Goal: Task Accomplishment & Management: Manage account settings

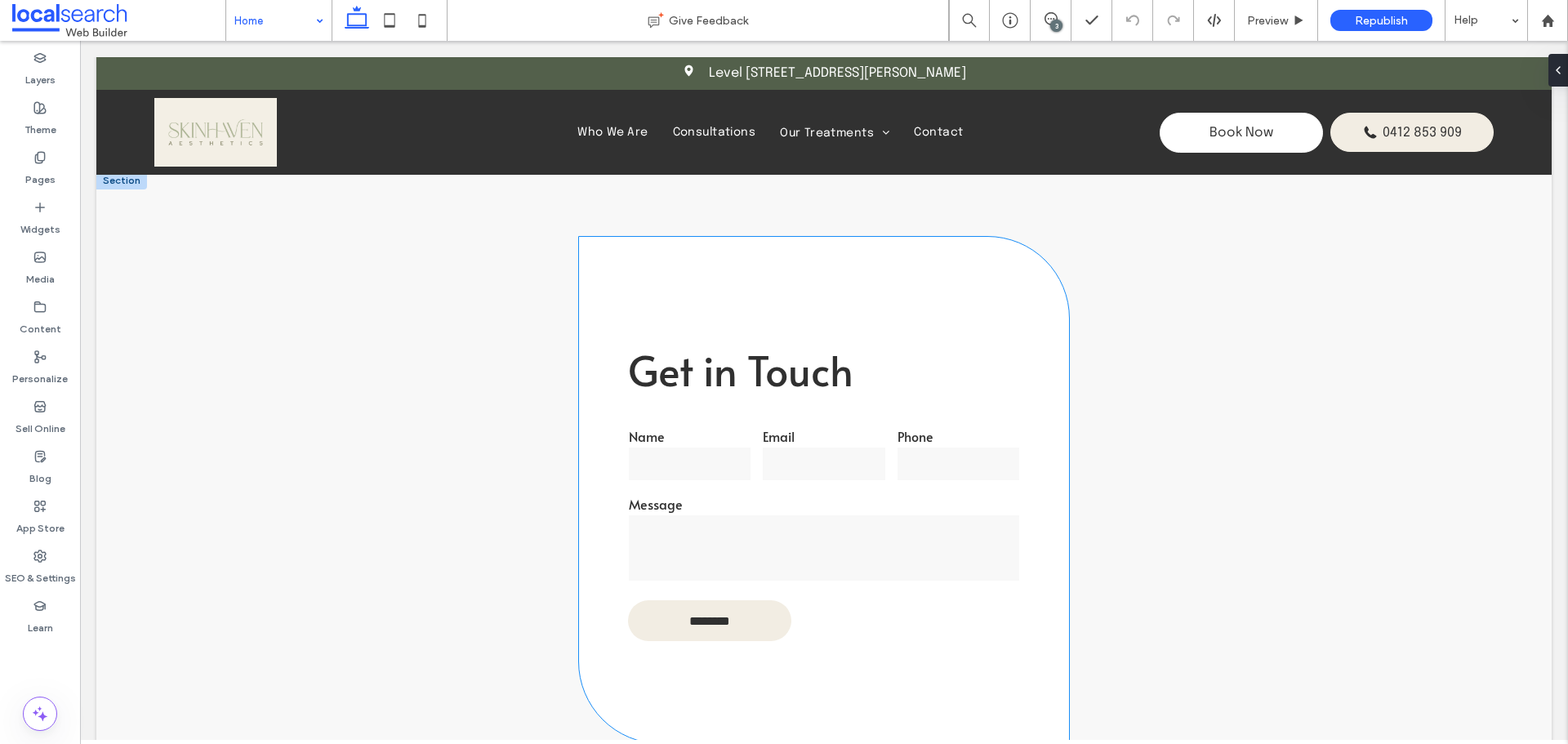
scroll to position [3205, 0]
click at [782, 392] on p "Get in Touch" at bounding box center [824, 373] width 392 height 67
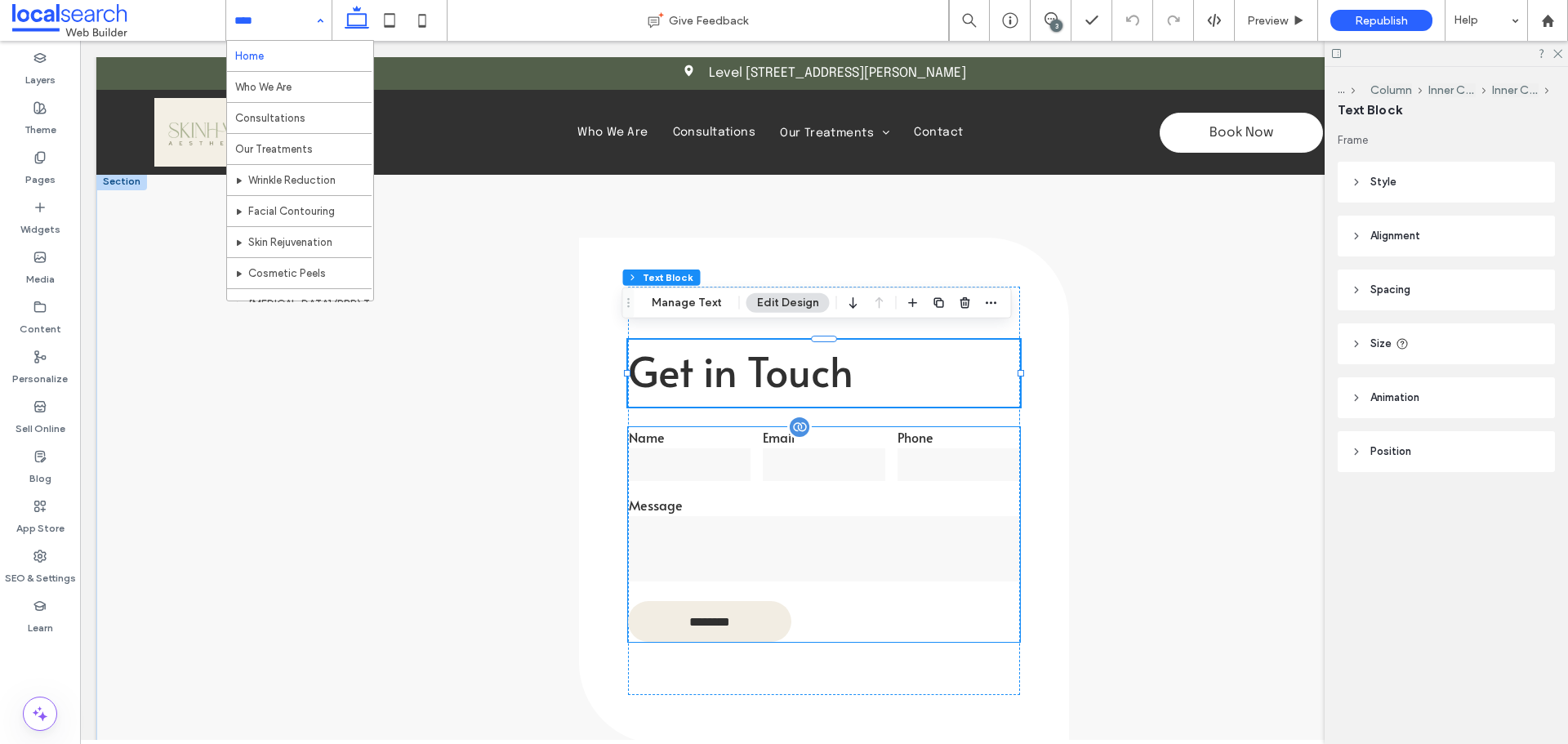
click at [784, 451] on input "email" at bounding box center [823, 465] width 122 height 33
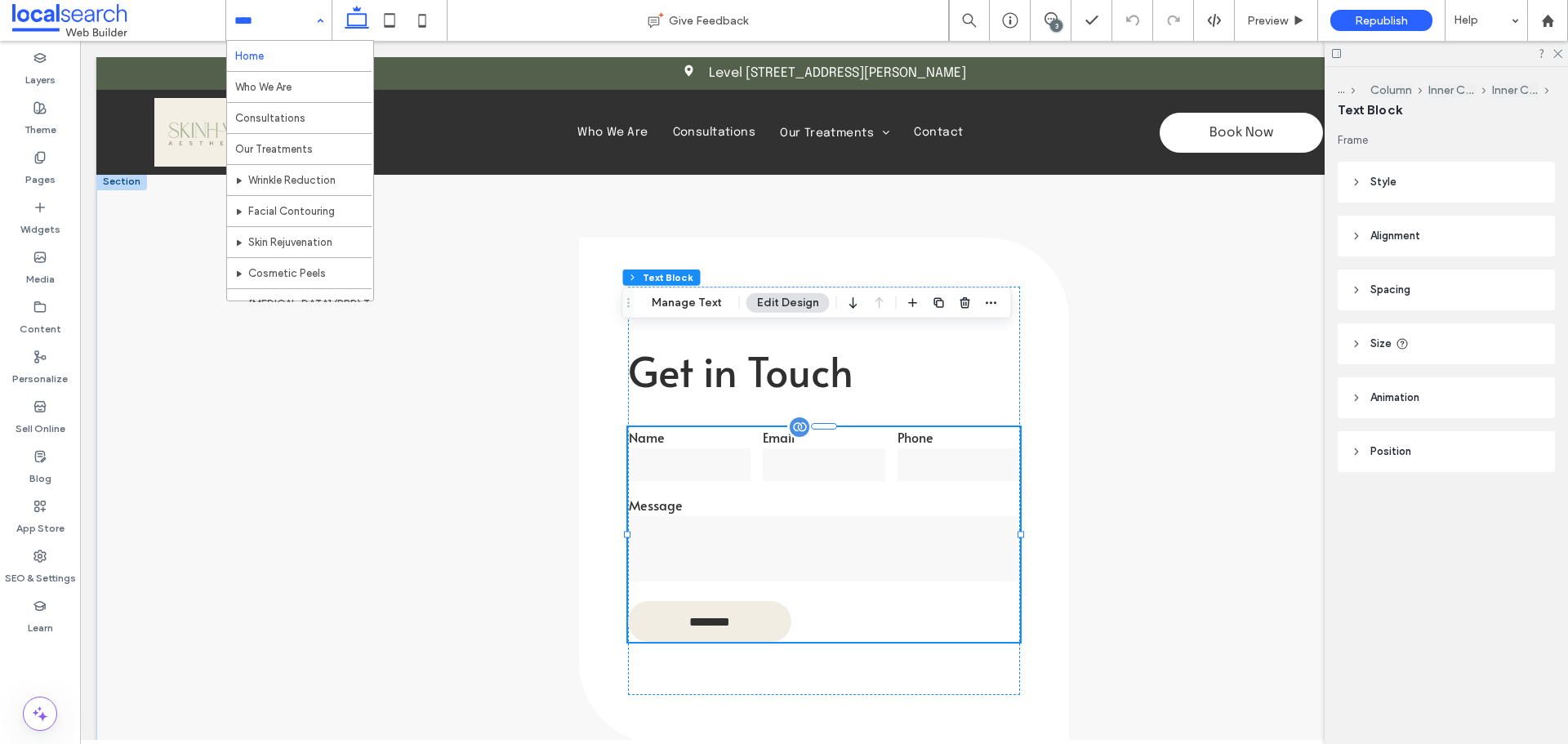
click at [784, 451] on input "email" at bounding box center [823, 465] width 122 height 33
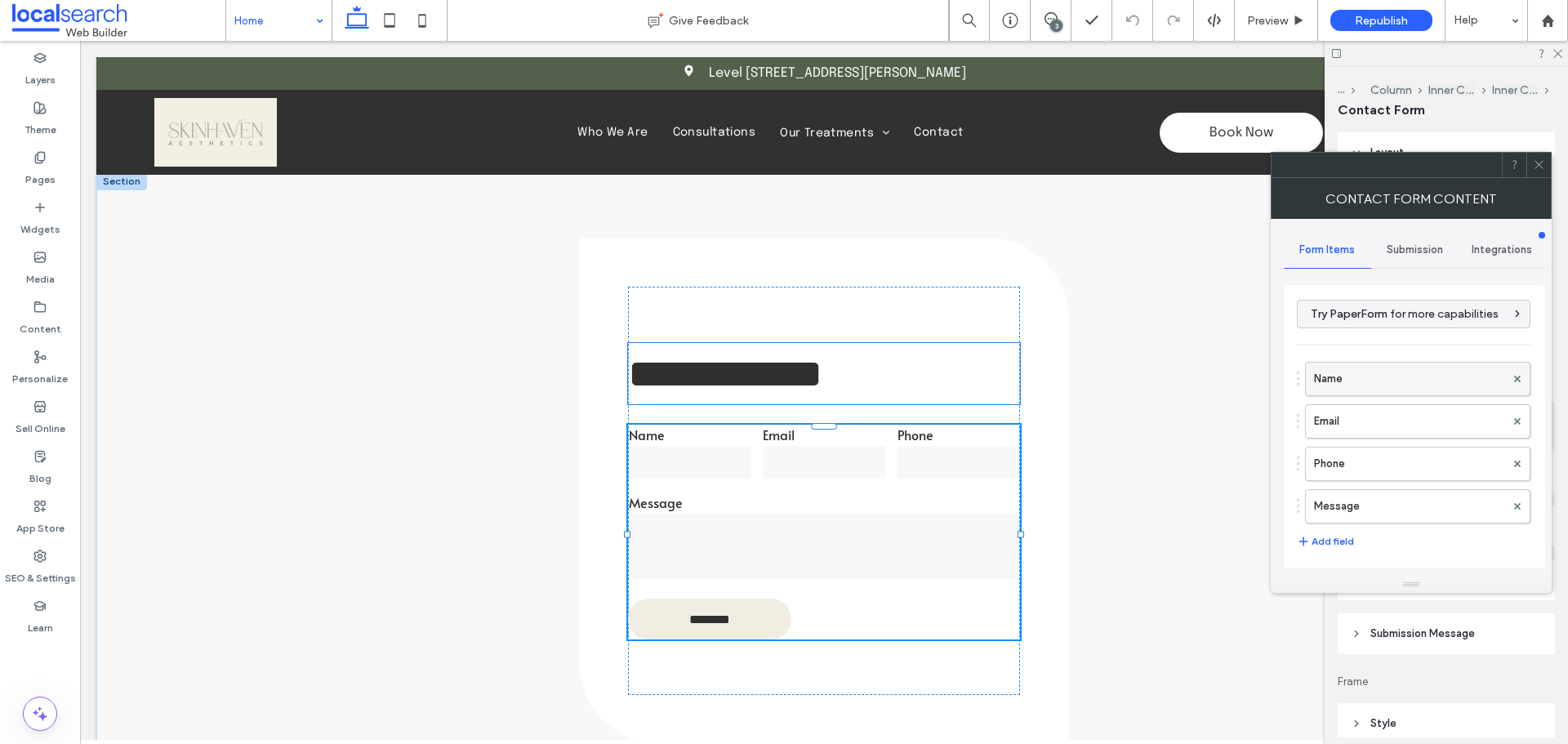
click at [1352, 390] on label "Name" at bounding box center [1409, 379] width 191 height 33
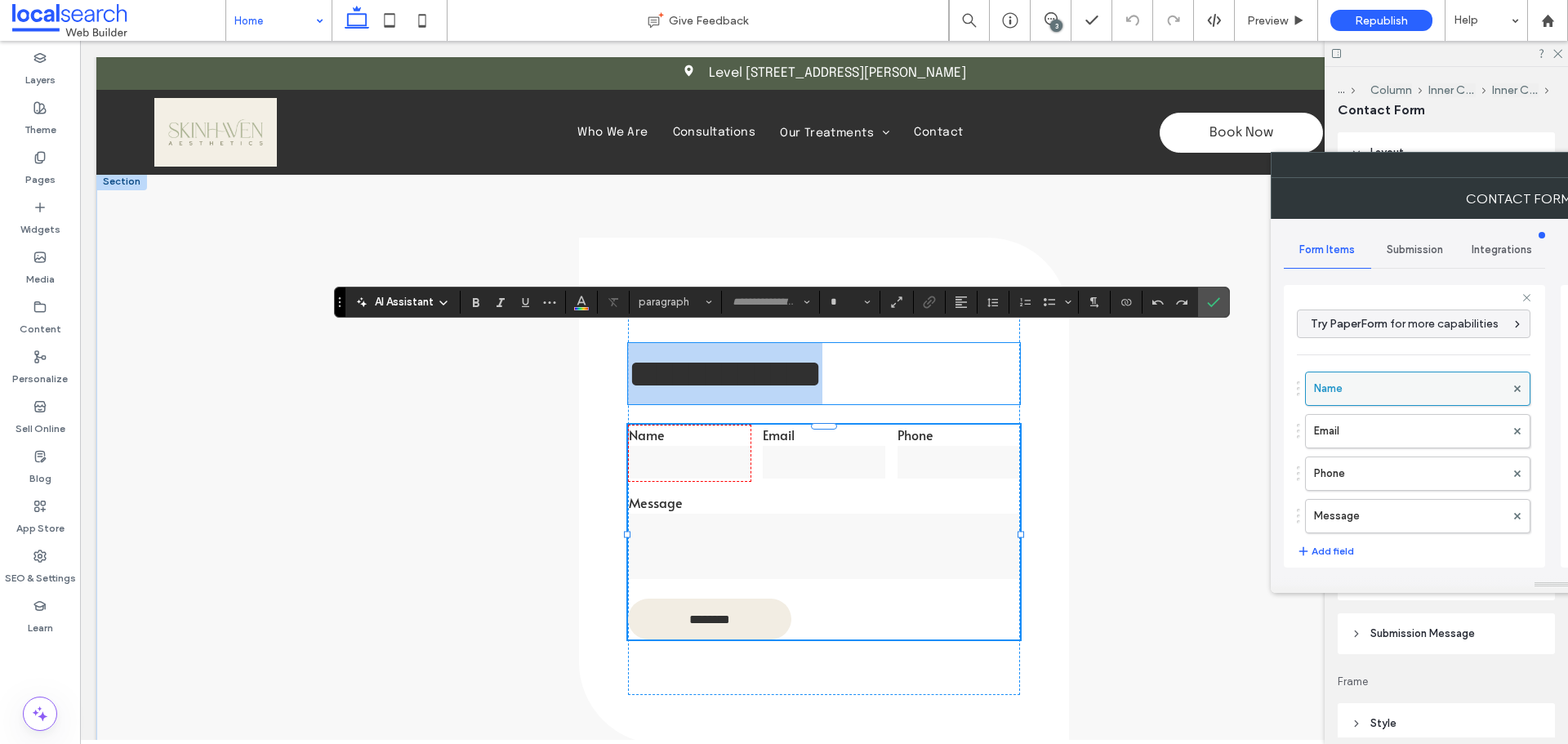
type input "*"
type input "***"
type input "*****"
type input "**"
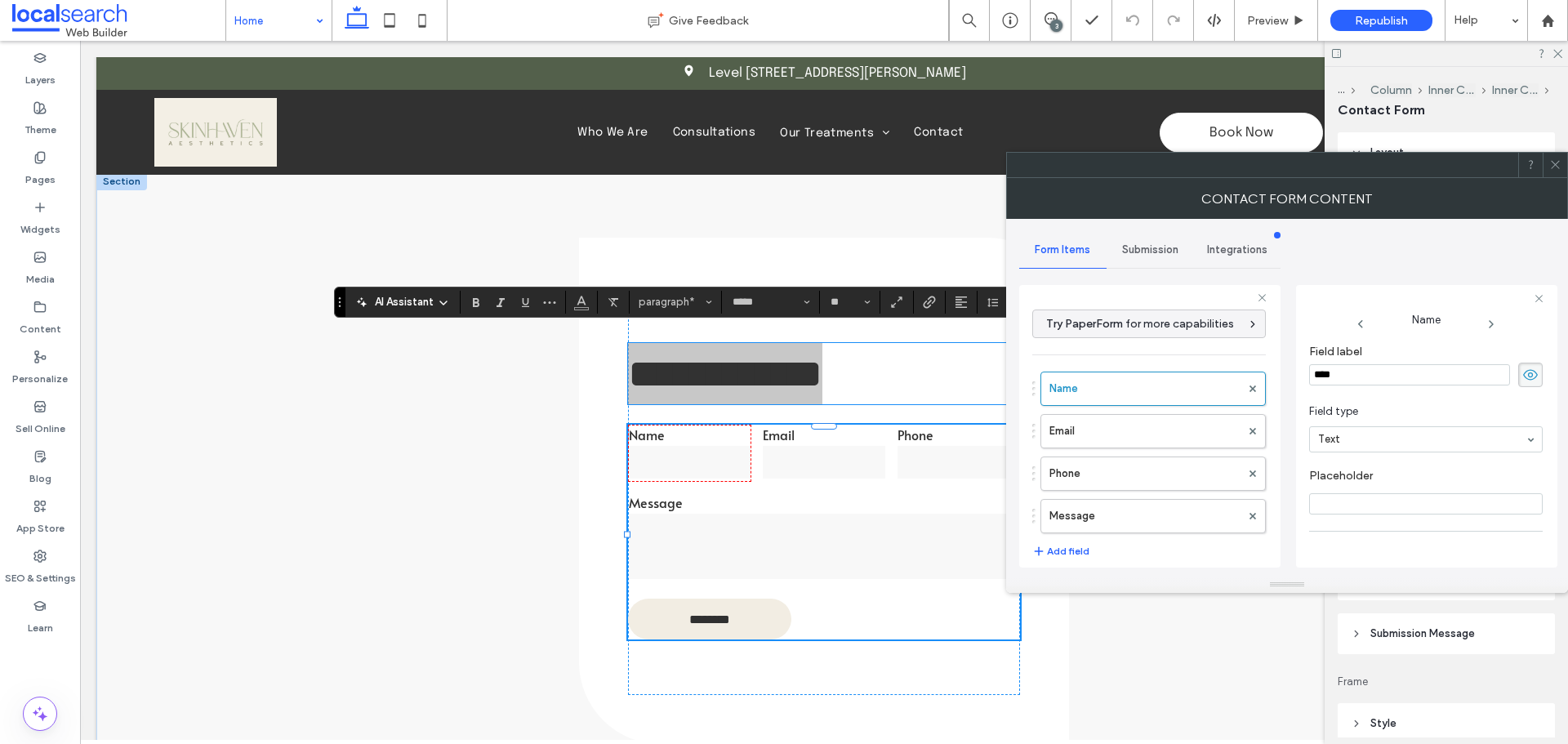
click at [1551, 161] on icon at bounding box center [1555, 165] width 12 height 12
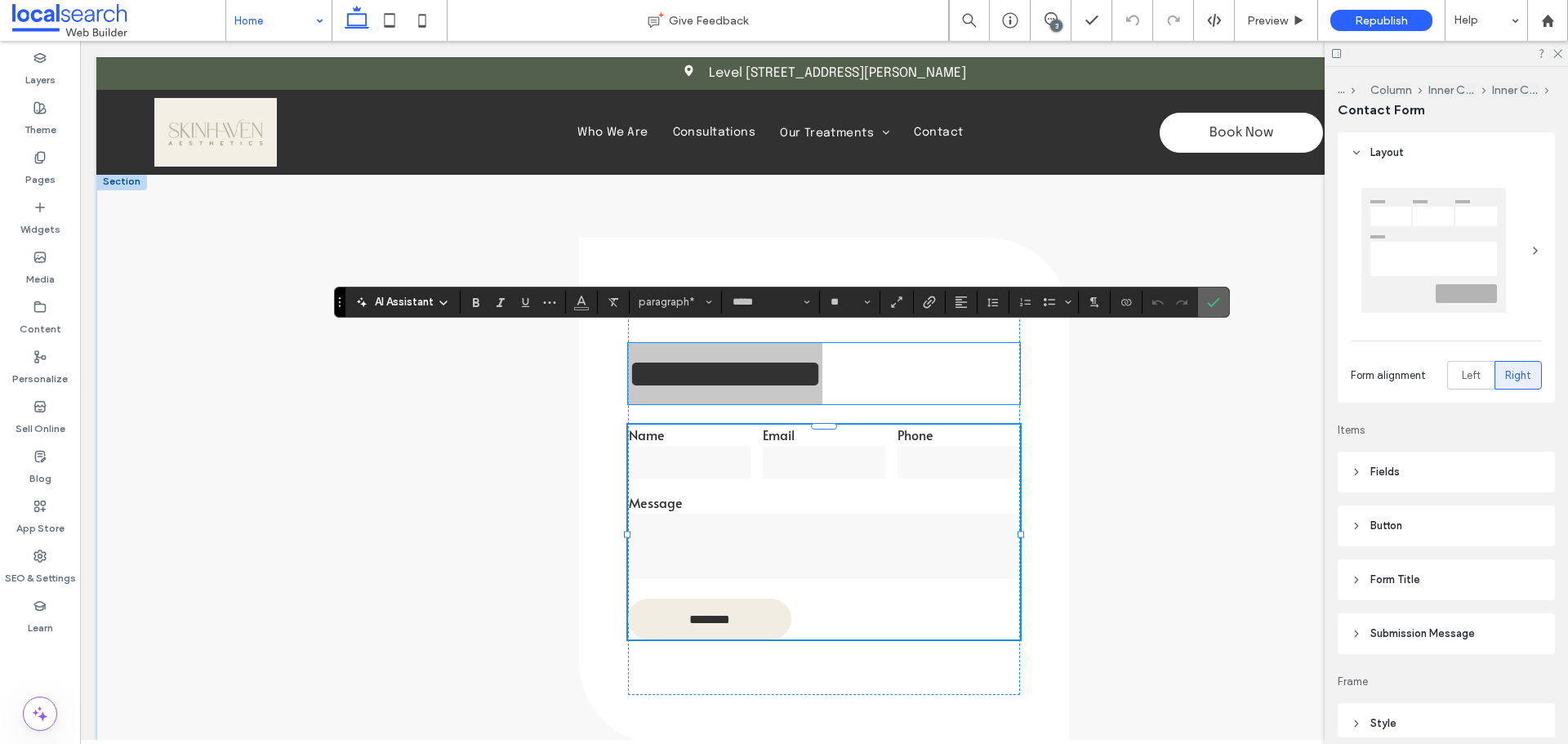
drag, startPoint x: 1078, startPoint y: 265, endPoint x: 1214, endPoint y: 306, distance: 142.0
click at [1214, 306] on icon "Confirm" at bounding box center [1213, 303] width 13 height 13
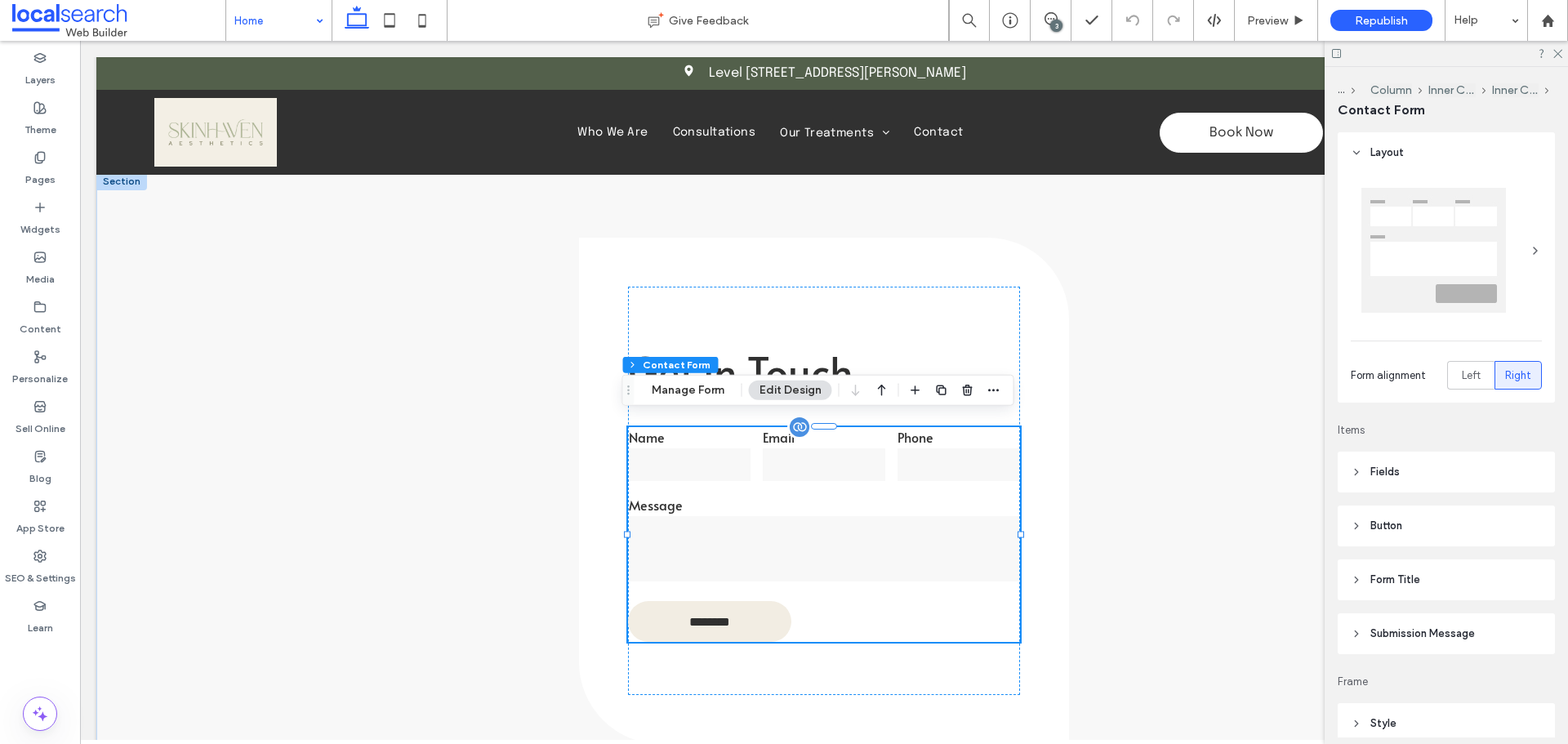
click at [894, 490] on div "Message" at bounding box center [824, 541] width 403 height 101
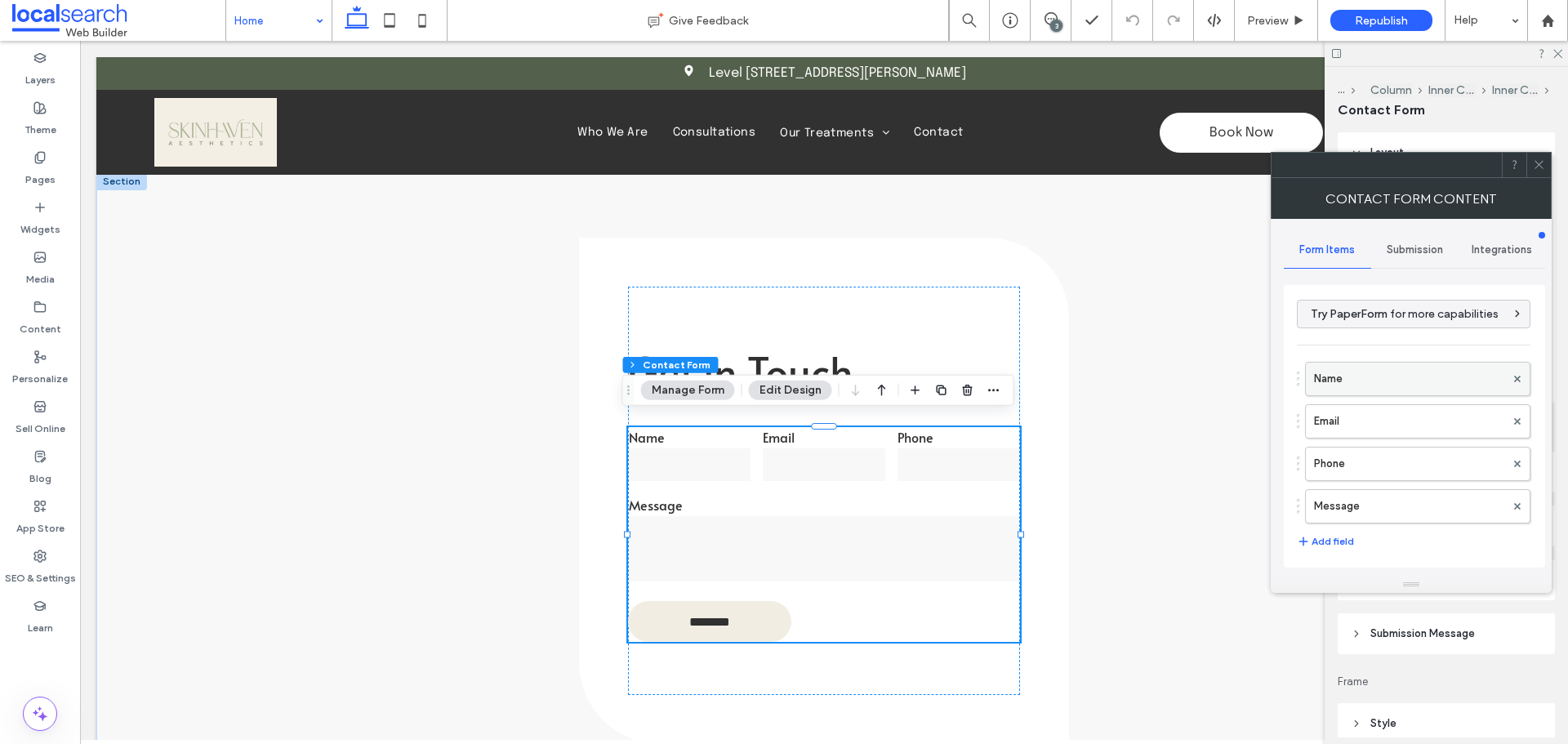
click at [1382, 382] on label "Name" at bounding box center [1409, 379] width 191 height 33
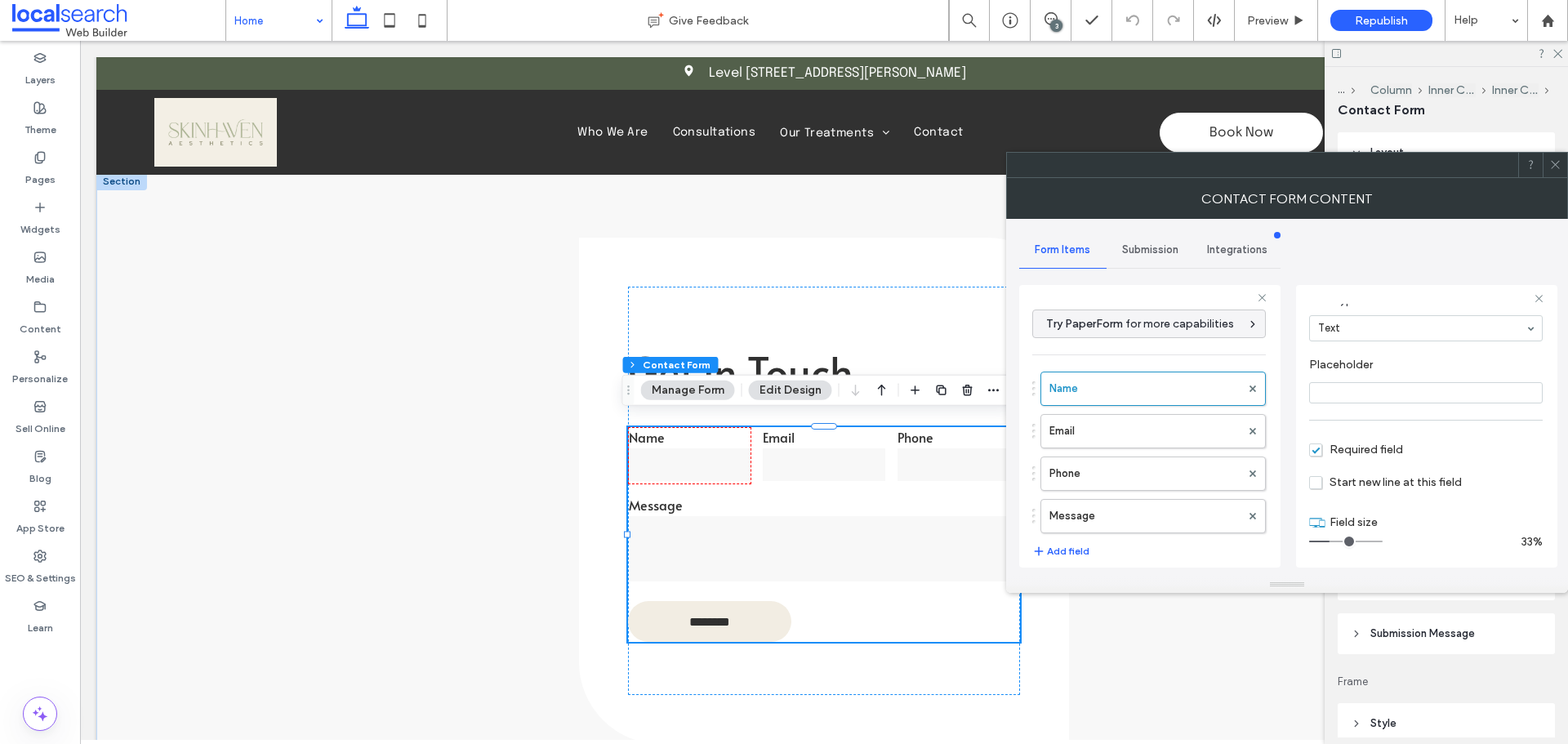
scroll to position [114, 0]
click at [1142, 439] on label "Email" at bounding box center [1144, 432] width 191 height 33
click at [1134, 470] on label "Phone" at bounding box center [1144, 474] width 191 height 33
click at [1134, 505] on label "Message" at bounding box center [1144, 517] width 191 height 33
type input "**"
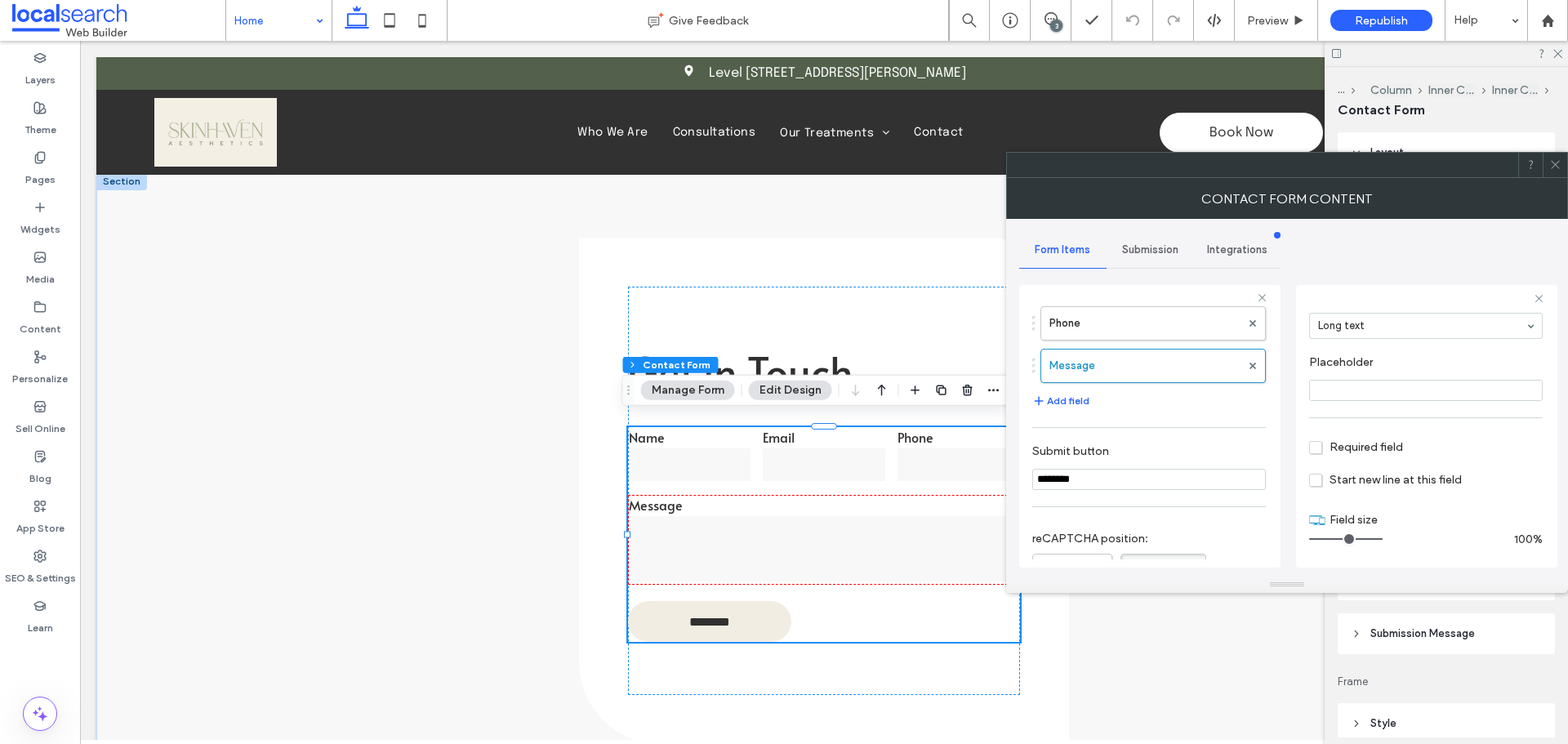
scroll to position [341, 0]
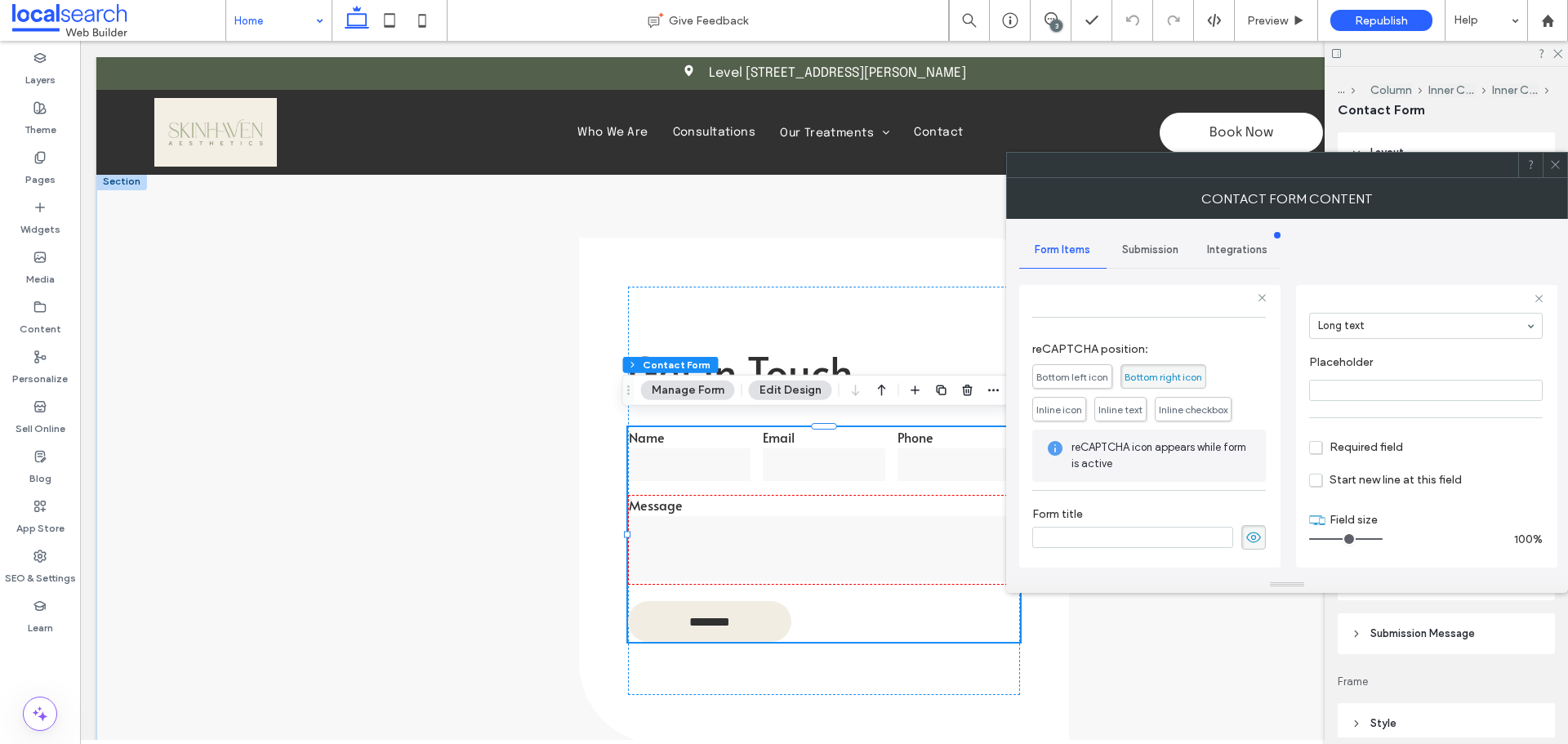
click at [1139, 255] on div "Submission" at bounding box center [1151, 250] width 88 height 36
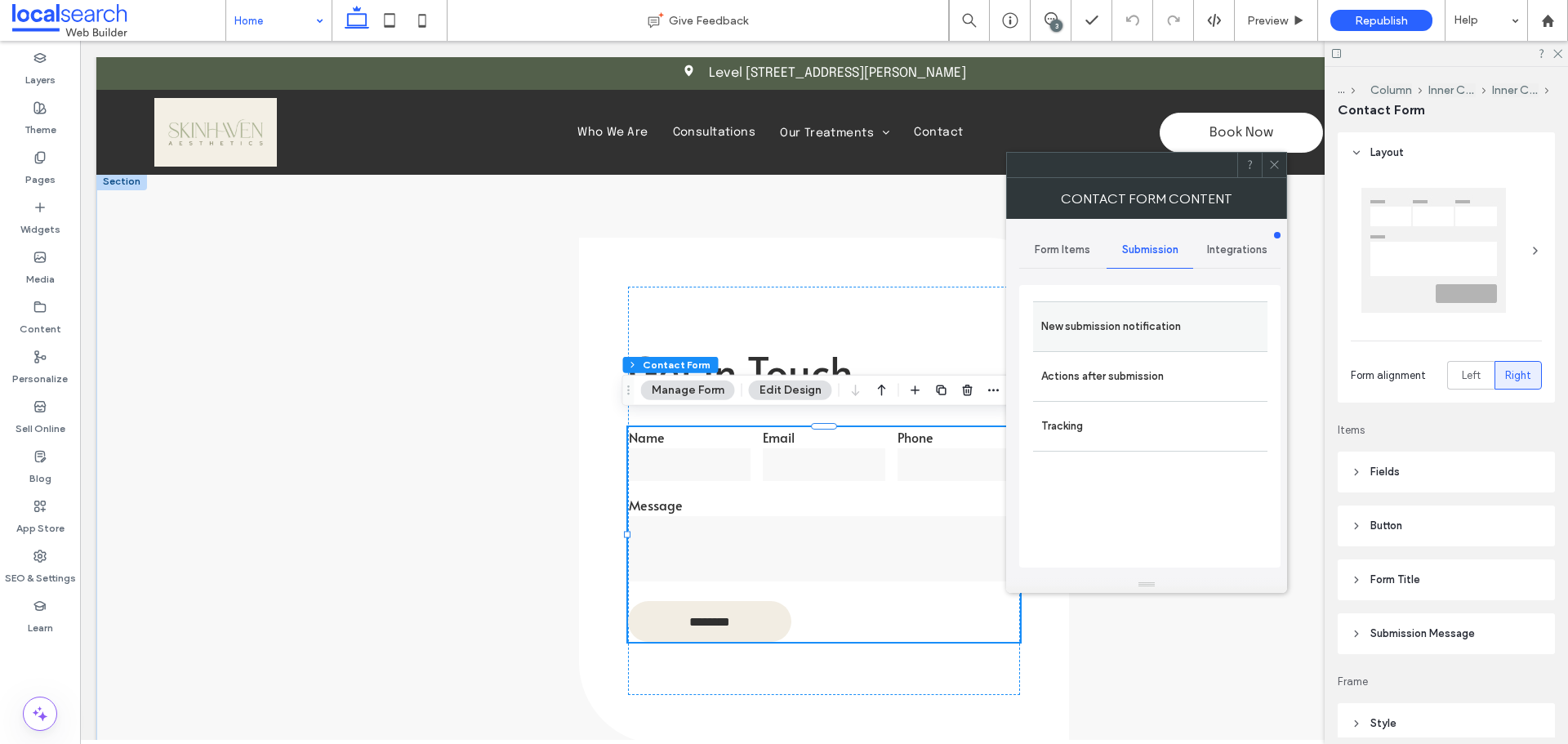
drag, startPoint x: 1137, startPoint y: 308, endPoint x: 1162, endPoint y: 317, distance: 26.6
click at [1136, 309] on div "New submission notification" at bounding box center [1151, 327] width 235 height 50
click at [1142, 334] on label "New submission notification" at bounding box center [1151, 327] width 218 height 33
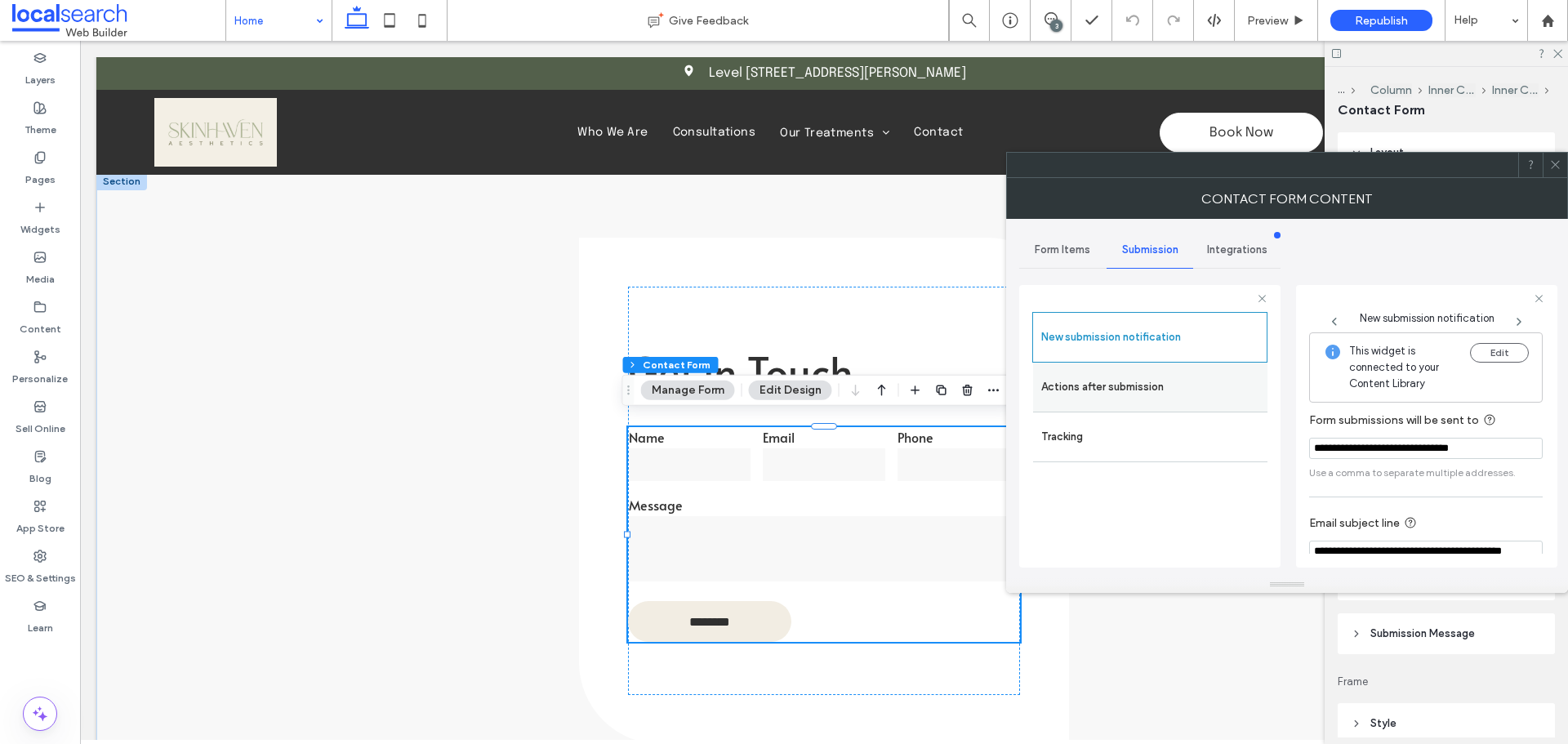
scroll to position [85, 0]
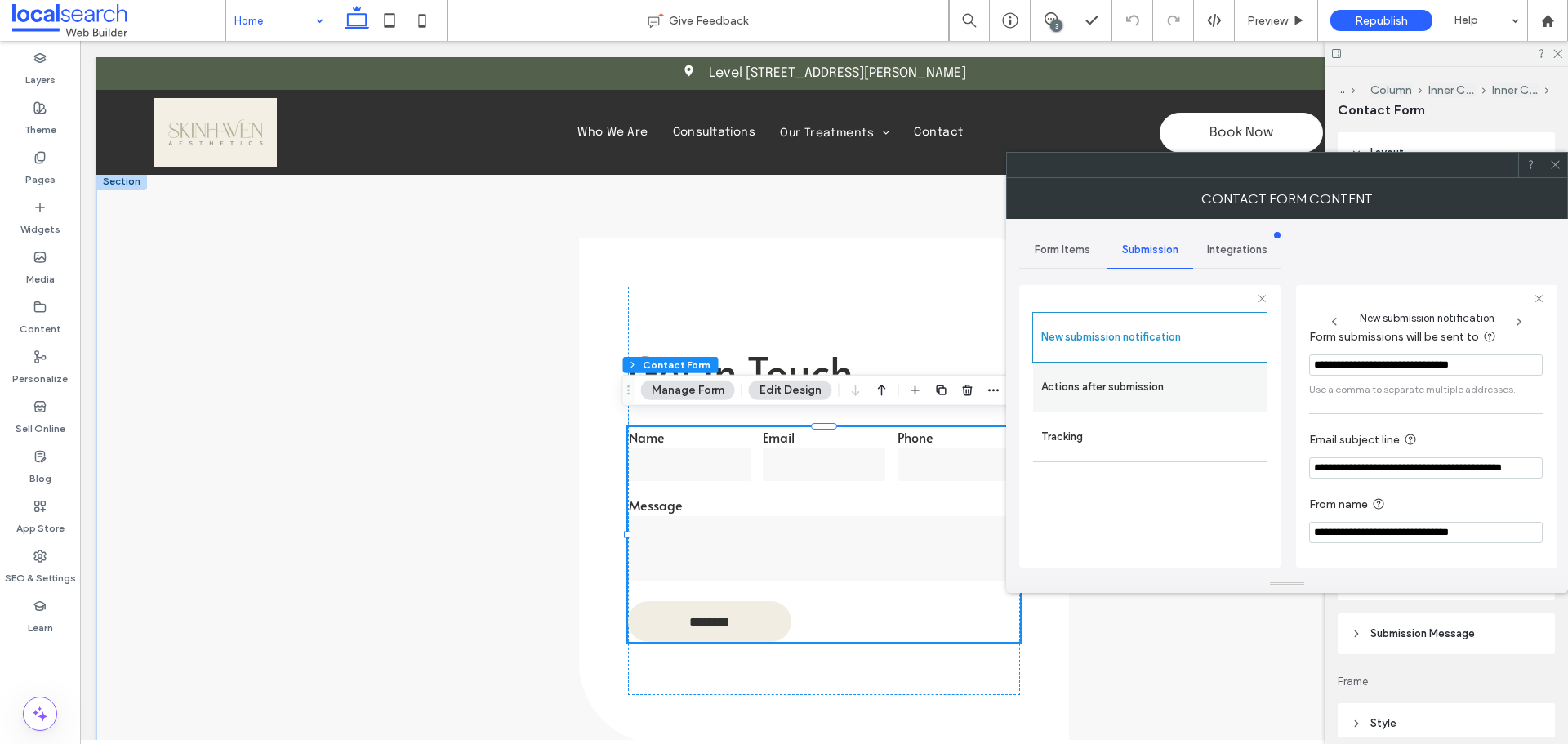
click at [1139, 380] on label "Actions after submission" at bounding box center [1151, 388] width 218 height 33
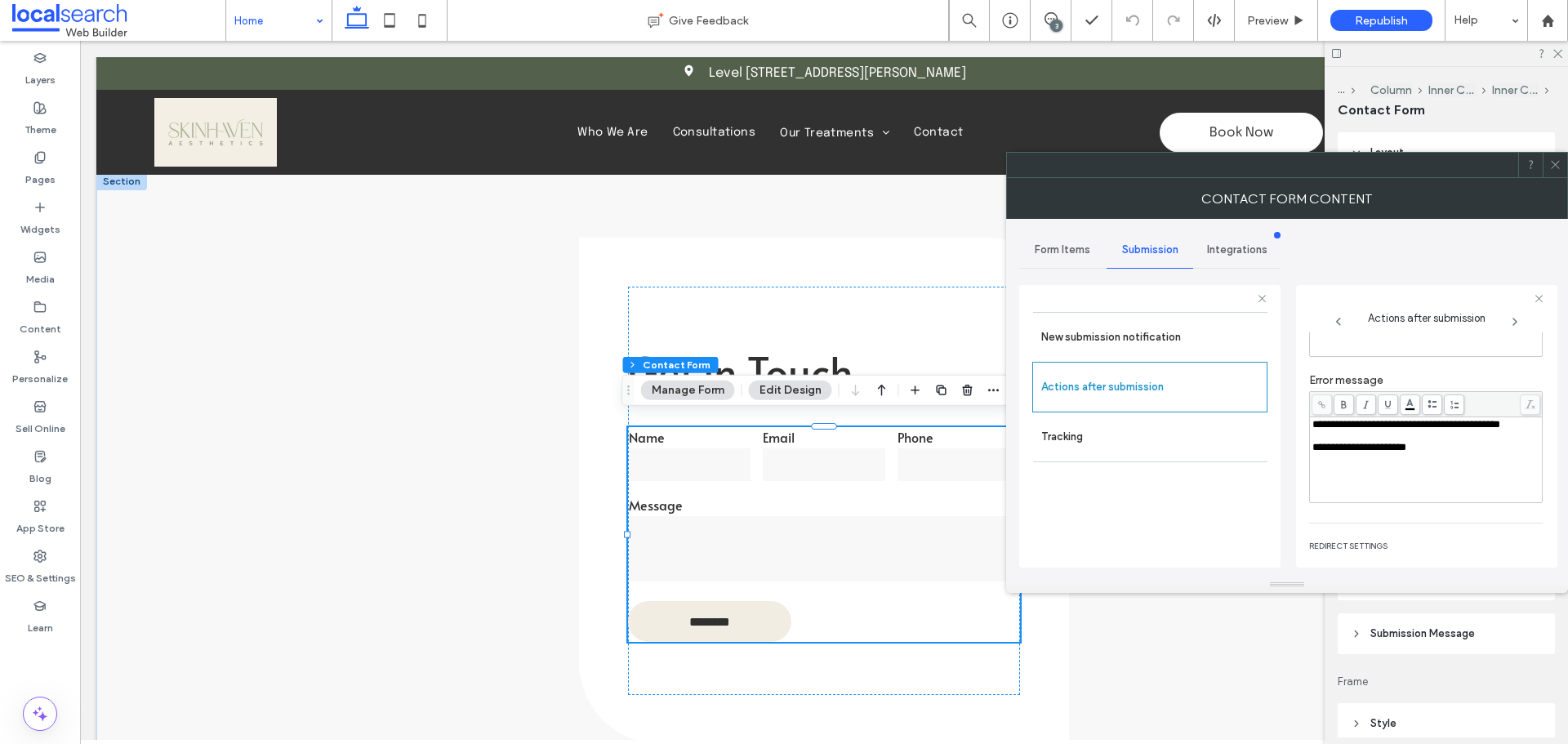
scroll to position [0, 0]
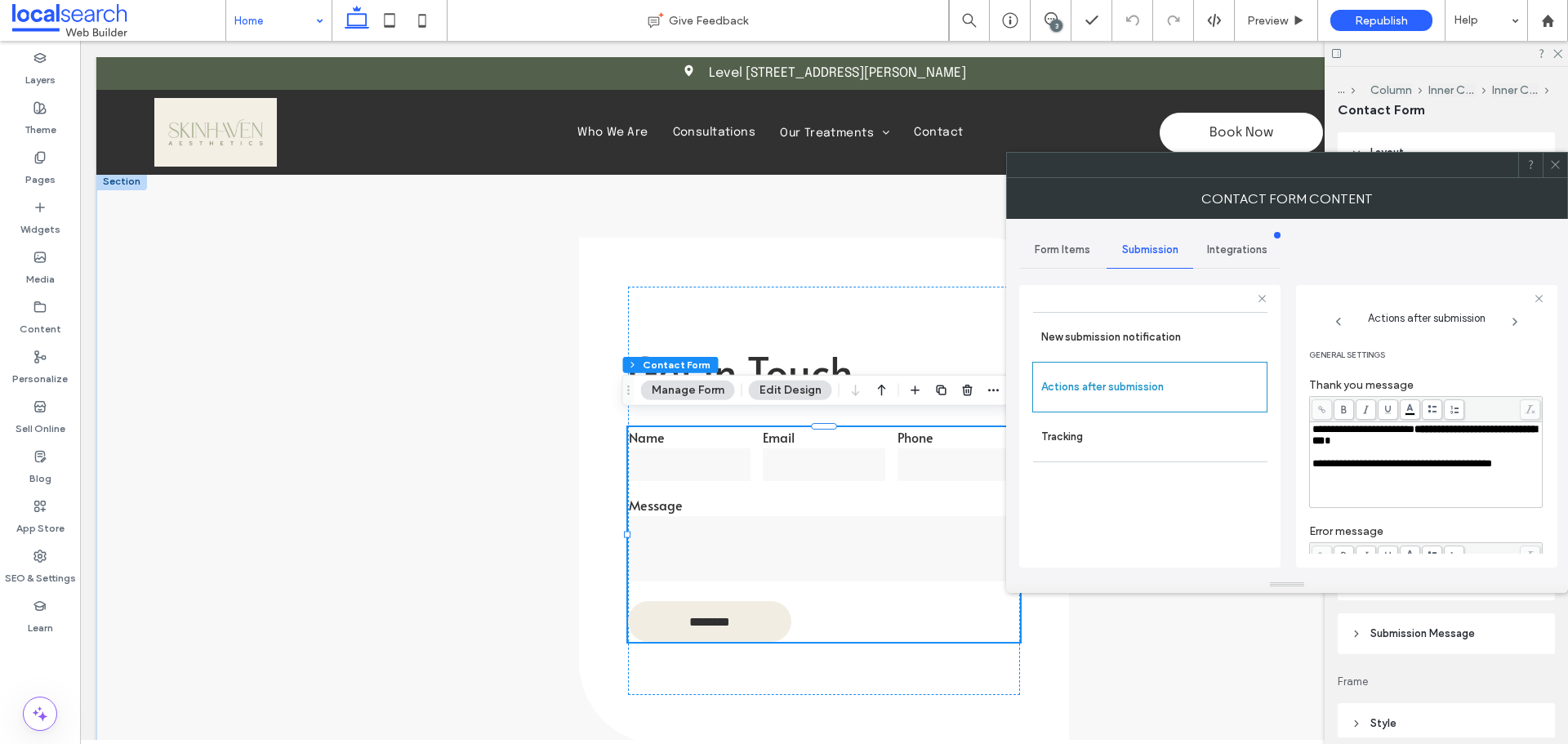
click at [1553, 163] on use at bounding box center [1555, 165] width 8 height 8
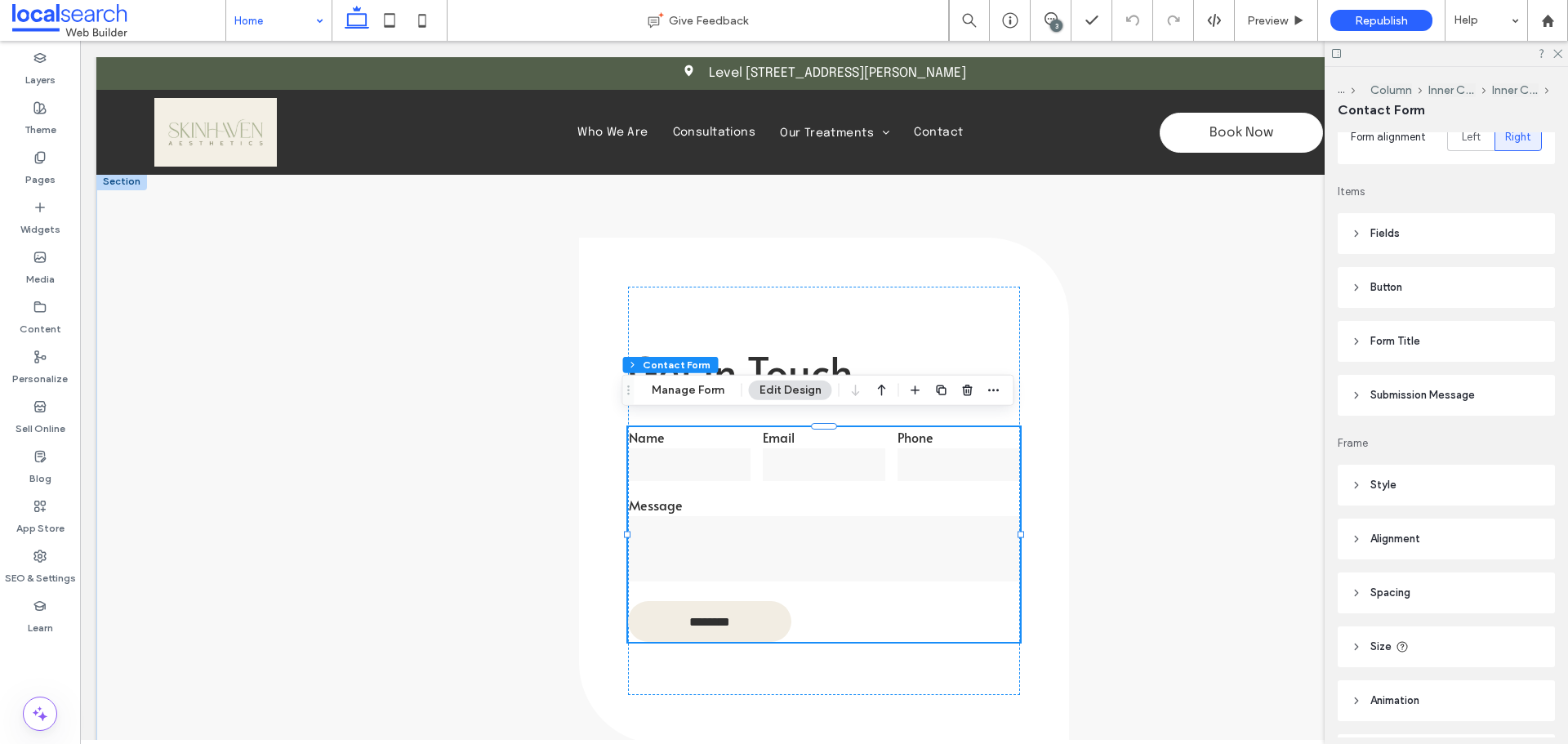
scroll to position [341, 0]
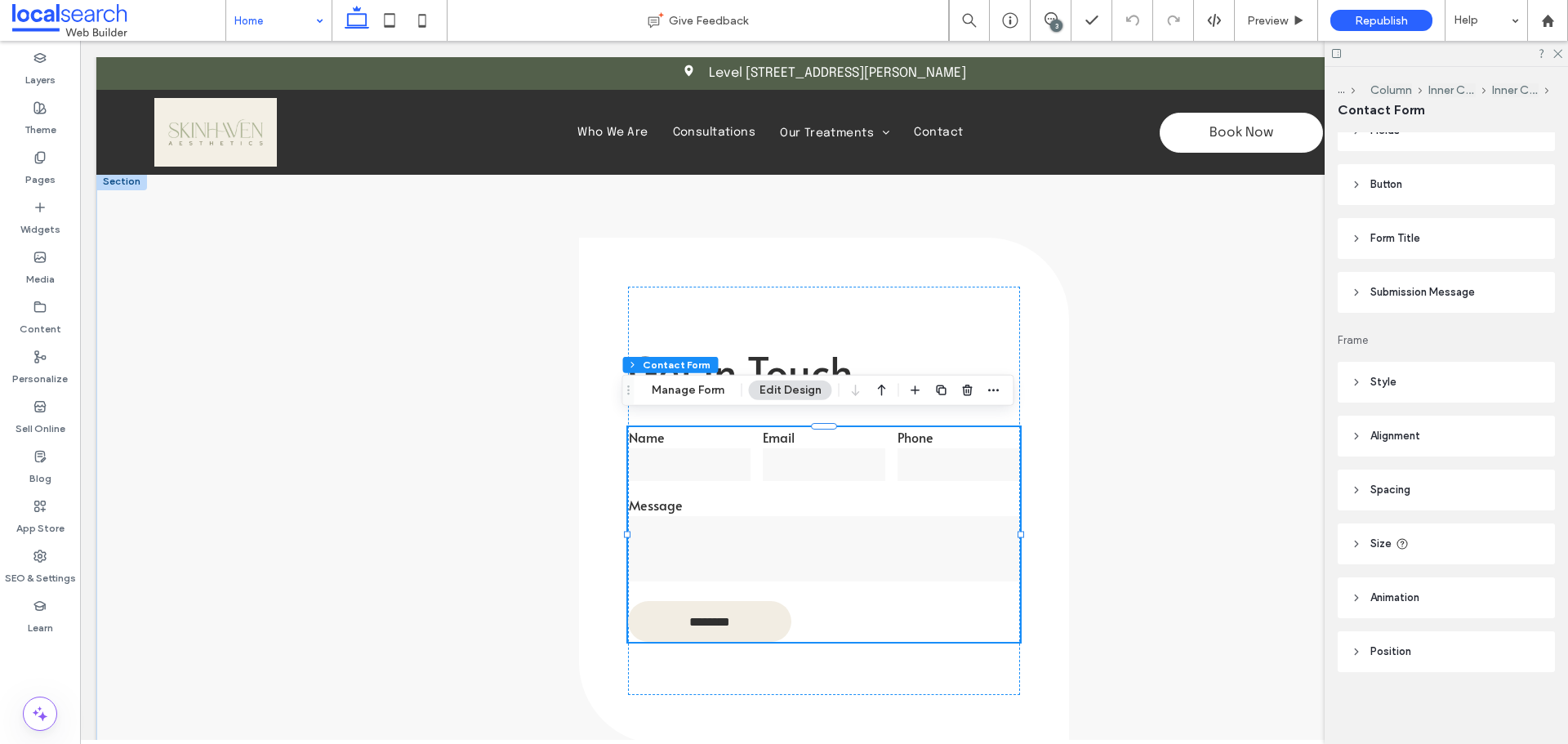
click at [1454, 303] on header "Submission Message" at bounding box center [1446, 292] width 217 height 41
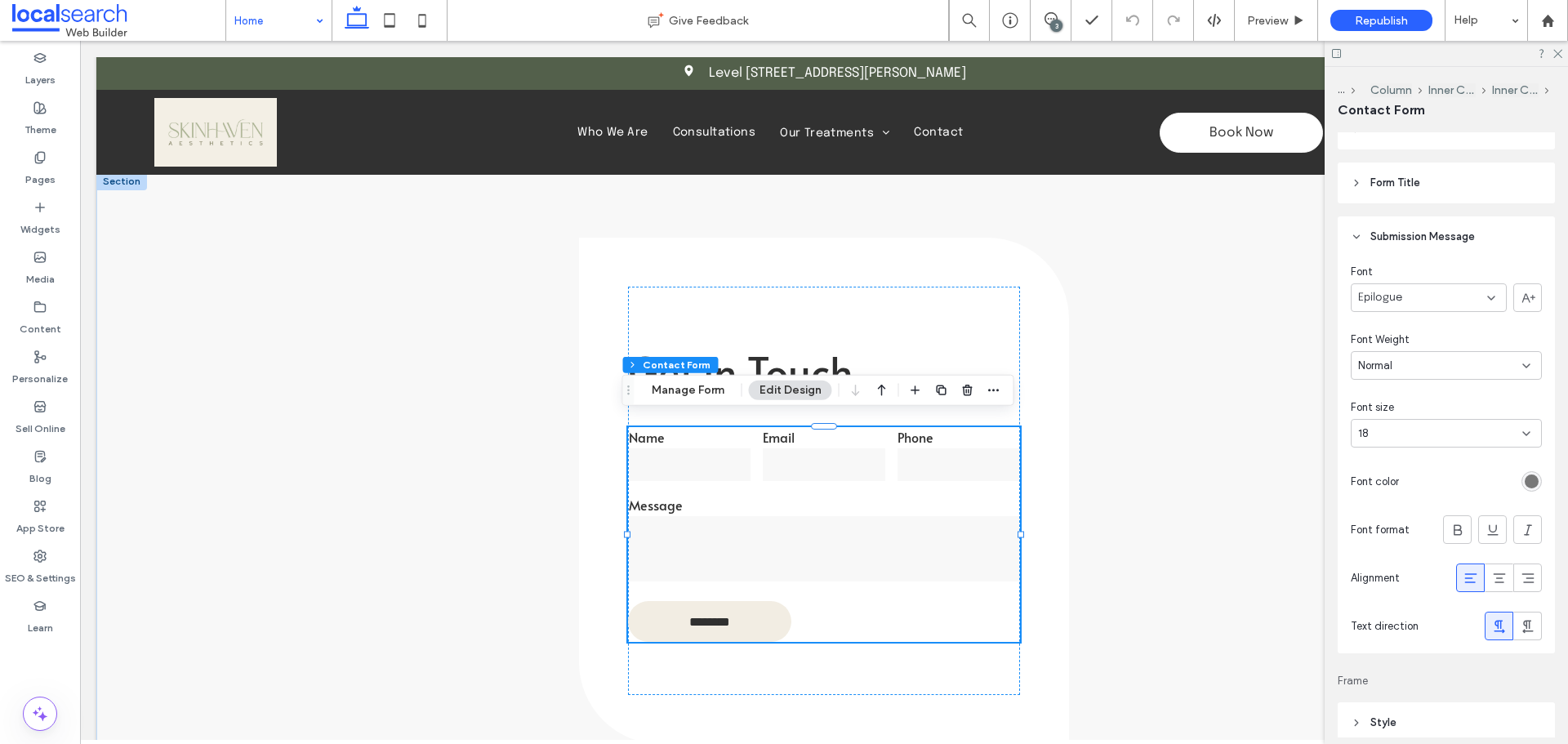
scroll to position [423, 0]
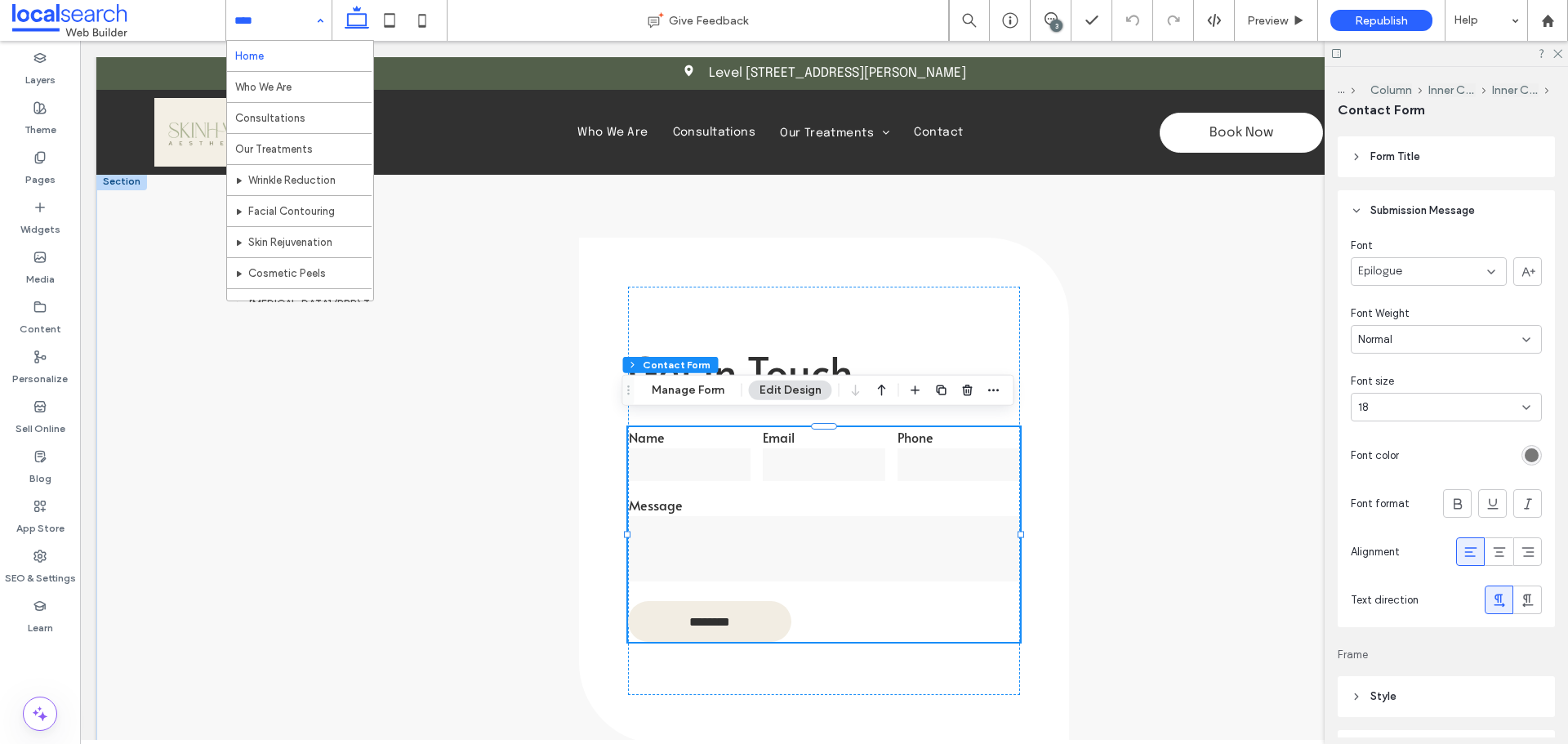
drag, startPoint x: 294, startPoint y: 91, endPoint x: 400, endPoint y: 0, distance: 139.7
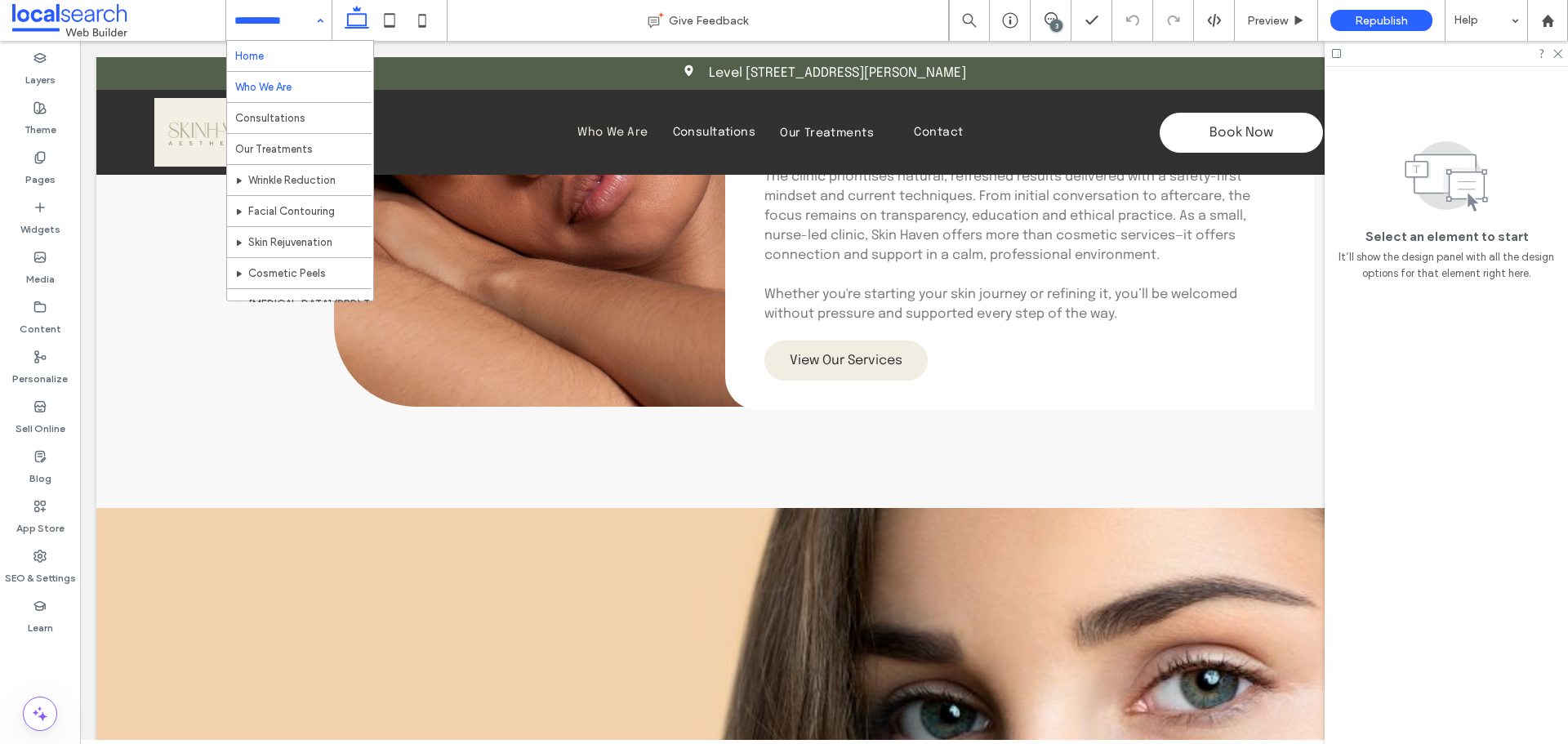
scroll to position [884, 0]
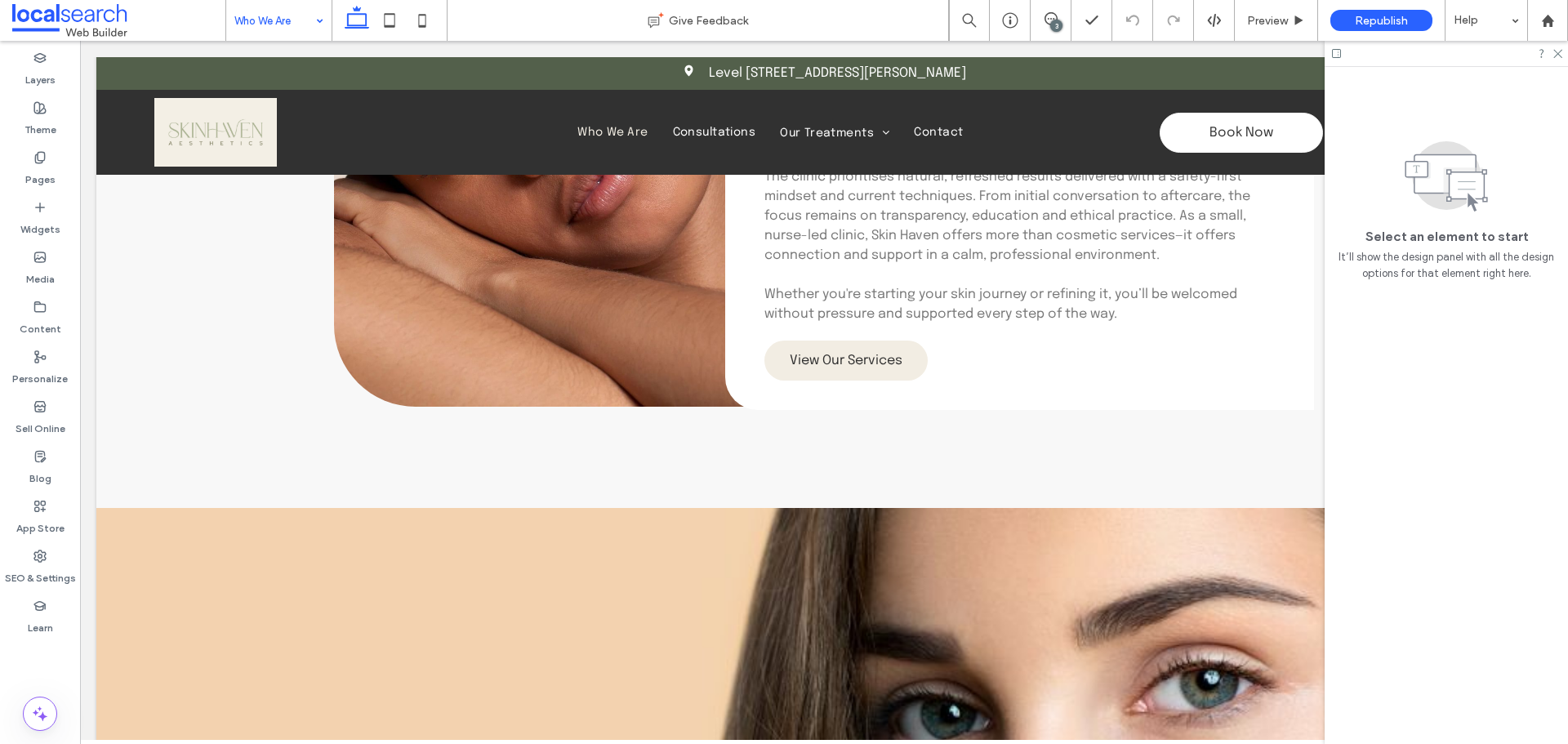
click at [319, 25] on div "Who We Are" at bounding box center [279, 20] width 105 height 41
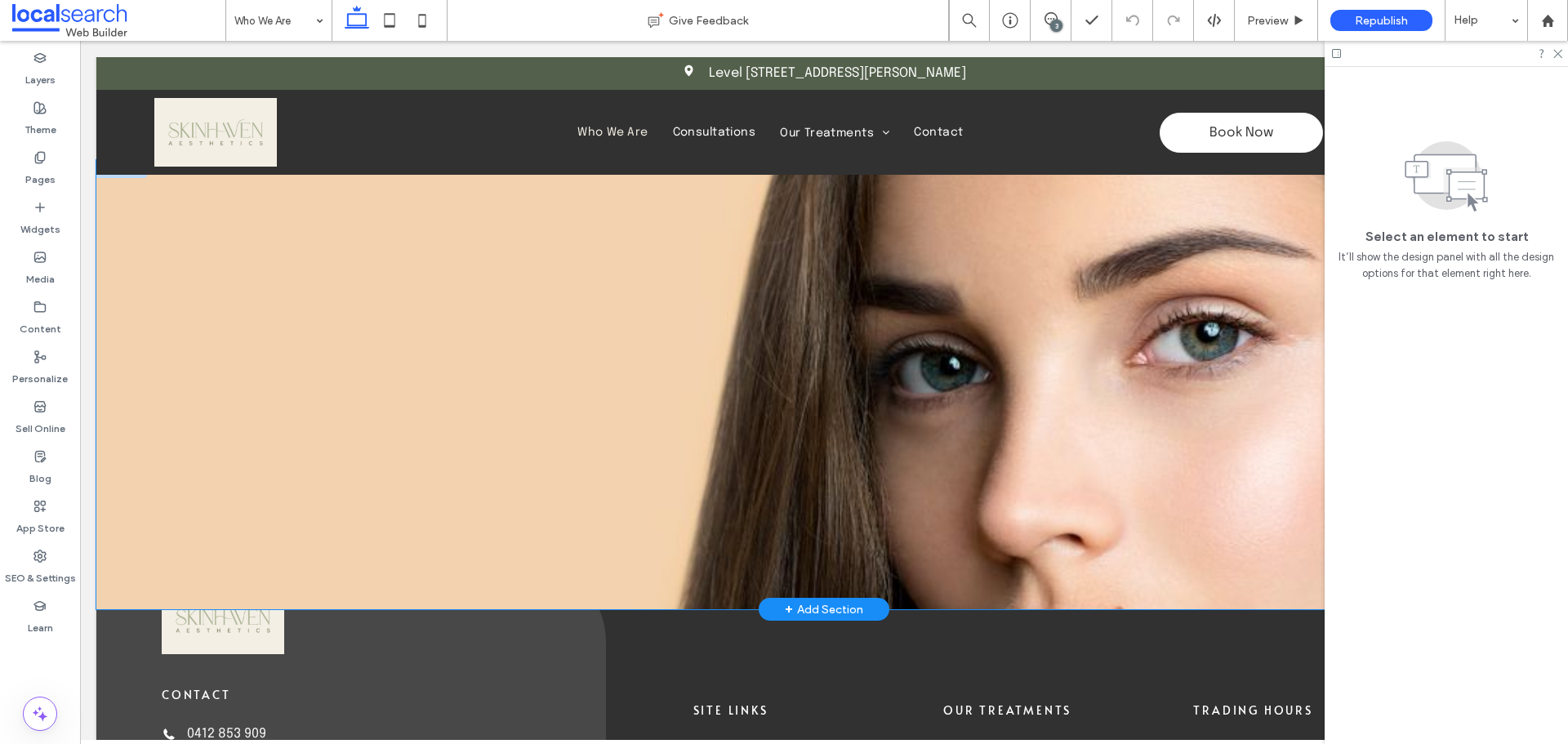
scroll to position [1544, 0]
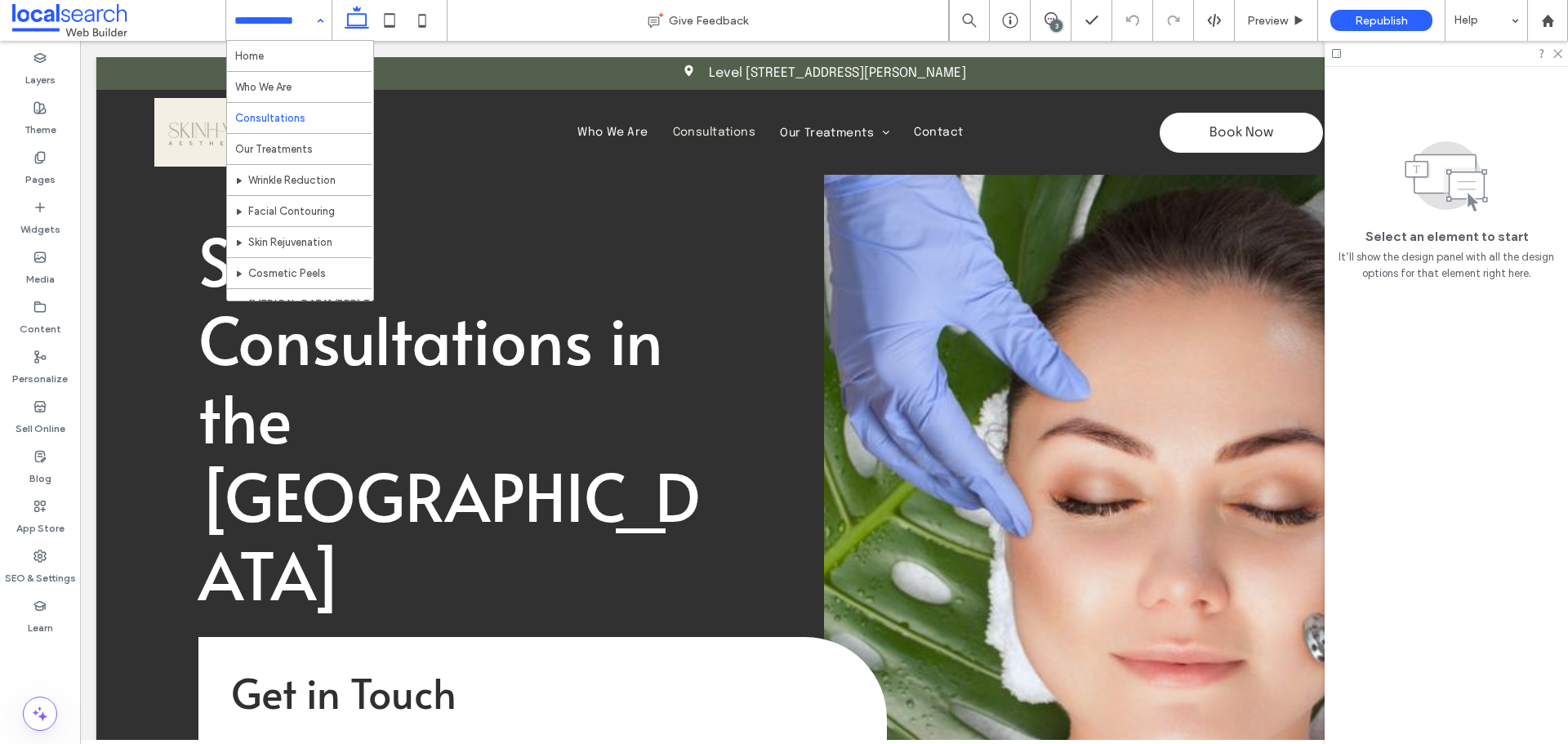
click at [322, 12] on div "Home Who We Are Consultations Our Treatments Wrinkle Reduction Facial Contourin…" at bounding box center [279, 20] width 105 height 41
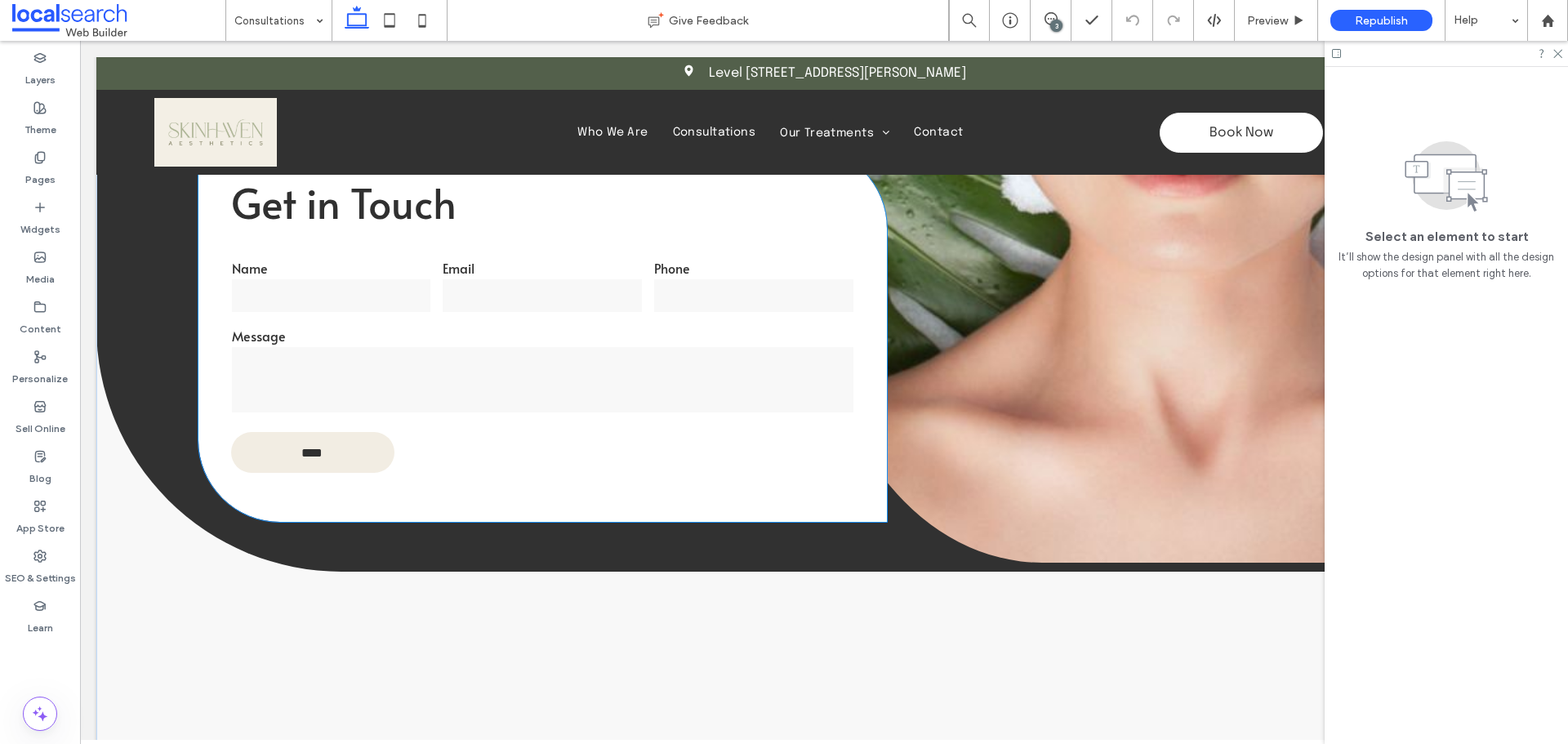
scroll to position [164, 0]
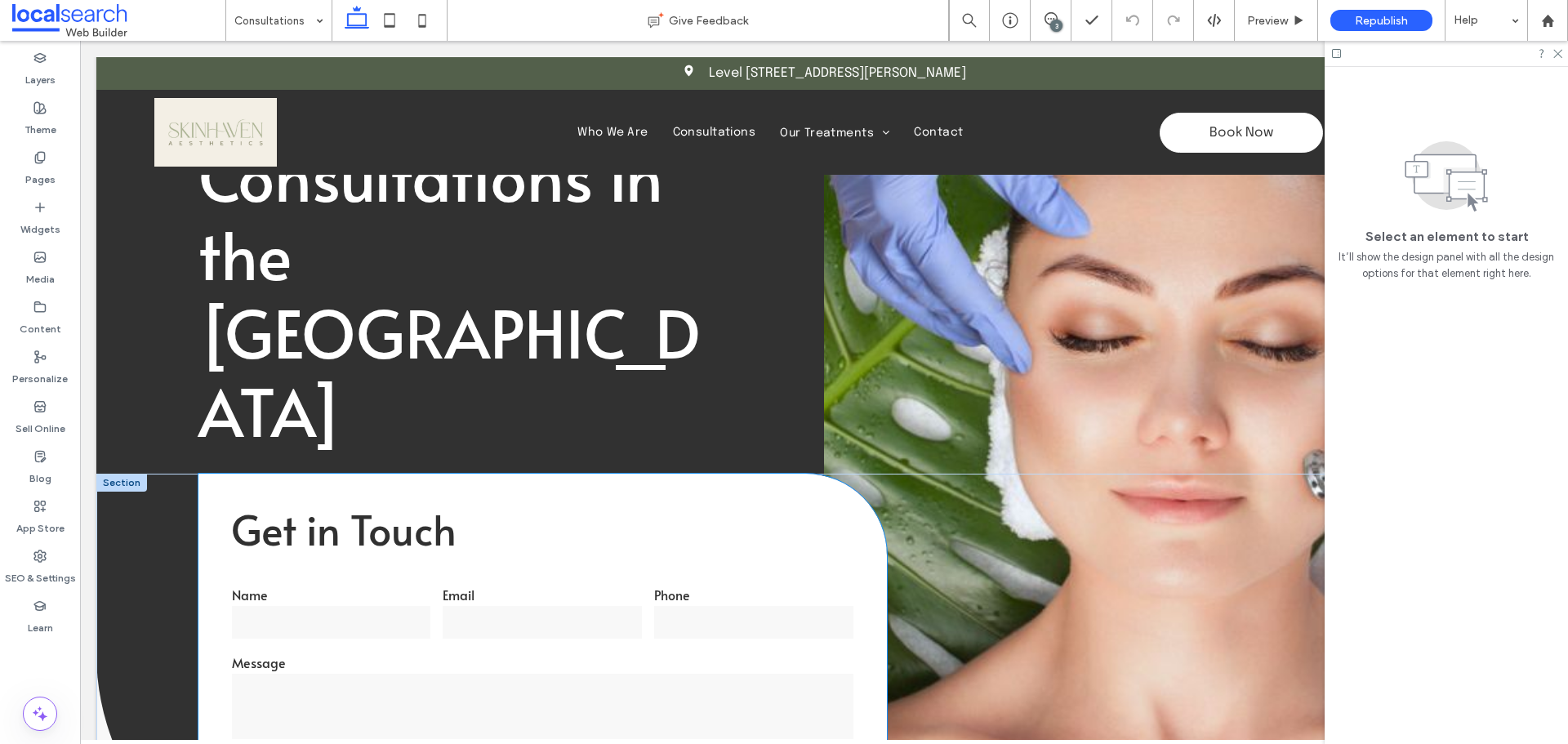
click at [516, 674] on textarea at bounding box center [543, 706] width 622 height 65
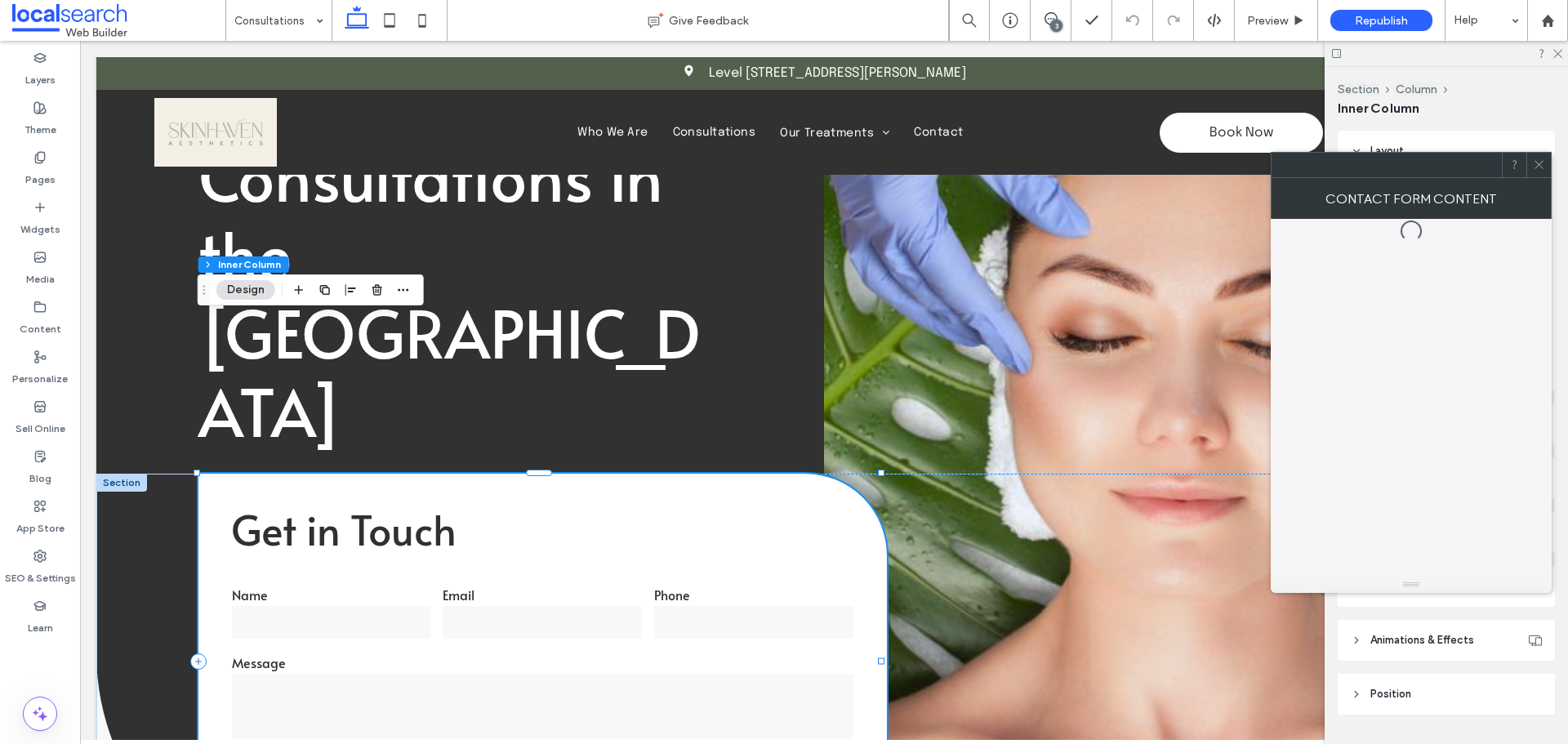
click at [516, 674] on textarea at bounding box center [543, 706] width 622 height 65
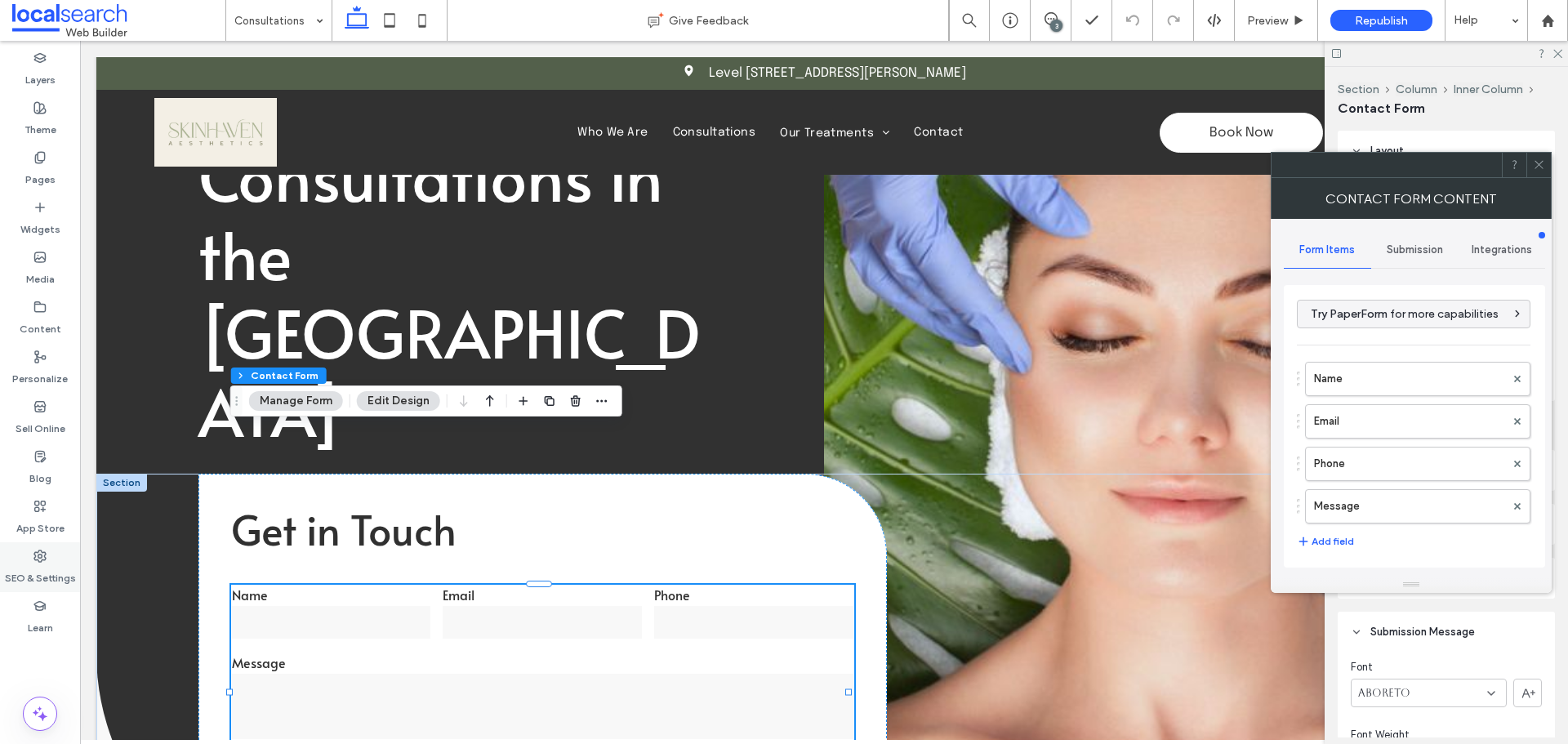
type input "****"
type input "*"
type input "***"
click at [1354, 382] on label "Name" at bounding box center [1409, 379] width 191 height 33
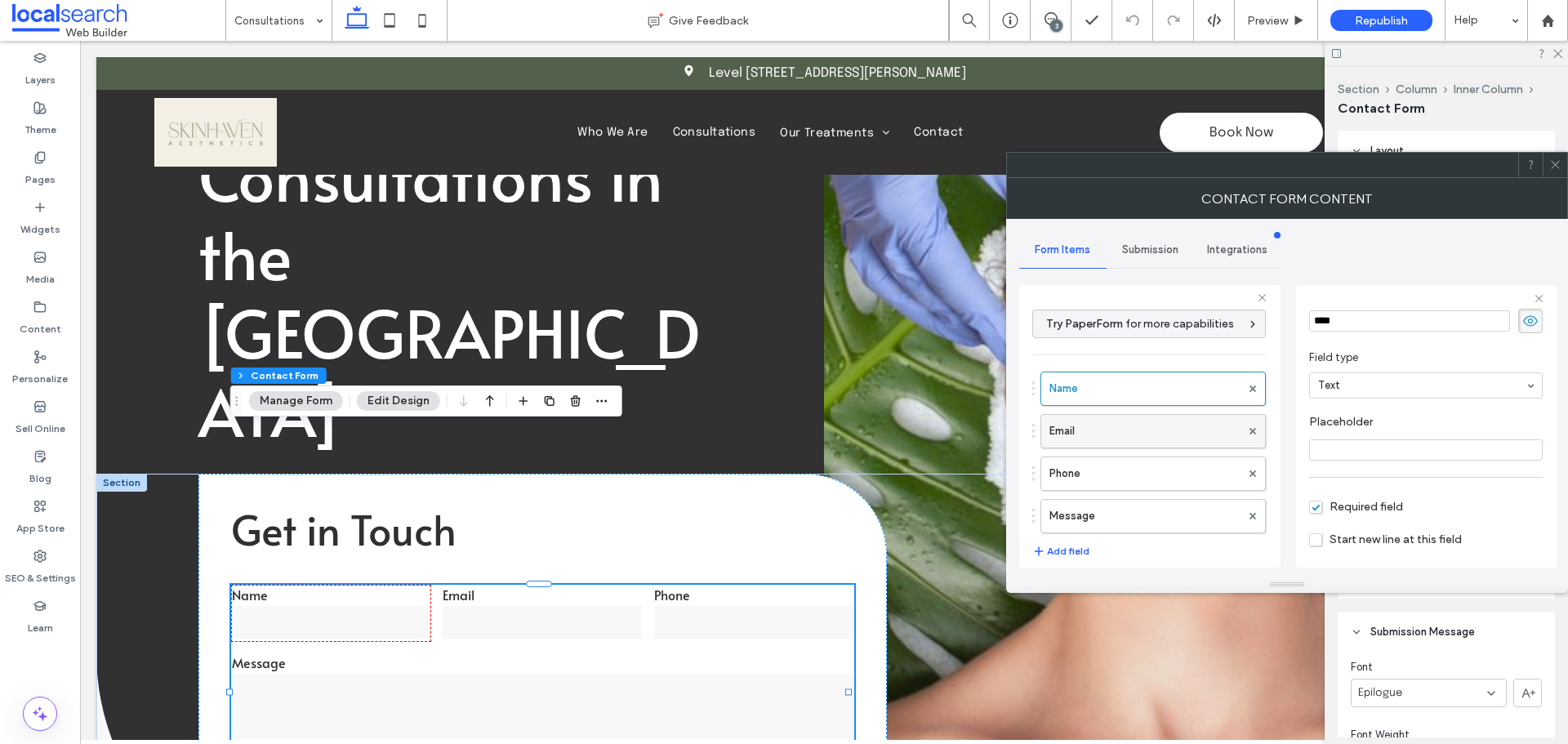
scroll to position [114, 0]
click at [1137, 441] on label "Email" at bounding box center [1144, 432] width 191 height 33
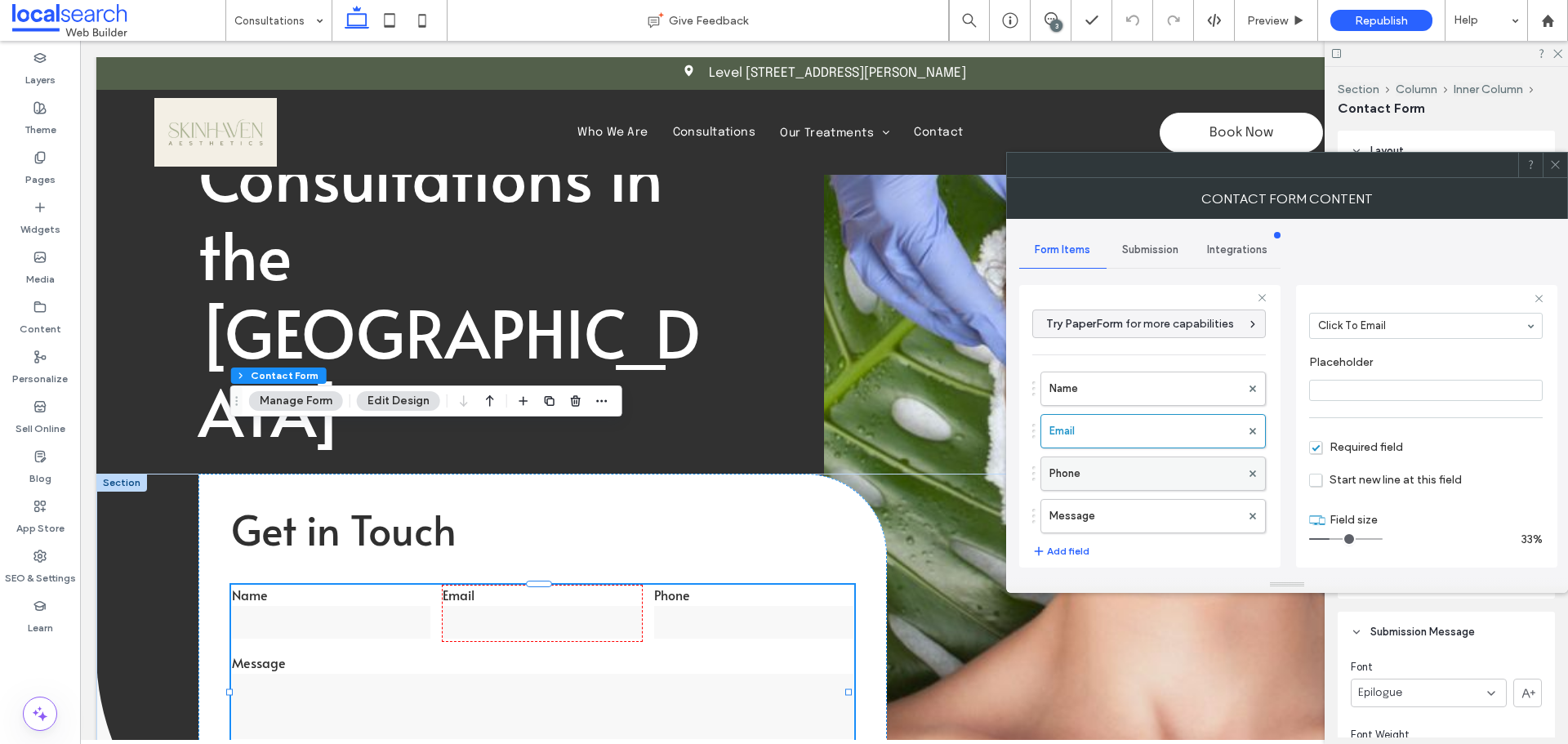
click at [1141, 475] on label "Phone" at bounding box center [1144, 474] width 191 height 33
click at [1139, 514] on label "Message" at bounding box center [1144, 517] width 191 height 33
type input "**"
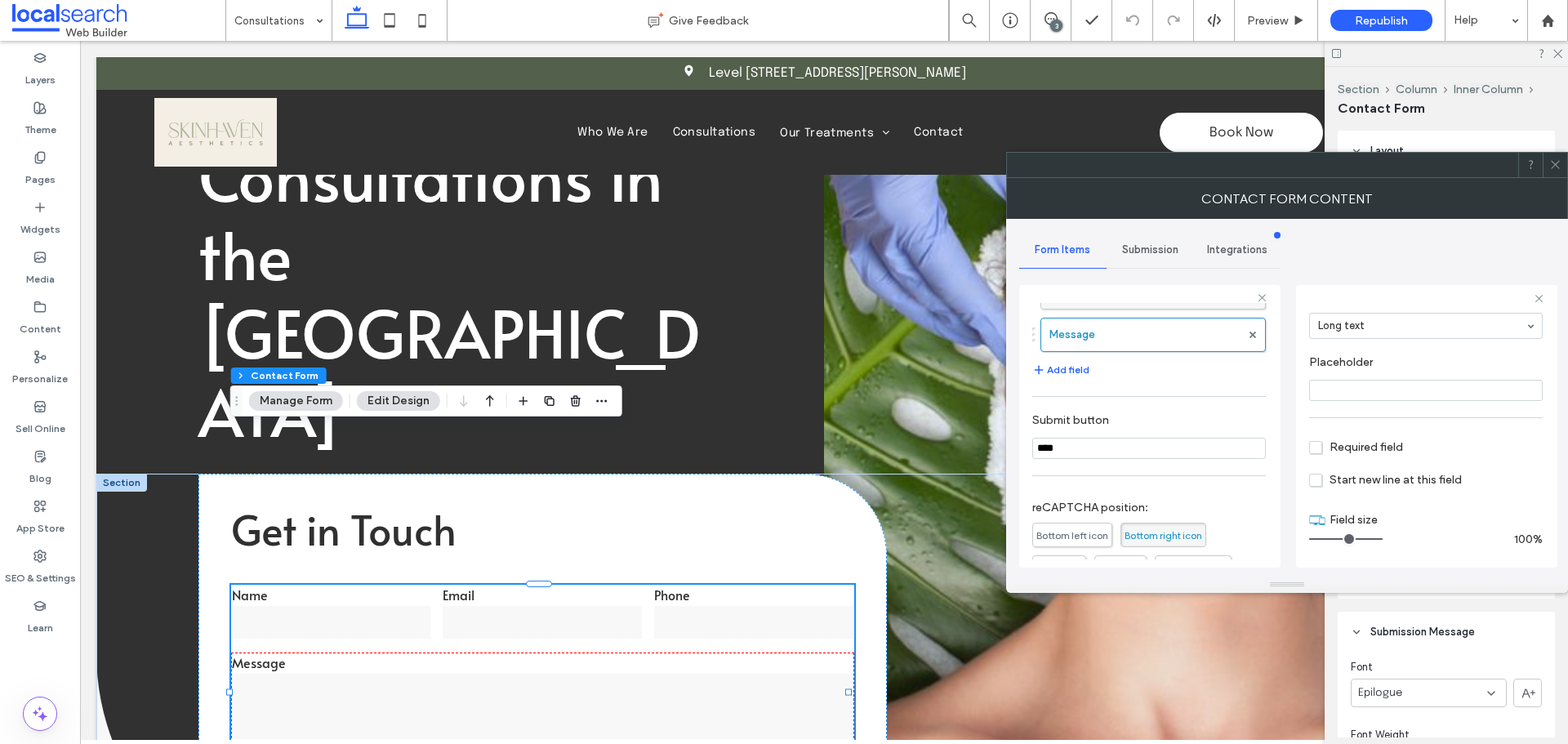
scroll to position [341, 0]
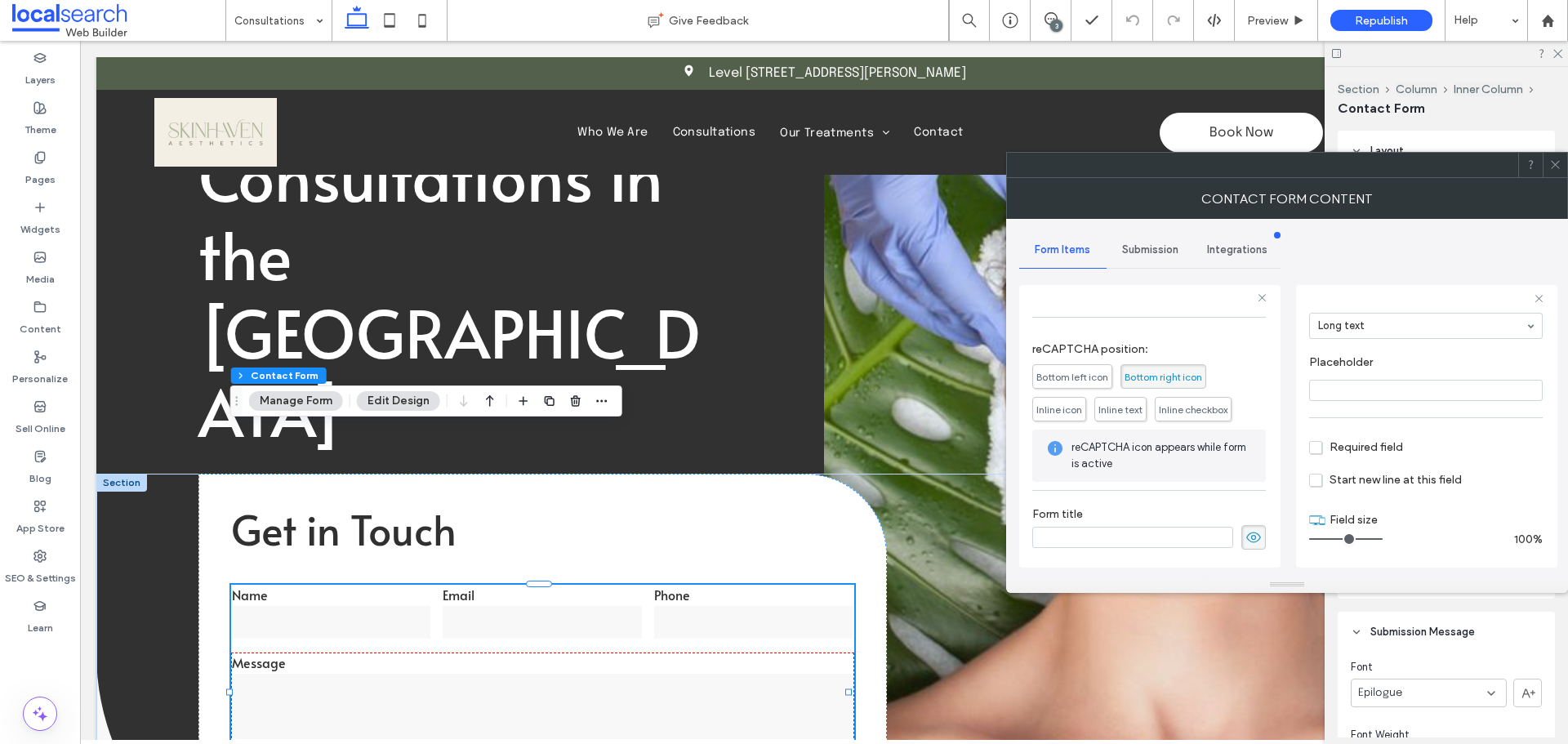
click at [1132, 236] on div "Submission" at bounding box center [1151, 250] width 88 height 36
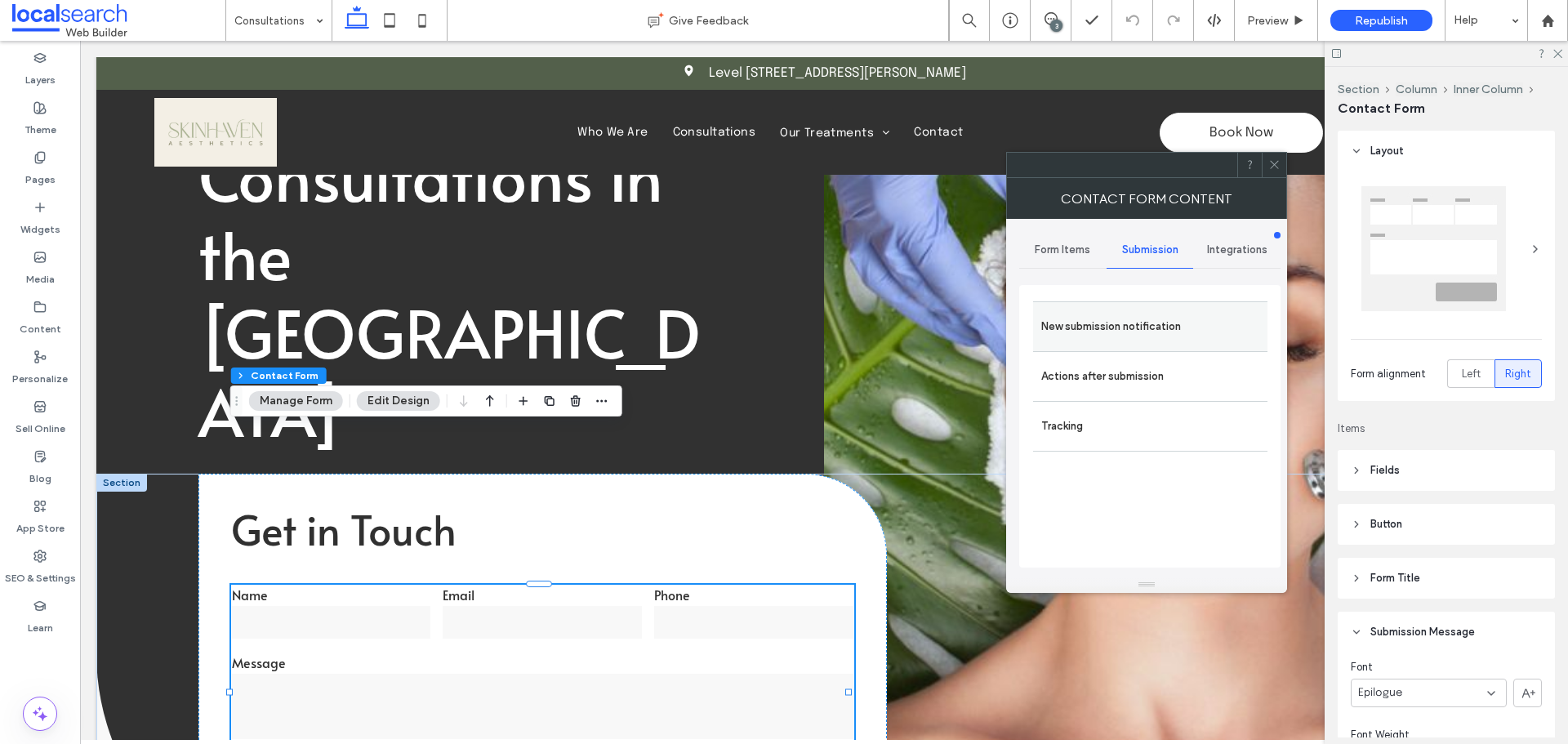
click at [1134, 325] on label "New submission notification" at bounding box center [1151, 327] width 218 height 33
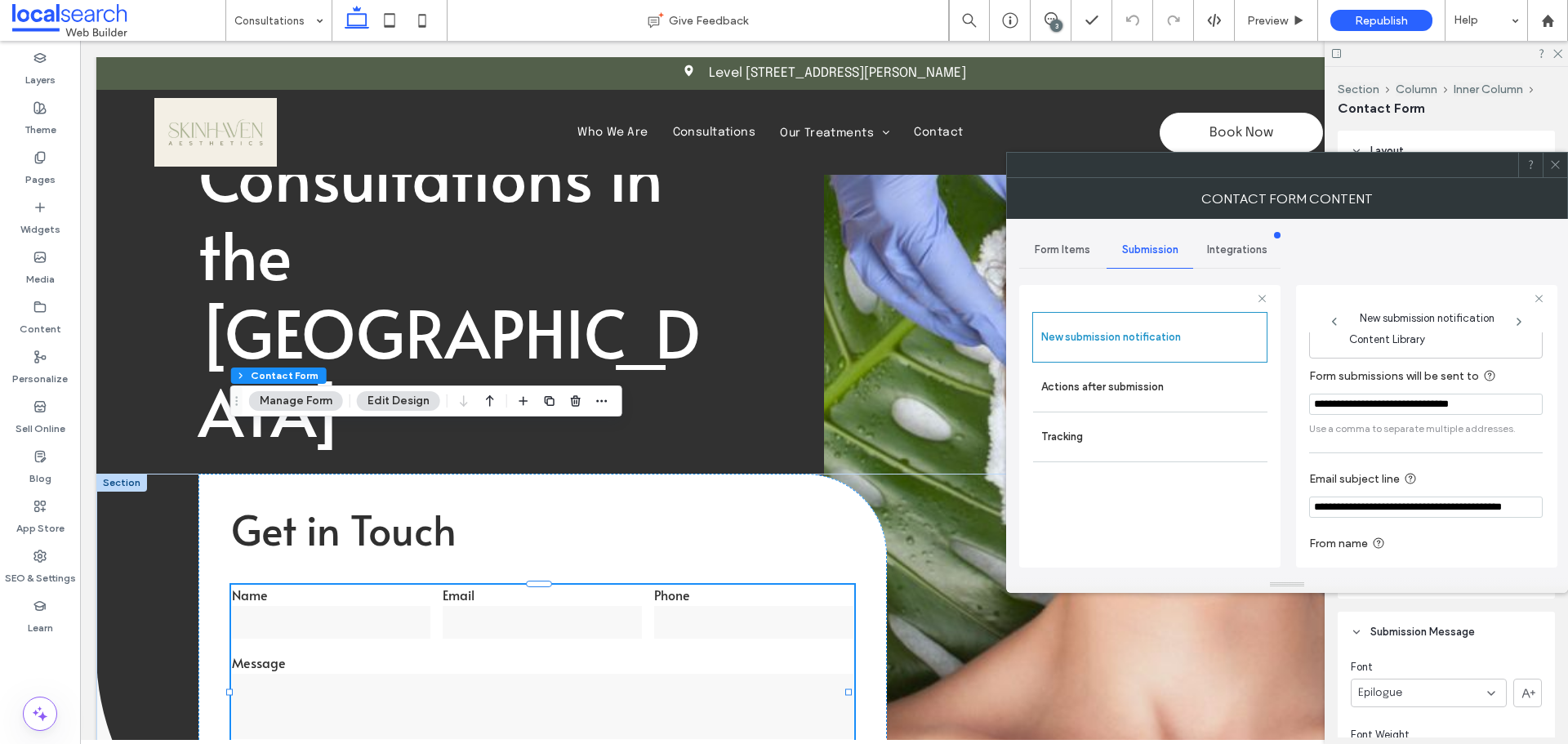
scroll to position [85, 0]
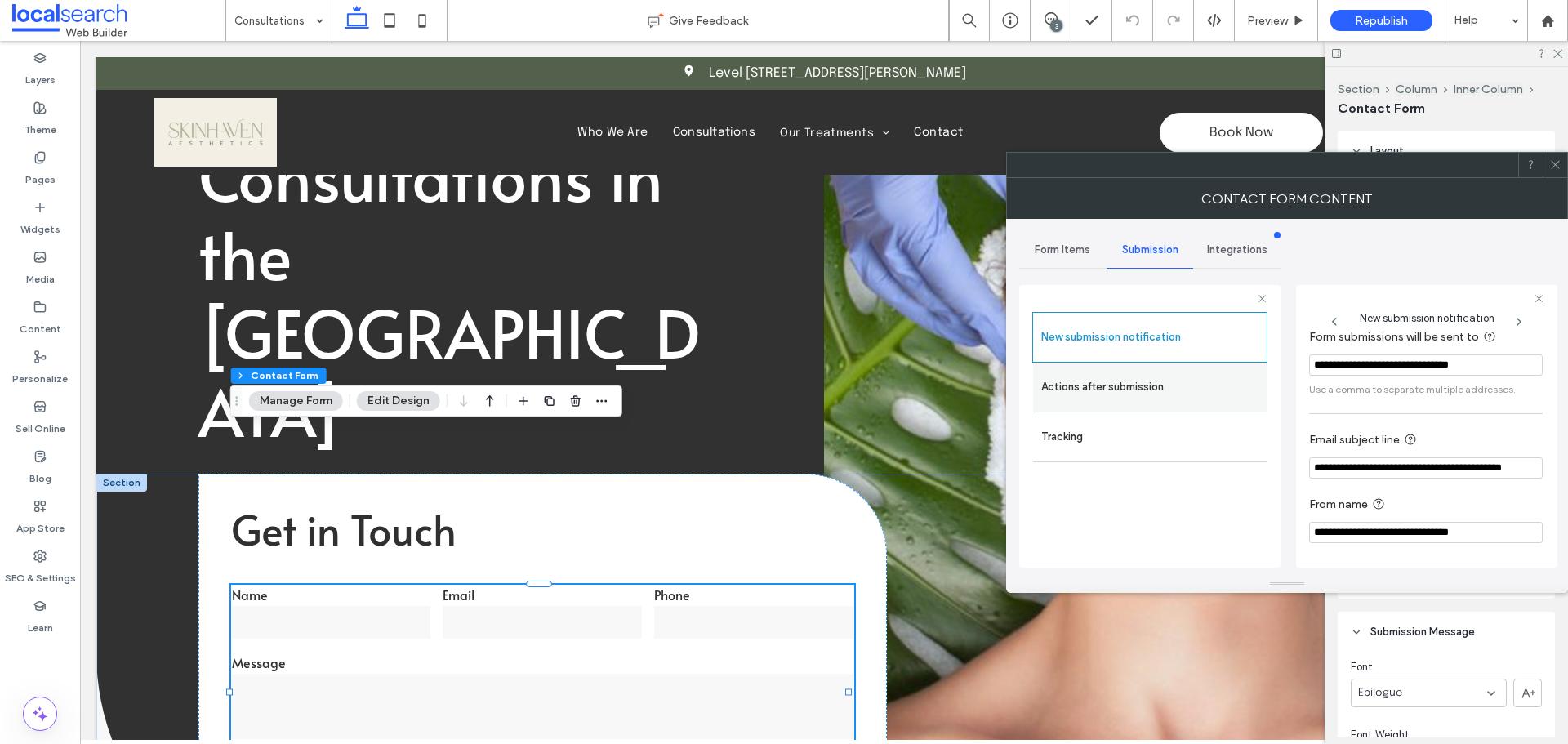
click at [1180, 374] on label "Actions after submission" at bounding box center [1151, 388] width 218 height 33
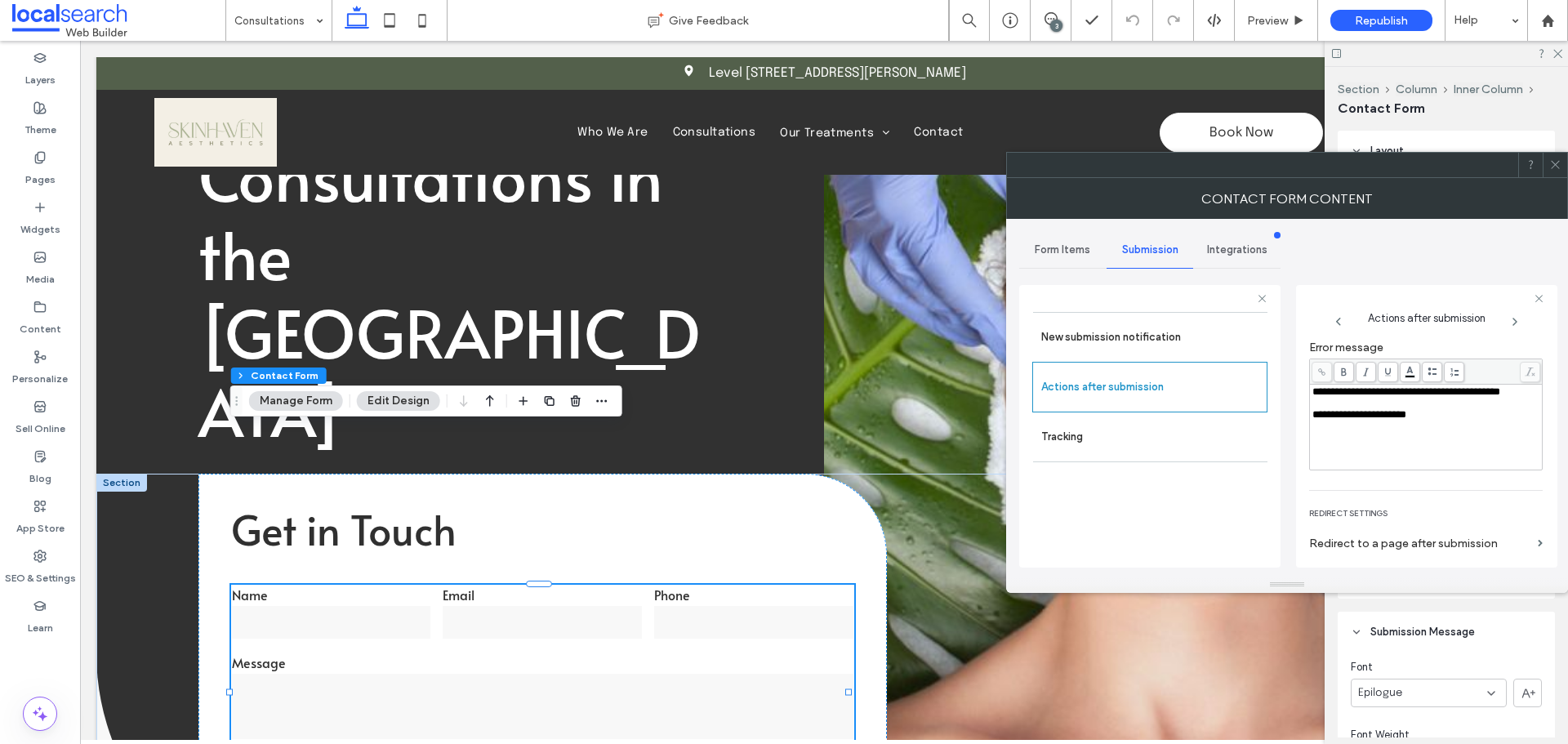
scroll to position [282, 0]
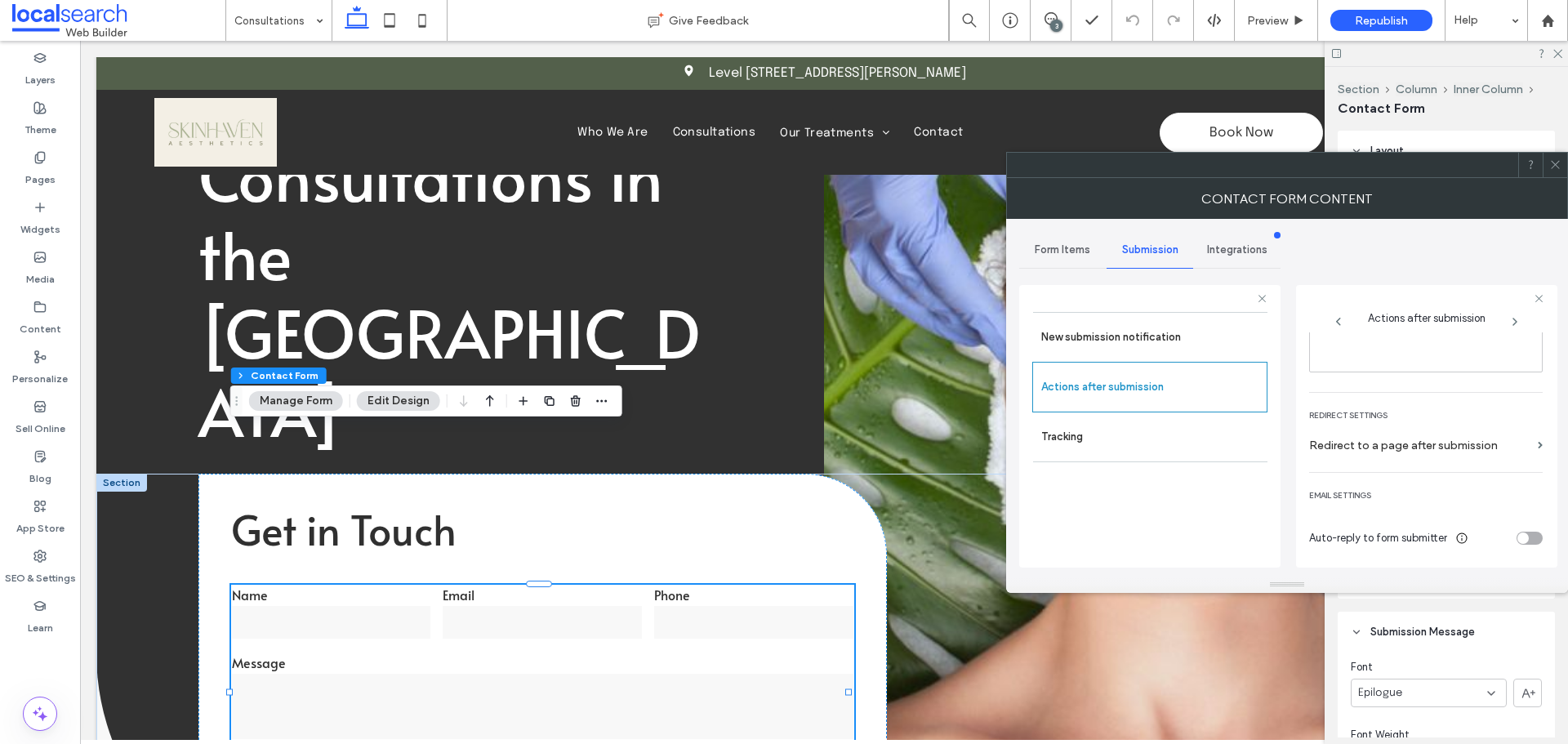
click at [1557, 166] on icon at bounding box center [1555, 165] width 12 height 12
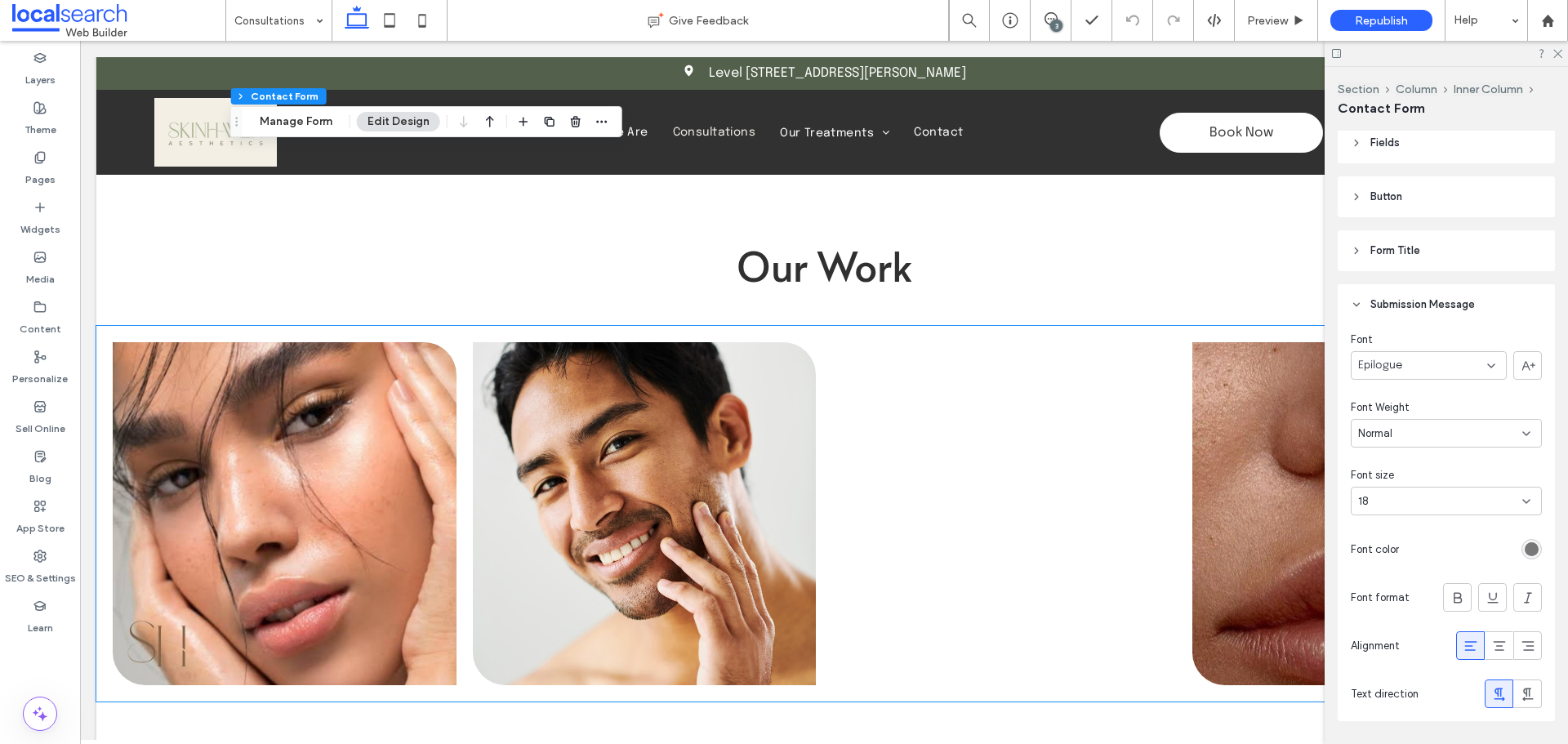
scroll to position [2777, 0]
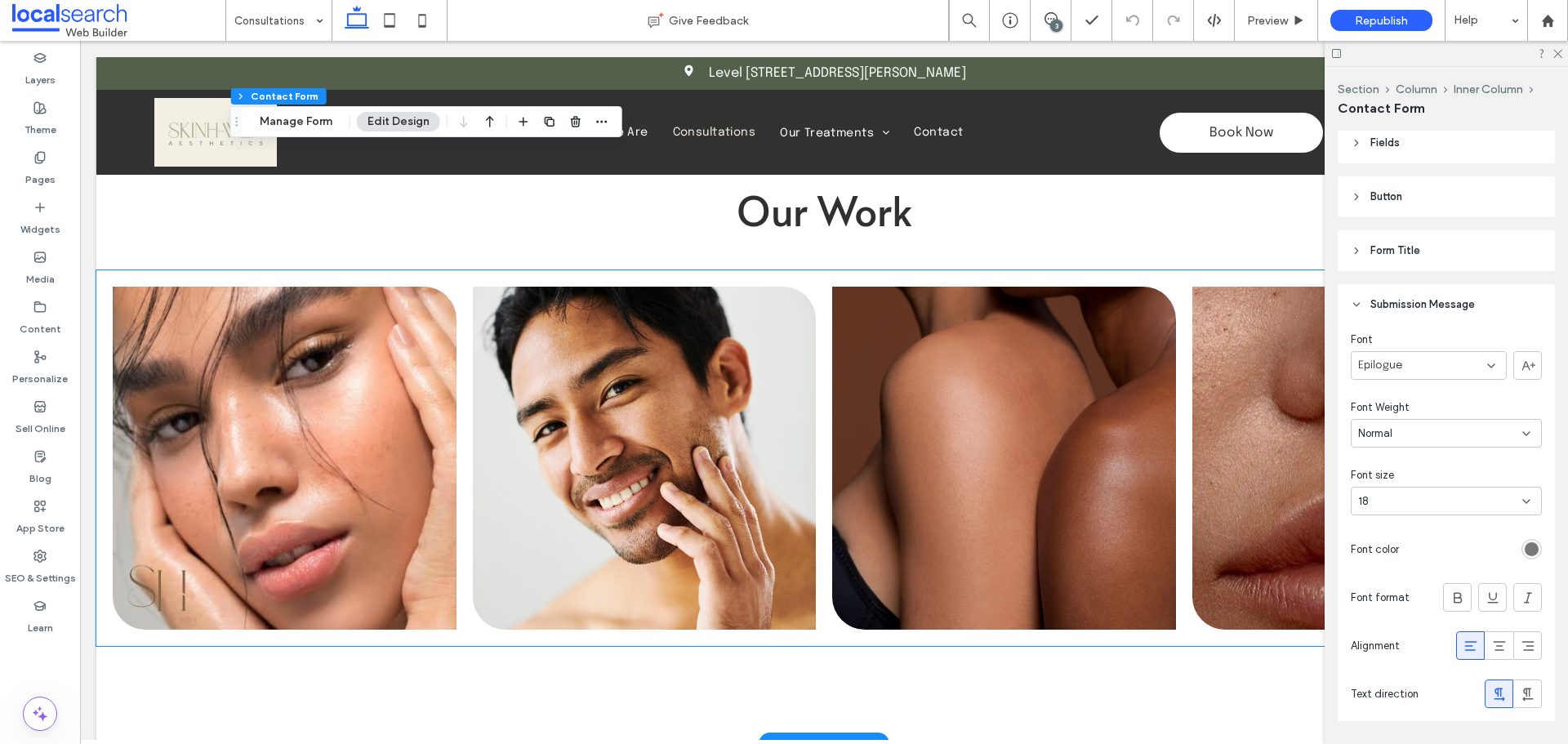
click at [492, 314] on link at bounding box center [645, 458] width 344 height 343
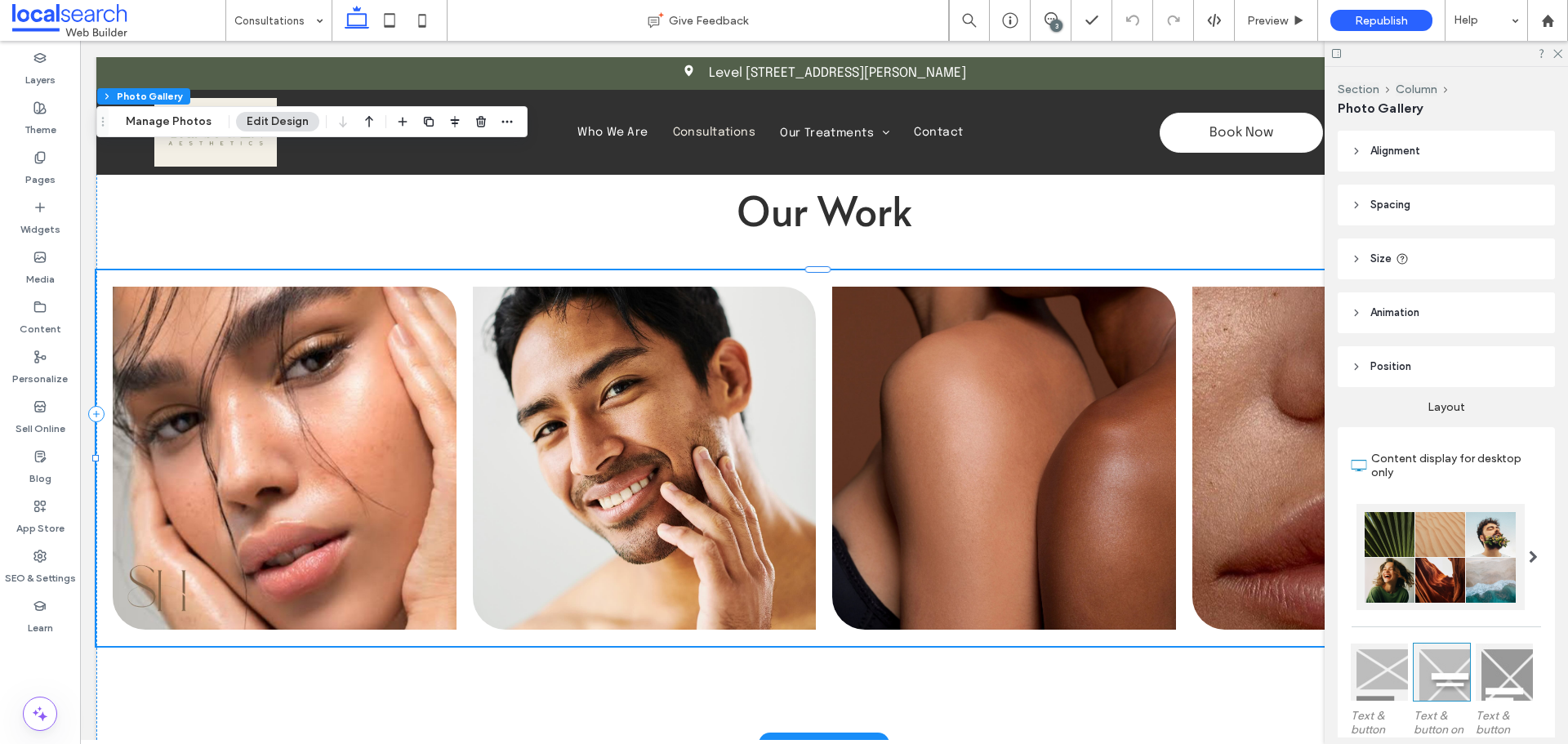
click at [492, 314] on link at bounding box center [645, 458] width 344 height 343
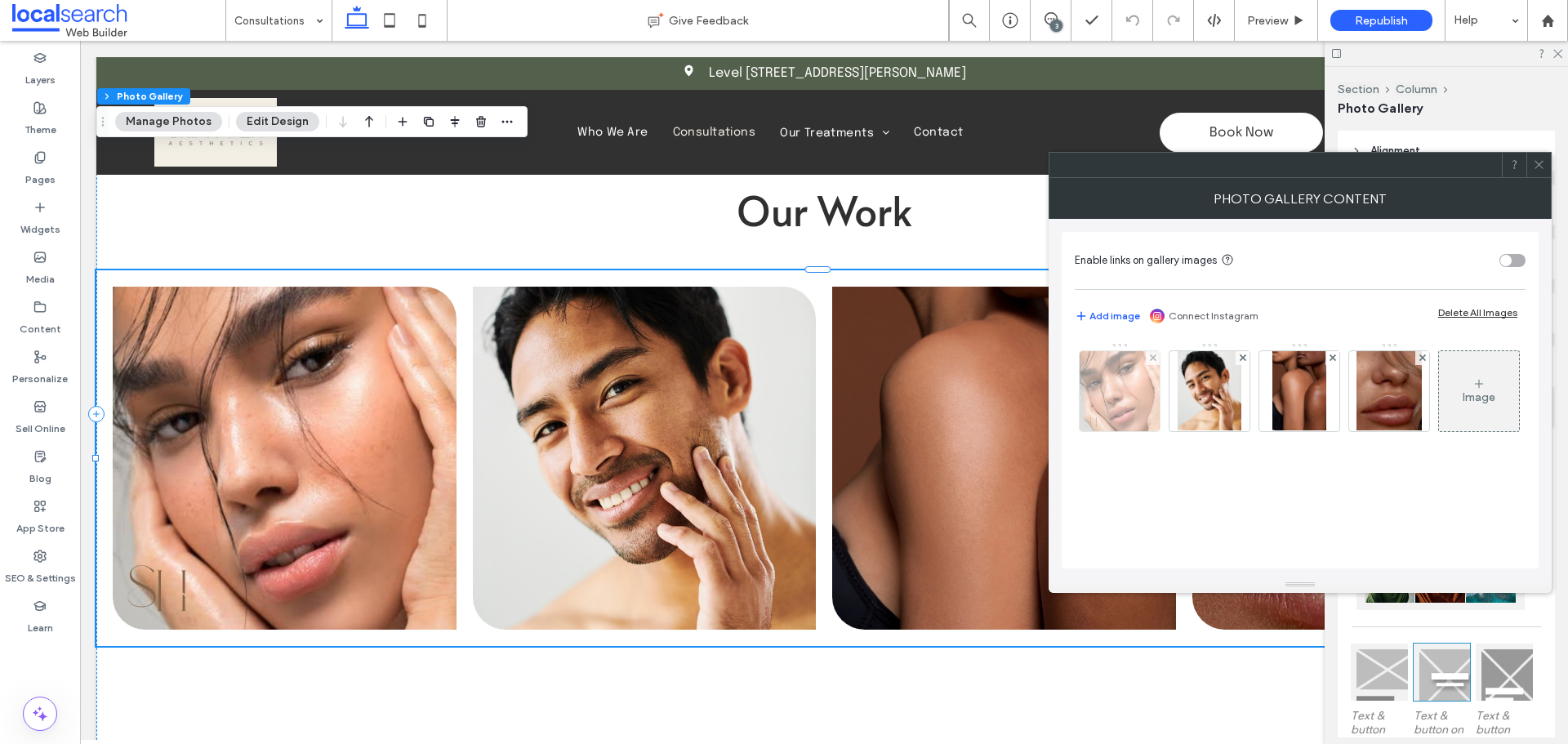
click at [1105, 403] on div at bounding box center [1119, 391] width 80 height 80
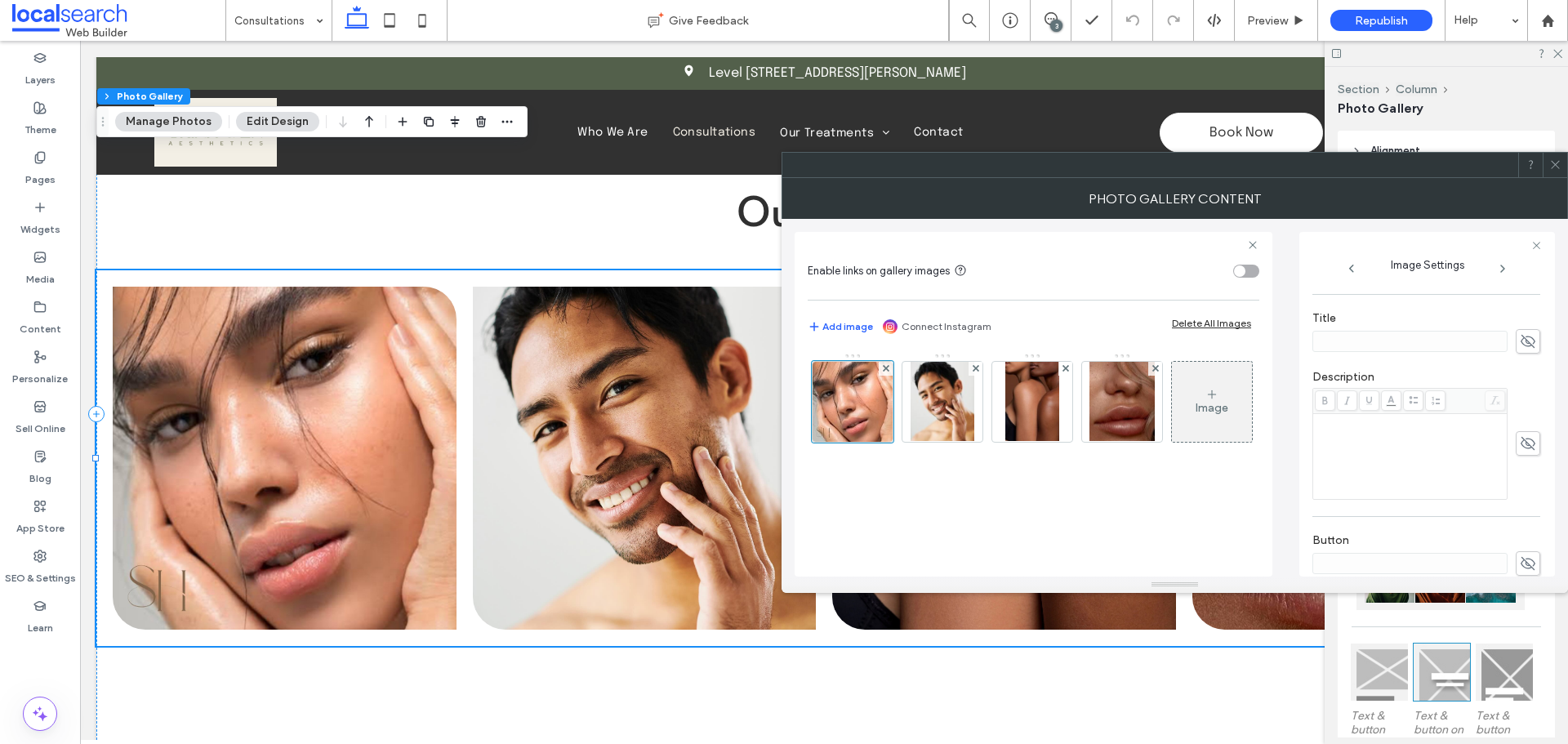
scroll to position [468, 0]
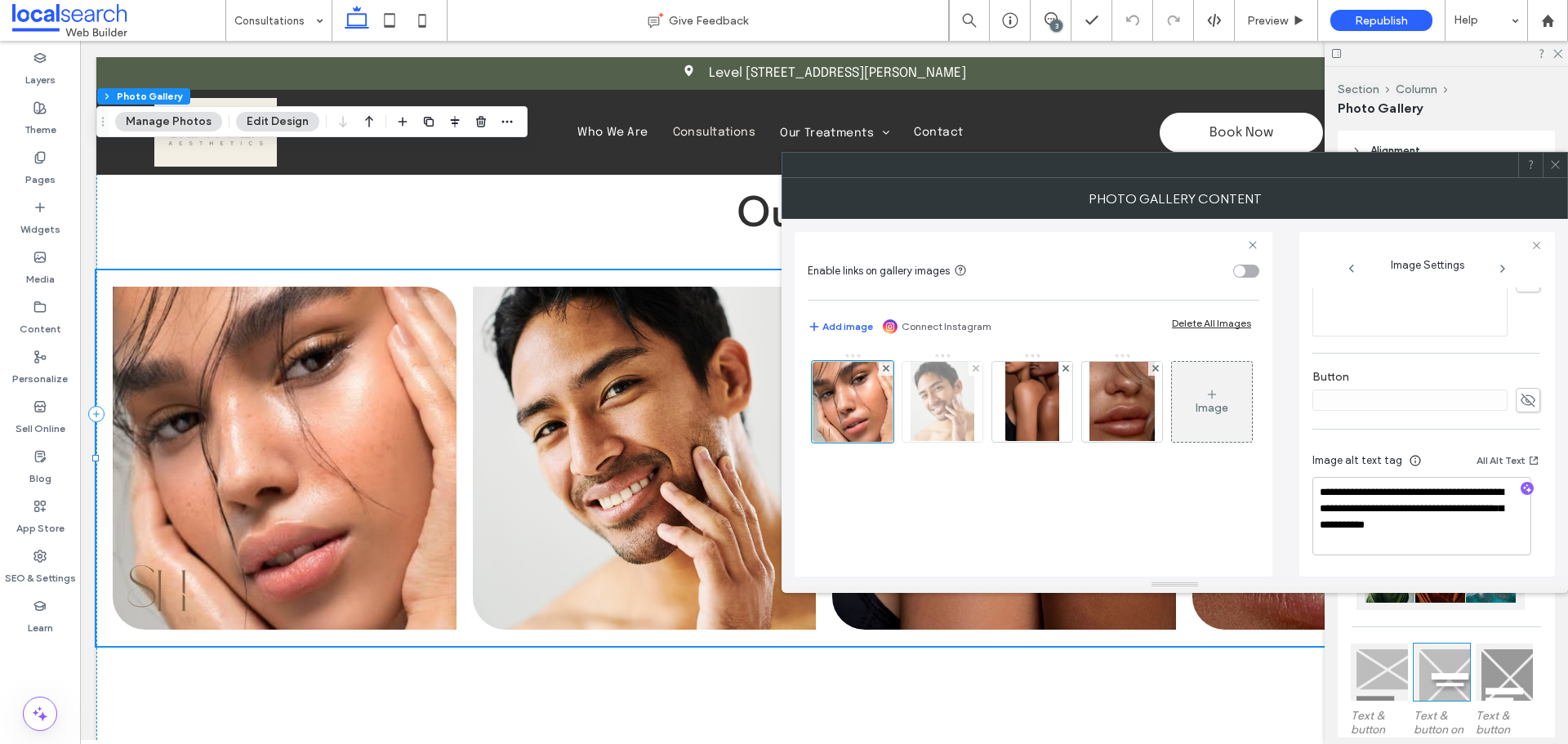
click at [947, 416] on img at bounding box center [942, 402] width 64 height 80
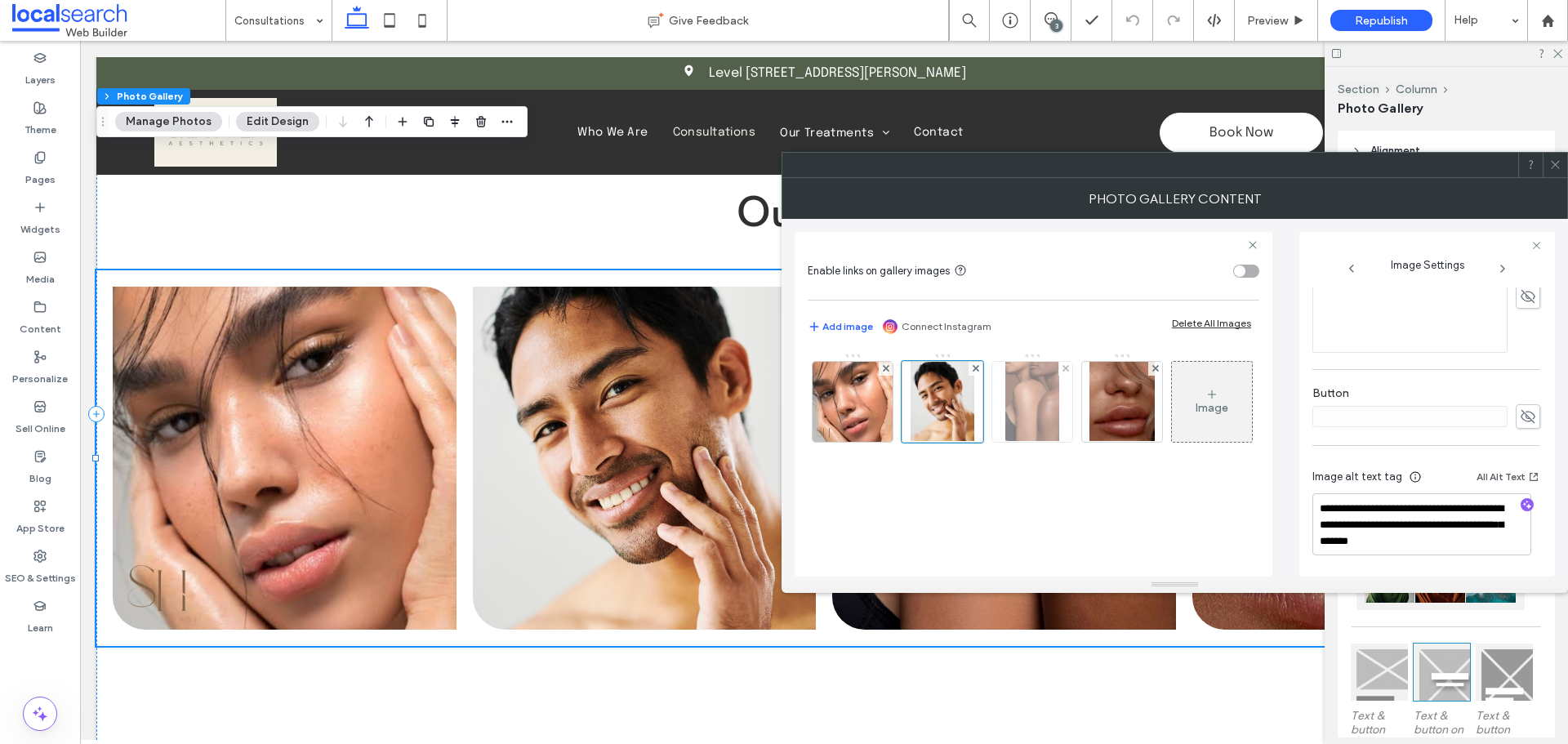
click at [1027, 416] on img at bounding box center [1032, 402] width 54 height 80
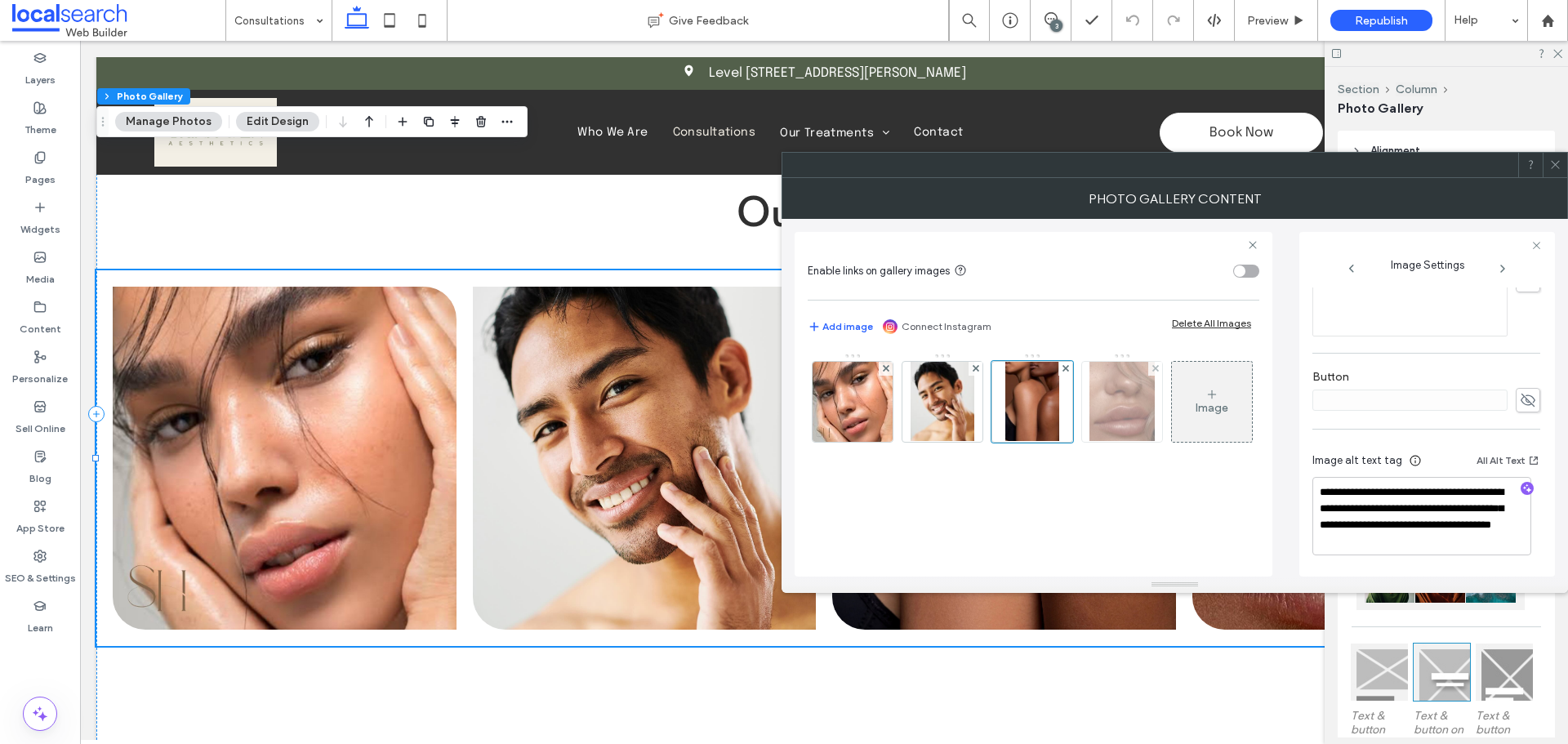
click at [1090, 413] on img at bounding box center [1122, 402] width 64 height 80
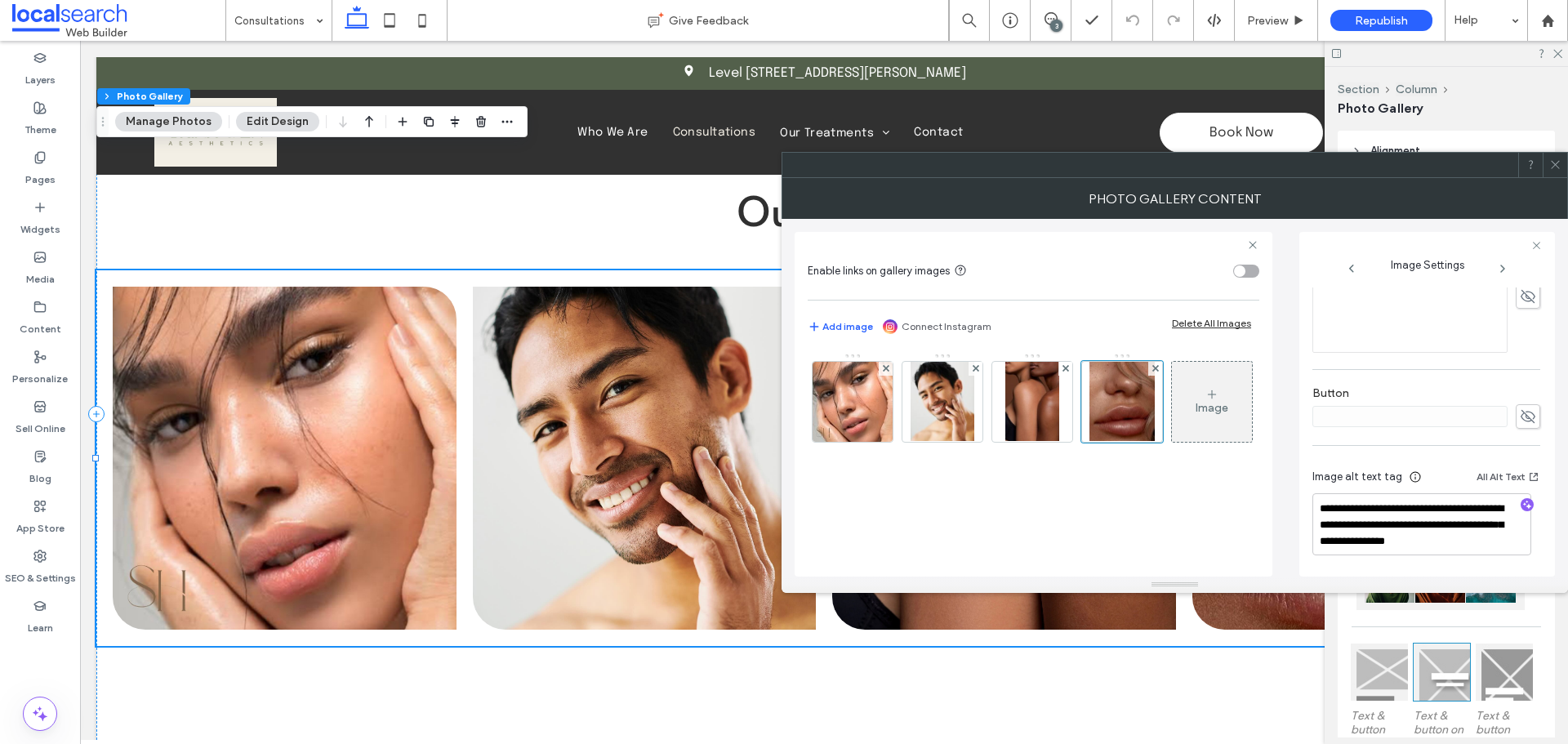
scroll to position [451, 0]
click at [1554, 169] on icon at bounding box center [1555, 165] width 12 height 12
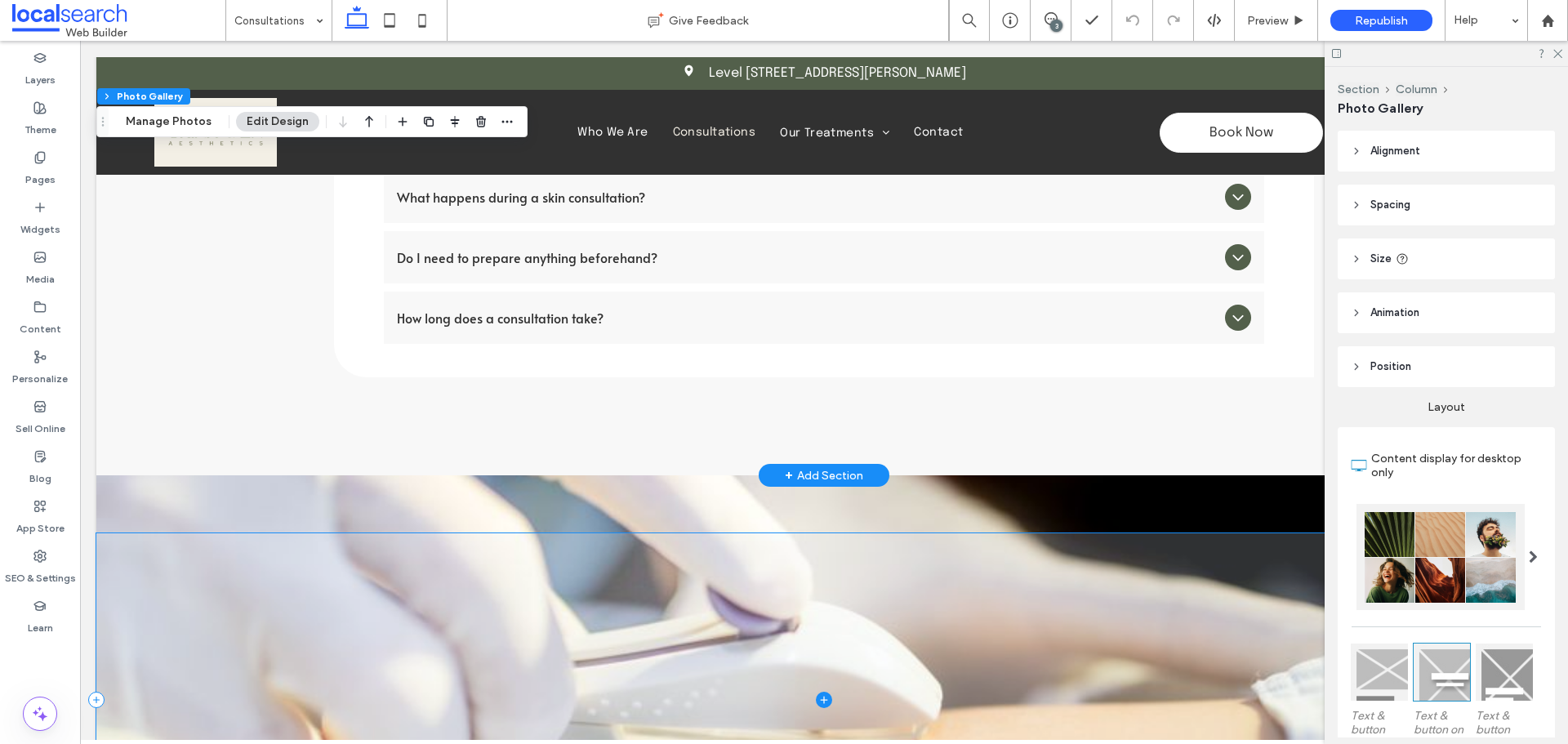
scroll to position [3267, 0]
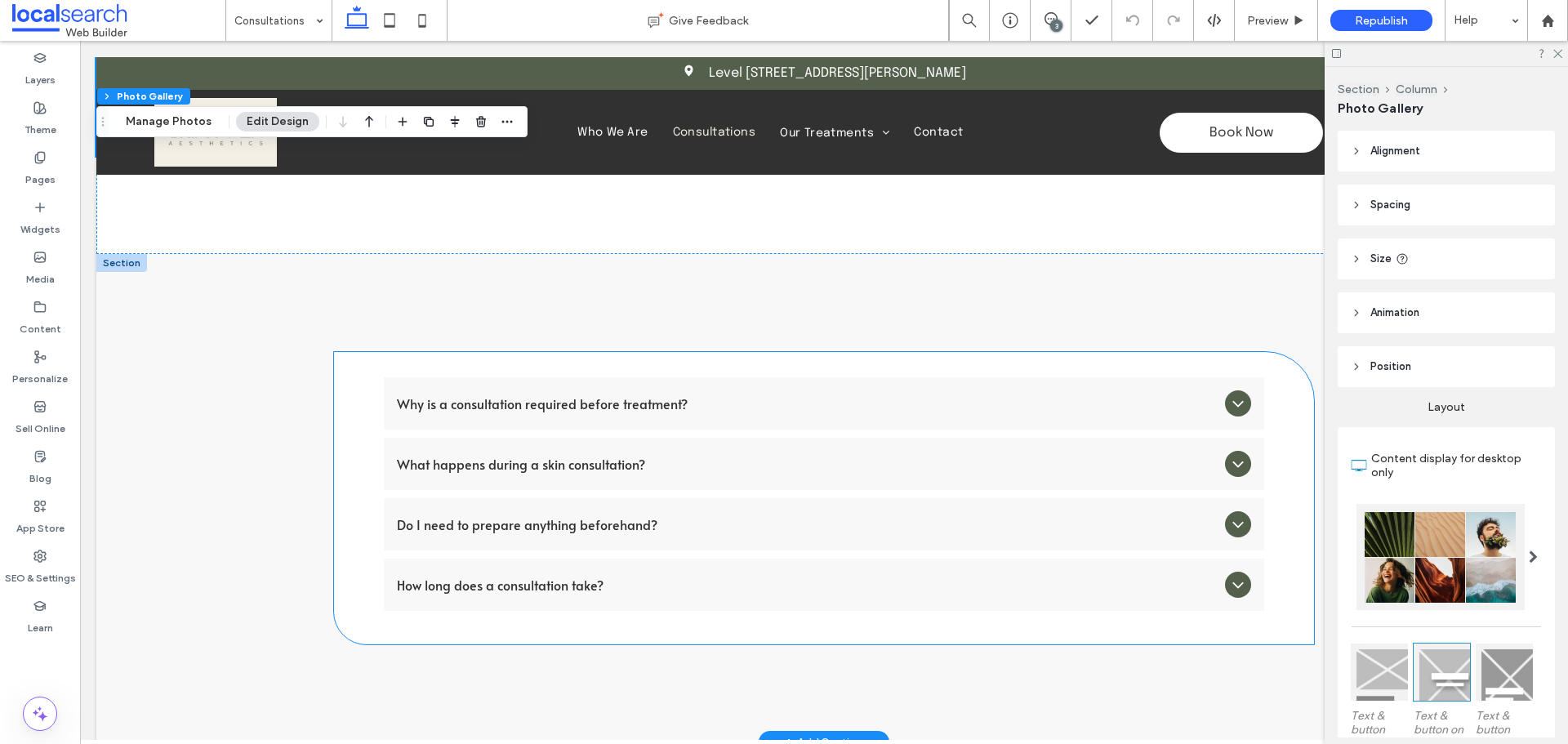
click at [570, 438] on div "What happens during a skin consultation?" at bounding box center [823, 464] width 880 height 52
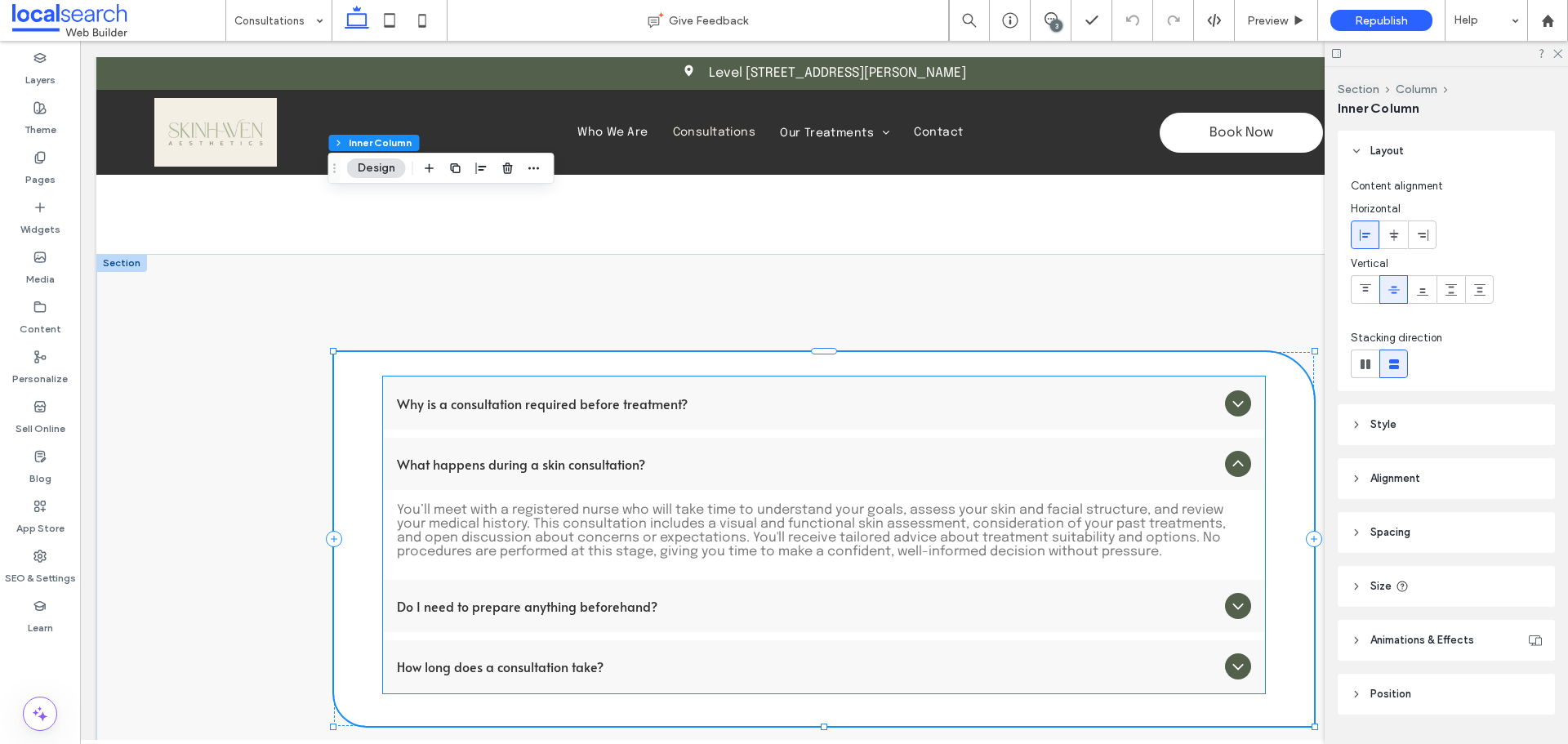
click at [1240, 393] on icon at bounding box center [1238, 403] width 20 height 20
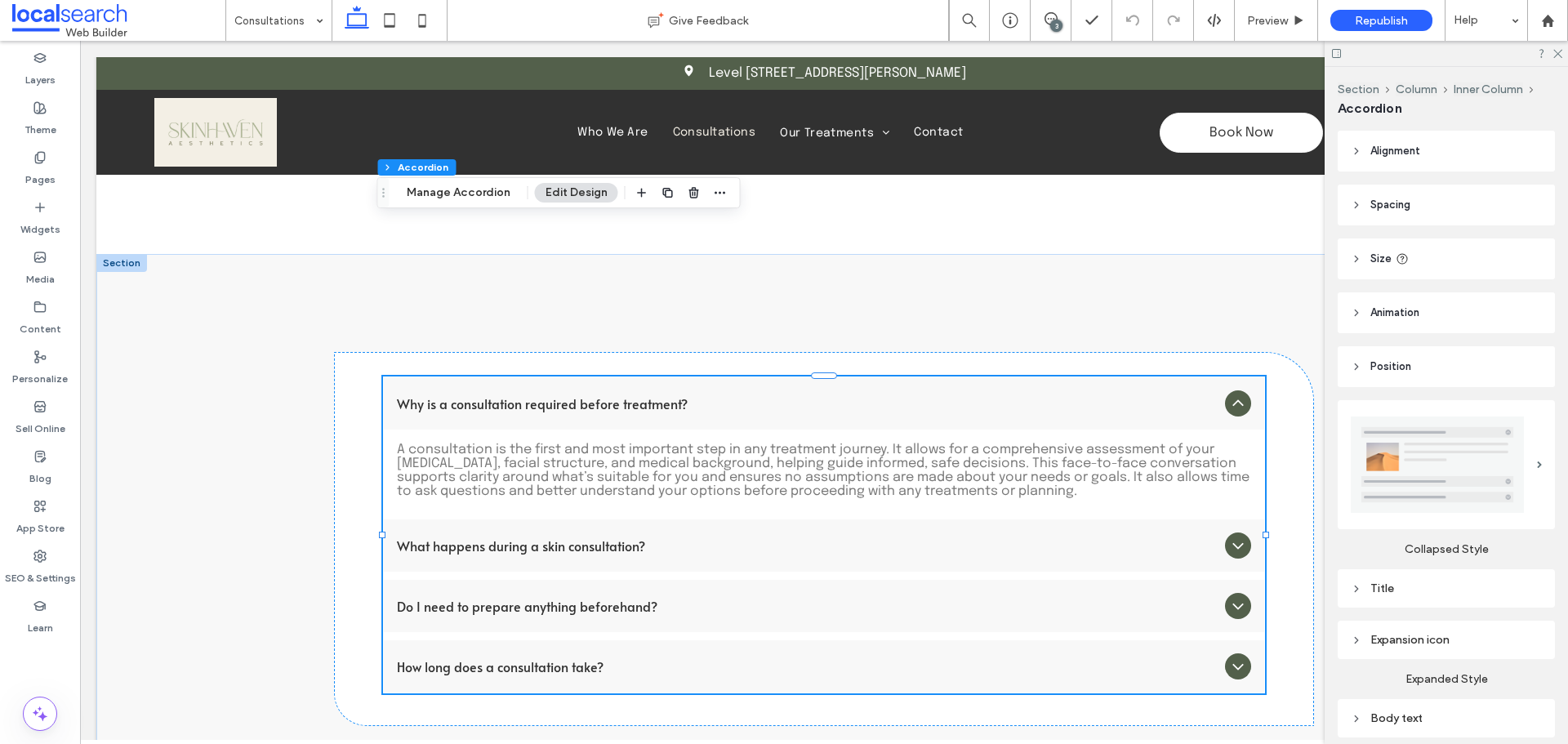
click at [1240, 393] on icon at bounding box center [1238, 403] width 20 height 20
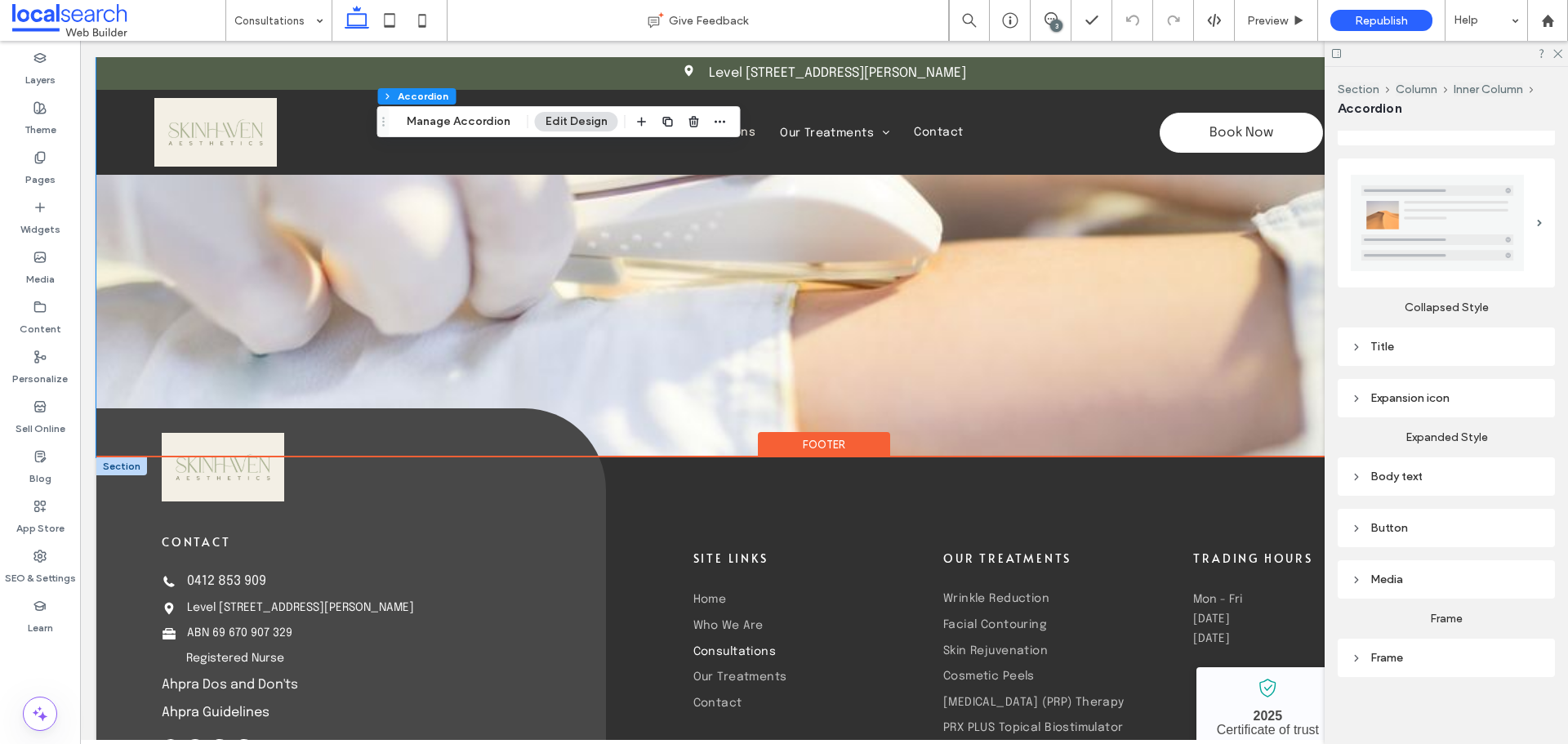
scroll to position [4004, 0]
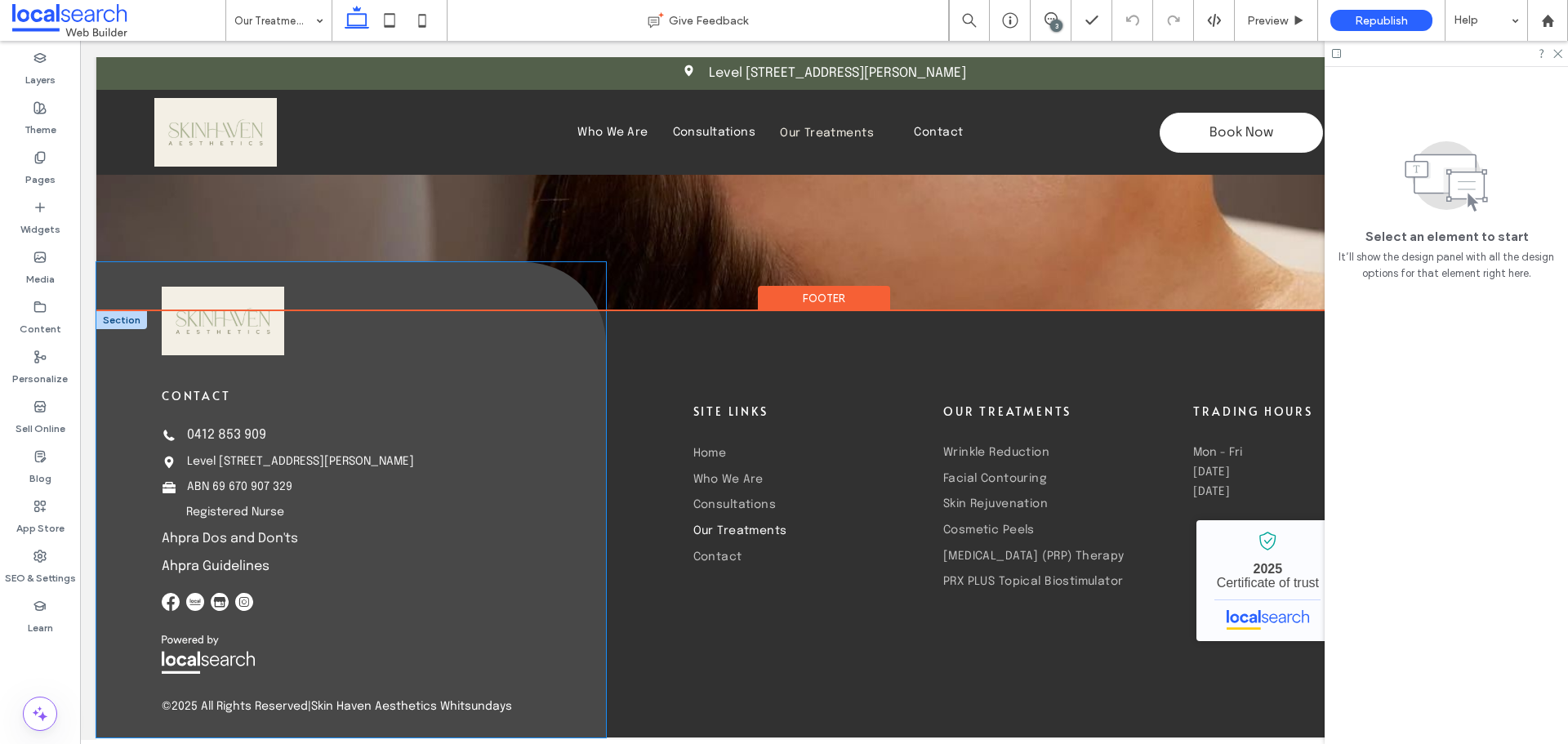
scroll to position [2931, 0]
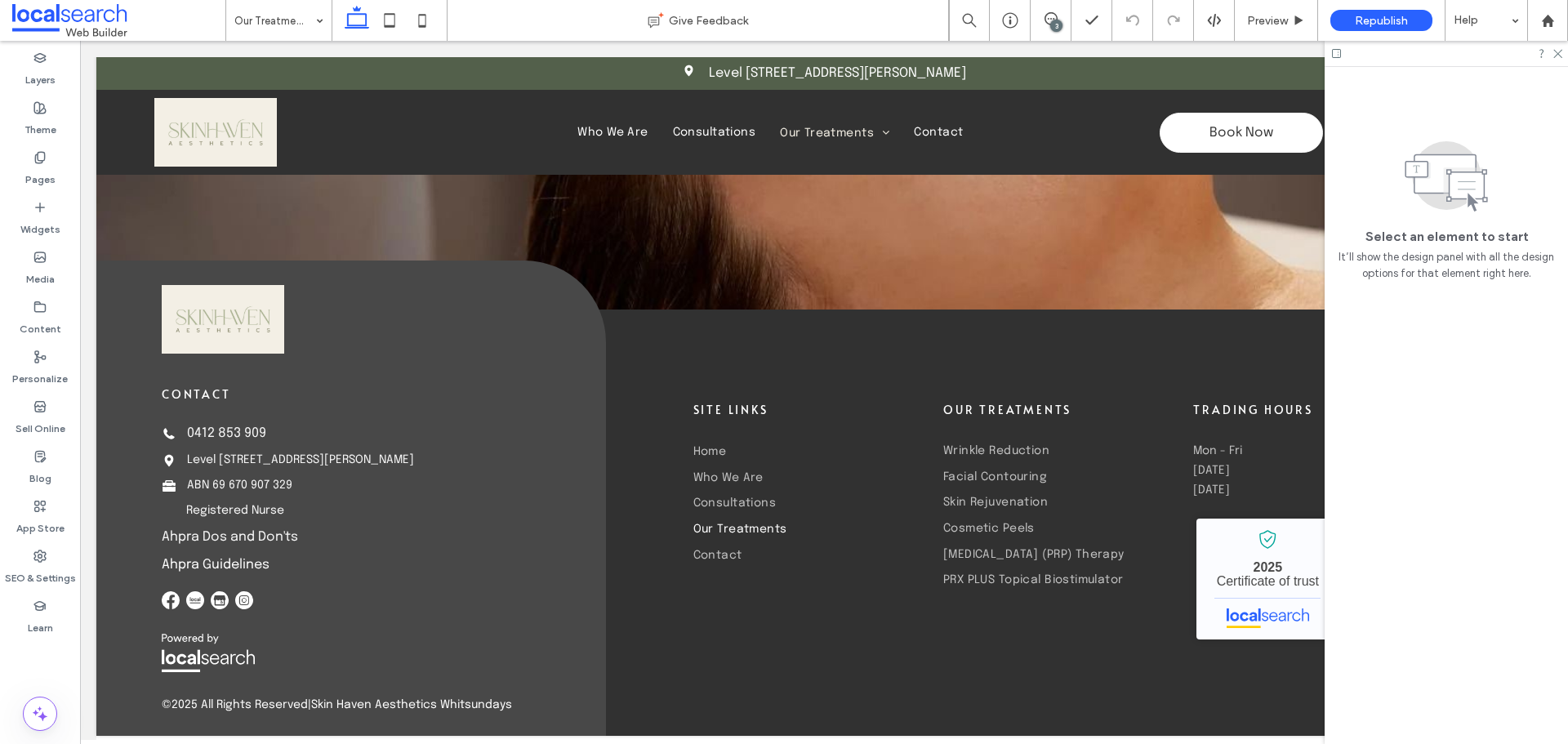
click at [287, 31] on input at bounding box center [275, 20] width 81 height 41
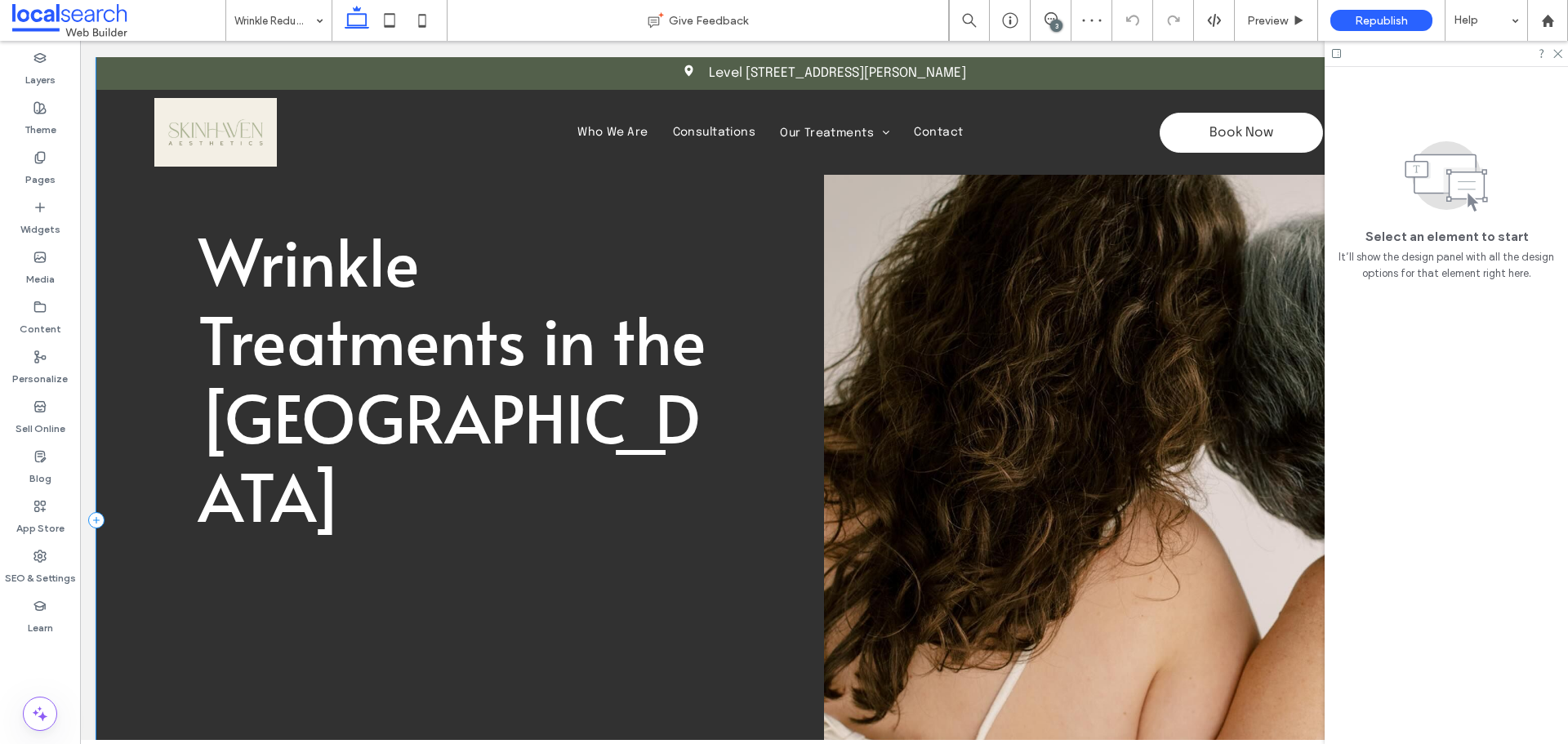
scroll to position [164, 0]
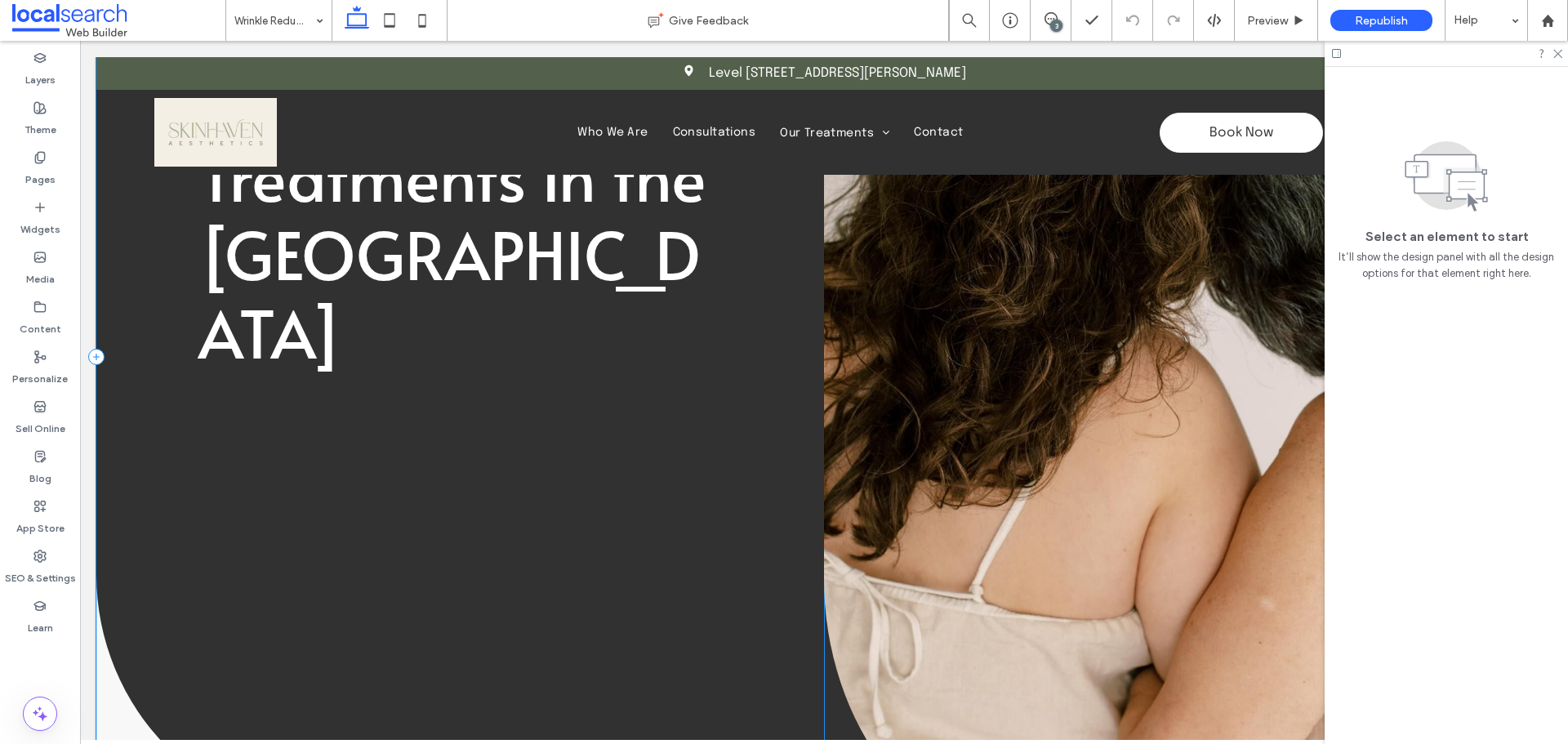
click at [628, 421] on div "Wrinkle Treatments in the Whitsundays" at bounding box center [460, 357] width 727 height 926
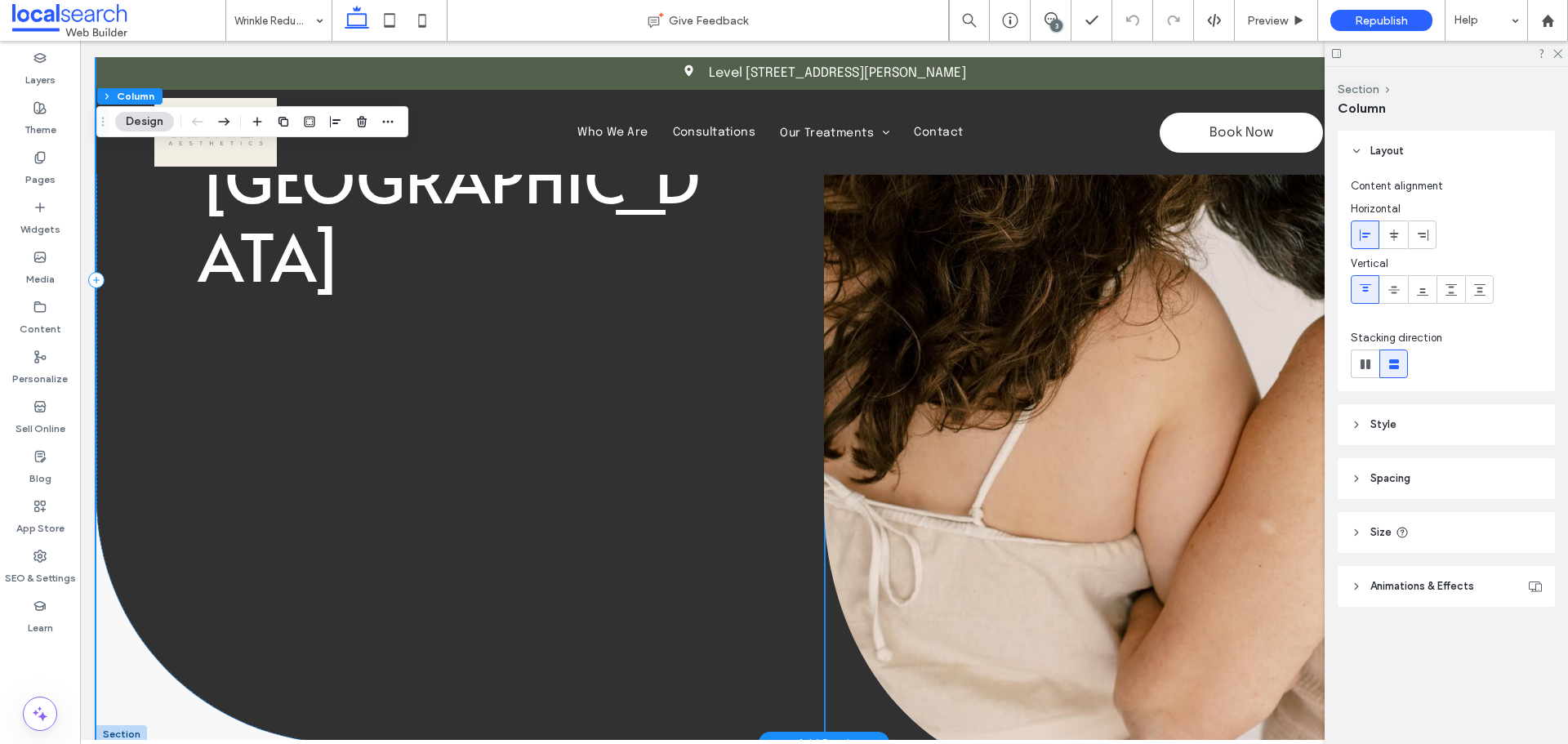
scroll to position [327, 0]
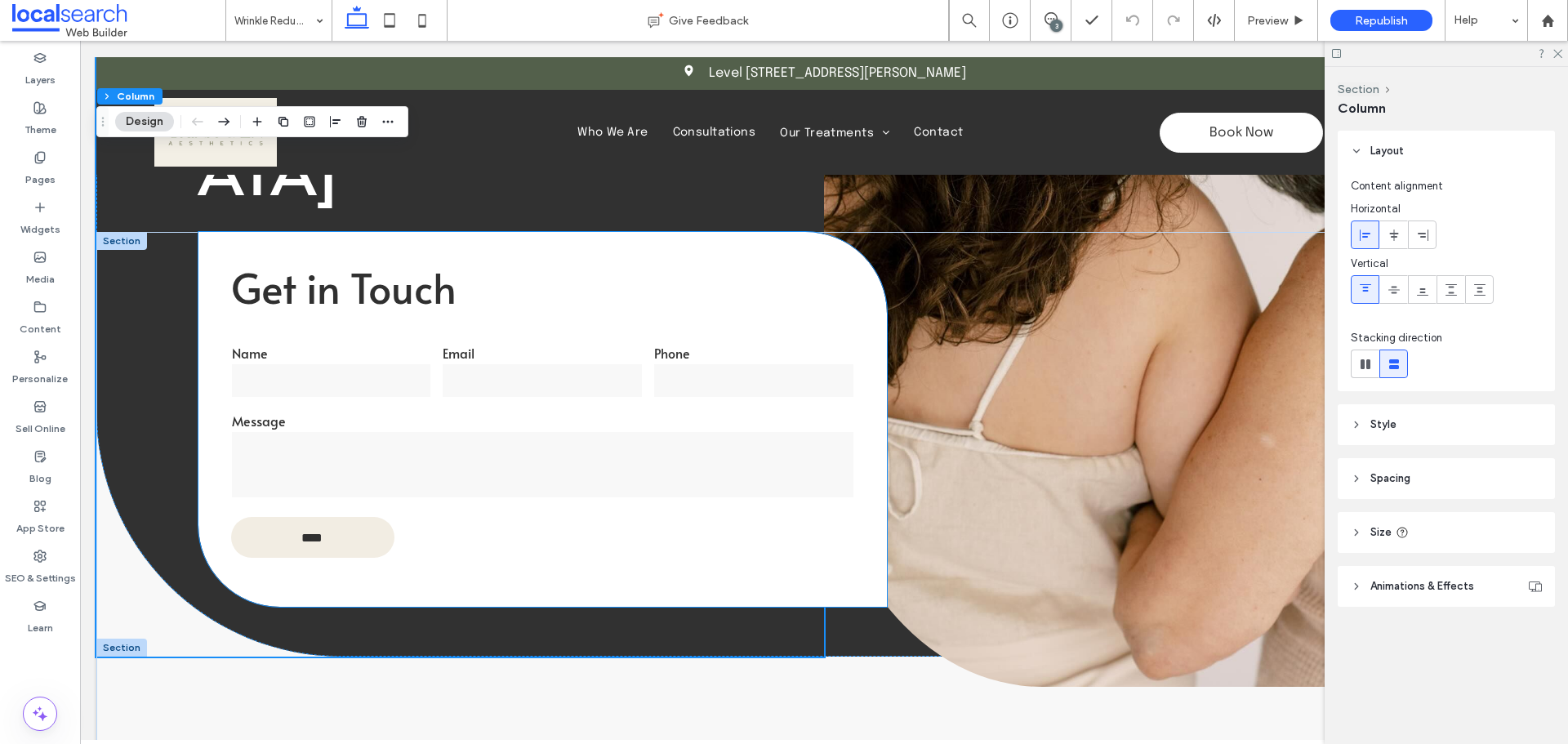
click at [661, 365] on input "tel" at bounding box center [753, 381] width 199 height 33
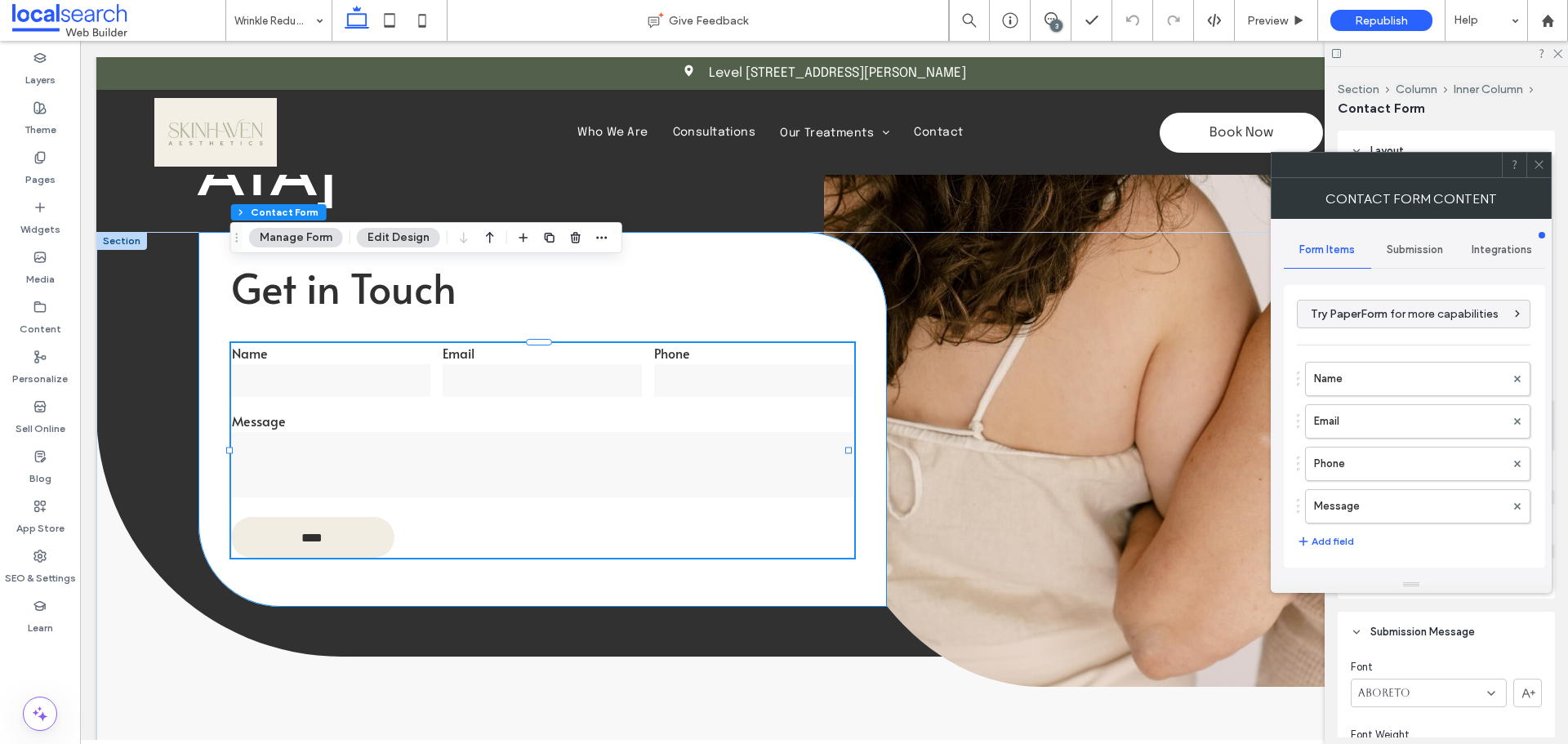
type input "****"
type input "*"
type input "***"
click at [1413, 387] on label "Name" at bounding box center [1409, 379] width 191 height 33
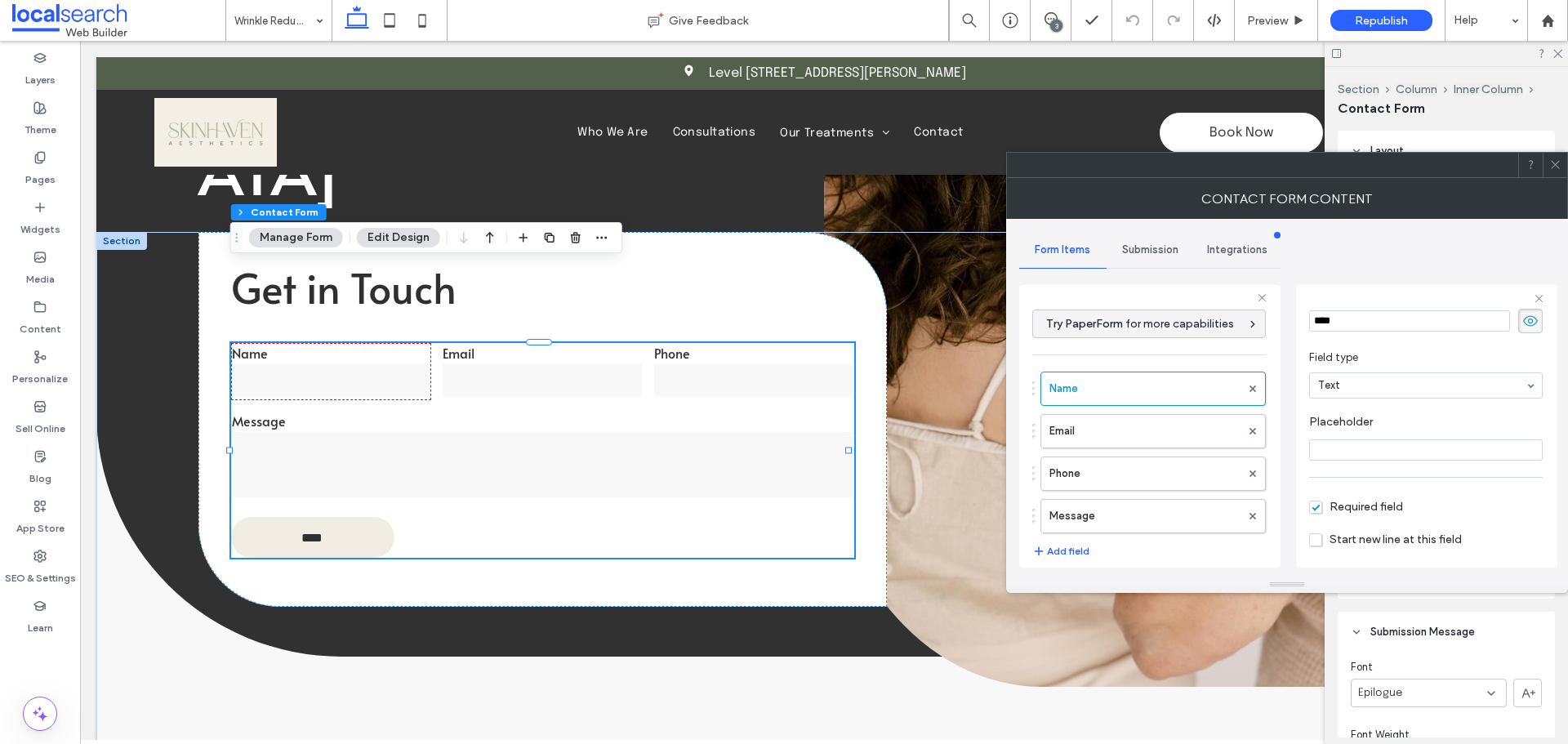
scroll to position [114, 0]
click at [1132, 438] on label "Email" at bounding box center [1144, 432] width 191 height 33
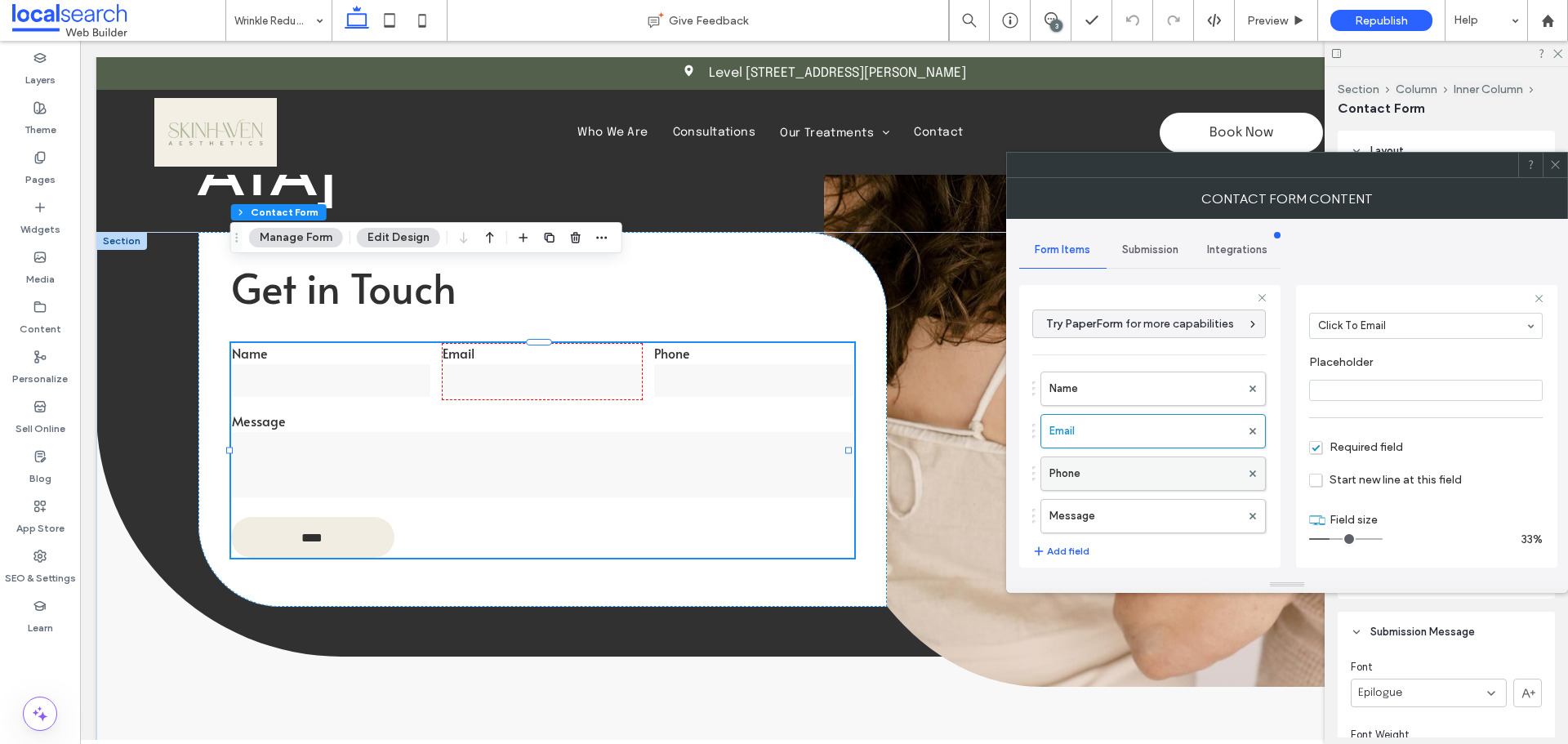
click at [1134, 465] on label "Phone" at bounding box center [1144, 474] width 191 height 33
drag, startPoint x: 1154, startPoint y: 507, endPoint x: 1263, endPoint y: 469, distance: 115.4
click at [1154, 507] on label "Message" at bounding box center [1144, 517] width 191 height 33
type input "**"
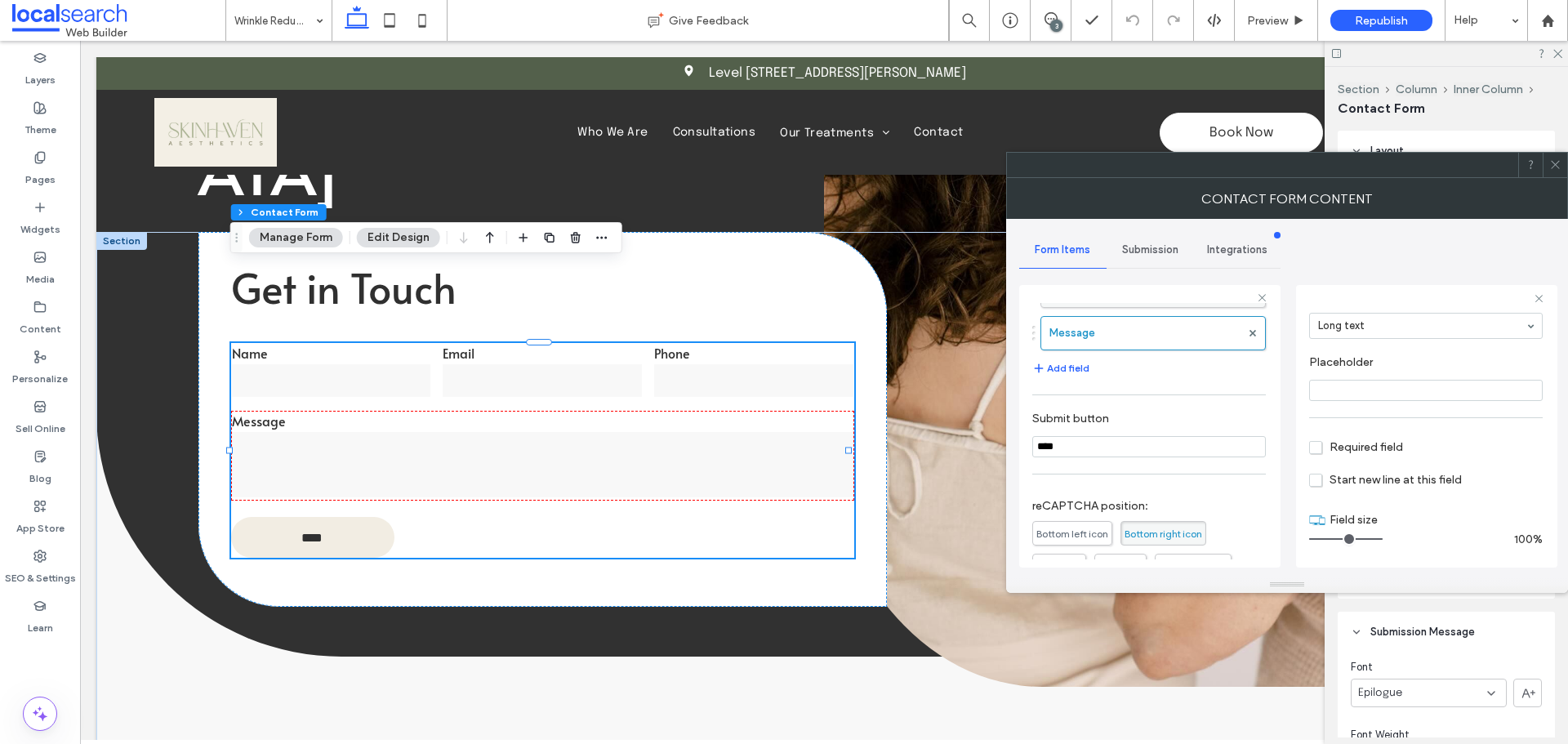
scroll to position [341, 0]
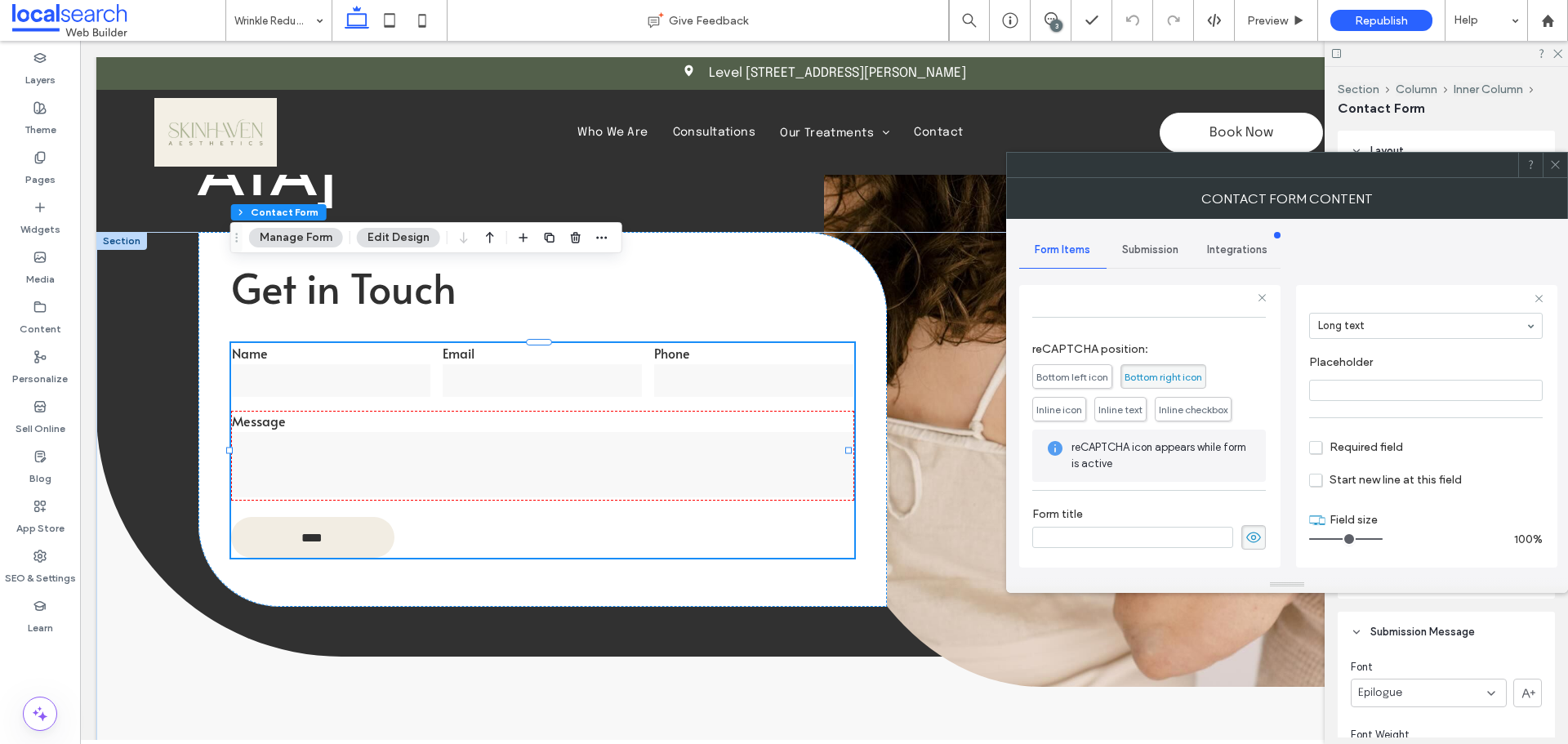
click at [1162, 250] on span "Submission" at bounding box center [1150, 250] width 56 height 13
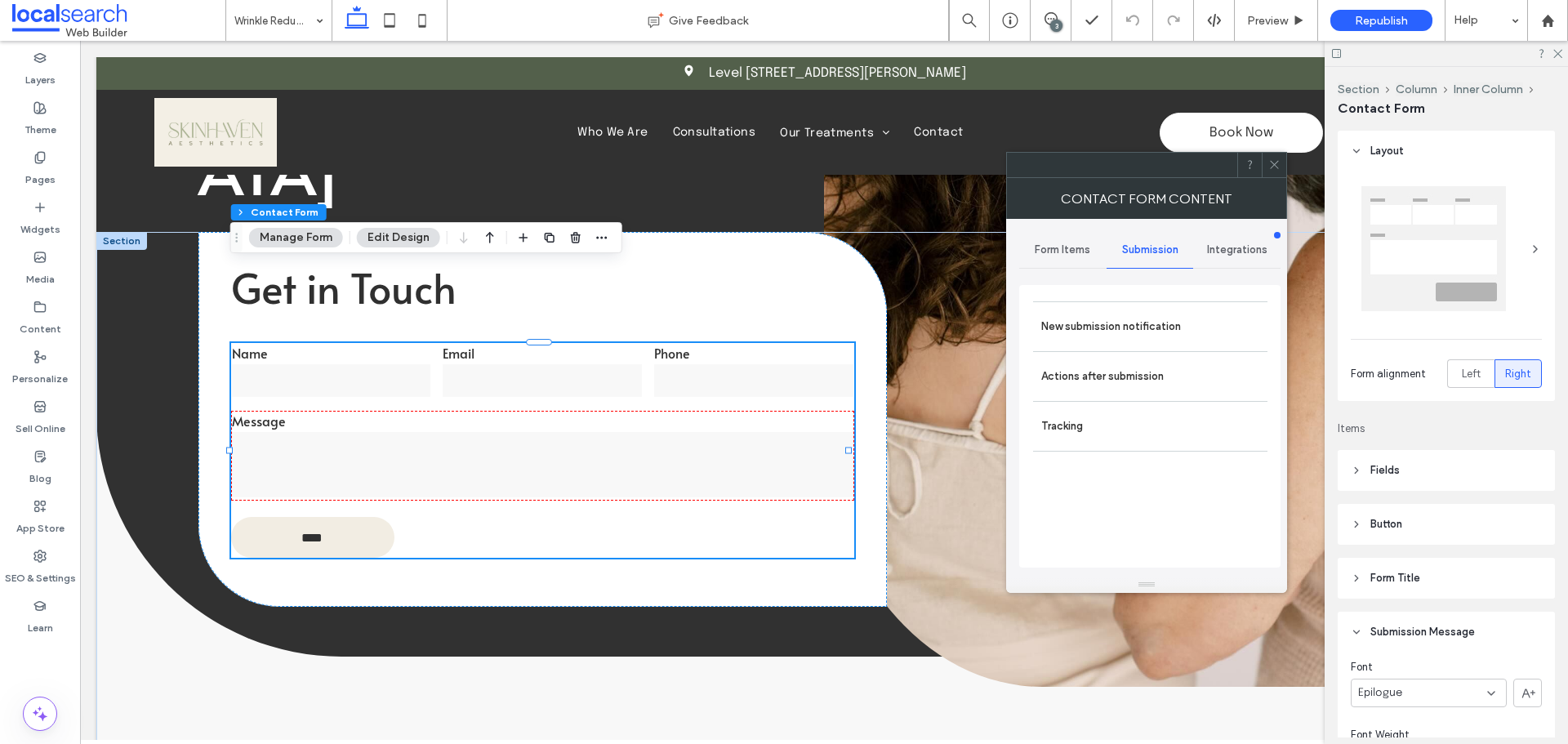
click at [1142, 331] on label "New submission notification" at bounding box center [1151, 327] width 218 height 33
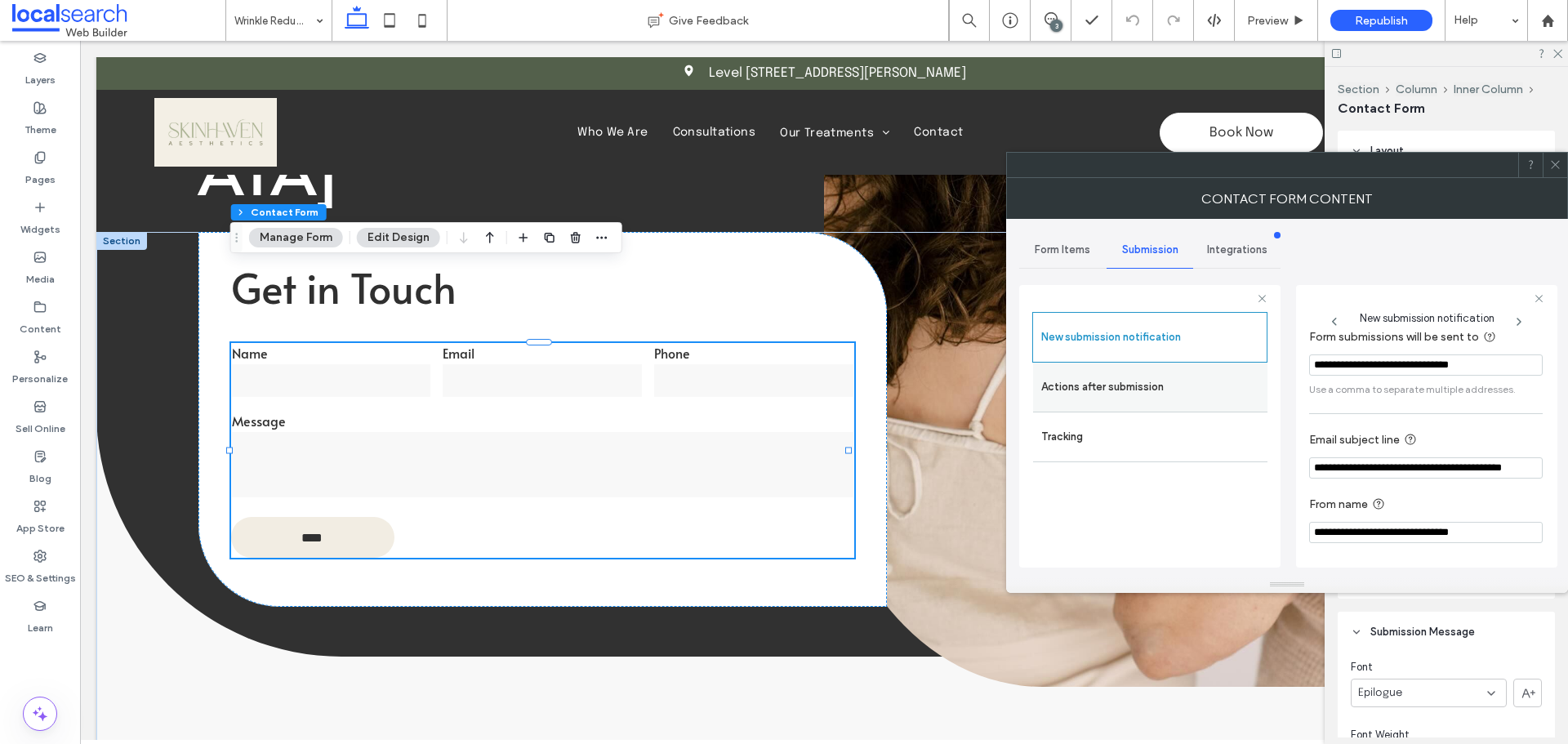
click at [1159, 391] on label "Actions after submission" at bounding box center [1151, 388] width 218 height 33
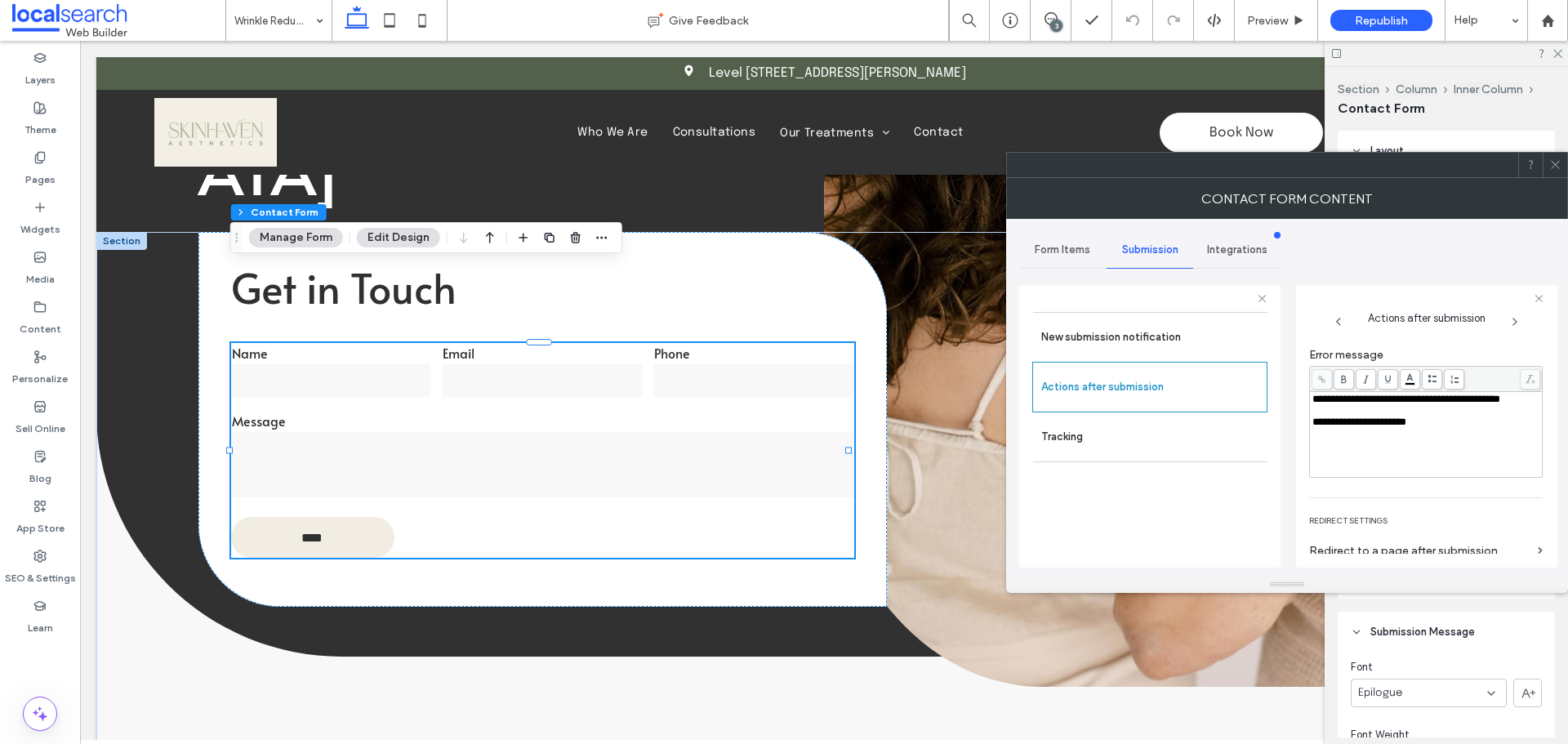
scroll to position [282, 0]
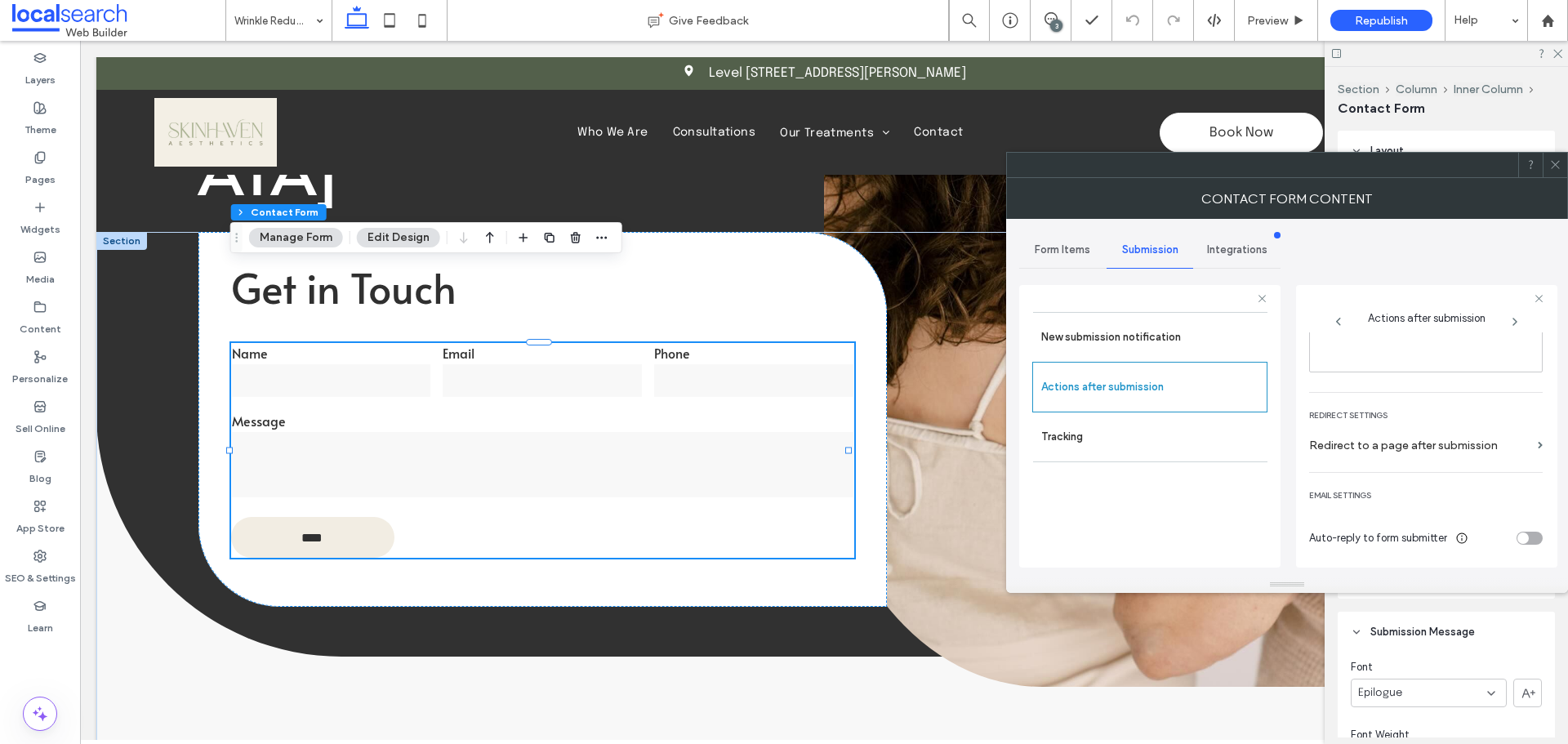
drag, startPoint x: 1556, startPoint y: 169, endPoint x: 1547, endPoint y: 181, distance: 15.0
click at [1557, 169] on icon at bounding box center [1555, 165] width 12 height 12
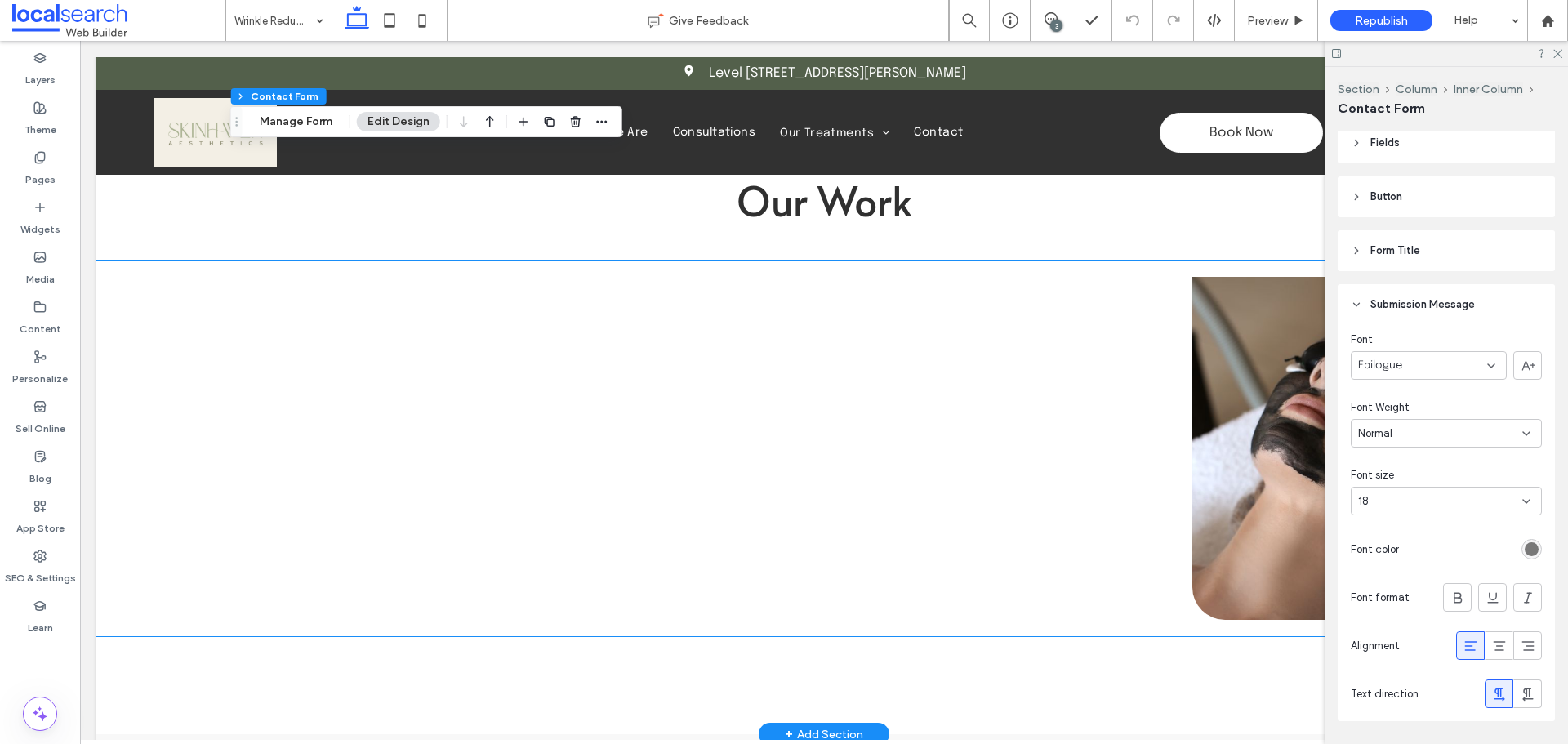
scroll to position [2613, 0]
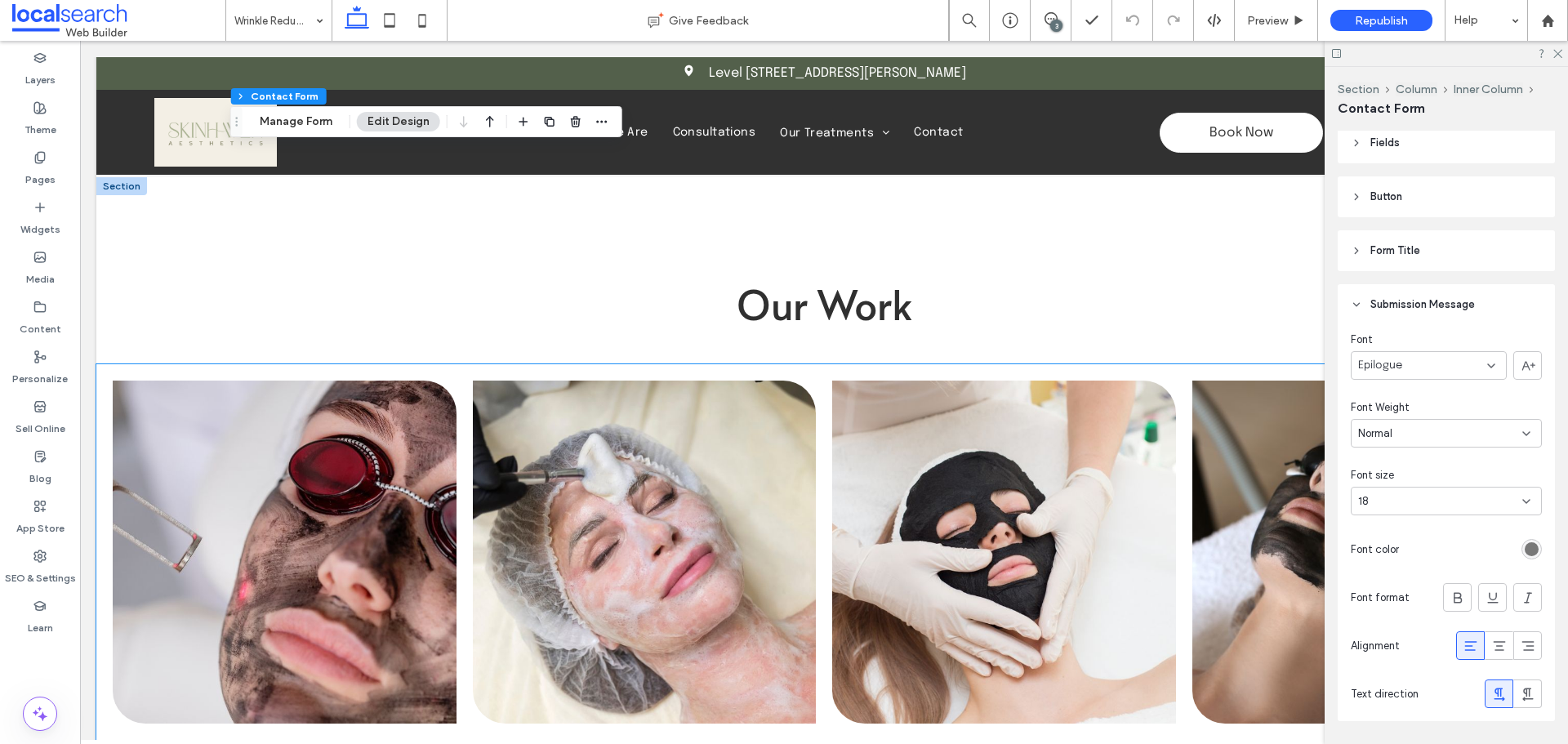
click at [502, 441] on link at bounding box center [645, 551] width 344 height 343
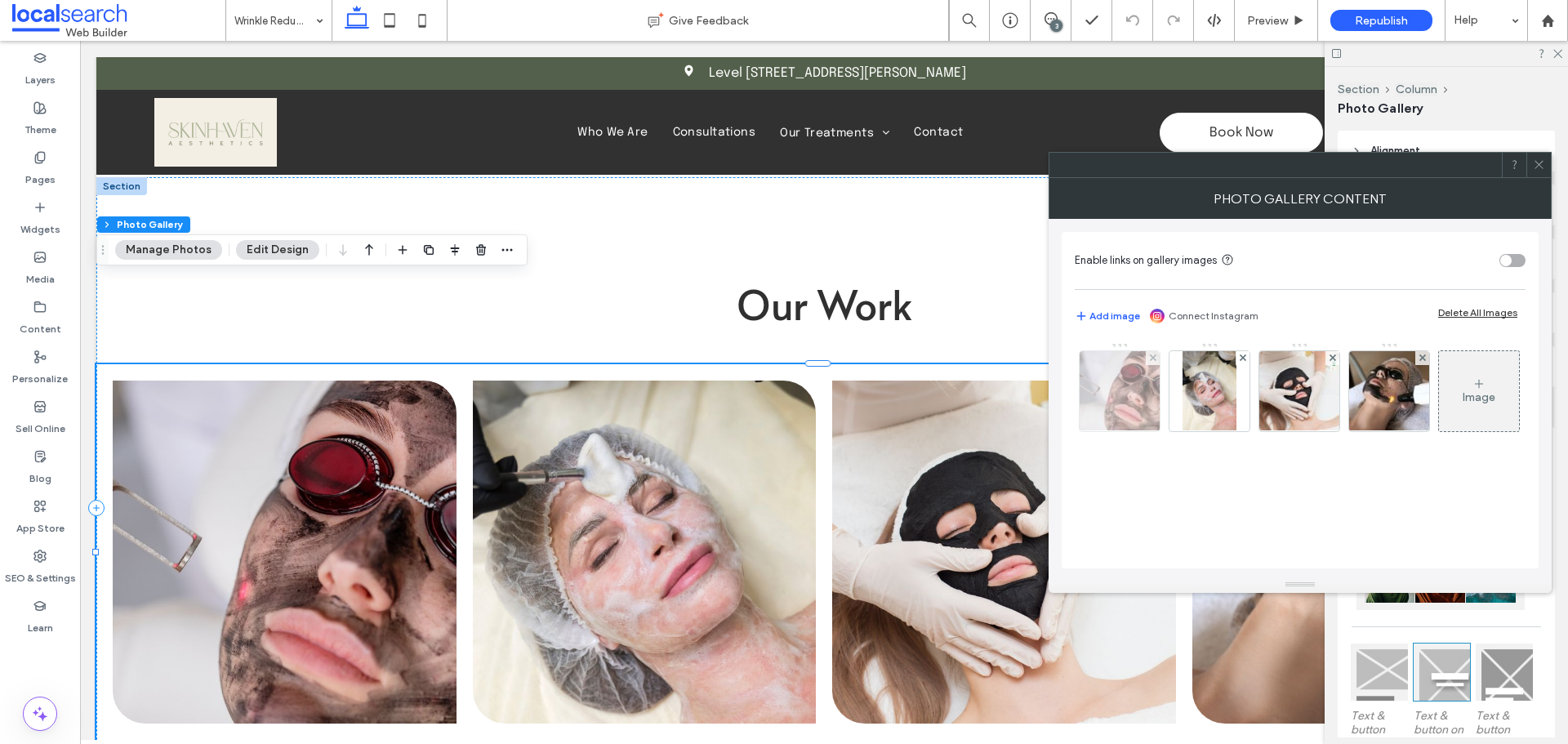
click at [1102, 409] on div at bounding box center [1119, 391] width 80 height 80
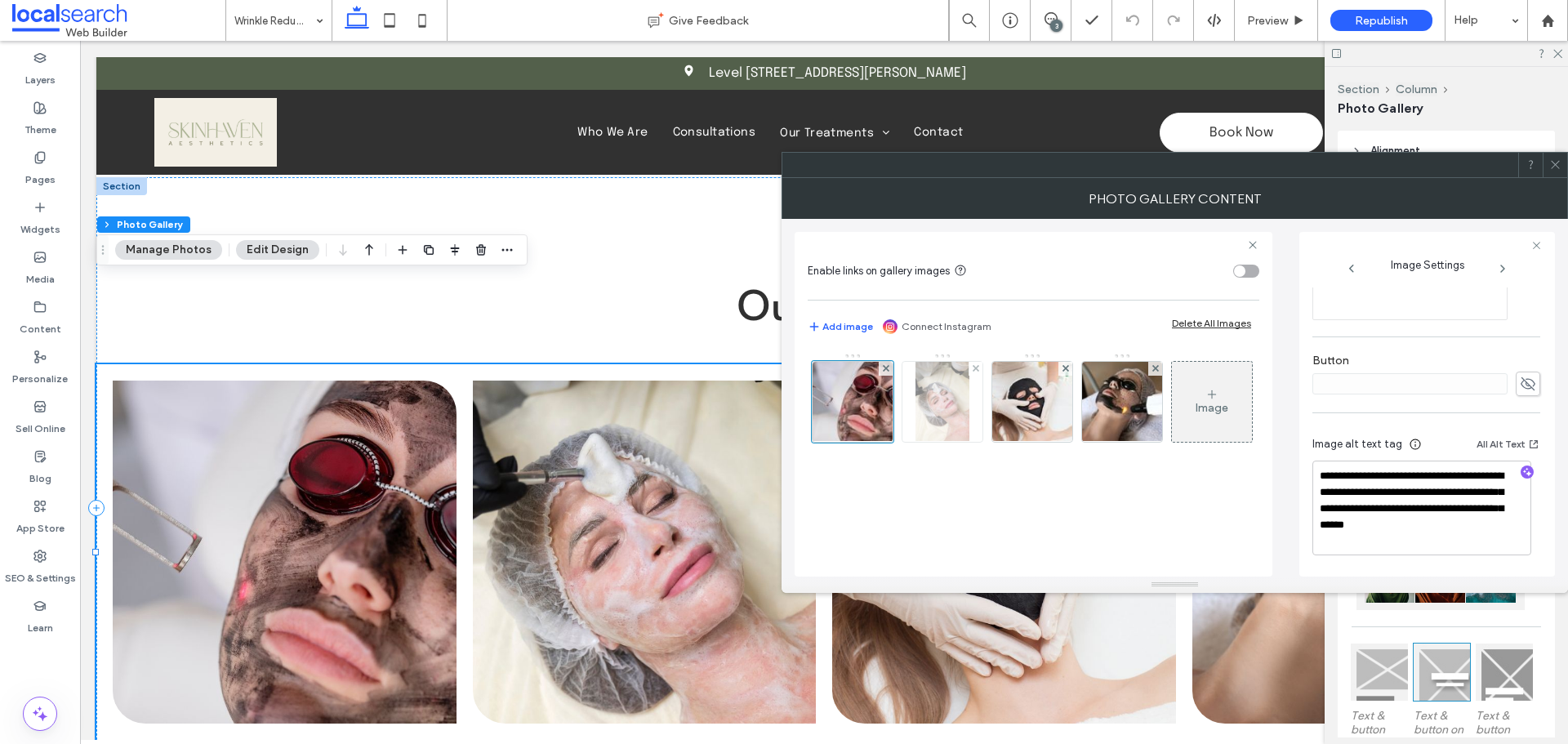
click at [943, 399] on img at bounding box center [941, 402] width 53 height 80
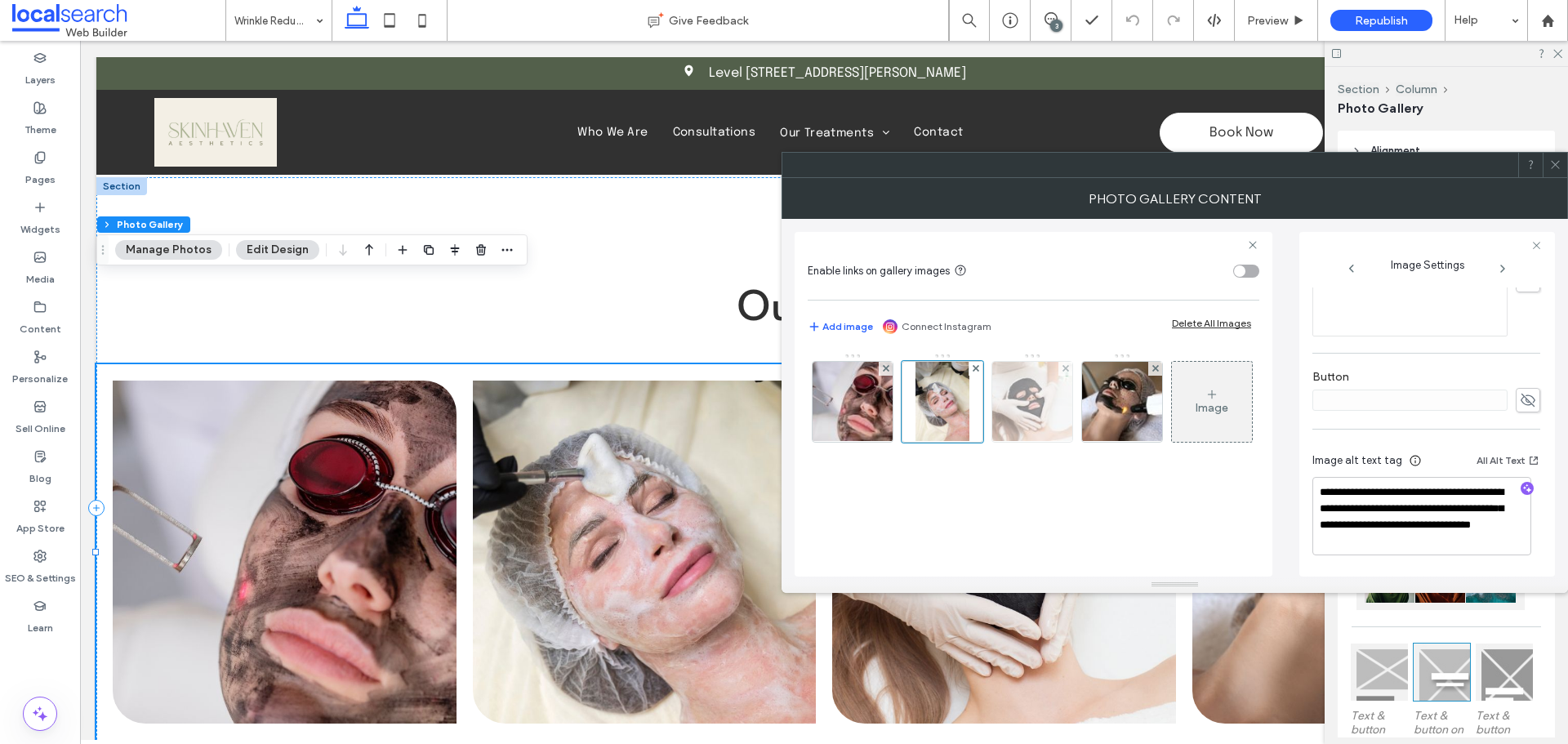
click at [1015, 402] on img at bounding box center [1032, 402] width 121 height 80
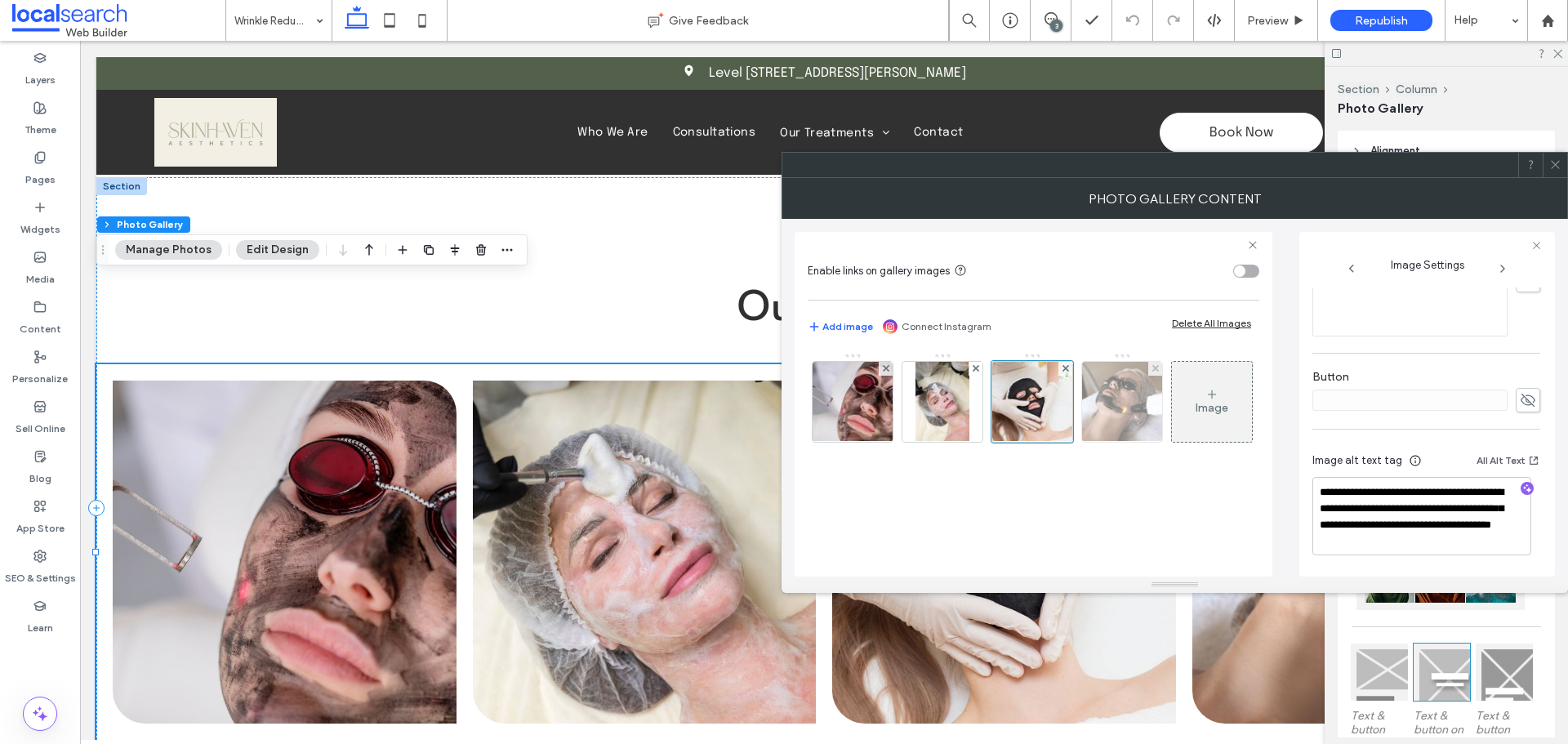
click at [1118, 402] on img at bounding box center [1122, 402] width 121 height 80
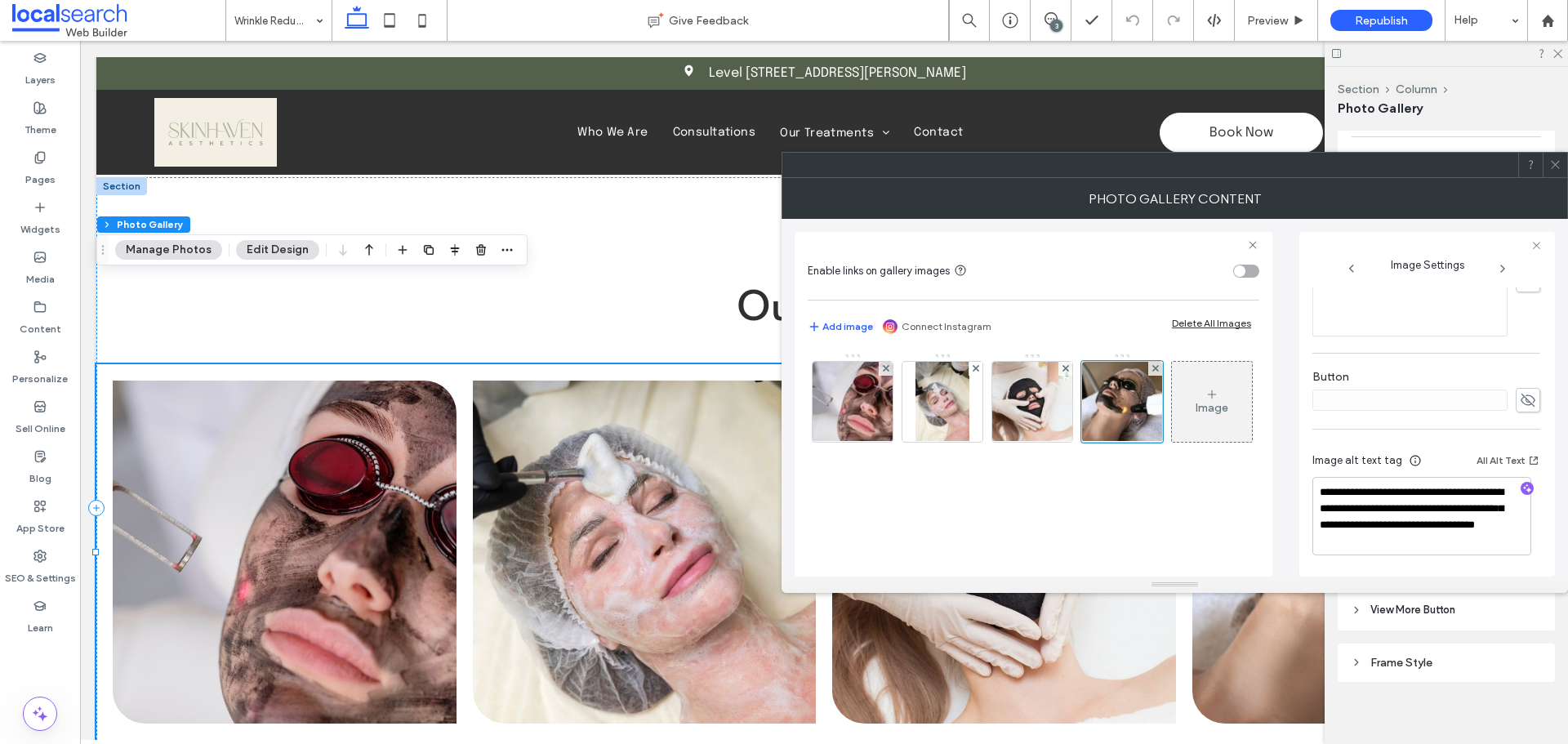
click at [1566, 169] on div at bounding box center [1555, 165] width 25 height 25
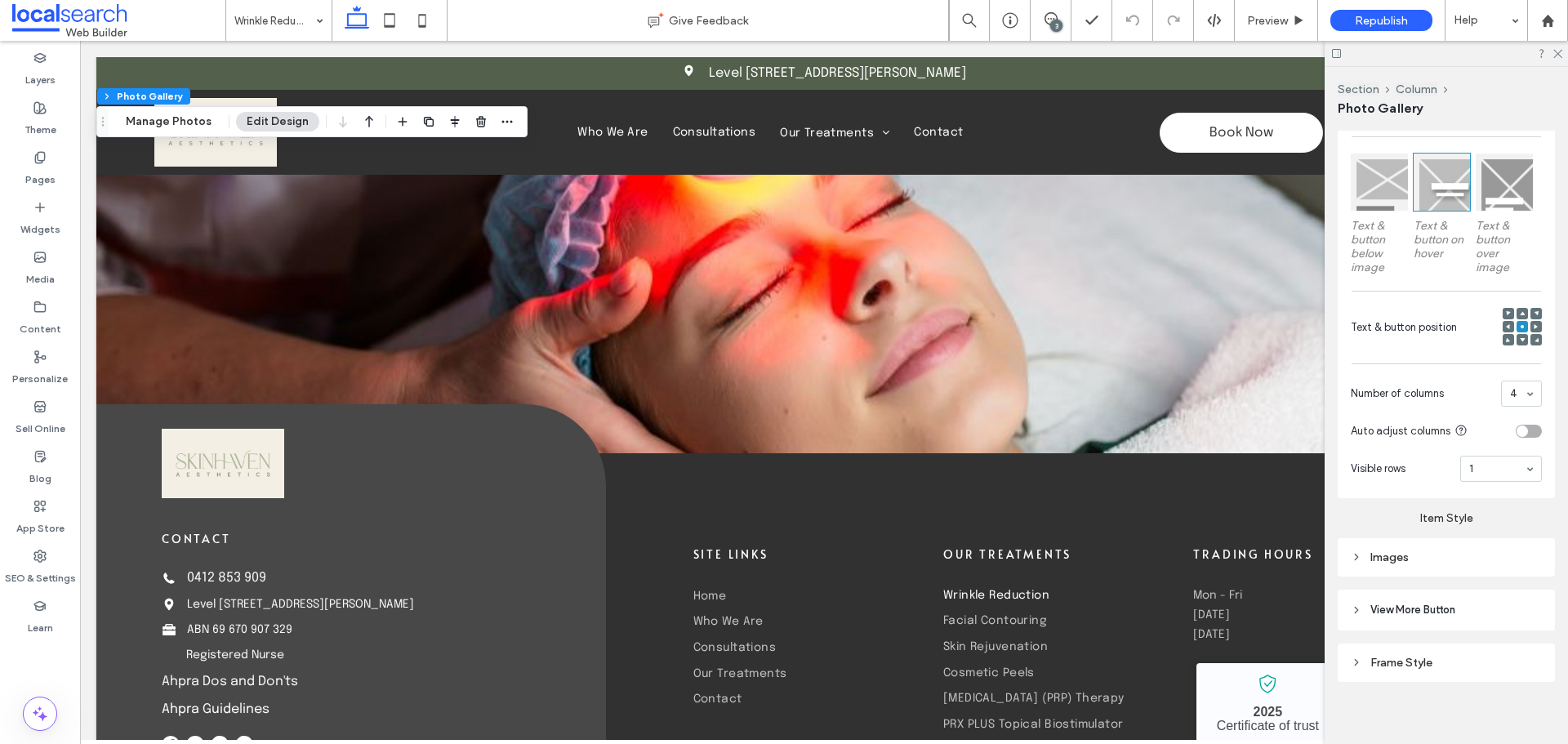
scroll to position [4004, 0]
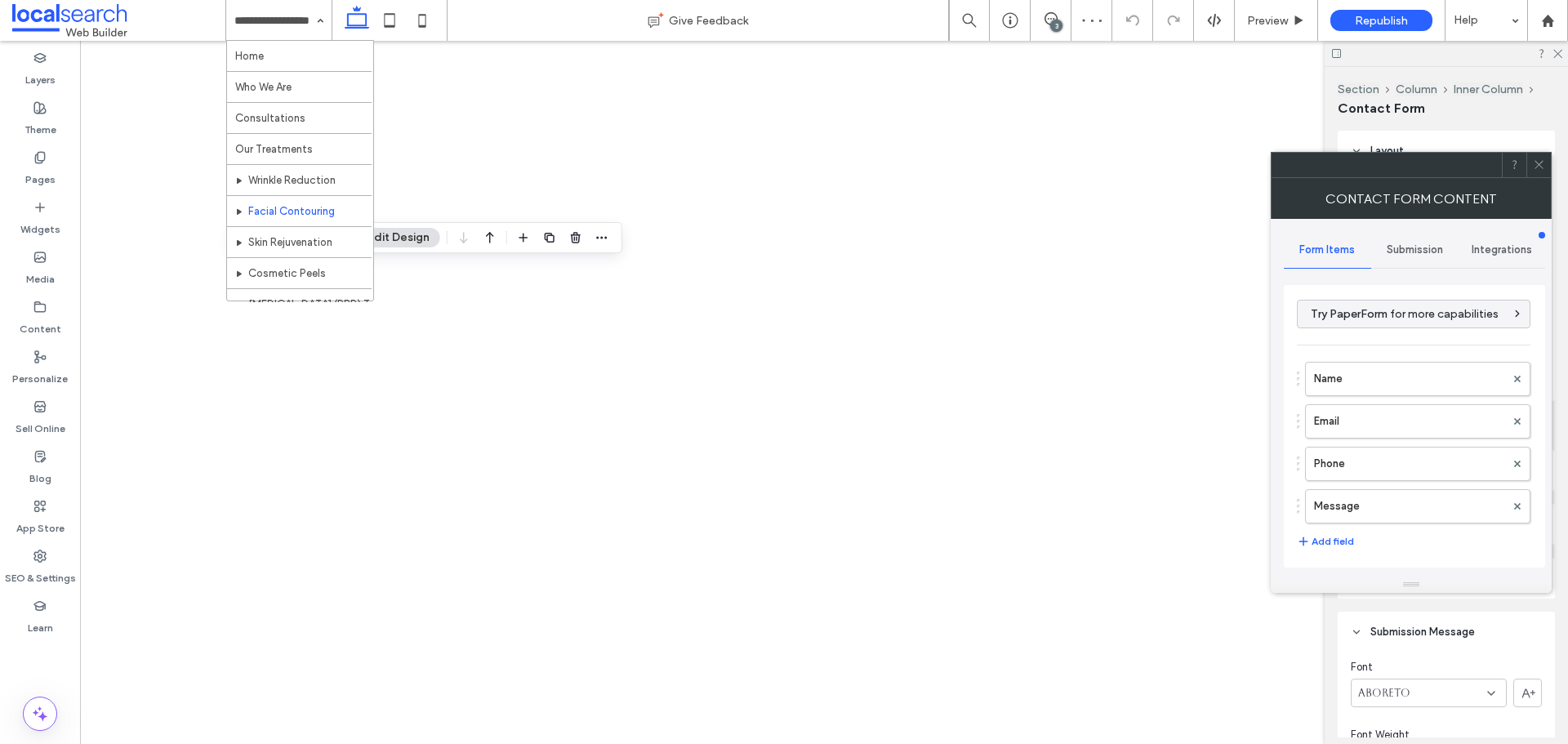
type input "****"
type input "*"
type input "***"
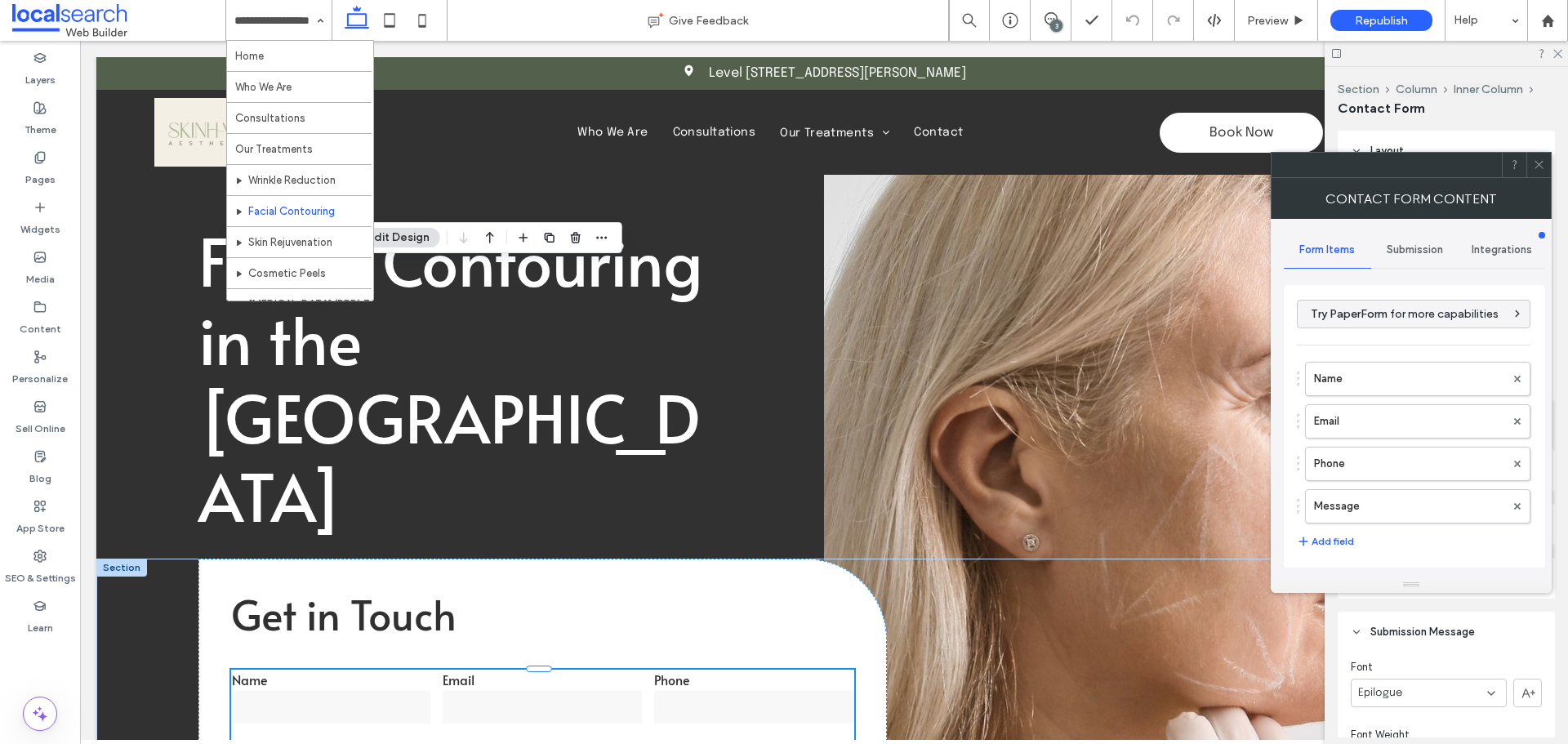
scroll to position [327, 0]
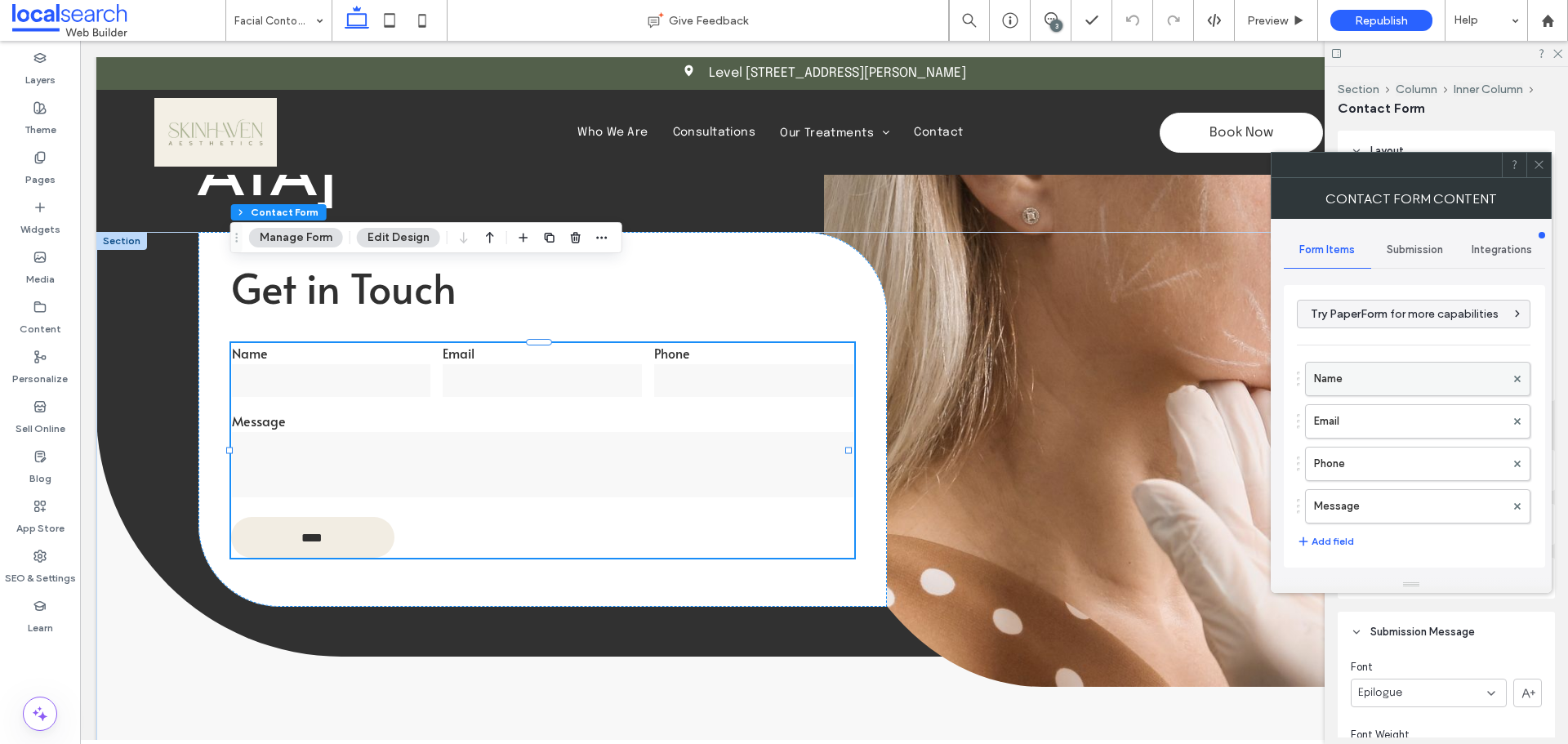
click at [1377, 384] on label "Name" at bounding box center [1409, 379] width 191 height 33
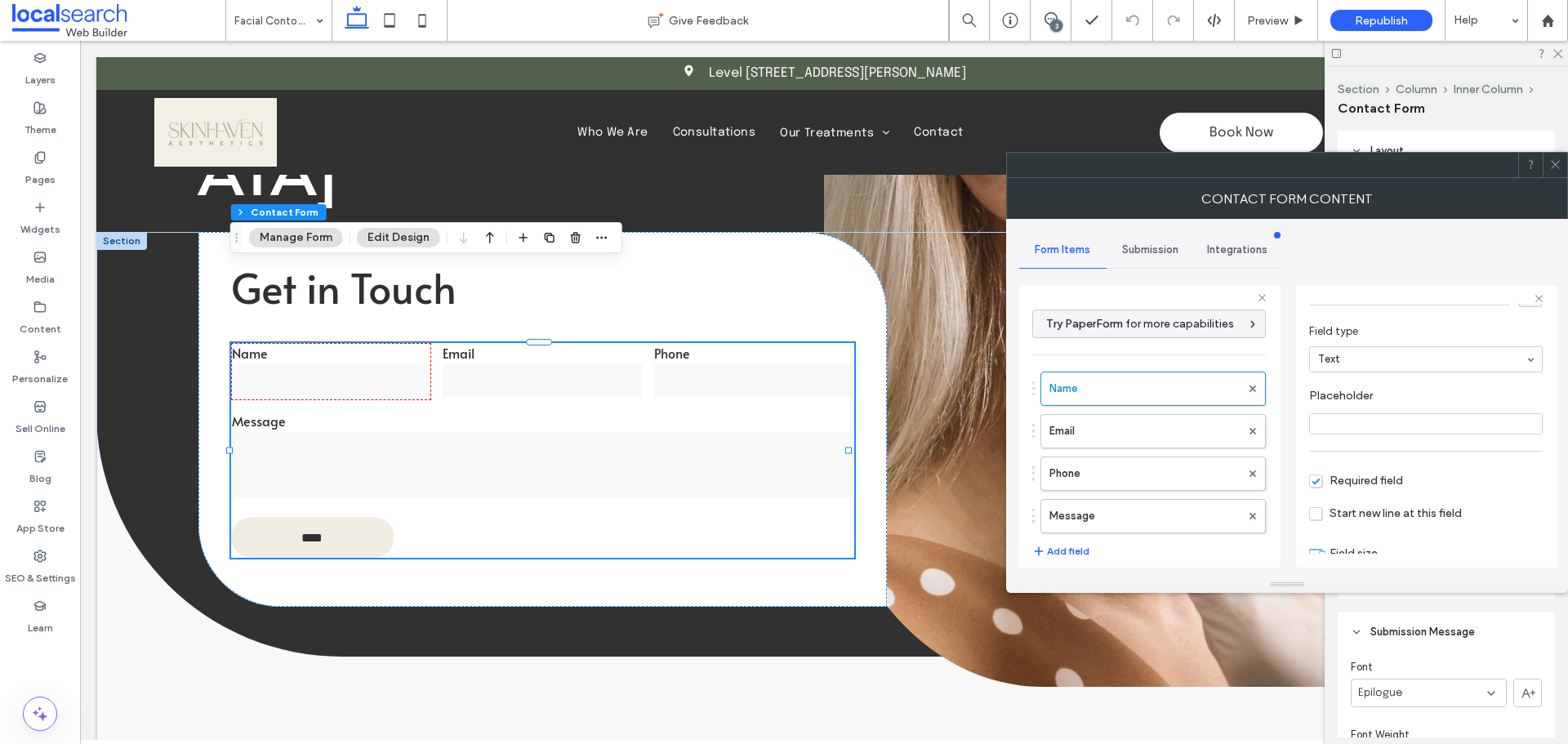
scroll to position [114, 0]
click at [1137, 430] on label "Email" at bounding box center [1144, 432] width 191 height 33
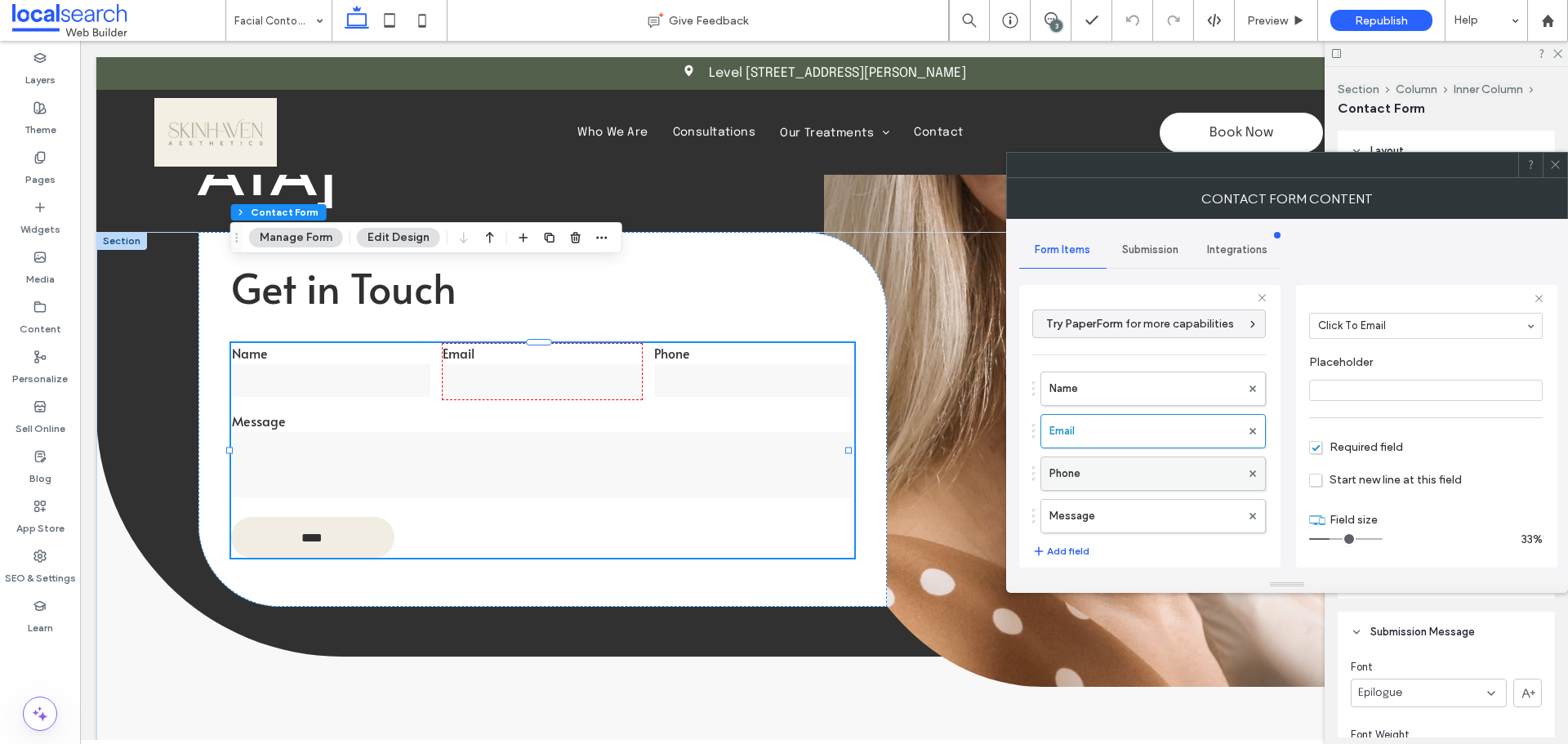
click at [1130, 471] on label "Phone" at bounding box center [1144, 474] width 191 height 33
click at [1127, 517] on label "Message" at bounding box center [1144, 517] width 191 height 33
type input "**"
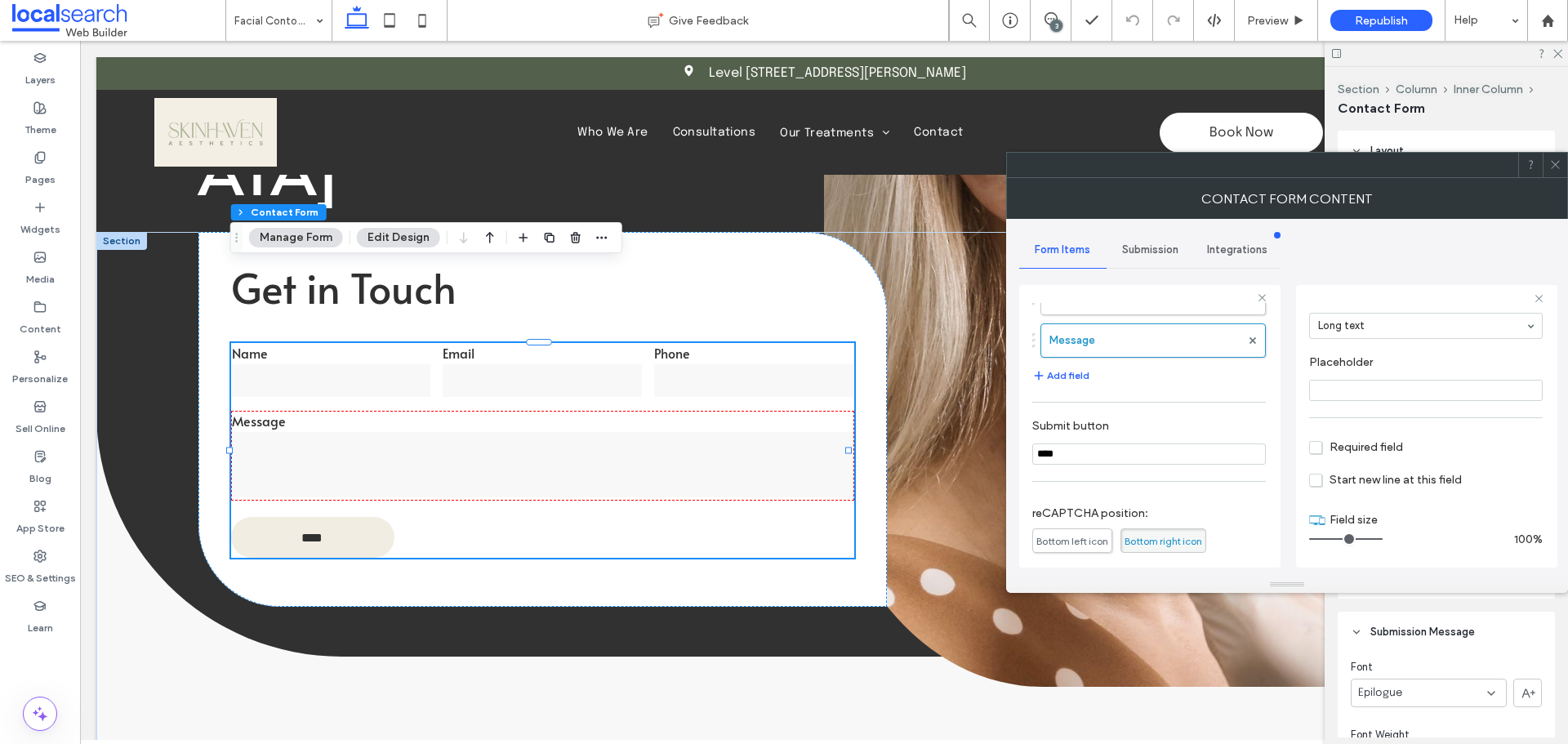
scroll to position [341, 0]
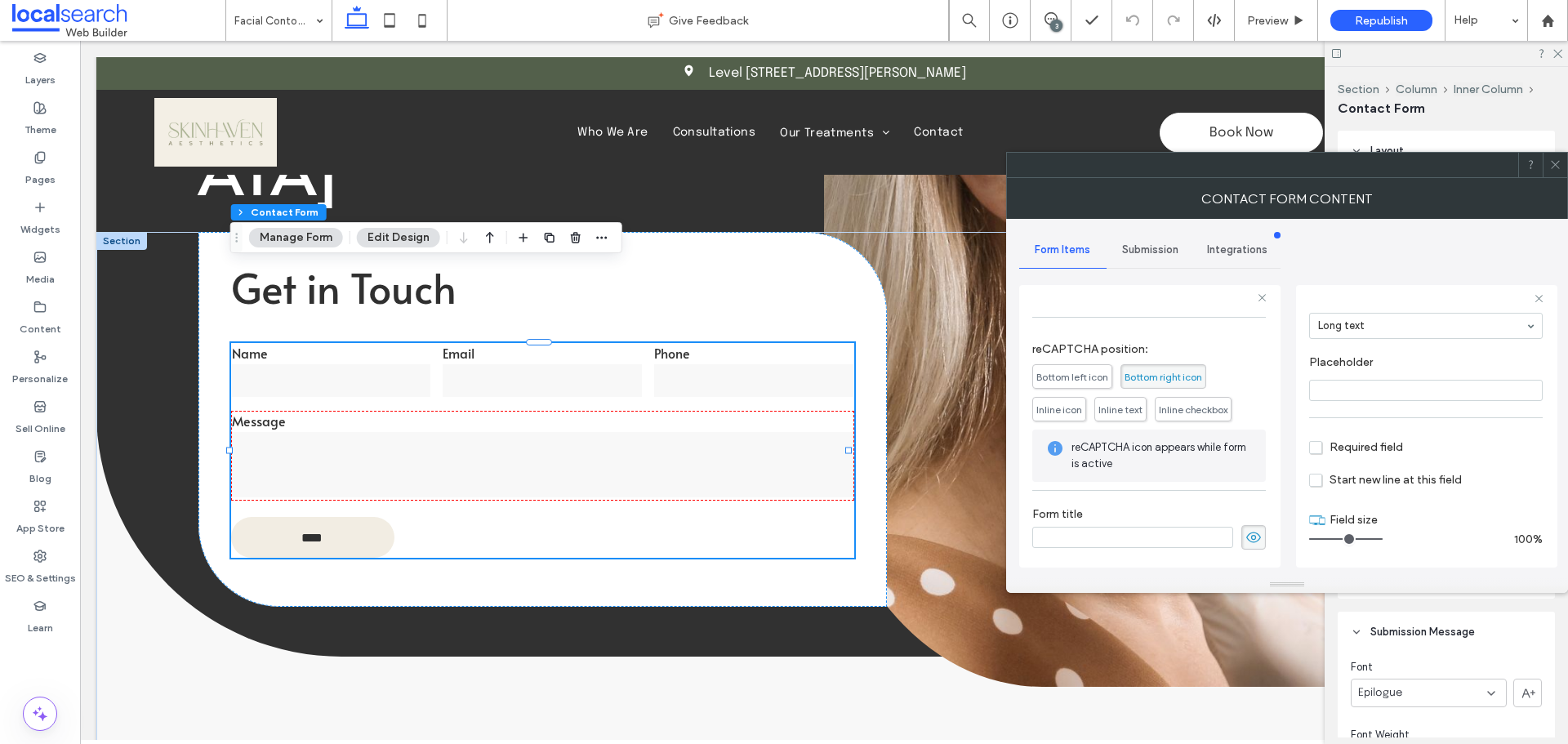
click at [1146, 246] on span "Submission" at bounding box center [1150, 250] width 56 height 13
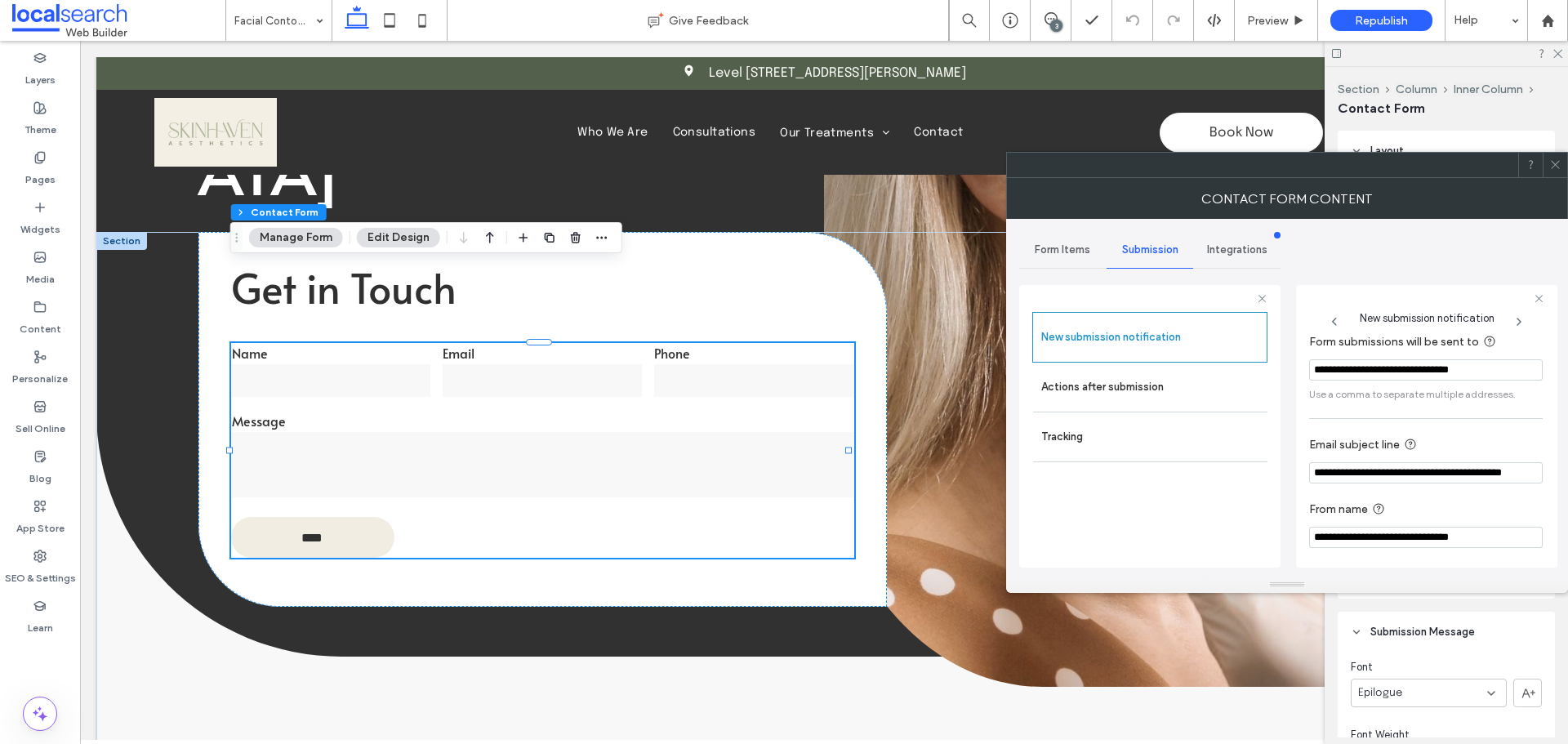
scroll to position [85, 0]
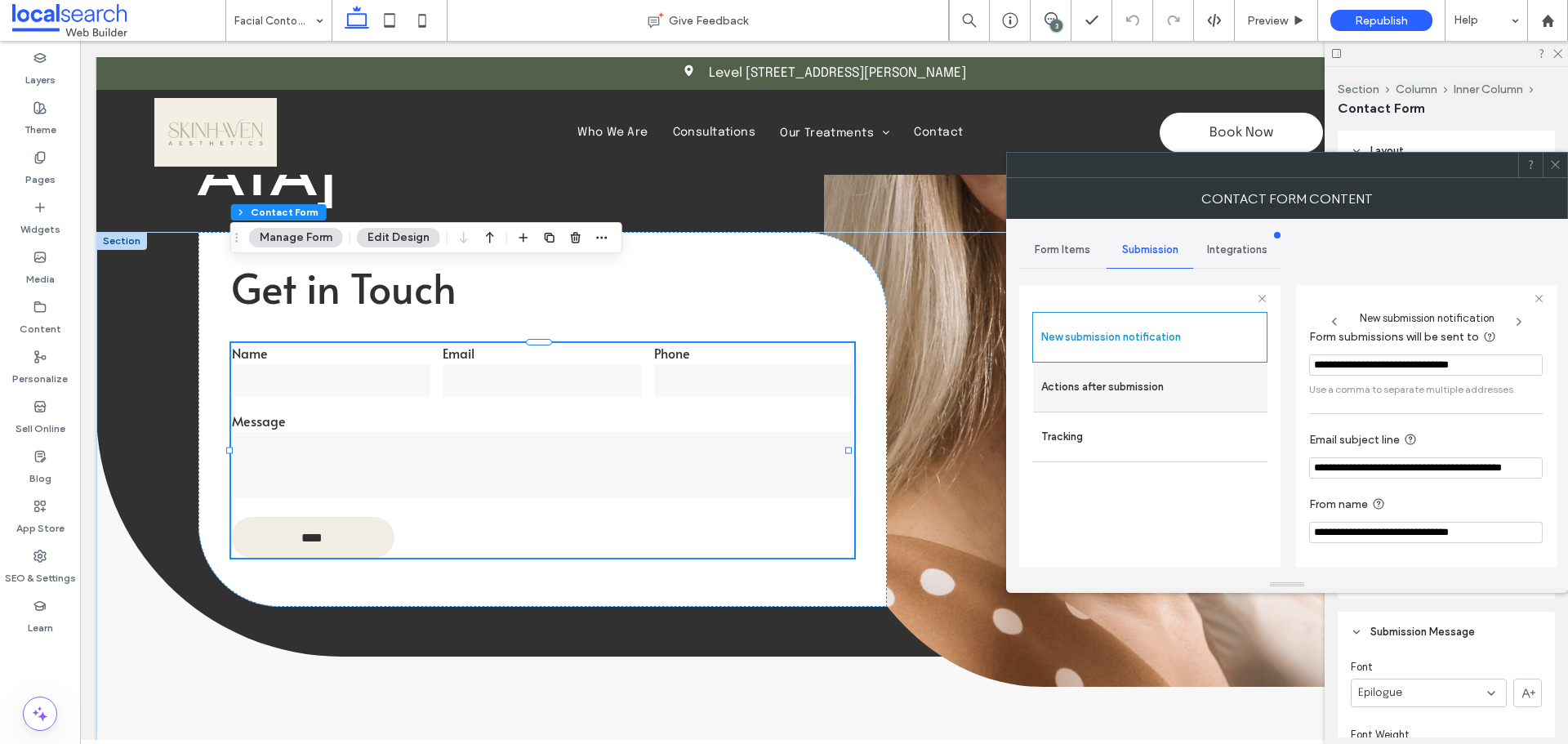
click at [1113, 395] on label "Actions after submission" at bounding box center [1151, 388] width 218 height 33
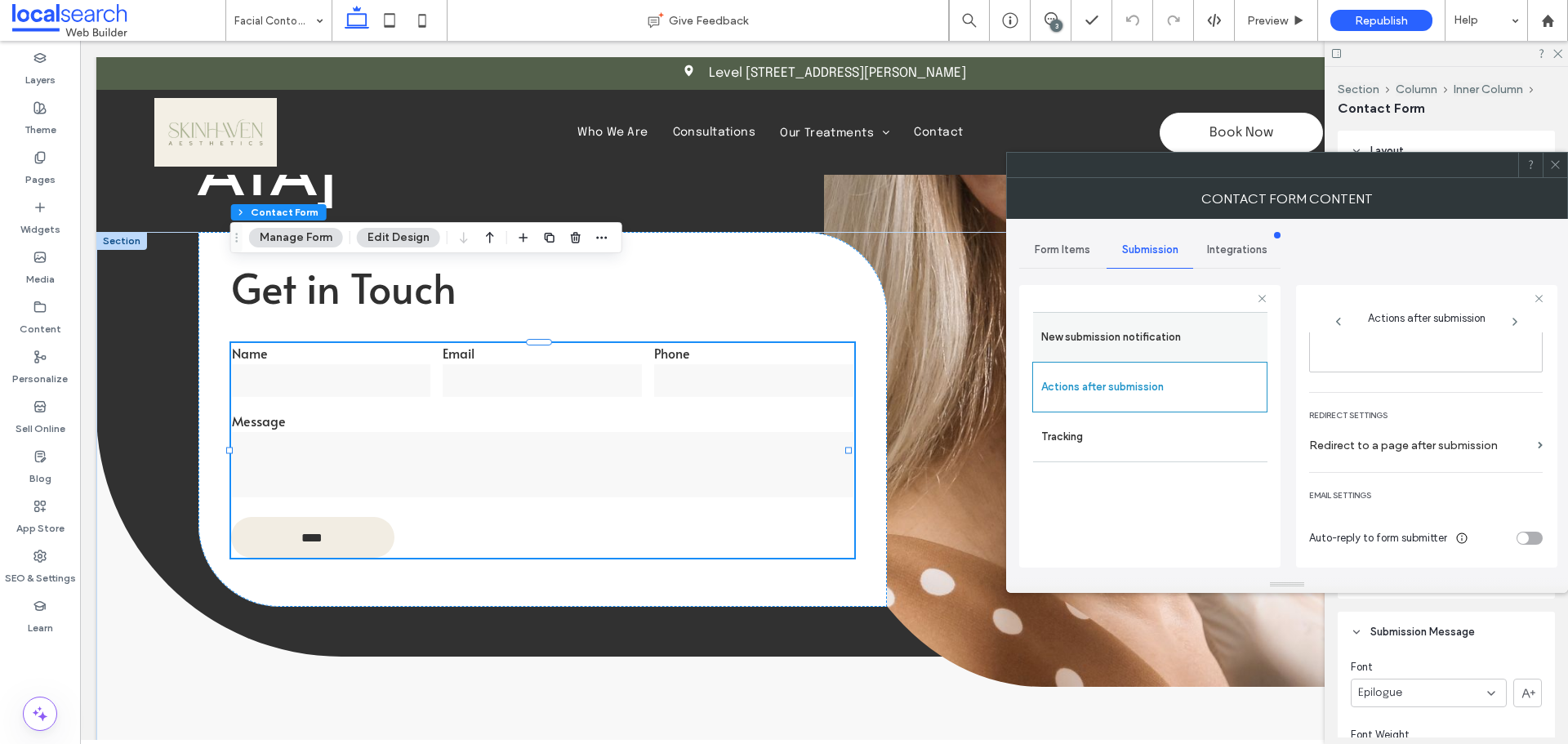
drag, startPoint x: 1175, startPoint y: 336, endPoint x: 1218, endPoint y: 351, distance: 45.5
click at [1174, 336] on label "New submission notification" at bounding box center [1151, 337] width 218 height 33
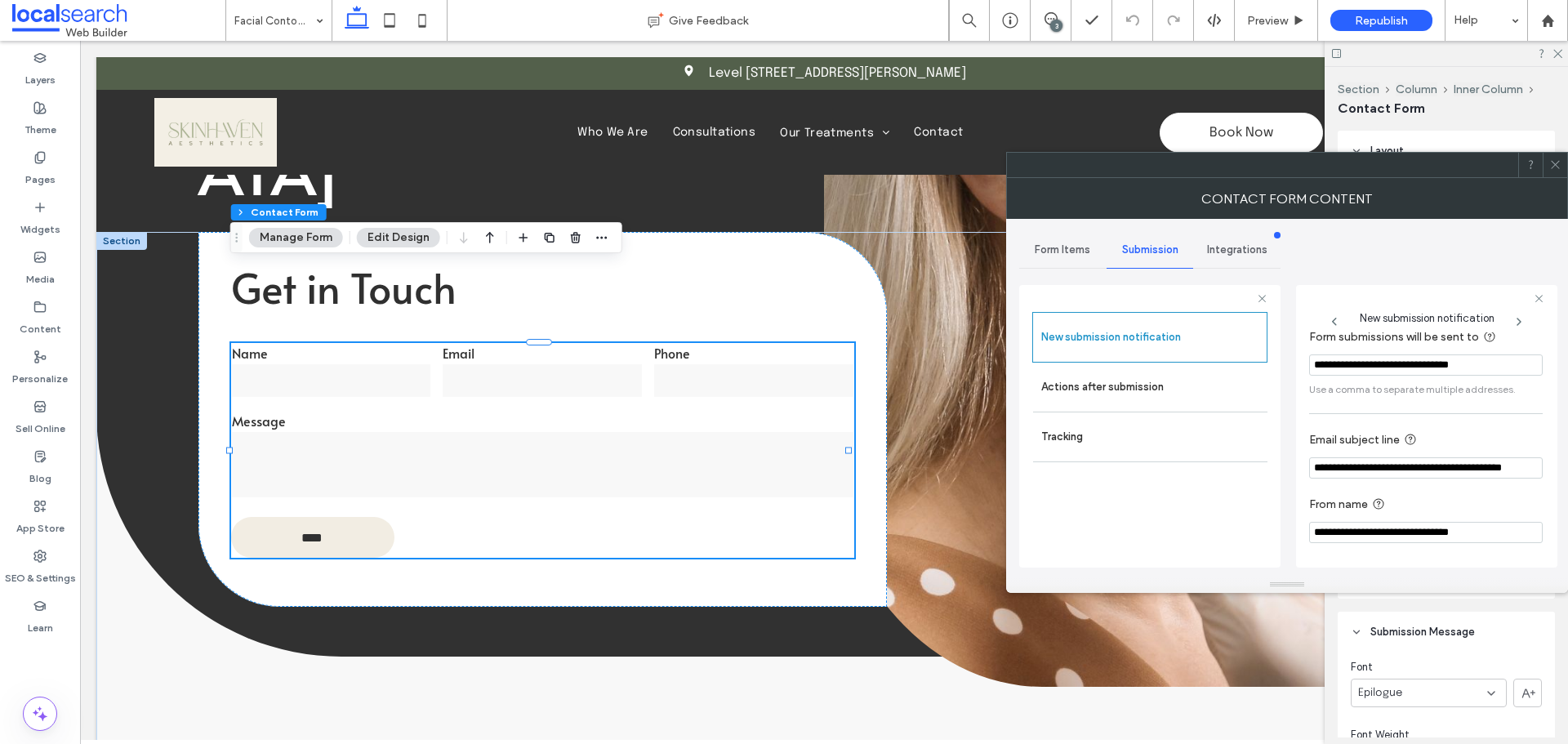
click at [1559, 160] on icon at bounding box center [1555, 165] width 12 height 12
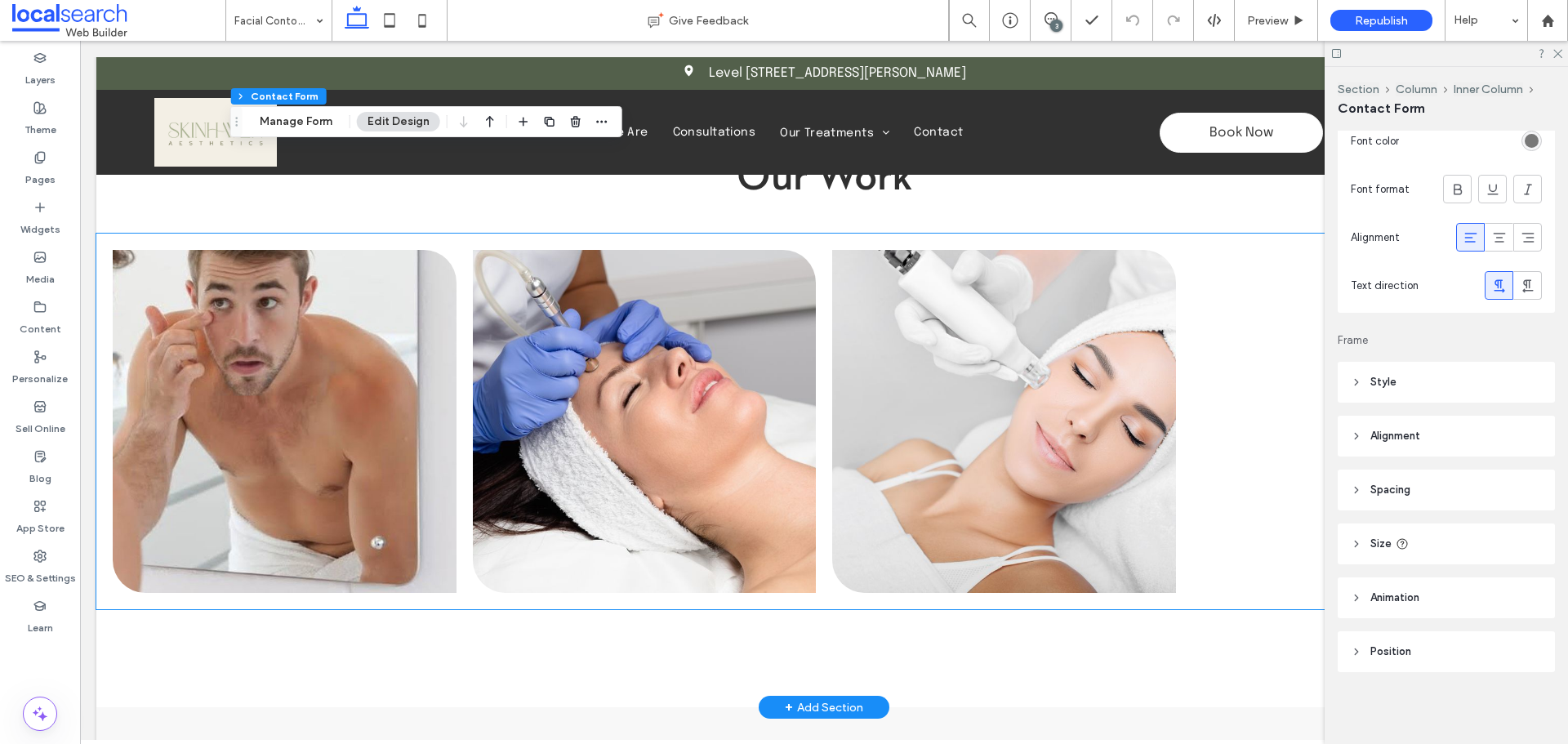
scroll to position [2695, 0]
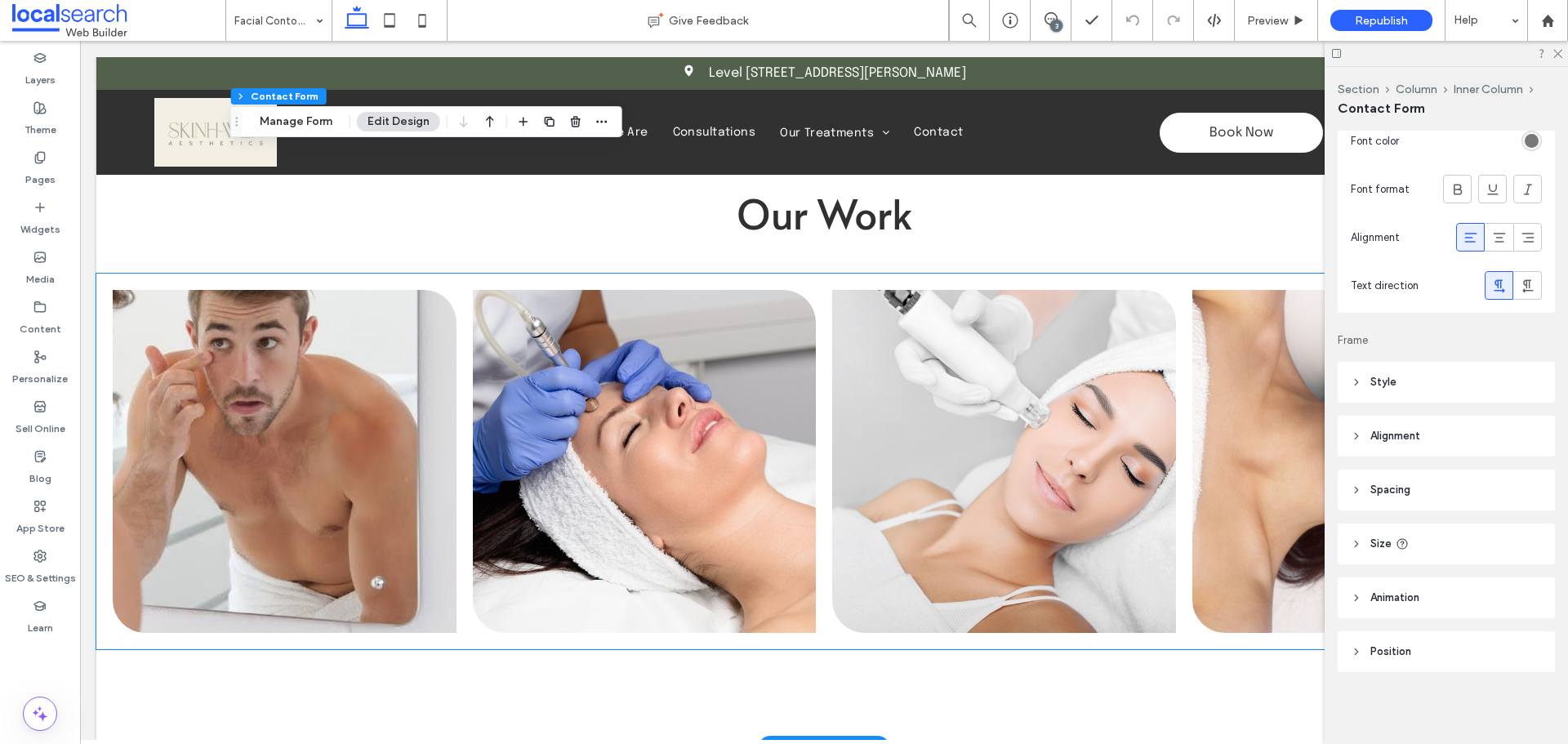
click at [612, 329] on link at bounding box center [645, 461] width 344 height 343
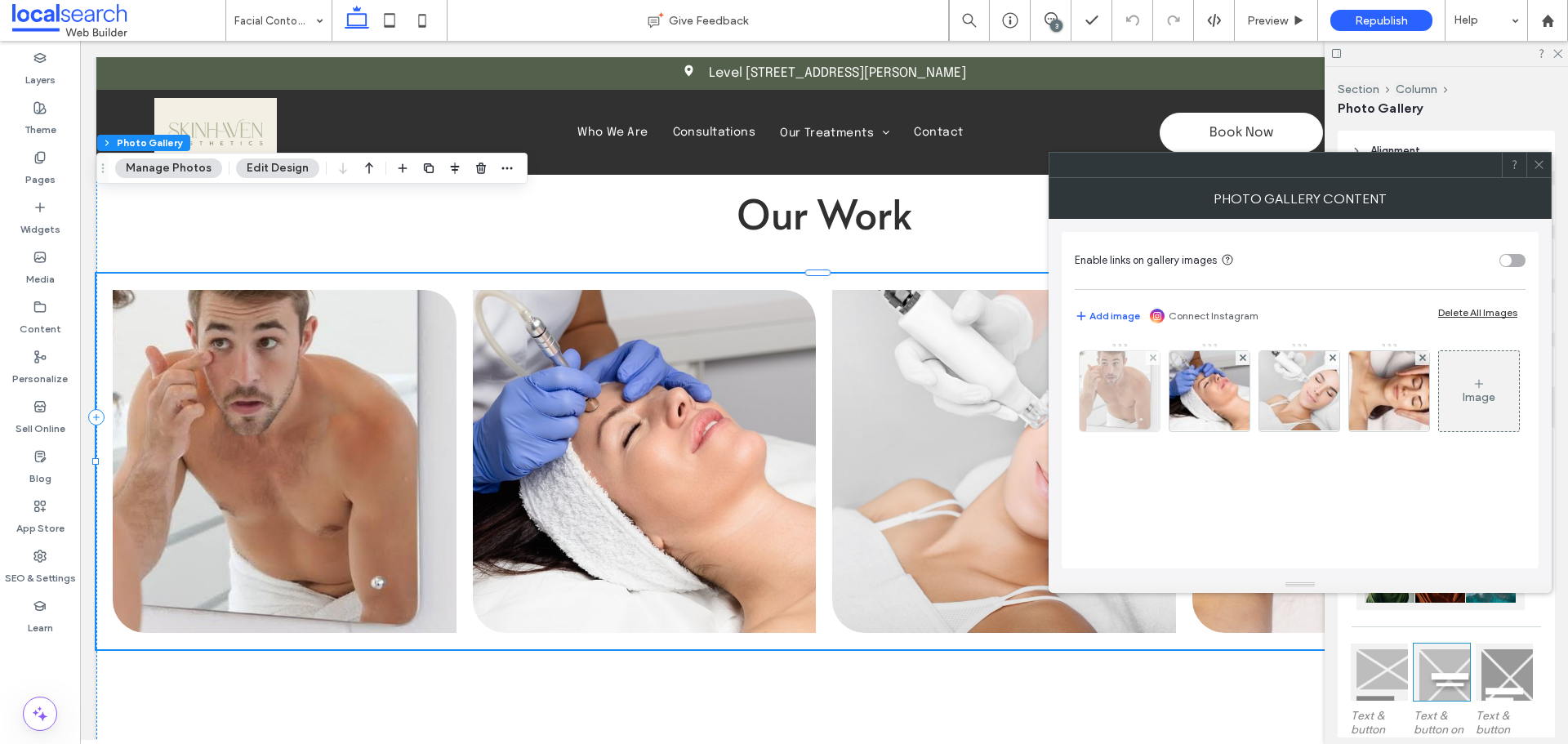
click at [1116, 417] on img at bounding box center [1119, 391] width 80 height 80
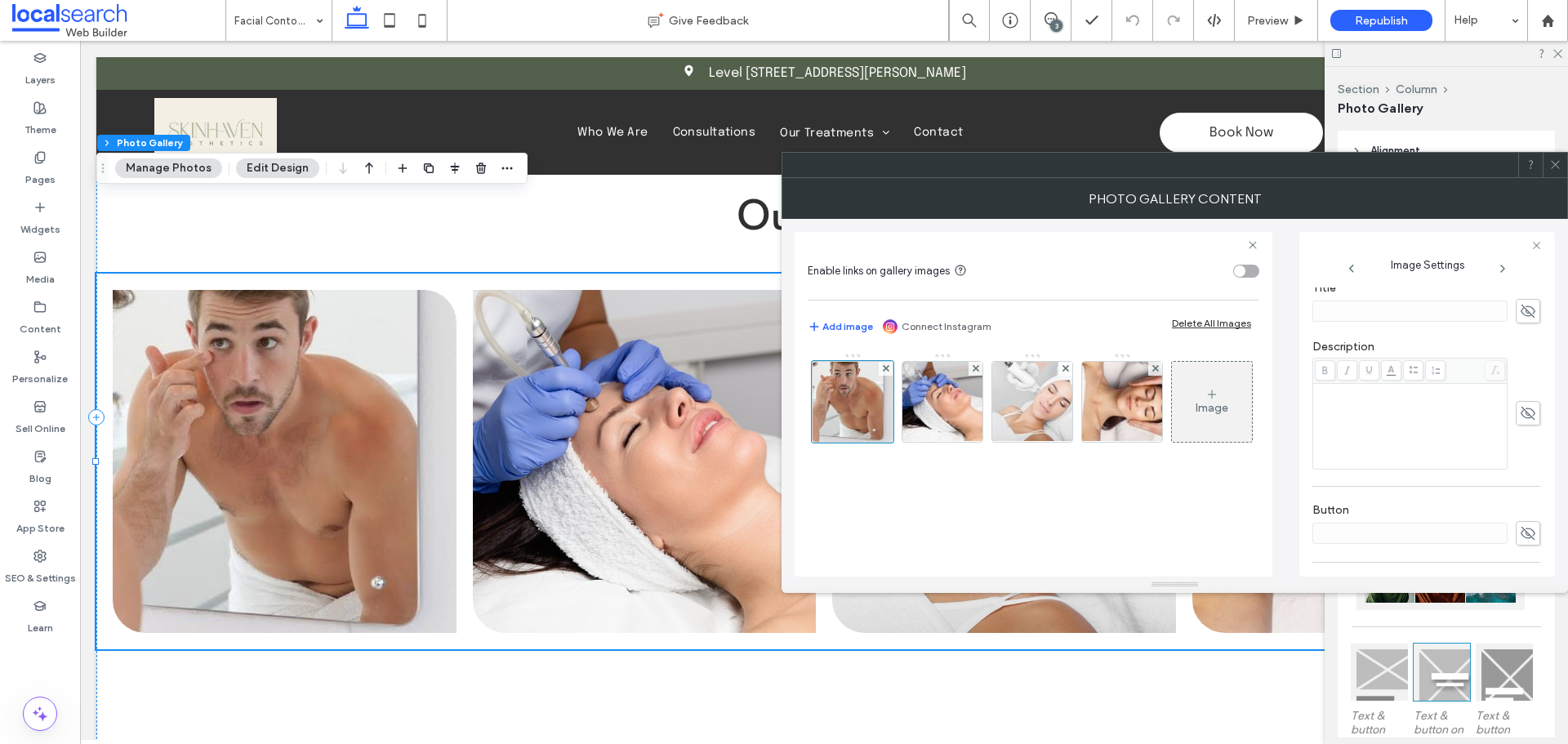
scroll to position [468, 0]
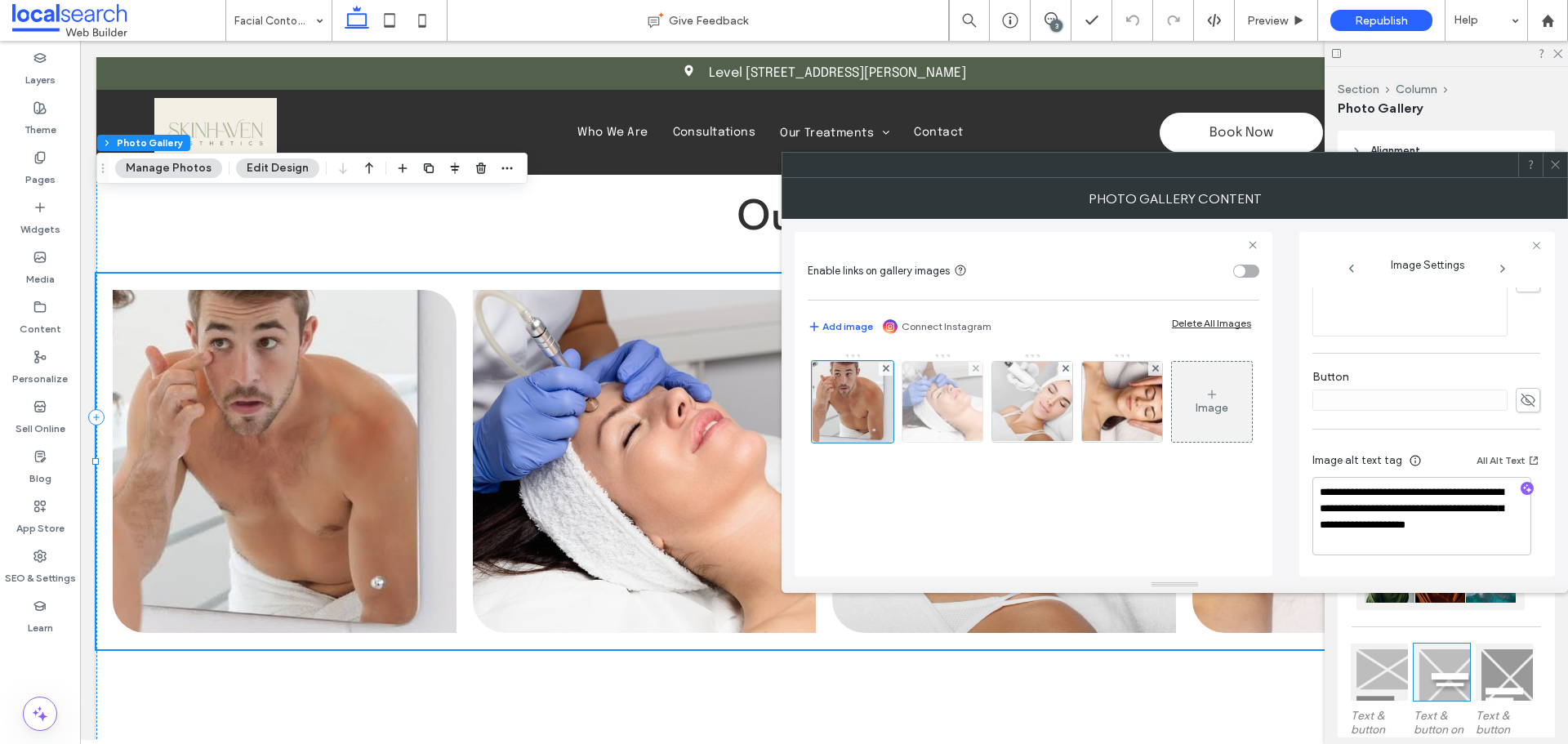
click at [923, 421] on img at bounding box center [942, 402] width 121 height 80
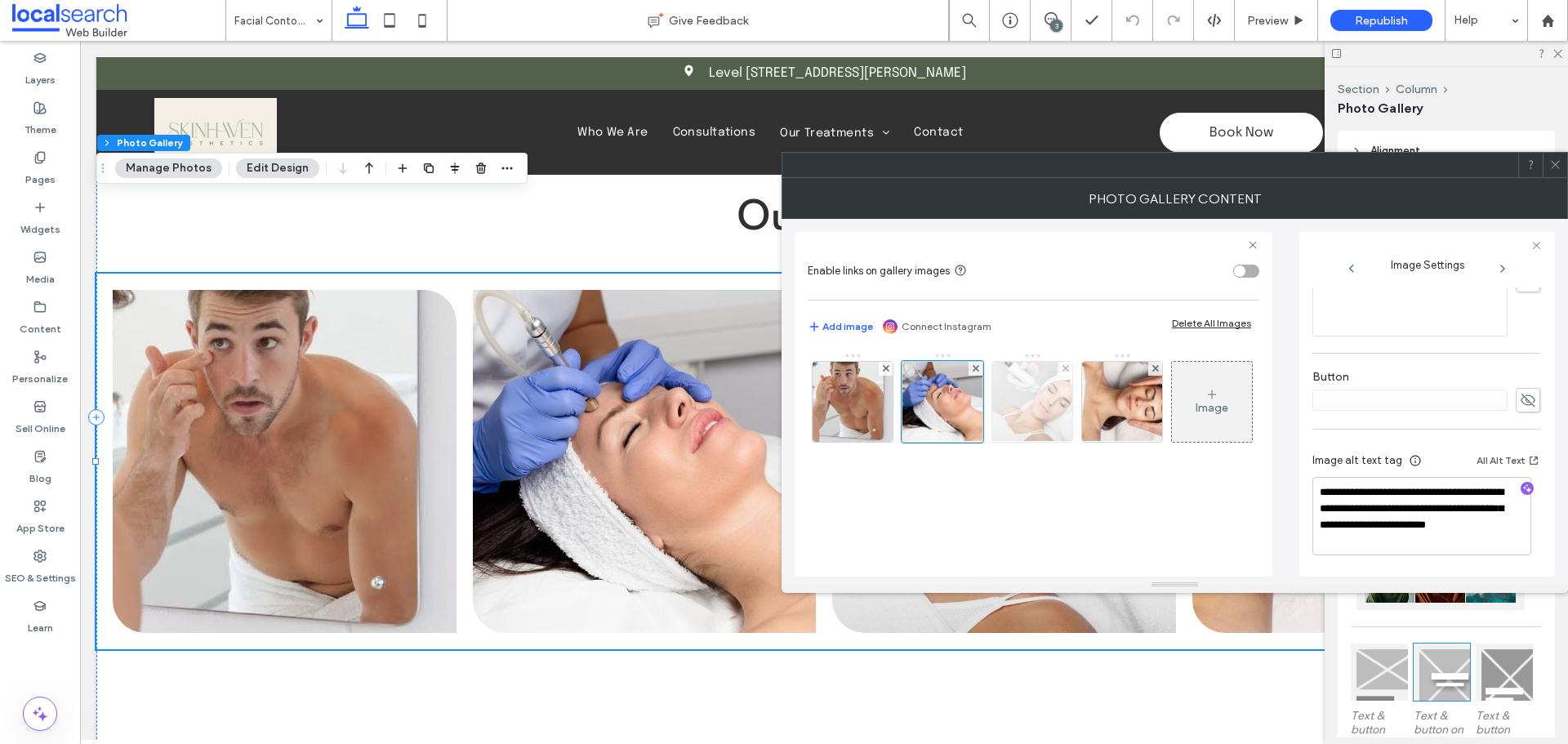
click at [1049, 418] on img at bounding box center [1032, 402] width 117 height 80
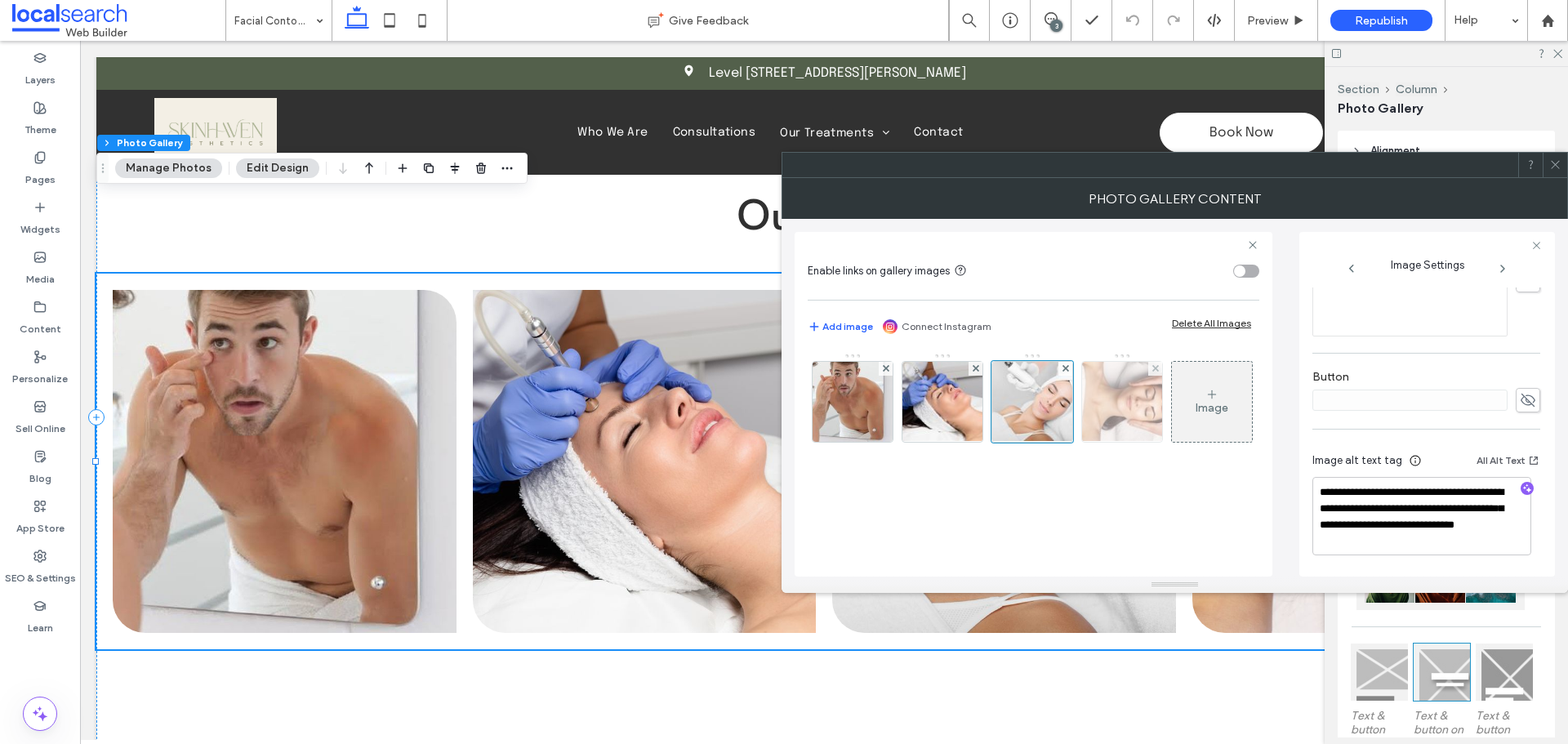
click at [1123, 411] on img at bounding box center [1122, 402] width 121 height 80
drag, startPoint x: 1557, startPoint y: 174, endPoint x: 1430, endPoint y: 197, distance: 129.1
click at [1559, 174] on span at bounding box center [1555, 165] width 12 height 25
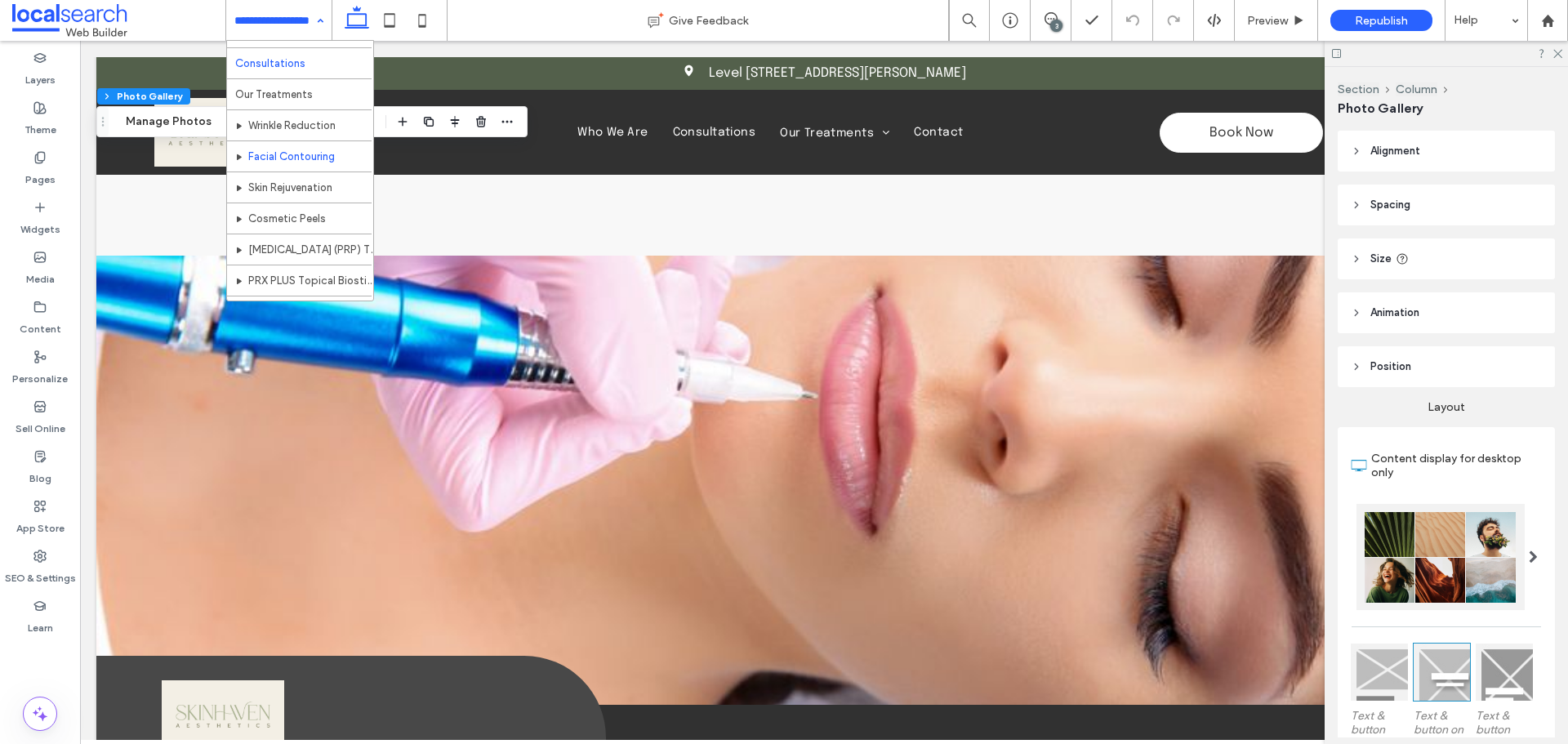
scroll to position [79, 0]
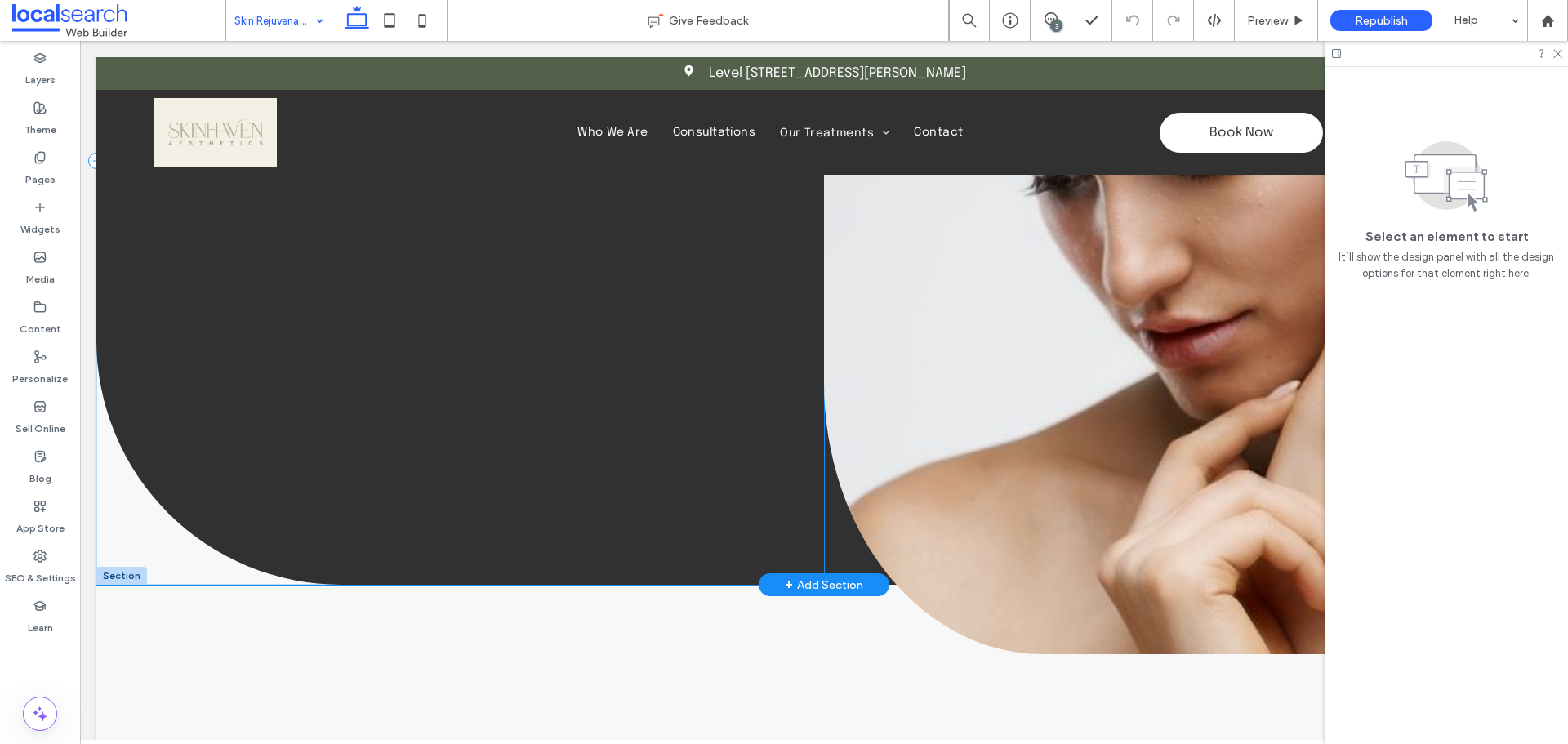
scroll to position [327, 0]
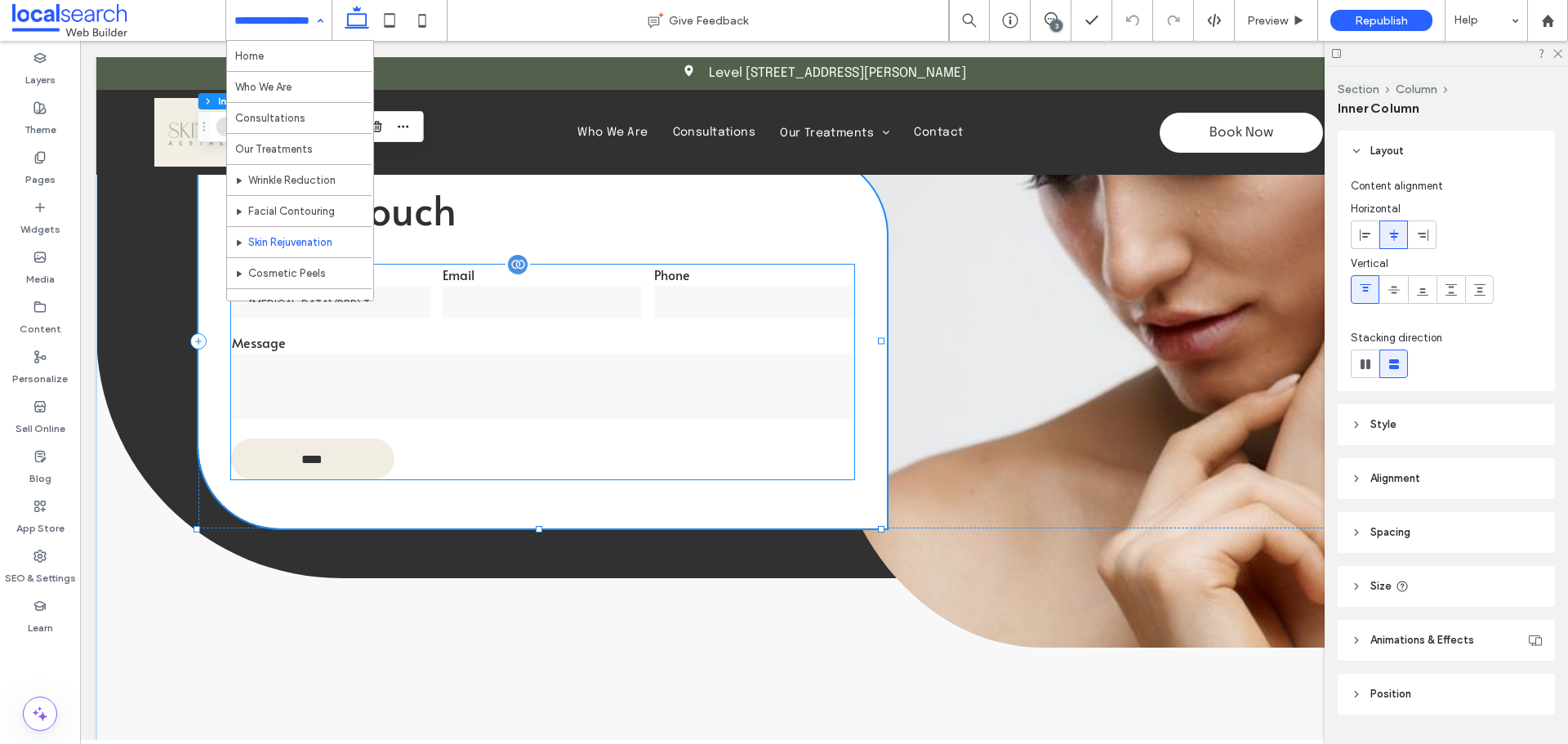
click at [506, 300] on input "email" at bounding box center [541, 303] width 199 height 33
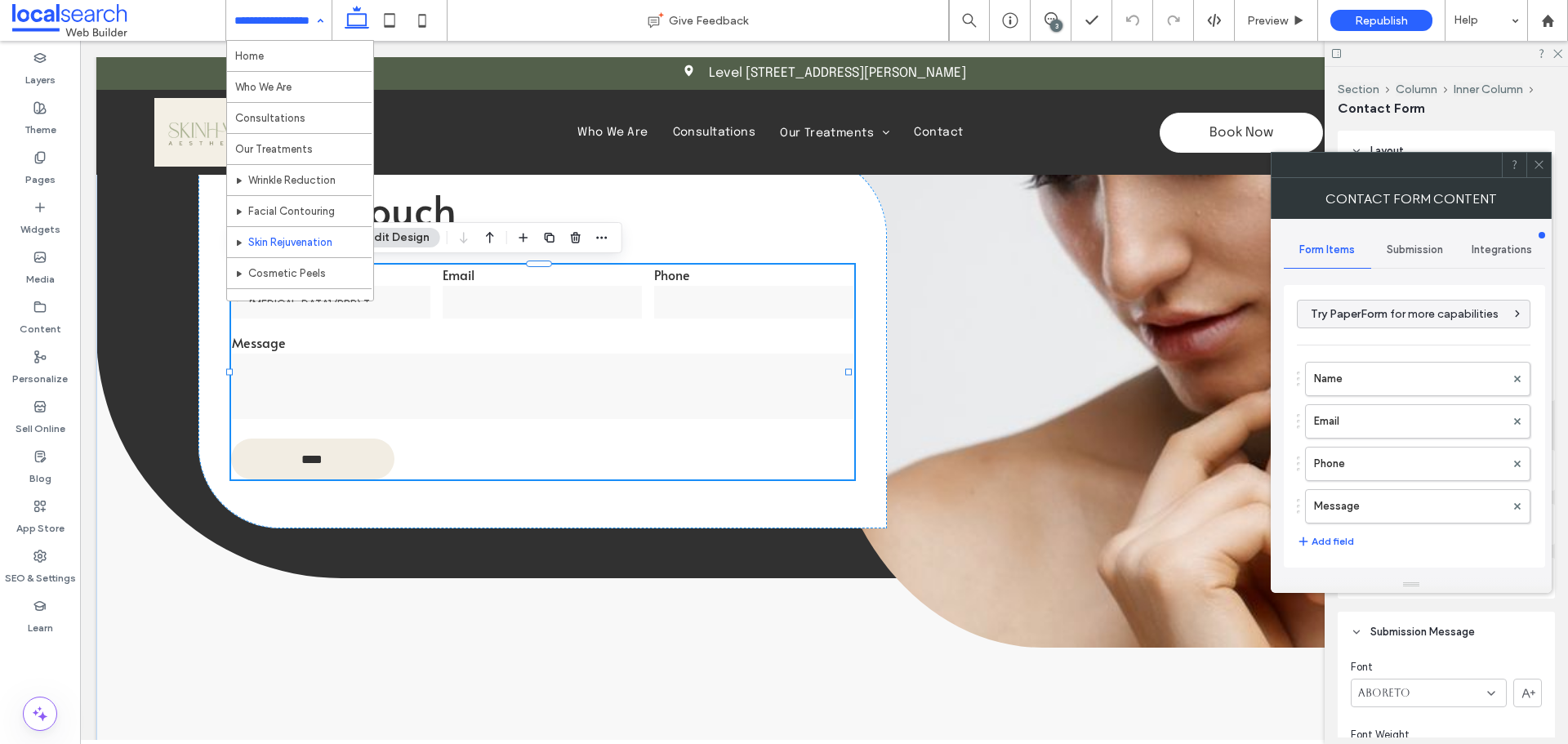
type input "****"
type input "*"
type input "***"
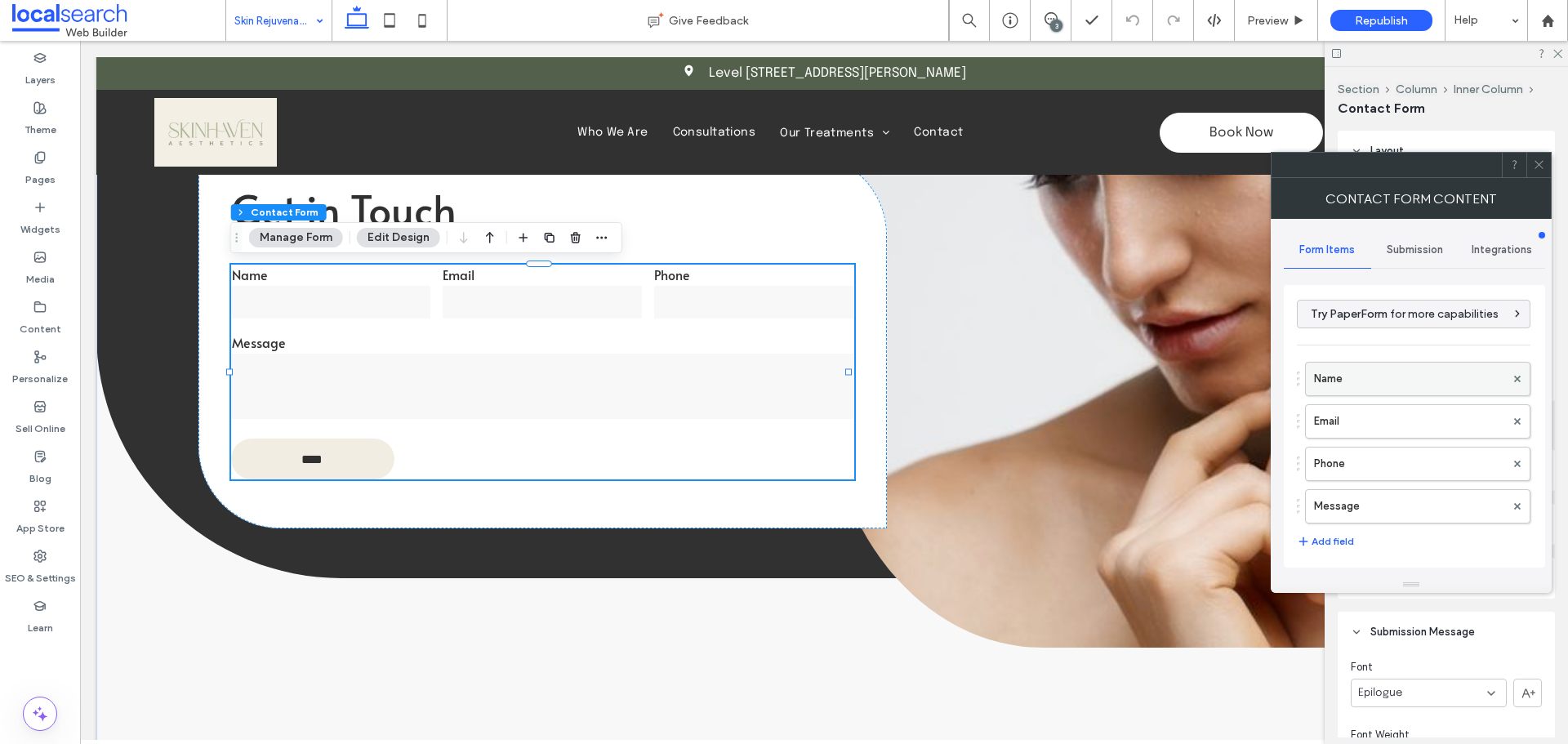
click at [1375, 393] on label "Name" at bounding box center [1409, 379] width 191 height 33
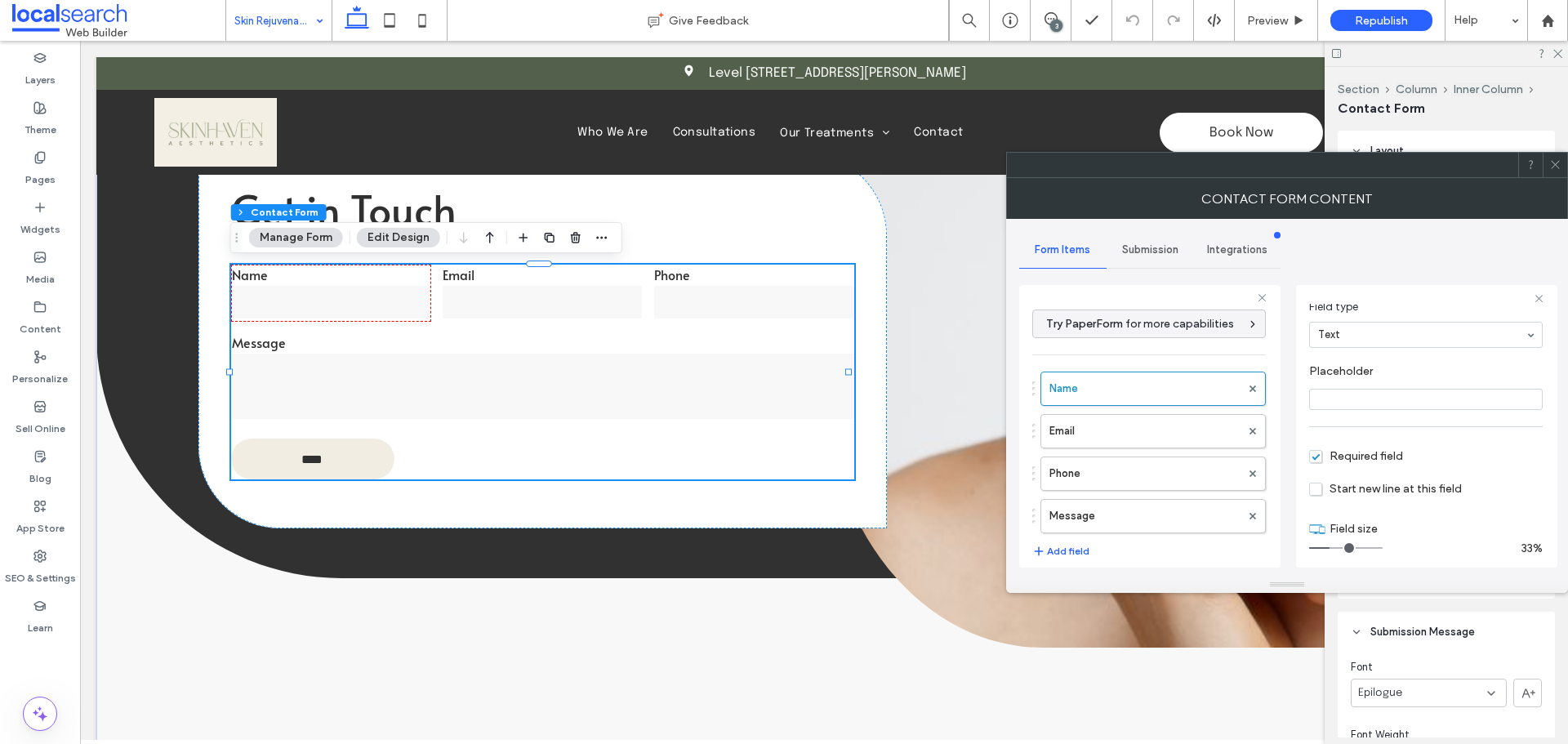
scroll to position [114, 0]
click at [1104, 427] on label "Email" at bounding box center [1144, 432] width 191 height 33
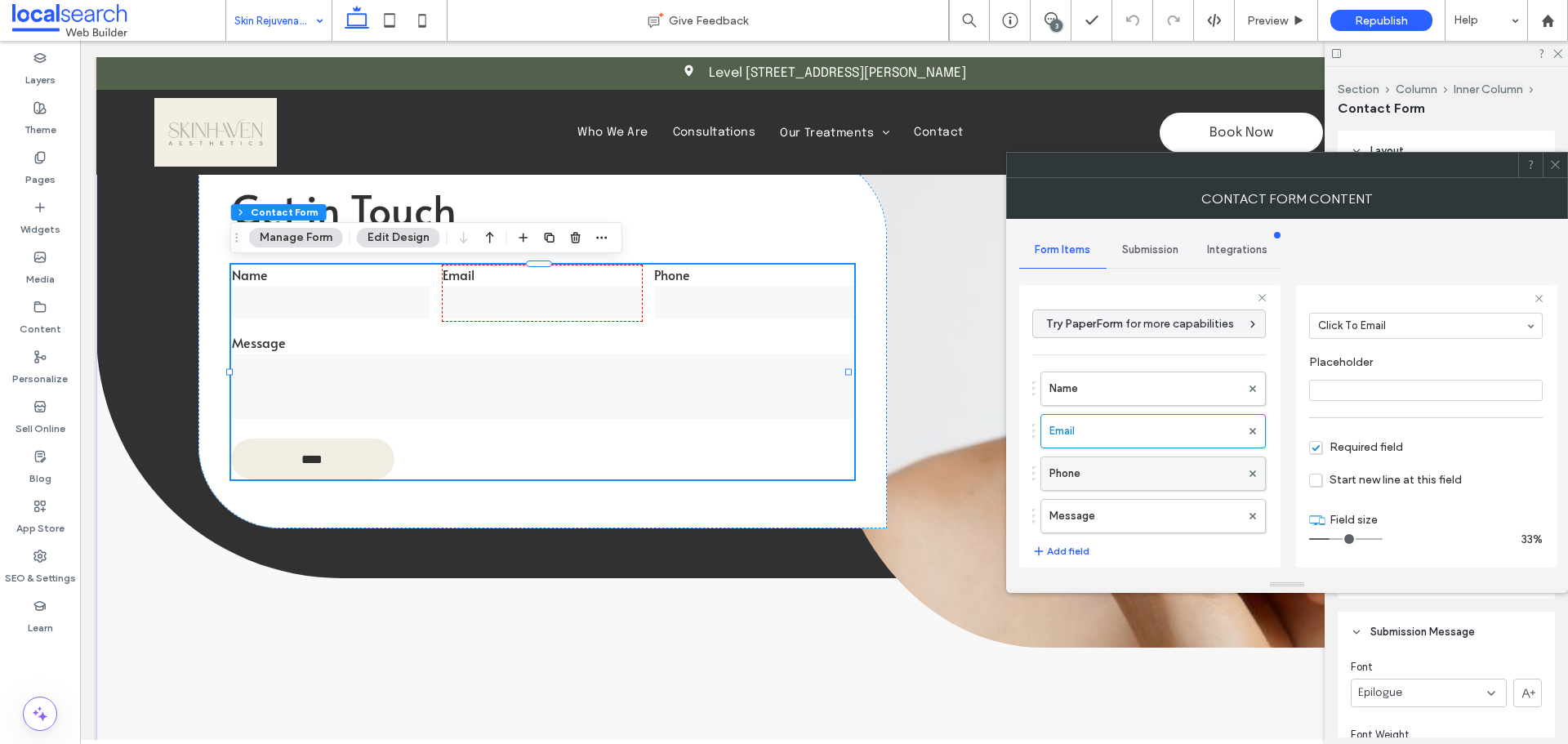
click at [1116, 469] on label "Phone" at bounding box center [1144, 474] width 191 height 33
click at [1138, 514] on label "Message" at bounding box center [1144, 517] width 191 height 33
type input "**"
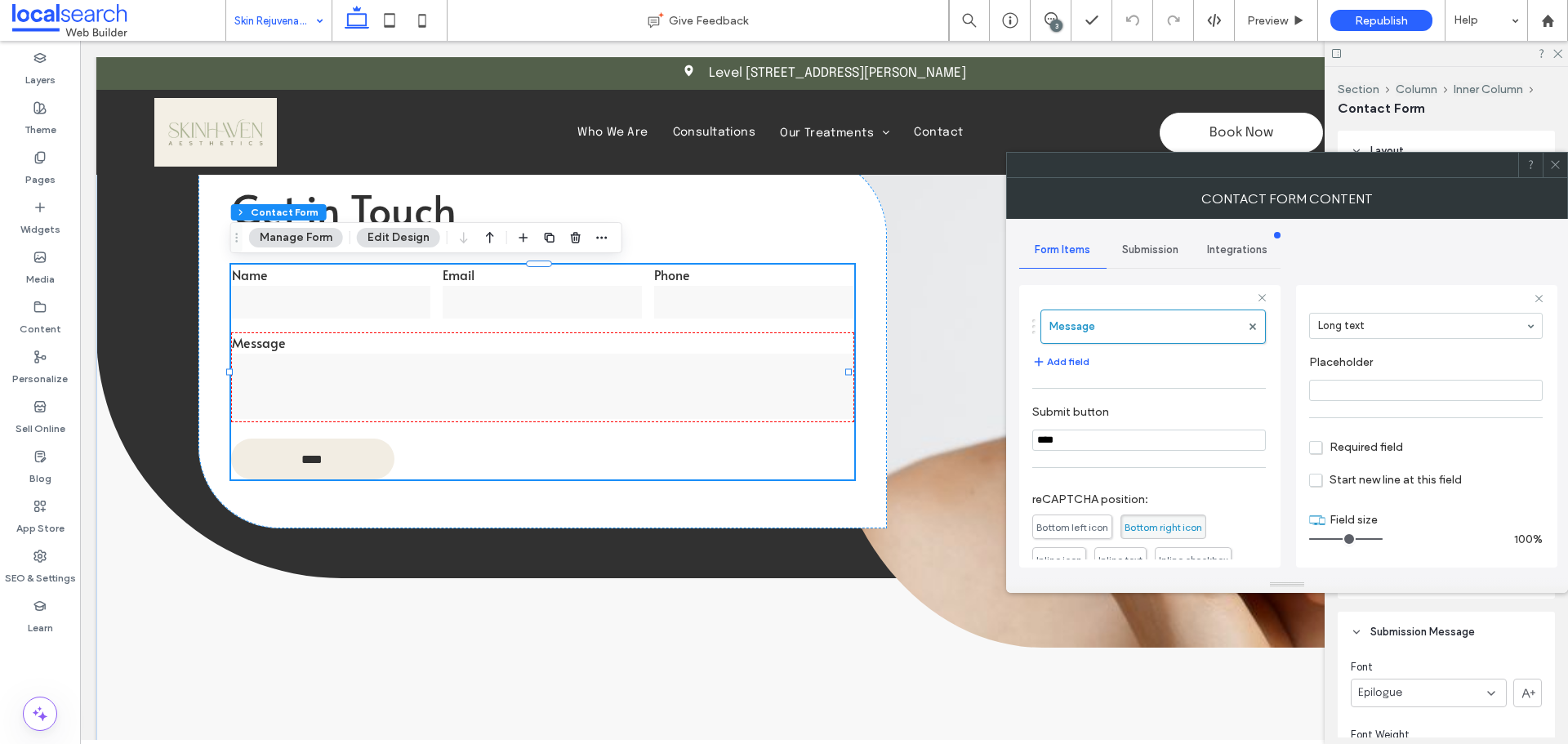
scroll to position [341, 0]
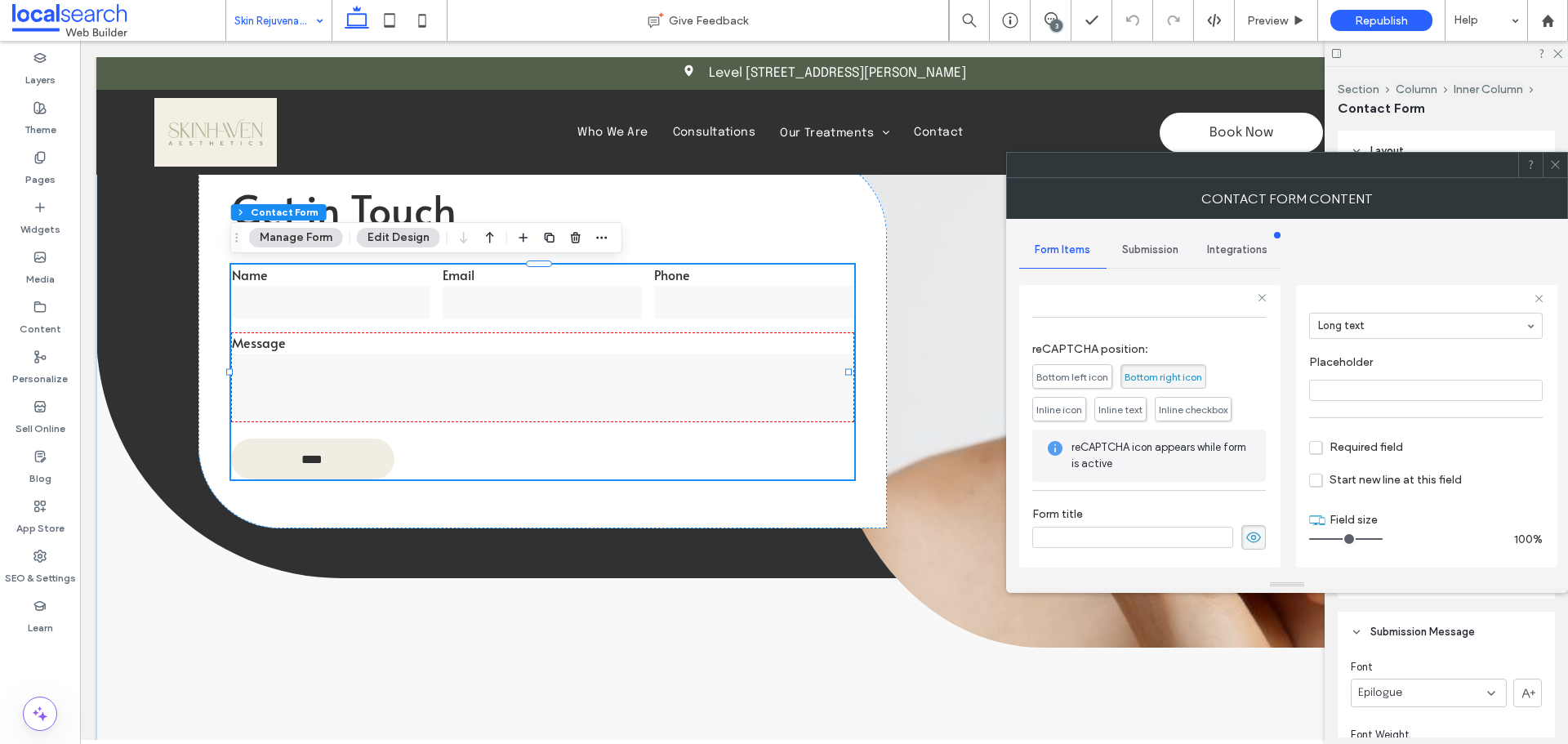
click at [1153, 247] on span "Submission" at bounding box center [1150, 250] width 56 height 13
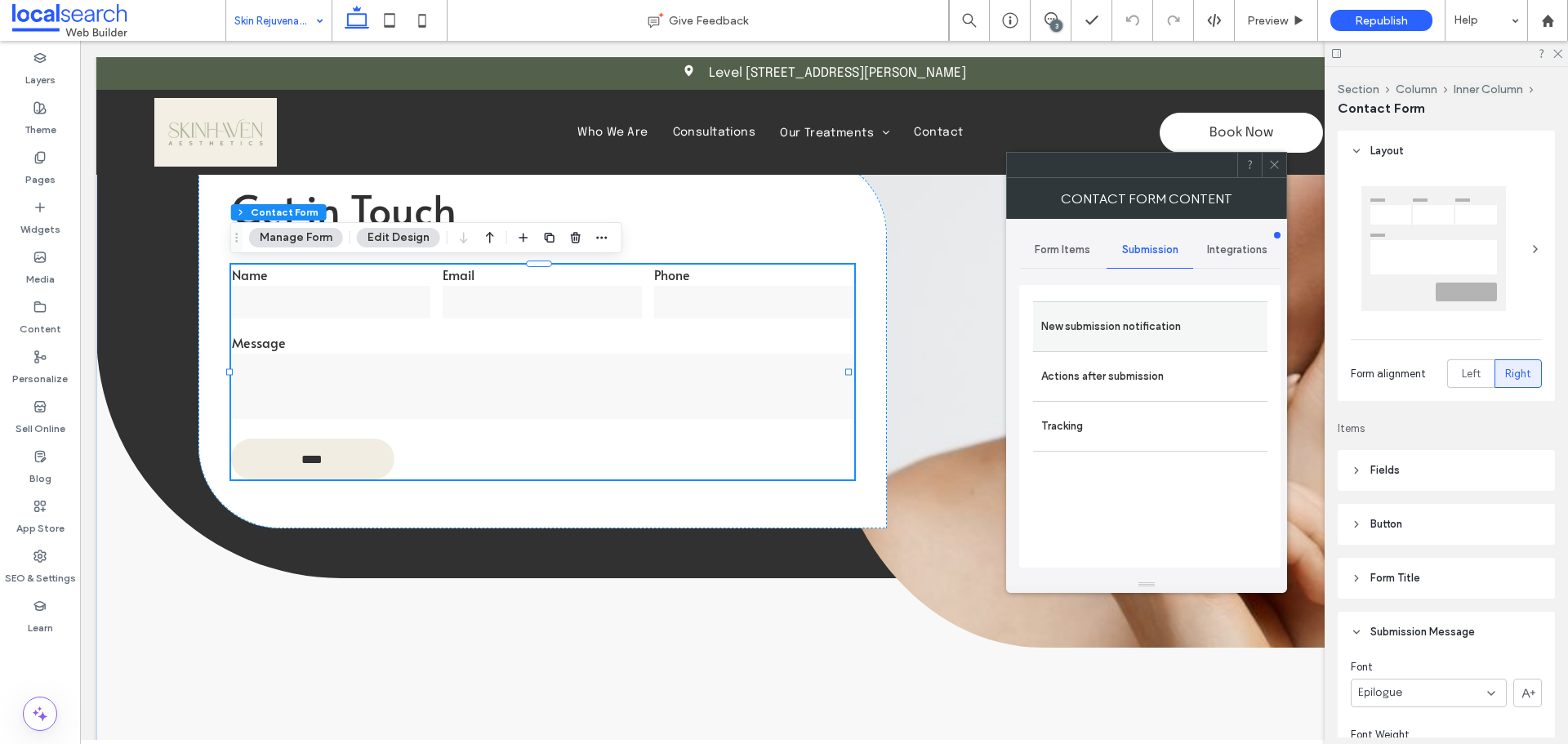
click at [1123, 327] on label "New submission notification" at bounding box center [1151, 327] width 218 height 33
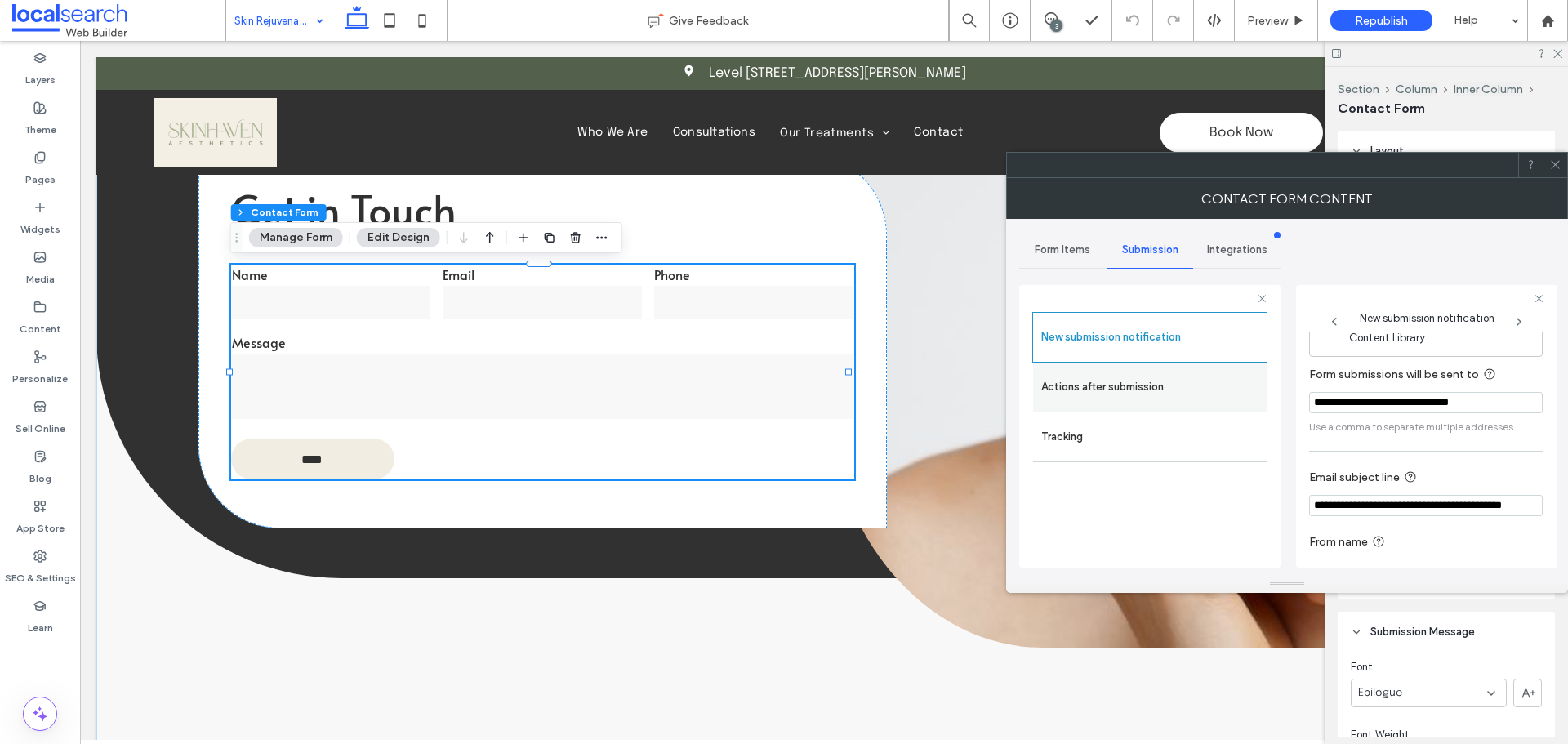
scroll to position [85, 0]
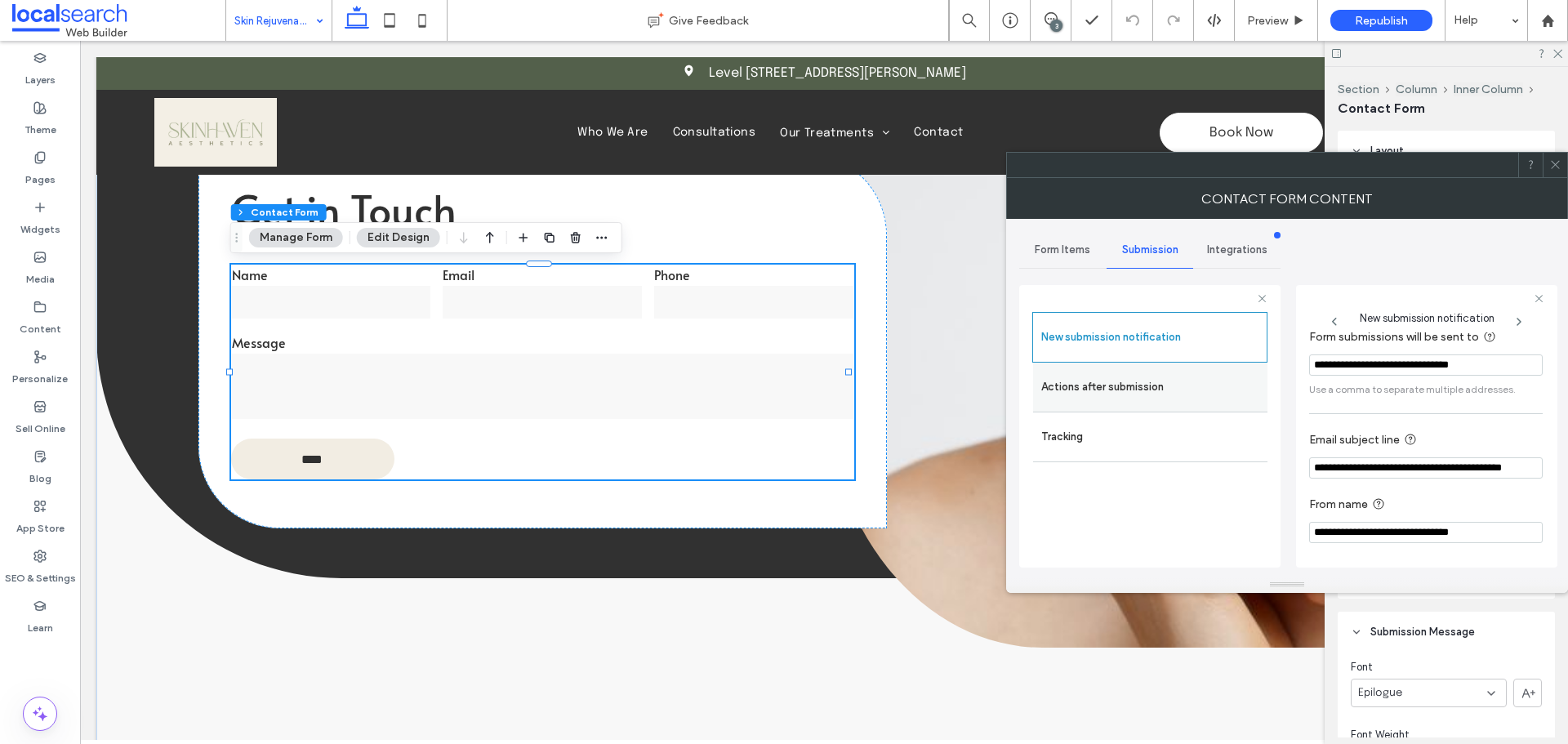
click at [1151, 398] on label "Actions after submission" at bounding box center [1151, 388] width 218 height 33
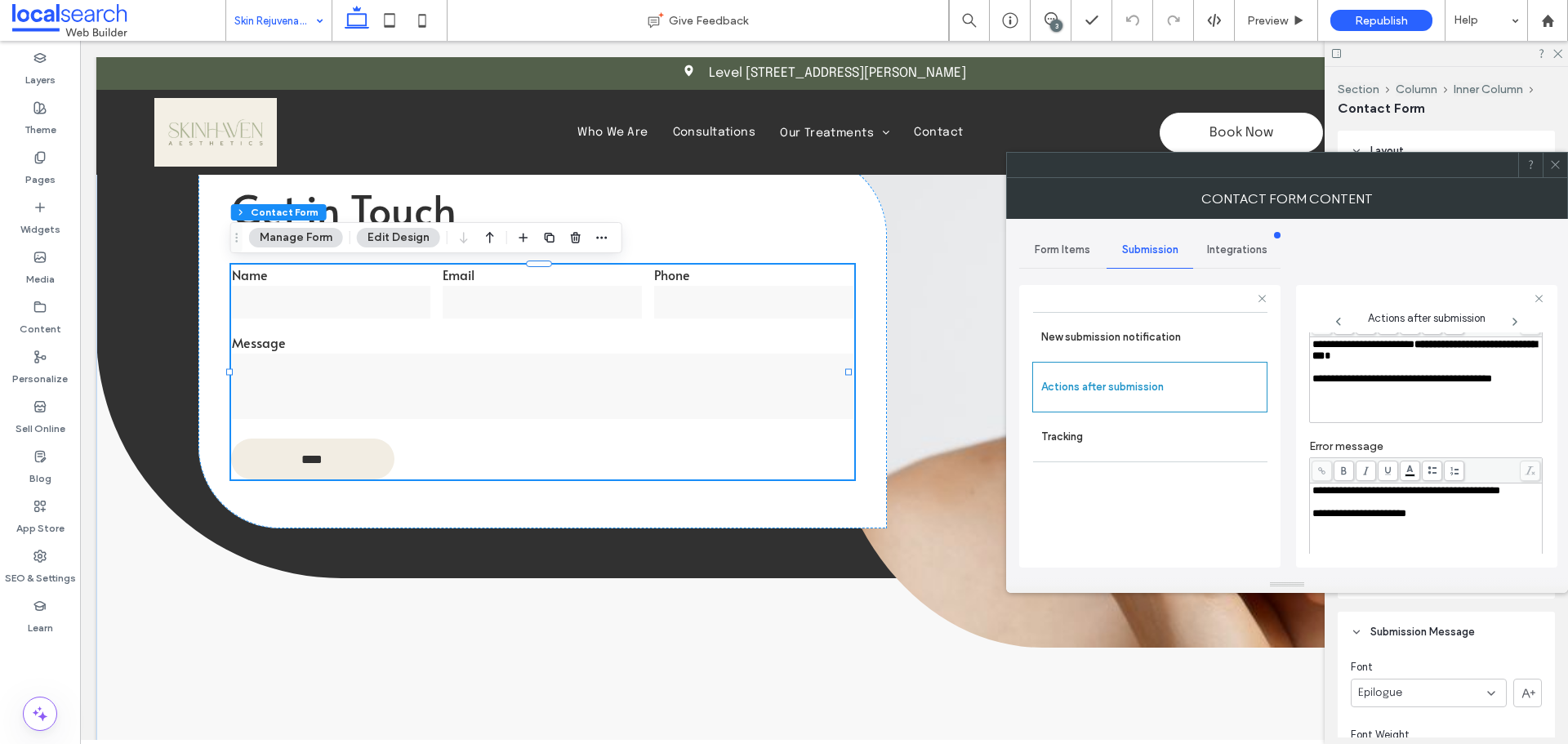
scroll to position [282, 0]
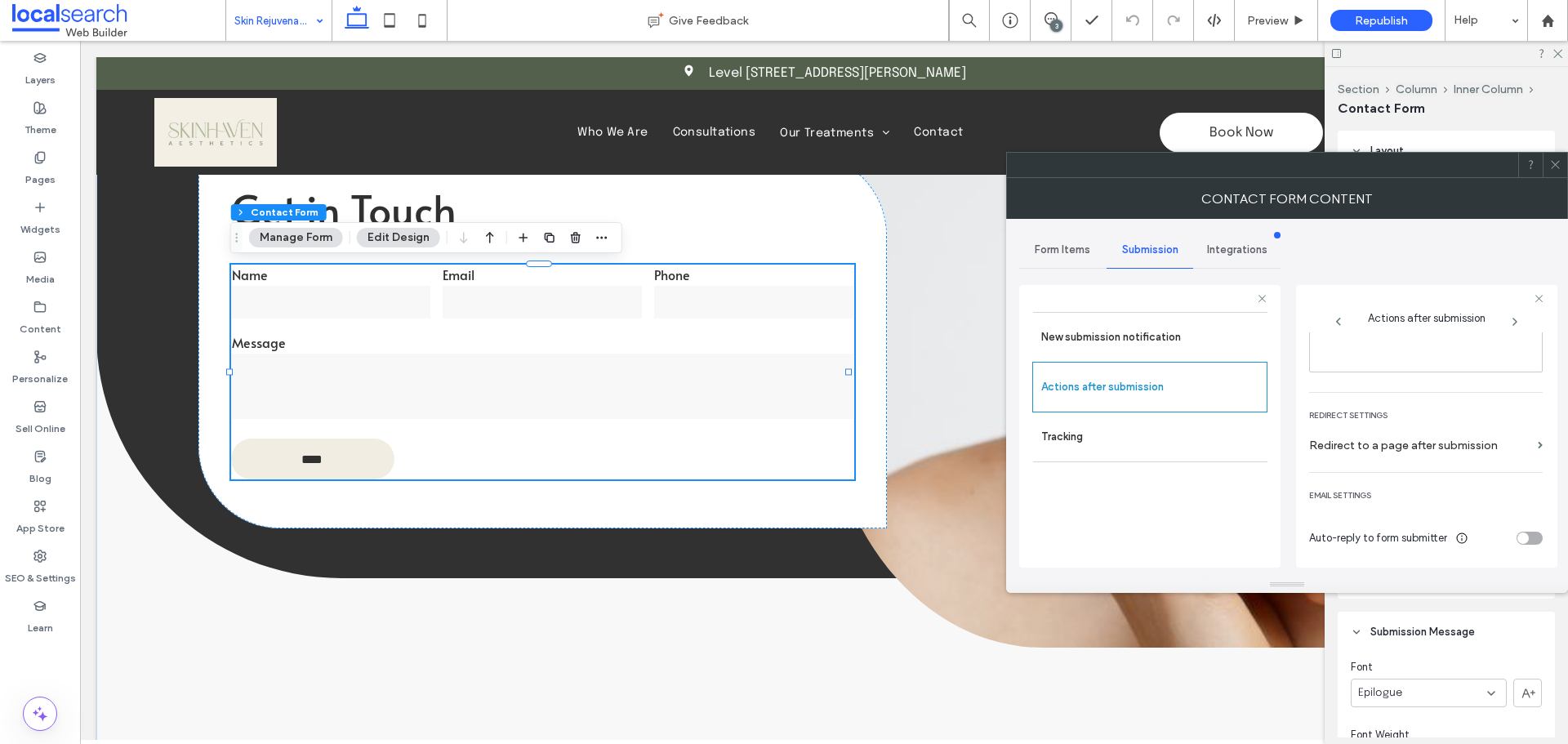
click at [1547, 161] on div at bounding box center [1555, 165] width 25 height 25
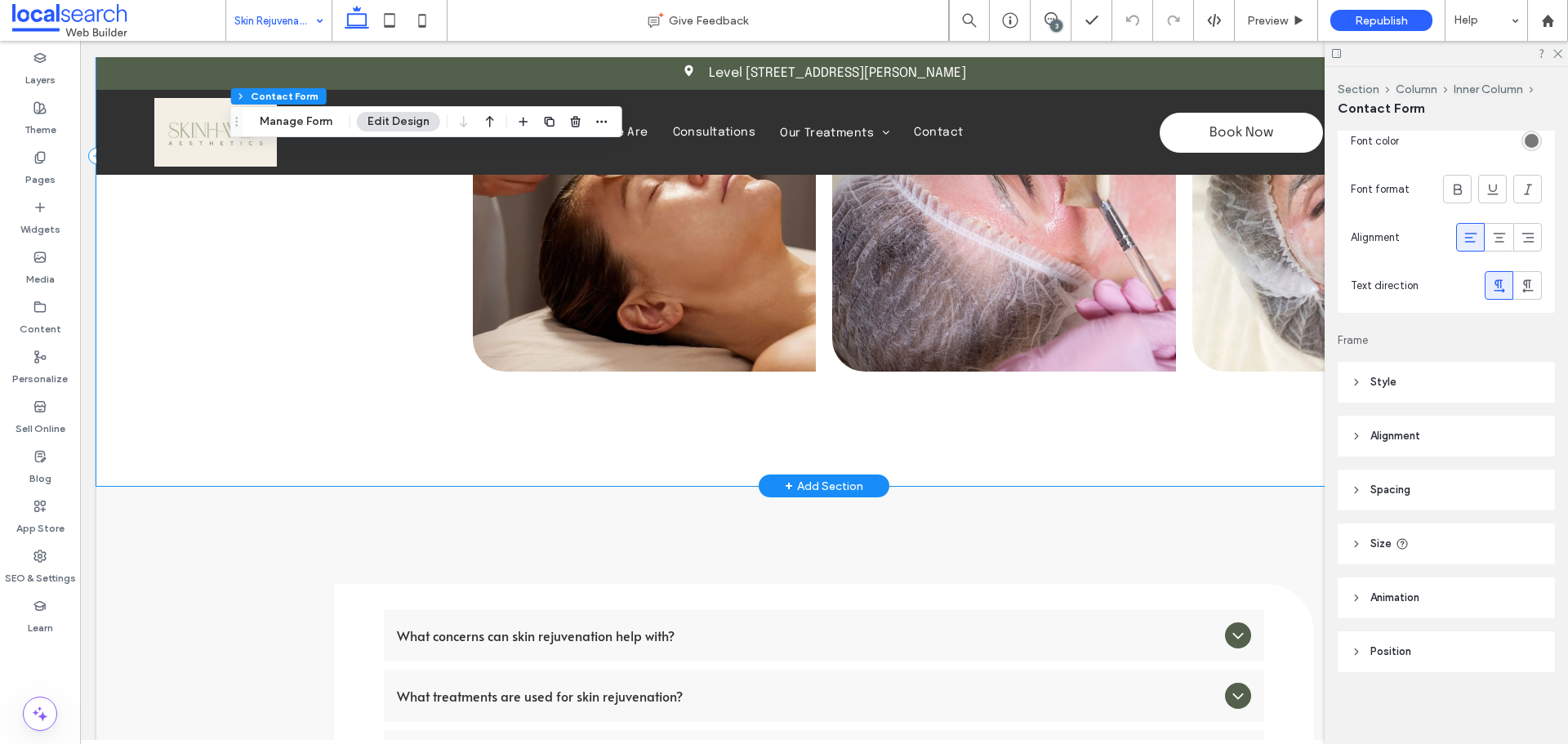
scroll to position [2695, 0]
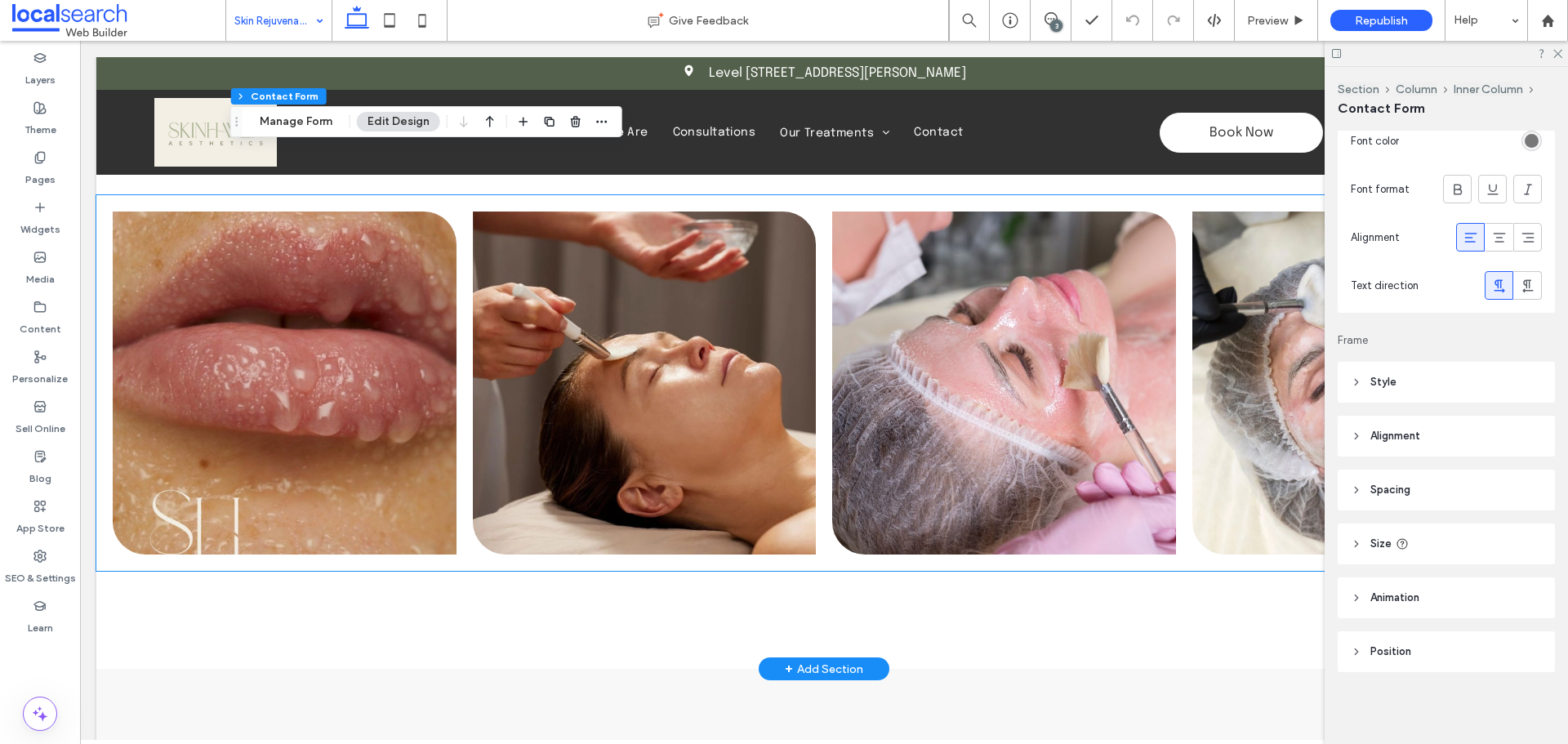
click at [961, 386] on link at bounding box center [1004, 383] width 344 height 343
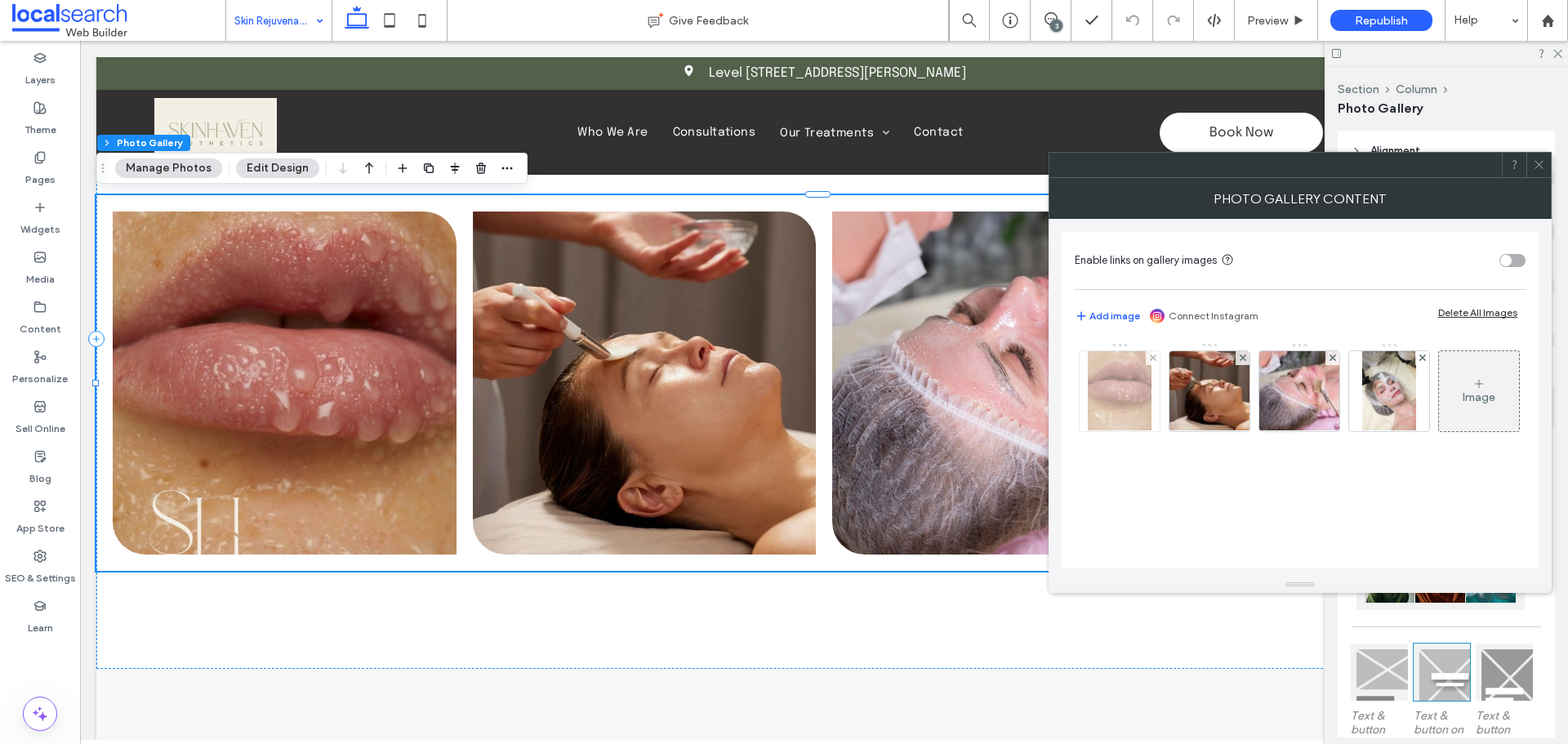
click at [1110, 413] on div at bounding box center [1119, 391] width 80 height 80
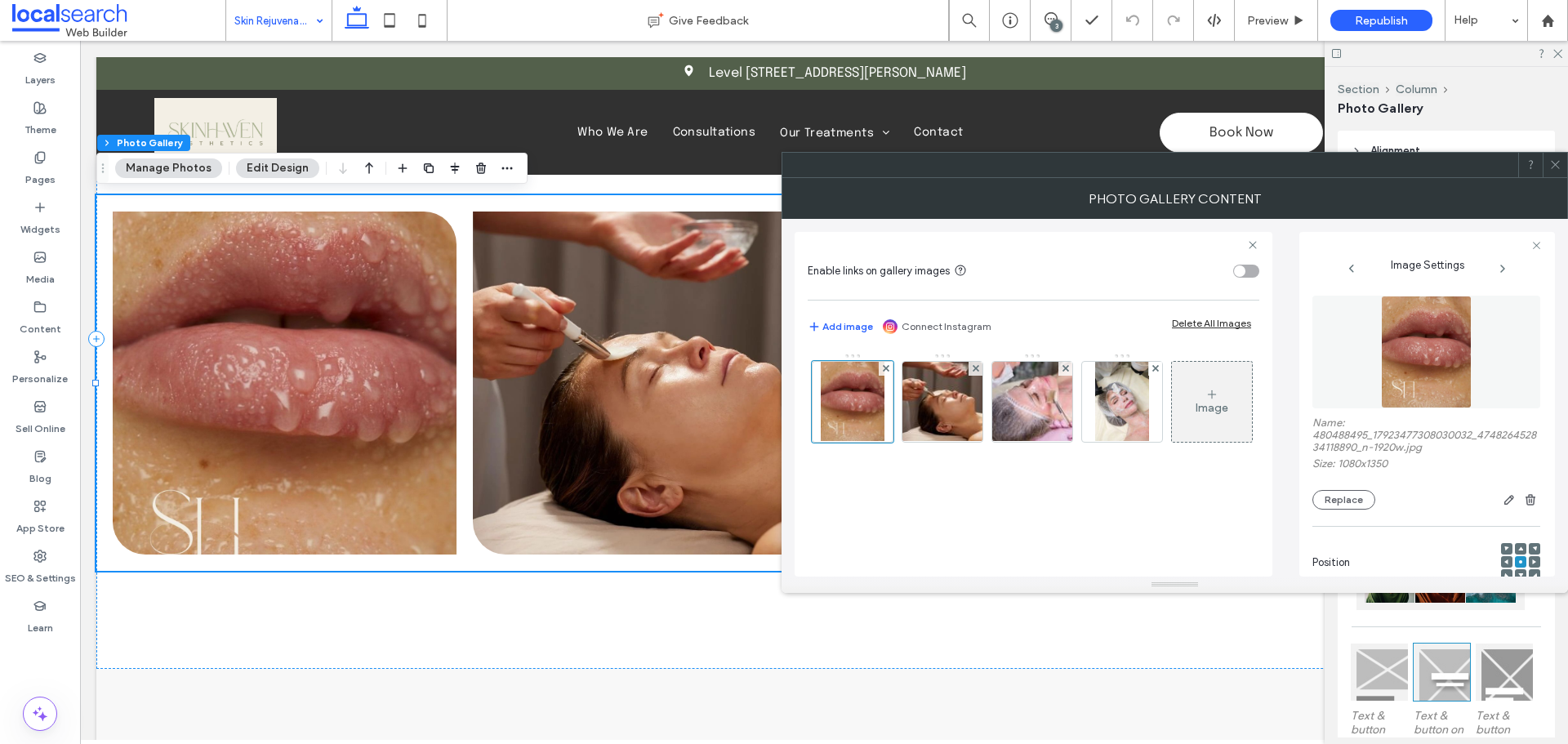
scroll to position [451, 0]
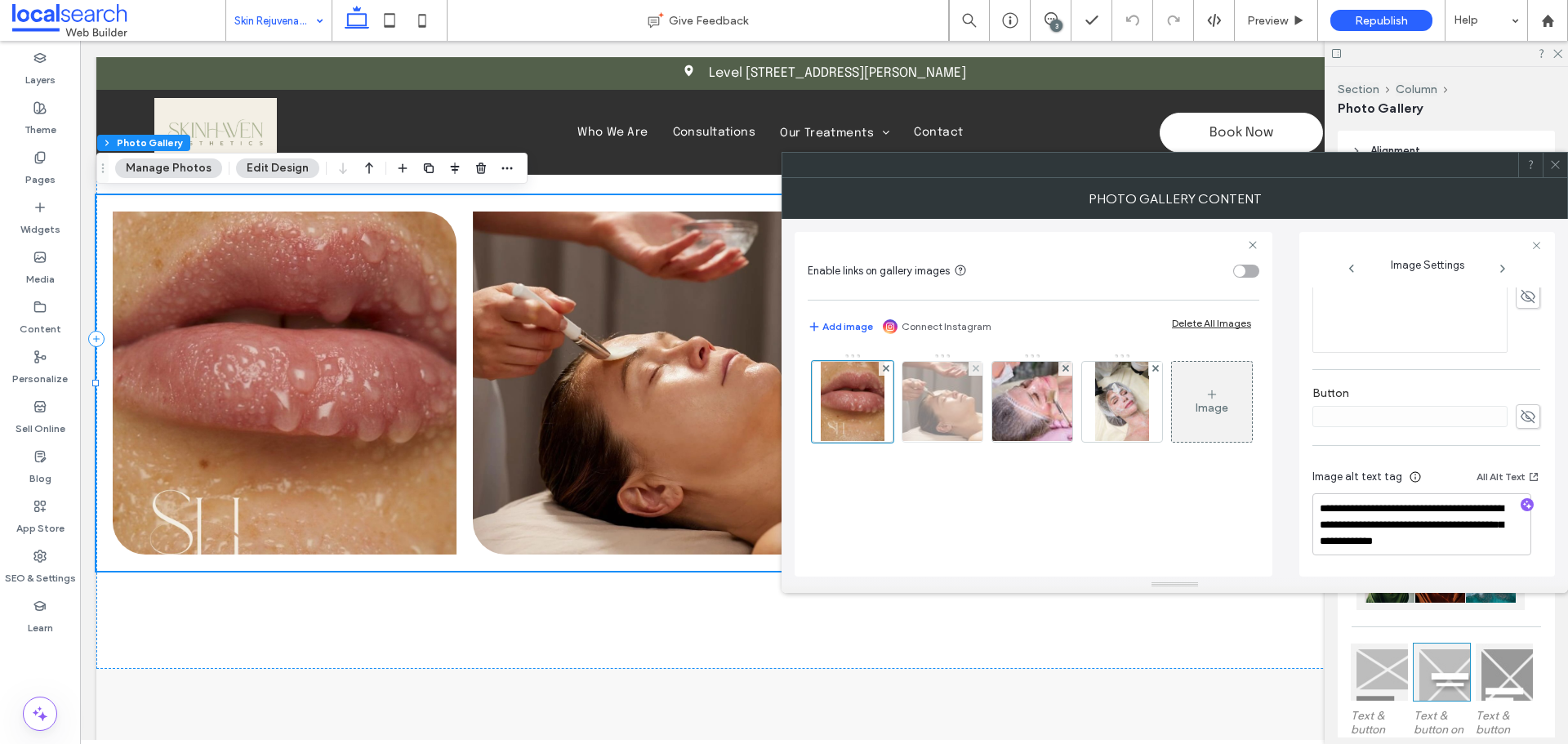
click at [941, 425] on img at bounding box center [942, 402] width 121 height 80
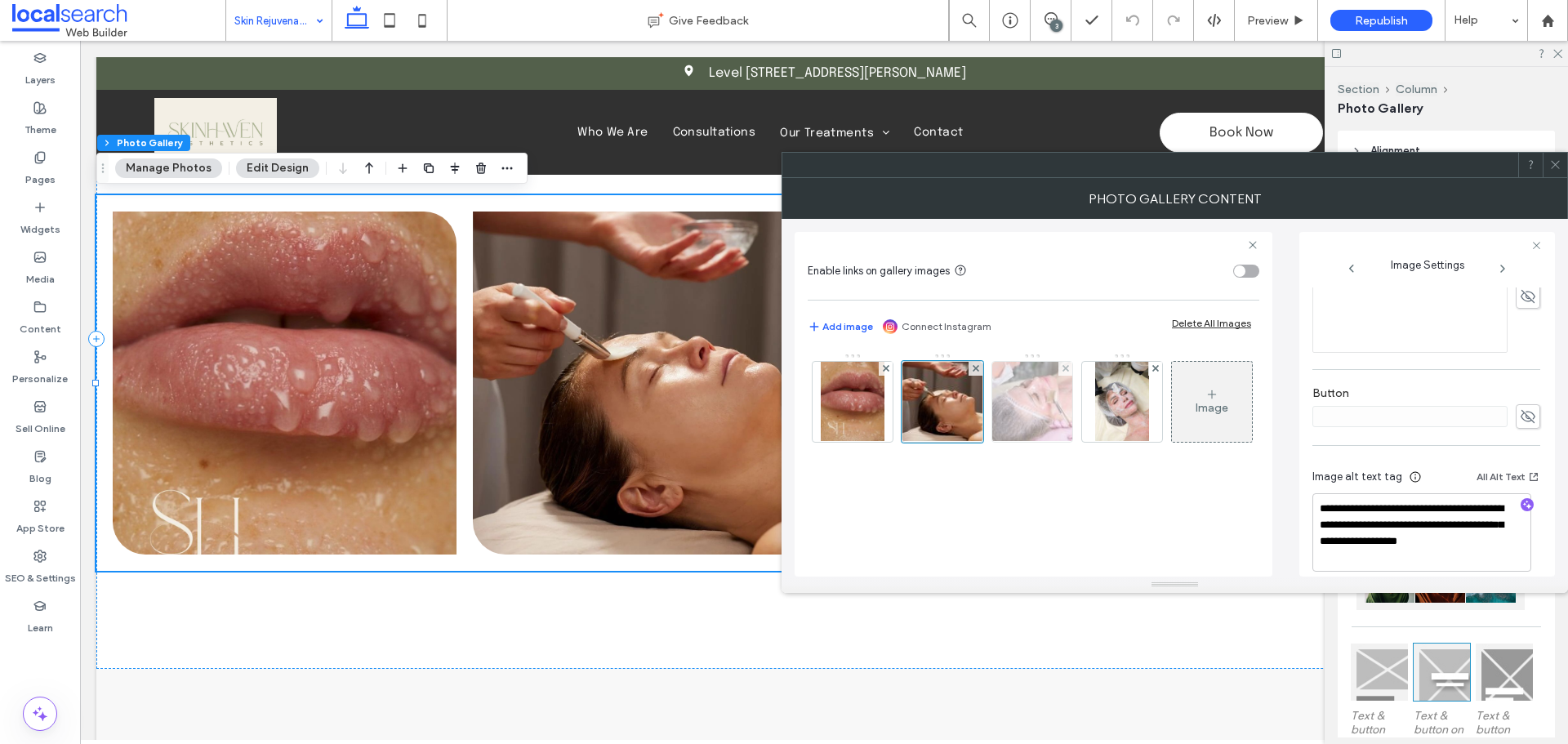
click at [1055, 414] on img at bounding box center [1032, 402] width 121 height 80
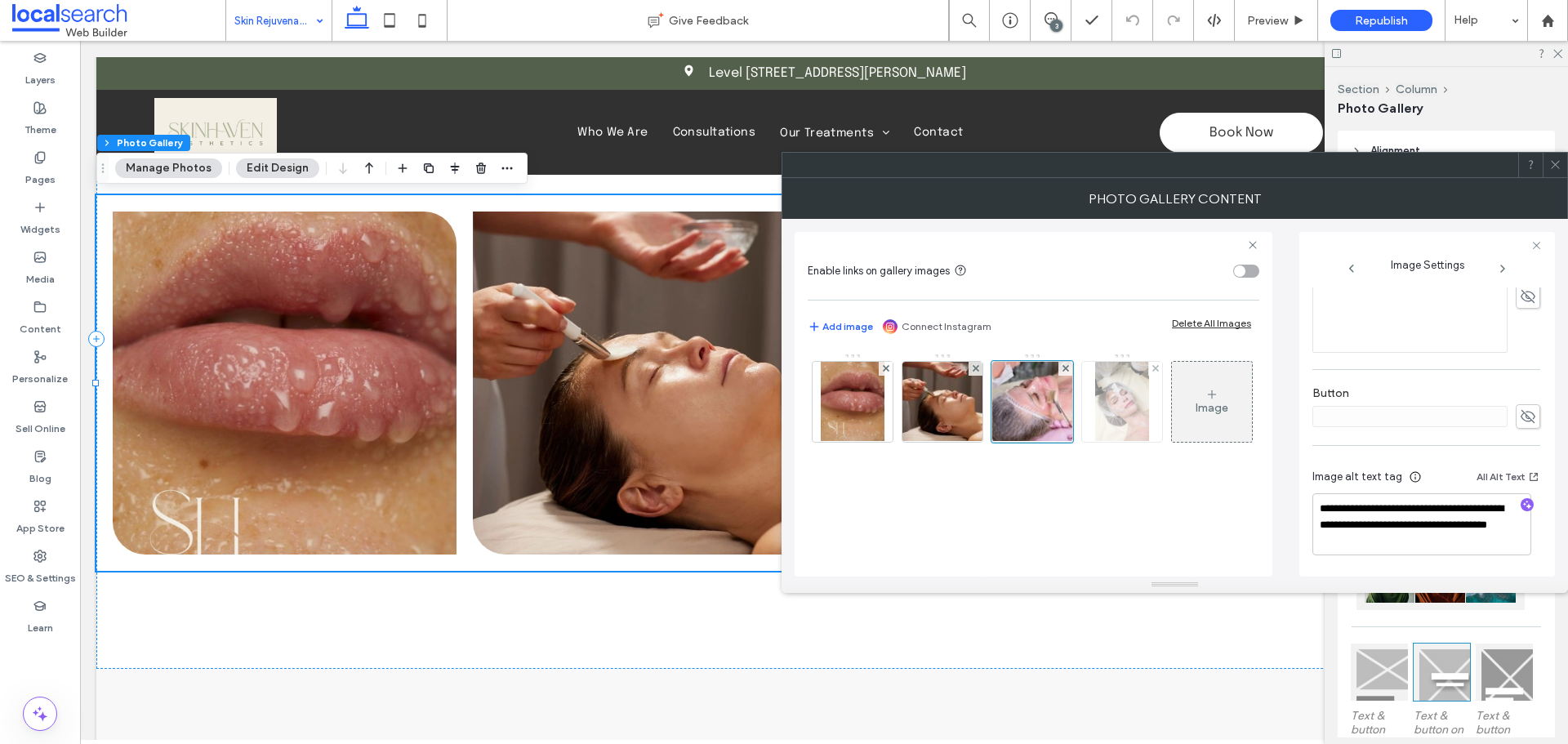
click at [1108, 407] on img at bounding box center [1122, 402] width 53 height 80
click at [1549, 169] on icon at bounding box center [1555, 165] width 12 height 12
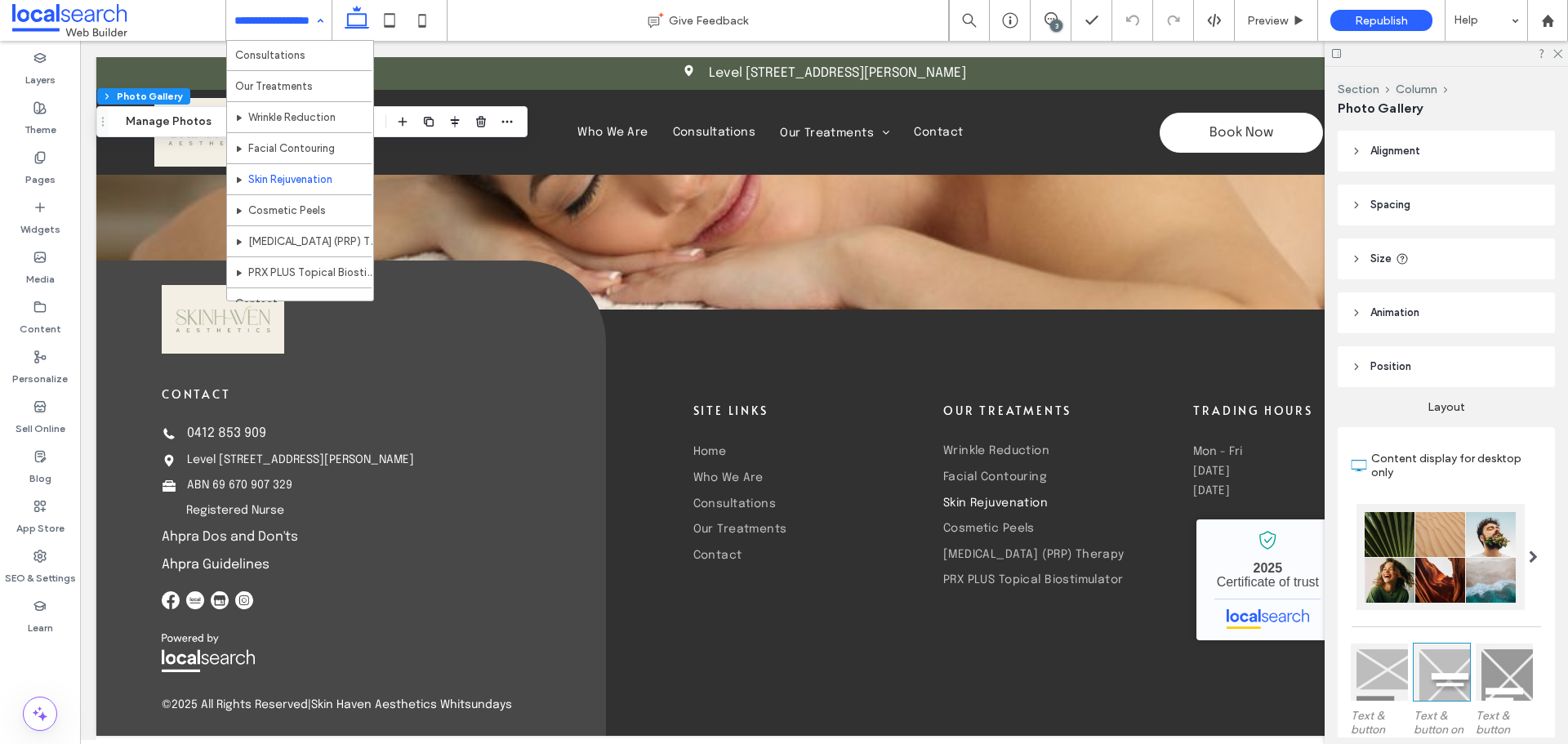
scroll to position [79, 0]
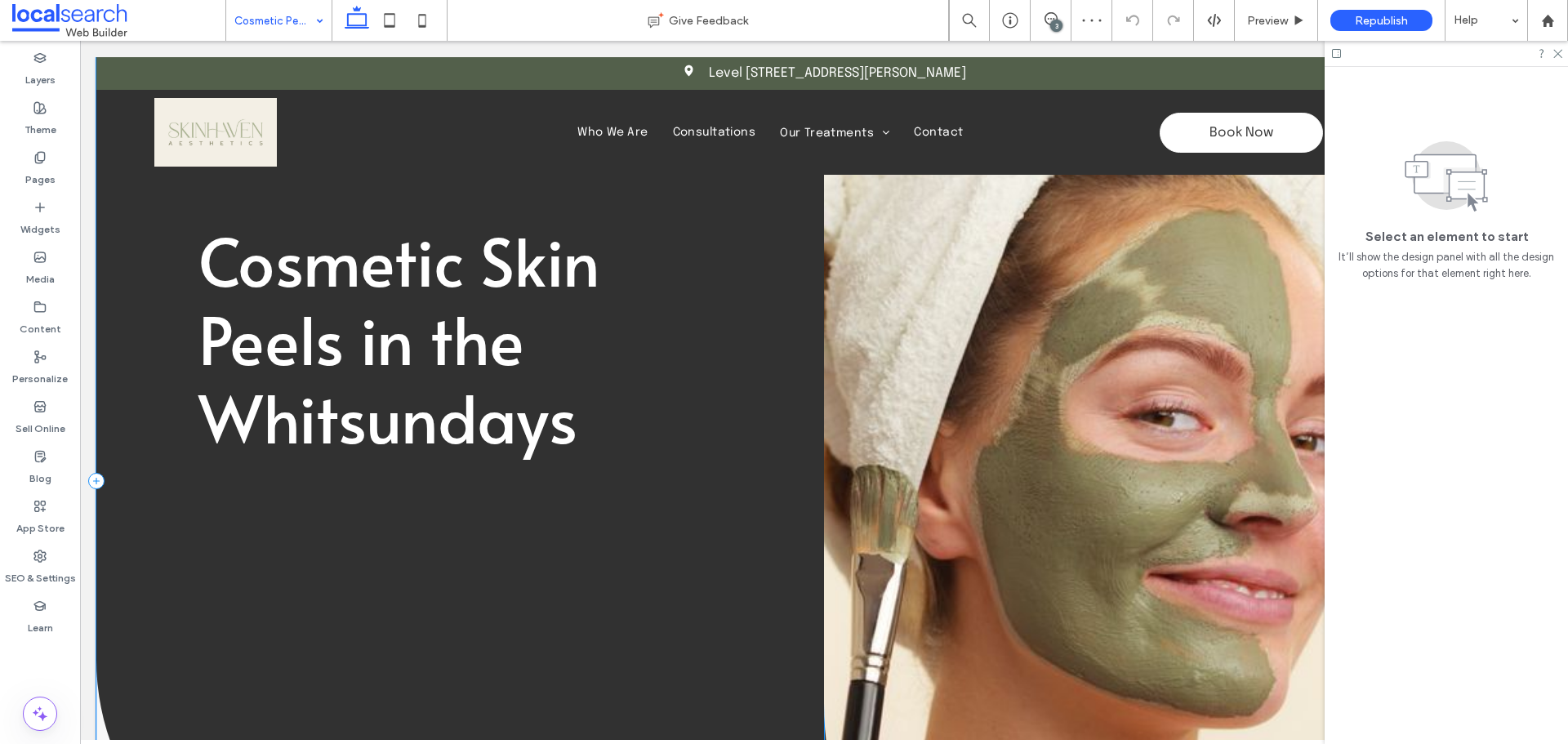
scroll to position [164, 0]
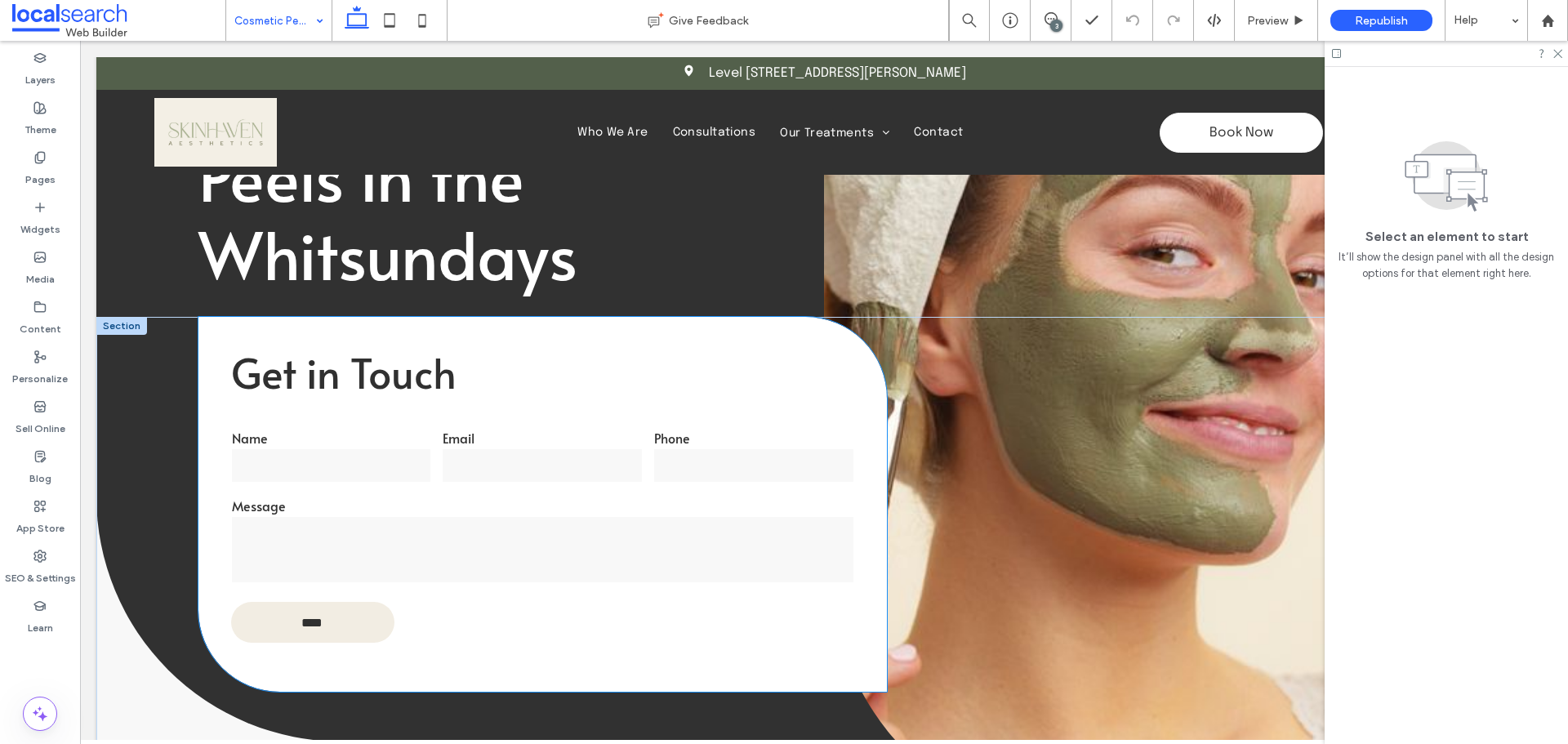
click at [474, 535] on textarea at bounding box center [543, 549] width 622 height 65
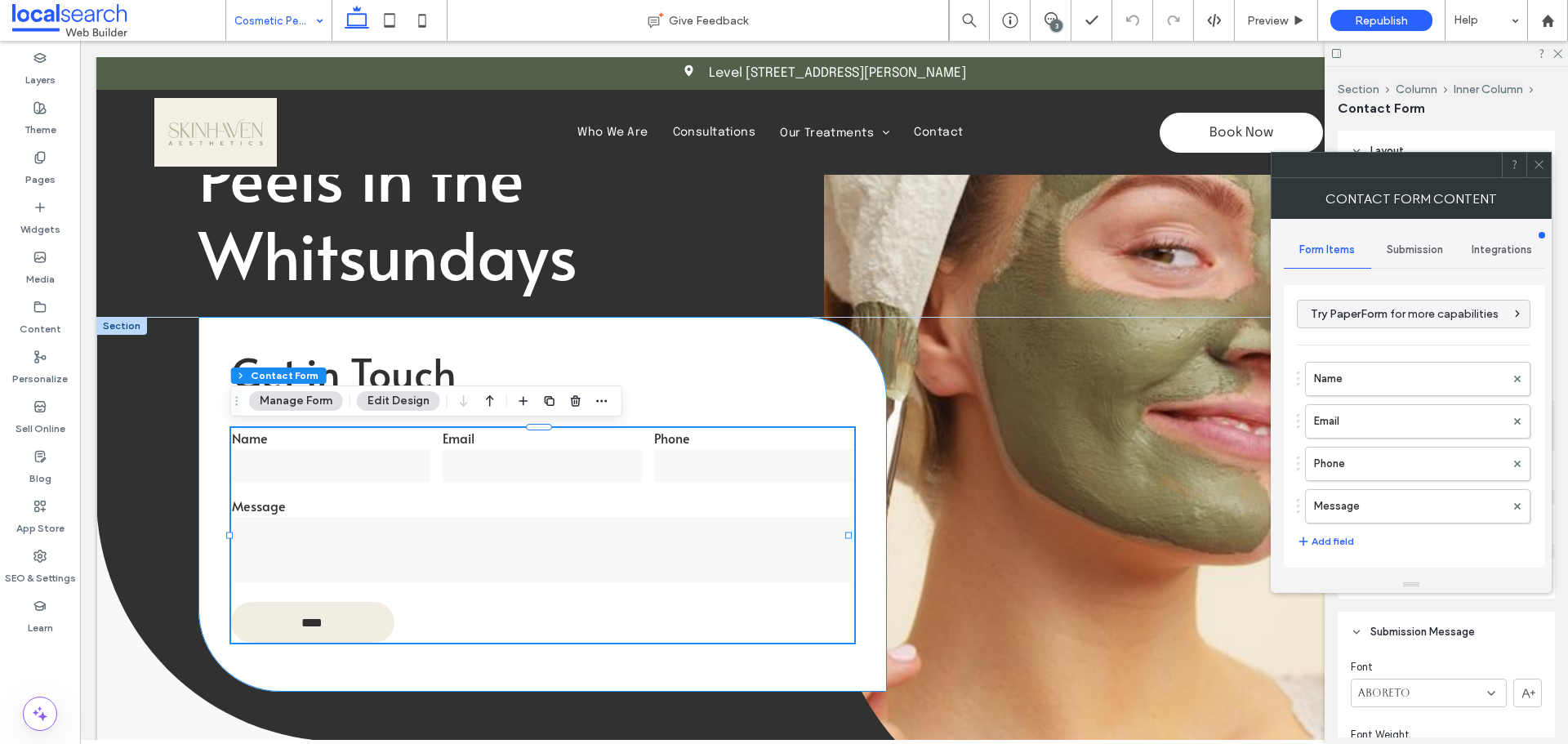
type input "*"
type input "***"
click at [1399, 394] on label "Name" at bounding box center [1409, 379] width 191 height 33
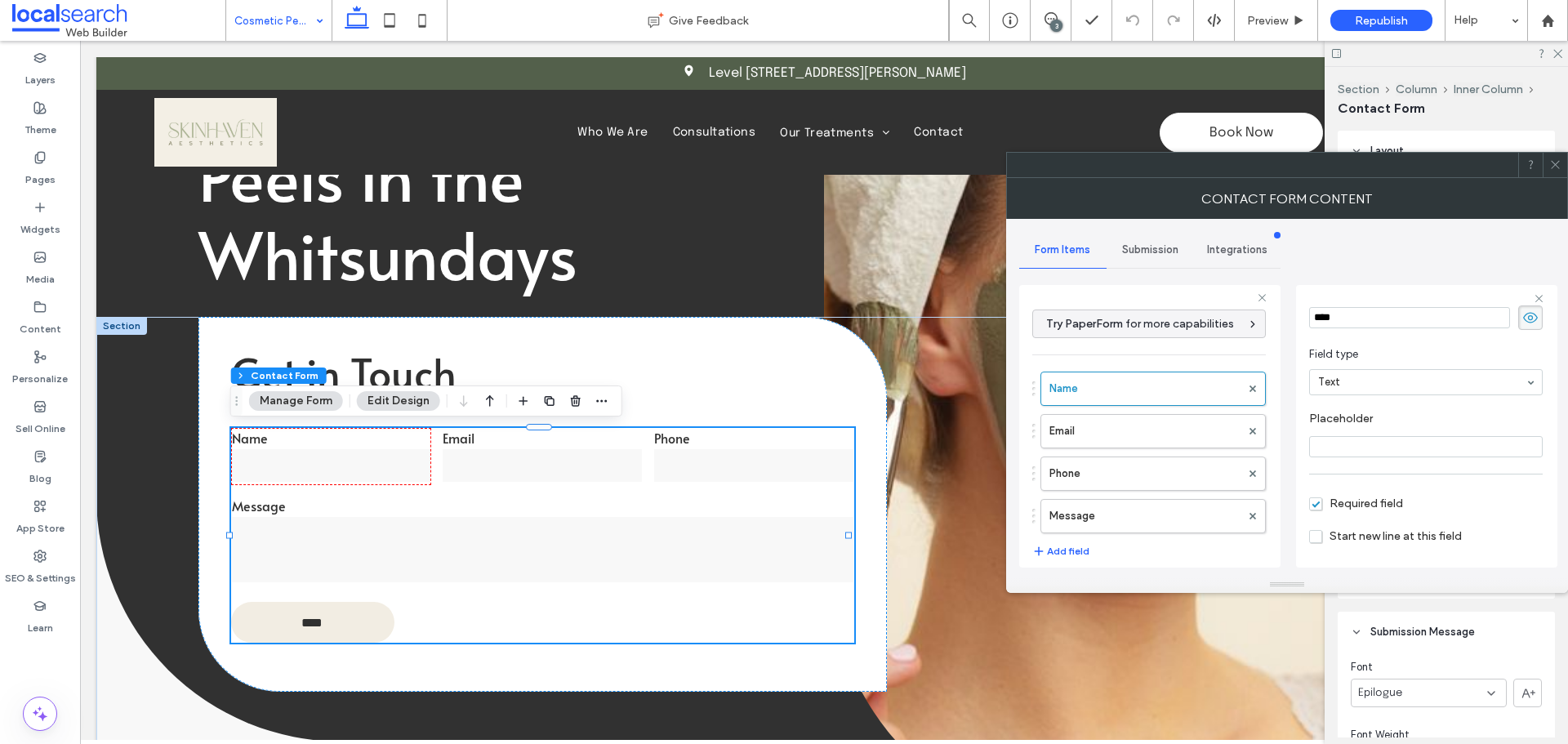
scroll to position [114, 0]
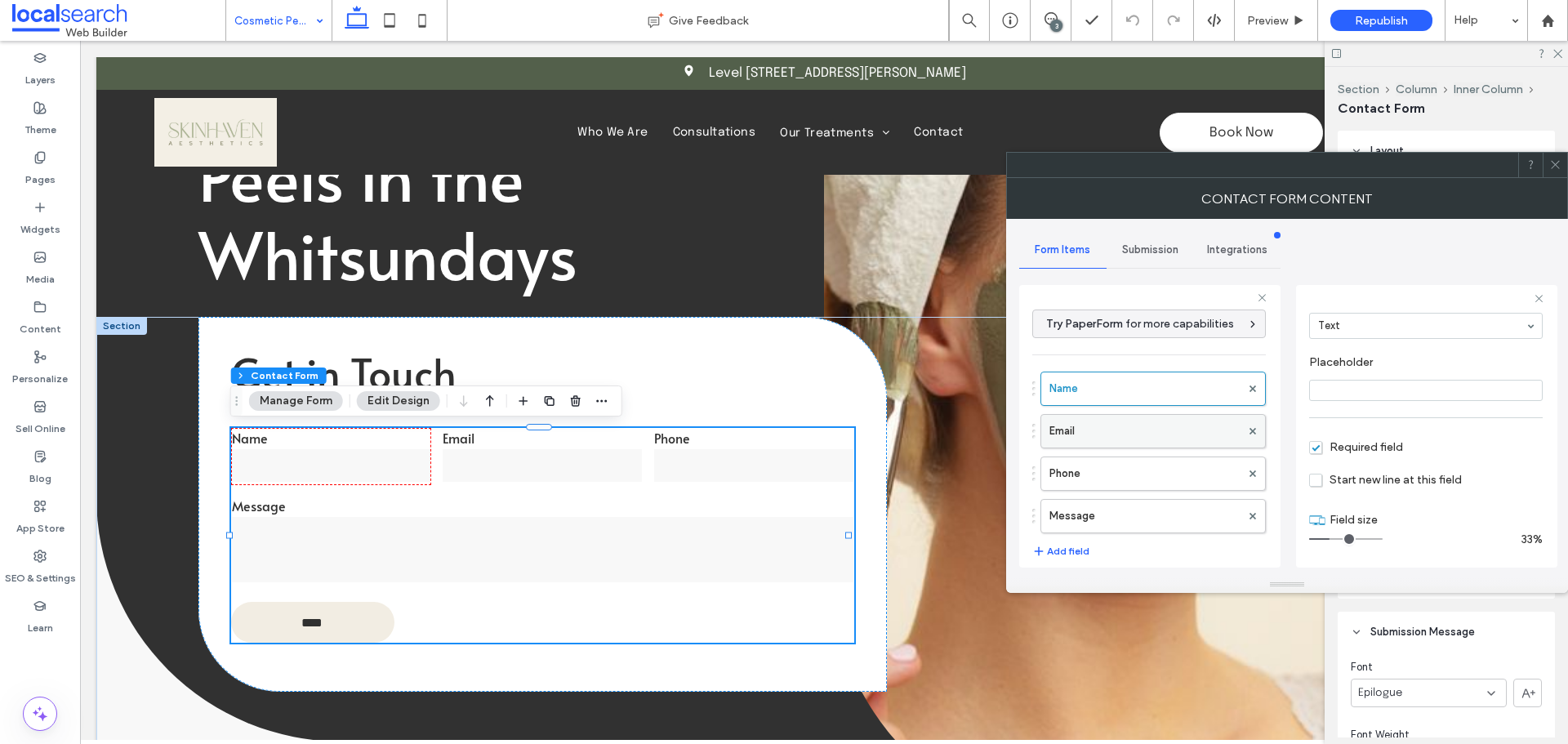
click at [1118, 426] on label "Email" at bounding box center [1144, 432] width 191 height 33
click at [1132, 479] on label "Phone" at bounding box center [1144, 474] width 191 height 33
click at [1137, 517] on label "Message" at bounding box center [1144, 517] width 191 height 33
type input "**"
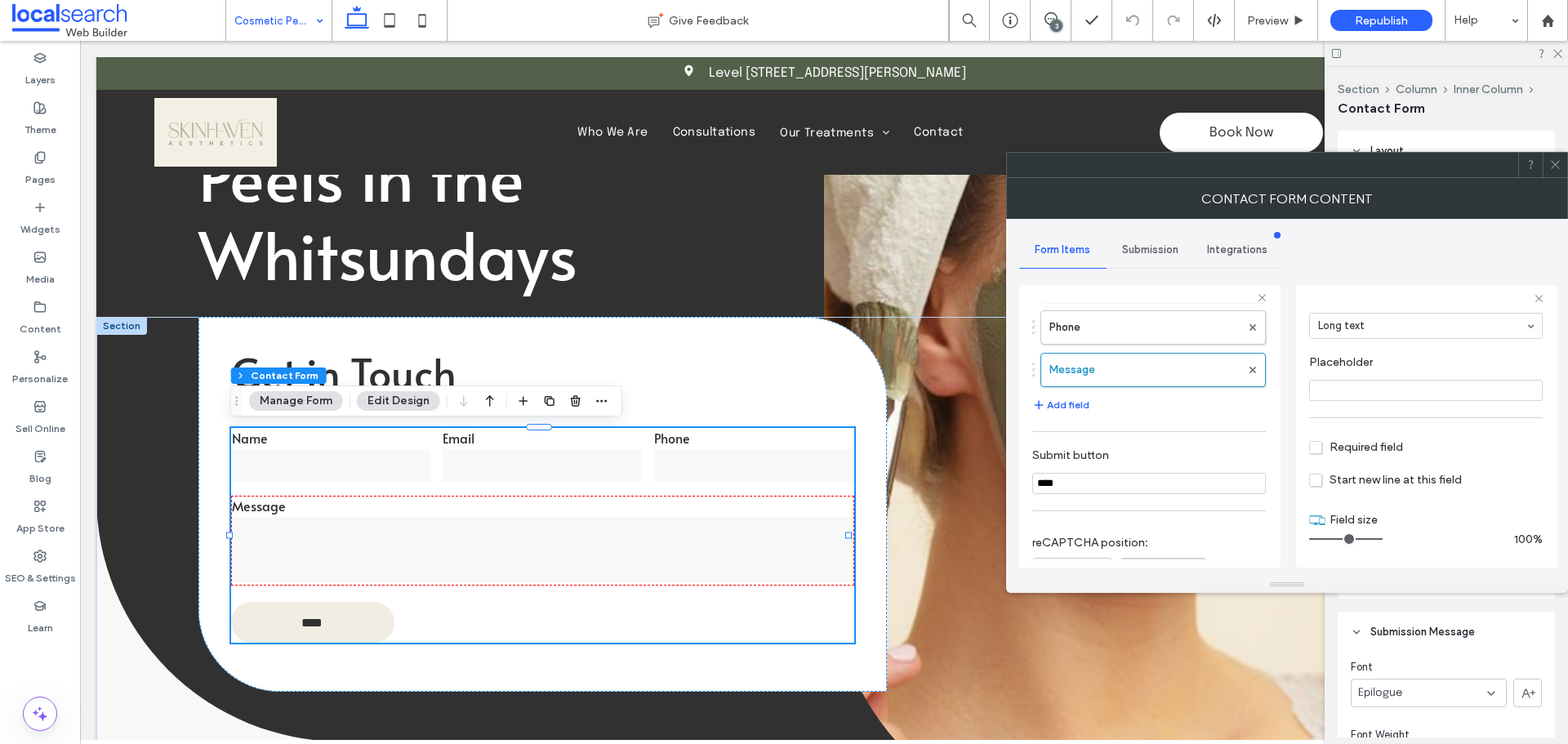
scroll to position [341, 0]
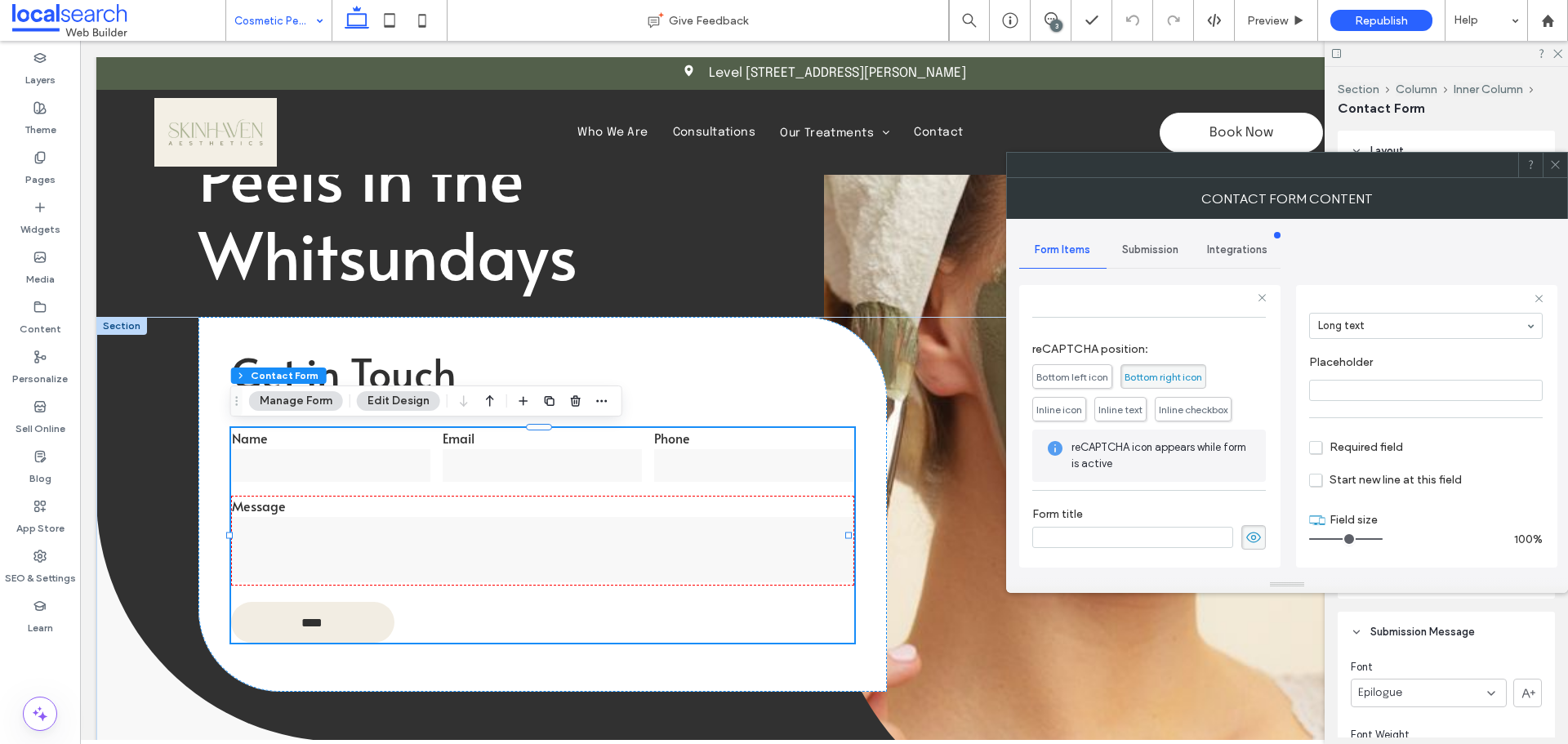
click at [1136, 248] on span "Submission" at bounding box center [1150, 250] width 56 height 13
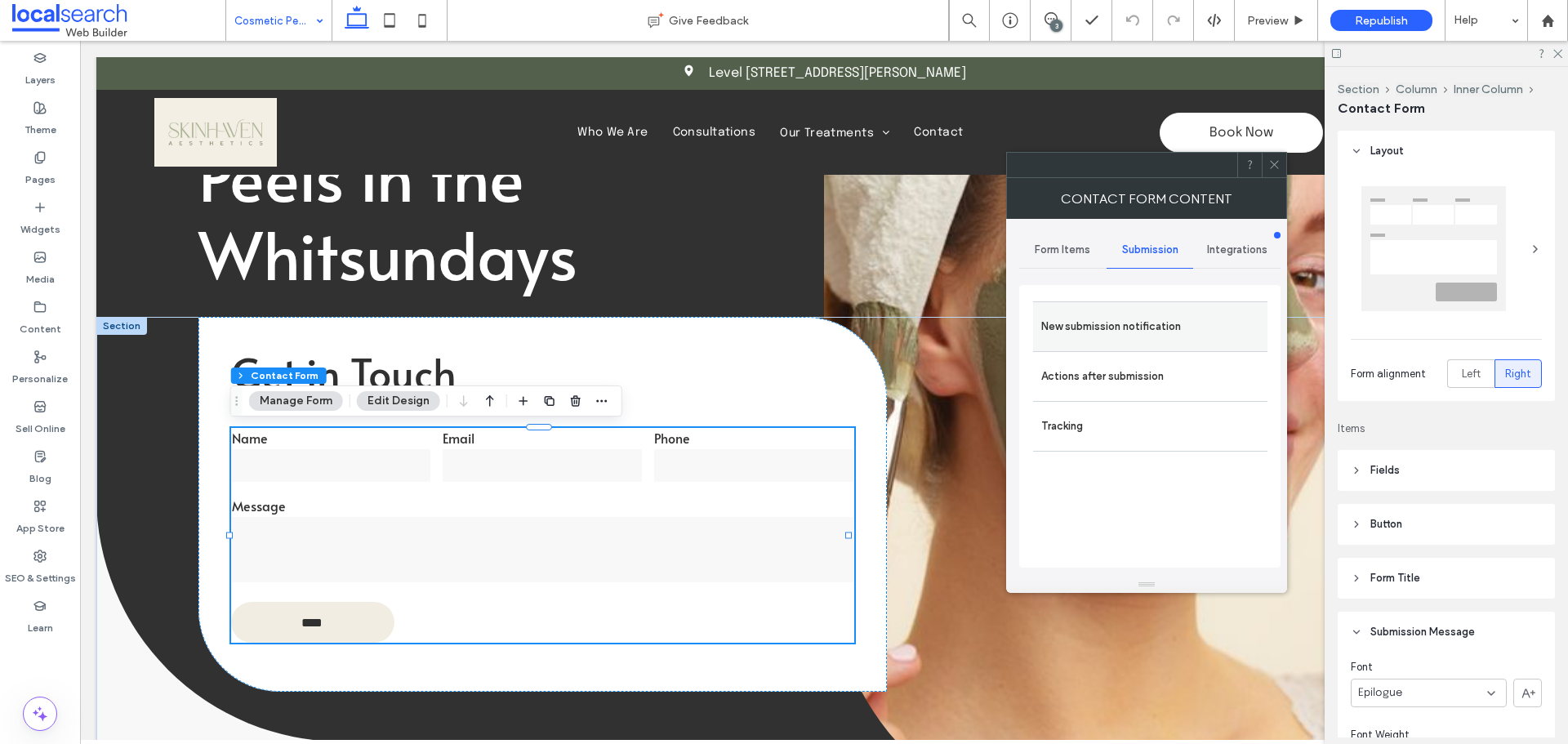
click at [1132, 322] on label "New submission notification" at bounding box center [1151, 327] width 218 height 33
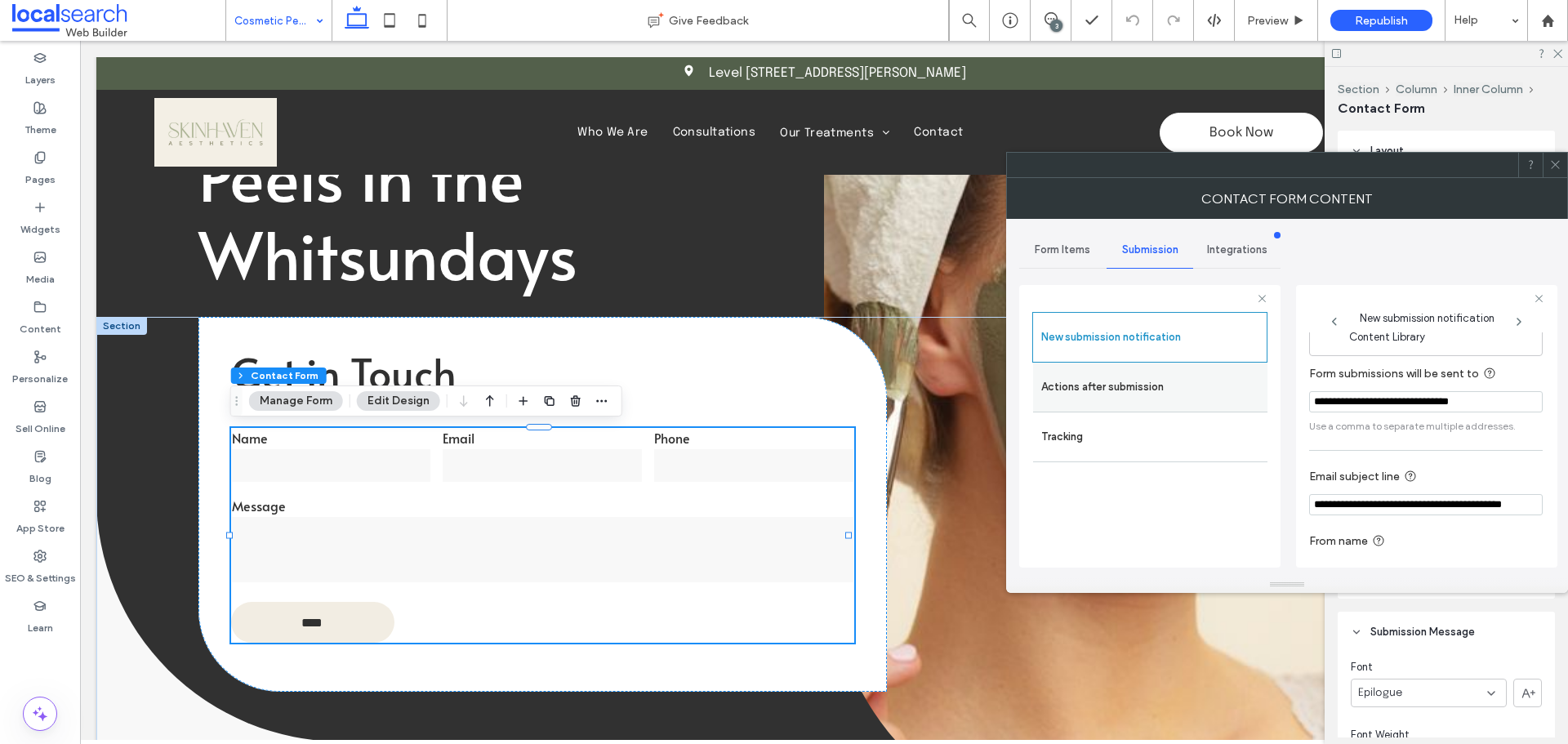
scroll to position [85, 0]
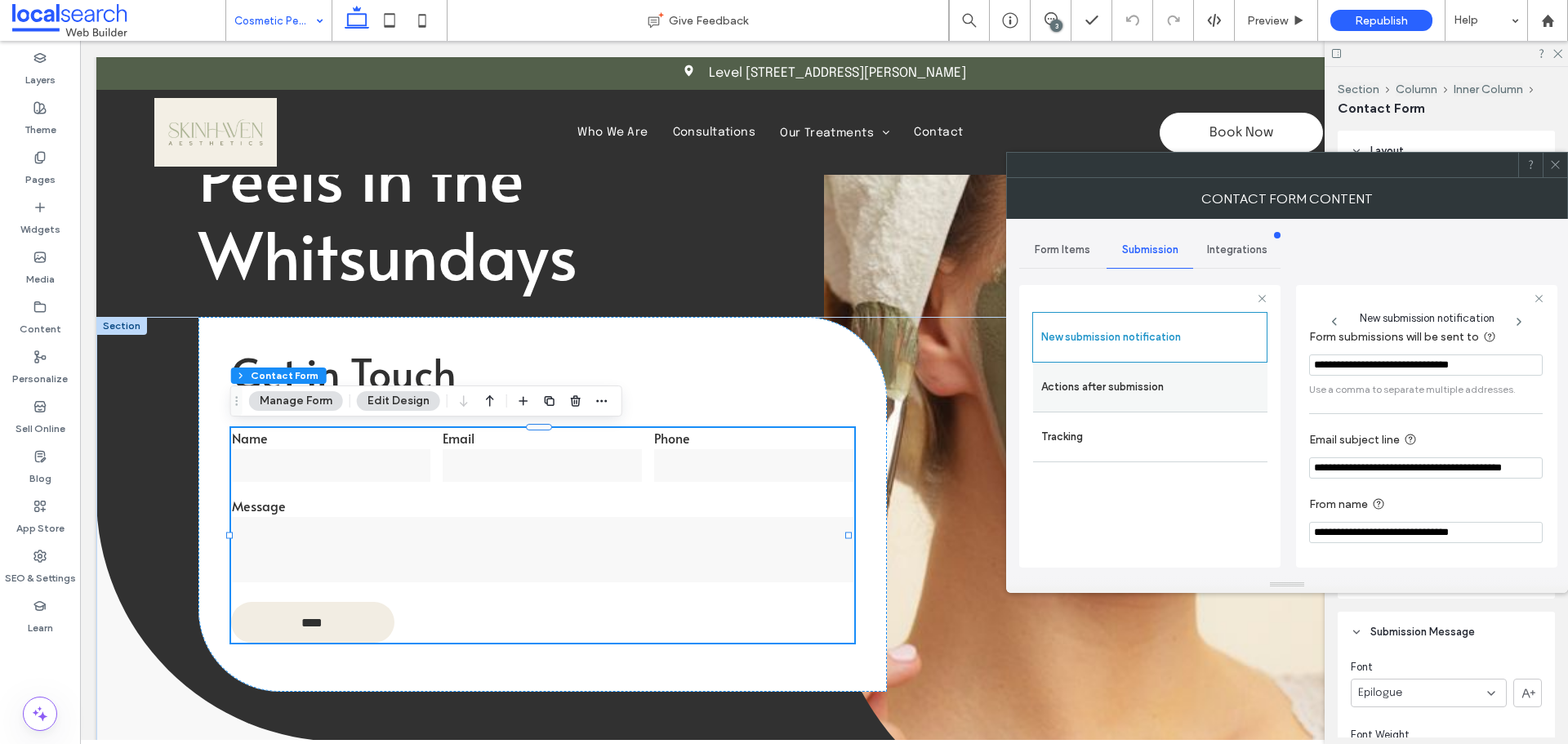
click at [1176, 380] on label "Actions after submission" at bounding box center [1151, 388] width 218 height 33
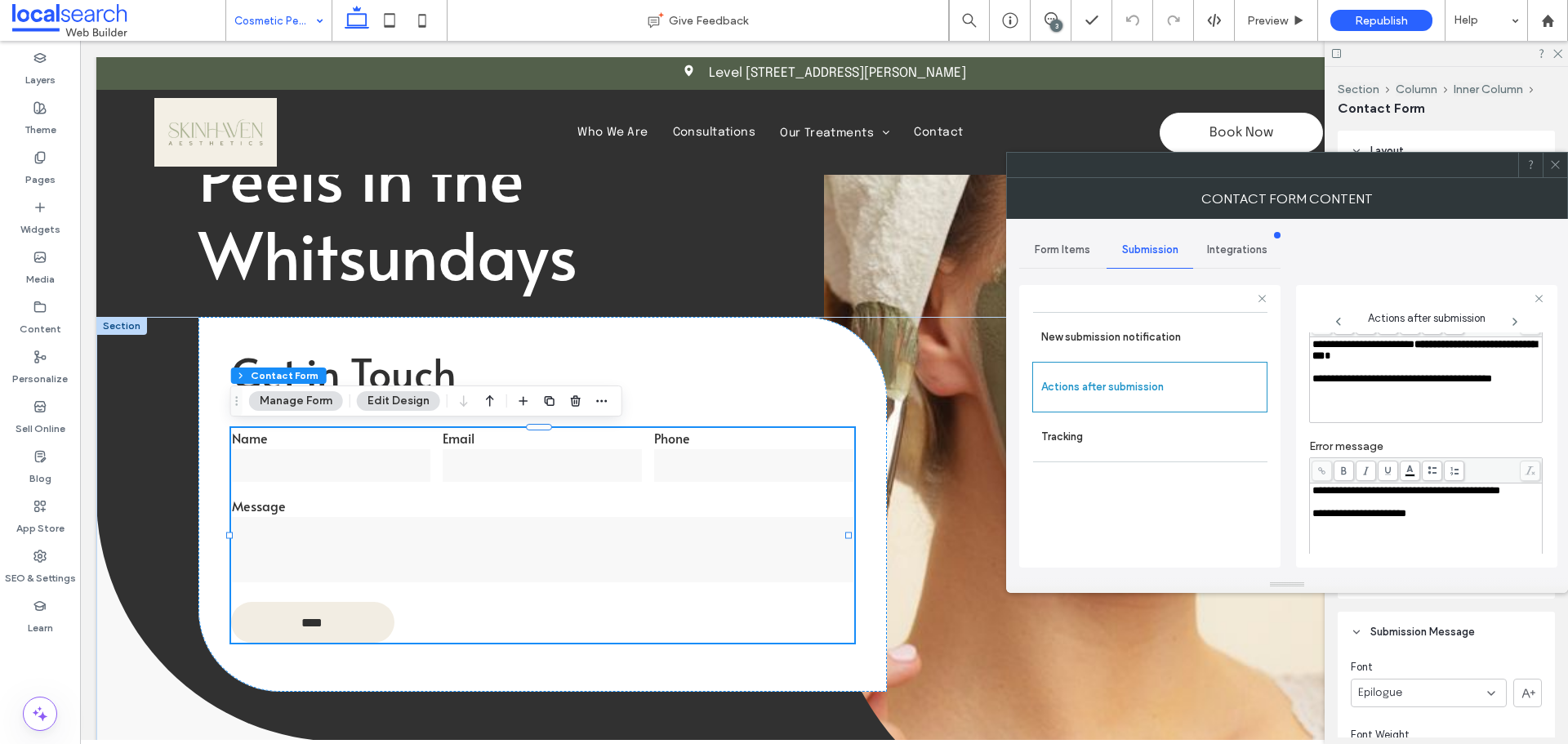
scroll to position [282, 0]
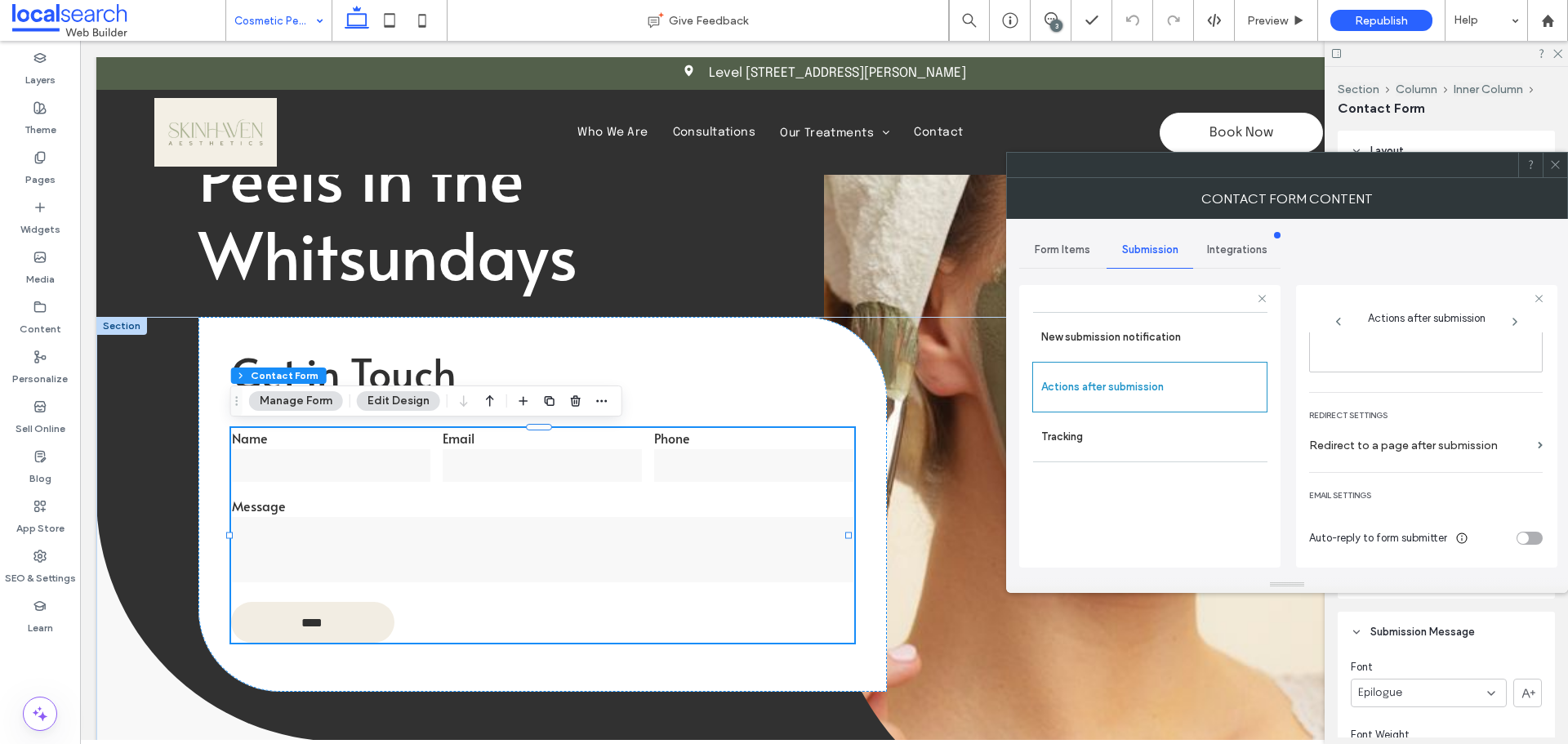
click at [1559, 170] on span at bounding box center [1555, 165] width 12 height 25
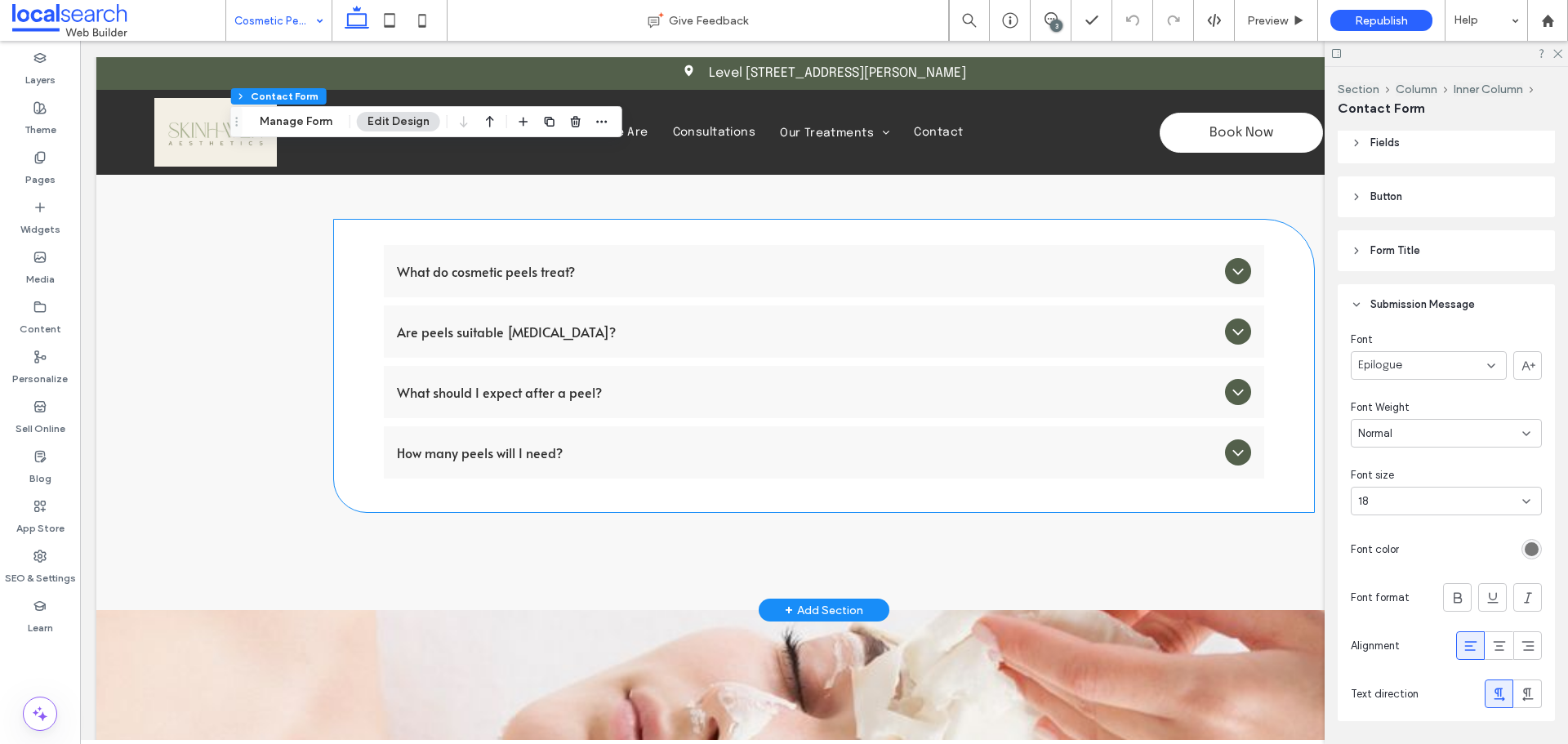
scroll to position [2777, 0]
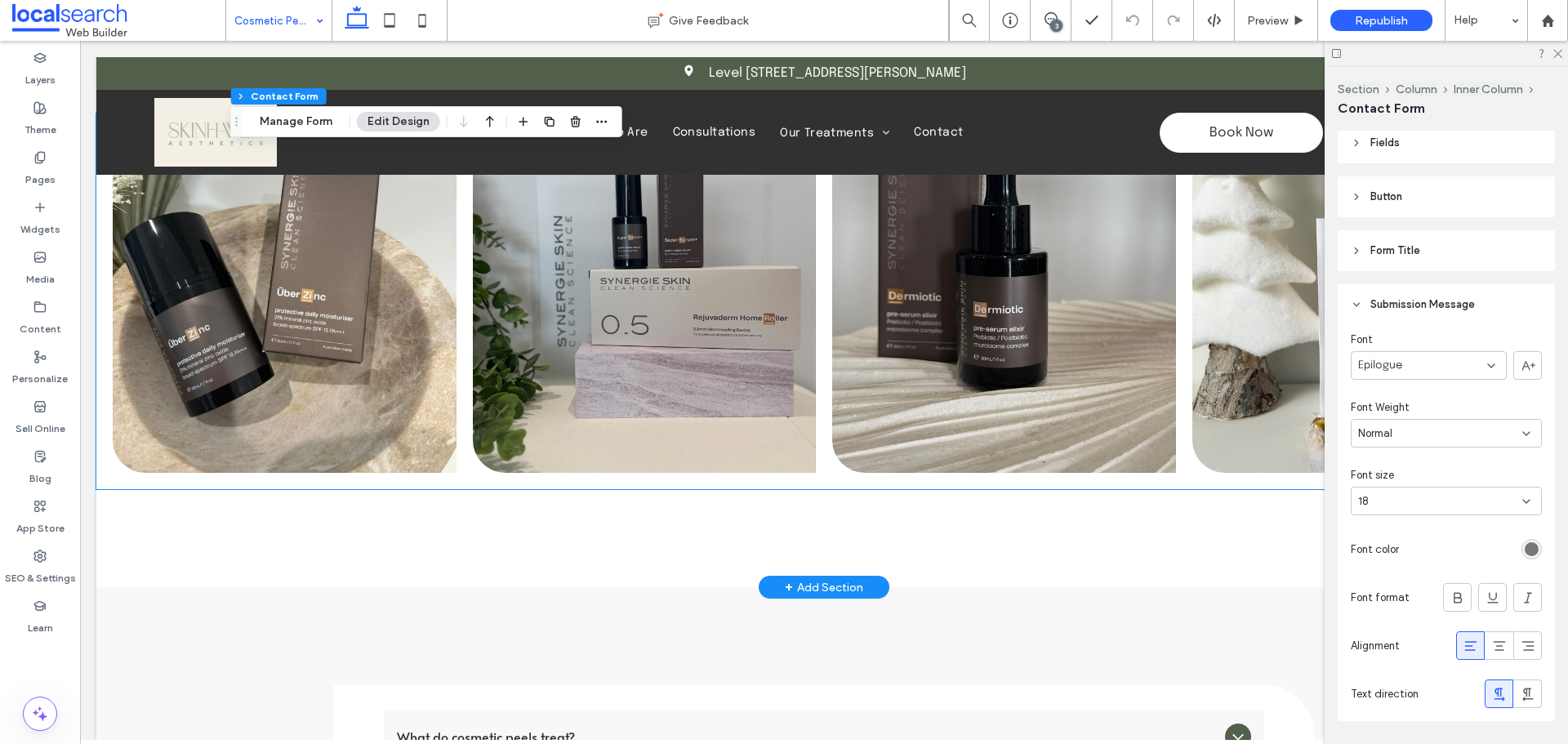
click at [523, 317] on link at bounding box center [645, 301] width 344 height 343
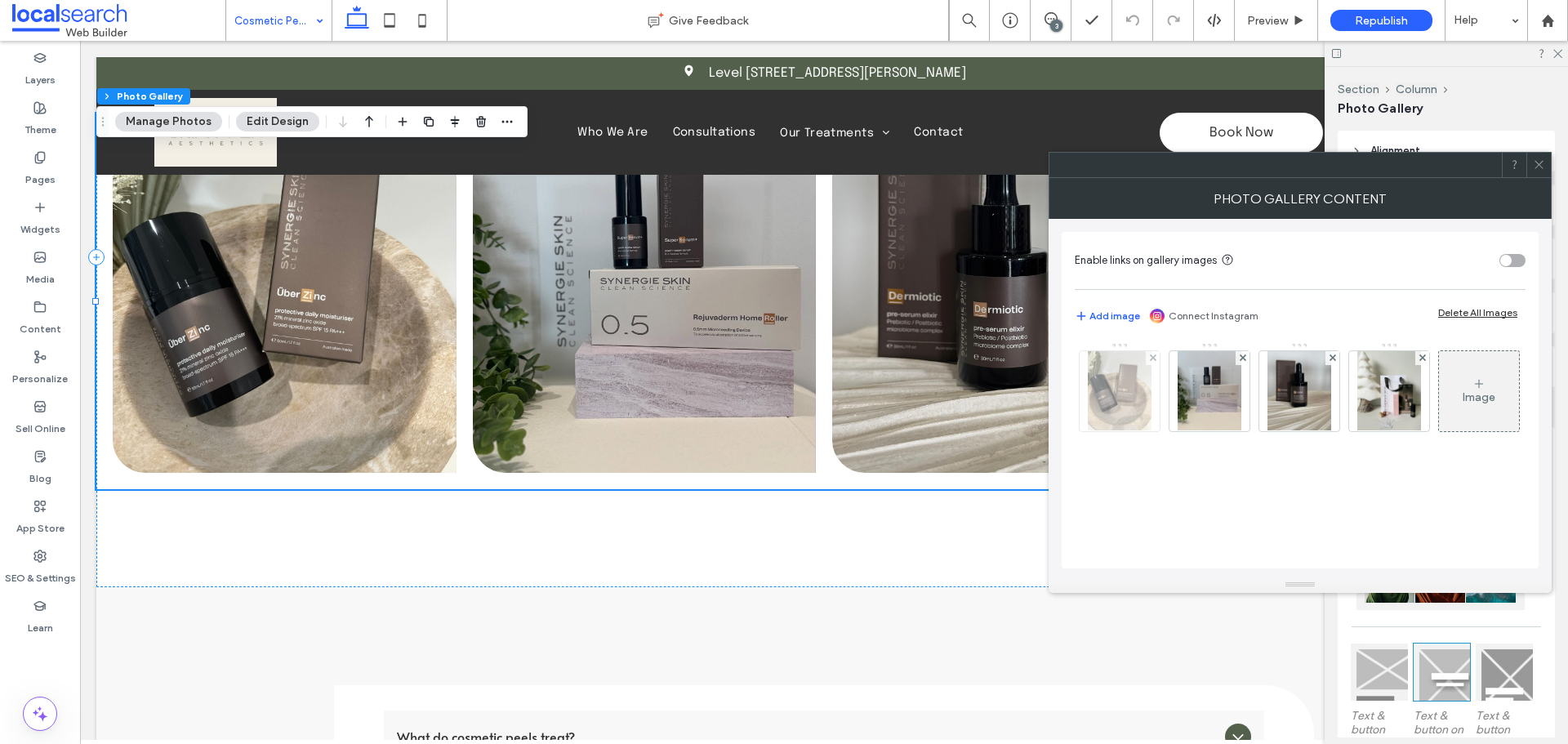
click at [1128, 416] on div at bounding box center [1119, 391] width 80 height 80
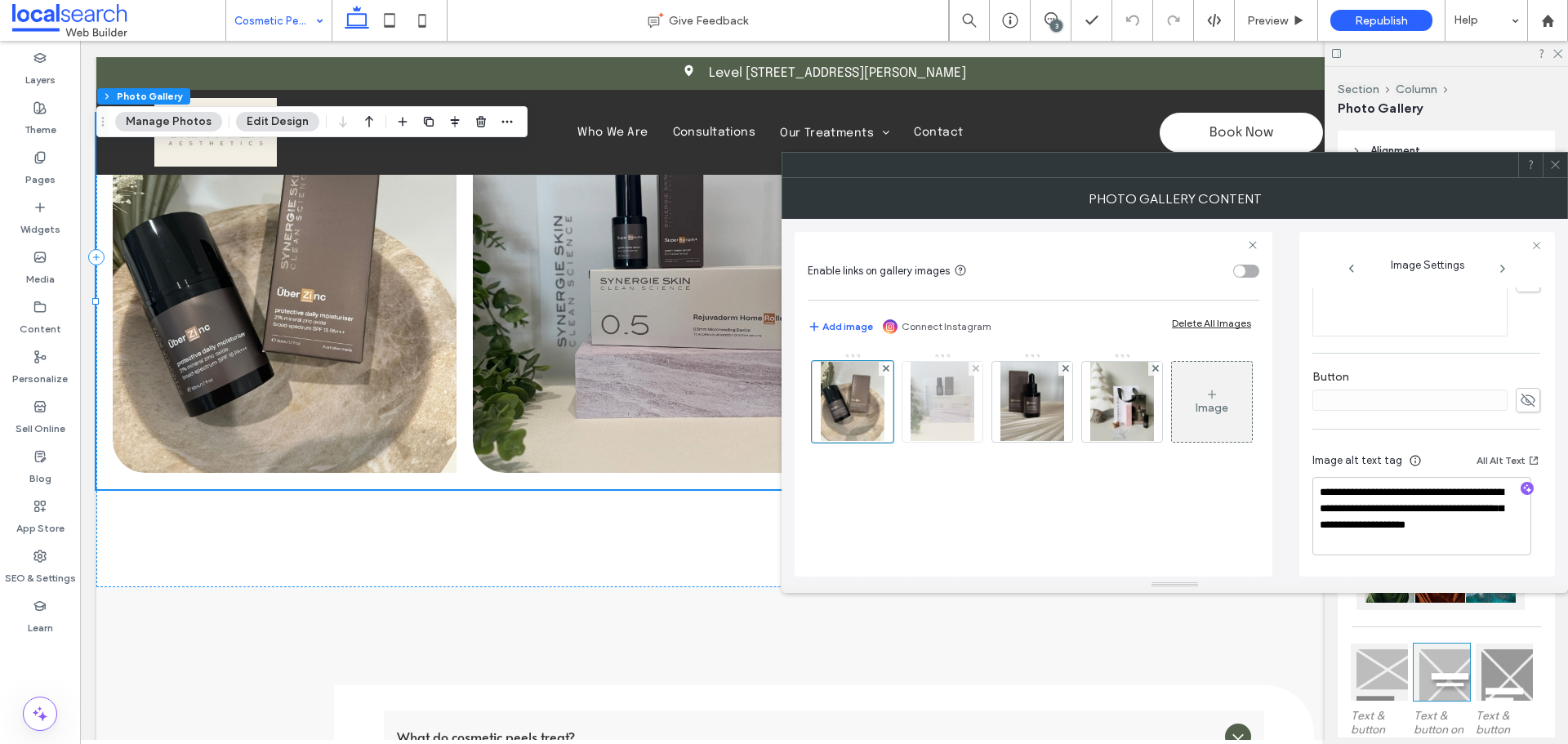
click at [961, 415] on img at bounding box center [942, 402] width 64 height 80
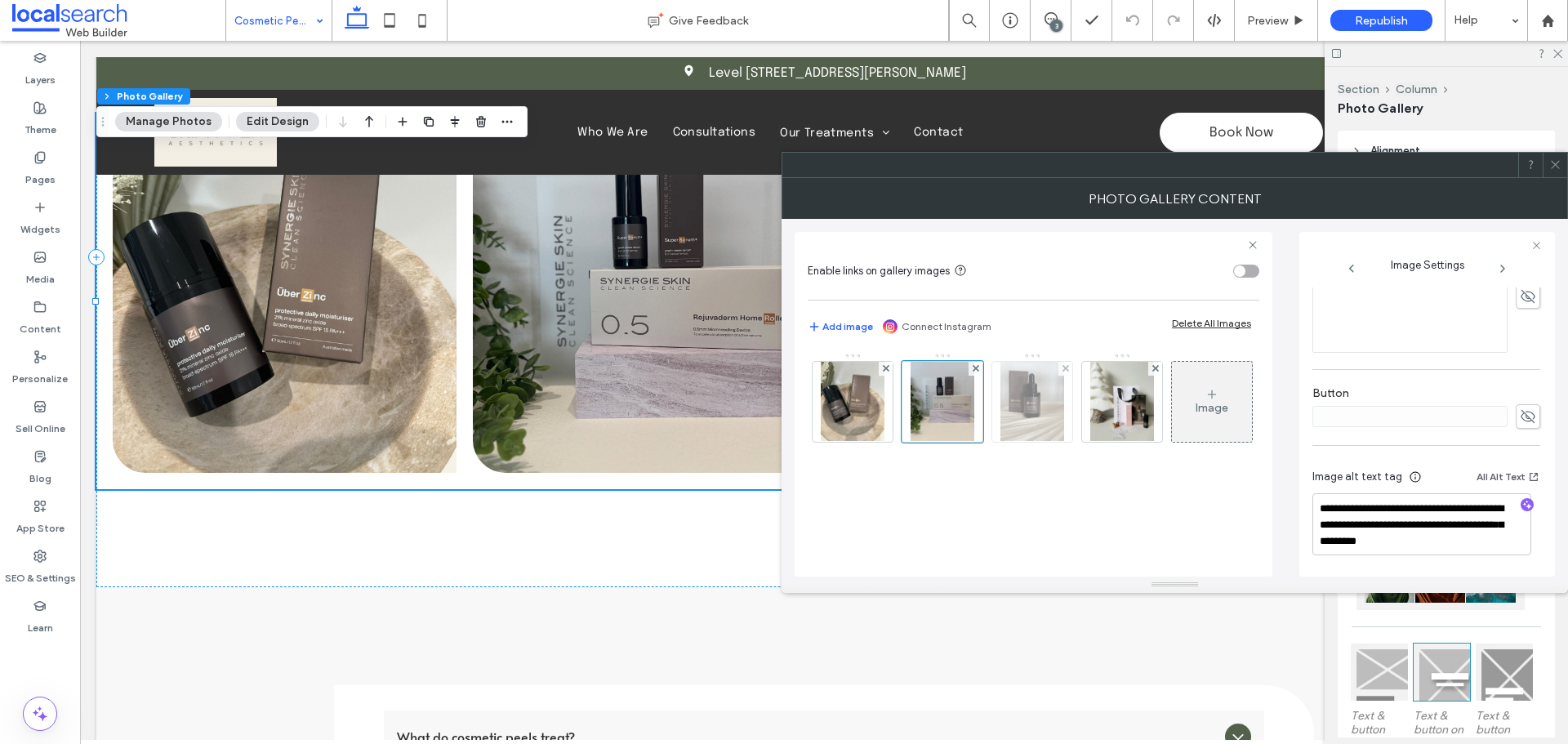
click at [1044, 408] on img at bounding box center [1032, 402] width 64 height 80
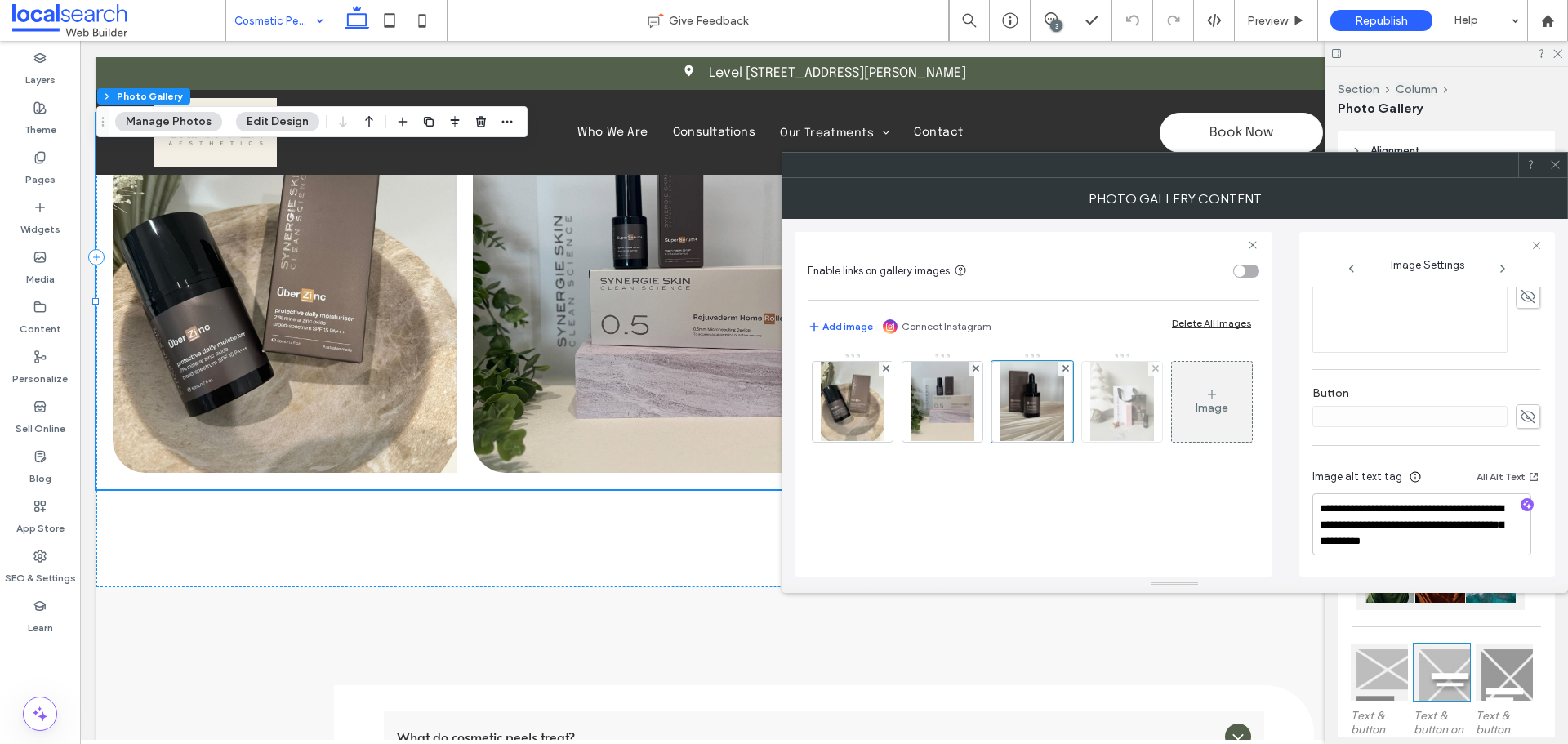
click at [1119, 406] on img at bounding box center [1122, 402] width 64 height 80
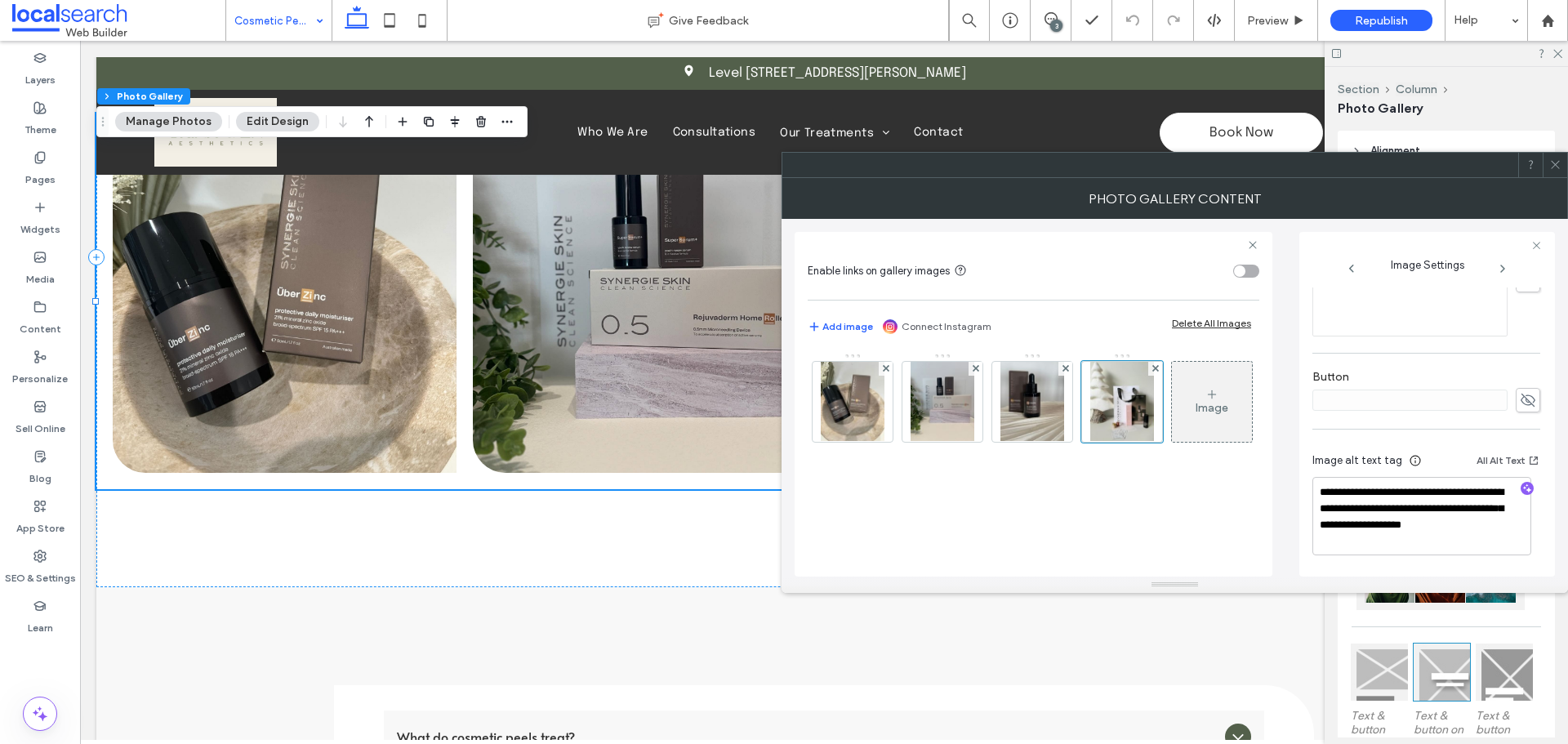
click at [1550, 155] on span at bounding box center [1555, 165] width 12 height 25
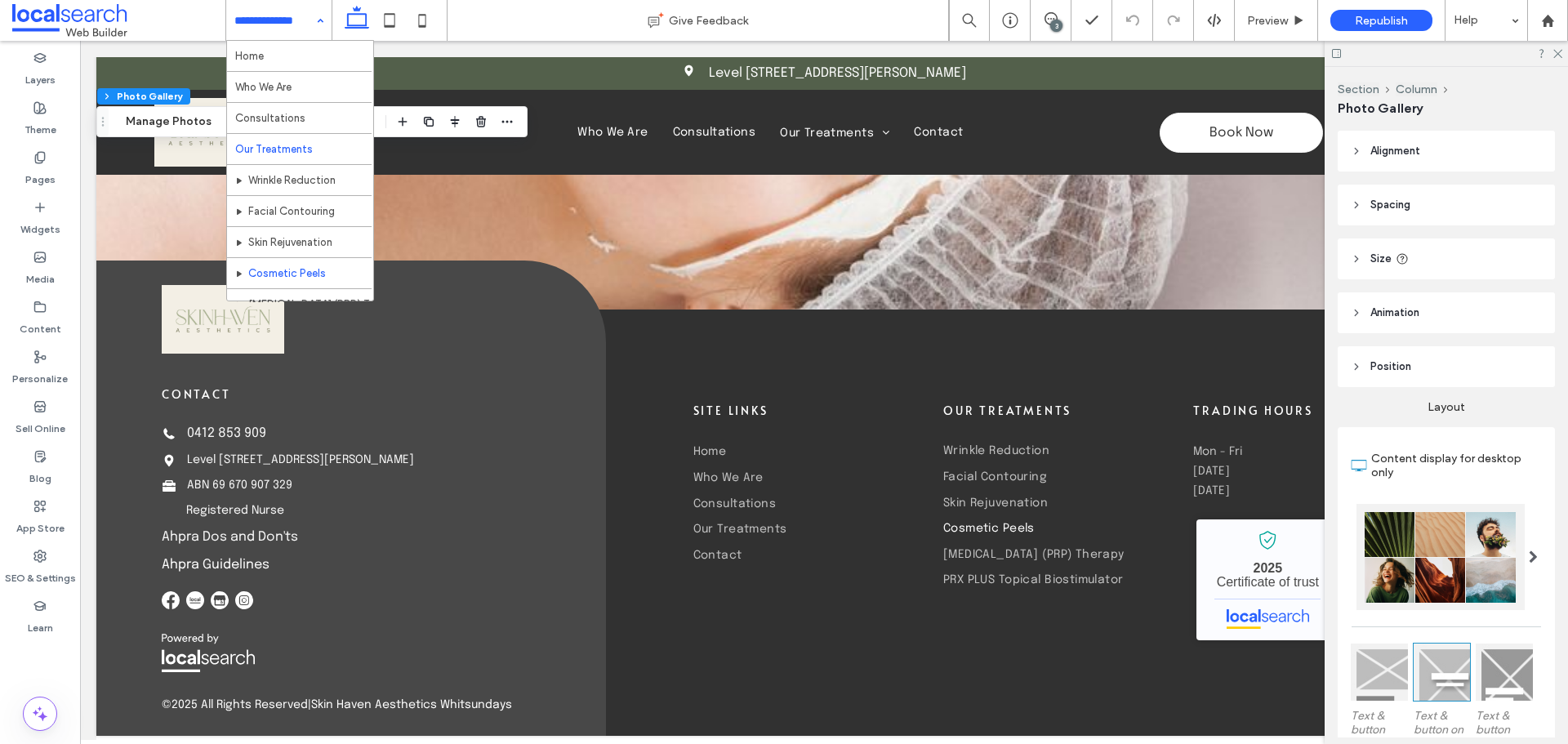
scroll to position [79, 0]
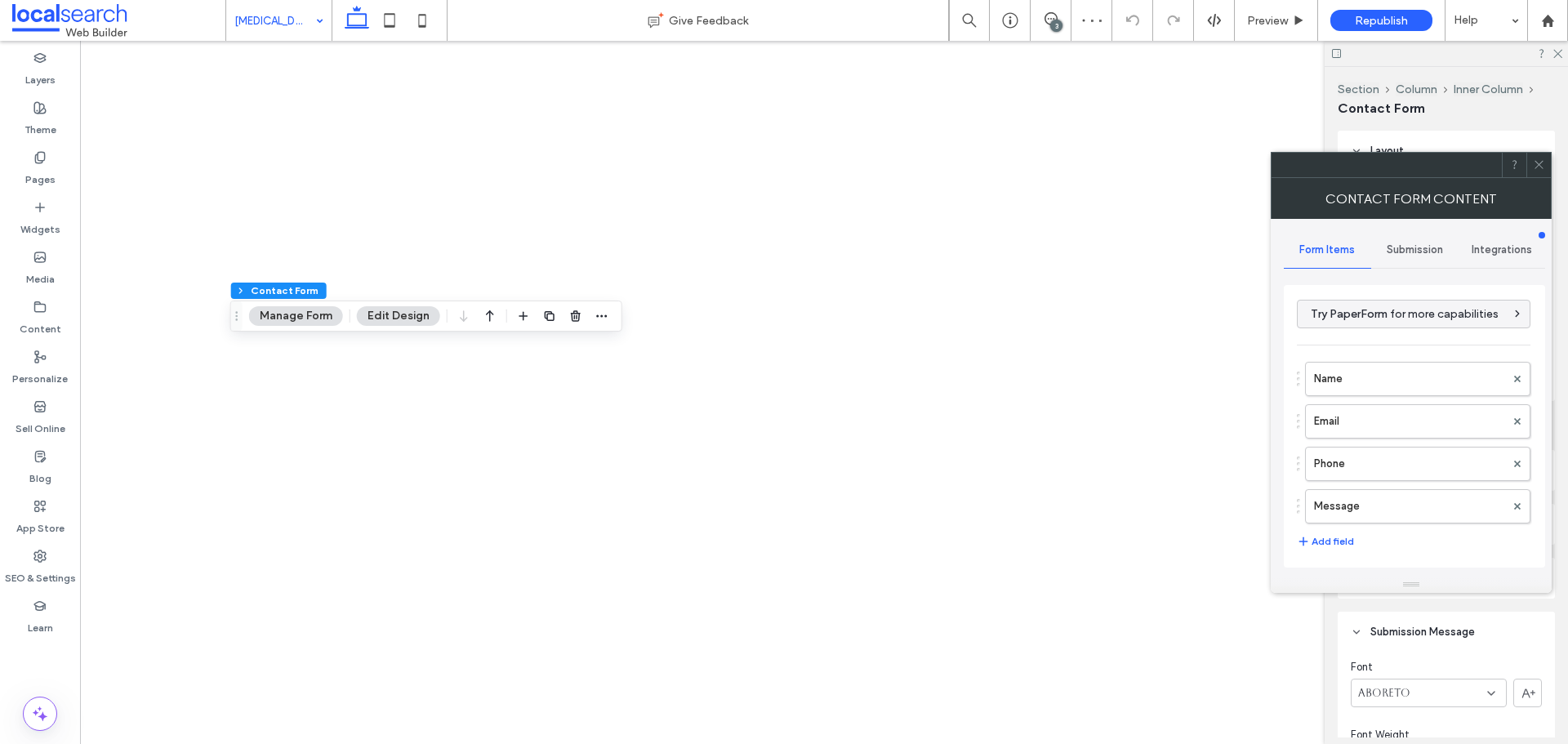
type input "****"
type input "*"
type input "***"
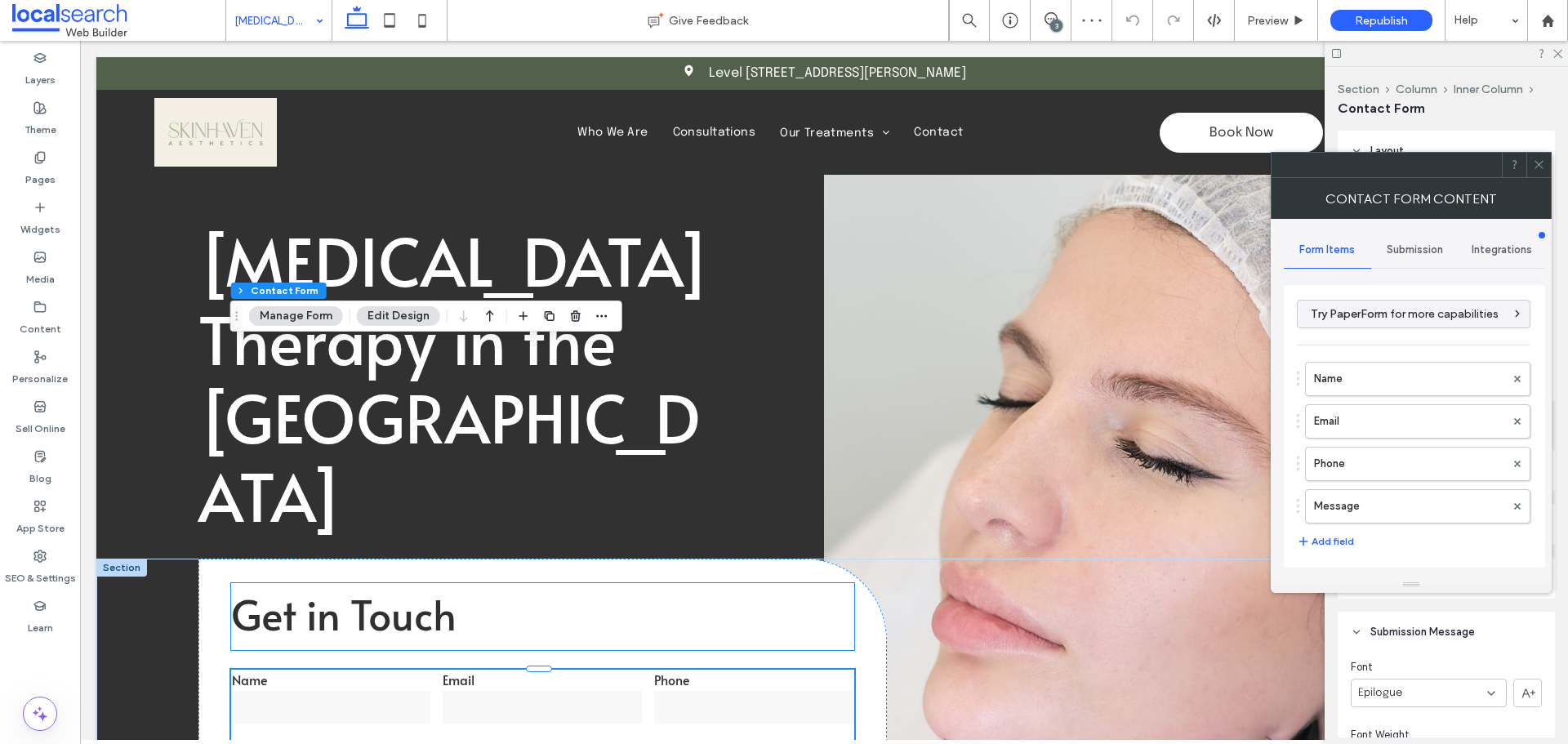
scroll to position [327, 0]
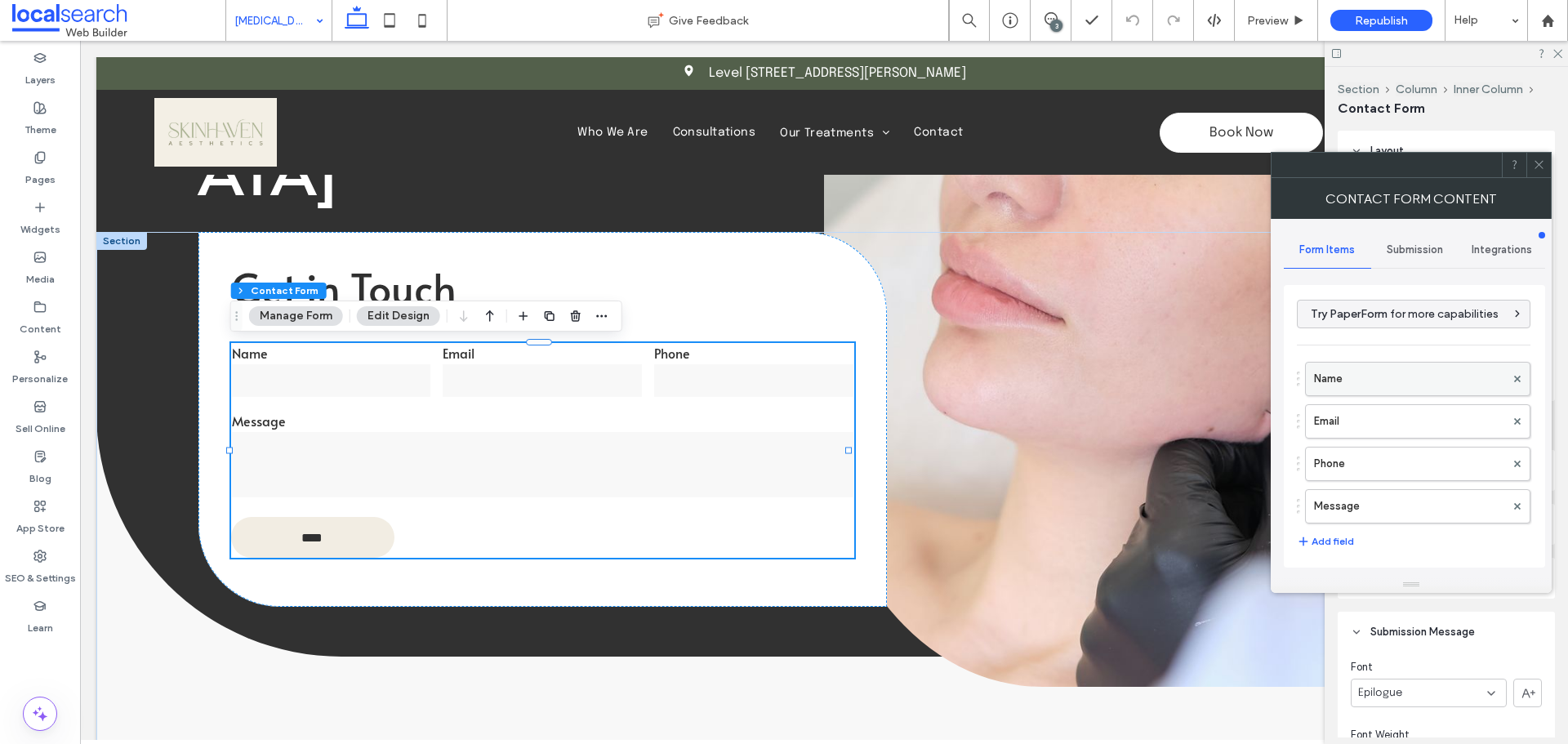
click at [1351, 381] on label "Name" at bounding box center [1409, 379] width 191 height 33
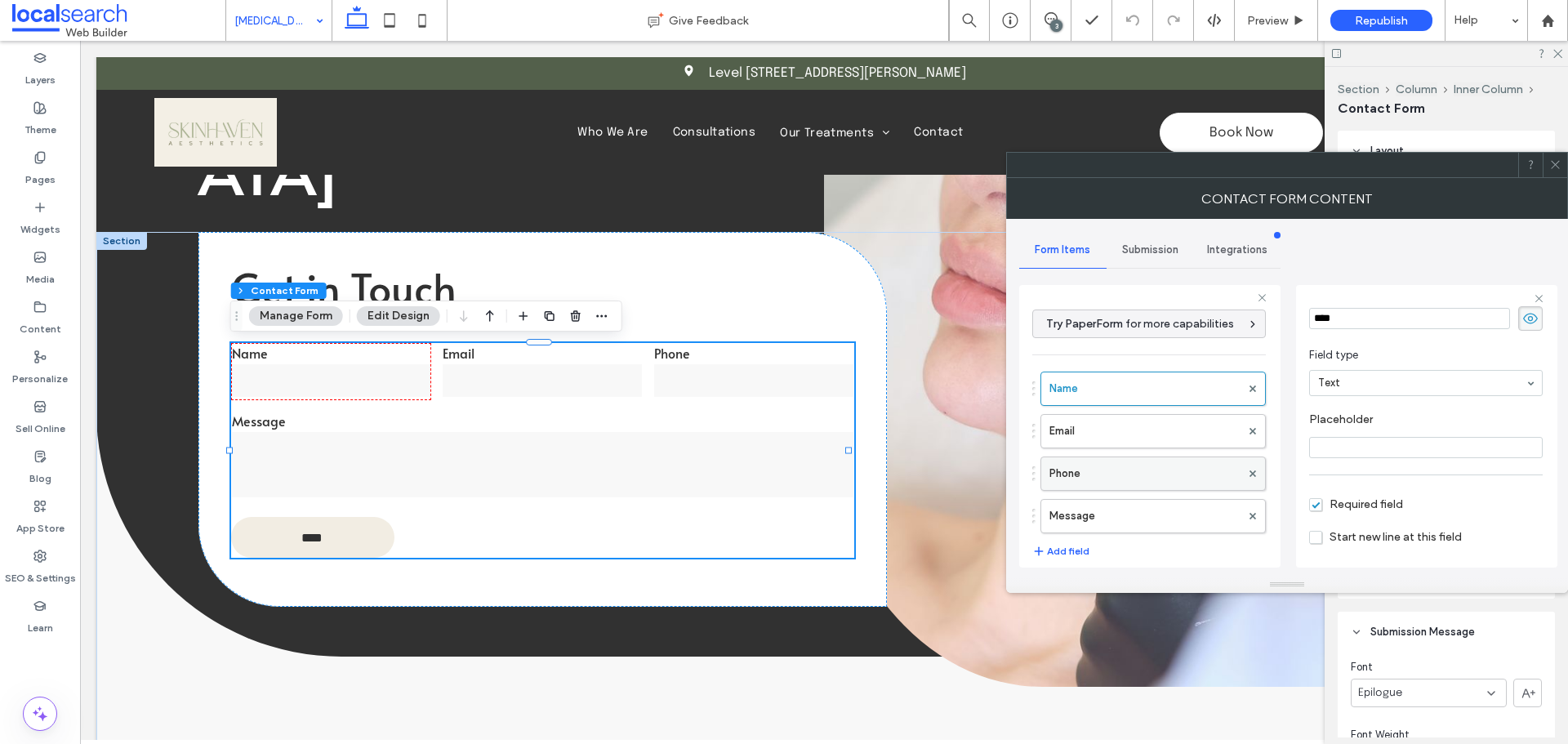
scroll to position [114, 0]
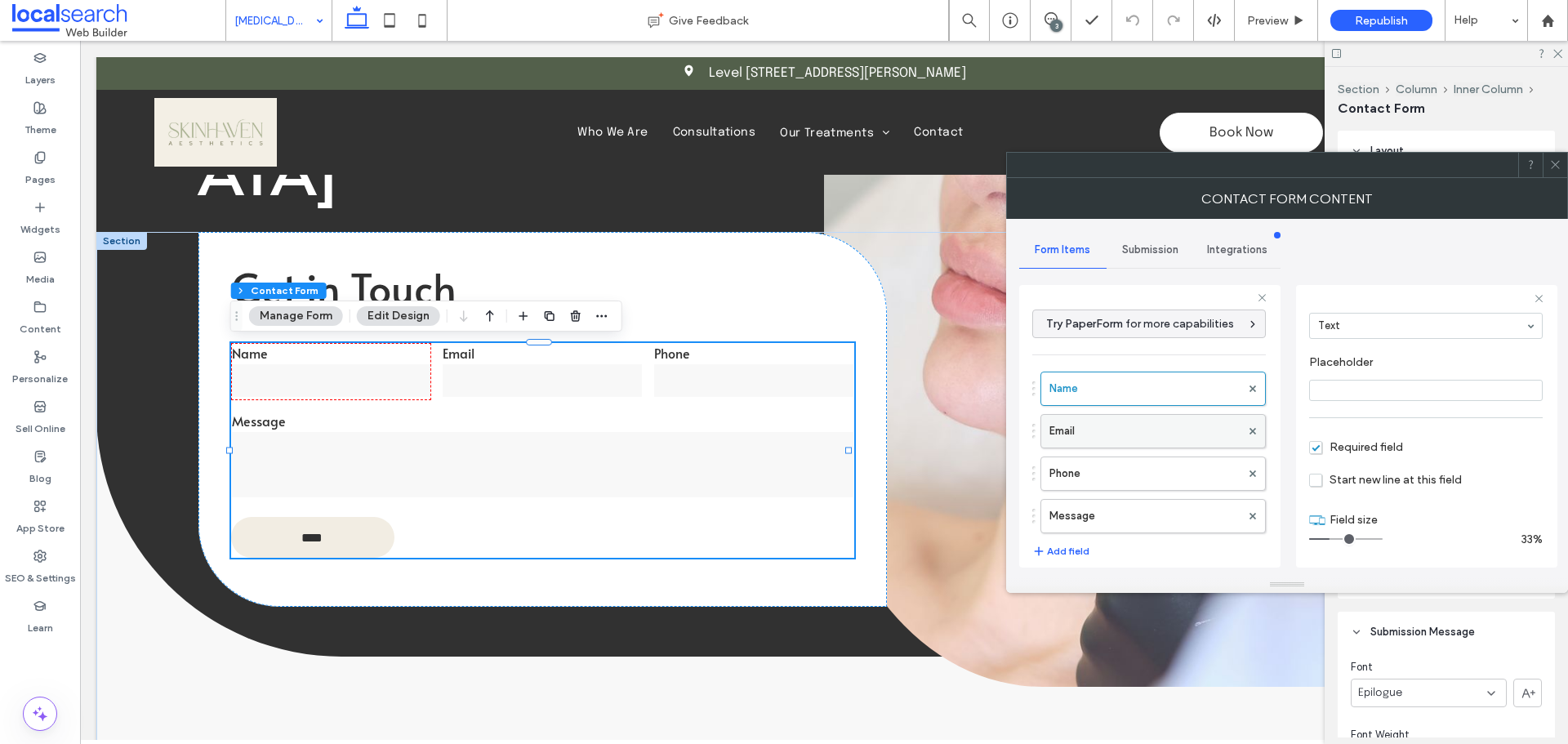
click at [1136, 432] on label "Email" at bounding box center [1144, 432] width 191 height 33
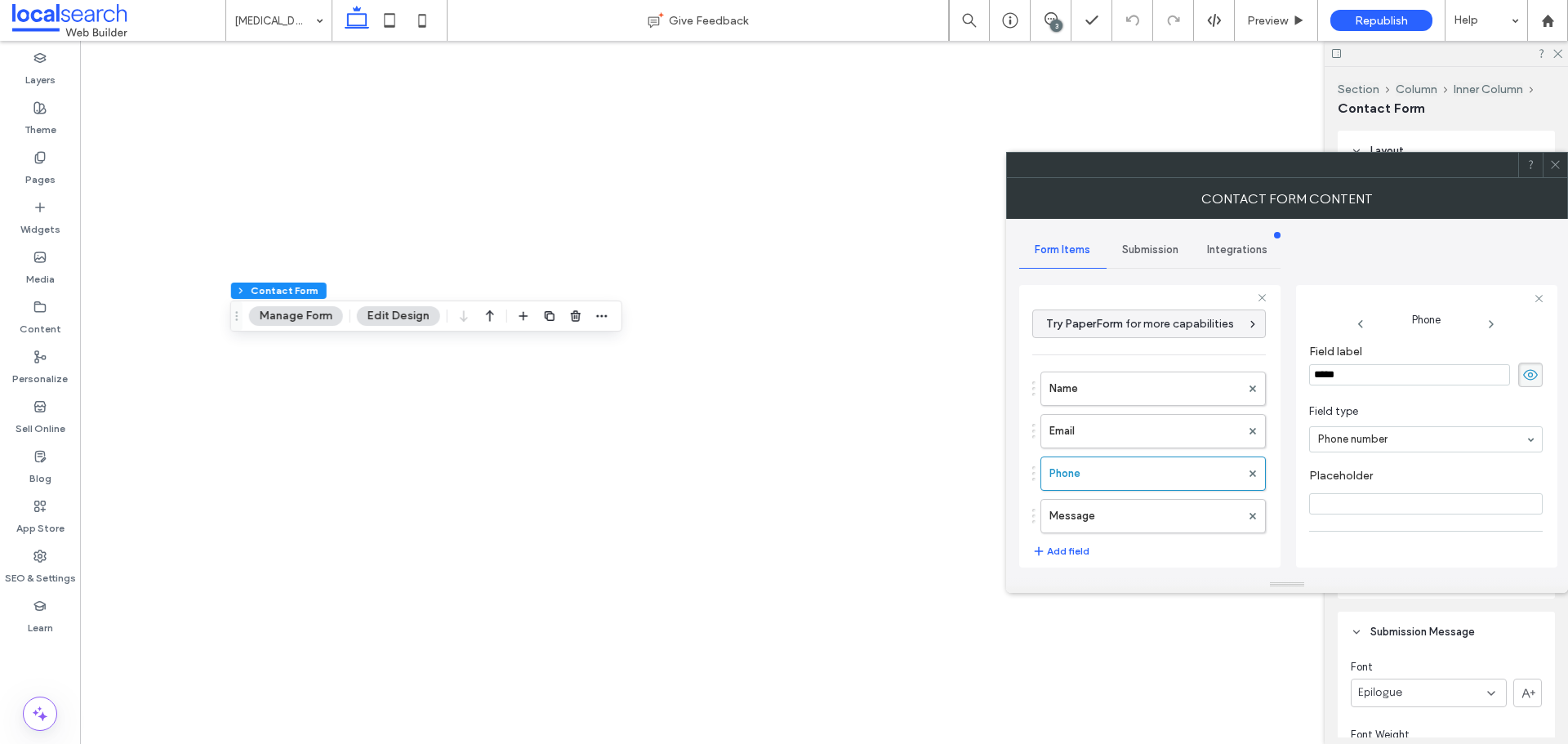
click at [1136, 513] on label "Message" at bounding box center [1144, 517] width 191 height 33
type input "**"
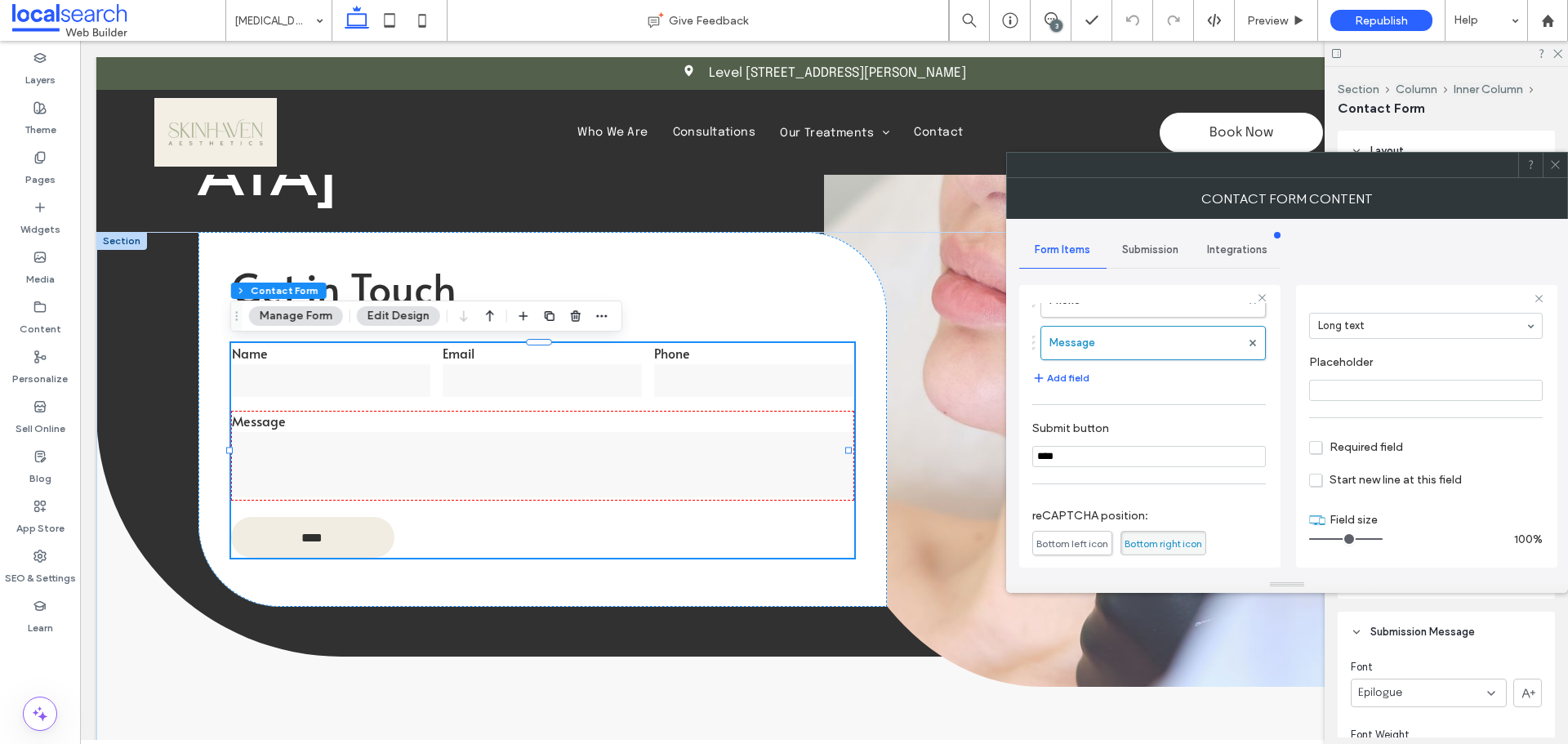
scroll to position [341, 0]
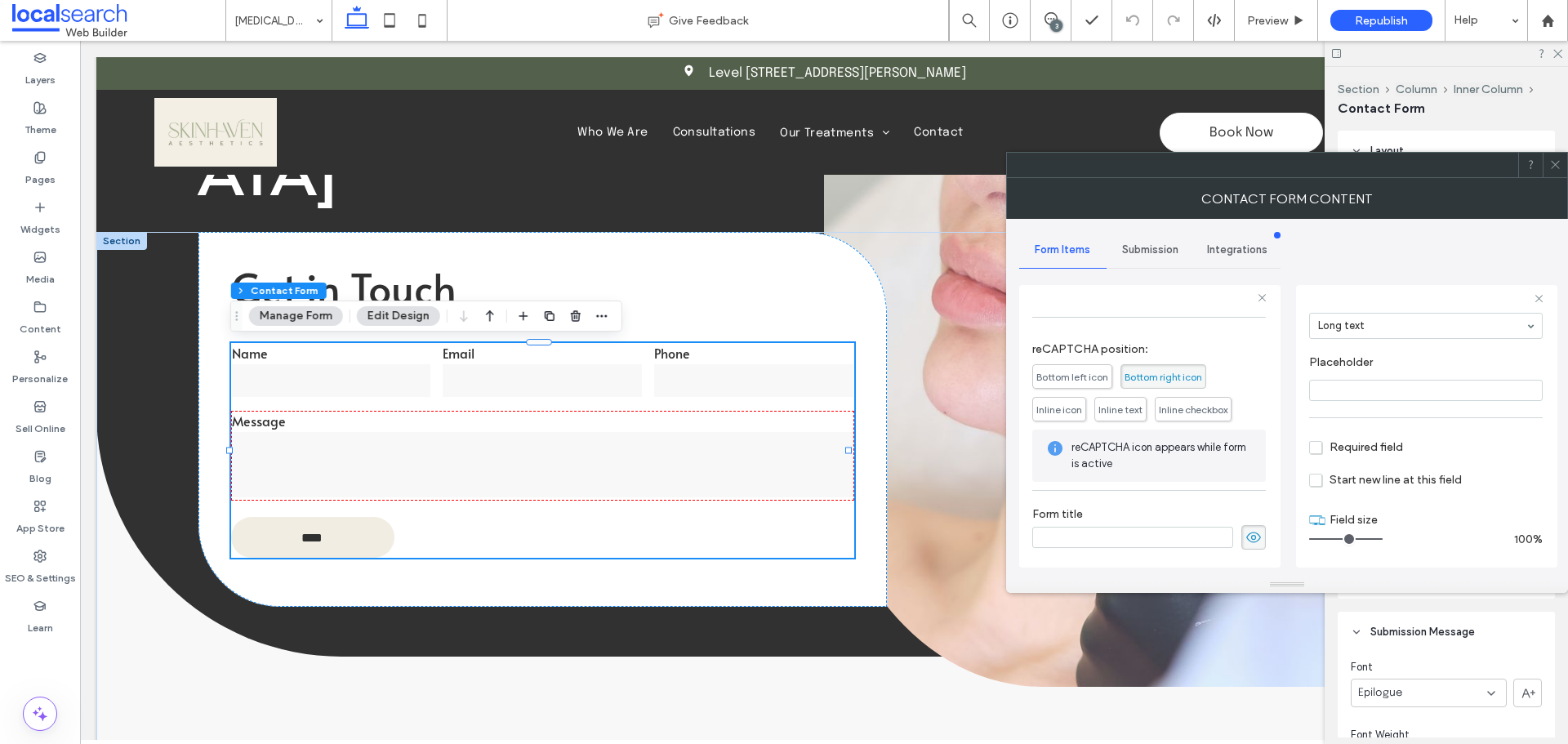
click at [1153, 250] on span "Submission" at bounding box center [1150, 250] width 56 height 13
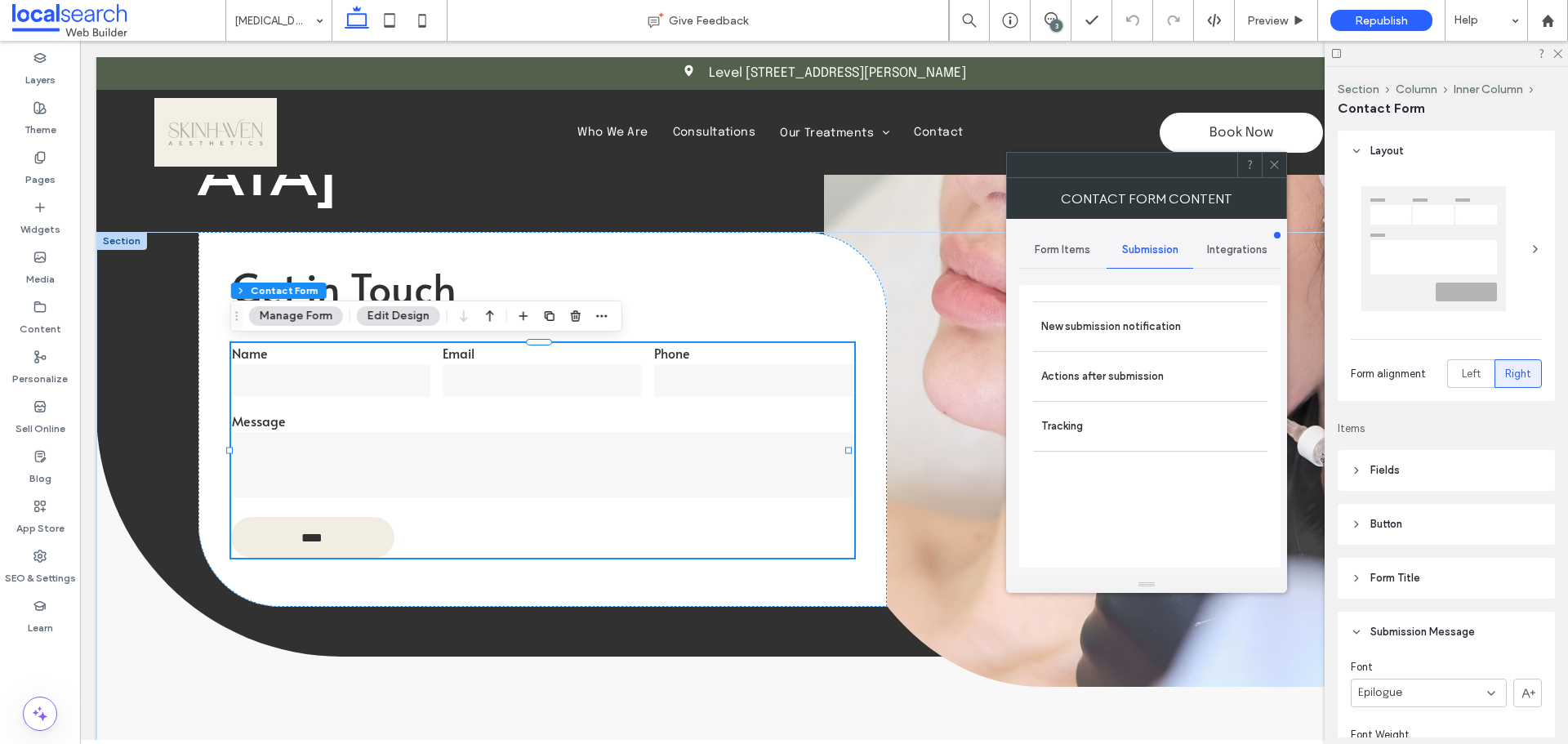
click at [1143, 351] on div "Actions after submission" at bounding box center [1151, 376] width 235 height 50
click at [1143, 333] on label "New submission notification" at bounding box center [1151, 327] width 218 height 33
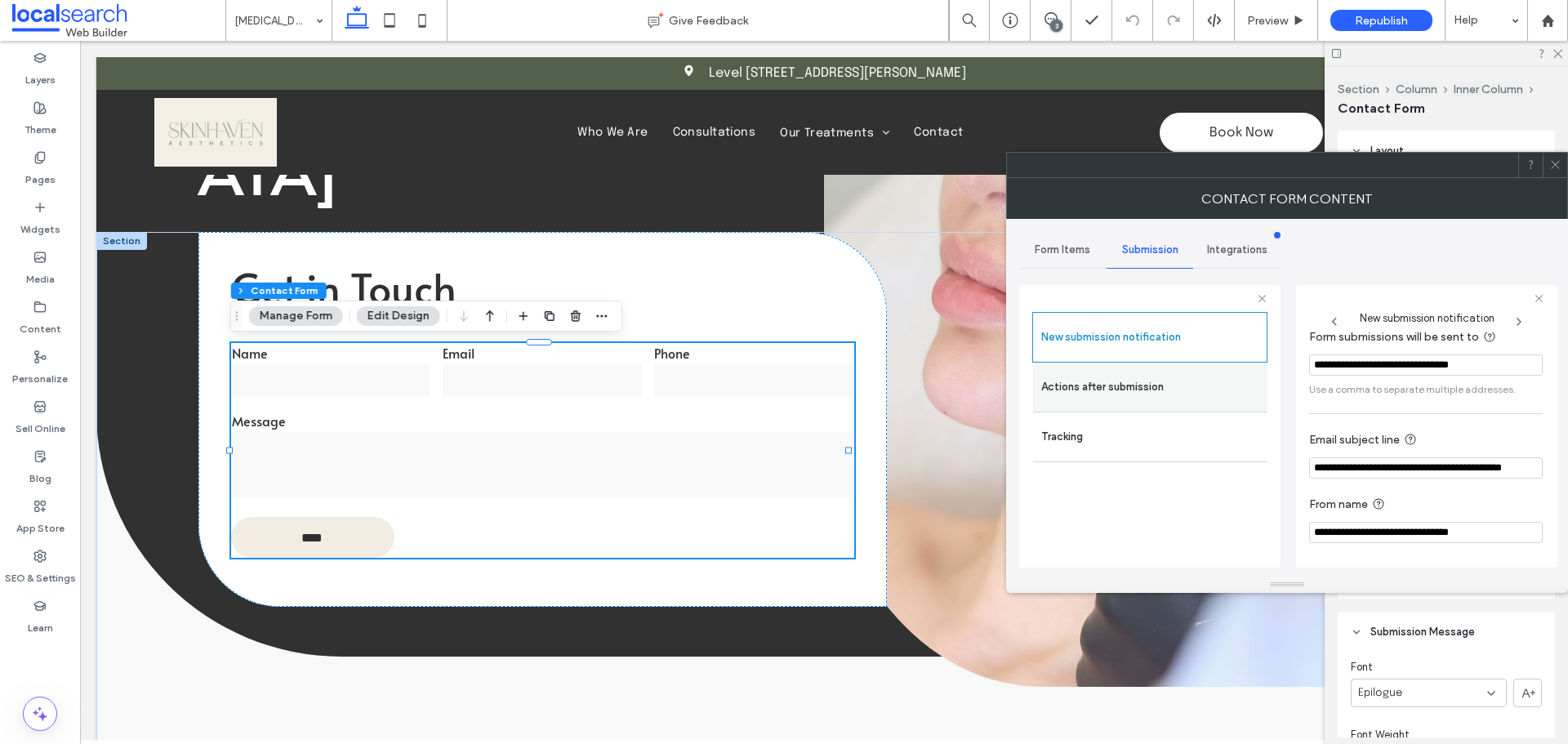
click at [1157, 393] on label "Actions after submission" at bounding box center [1151, 388] width 218 height 33
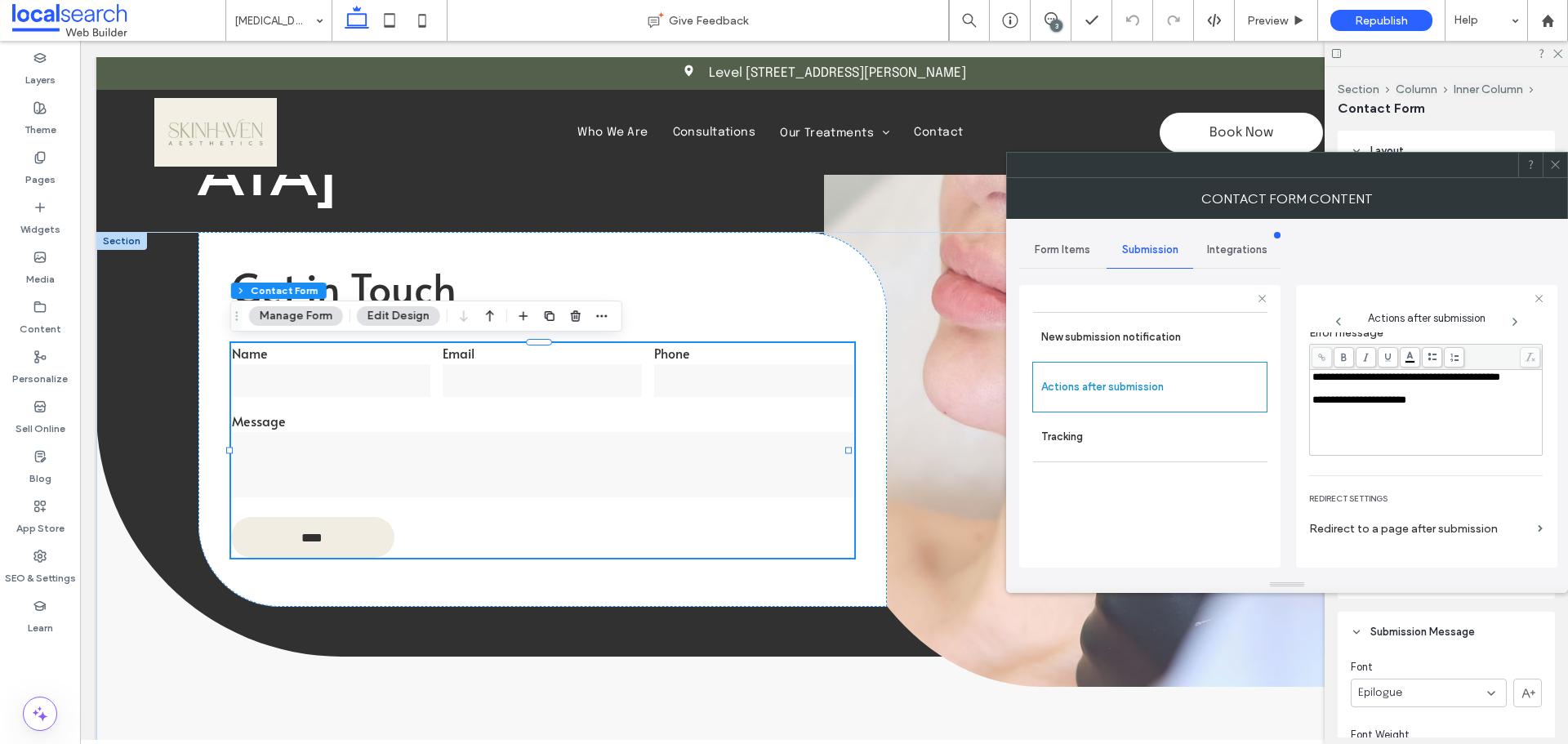
scroll to position [282, 0]
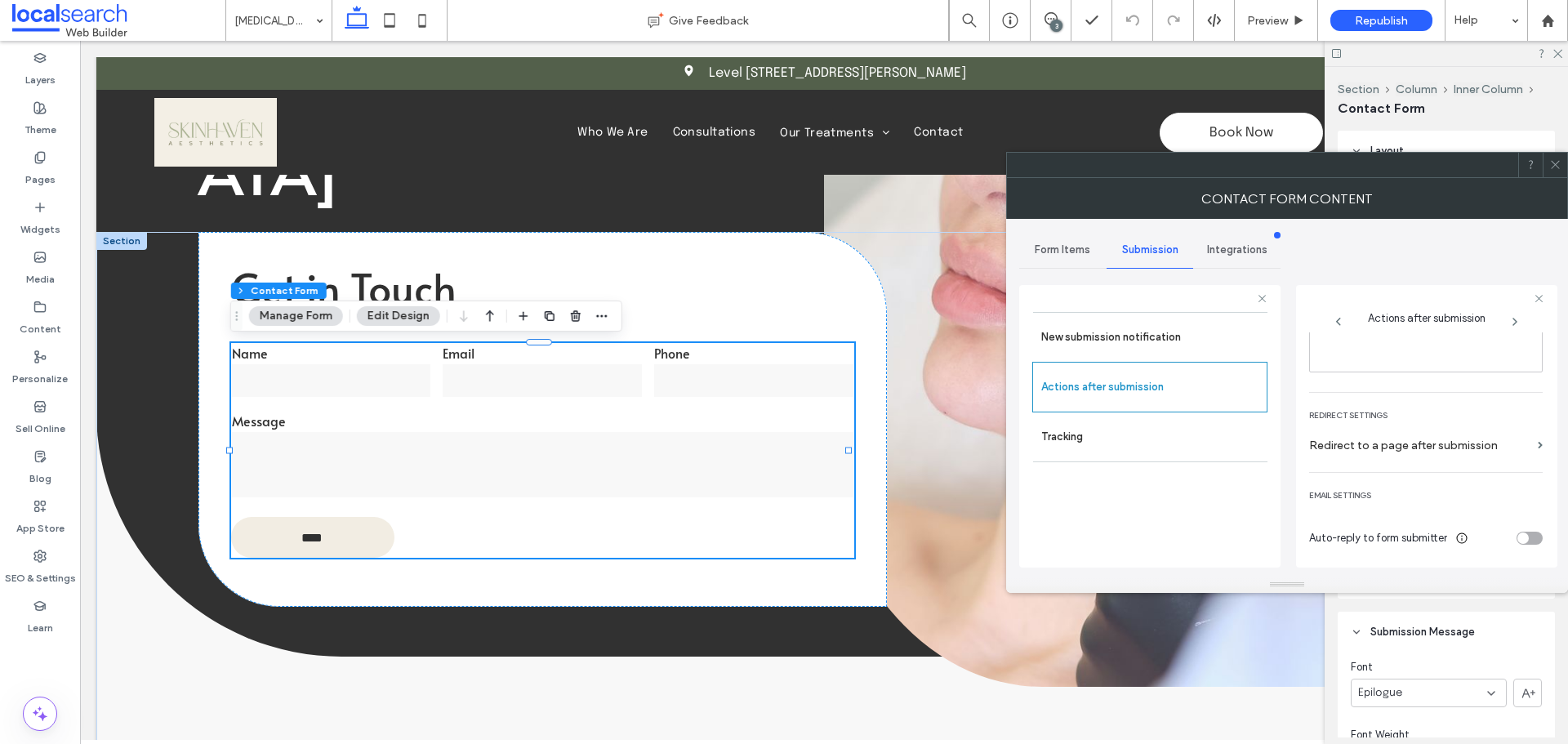
click at [1563, 168] on div at bounding box center [1555, 165] width 25 height 25
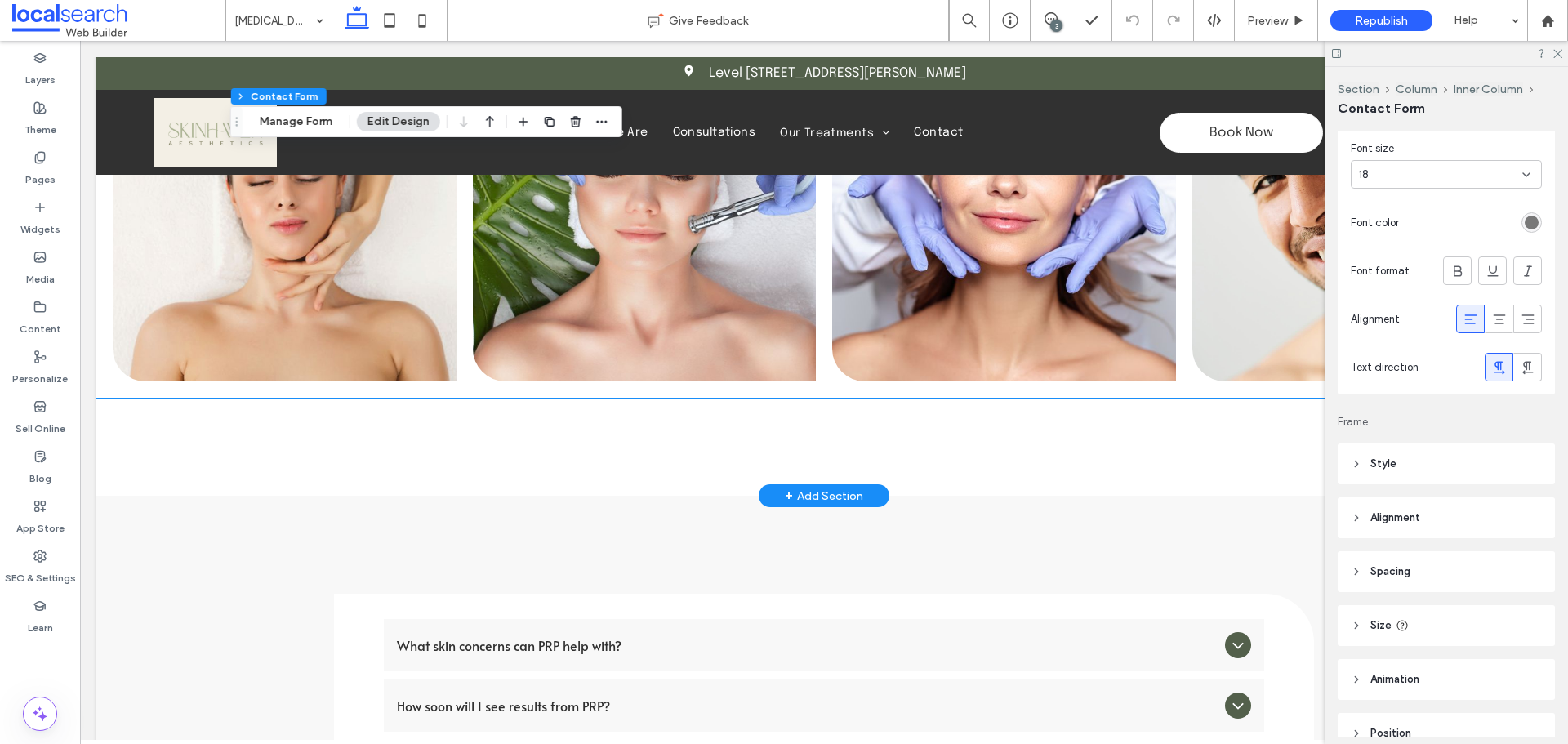
scroll to position [2940, 0]
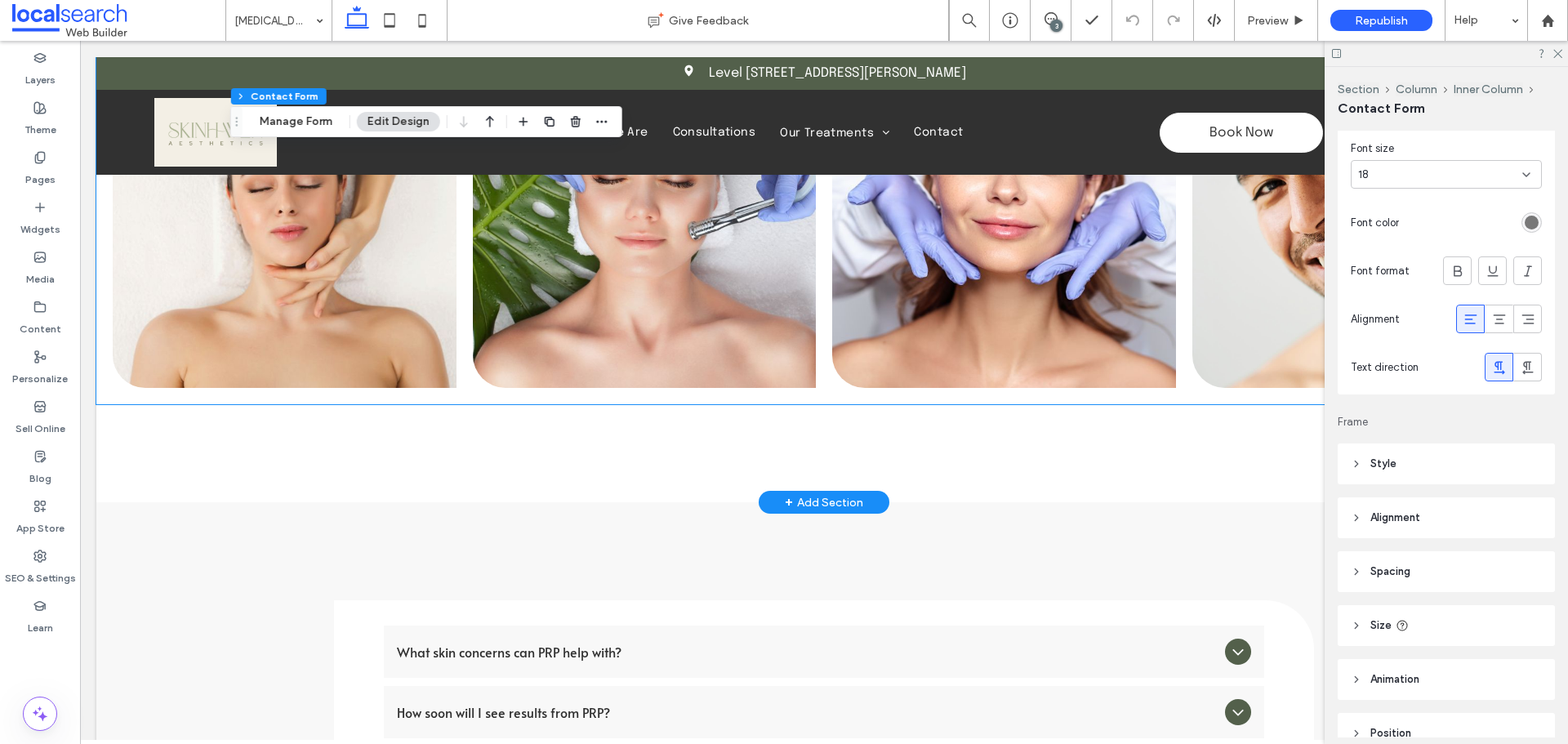
click at [546, 311] on link at bounding box center [645, 216] width 344 height 343
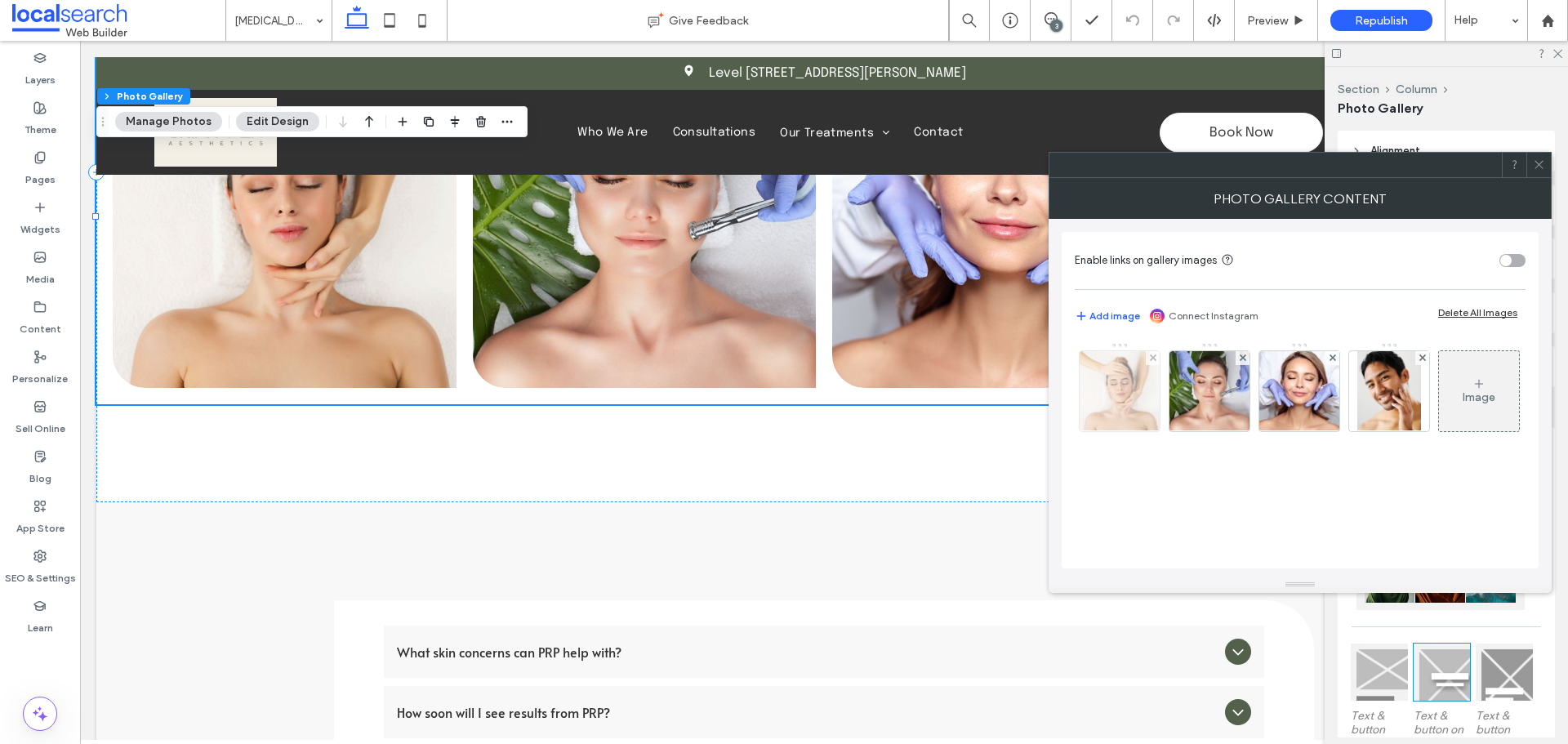
click at [1146, 416] on div at bounding box center [1119, 391] width 80 height 80
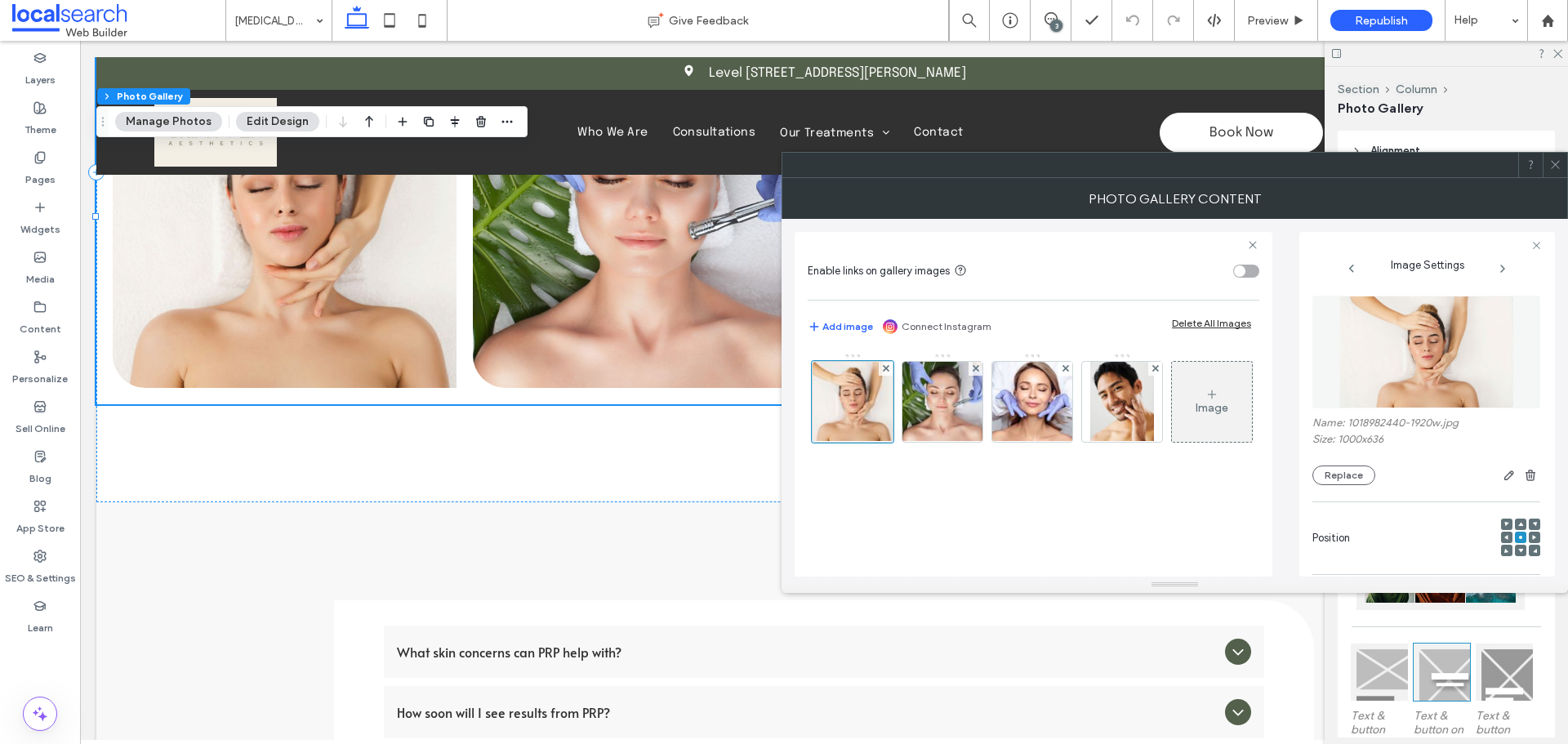
scroll to position [443, 0]
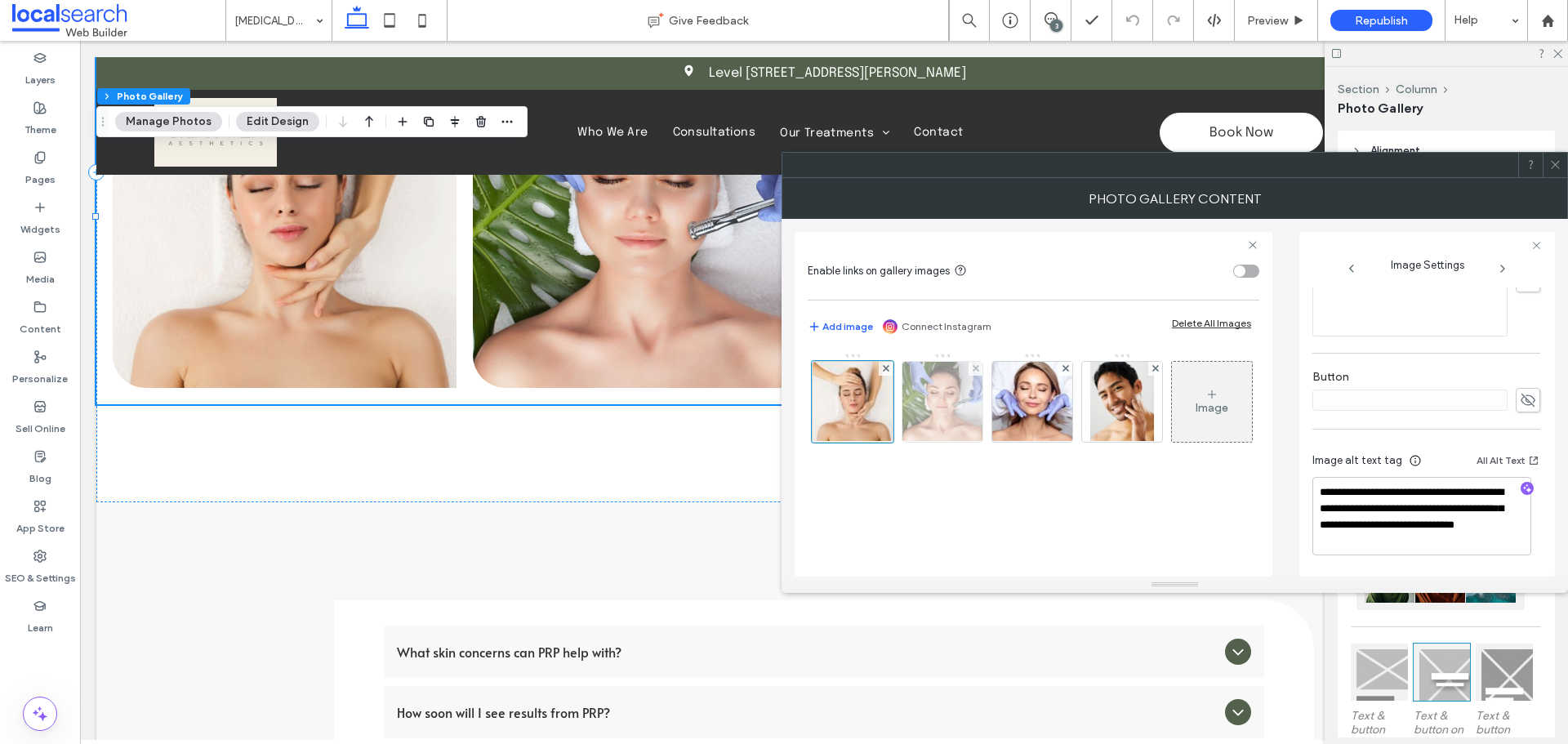
click at [952, 412] on img at bounding box center [941, 402] width 118 height 80
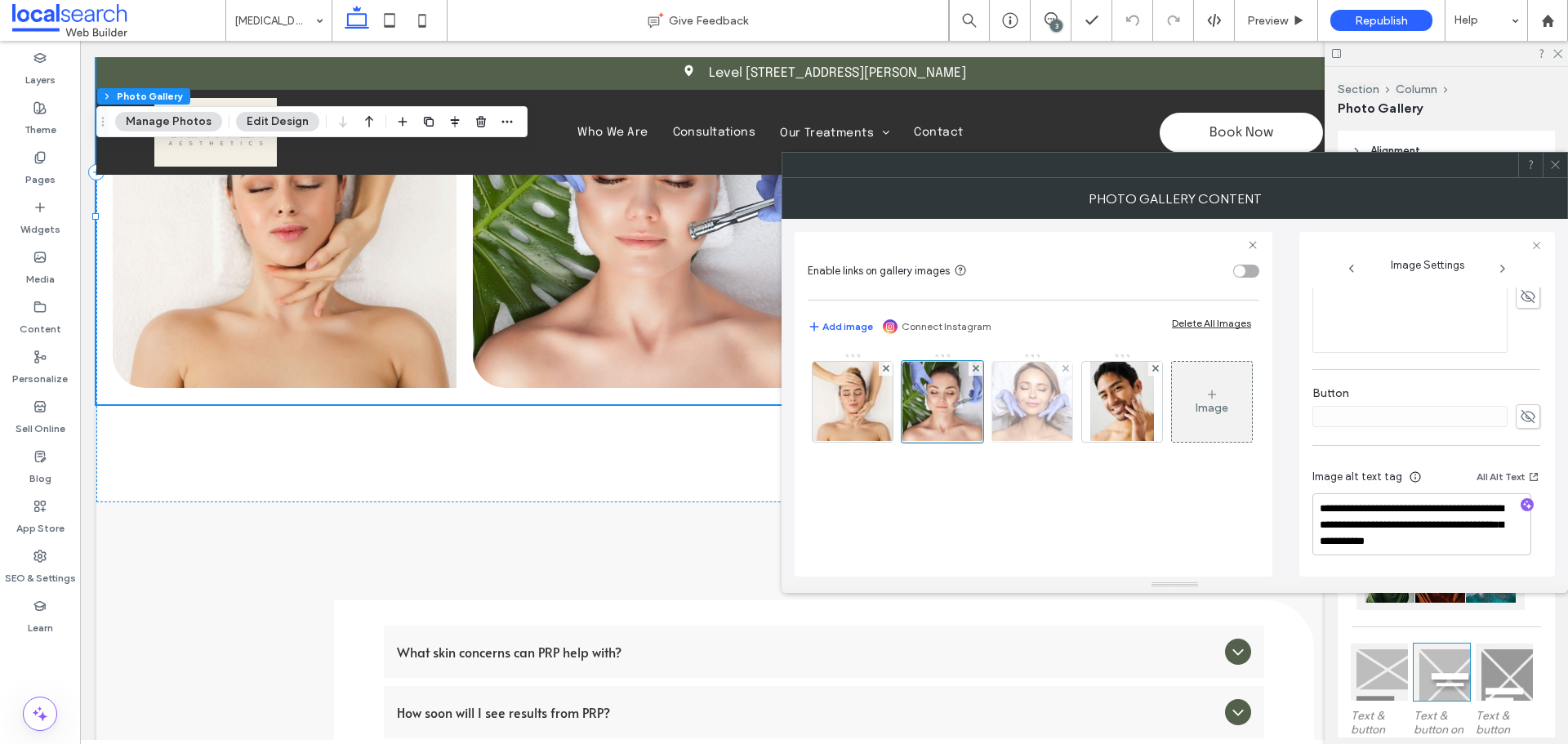
click at [1033, 413] on img at bounding box center [1032, 402] width 121 height 80
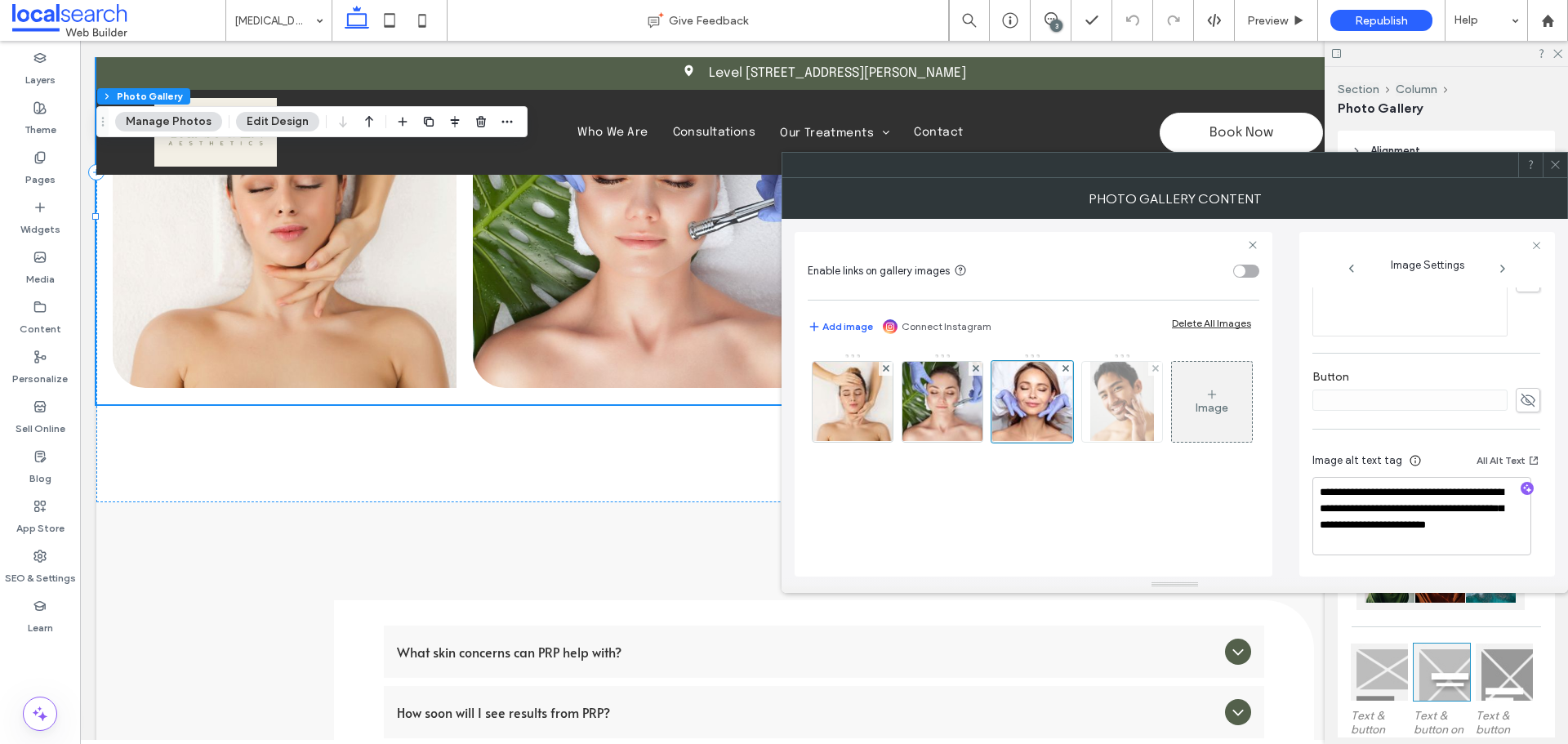
click at [1116, 407] on img at bounding box center [1122, 402] width 64 height 80
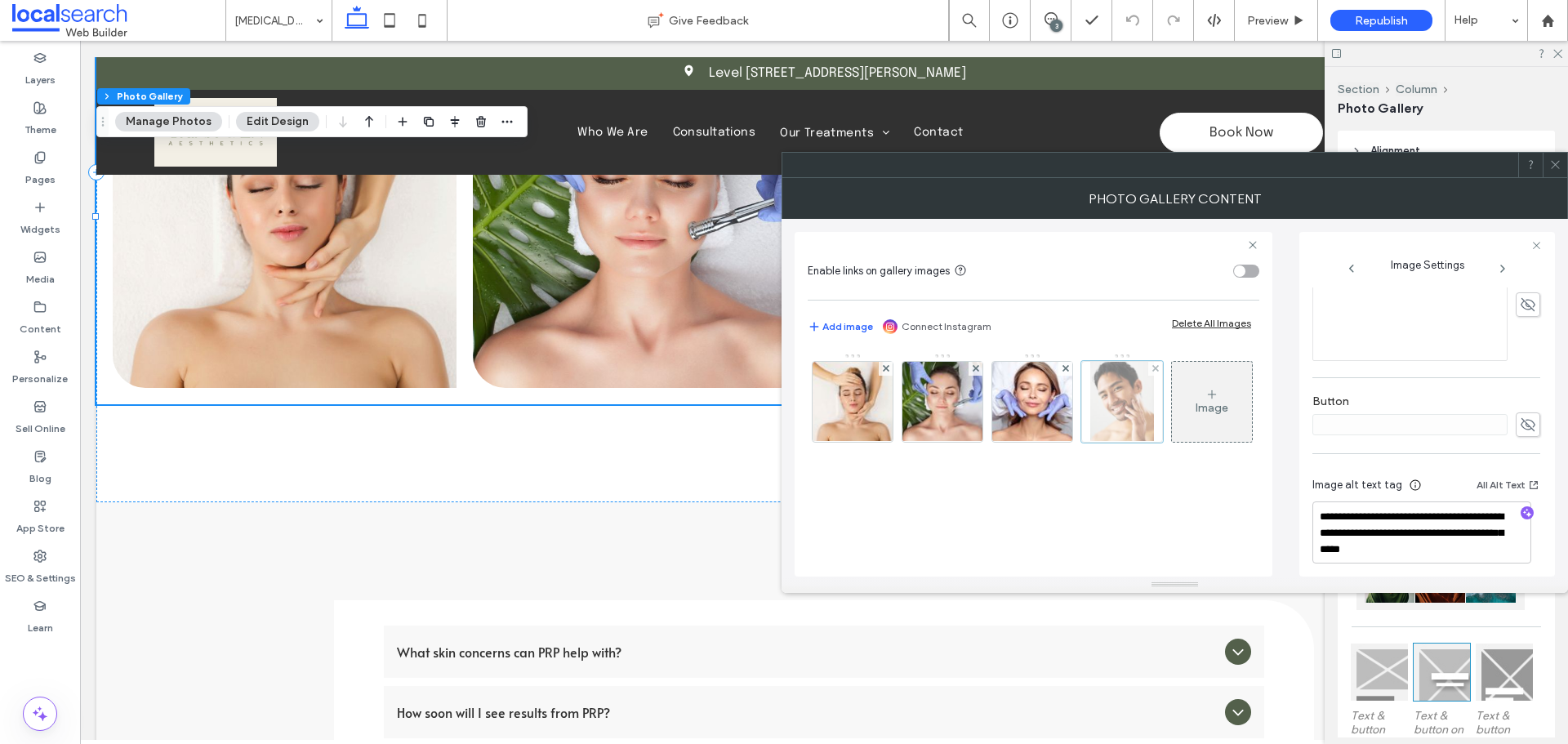
scroll to position [451, 0]
click at [1561, 164] on icon at bounding box center [1555, 165] width 12 height 12
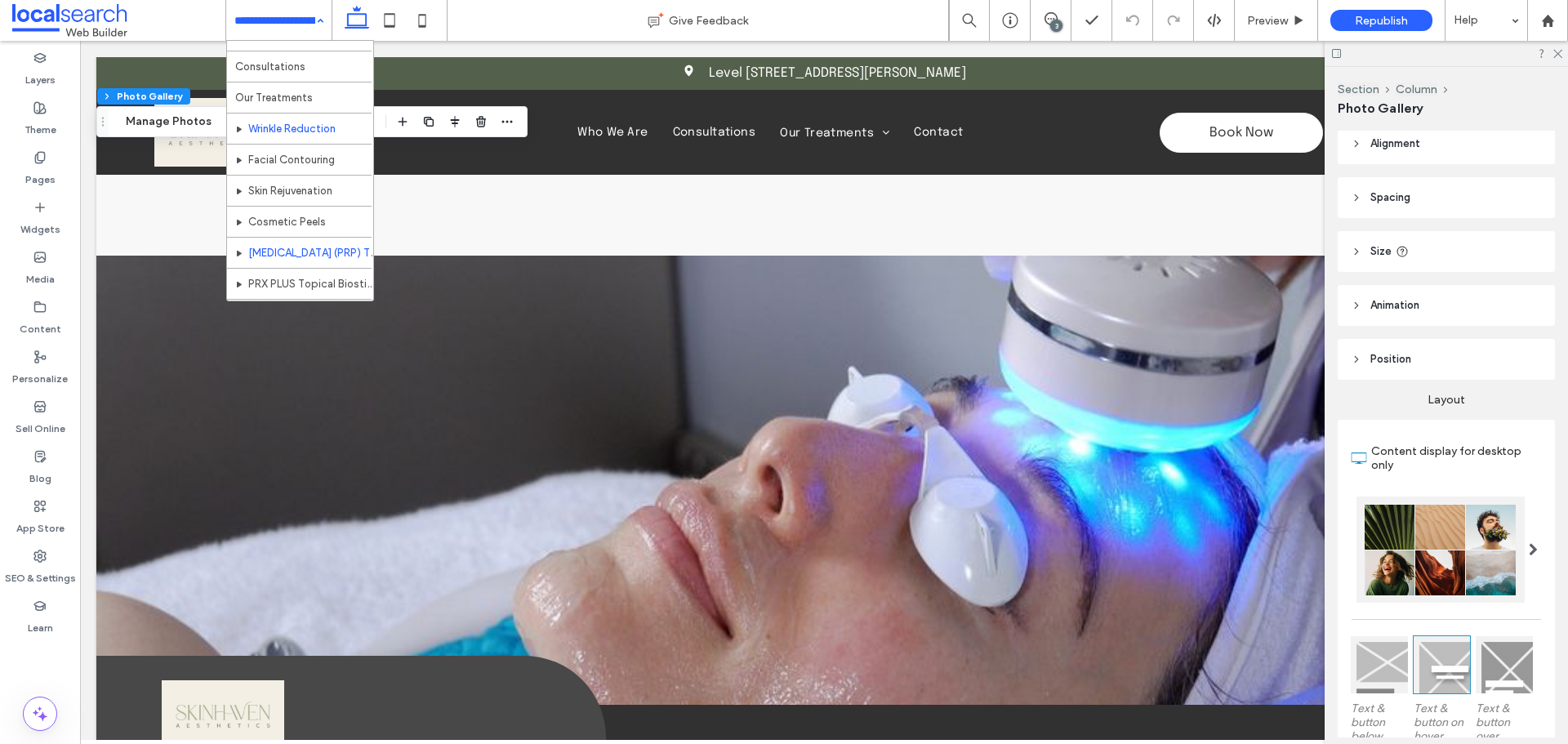
scroll to position [79, 0]
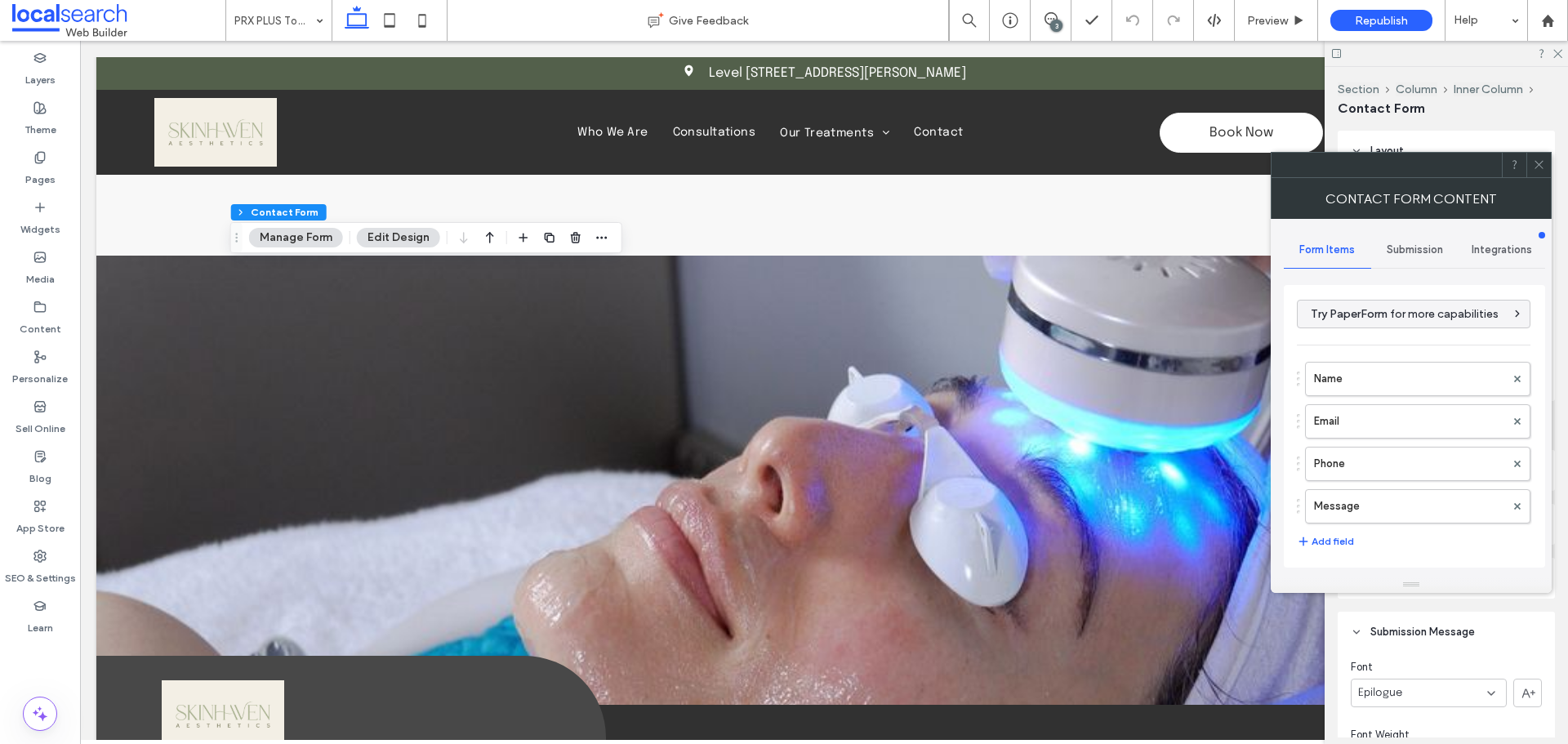
type input "*"
type input "***"
click at [1371, 385] on label "Name" at bounding box center [1409, 379] width 191 height 33
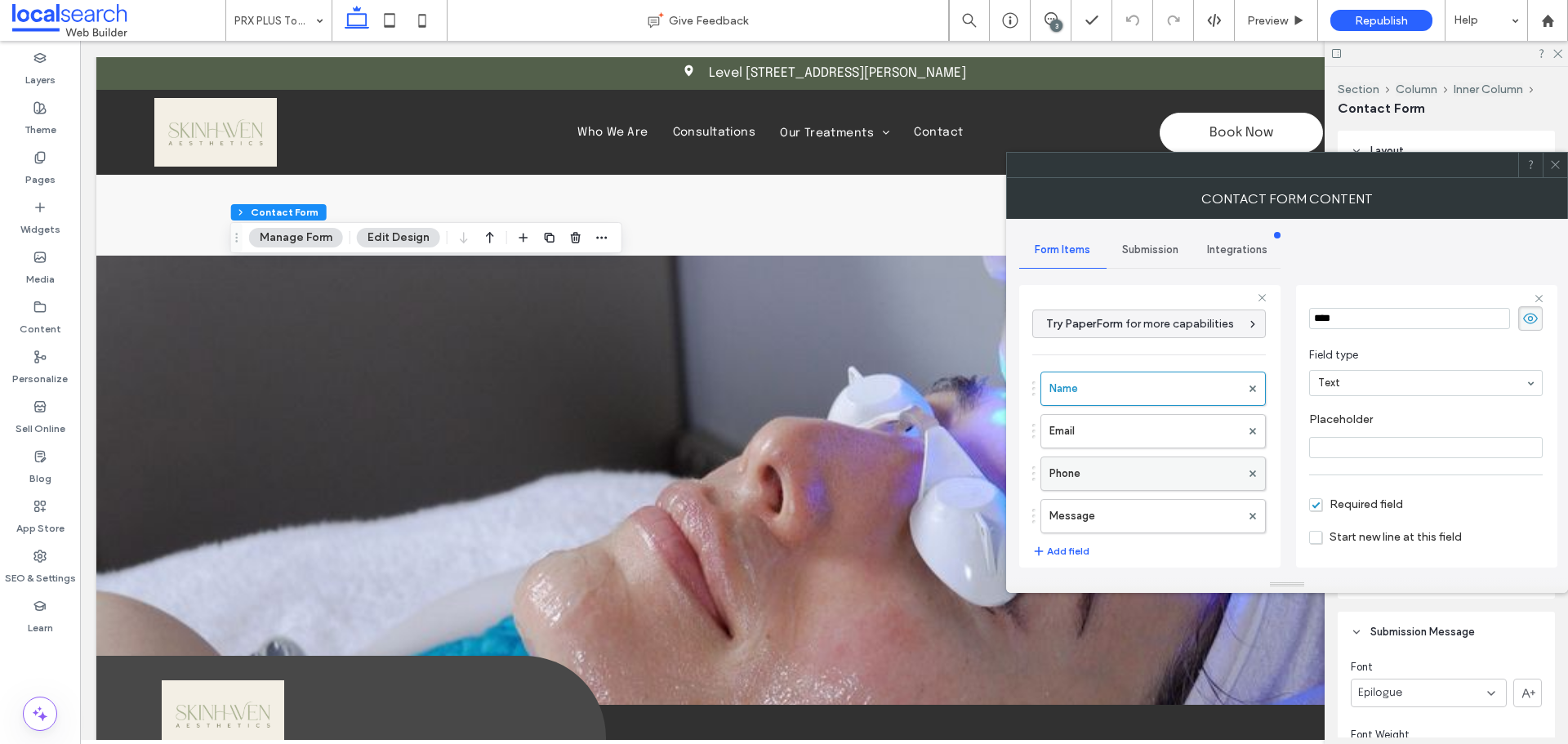
scroll to position [114, 0]
click at [1101, 433] on label "Email" at bounding box center [1144, 432] width 191 height 33
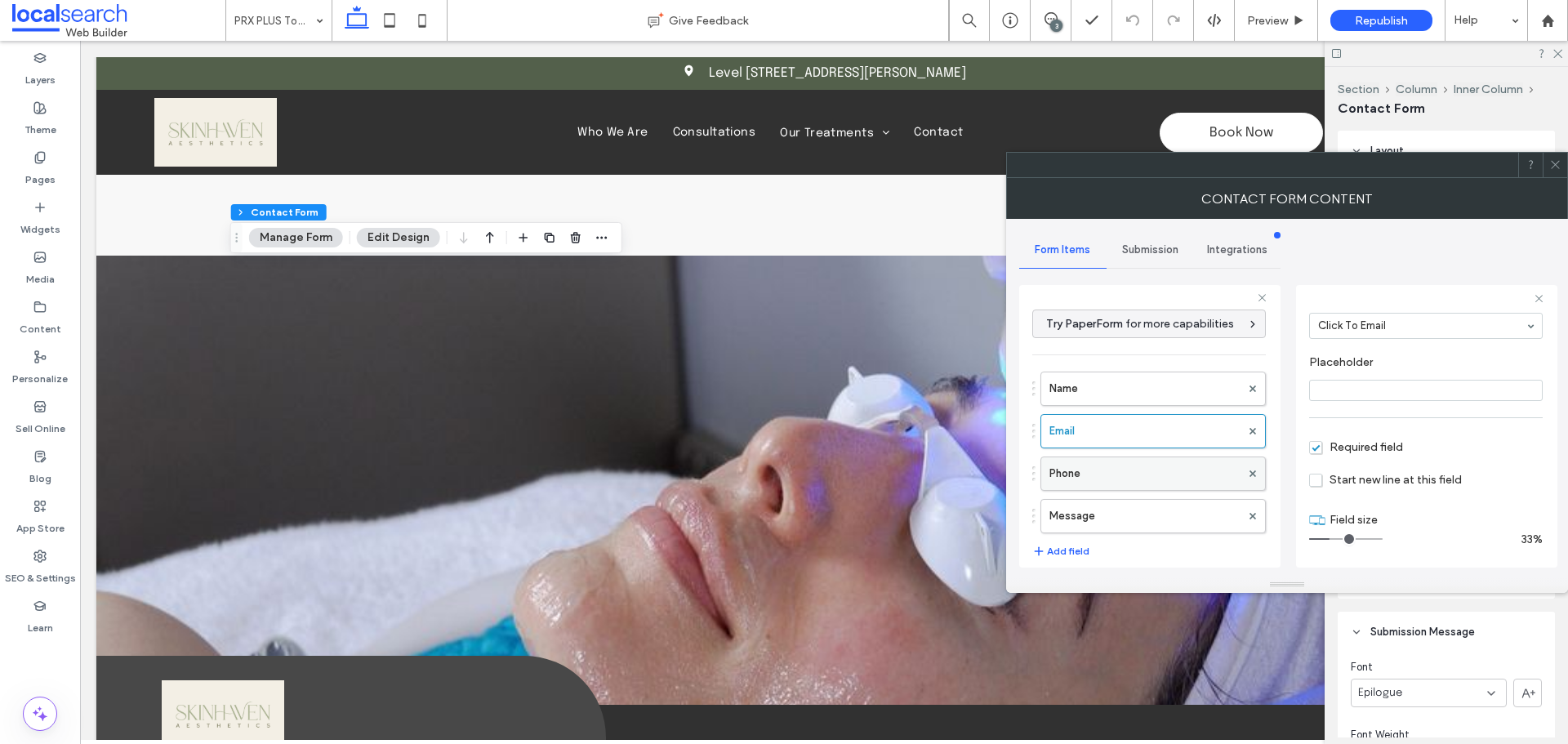
click at [1120, 463] on label "Phone" at bounding box center [1144, 474] width 191 height 33
click at [1141, 504] on label "Message" at bounding box center [1144, 517] width 191 height 33
type input "**"
click at [1145, 240] on div "Submission" at bounding box center [1151, 250] width 88 height 36
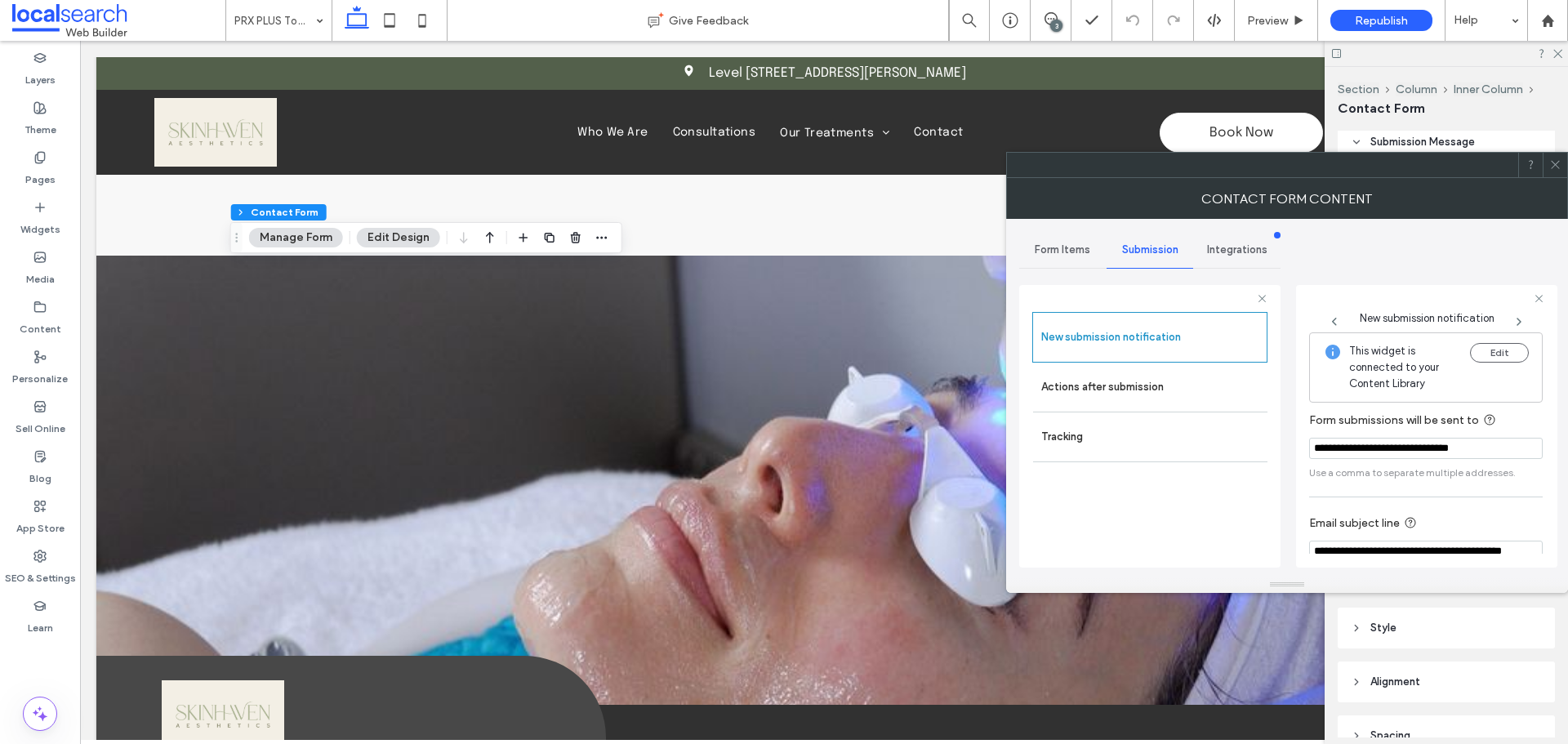
scroll to position [85, 0]
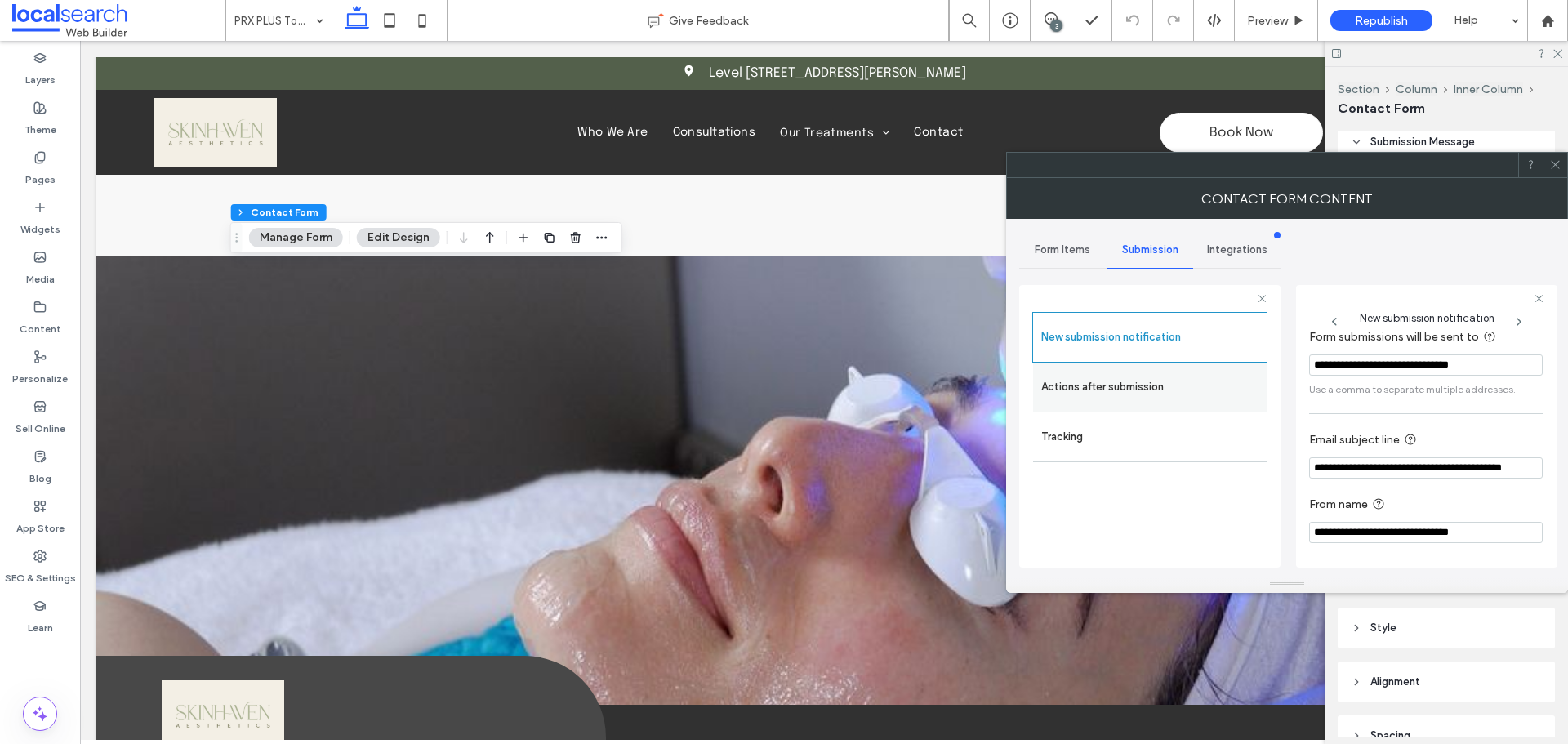
click at [1140, 386] on label "Actions after submission" at bounding box center [1151, 388] width 218 height 33
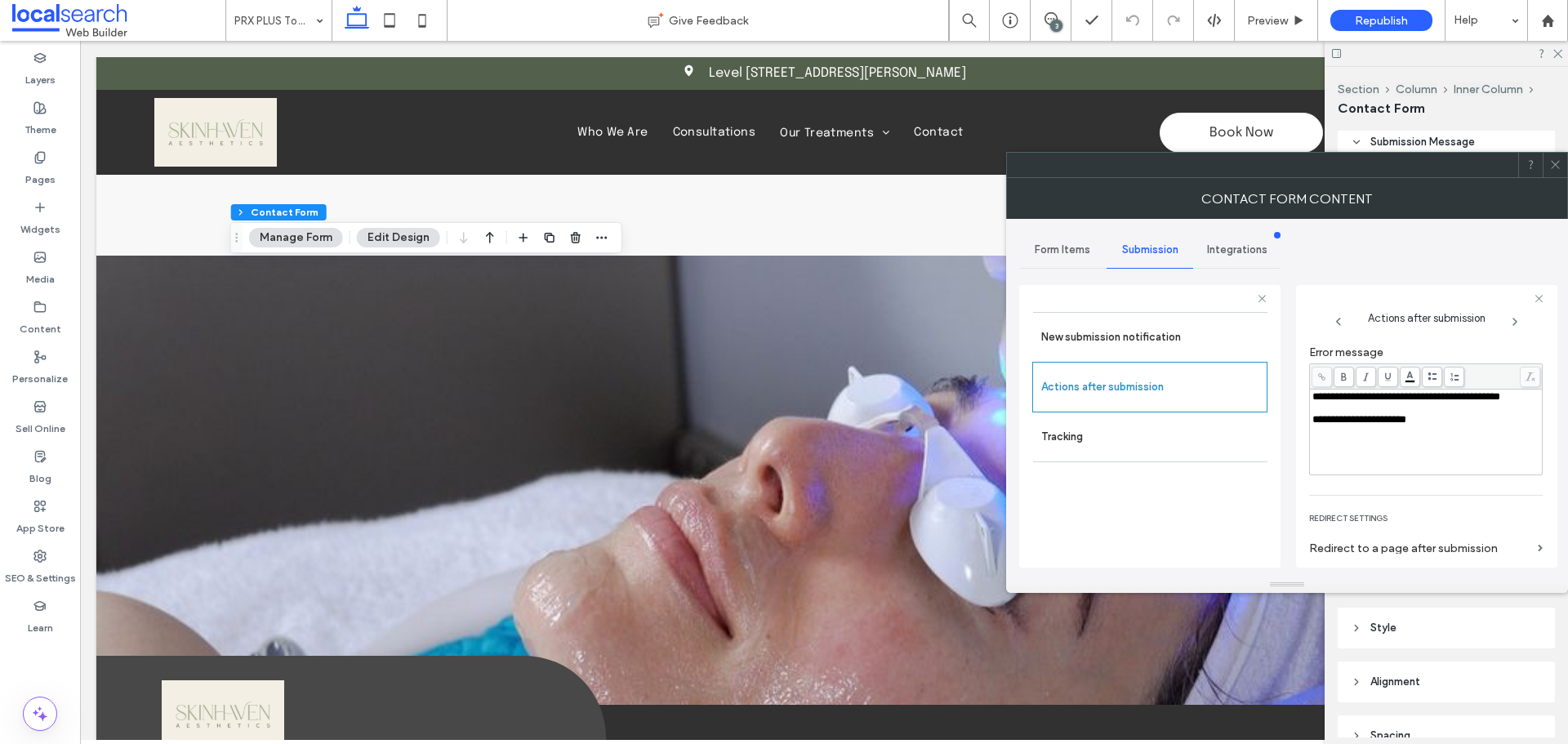
scroll to position [282, 0]
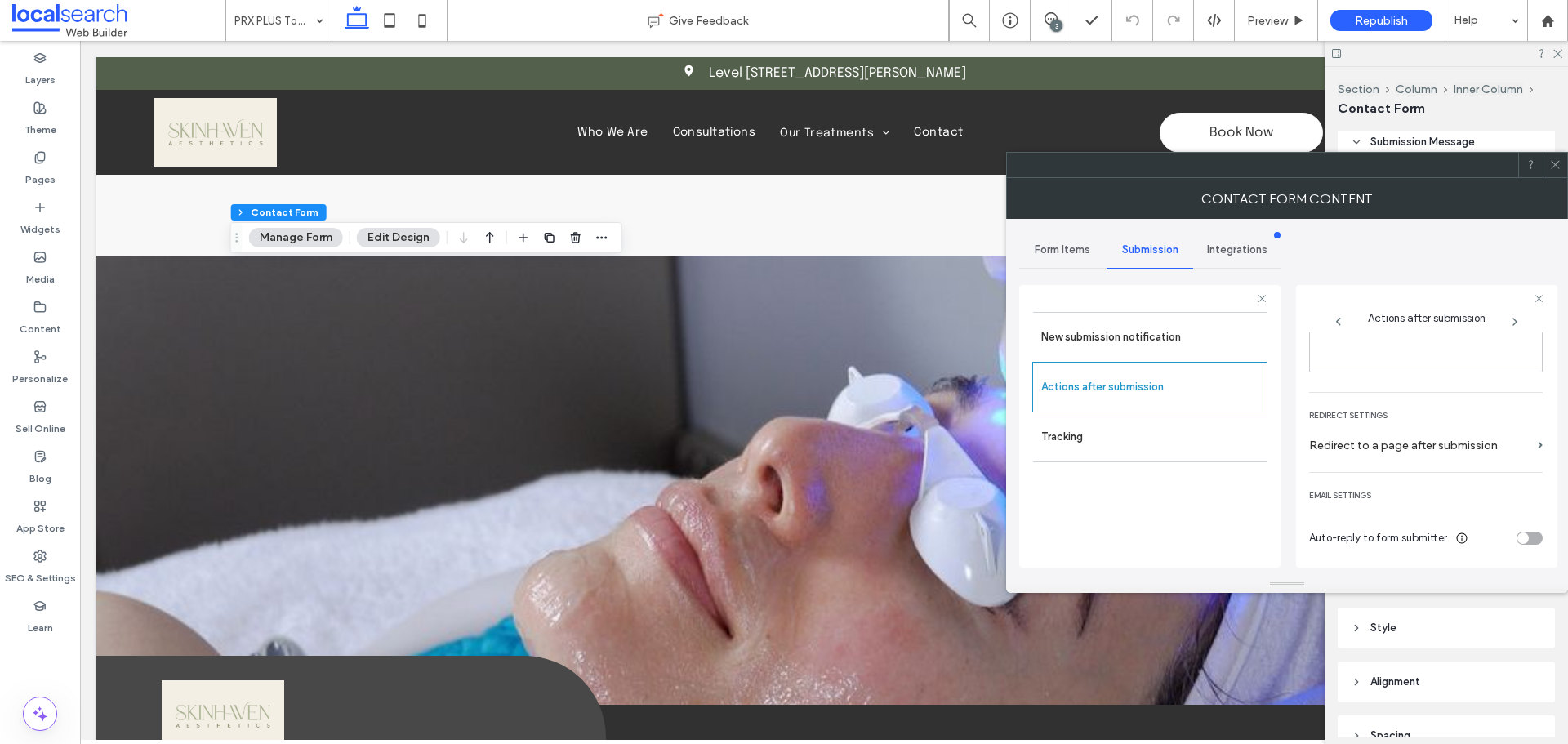
click at [1557, 167] on use at bounding box center [1555, 165] width 8 height 8
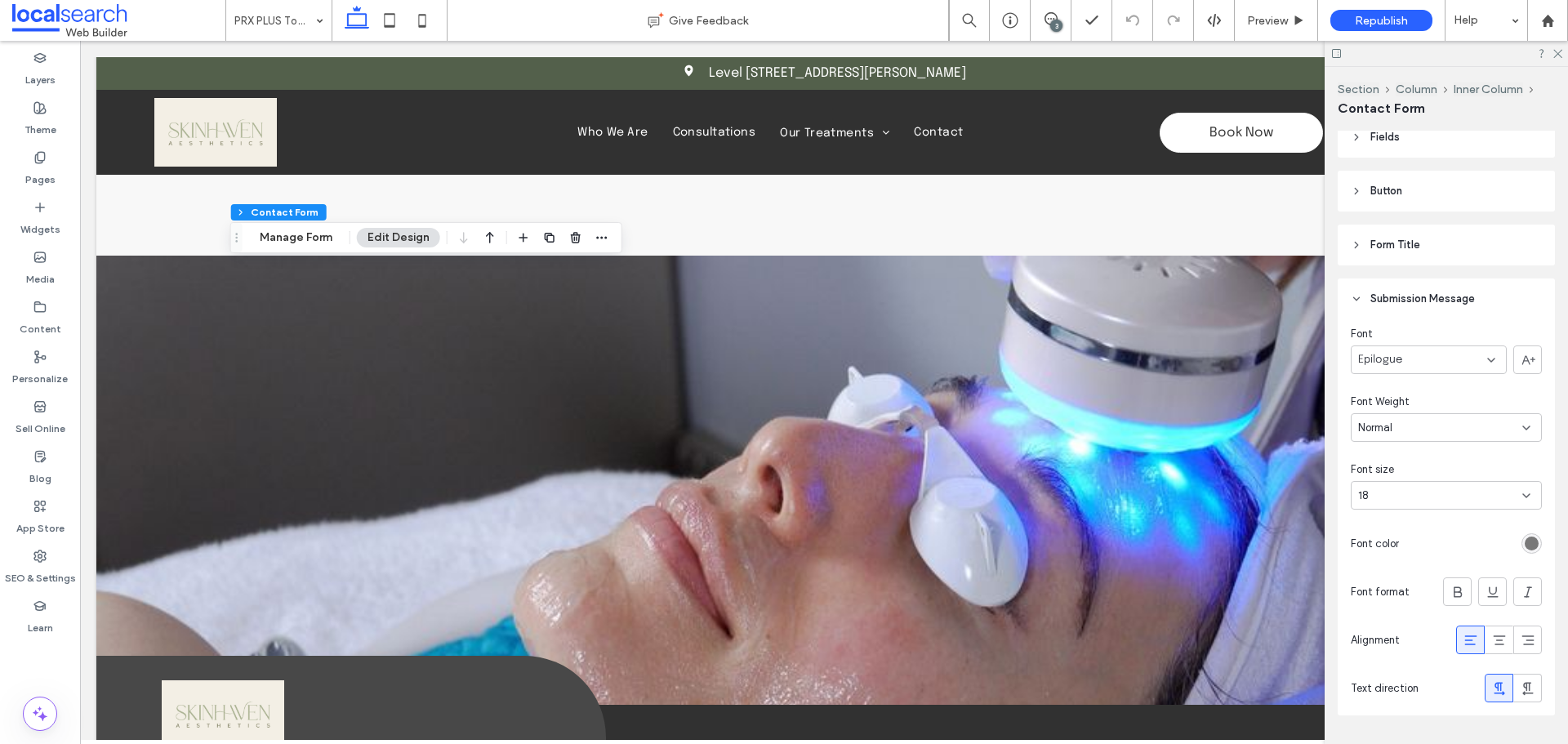
scroll to position [246, 0]
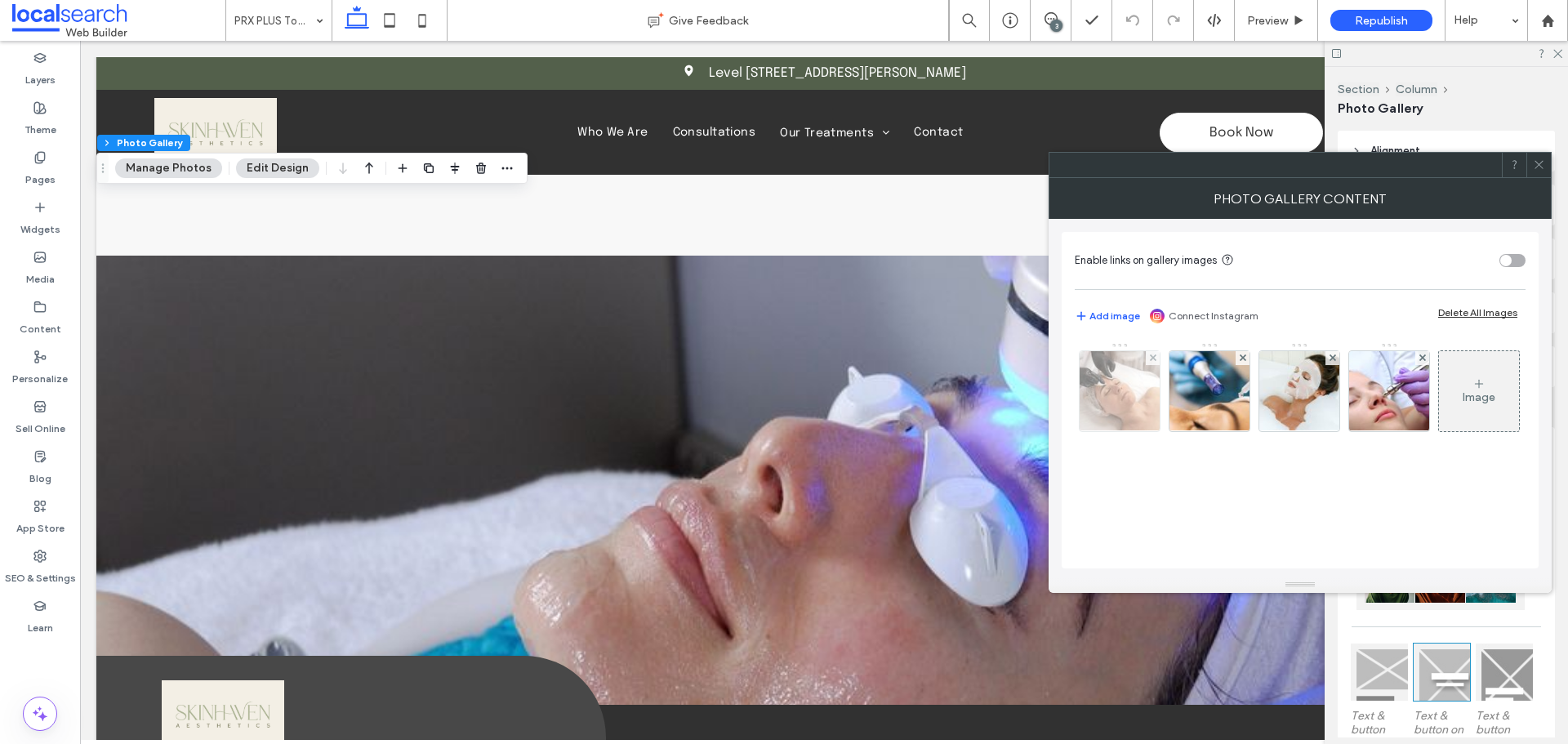
click at [1120, 397] on div at bounding box center [1119, 391] width 80 height 80
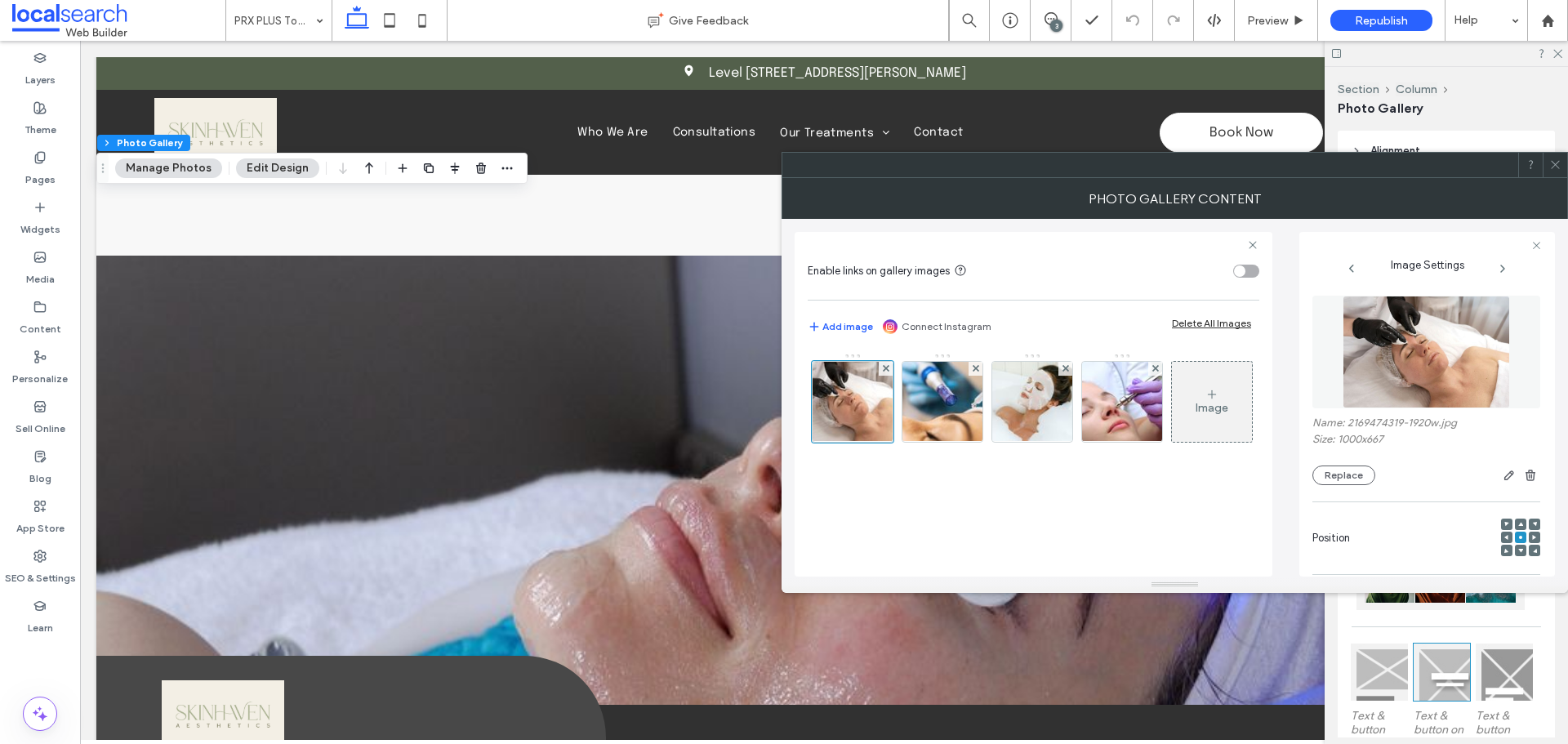
scroll to position [427, 0]
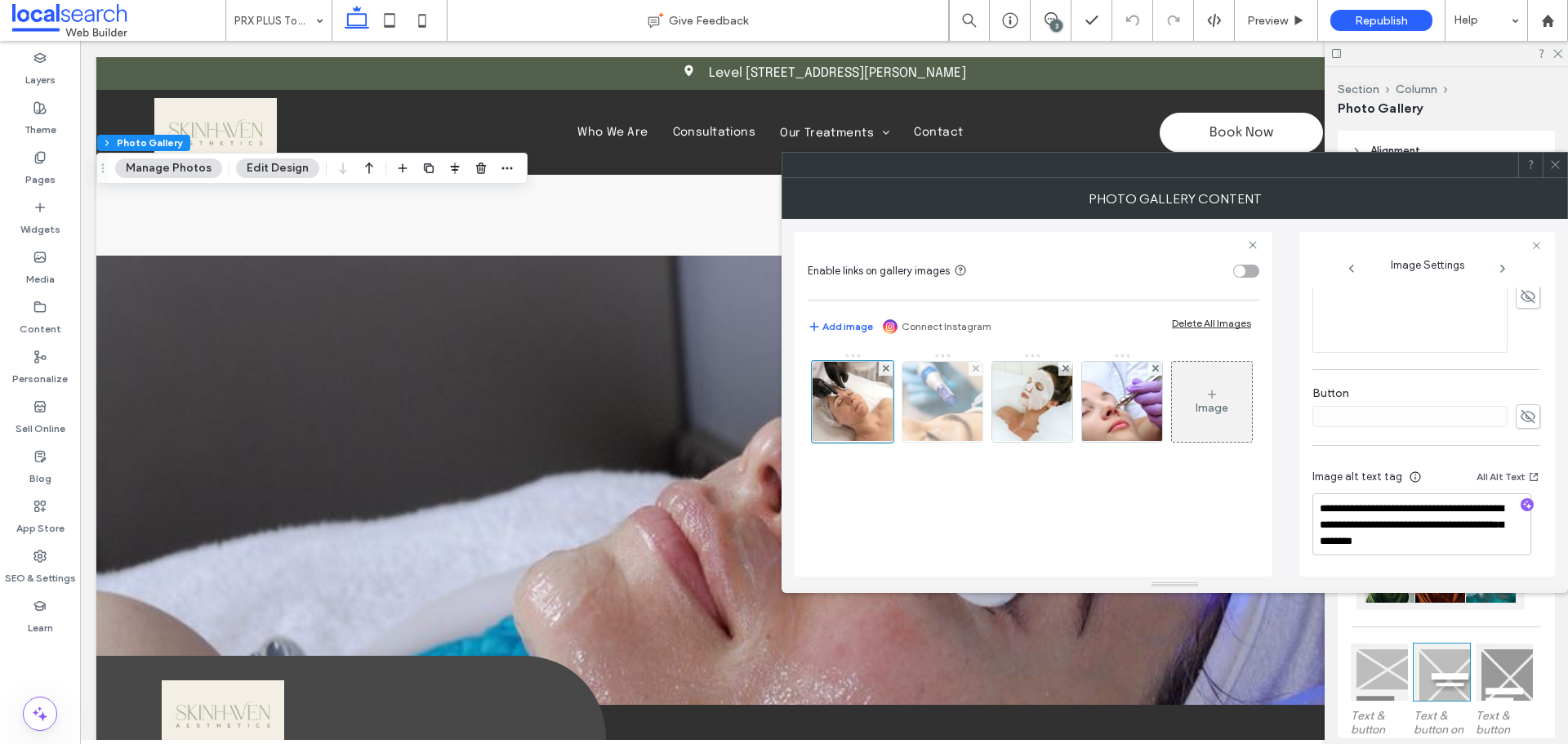
click at [947, 417] on img at bounding box center [942, 402] width 121 height 80
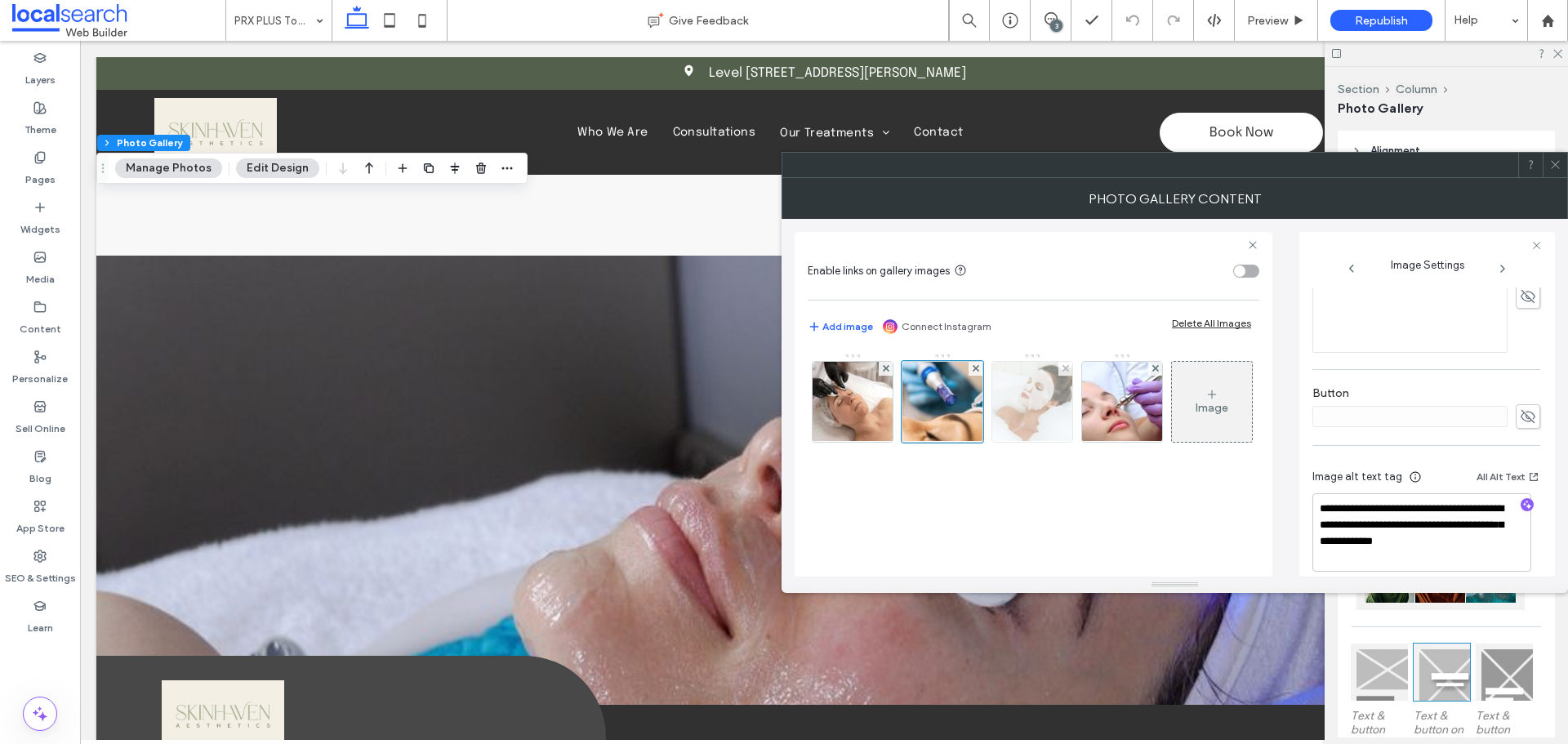
click at [1032, 407] on img at bounding box center [1032, 402] width 121 height 80
drag, startPoint x: 1083, startPoint y: 401, endPoint x: 1232, endPoint y: 352, distance: 156.9
click at [1084, 401] on img at bounding box center [1122, 402] width 121 height 80
click at [1556, 174] on span at bounding box center [1555, 165] width 12 height 25
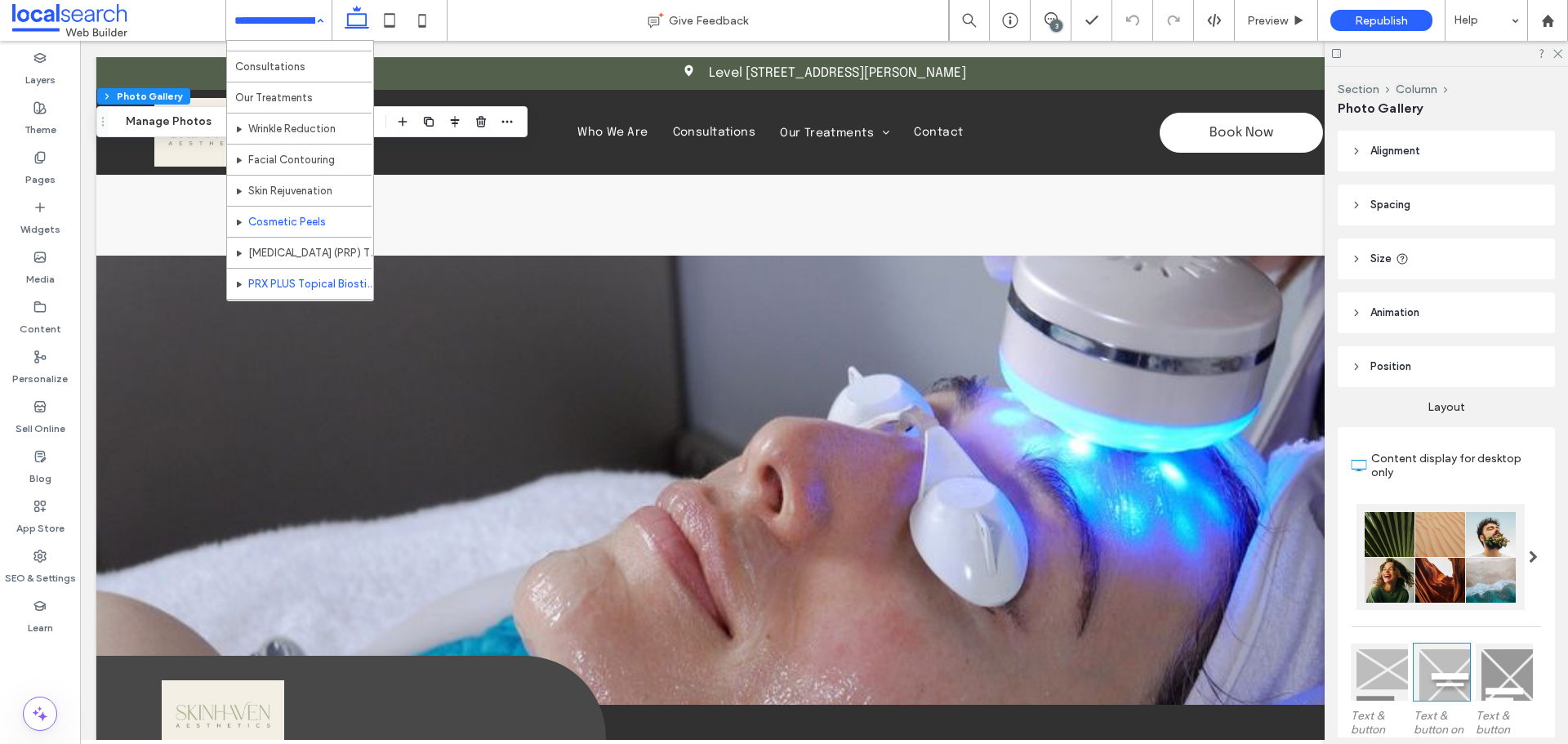
scroll to position [79, 0]
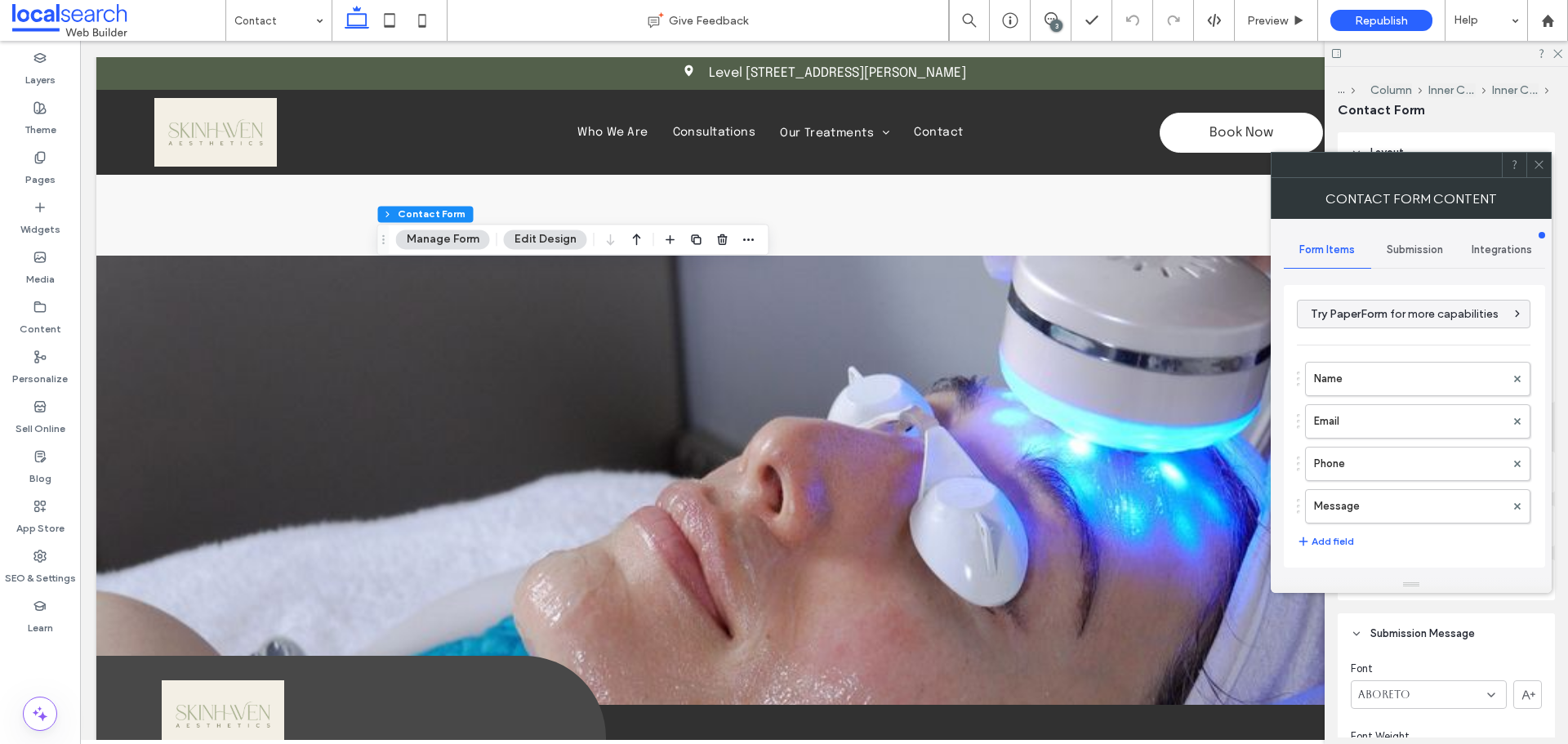
type input "********"
type input "*"
type input "***"
click at [1337, 387] on label "Name" at bounding box center [1409, 379] width 191 height 33
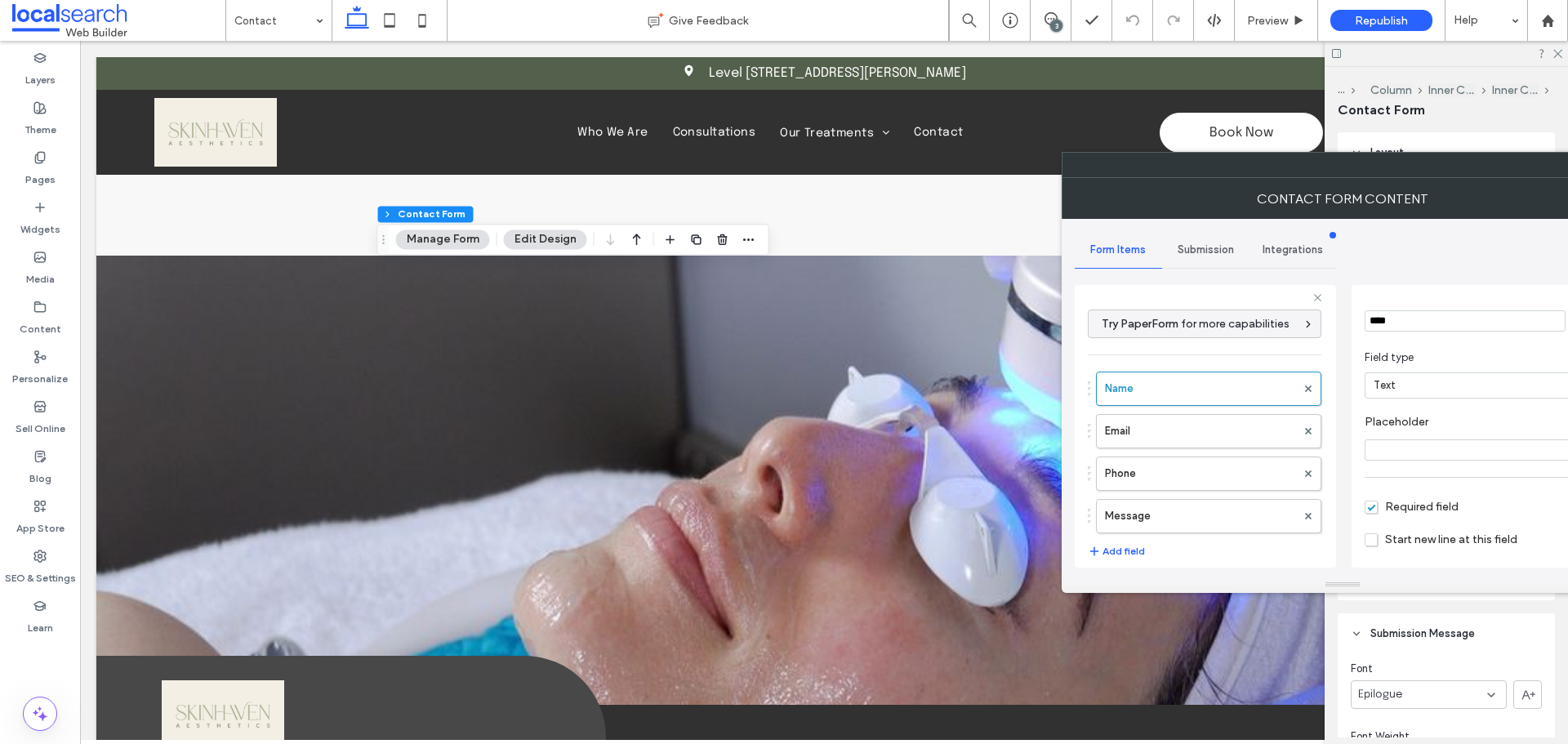
scroll to position [114, 0]
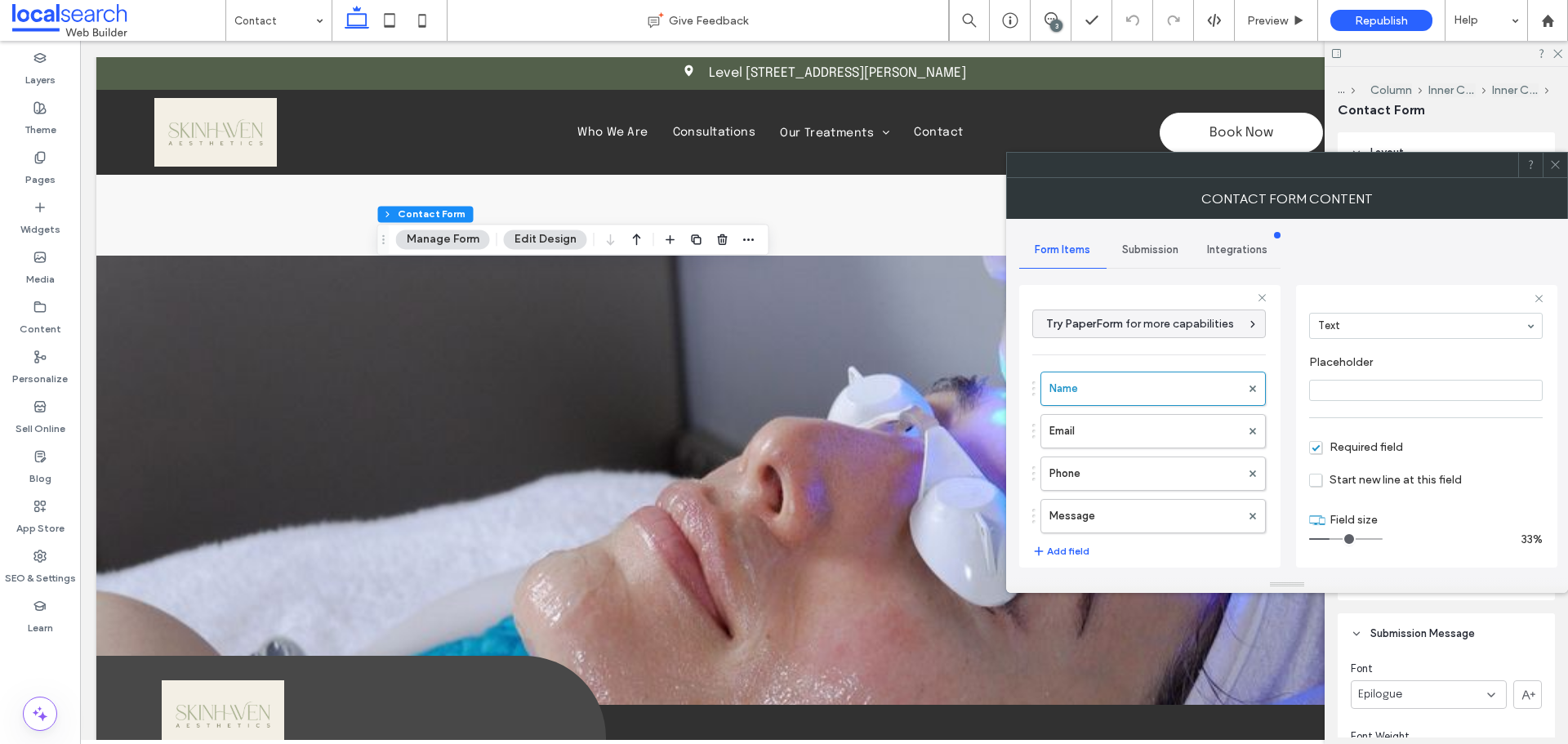
drag, startPoint x: 1121, startPoint y: 441, endPoint x: 1119, endPoint y: 454, distance: 13.2
click at [1120, 441] on label "Email" at bounding box center [1144, 432] width 191 height 33
click at [1118, 464] on label "Phone" at bounding box center [1144, 474] width 191 height 33
click at [1144, 500] on label "Message" at bounding box center [1144, 517] width 191 height 33
type input "**"
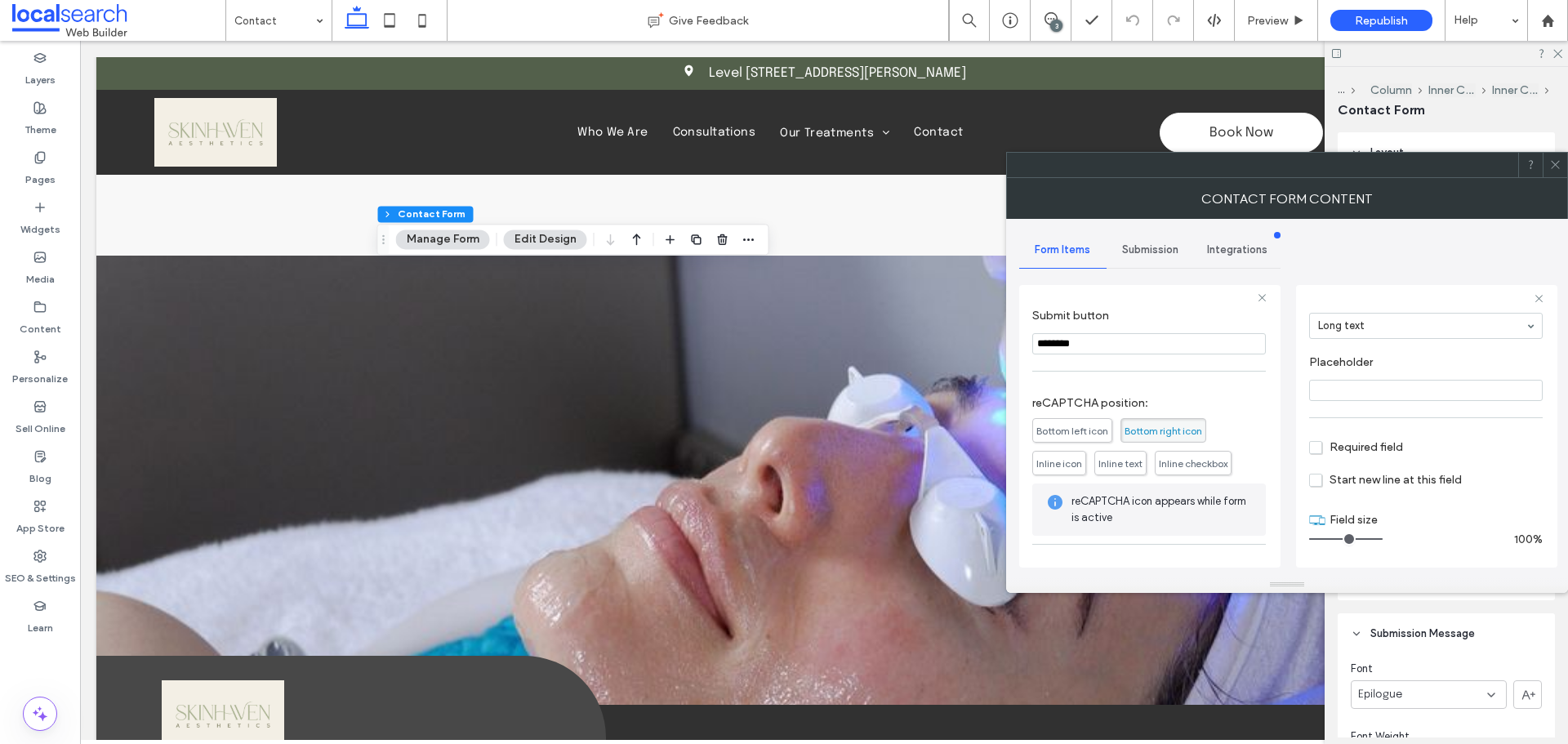
scroll to position [341, 0]
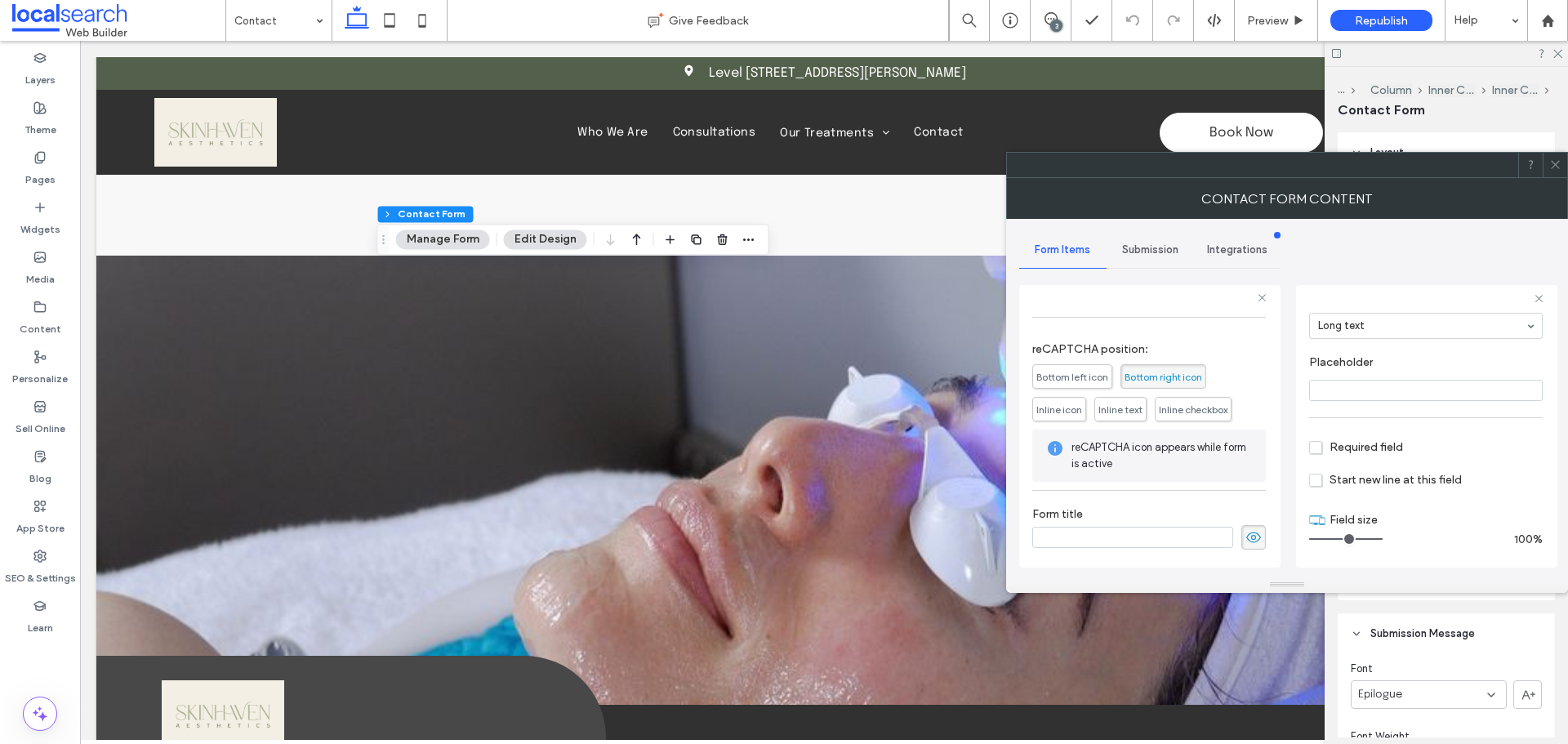
click at [1142, 246] on span "Submission" at bounding box center [1150, 250] width 56 height 13
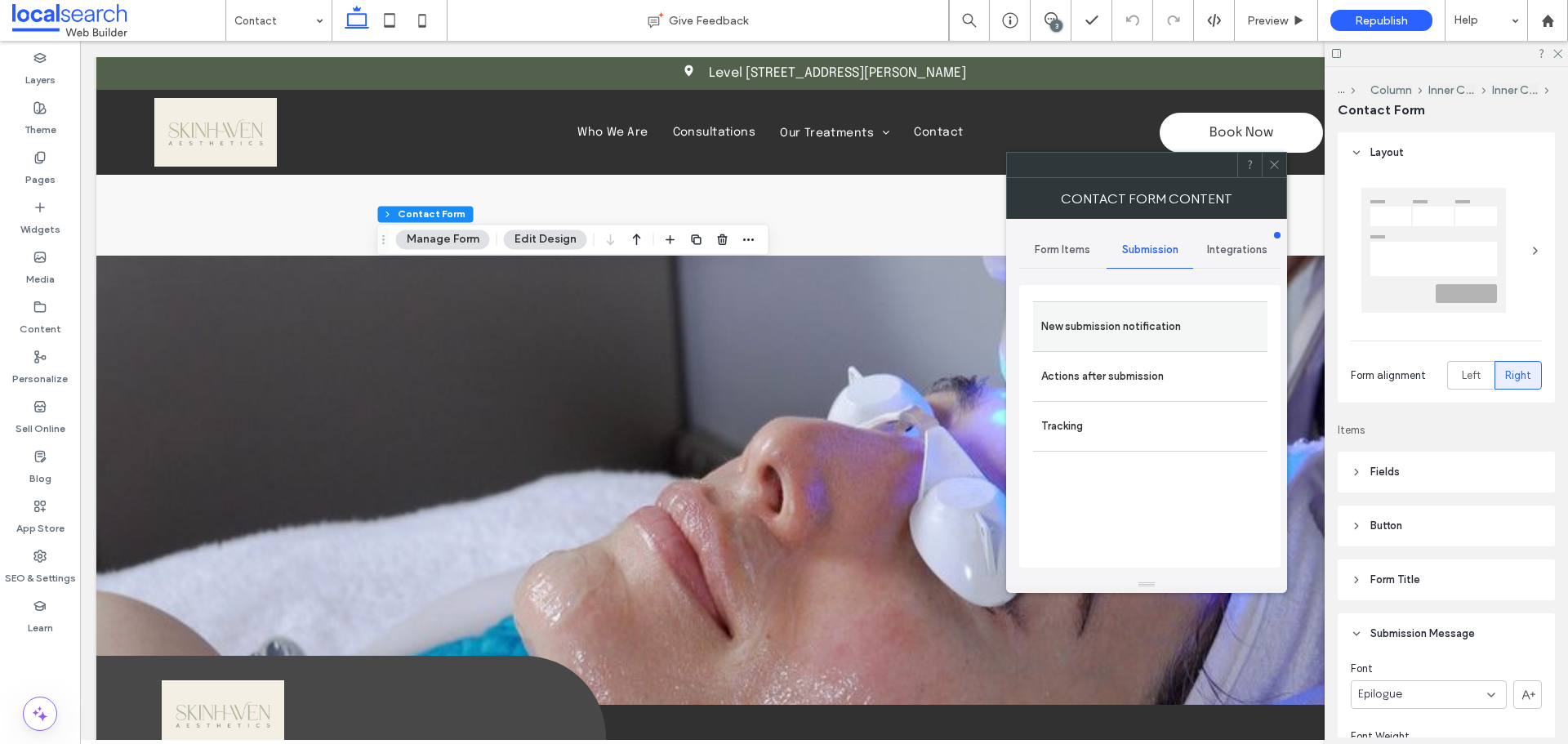
click at [1136, 329] on label "New submission notification" at bounding box center [1151, 327] width 218 height 33
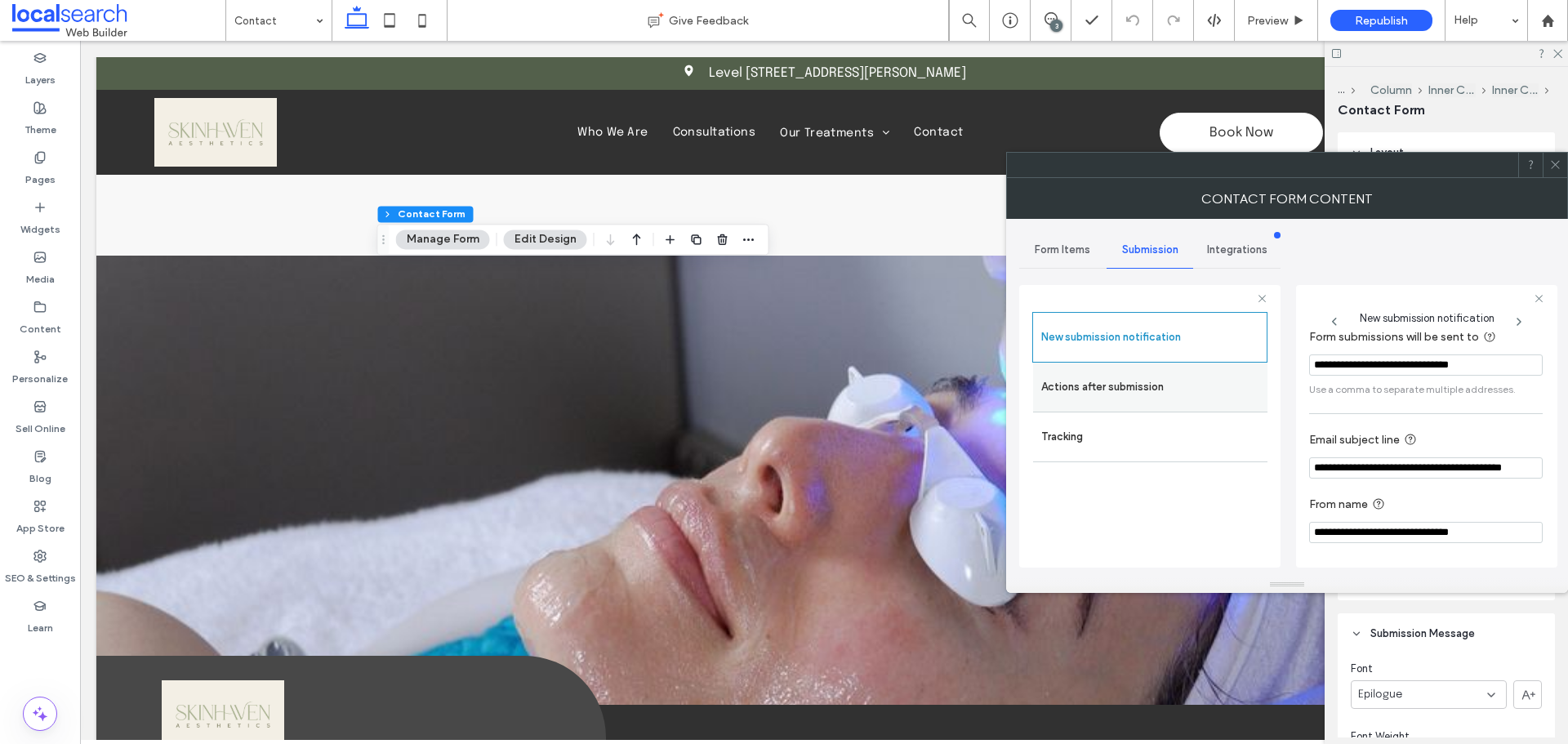
click at [1130, 385] on label "Actions after submission" at bounding box center [1151, 388] width 218 height 33
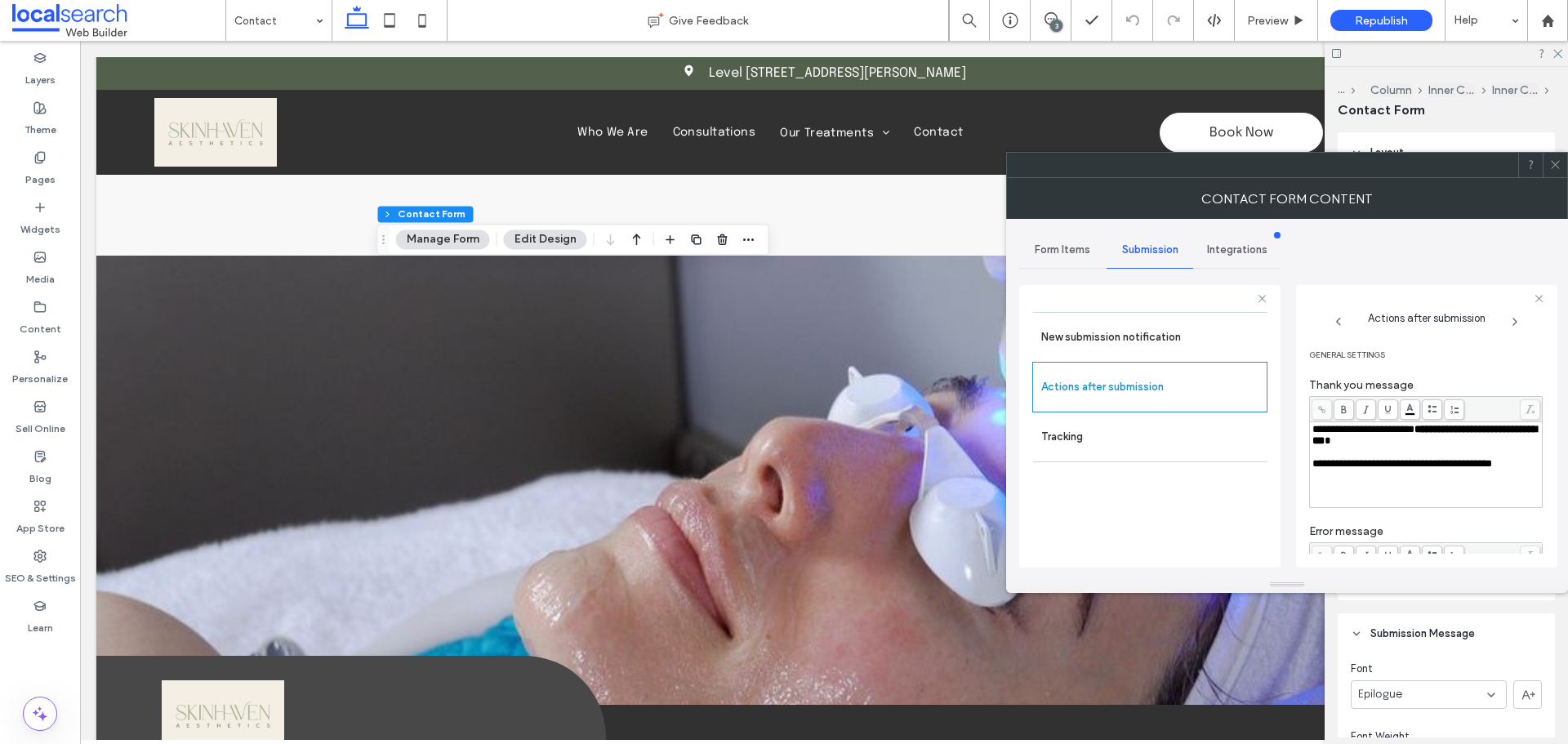
scroll to position [282, 0]
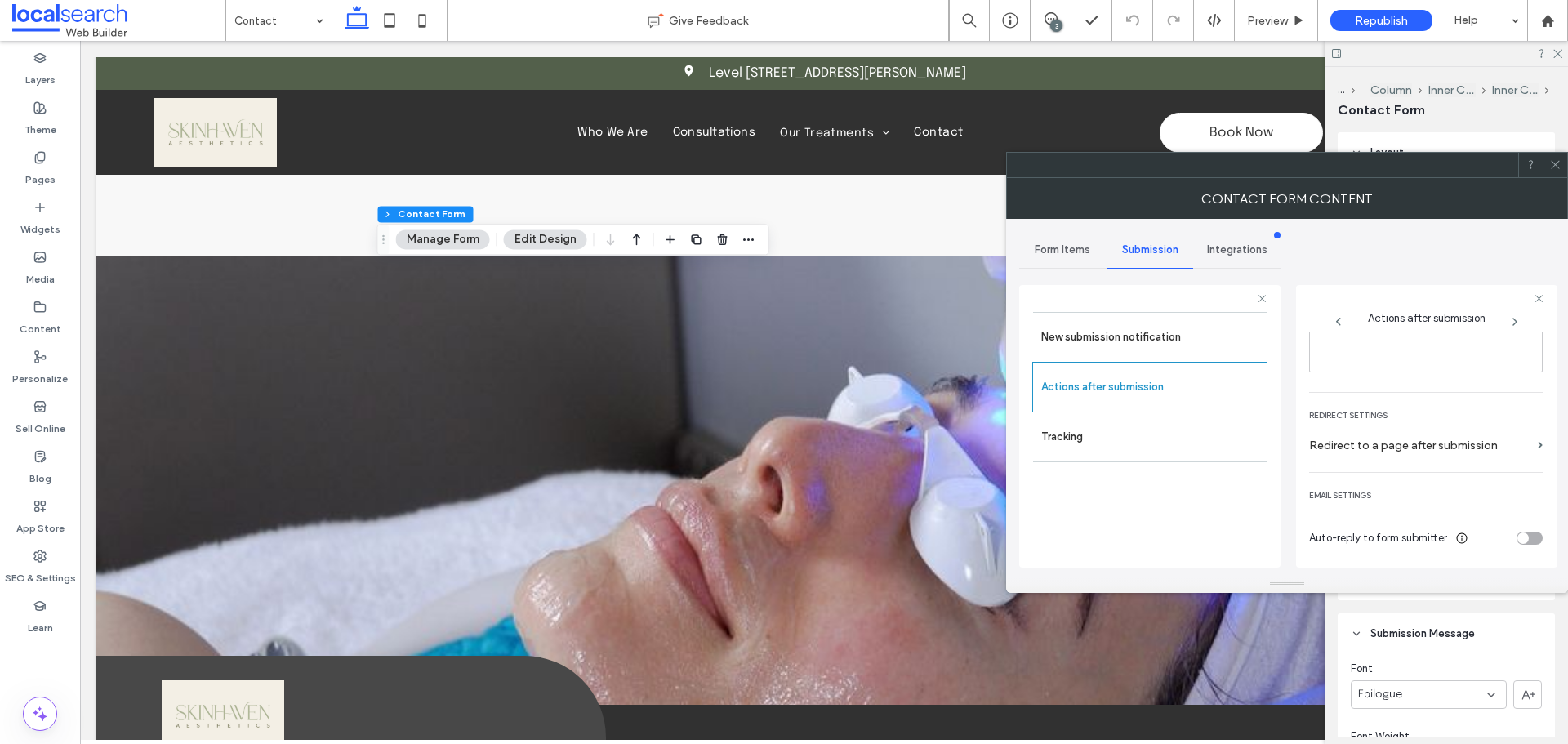
click at [1558, 166] on icon at bounding box center [1555, 165] width 12 height 12
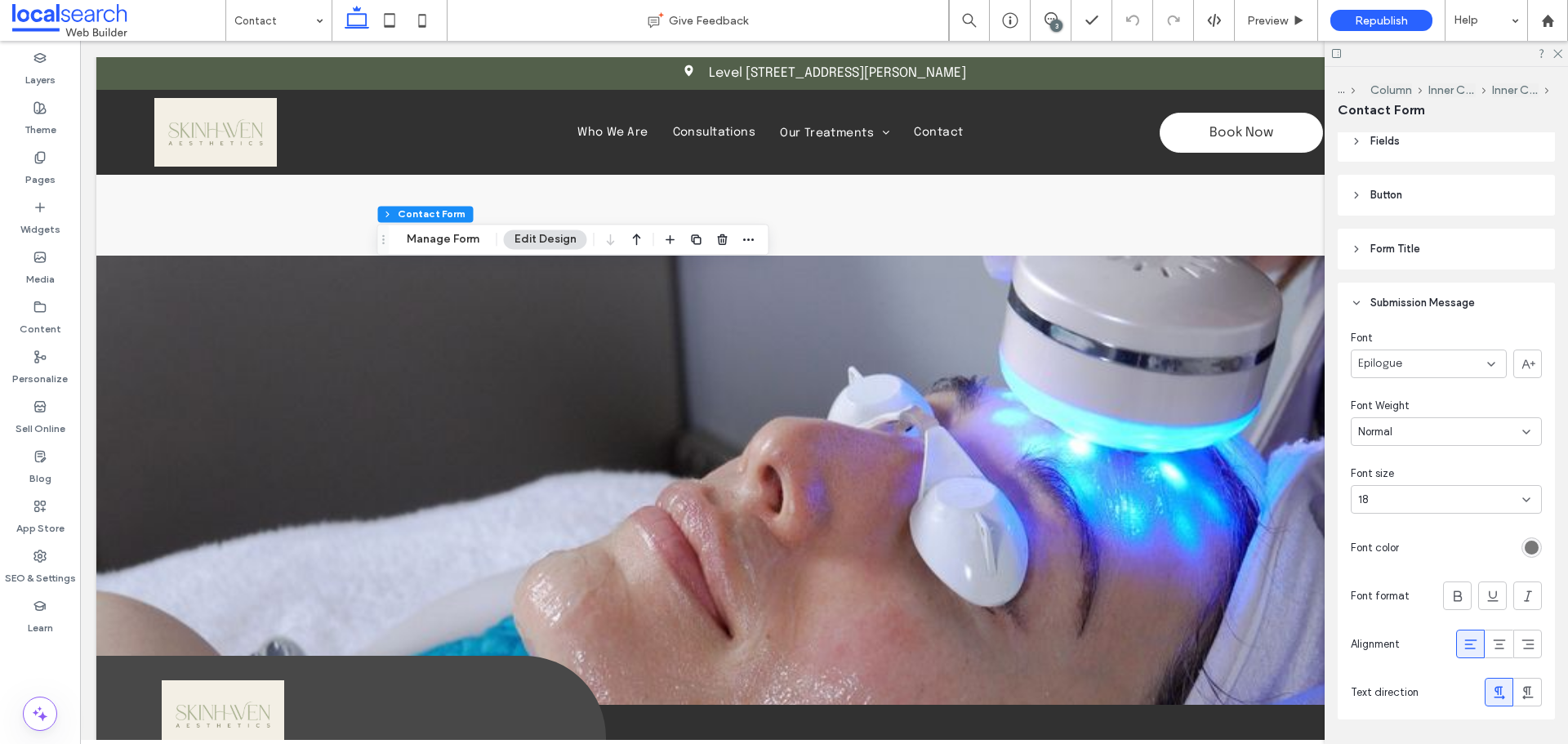
scroll to position [329, 0]
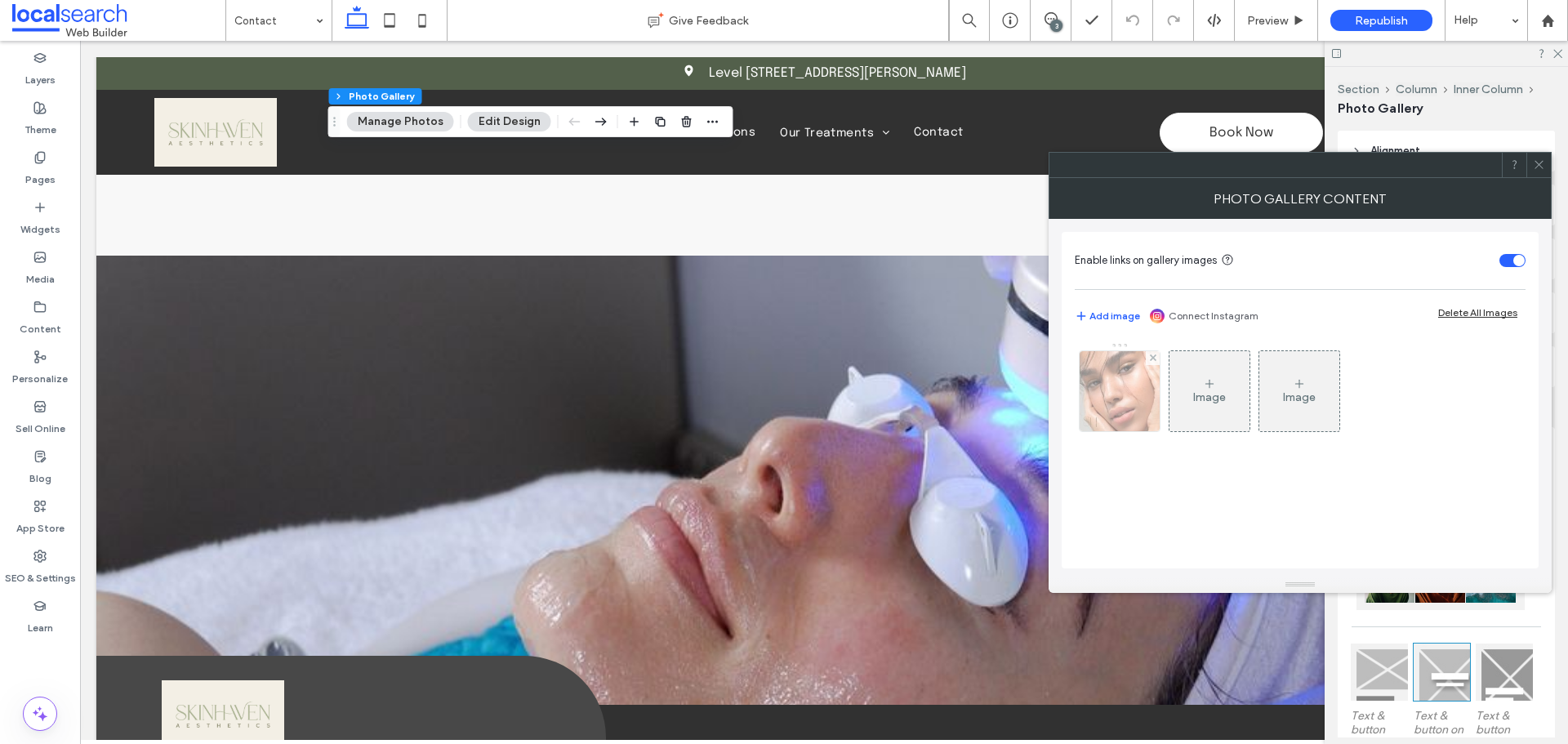
click at [1116, 400] on img at bounding box center [1119, 391] width 80 height 80
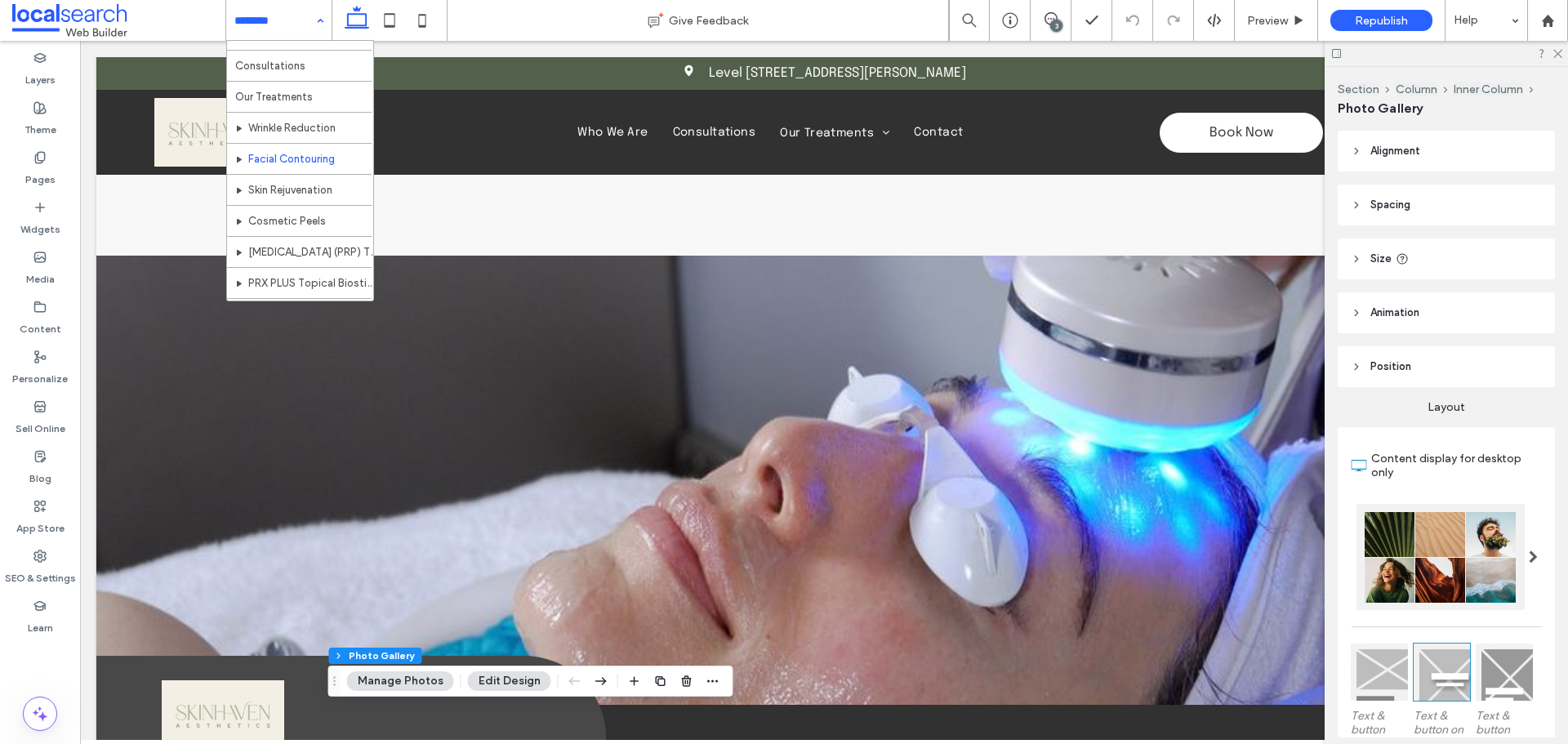
scroll to position [79, 0]
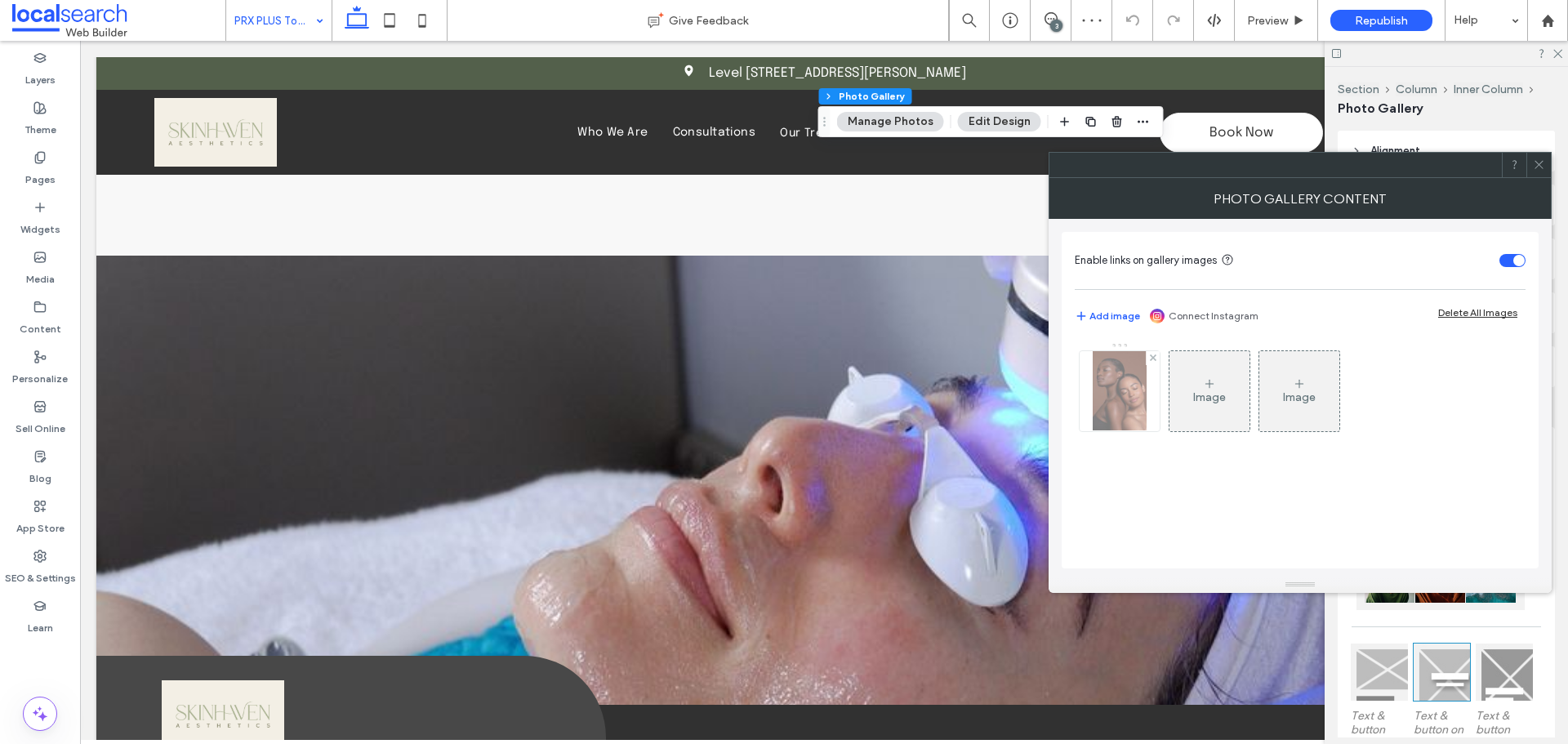
click at [1107, 400] on div at bounding box center [1119, 391] width 80 height 80
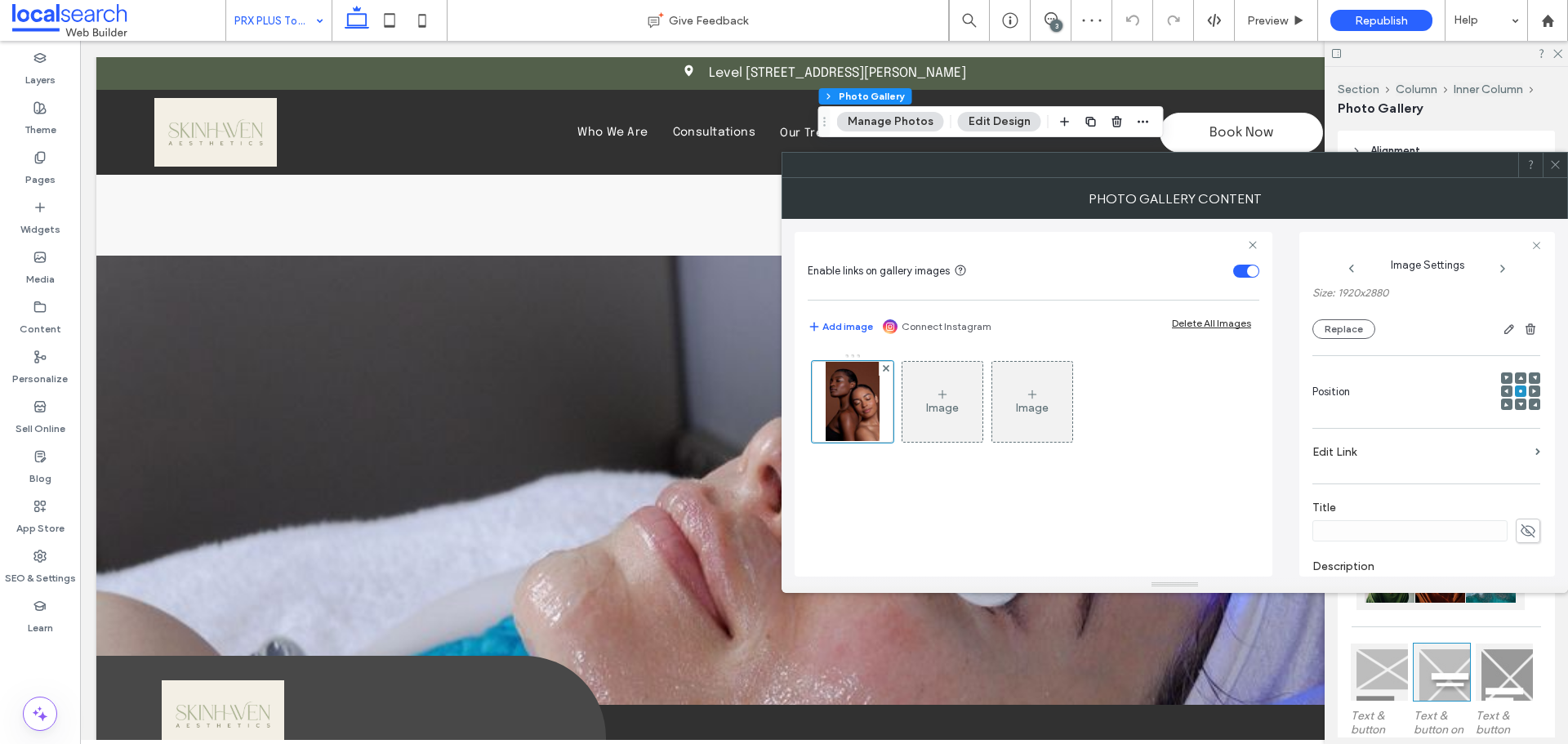
scroll to position [483, 0]
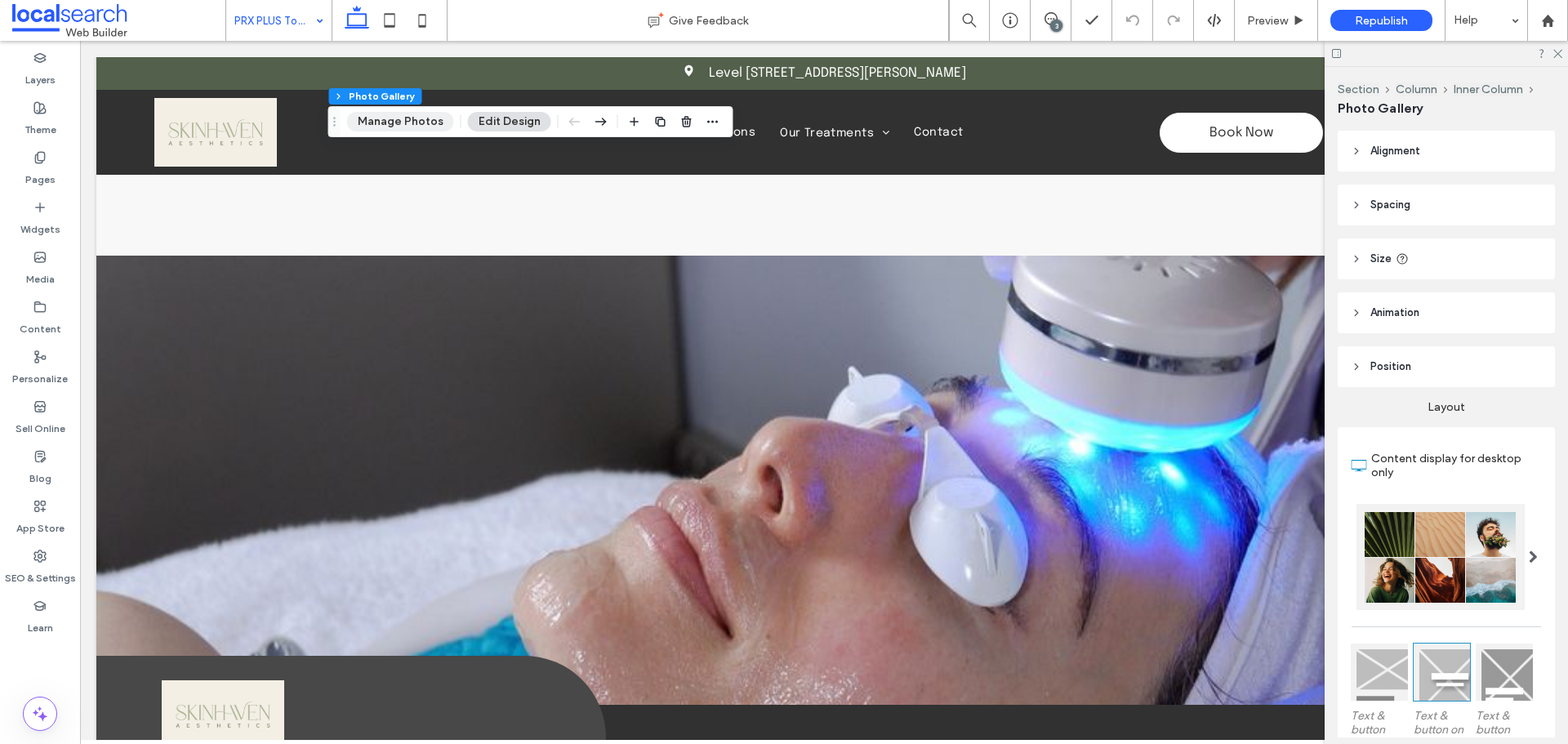
click at [398, 118] on button "Manage Photos" at bounding box center [400, 122] width 107 height 20
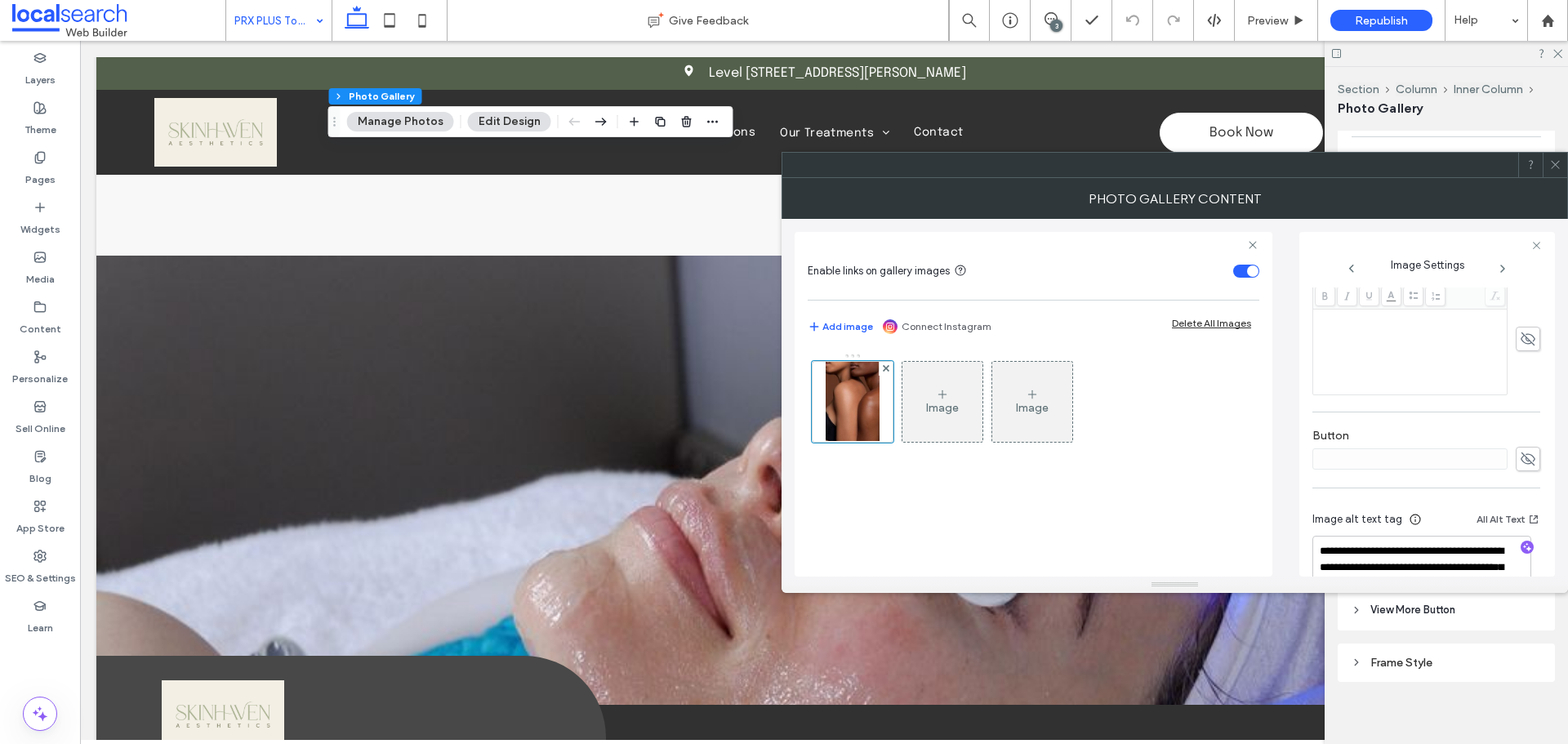
scroll to position [490, 0]
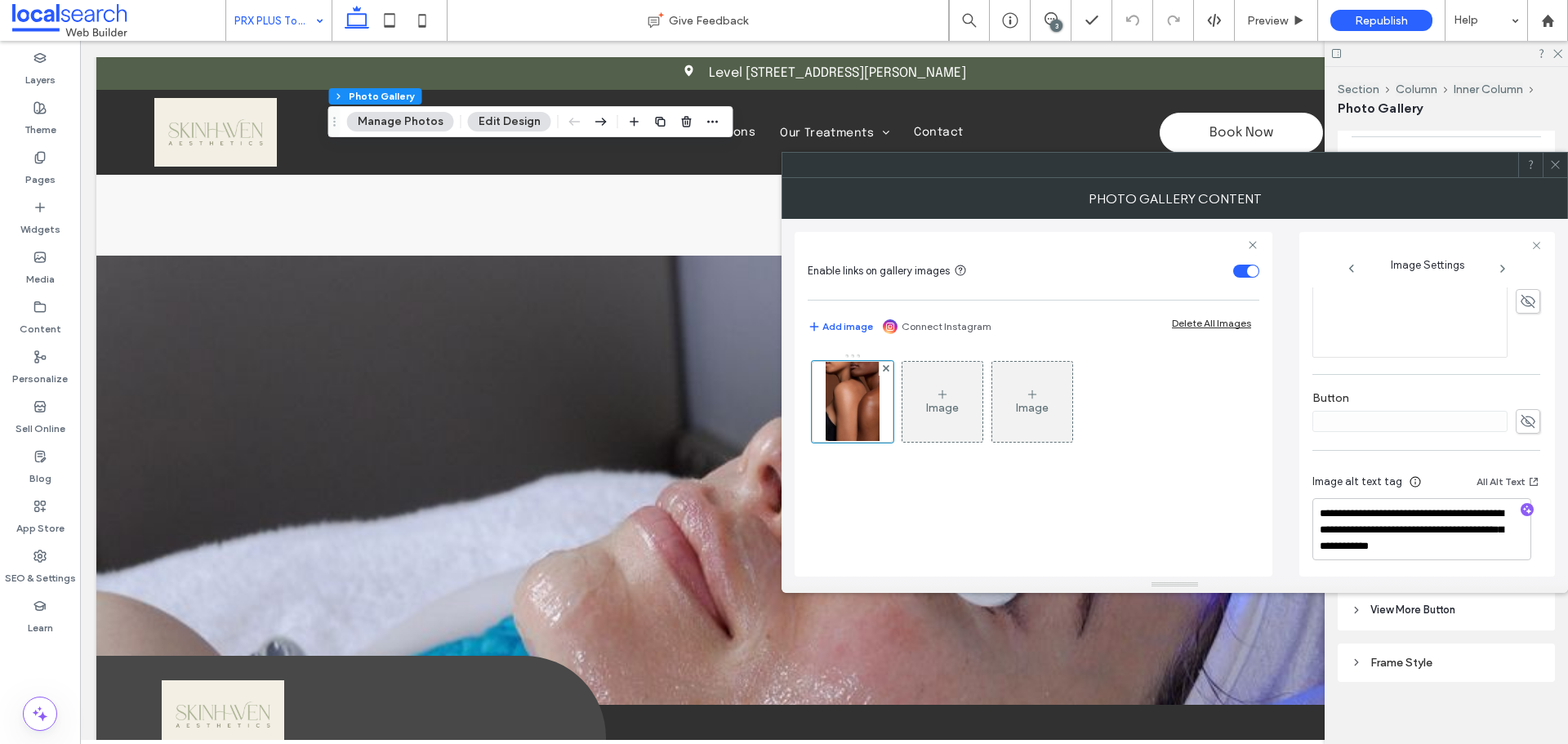
drag, startPoint x: 1557, startPoint y: 160, endPoint x: 1532, endPoint y: 163, distance: 25.2
click at [1557, 160] on icon at bounding box center [1555, 165] width 12 height 12
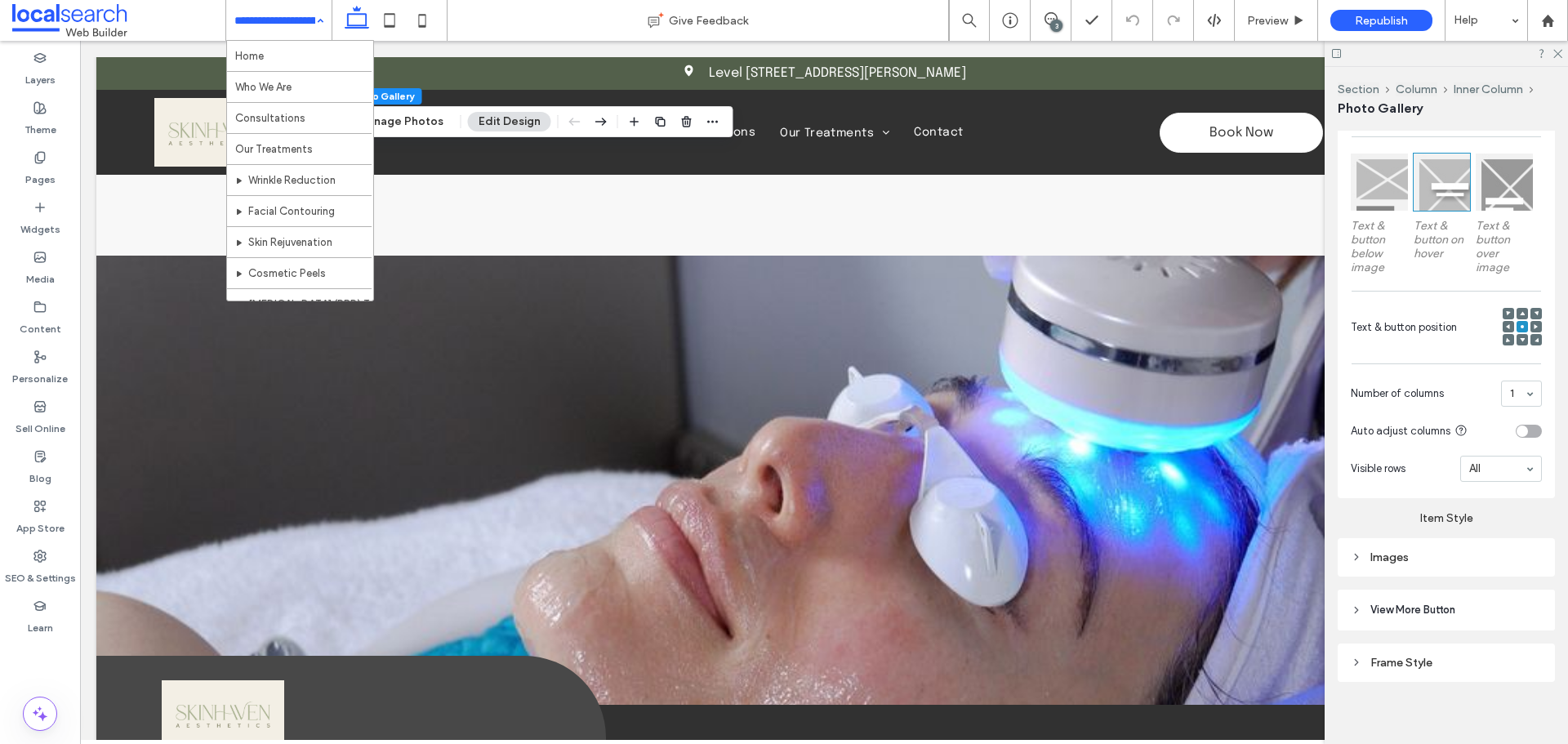
scroll to position [79, 0]
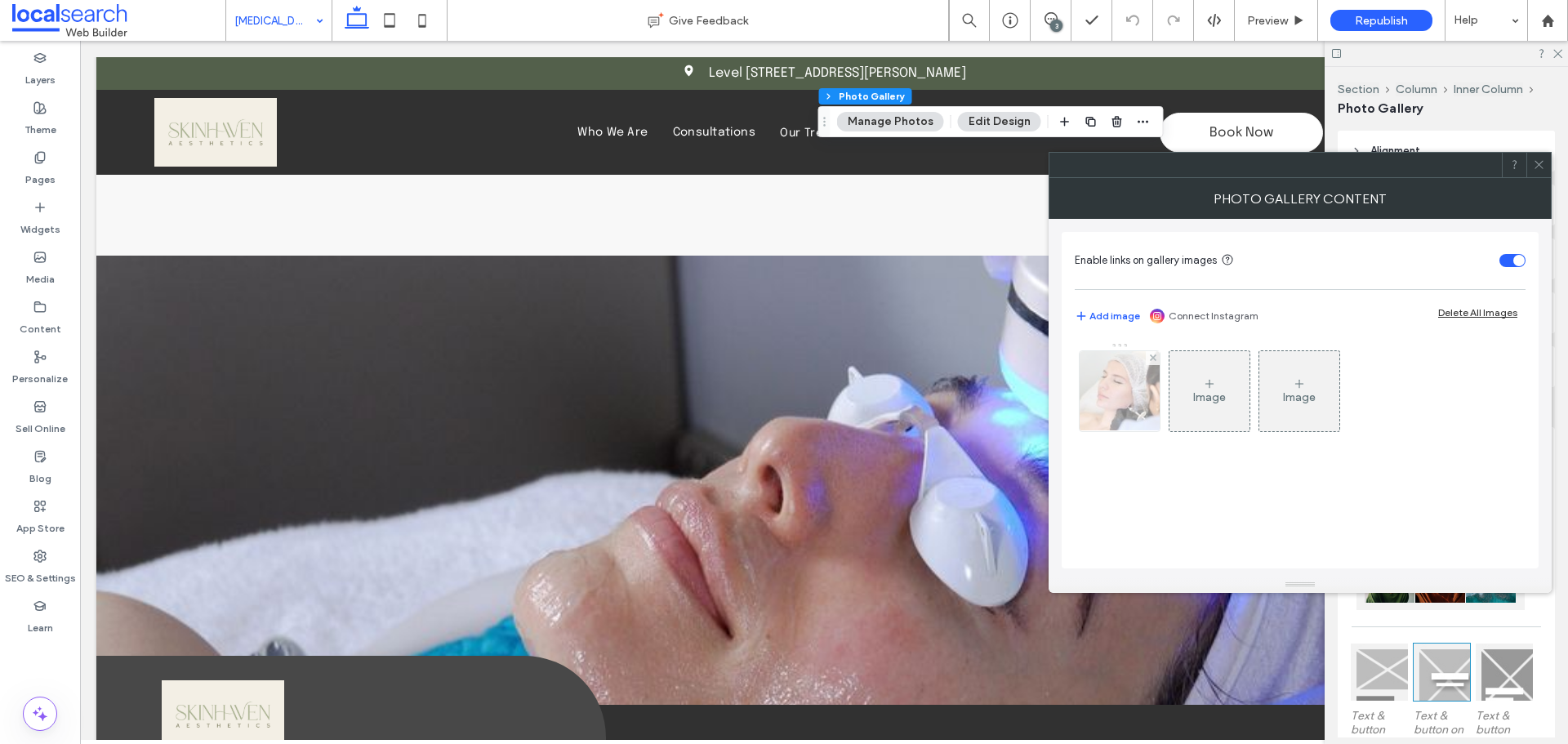
click at [1110, 398] on div at bounding box center [1119, 391] width 80 height 80
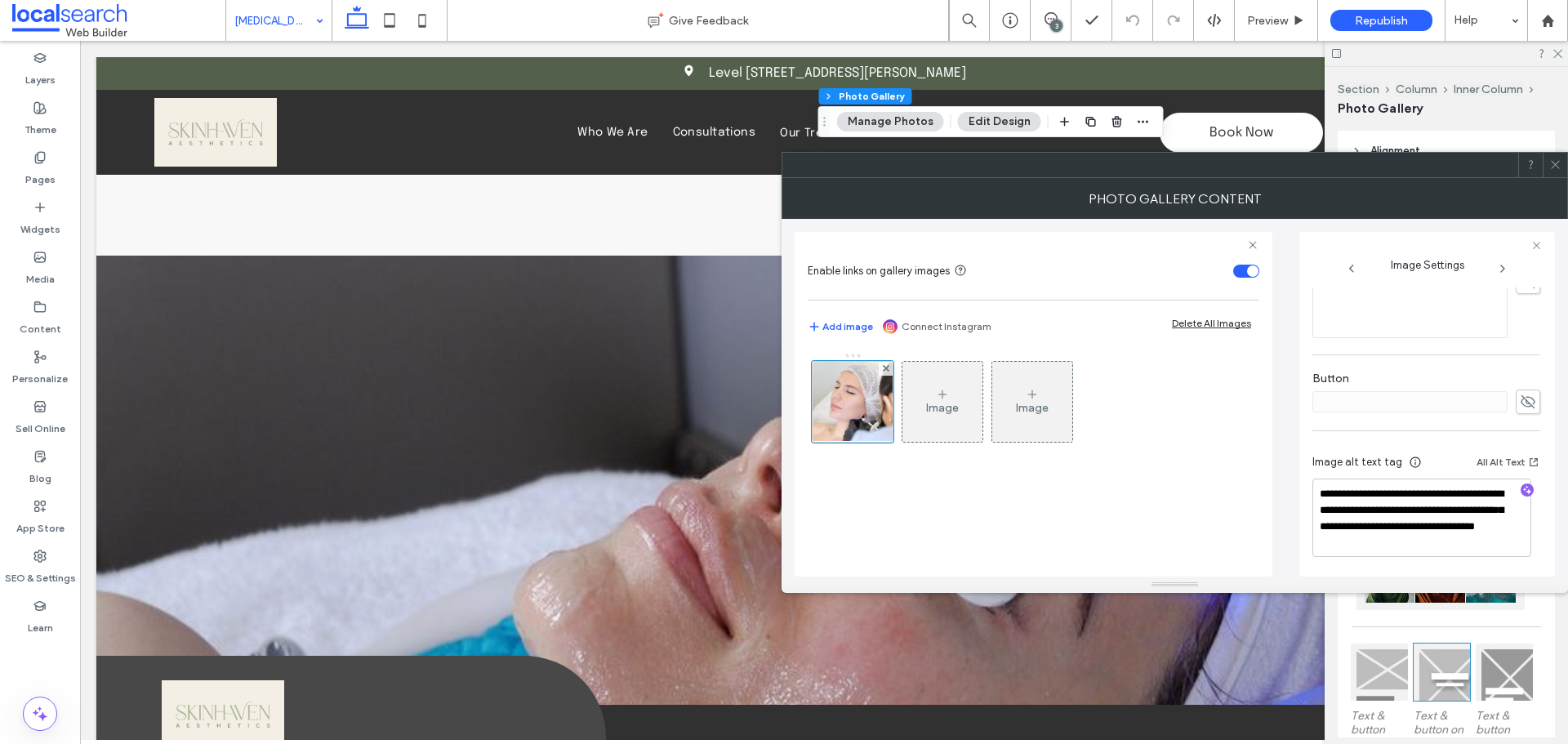
scroll to position [499, 0]
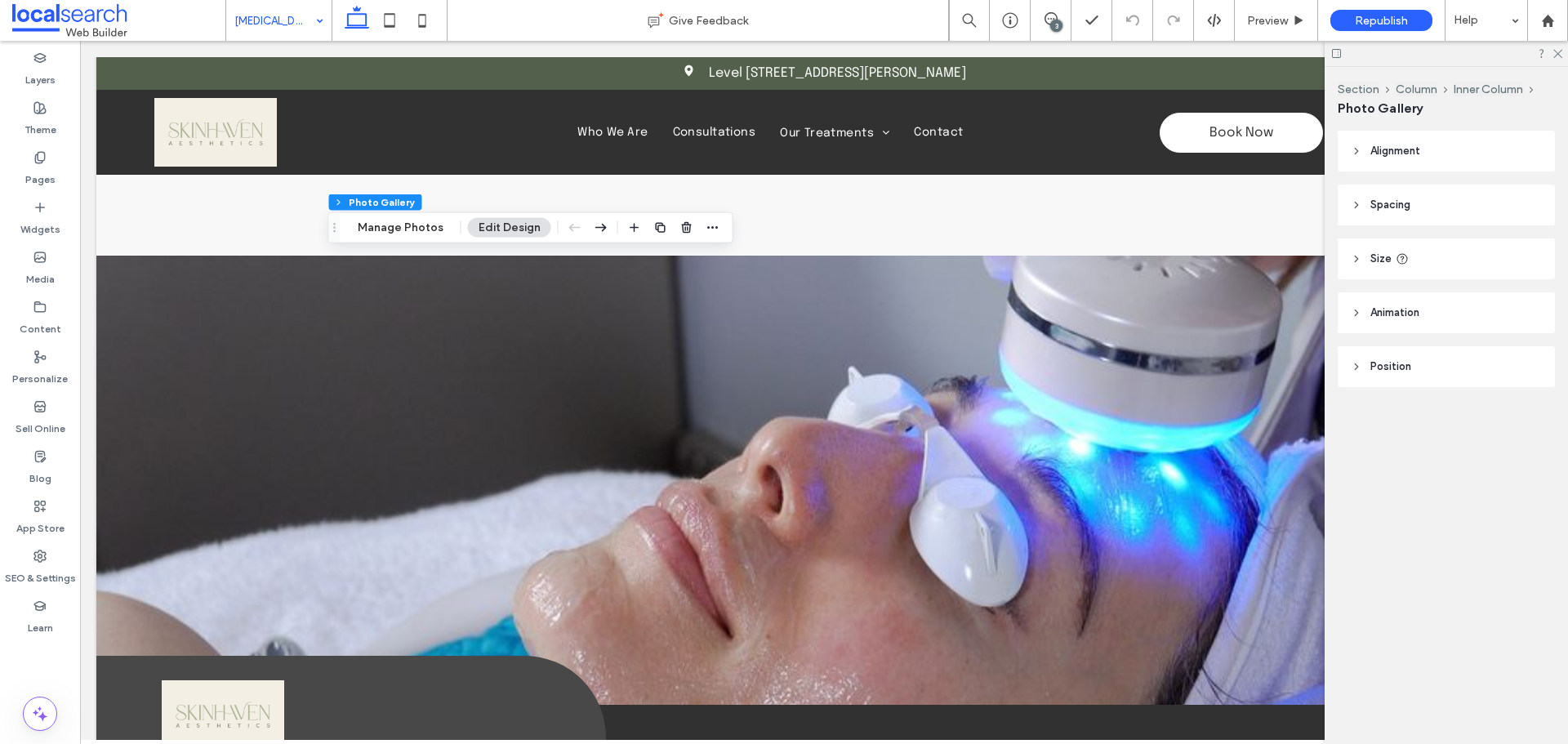
type input "**"
type input "****"
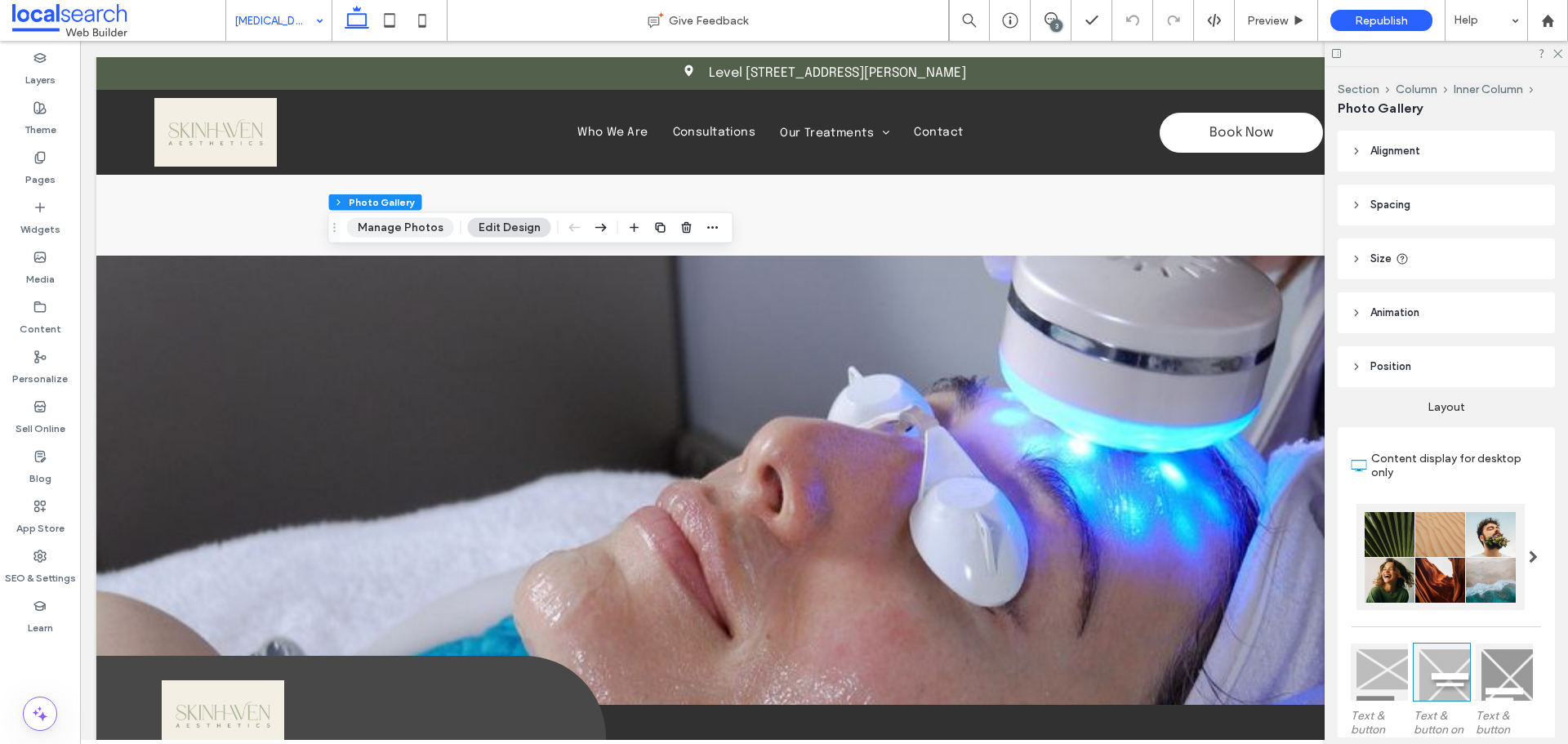
click at [388, 227] on button "Manage Photos" at bounding box center [400, 228] width 107 height 20
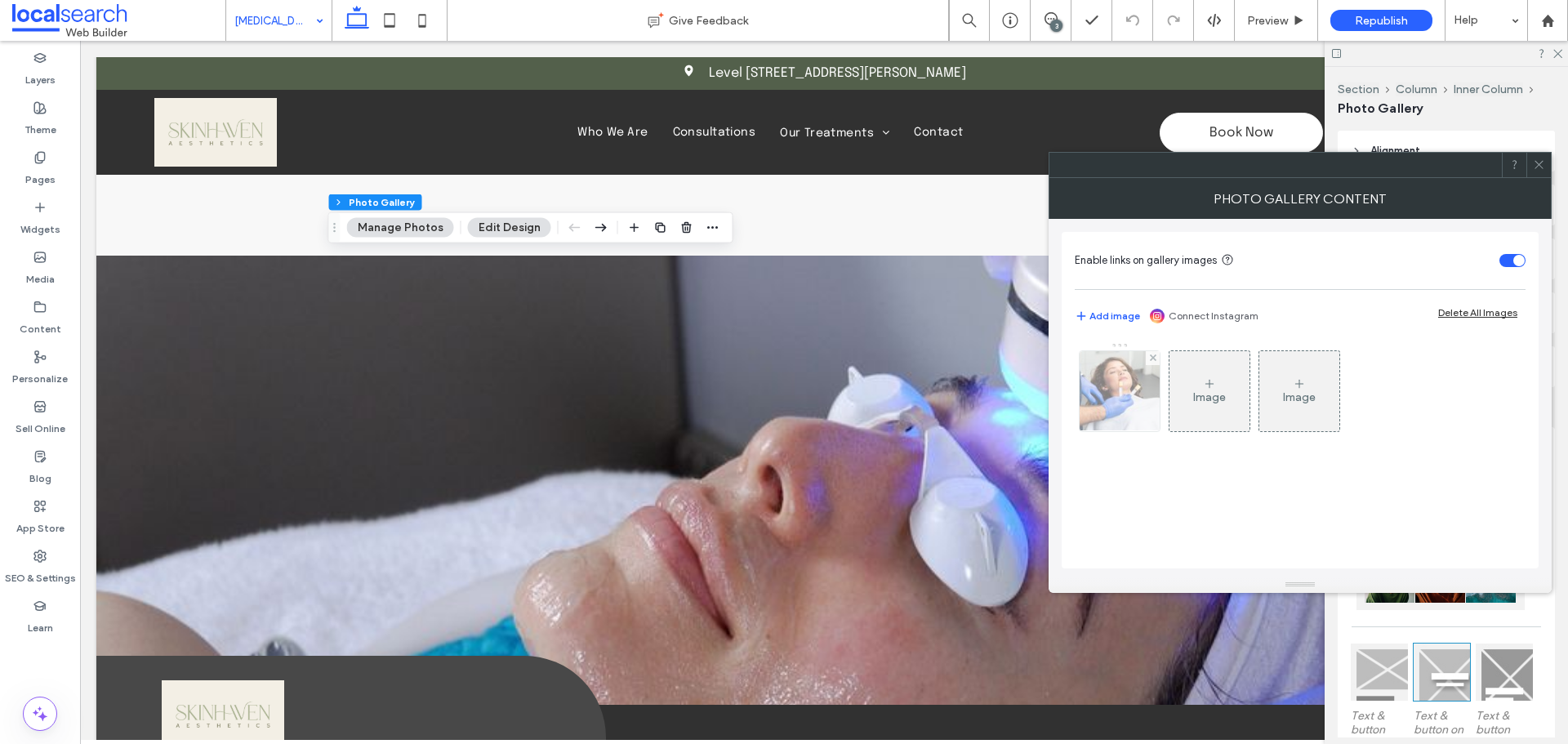
click at [1119, 408] on img at bounding box center [1119, 391] width 121 height 80
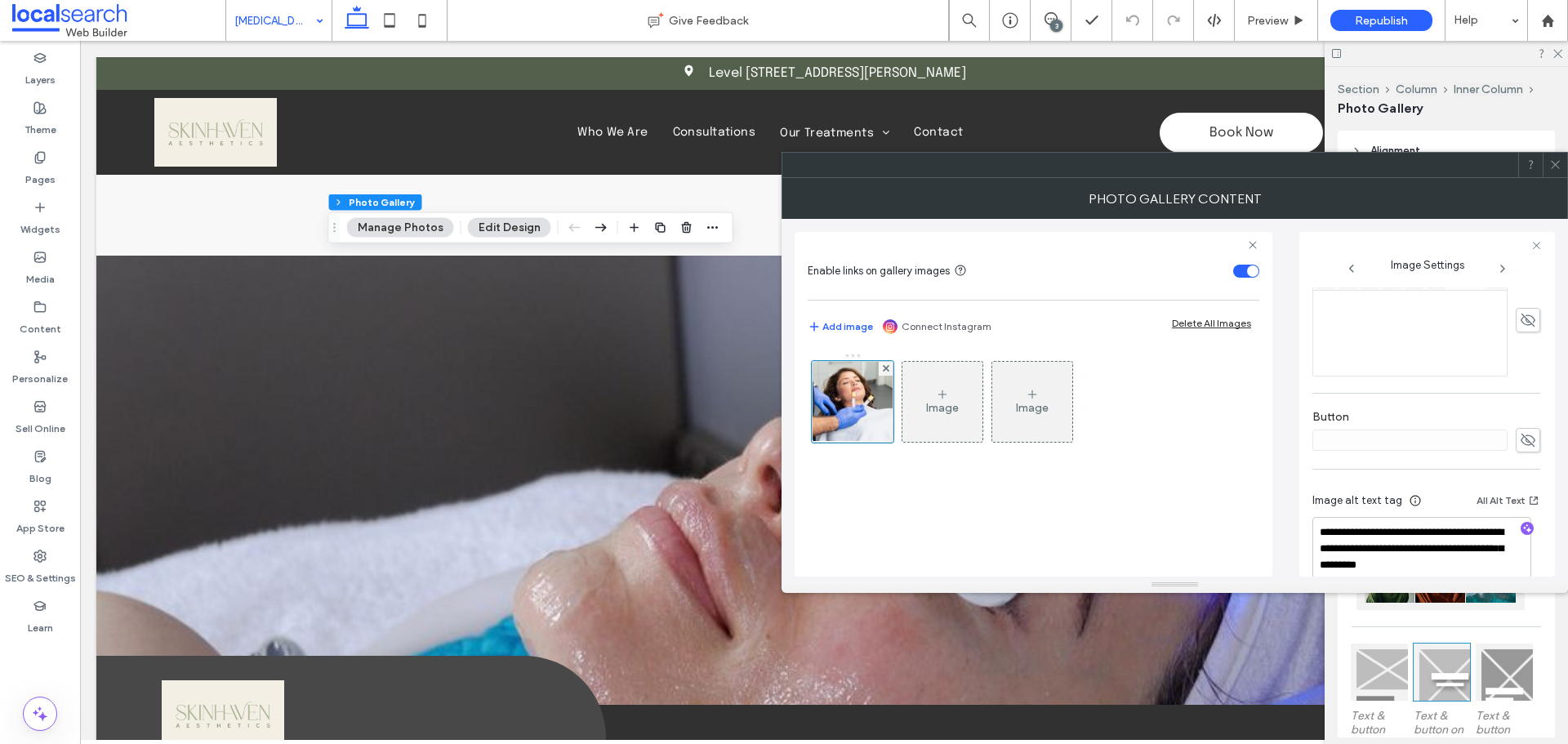
scroll to position [483, 0]
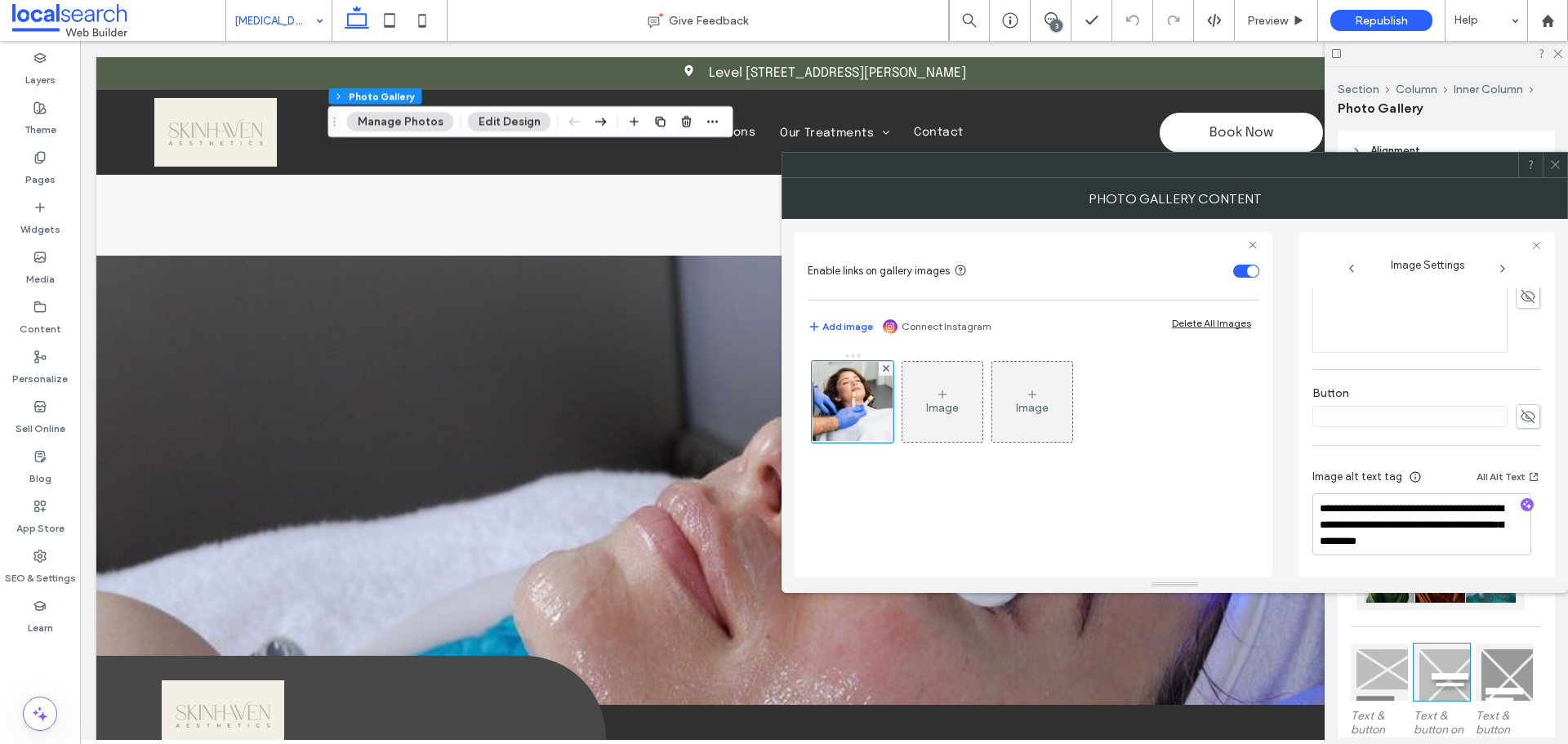
click at [1554, 169] on icon at bounding box center [1555, 165] width 12 height 12
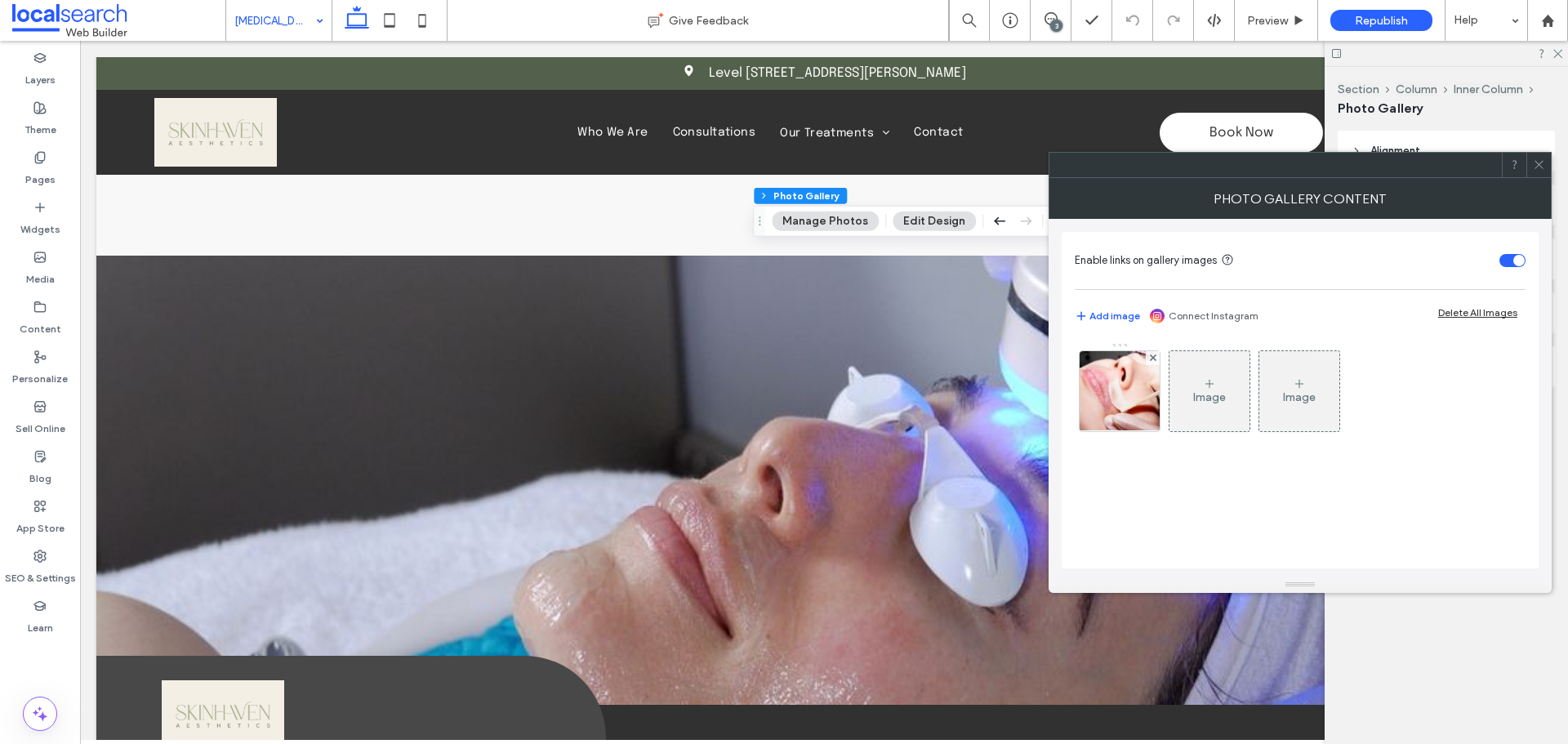
type input "**"
type input "****"
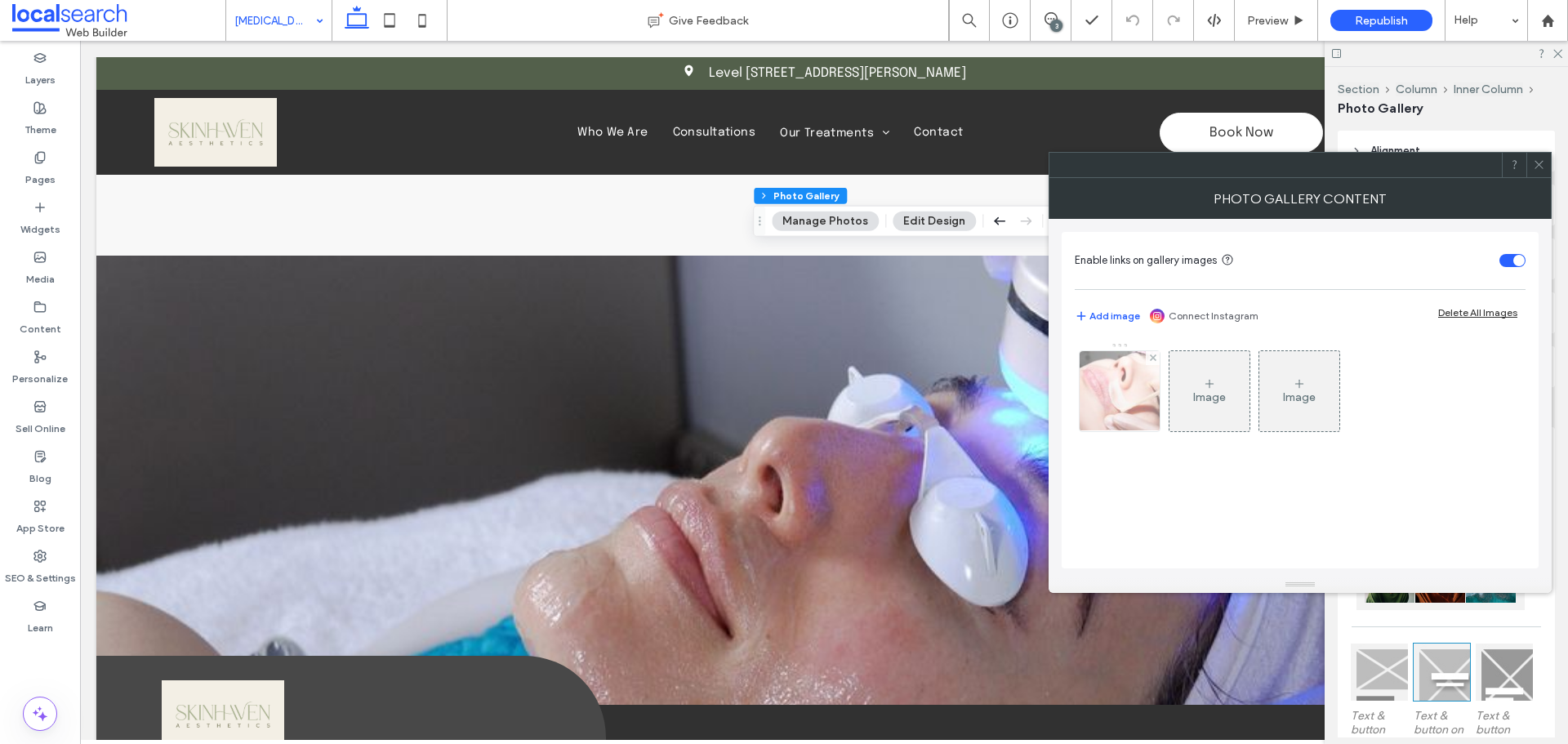
click at [1116, 410] on div at bounding box center [1119, 391] width 80 height 80
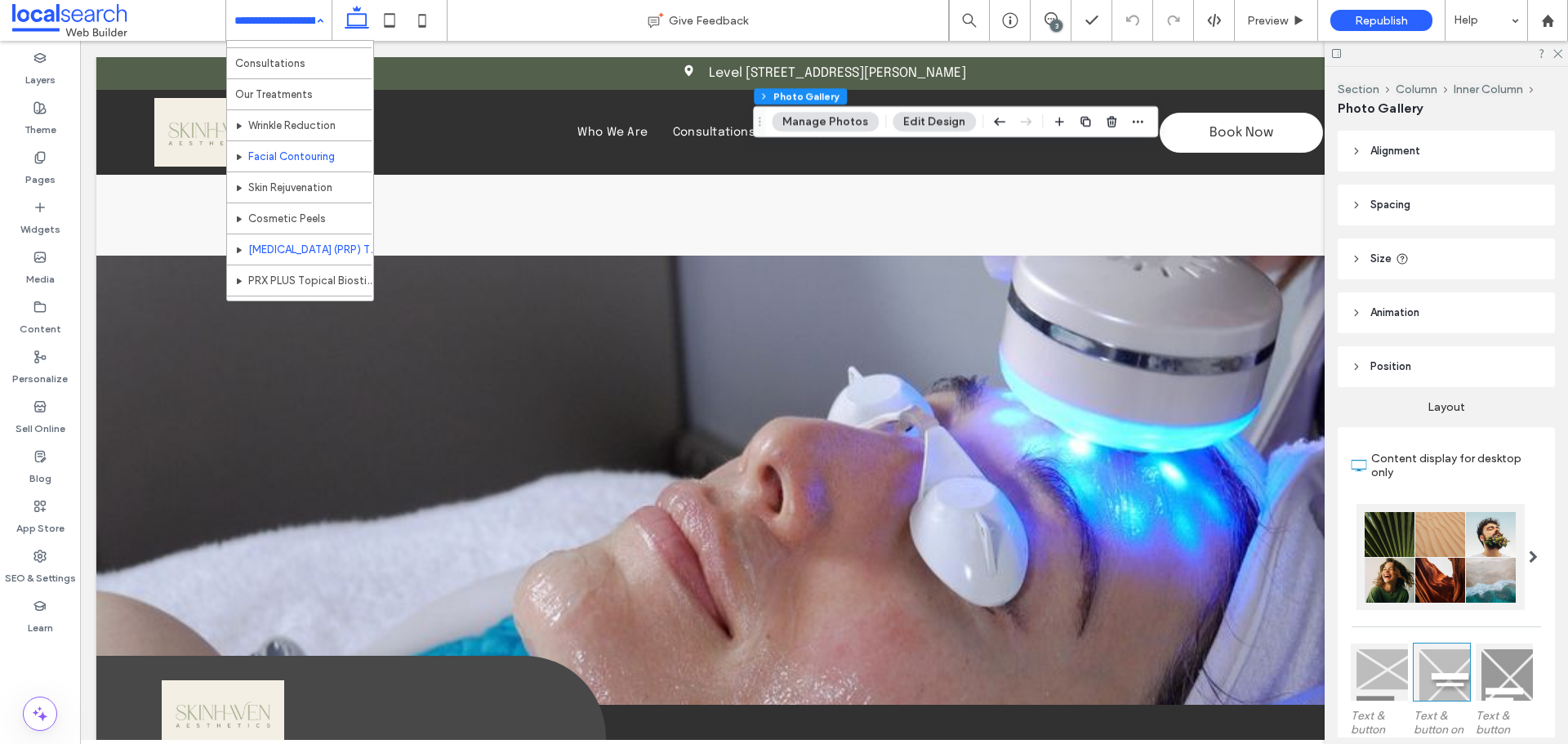
scroll to position [79, 0]
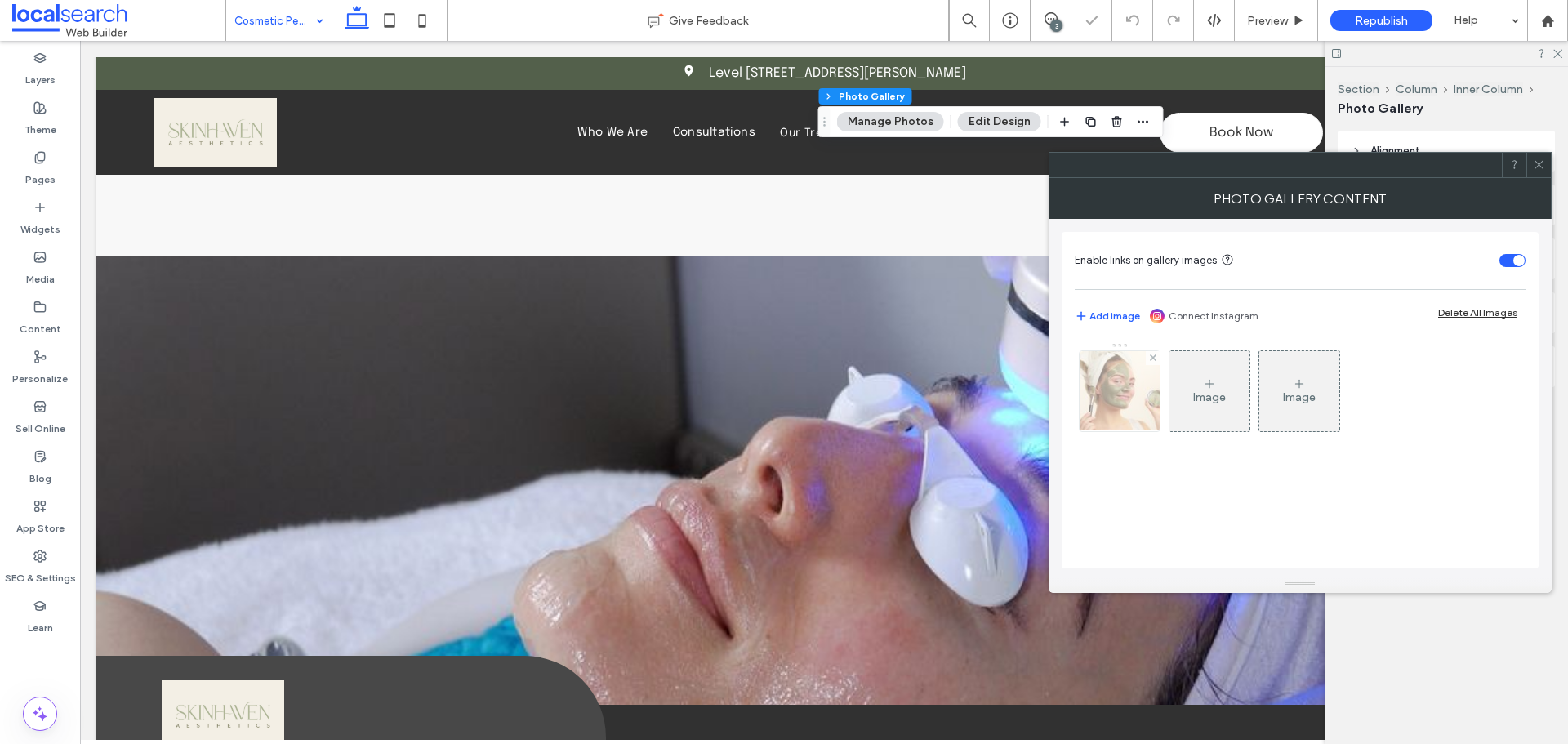
click at [1094, 399] on div at bounding box center [1119, 391] width 80 height 80
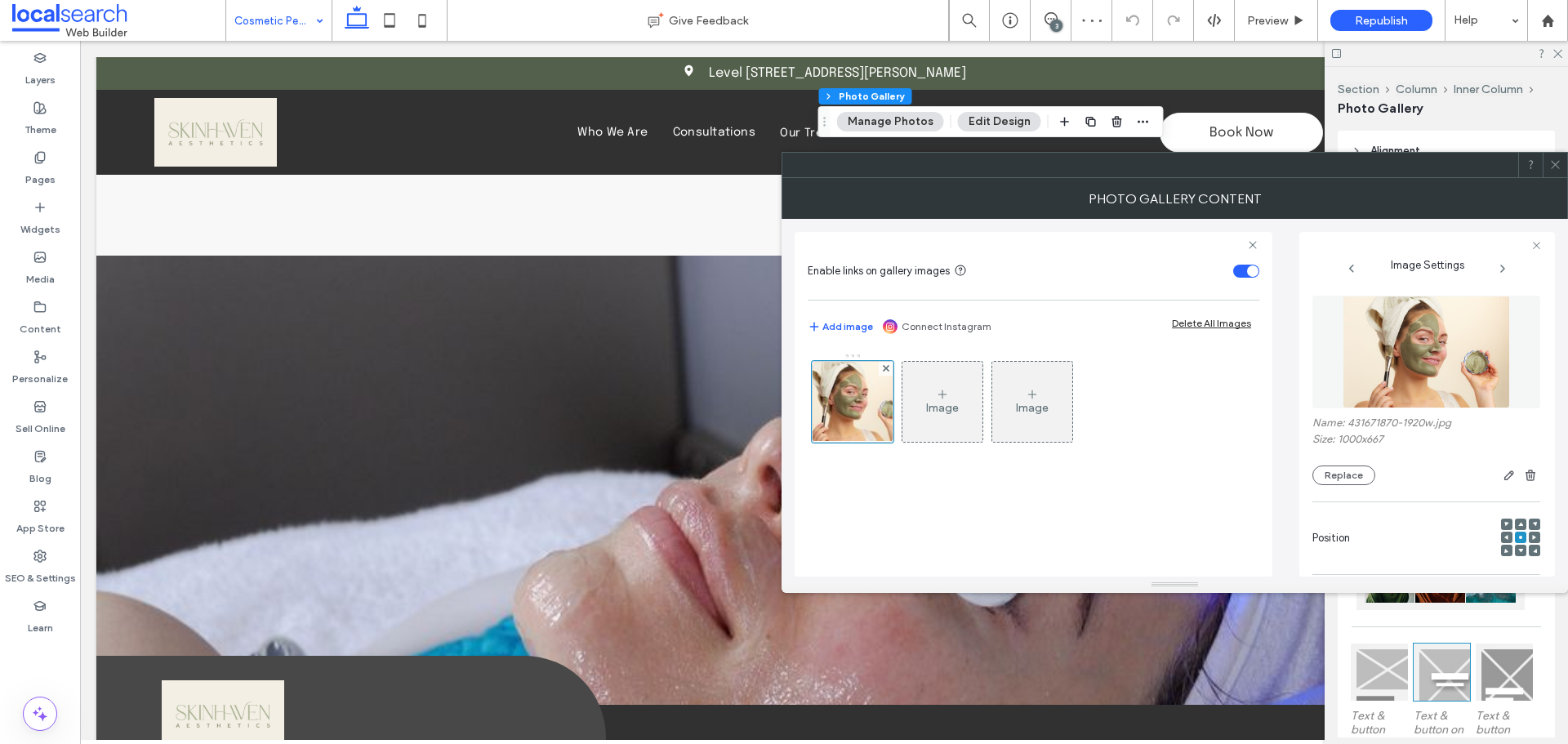
scroll to position [490, 0]
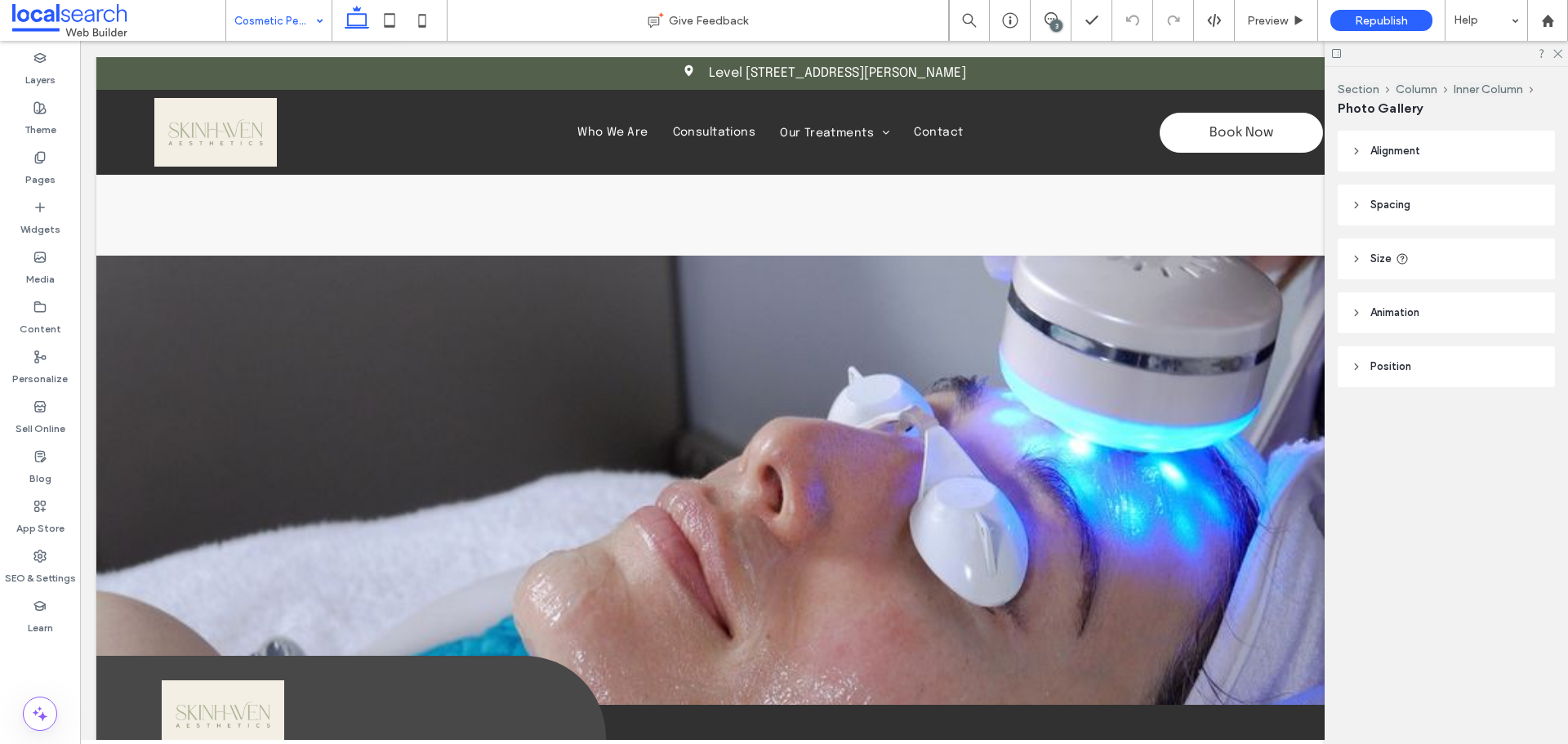
type input "**"
type input "****"
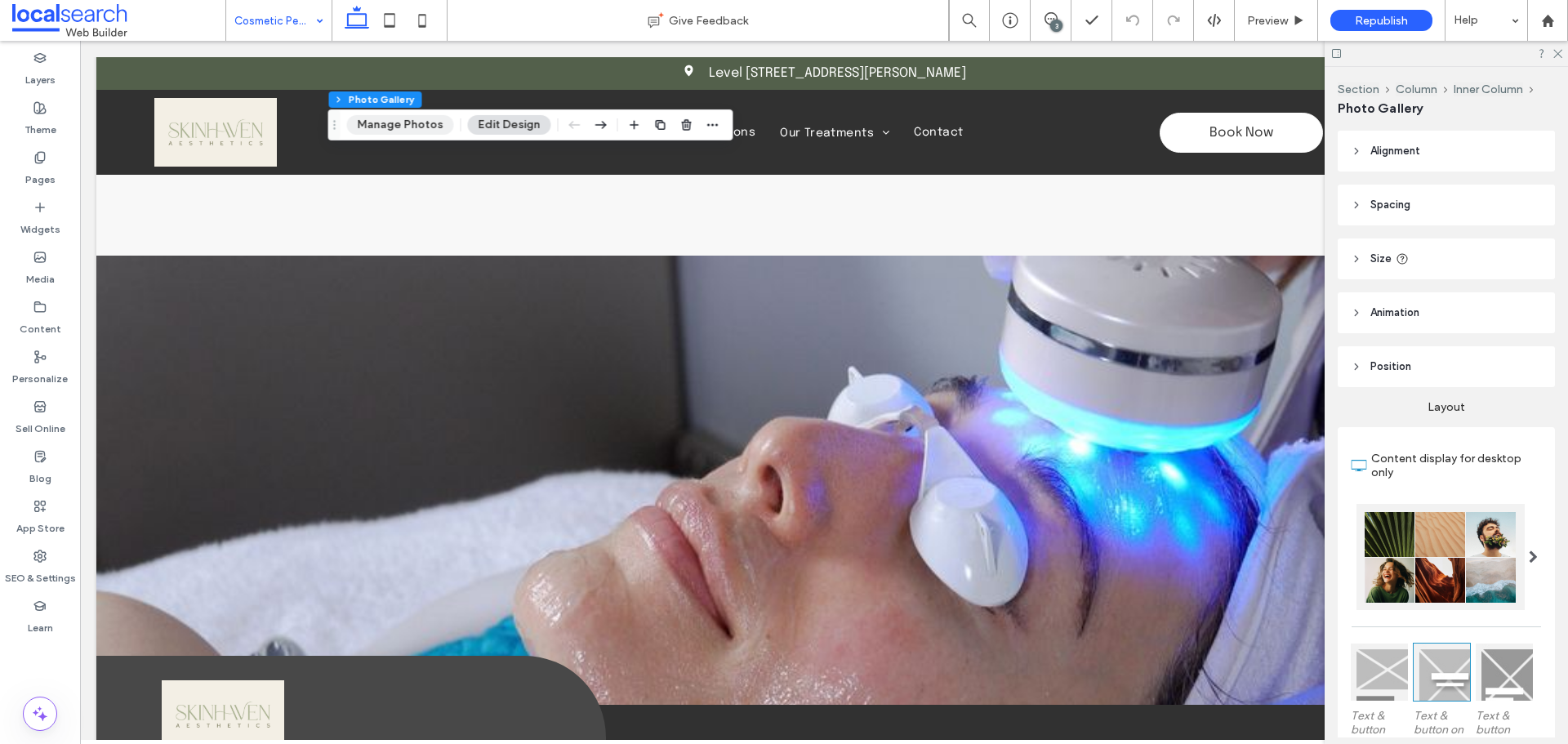
click at [410, 132] on button "Manage Photos" at bounding box center [400, 125] width 107 height 20
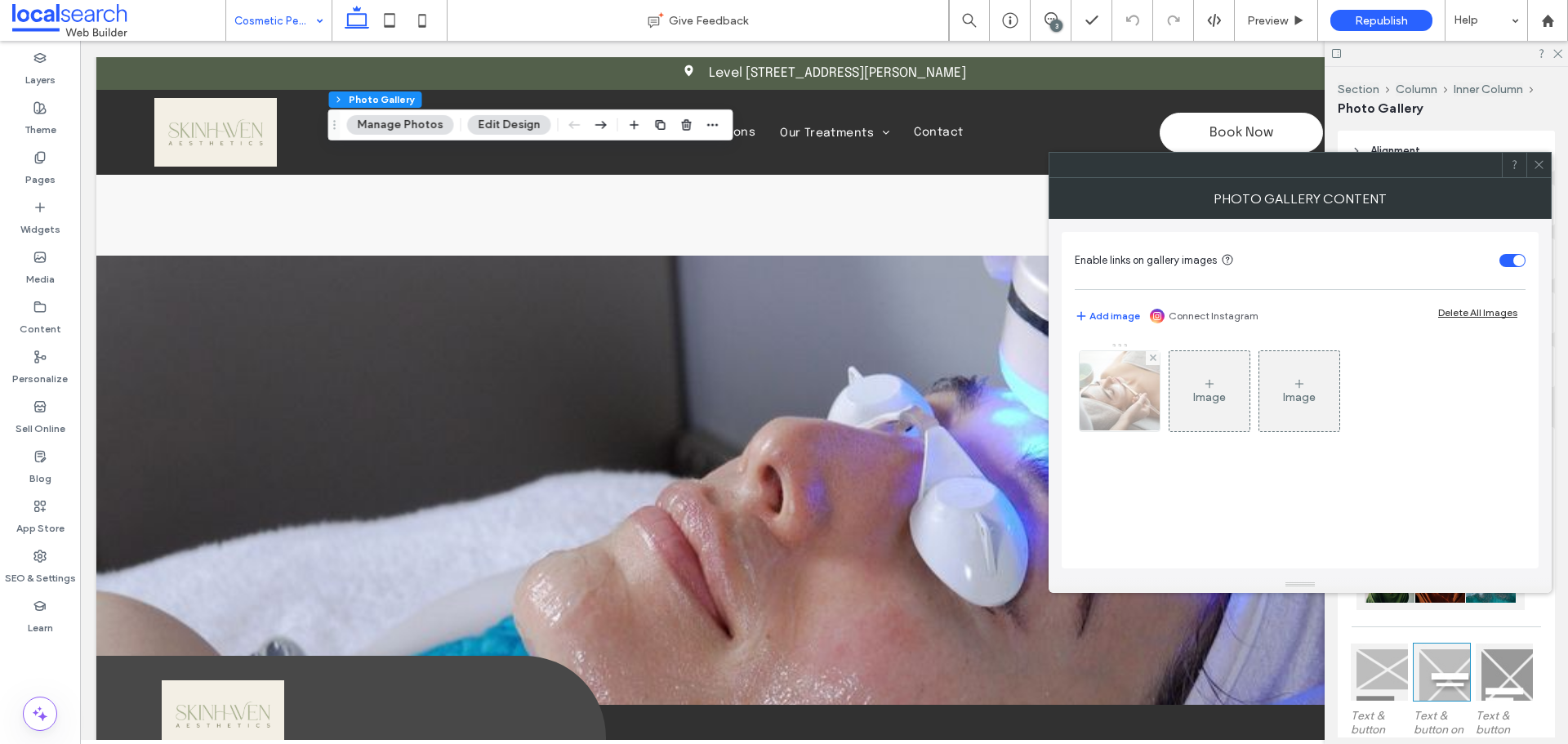
click at [1105, 407] on img at bounding box center [1119, 391] width 121 height 80
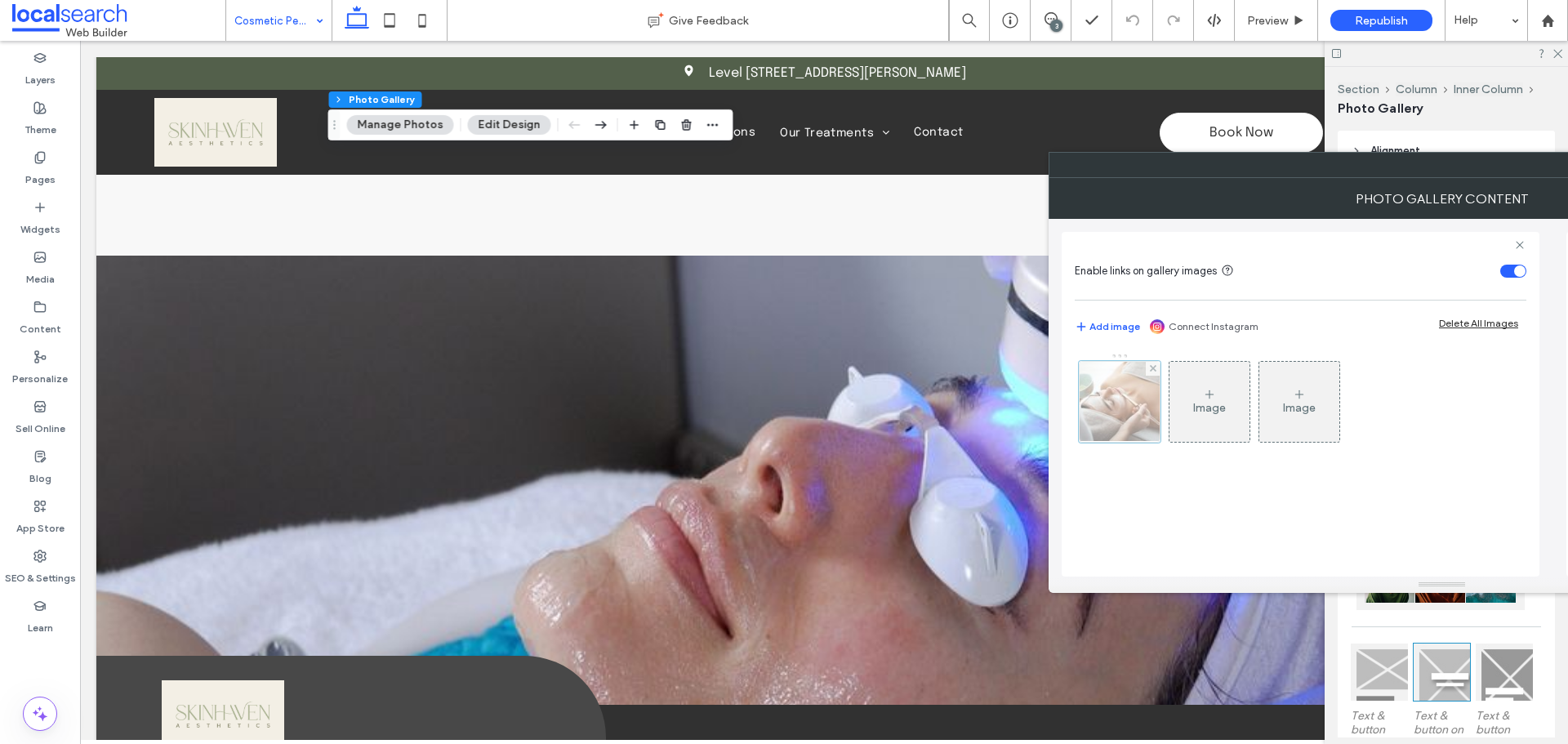
click at [1113, 410] on div at bounding box center [1119, 402] width 82 height 82
click at [1117, 408] on div at bounding box center [1119, 402] width 82 height 82
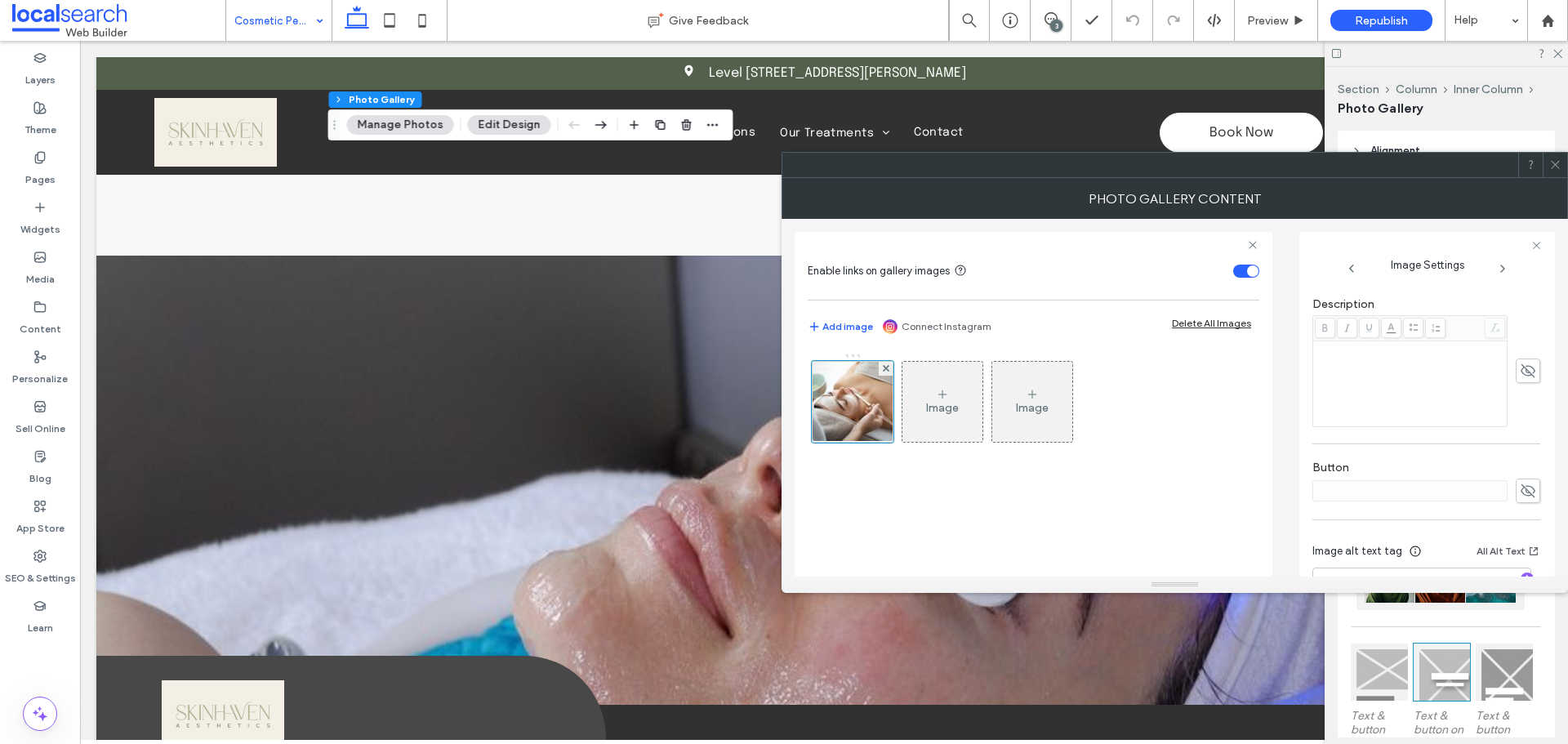
scroll to position [499, 0]
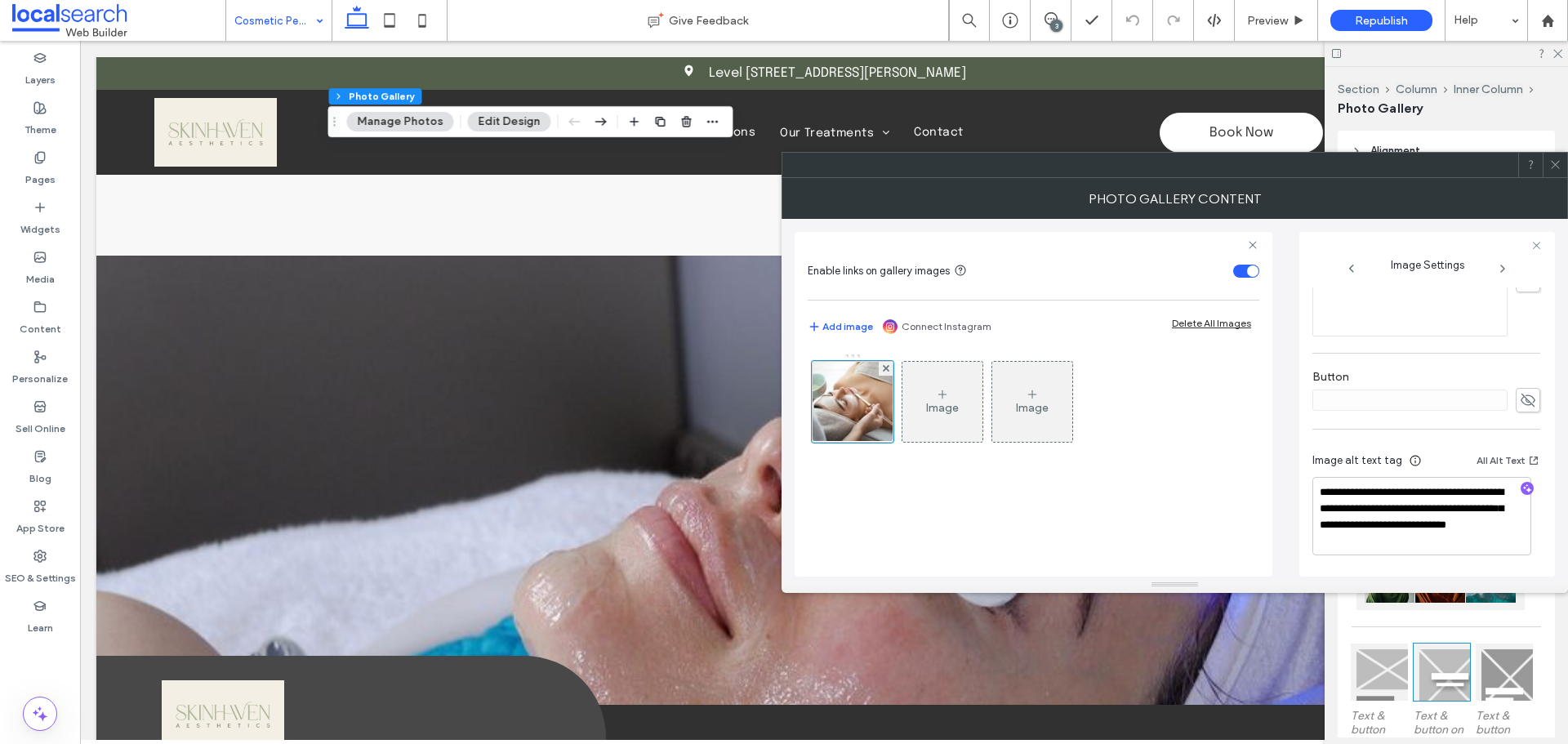
click at [1551, 166] on icon at bounding box center [1555, 165] width 12 height 12
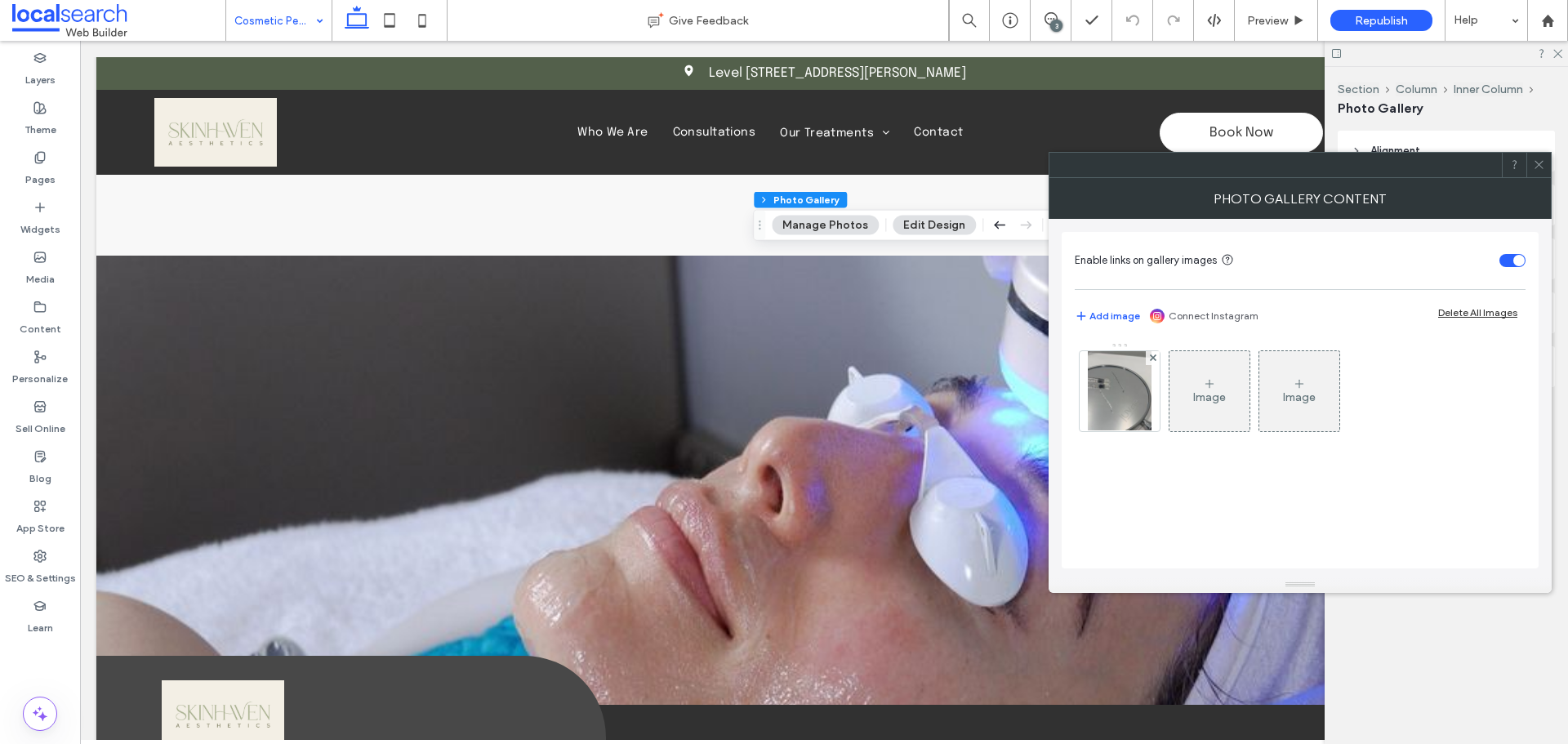
type input "**"
type input "****"
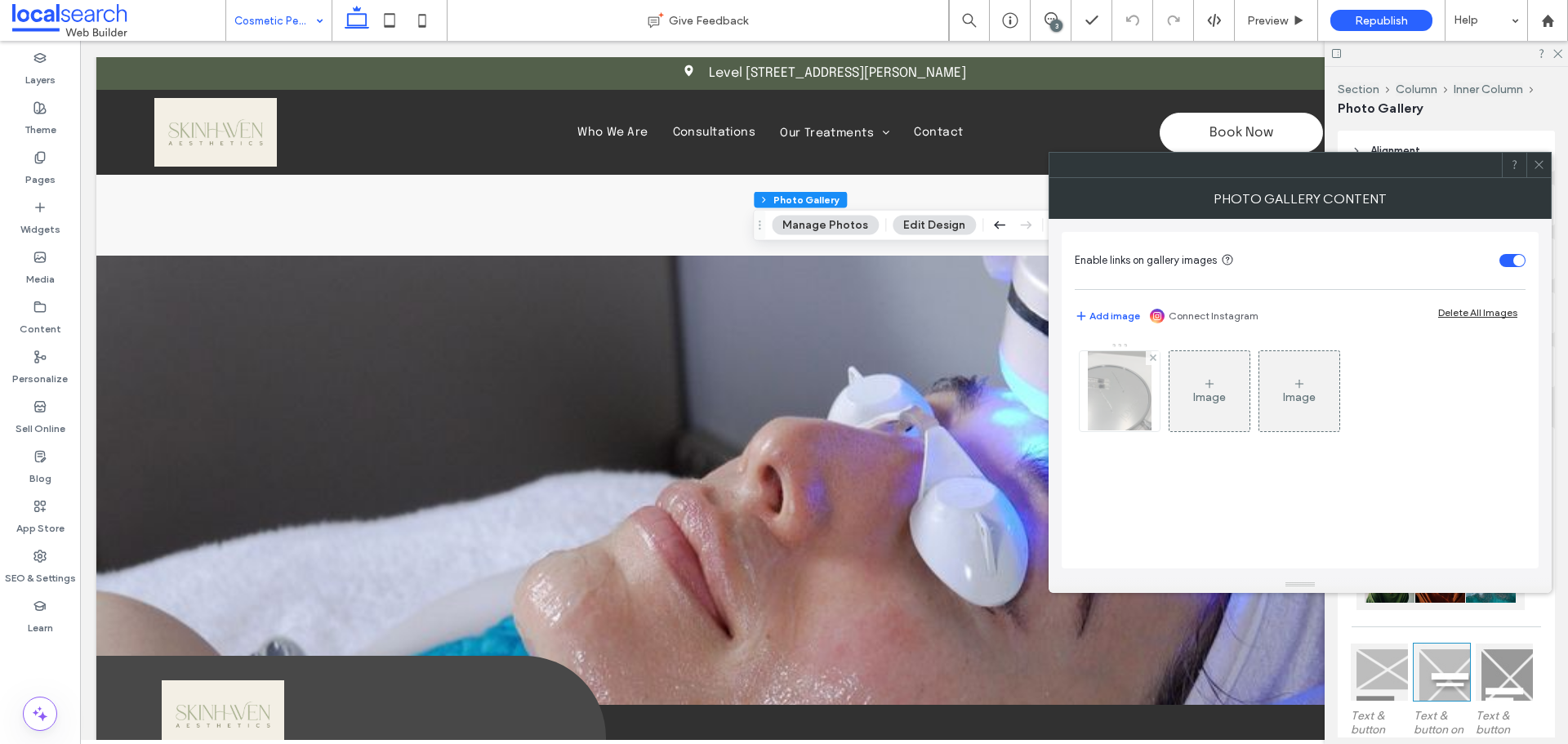
click at [1113, 399] on div at bounding box center [1119, 391] width 80 height 80
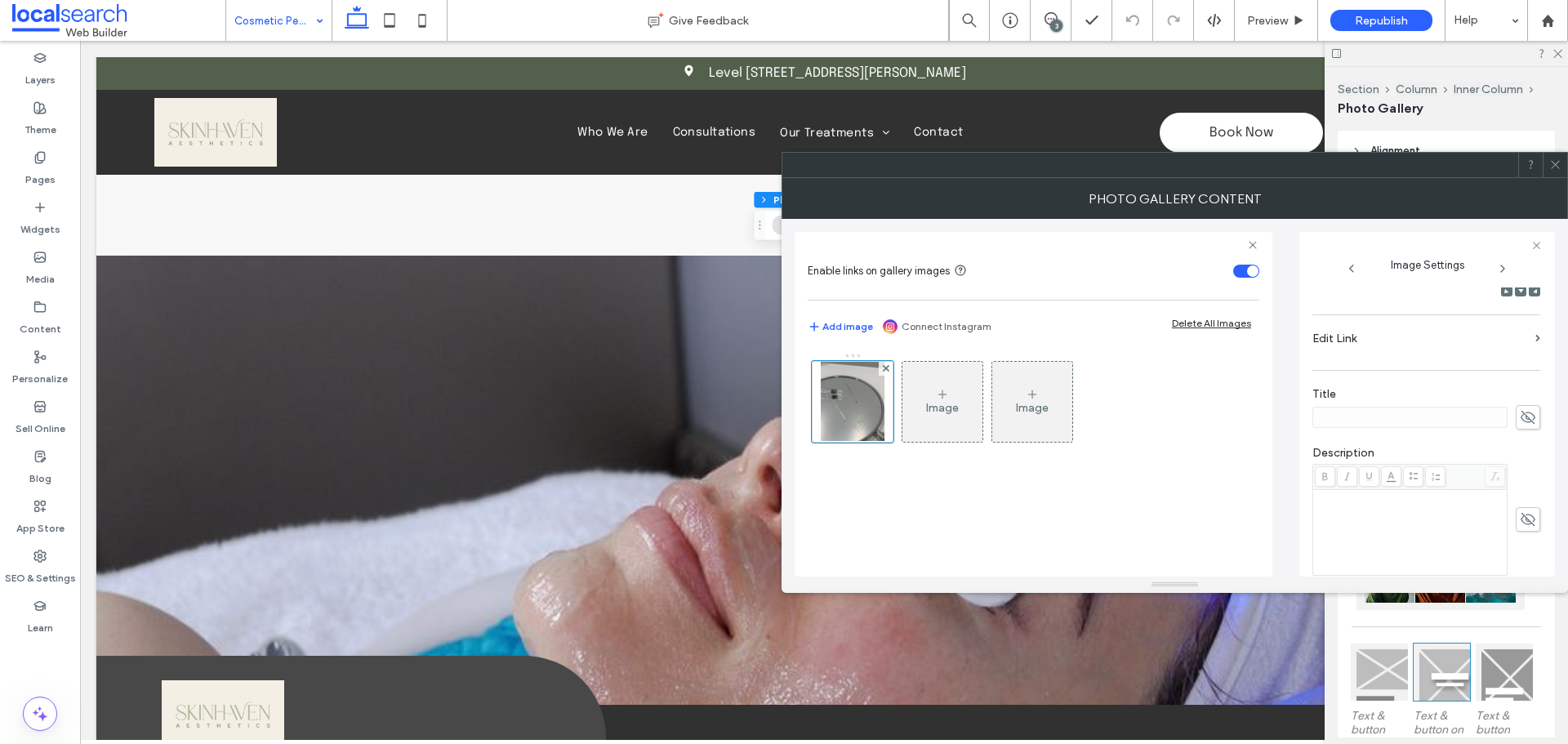
scroll to position [408, 0]
click at [1554, 172] on span at bounding box center [1555, 165] width 12 height 25
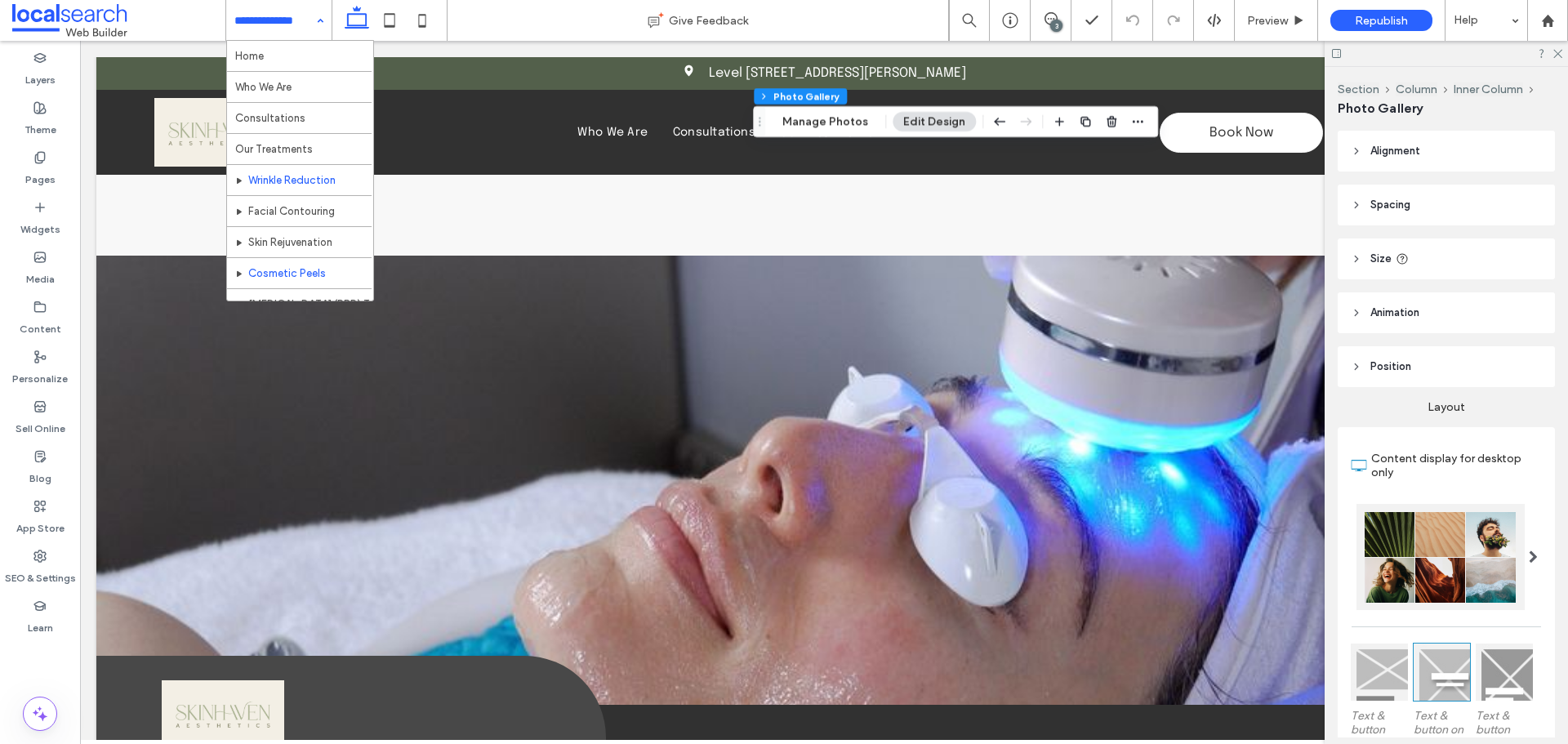
scroll to position [79, 0]
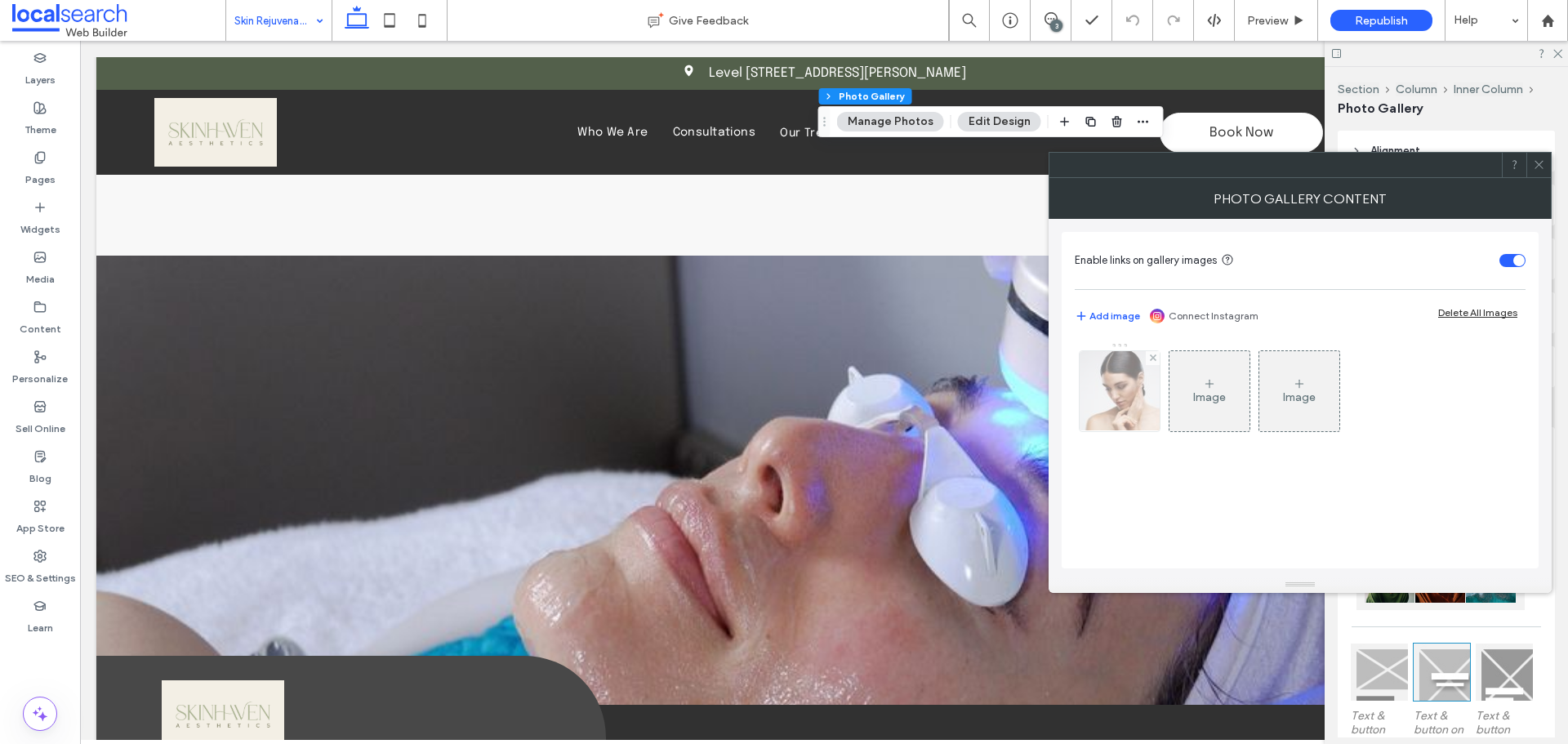
click at [1079, 413] on img at bounding box center [1119, 391] width 121 height 80
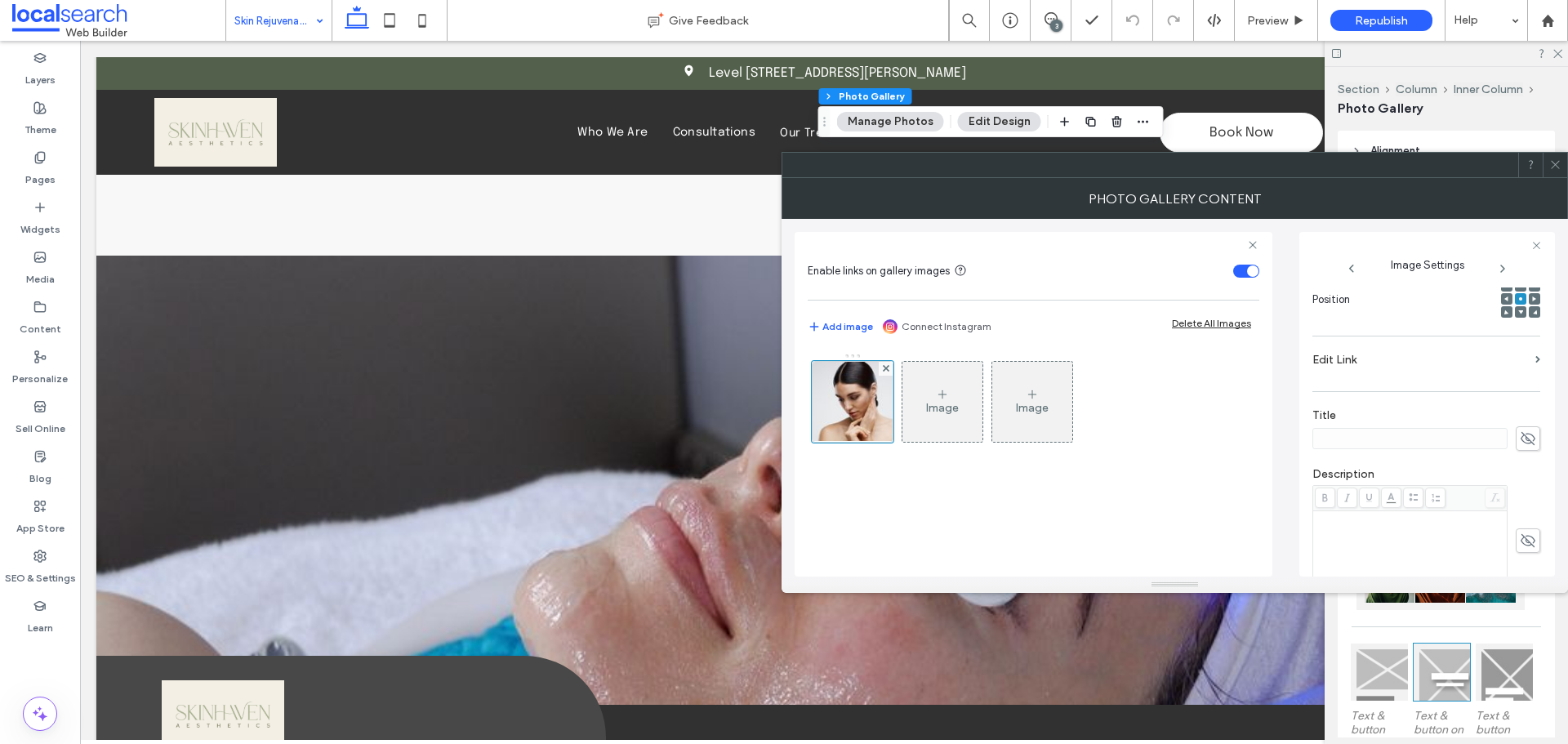
scroll to position [490, 0]
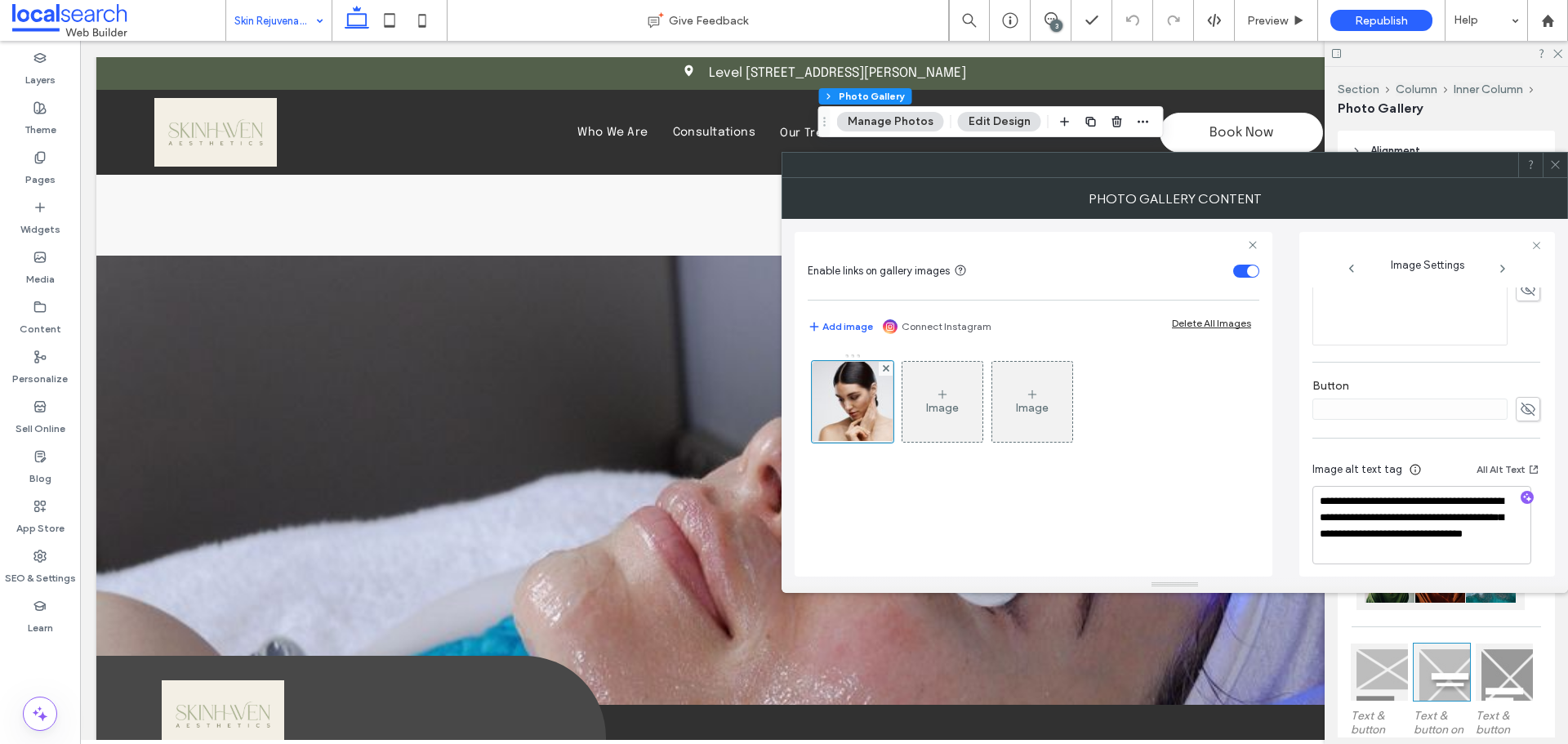
click at [1553, 164] on icon at bounding box center [1555, 165] width 12 height 12
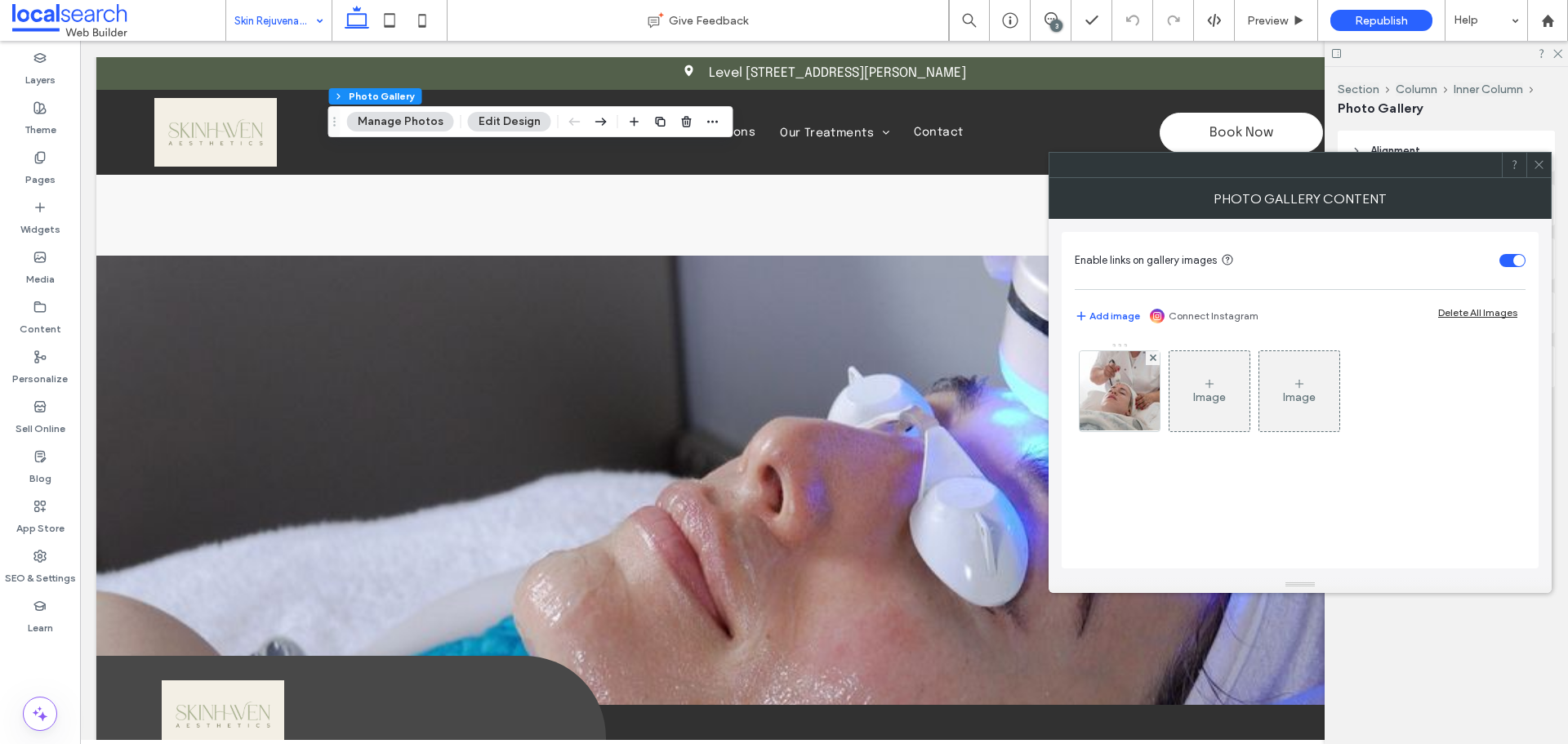
type input "**"
type input "****"
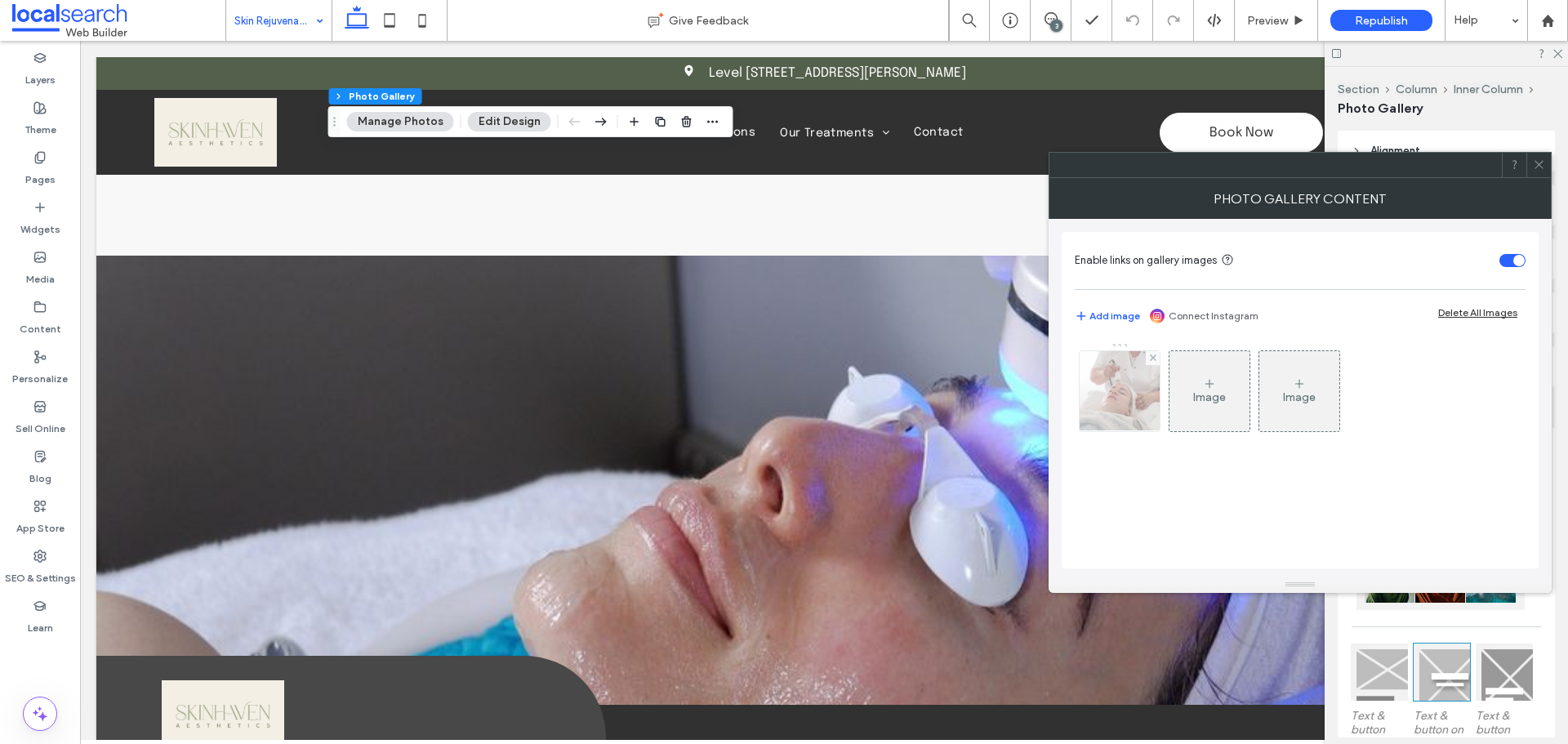
click at [1141, 390] on div at bounding box center [1119, 391] width 80 height 80
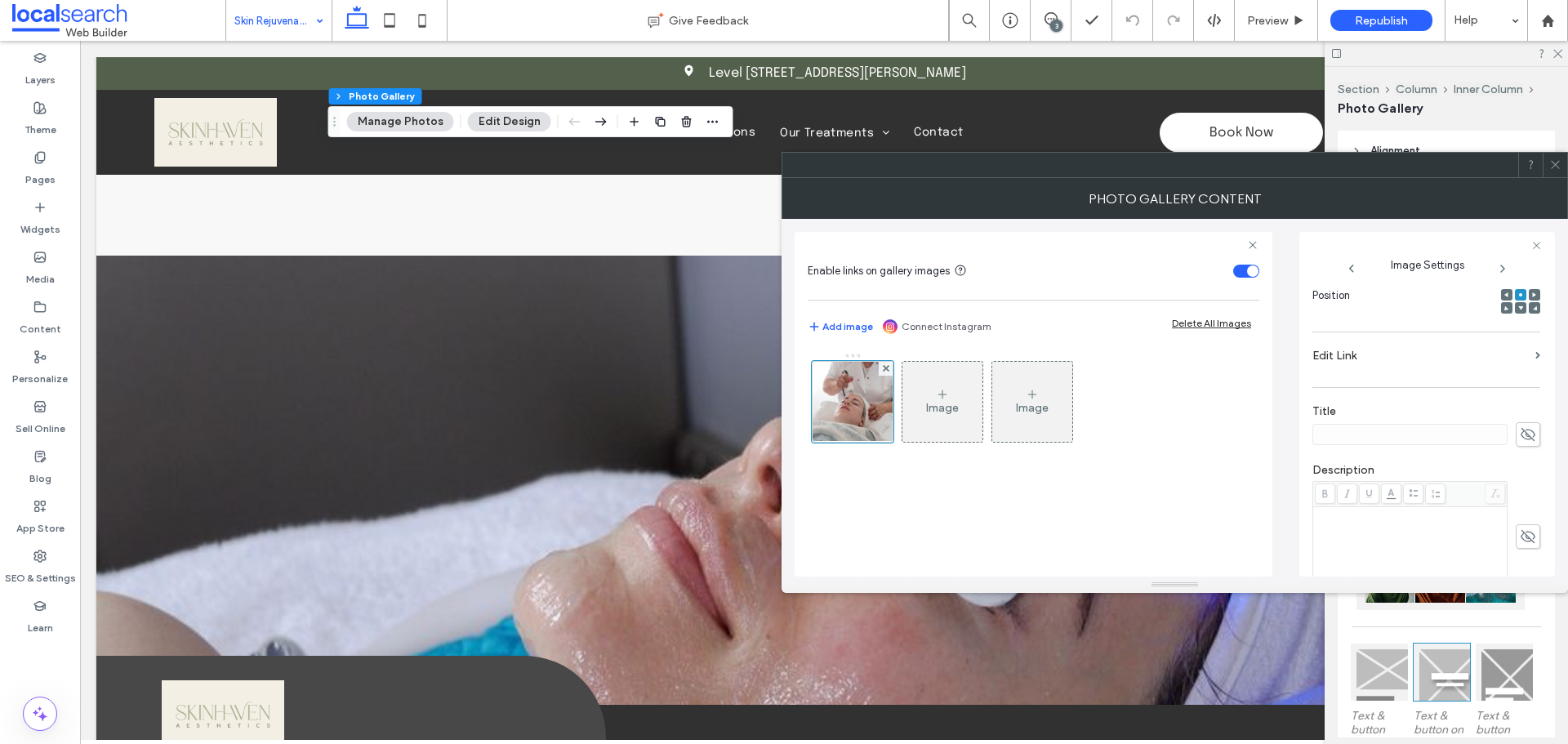
scroll to position [483, 0]
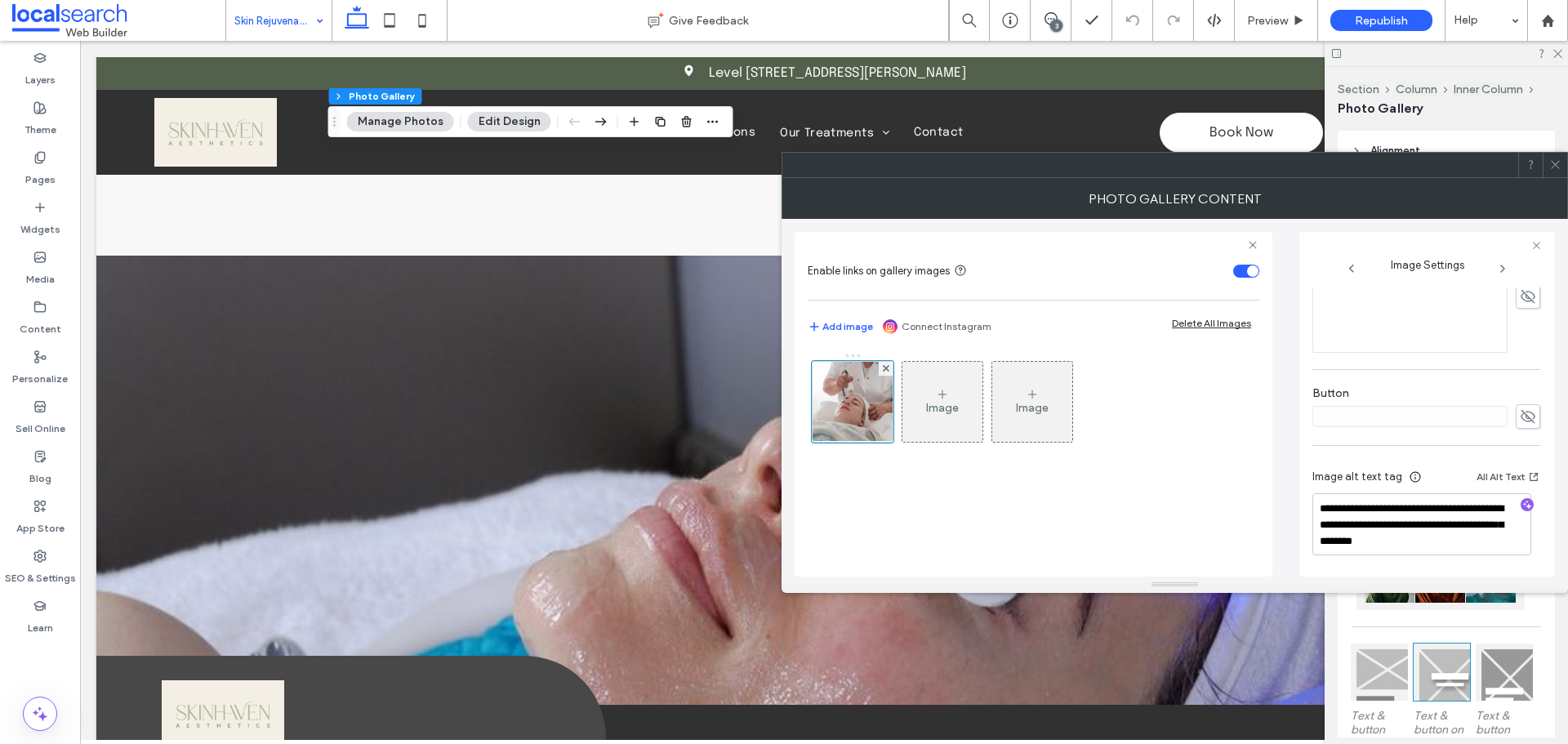
click at [1551, 170] on span at bounding box center [1555, 165] width 12 height 25
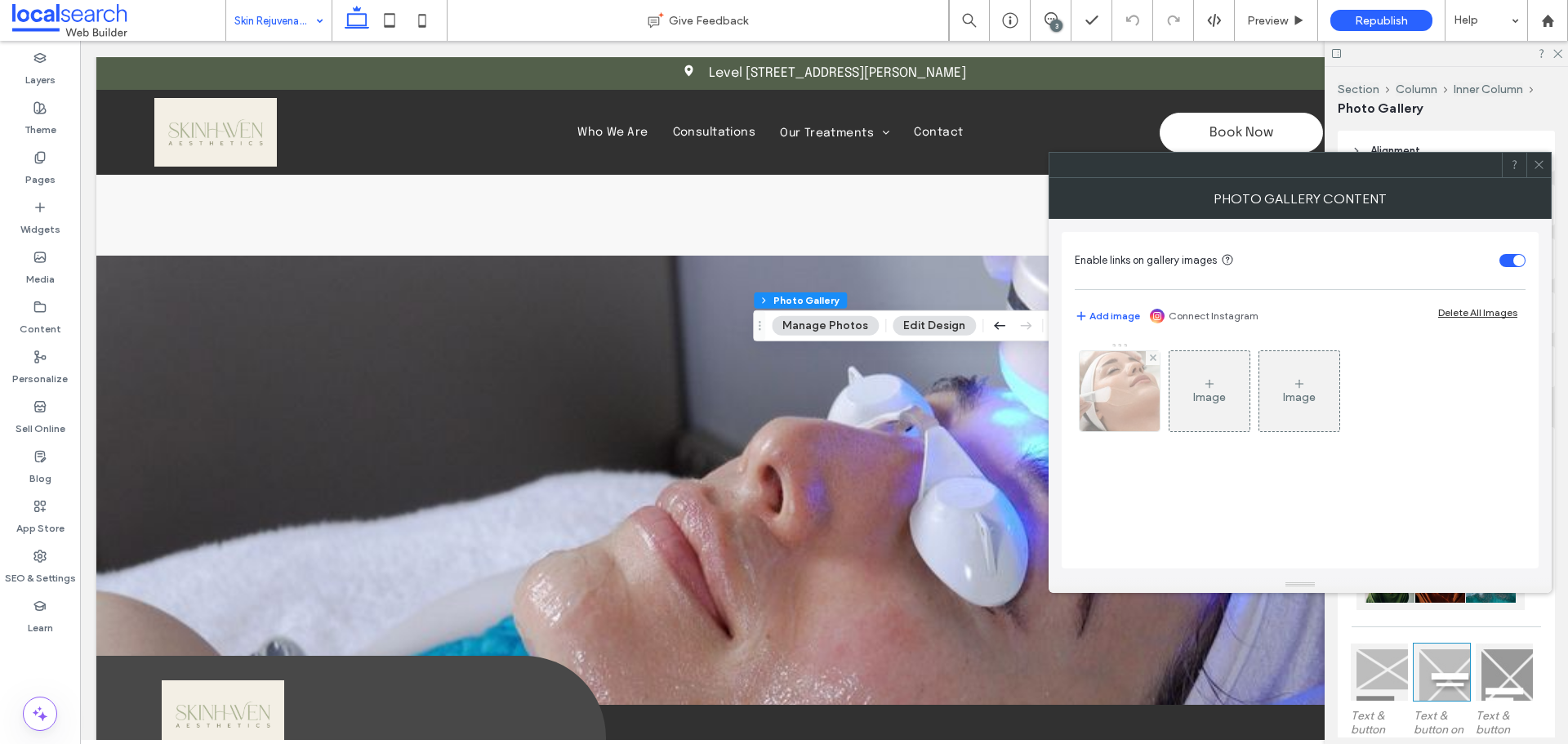
click at [1103, 387] on div at bounding box center [1119, 391] width 80 height 80
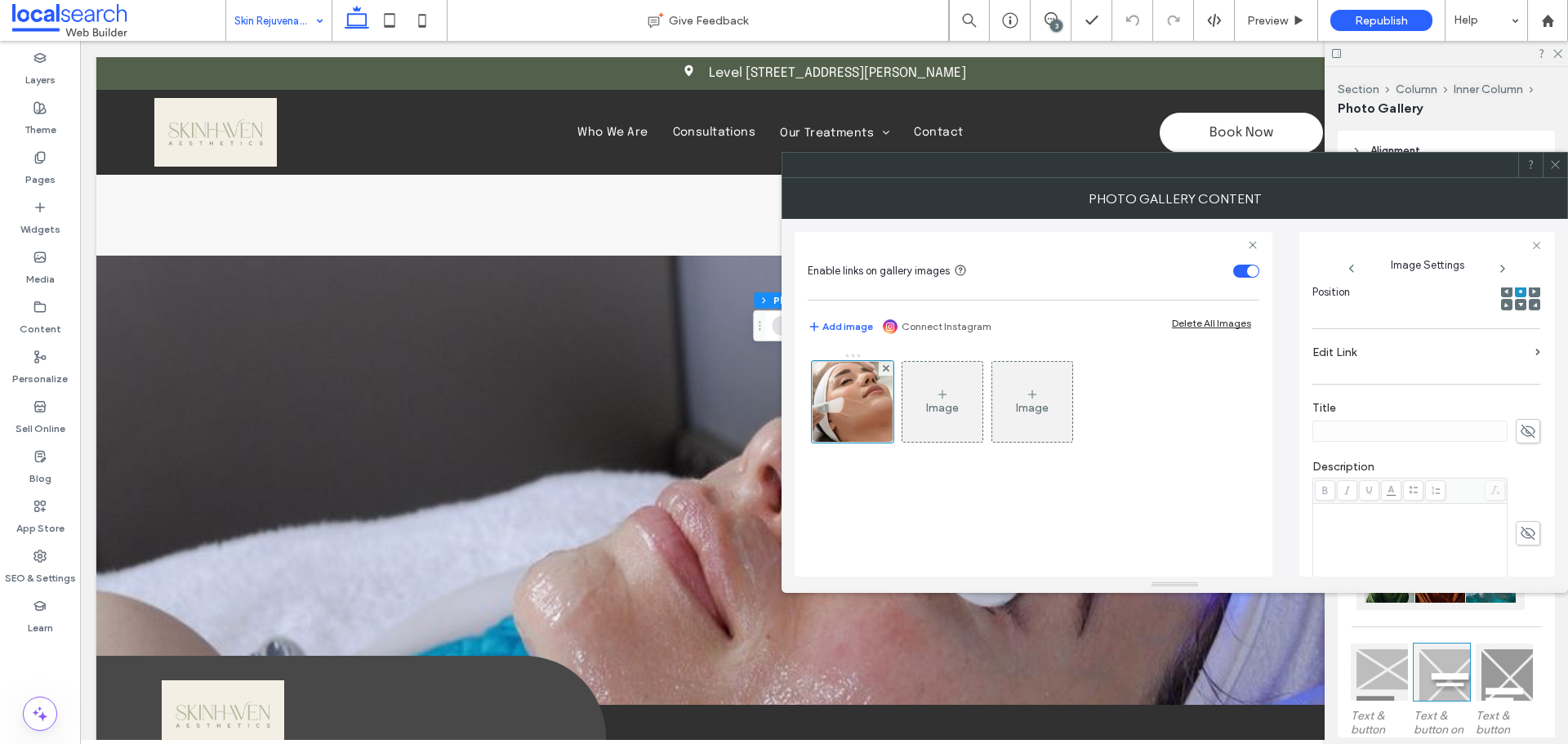
scroll to position [408, 0]
click at [1516, 512] on span at bounding box center [1528, 516] width 25 height 25
drag, startPoint x: 1301, startPoint y: 514, endPoint x: 1084, endPoint y: 529, distance: 217.5
click at [1084, 529] on div "**********" at bounding box center [1175, 398] width 760 height 358
click at [1520, 518] on icon at bounding box center [1528, 516] width 17 height 18
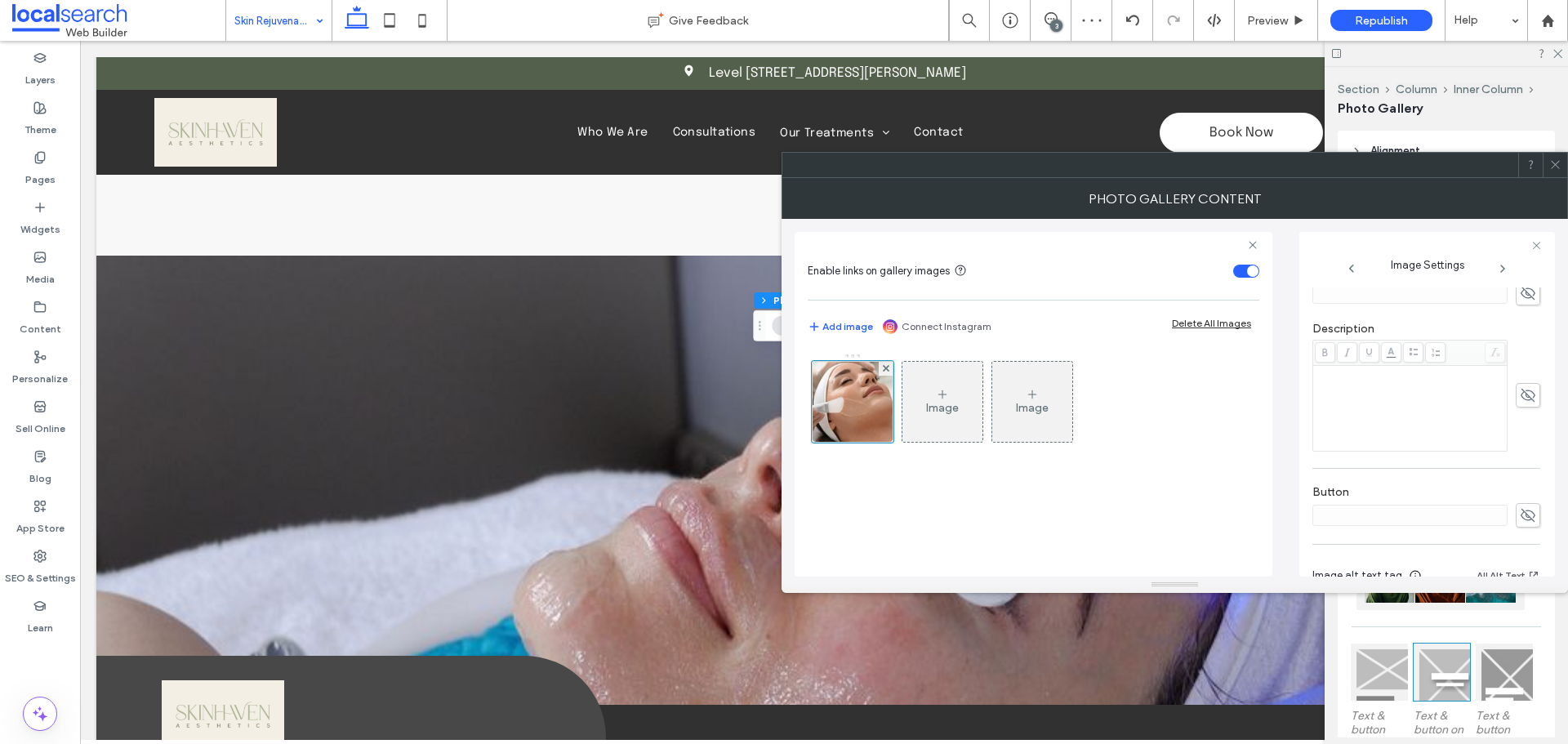
click at [1556, 166] on icon at bounding box center [1555, 165] width 12 height 12
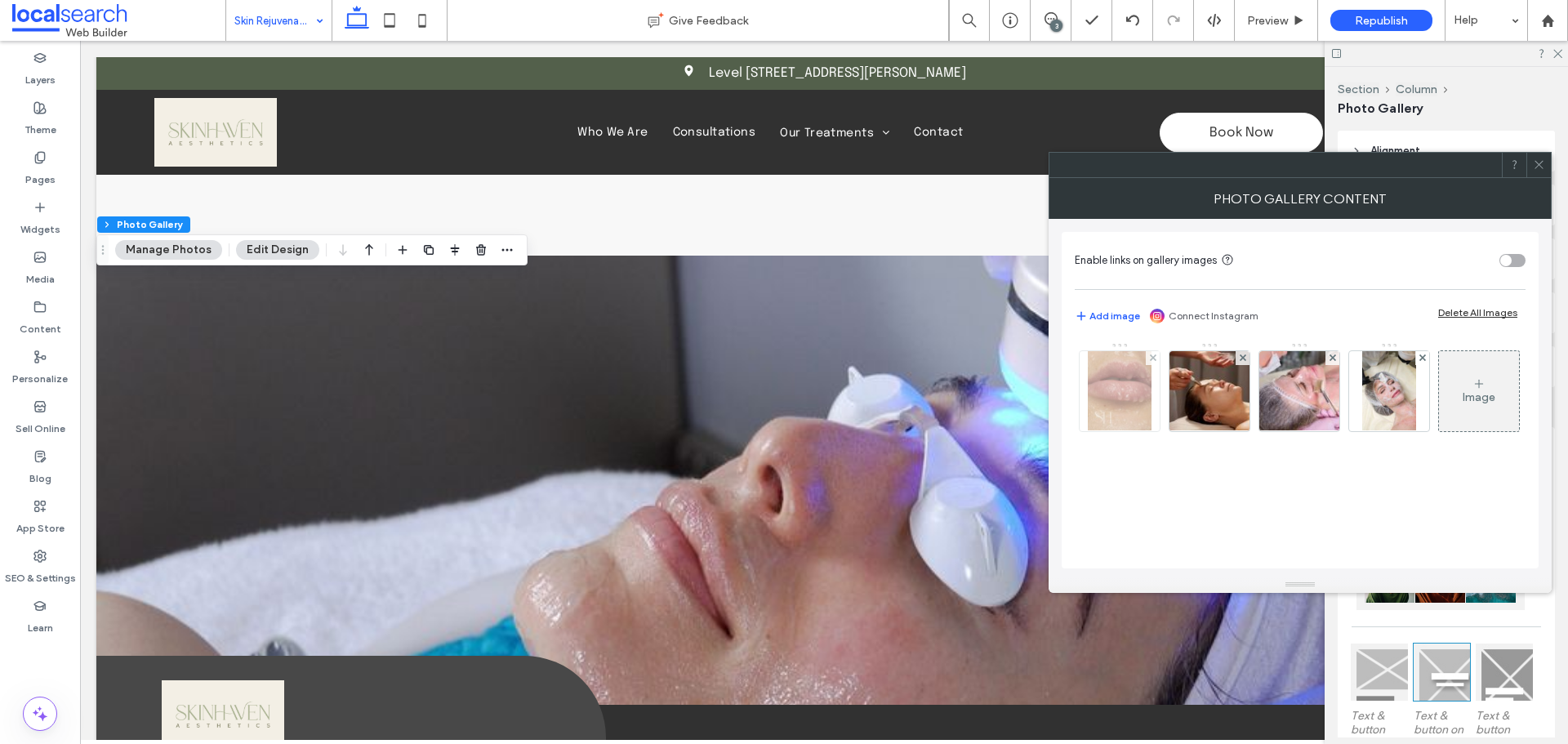
click at [1116, 410] on img at bounding box center [1119, 391] width 64 height 80
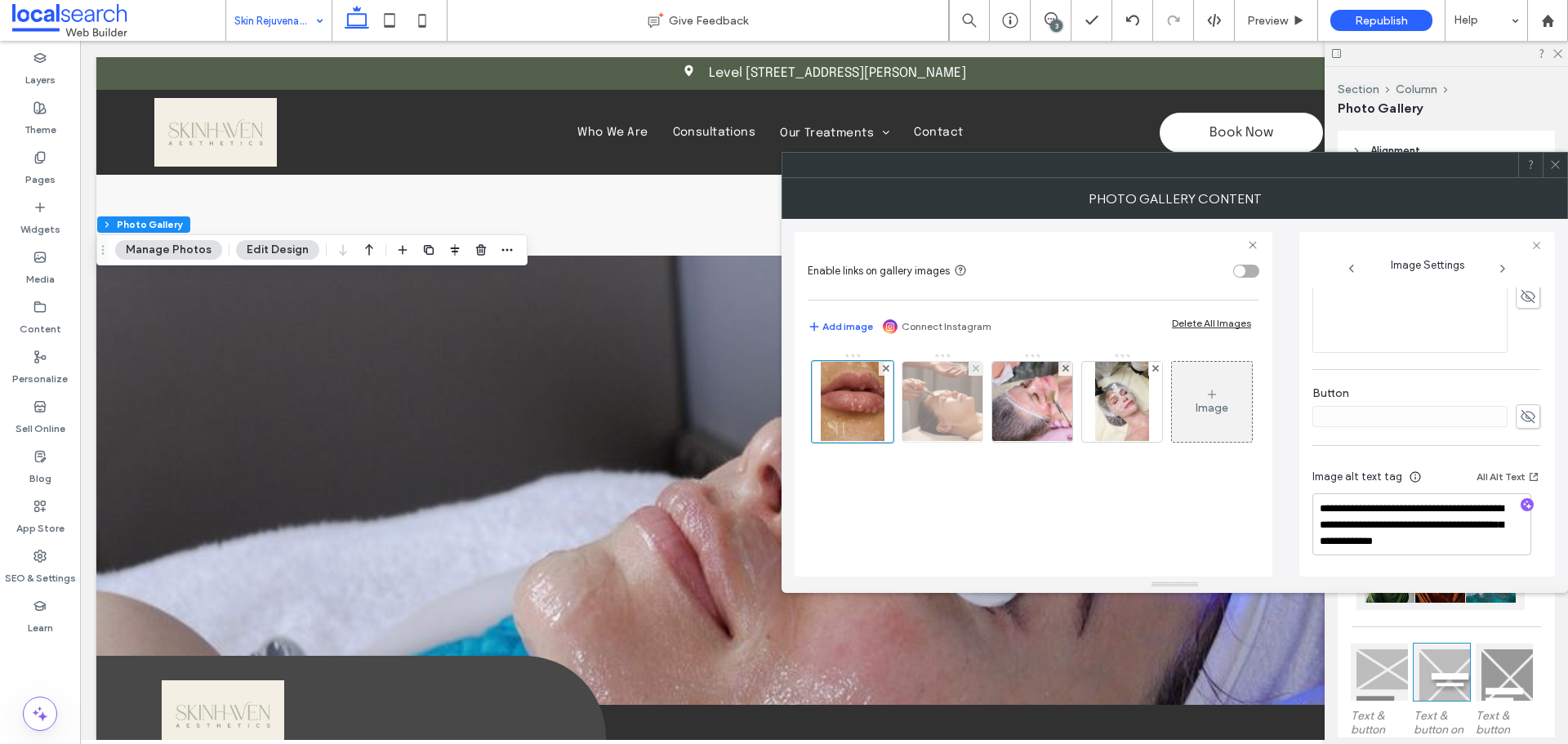
click at [938, 411] on img at bounding box center [942, 402] width 121 height 80
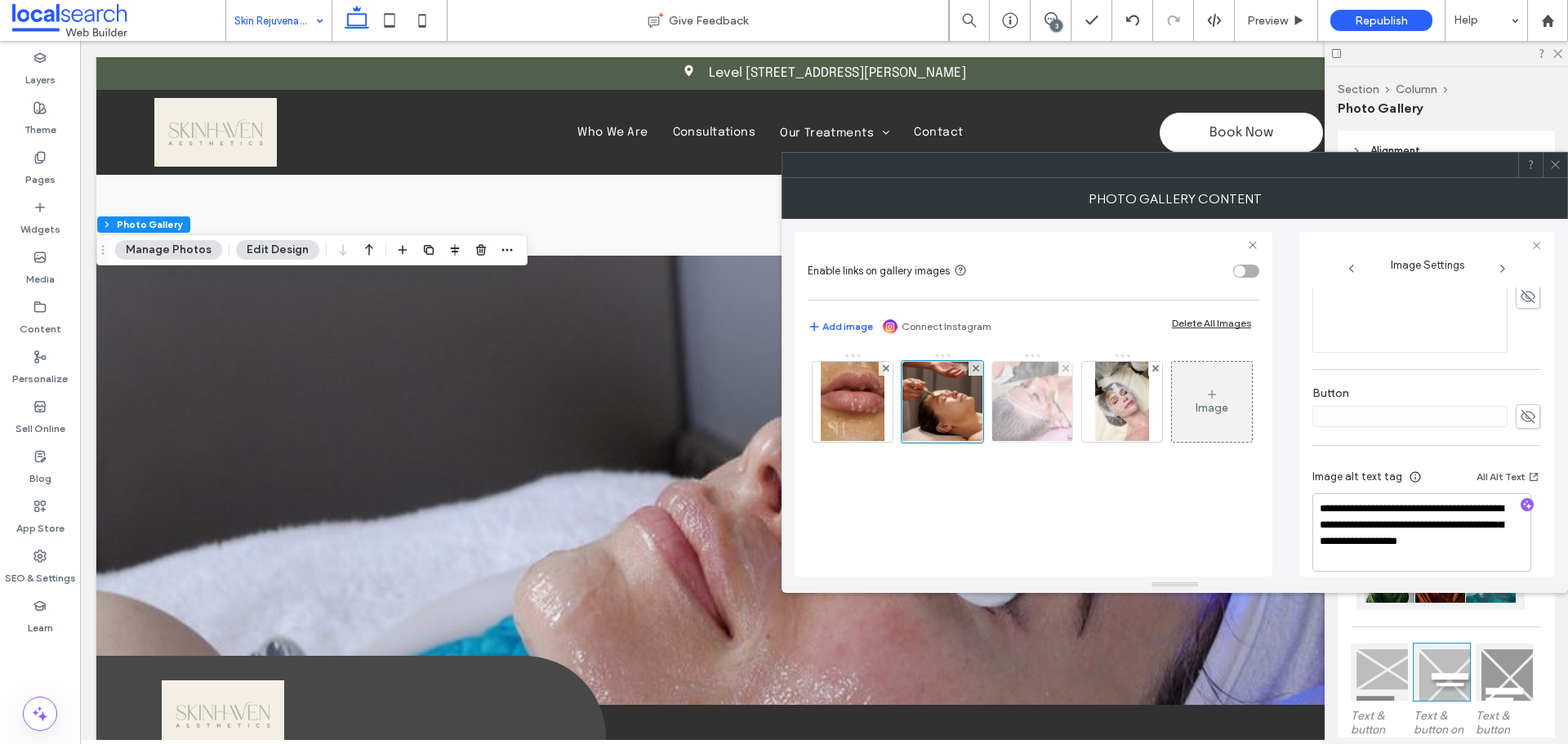
click at [1031, 403] on img at bounding box center [1032, 402] width 121 height 80
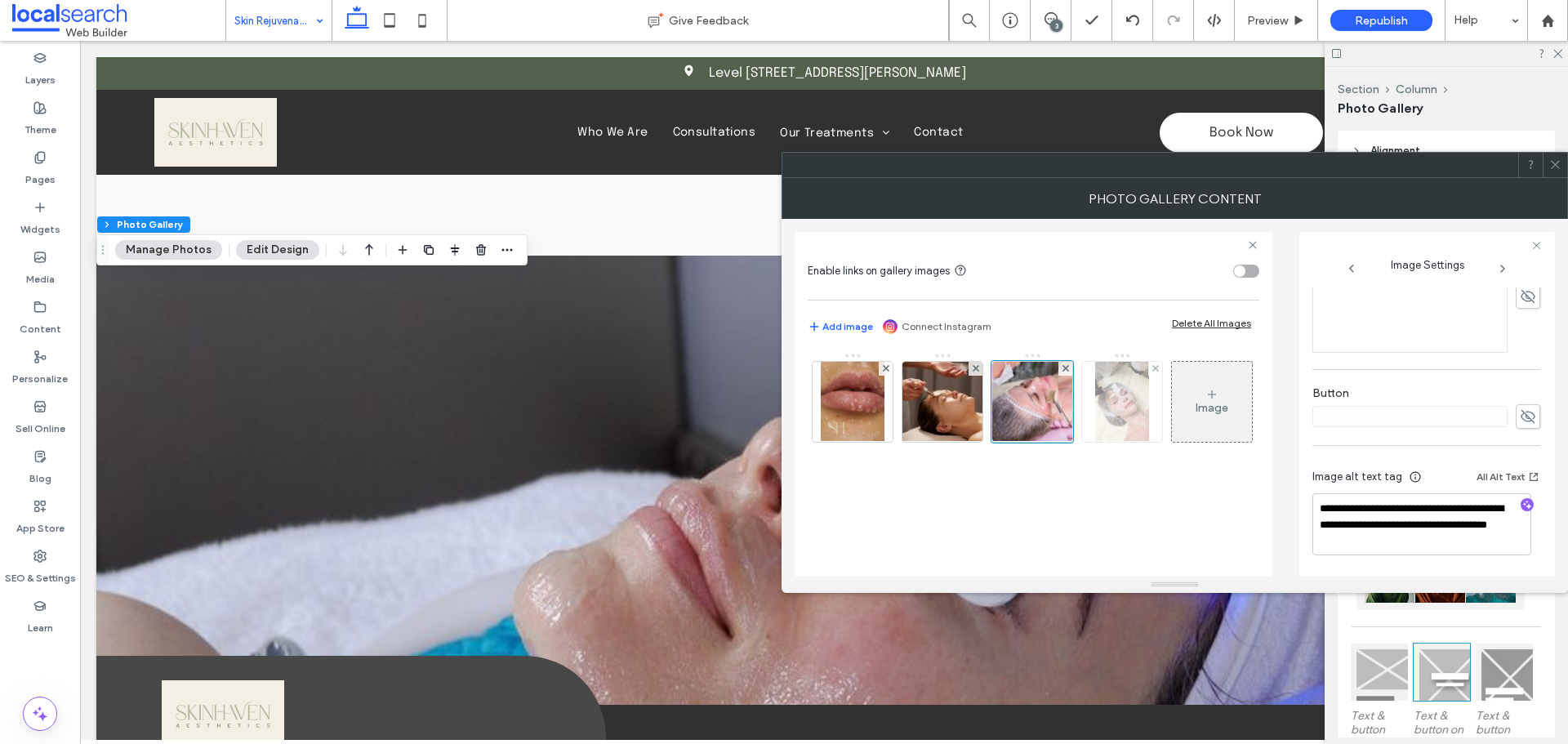
click at [1087, 402] on div at bounding box center [1122, 402] width 80 height 80
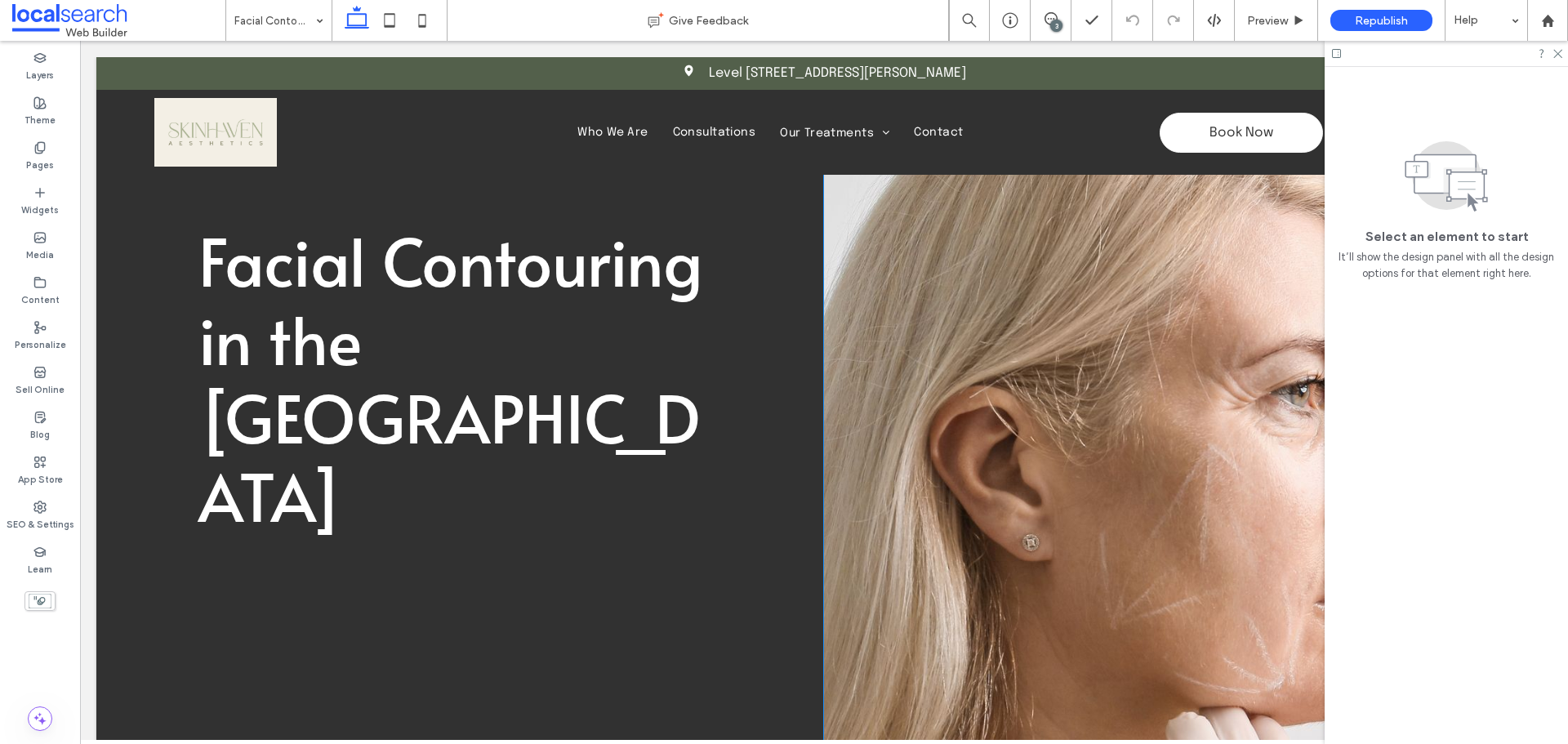
click at [1168, 346] on link at bounding box center [1188, 560] width 727 height 905
click at [1168, 345] on link at bounding box center [1188, 560] width 727 height 905
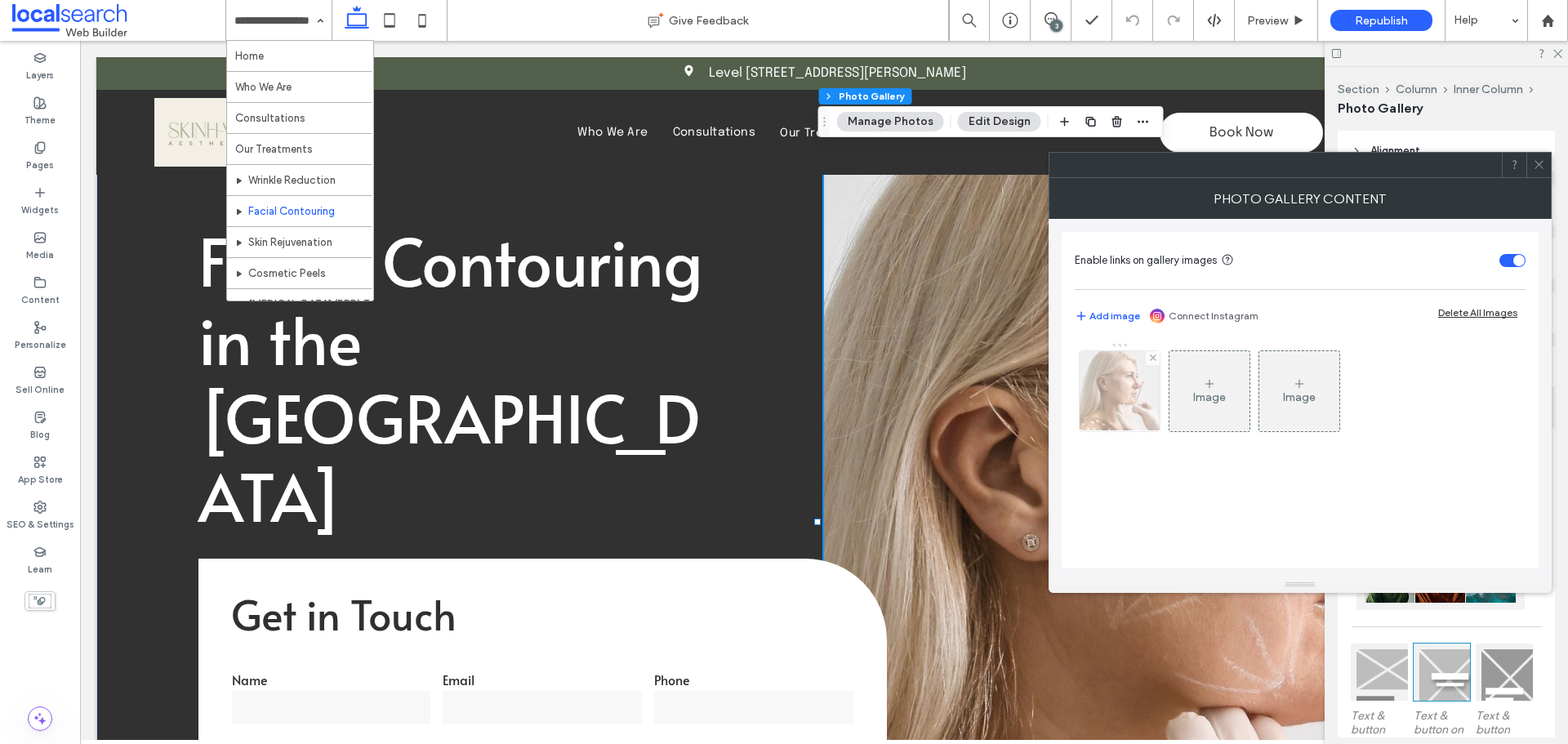
click at [1127, 400] on div at bounding box center [1119, 391] width 80 height 80
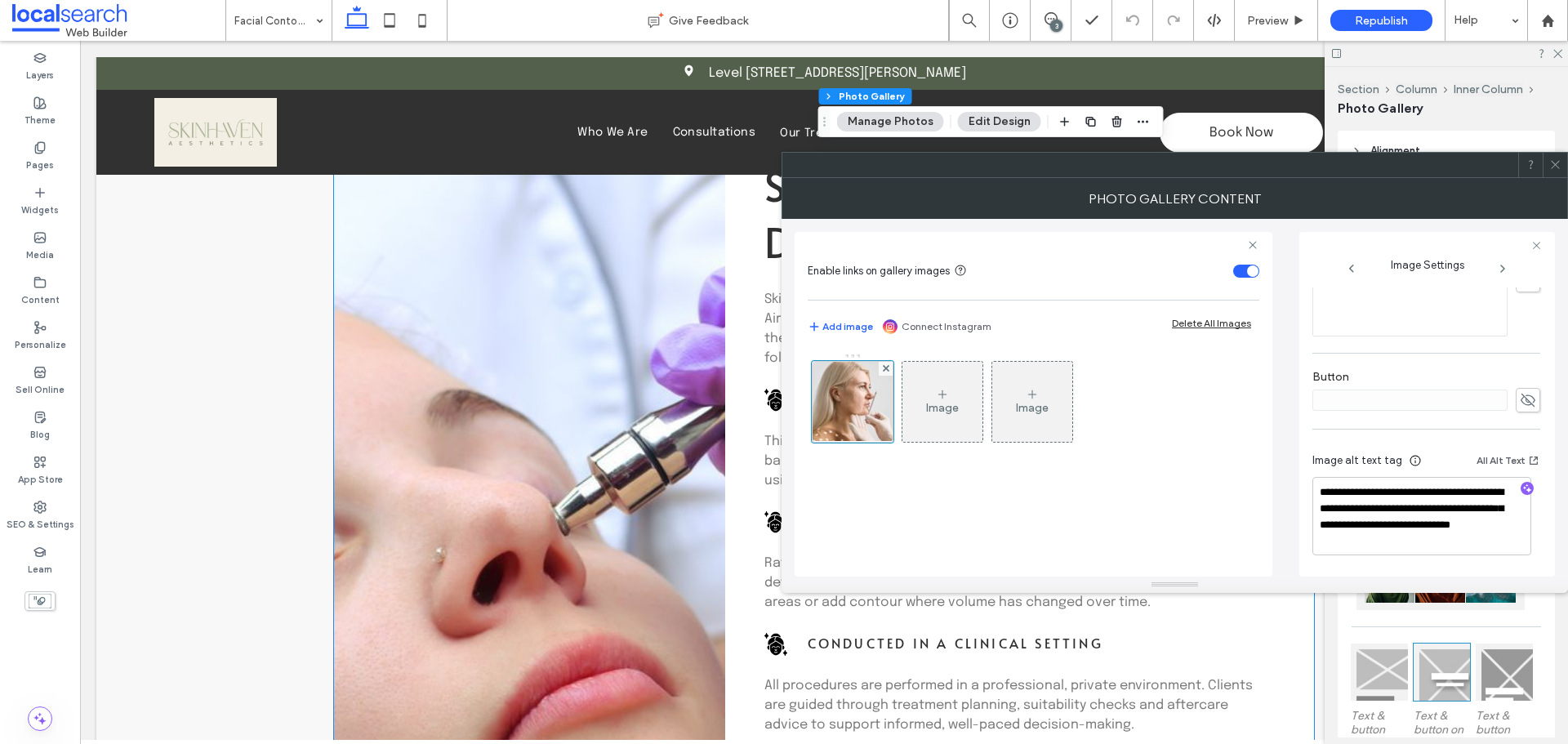
scroll to position [1307, 0]
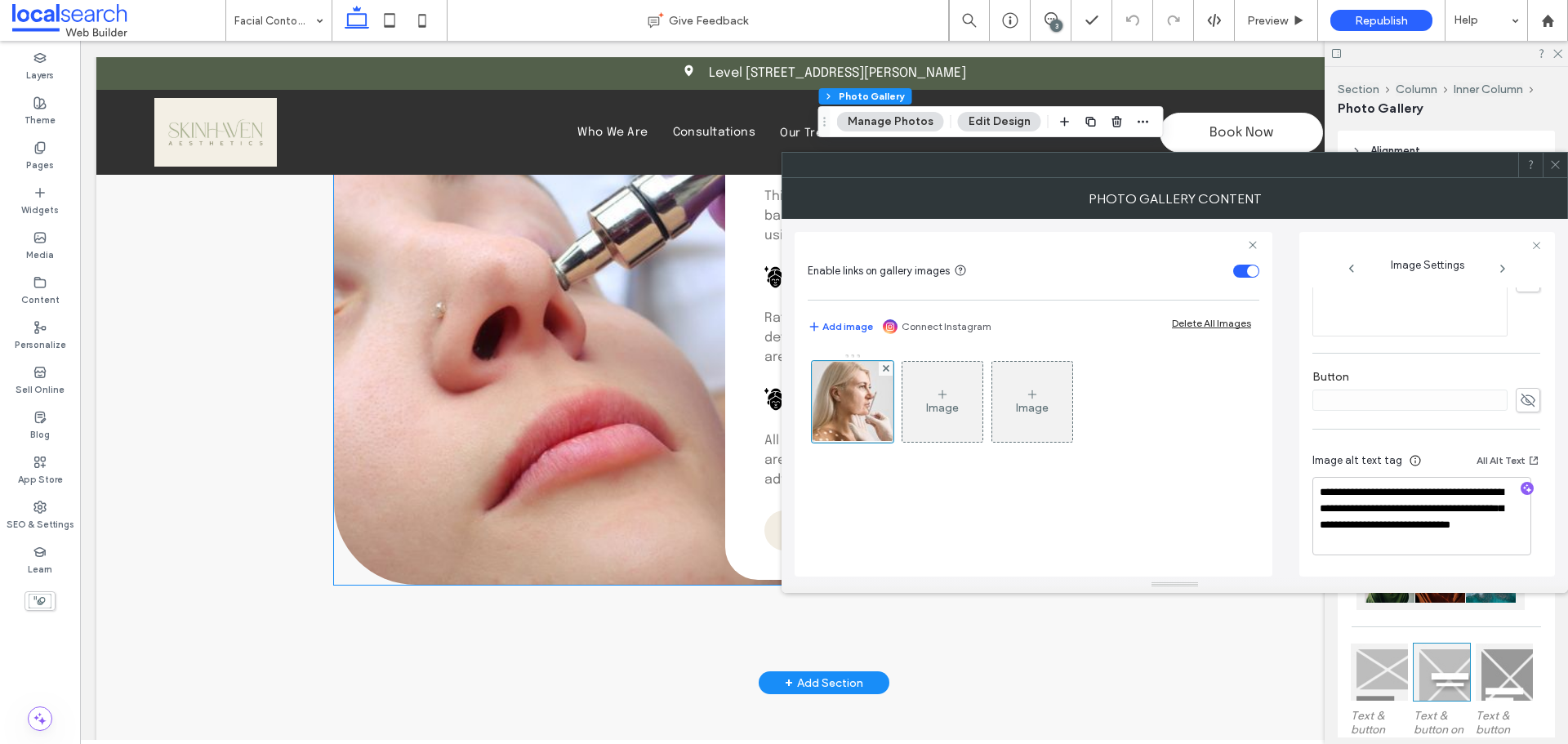
click at [474, 339] on link at bounding box center [611, 231] width 555 height 708
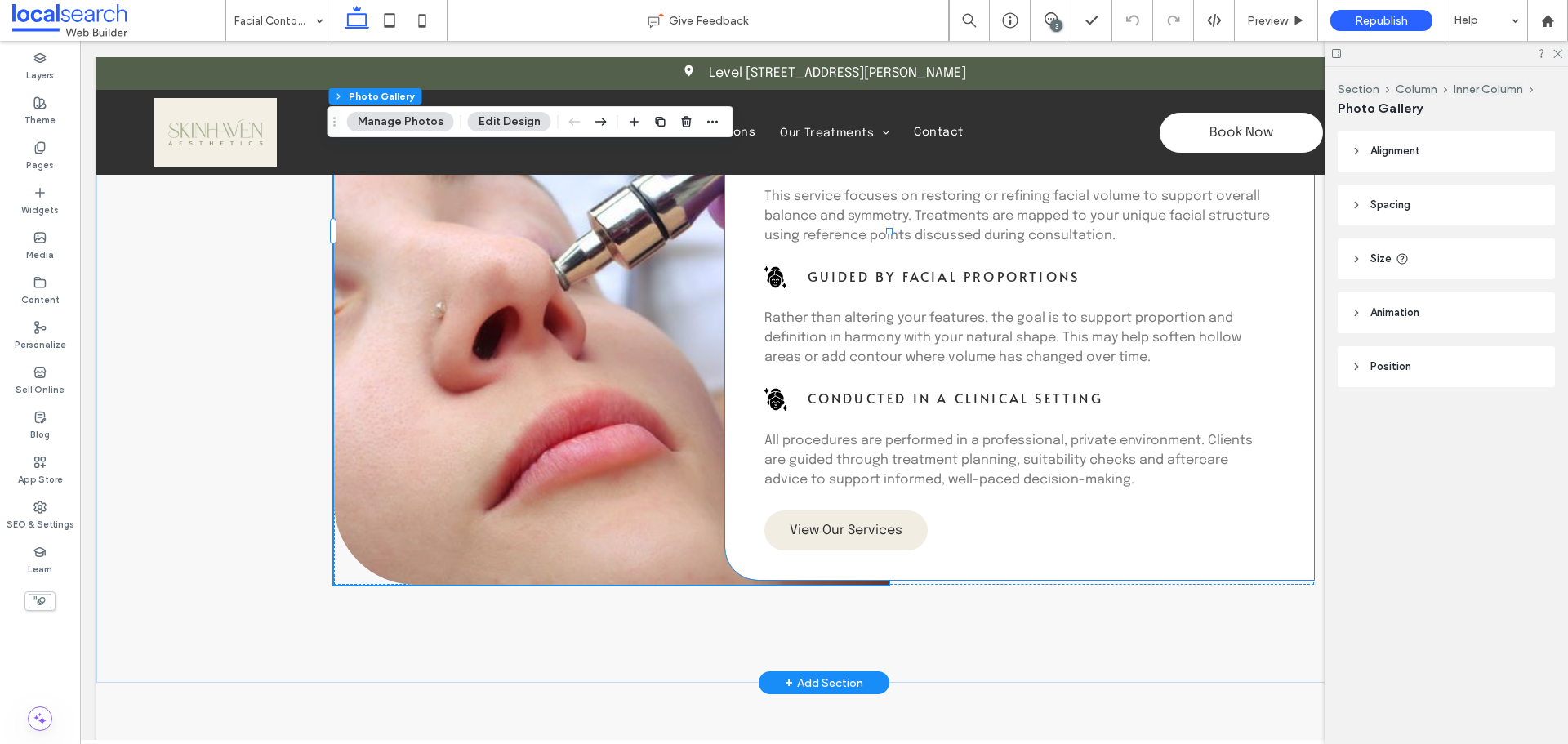
type input "**"
type input "****"
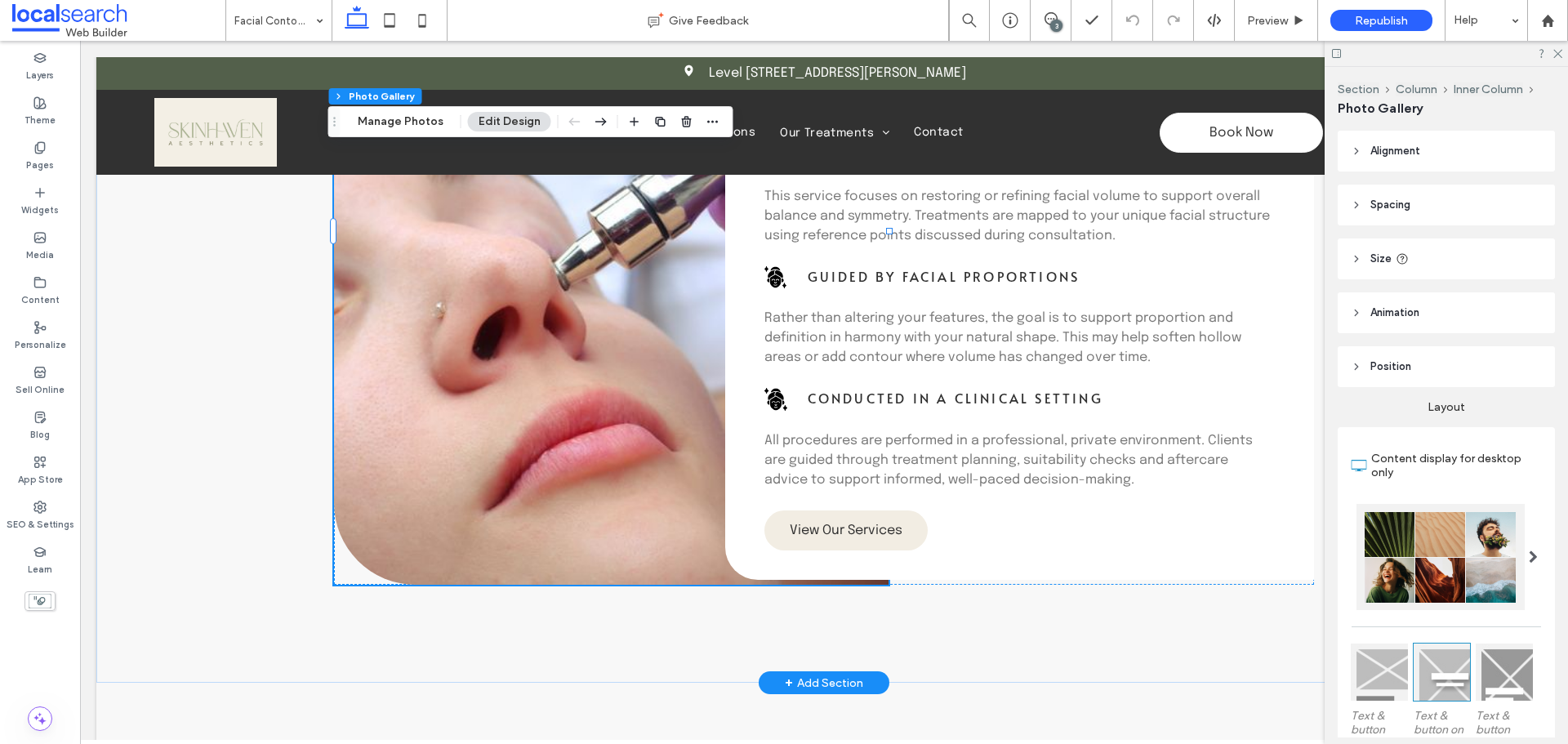
click at [547, 324] on link at bounding box center [611, 231] width 555 height 708
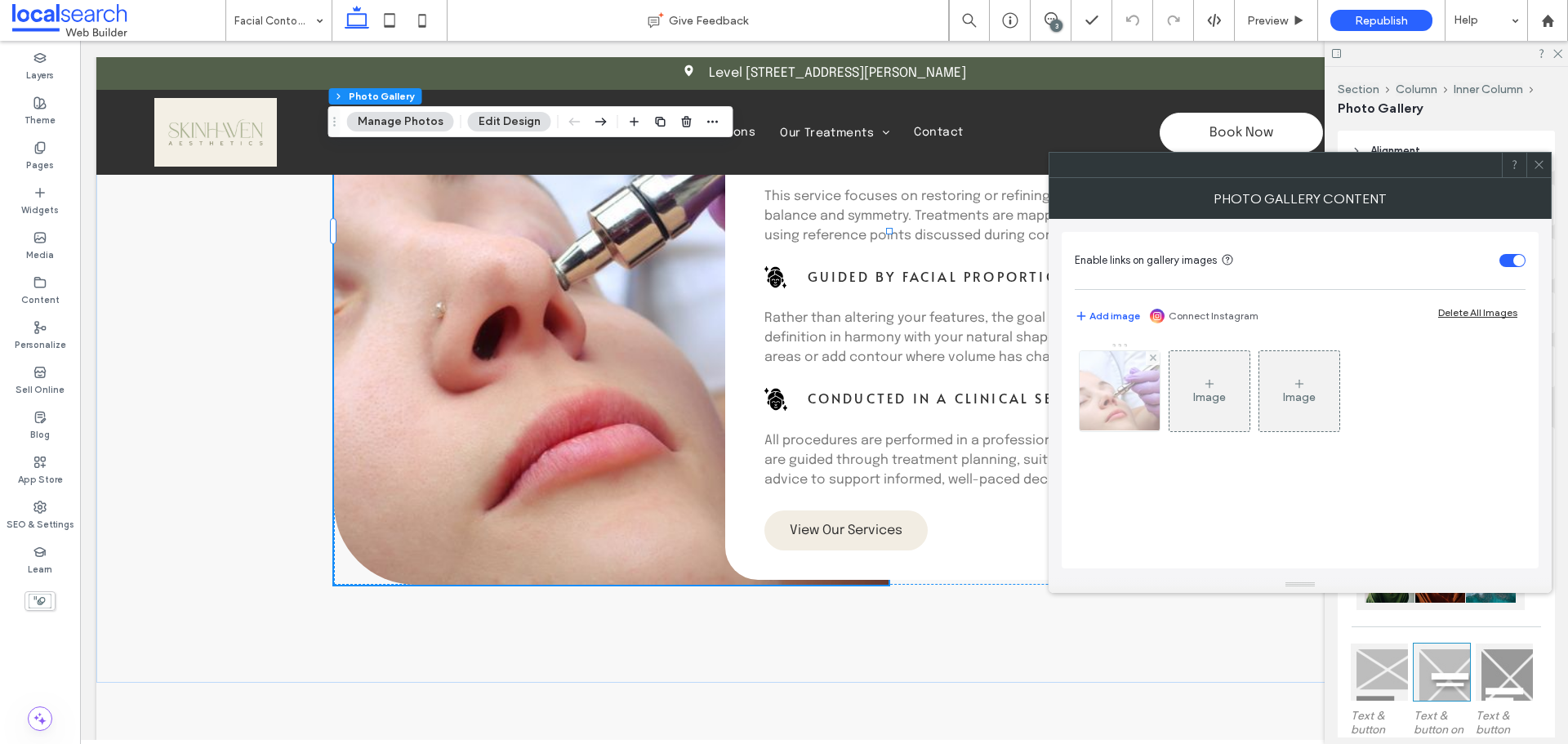
click at [1135, 422] on img at bounding box center [1119, 391] width 121 height 80
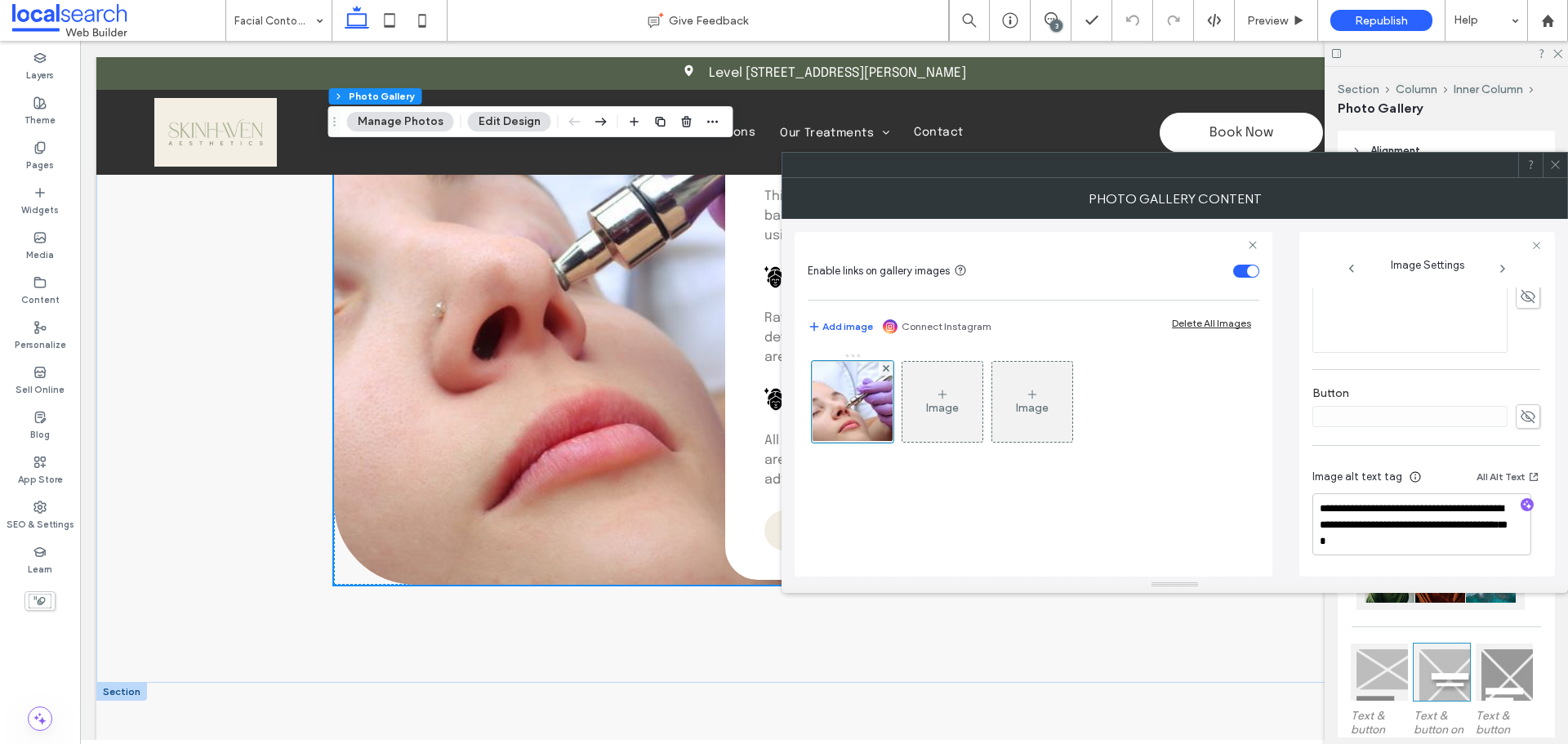
scroll to position [1878, 0]
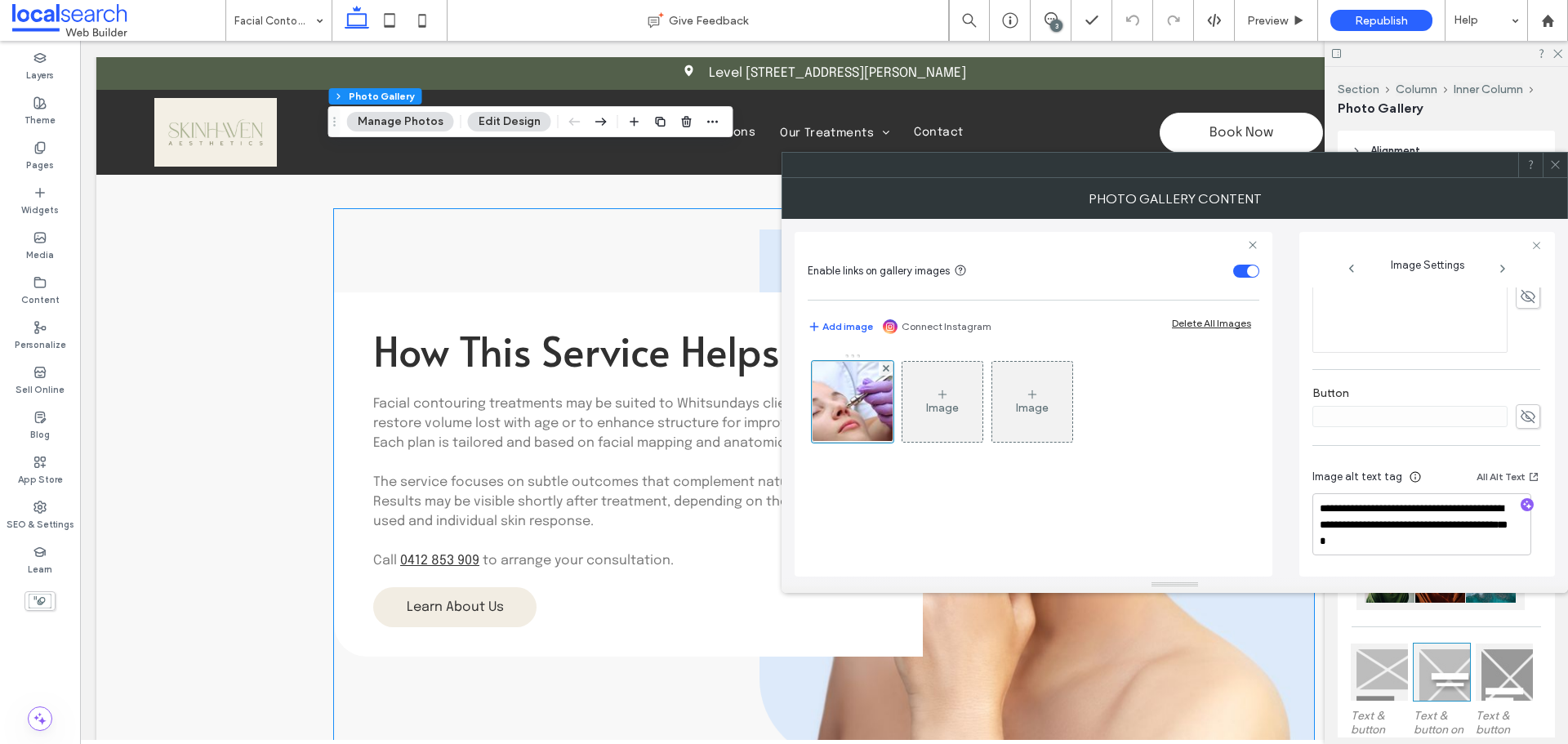
click at [962, 615] on link at bounding box center [1037, 495] width 555 height 531
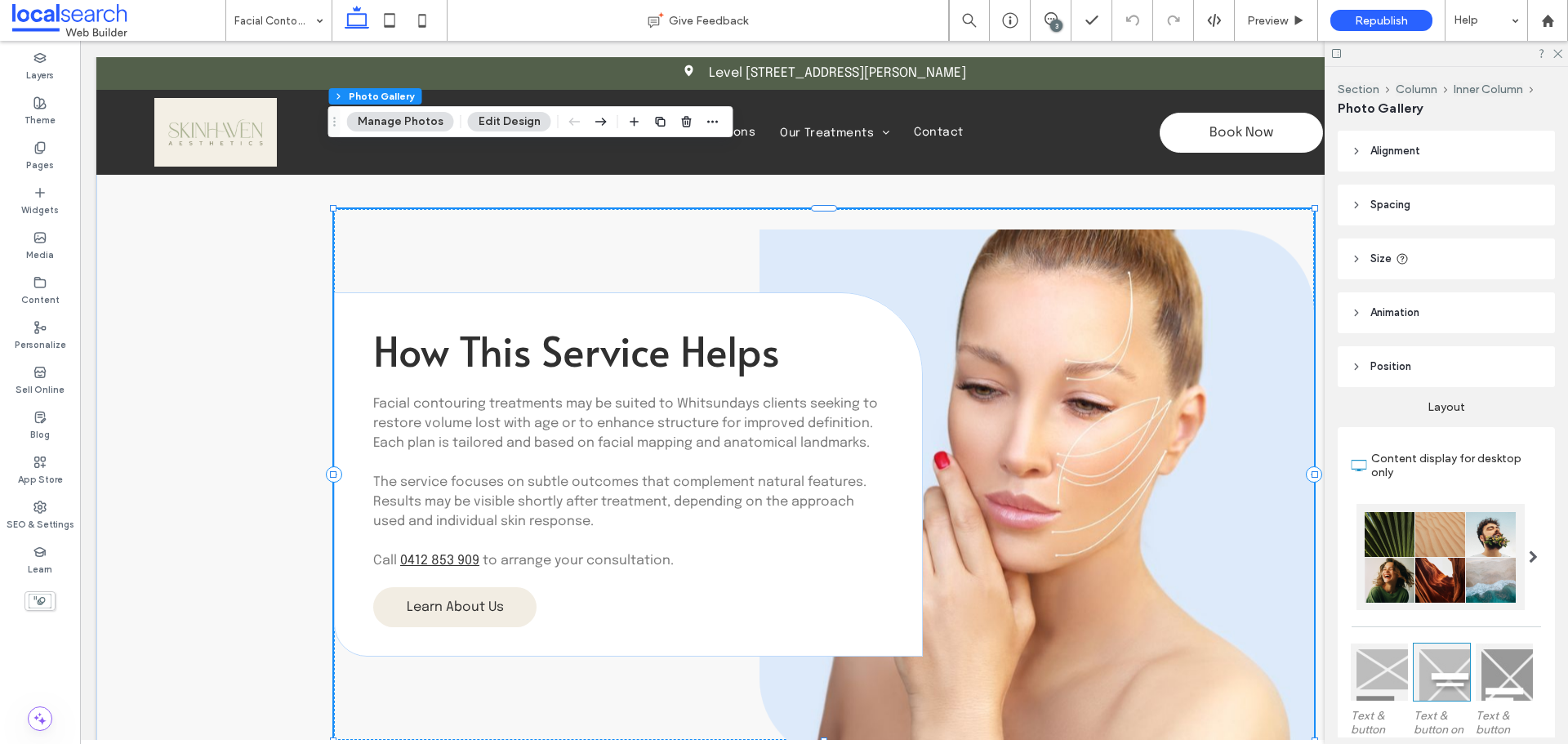
click at [962, 615] on link at bounding box center [1037, 495] width 555 height 531
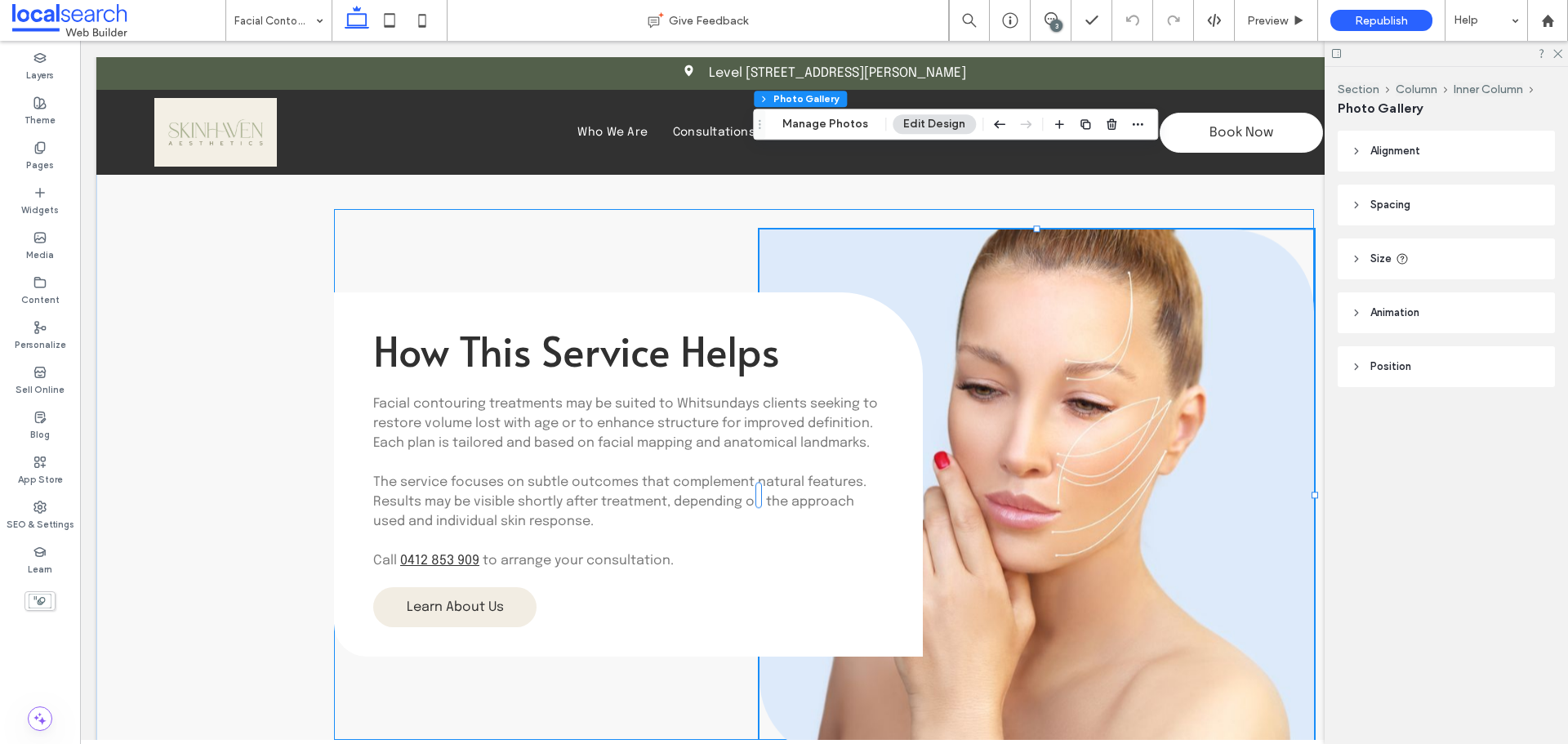
type input "**"
type input "****"
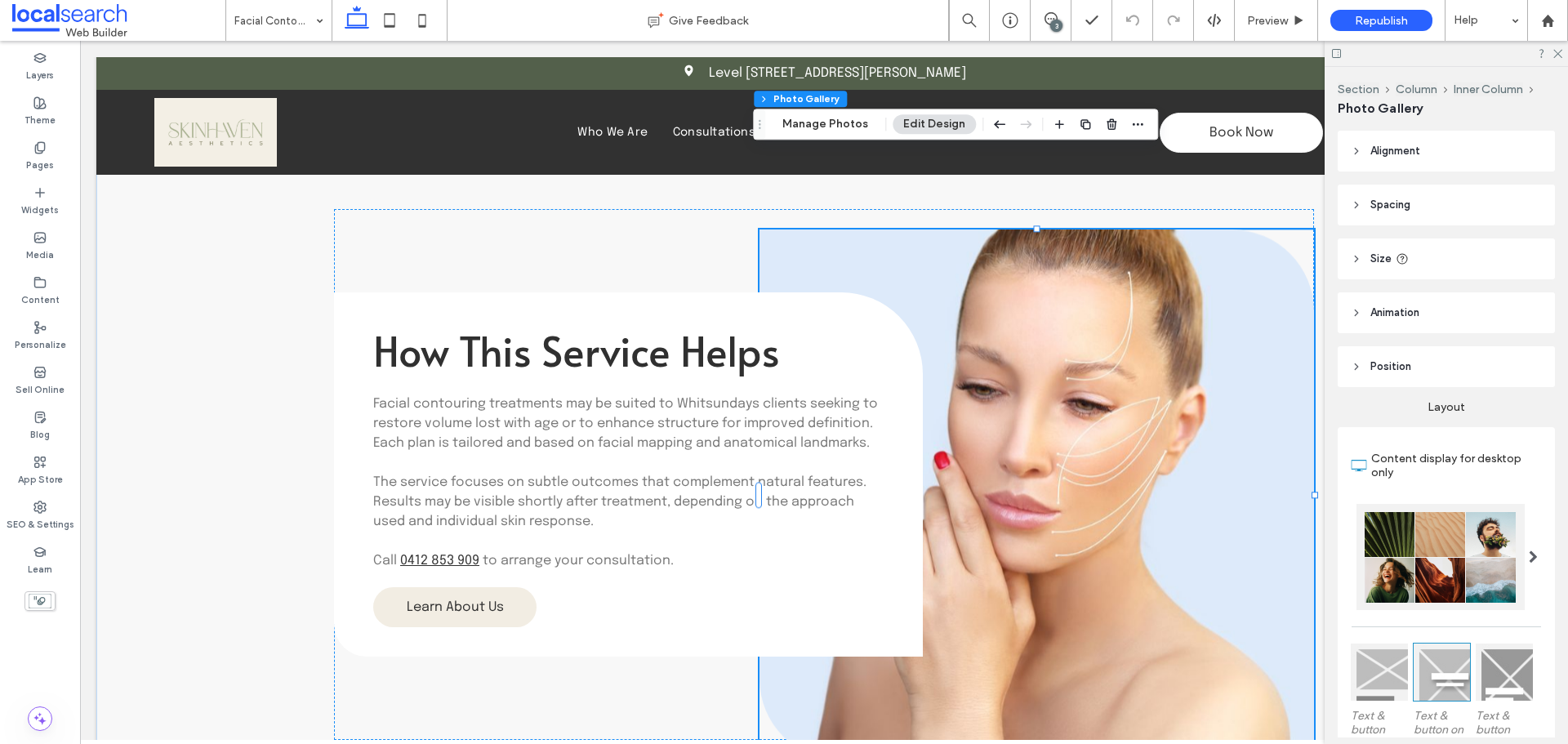
click at [1079, 272] on link at bounding box center [1037, 495] width 555 height 531
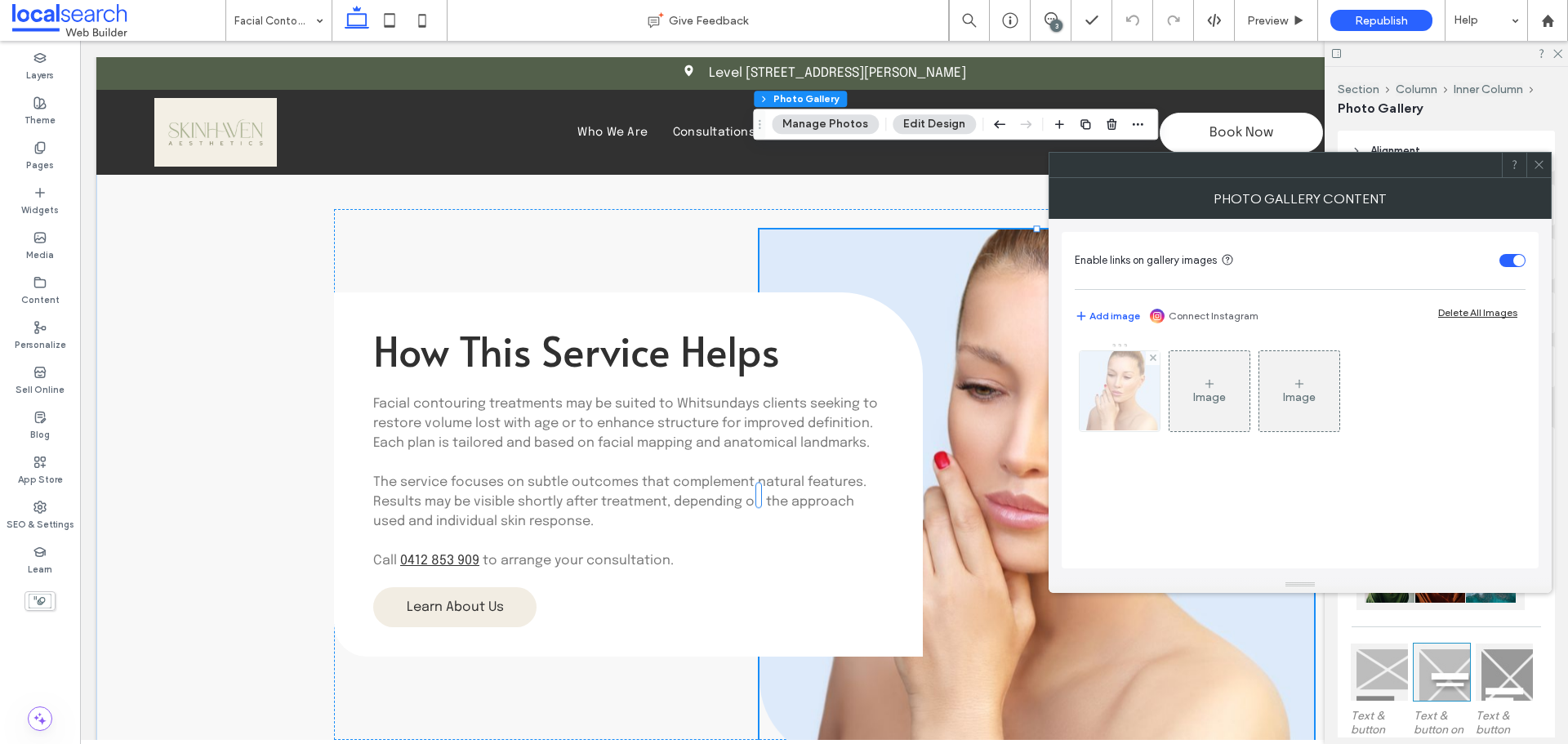
click at [1127, 402] on img at bounding box center [1119, 391] width 105 height 80
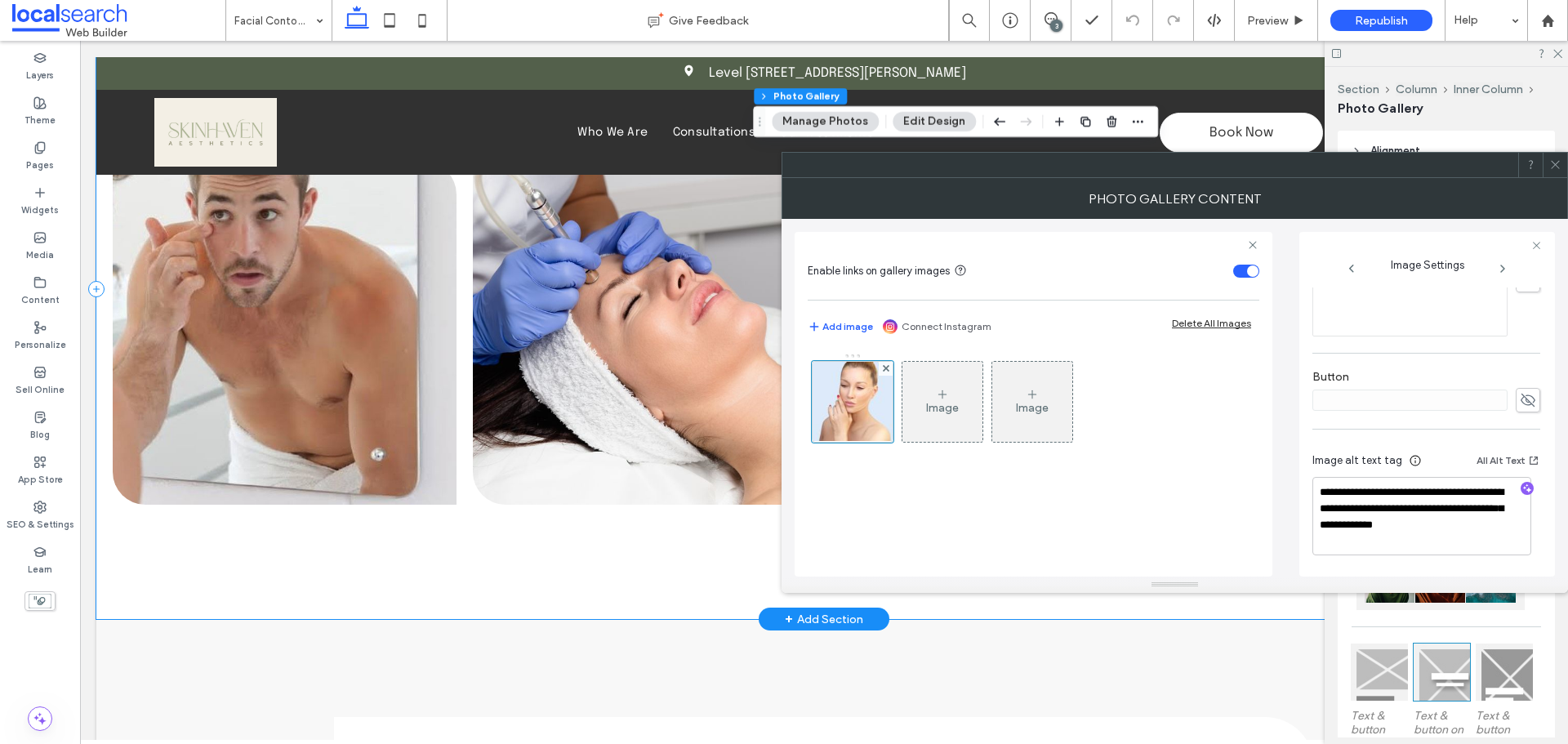
scroll to position [2859, 0]
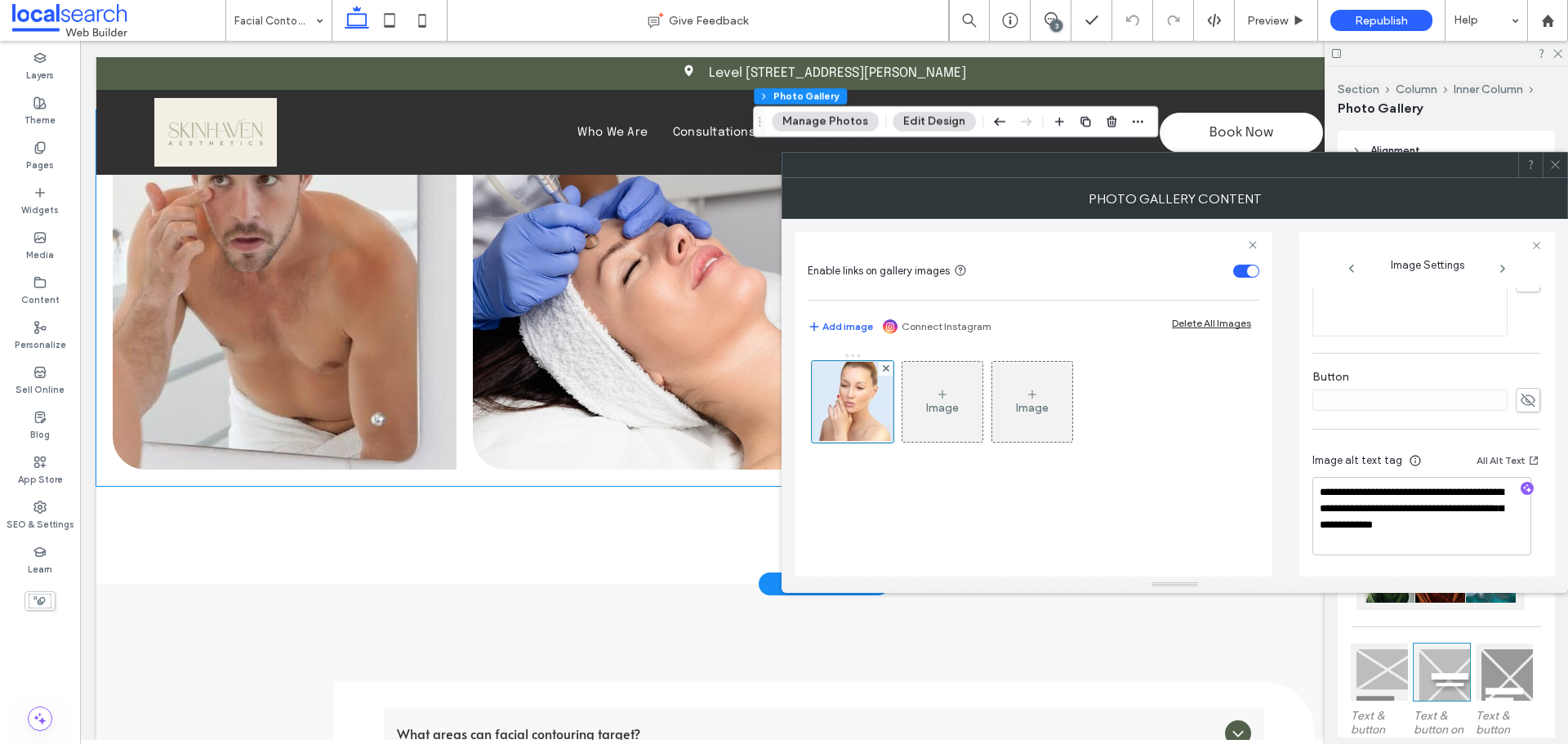
click at [348, 302] on link at bounding box center [284, 298] width 344 height 343
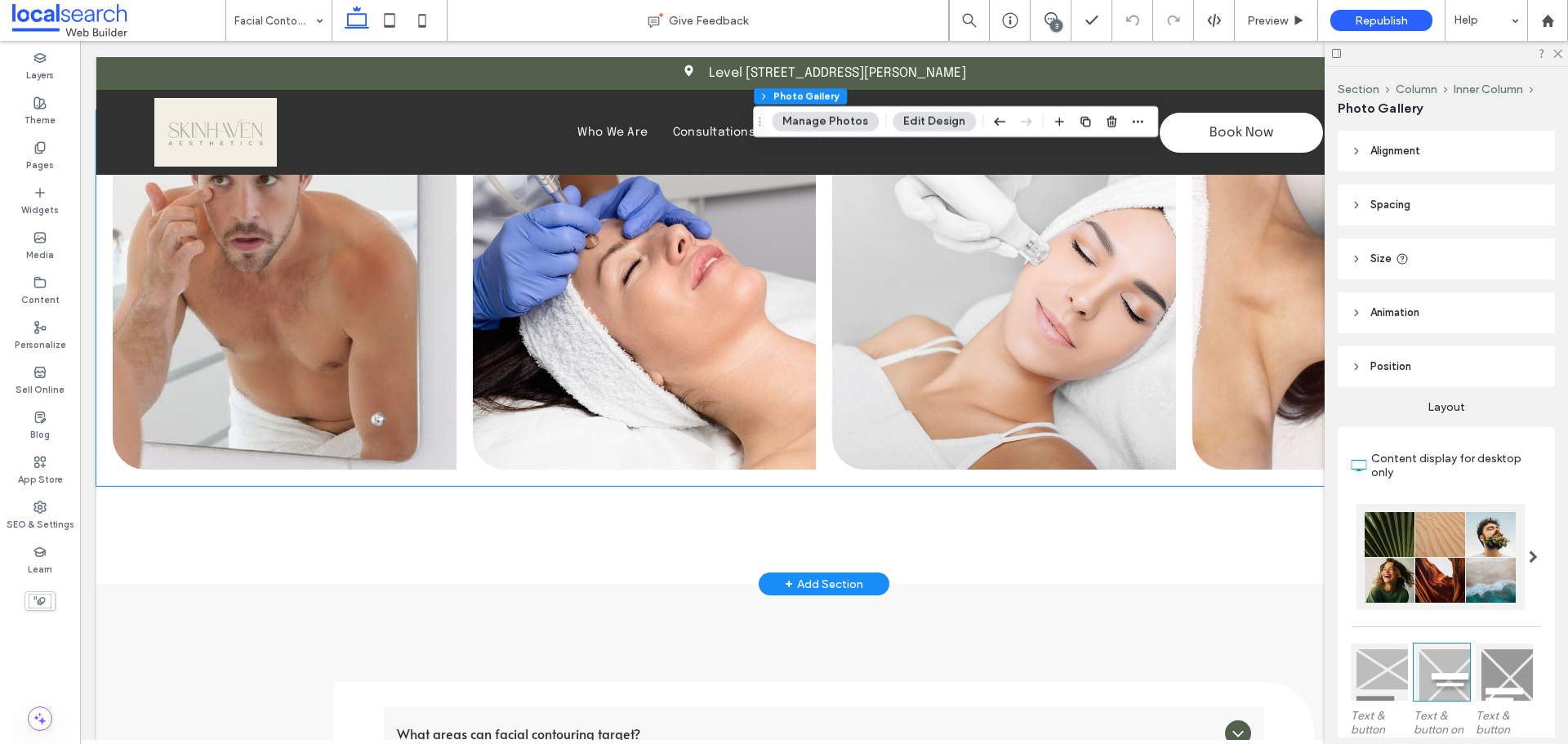
click at [348, 302] on link at bounding box center [284, 298] width 344 height 343
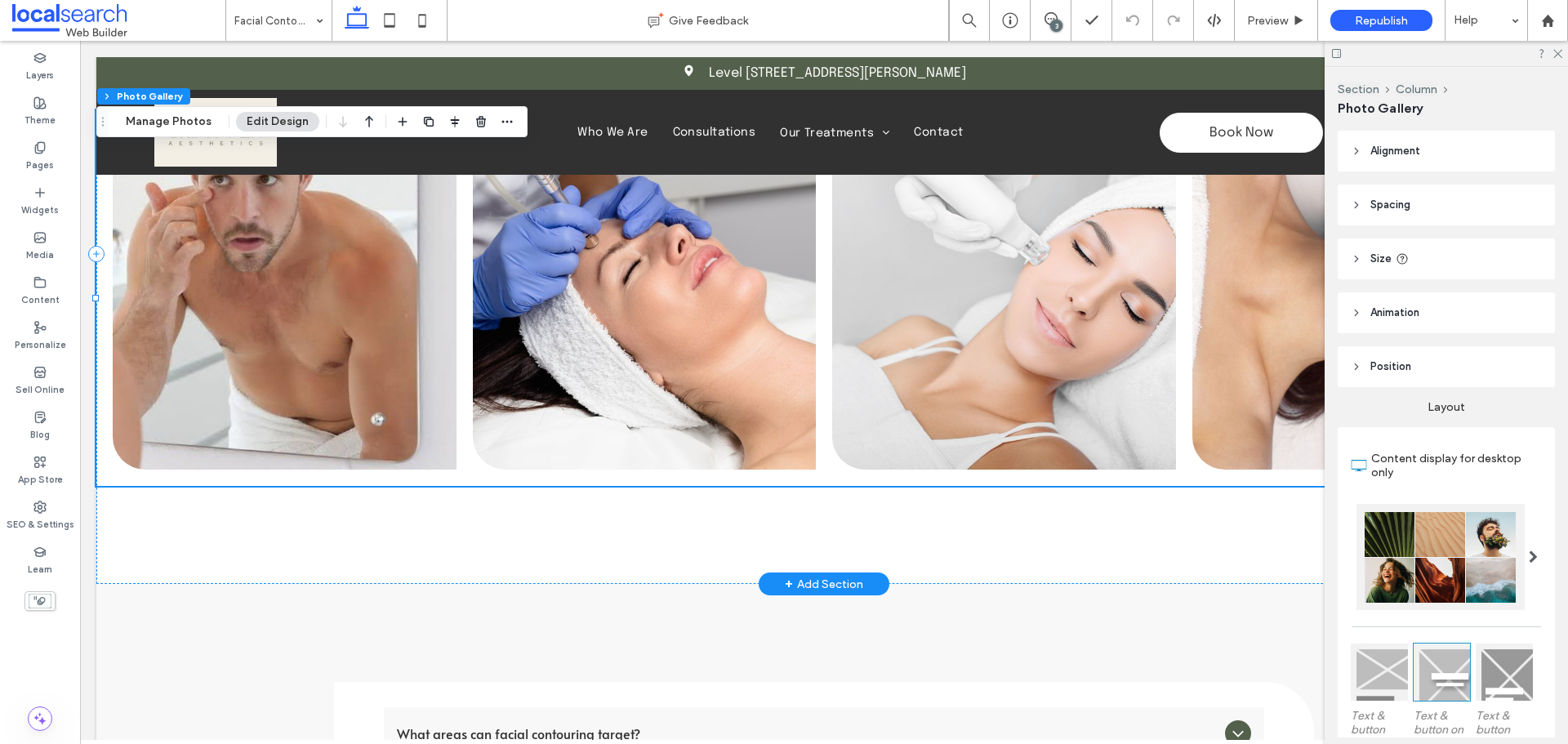
click at [198, 265] on link at bounding box center [284, 298] width 344 height 343
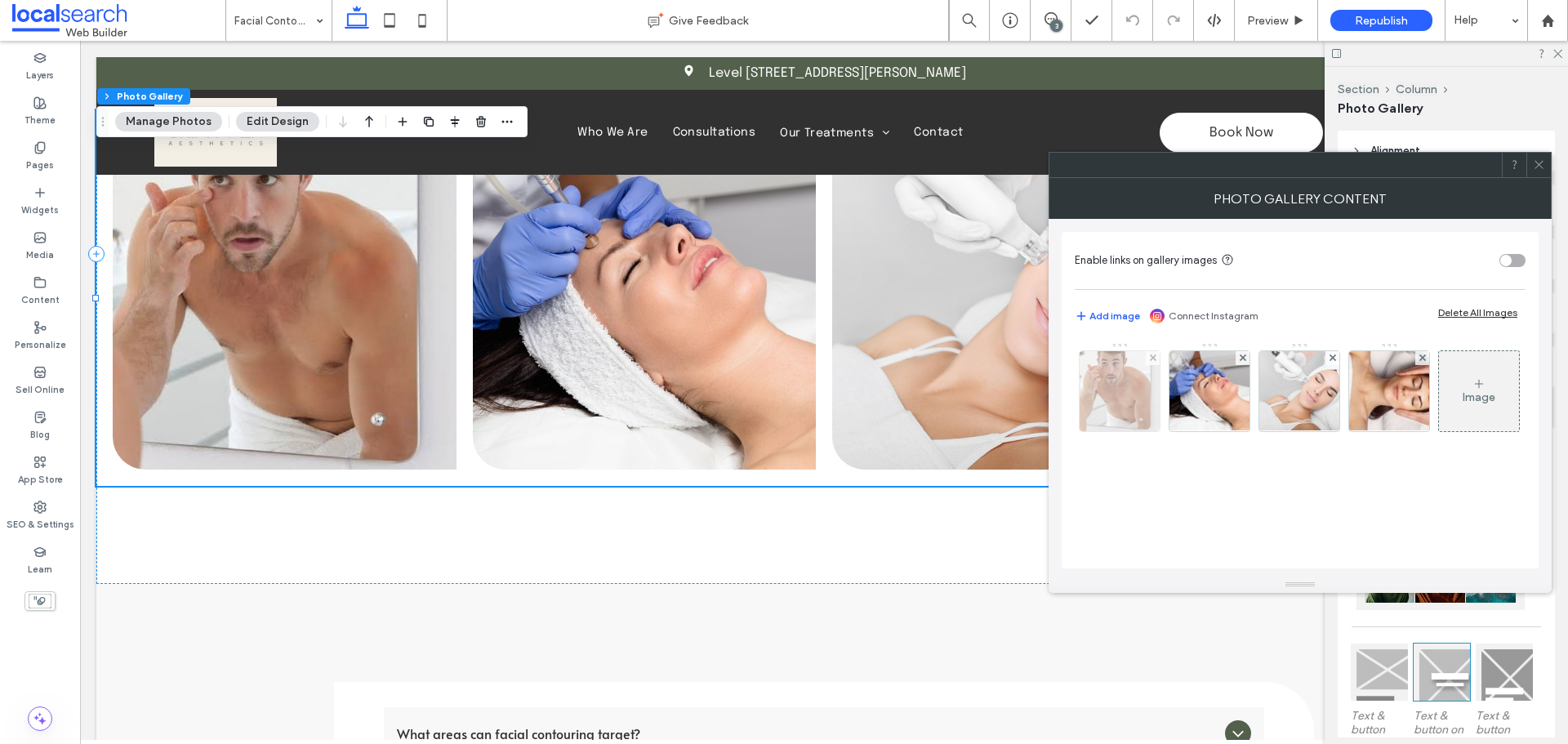
click at [1113, 418] on img at bounding box center [1119, 391] width 80 height 80
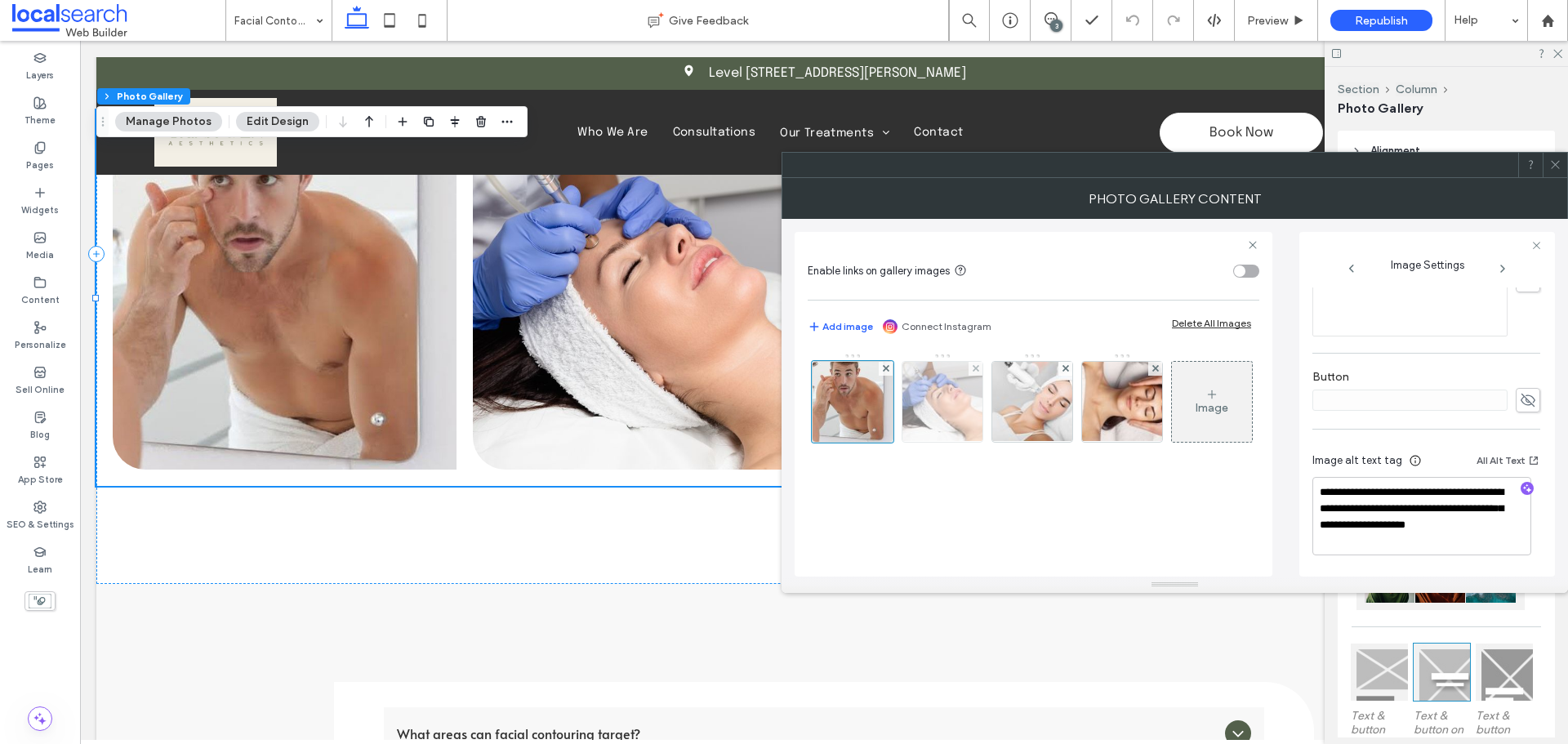
click at [948, 408] on img at bounding box center [942, 402] width 121 height 80
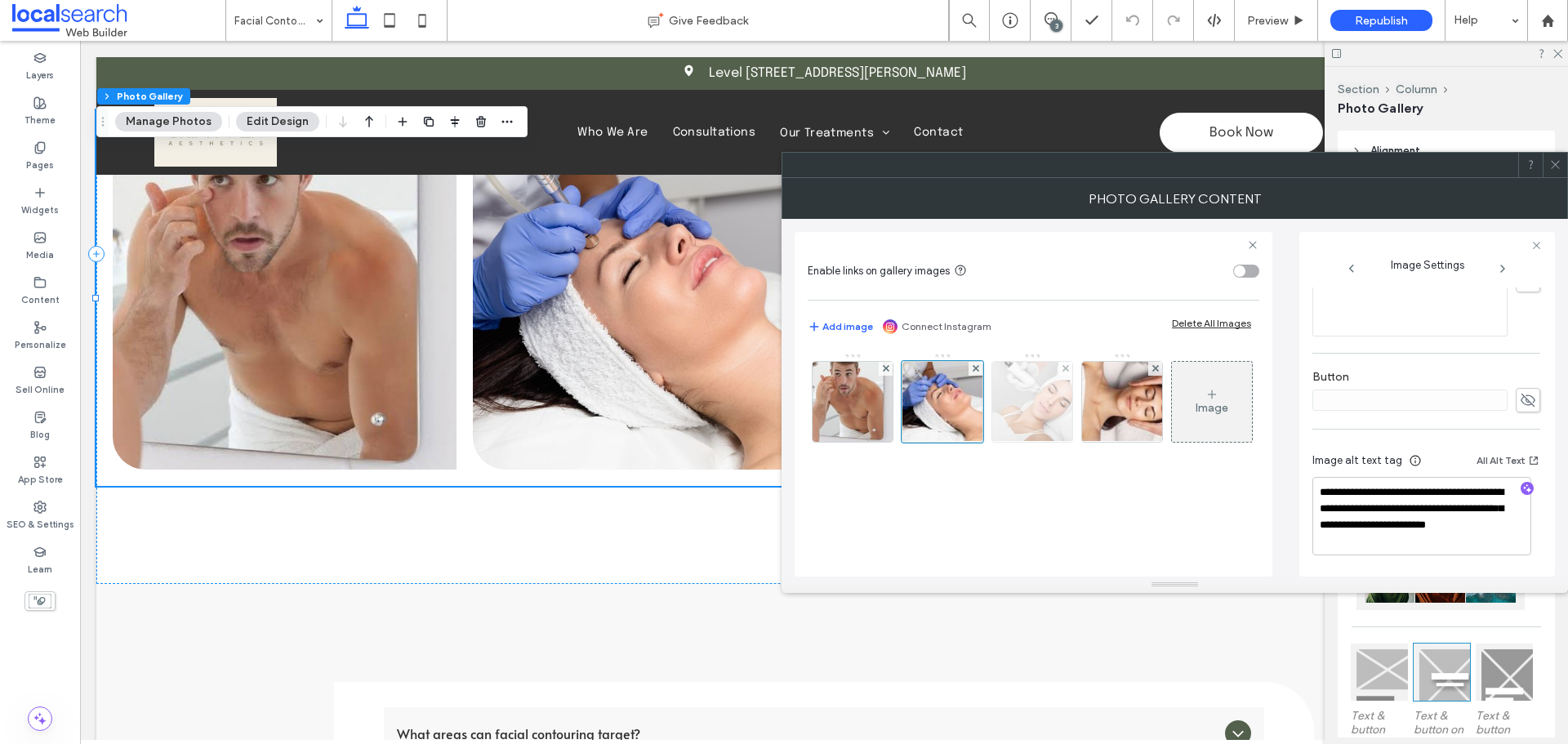
click at [1060, 411] on img at bounding box center [1032, 402] width 117 height 80
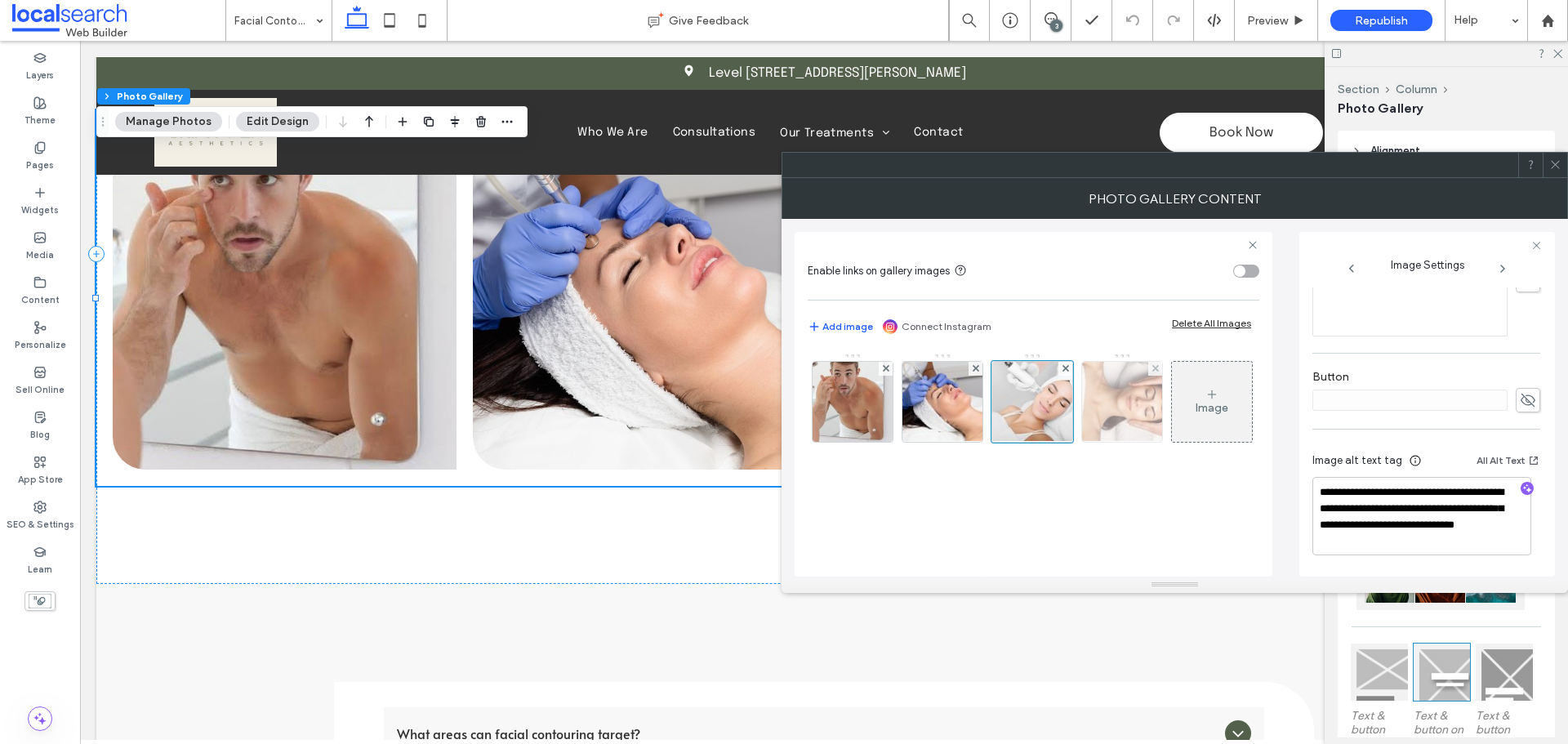
drag, startPoint x: 1121, startPoint y: 409, endPoint x: 654, endPoint y: 184, distance: 518.4
click at [1121, 409] on img at bounding box center [1122, 402] width 121 height 80
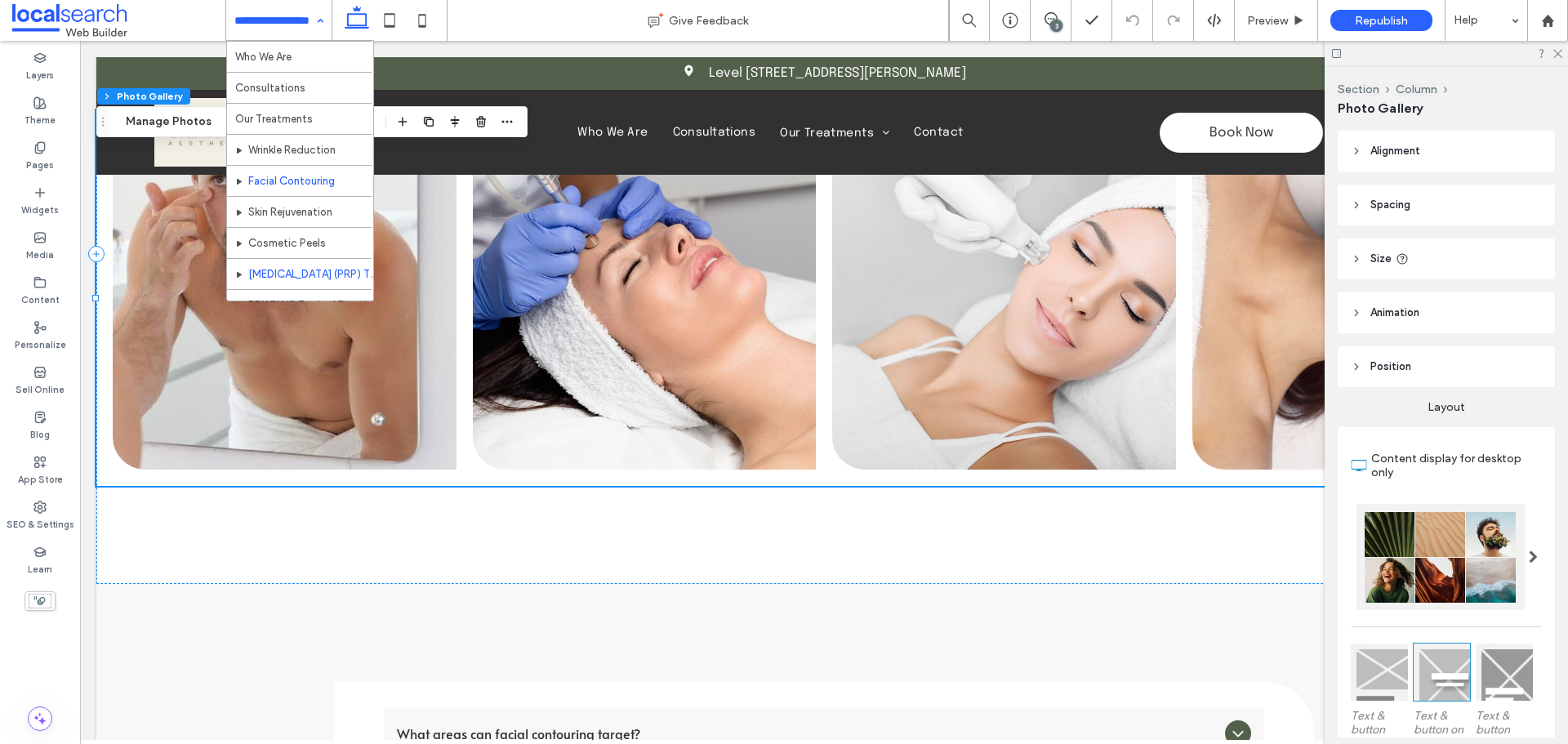
scroll to position [79, 0]
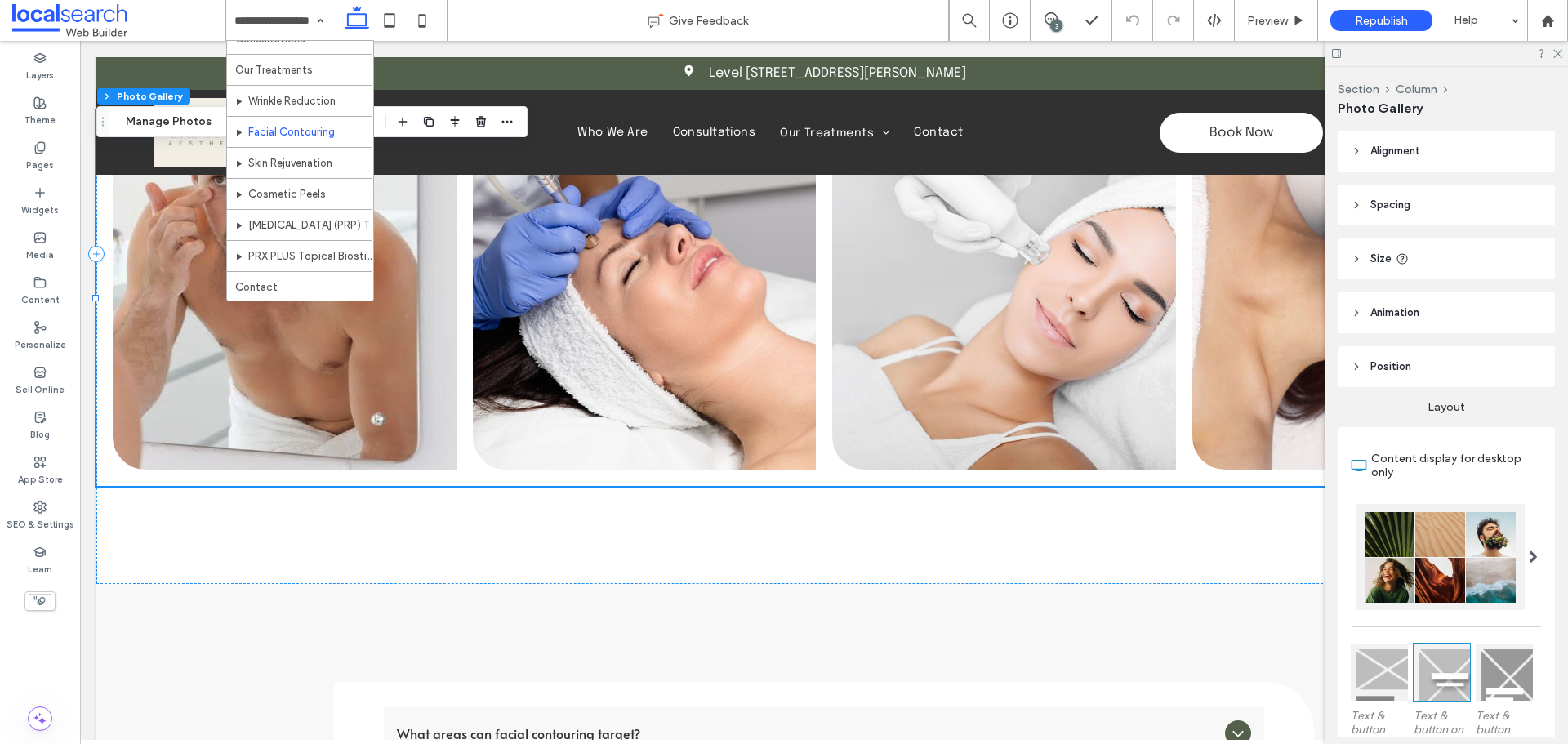
drag, startPoint x: 326, startPoint y: 100, endPoint x: 193, endPoint y: 137, distance: 138.1
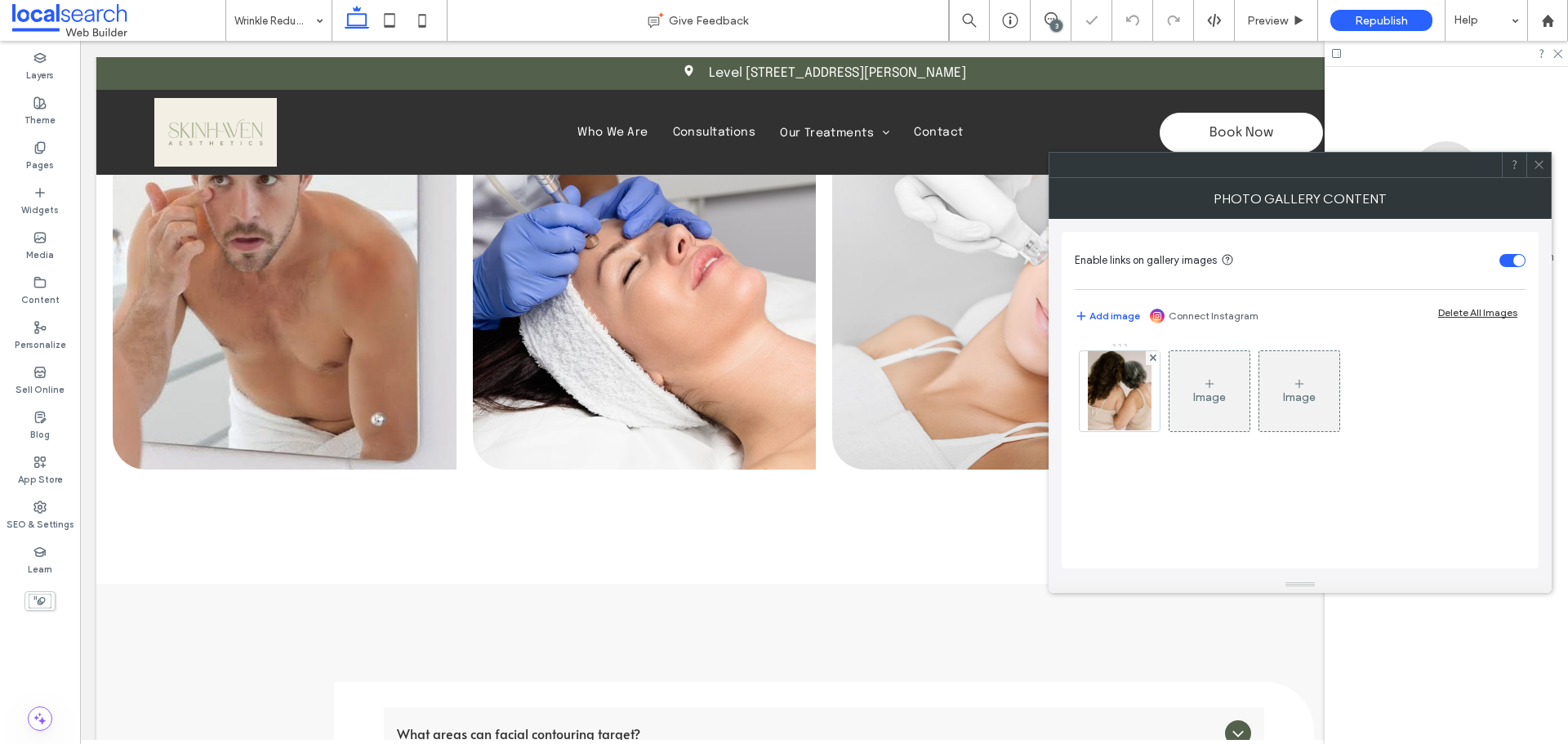
click at [1140, 393] on div at bounding box center [1119, 391] width 80 height 80
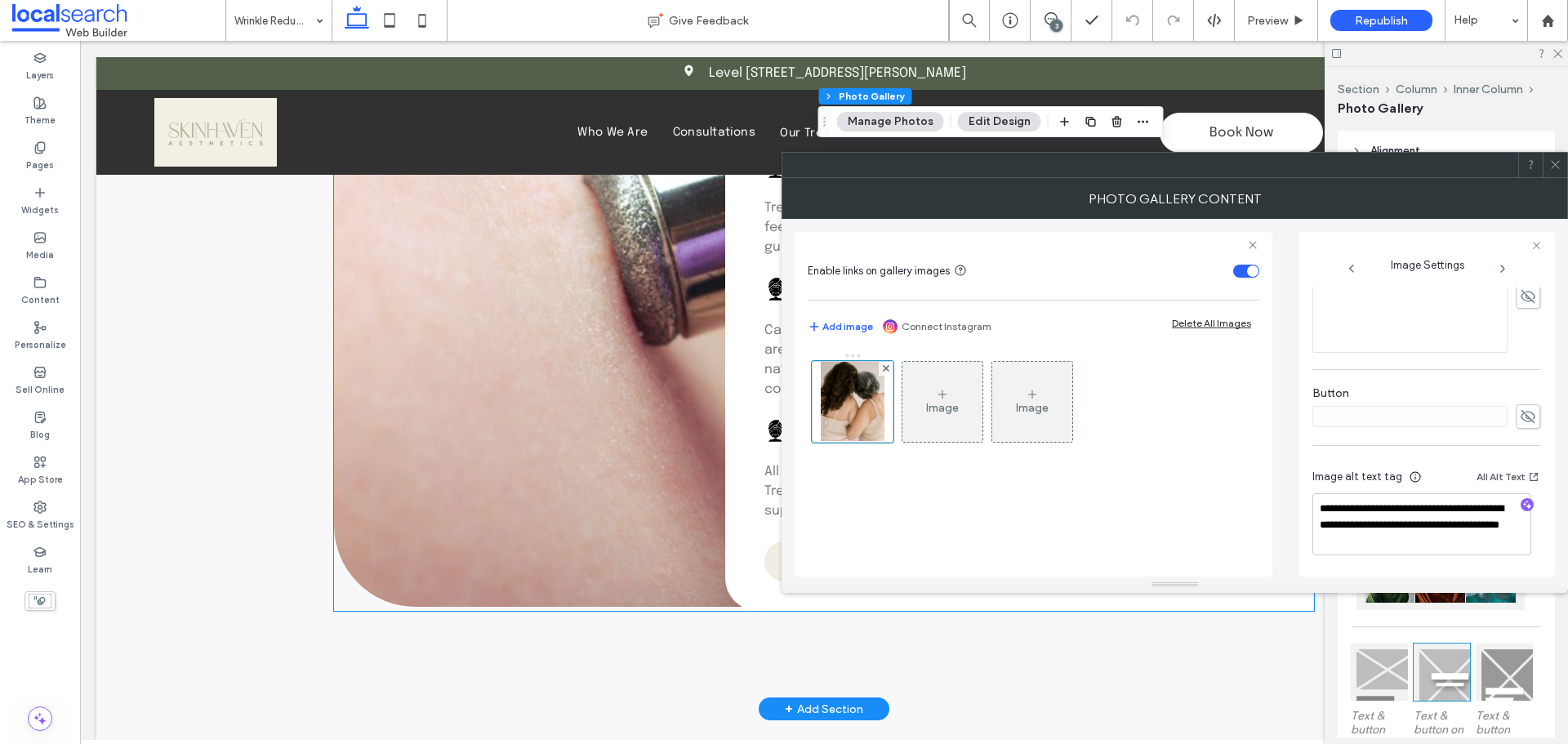
scroll to position [1225, 0]
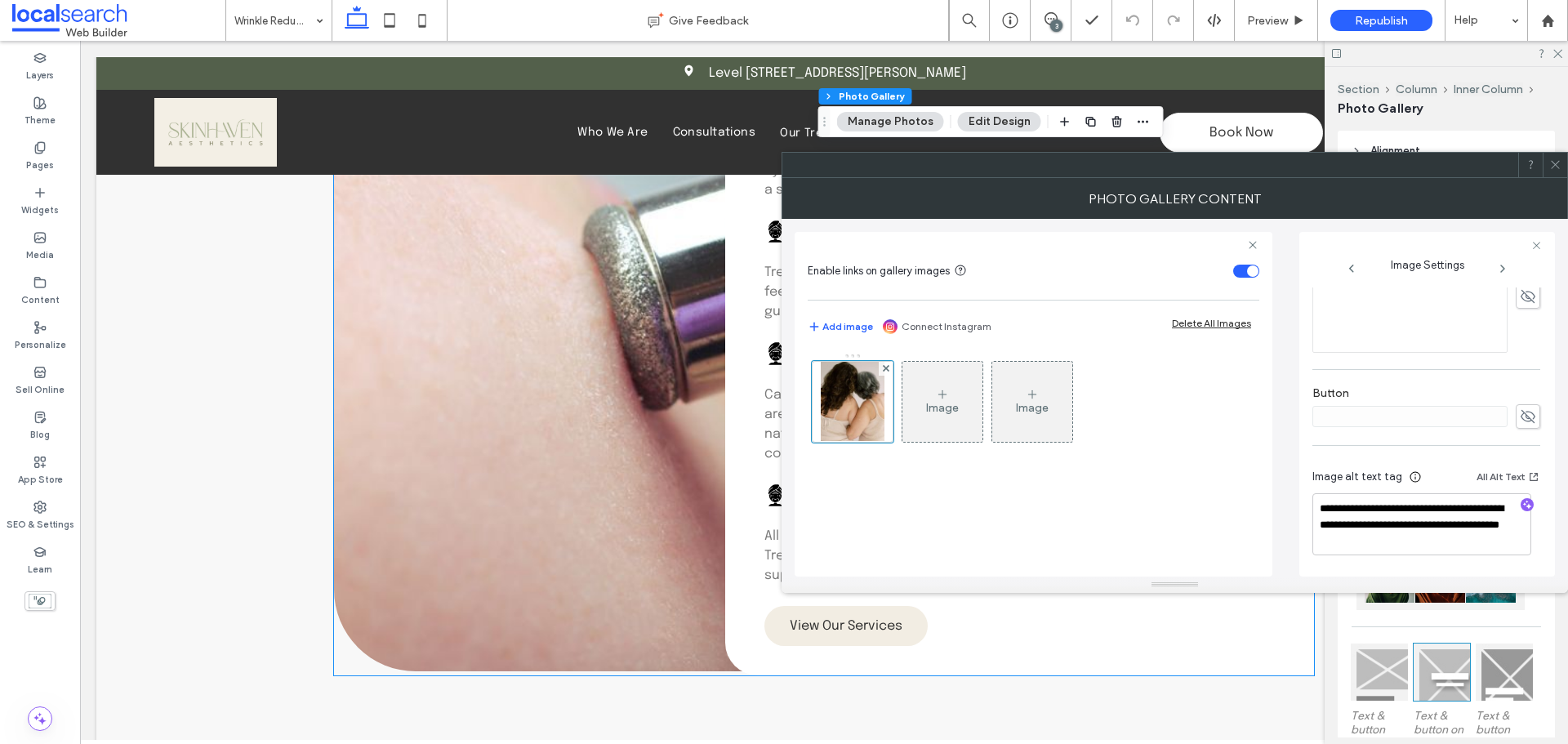
click at [523, 300] on link at bounding box center [611, 318] width 555 height 708
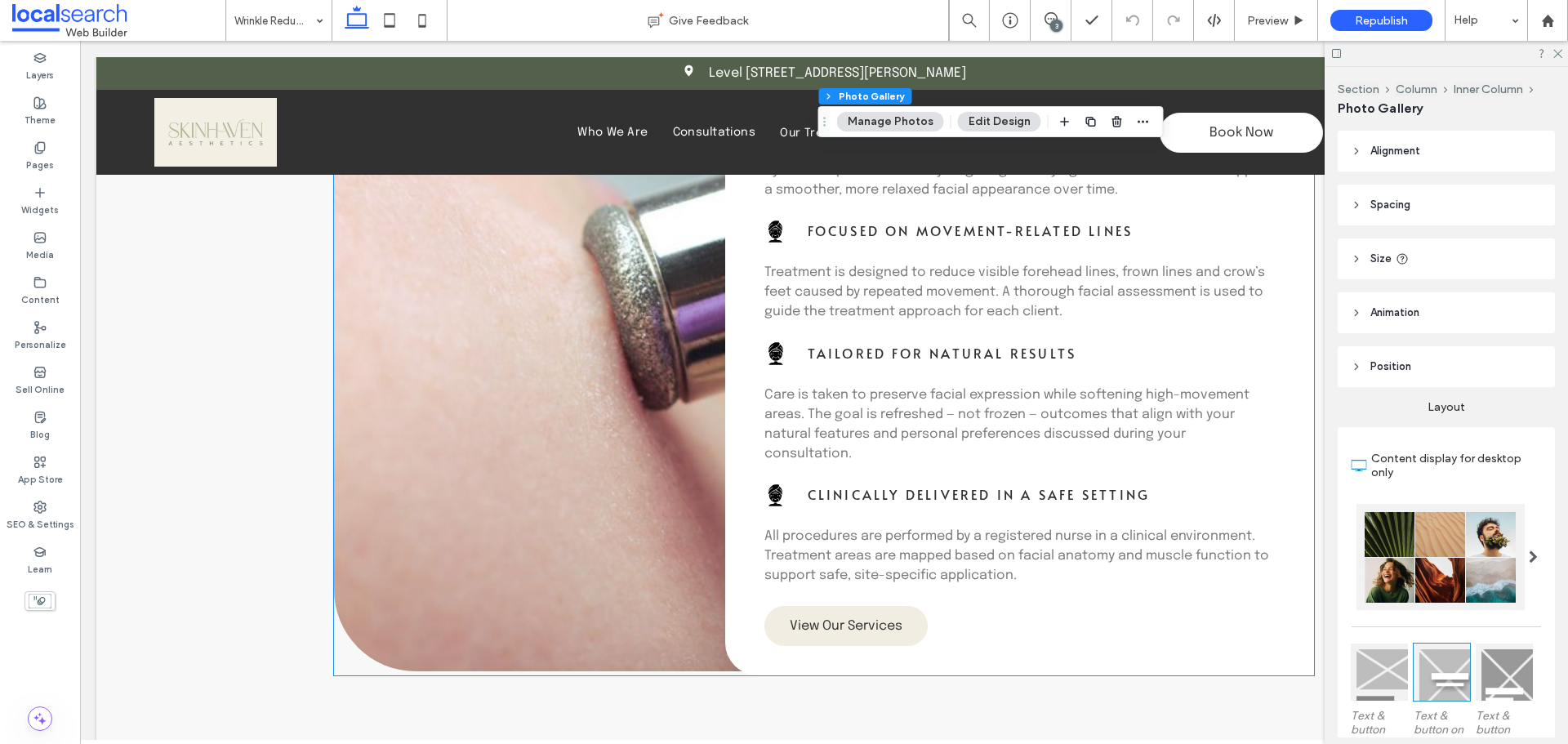
click at [523, 300] on link at bounding box center [611, 318] width 555 height 708
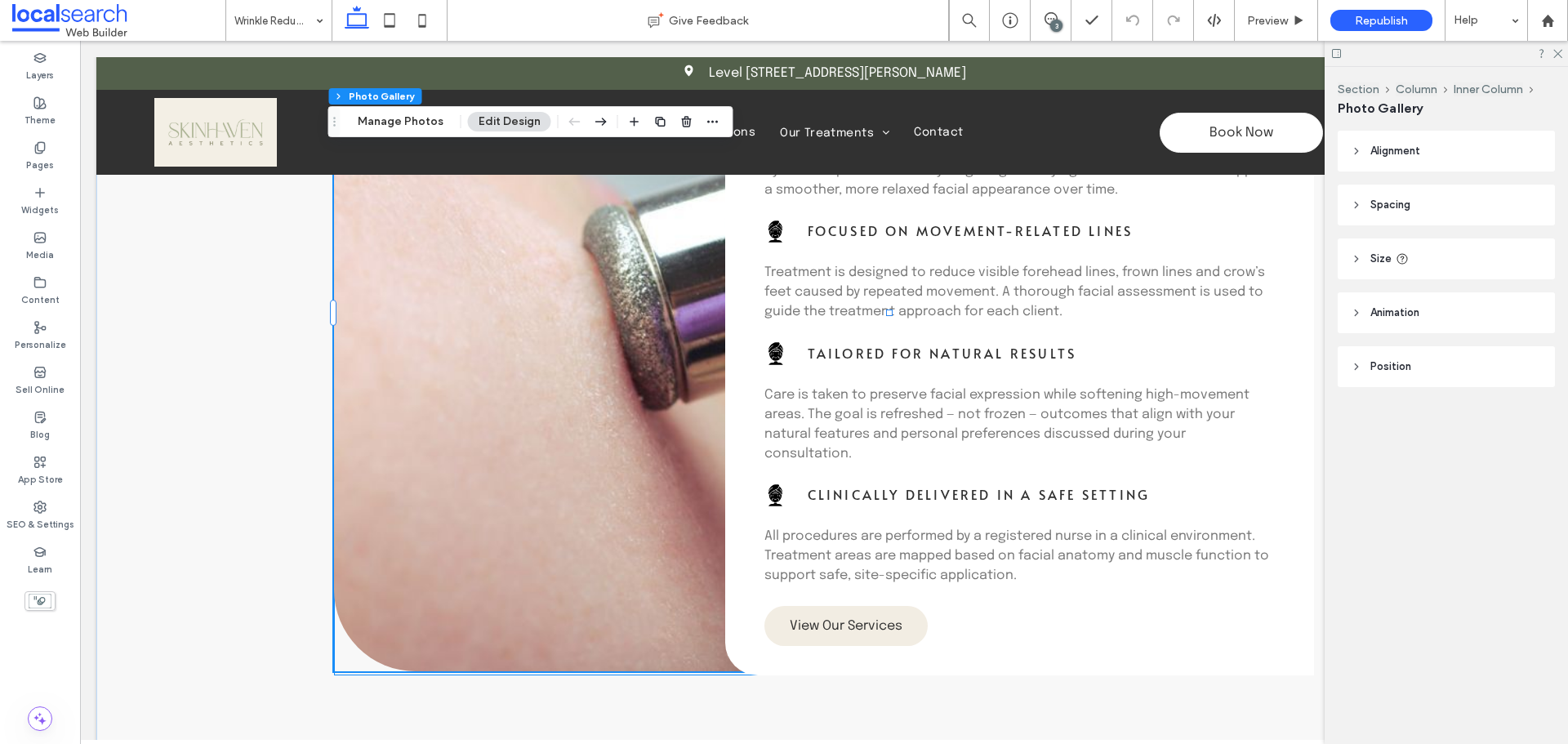
type input "**"
type input "****"
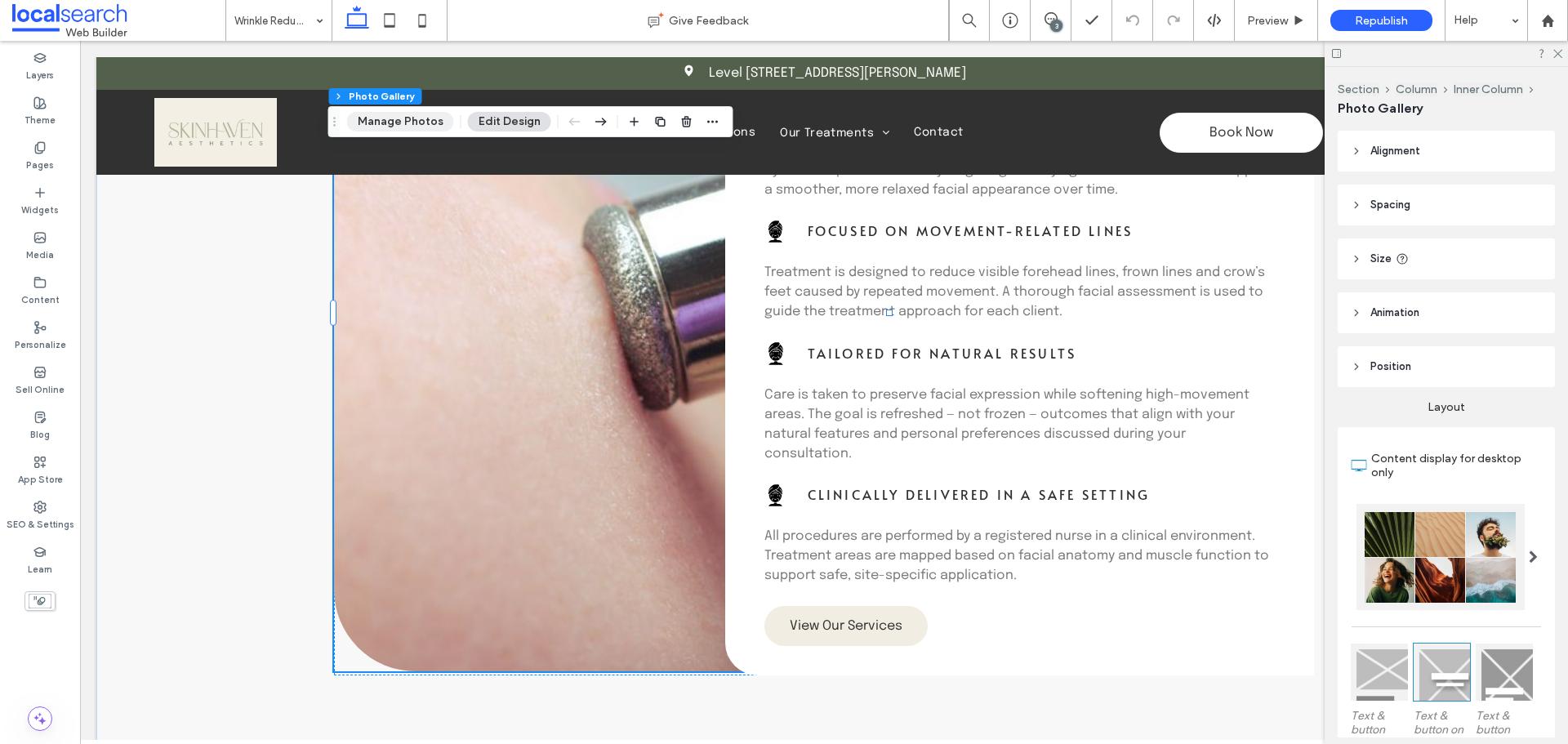
click at [402, 127] on button "Manage Photos" at bounding box center [400, 122] width 107 height 20
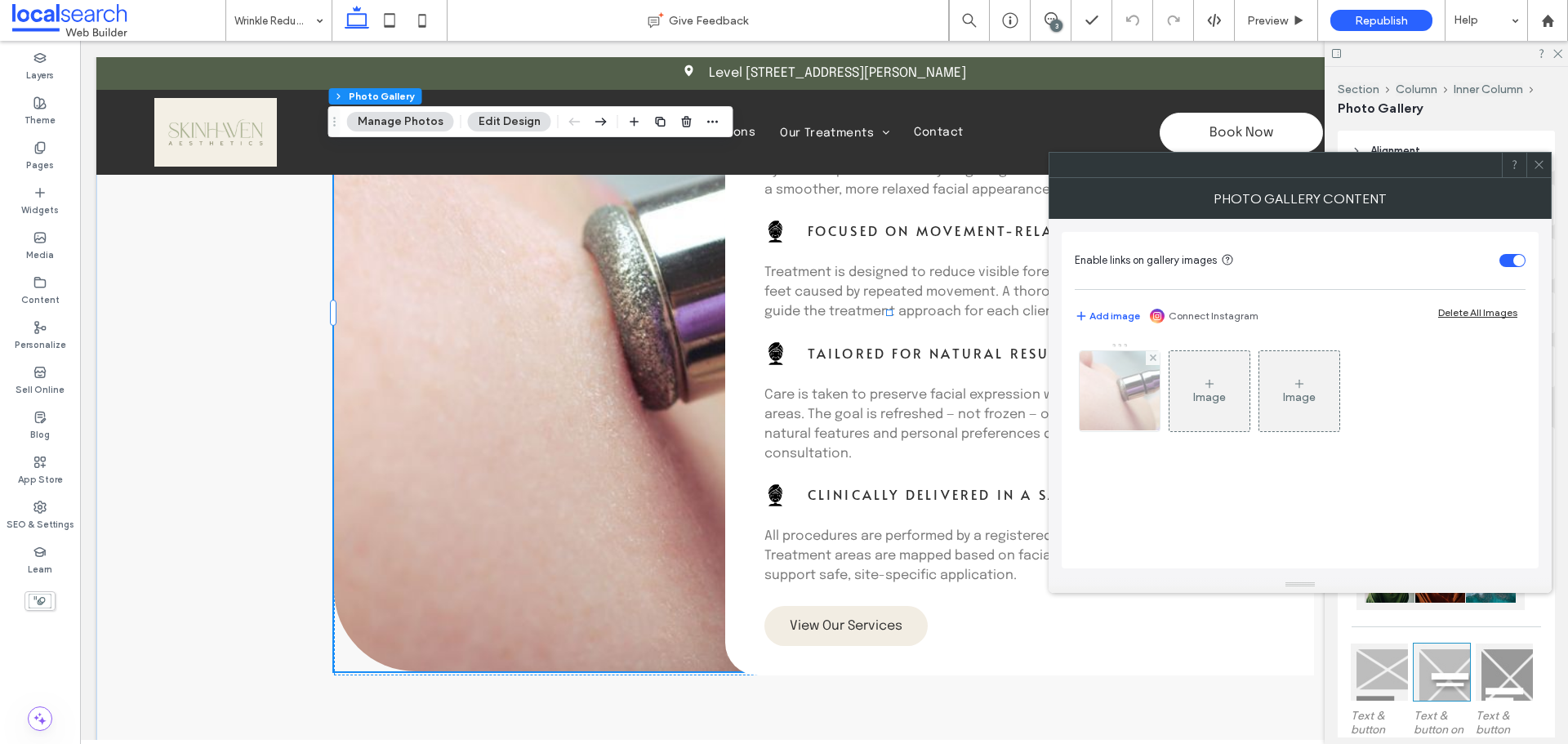
click at [1120, 403] on img at bounding box center [1119, 391] width 121 height 80
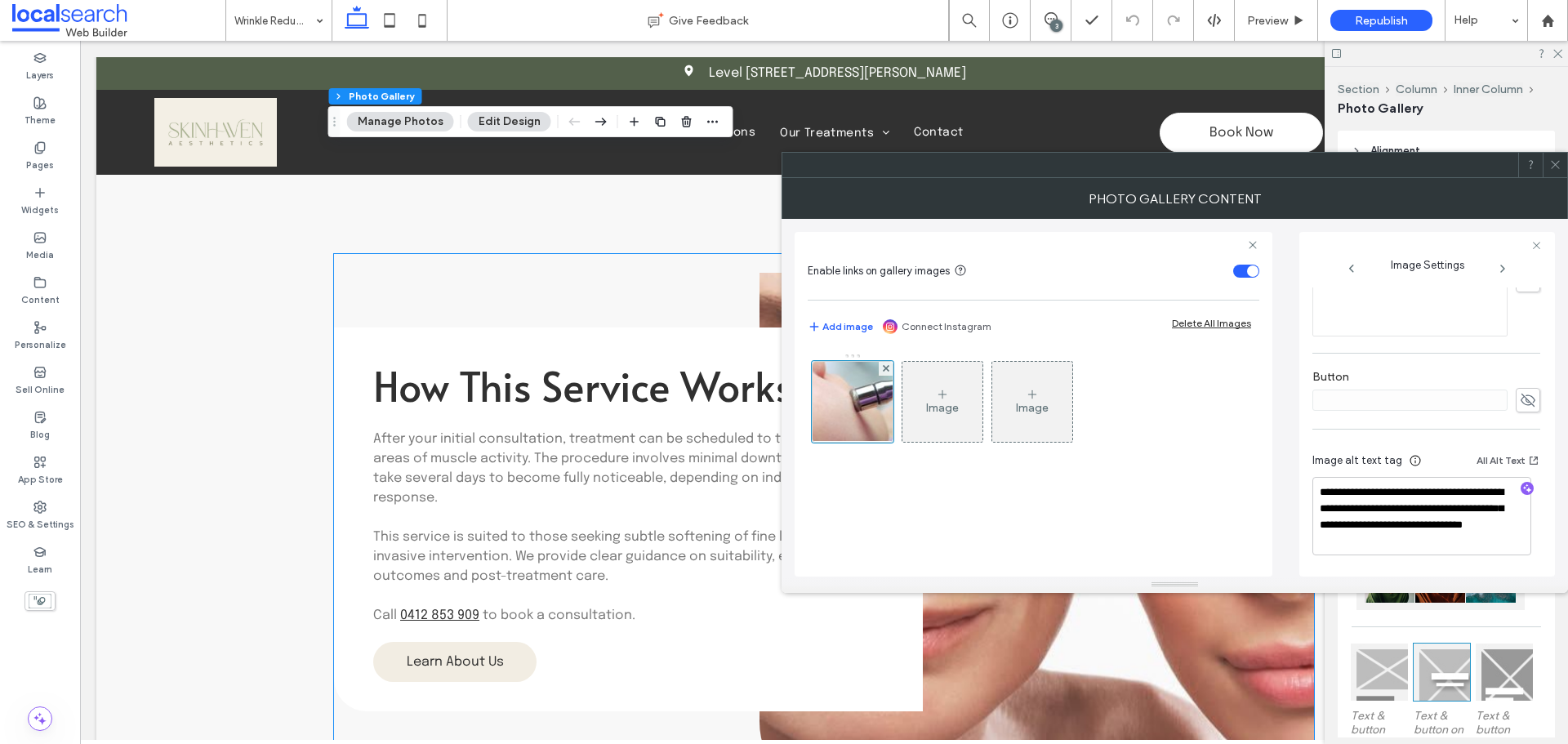
scroll to position [1715, 0]
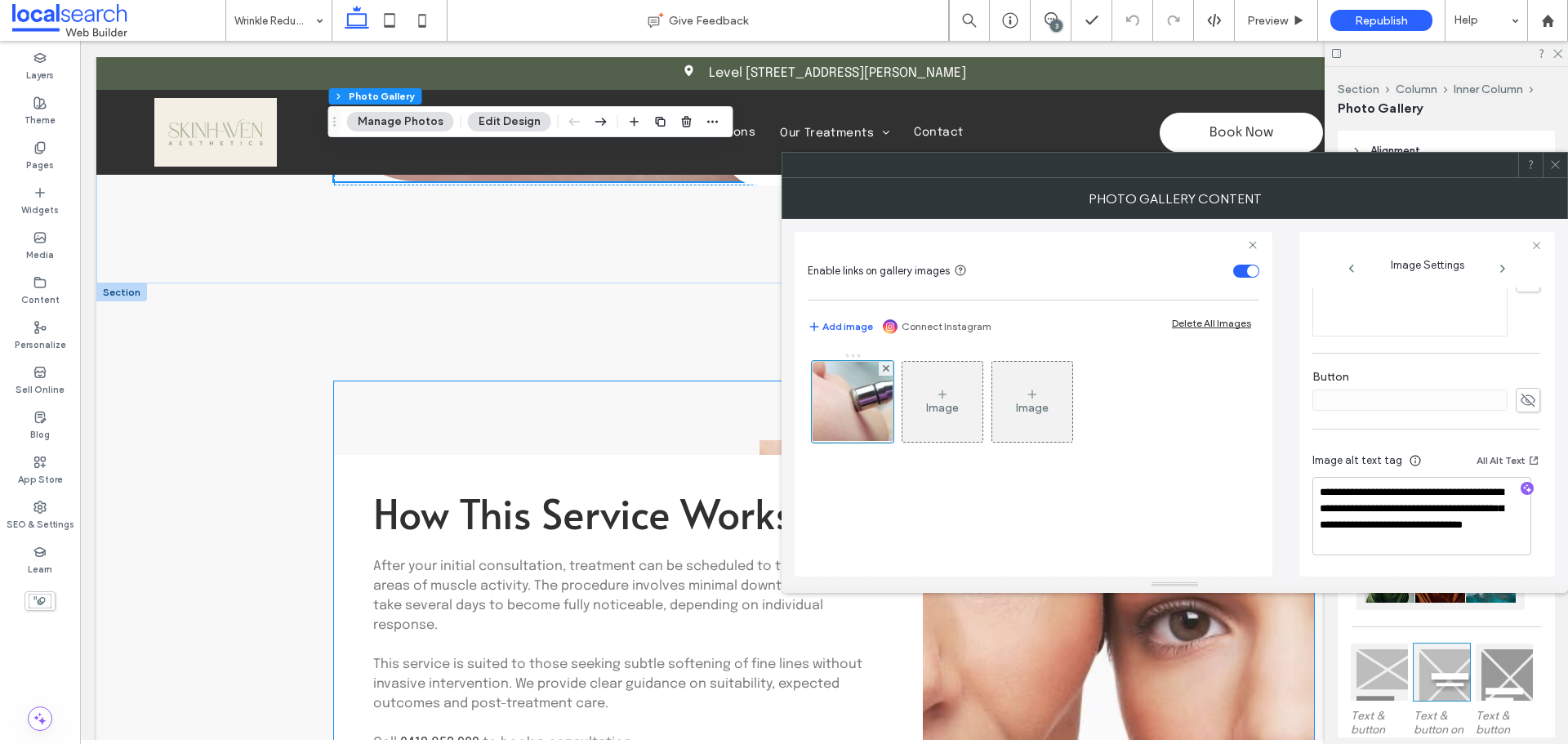
click at [1091, 621] on link at bounding box center [1037, 705] width 555 height 531
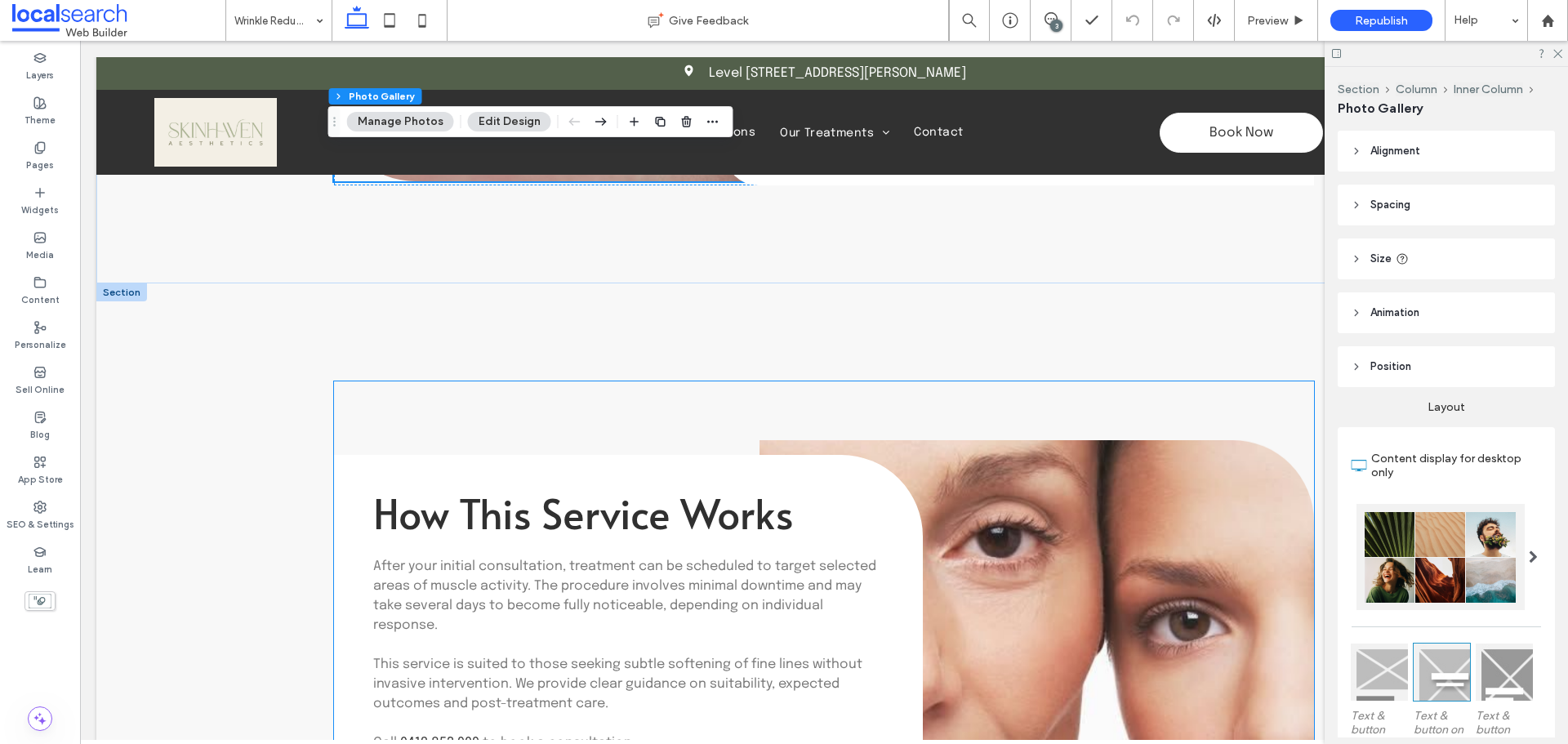
click at [1091, 621] on link at bounding box center [1037, 705] width 555 height 531
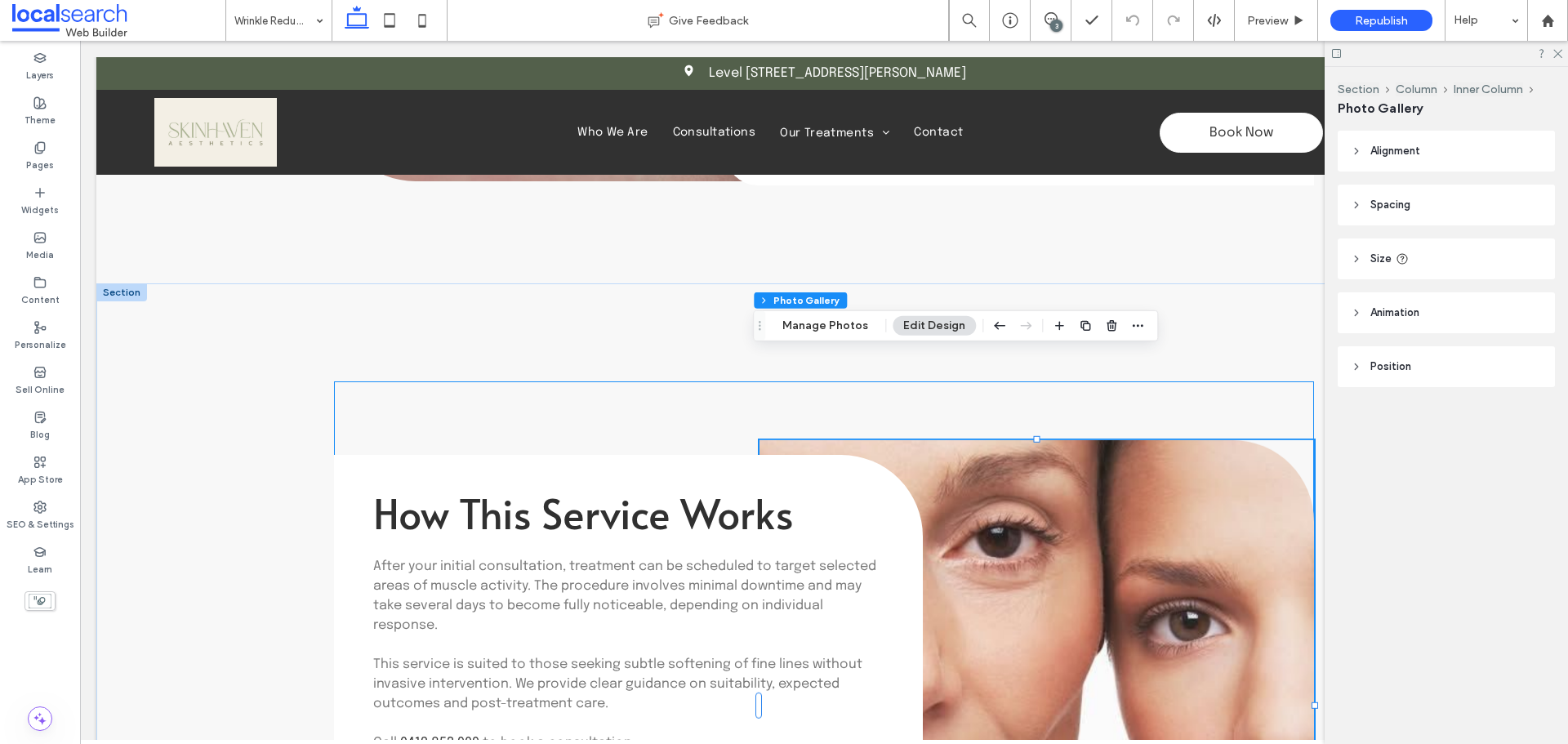
type input "**"
type input "****"
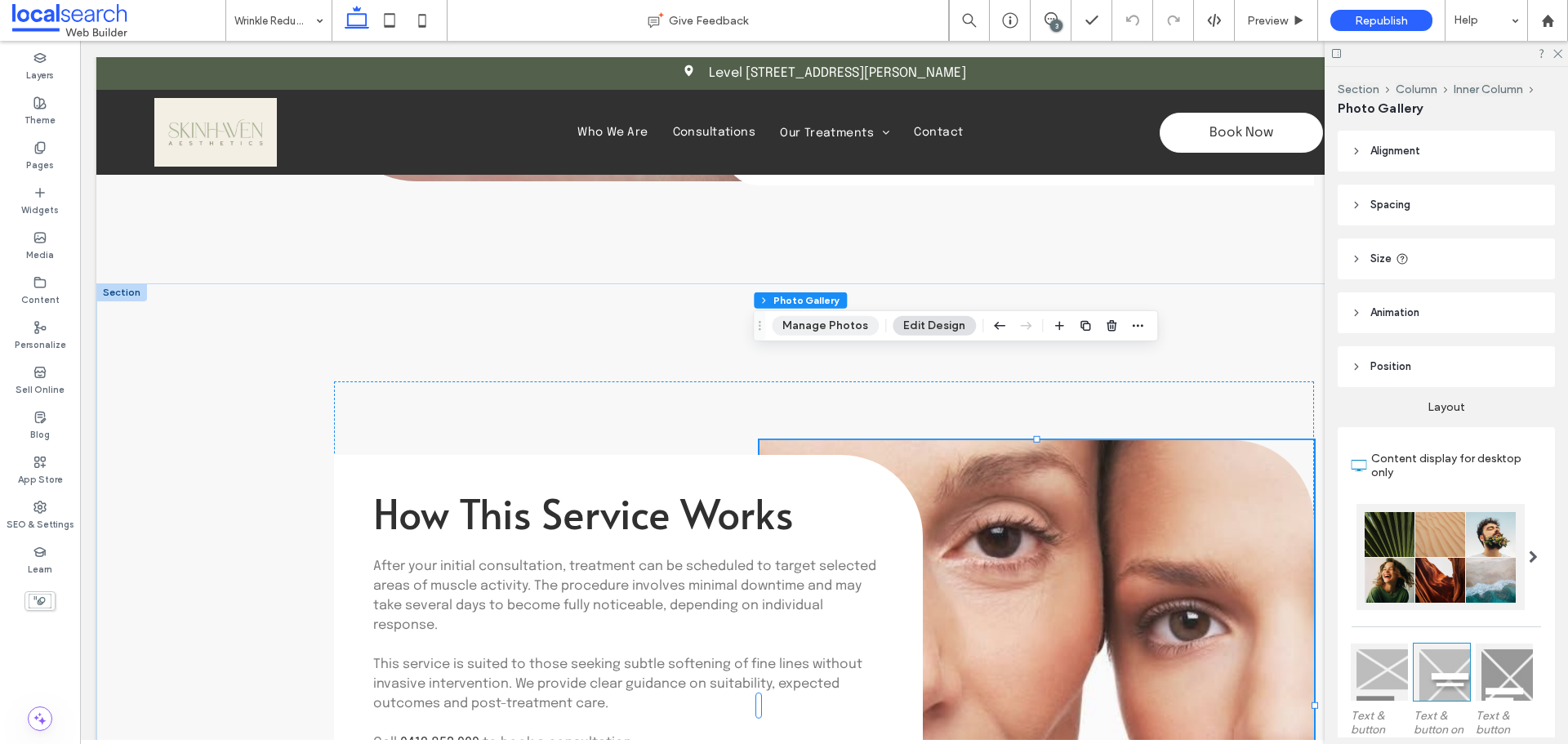
click at [841, 323] on button "Manage Photos" at bounding box center [825, 326] width 107 height 20
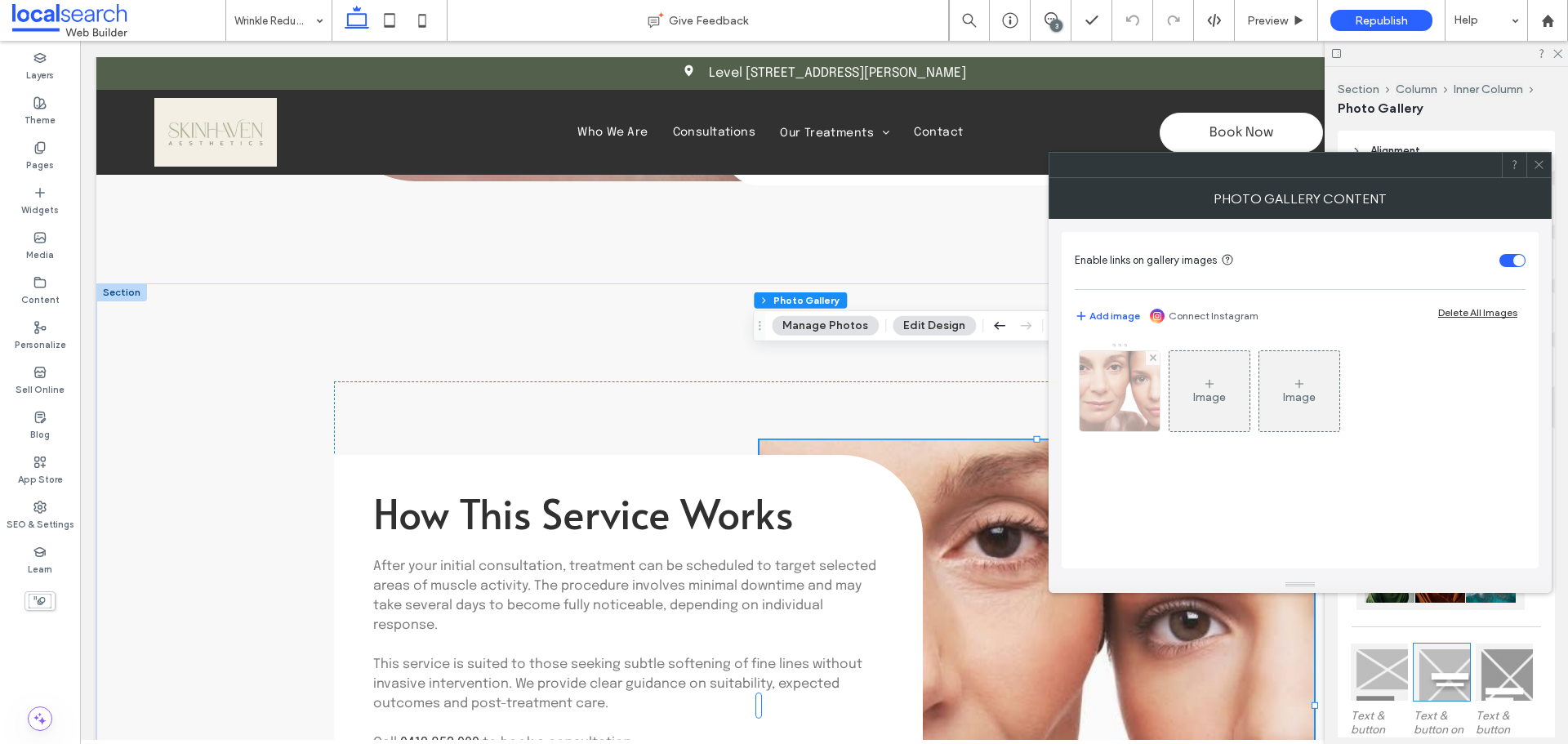
click at [1154, 413] on img at bounding box center [1119, 391] width 80 height 80
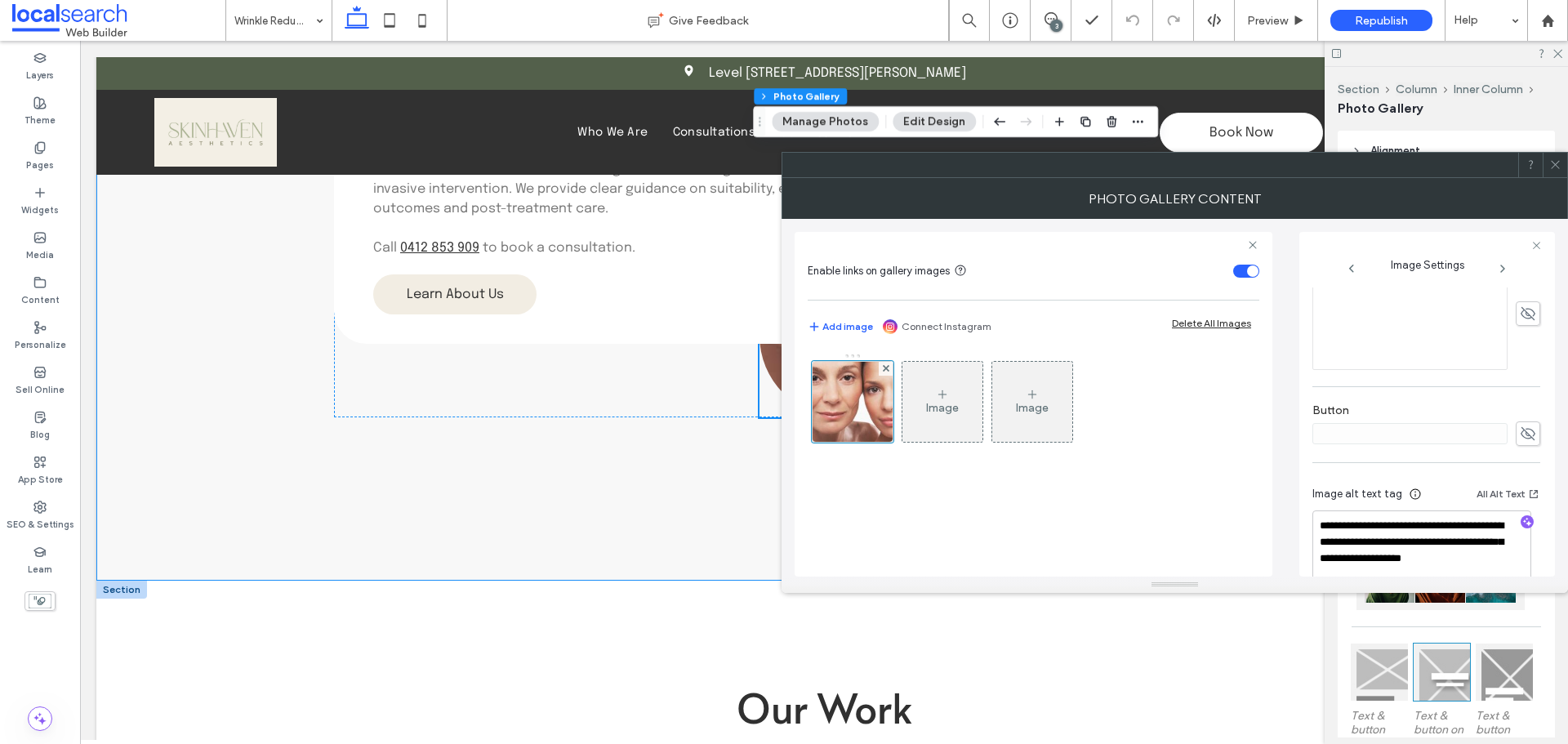
scroll to position [2695, 0]
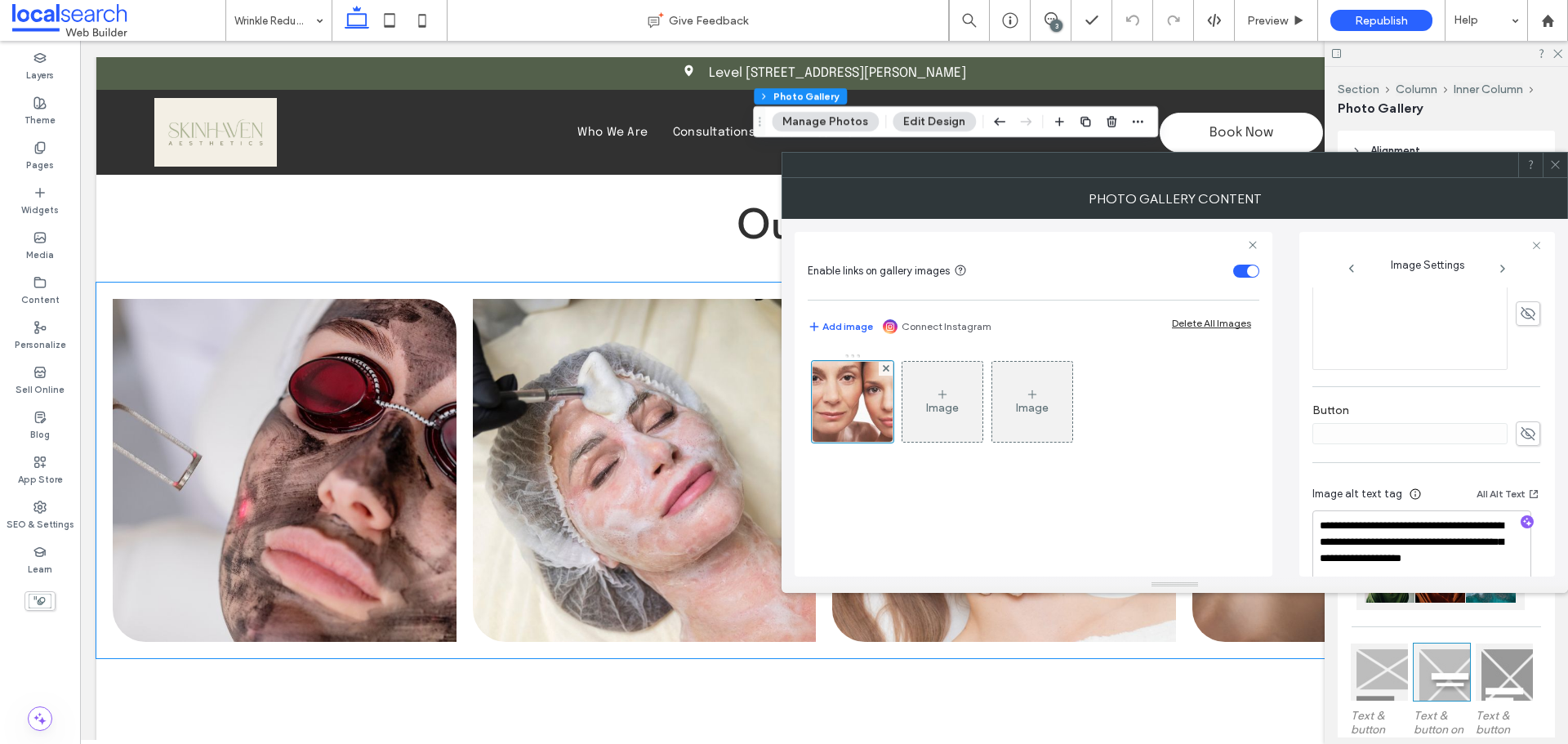
click at [425, 408] on link at bounding box center [284, 470] width 344 height 343
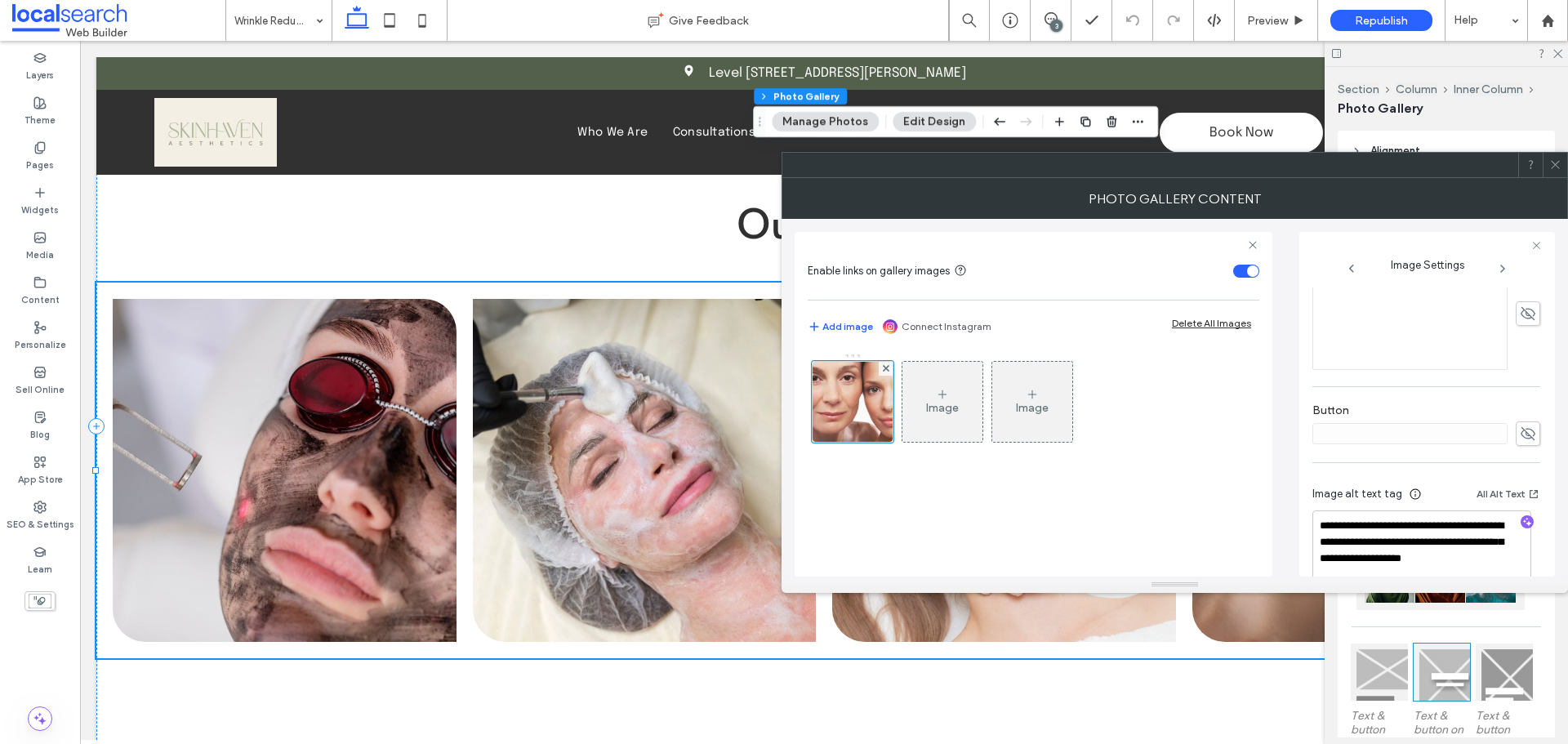
click at [425, 408] on link at bounding box center [284, 470] width 344 height 343
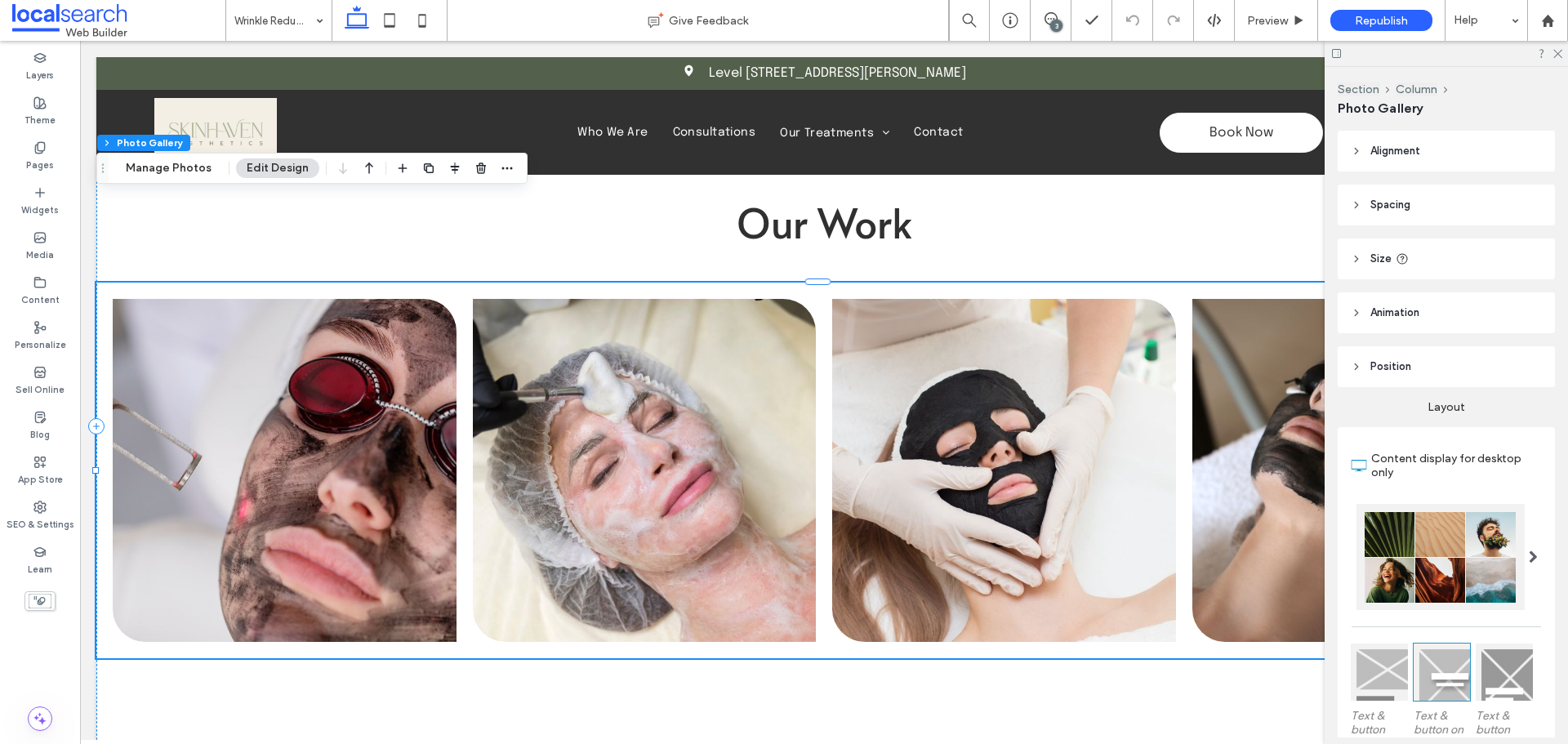
click at [779, 374] on link at bounding box center [645, 470] width 344 height 343
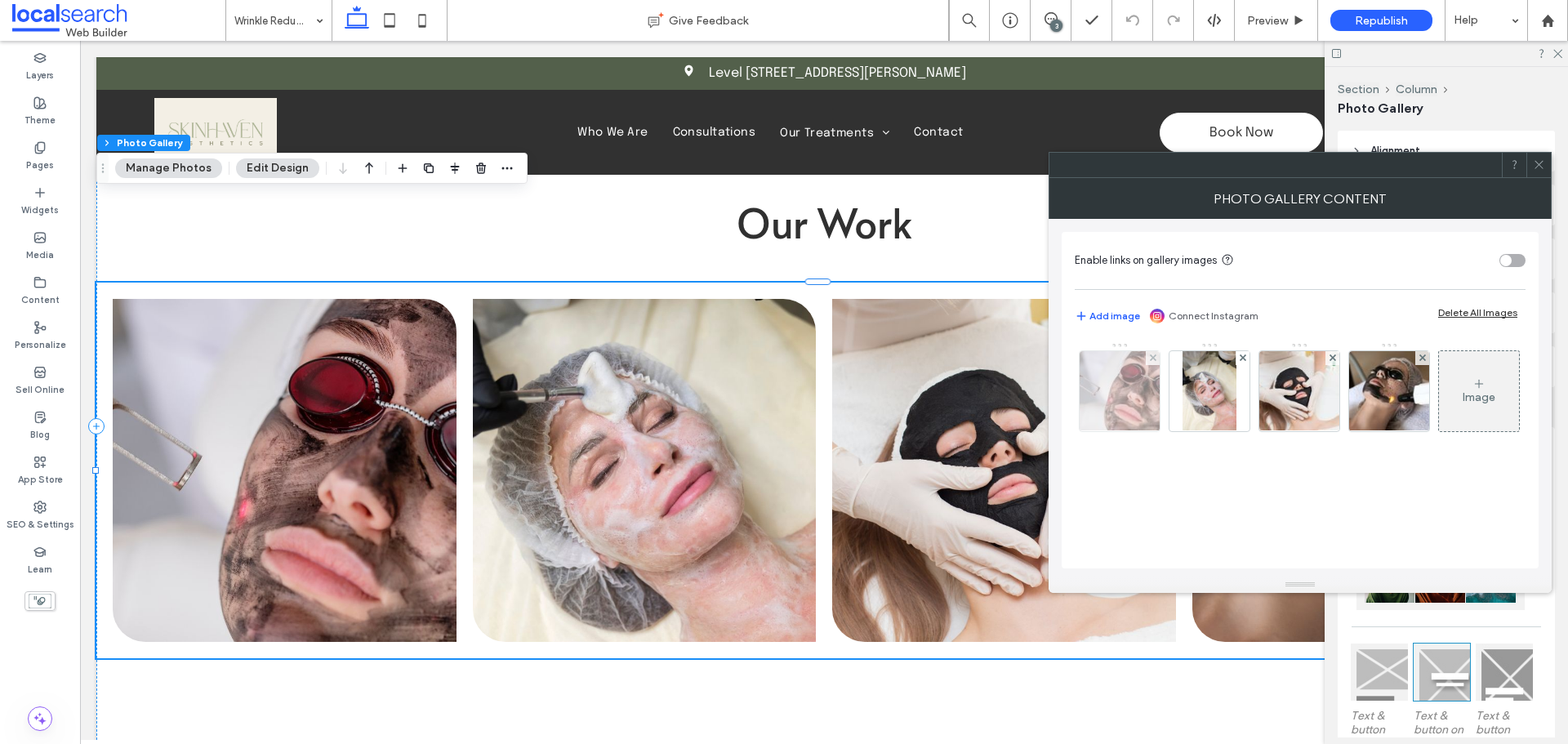
click at [1146, 403] on img at bounding box center [1119, 391] width 121 height 80
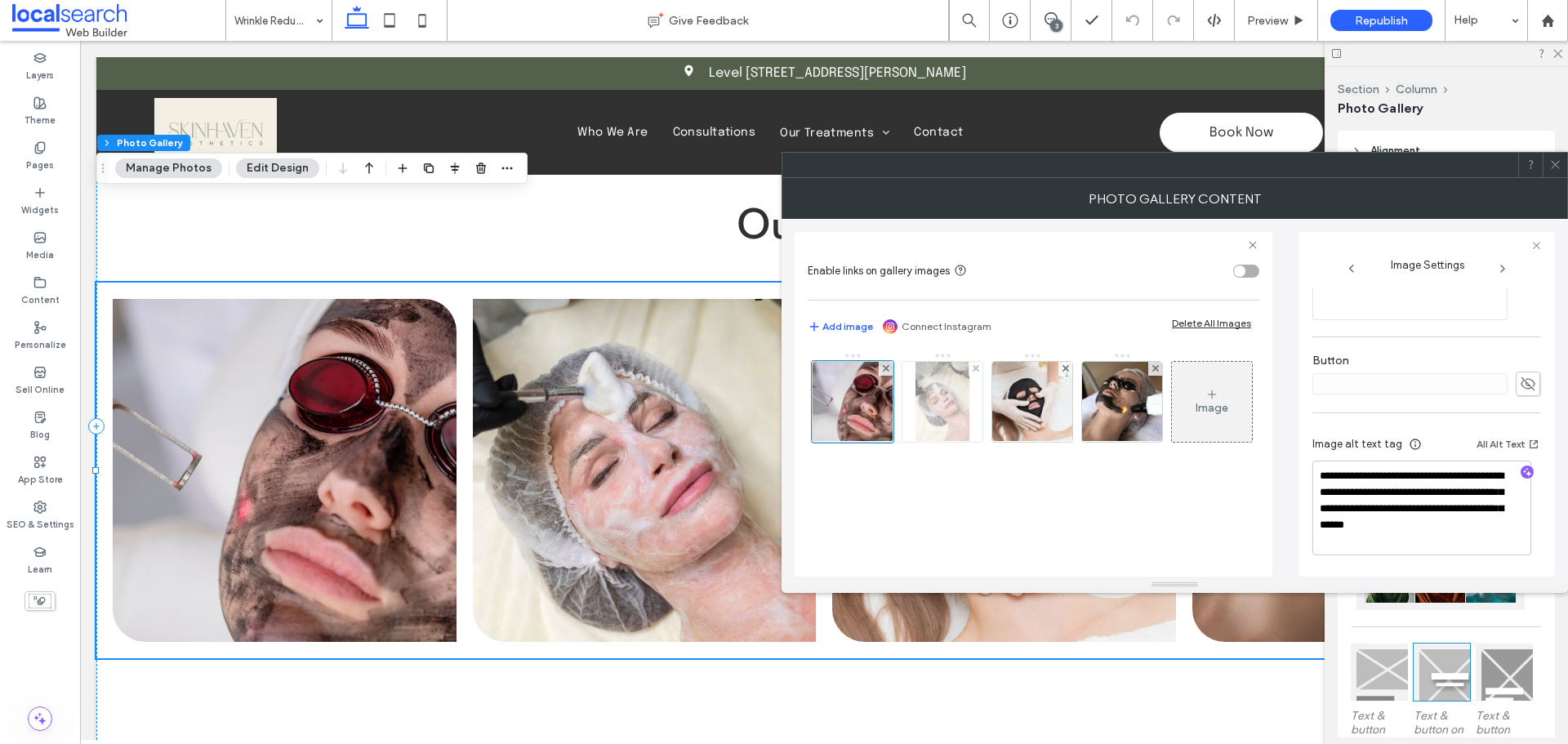
click at [957, 403] on img at bounding box center [941, 402] width 53 height 80
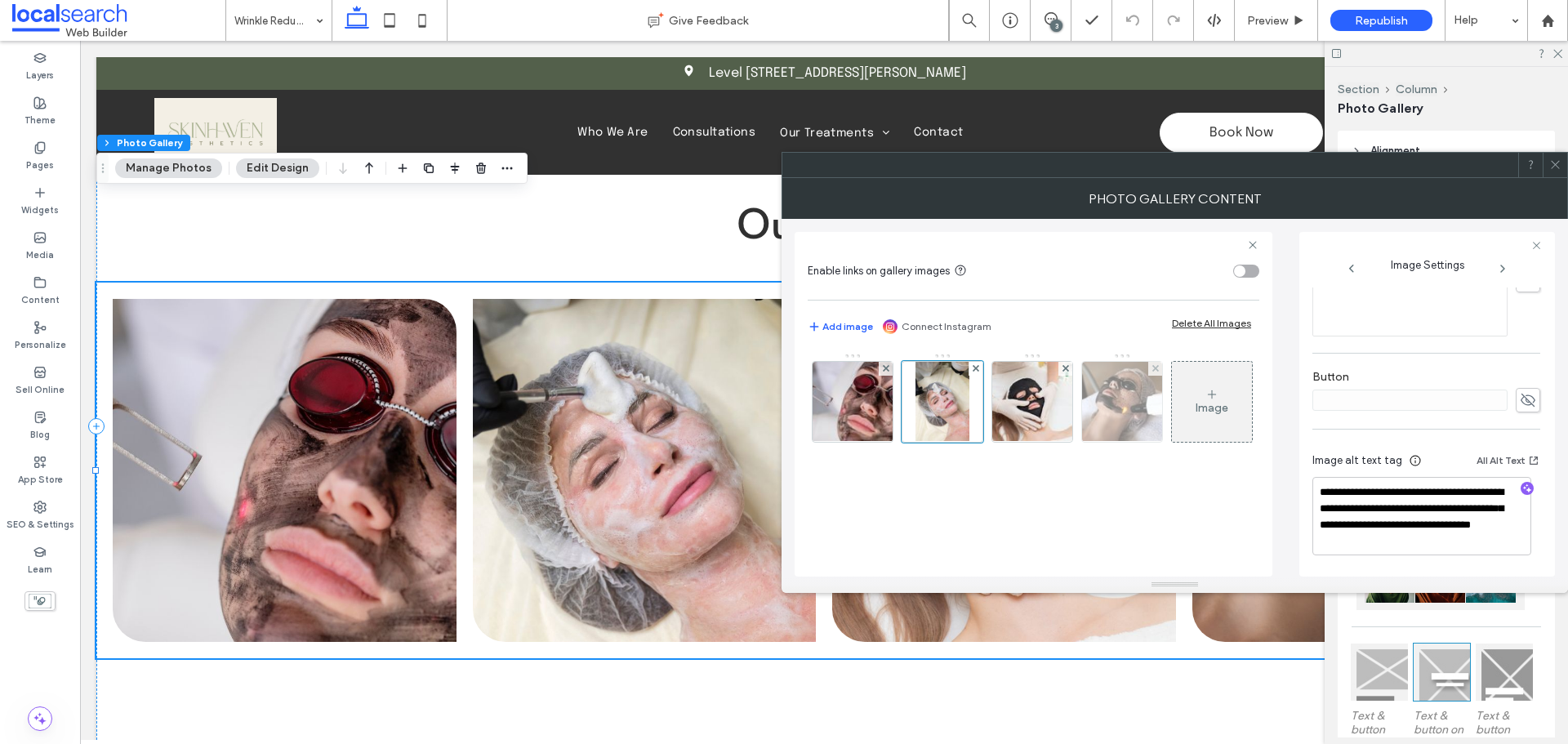
drag, startPoint x: 1041, startPoint y: 406, endPoint x: 1081, endPoint y: 403, distance: 40.1
click at [1042, 406] on img at bounding box center [1032, 402] width 121 height 80
click at [1124, 403] on img at bounding box center [1122, 402] width 121 height 80
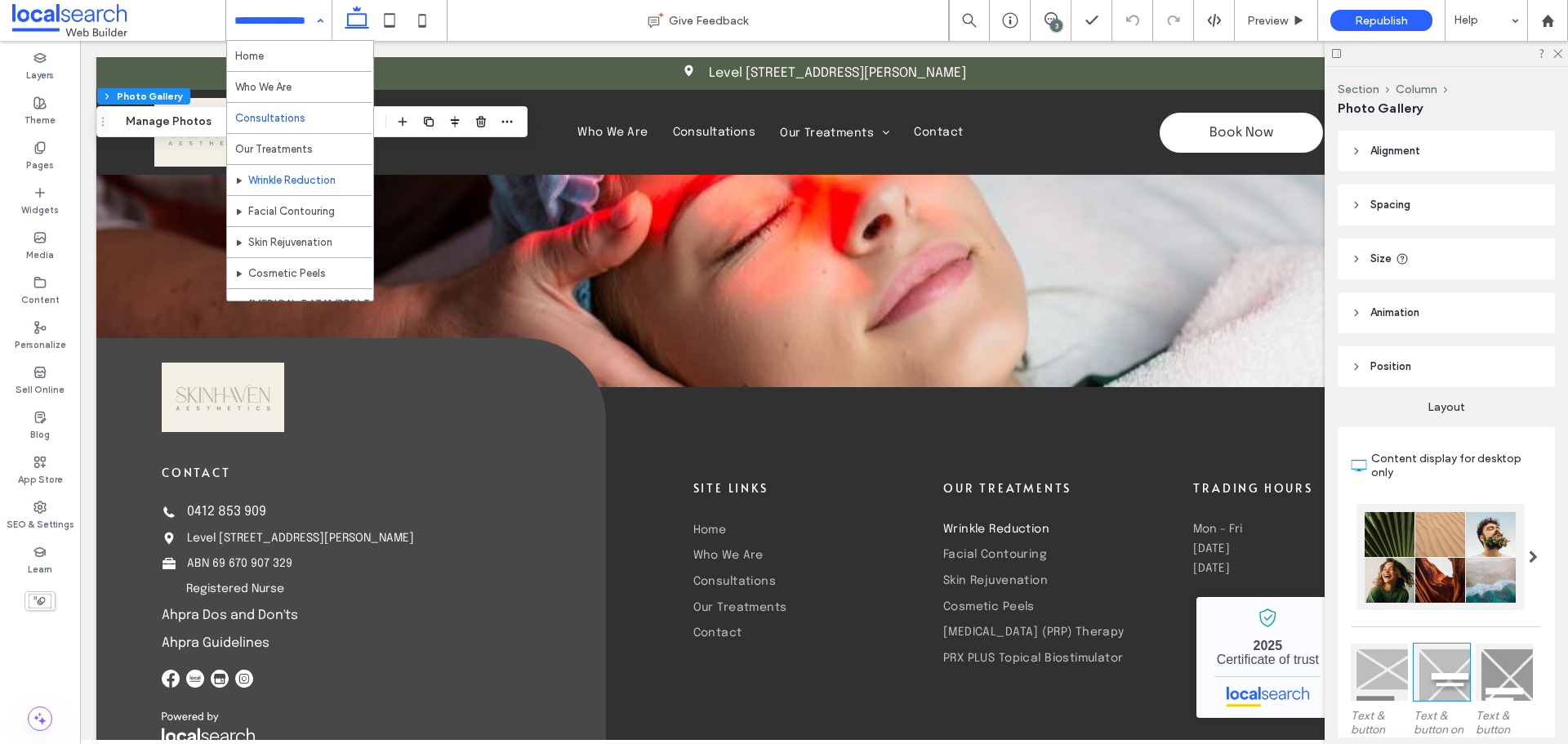
scroll to position [79, 0]
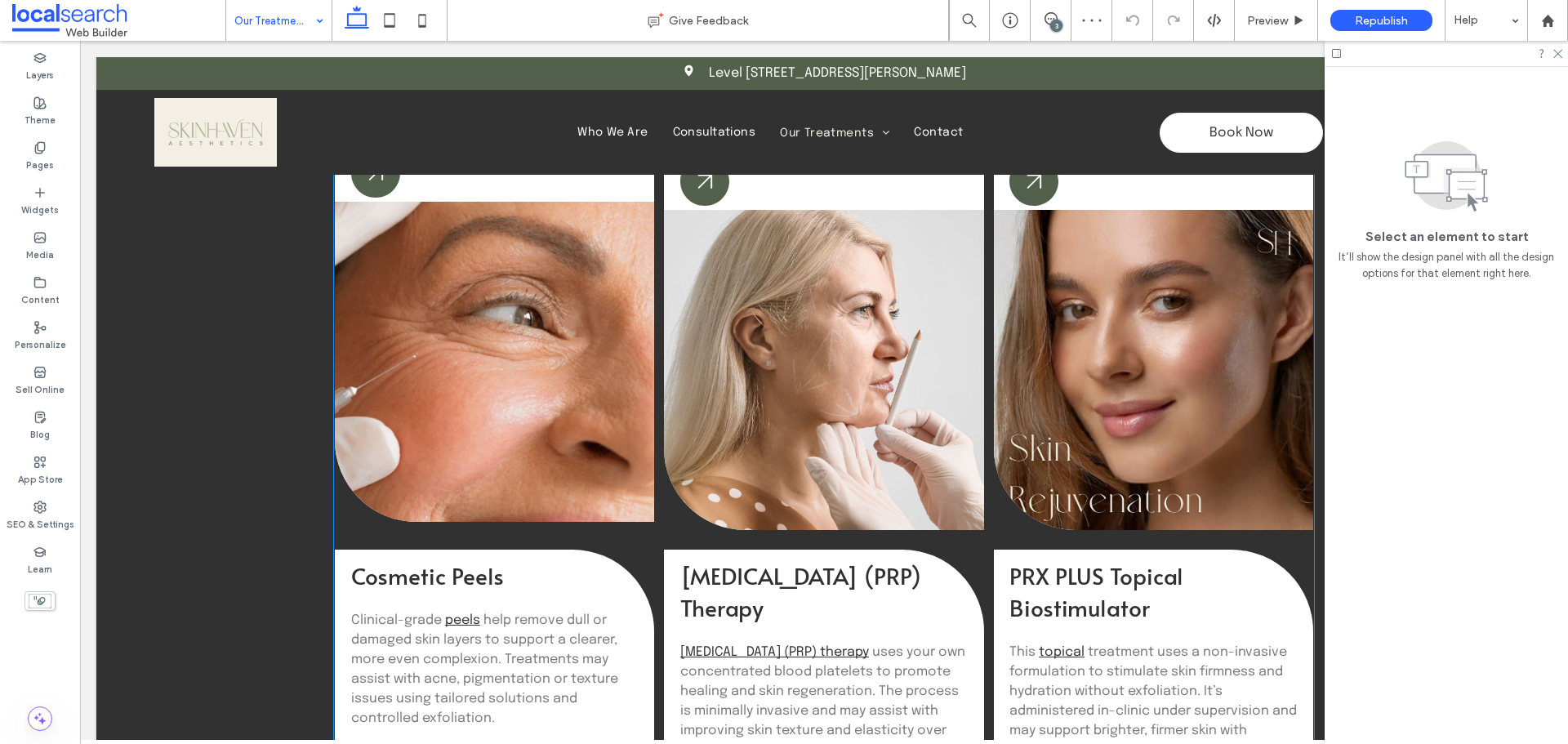
scroll to position [802, 0]
click at [550, 379] on link at bounding box center [494, 361] width 319 height 319
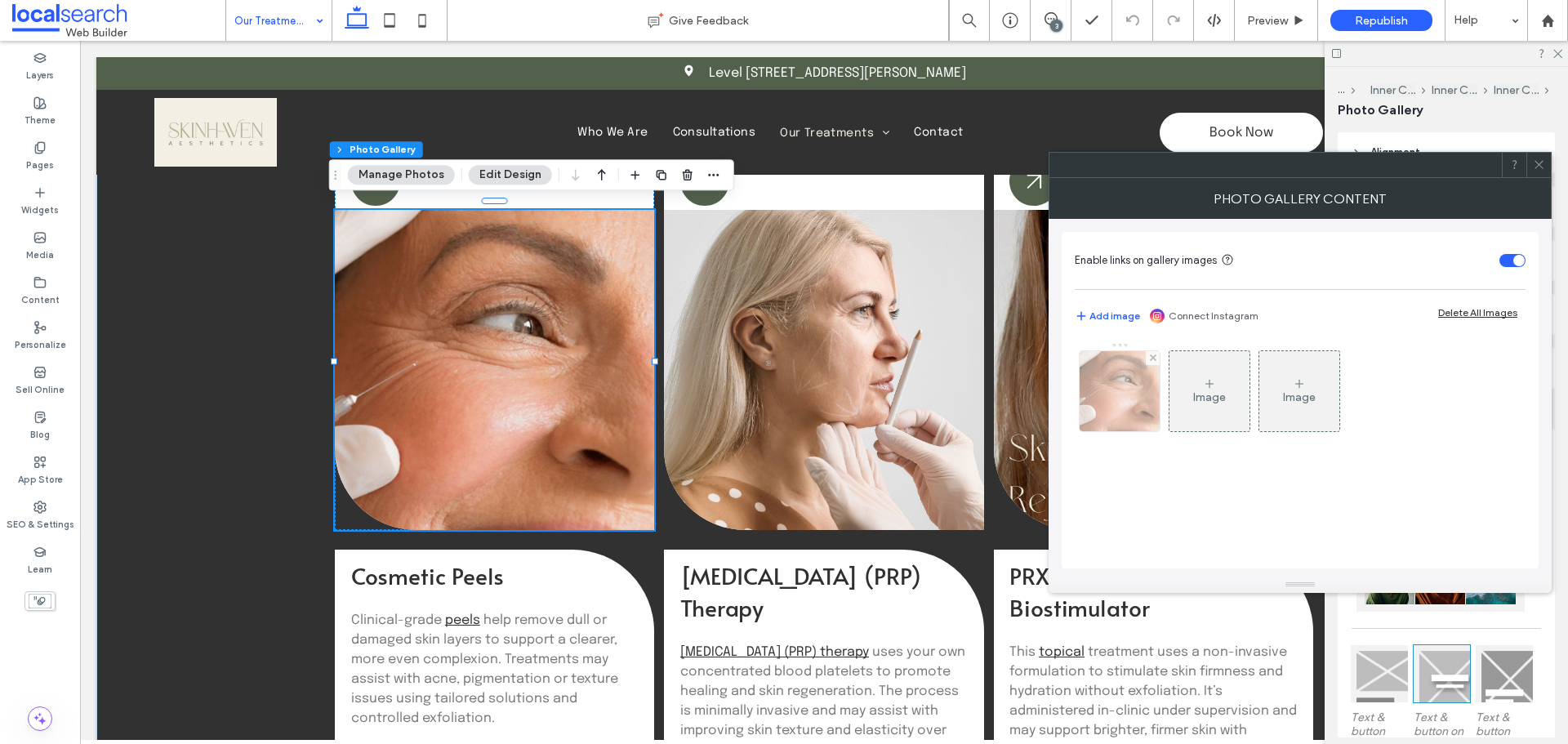
click at [1121, 410] on div at bounding box center [1119, 391] width 80 height 80
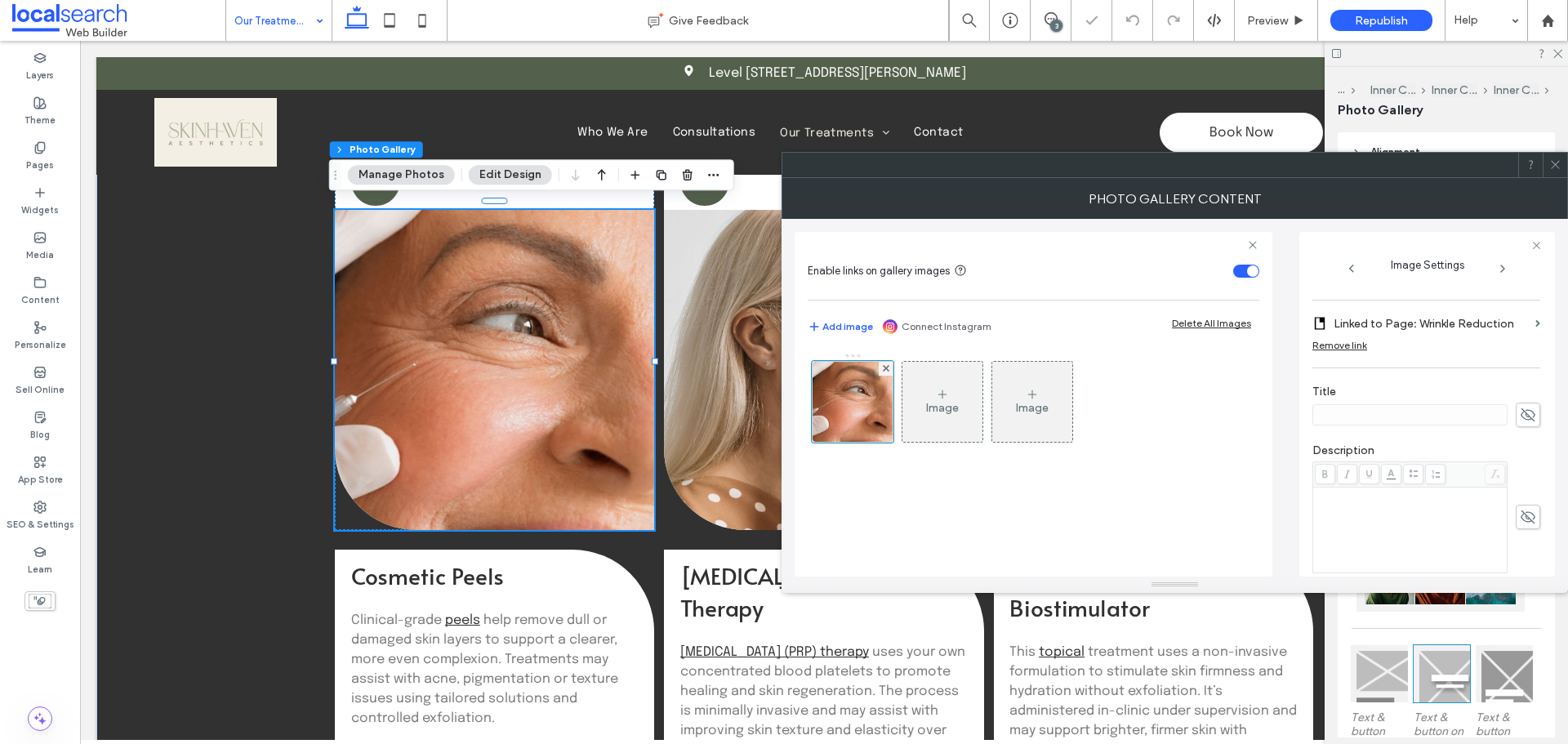
scroll to position [536, 0]
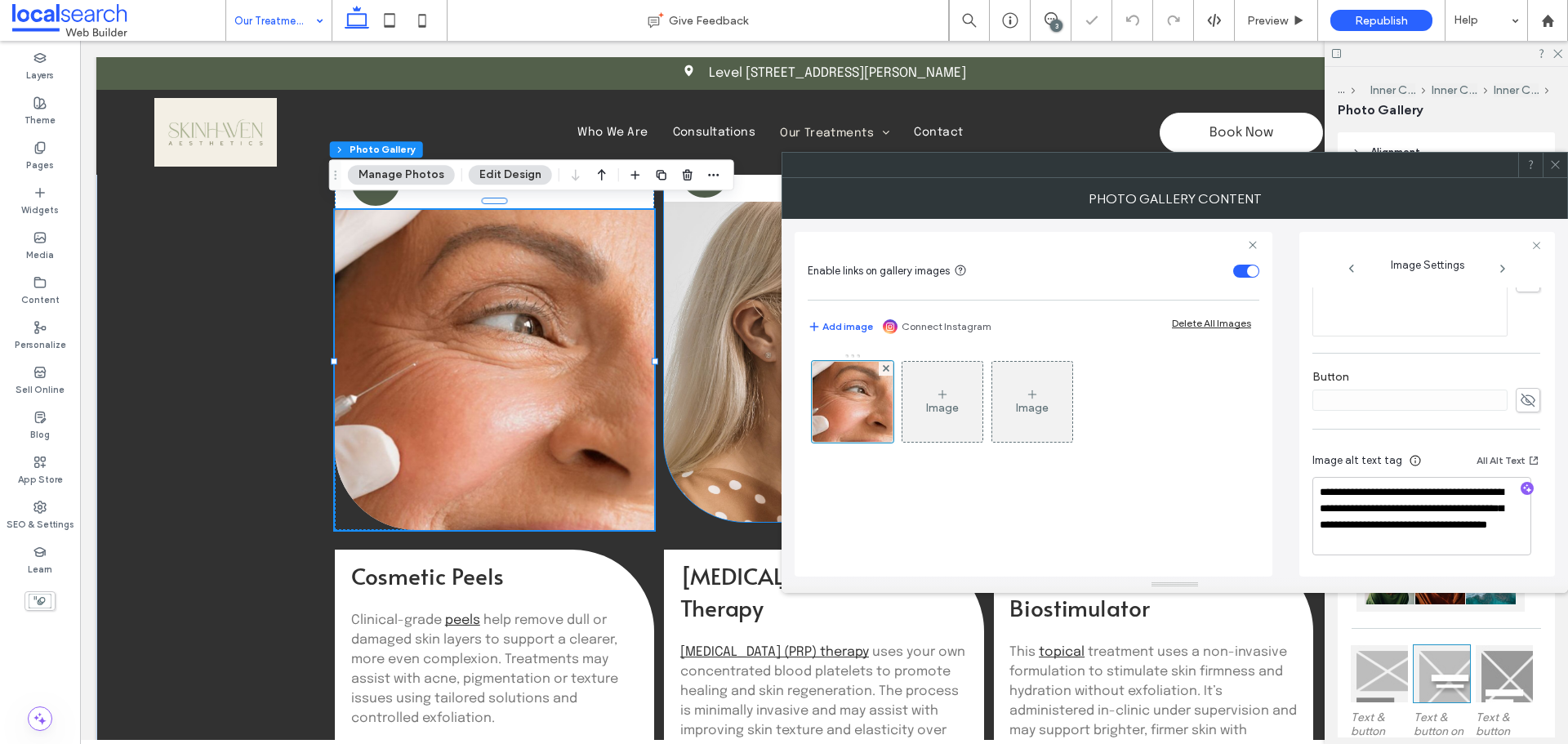
click at [754, 299] on link at bounding box center [823, 361] width 319 height 319
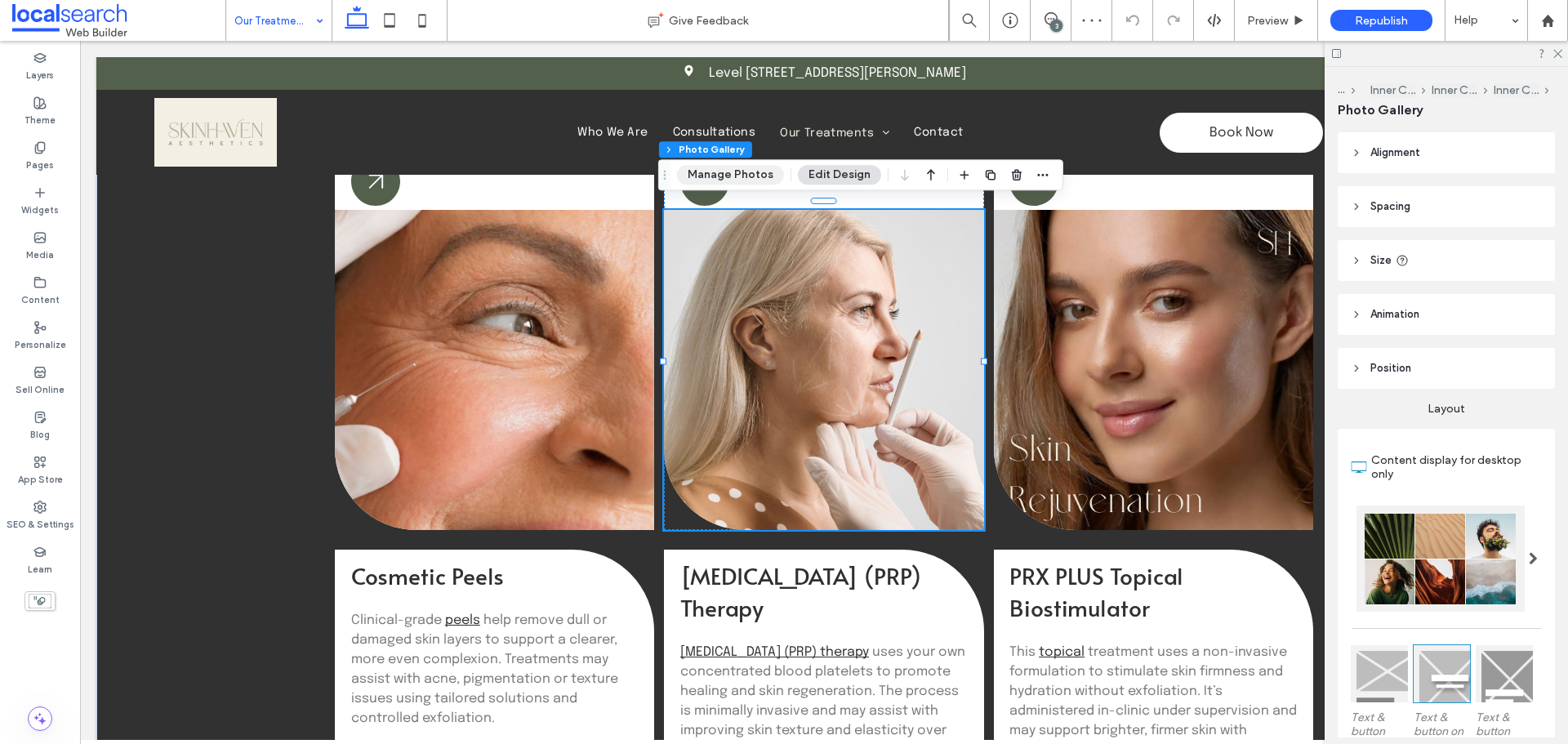
click at [724, 174] on button "Manage Photos" at bounding box center [730, 175] width 107 height 20
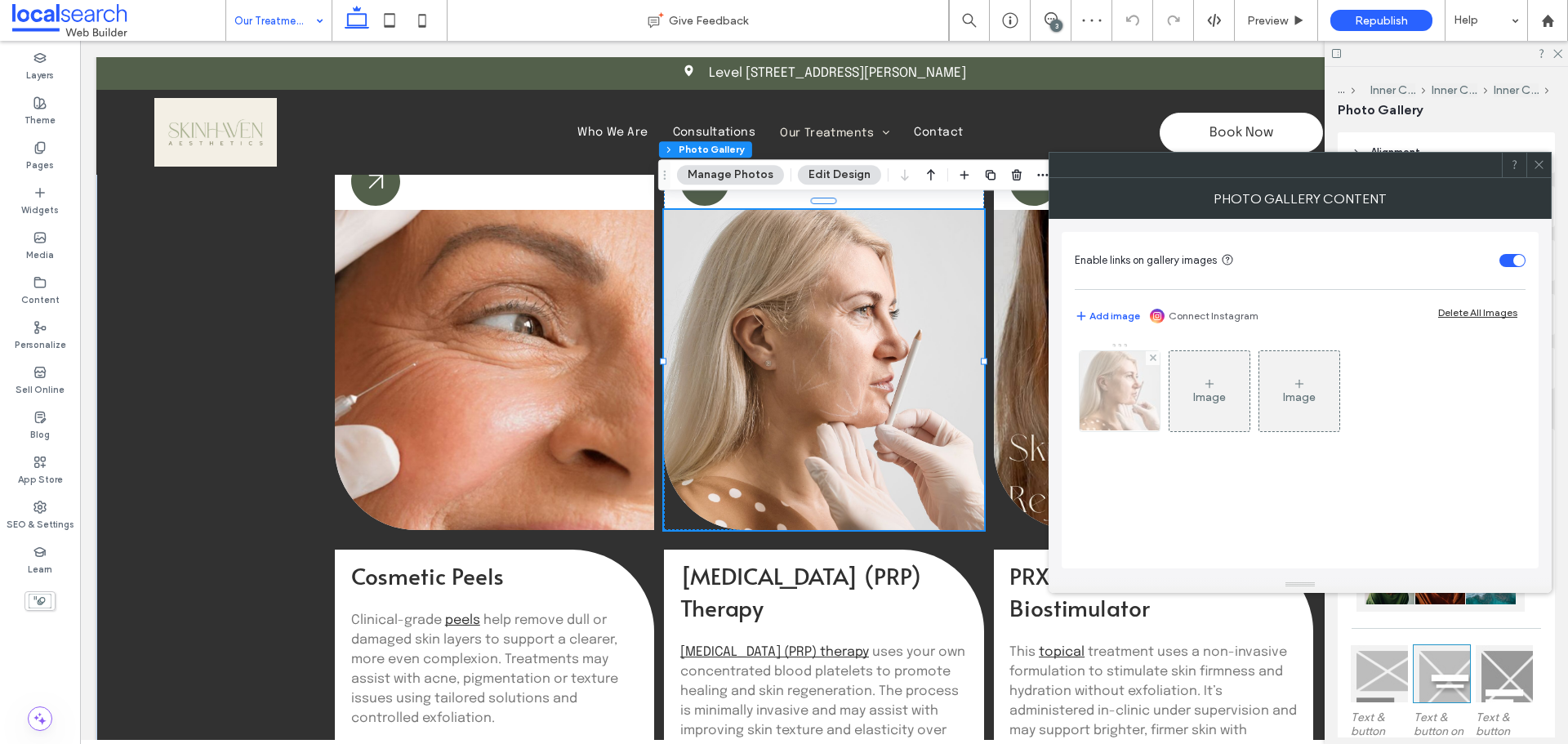
click at [1116, 403] on img at bounding box center [1119, 391] width 120 height 80
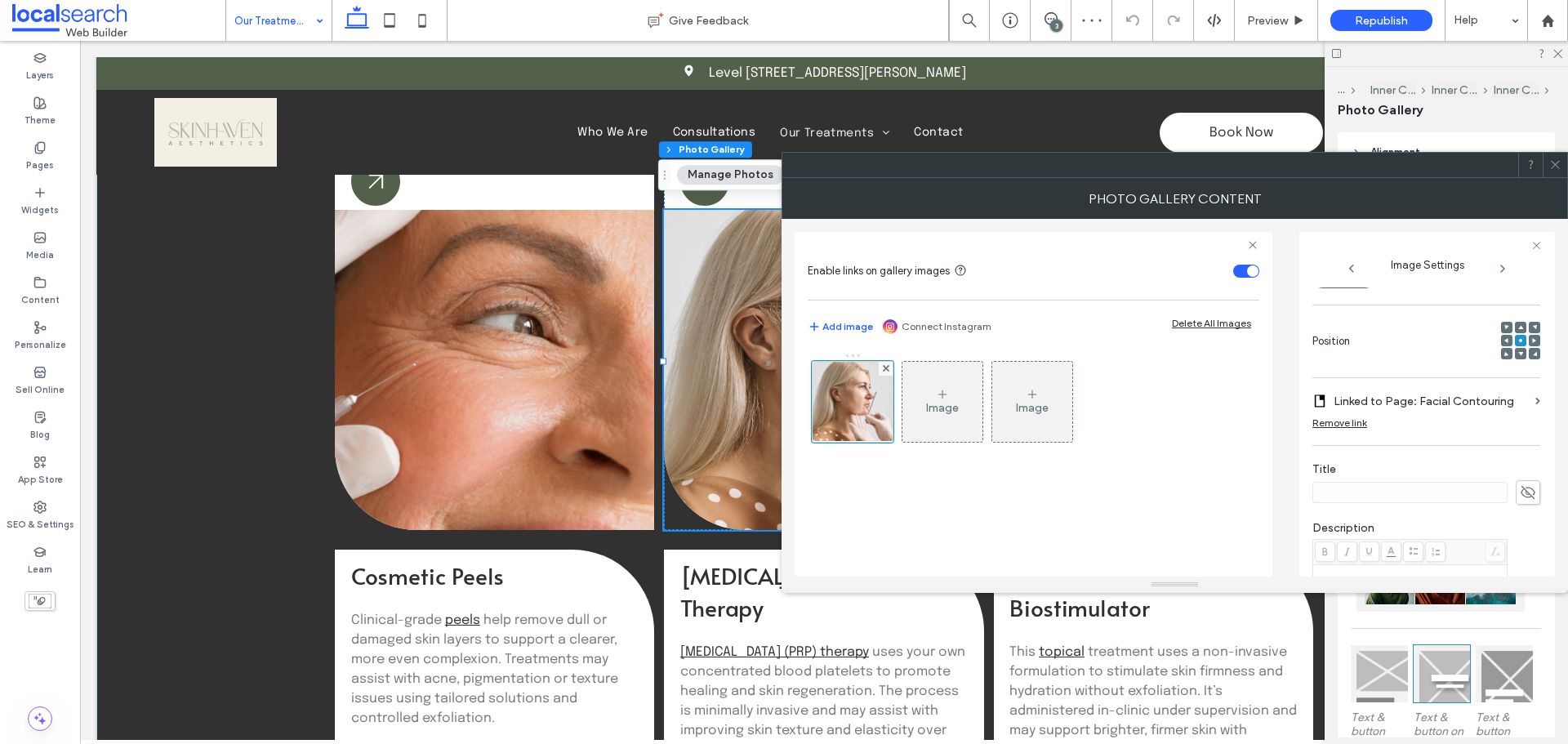
scroll to position [408, 0]
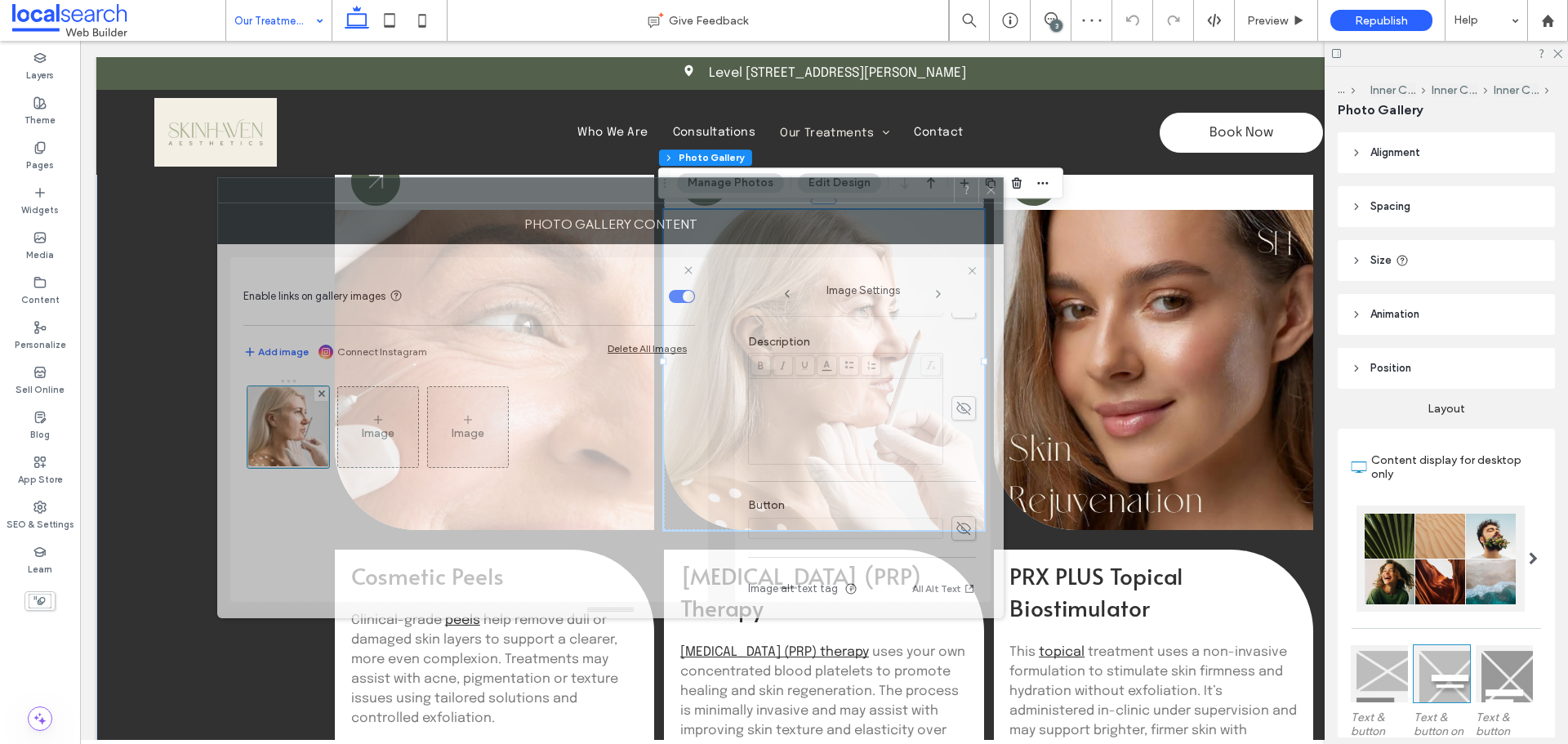
drag, startPoint x: 999, startPoint y: 204, endPoint x: 941, endPoint y: 255, distance: 77.2
click at [780, 198] on div at bounding box center [586, 190] width 736 height 25
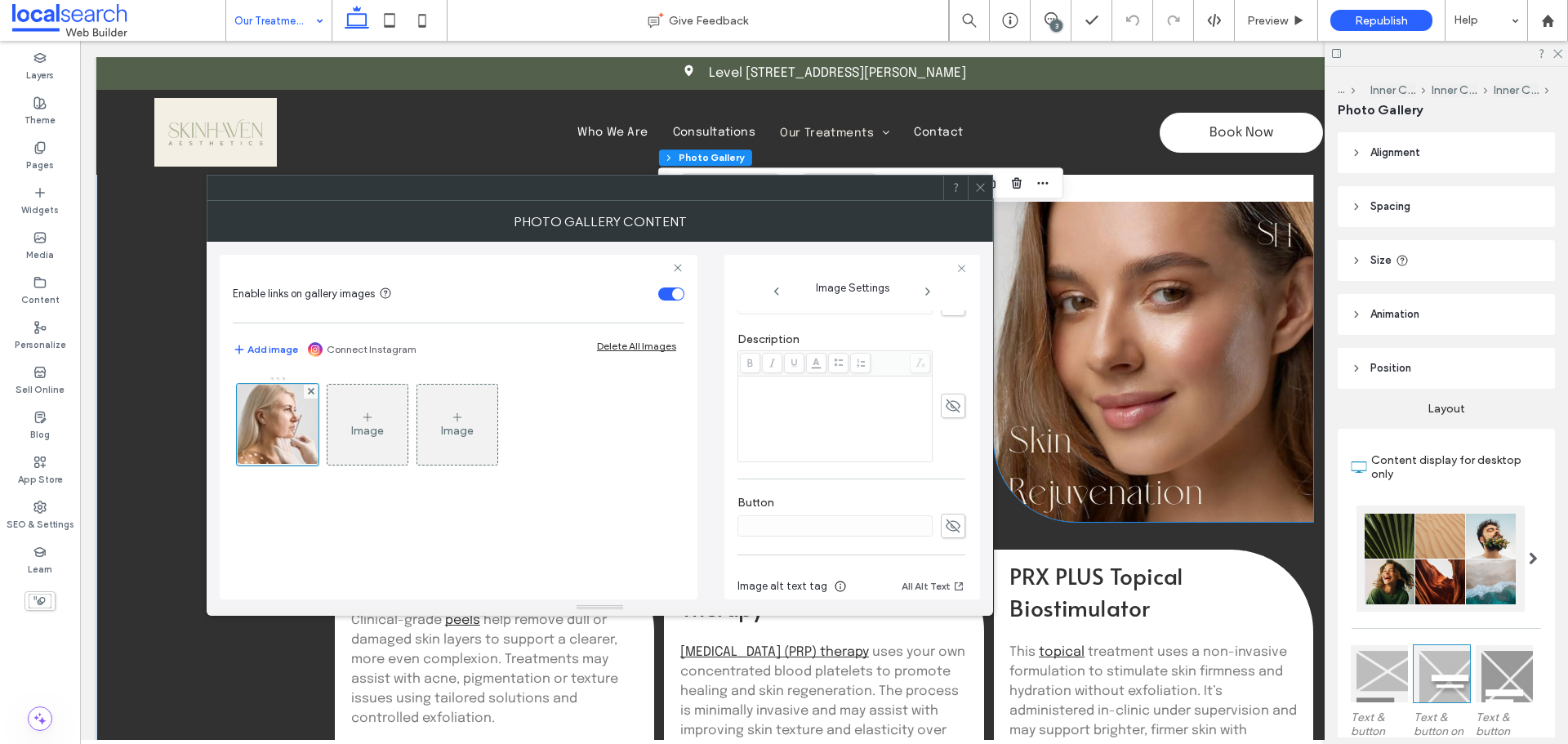
click at [1118, 398] on link at bounding box center [1153, 361] width 319 height 319
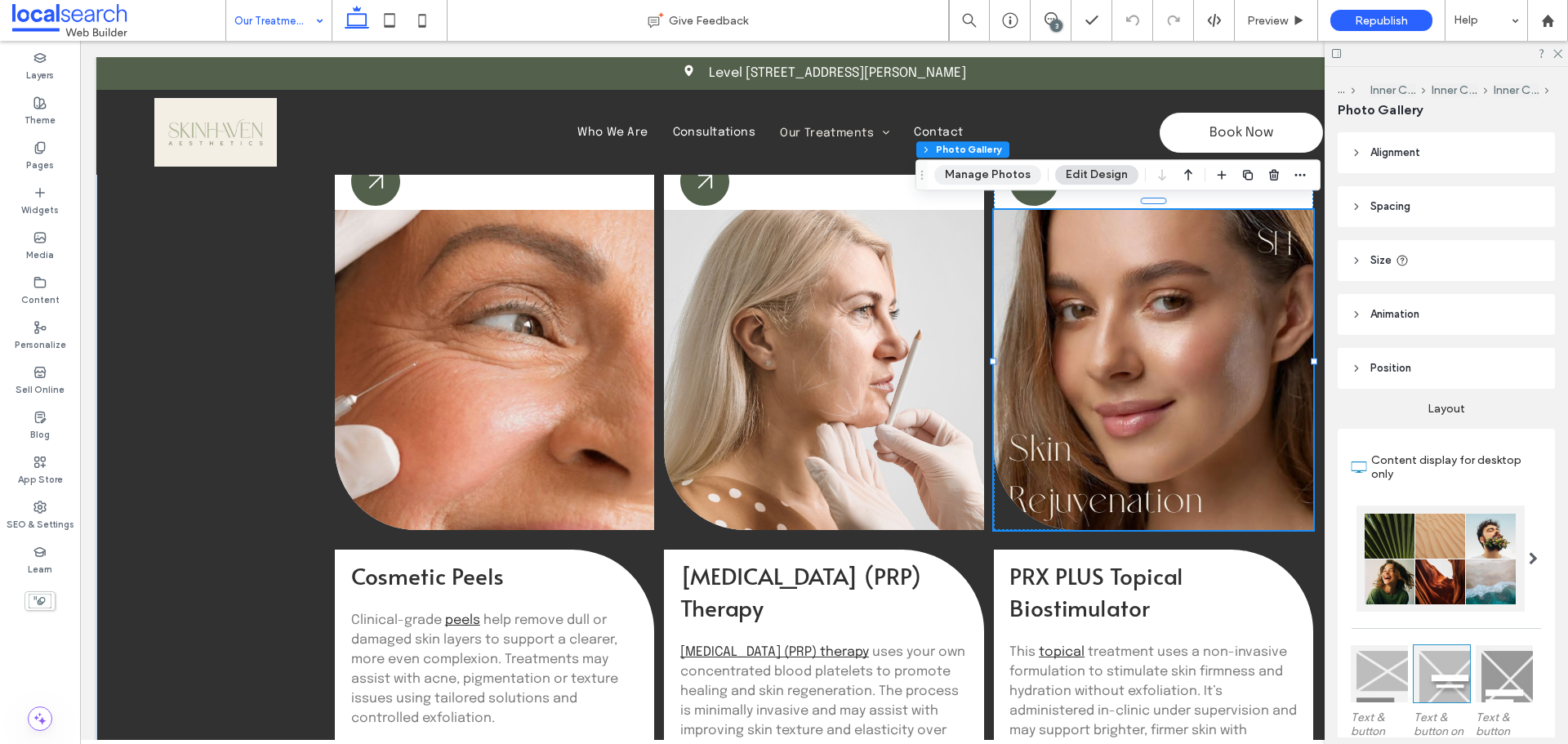
click at [983, 180] on button "Manage Photos" at bounding box center [987, 175] width 107 height 20
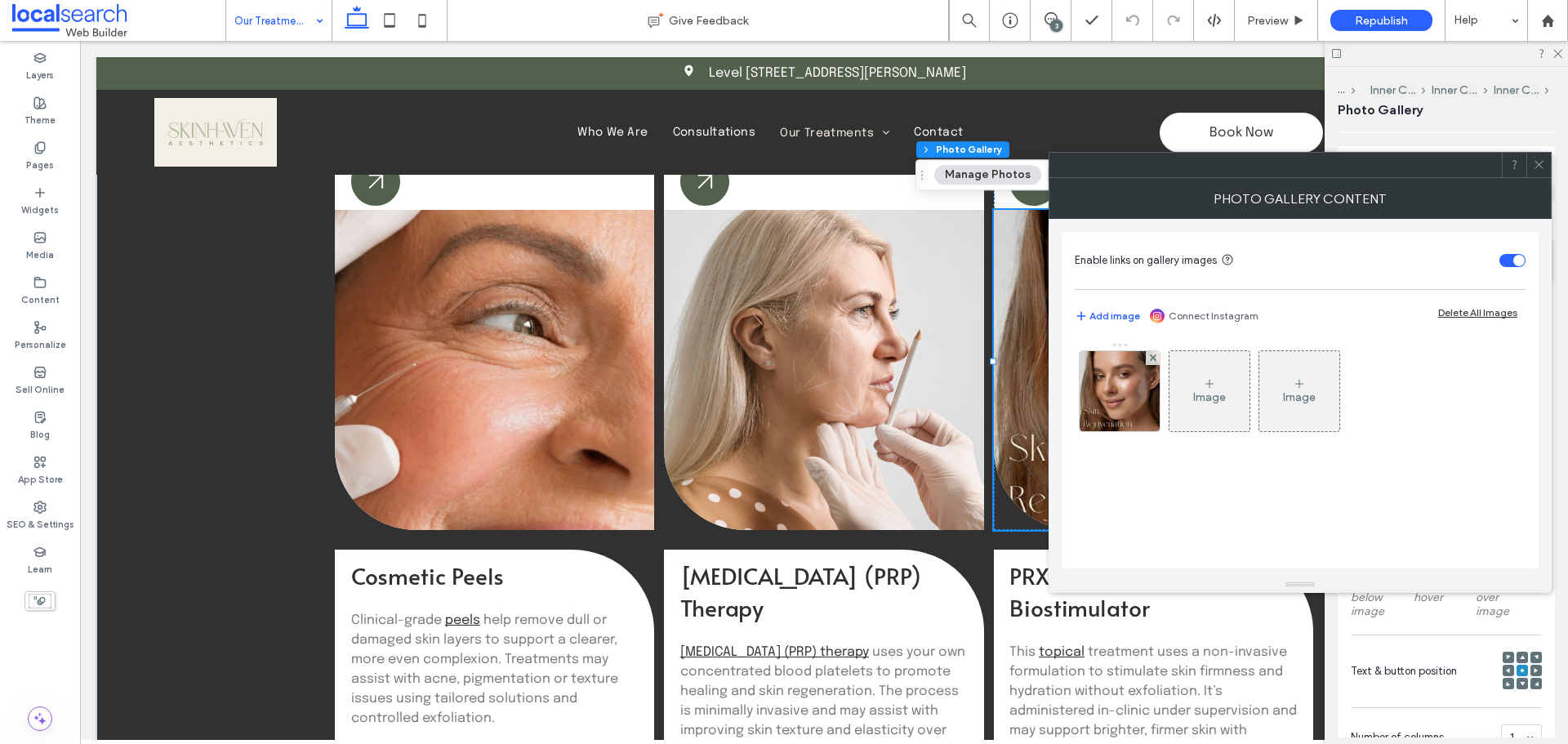
scroll to position [327, 0]
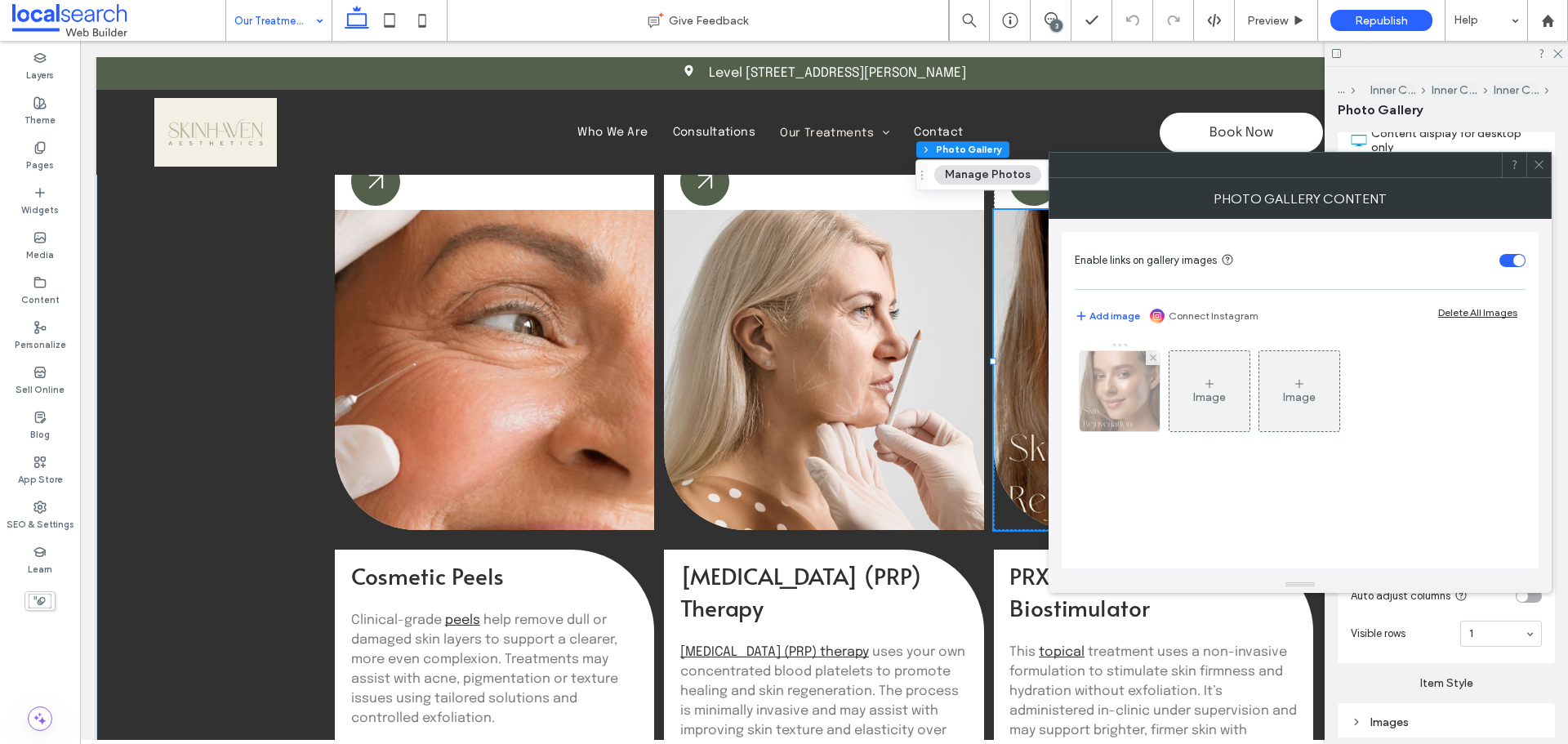
click at [1140, 399] on img at bounding box center [1119, 391] width 80 height 80
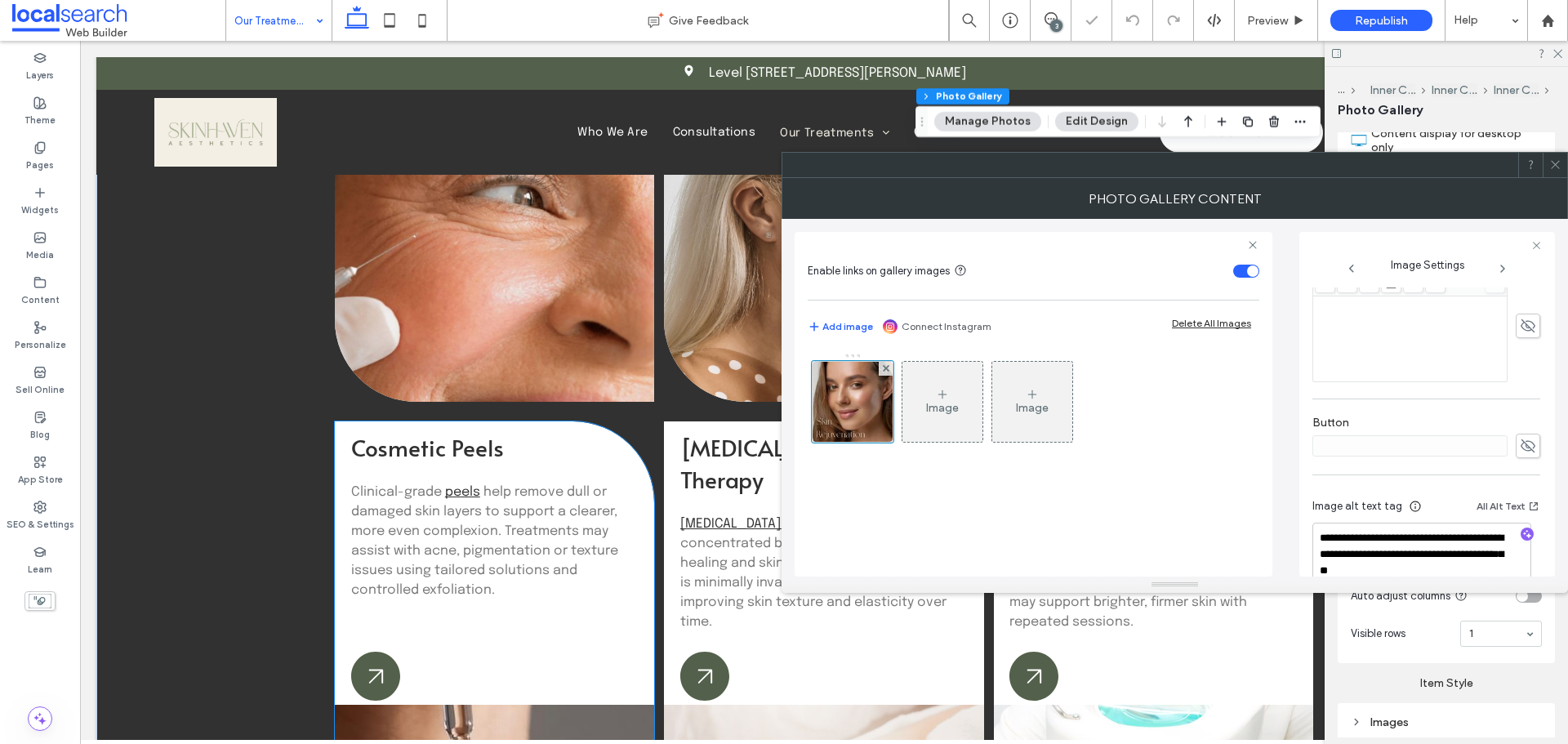
scroll to position [1210, 0]
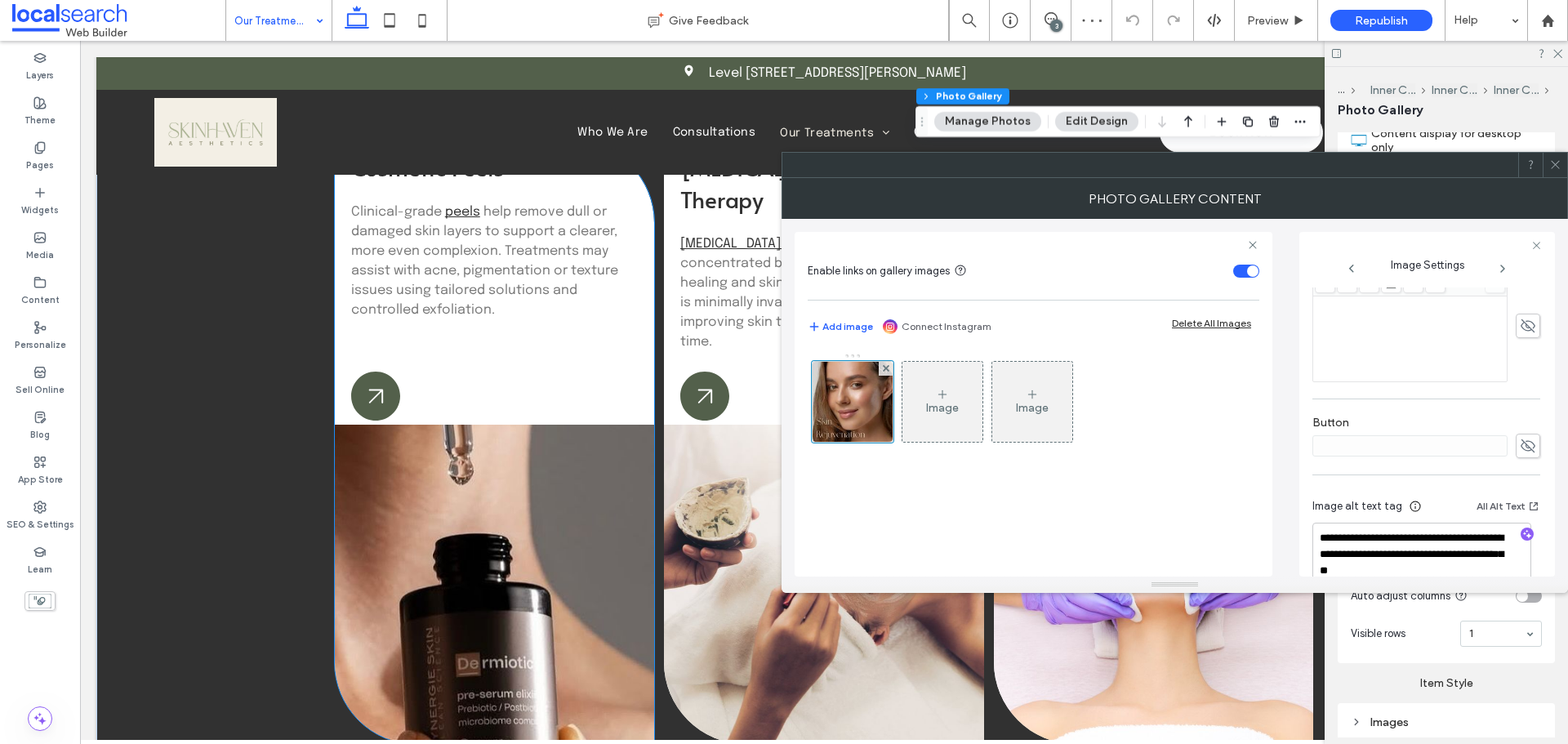
click at [517, 541] on link at bounding box center [494, 584] width 319 height 319
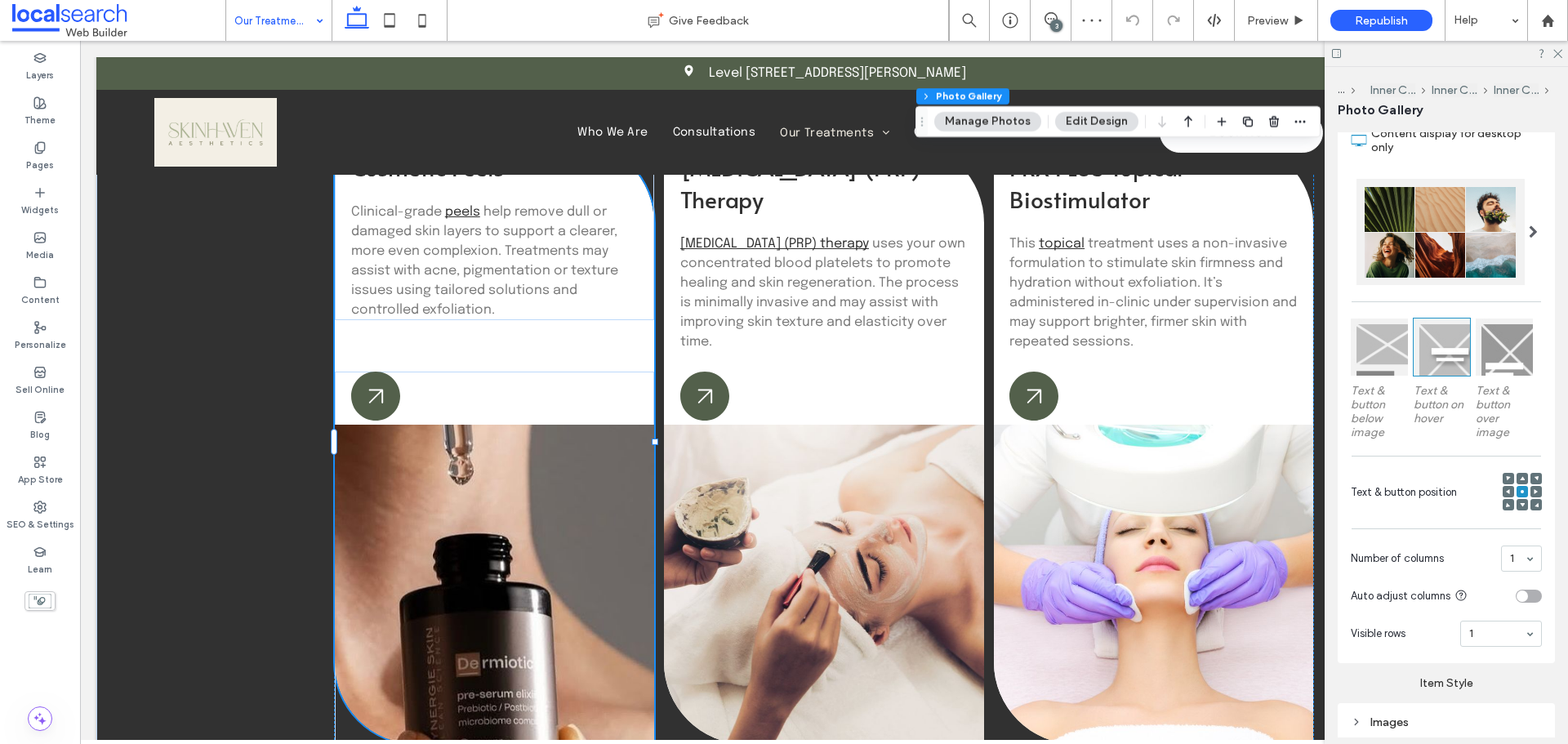
click at [517, 541] on link at bounding box center [494, 584] width 319 height 319
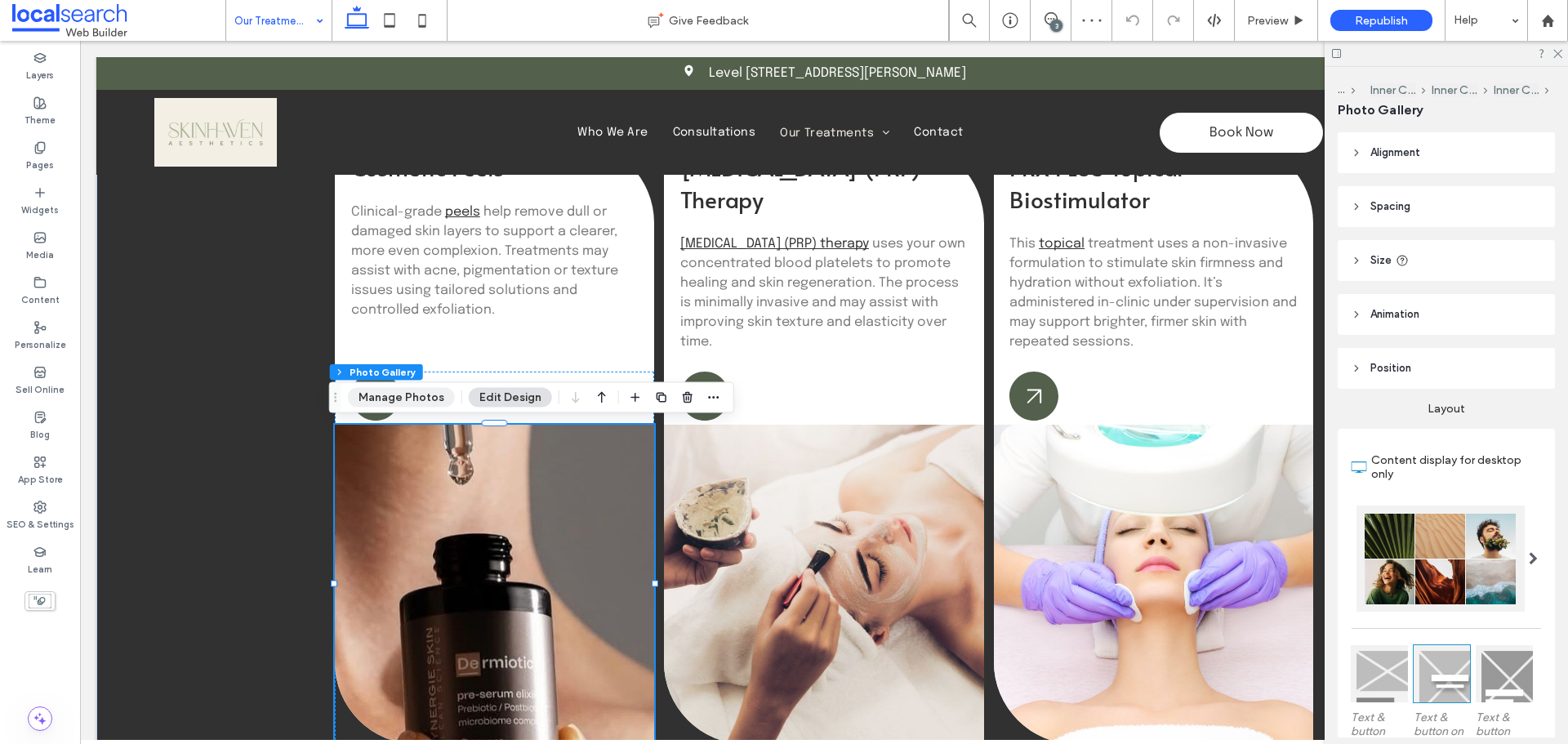
click at [417, 395] on button "Manage Photos" at bounding box center [401, 398] width 107 height 20
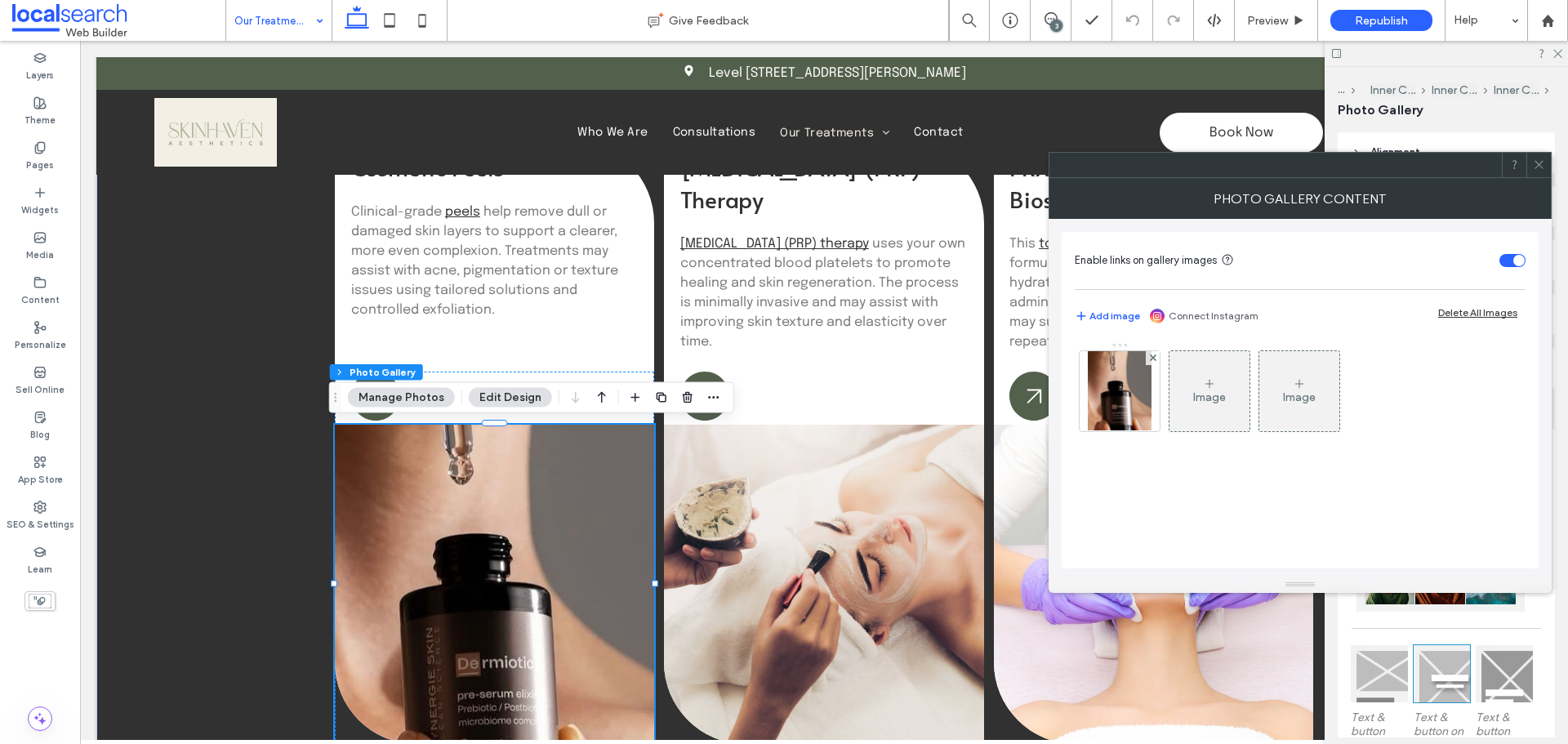
click at [1075, 403] on div "Image Image" at bounding box center [1299, 395] width 449 height 106
click at [1115, 403] on img at bounding box center [1119, 391] width 64 height 80
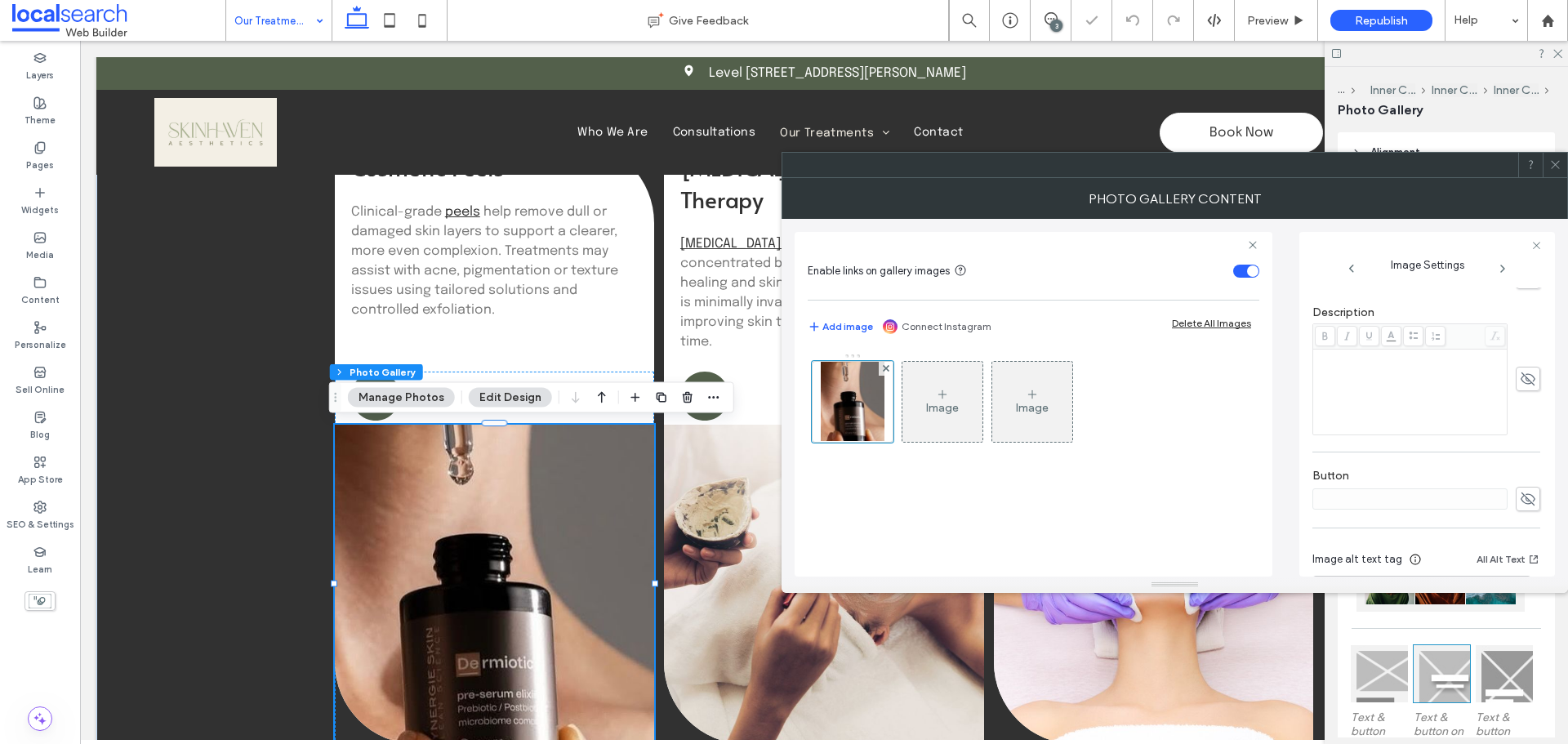
scroll to position [408, 0]
click at [833, 637] on link at bounding box center [823, 584] width 319 height 319
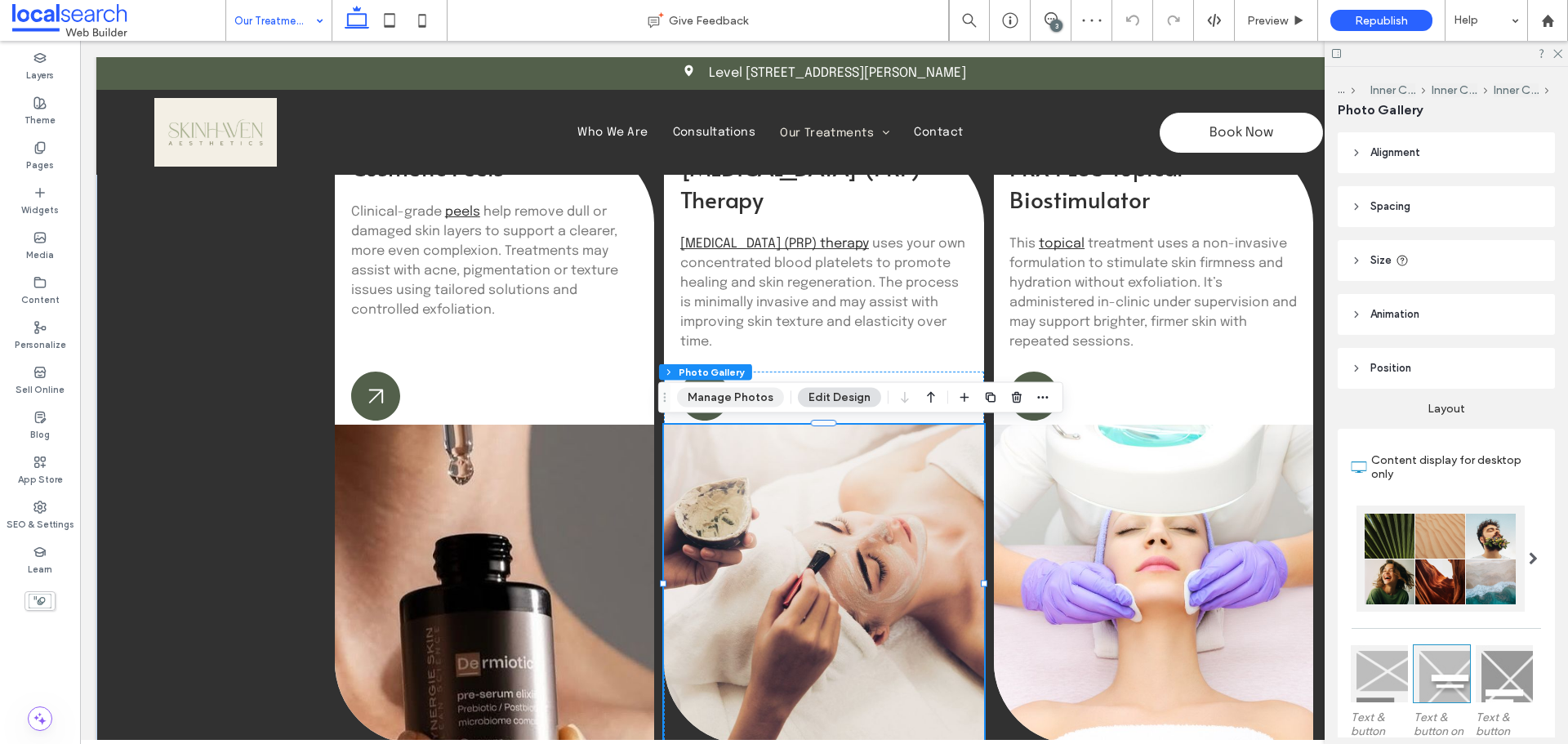
click at [742, 400] on button "Manage Photos" at bounding box center [730, 398] width 107 height 20
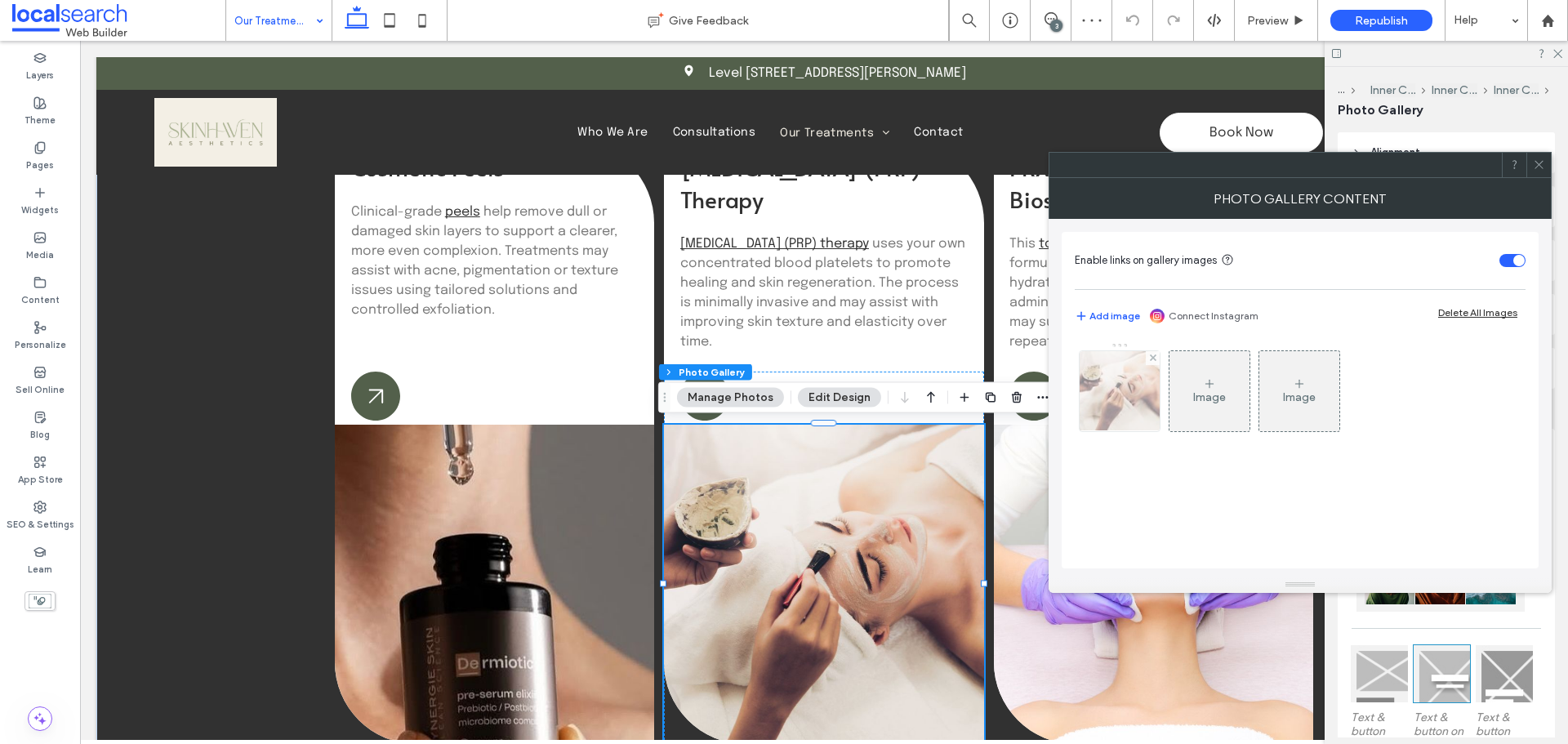
click at [1122, 413] on img at bounding box center [1119, 391] width 121 height 80
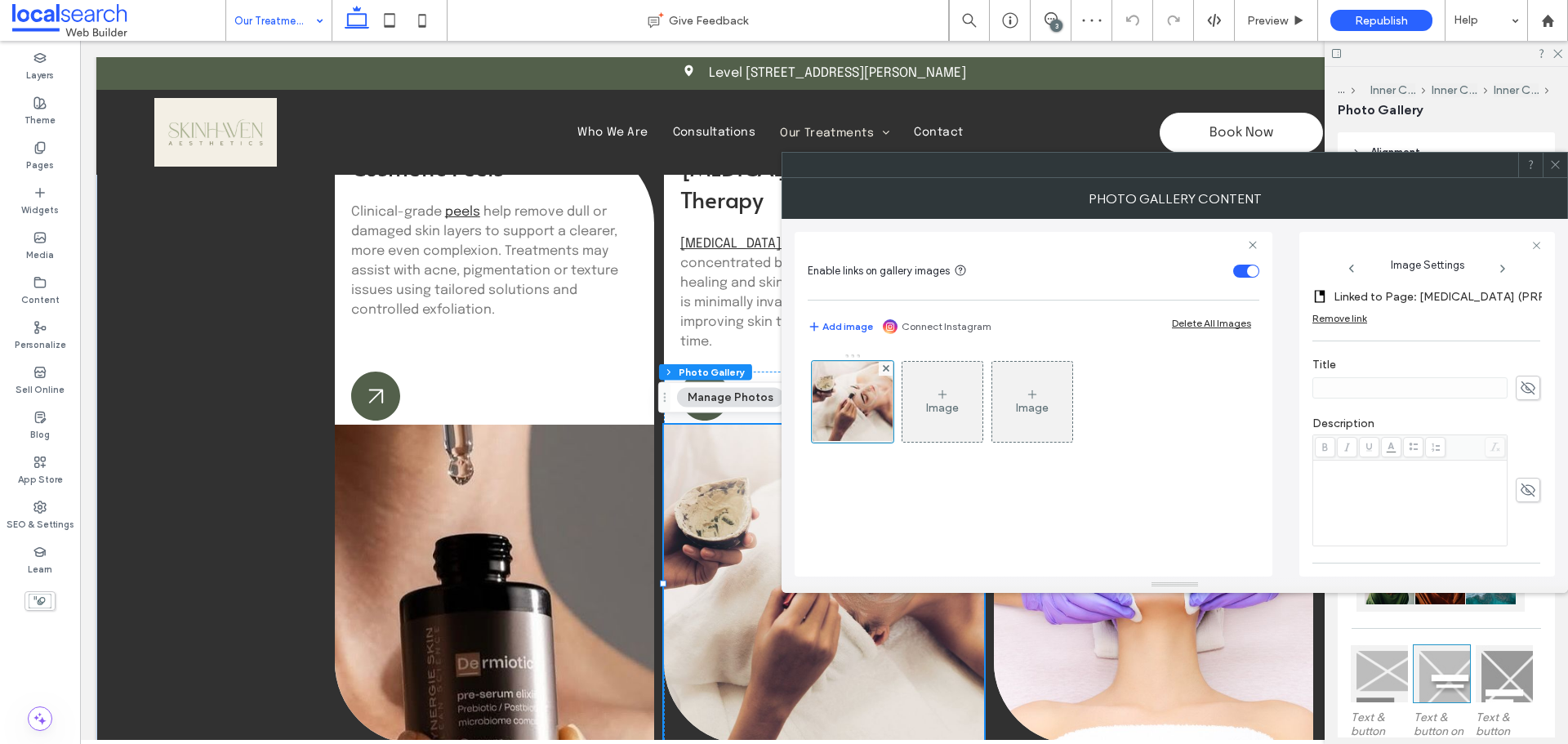
scroll to position [490, 0]
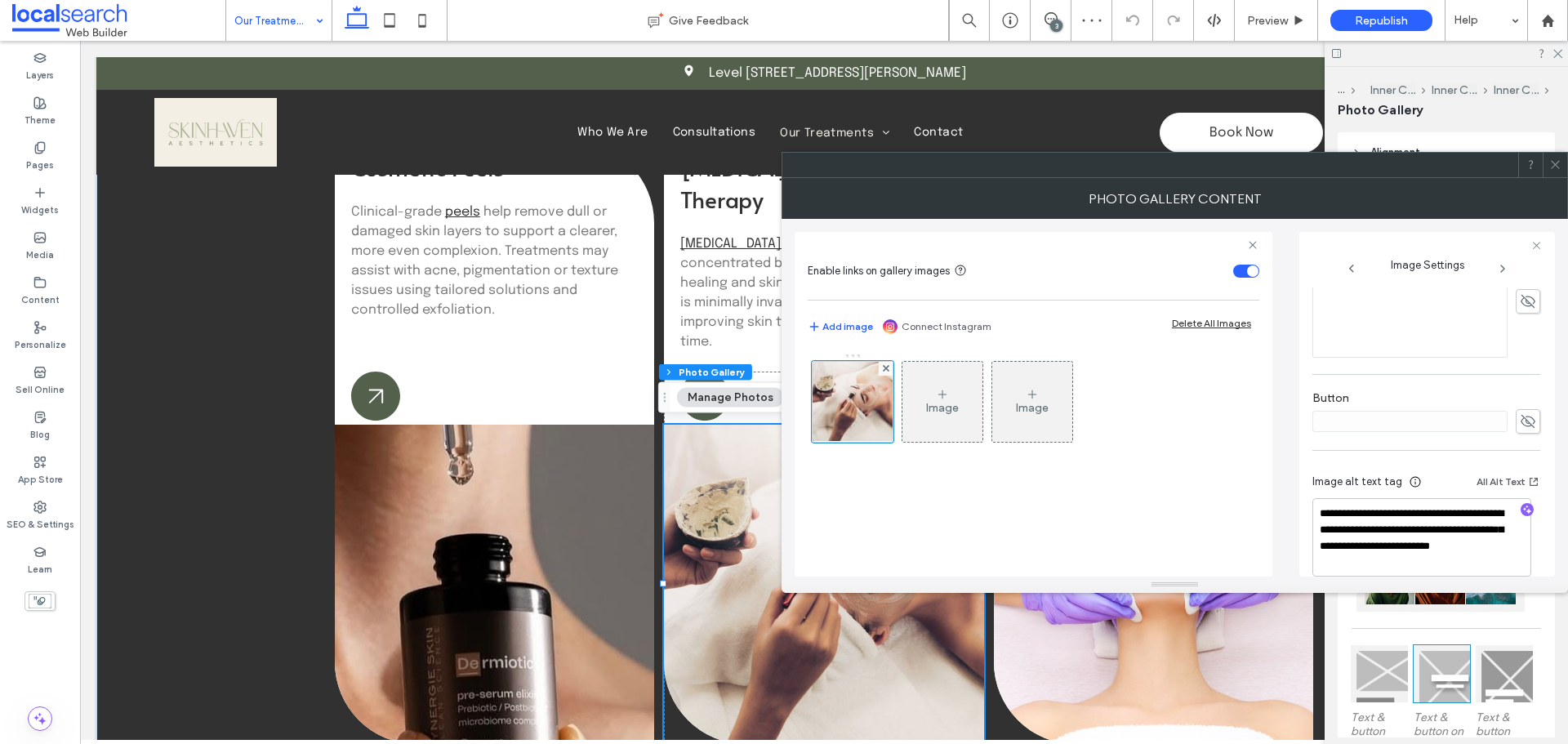
click at [1557, 160] on icon at bounding box center [1555, 165] width 12 height 12
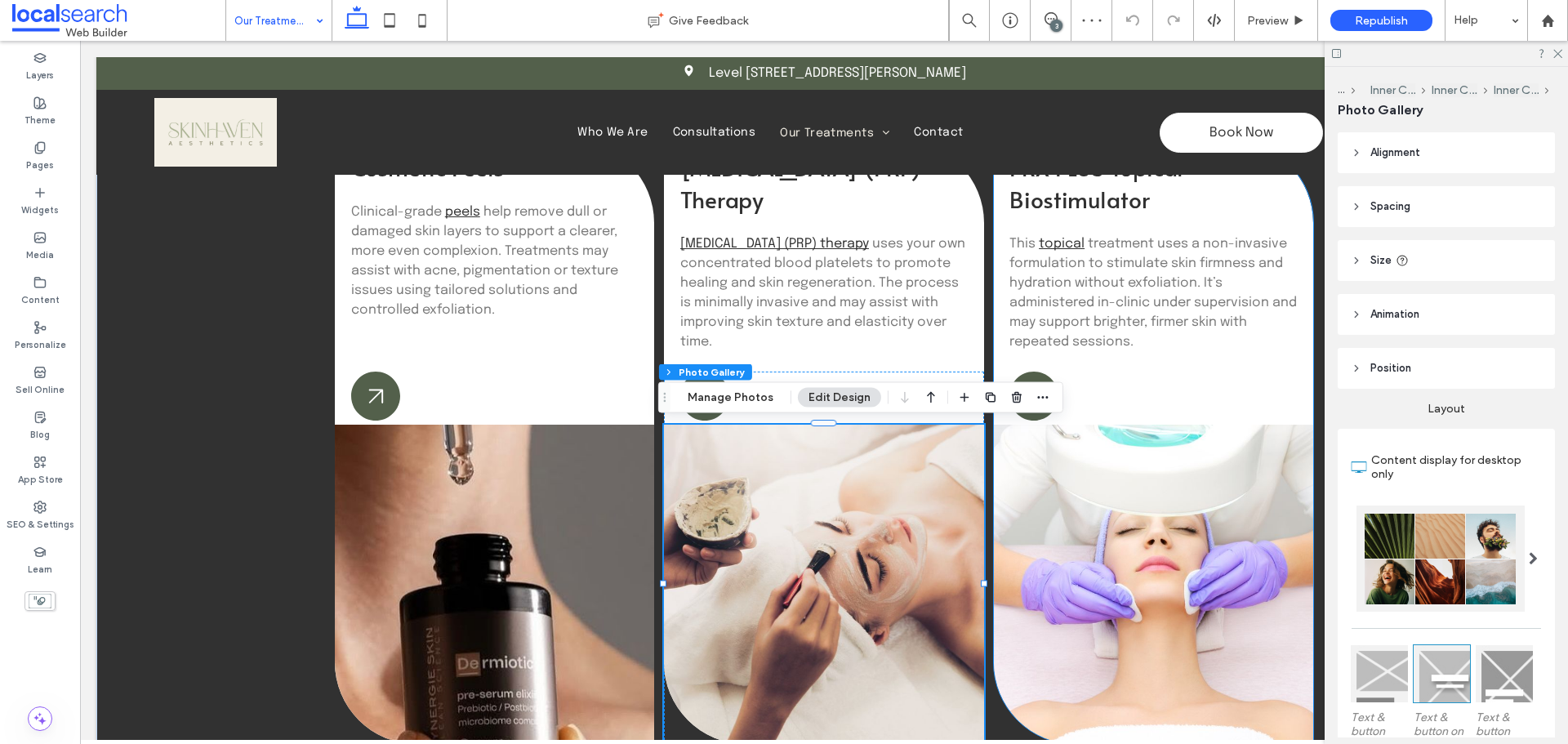
click at [1129, 560] on link at bounding box center [1153, 584] width 319 height 319
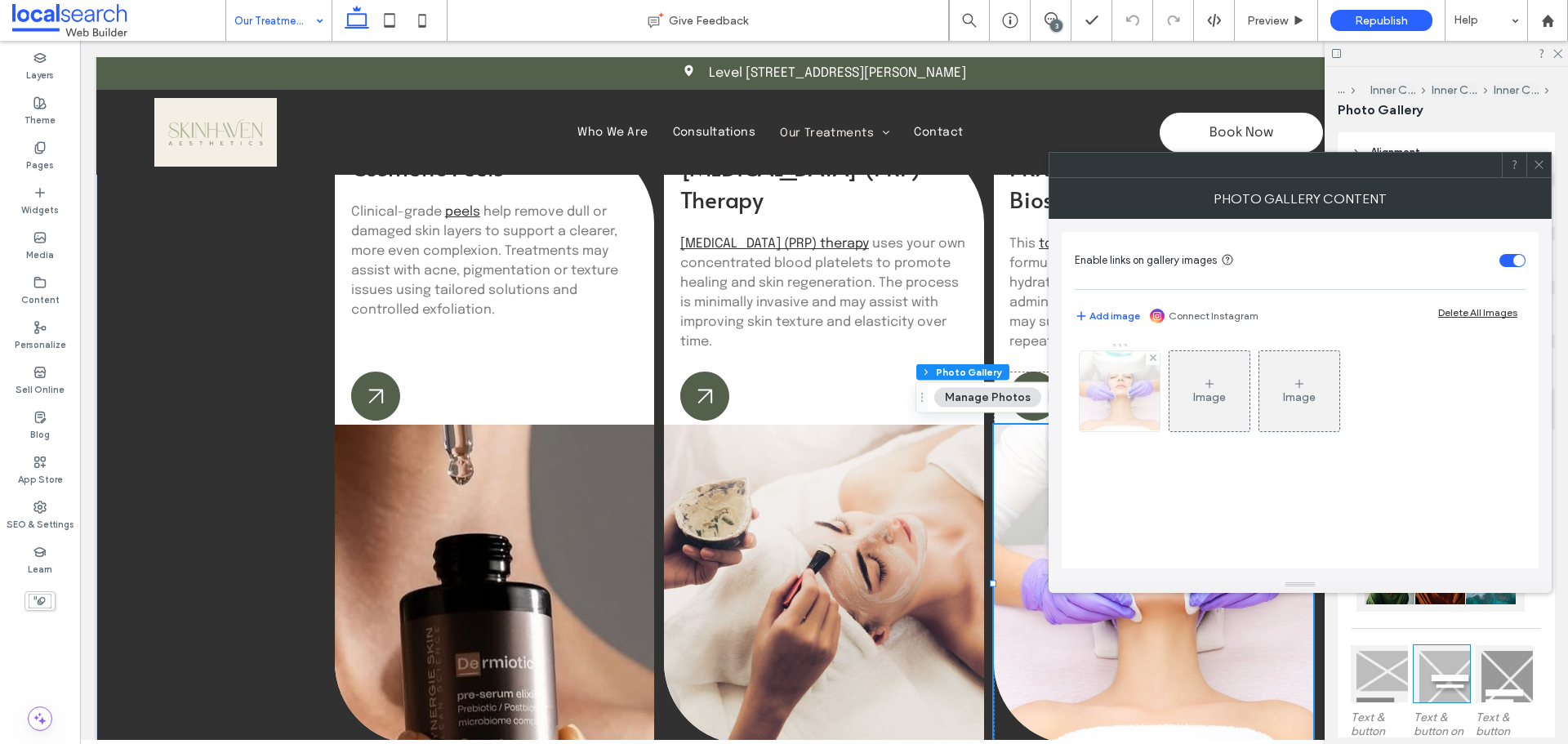
click at [1110, 395] on div at bounding box center [1119, 391] width 80 height 80
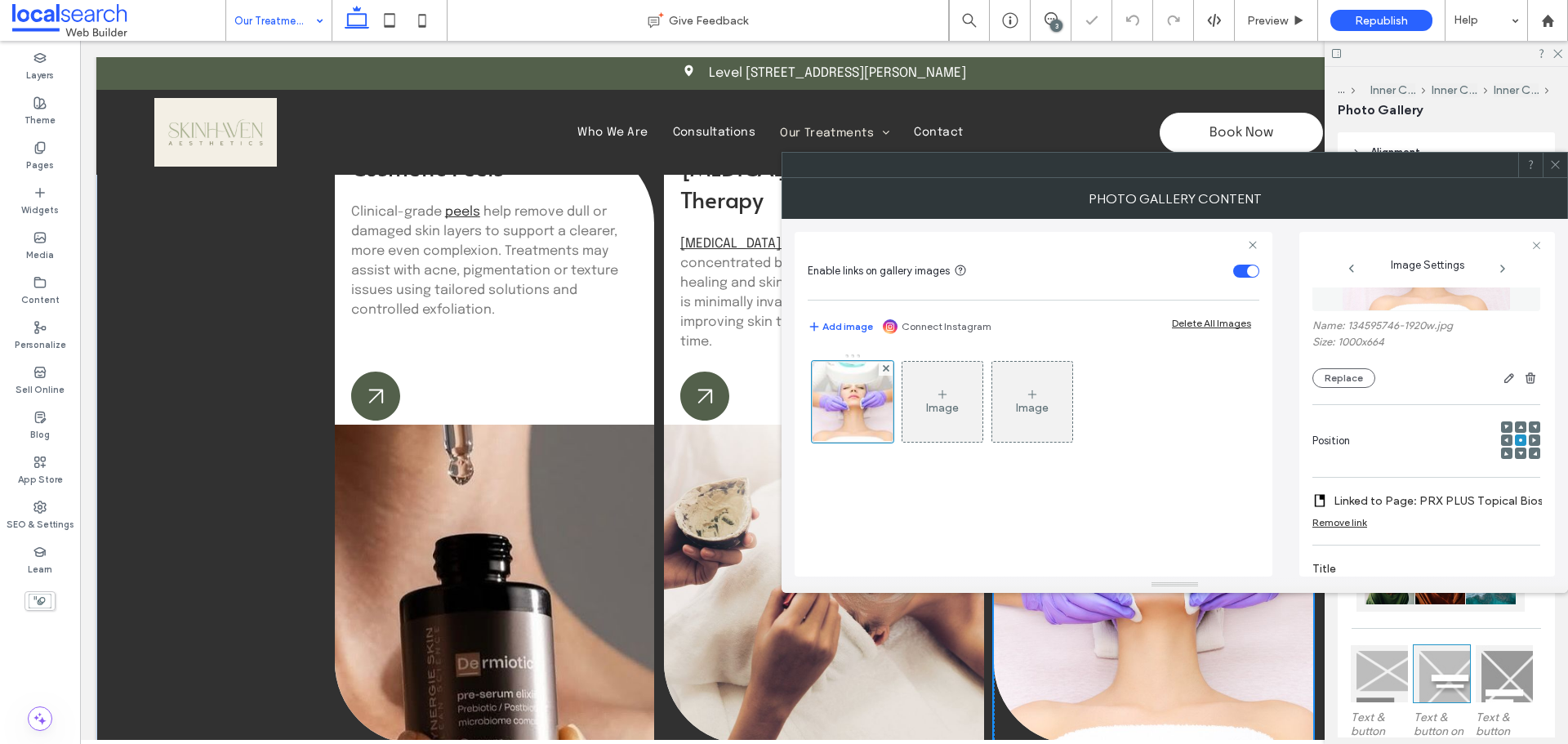
scroll to position [408, 0]
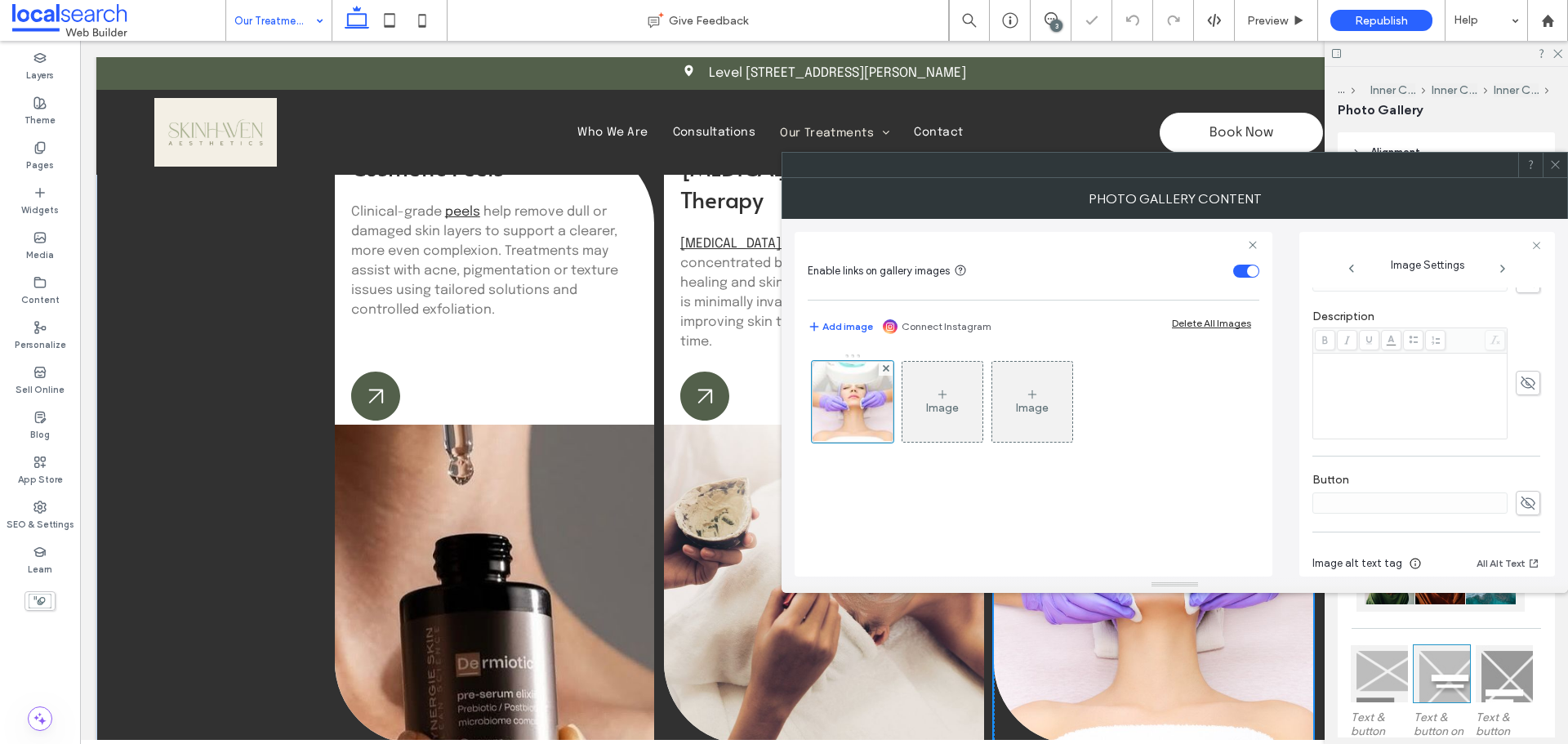
click at [1557, 162] on icon at bounding box center [1555, 165] width 12 height 12
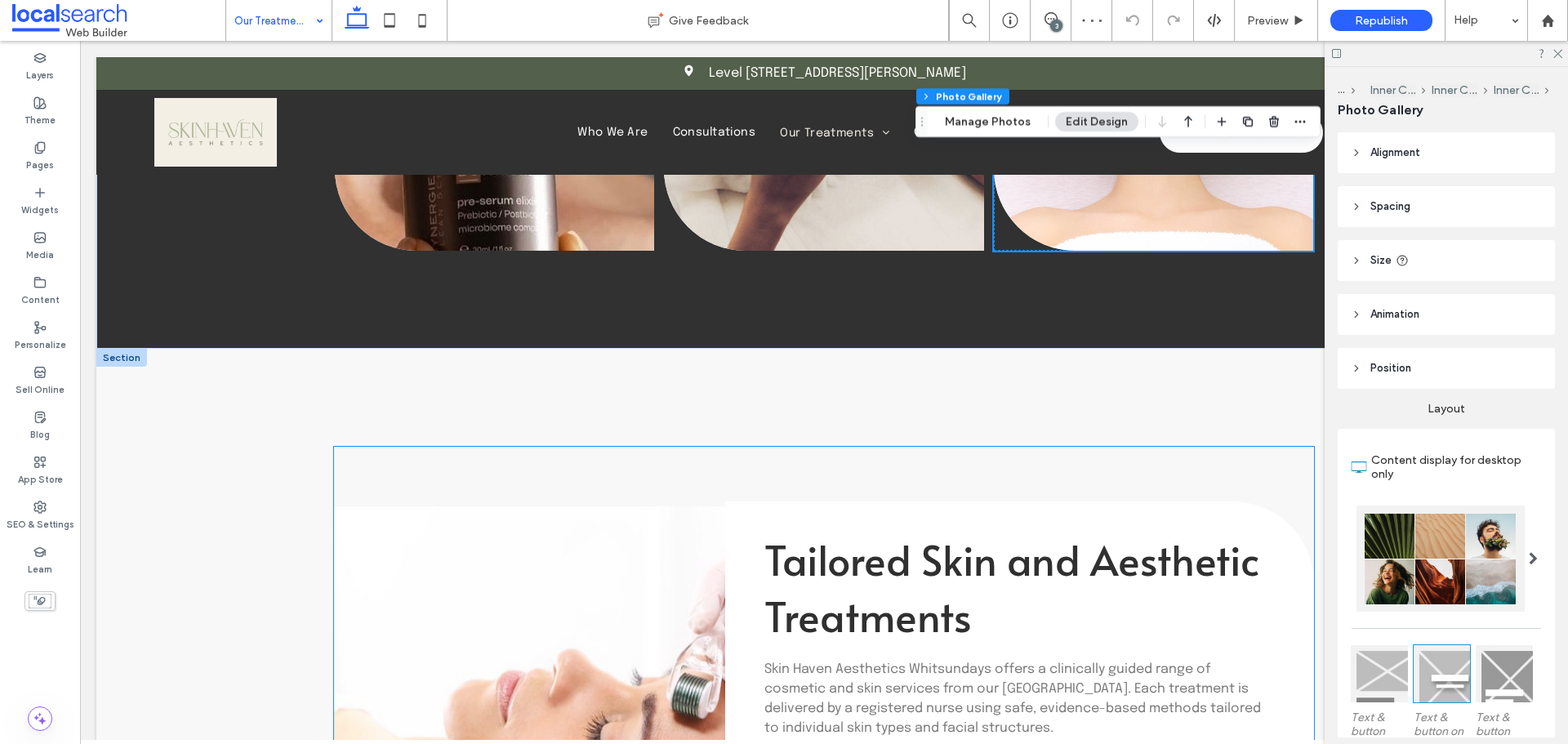
scroll to position [2027, 0]
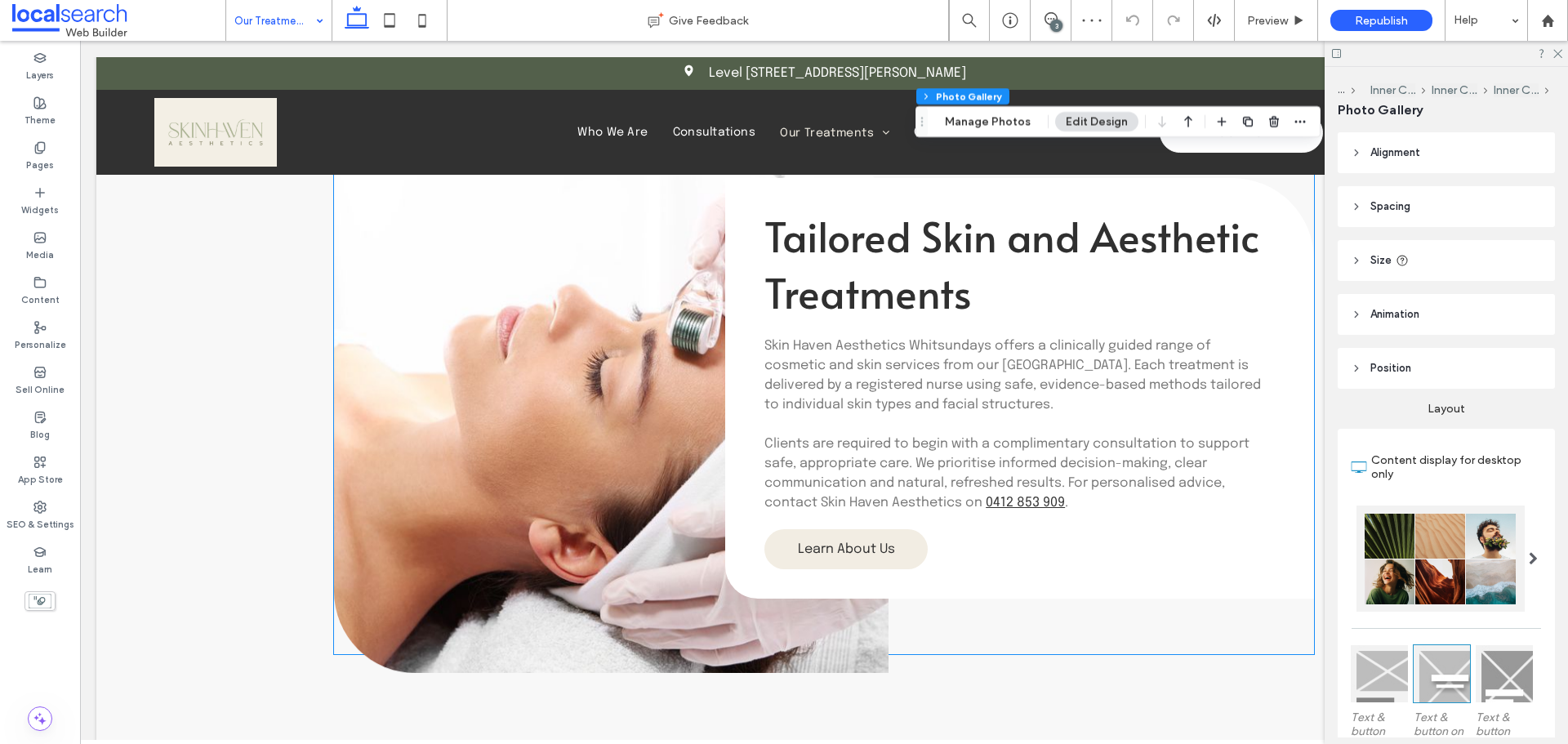
click at [587, 433] on link at bounding box center [611, 408] width 555 height 531
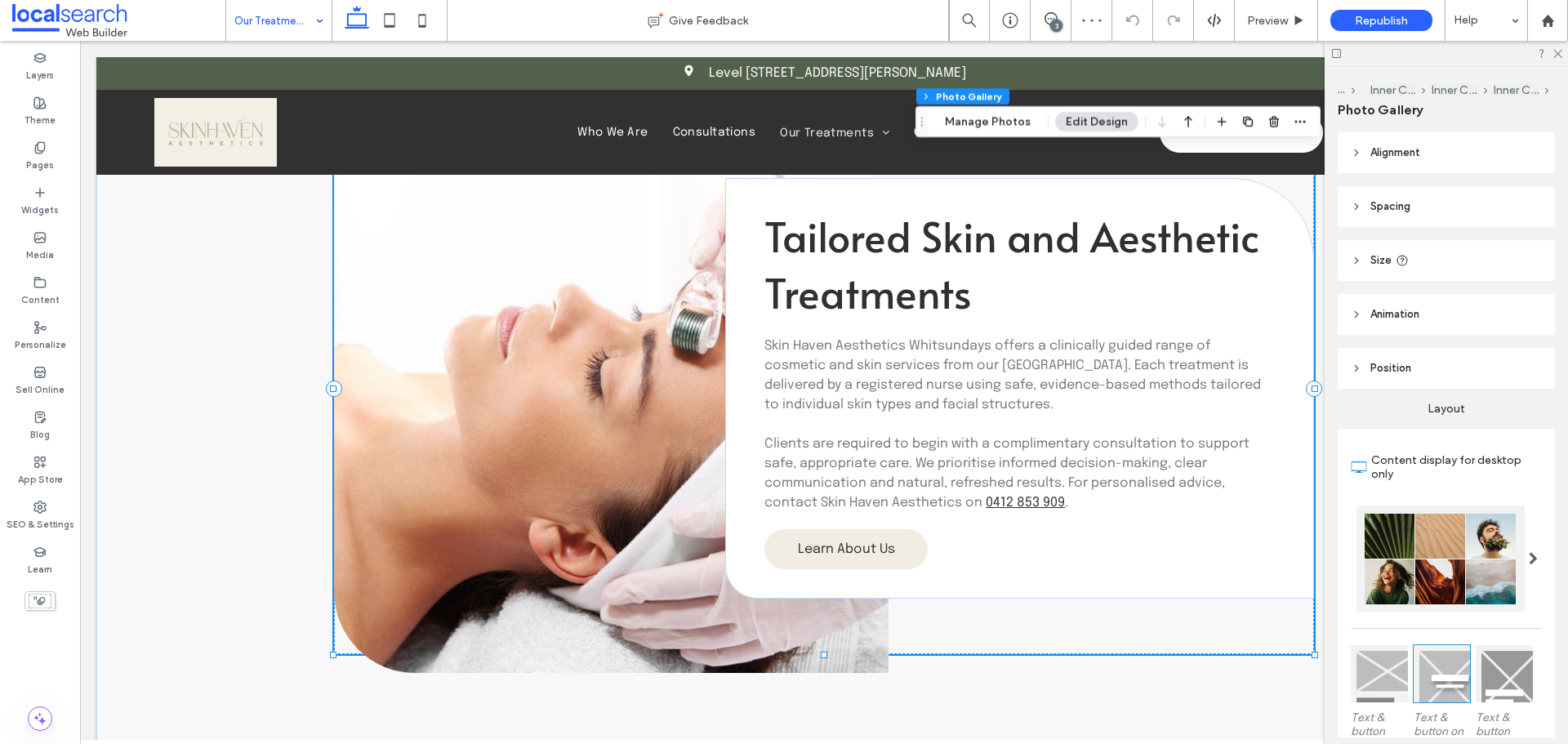
click at [587, 433] on link at bounding box center [611, 408] width 555 height 531
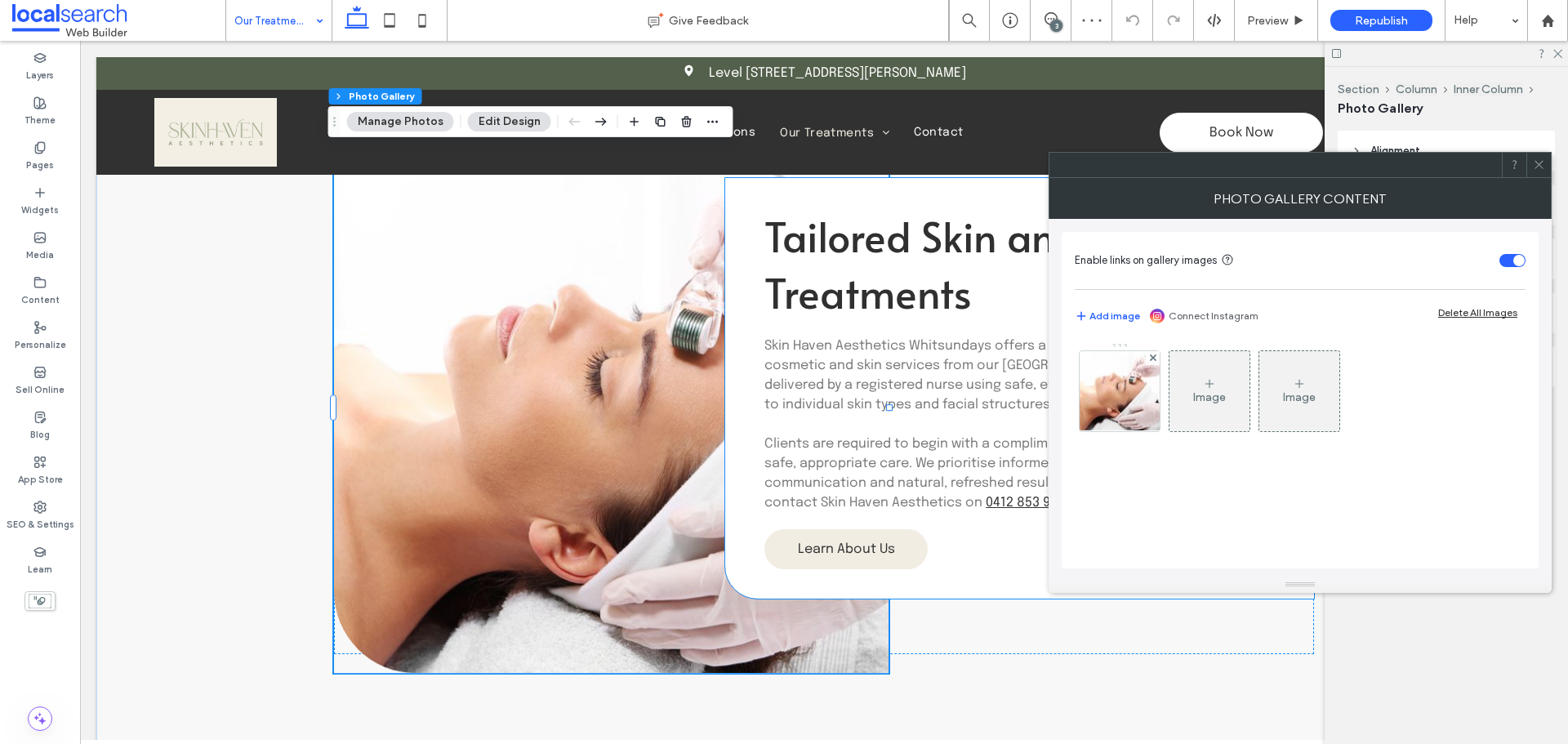
type input "**"
type input "****"
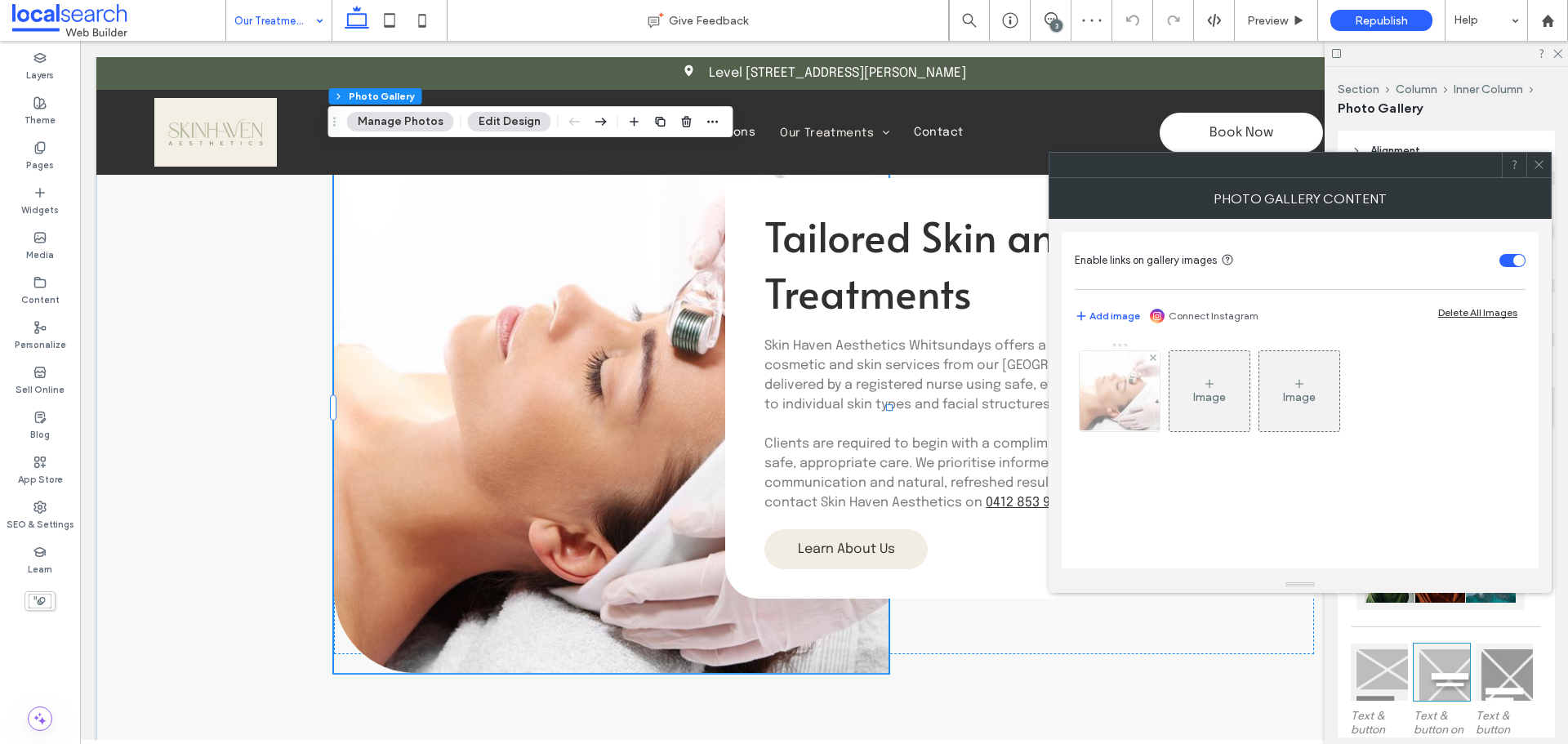
click at [1113, 407] on div at bounding box center [1119, 391] width 80 height 80
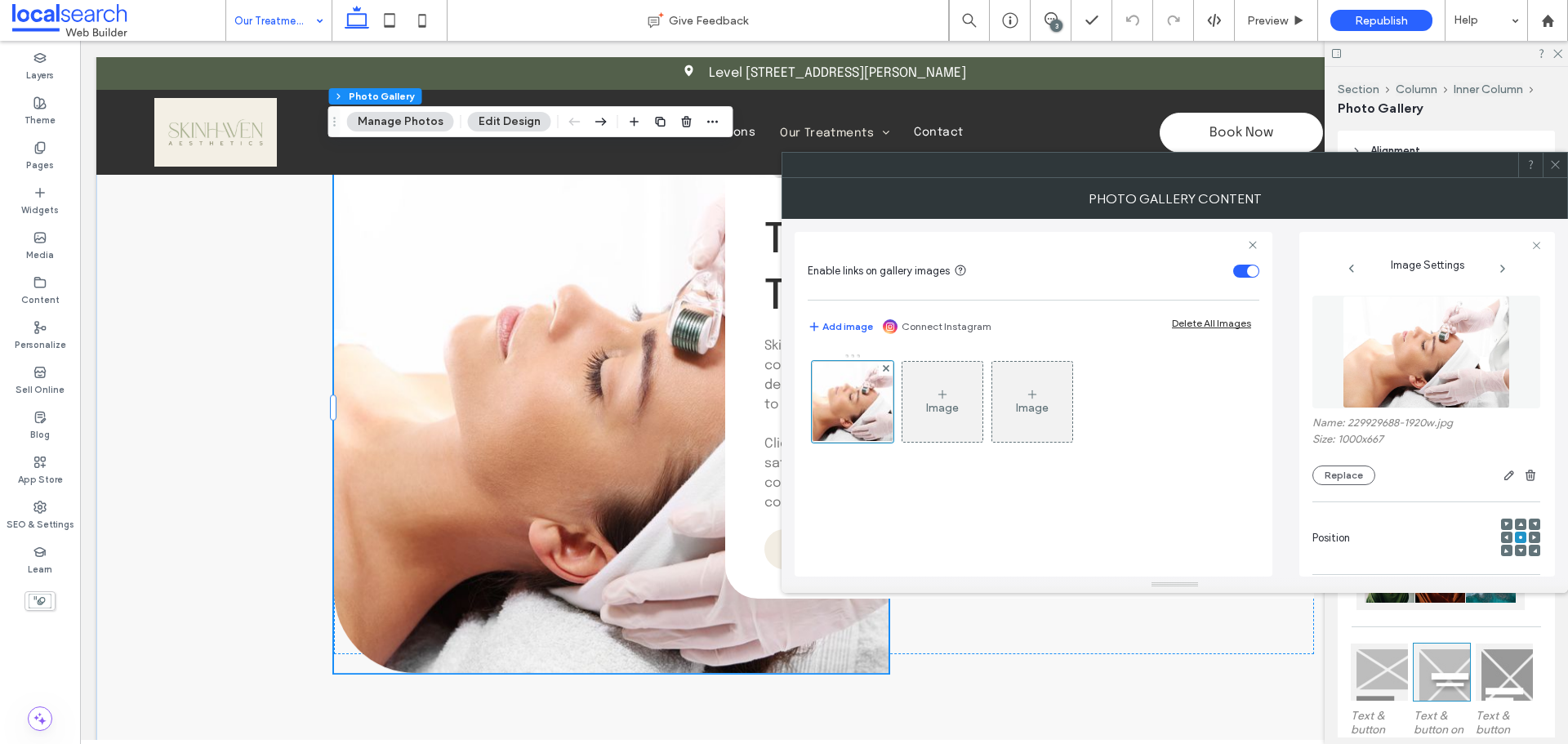
scroll to position [490, 0]
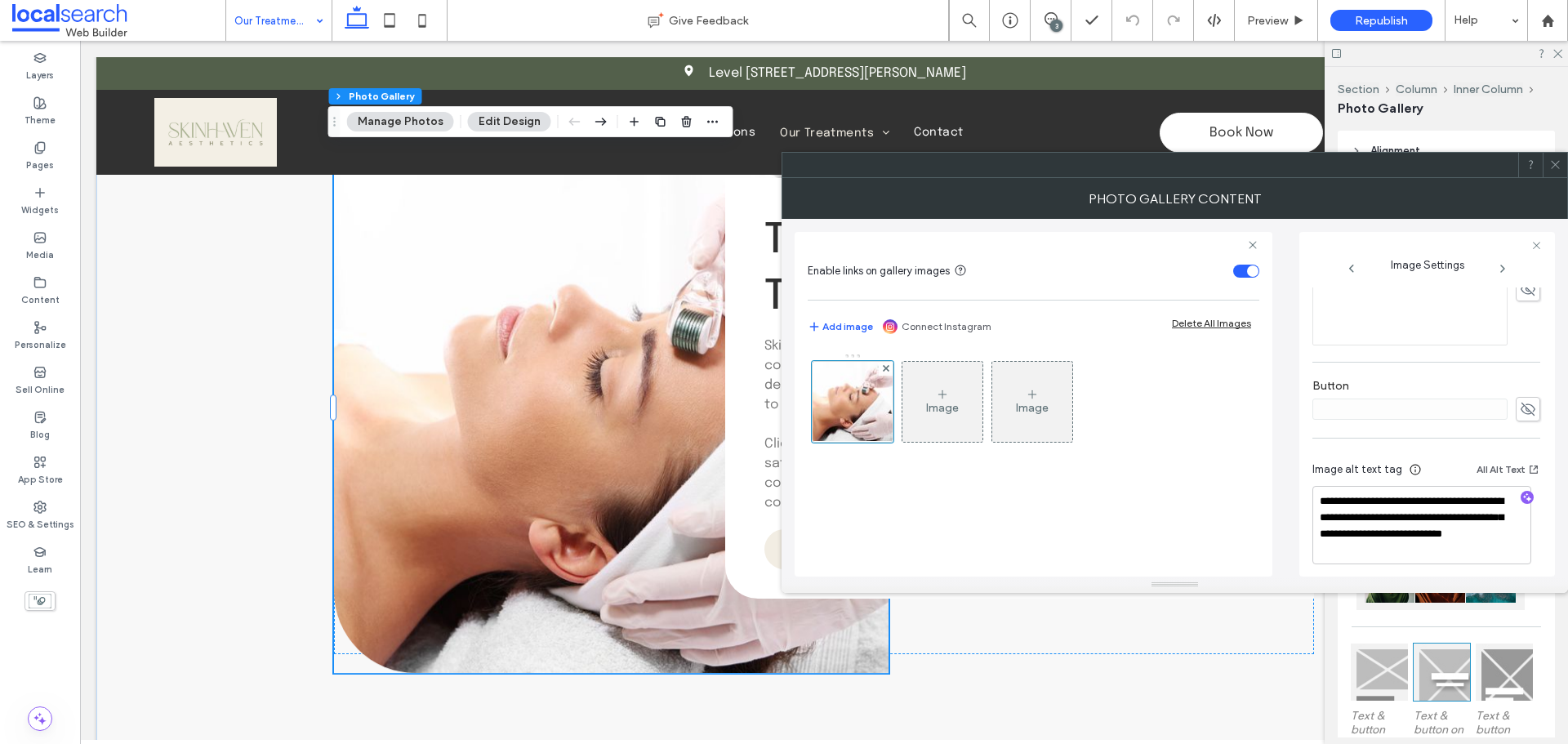
click at [1555, 171] on span at bounding box center [1555, 165] width 12 height 25
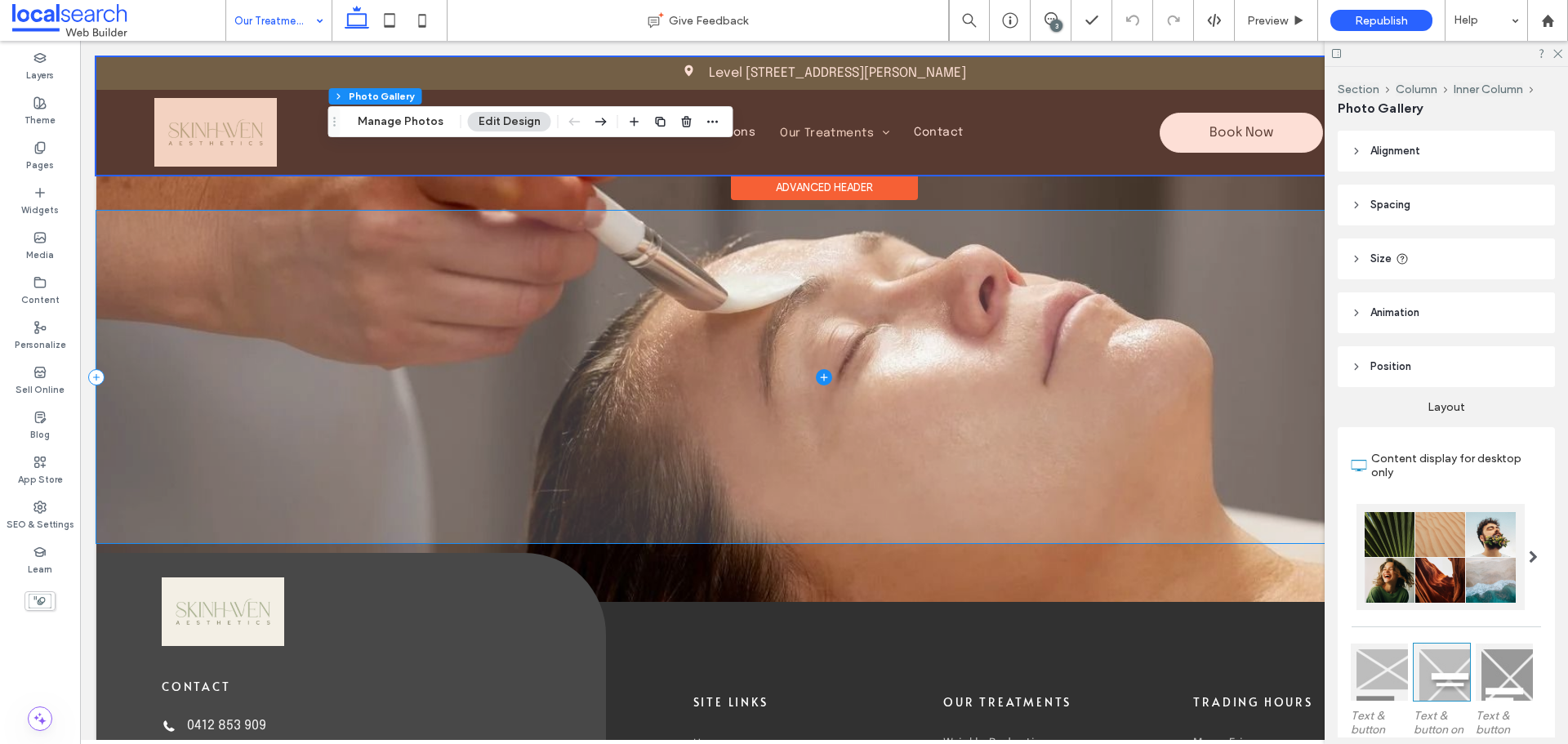
scroll to position [2517, 0]
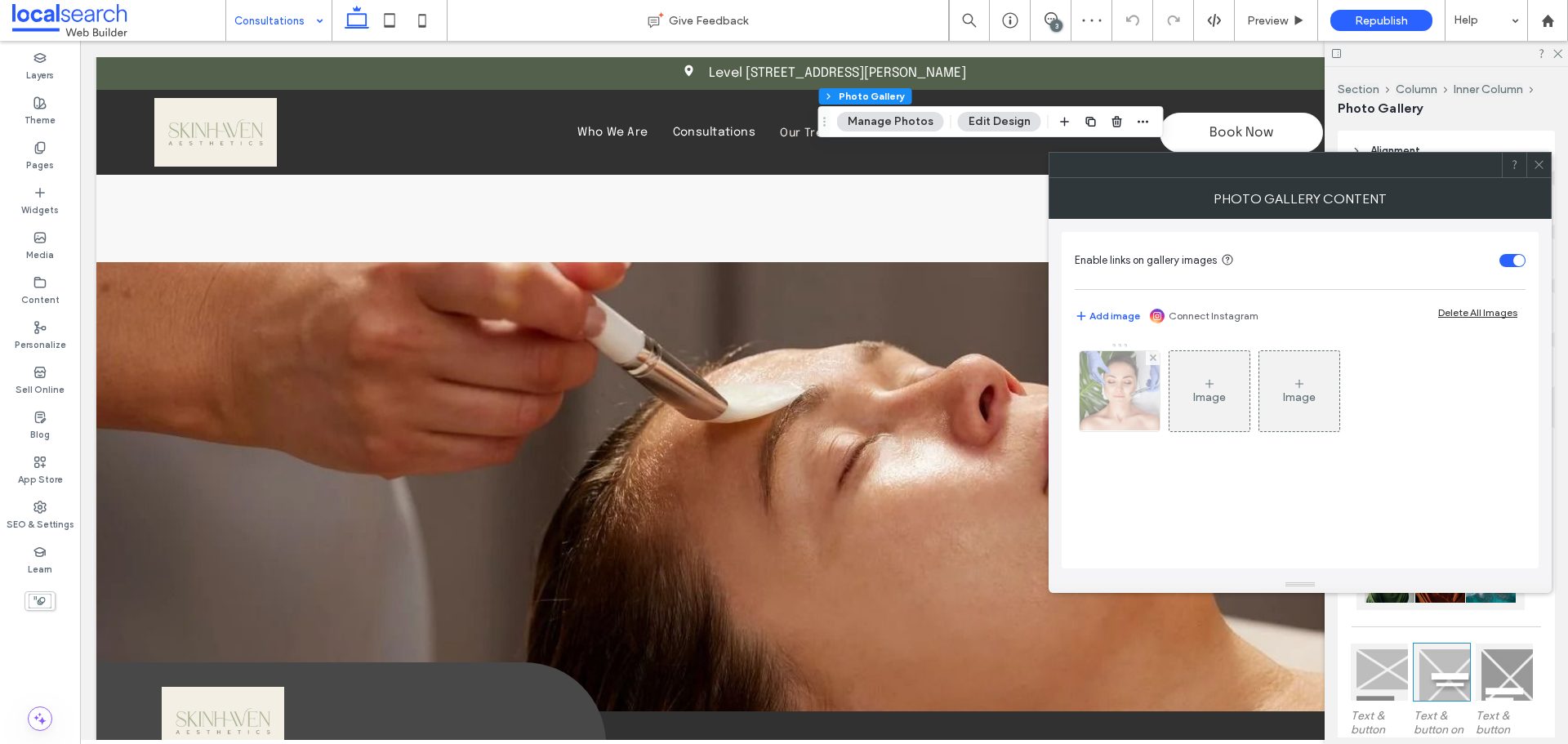
click at [1143, 422] on img at bounding box center [1118, 391] width 118 height 80
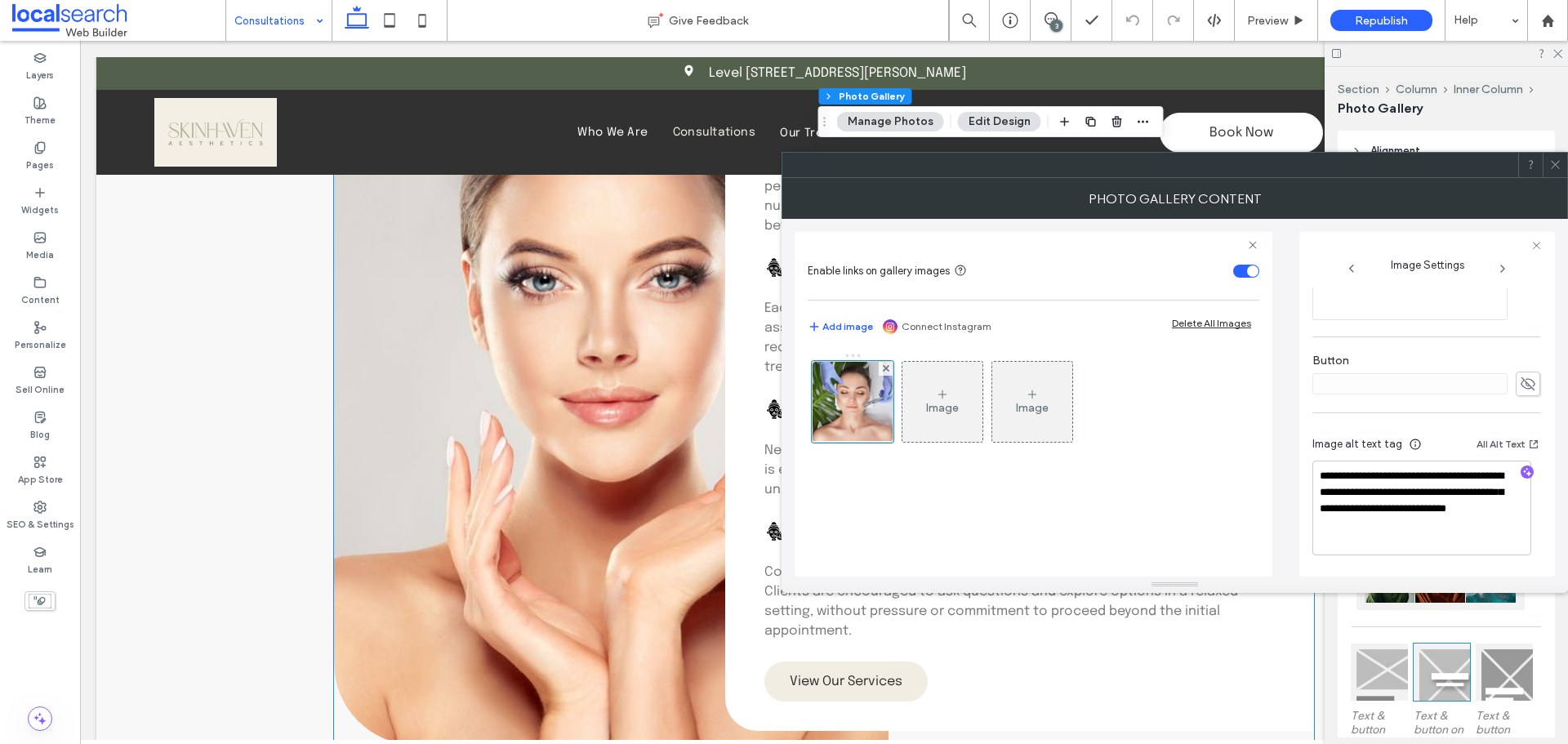
scroll to position [1225, 0]
click at [519, 399] on link at bounding box center [611, 391] width 555 height 708
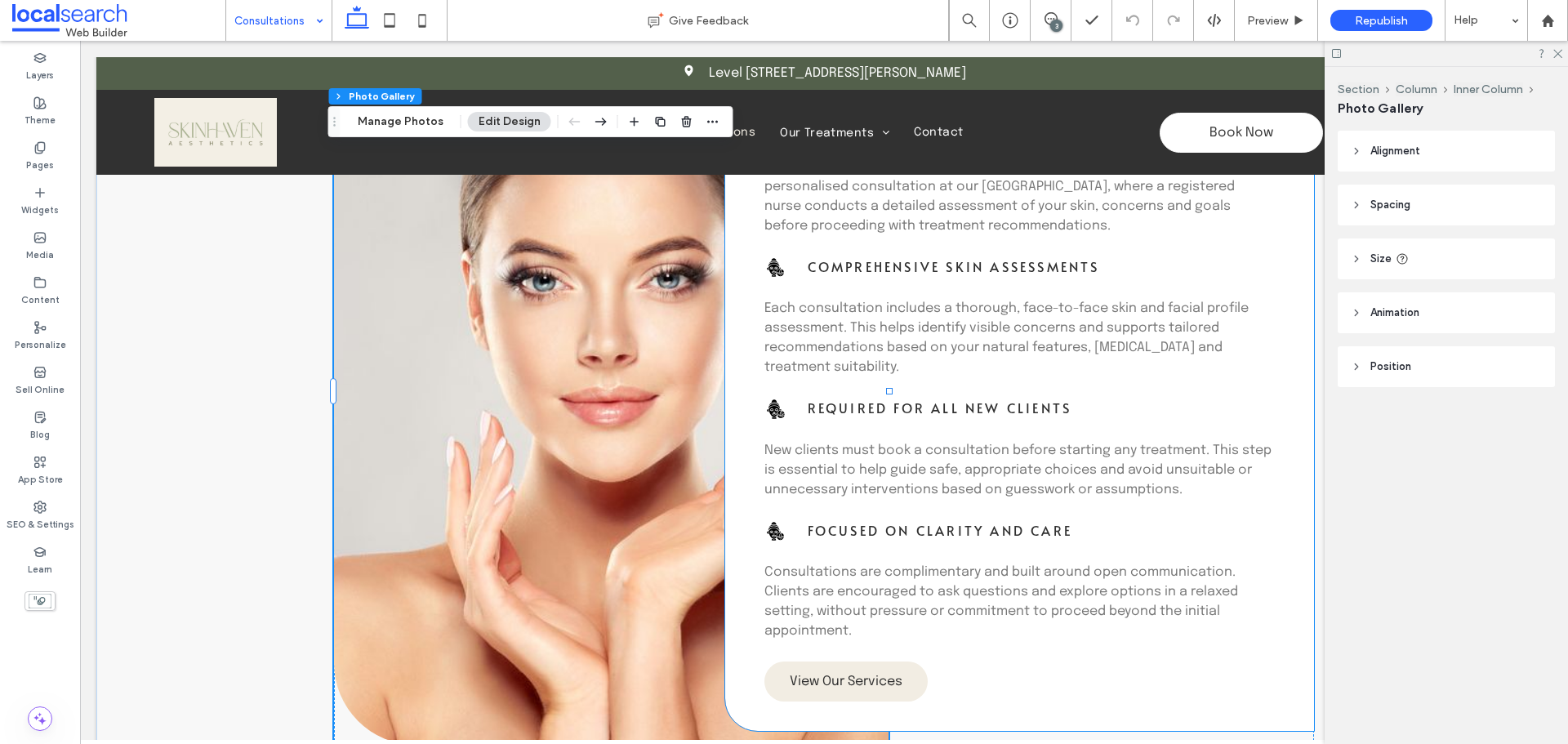
type input "**"
type input "****"
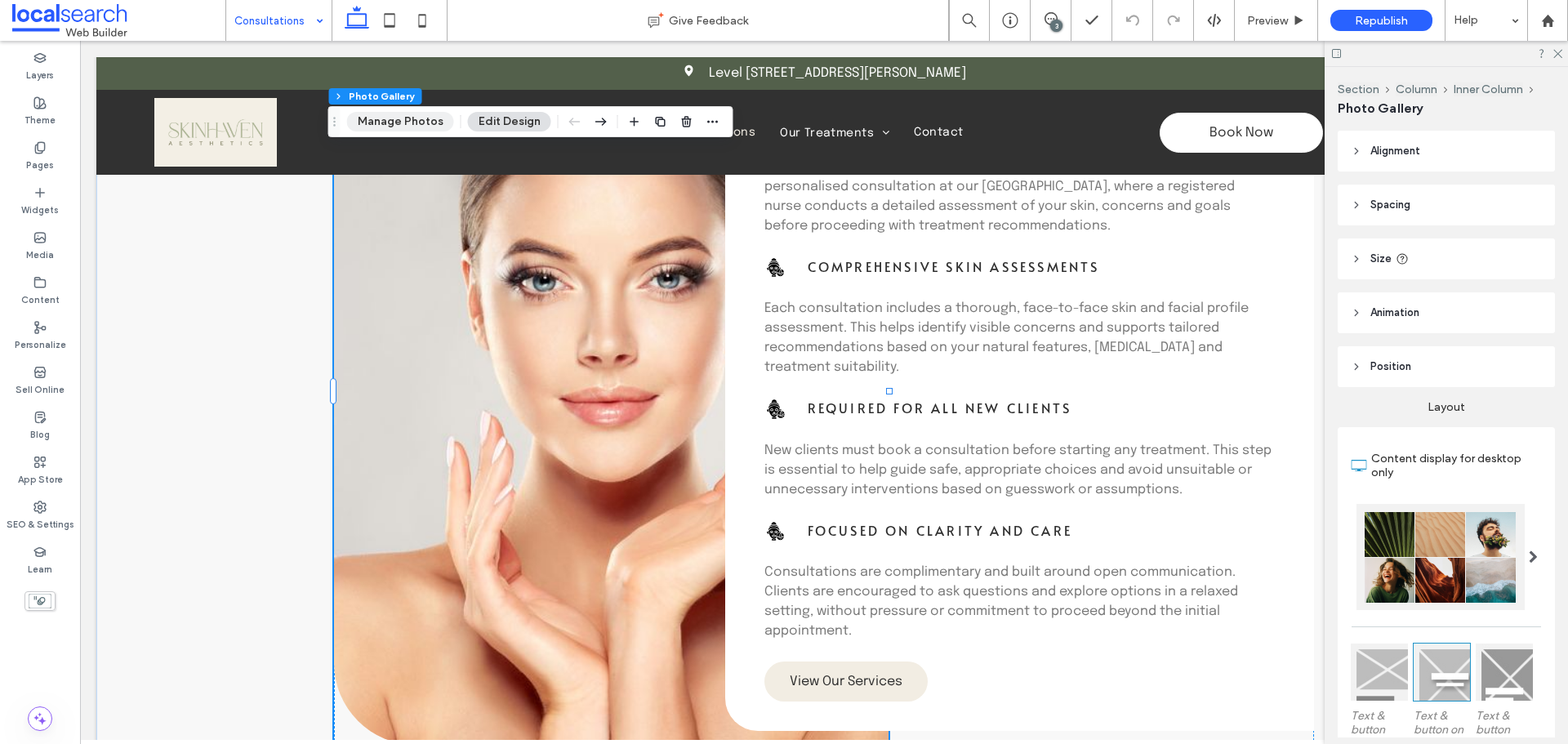
click at [414, 125] on button "Manage Photos" at bounding box center [400, 122] width 107 height 20
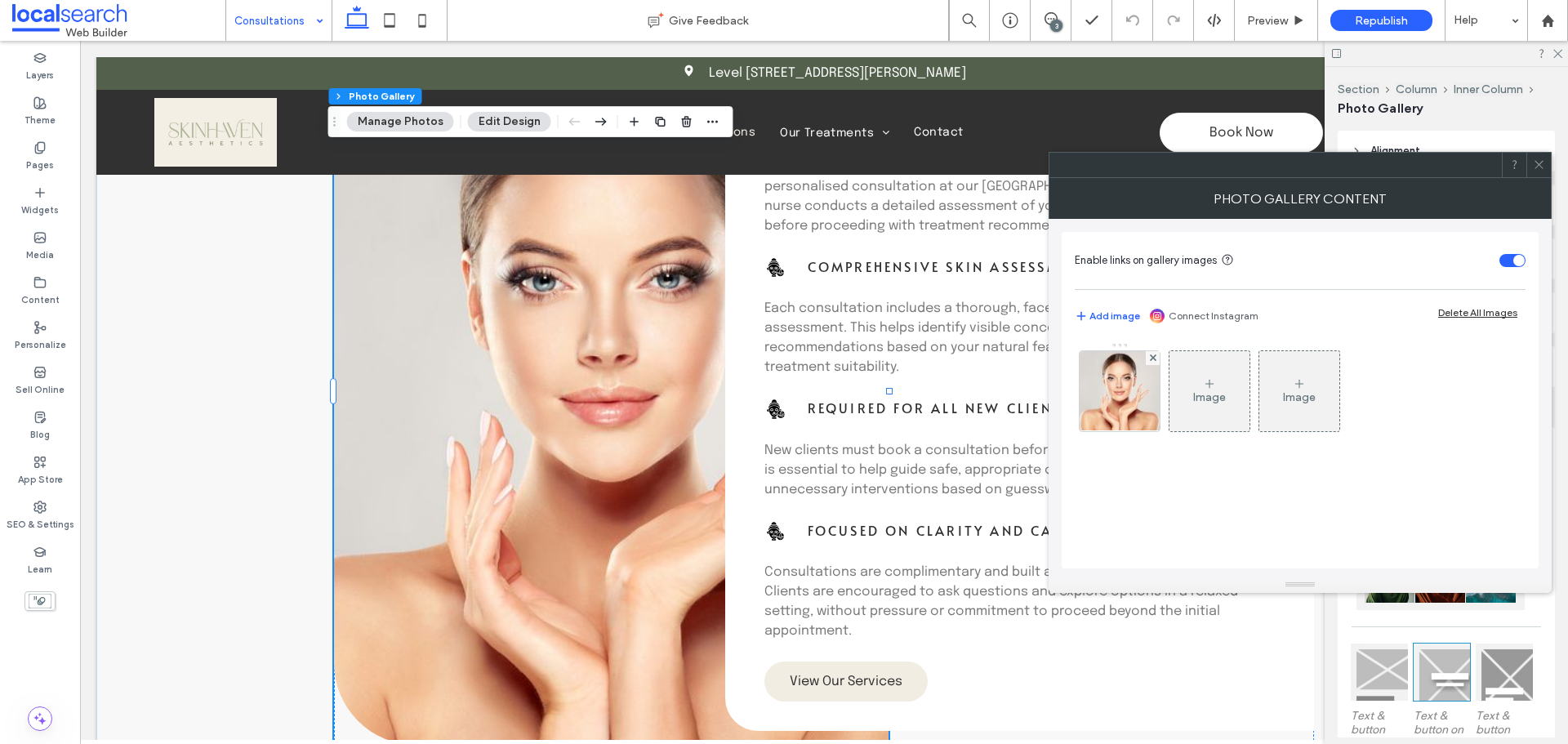
drag, startPoint x: 1133, startPoint y: 413, endPoint x: 1245, endPoint y: 398, distance: 113.0
click at [1132, 413] on img at bounding box center [1119, 391] width 117 height 80
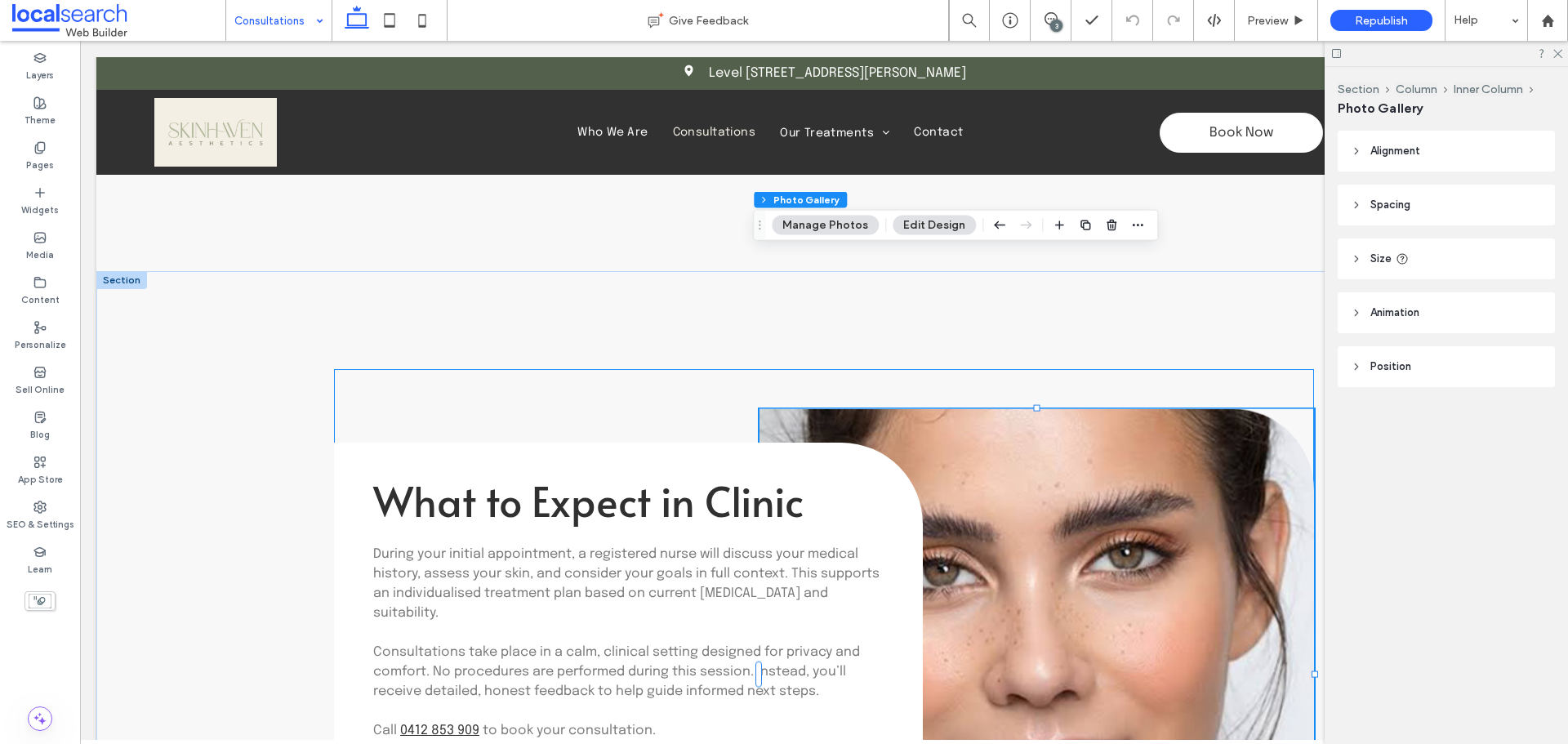
type input "**"
type input "****"
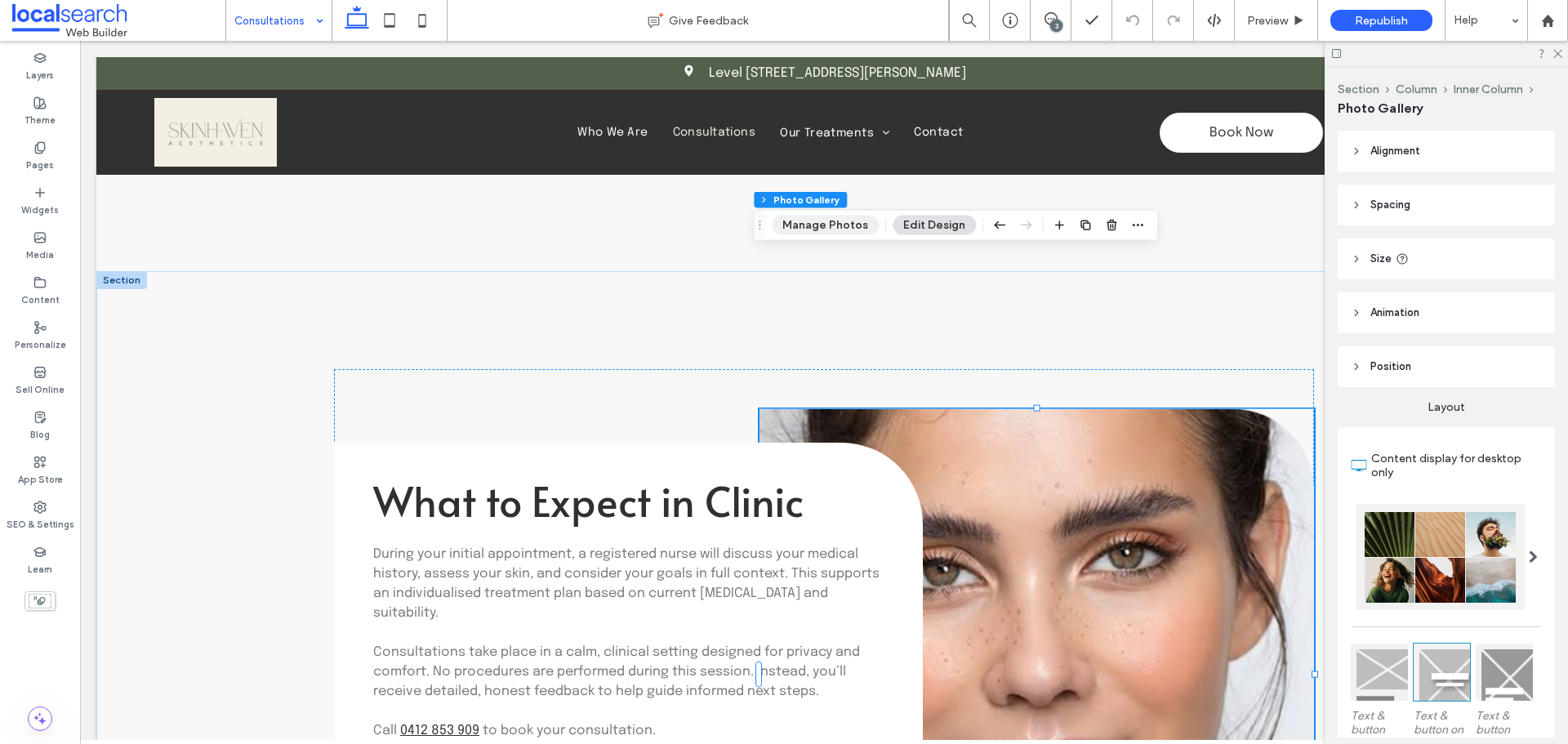
click at [822, 227] on button "Manage Photos" at bounding box center [825, 226] width 107 height 20
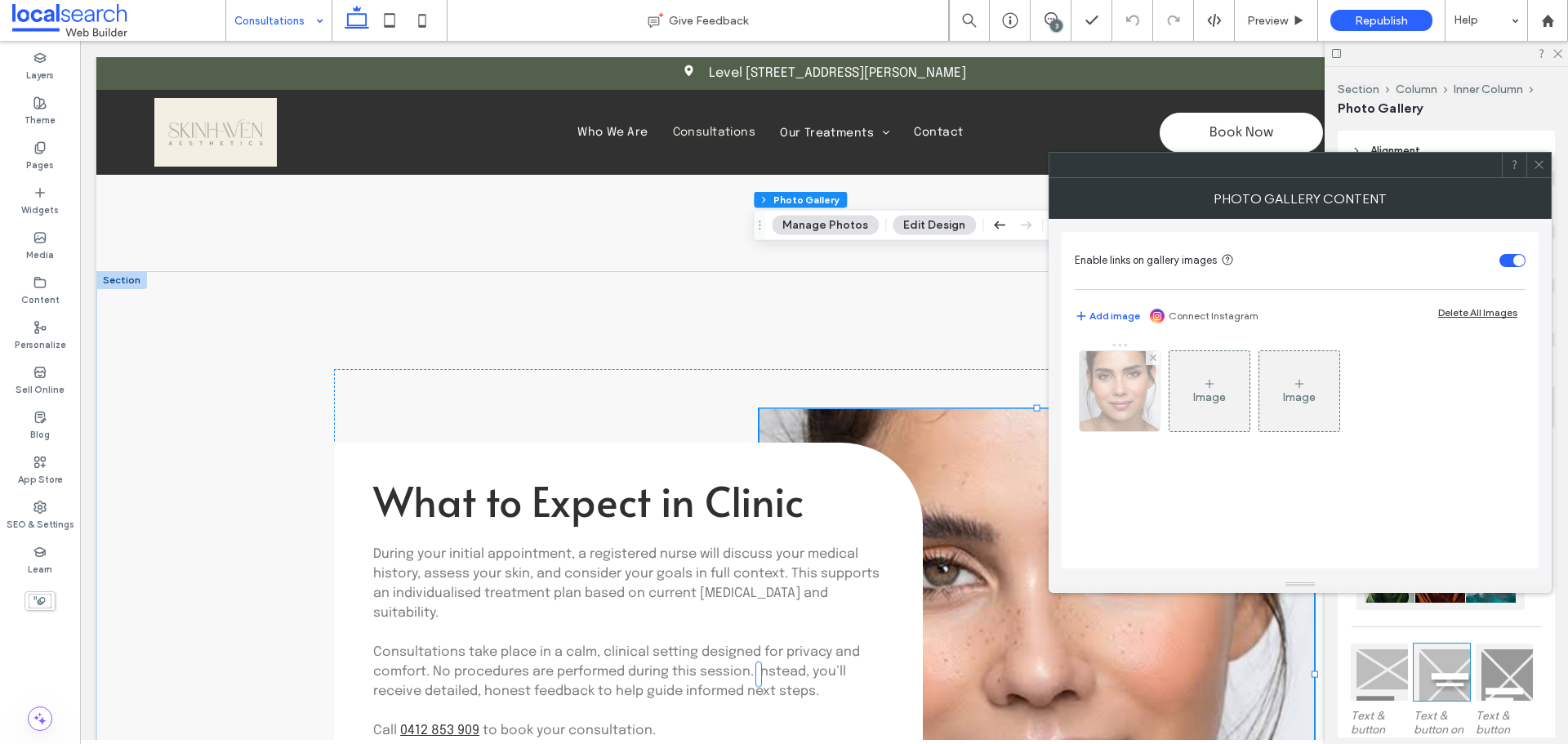
click at [1137, 400] on img at bounding box center [1119, 391] width 80 height 80
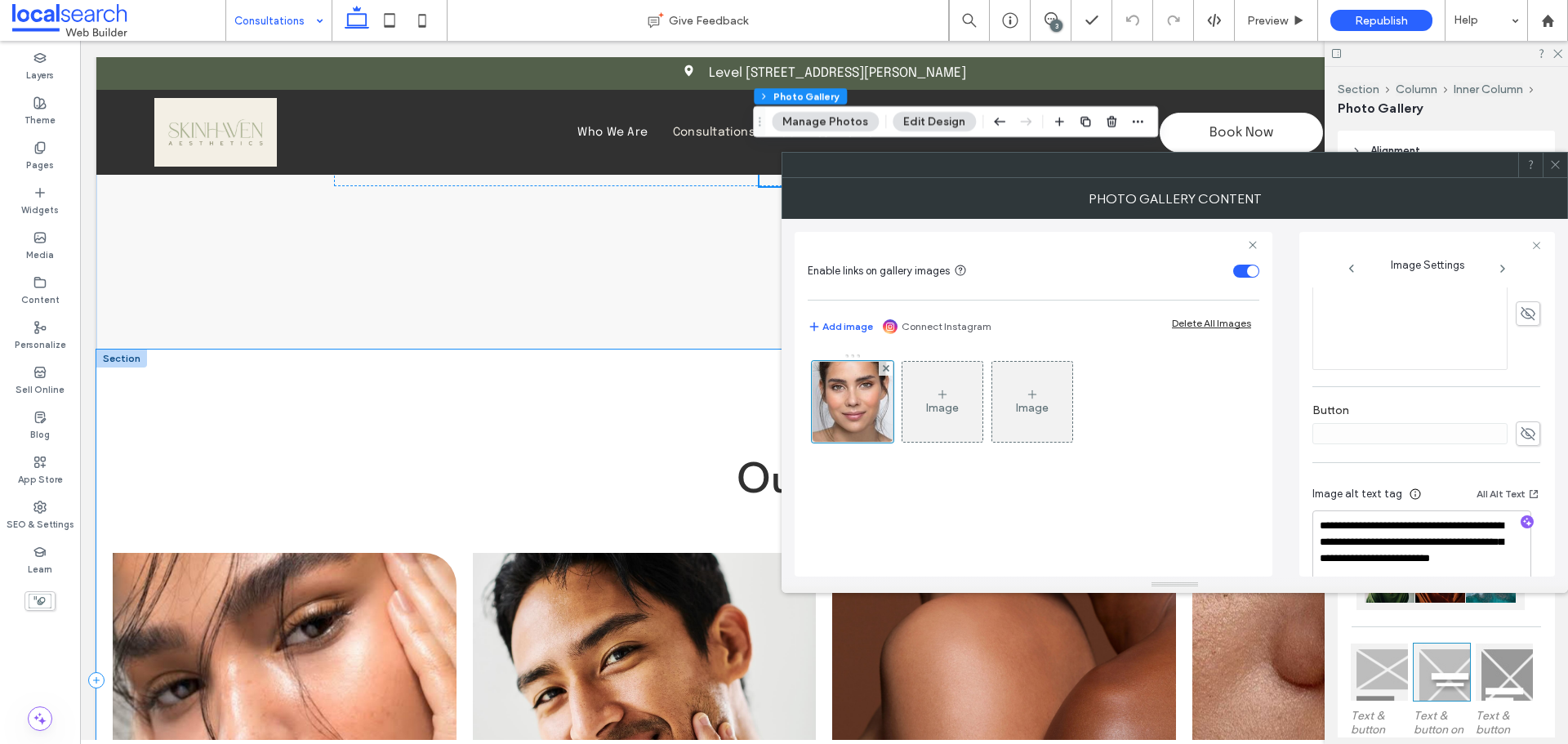
scroll to position [2695, 0]
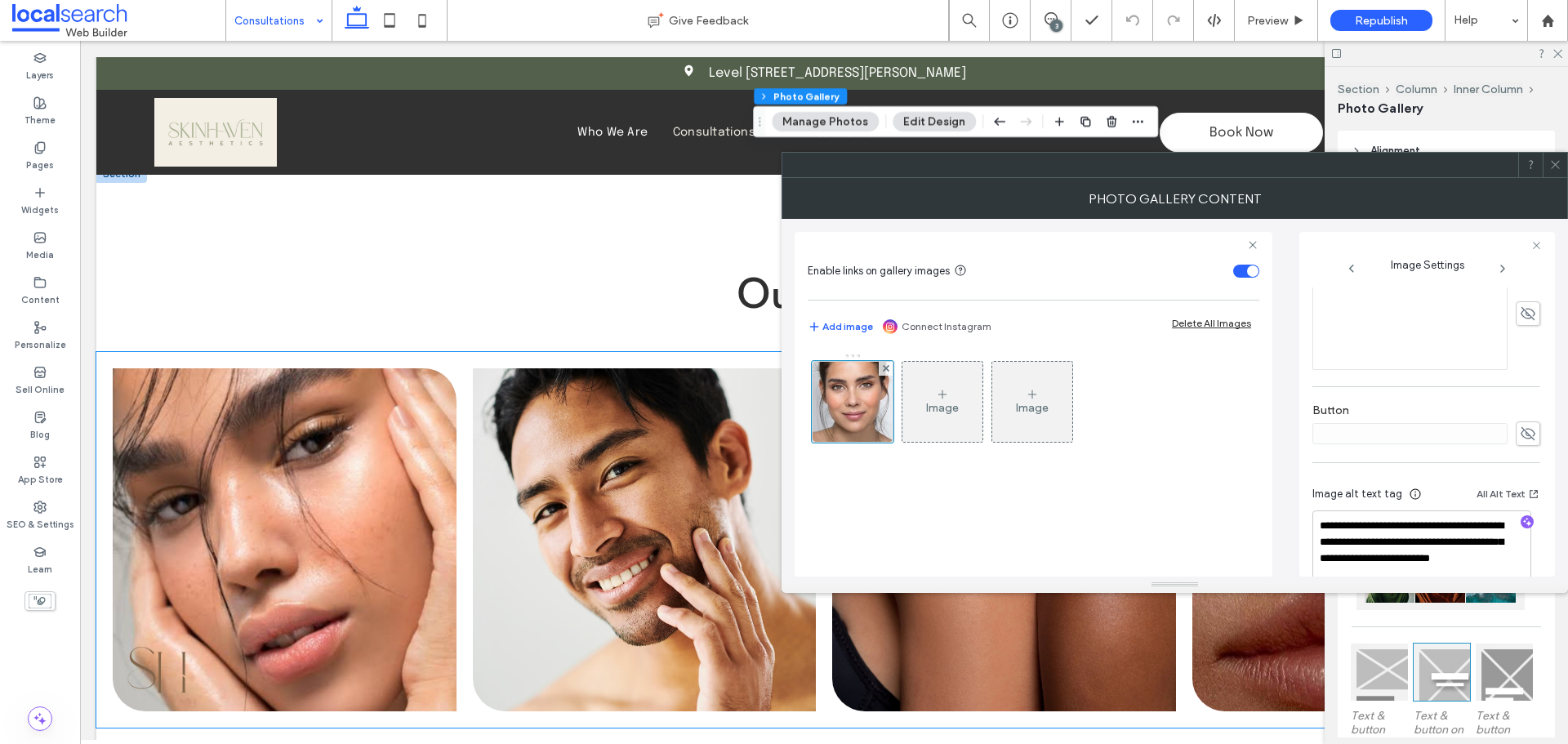
click at [369, 404] on link at bounding box center [284, 540] width 344 height 343
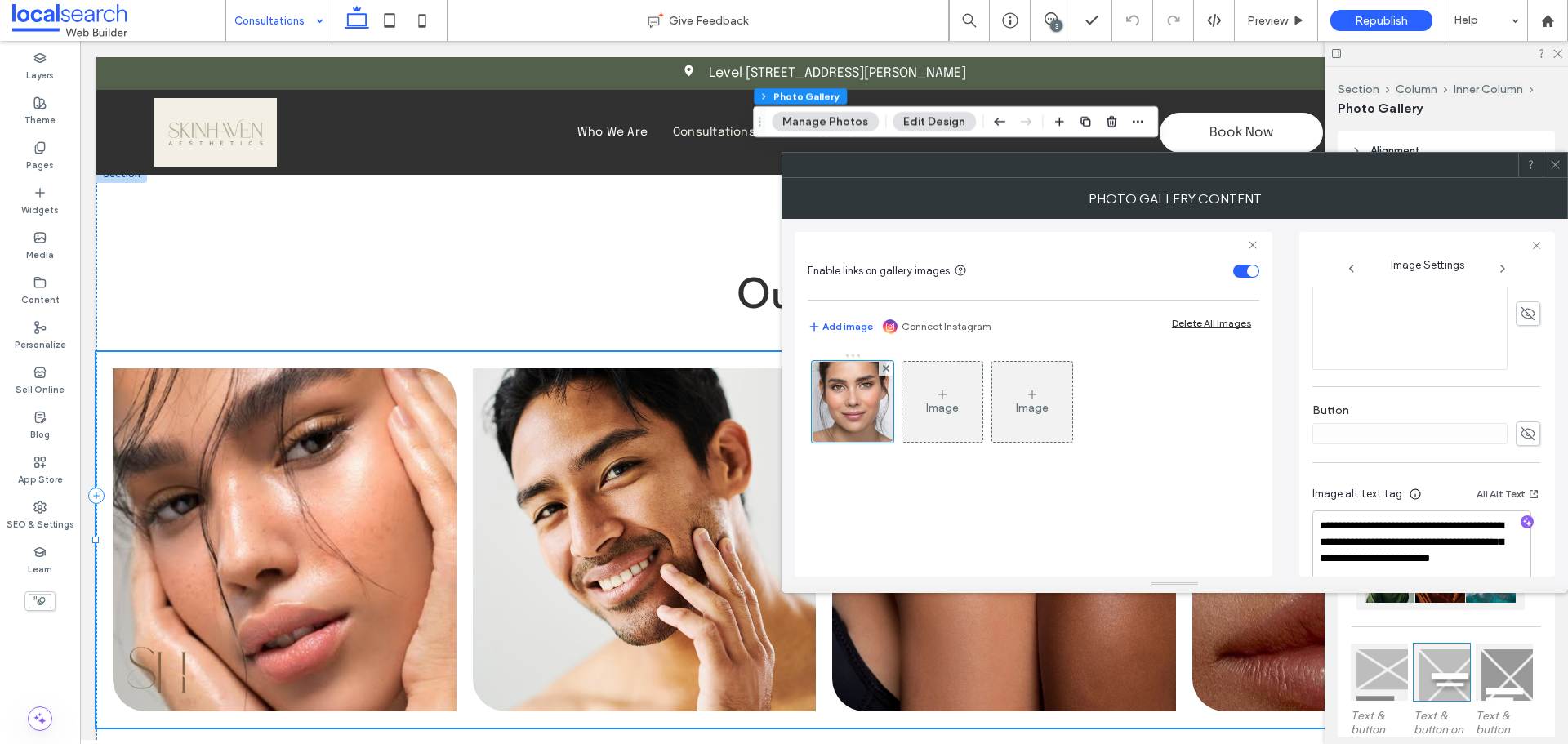
click at [369, 404] on link at bounding box center [284, 540] width 344 height 343
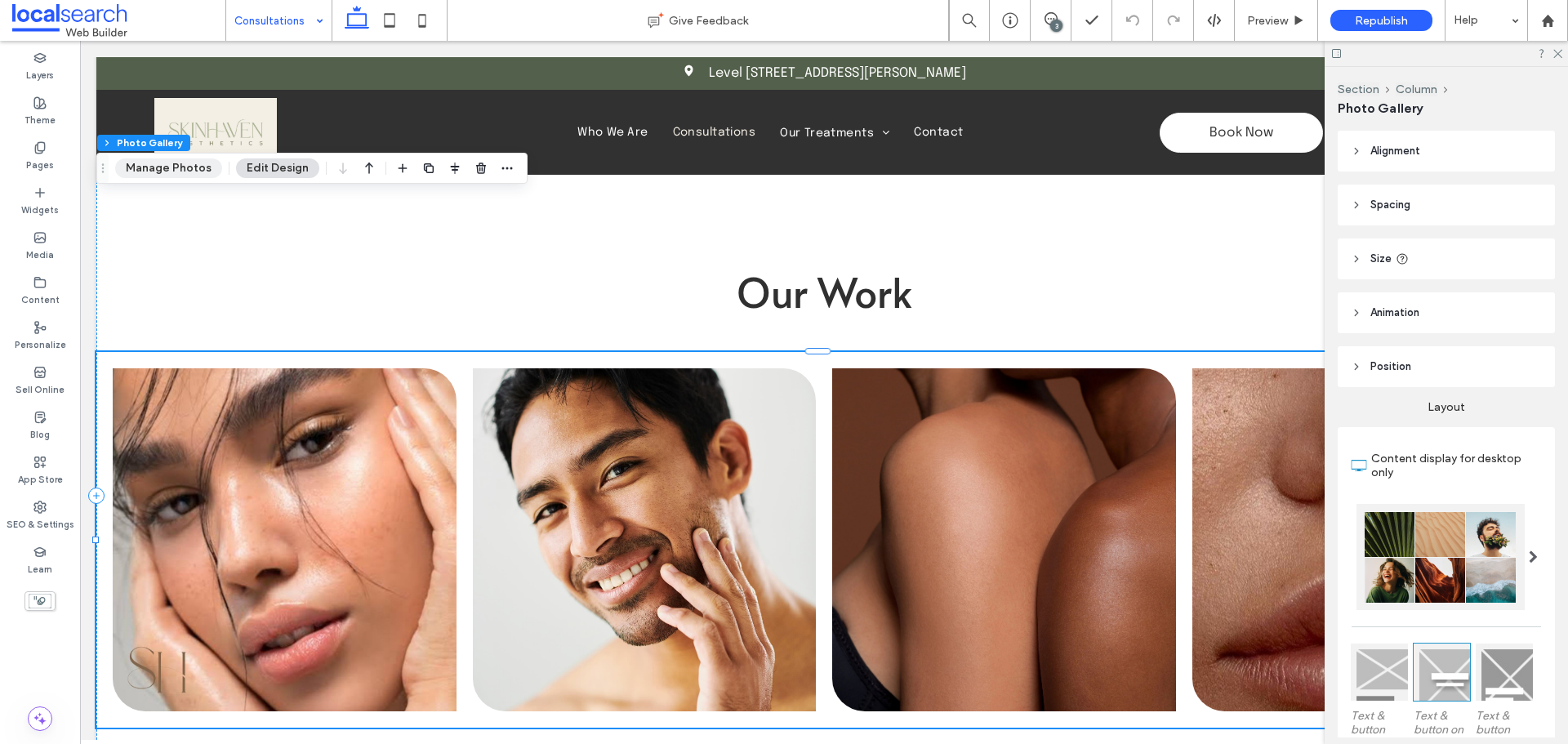
click at [169, 172] on button "Manage Photos" at bounding box center [168, 169] width 107 height 20
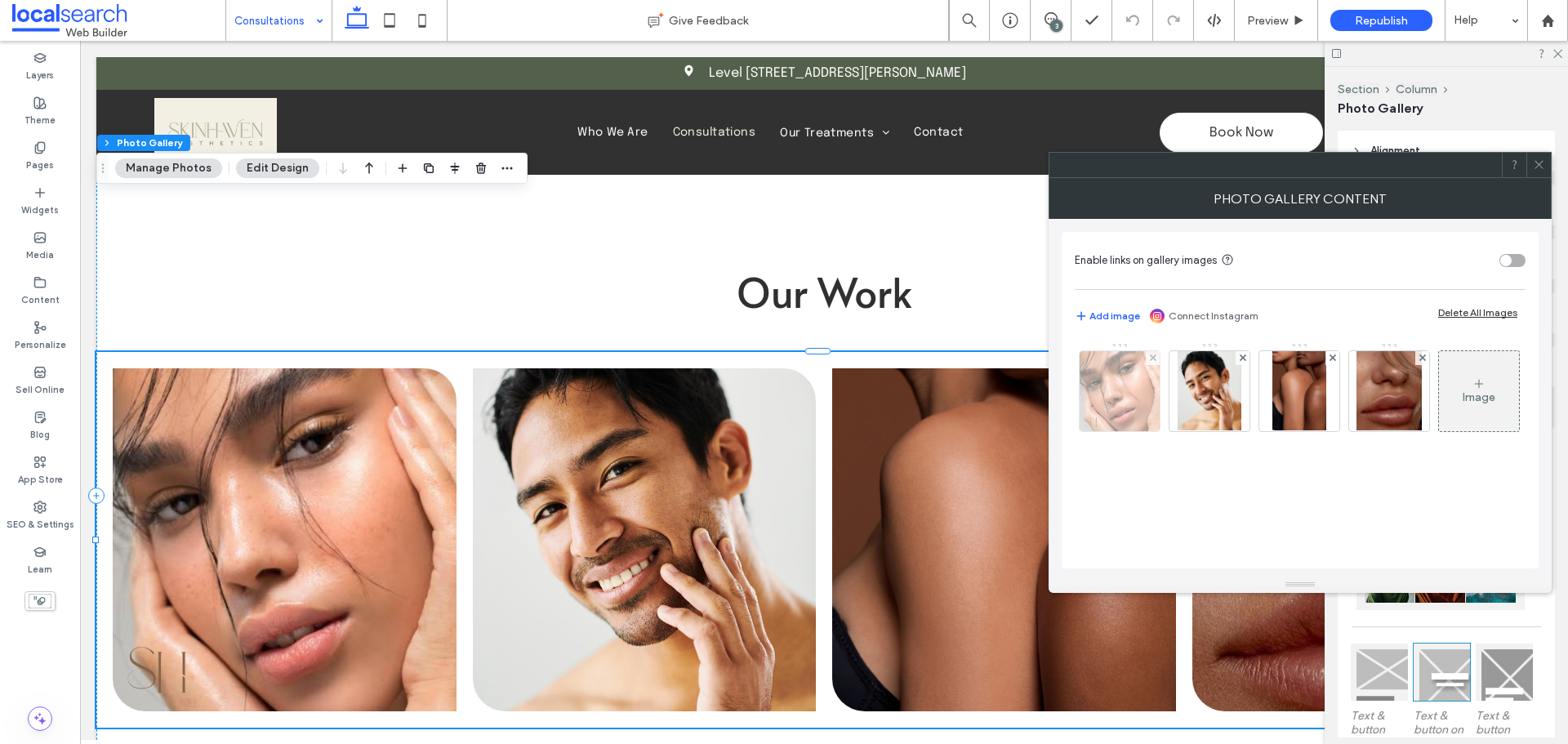
click at [1131, 398] on img at bounding box center [1119, 391] width 80 height 80
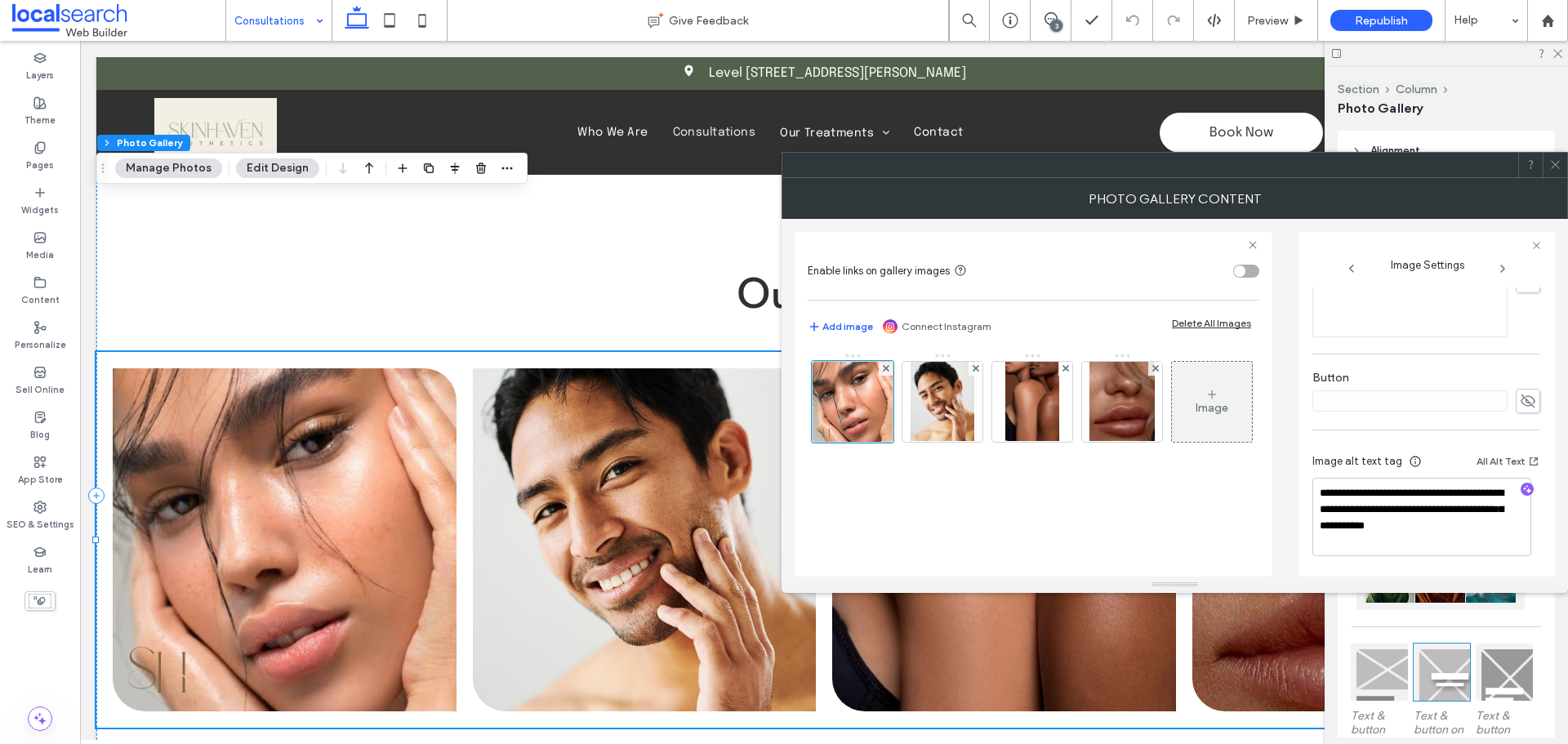
scroll to position [468, 0]
click at [943, 423] on img at bounding box center [942, 402] width 64 height 80
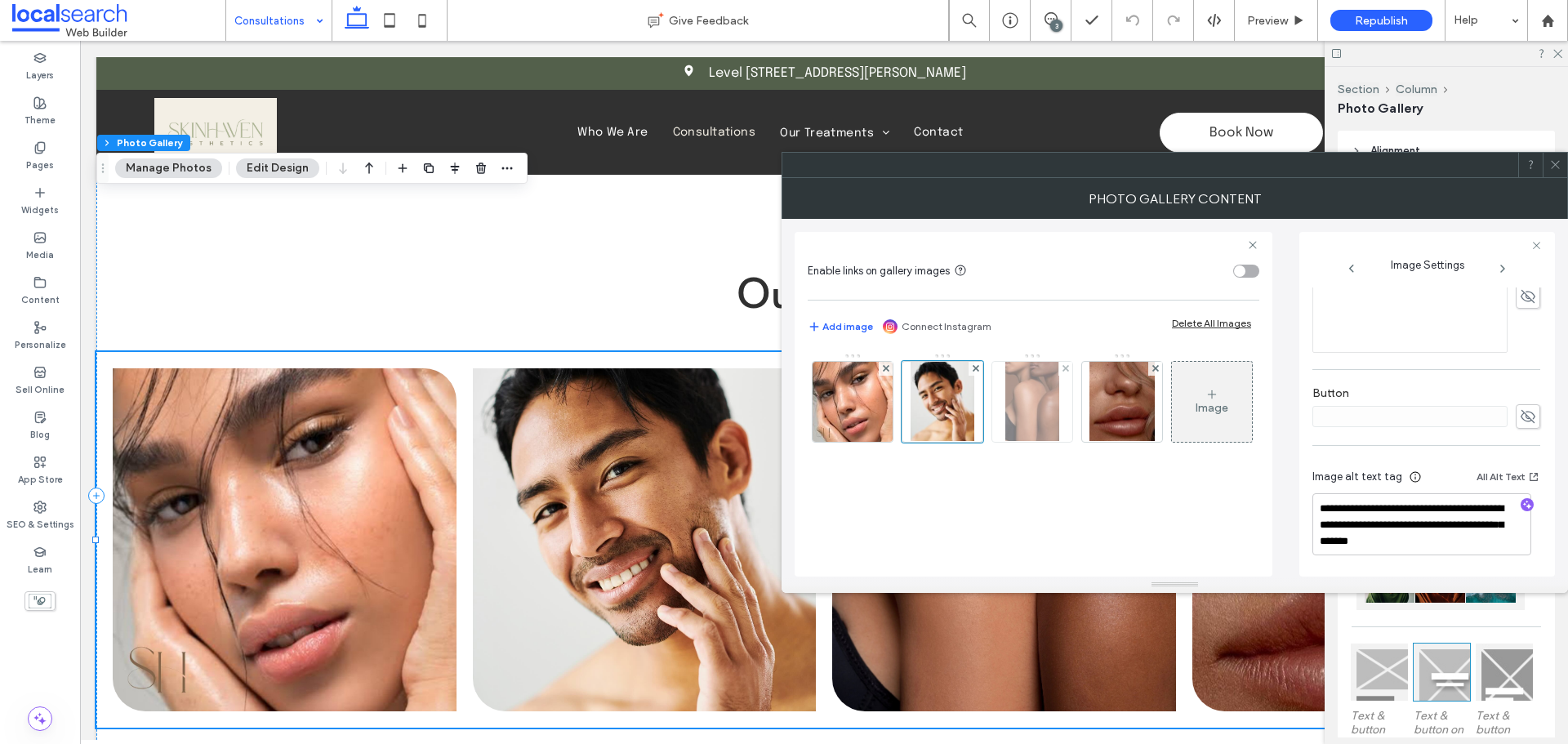
click at [1030, 410] on img at bounding box center [1032, 402] width 54 height 80
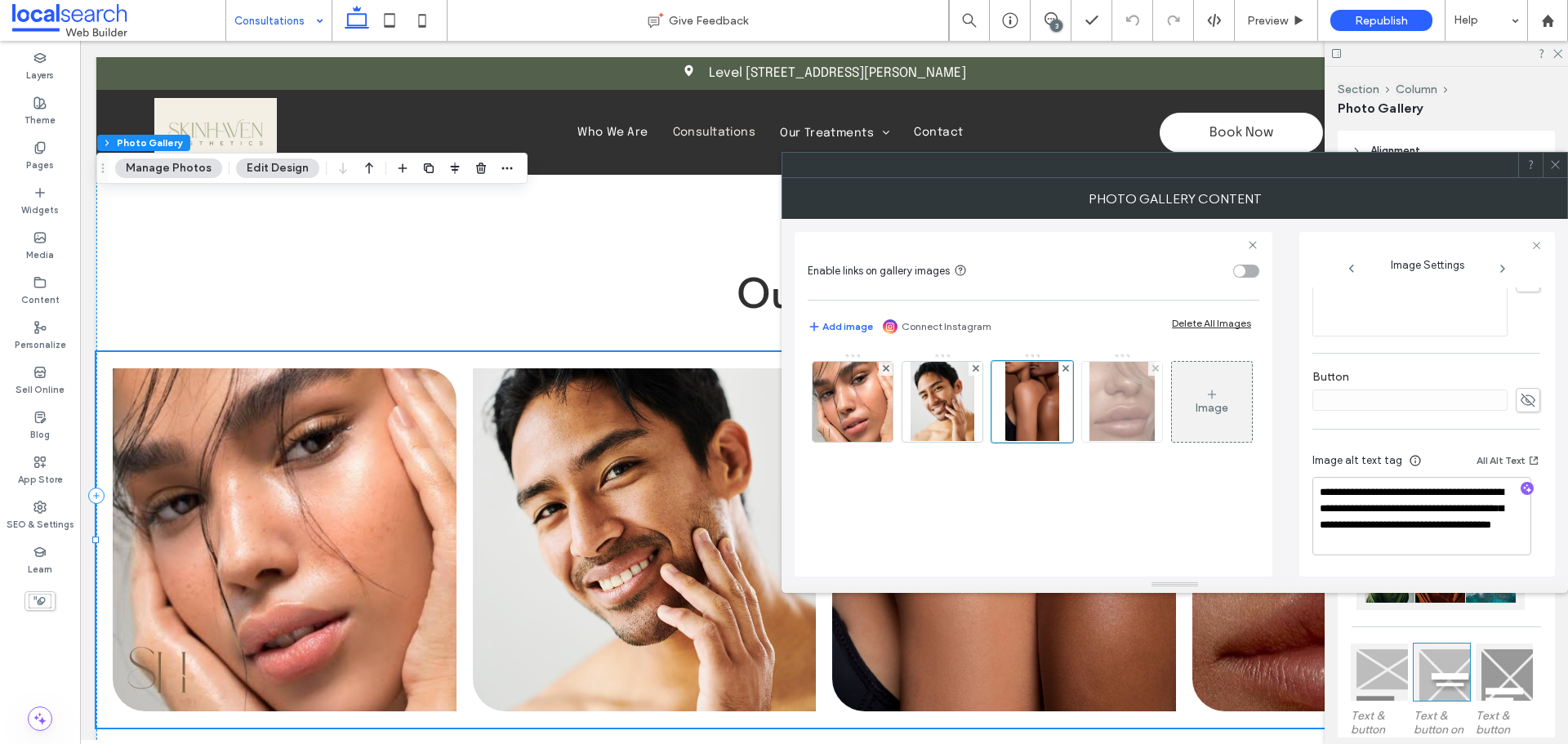
click at [1104, 415] on img at bounding box center [1122, 402] width 64 height 80
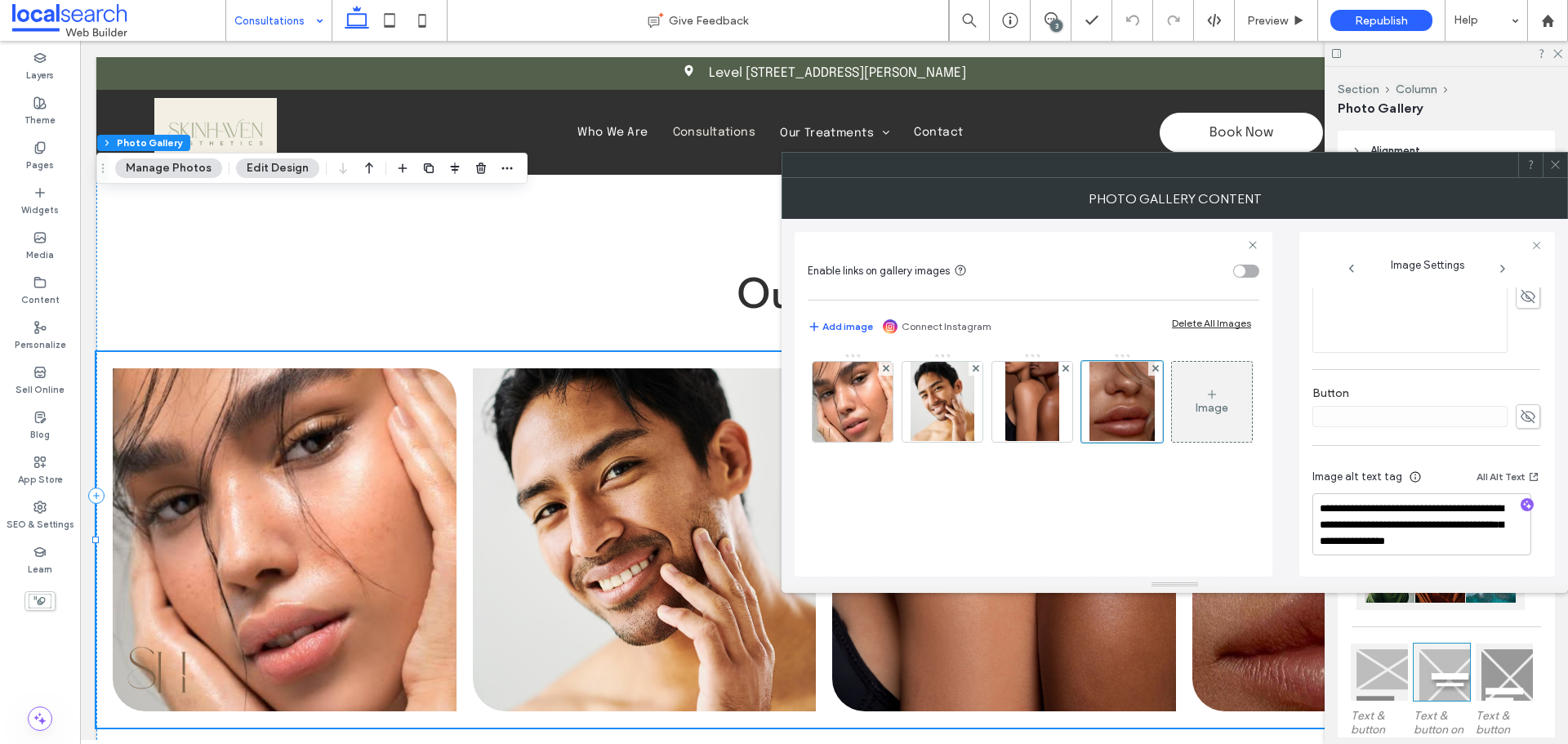
click at [1555, 174] on span at bounding box center [1555, 165] width 12 height 25
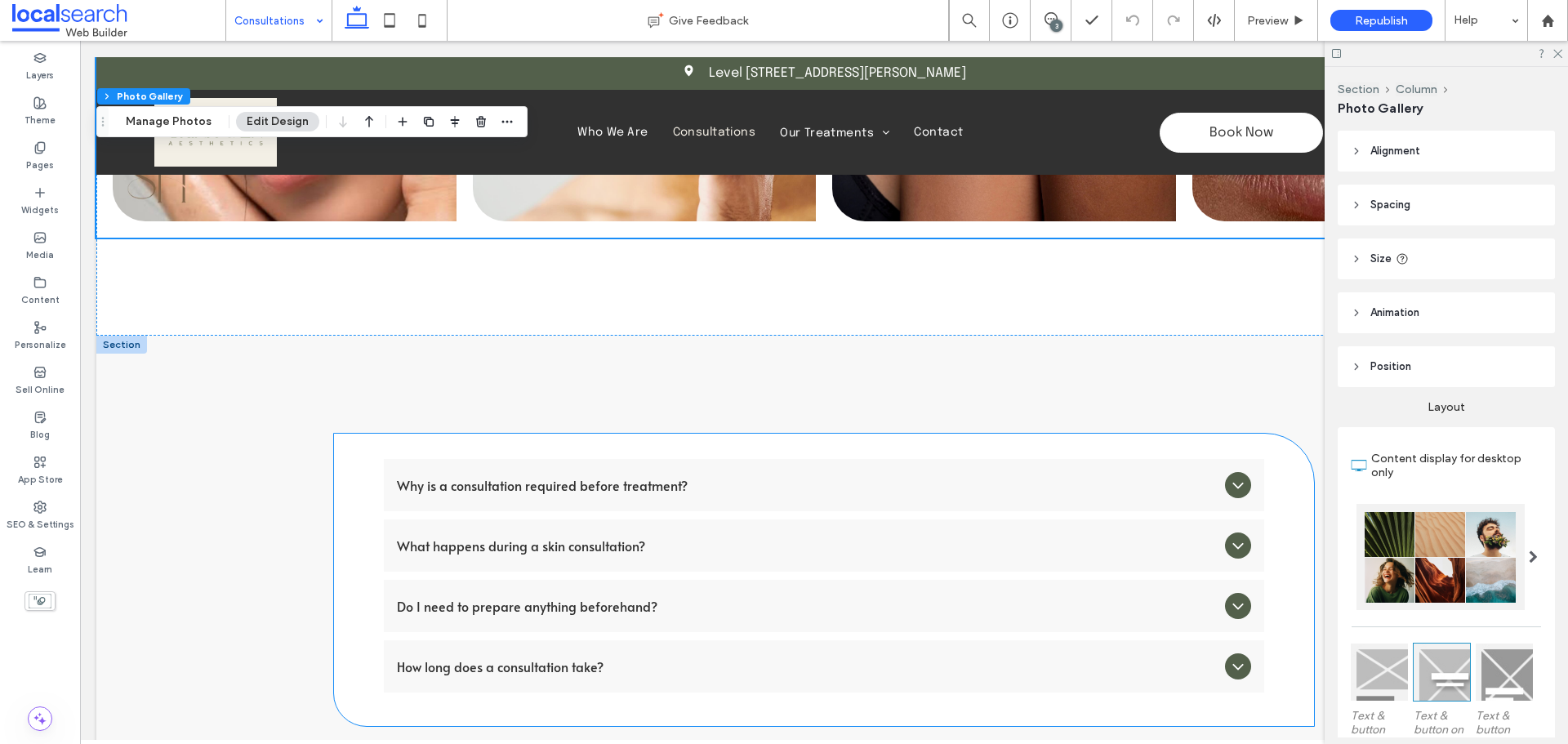
scroll to position [3675, 0]
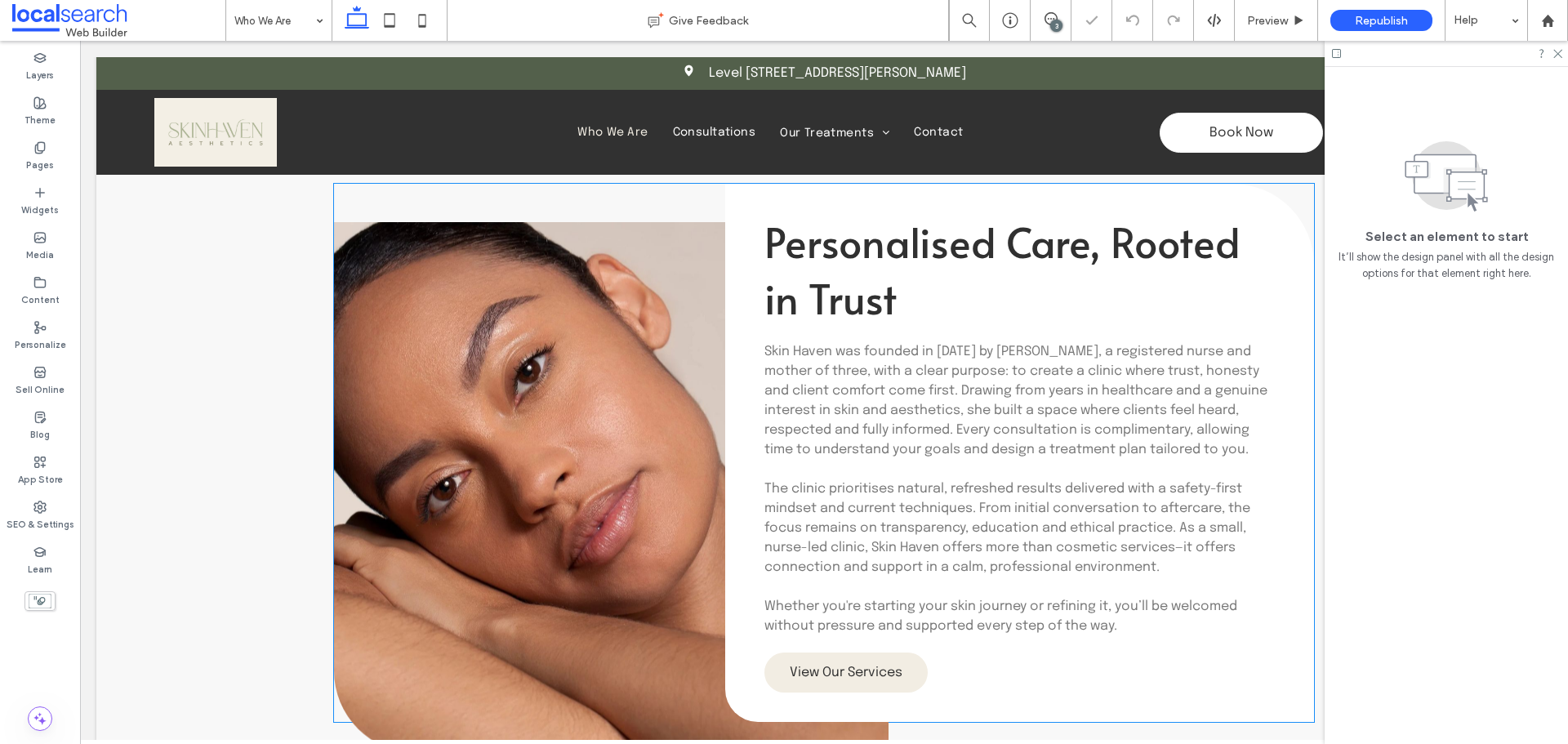
scroll to position [572, 0]
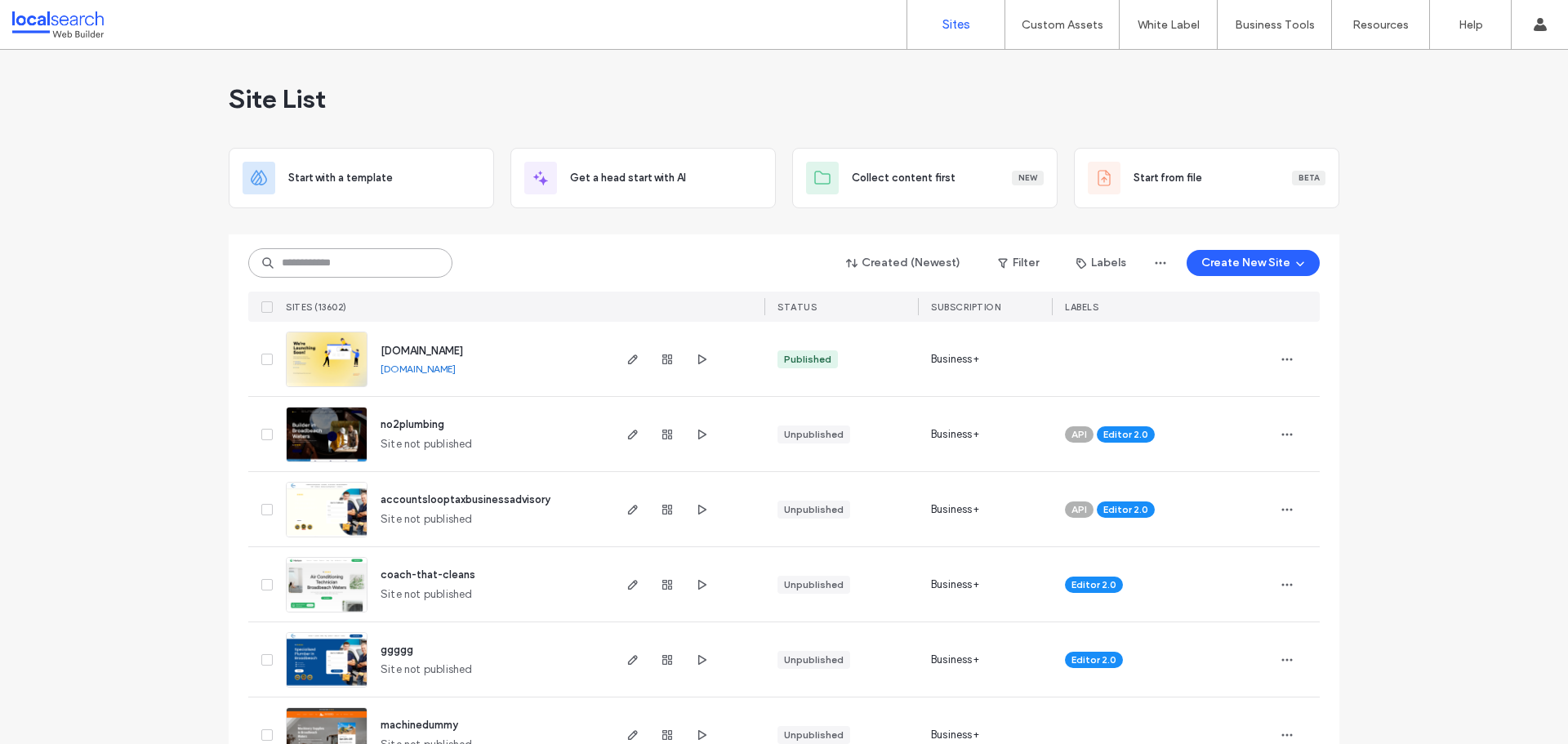
click at [402, 249] on input at bounding box center [350, 263] width 204 height 30
paste input "********"
type input "********"
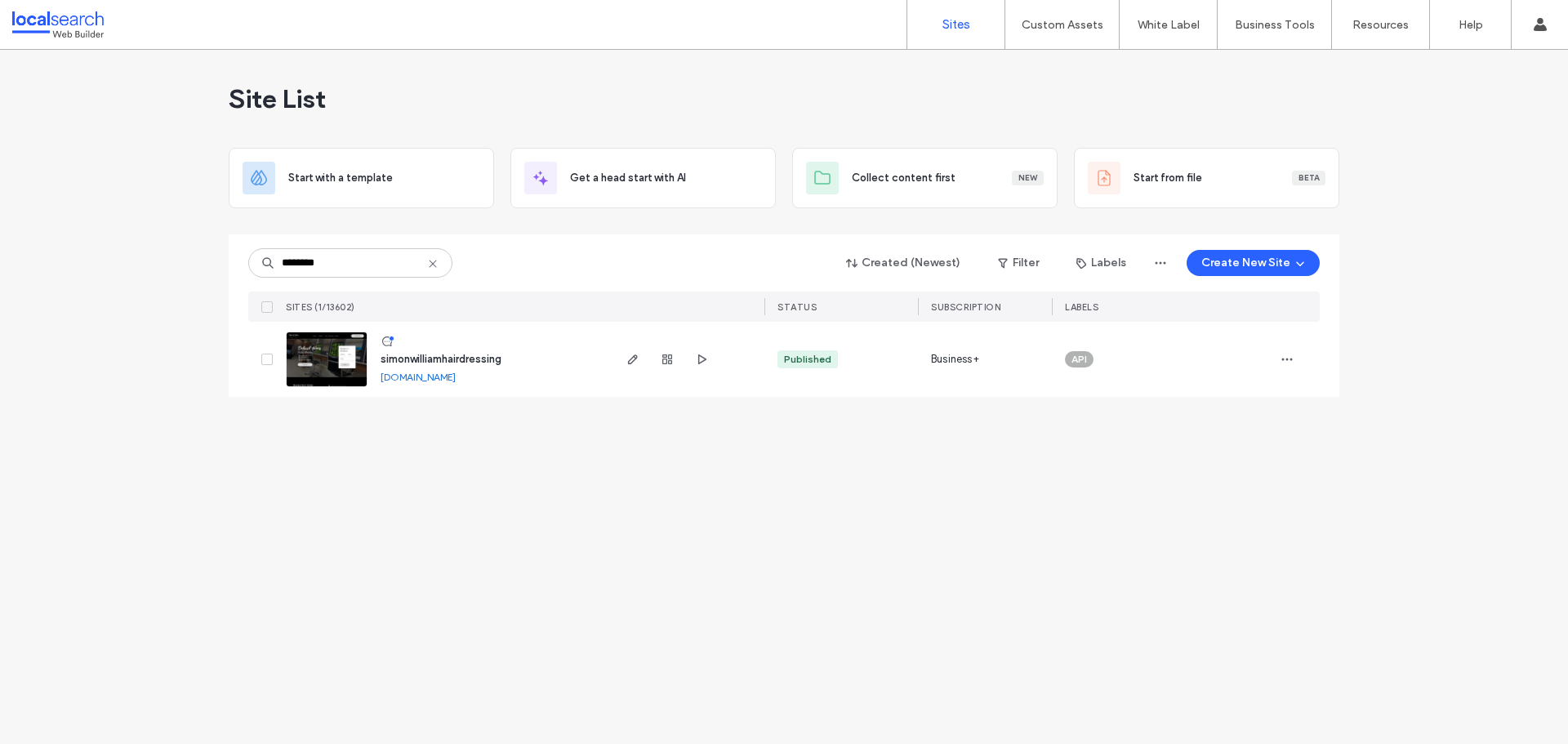
click at [621, 351] on div at bounding box center [687, 359] width 155 height 75
click at [635, 366] on span "button" at bounding box center [633, 360] width 20 height 20
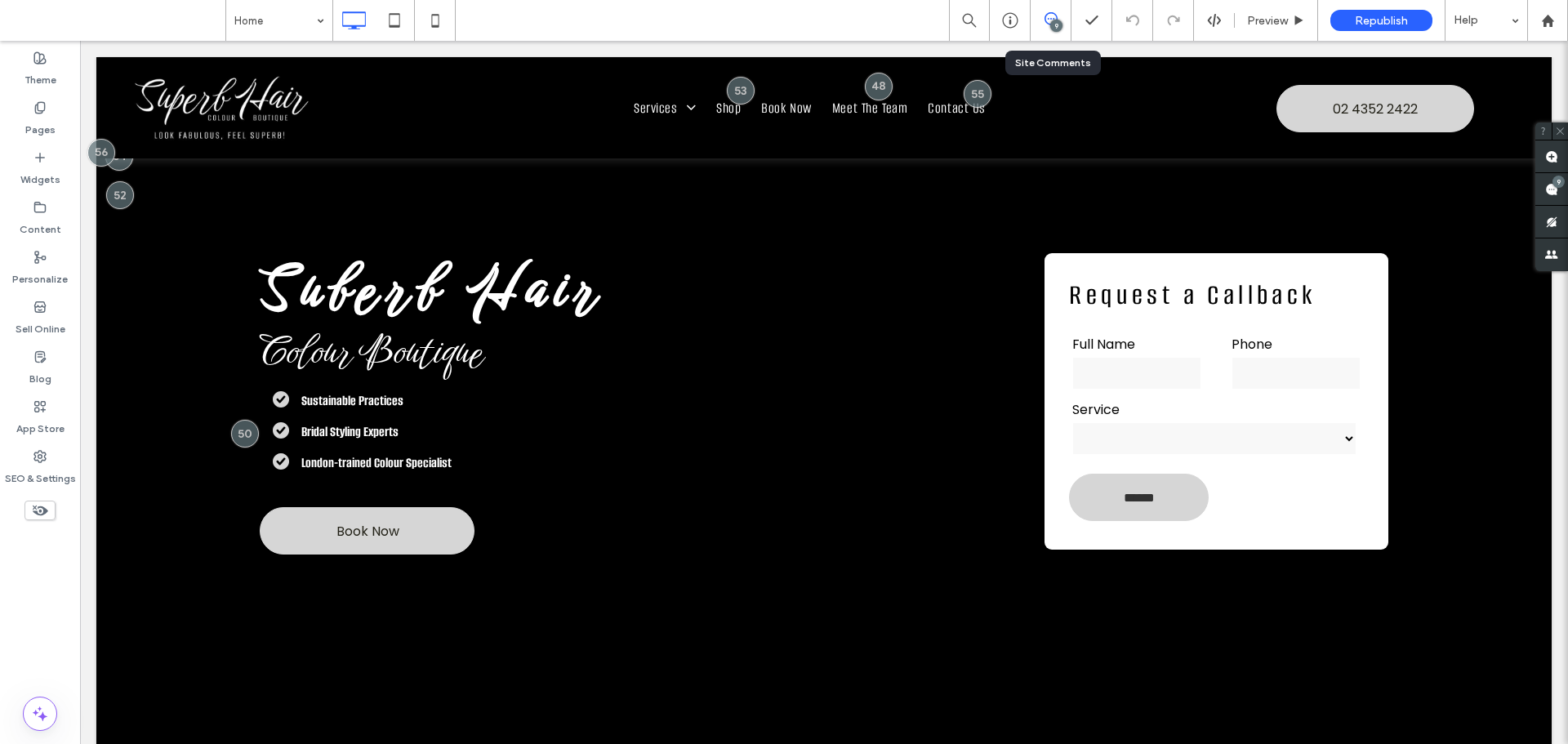
click at [1051, 31] on div "9" at bounding box center [1051, 20] width 41 height 41
click at [1560, 191] on span at bounding box center [1551, 188] width 33 height 32
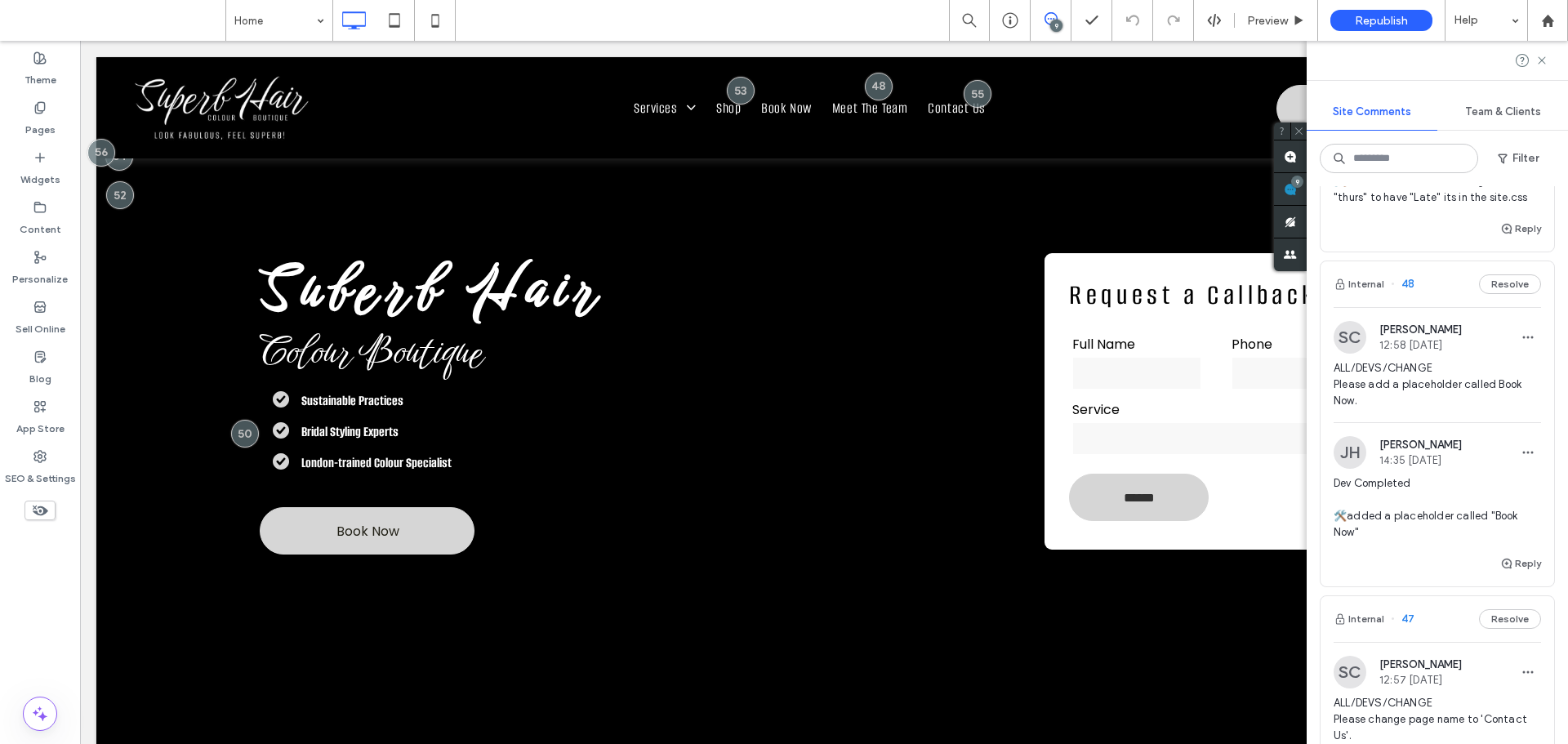
scroll to position [2909, 0]
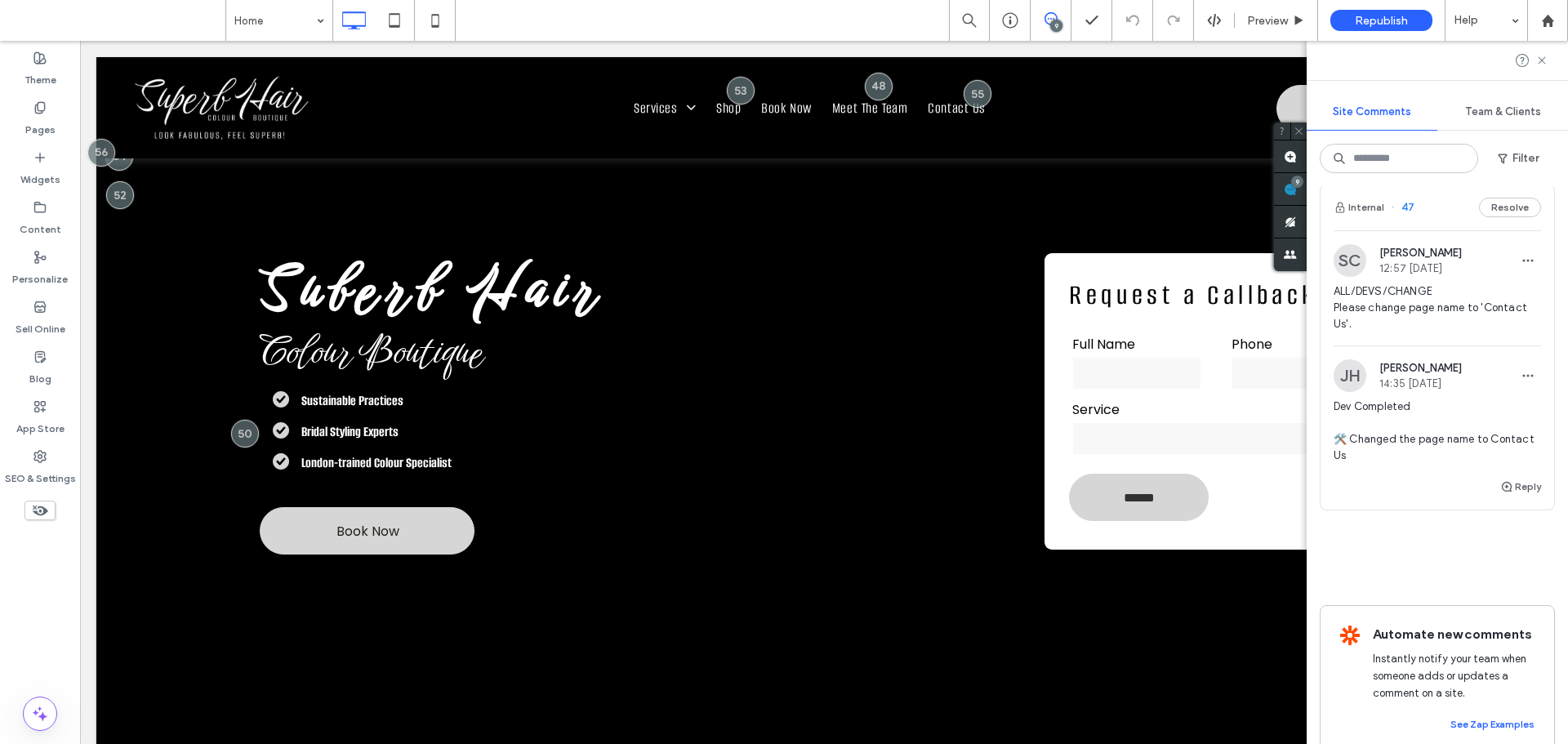
click at [1447, 332] on span "ALL/DEVS/CHANGE Please change page name to 'Contact Us'." at bounding box center [1437, 308] width 207 height 49
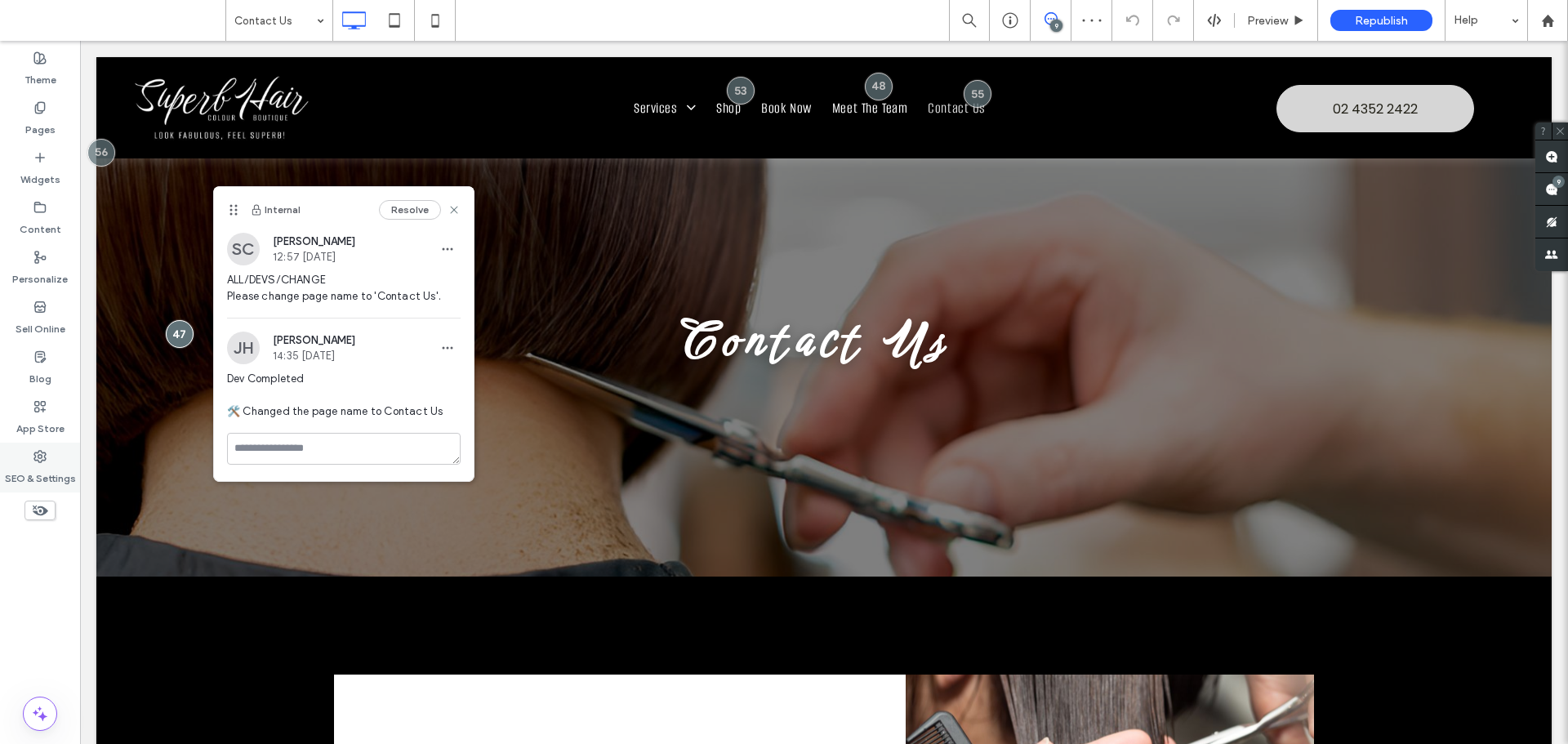
click at [50, 469] on label "SEO & Settings" at bounding box center [41, 475] width 71 height 23
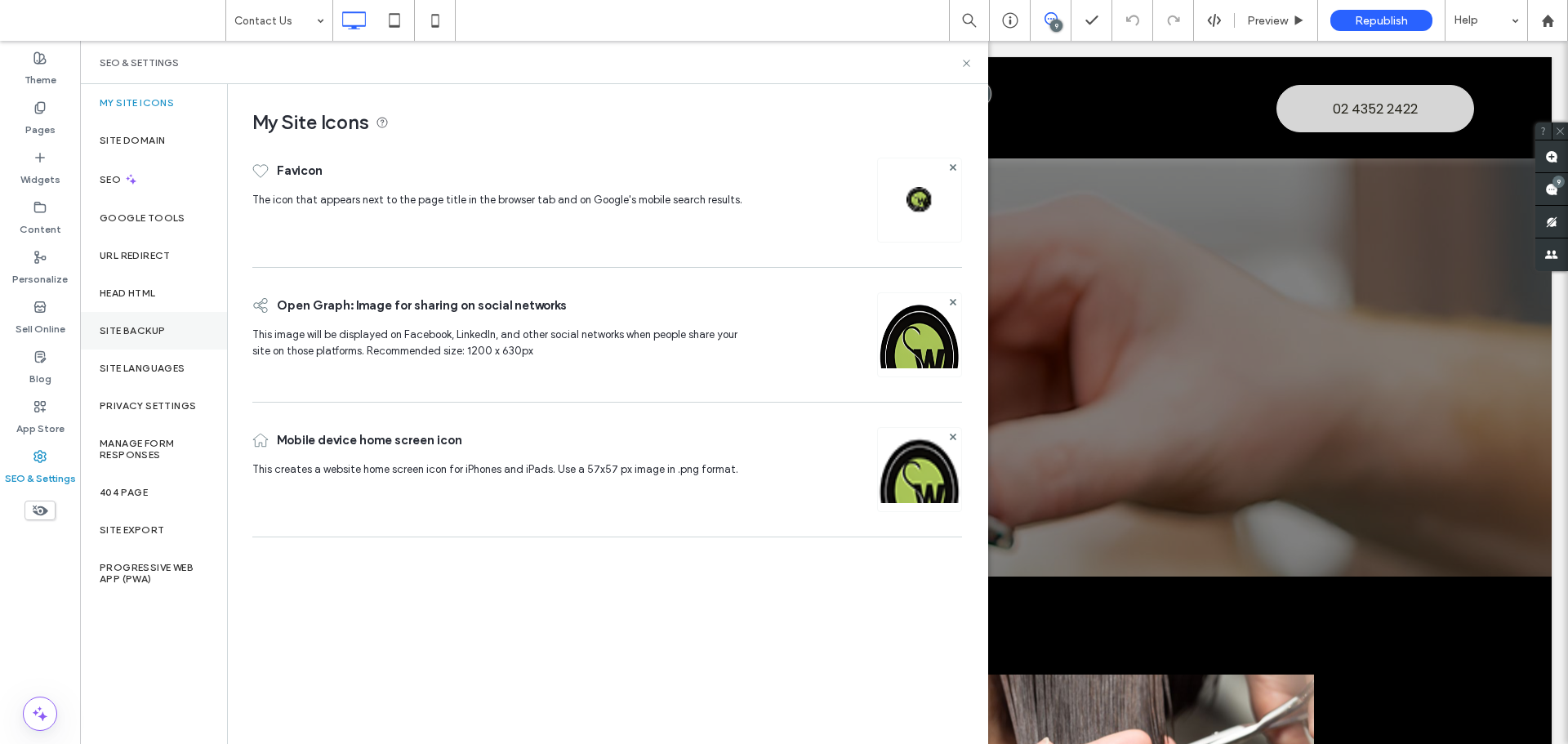
click at [146, 325] on label "Site Backup" at bounding box center [132, 331] width 65 height 12
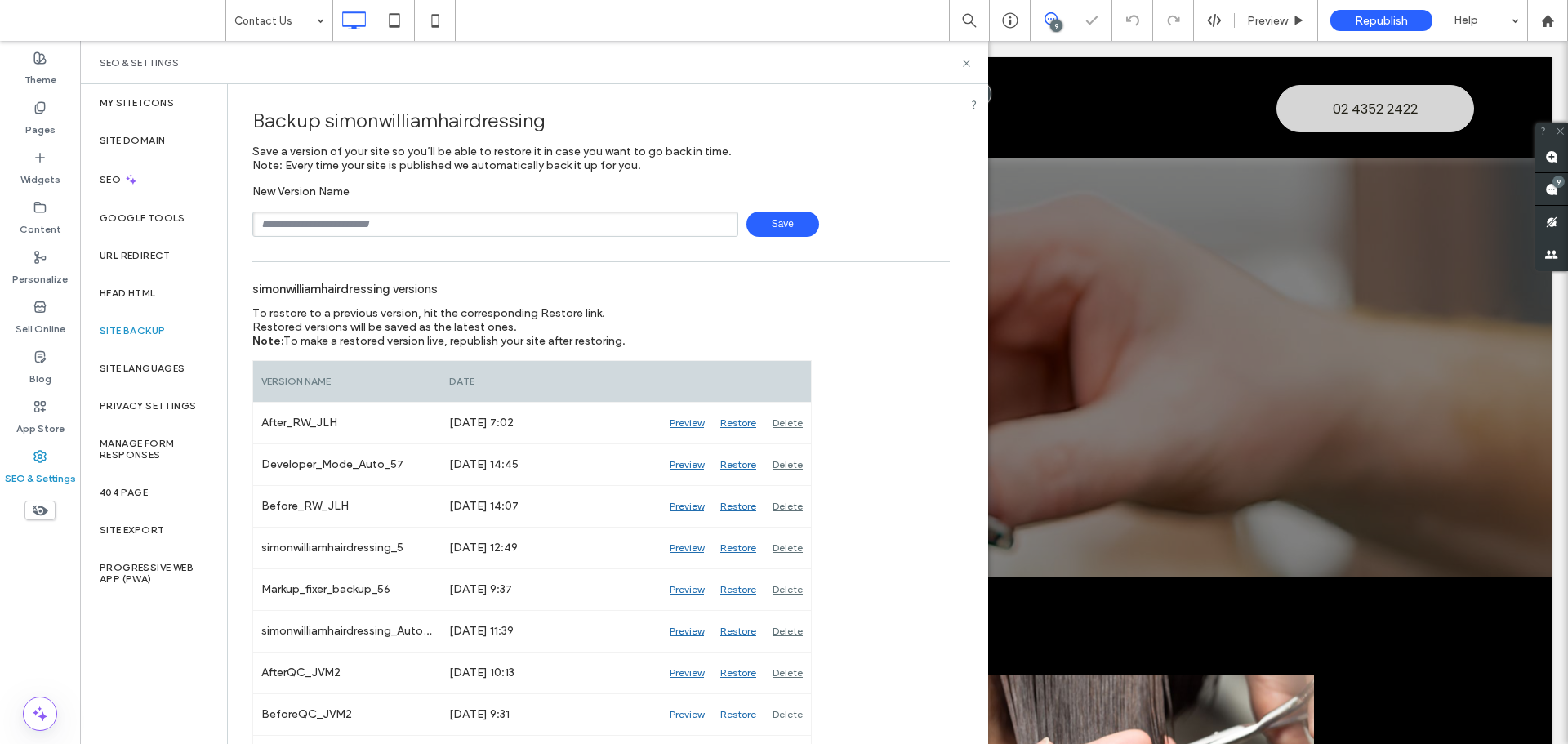
click at [398, 230] on input "text" at bounding box center [495, 224] width 486 height 26
type input "**********"
click at [775, 227] on span "Save" at bounding box center [783, 224] width 73 height 26
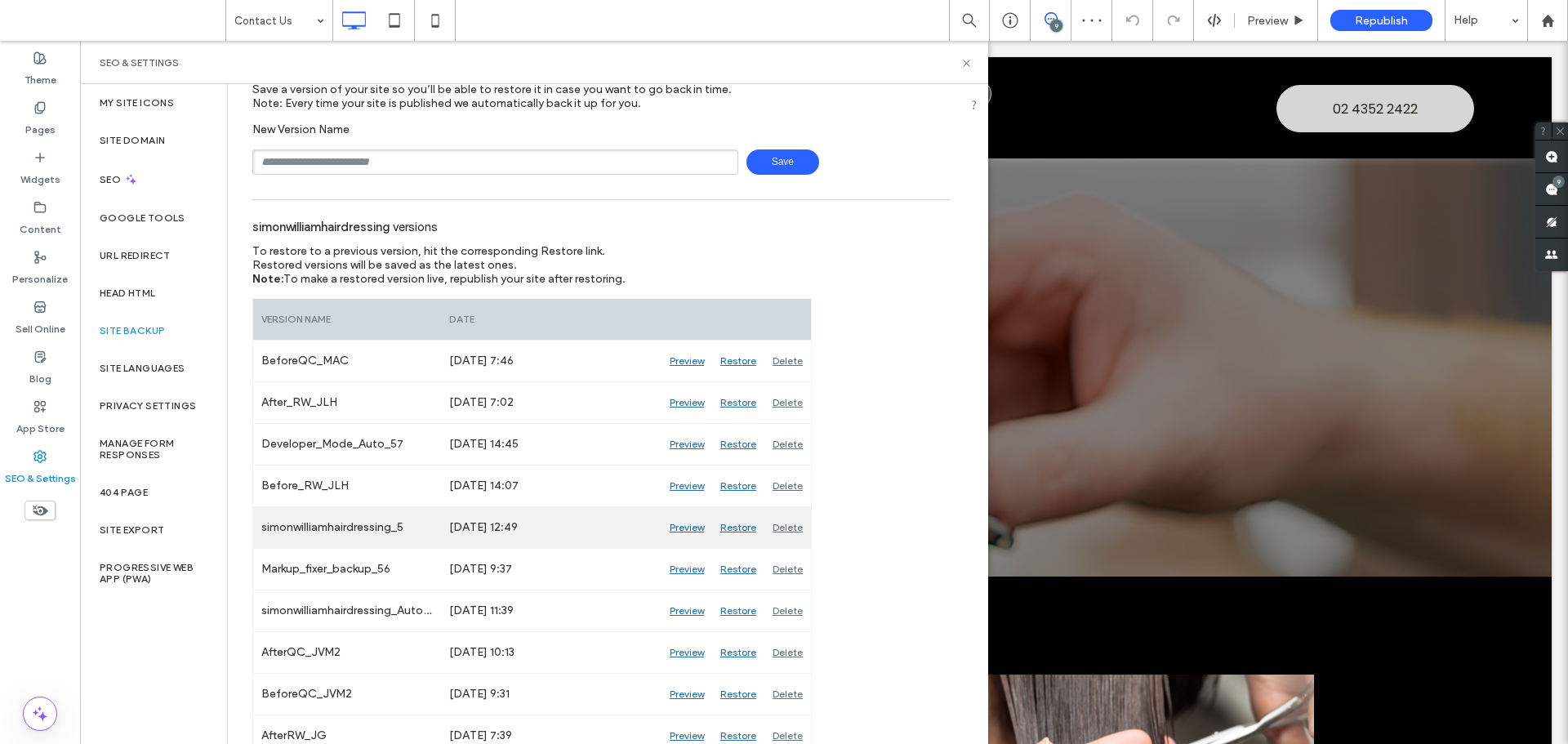
scroll to position [164, 0]
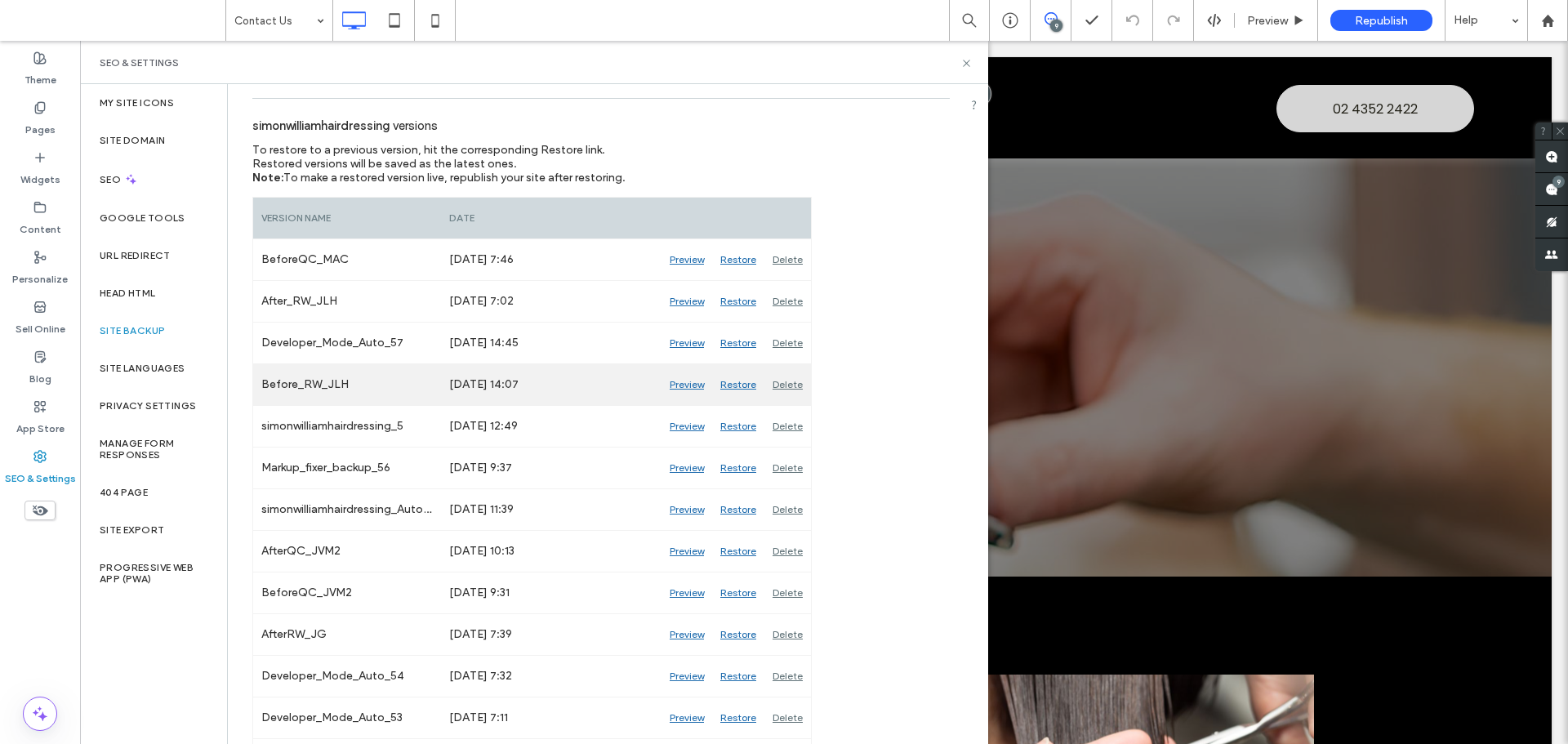
click at [676, 386] on div "Preview" at bounding box center [686, 384] width 50 height 41
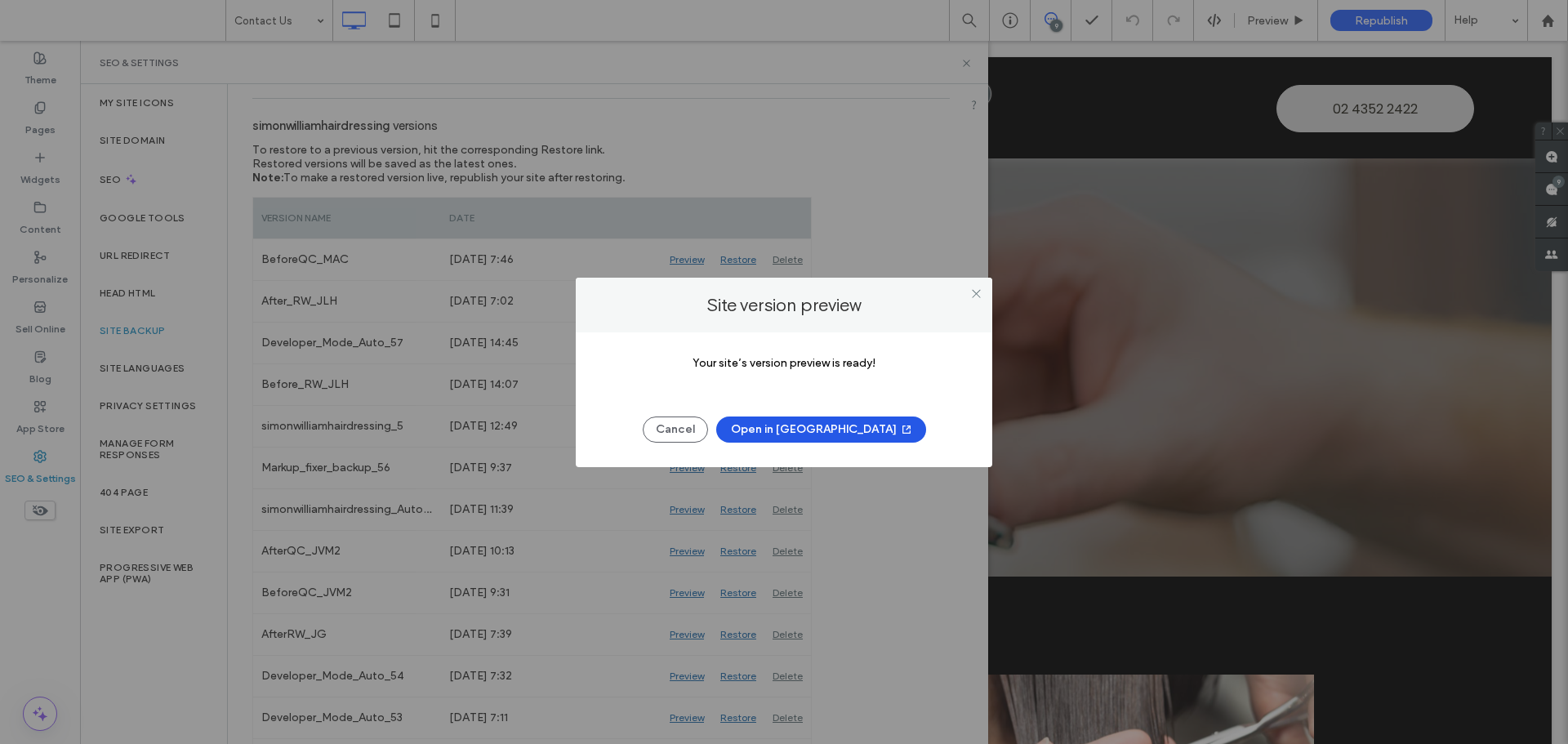
click at [847, 423] on button "Open in New Tab" at bounding box center [821, 430] width 210 height 26
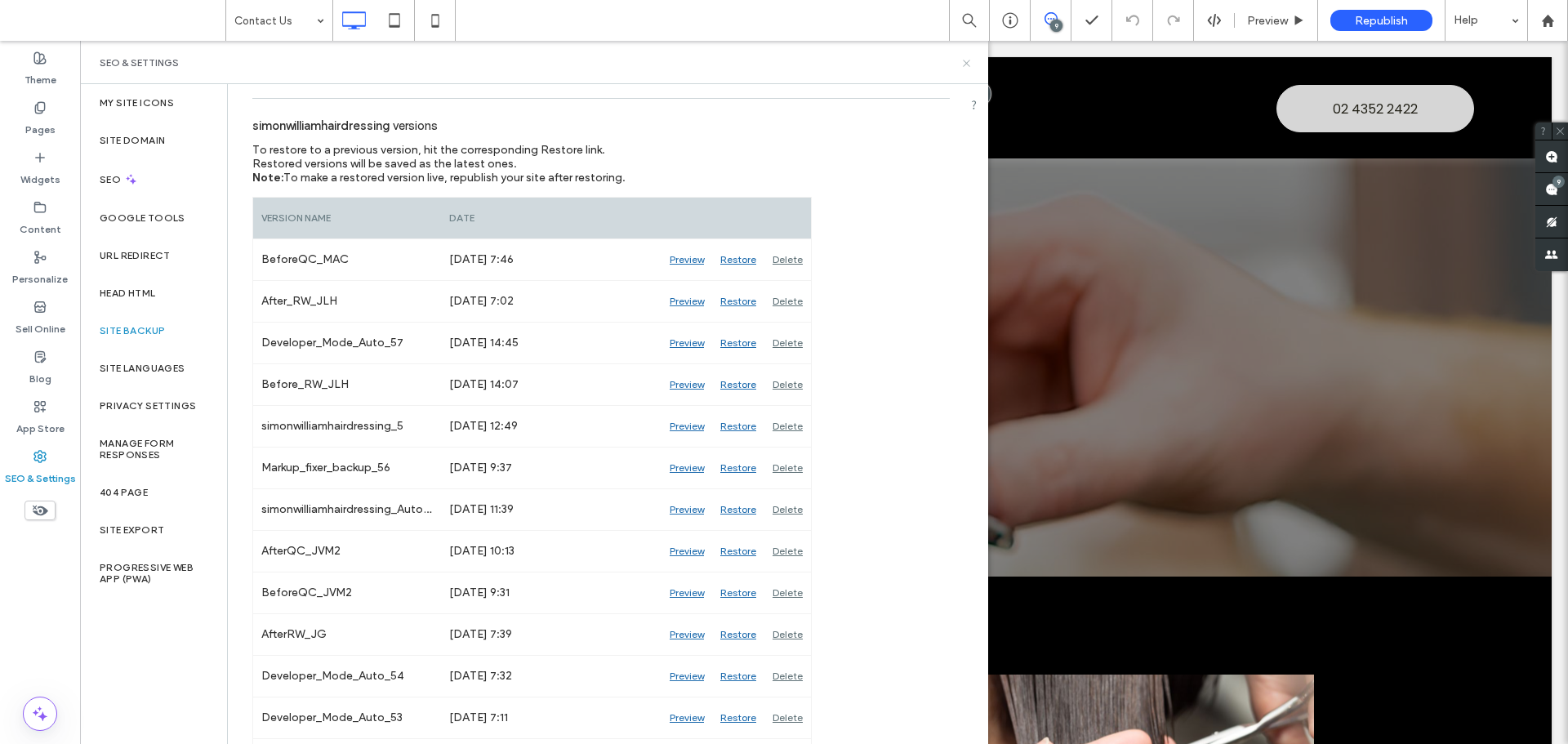
click at [962, 67] on icon at bounding box center [966, 63] width 12 height 12
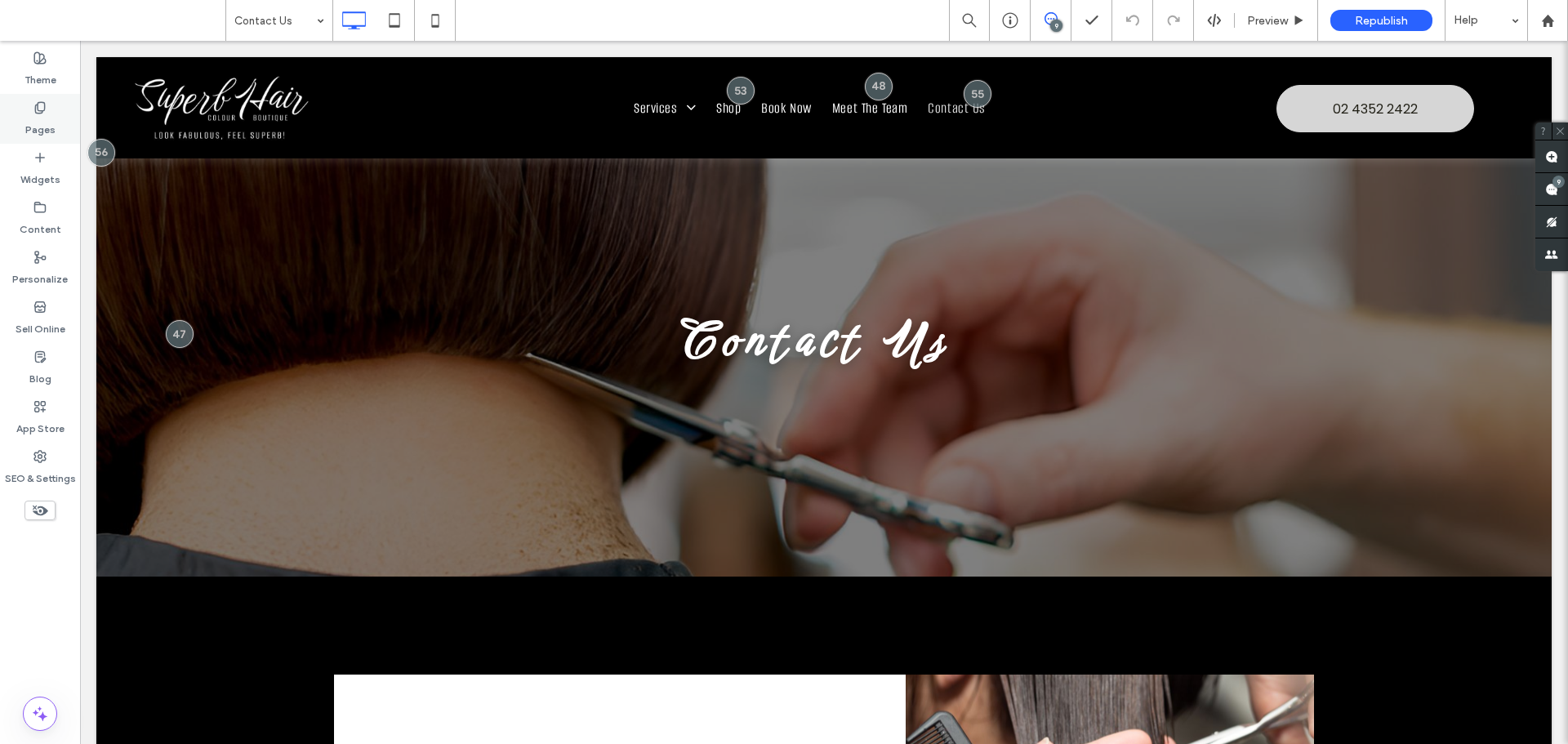
click at [51, 118] on label "Pages" at bounding box center [41, 126] width 31 height 23
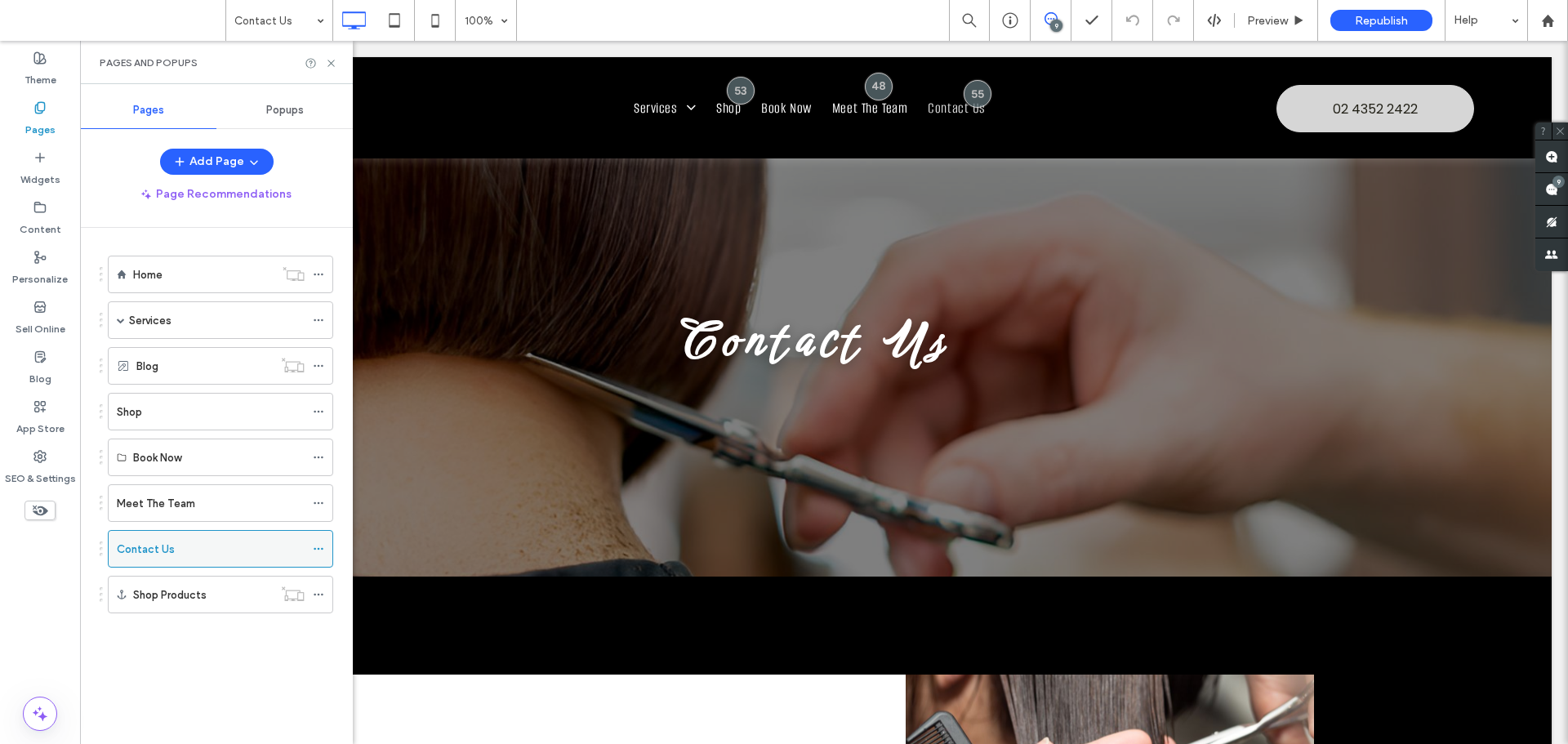
click at [313, 547] on icon at bounding box center [318, 549] width 12 height 12
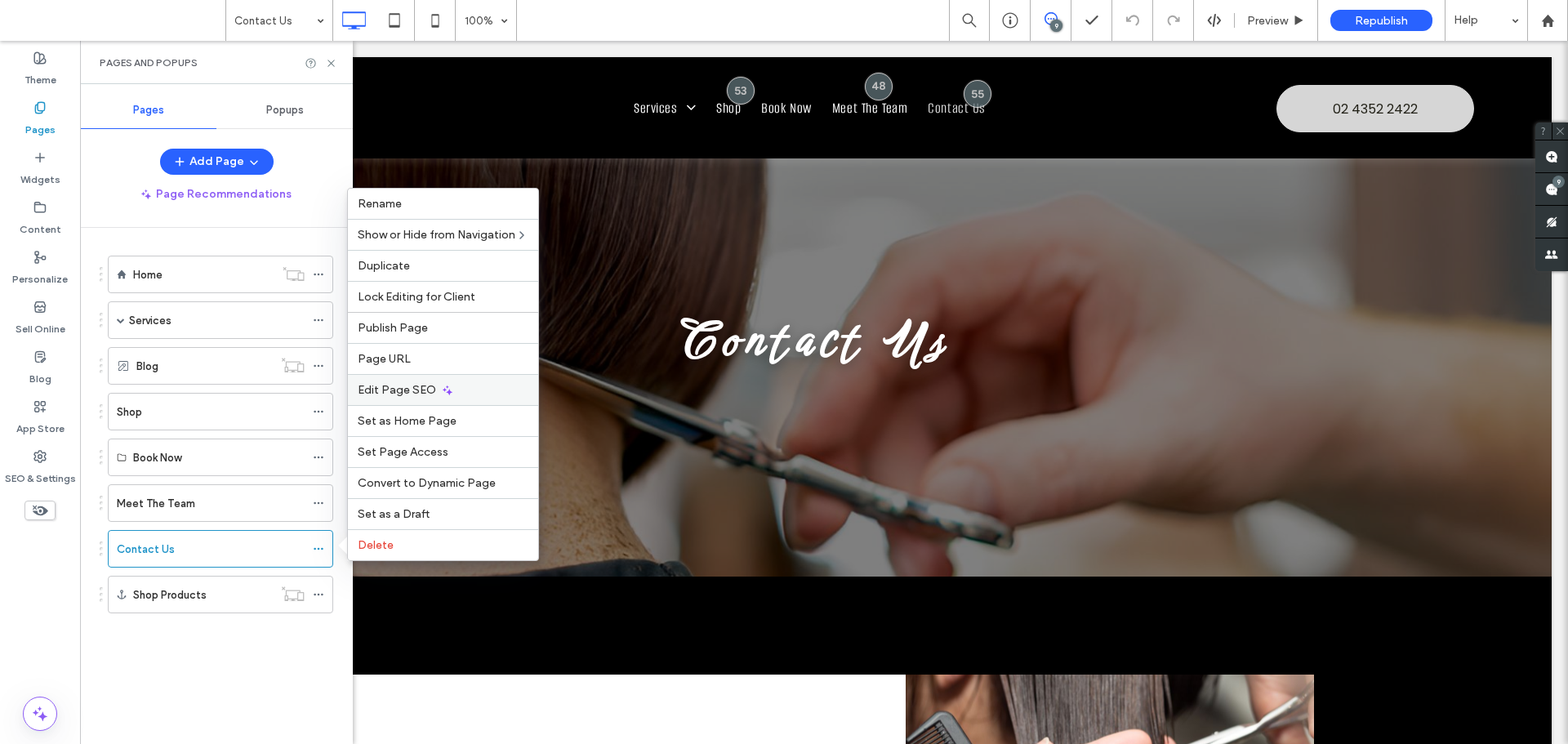
click at [437, 380] on div "Edit Page SEO" at bounding box center [443, 389] width 190 height 31
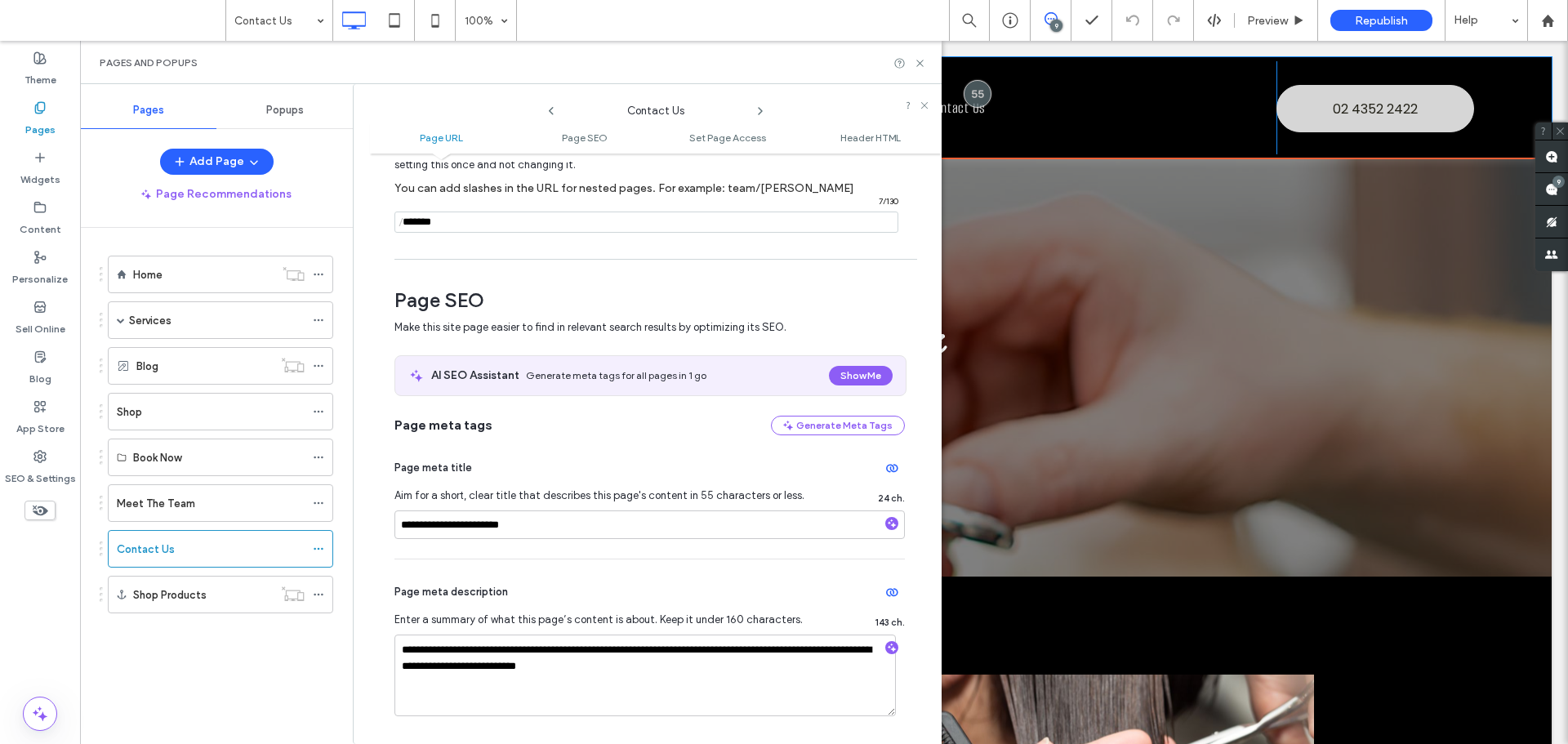
scroll to position [0, 0]
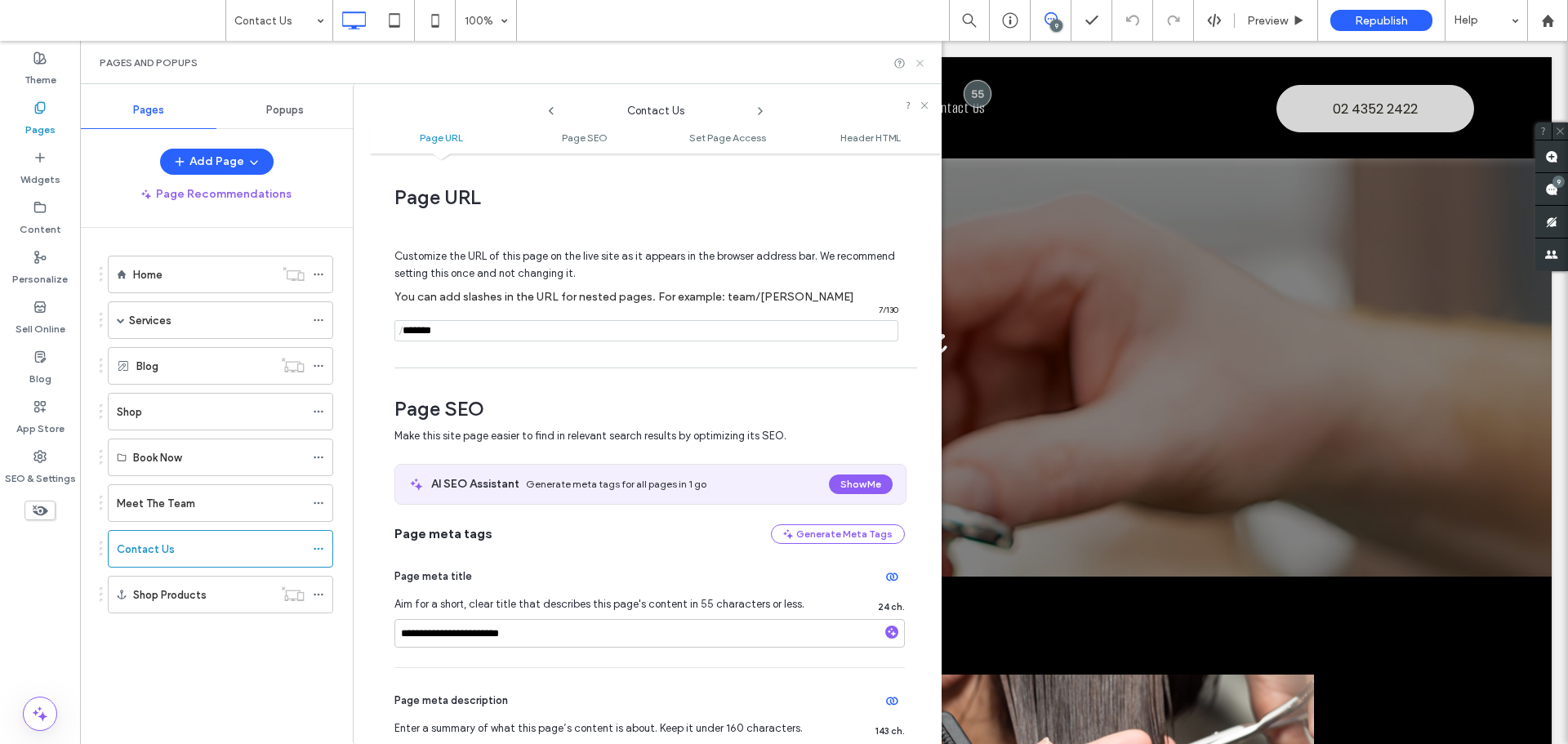
click at [915, 65] on icon at bounding box center [919, 63] width 12 height 12
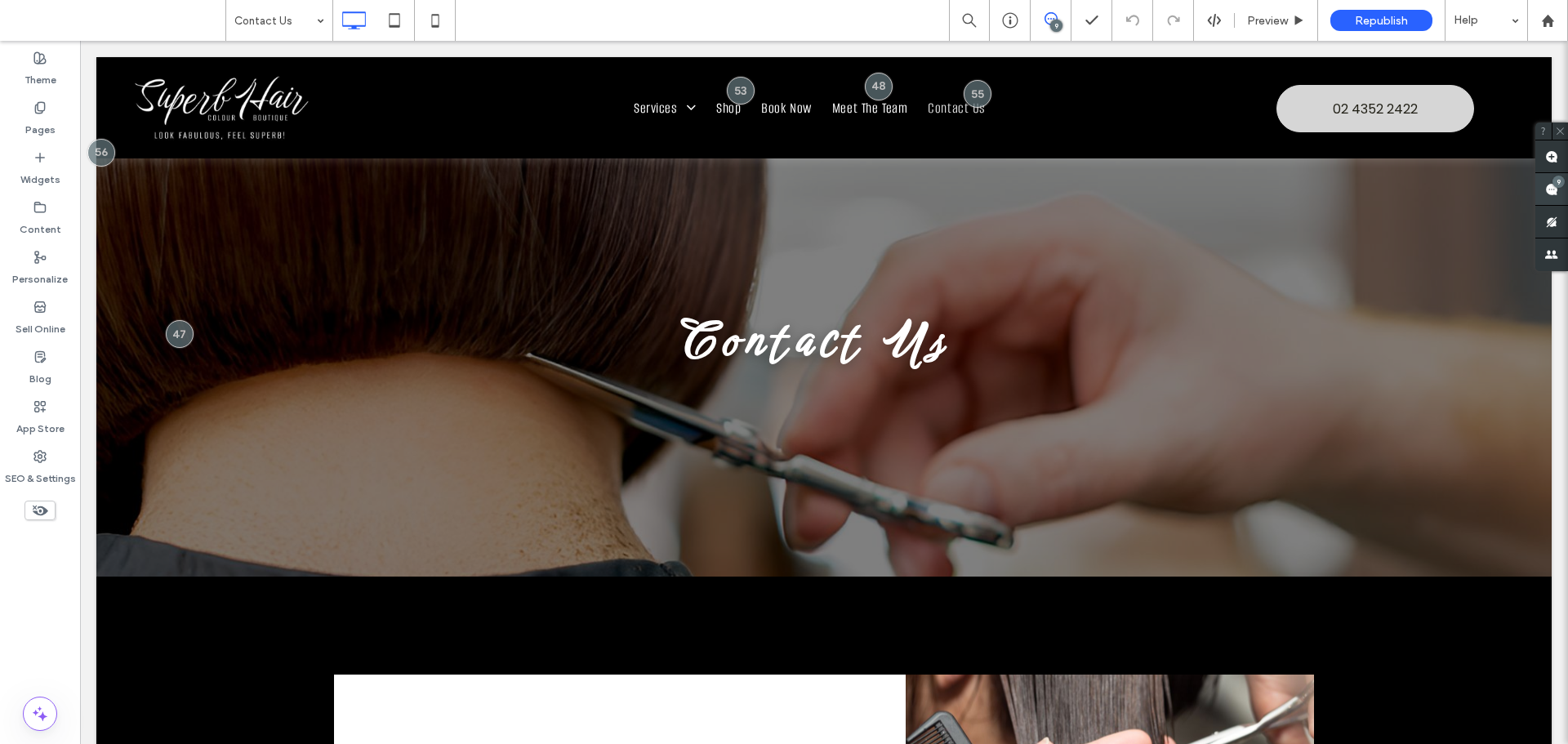
click at [1556, 199] on span at bounding box center [1551, 188] width 33 height 32
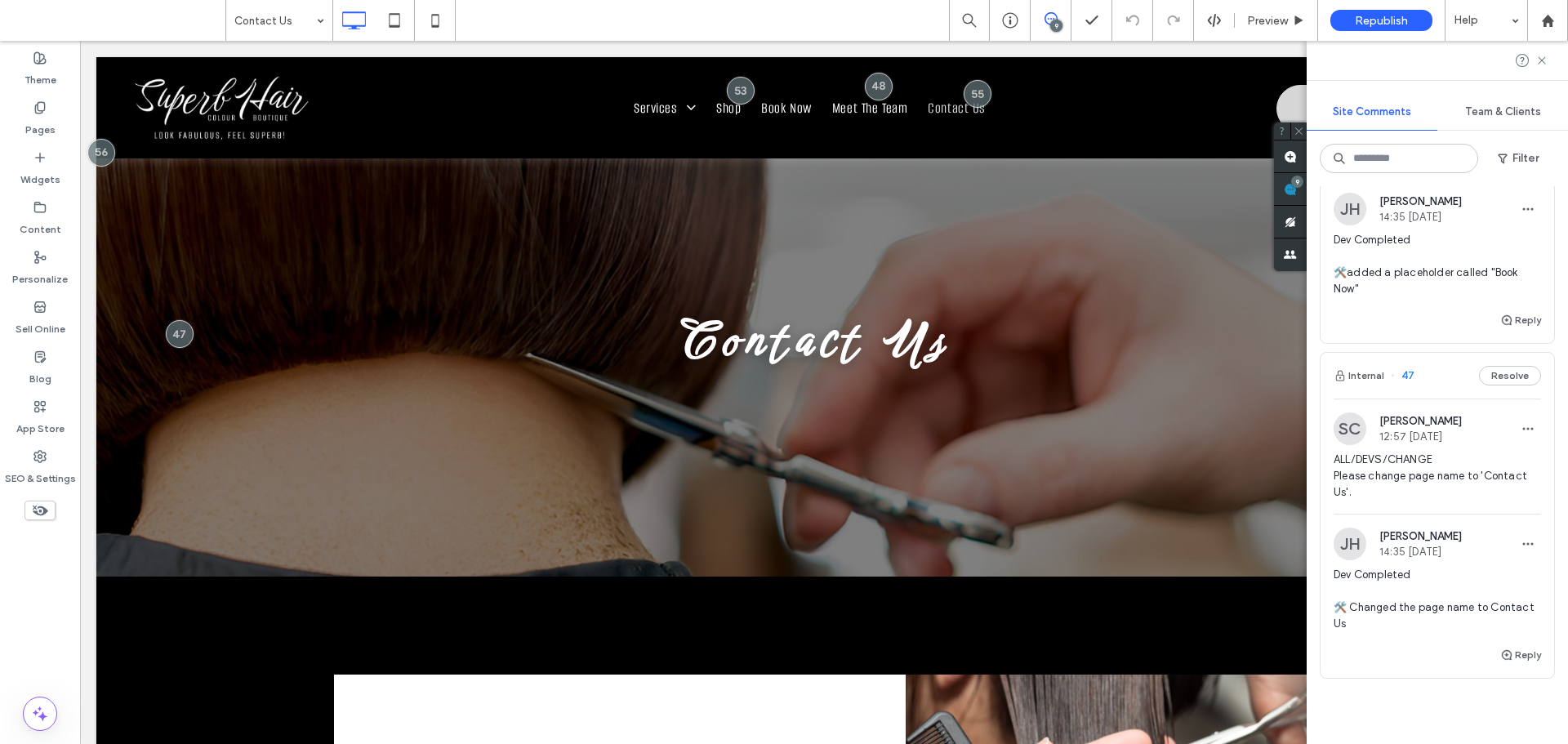
scroll to position [2476, 0]
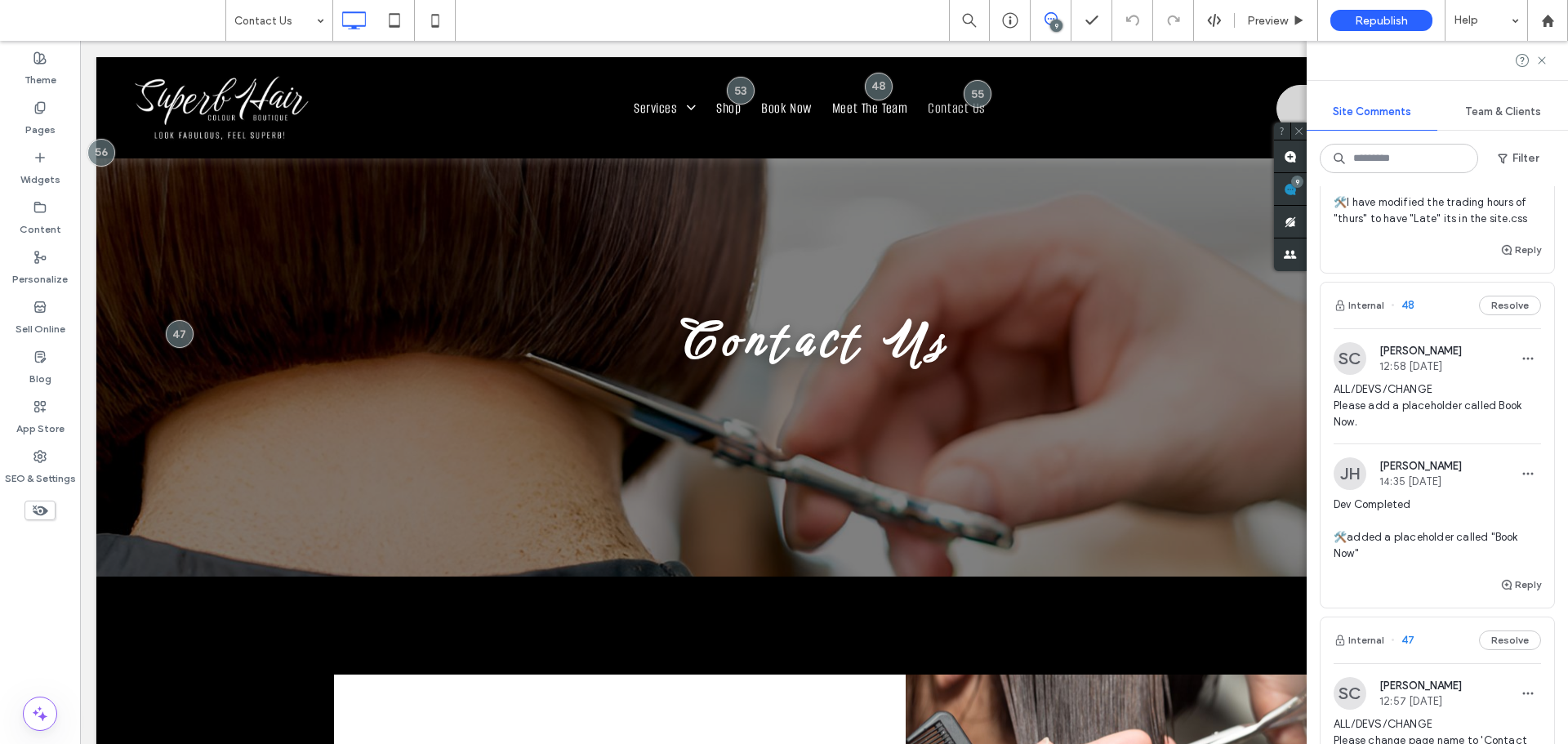
click at [1438, 431] on span "ALL/DEVS/CHANGE Please add a placeholder called Book Now." at bounding box center [1437, 405] width 207 height 49
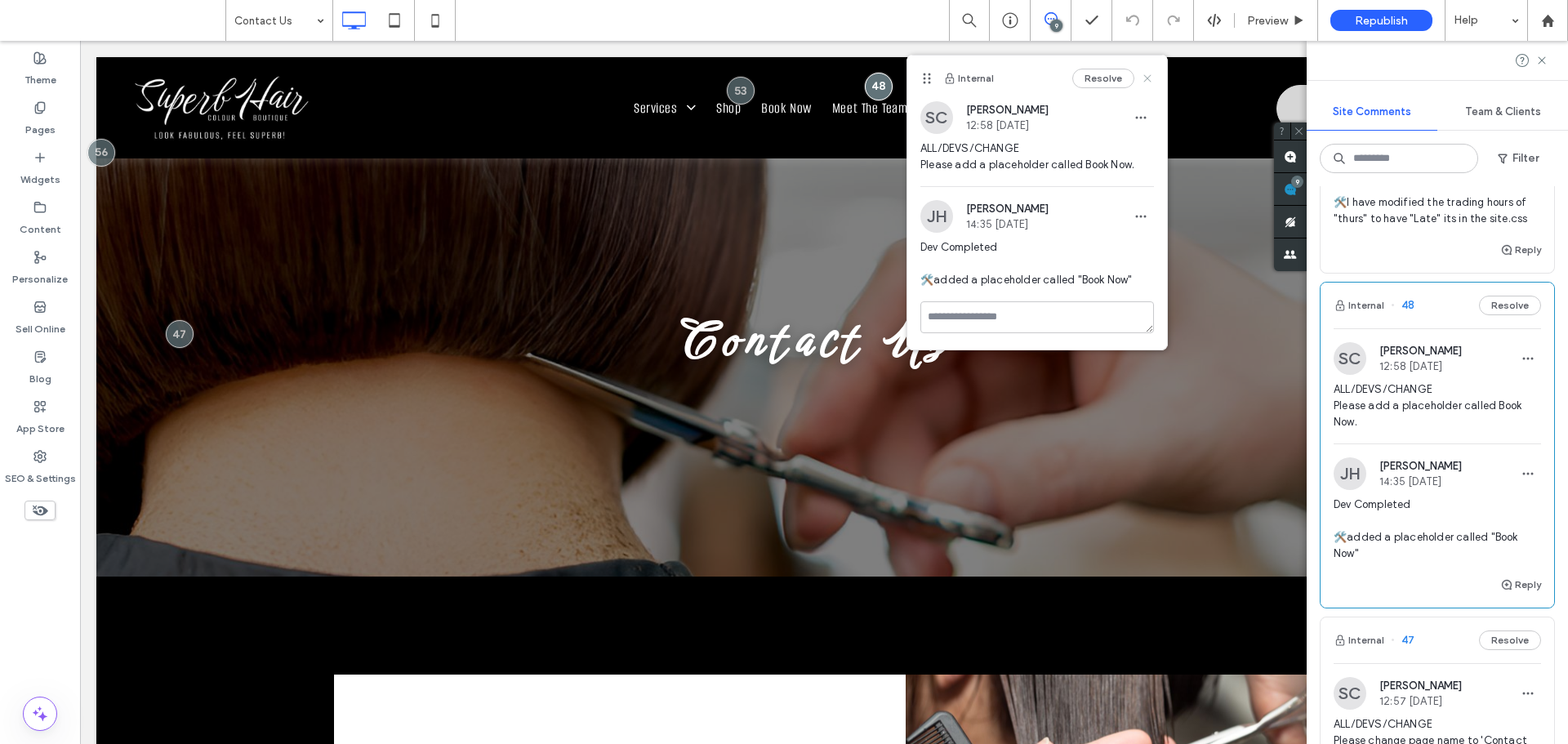
click at [1145, 78] on icon at bounding box center [1147, 79] width 13 height 13
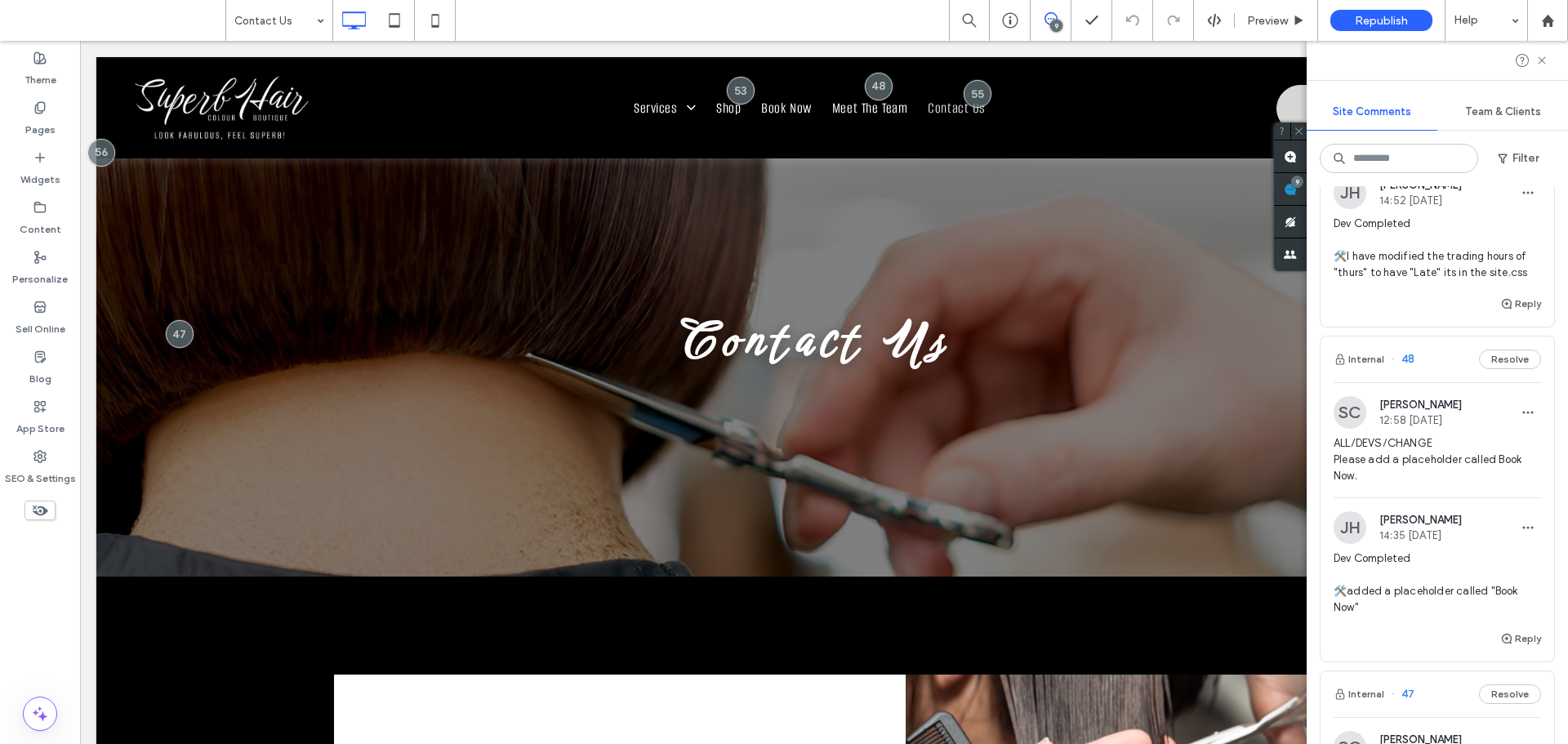
scroll to position [2395, 0]
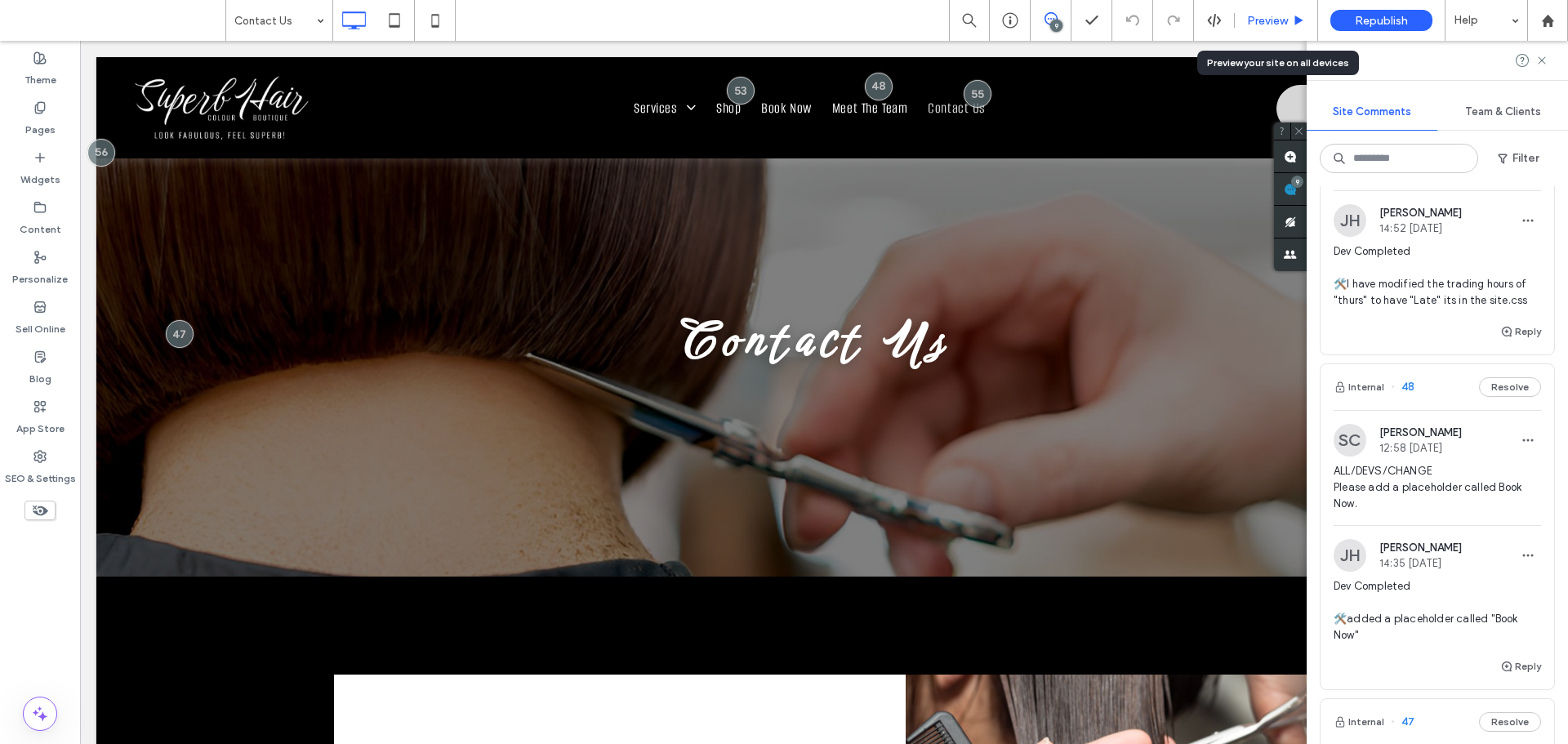
click at [1257, 5] on div "Preview" at bounding box center [1276, 20] width 83 height 41
click at [1265, 16] on span "Preview" at bounding box center [1267, 21] width 41 height 14
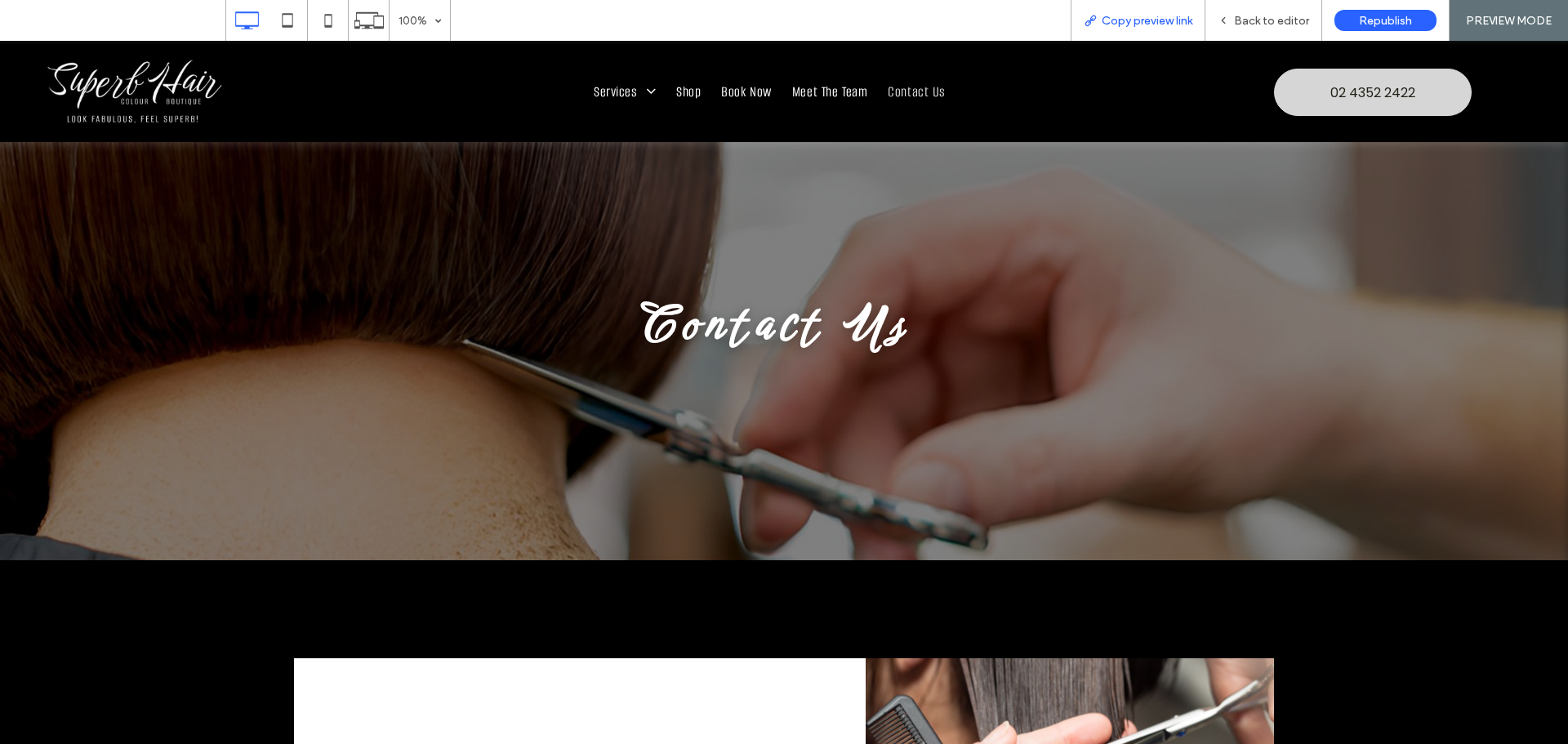
drag, startPoint x: 1178, startPoint y: 20, endPoint x: 1079, endPoint y: 6, distance: 100.0
click at [1177, 20] on span "Copy preview link" at bounding box center [1147, 21] width 91 height 14
click at [1264, 26] on span "Back to editor" at bounding box center [1271, 21] width 75 height 14
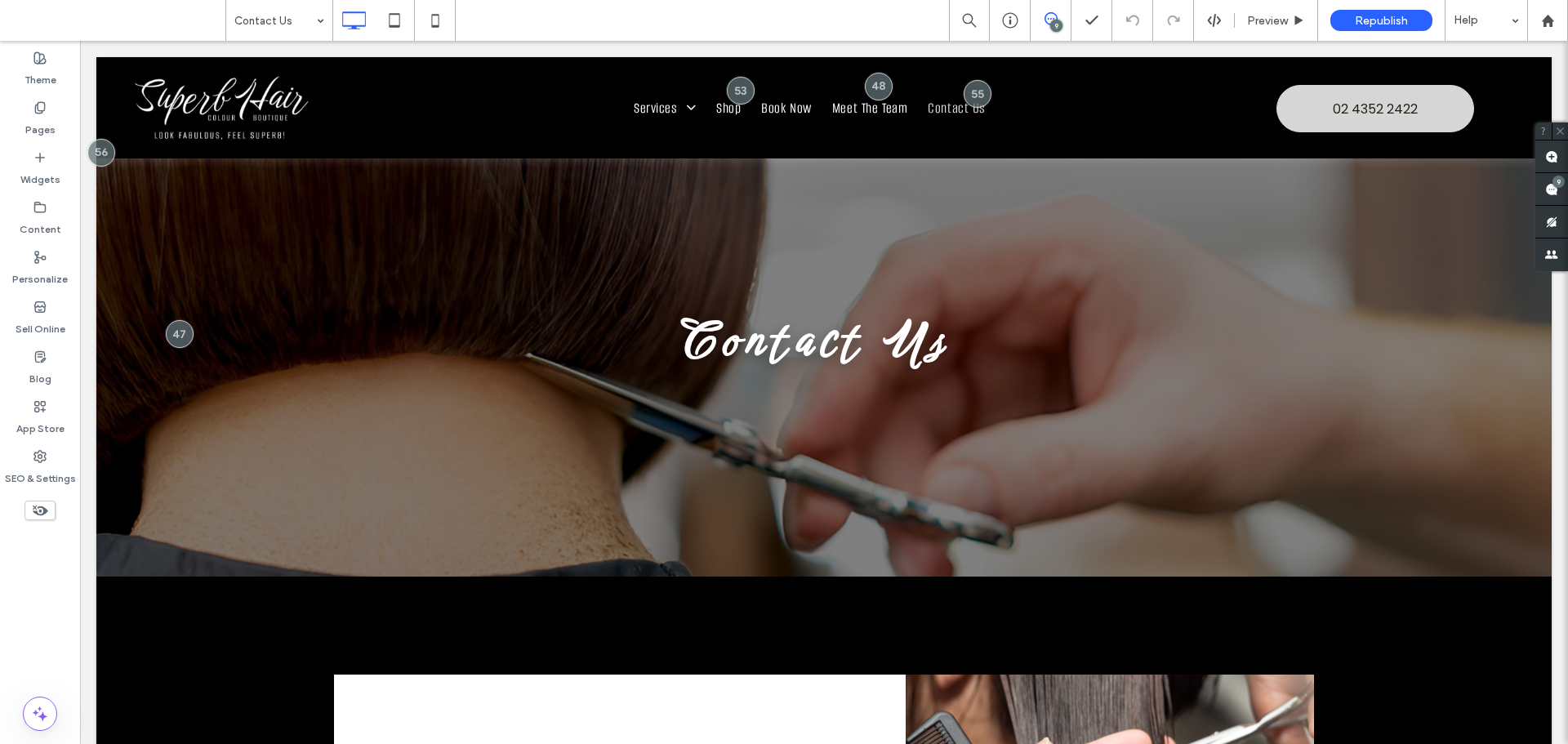
click at [1047, 12] on icon at bounding box center [1051, 19] width 13 height 13
click at [1052, 17] on icon at bounding box center [1051, 19] width 13 height 13
click at [1551, 185] on use at bounding box center [1551, 189] width 13 height 13
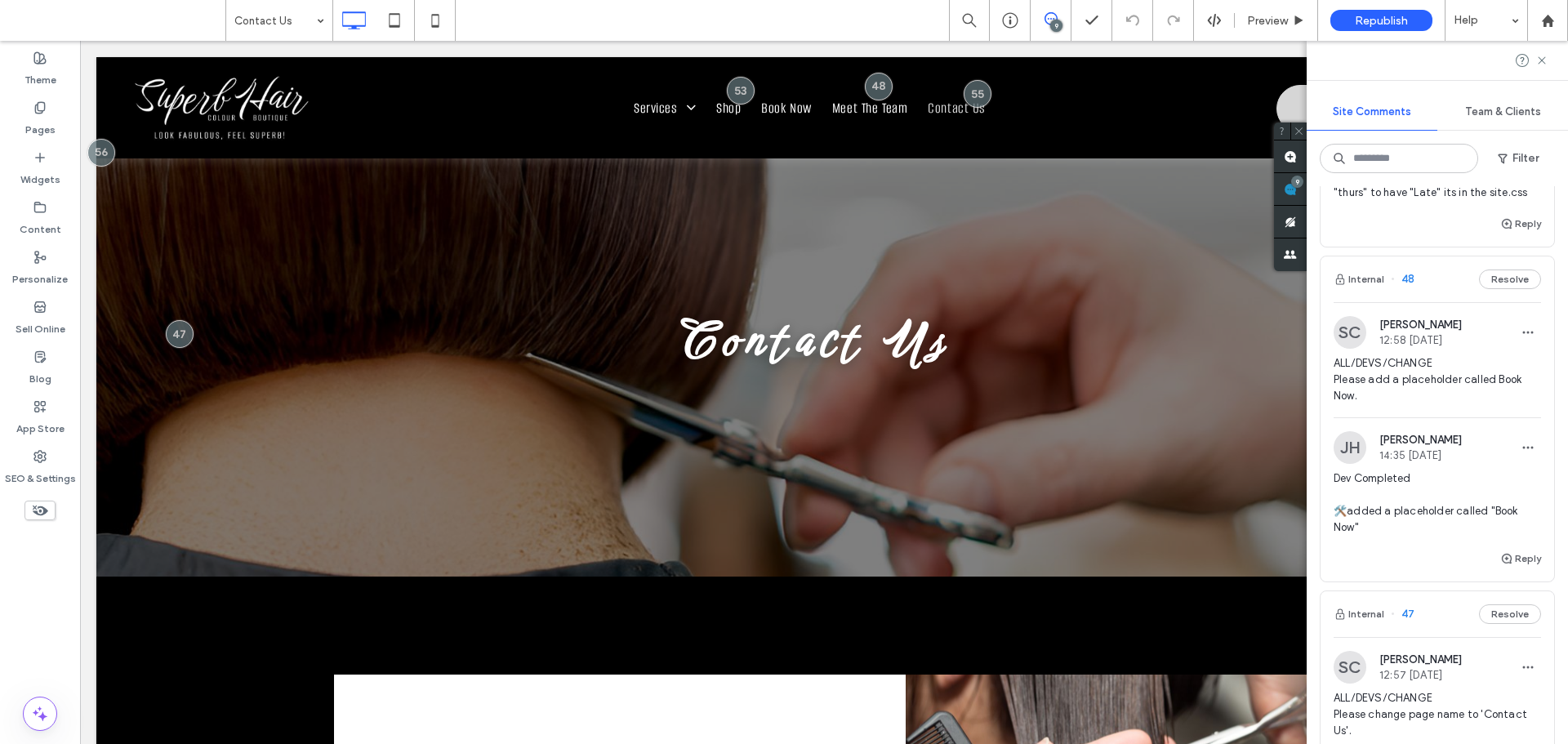
scroll to position [2584, 0]
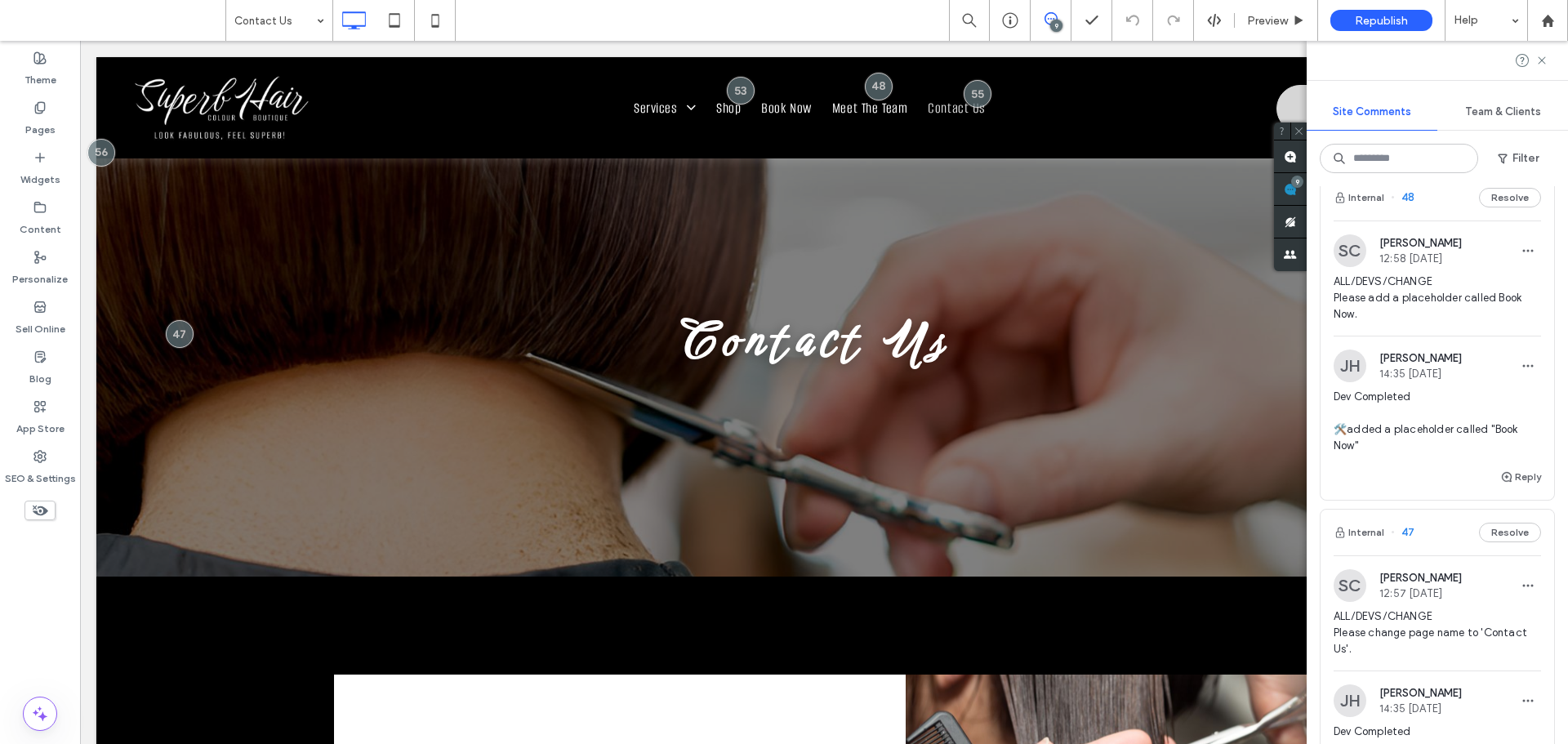
click at [1445, 322] on span "ALL/DEVS/CHANGE Please add a placeholder called Book Now." at bounding box center [1437, 298] width 207 height 49
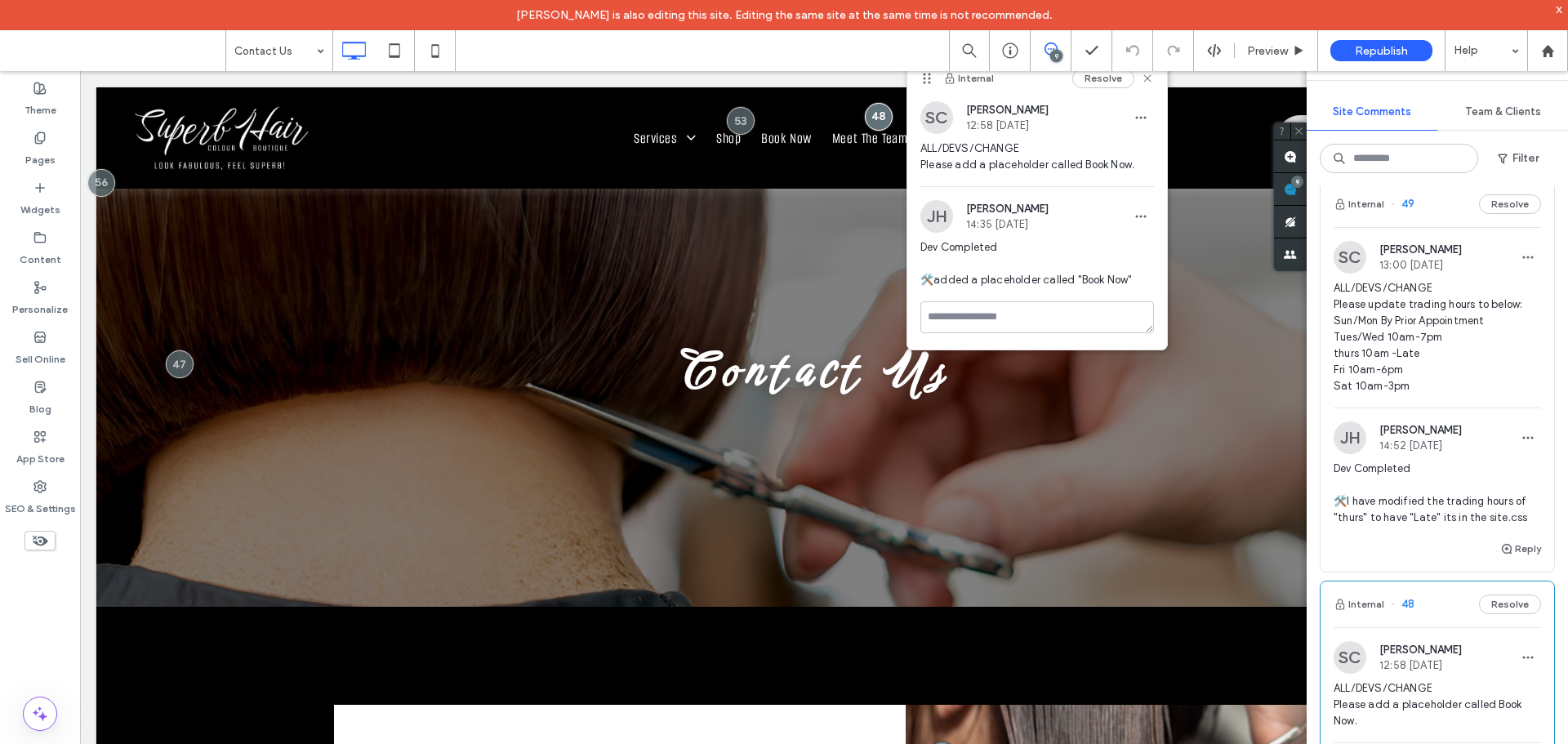
scroll to position [2176, 0]
click at [1430, 364] on span "ALL/DEVS/CHANGE Please update trading hours to below: Sun/Mon By Prior Appointm…" at bounding box center [1437, 339] width 207 height 114
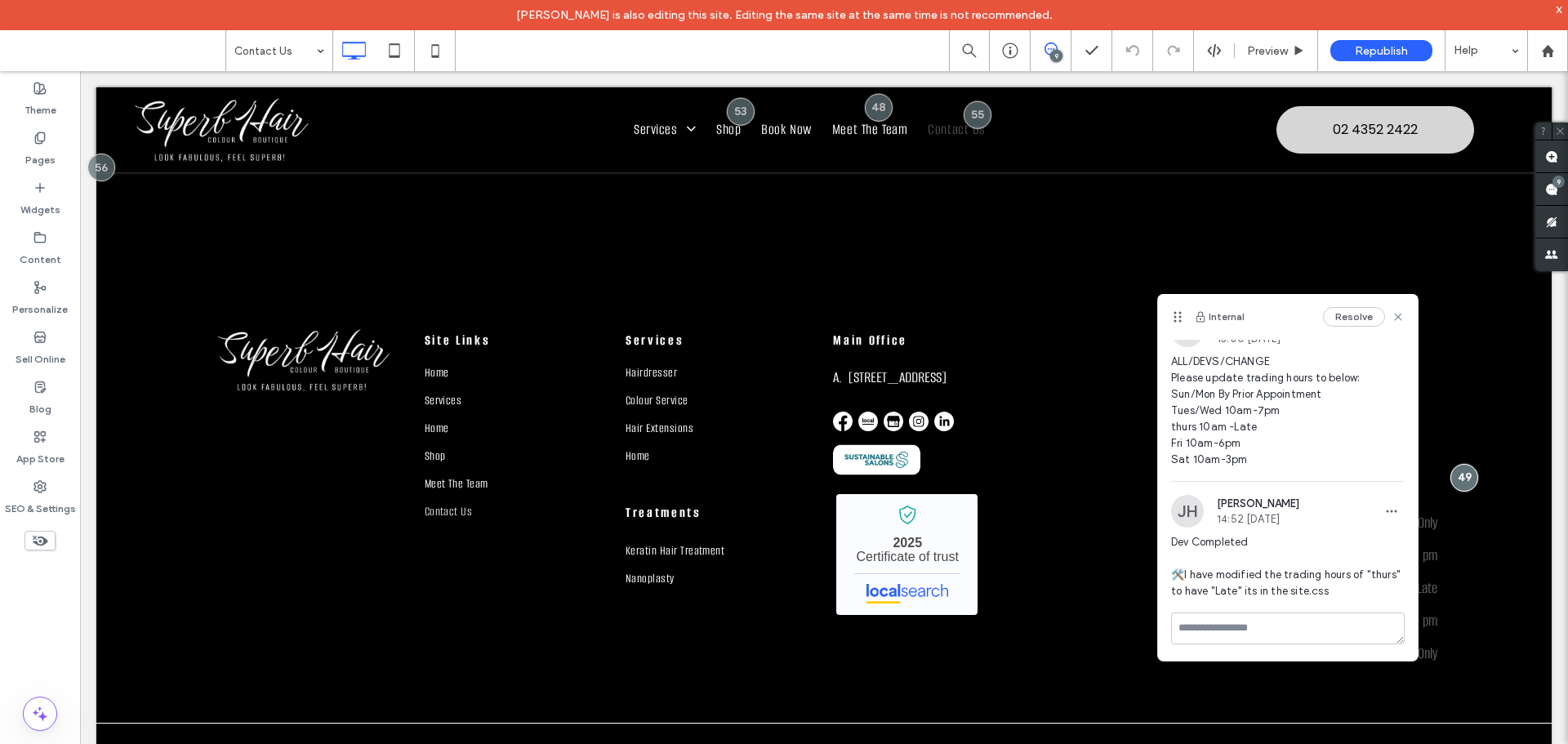
scroll to position [0, 0]
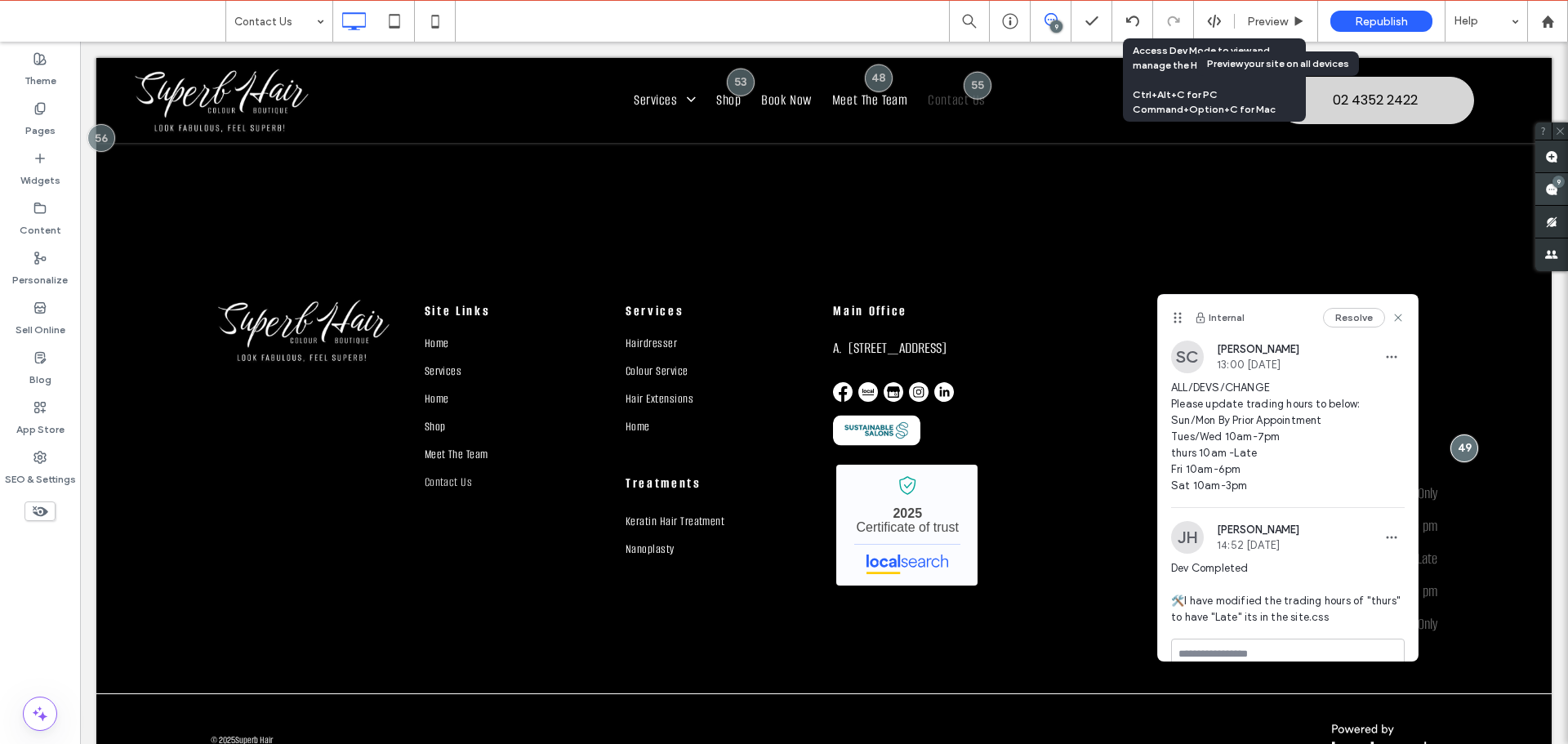
click at [1554, 194] on use at bounding box center [1551, 189] width 13 height 13
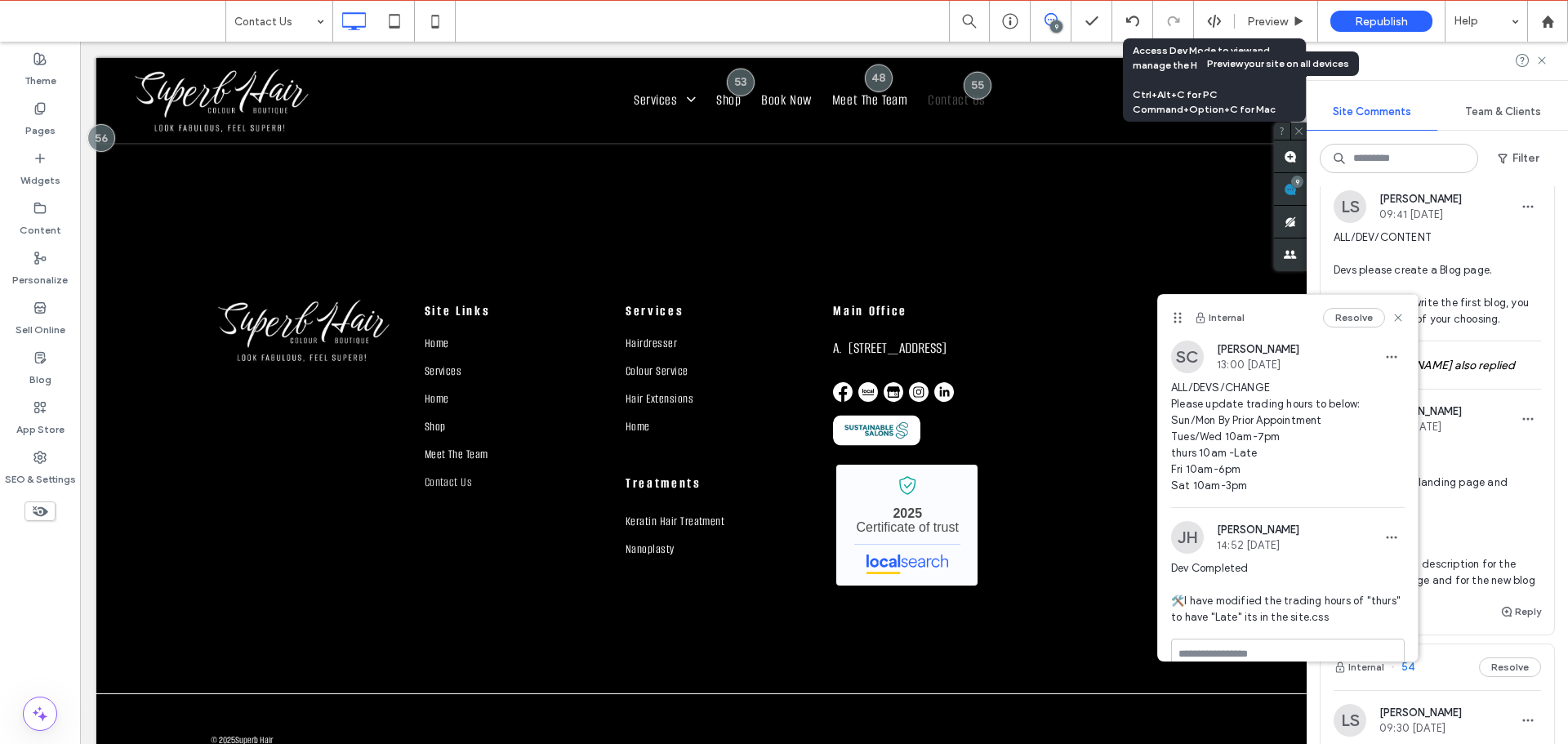
click at [1385, 324] on div "Resolve" at bounding box center [1363, 317] width 82 height 20
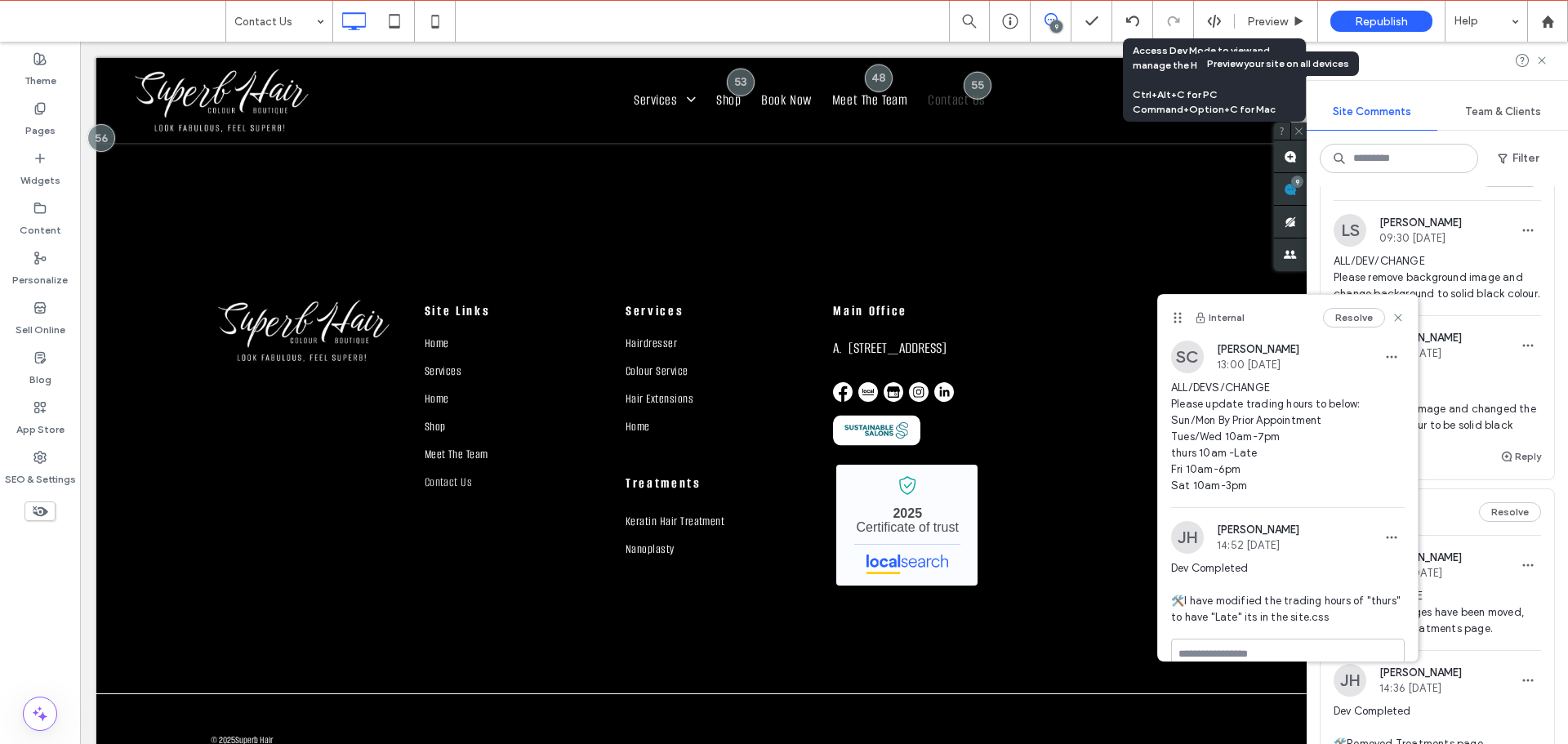
click at [1391, 319] on icon at bounding box center [1398, 317] width 13 height 13
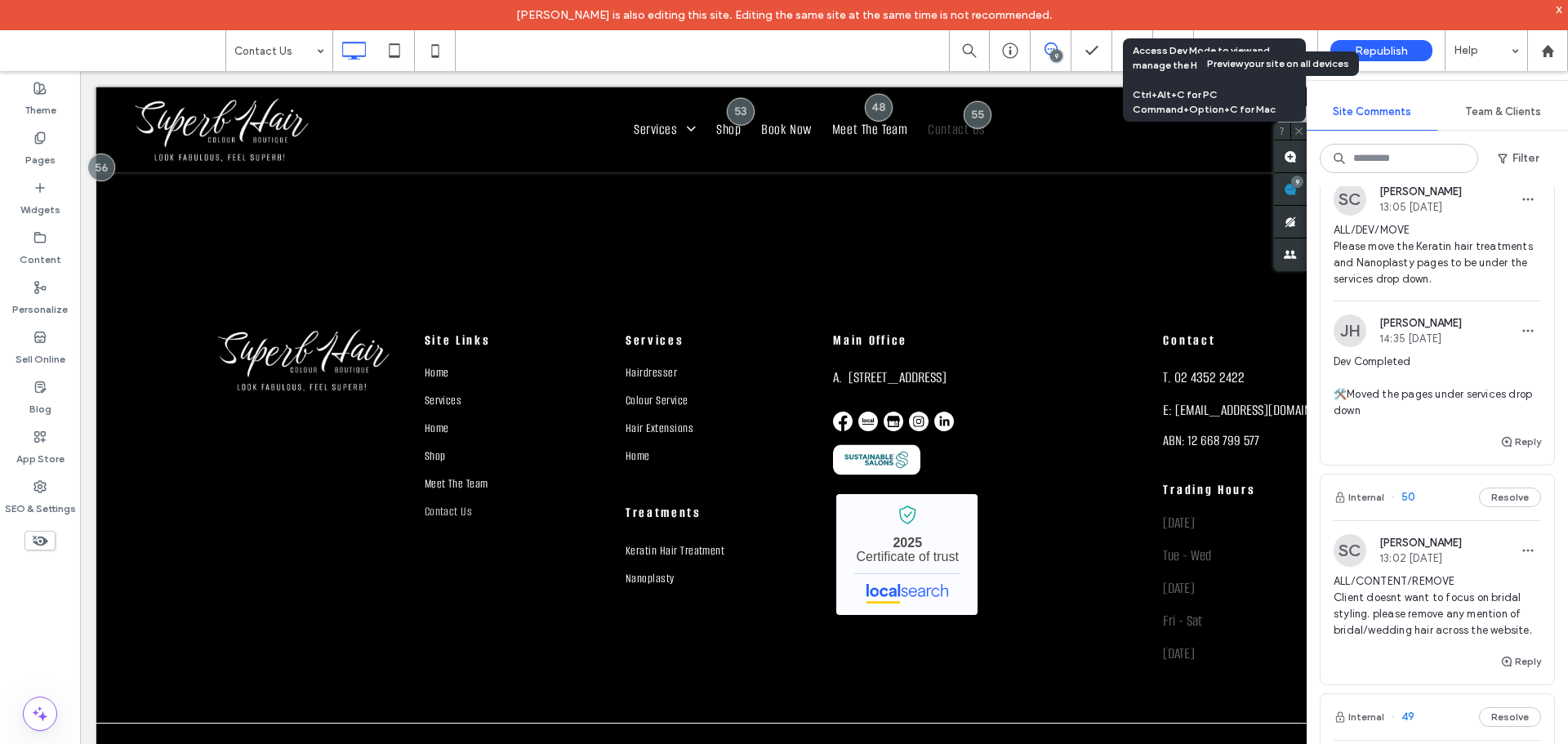
scroll to position [1633, 0]
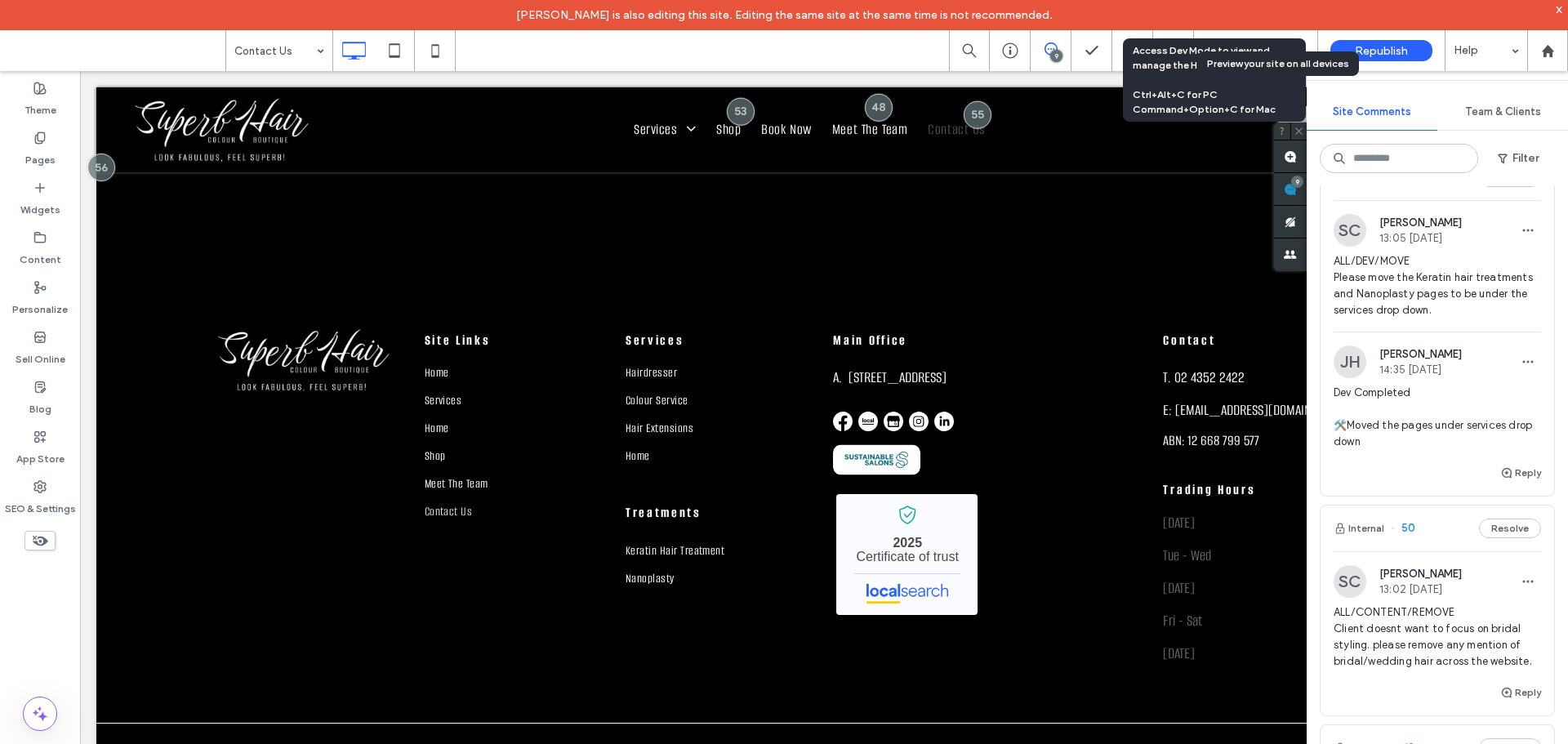
click at [1450, 303] on span "ALL/DEV/MOVE Please move the Keratin hair treatments and Nanoplasty pages to be…" at bounding box center [1437, 285] width 207 height 65
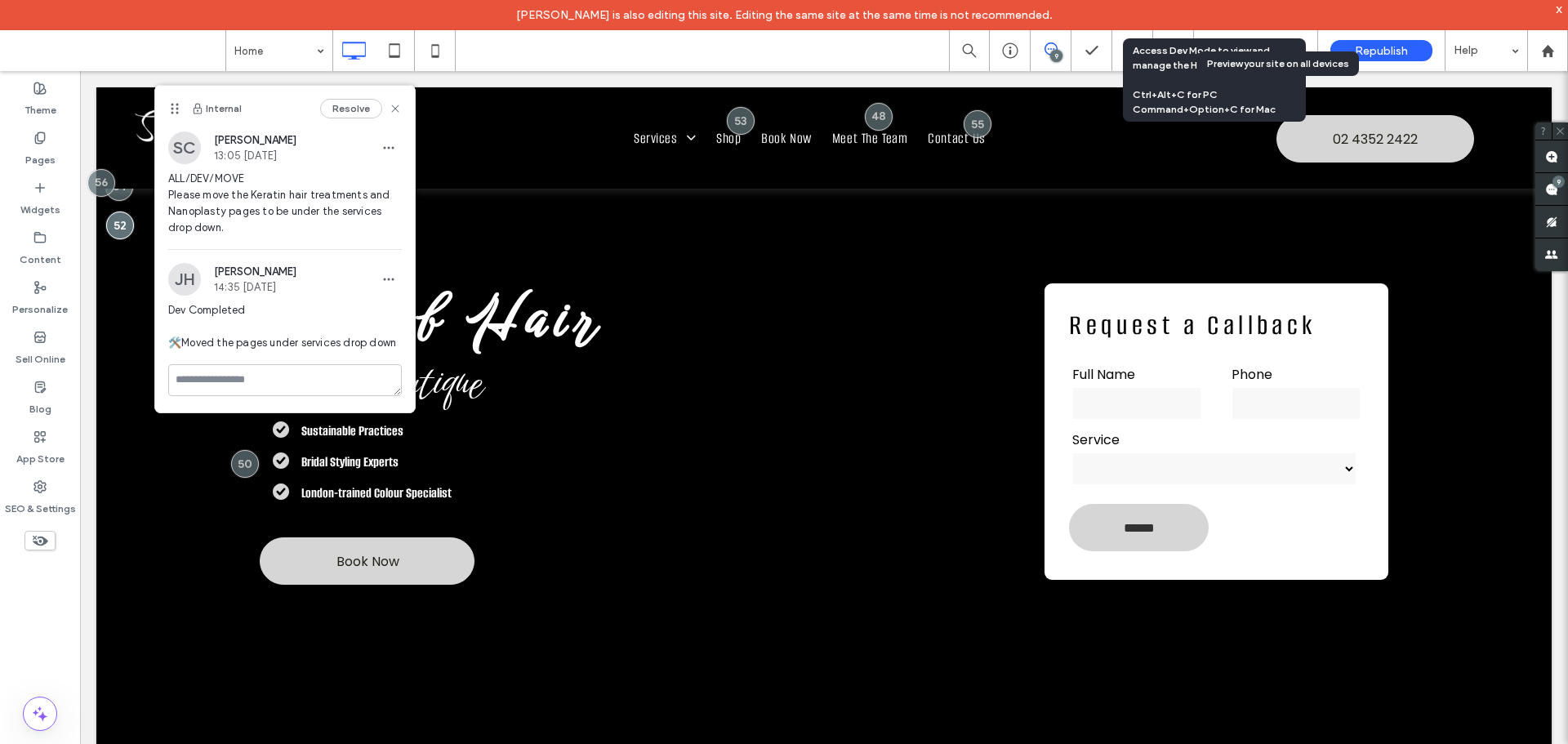
click at [1050, 50] on icon at bounding box center [1051, 49] width 13 height 13
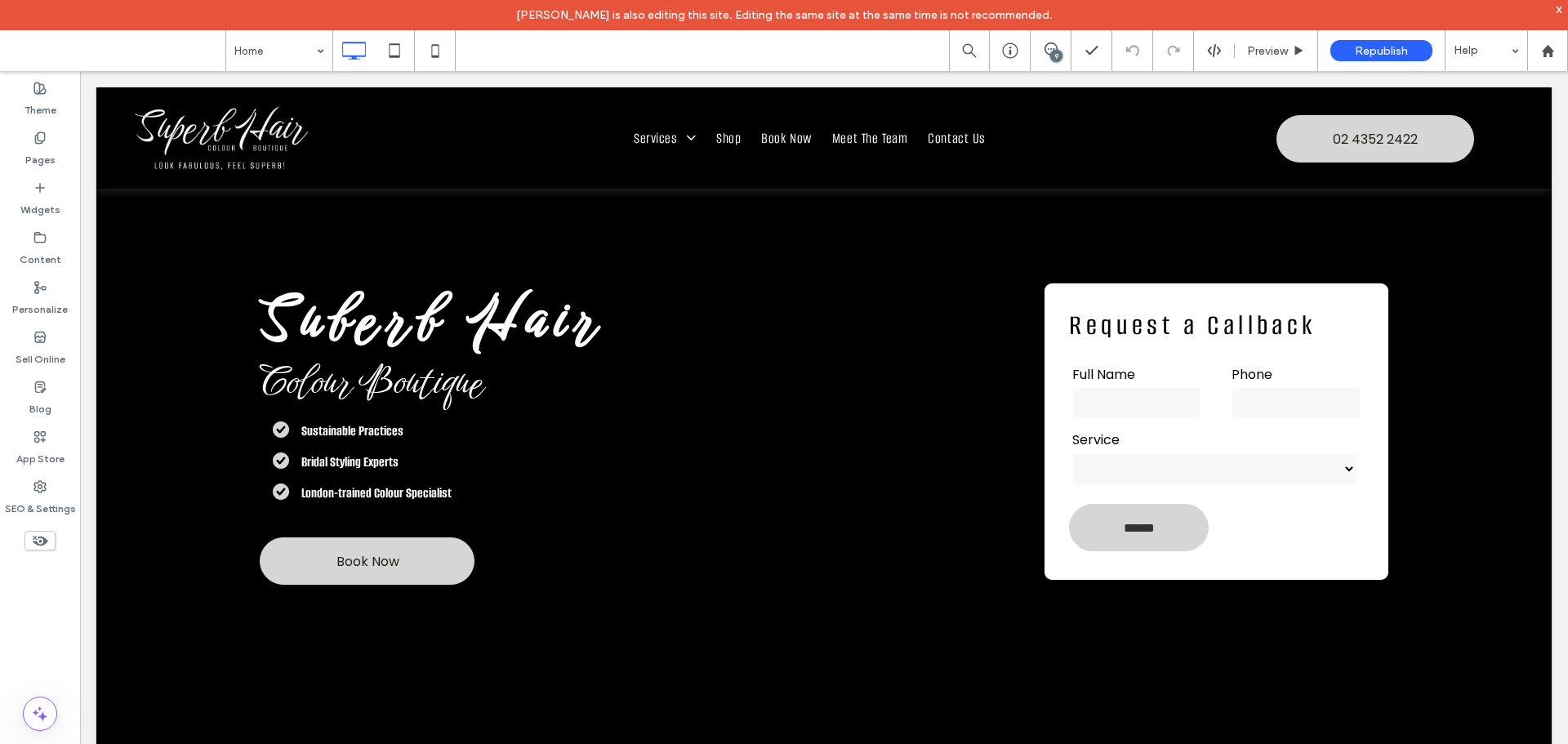
click at [1055, 56] on div "9" at bounding box center [1056, 55] width 12 height 12
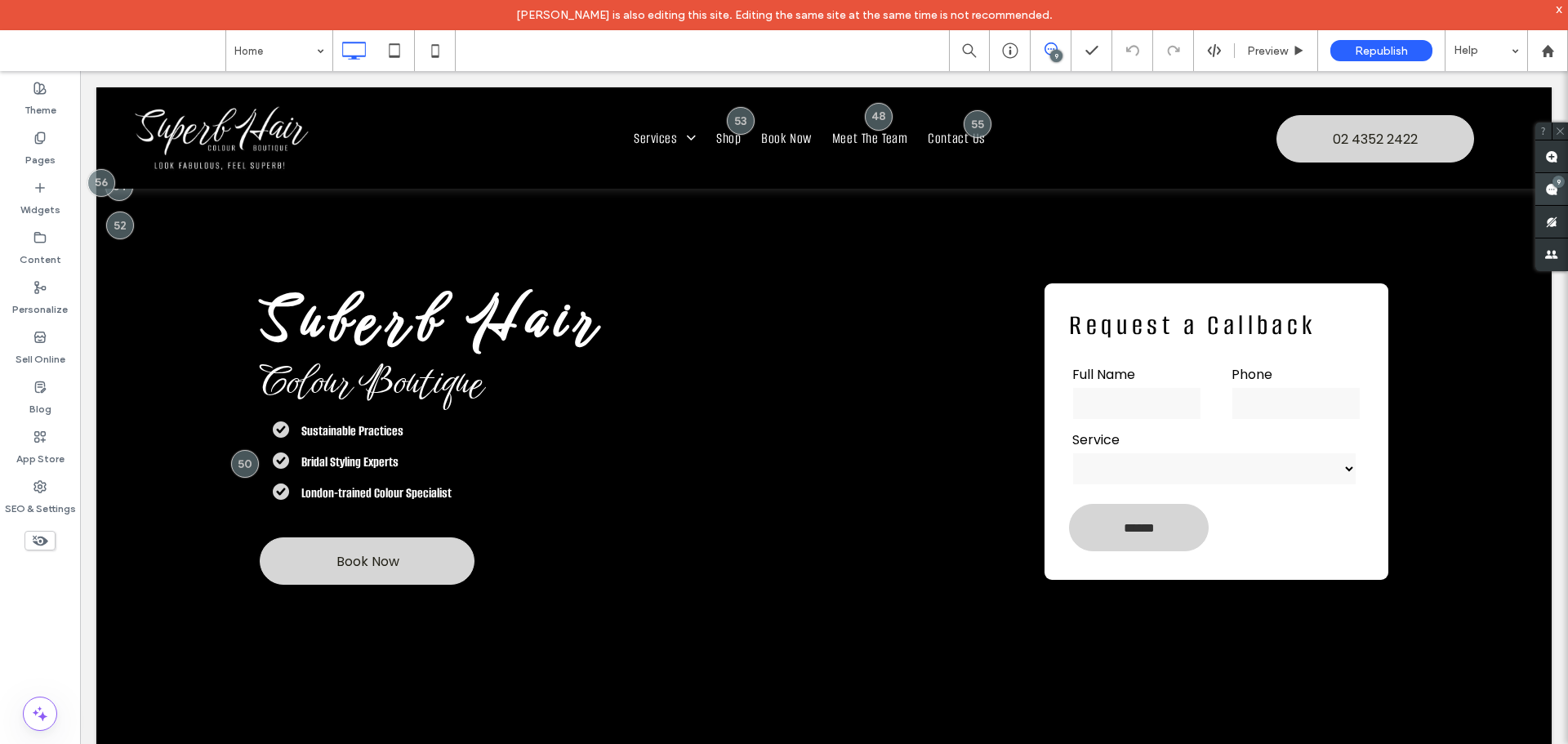
click at [1551, 184] on use at bounding box center [1551, 189] width 13 height 13
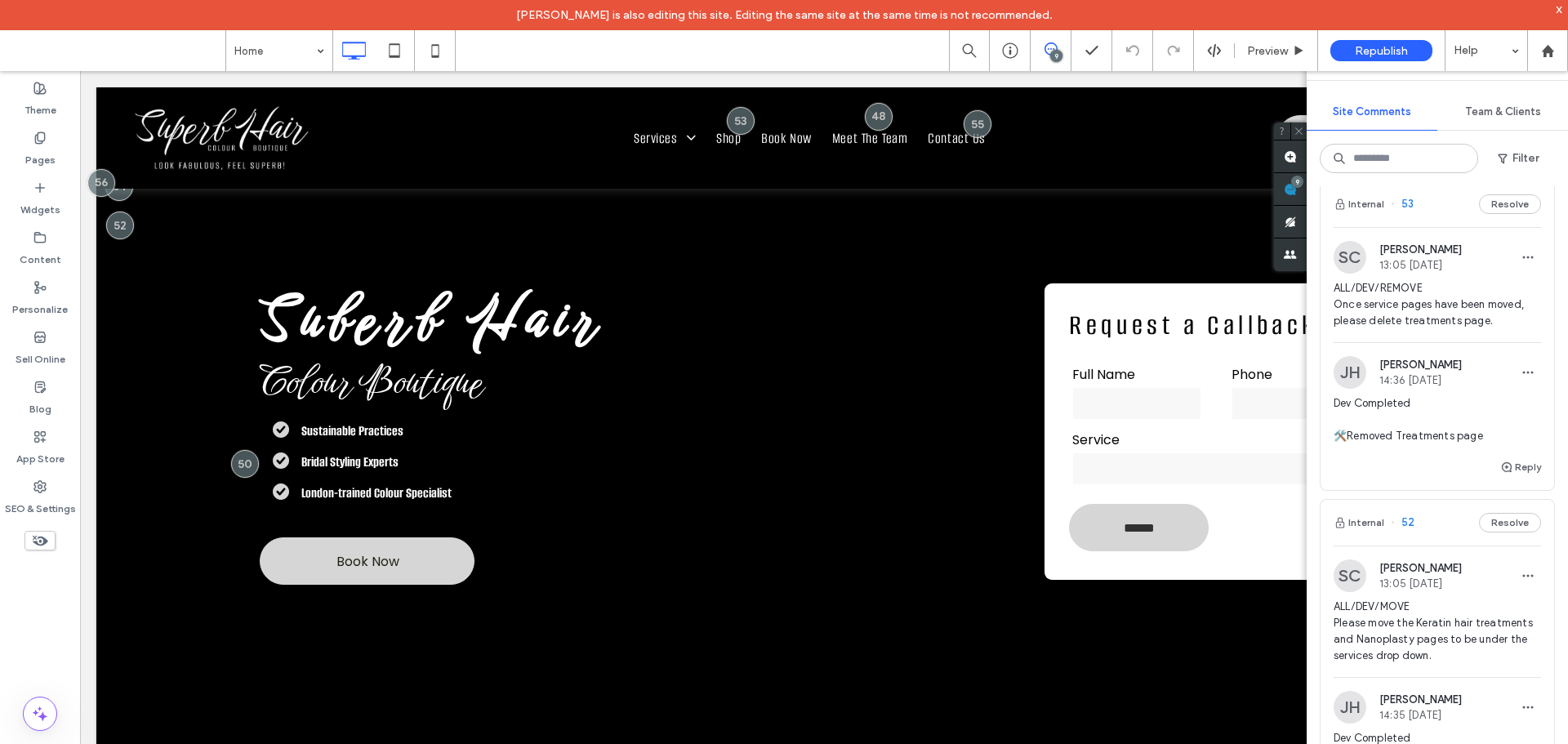
scroll to position [1287, 0]
click at [1460, 330] on span "ALL/DEV/REMOVE Once service pages have been moved, please delete treatments pag…" at bounding box center [1437, 305] width 207 height 49
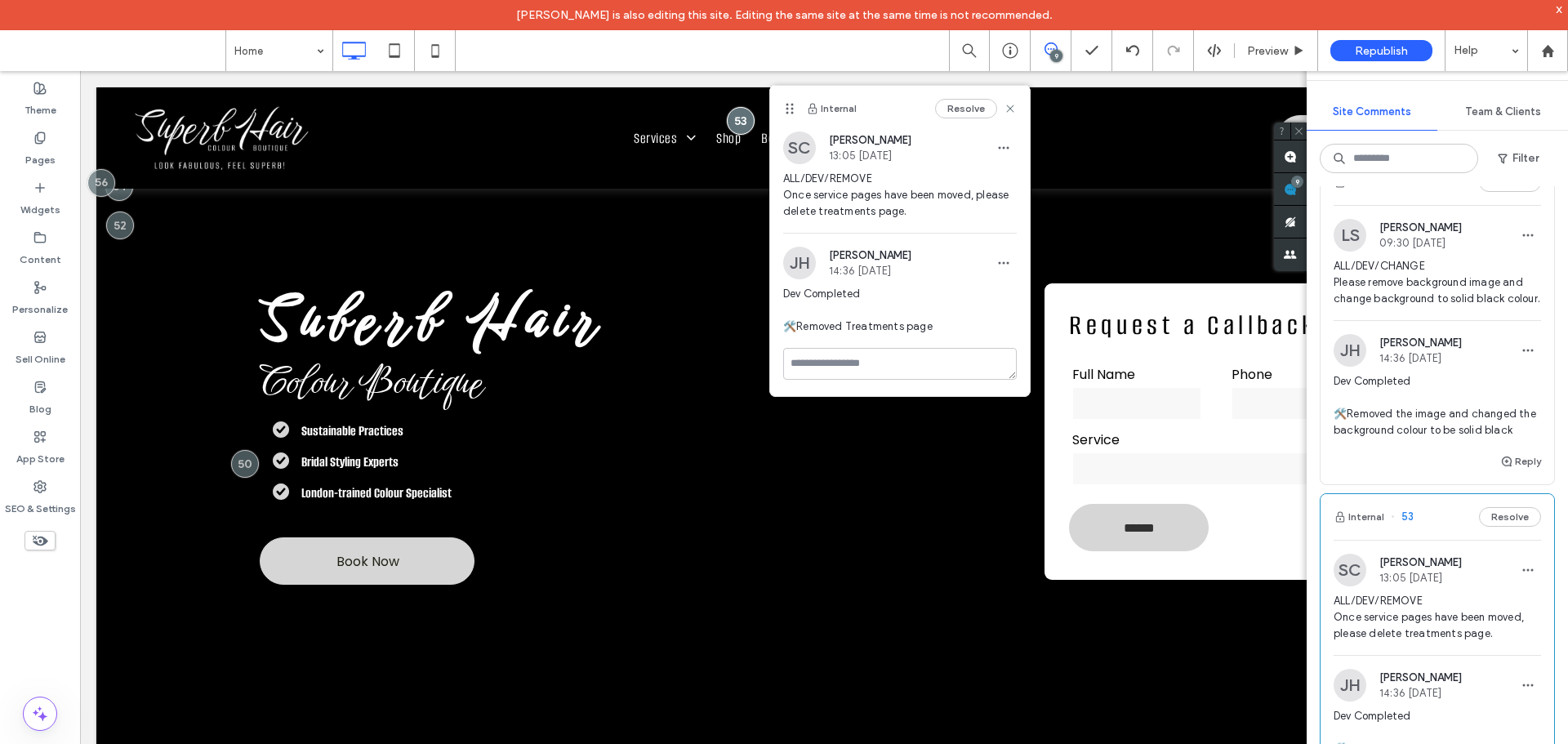
scroll to position [961, 0]
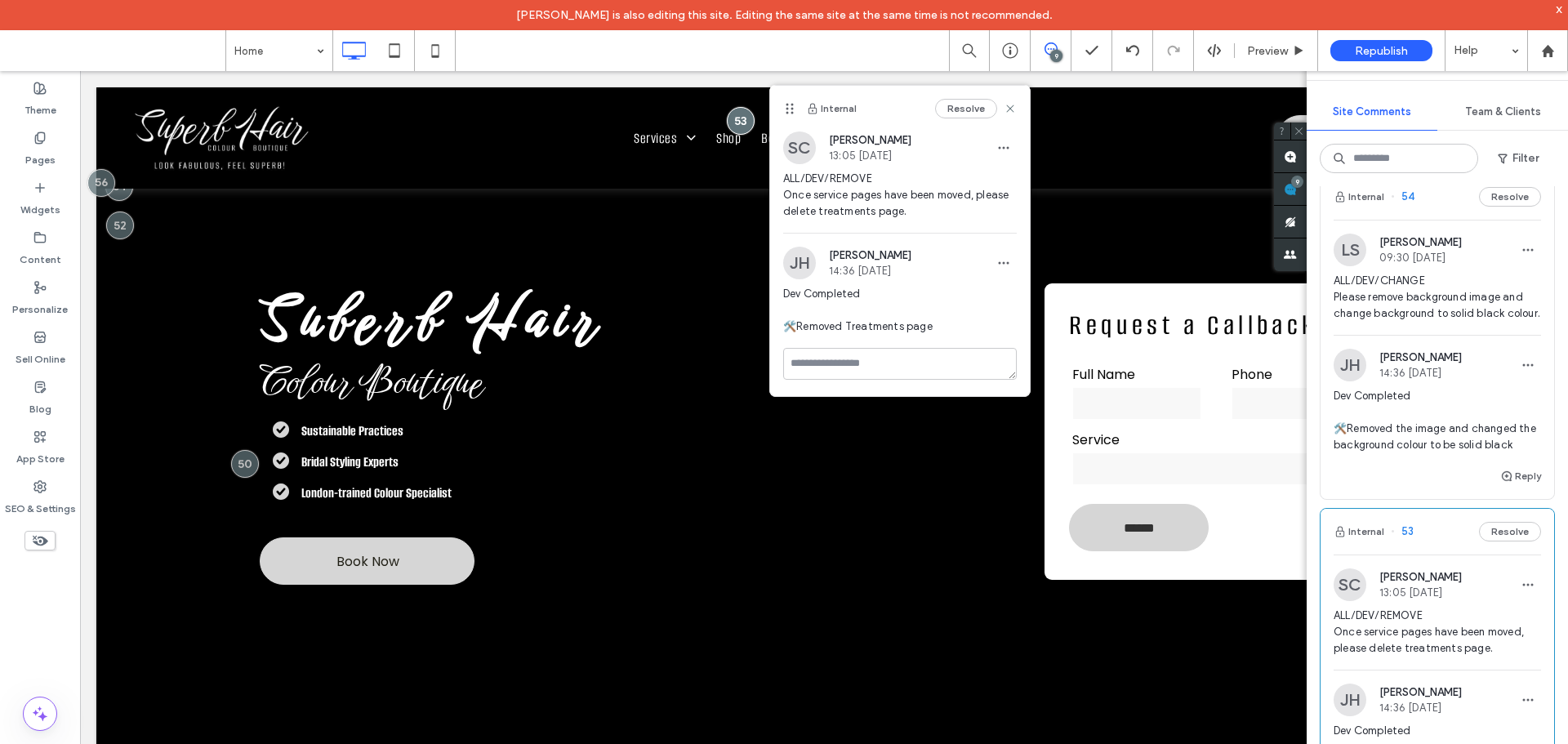
click at [1447, 304] on span "ALL/DEV/CHANGE Please remove background image and change background to solid bl…" at bounding box center [1437, 297] width 207 height 49
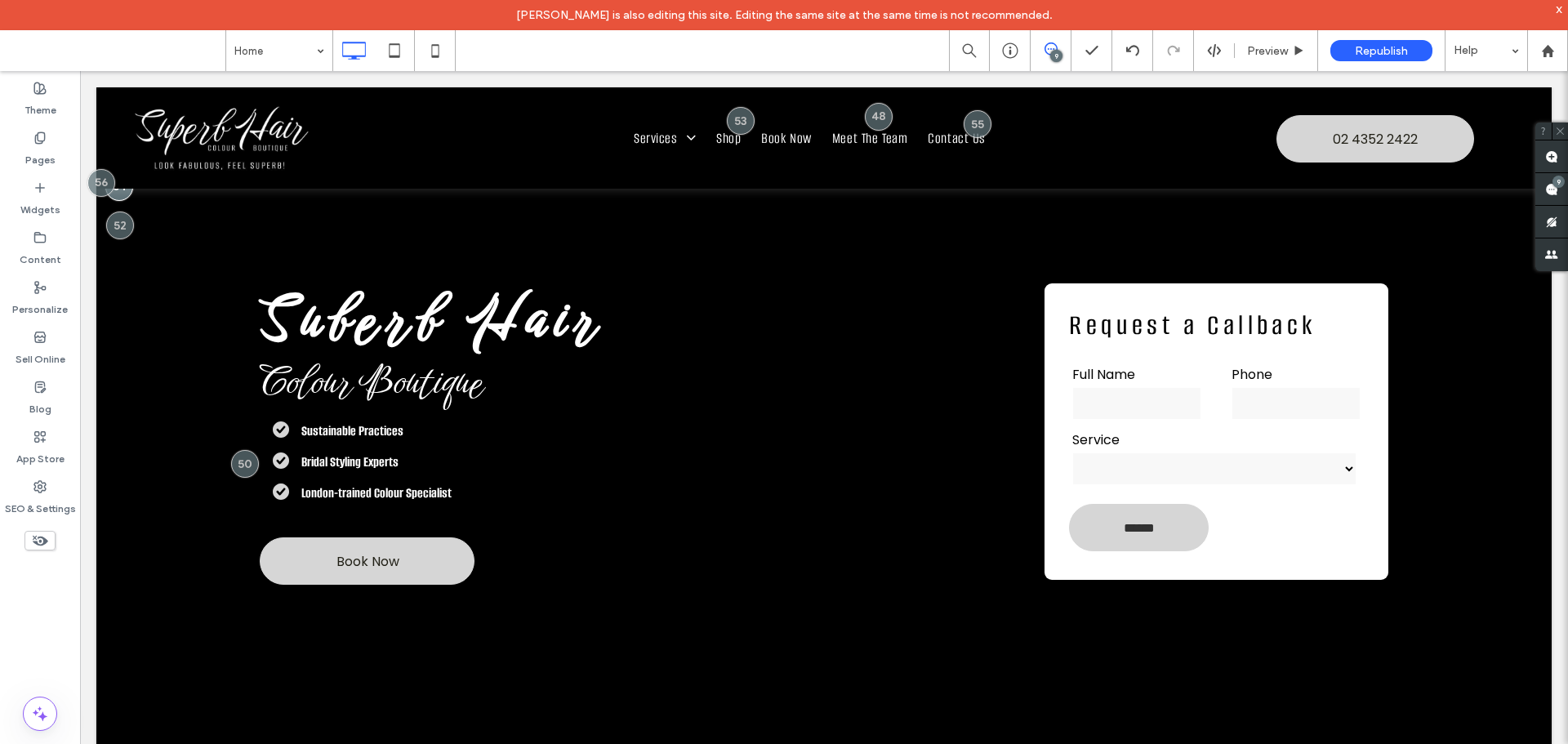
scroll to position [0, 0]
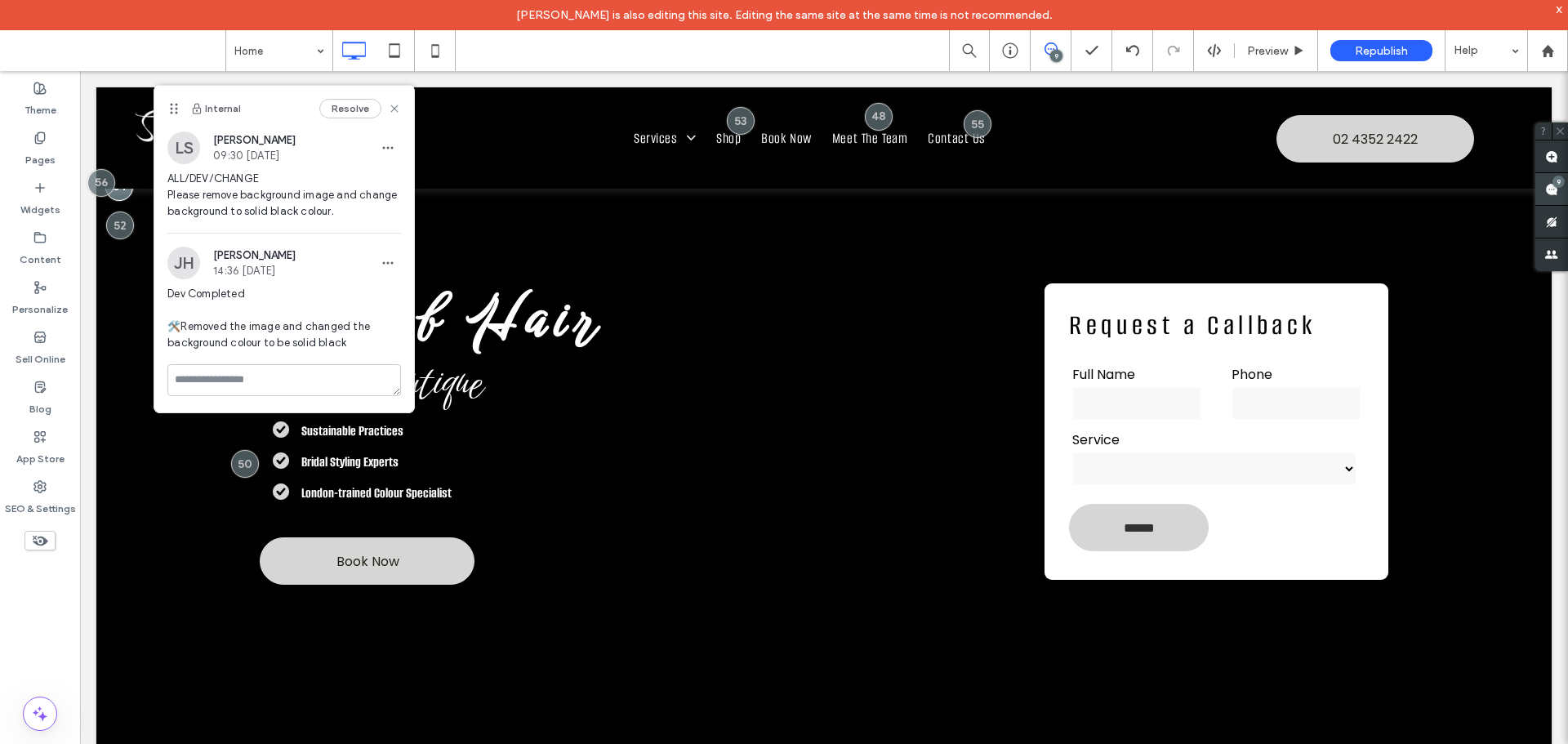
click at [1540, 188] on span at bounding box center [1551, 188] width 33 height 32
click at [1543, 189] on span at bounding box center [1551, 188] width 33 height 32
click at [1547, 190] on use at bounding box center [1551, 189] width 13 height 13
click at [1553, 191] on use at bounding box center [1551, 189] width 13 height 13
click at [1551, 191] on use at bounding box center [1551, 189] width 13 height 13
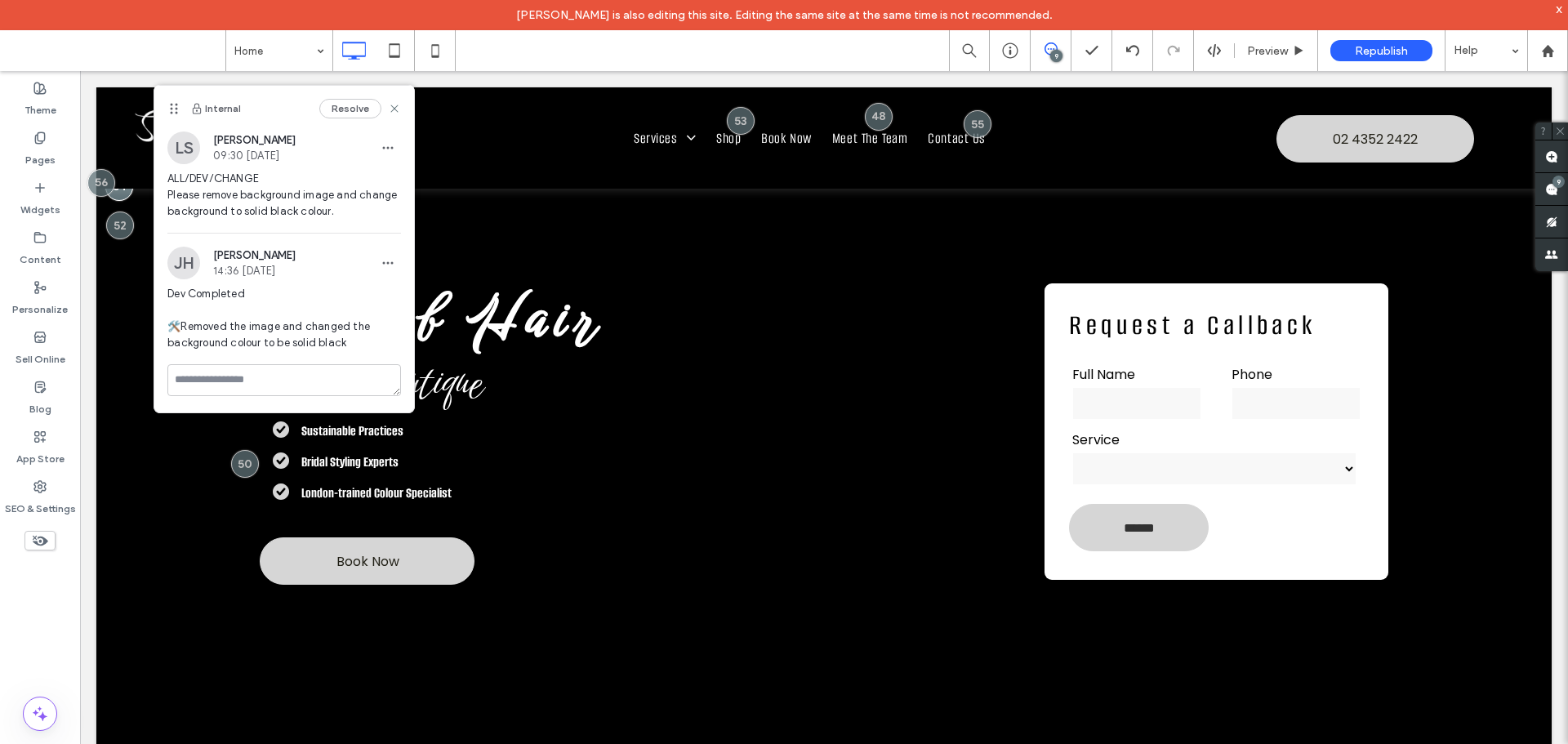
click at [1048, 55] on icon at bounding box center [1051, 49] width 13 height 13
click at [1049, 57] on div "9" at bounding box center [1051, 50] width 40 height 17
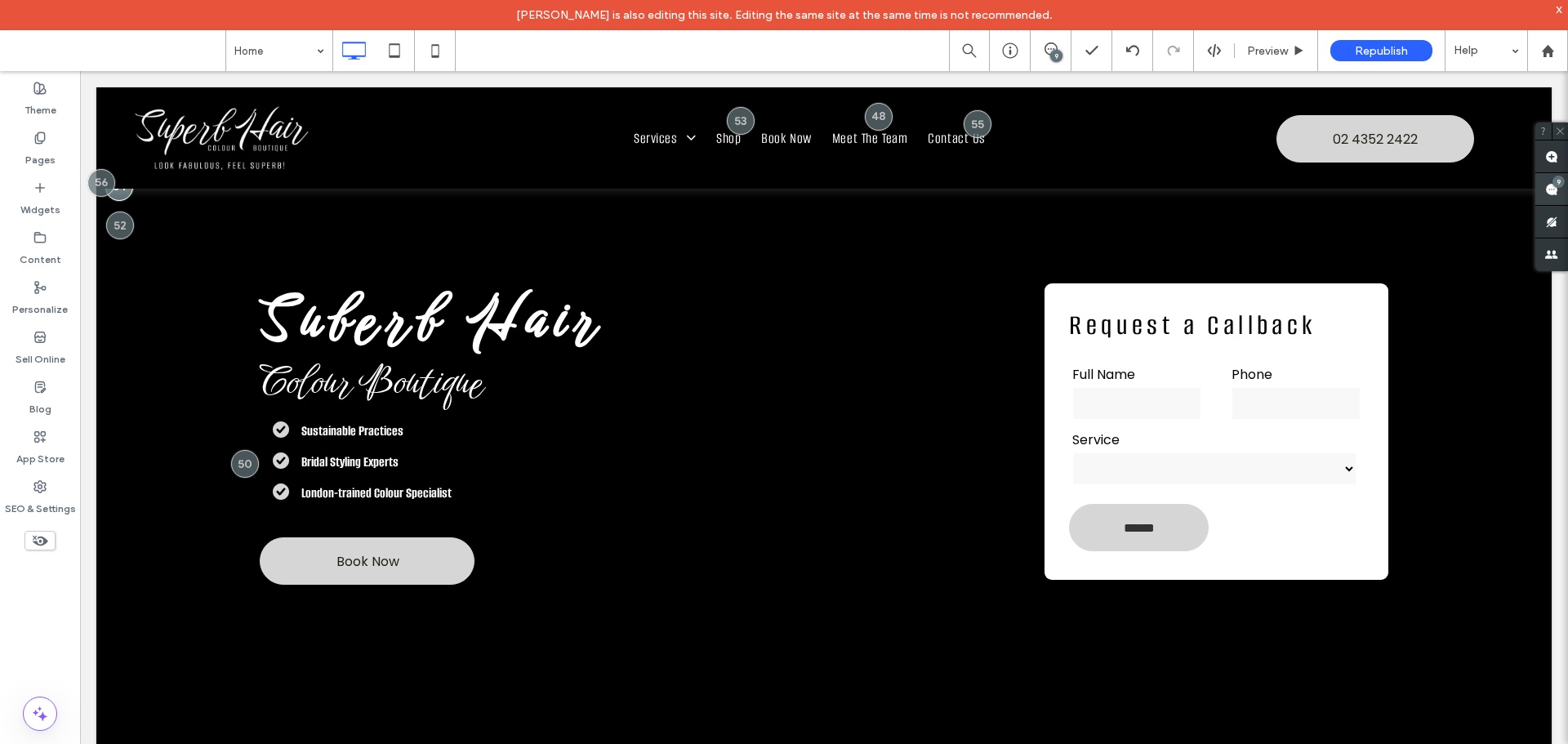
click at [1554, 191] on use at bounding box center [1551, 189] width 13 height 13
drag, startPoint x: 1549, startPoint y: 190, endPoint x: 1268, endPoint y: 27, distance: 324.9
click at [1041, 47] on span at bounding box center [1051, 49] width 40 height 13
click at [1567, 187] on span at bounding box center [1551, 188] width 33 height 32
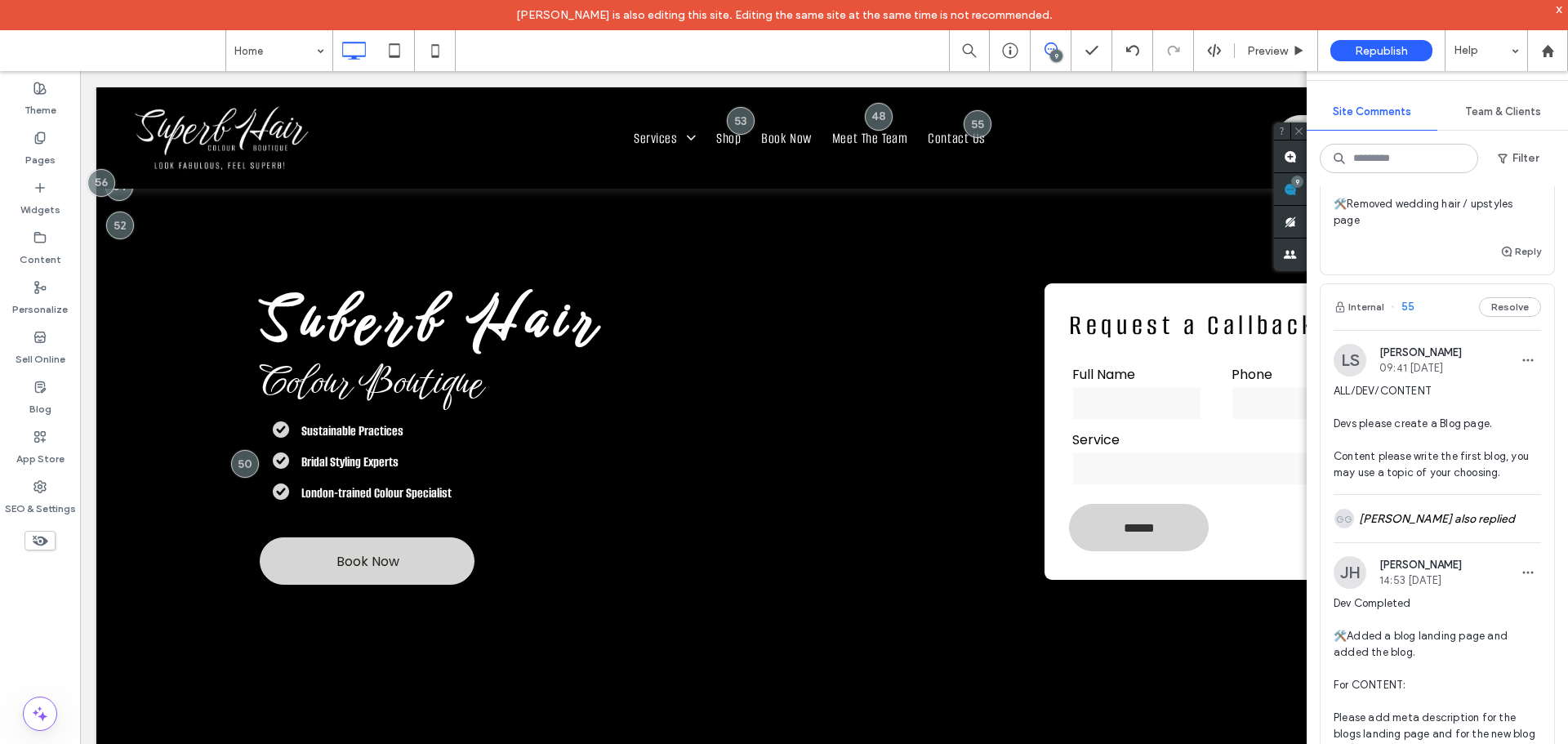
scroll to position [327, 0]
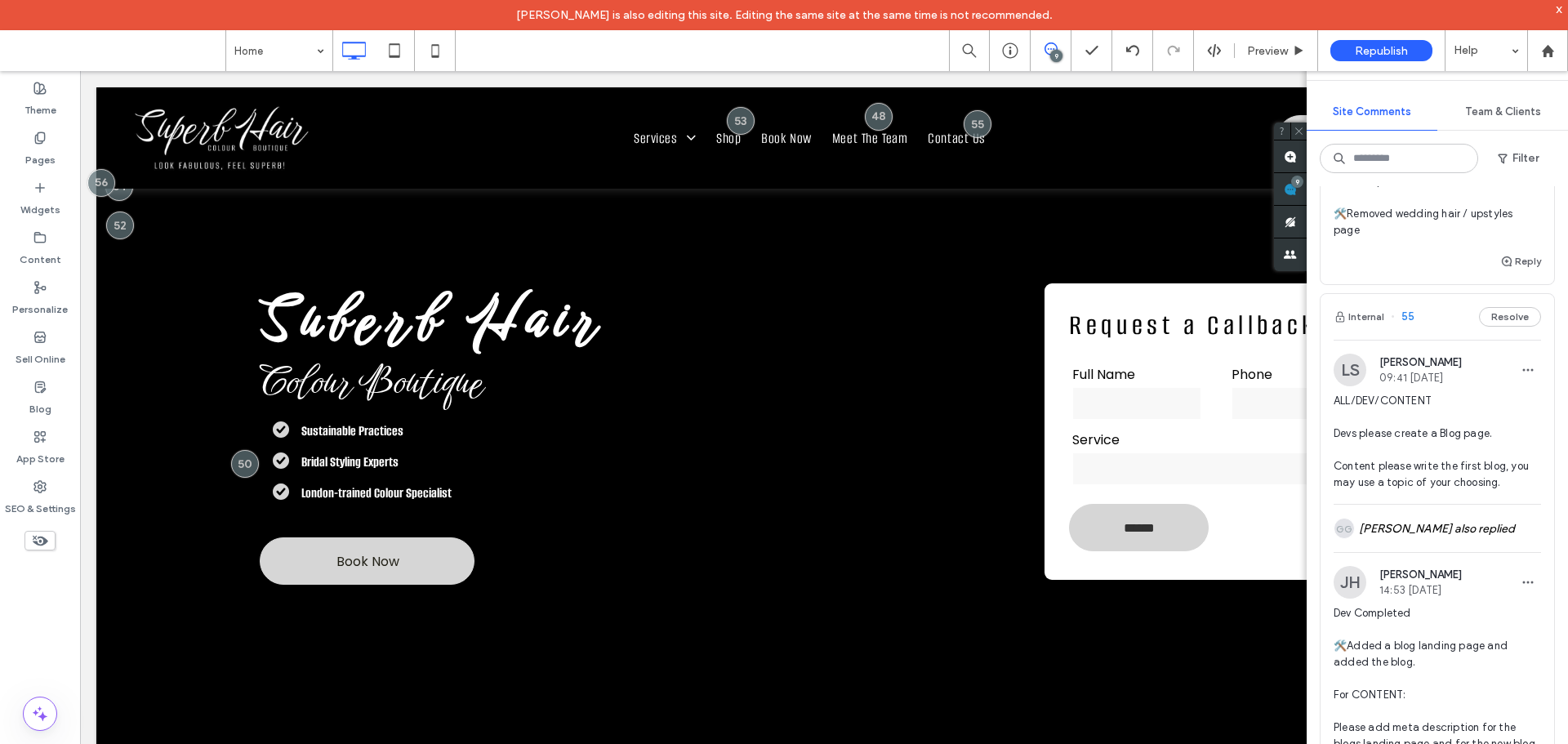
click at [1438, 418] on span "ALL/DEV/CONTENT Devs please create a Blog page. Content please write the first …" at bounding box center [1437, 441] width 207 height 98
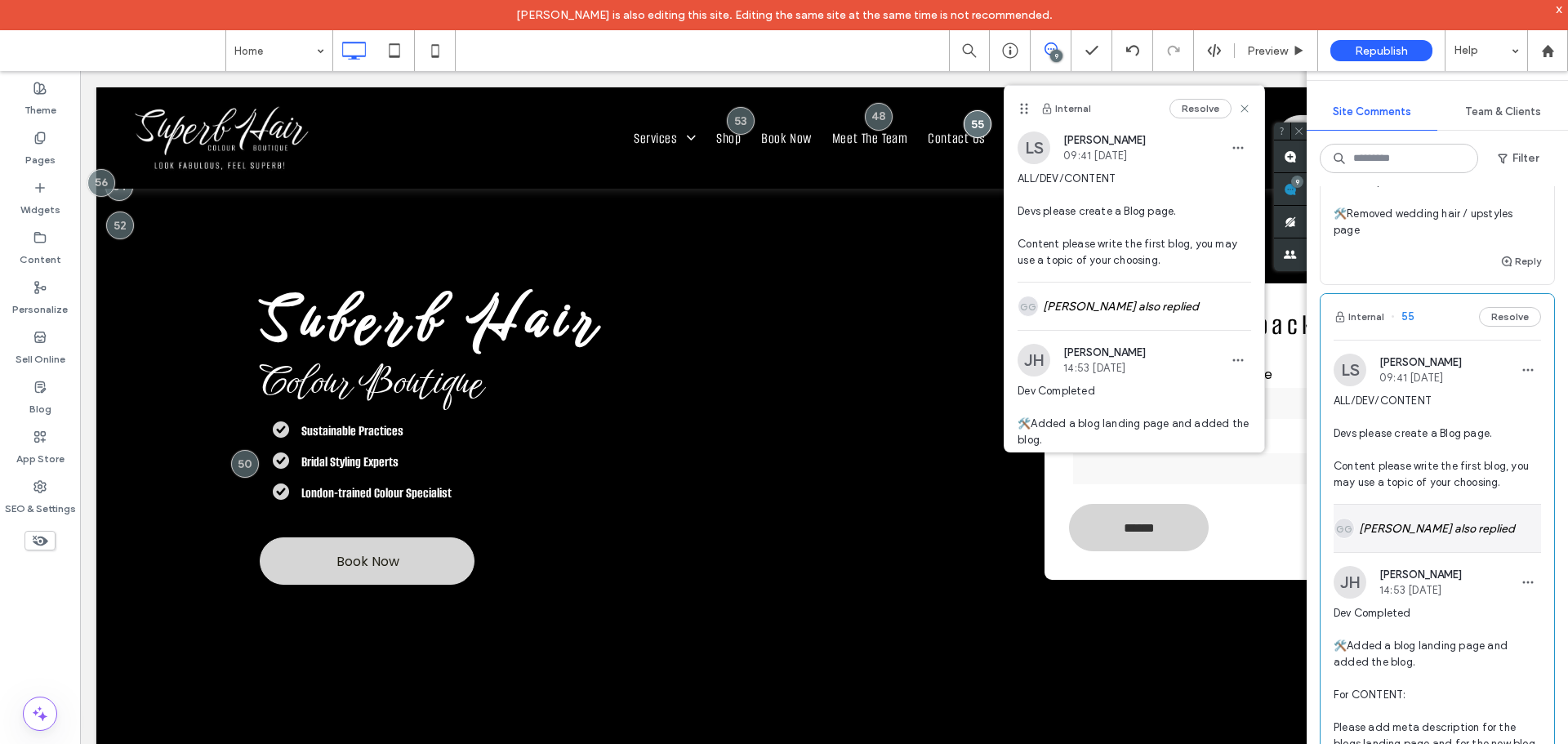
click at [1426, 529] on div "GG Grace Greedy also replied" at bounding box center [1437, 528] width 207 height 47
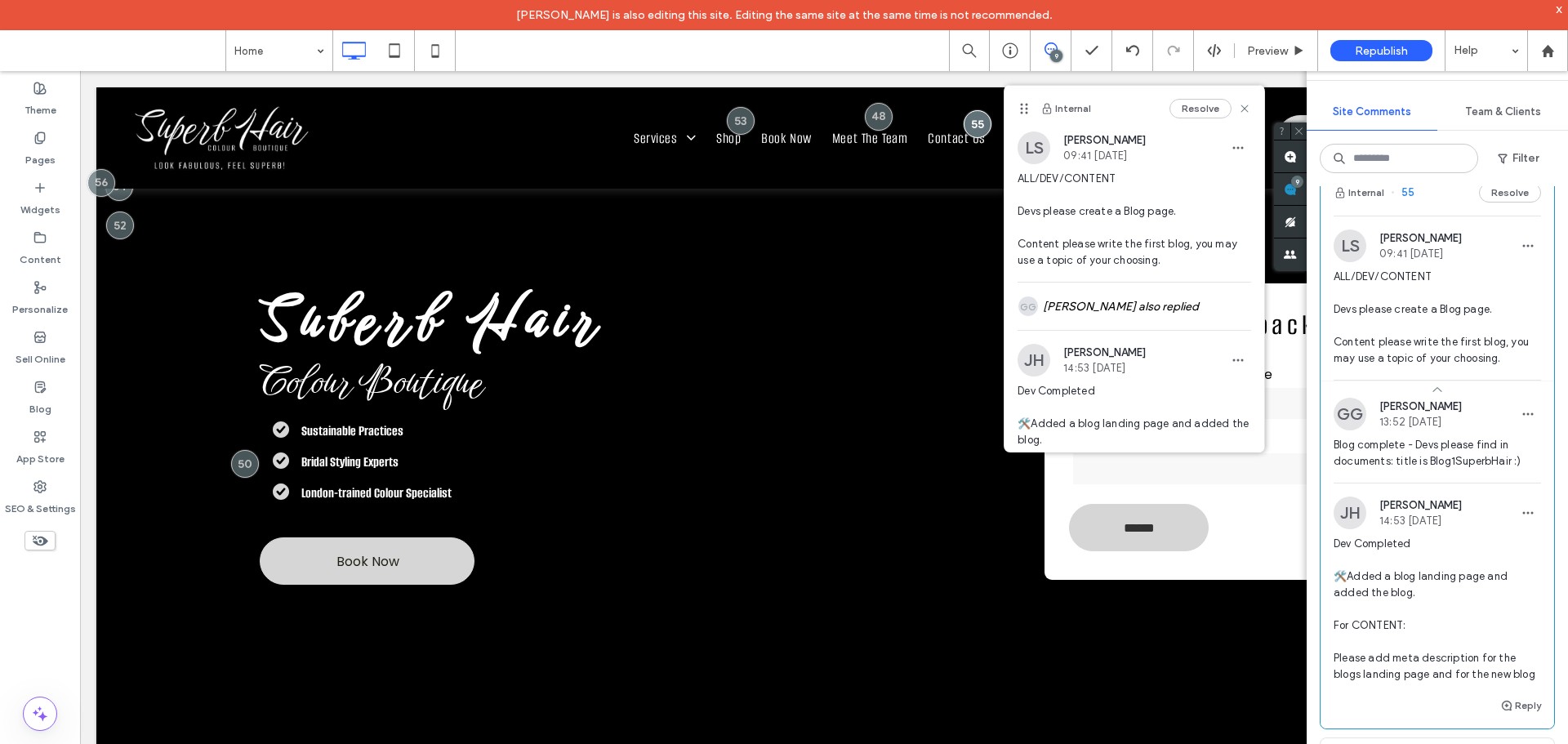
scroll to position [490, 0]
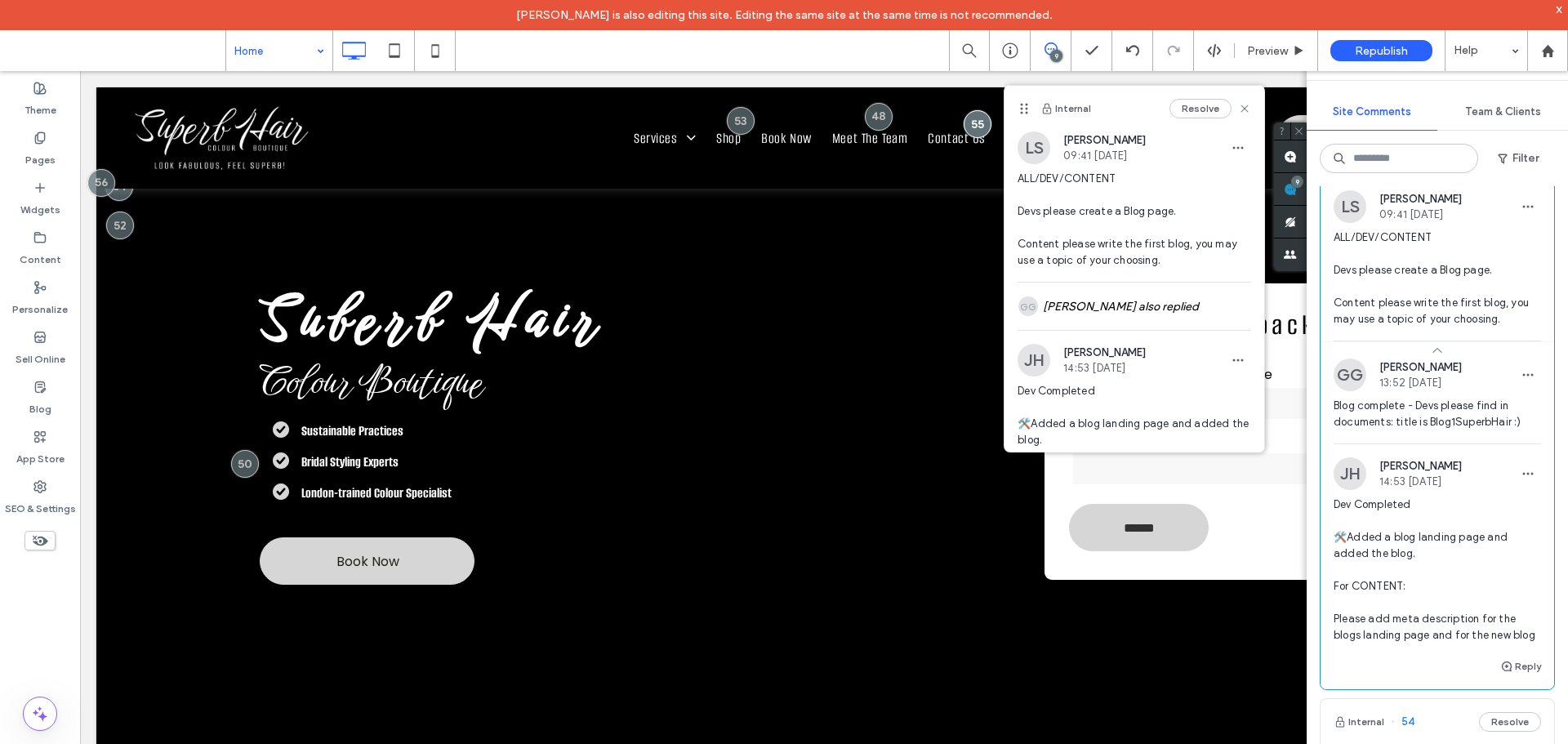
drag, startPoint x: 293, startPoint y: 61, endPoint x: 271, endPoint y: 67, distance: 22.8
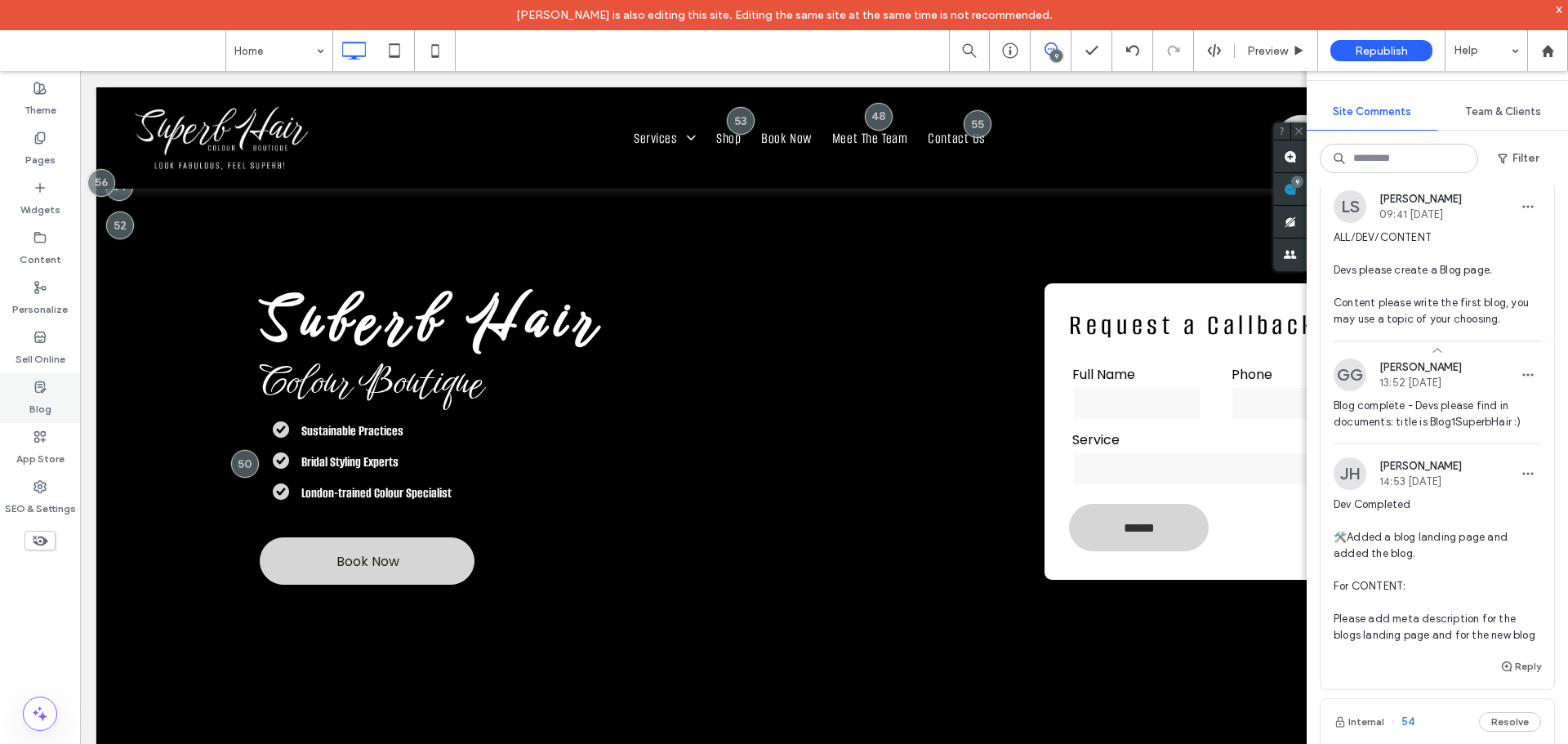
click at [45, 405] on label "Blog" at bounding box center [41, 405] width 22 height 23
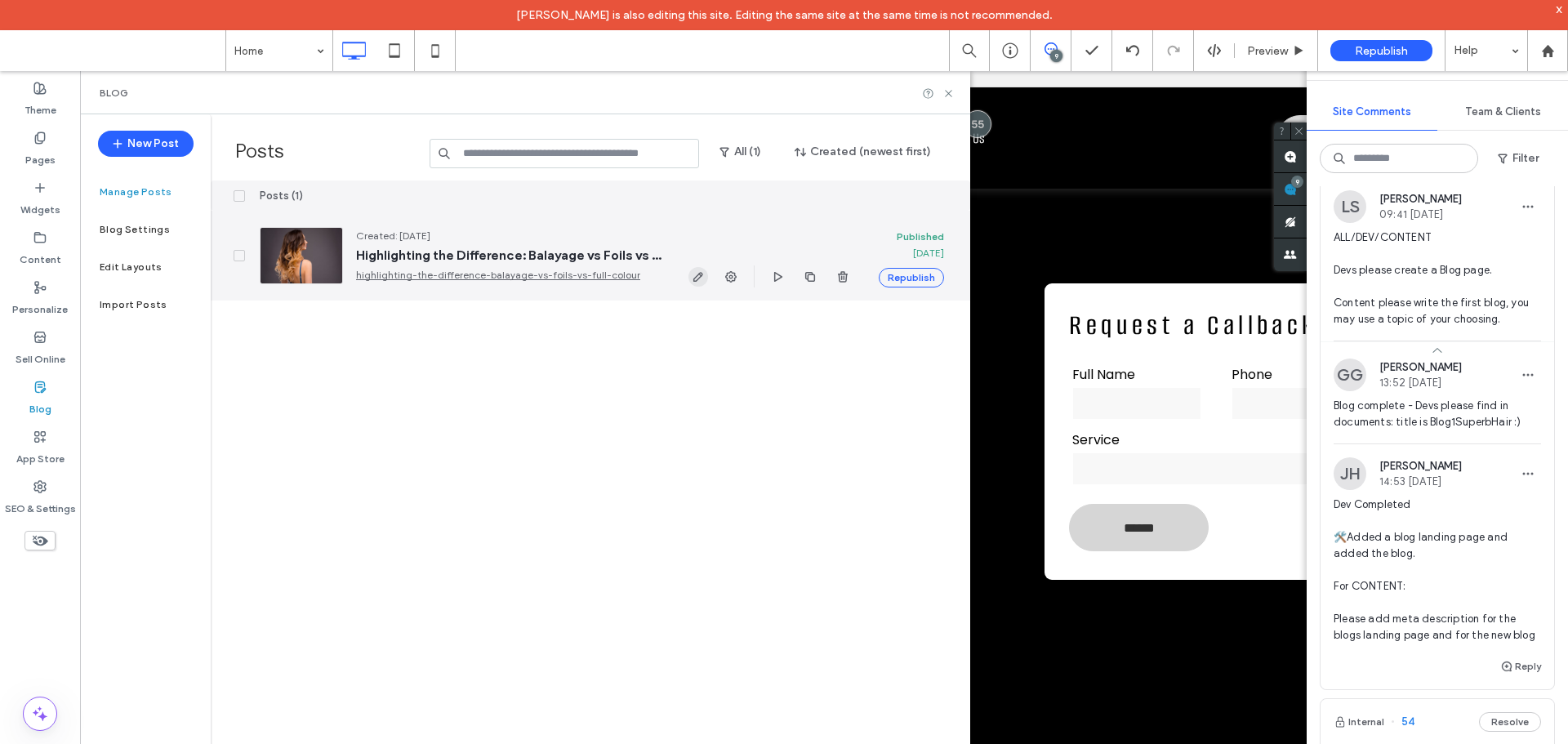
click at [695, 275] on icon "button" at bounding box center [698, 277] width 13 height 13
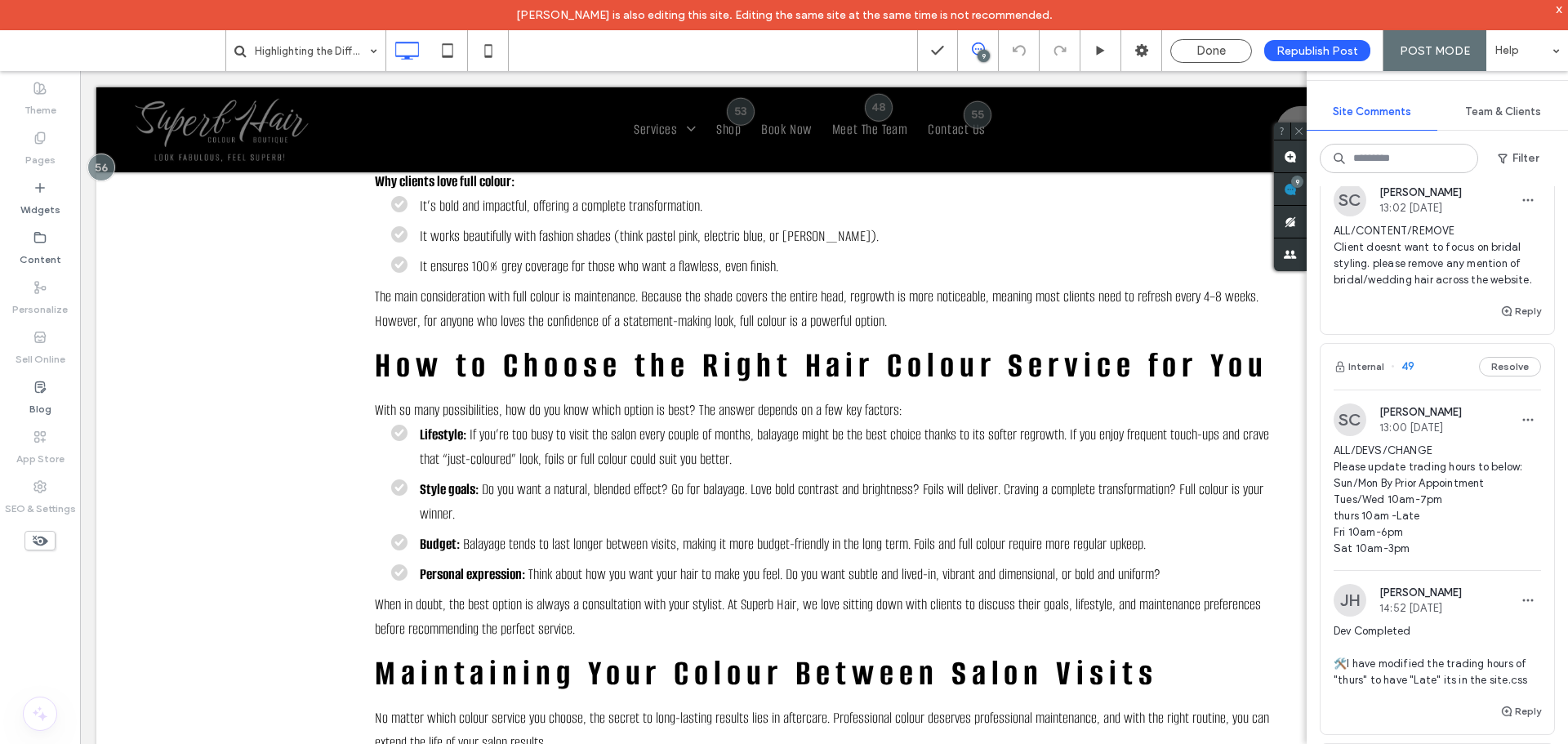
scroll to position [2042, 0]
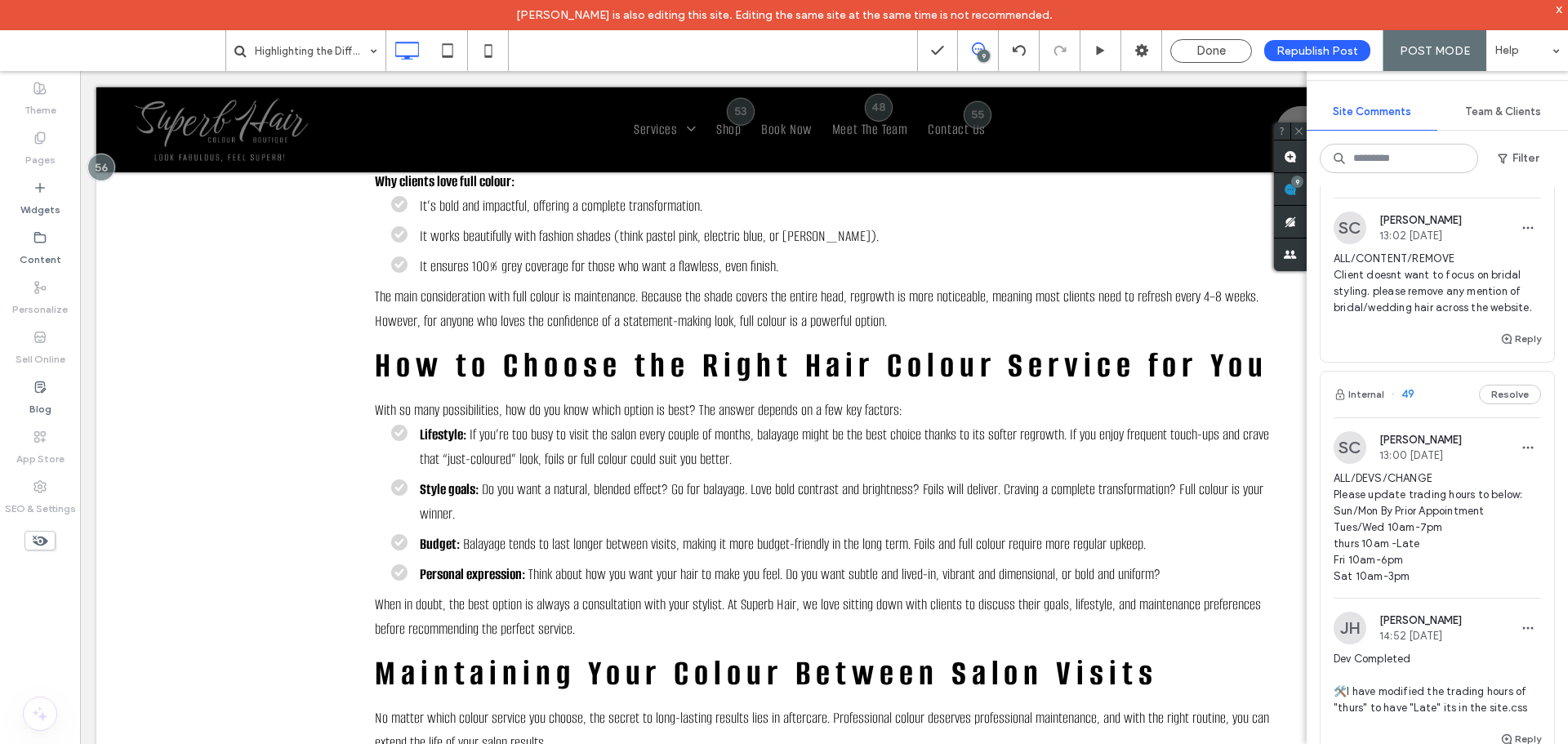
click at [45, 494] on label "SEO & Settings" at bounding box center [41, 505] width 71 height 23
click at [47, 498] on label "SEO & Settings" at bounding box center [41, 505] width 71 height 23
click at [1218, 56] on span "Done" at bounding box center [1211, 50] width 30 height 15
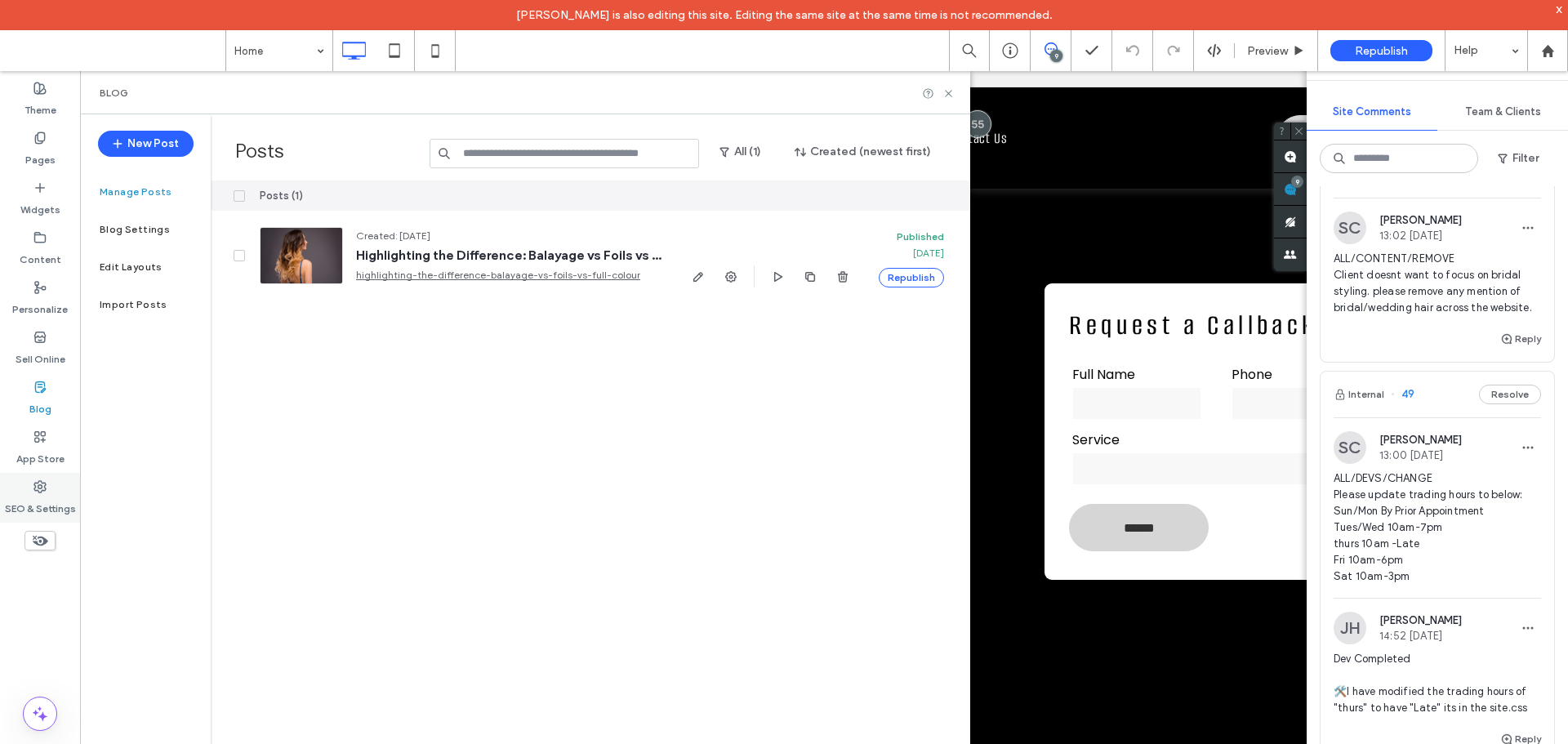
click at [60, 489] on div "SEO & Settings" at bounding box center [40, 498] width 80 height 50
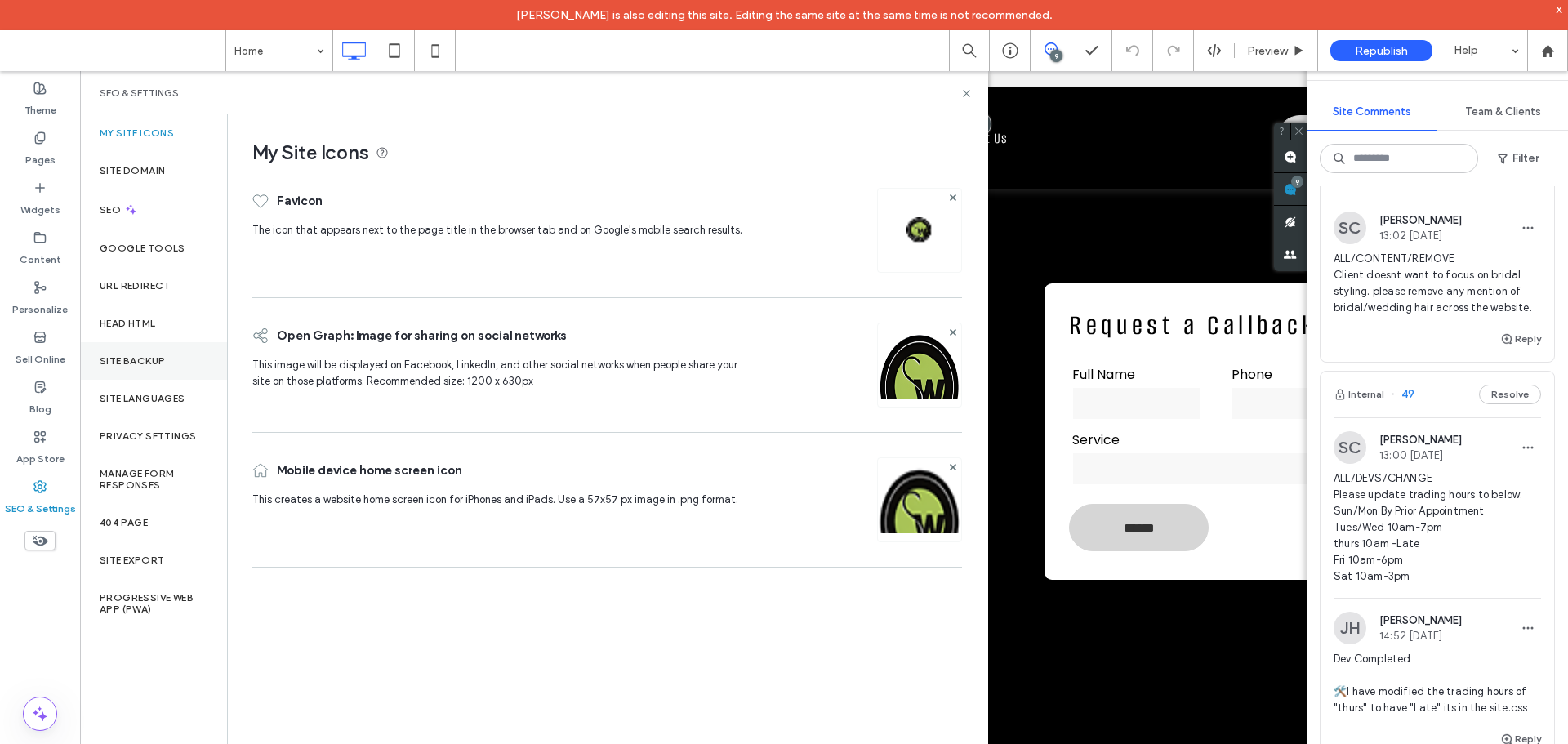
click at [111, 370] on div "Site Backup" at bounding box center [154, 360] width 147 height 37
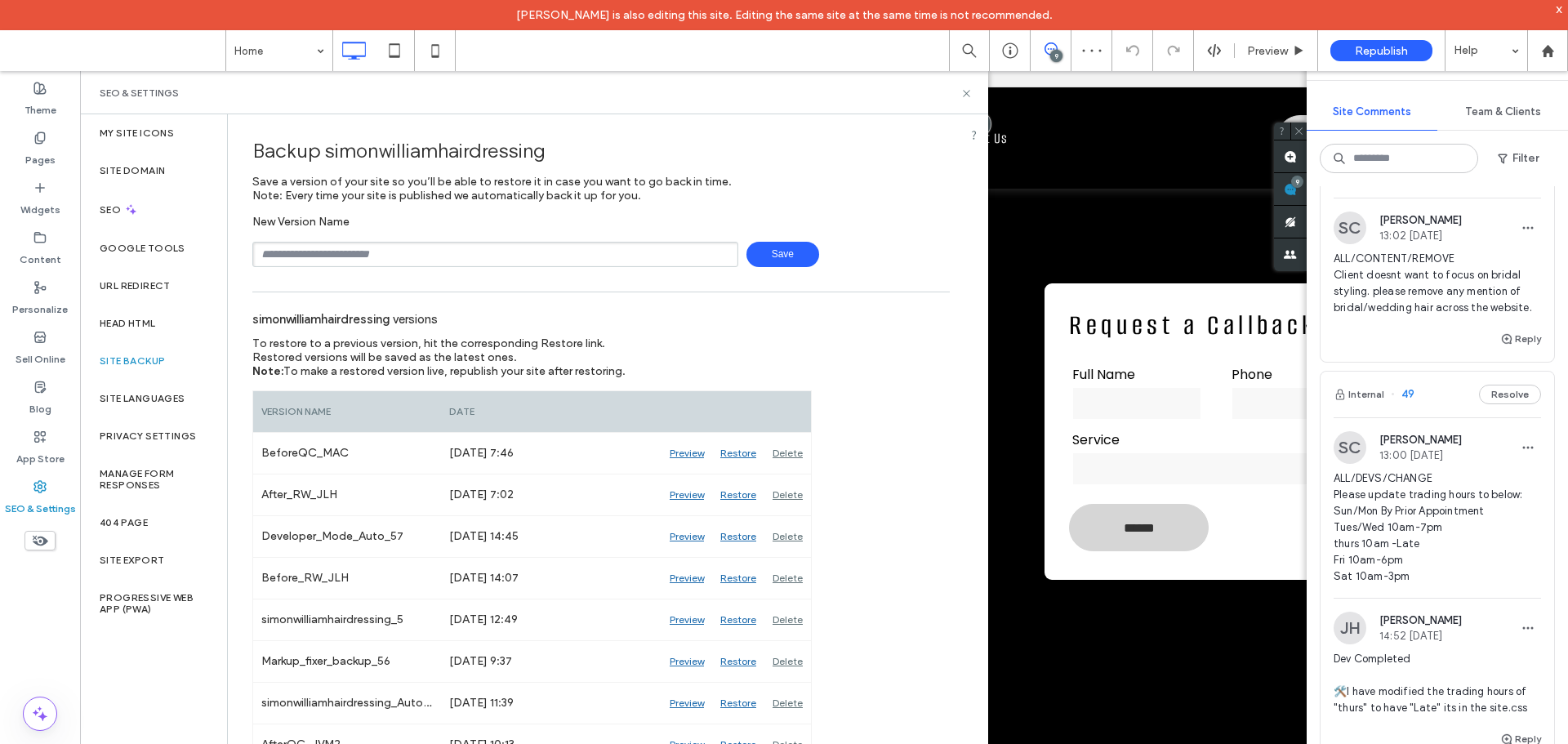
click at [344, 254] on input "text" at bounding box center [495, 254] width 486 height 26
click at [427, 254] on input "text" at bounding box center [495, 254] width 486 height 26
type input "**********"
click at [769, 255] on span "Save" at bounding box center [783, 254] width 73 height 26
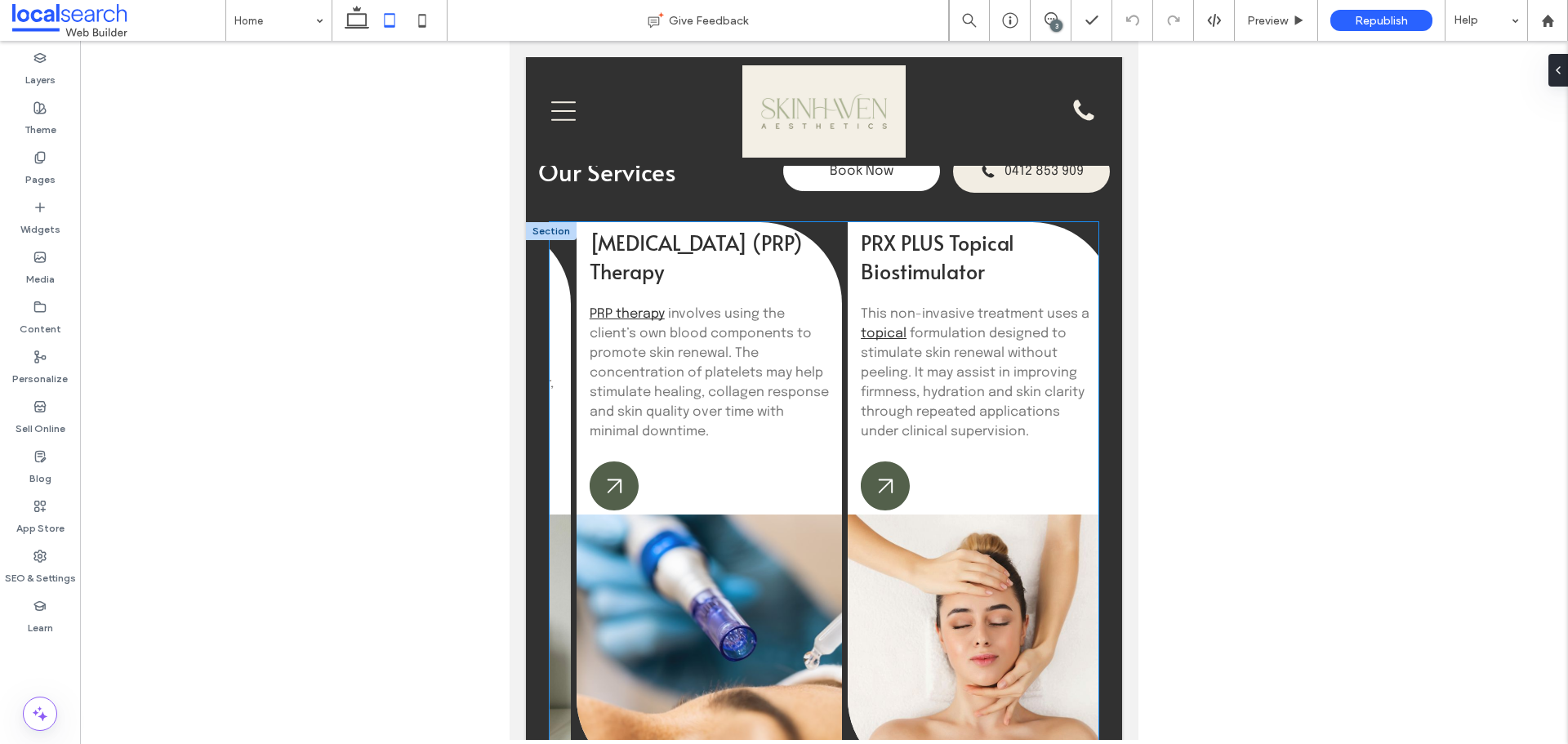
scroll to position [1697, 0]
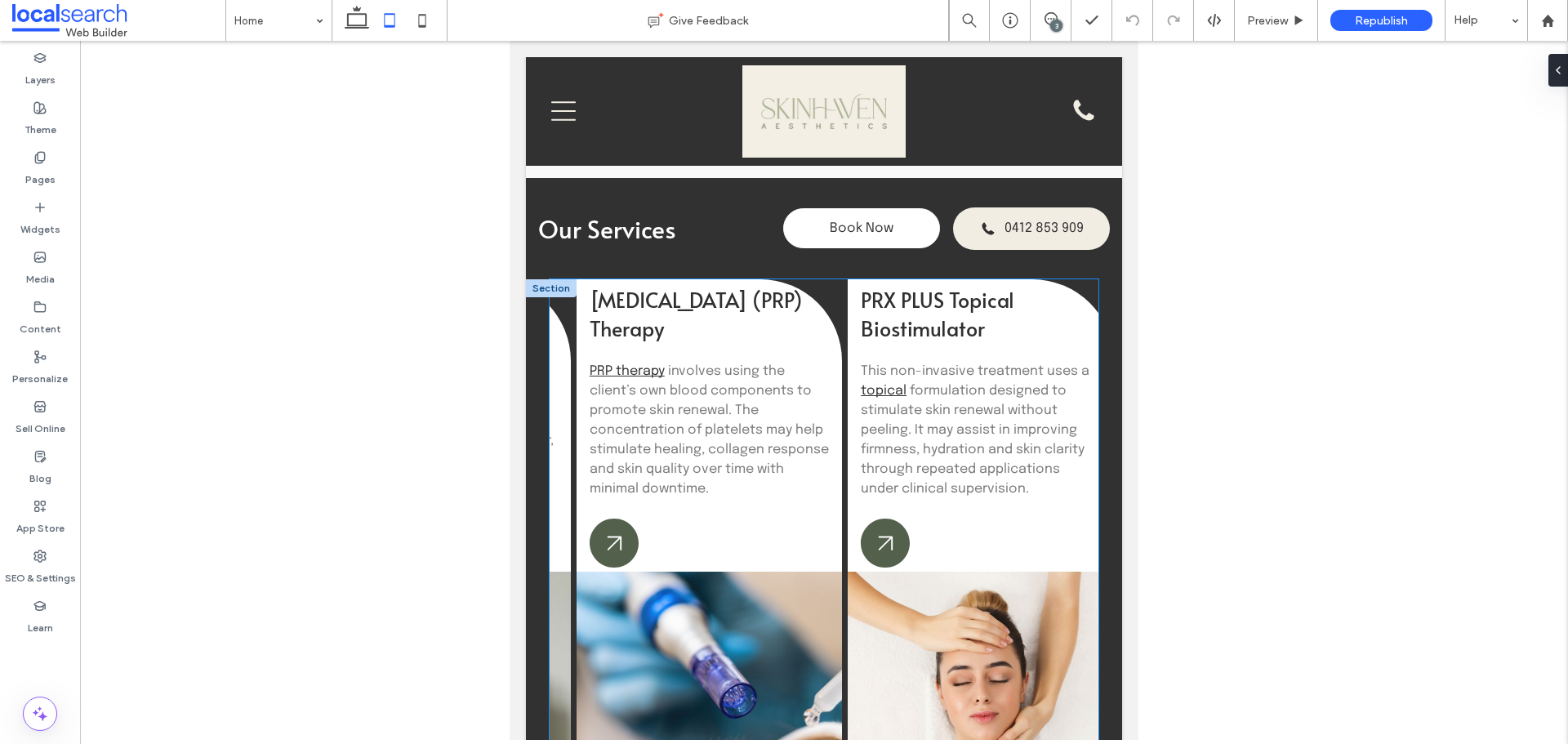
click at [701, 331] on h3 "[MEDICAL_DATA] (PRP) Therapy" at bounding box center [708, 313] width 237 height 57
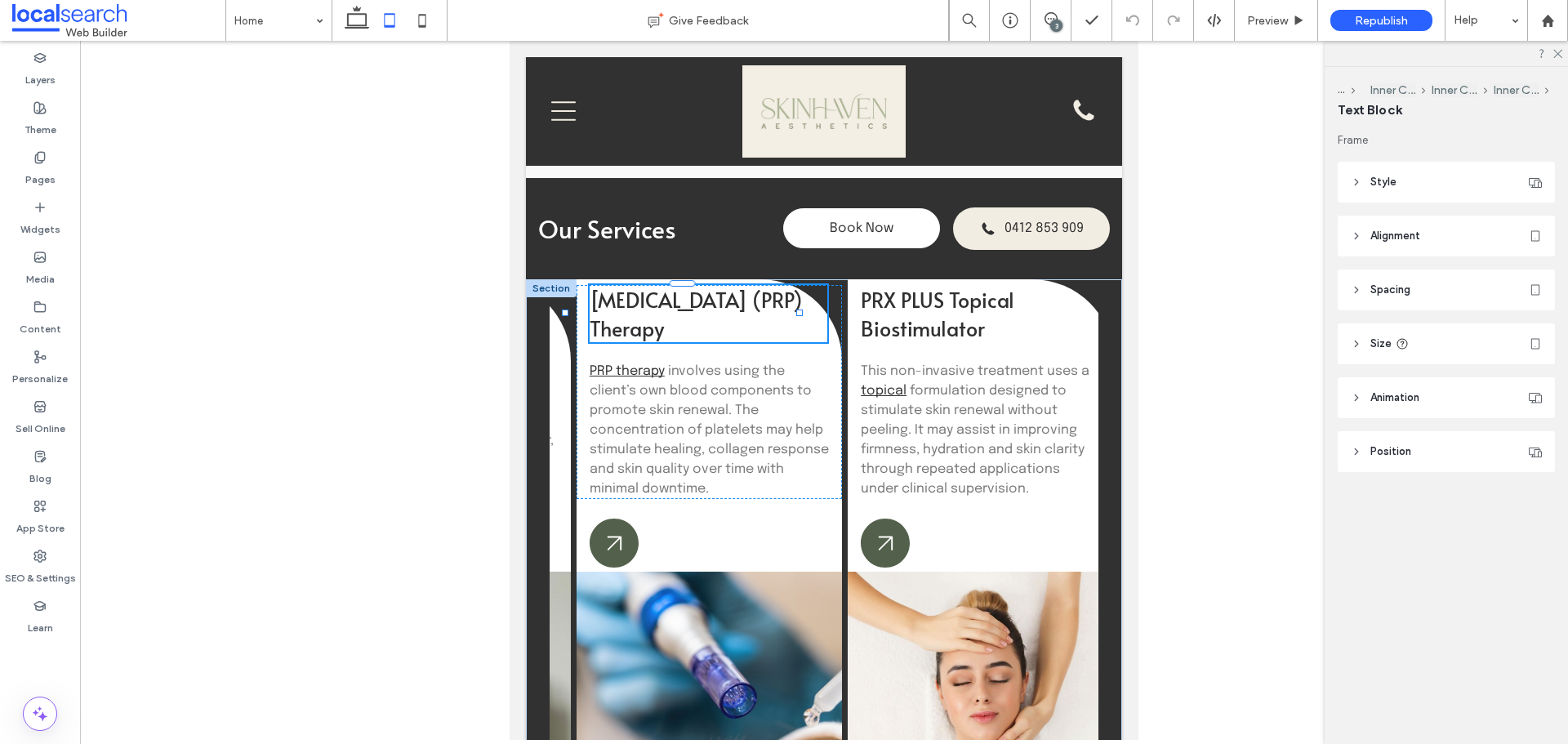
type input "**"
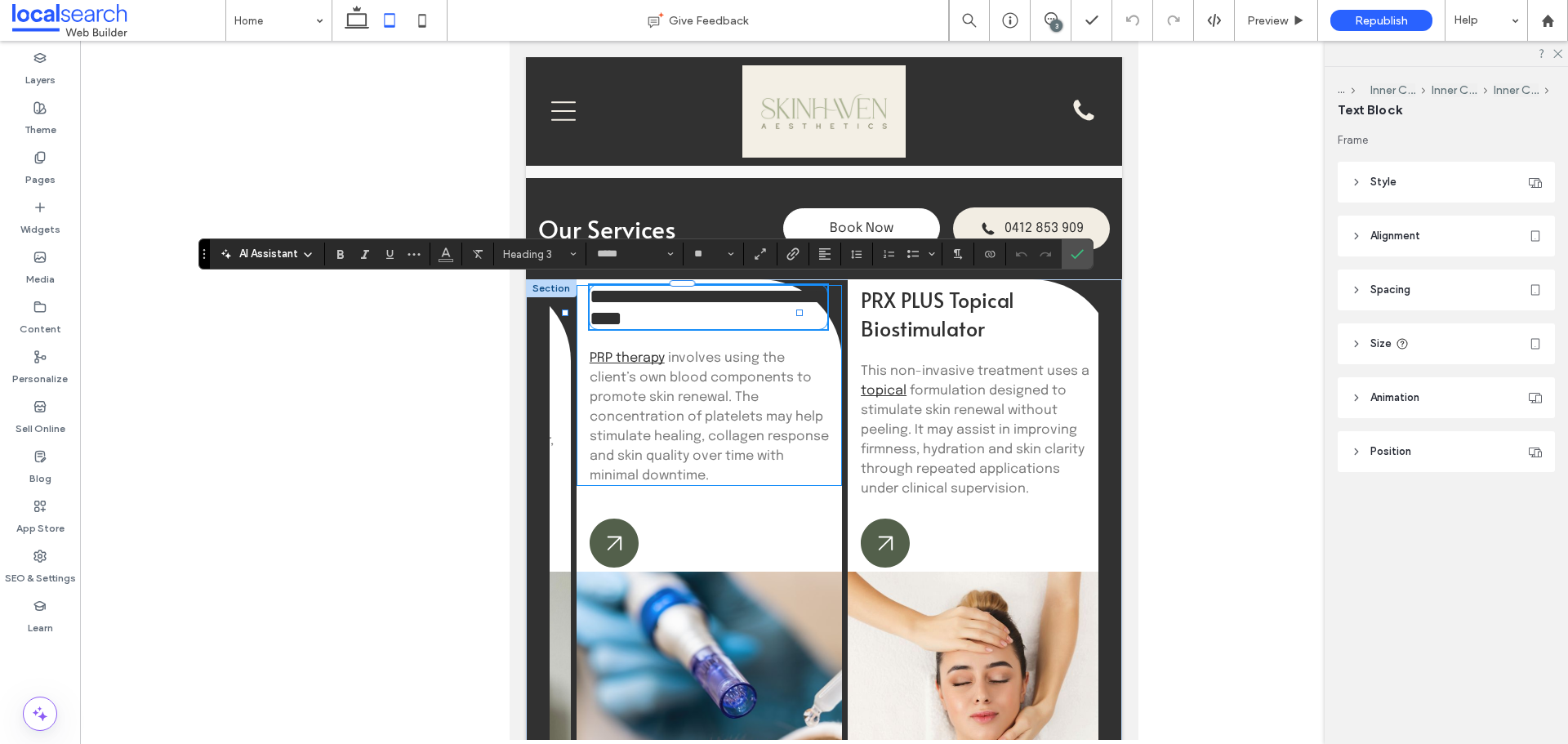
type input "*****"
type input "**"
click at [769, 376] on p "PRP therapy involves using the client’s own blood components to promote skin re…" at bounding box center [708, 417] width 239 height 137
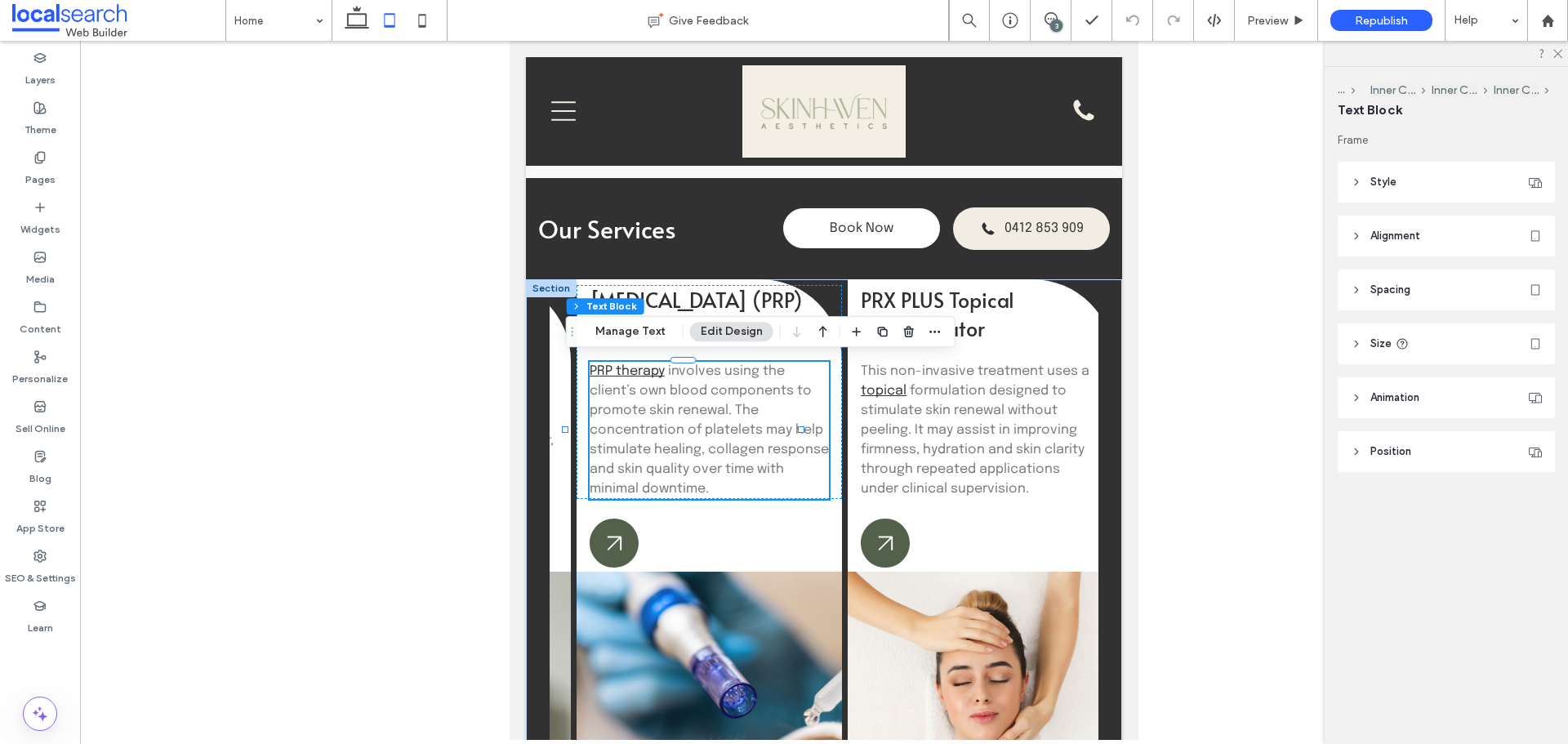
click at [771, 321] on div "Section Column Inner Column Inner Column Inner Column Text Block Manage Text Ed…" at bounding box center [760, 331] width 389 height 31
click at [771, 303] on h3 "[MEDICAL_DATA] (PRP) Therapy" at bounding box center [708, 313] width 237 height 57
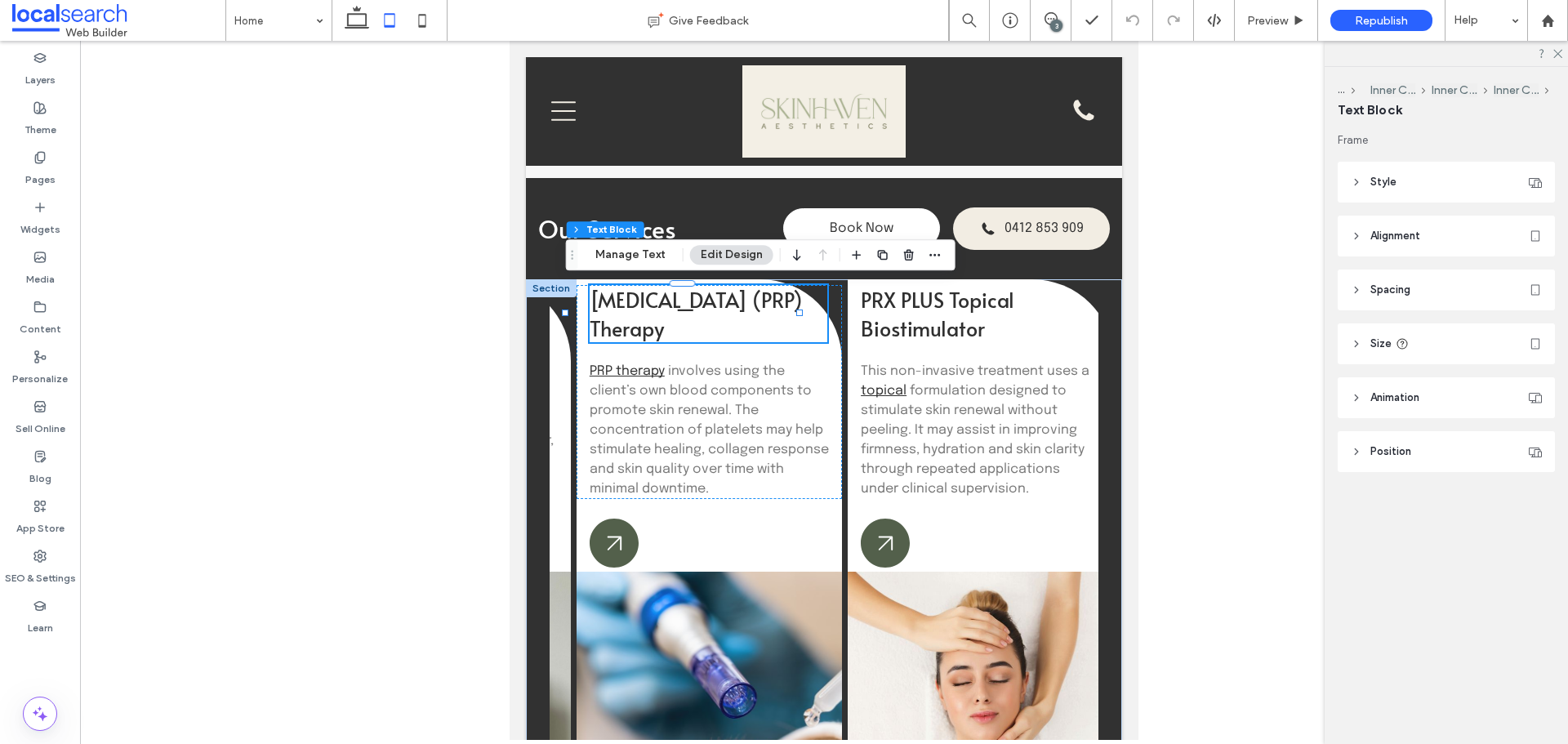
type input "**"
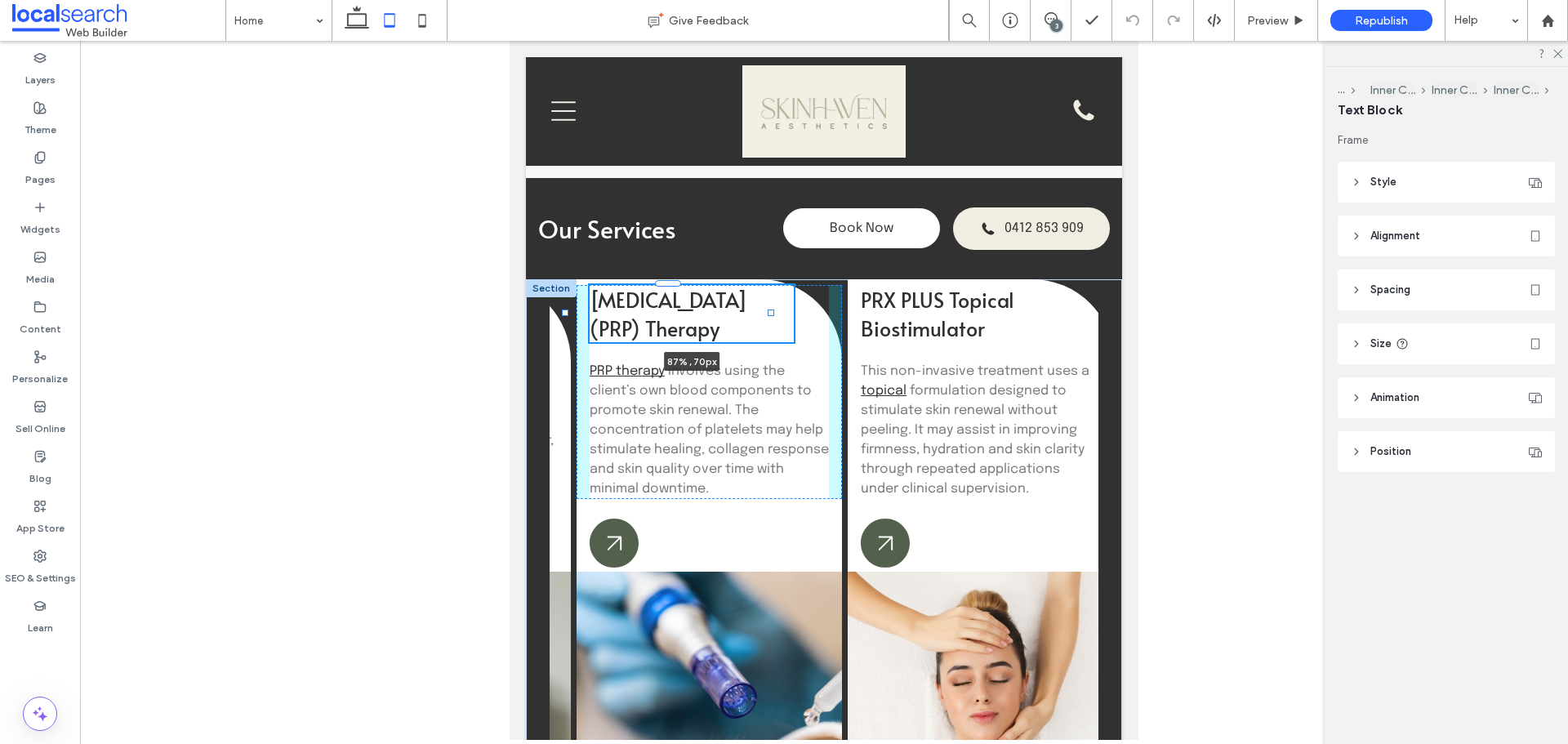
drag, startPoint x: 799, startPoint y: 309, endPoint x: 771, endPoint y: 297, distance: 30.5
click at [768, 309] on div at bounding box center [771, 312] width 7 height 7
type input "**"
type input "****"
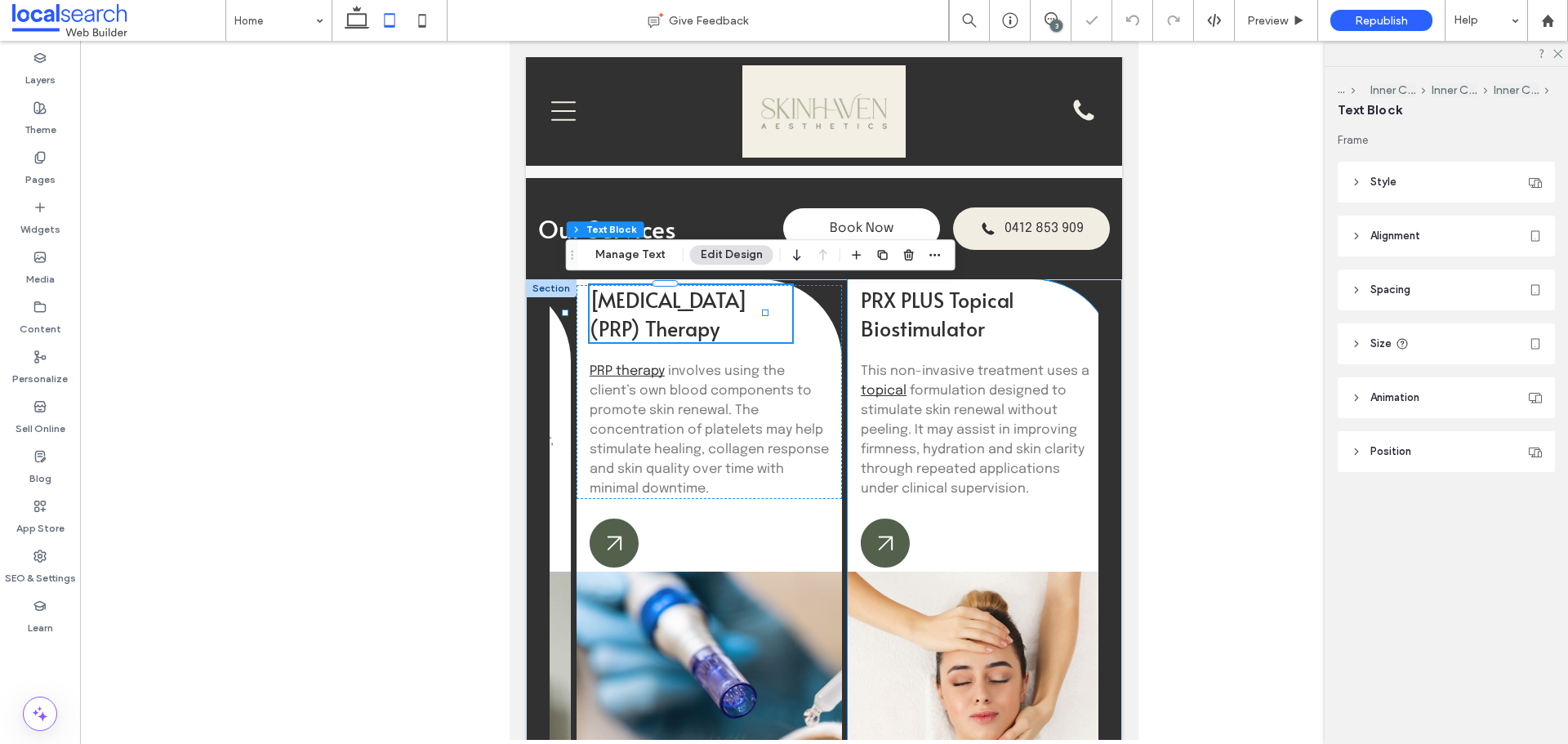
click at [961, 405] on span "formulation designed to stimulate skin renewal without peeling. It may assist i…" at bounding box center [972, 439] width 224 height 112
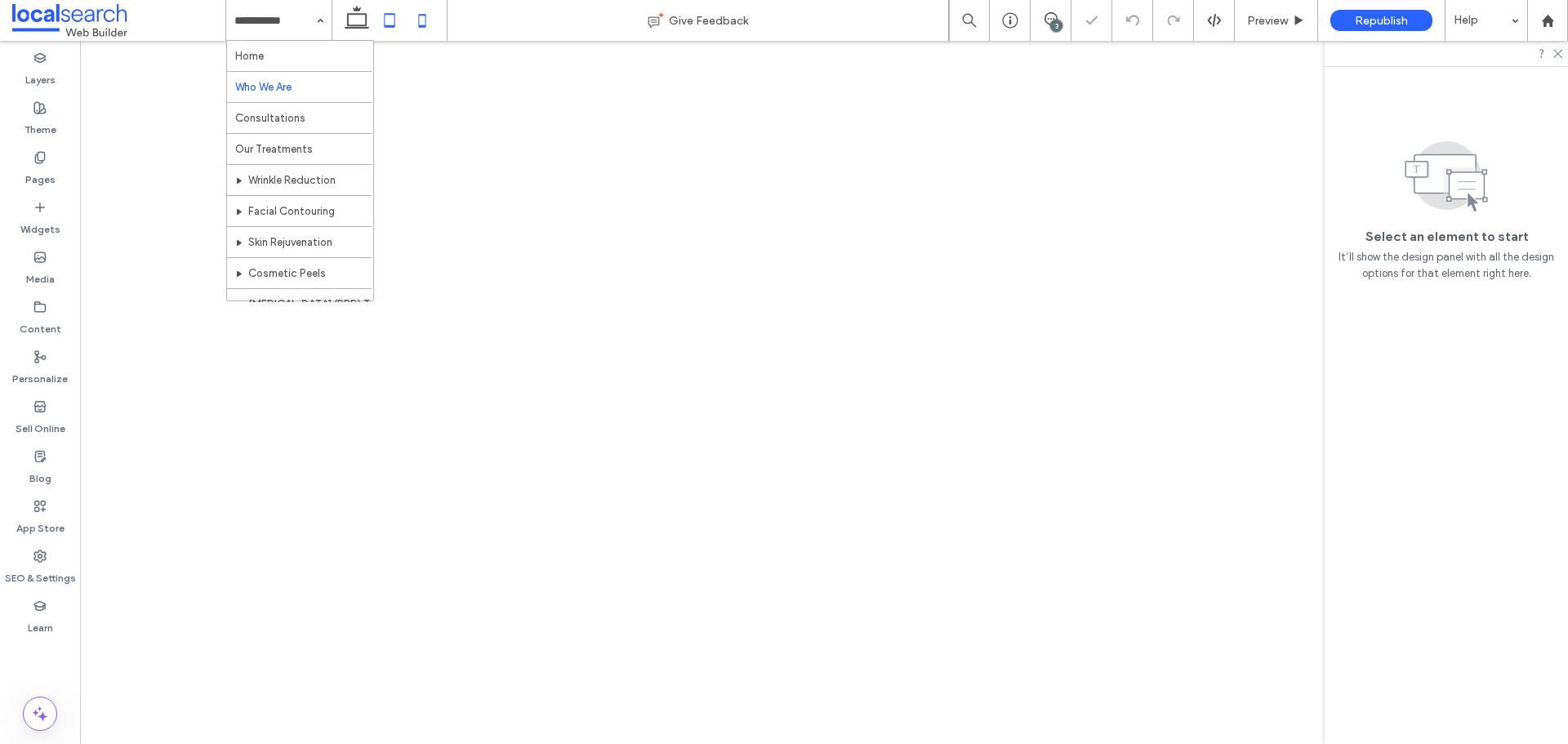
click at [422, 15] on use at bounding box center [422, 21] width 7 height 13
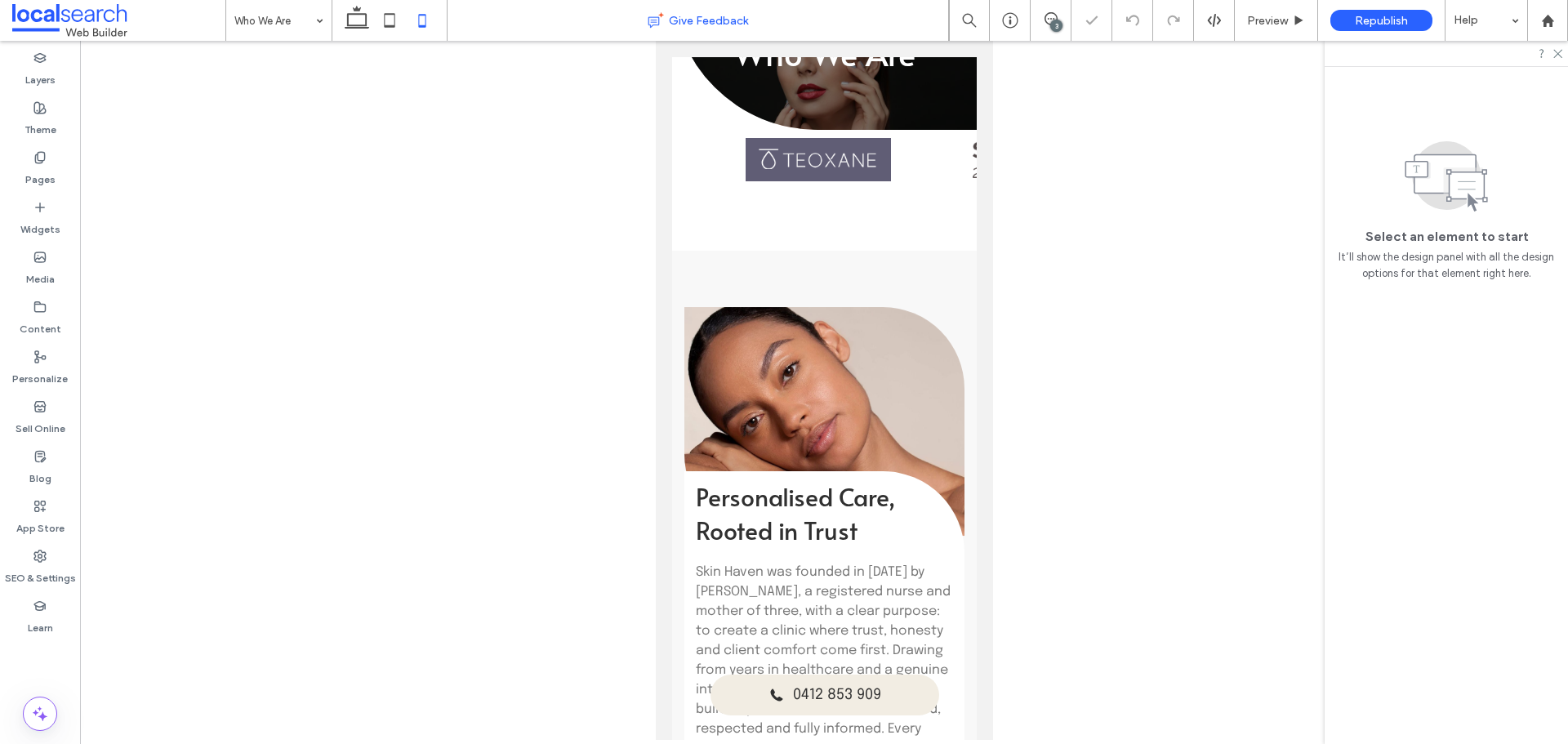
scroll to position [164, 0]
click at [857, 512] on span "Personalised Care, Rooted in Trust" at bounding box center [794, 513] width 199 height 67
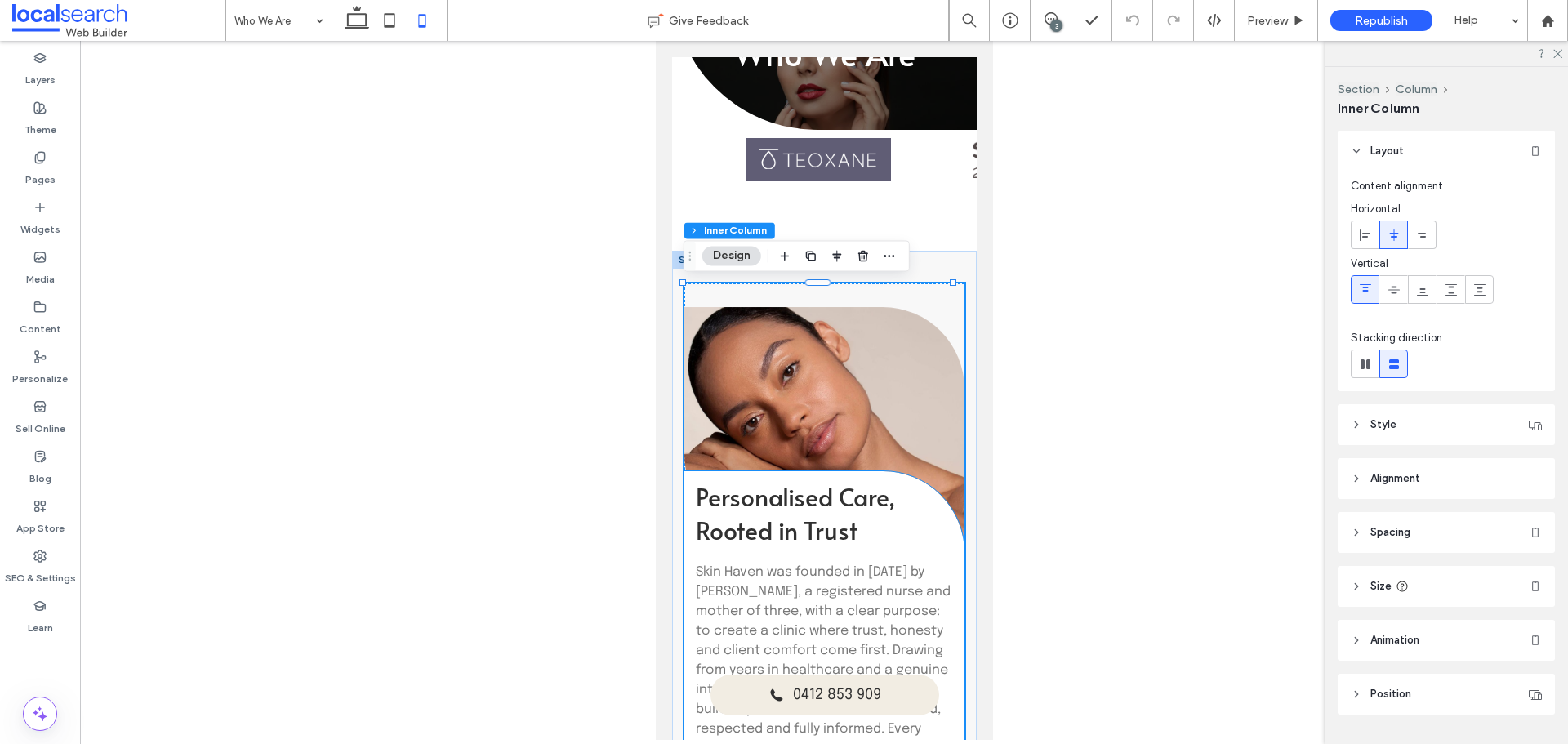
click at [885, 515] on h2 "Personalised Care, Rooted in Trust" at bounding box center [824, 513] width 258 height 67
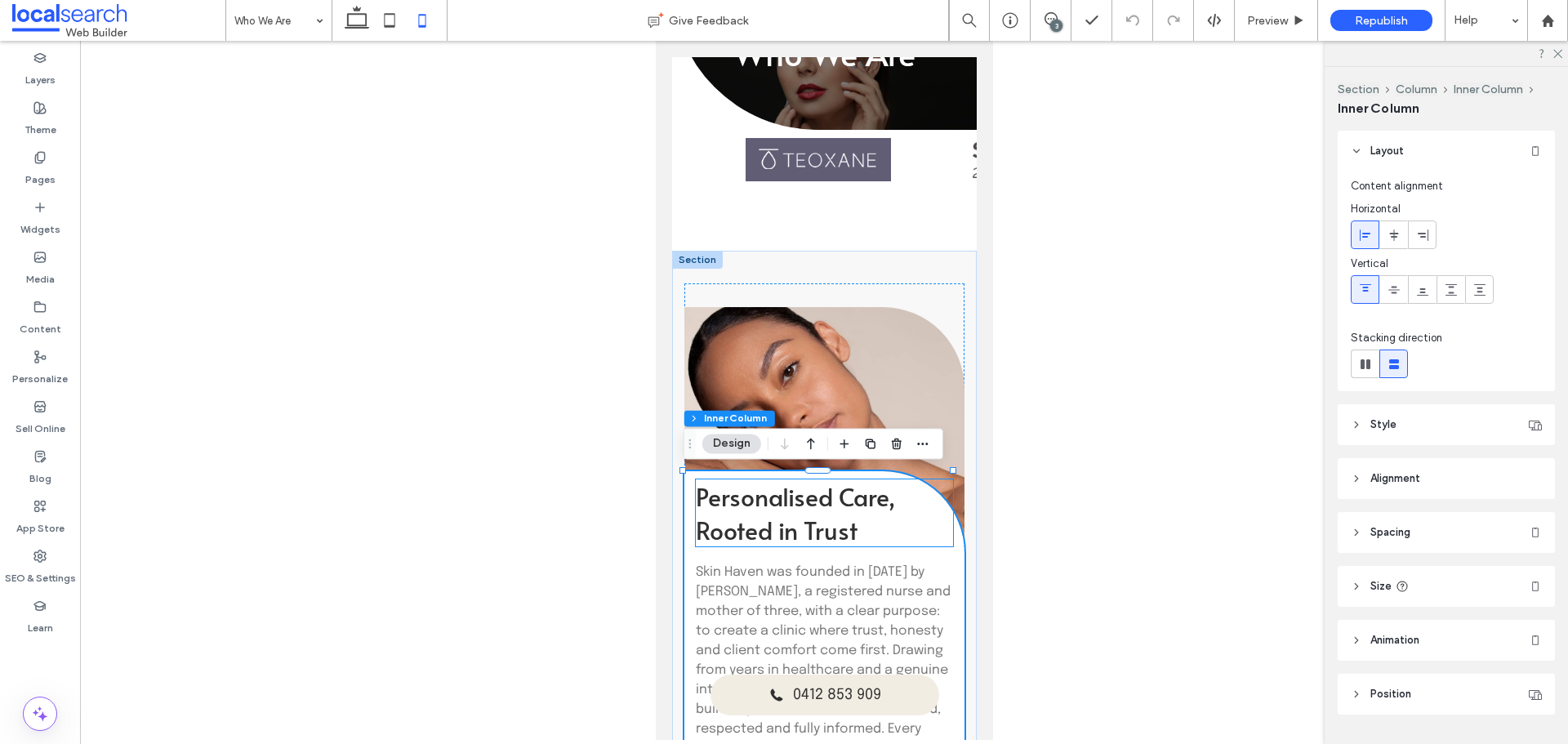
click at [892, 510] on span "Personalised Care, Rooted in Trust" at bounding box center [794, 513] width 199 height 67
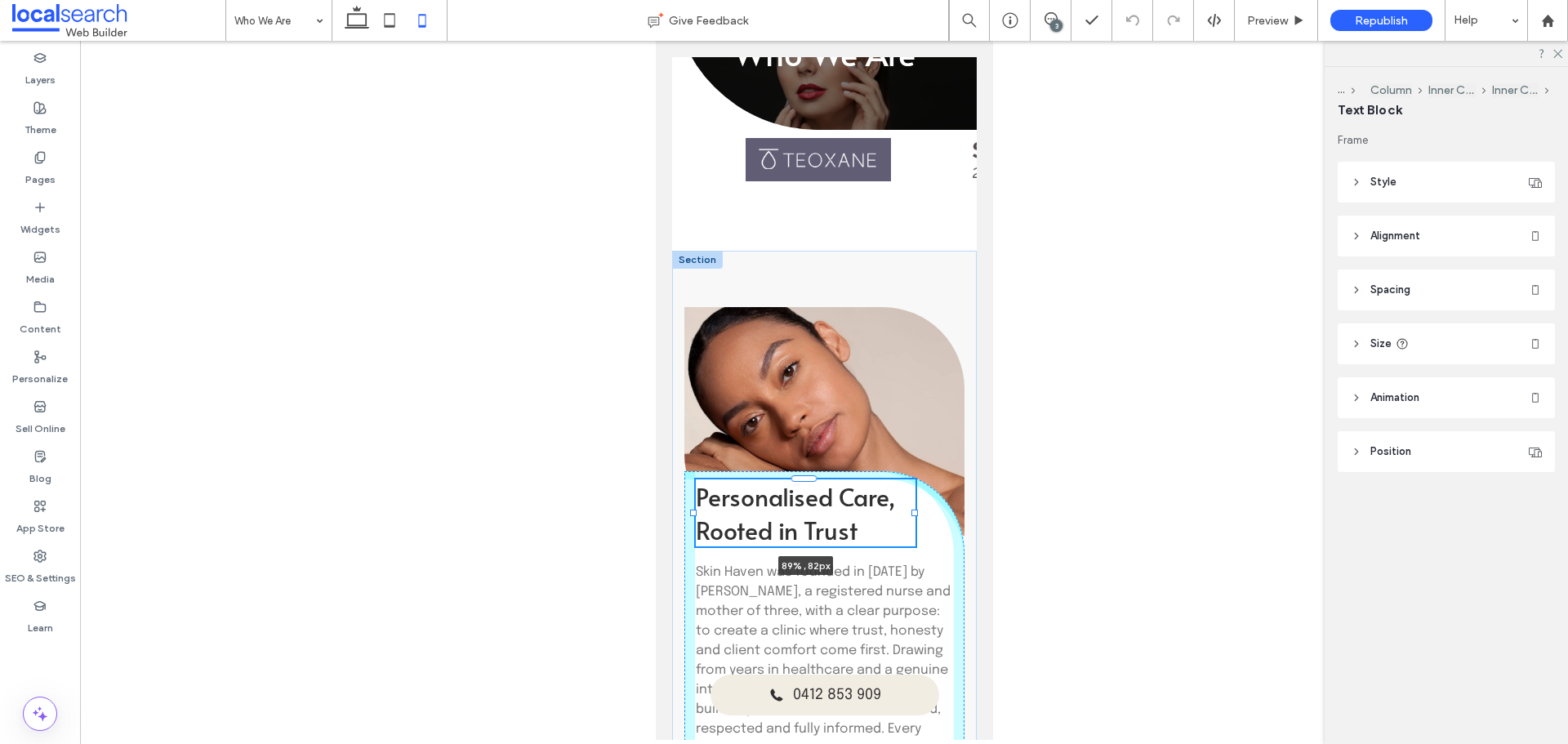
drag, startPoint x: 943, startPoint y: 513, endPoint x: 913, endPoint y: 516, distance: 30.1
click at [913, 513] on div at bounding box center [914, 513] width 7 height 7
type input "**"
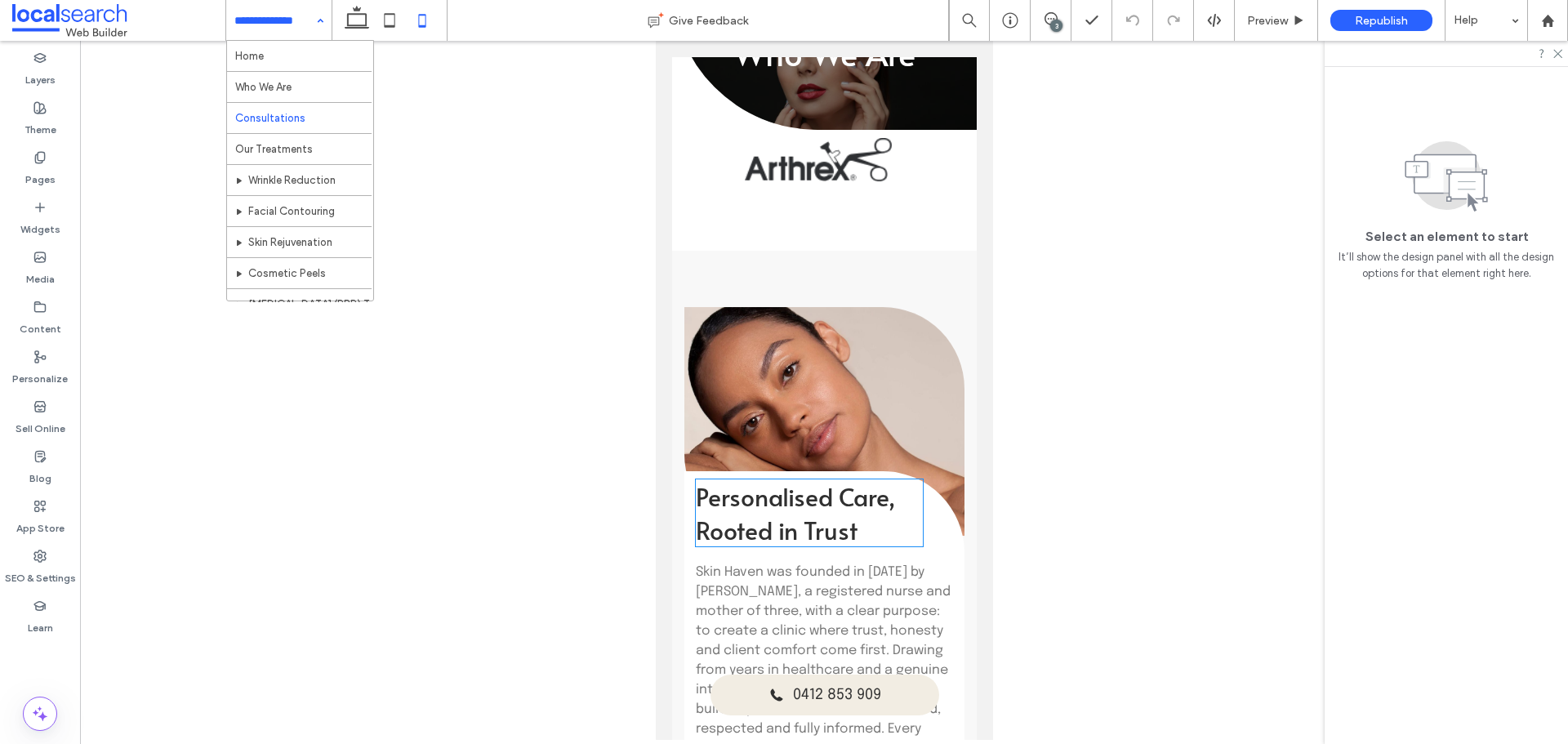
click at [308, 11] on div "Home Who We Are Consultations Our Treatments Wrinkle Reduction Facial Contourin…" at bounding box center [279, 20] width 105 height 41
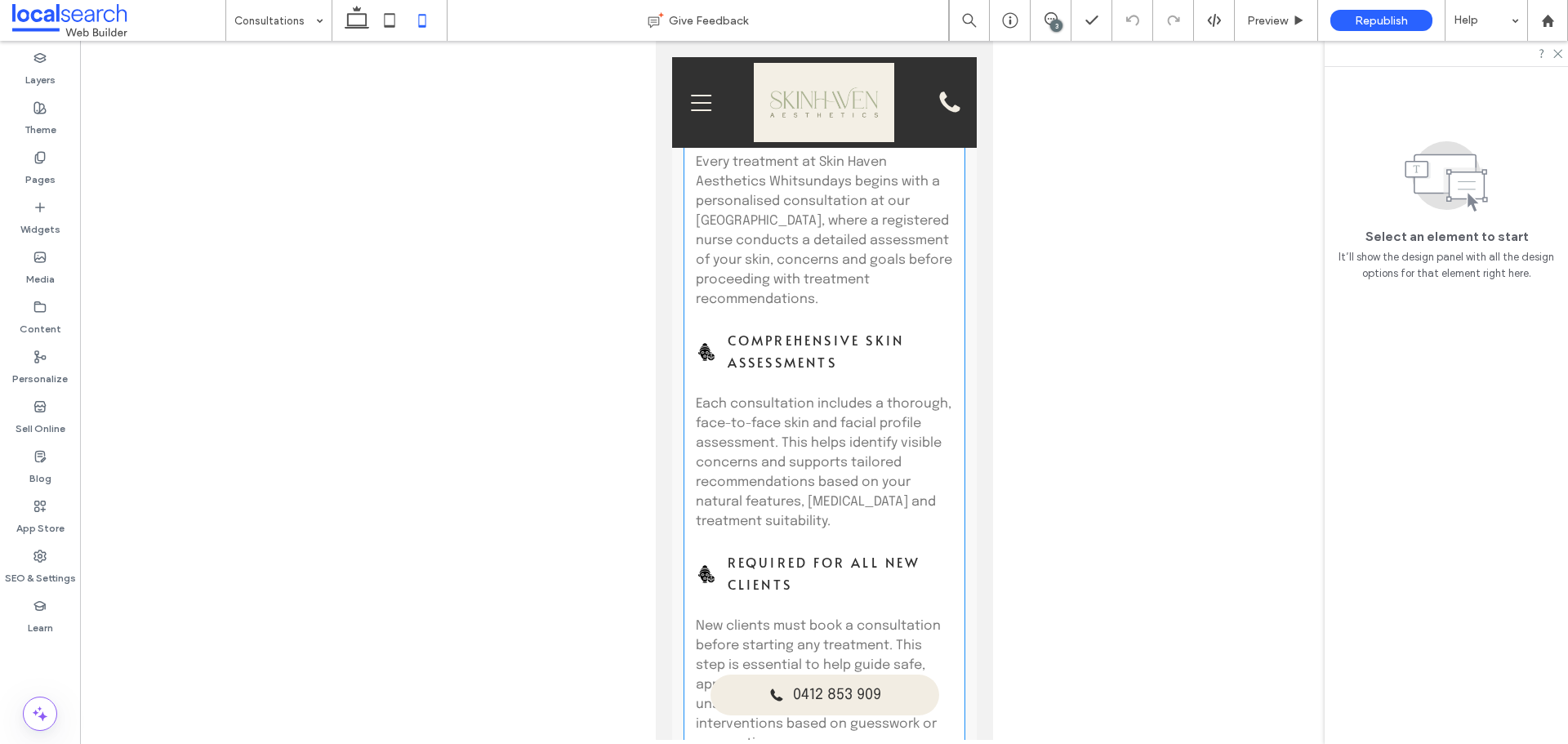
scroll to position [980, 0]
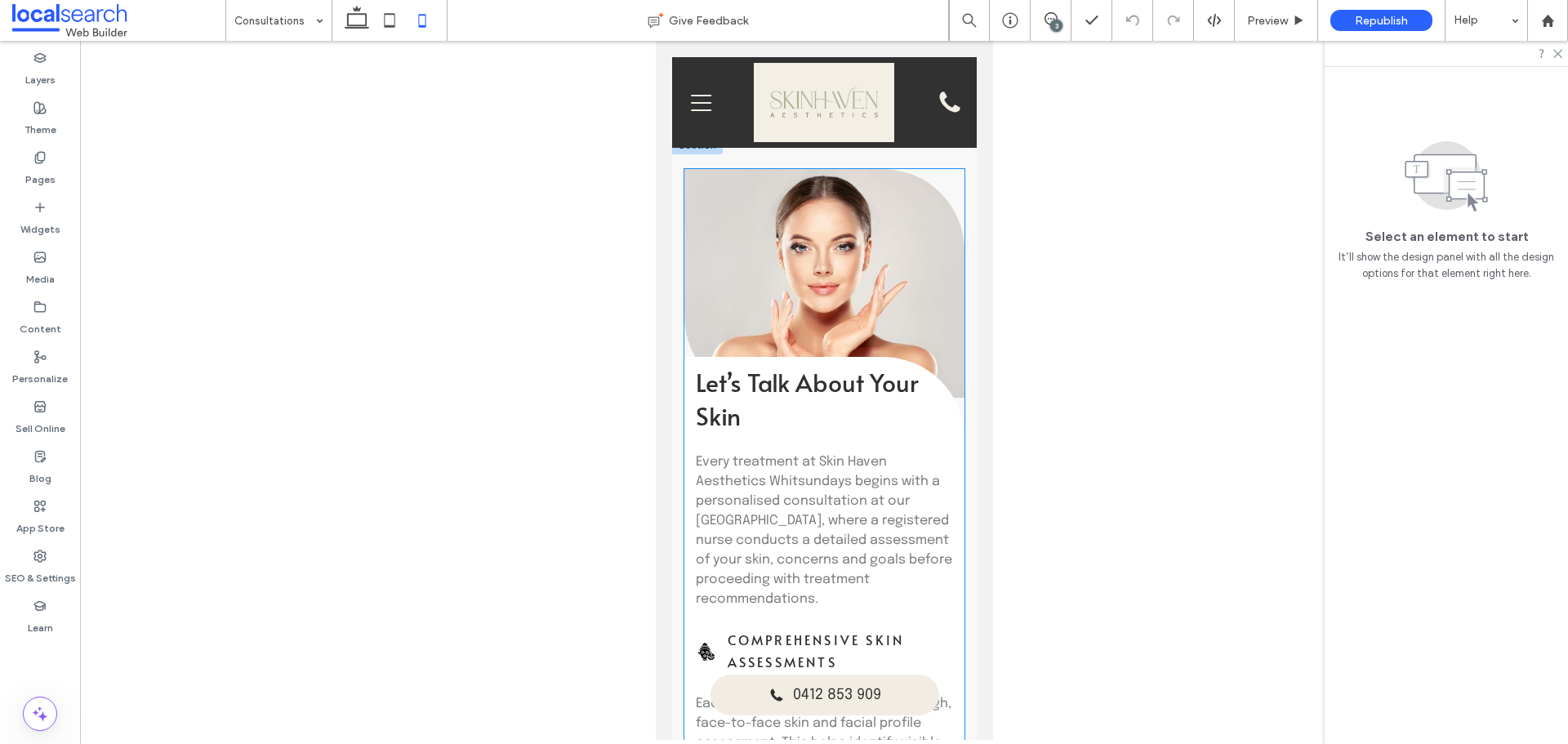
click at [855, 365] on h2 "Let’s Talk About Your Skin" at bounding box center [824, 398] width 258 height 67
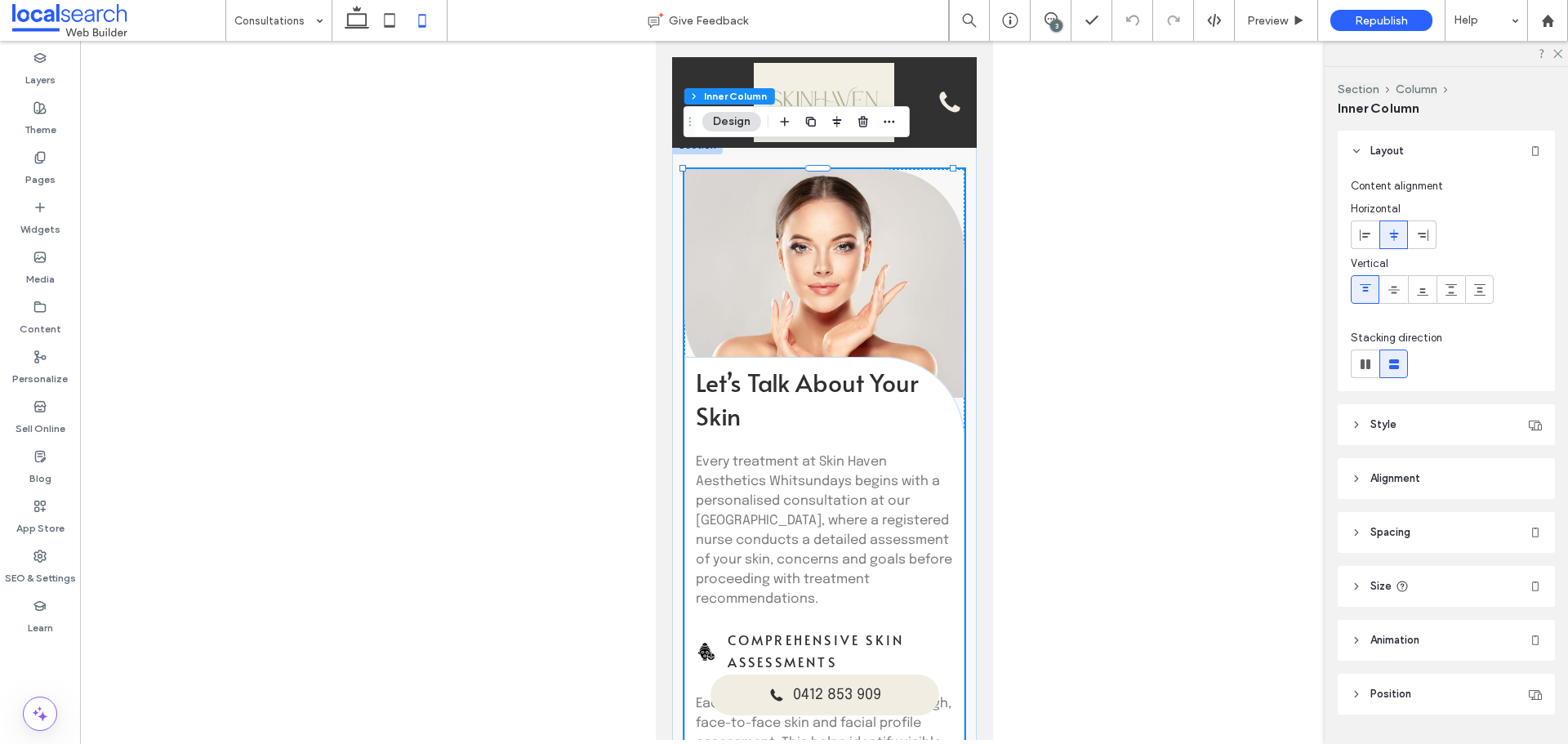
click at [894, 365] on h2 "Let’s Talk About Your Skin" at bounding box center [824, 398] width 258 height 67
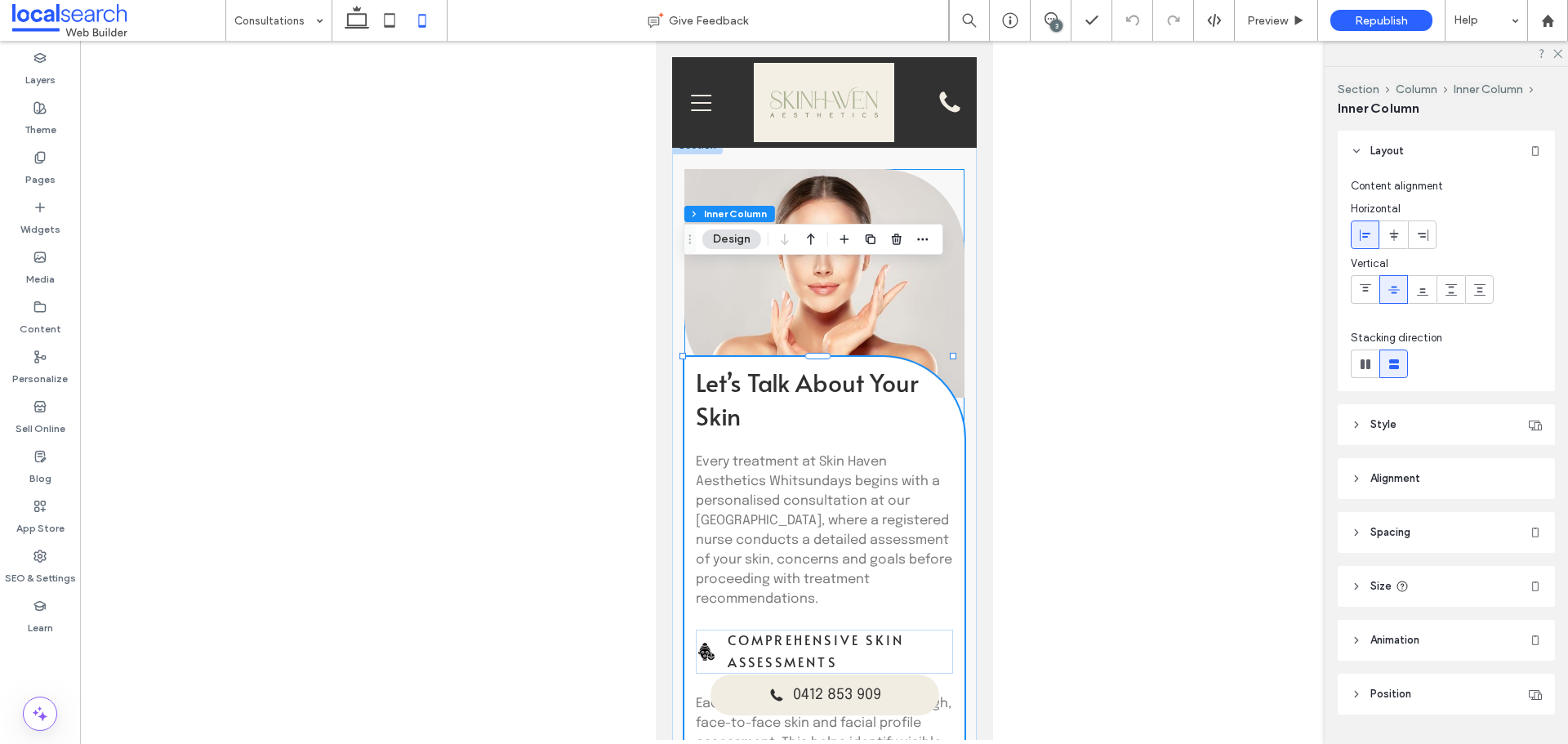
click at [908, 365] on h2 "Let’s Talk About Your Skin" at bounding box center [824, 398] width 258 height 67
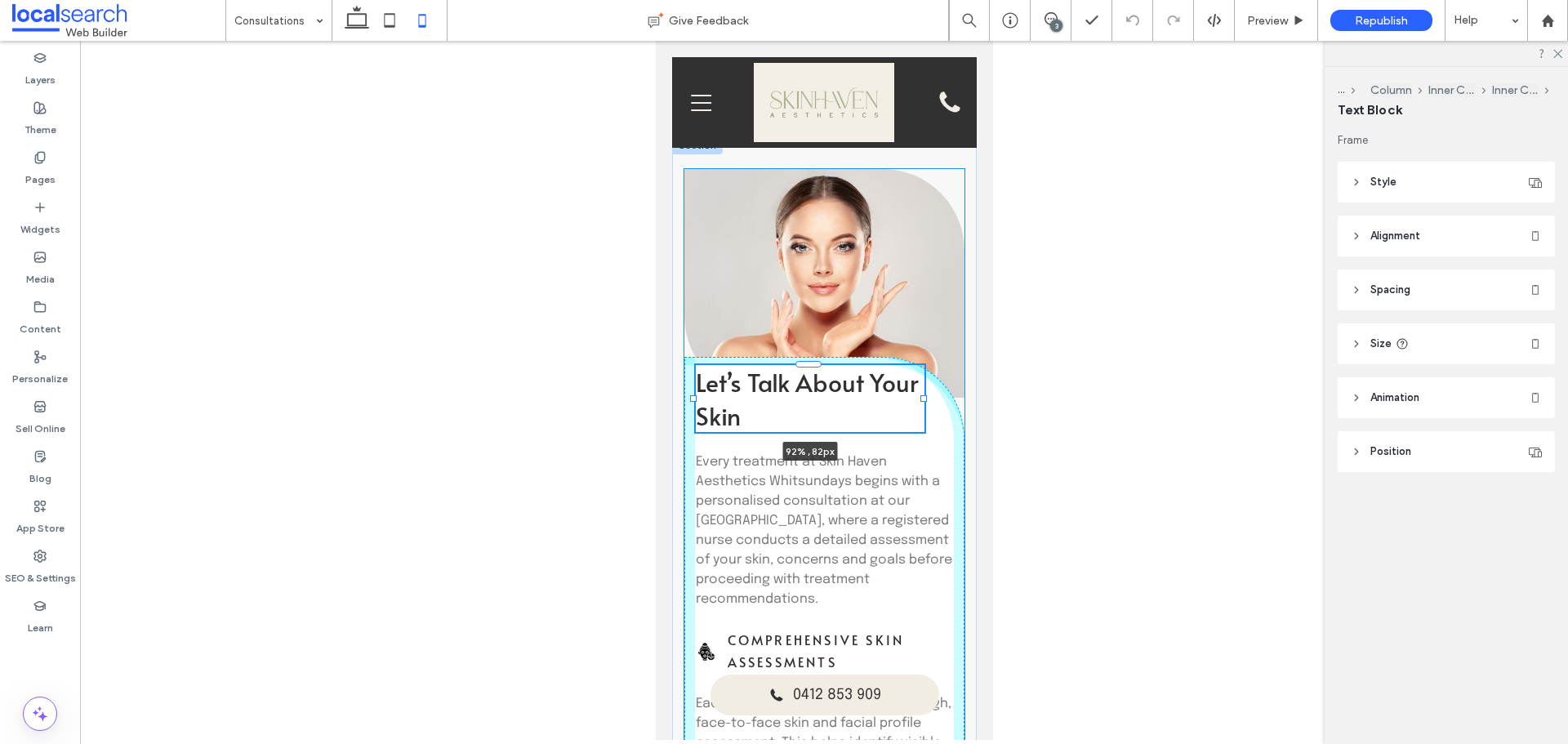
drag, startPoint x: 942, startPoint y: 304, endPoint x: 923, endPoint y: 303, distance: 19.0
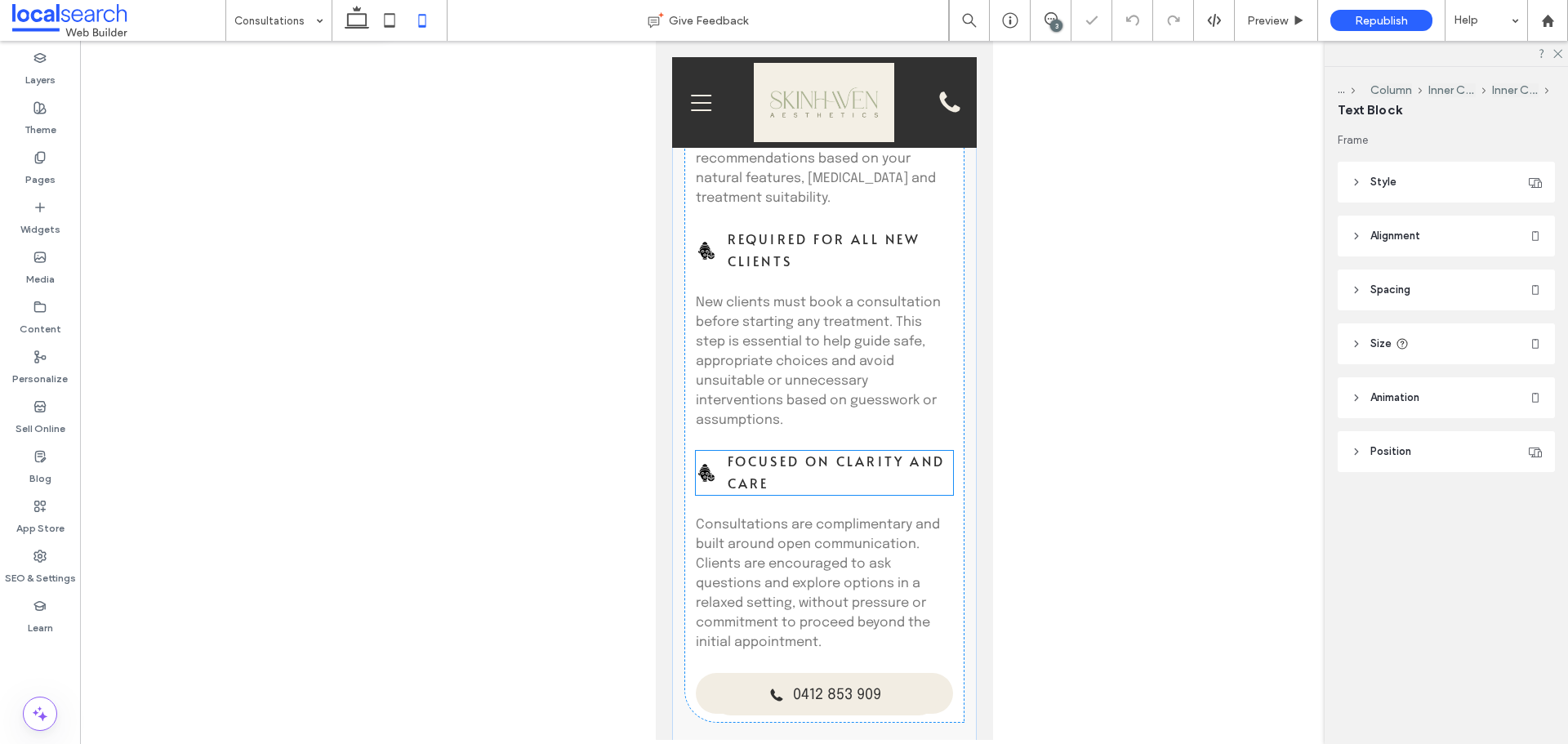
type input "**"
type input "****"
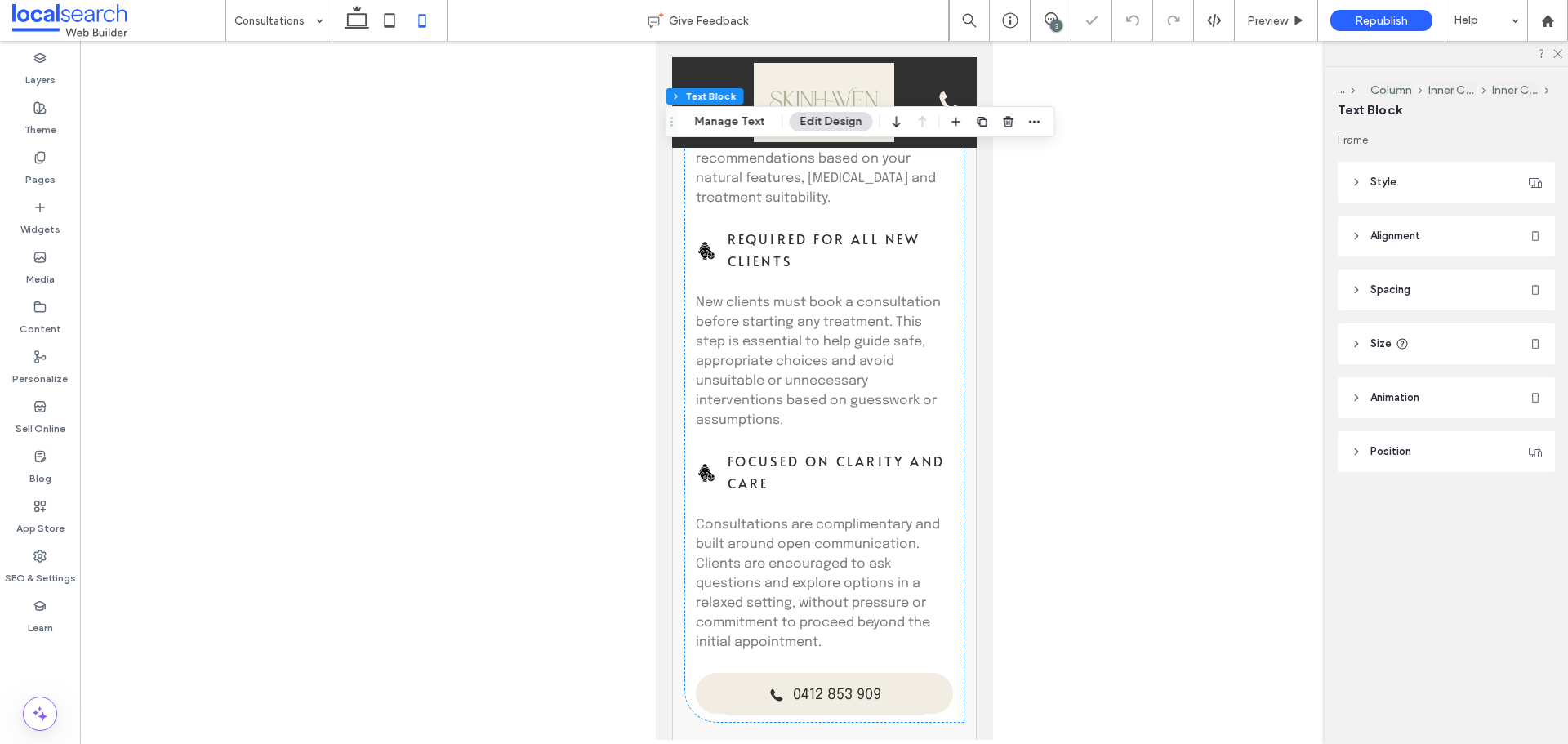
scroll to position [1960, 0]
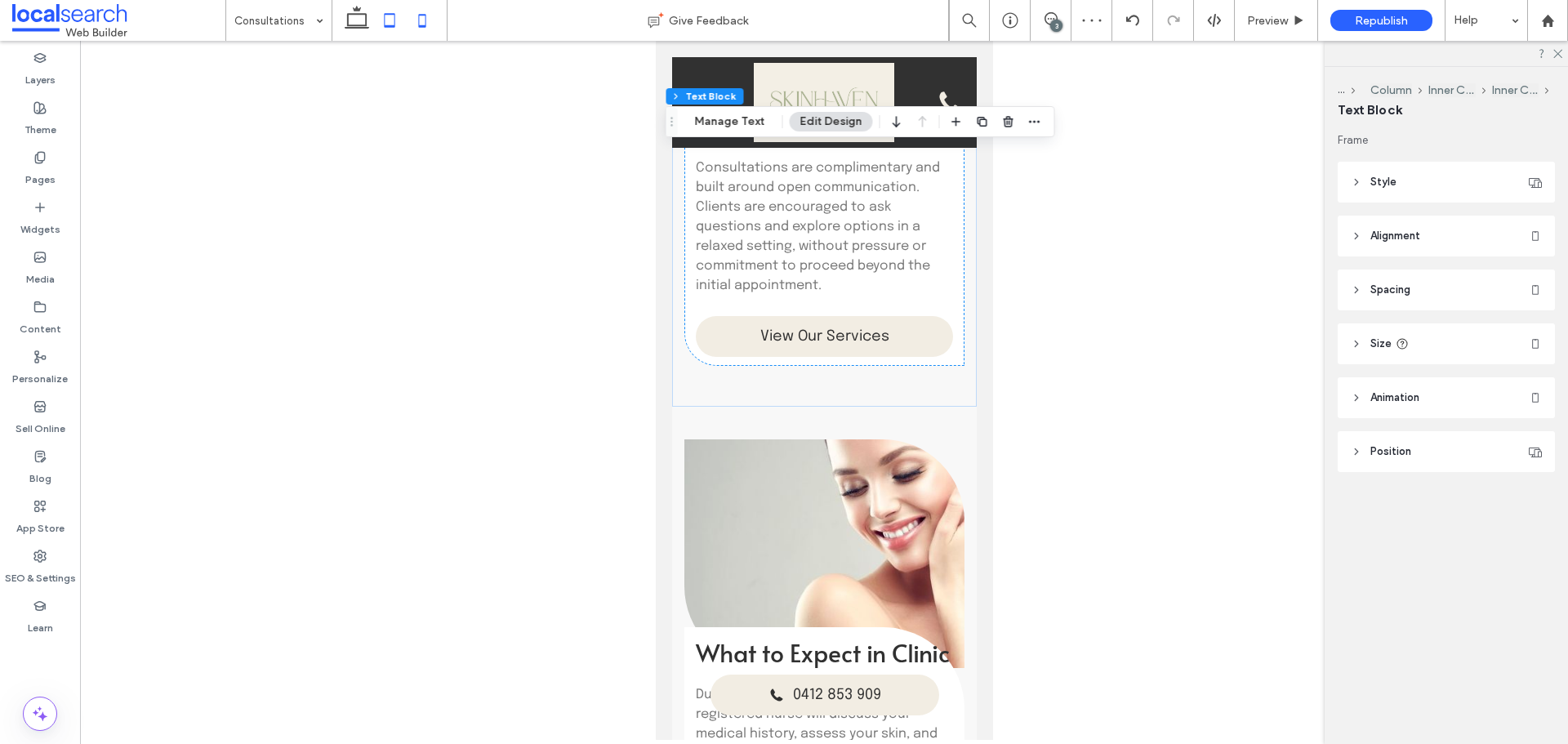
click at [383, 17] on icon at bounding box center [389, 21] width 33 height 33
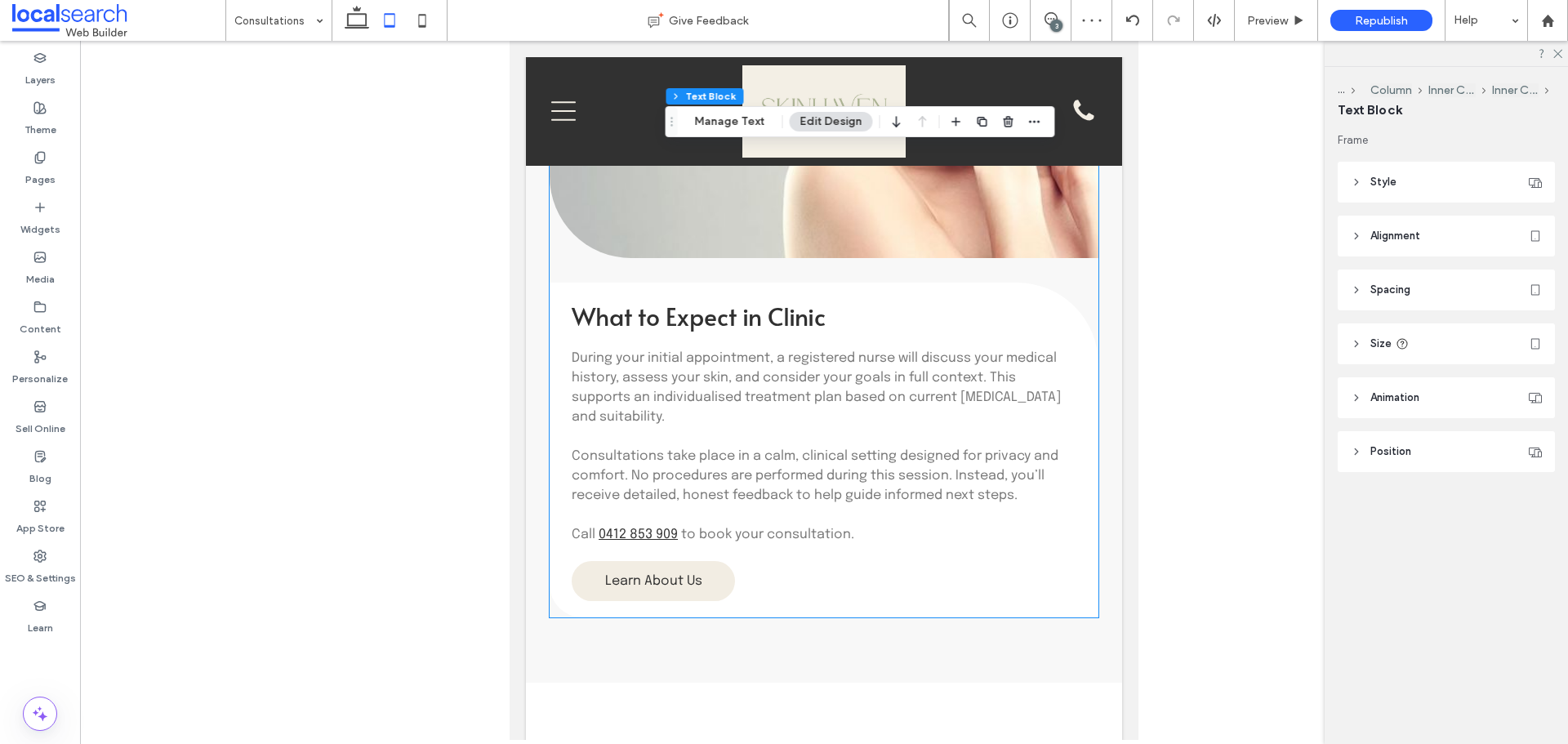
type input "***"
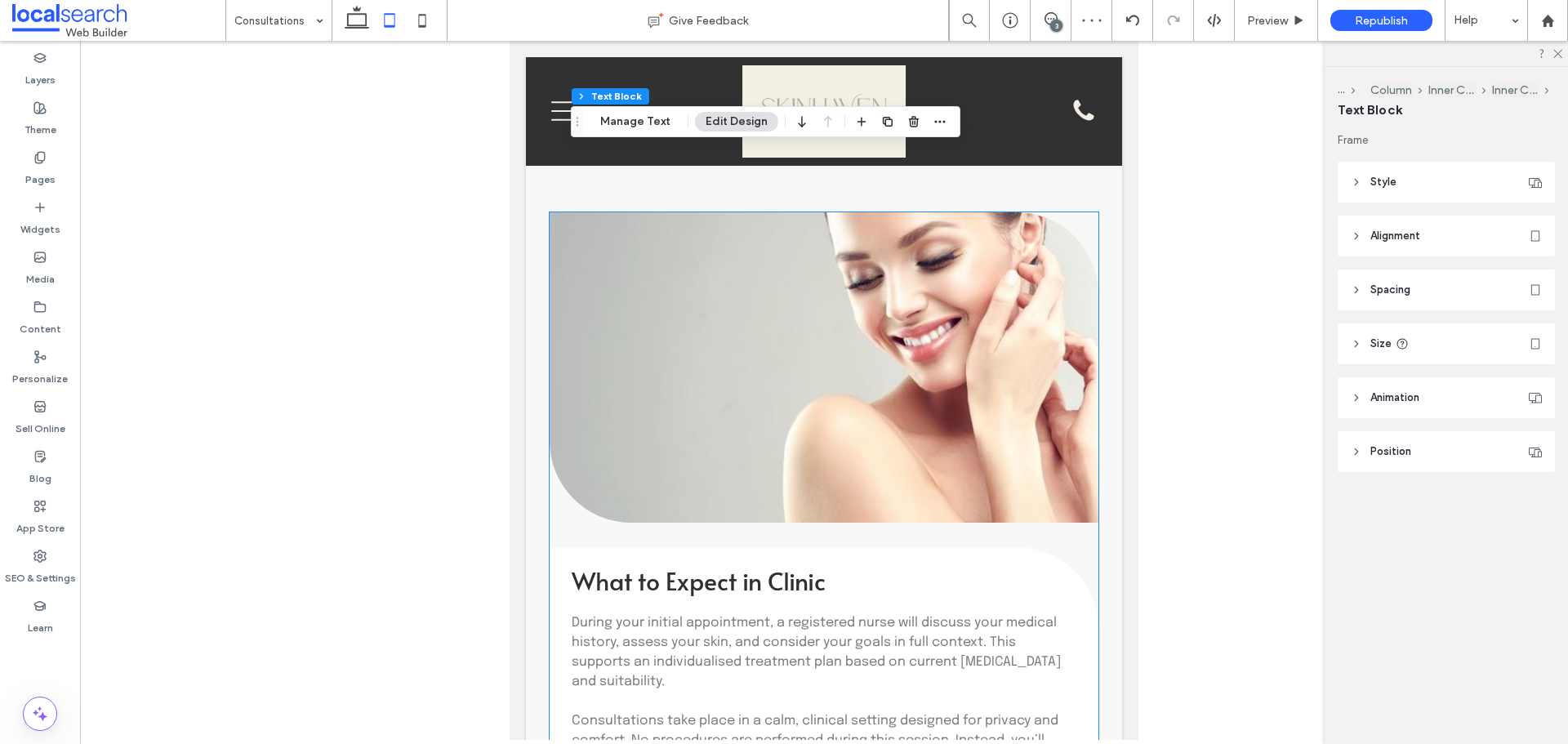
scroll to position [1451, 0]
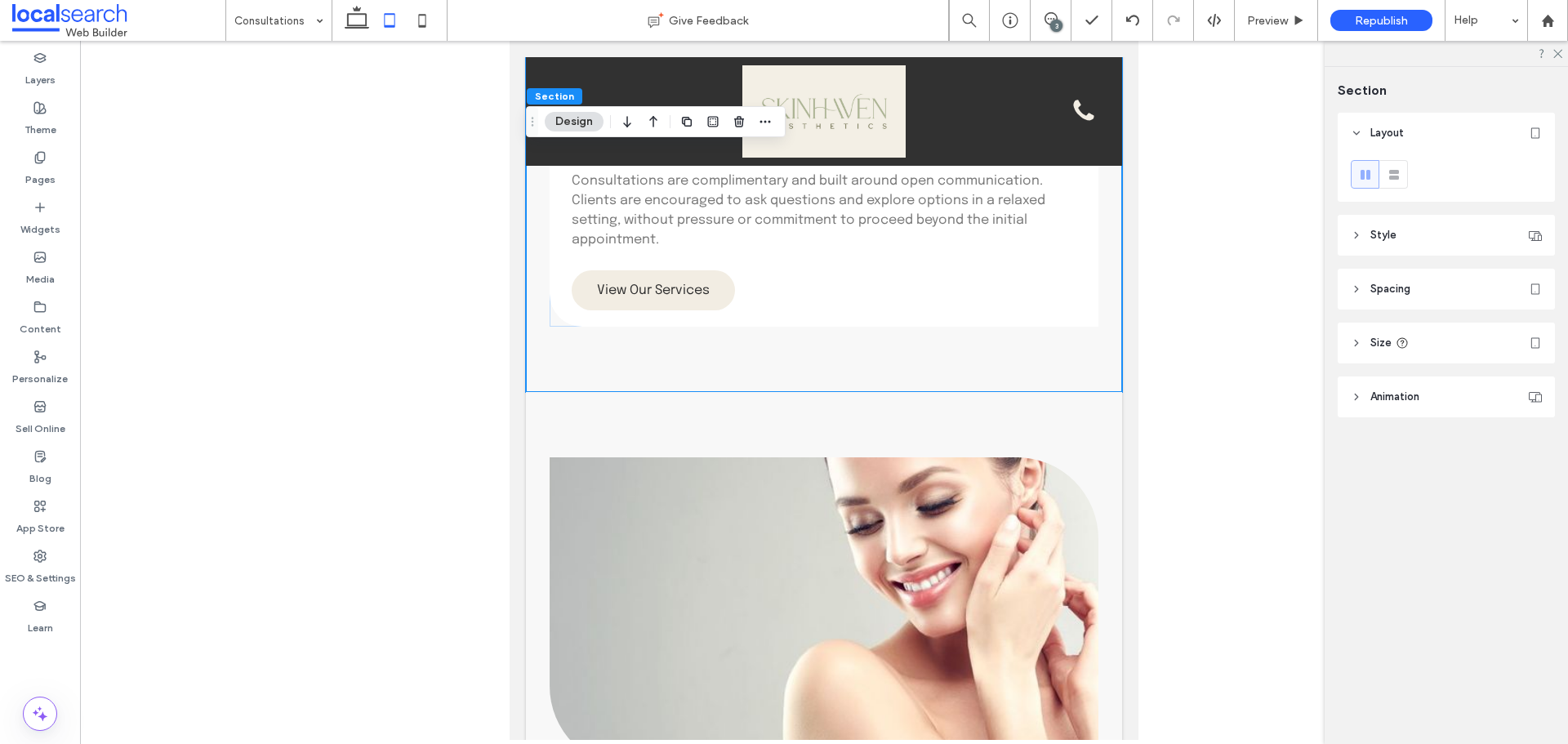
click at [1442, 280] on header "Spacing" at bounding box center [1446, 289] width 217 height 41
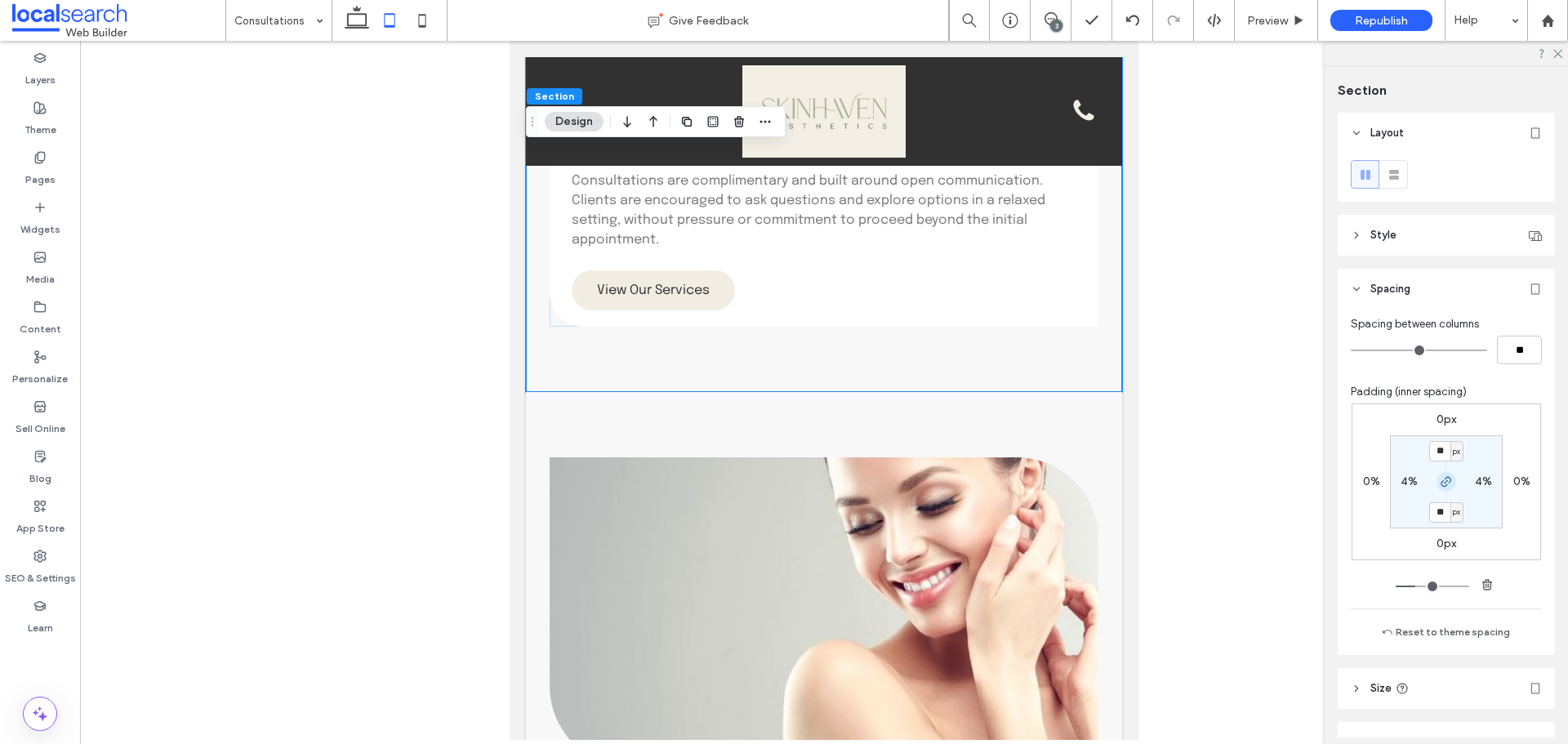
click at [1444, 488] on icon "button" at bounding box center [1446, 482] width 13 height 13
click at [1436, 508] on label "80px" at bounding box center [1446, 512] width 26 height 14
type input "**"
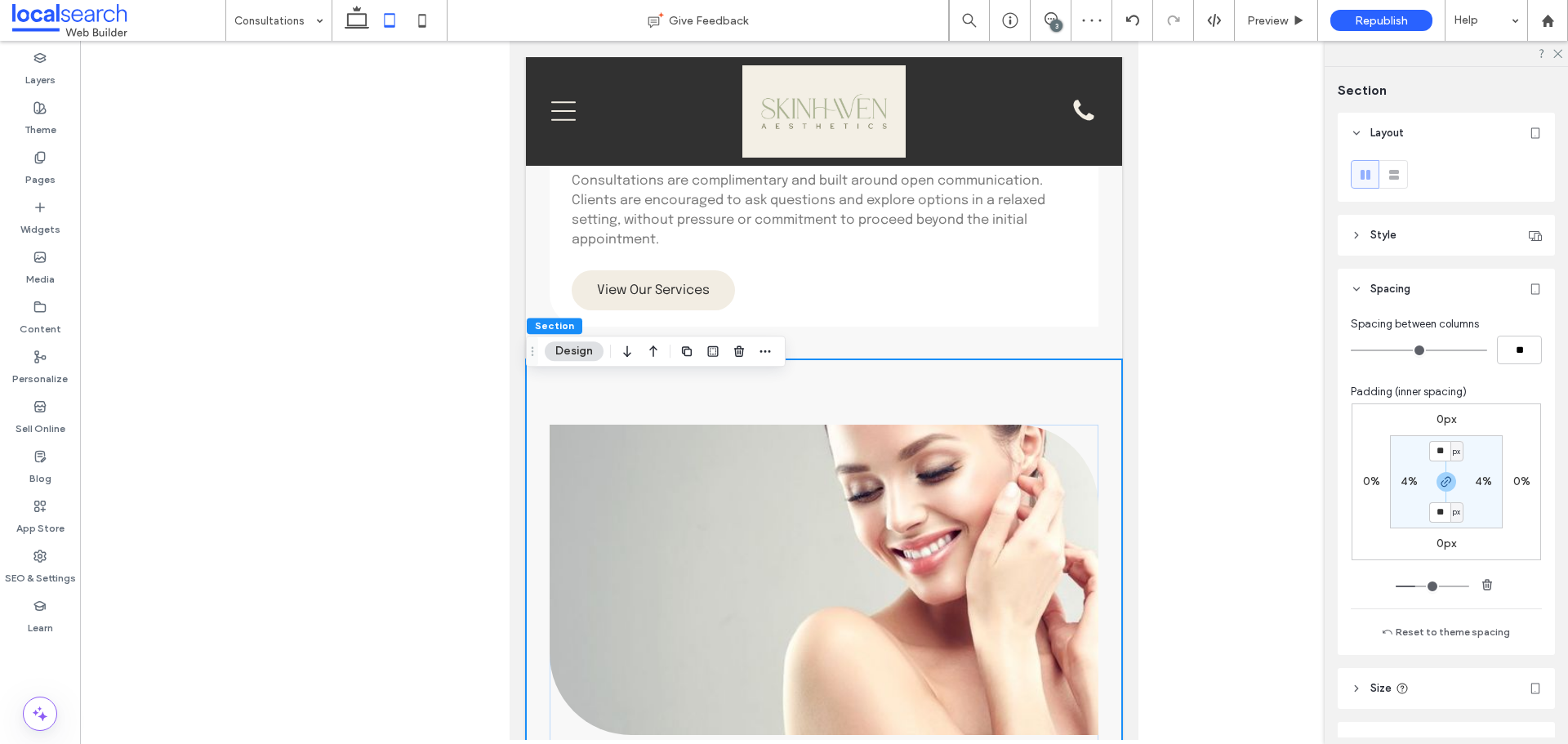
click at [1443, 476] on icon "button" at bounding box center [1446, 482] width 13 height 13
click at [1437, 452] on input "**" at bounding box center [1440, 451] width 21 height 21
type input "**"
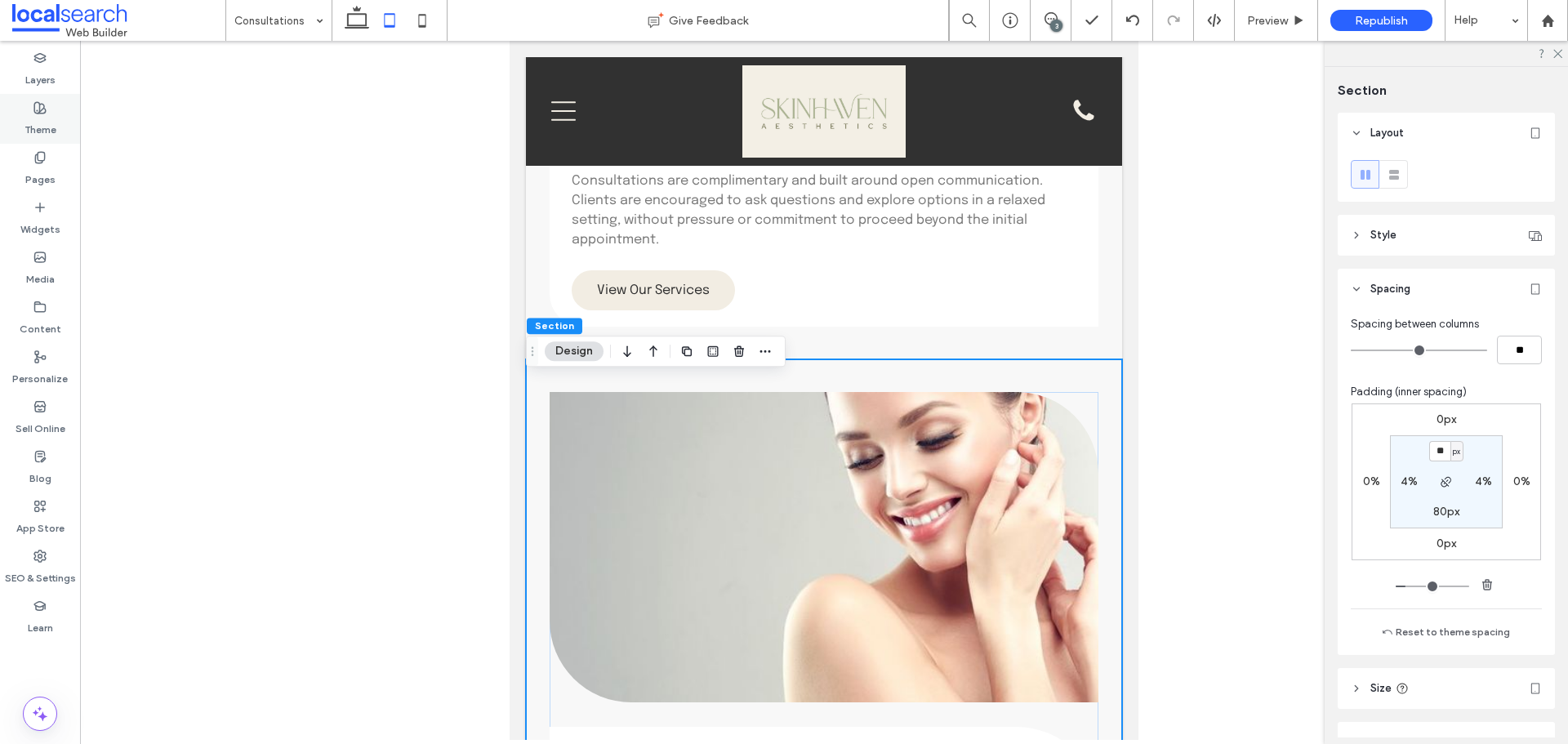
click at [39, 125] on label "Theme" at bounding box center [41, 126] width 32 height 23
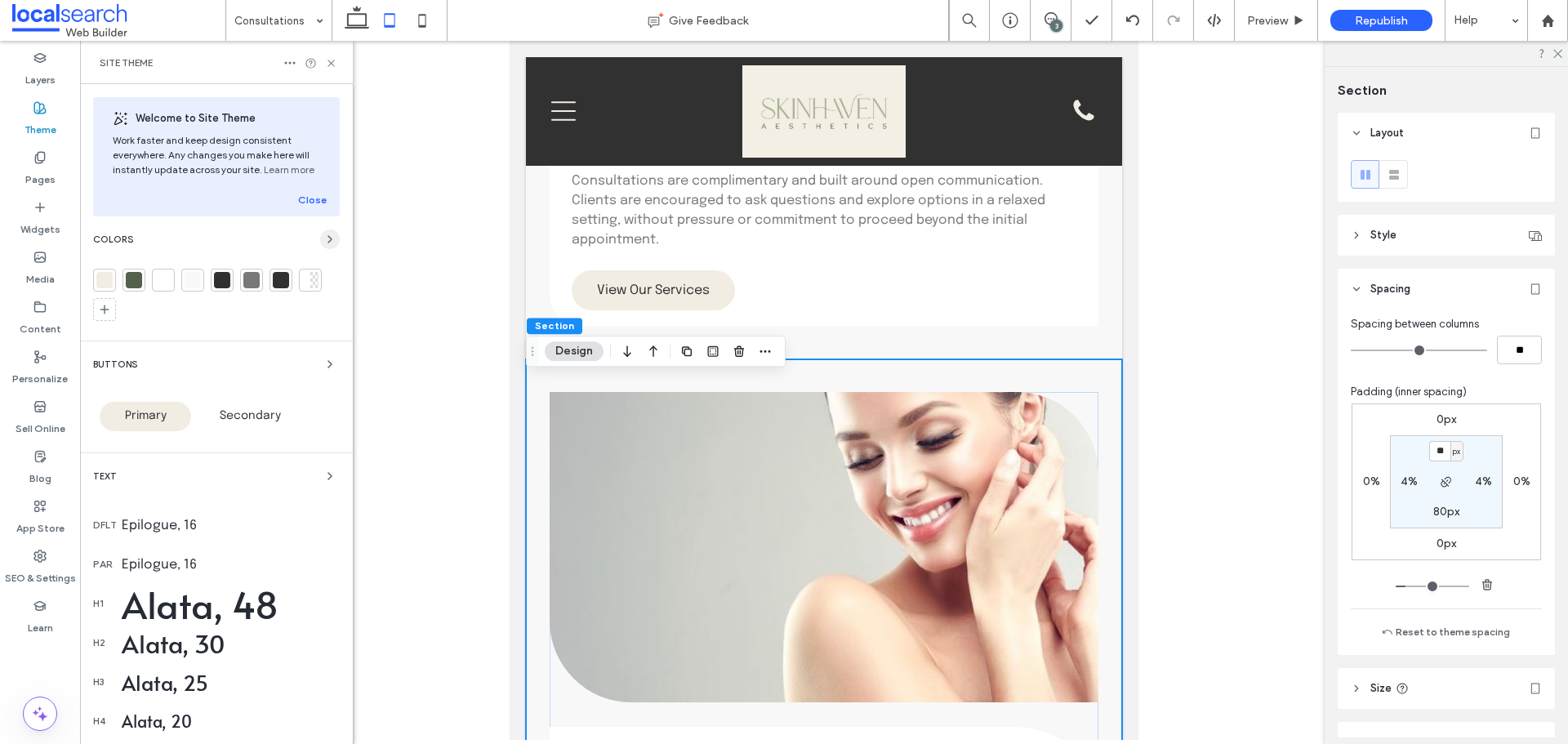
click at [323, 238] on icon "button" at bounding box center [330, 240] width 13 height 13
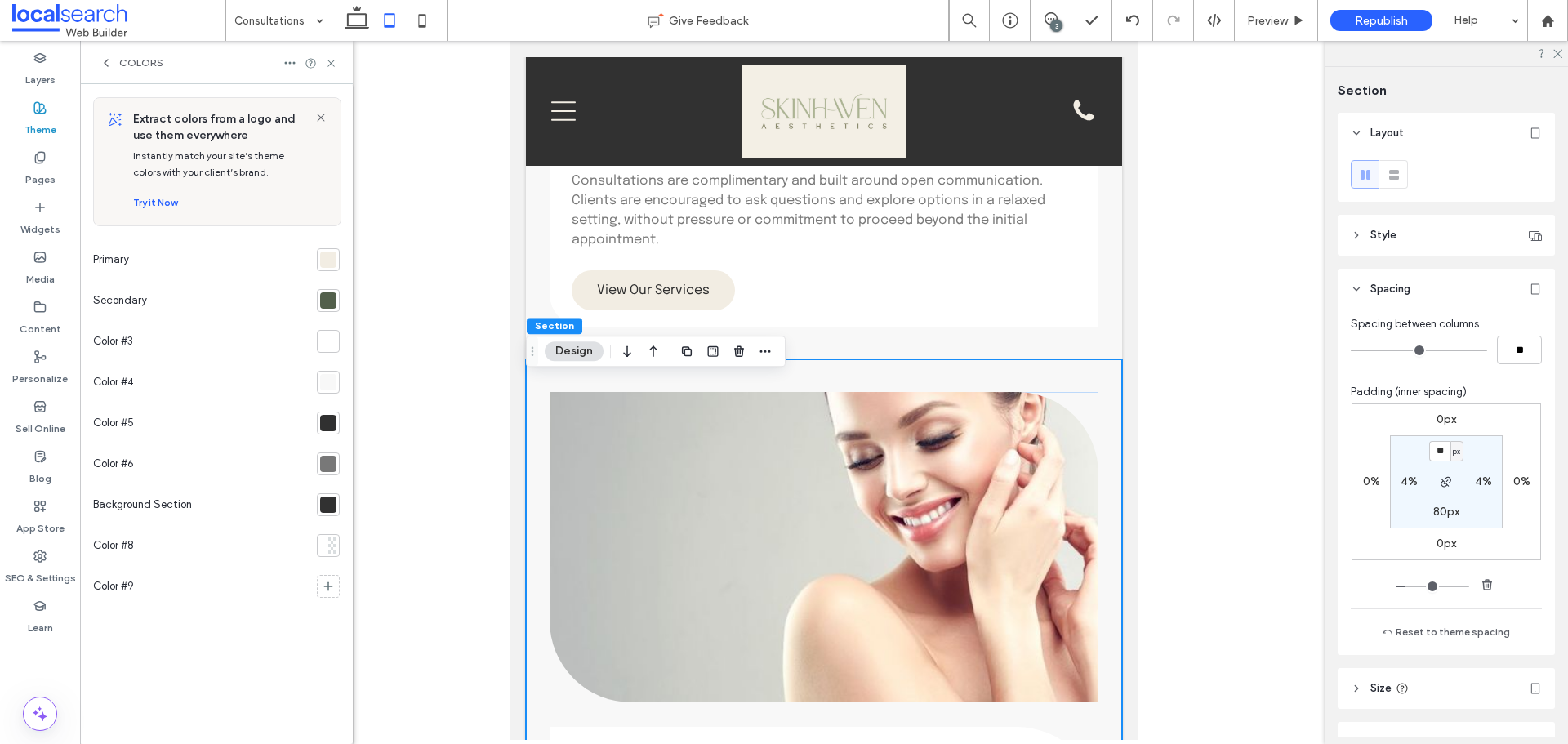
click at [326, 260] on div at bounding box center [328, 260] width 17 height 17
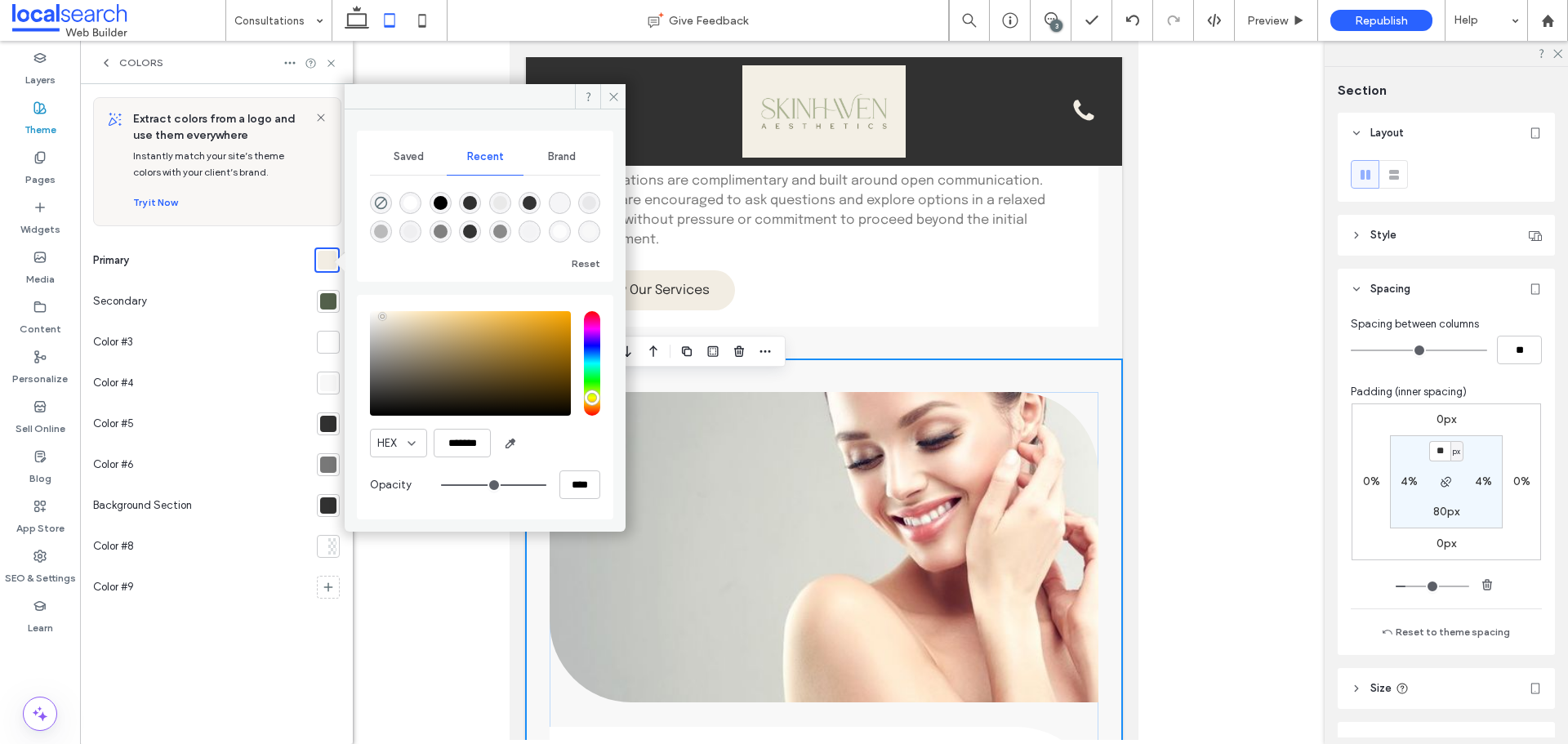
click at [330, 305] on div at bounding box center [328, 302] width 17 height 17
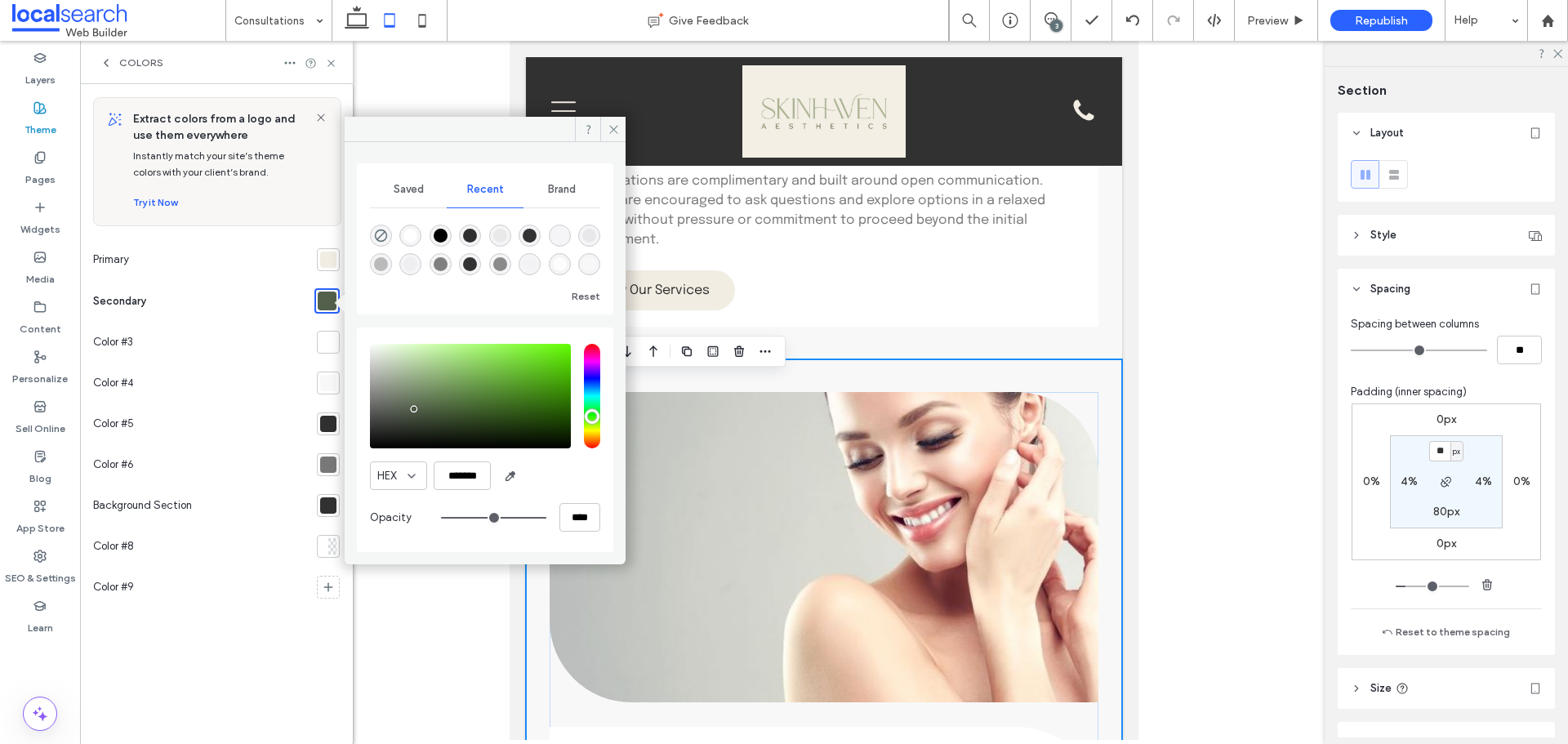
click at [111, 62] on icon at bounding box center [107, 63] width 13 height 13
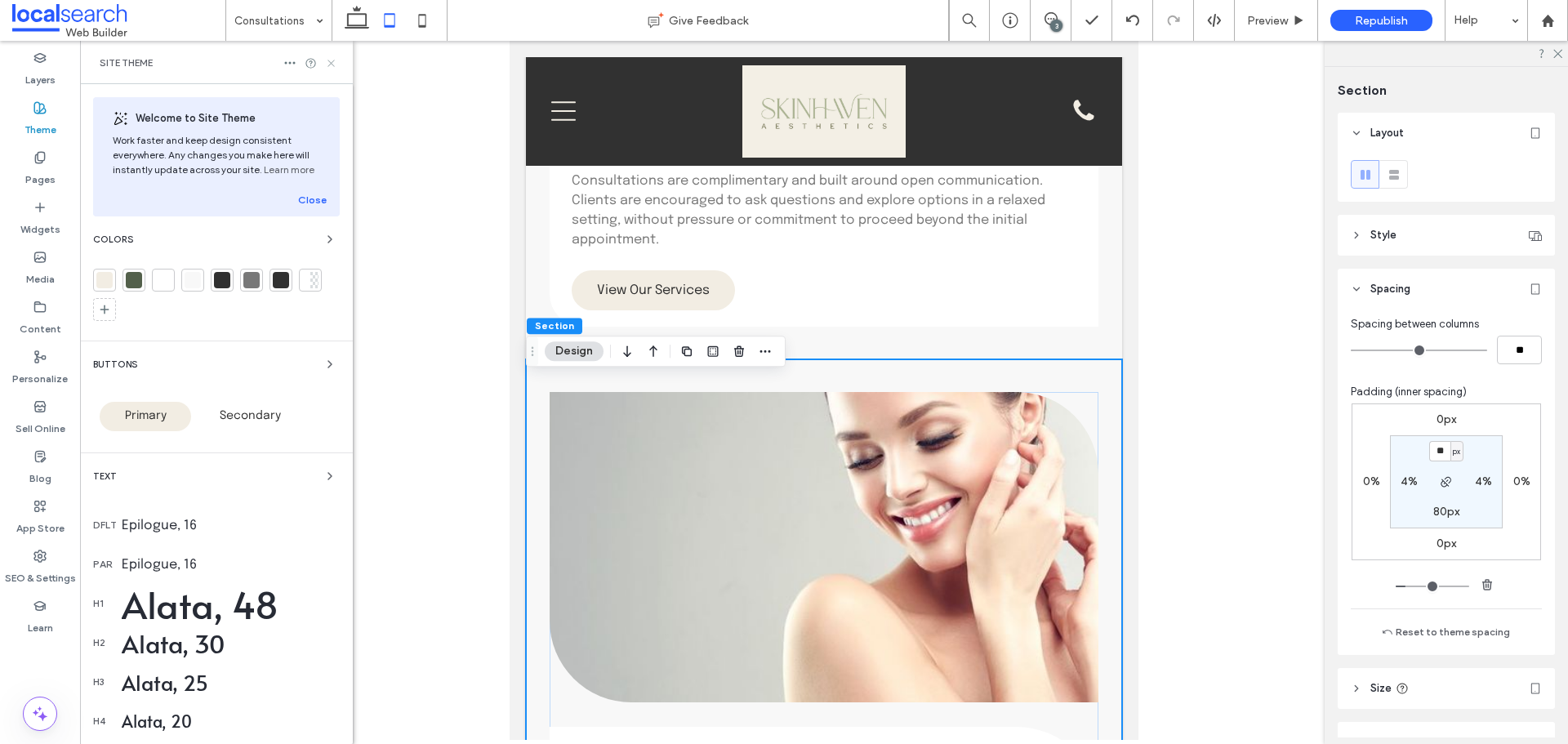
click at [330, 66] on icon at bounding box center [331, 63] width 12 height 12
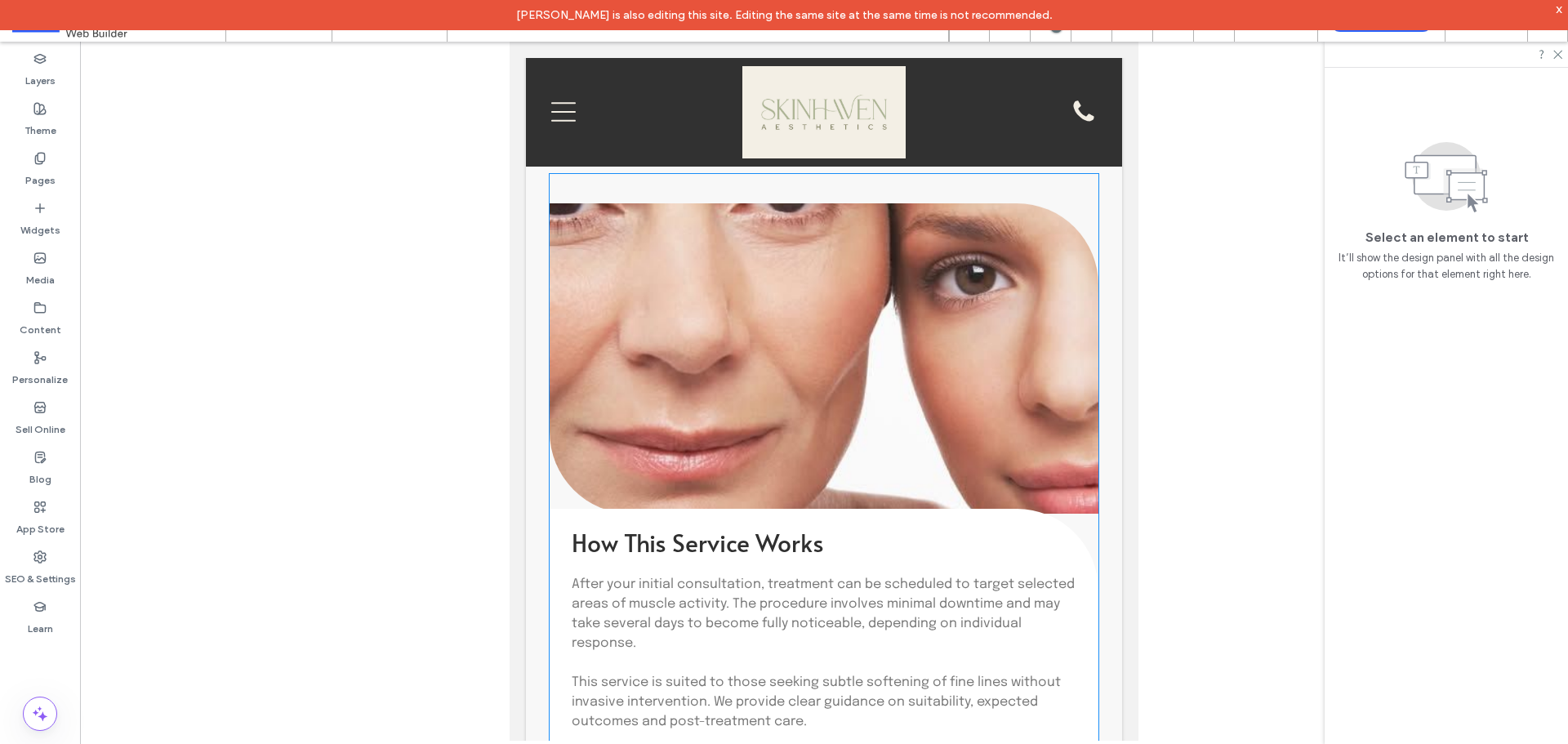
scroll to position [1552, 0]
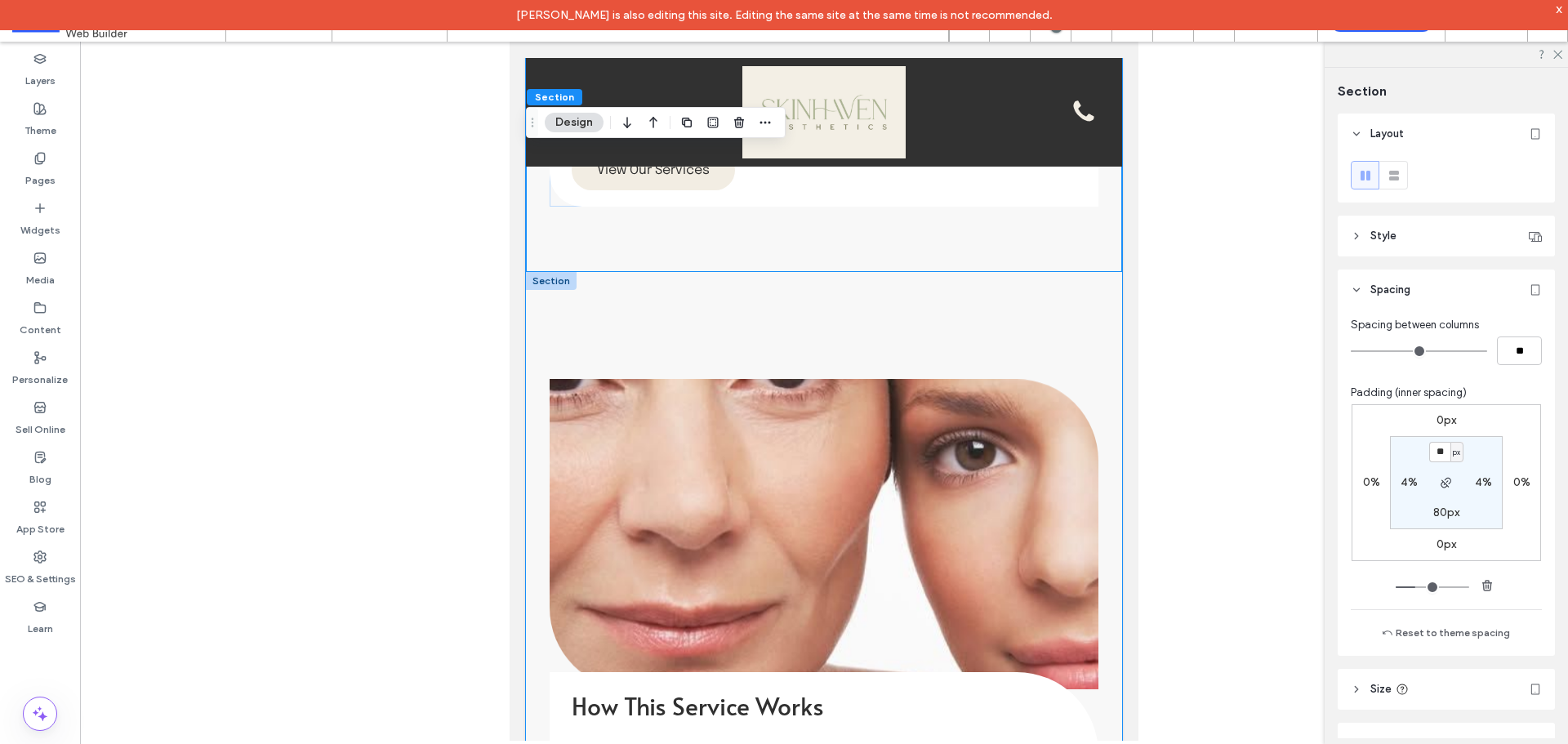
click at [667, 339] on div "How This Service Works After your initial consultation, treatment can be schedu…" at bounding box center [823, 672] width 596 height 800
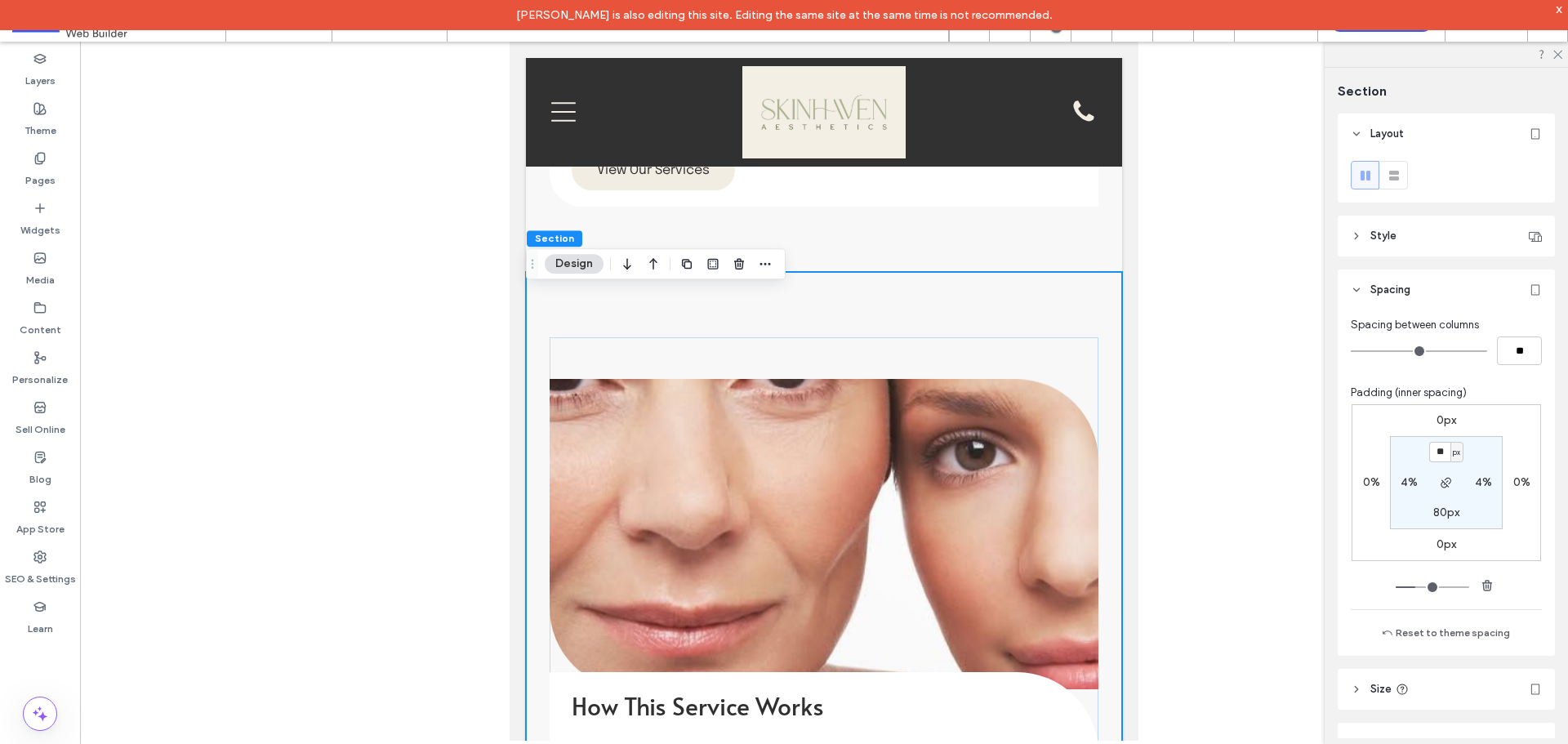
type input "**"
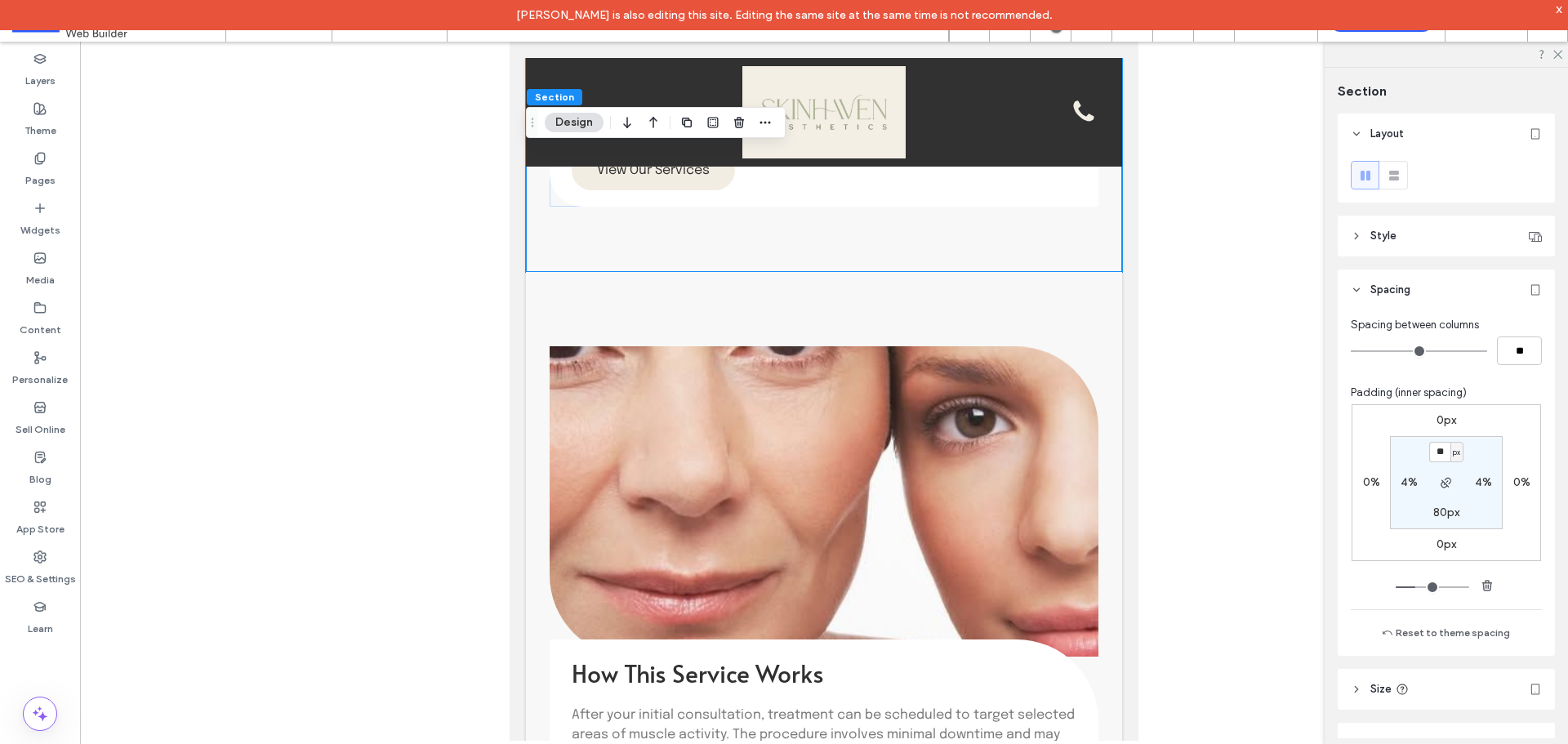
click at [1442, 514] on label "80px" at bounding box center [1446, 513] width 26 height 14
type input "**"
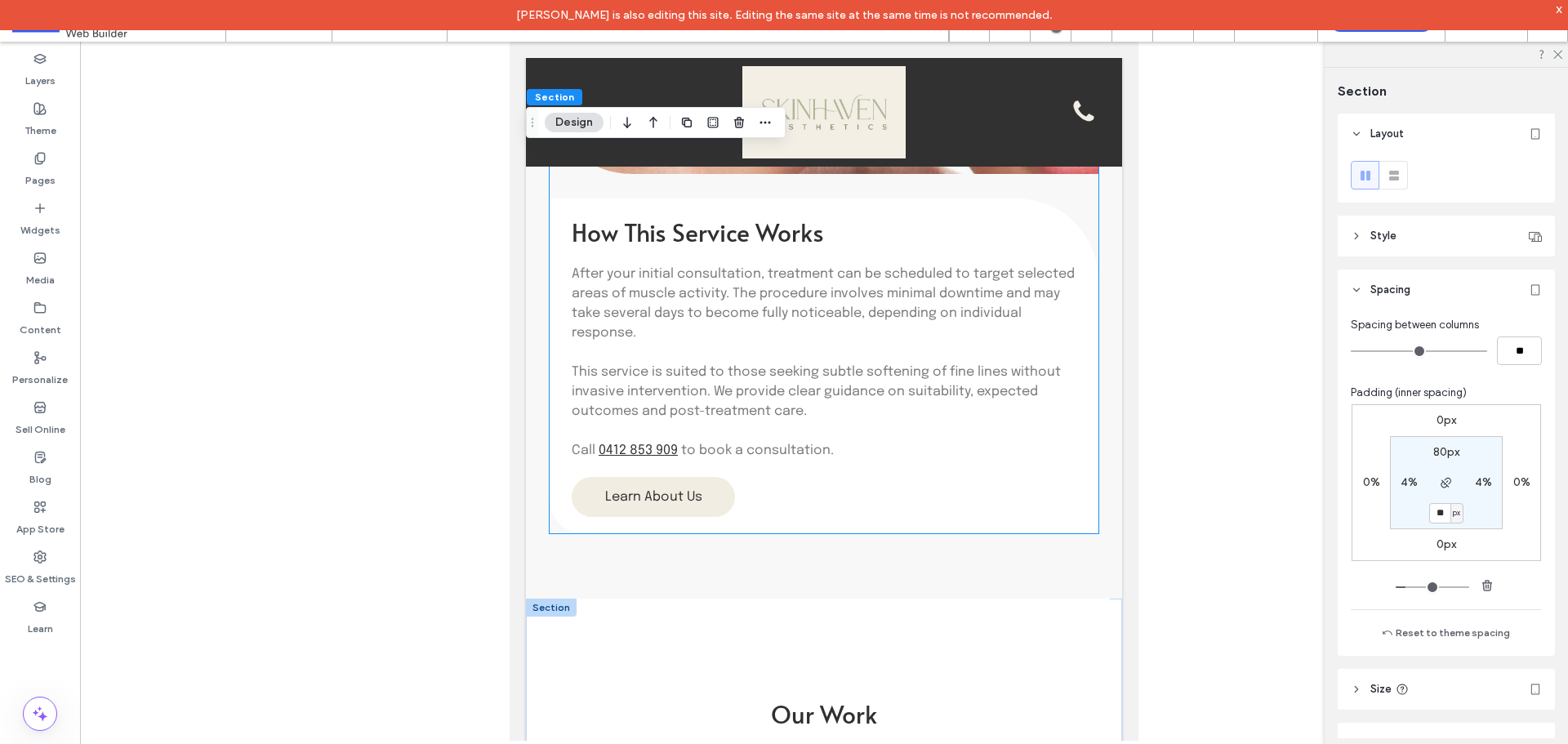
scroll to position [2368, 0]
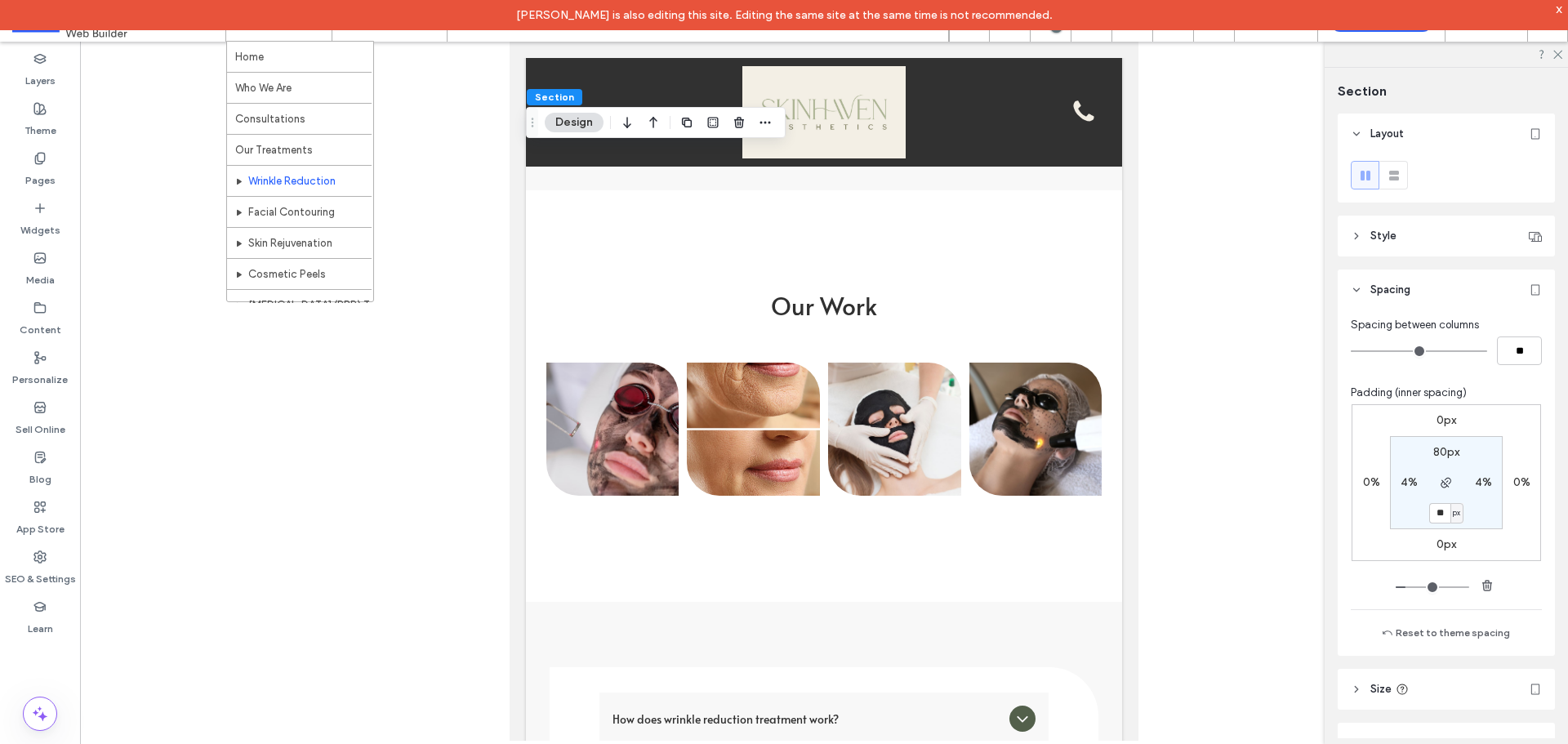
click at [417, 32] on icon at bounding box center [422, 21] width 33 height 33
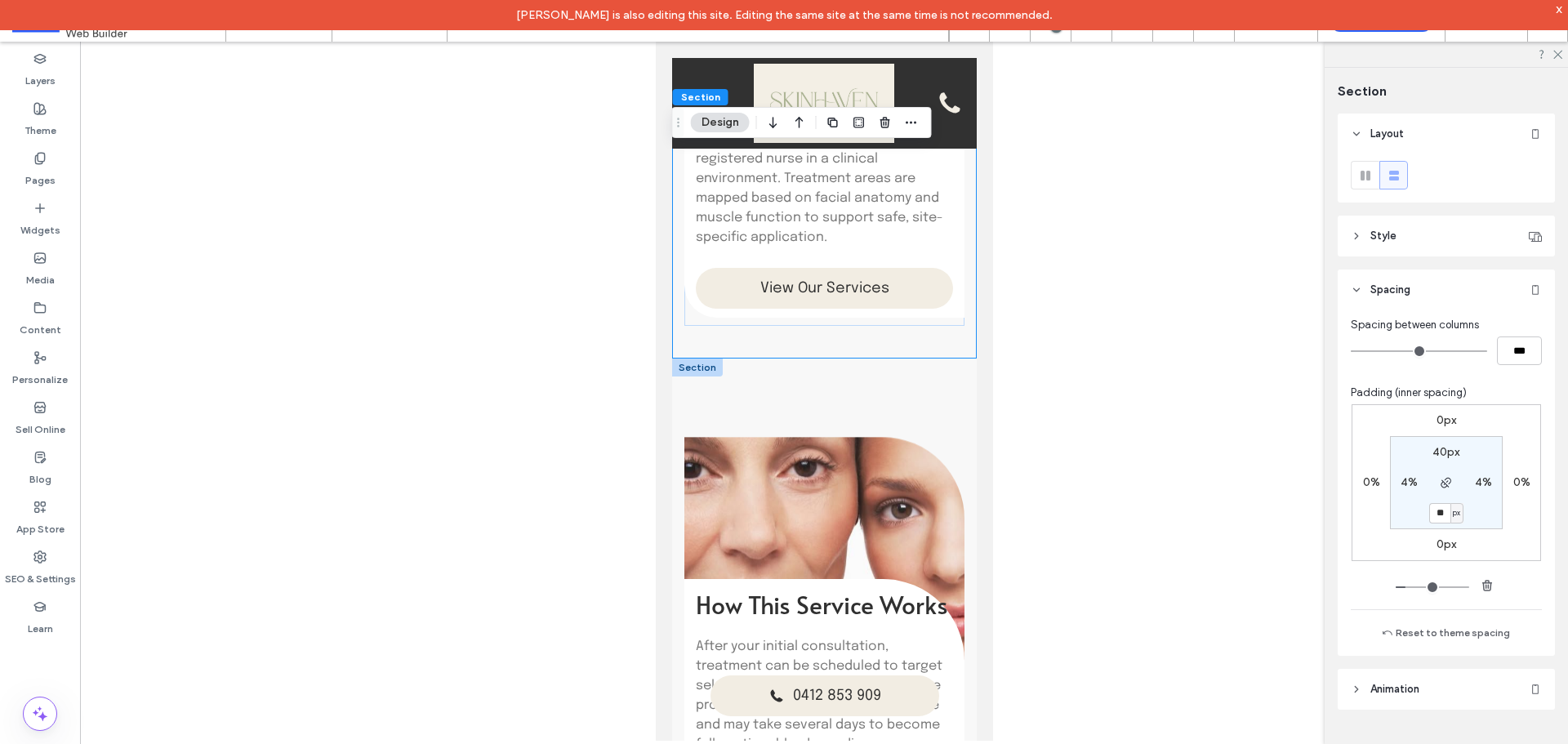
scroll to position [1779, 0]
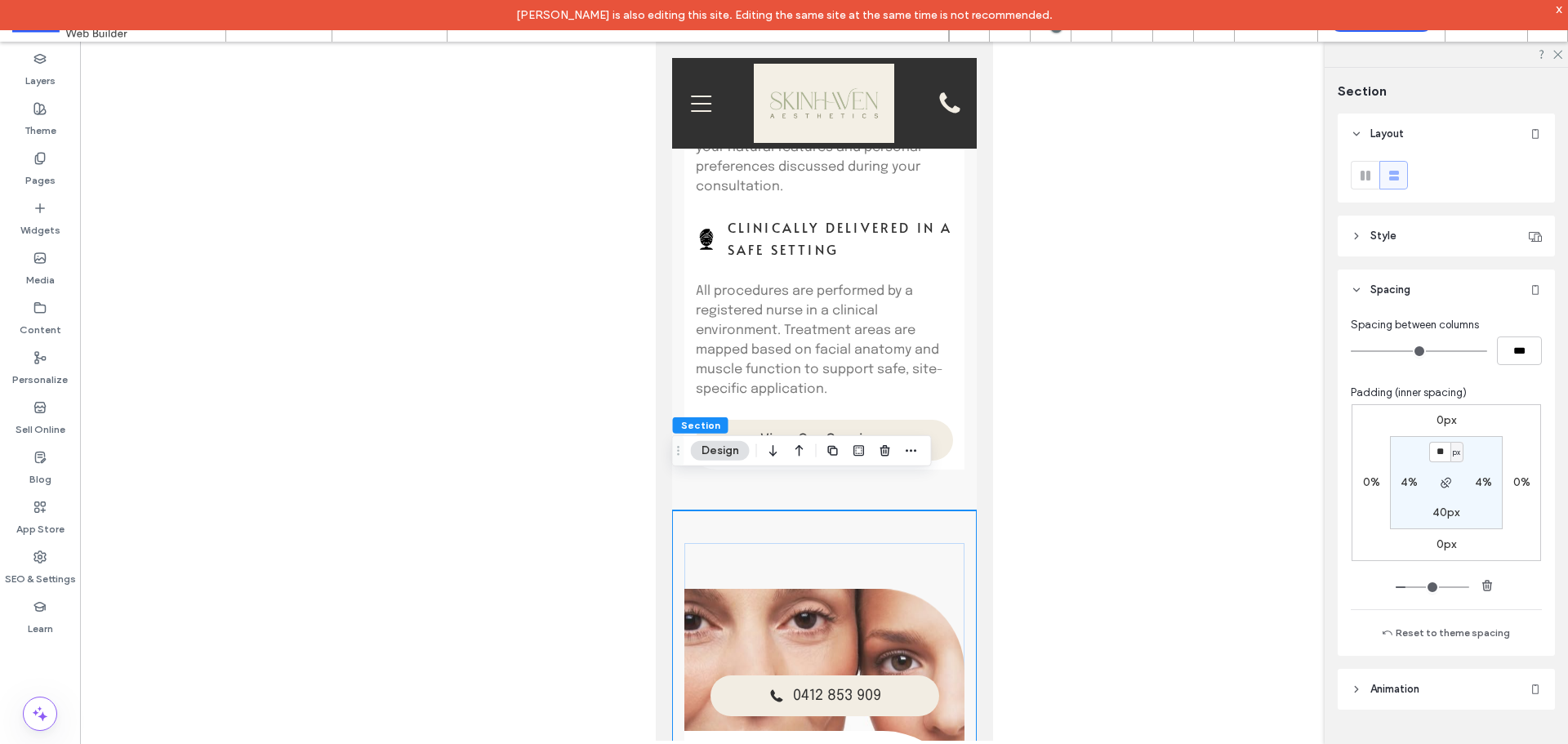
type input "**"
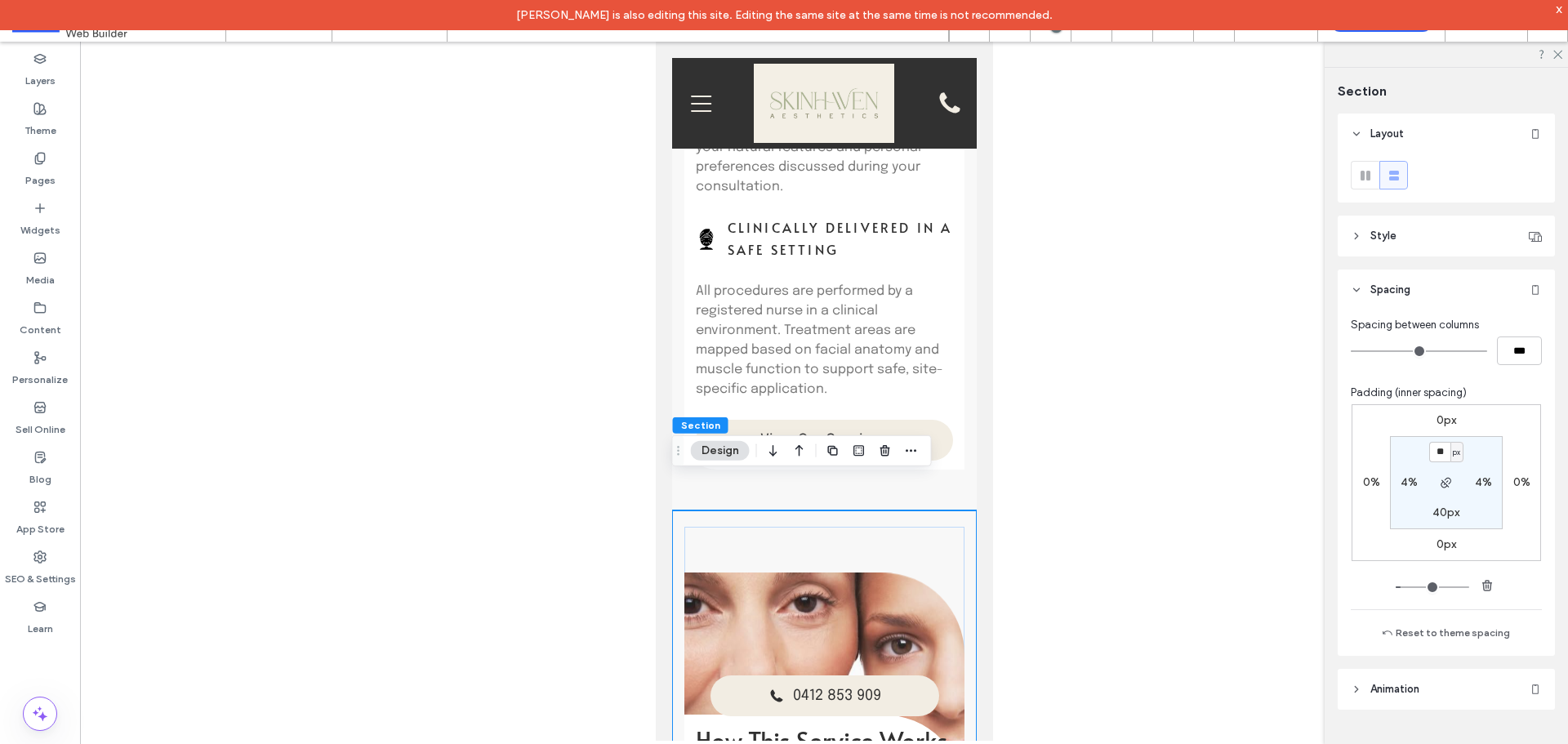
click at [1432, 456] on input "**" at bounding box center [1440, 451] width 21 height 21
type input "*"
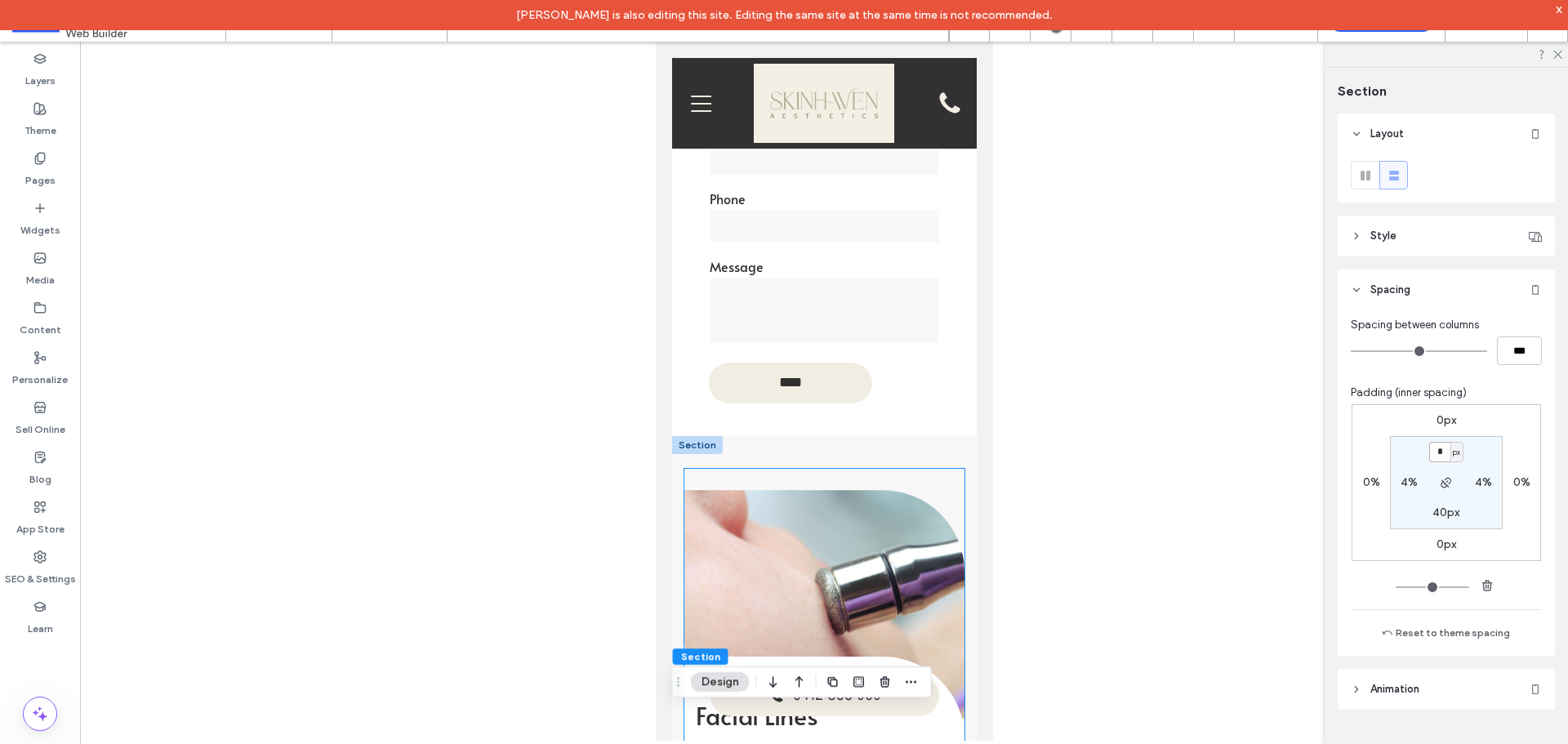
scroll to position [799, 0]
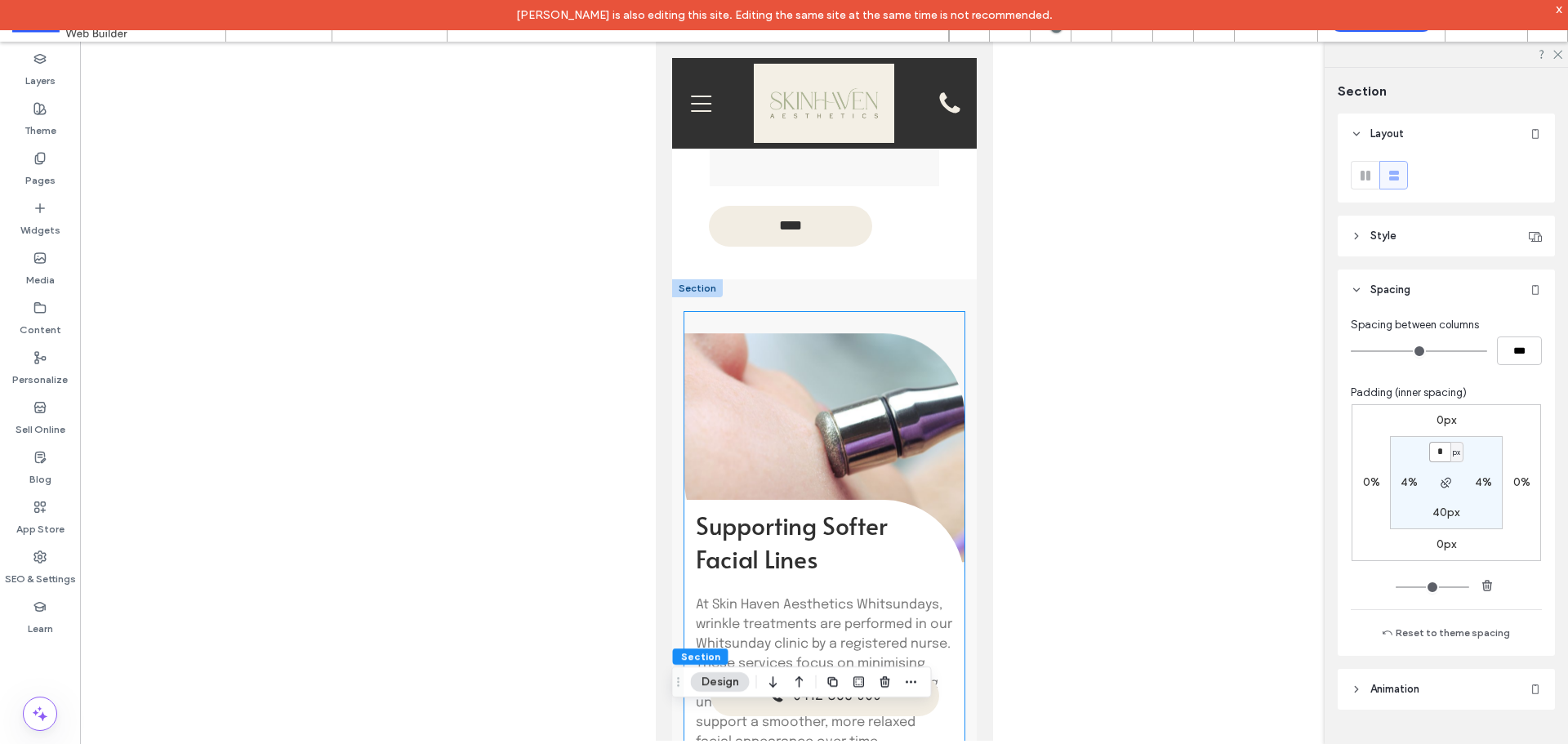
click at [871, 508] on h2 "Supporting Softer Facial Lines" at bounding box center [824, 541] width 258 height 67
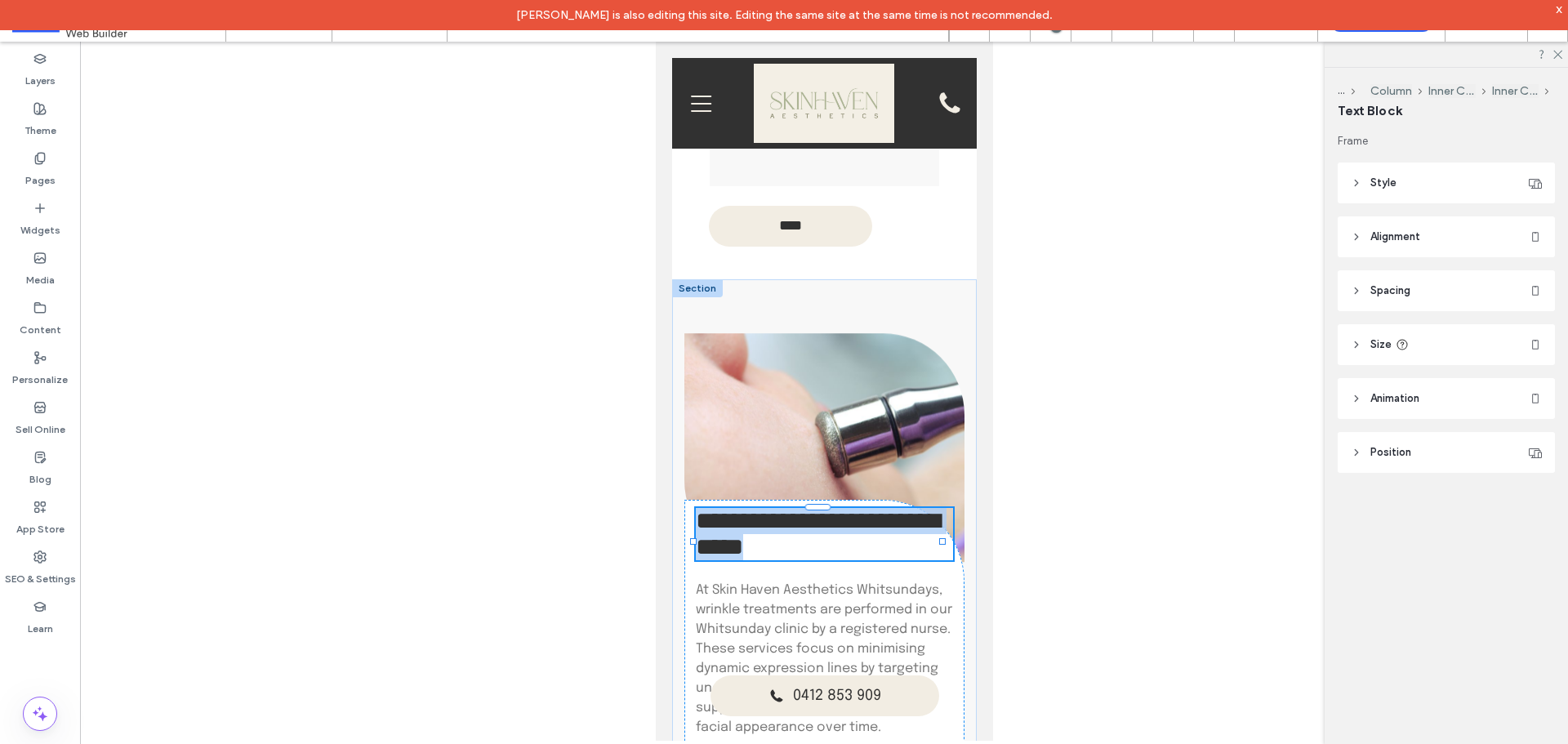
type input "*****"
type input "**"
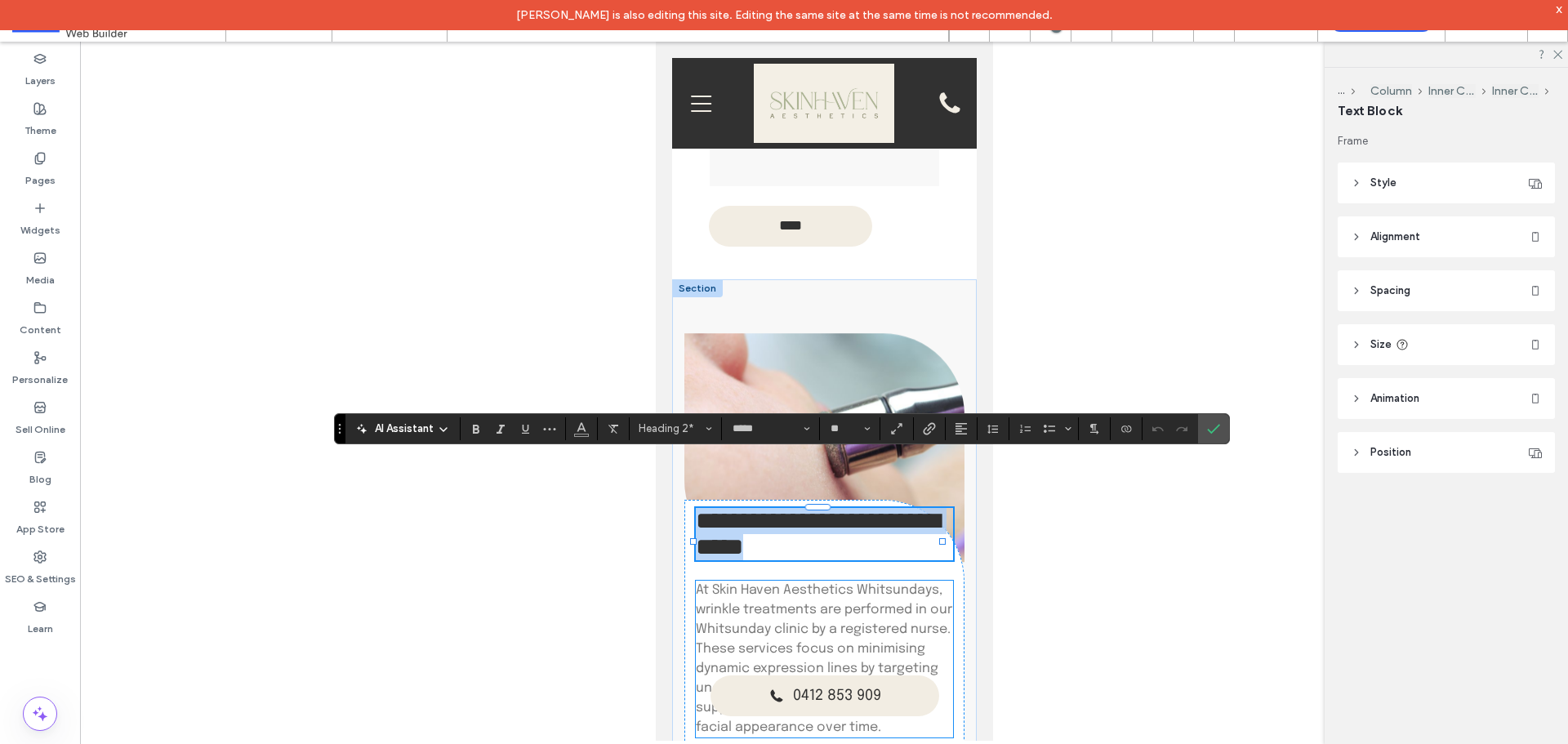
click at [910, 580] on p "At Skin Haven Aesthetics Whitsundays, wrinkle treatments are performed in our W…" at bounding box center [824, 659] width 258 height 157
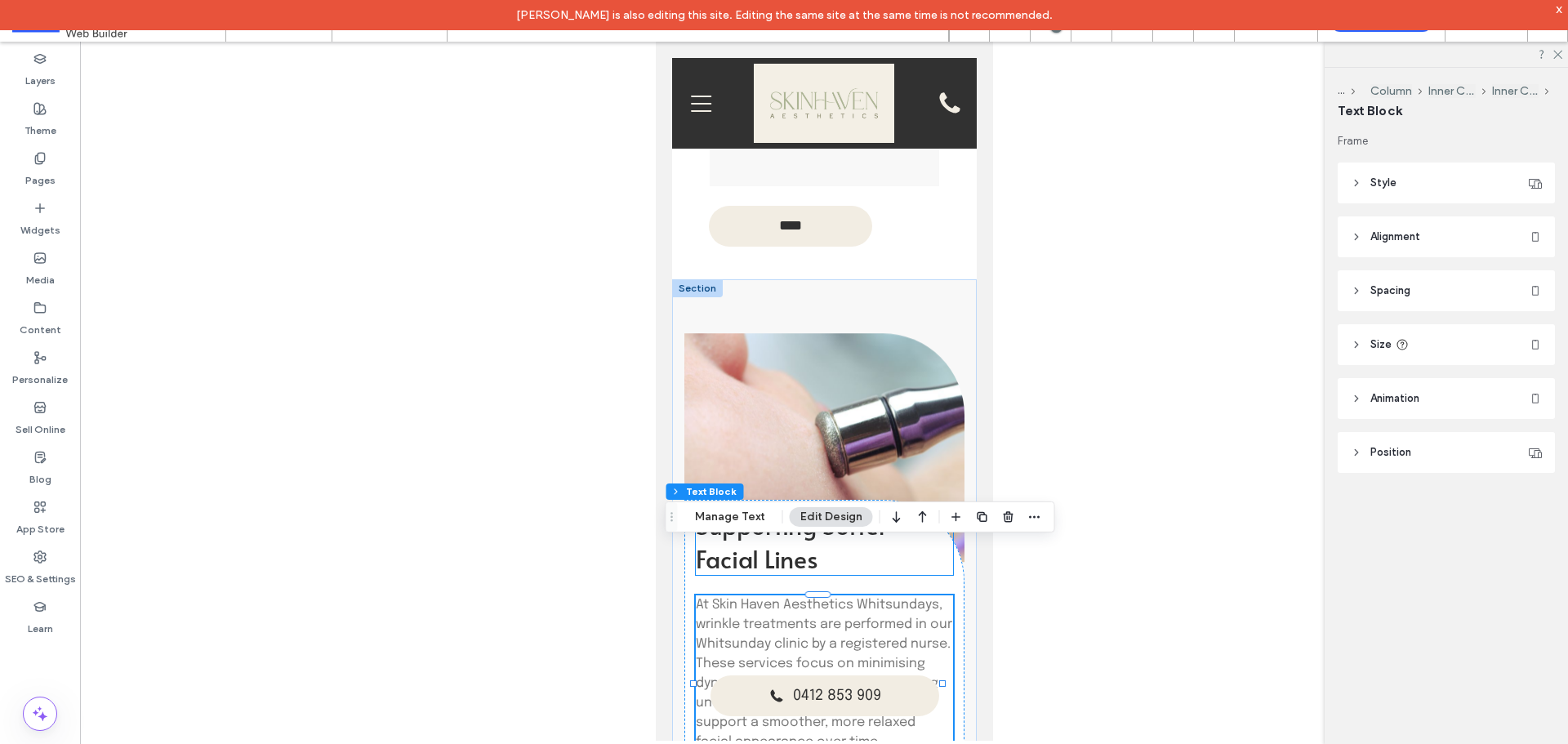
click at [922, 508] on h2 "Supporting Softer Facial Lines" at bounding box center [824, 541] width 258 height 67
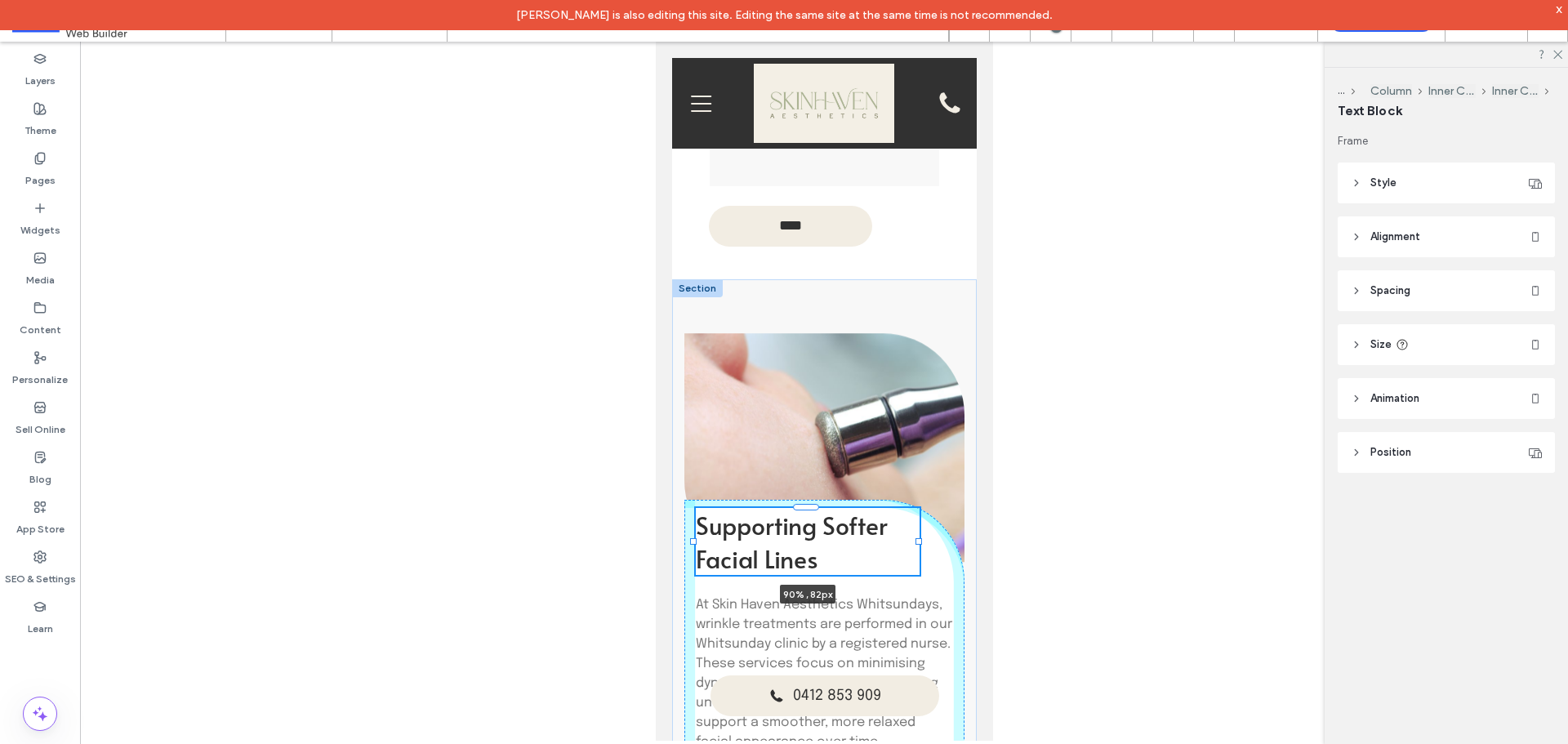
drag, startPoint x: 942, startPoint y: 490, endPoint x: 917, endPoint y: 492, distance: 25.1
click at [917, 538] on div at bounding box center [917, 541] width 7 height 7
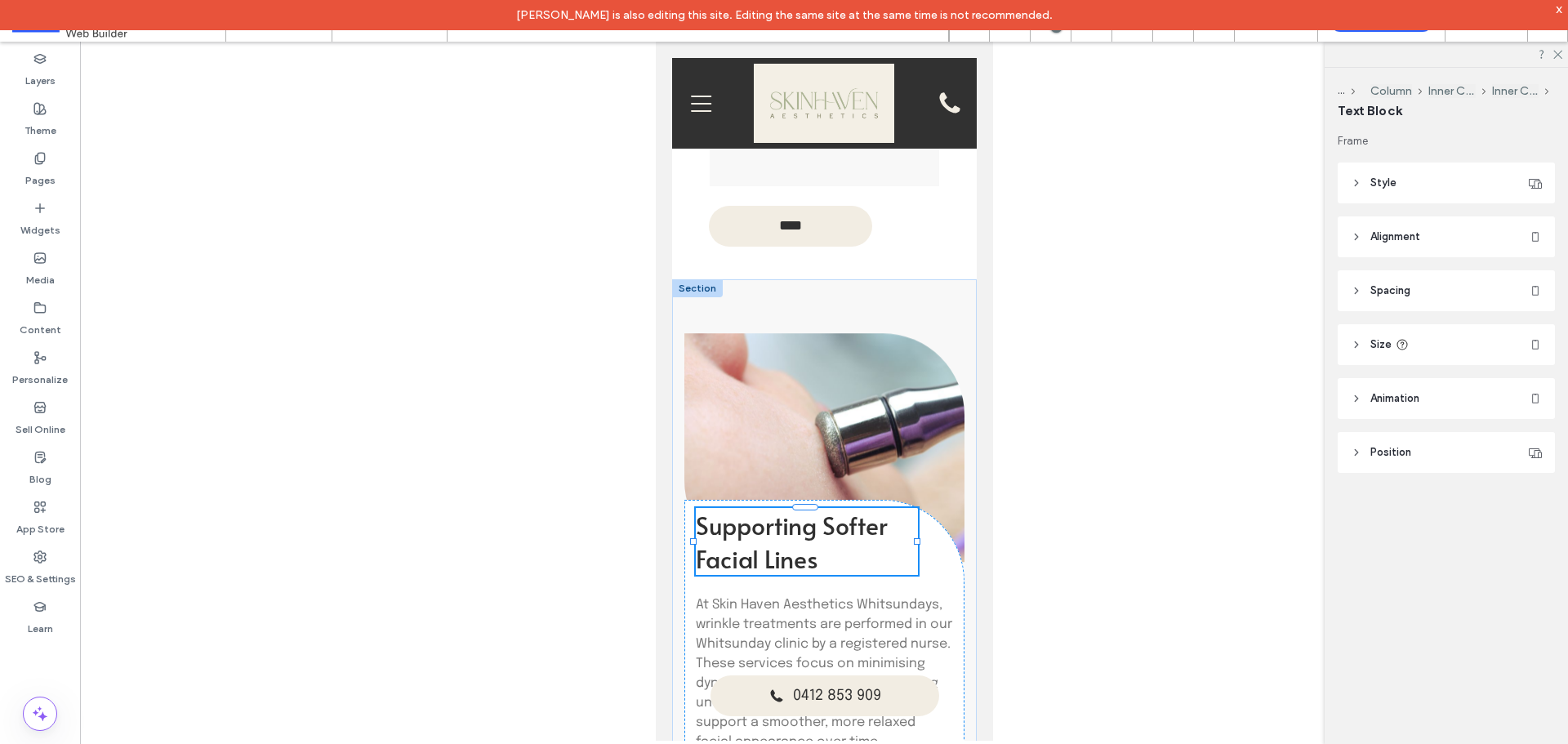
type input "**"
type input "****"
click at [1561, 11] on div "x" at bounding box center [1559, 8] width 7 height 14
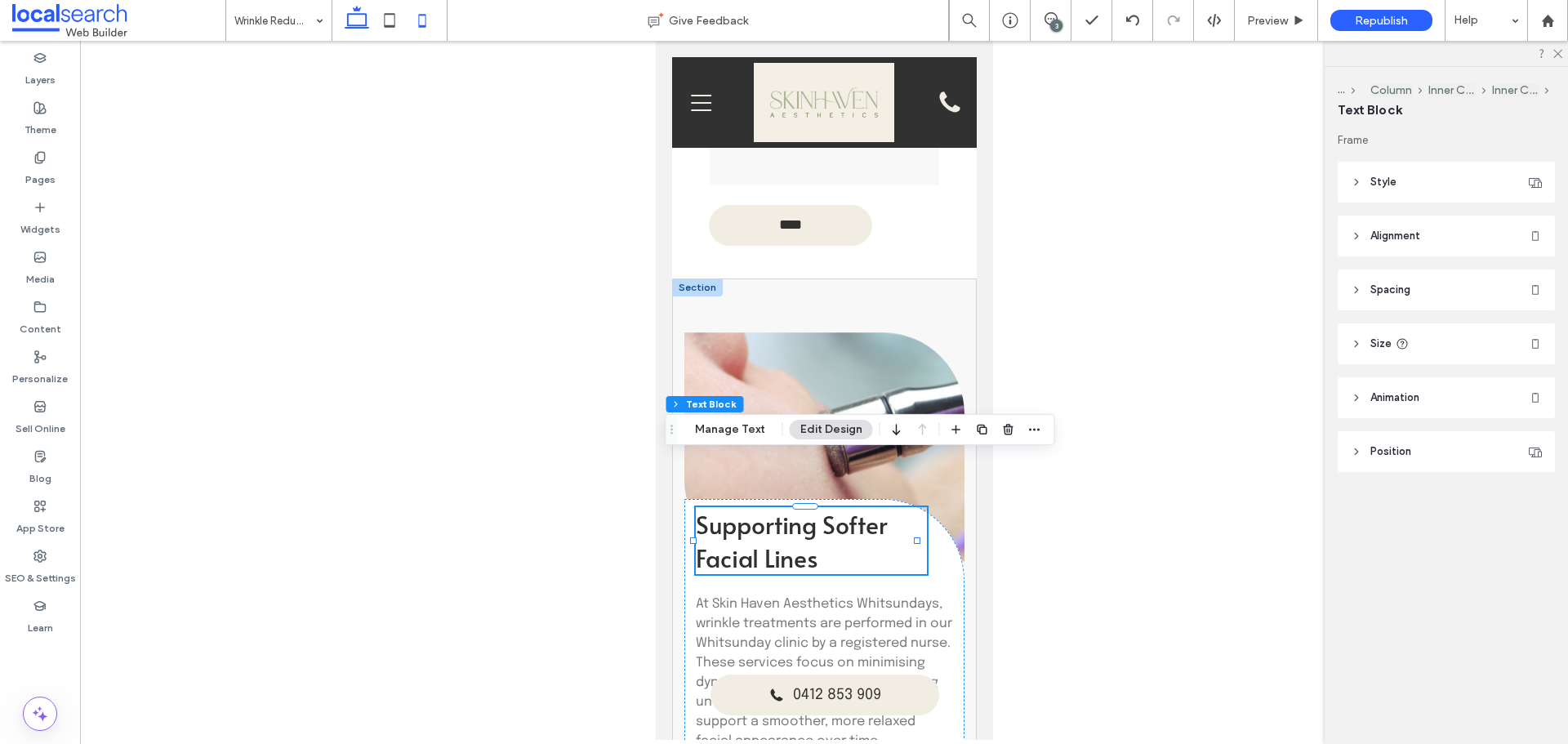
click at [363, 27] on icon at bounding box center [357, 21] width 33 height 33
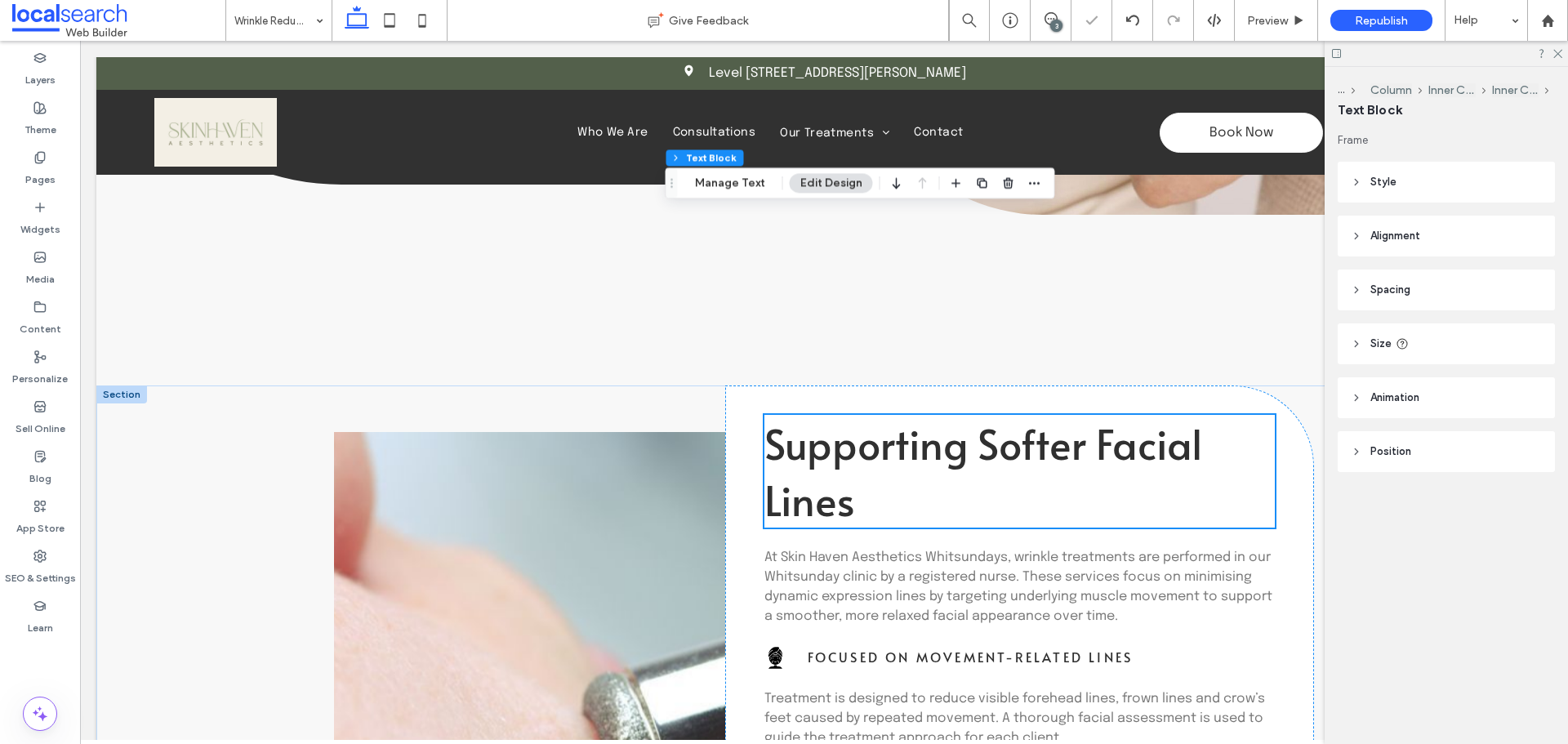
type input "***"
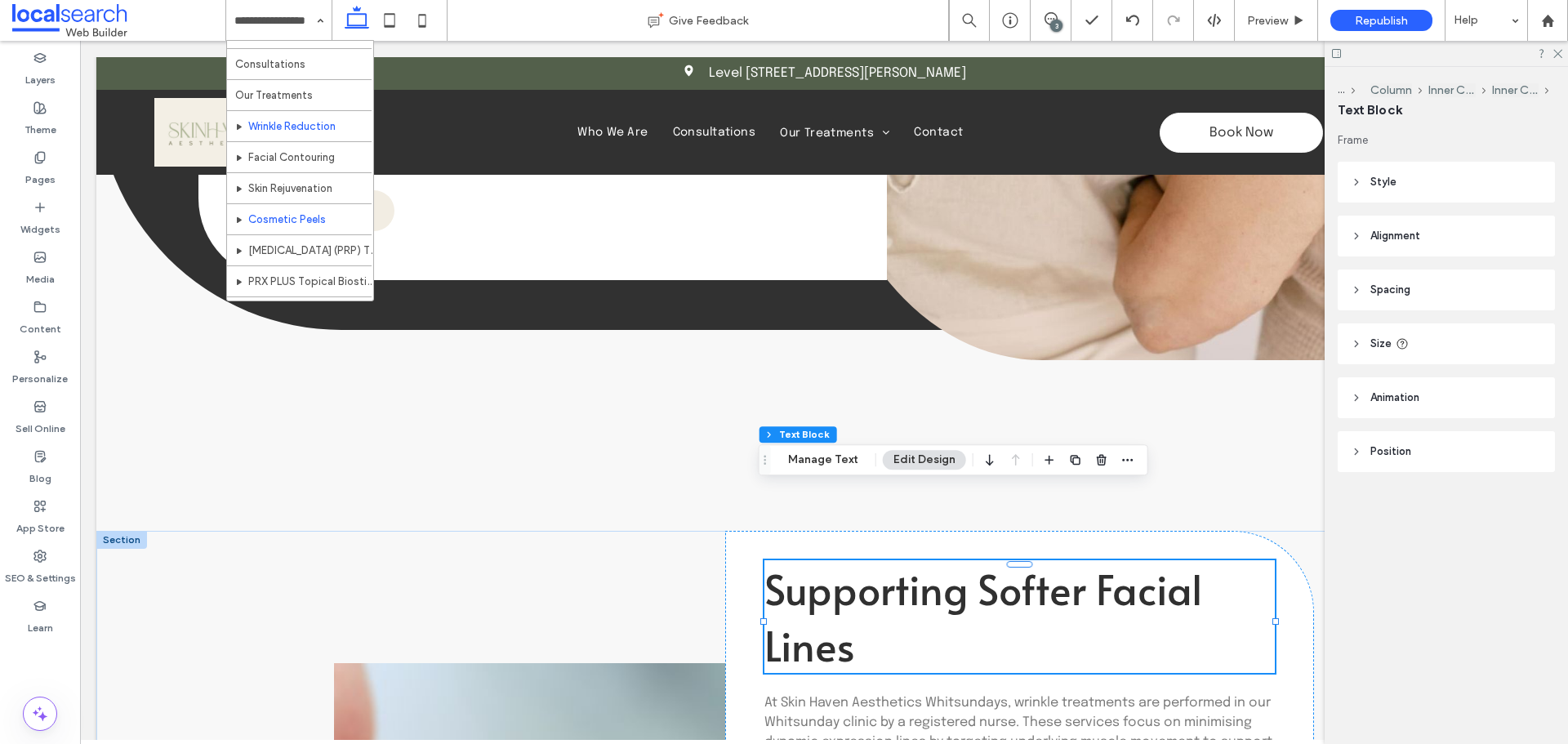
scroll to position [79, 0]
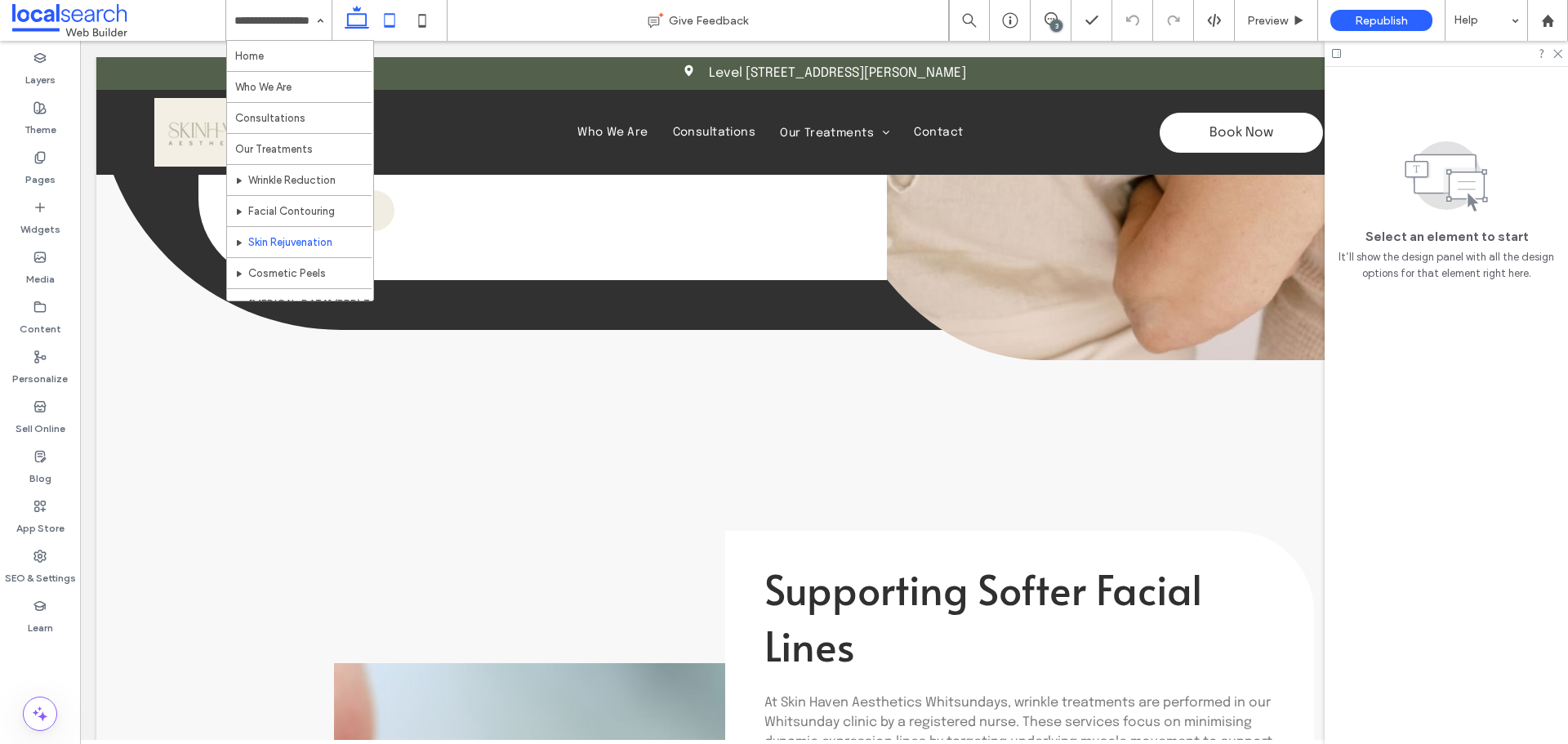
click at [386, 23] on icon at bounding box center [389, 21] width 33 height 33
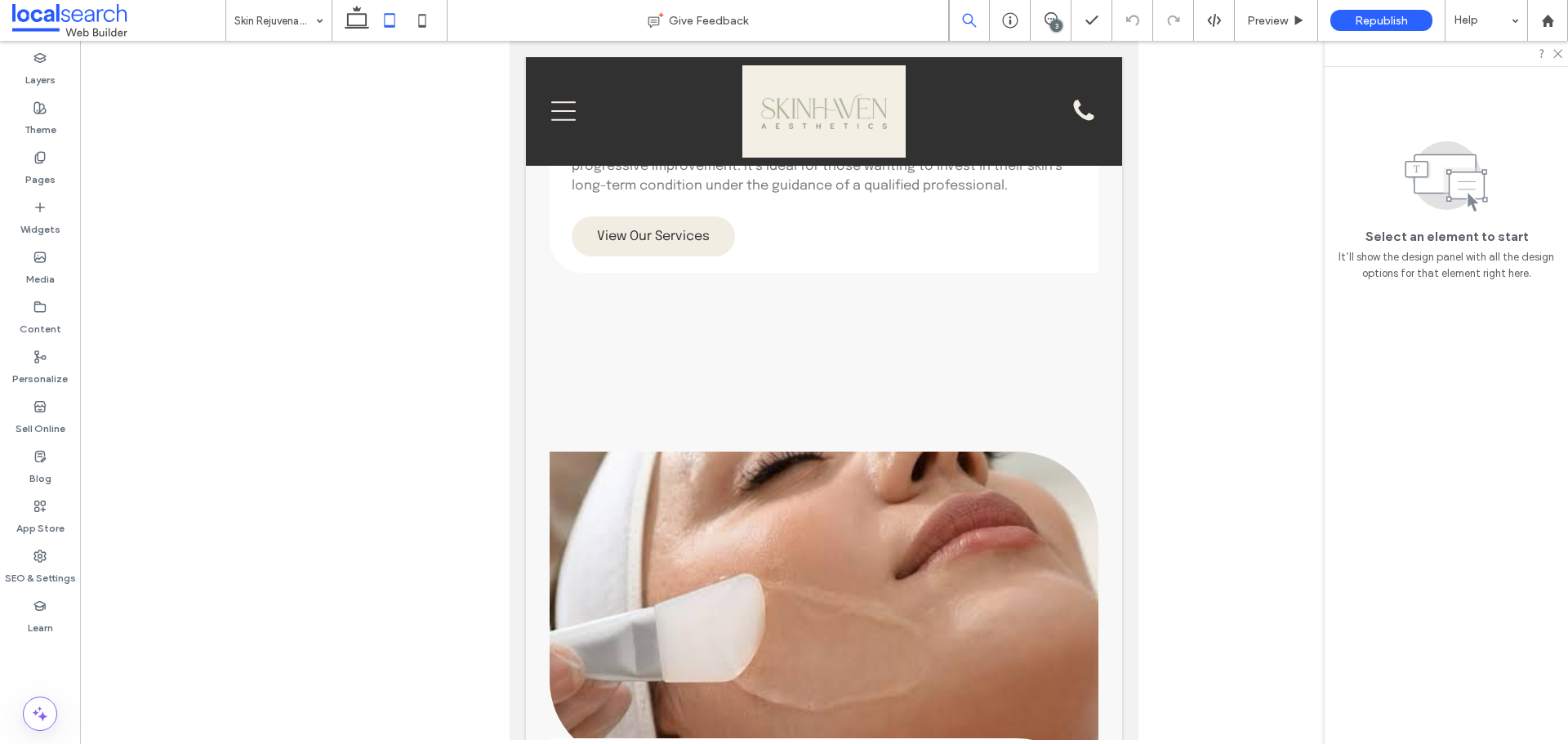
scroll to position [1524, 0]
drag, startPoint x: 689, startPoint y: 285, endPoint x: 904, endPoint y: 347, distance: 223.8
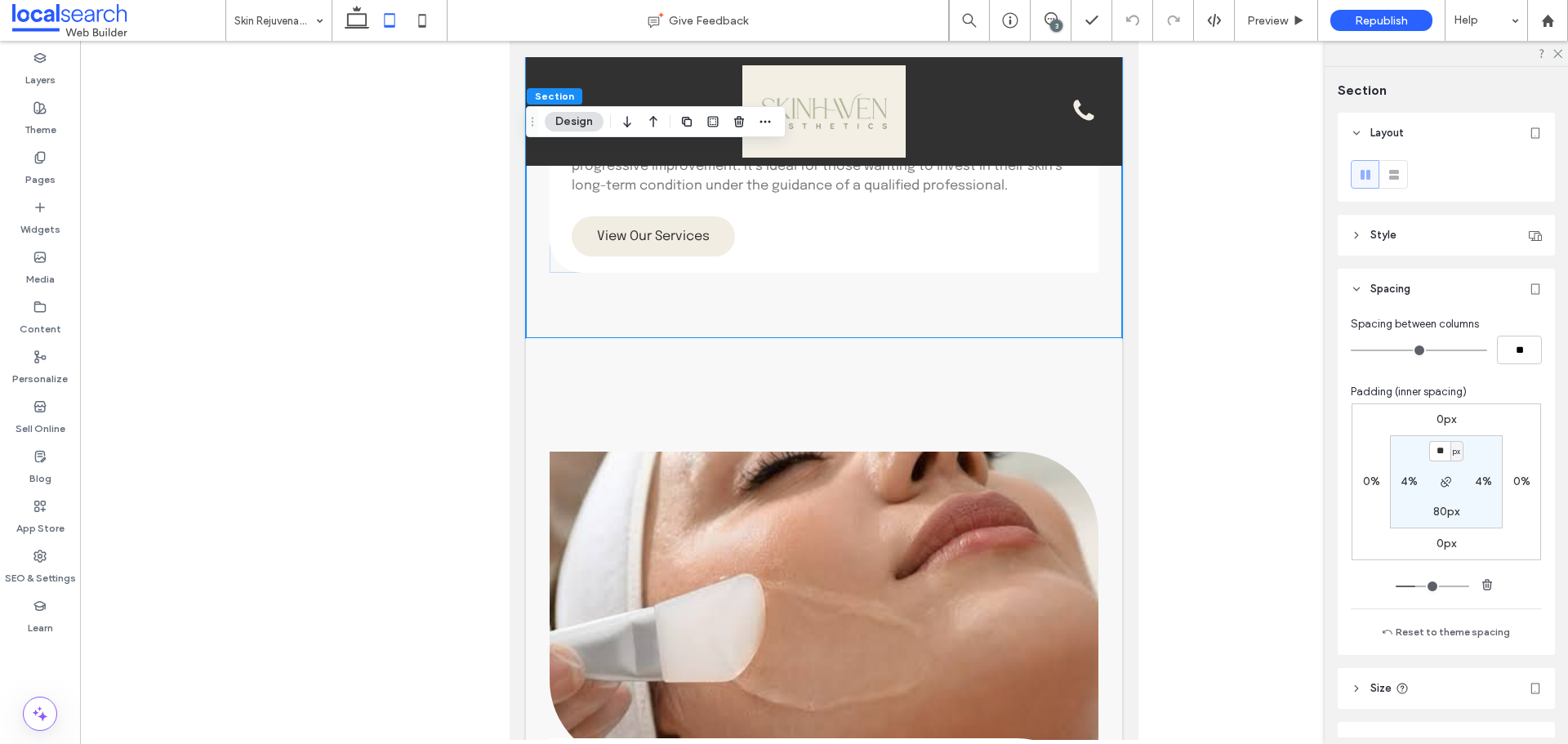
click at [1436, 509] on label "80px" at bounding box center [1446, 512] width 26 height 14
type input "**"
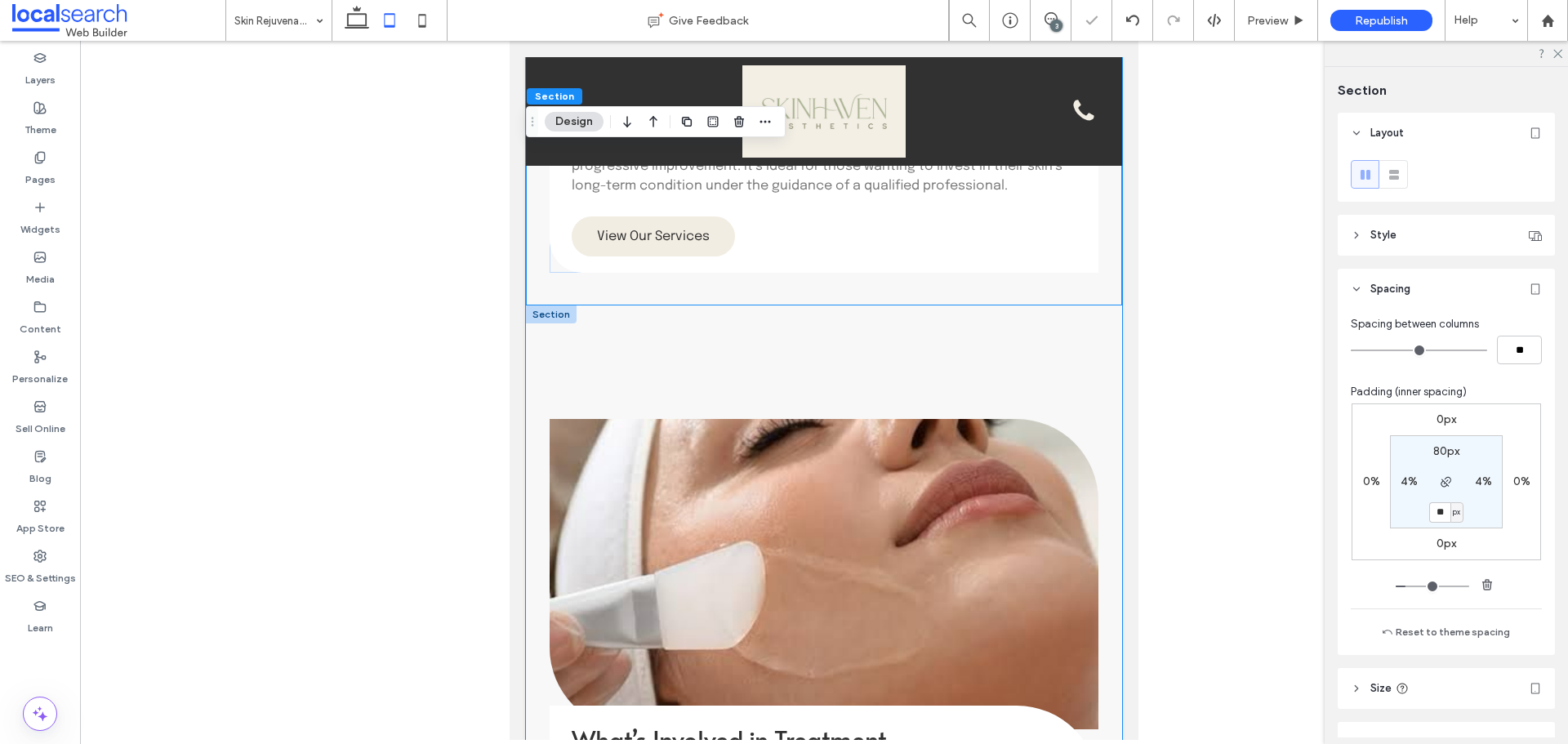
click at [918, 331] on div "What’s Involved in Treatment Following a full consultation, you’ll be offered a…" at bounding box center [823, 715] width 596 height 820
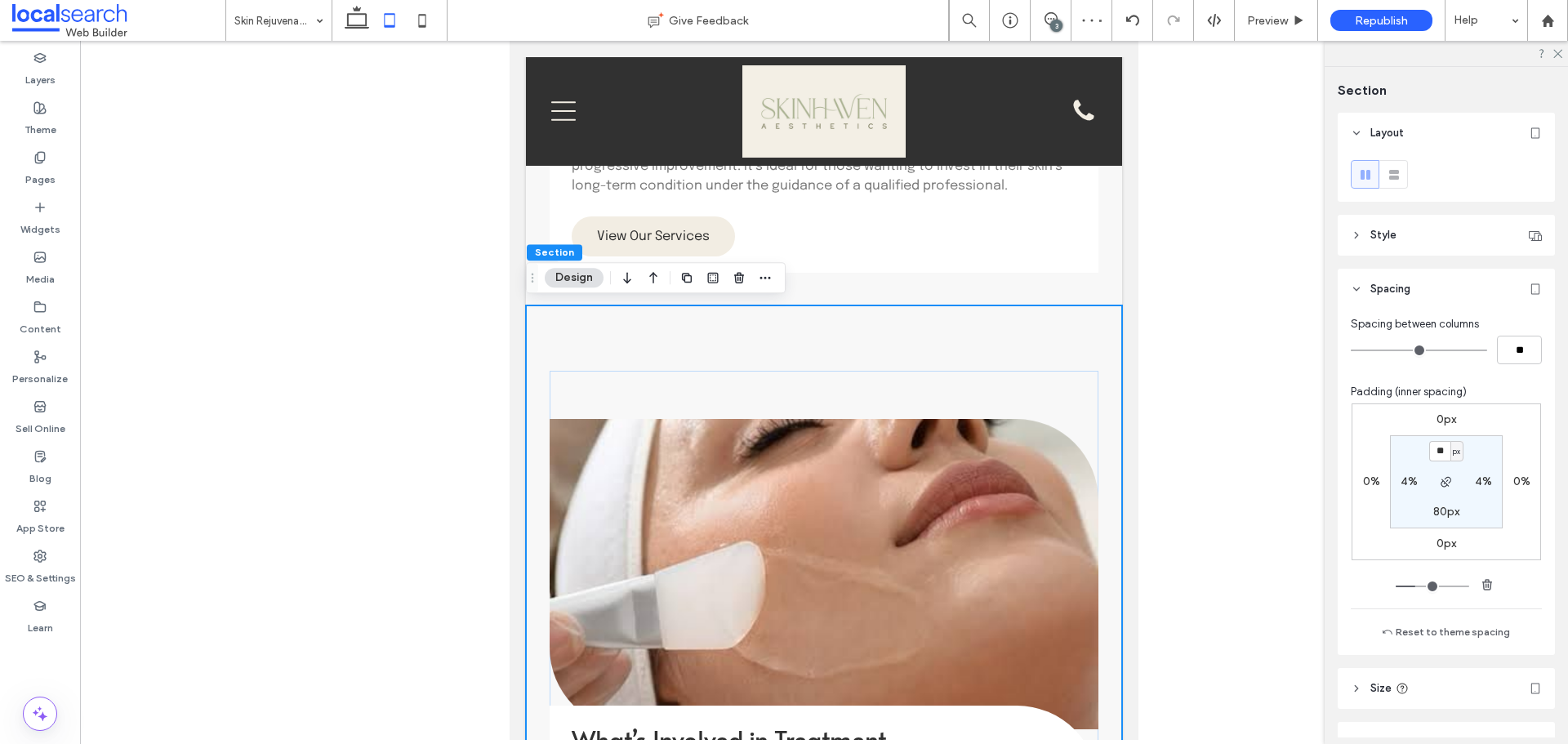
type input "**"
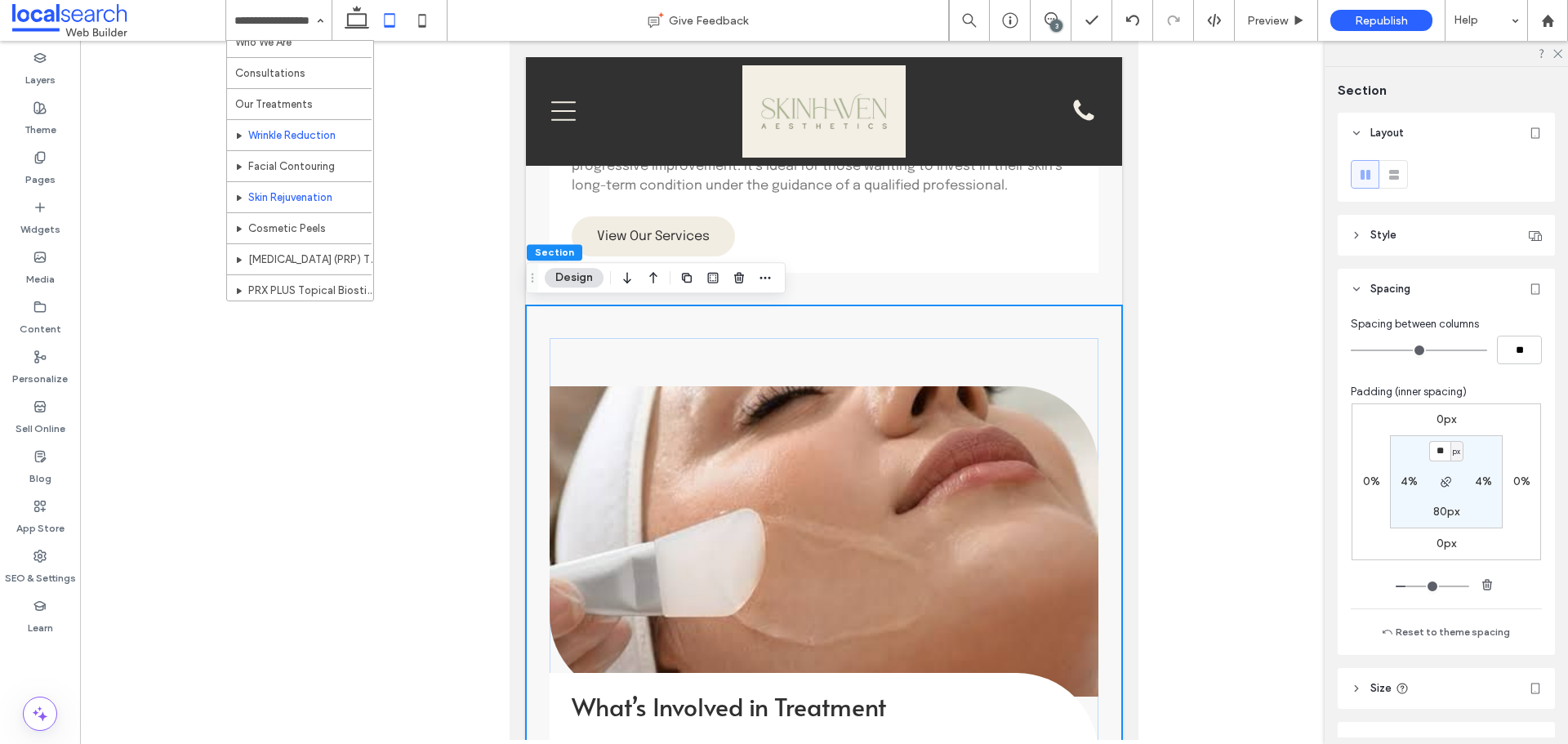
scroll to position [79, 0]
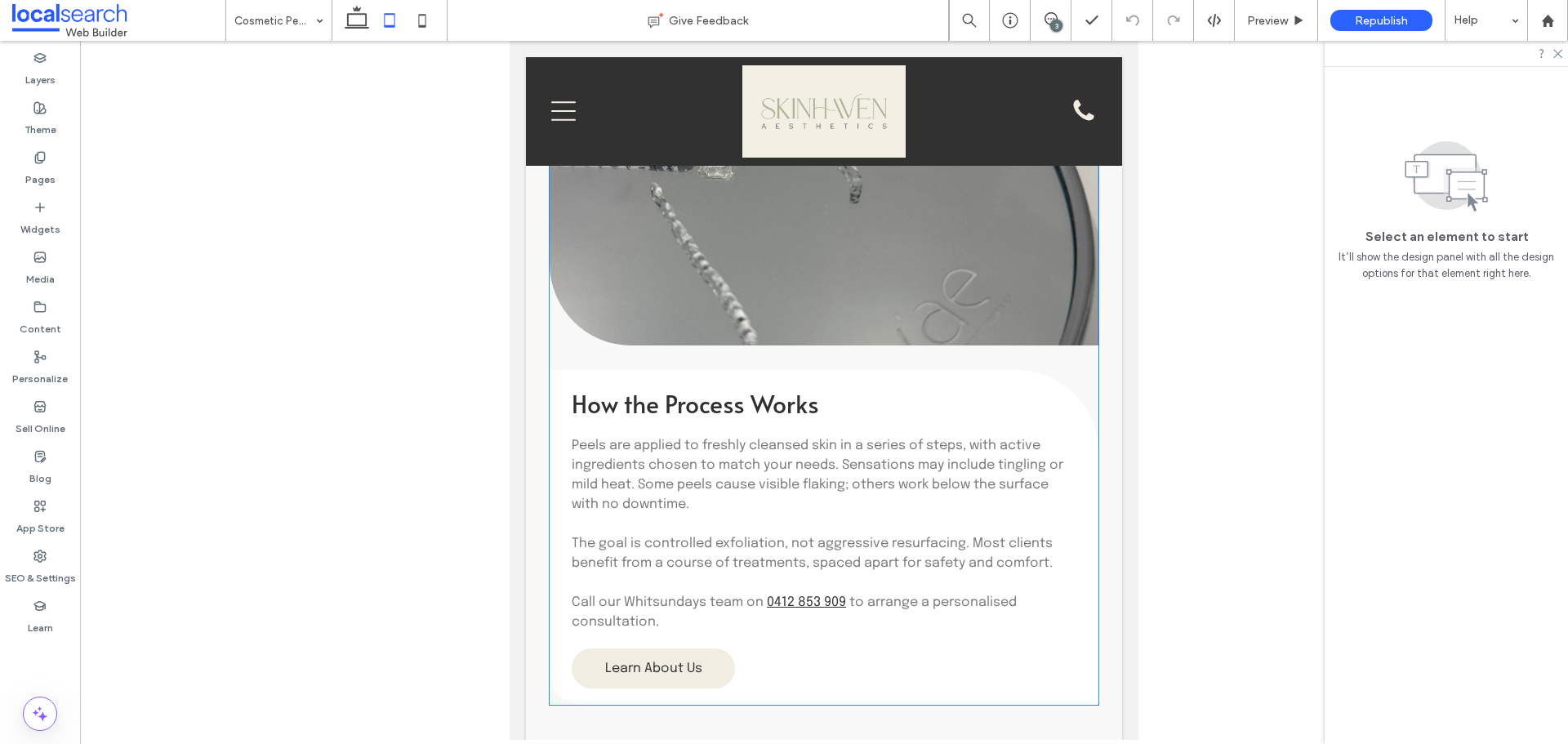
scroll to position [1470, 0]
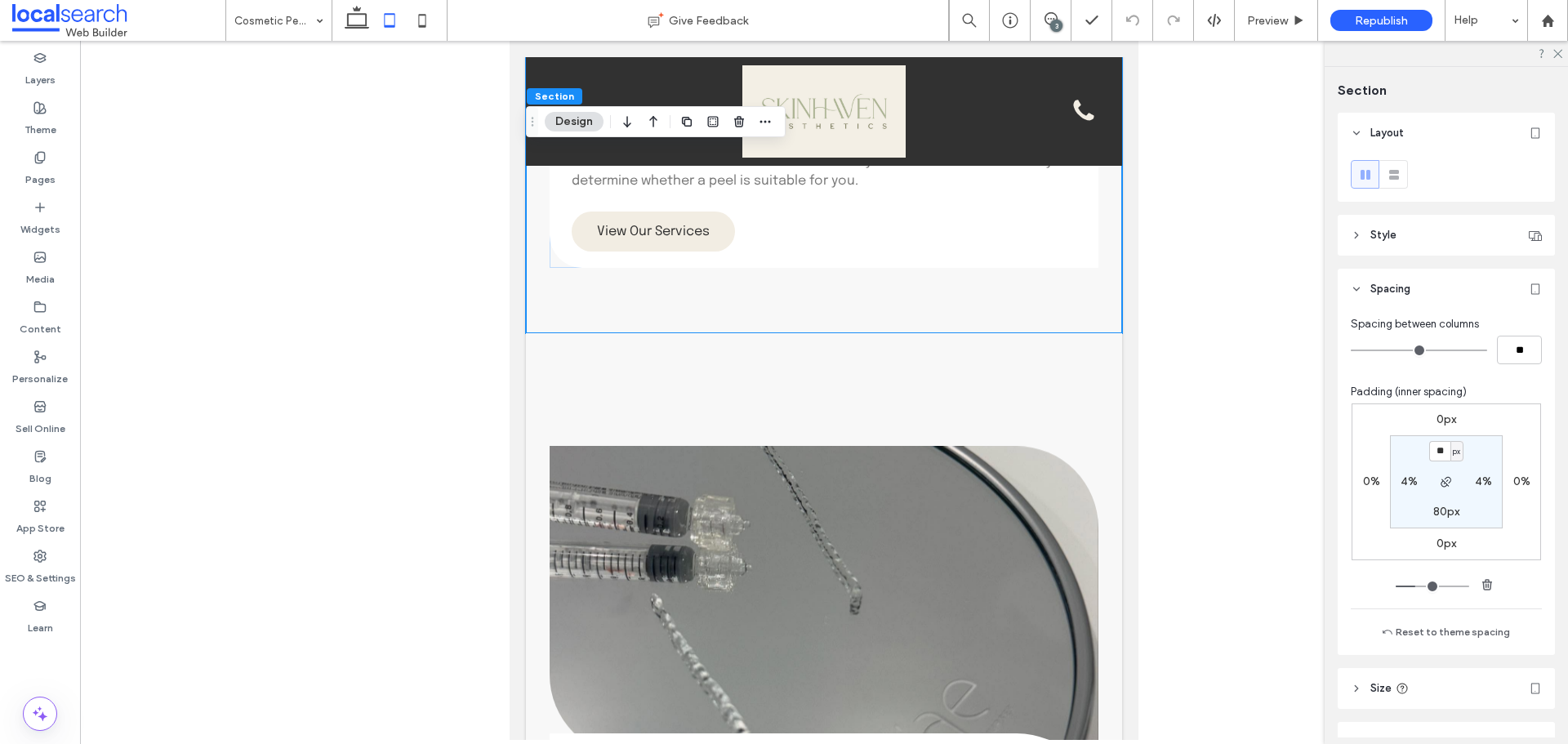
click at [1442, 511] on label "80px" at bounding box center [1446, 512] width 26 height 14
type input "**"
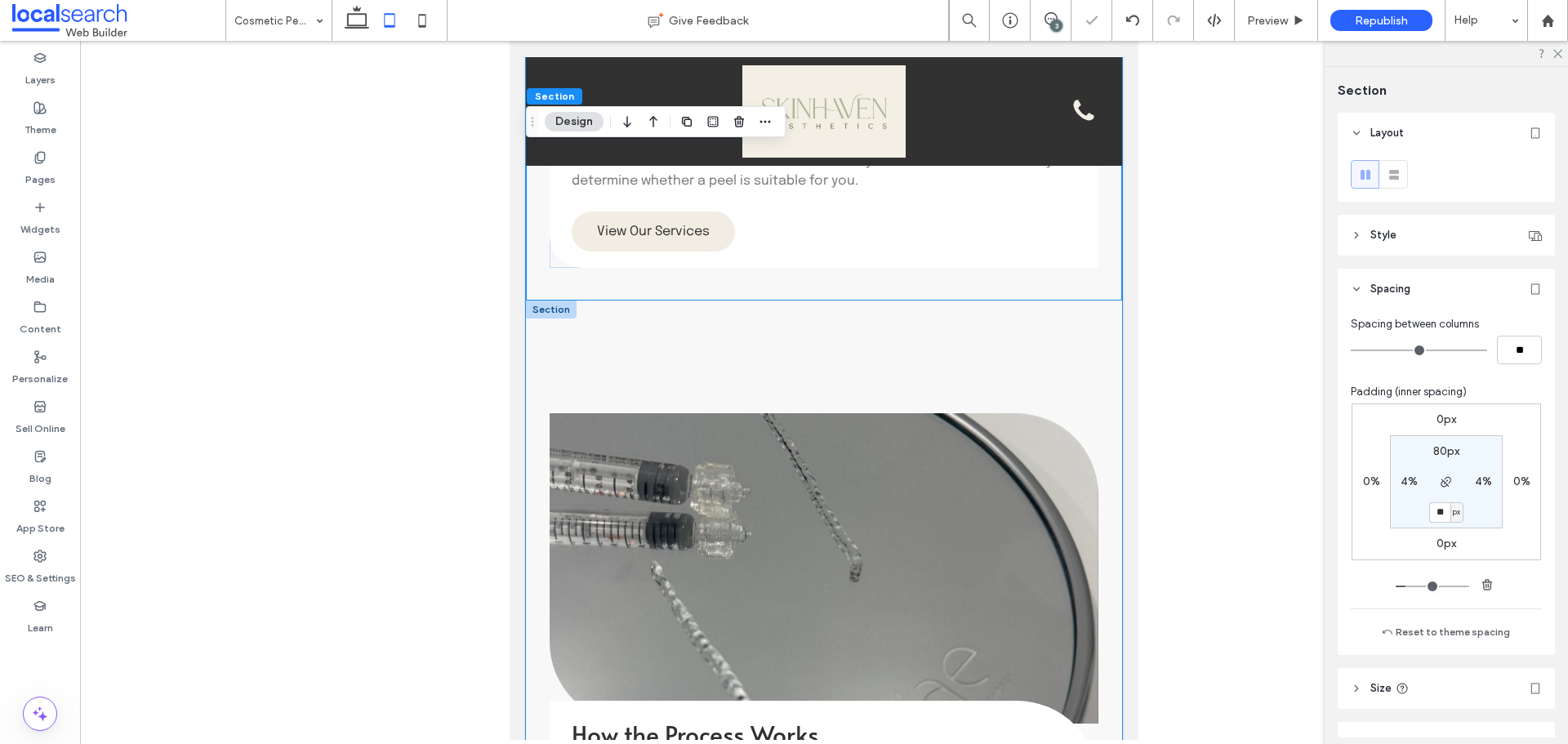
click at [841, 333] on div "How the Process Works Peels are applied to freshly cleansed skin in a series of…" at bounding box center [823, 701] width 596 height 800
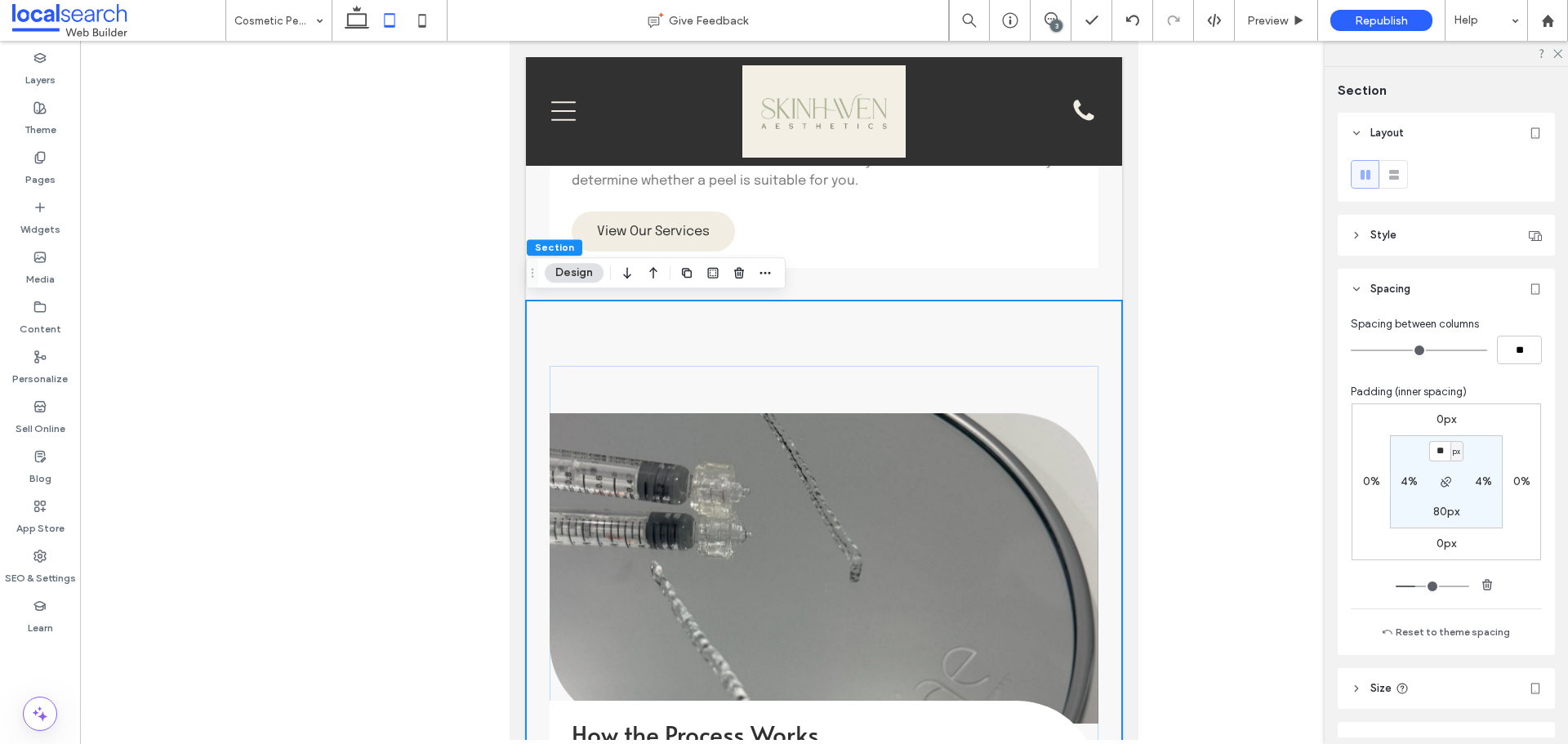
type input "**"
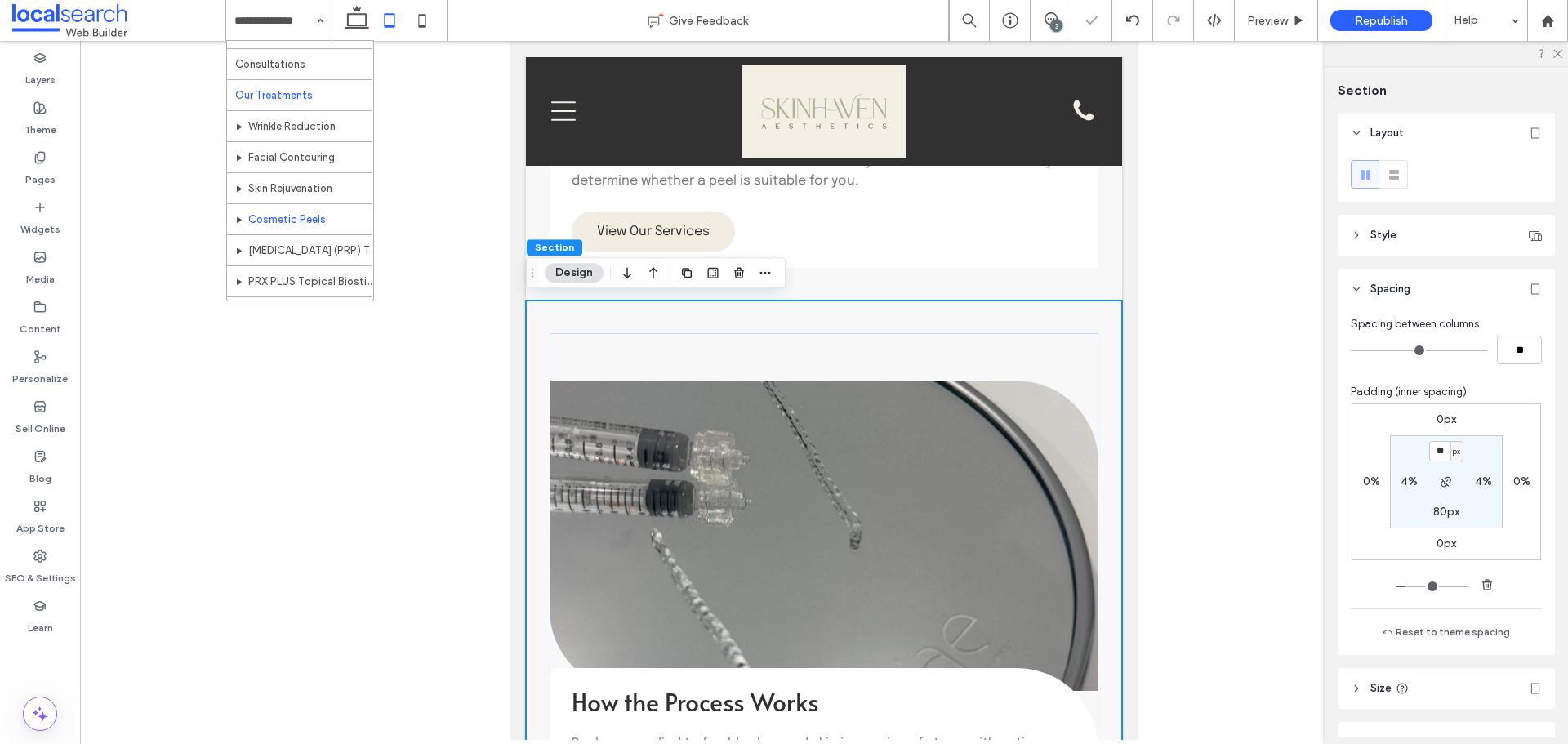
scroll to position [79, 0]
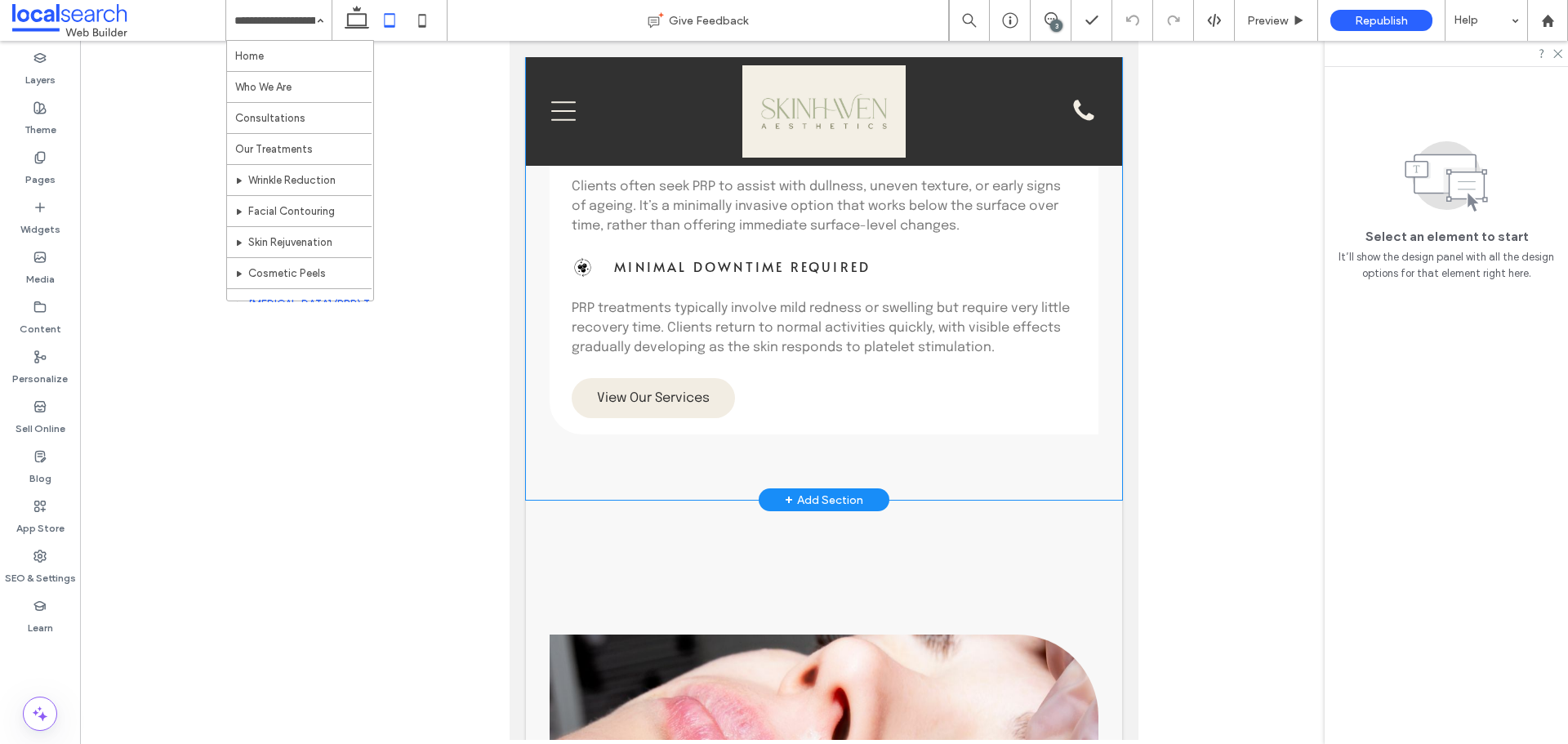
scroll to position [1307, 0]
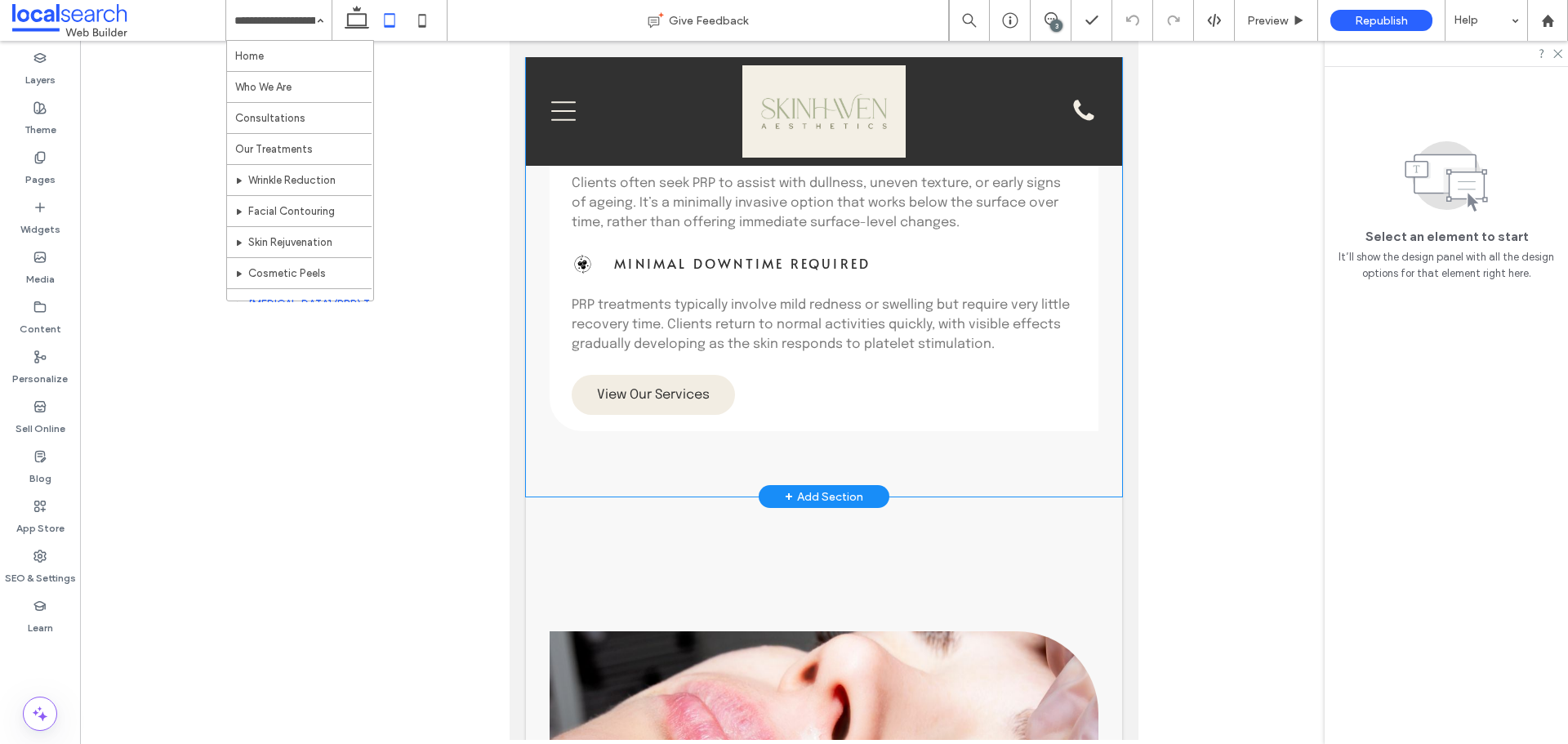
click at [641, 475] on div "Regeneration Using Your Own Cells Platelet rich plasma therapy at Skin Haven Ae…" at bounding box center [823, 1] width 596 height 992
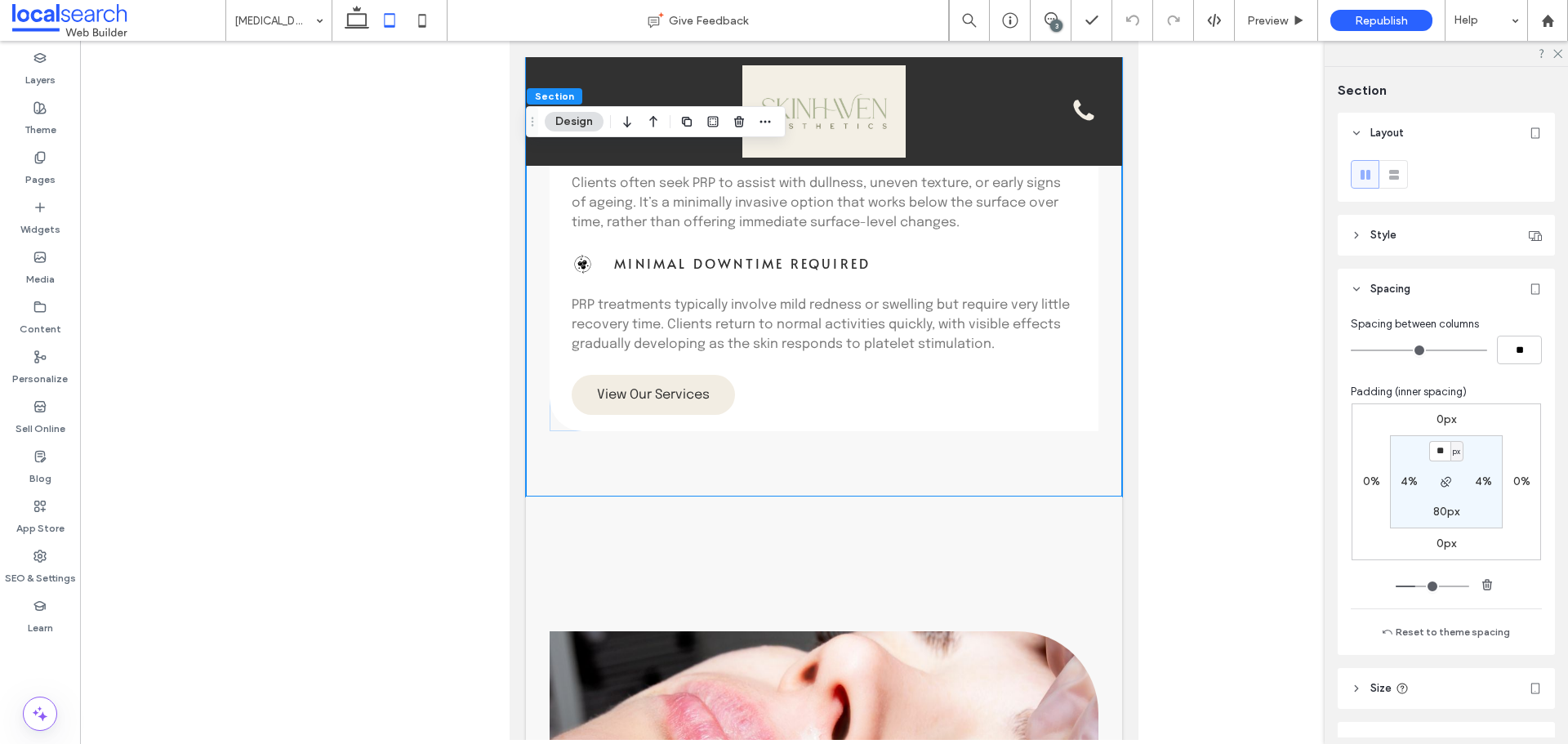
click at [1446, 513] on label "80px" at bounding box center [1446, 512] width 26 height 14
type input "**"
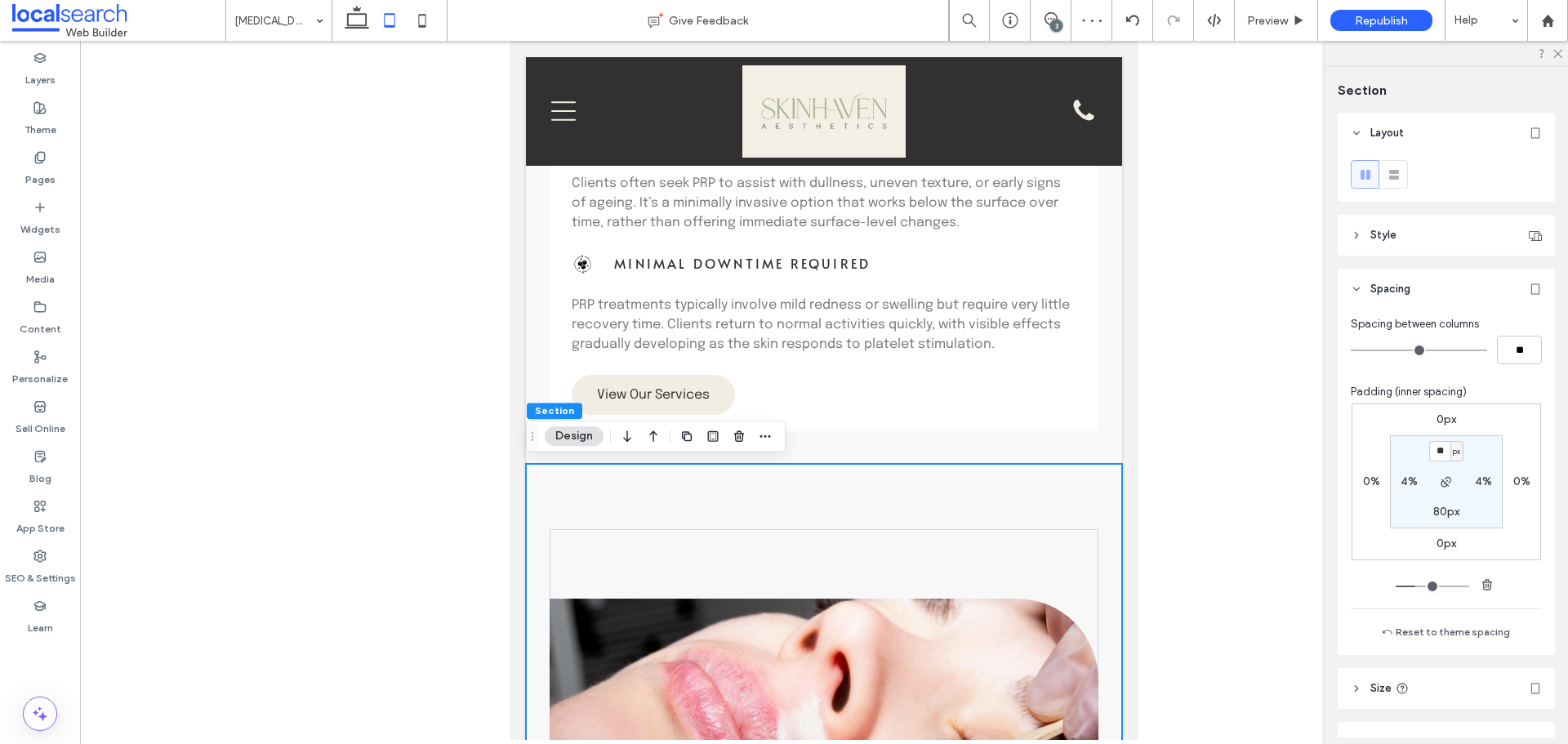
type input "**"
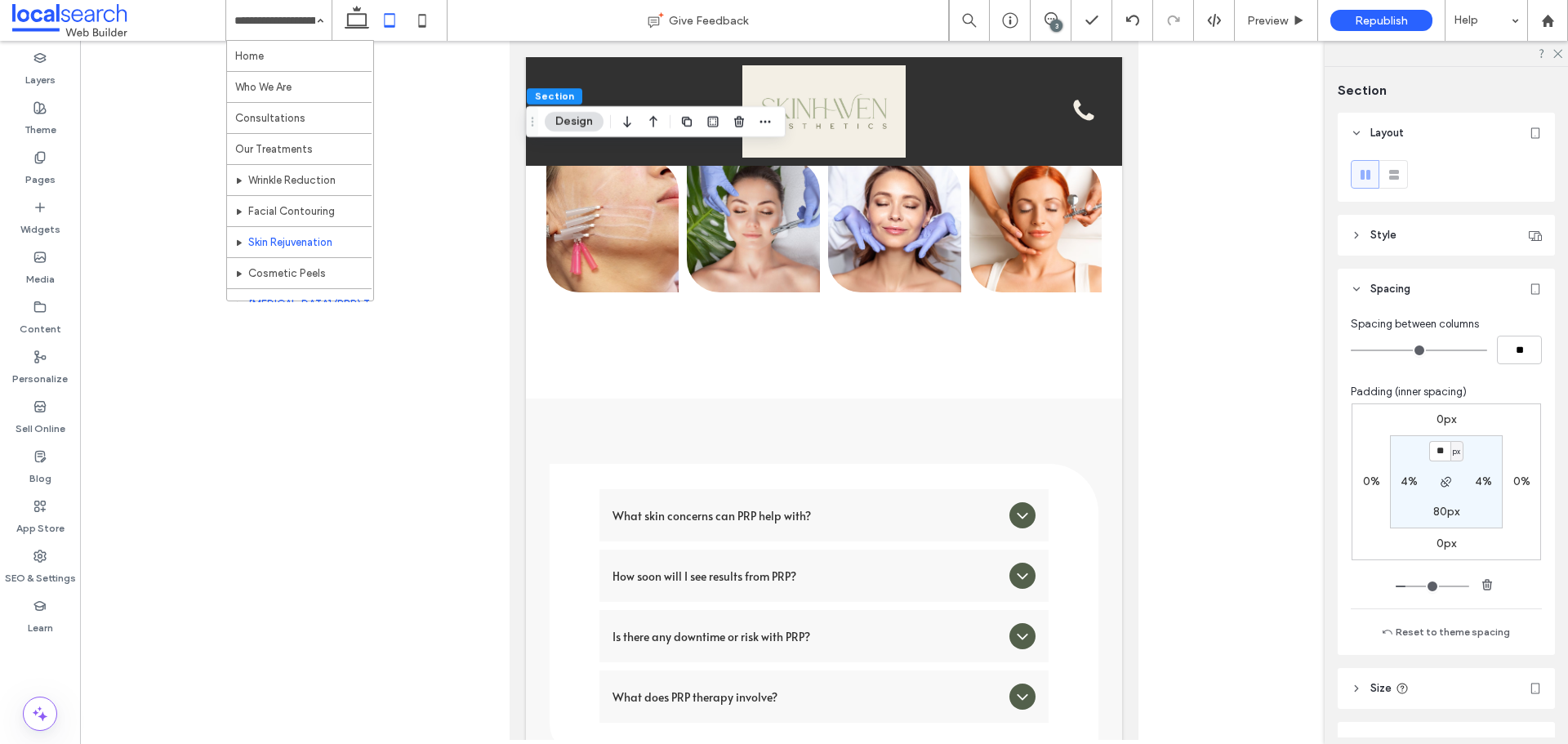
scroll to position [79, 0]
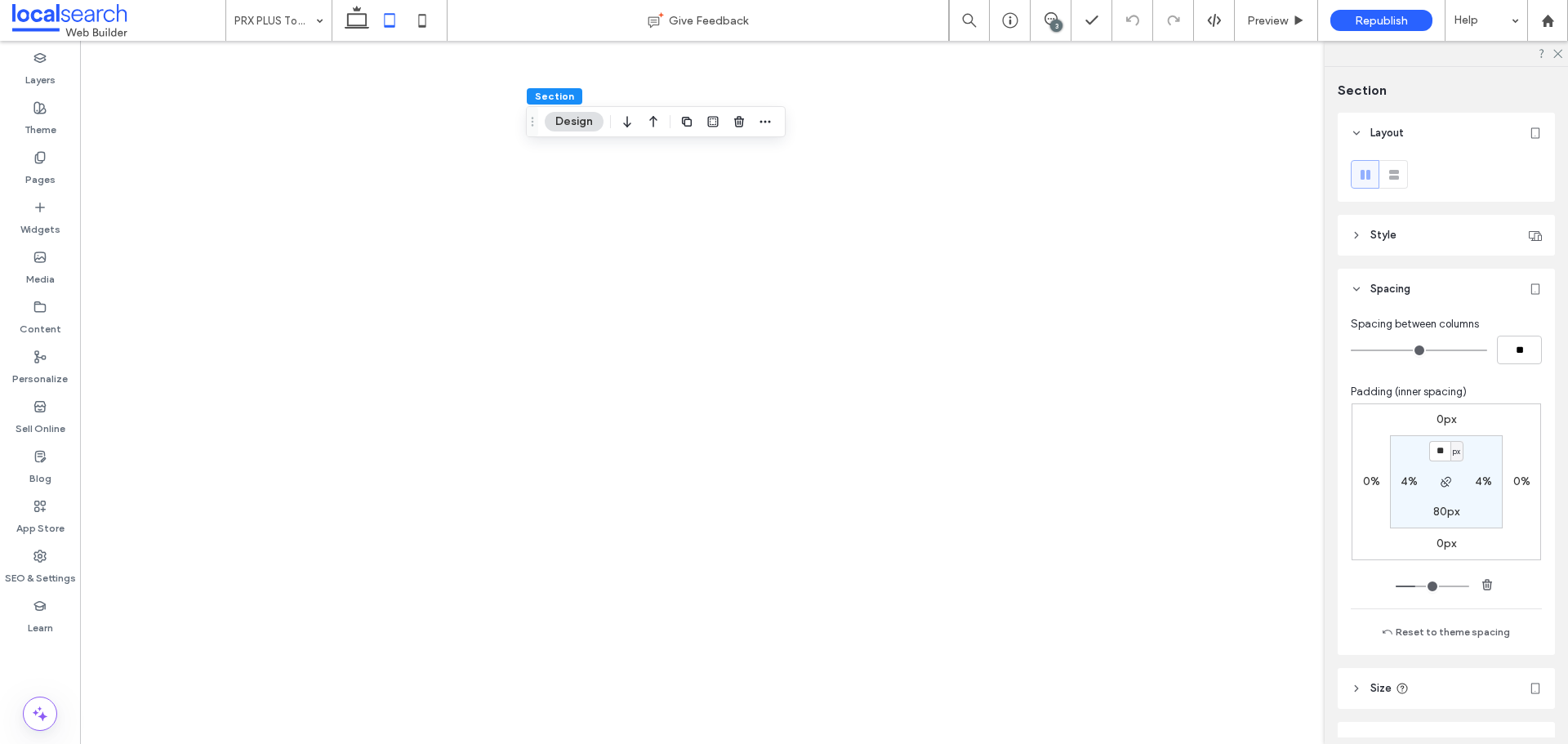
click at [1440, 511] on label "80px" at bounding box center [1446, 512] width 26 height 14
type input "**"
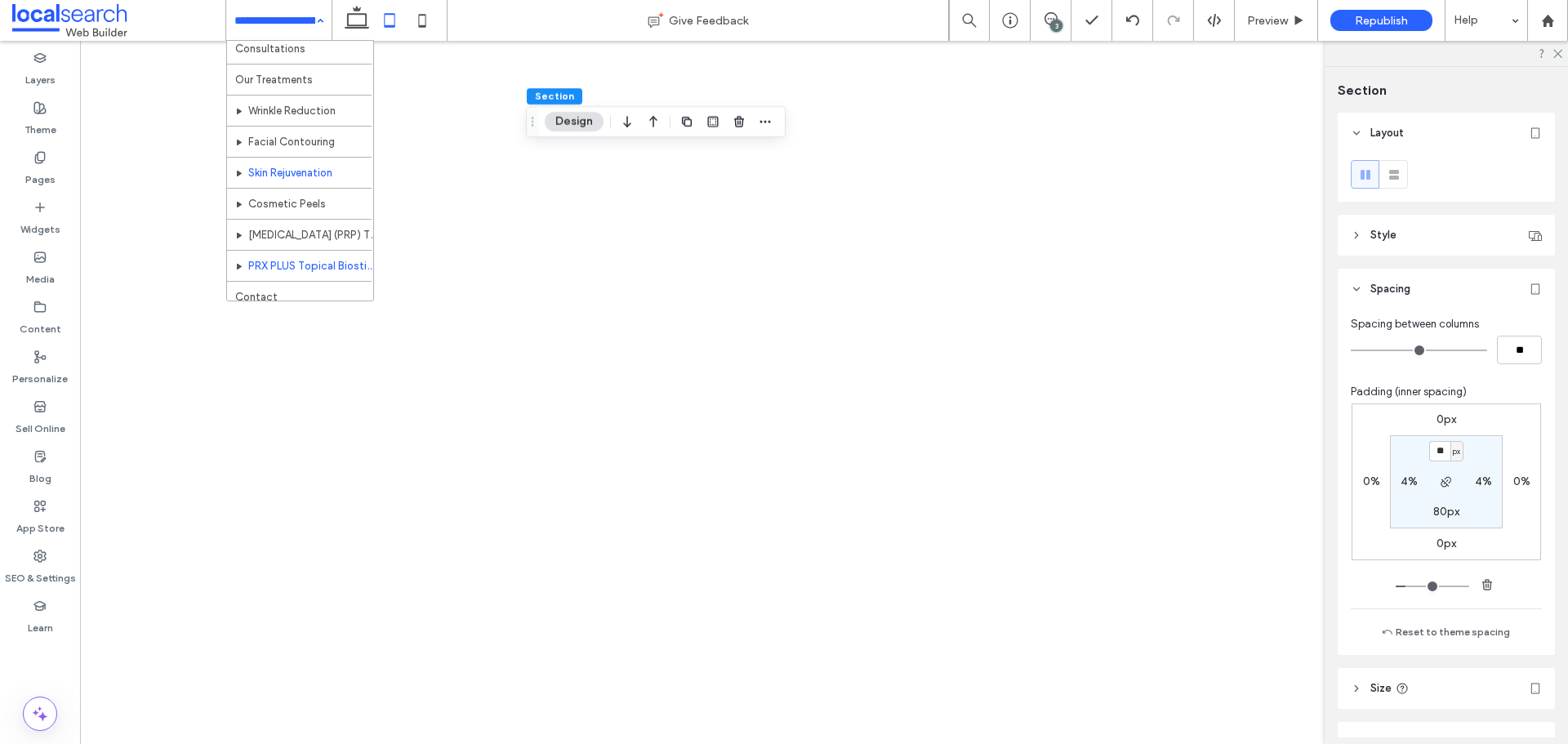
scroll to position [79, 0]
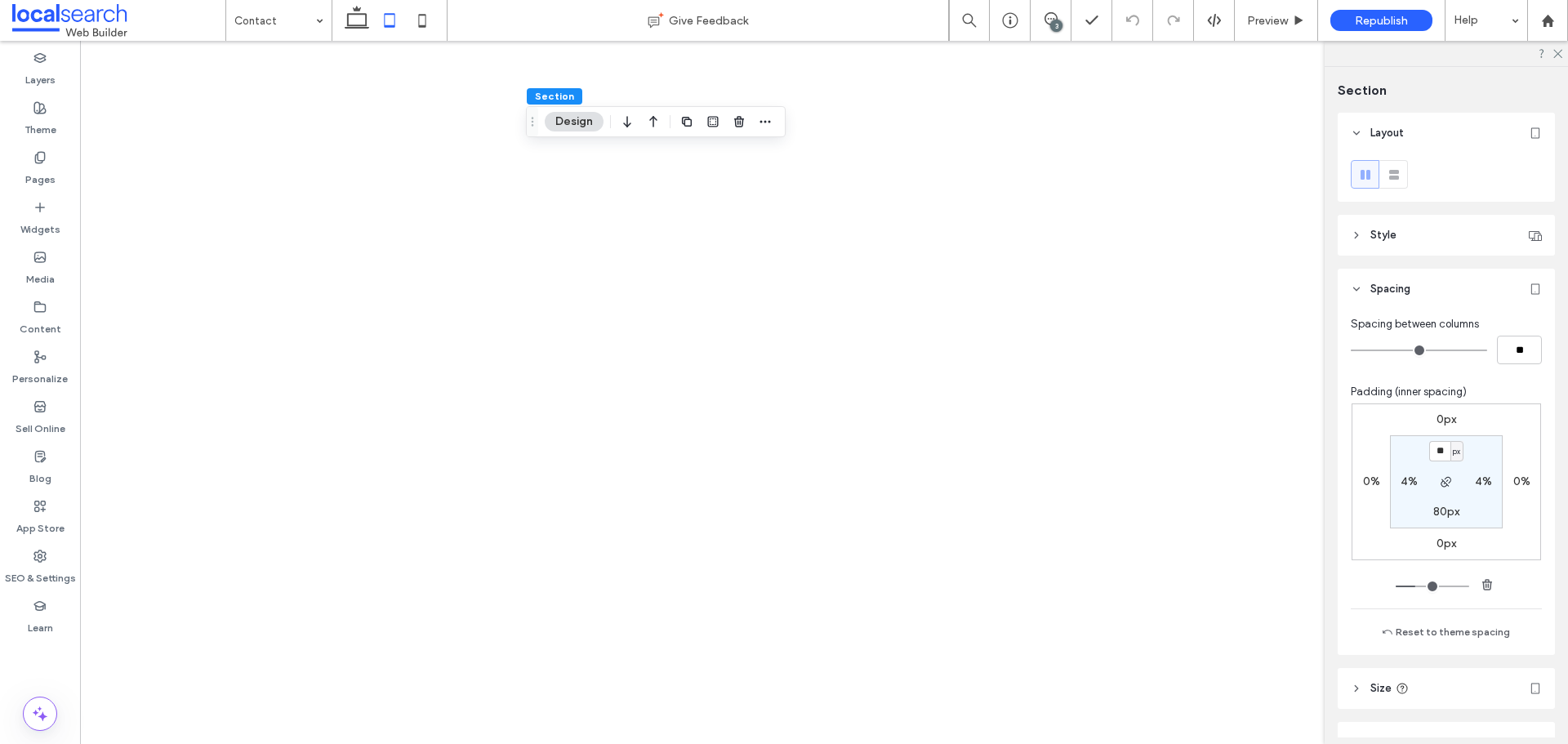
click at [1438, 505] on label "80px" at bounding box center [1446, 512] width 26 height 14
type input "**"
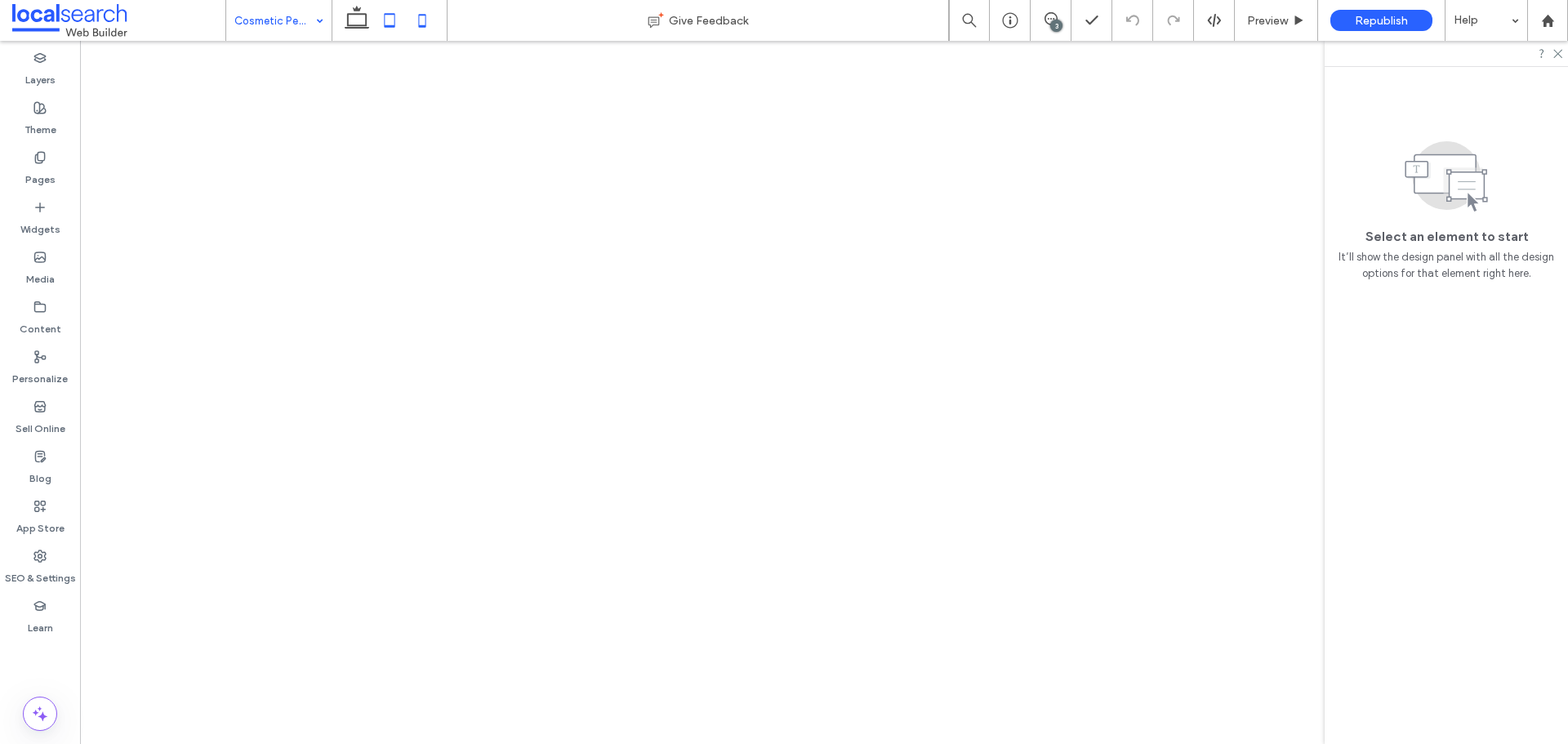
click at [426, 16] on use at bounding box center [422, 21] width 7 height 13
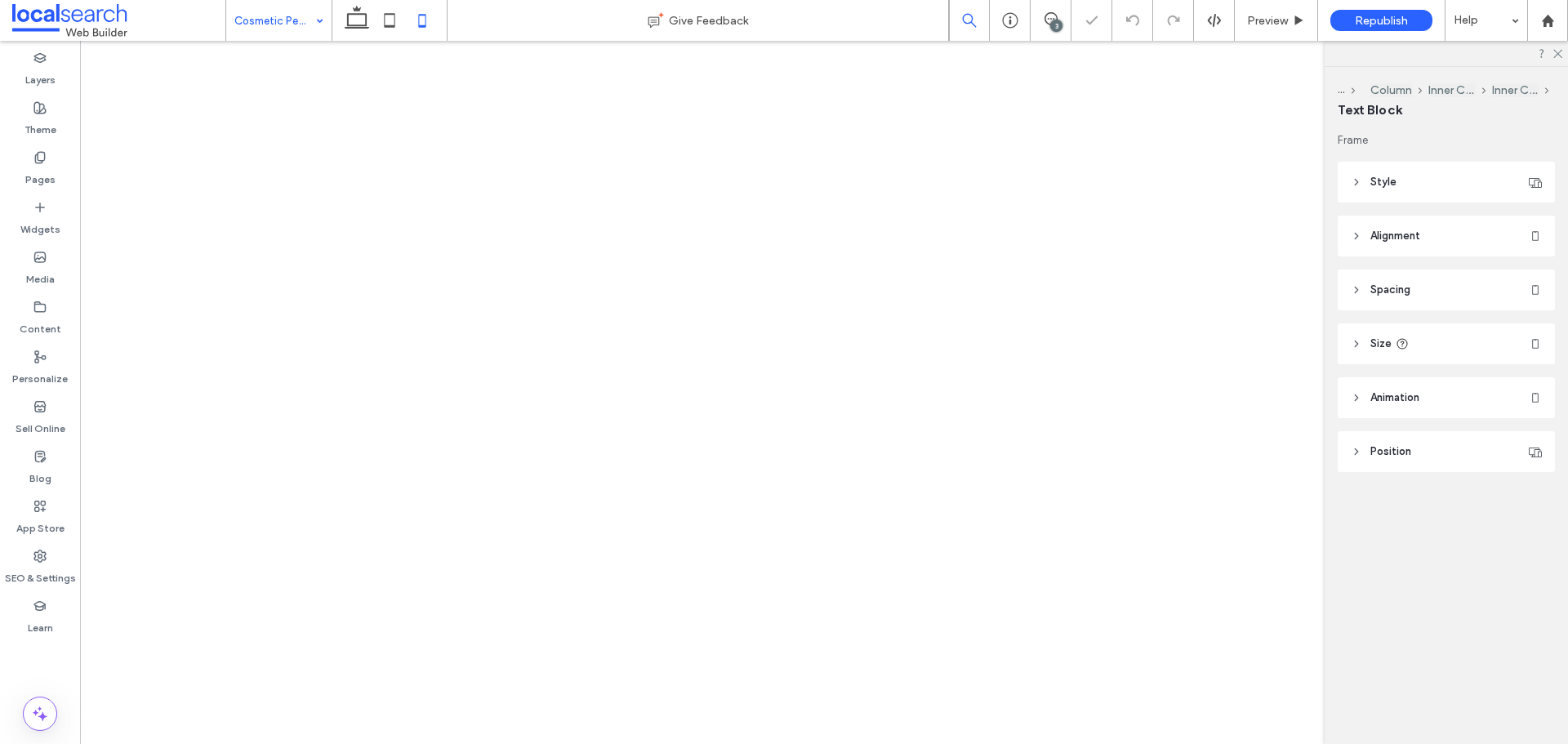
type input "**"
click at [390, 15] on use at bounding box center [389, 20] width 11 height 14
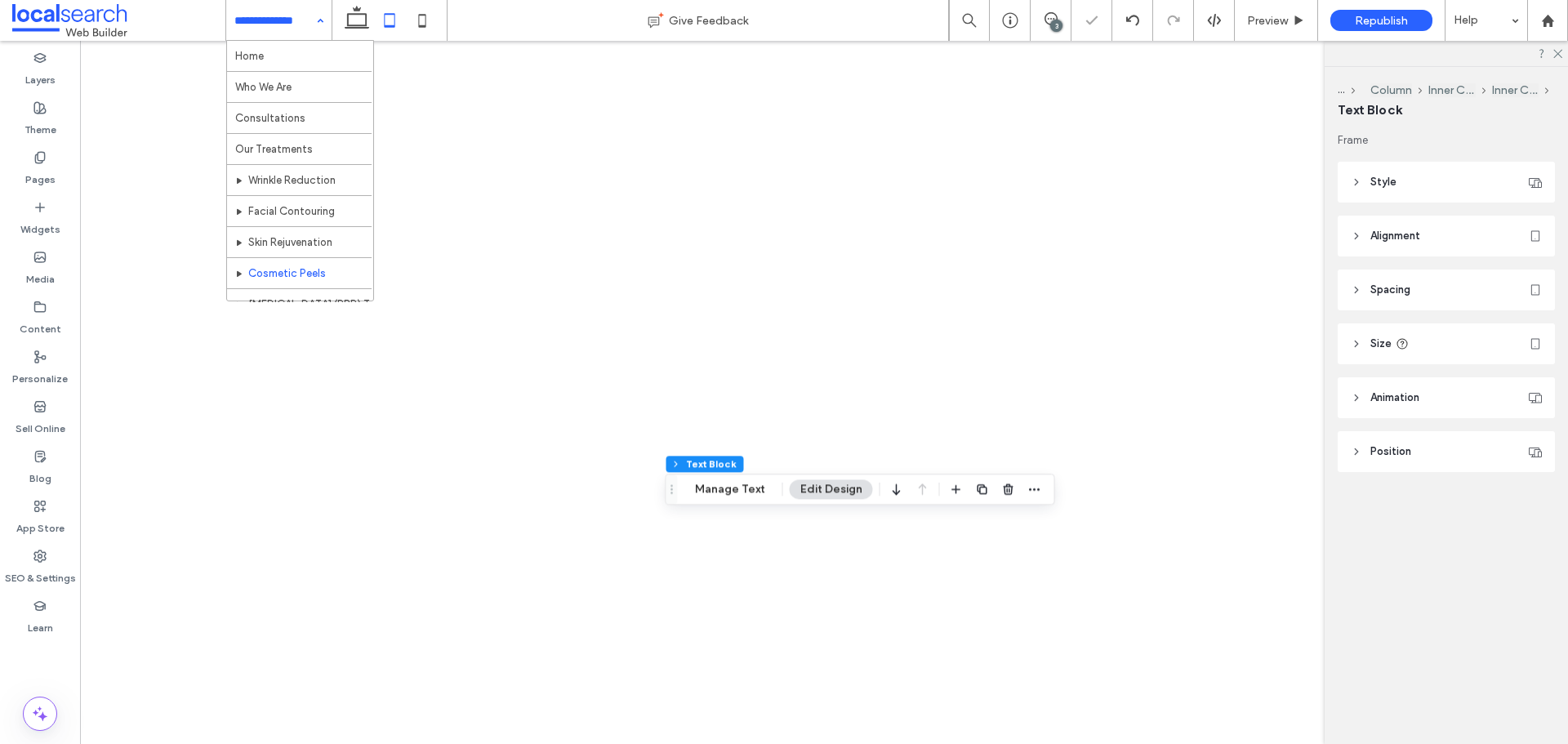
type input "***"
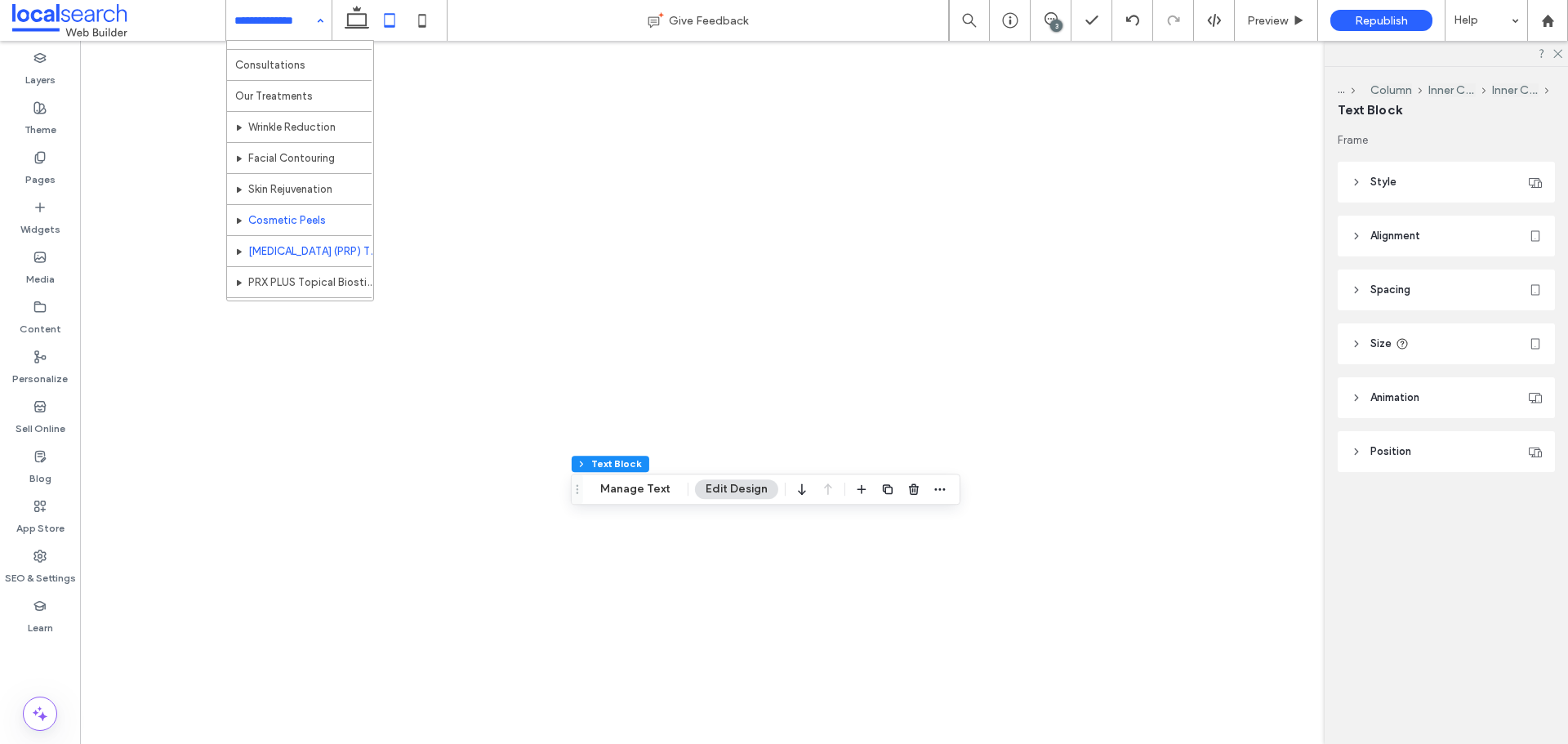
scroll to position [79, 0]
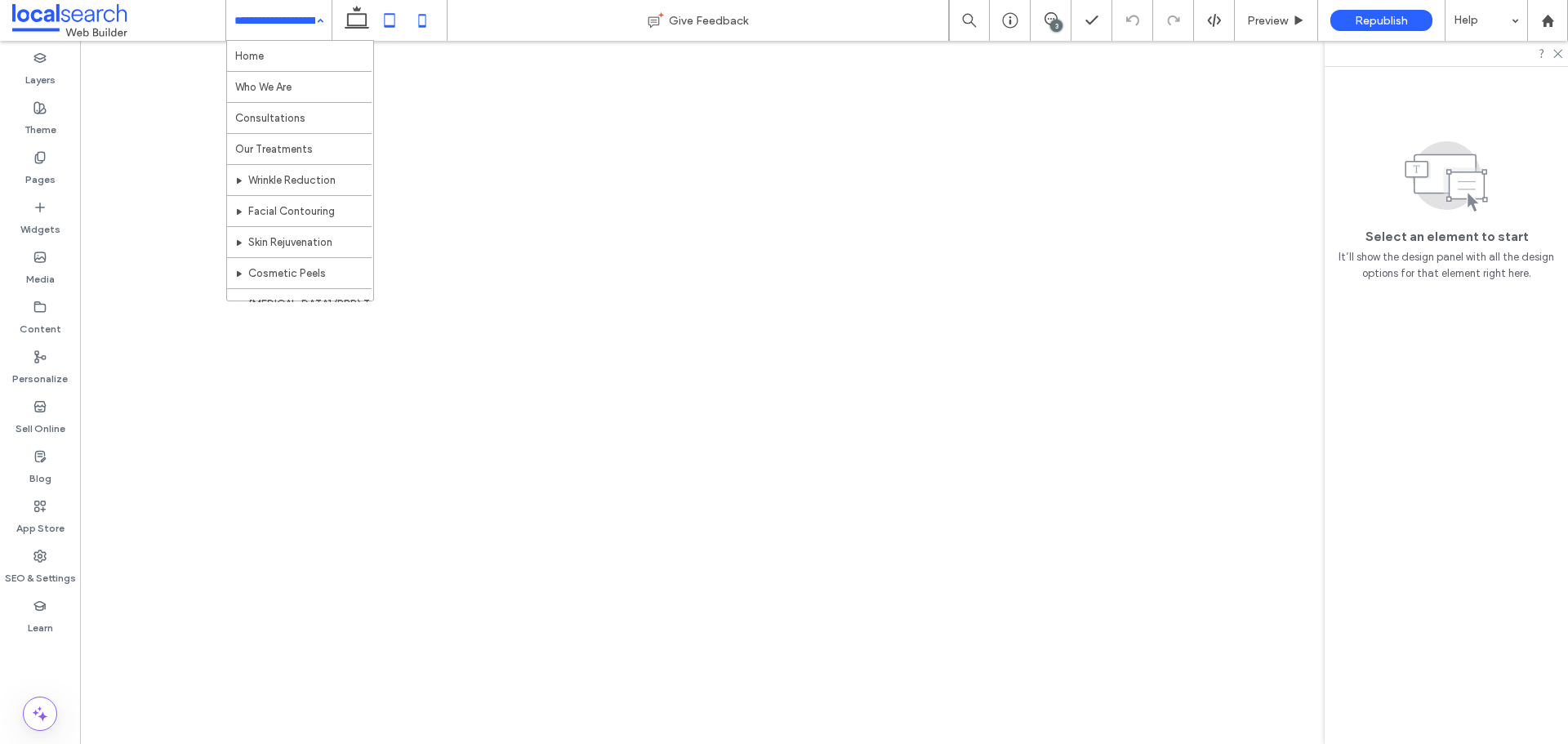
click at [424, 25] on icon at bounding box center [422, 21] width 33 height 33
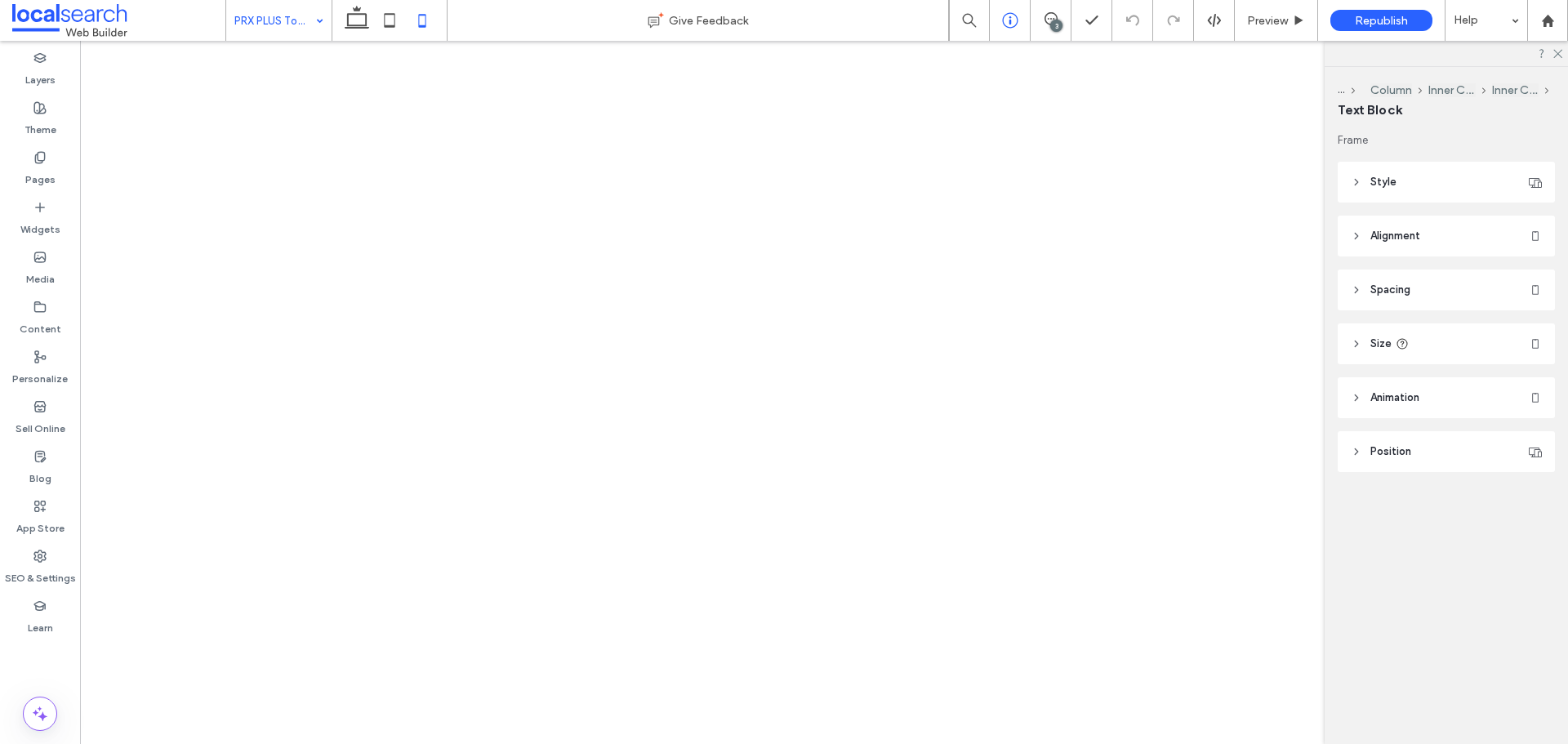
type input "**"
click at [352, 31] on icon at bounding box center [357, 21] width 33 height 33
type input "***"
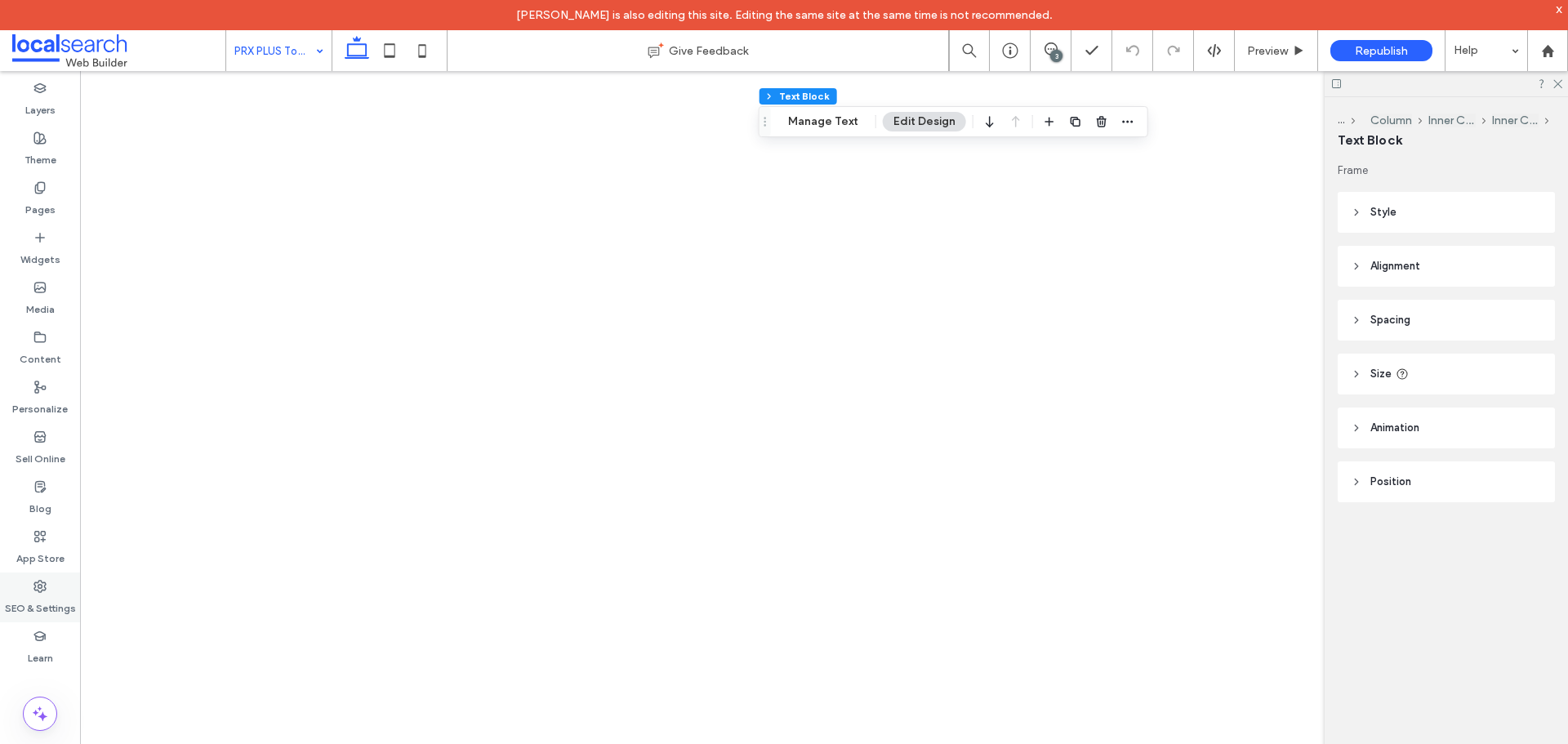
click at [45, 592] on icon at bounding box center [41, 586] width 13 height 13
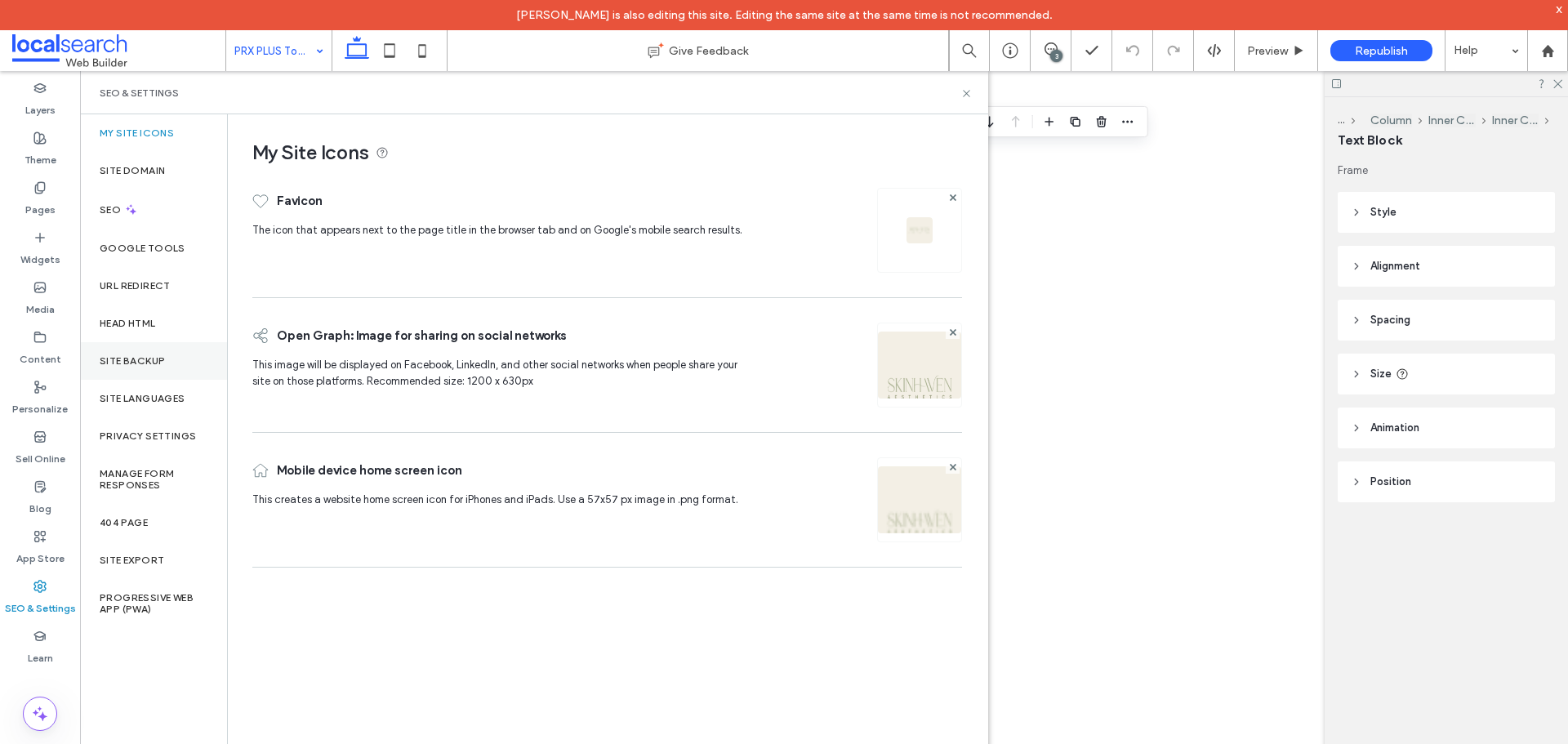
click at [141, 373] on div "Site Backup" at bounding box center [154, 360] width 147 height 37
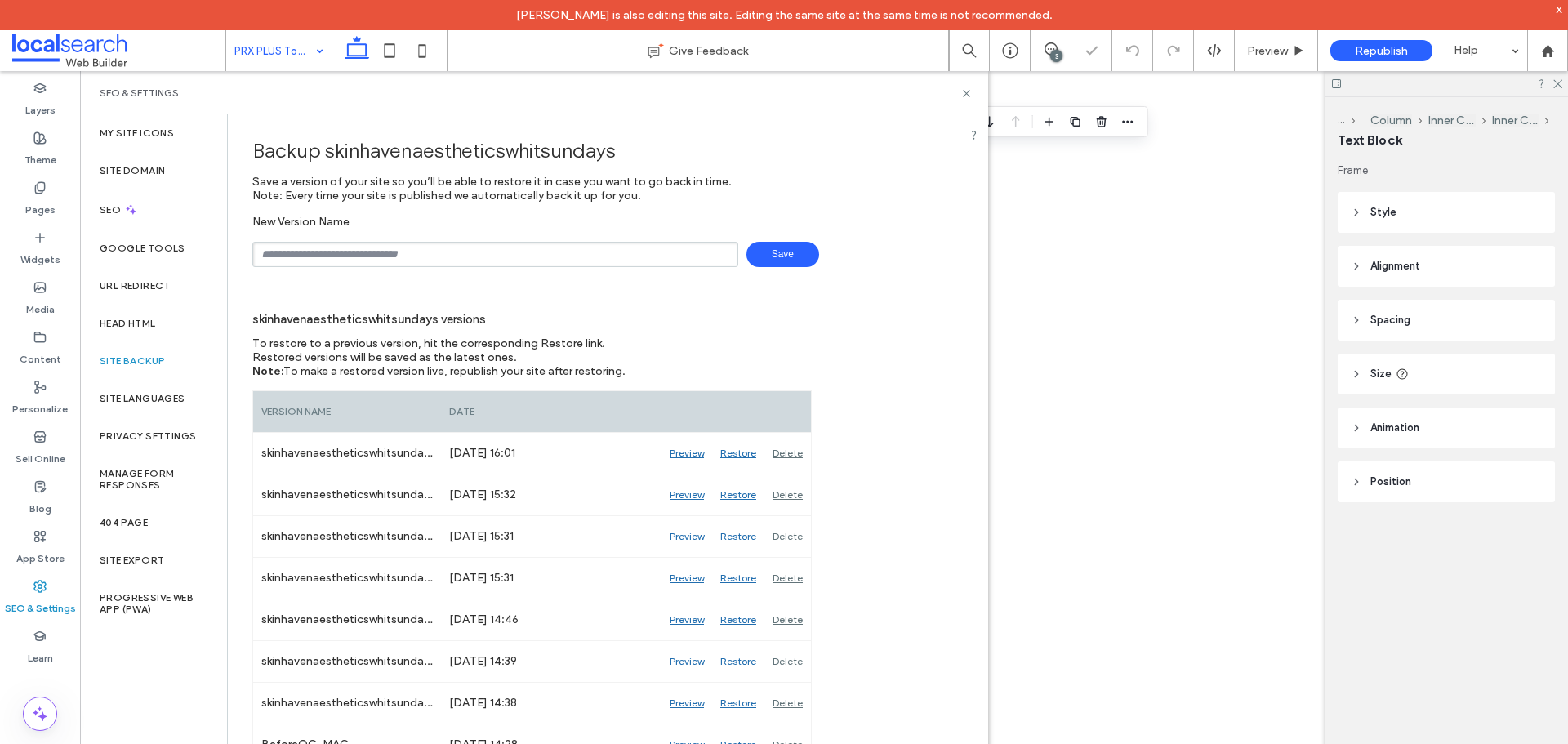
click at [442, 256] on input "text" at bounding box center [495, 254] width 486 height 26
drag, startPoint x: 362, startPoint y: 260, endPoint x: 352, endPoint y: 266, distance: 11.7
click at [361, 259] on input "text" at bounding box center [495, 254] width 486 height 26
type input "**********"
click at [759, 252] on span "Save" at bounding box center [783, 254] width 73 height 26
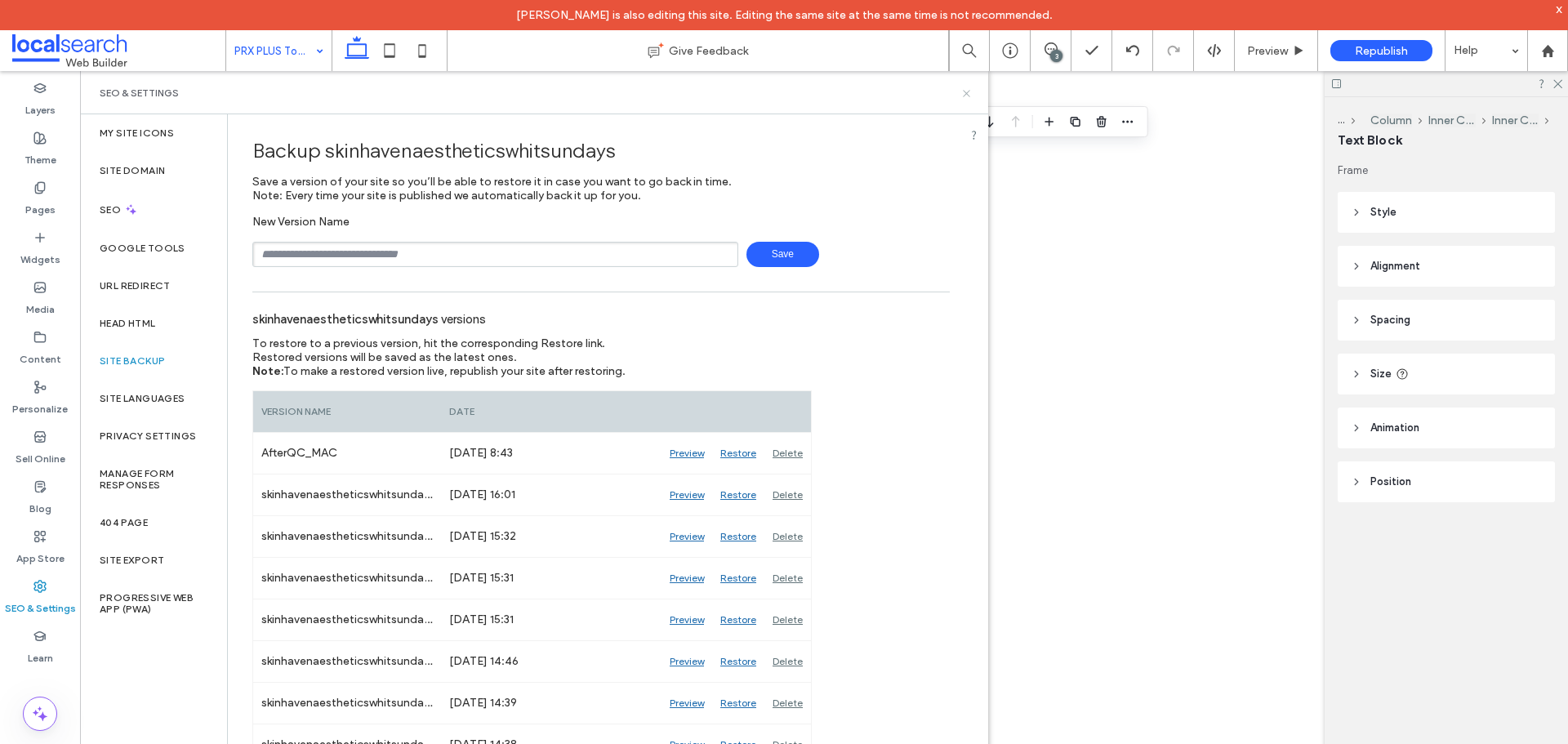
click at [968, 98] on icon at bounding box center [966, 93] width 12 height 12
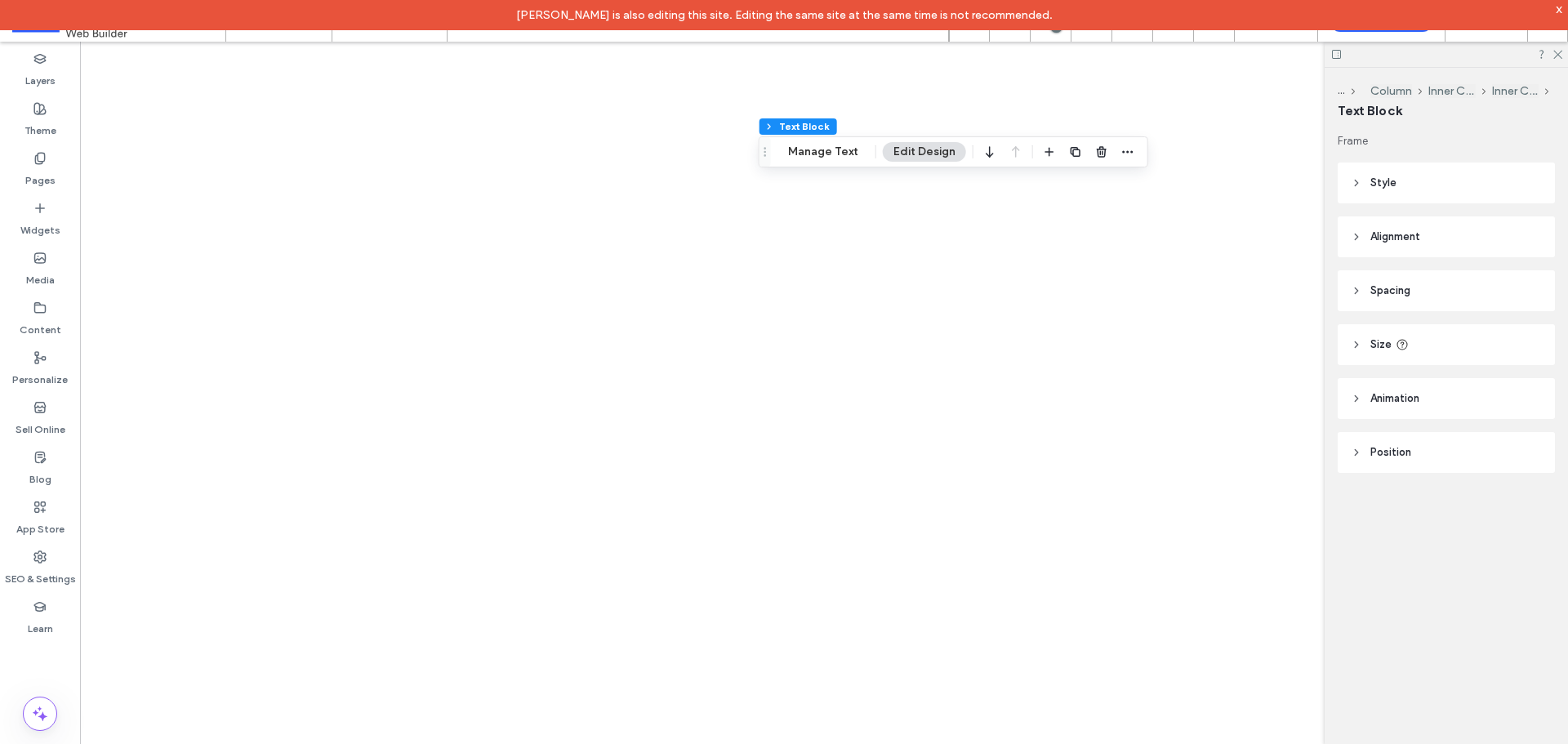
click at [1556, 4] on div "x" at bounding box center [1559, 8] width 7 height 14
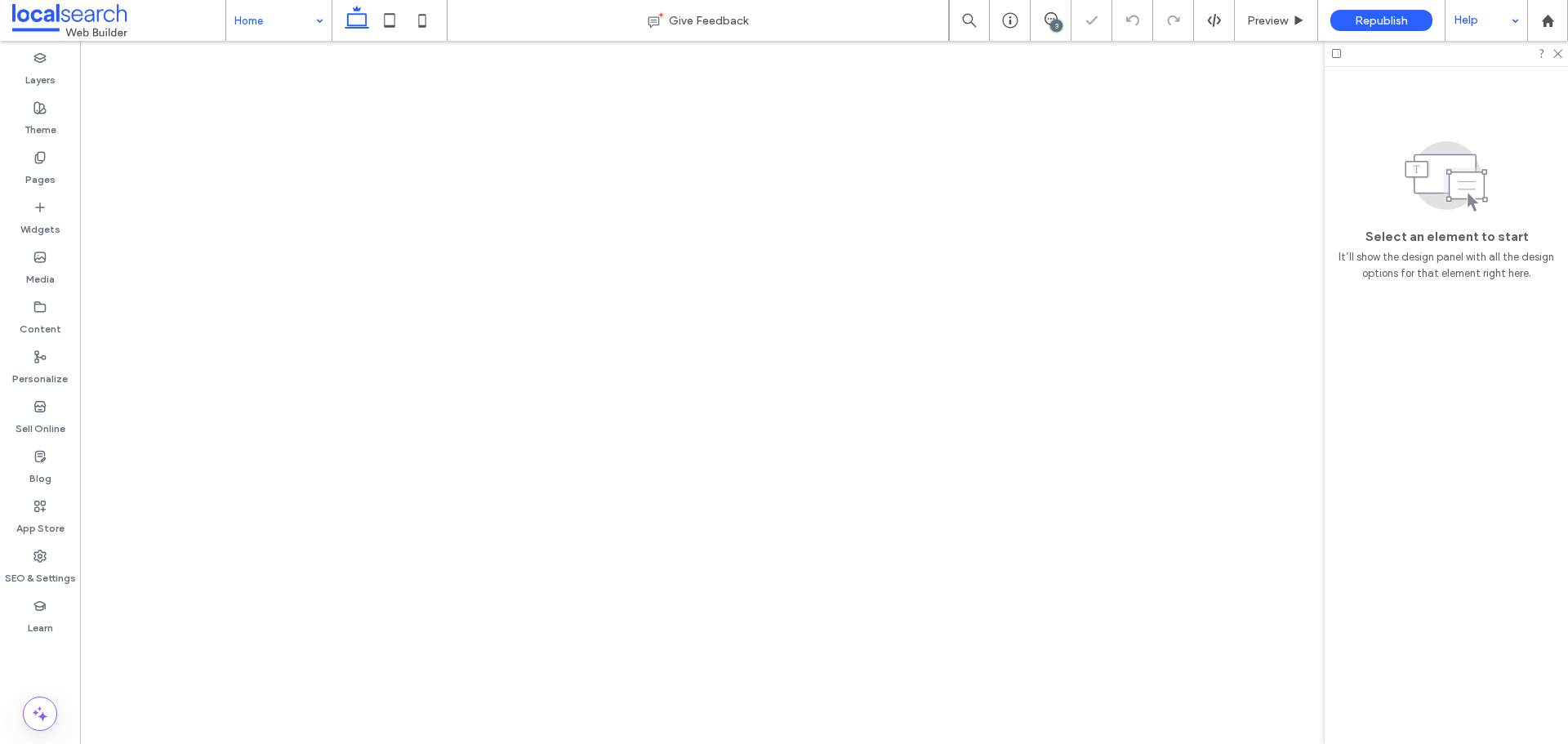
click at [1556, 55] on use at bounding box center [1557, 54] width 9 height 9
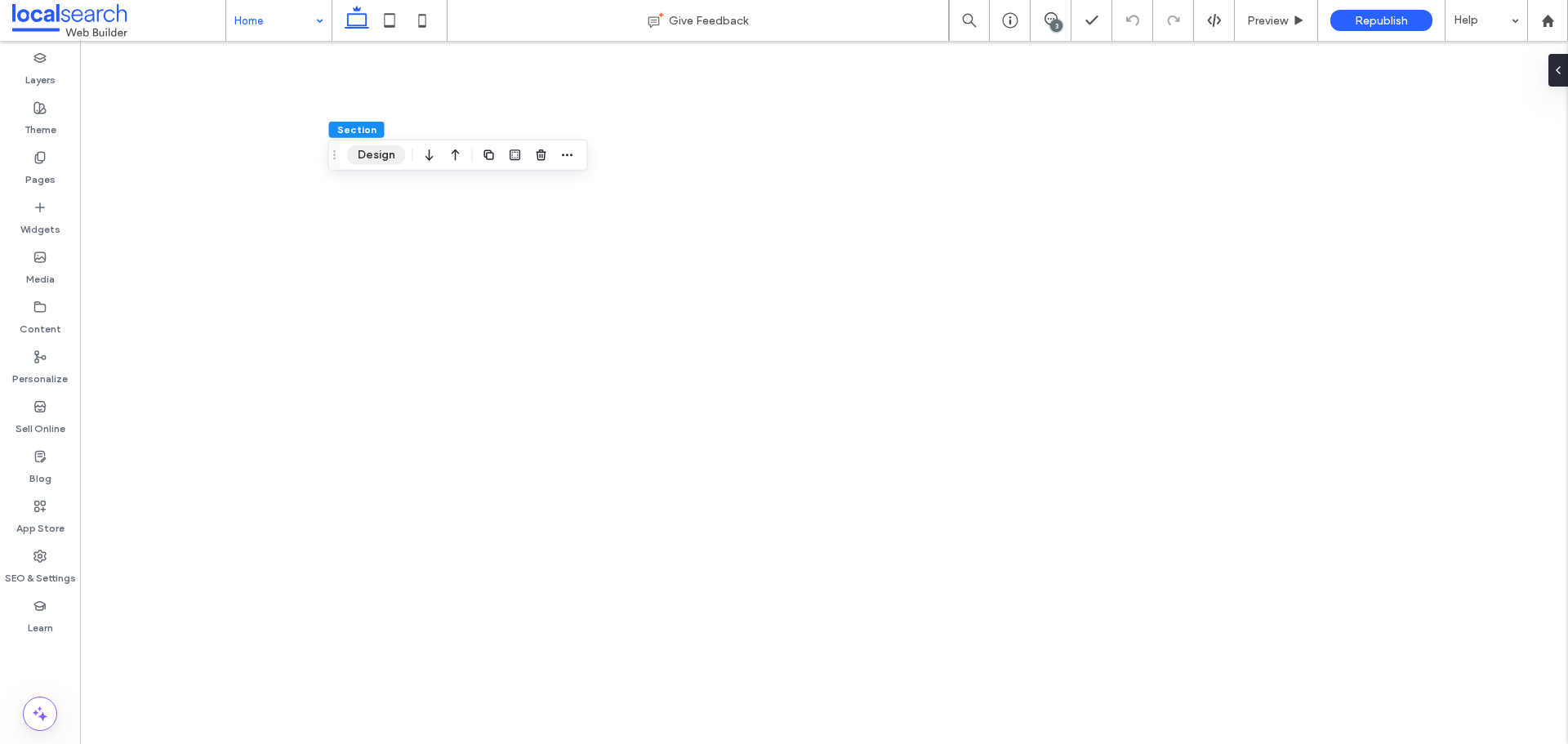
click at [372, 152] on button "Design" at bounding box center [376, 155] width 59 height 20
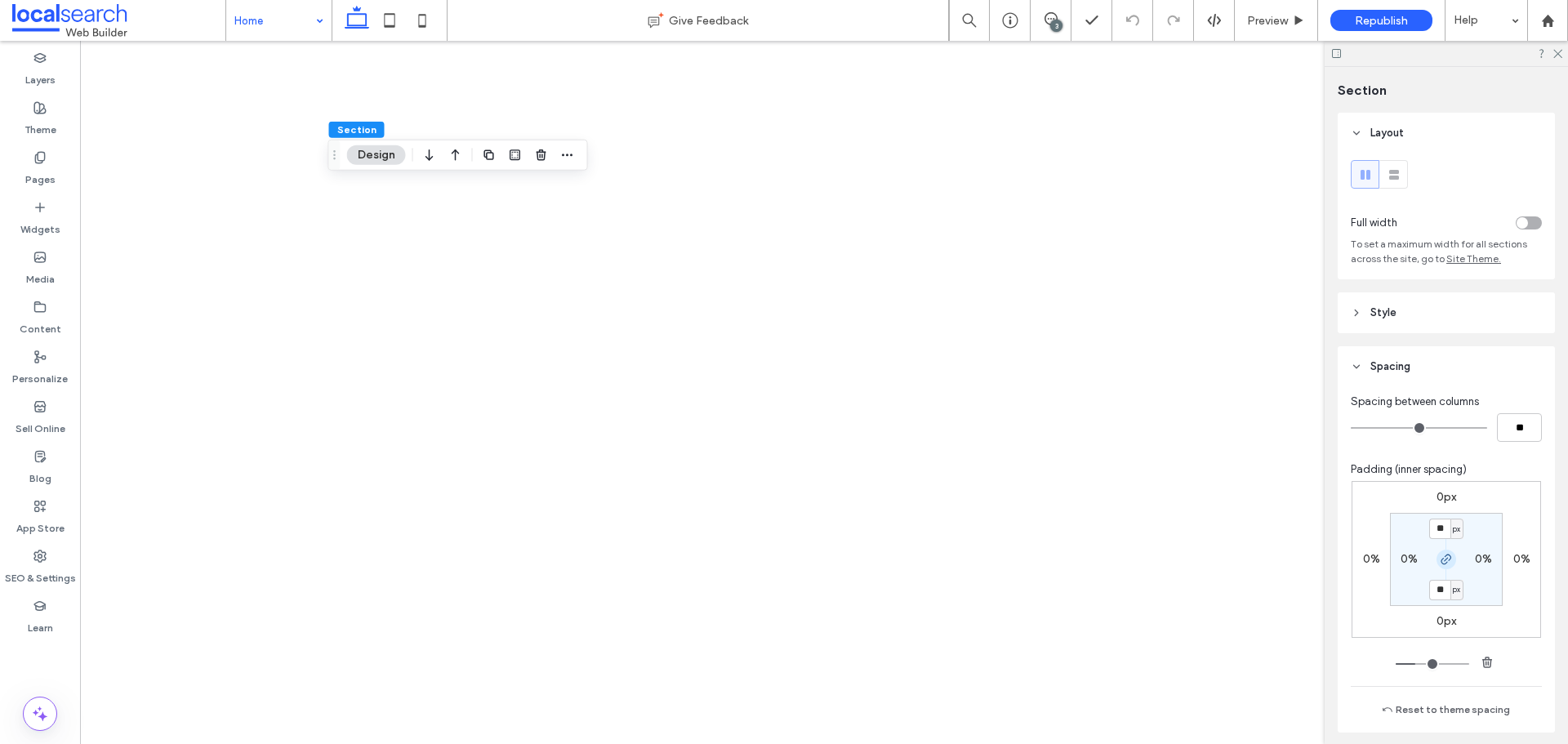
click at [1440, 561] on icon "button" at bounding box center [1446, 560] width 13 height 13
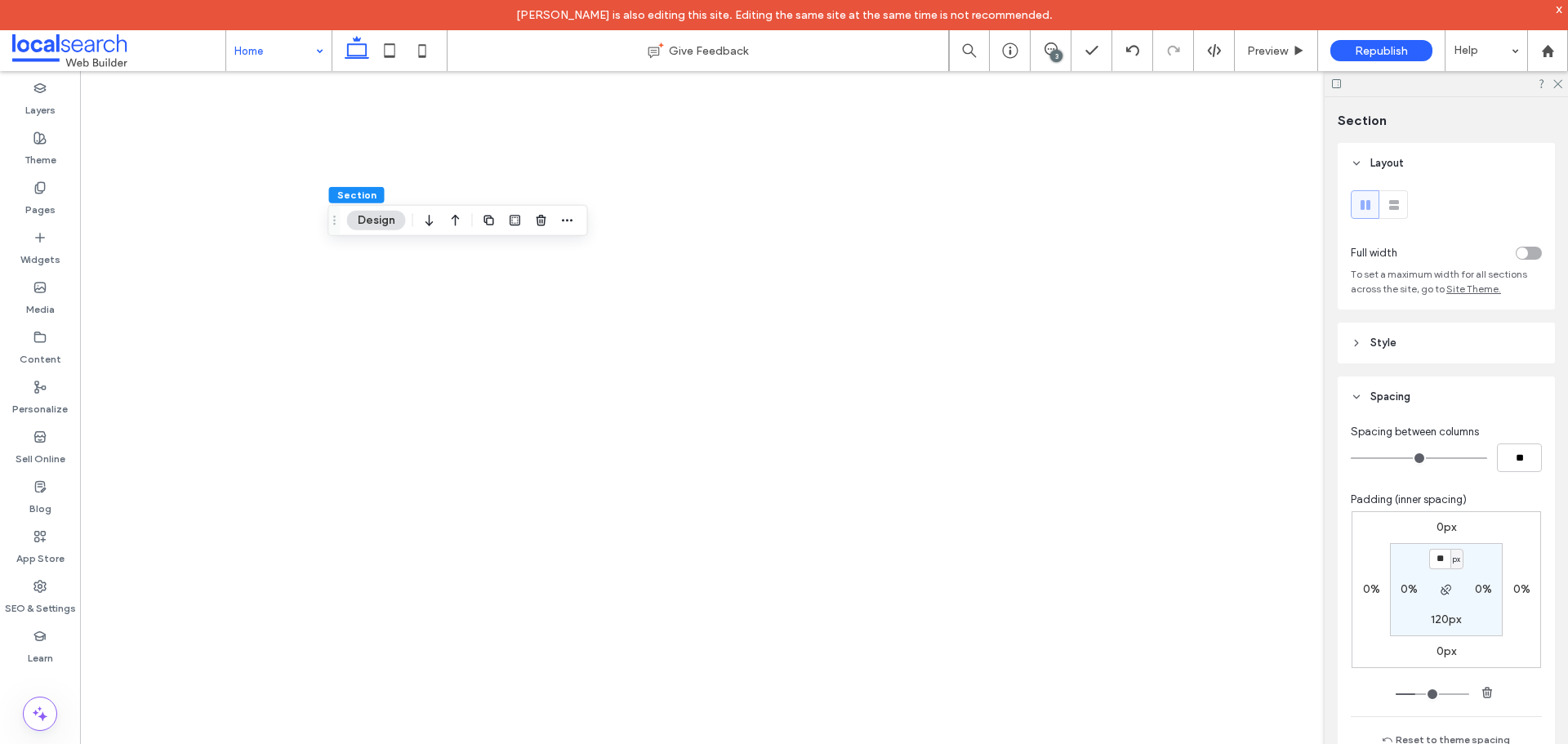
type input "**"
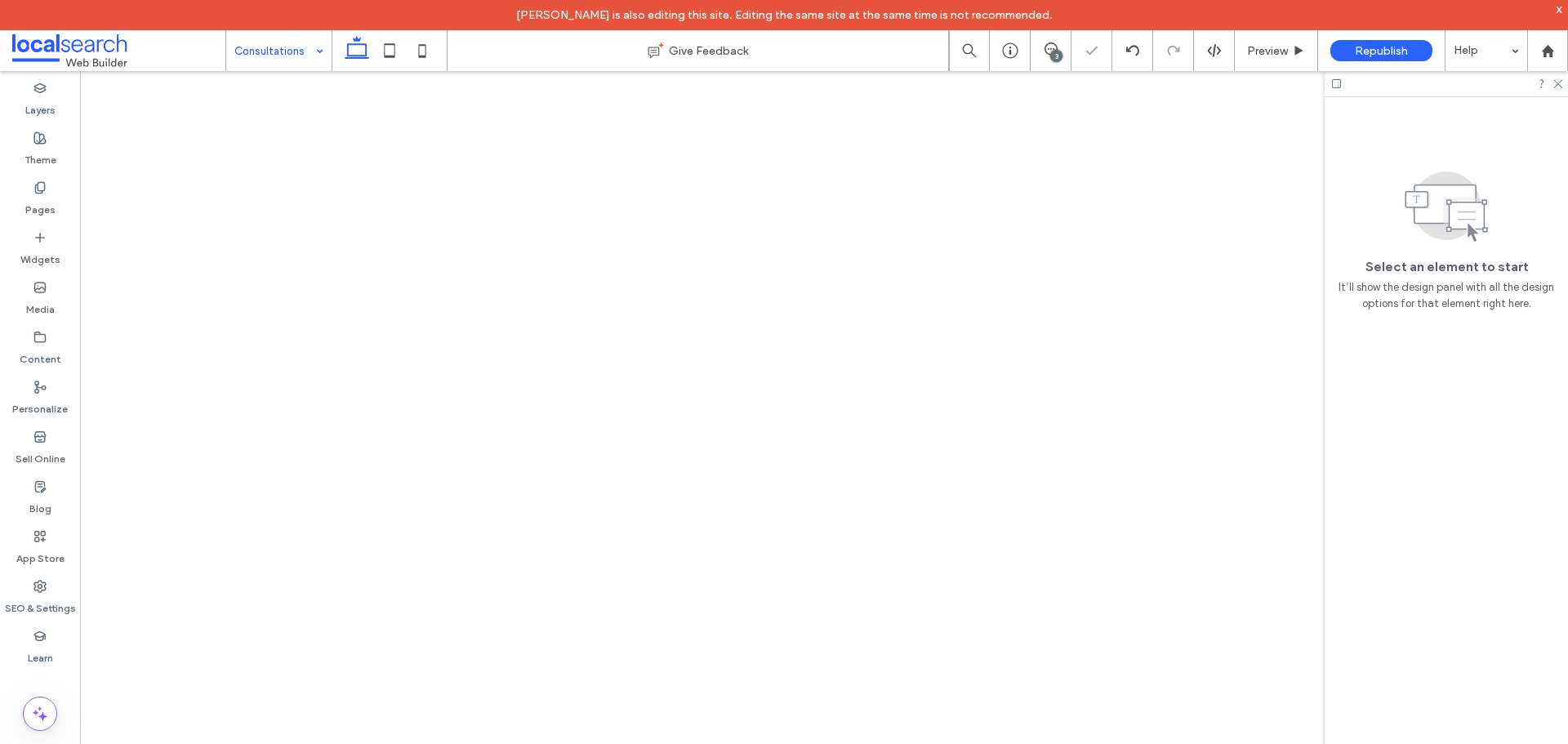
click at [313, 54] on div "Consultations" at bounding box center [279, 50] width 105 height 41
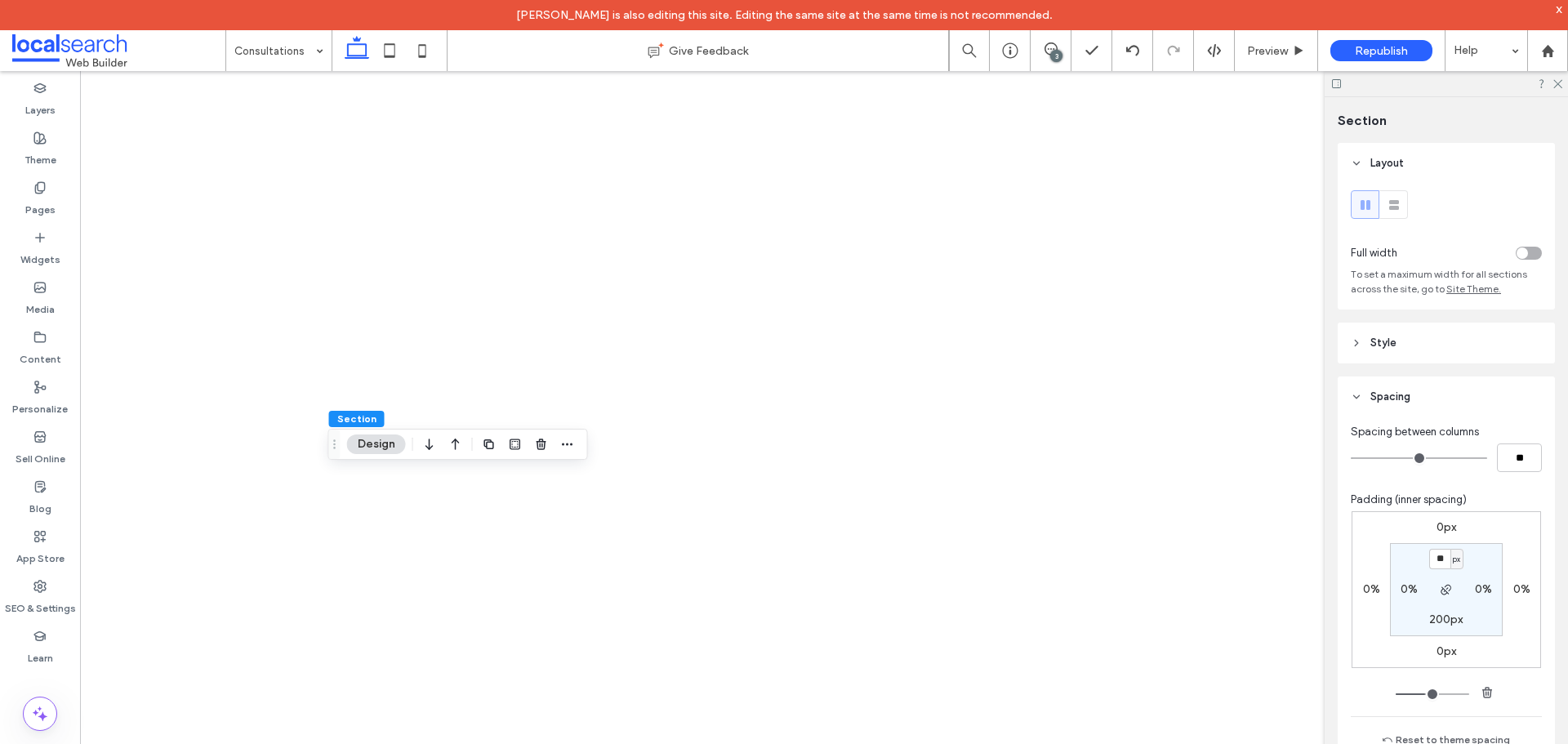
type input "**"
click at [1442, 626] on label "200px" at bounding box center [1446, 619] width 34 height 14
type input "***"
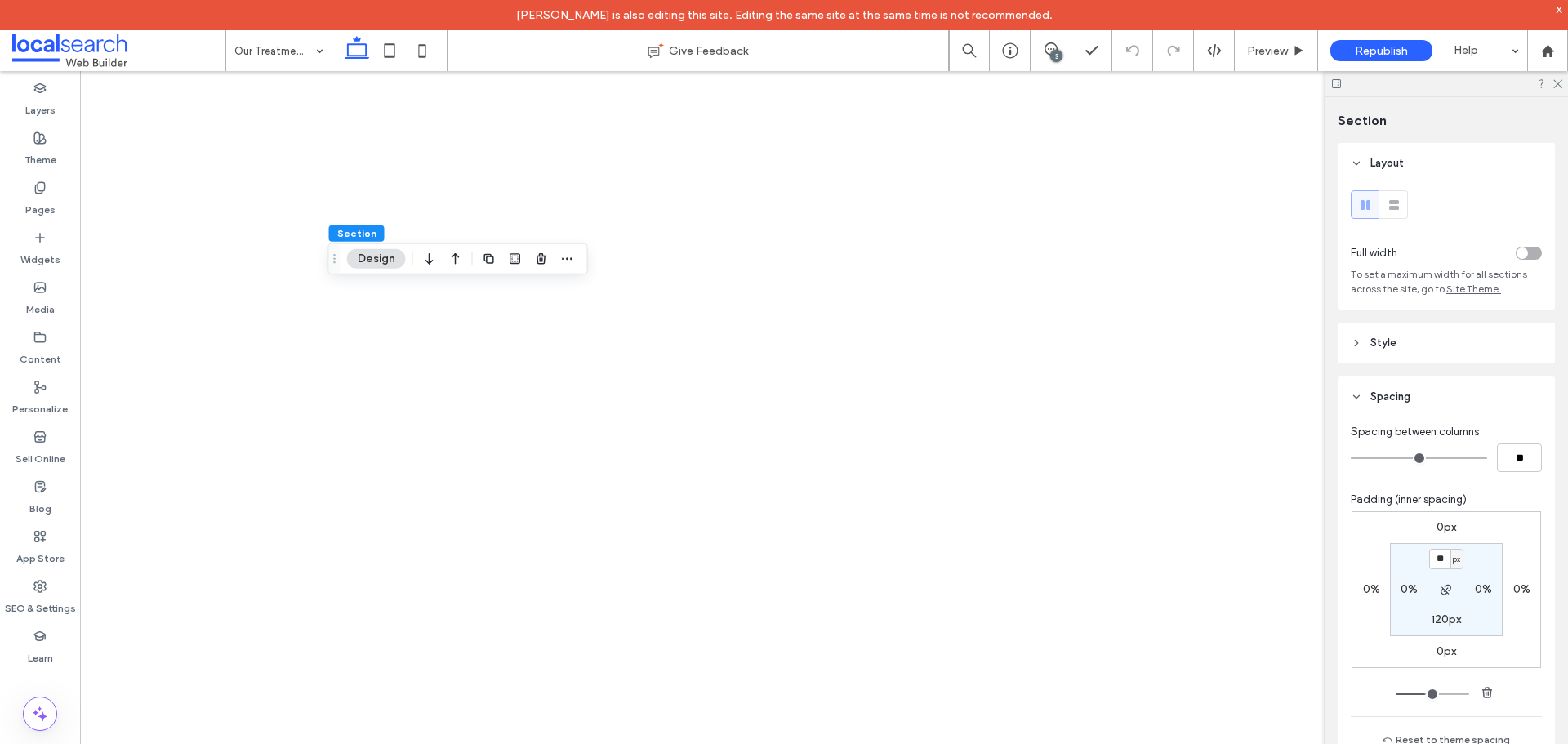
type input "**"
type input "***"
click at [1440, 560] on input "***" at bounding box center [1440, 559] width 21 height 21
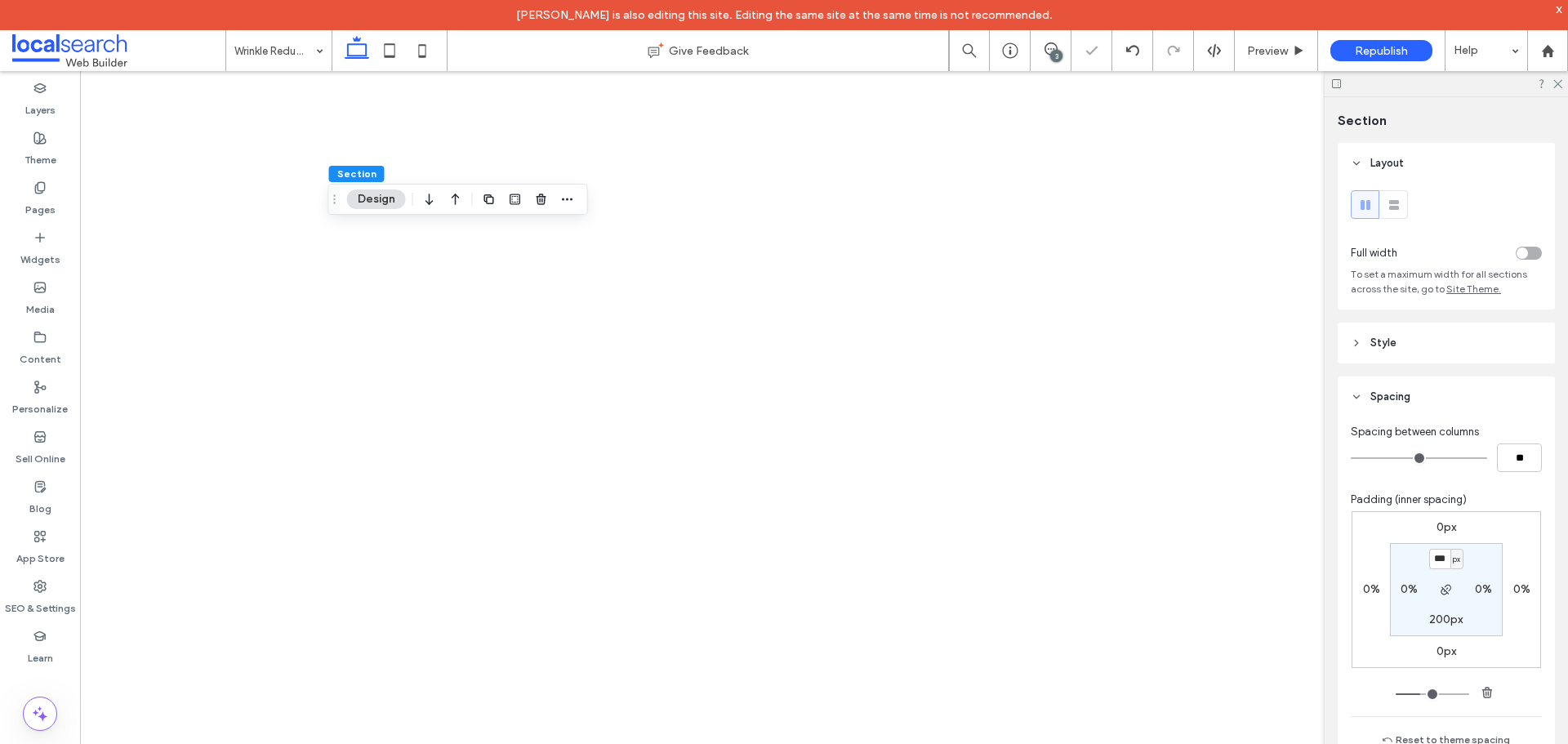
click at [1438, 560] on input "***" at bounding box center [1440, 559] width 21 height 21
type input "**"
click at [1441, 620] on label "200px" at bounding box center [1446, 619] width 34 height 14
type input "***"
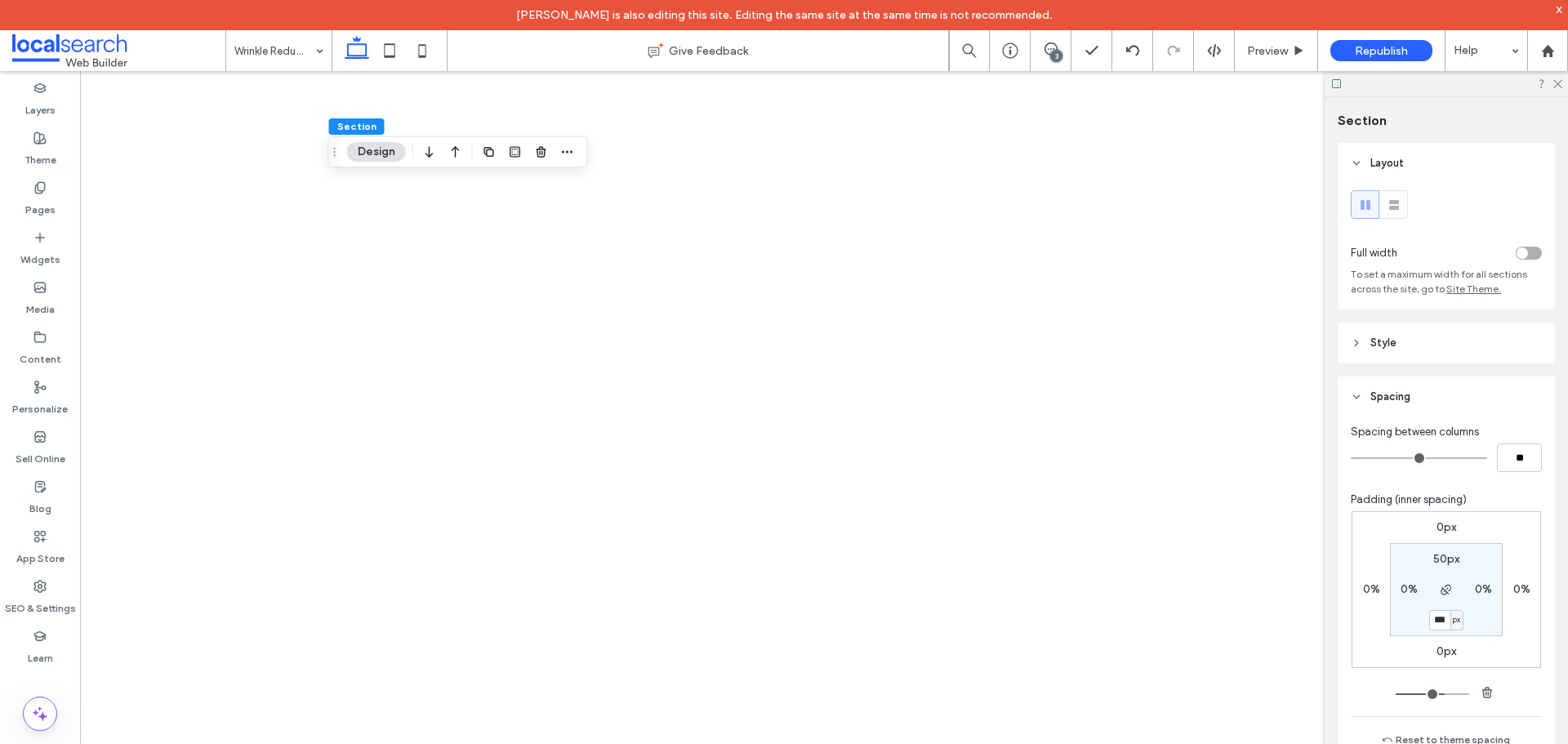
type input "***"
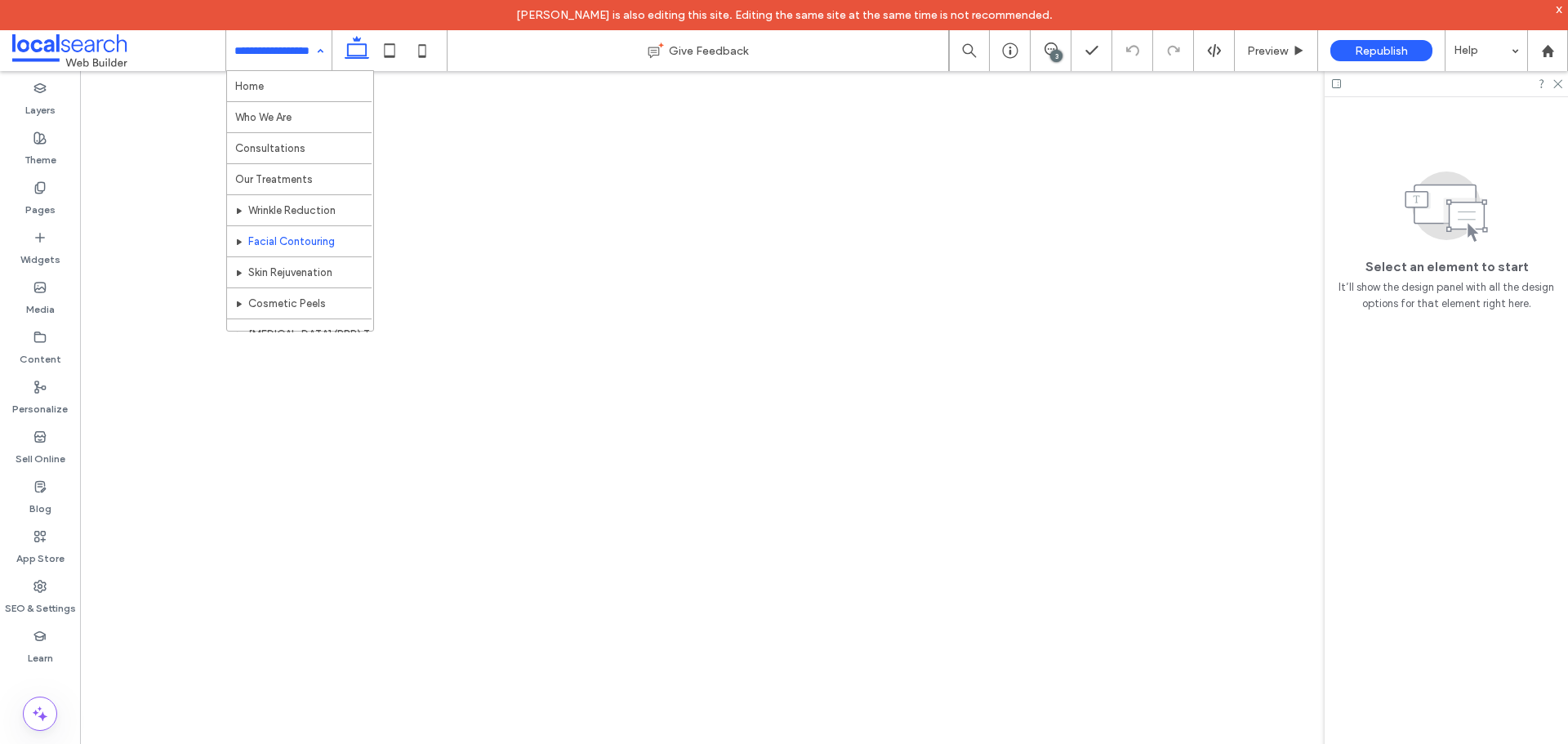
click at [315, 50] on div "Home Who We Are Consultations Our Treatments Wrinkle Reduction Facial Contourin…" at bounding box center [279, 50] width 105 height 41
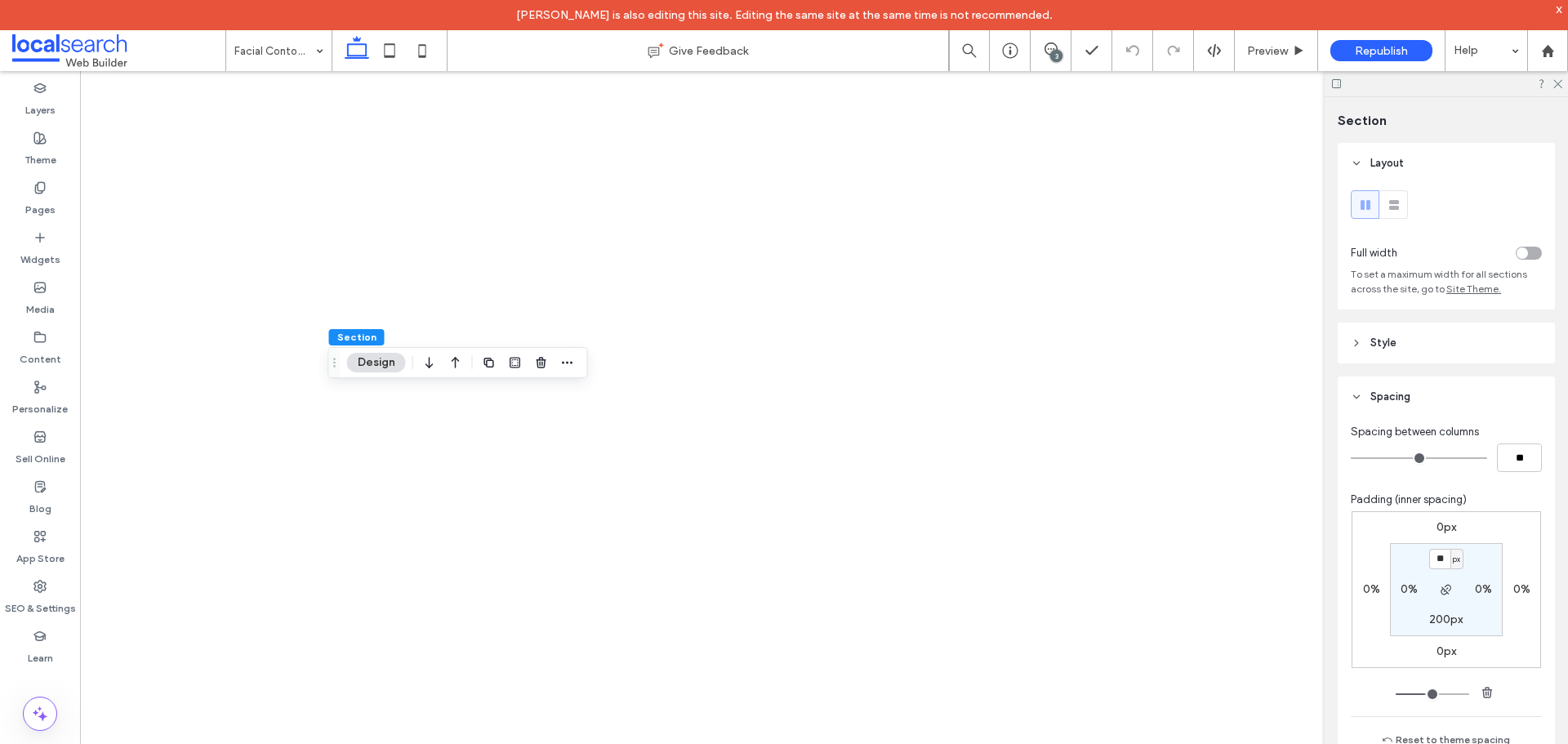
type input "**"
click at [1445, 618] on label "200px" at bounding box center [1446, 619] width 34 height 14
type input "***"
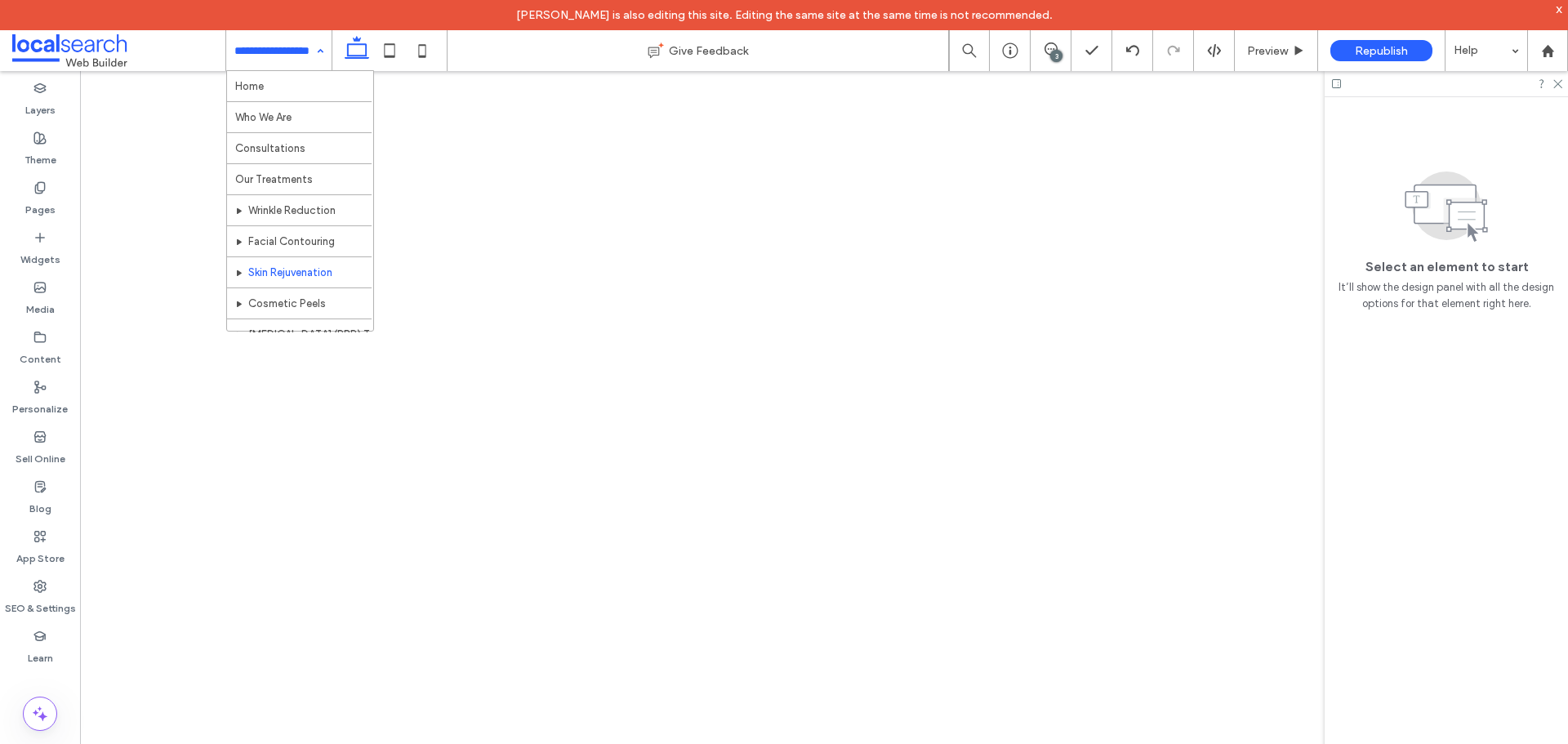
click at [315, 50] on div "Home Who We Are Consultations Our Treatments Wrinkle Reduction Facial Contourin…" at bounding box center [279, 50] width 105 height 41
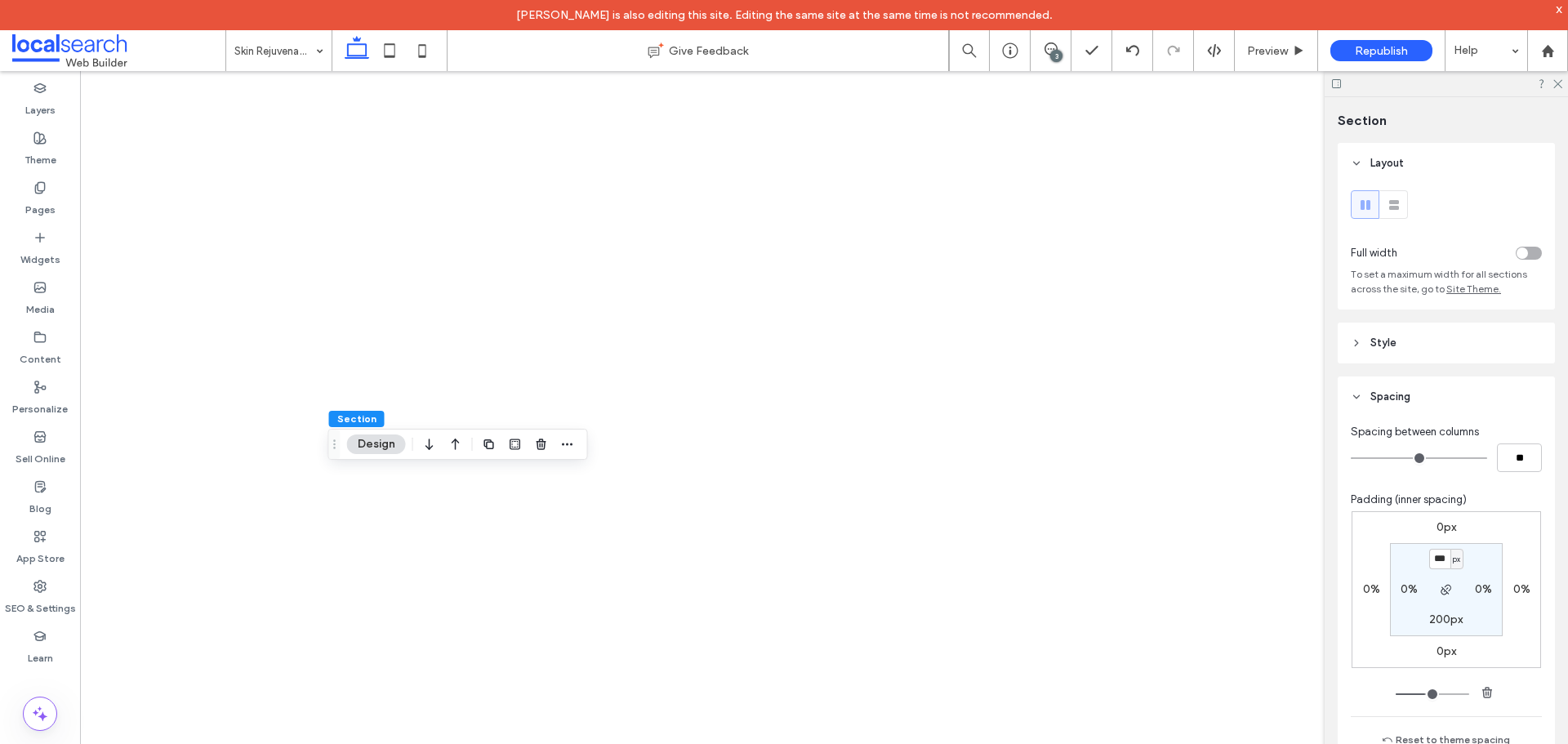
click at [1436, 566] on input "***" at bounding box center [1440, 559] width 21 height 21
type input "**"
click at [1438, 618] on label "200px" at bounding box center [1446, 619] width 34 height 14
type input "***"
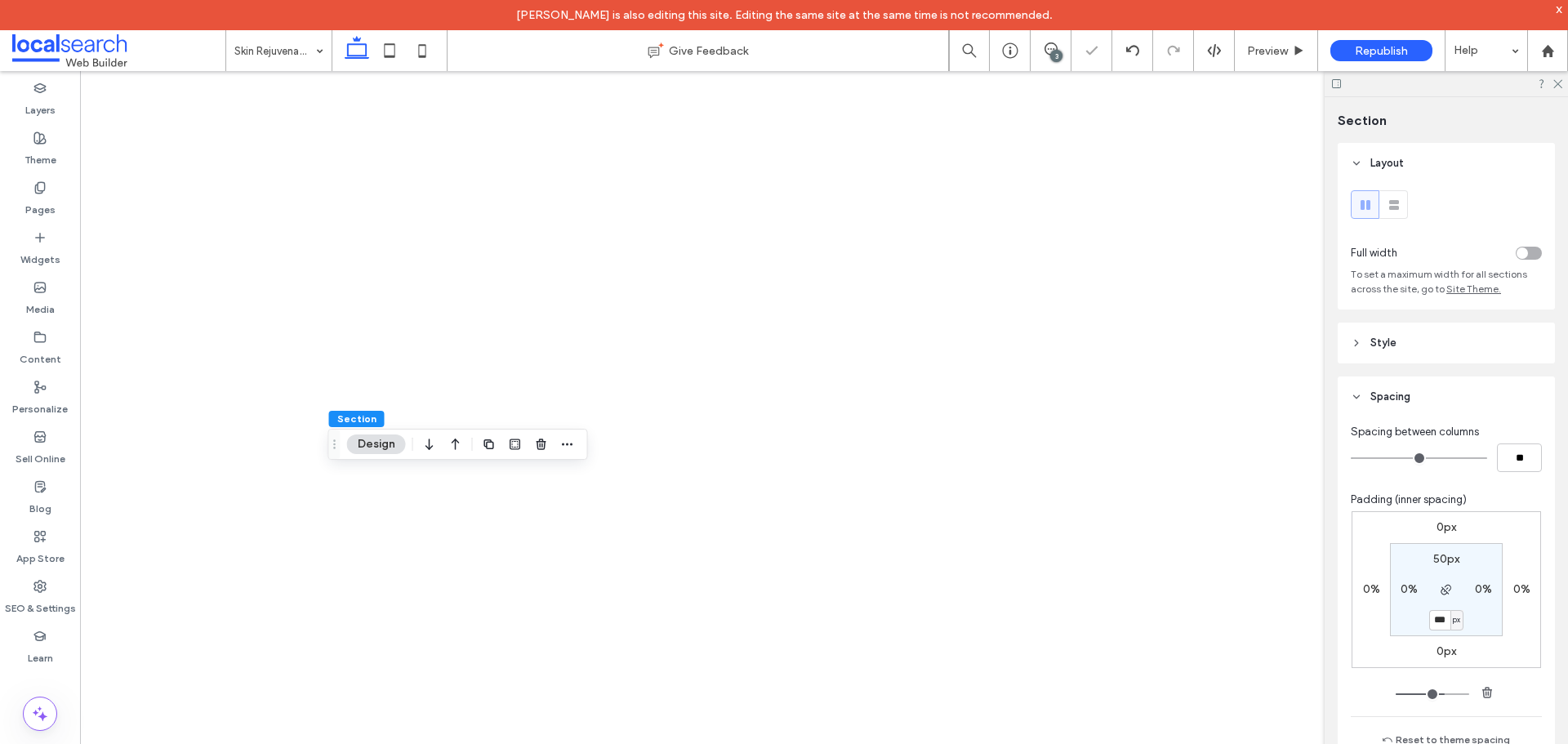
type input "***"
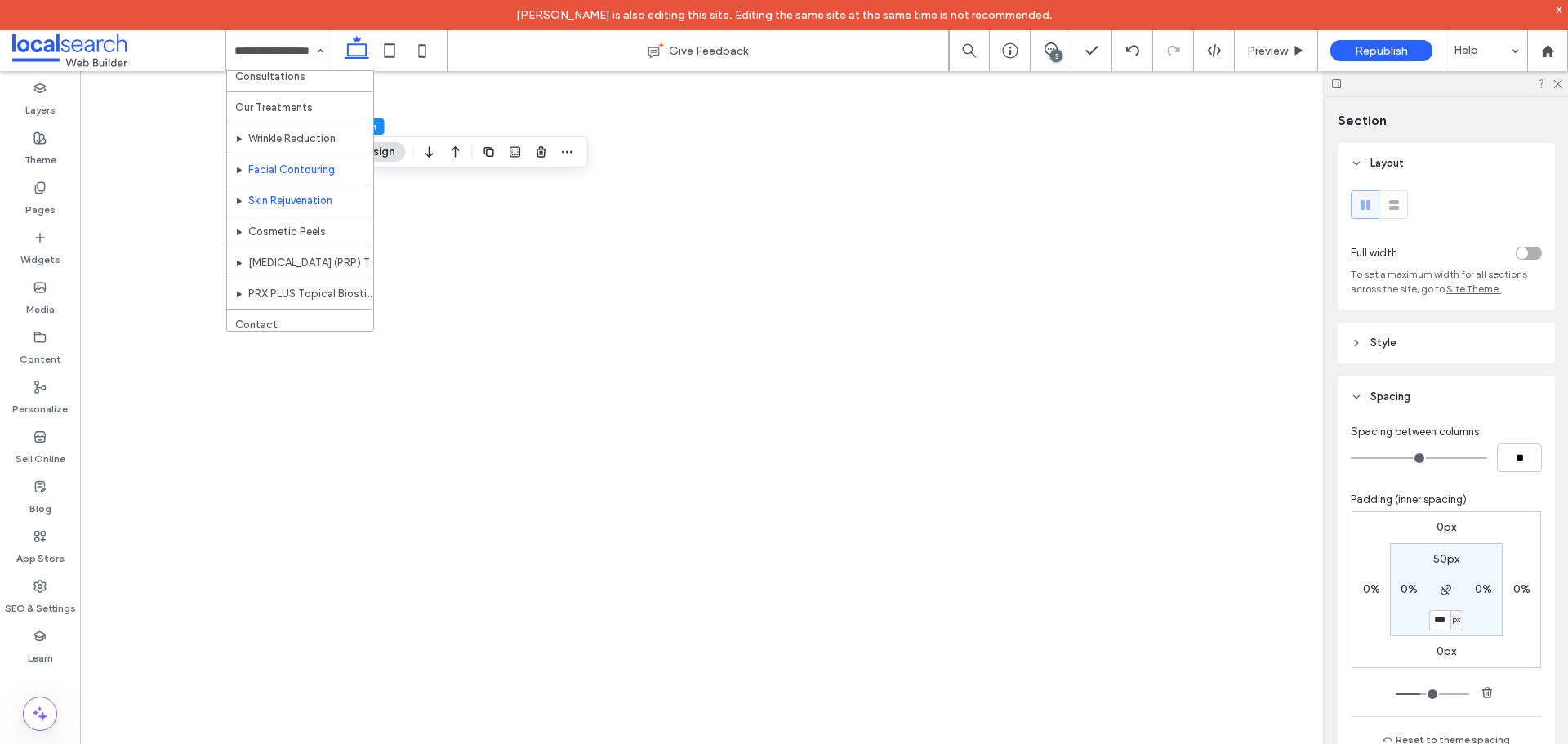
scroll to position [79, 0]
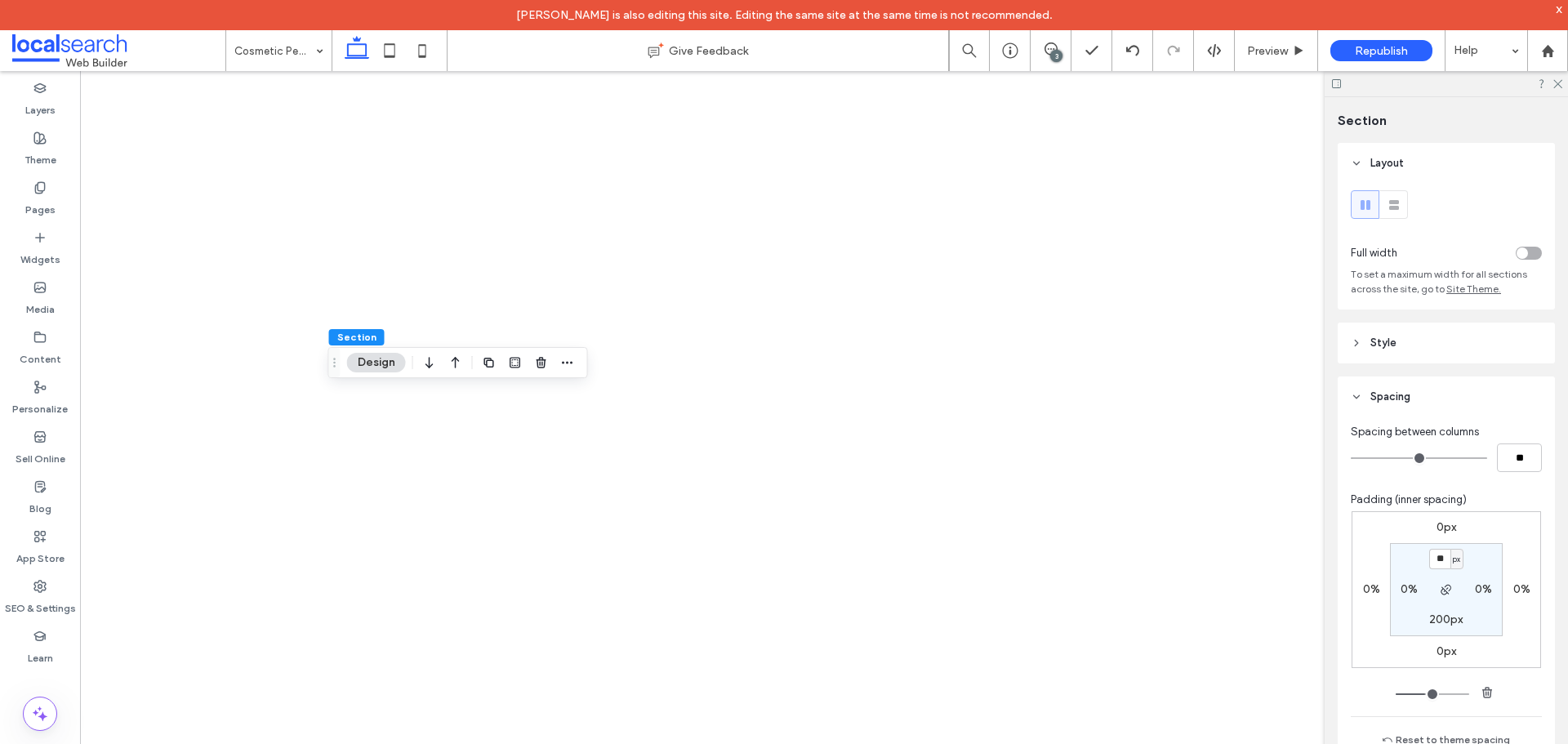
type input "**"
click at [1447, 623] on label "200px" at bounding box center [1446, 619] width 34 height 14
type input "***"
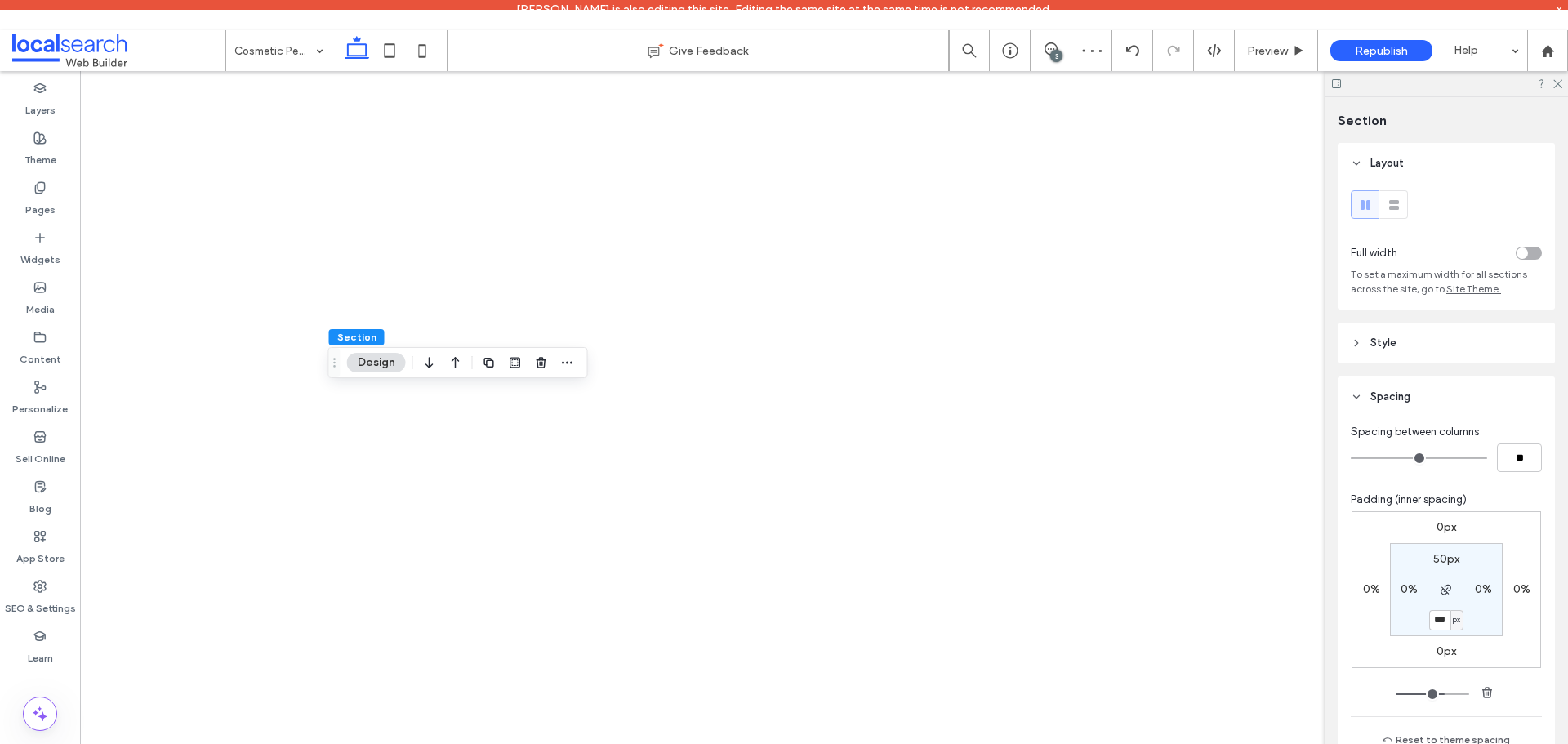
type input "***"
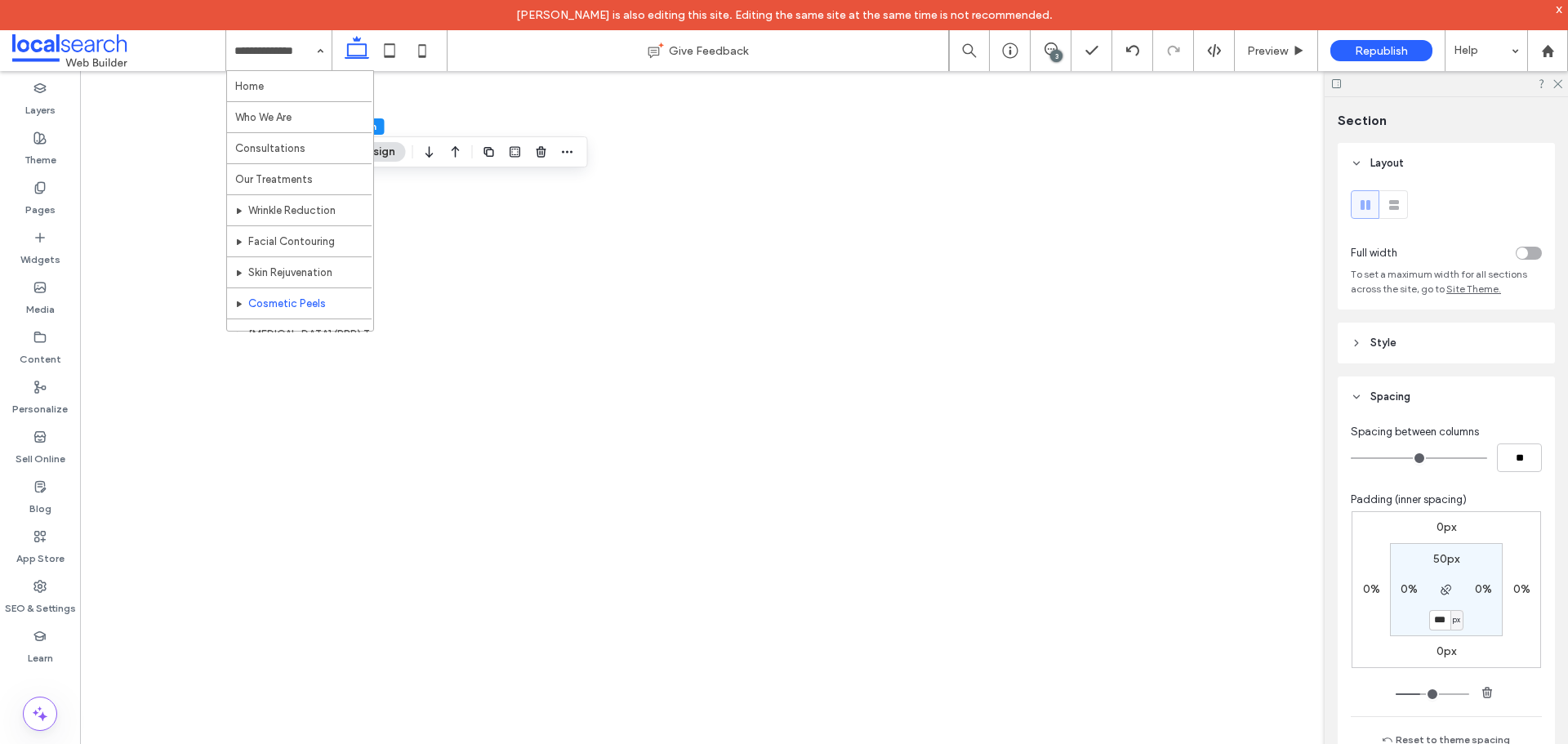
scroll to position [79, 0]
drag, startPoint x: 289, startPoint y: 250, endPoint x: 530, endPoint y: 17, distance: 335.2
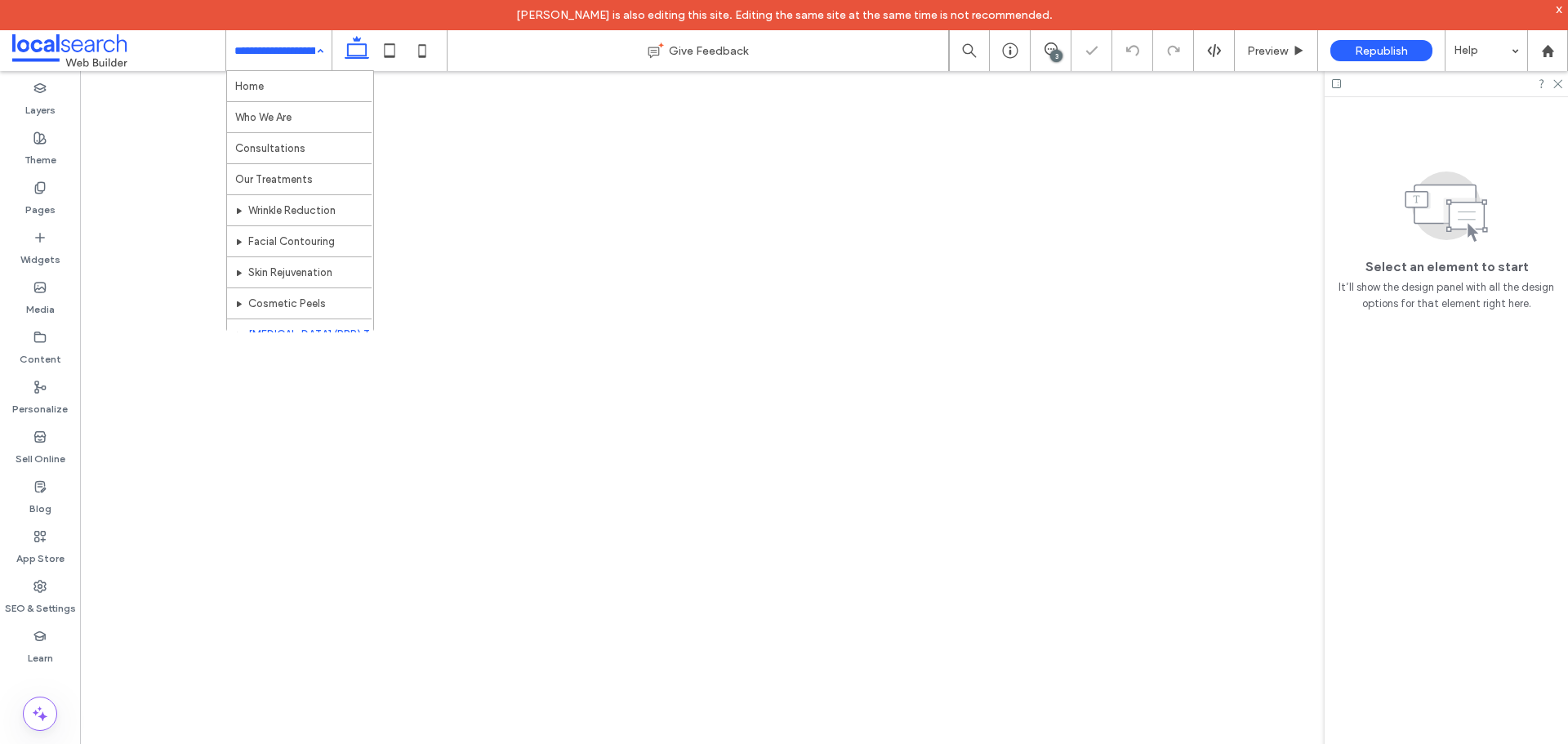
click at [323, 56] on div "Home Who We Are Consultations Our Treatments Wrinkle Reduction Facial Contourin…" at bounding box center [279, 50] width 105 height 41
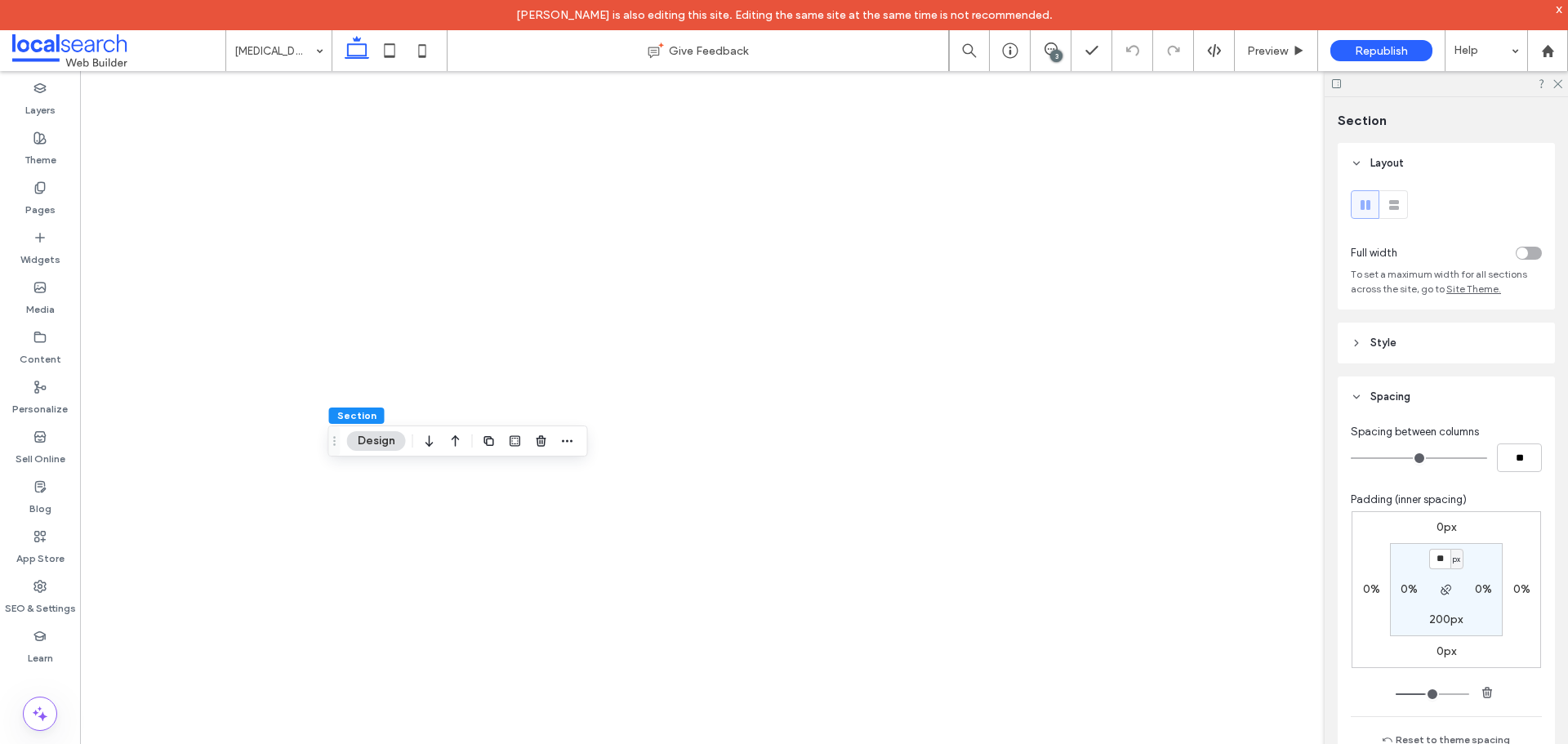
type input "**"
click at [1432, 626] on label "200px" at bounding box center [1446, 619] width 34 height 14
type input "***"
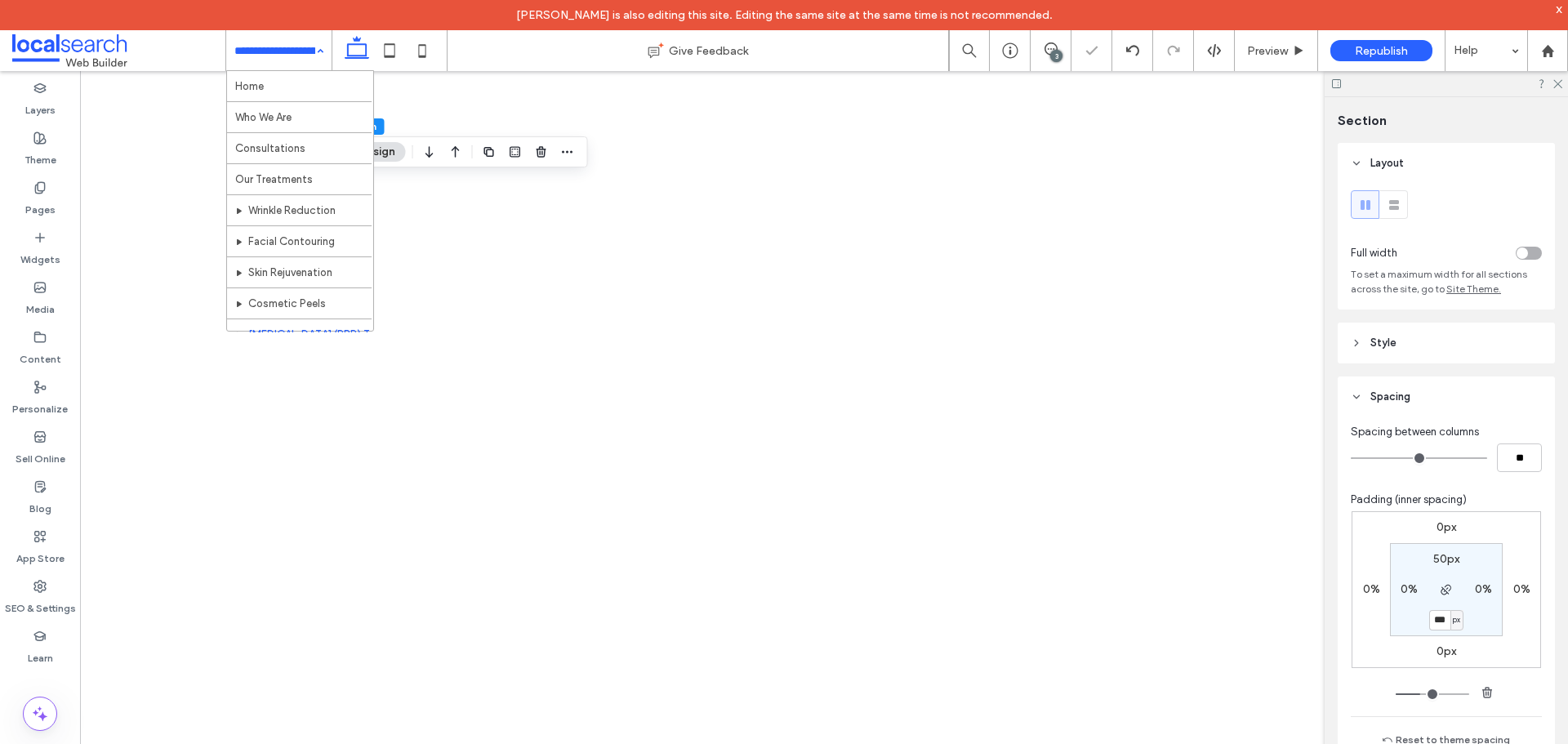
scroll to position [79, 0]
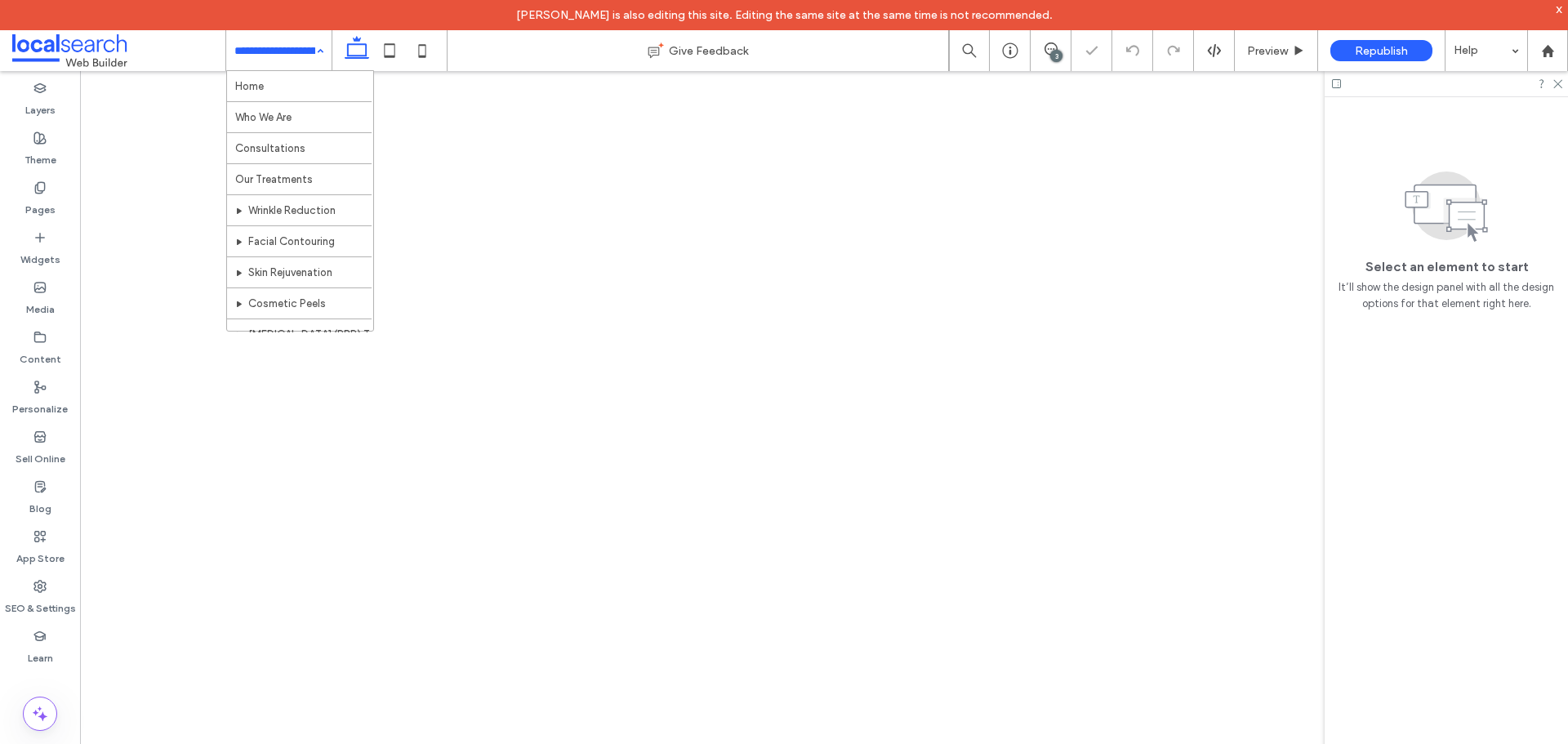
click at [322, 55] on div "Home Who We Are Consultations Our Treatments Wrinkle Reduction Facial Contourin…" at bounding box center [279, 50] width 105 height 41
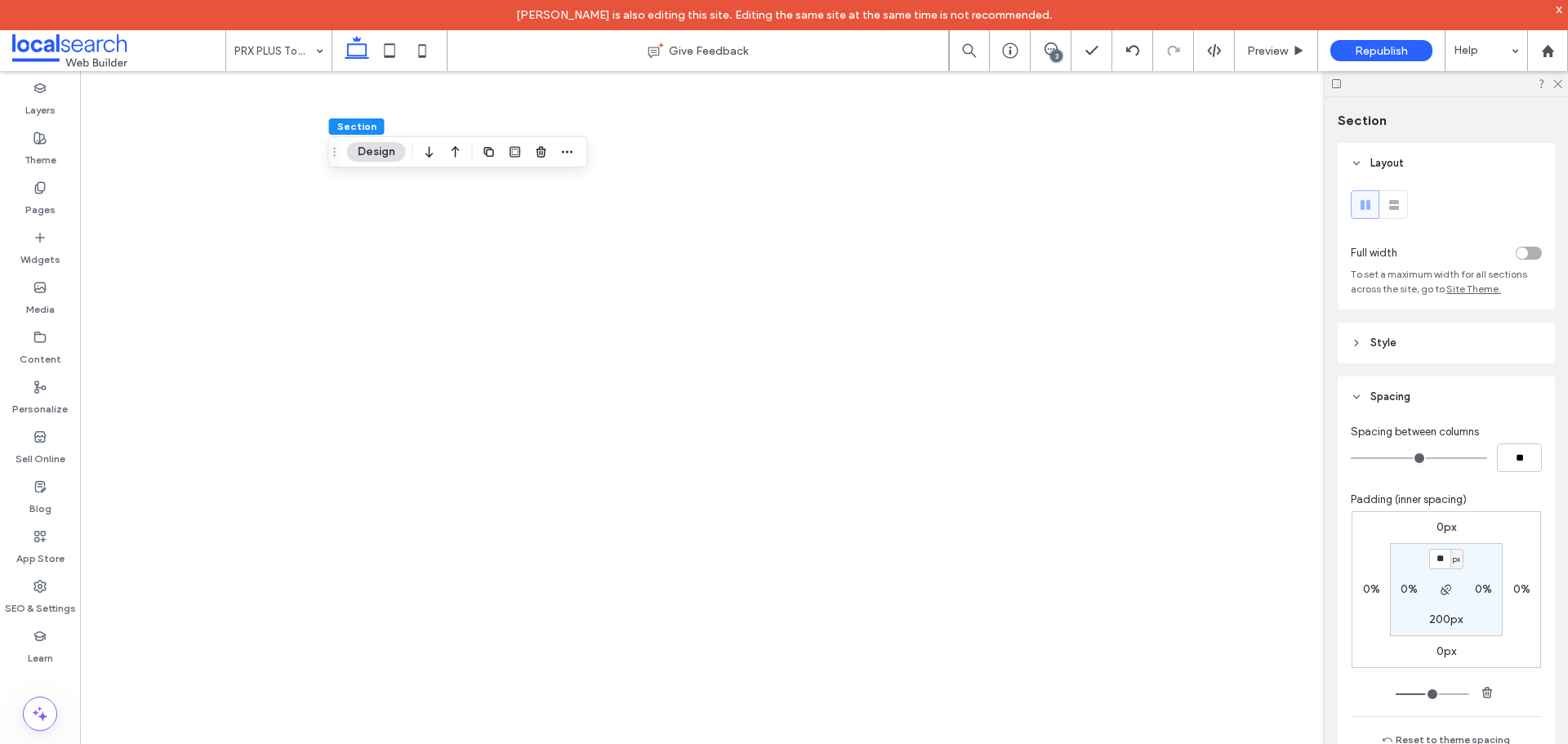
type input "**"
click at [1437, 617] on label "200px" at bounding box center [1446, 619] width 34 height 14
type input "***"
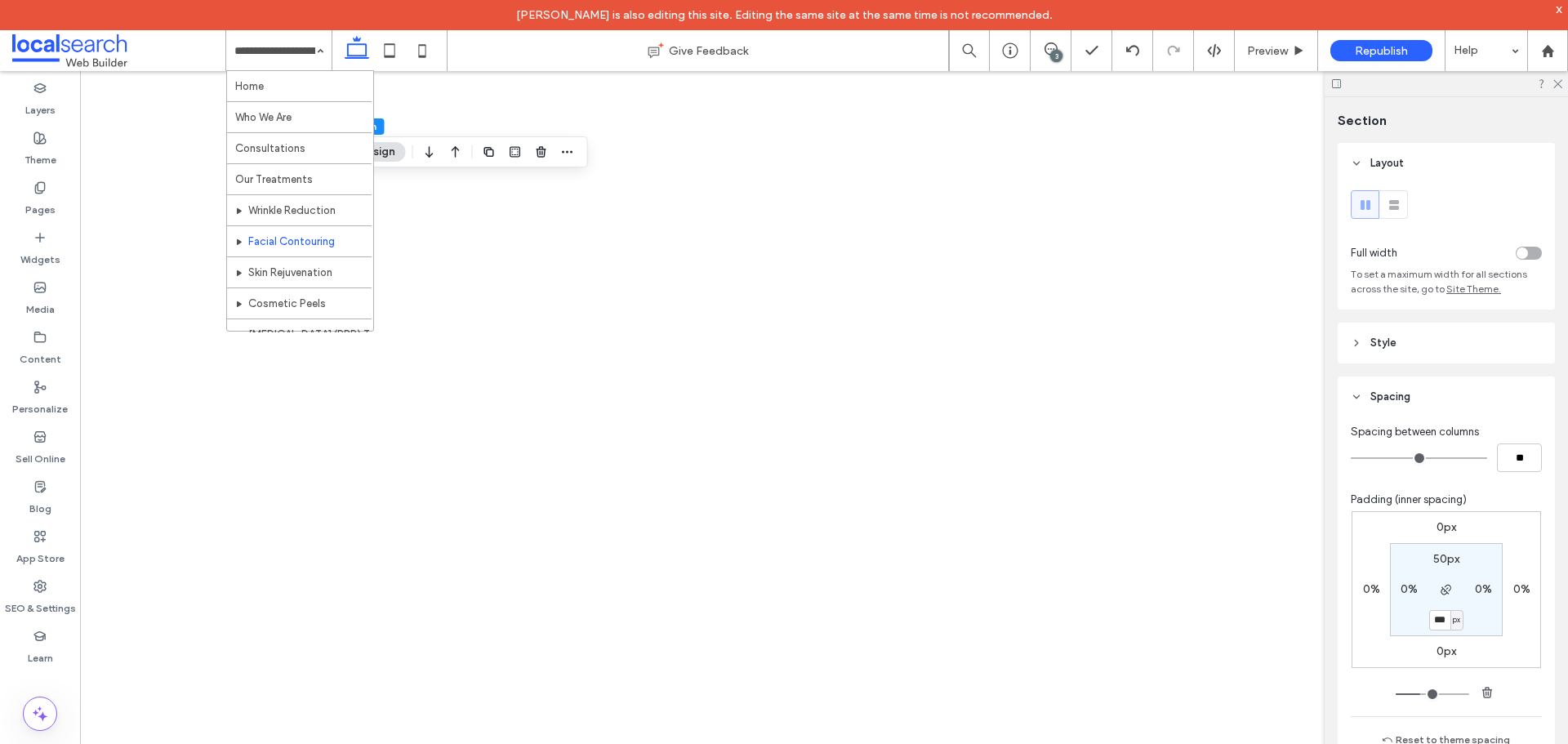
scroll to position [79, 0]
click at [318, 57] on div "Home Who We Are Consultations Our Treatments Wrinkle Reduction Facial Contourin…" at bounding box center [279, 50] width 105 height 41
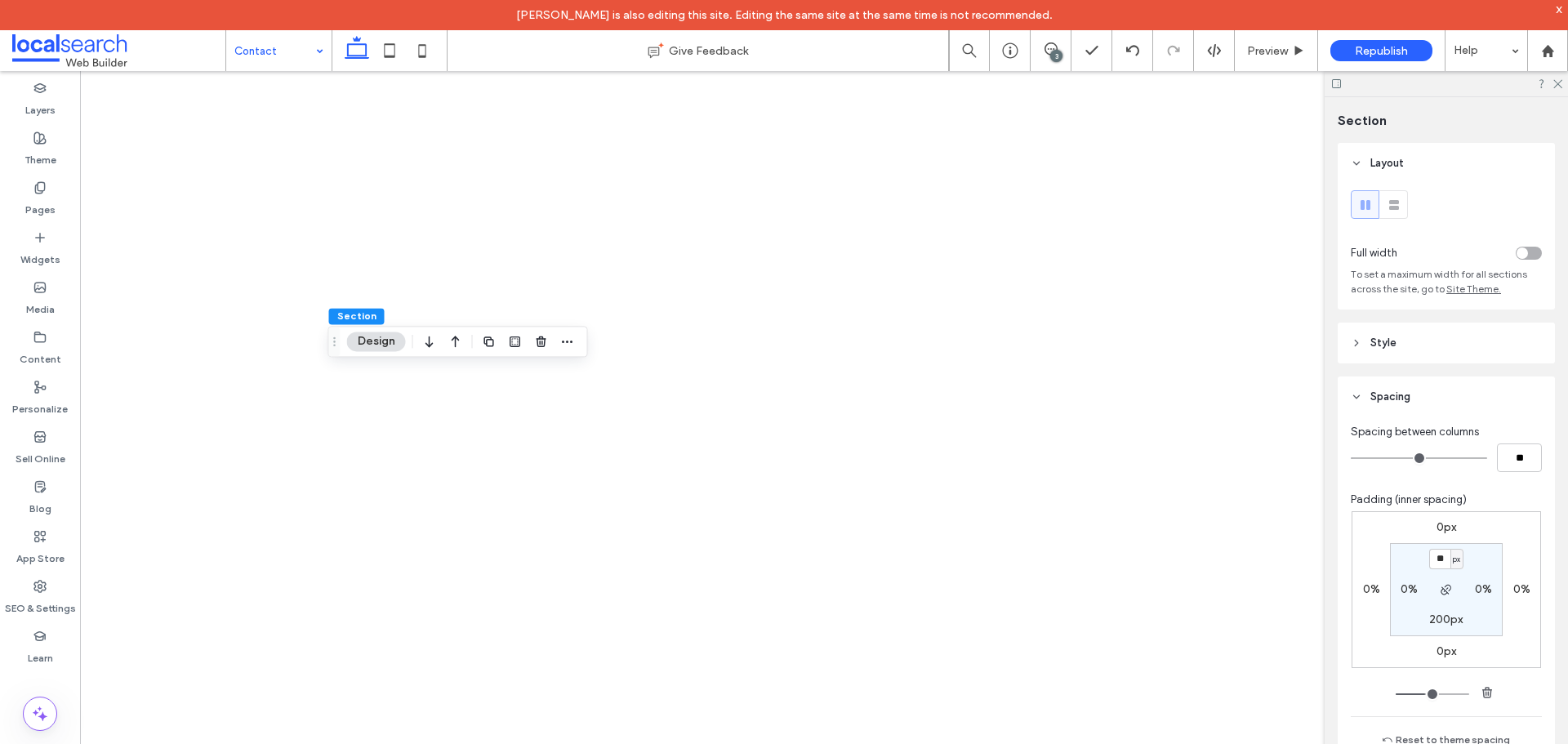
type input "**"
click at [1441, 620] on label "200px" at bounding box center [1446, 619] width 34 height 14
type input "***"
click at [1560, 84] on icon at bounding box center [1556, 83] width 11 height 11
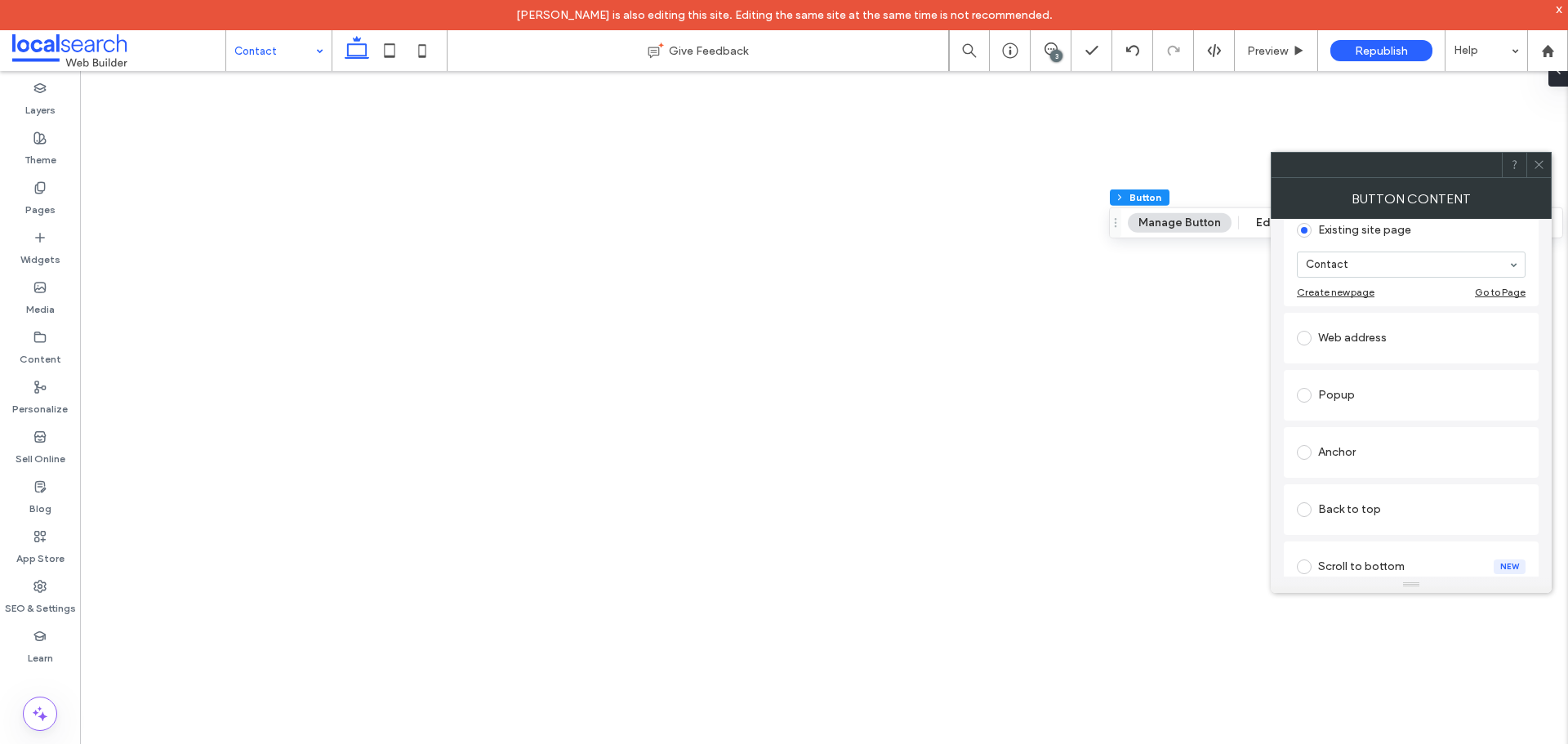
scroll to position [82, 0]
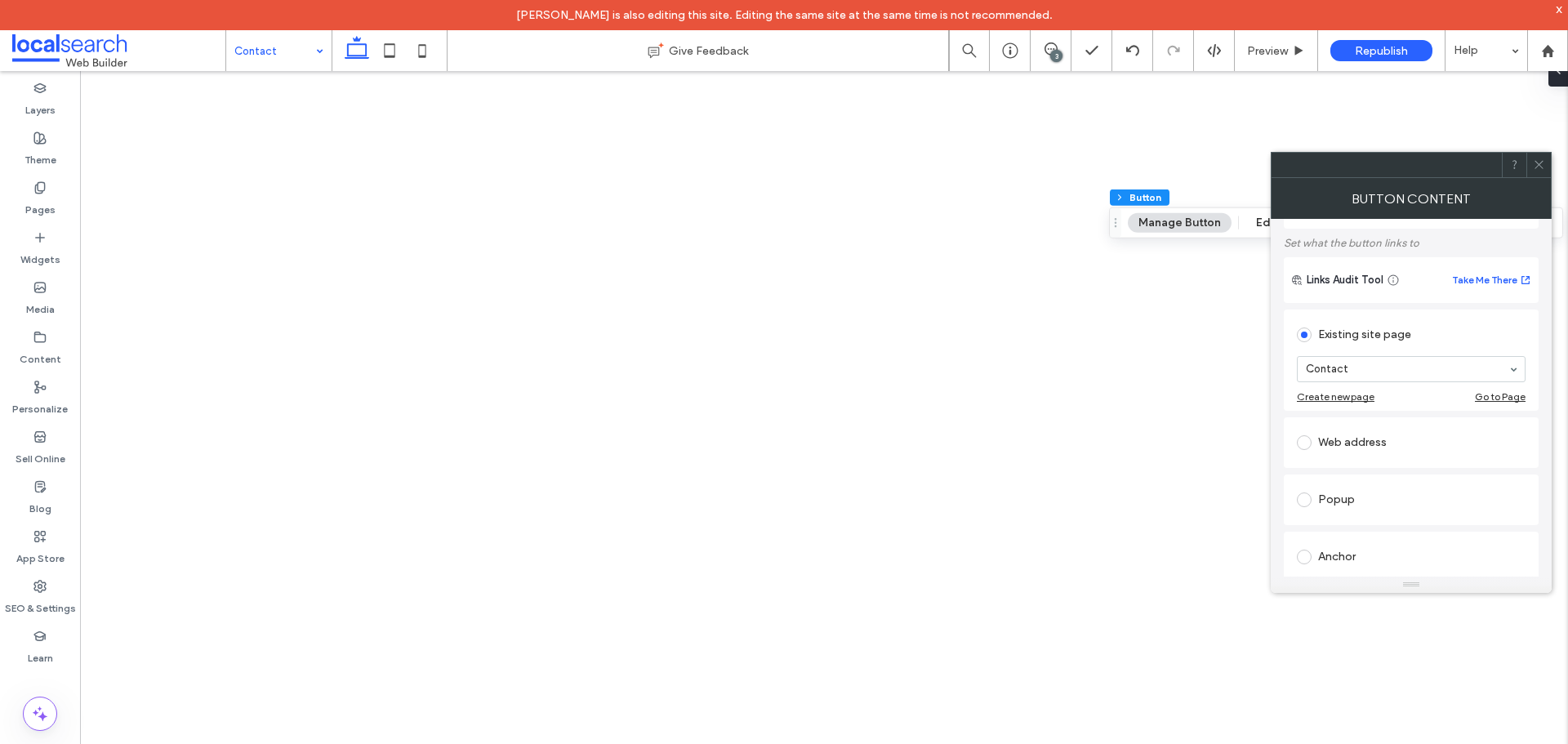
drag, startPoint x: 1537, startPoint y: 167, endPoint x: 1523, endPoint y: 167, distance: 14.0
click at [1537, 167] on use at bounding box center [1538, 165] width 8 height 8
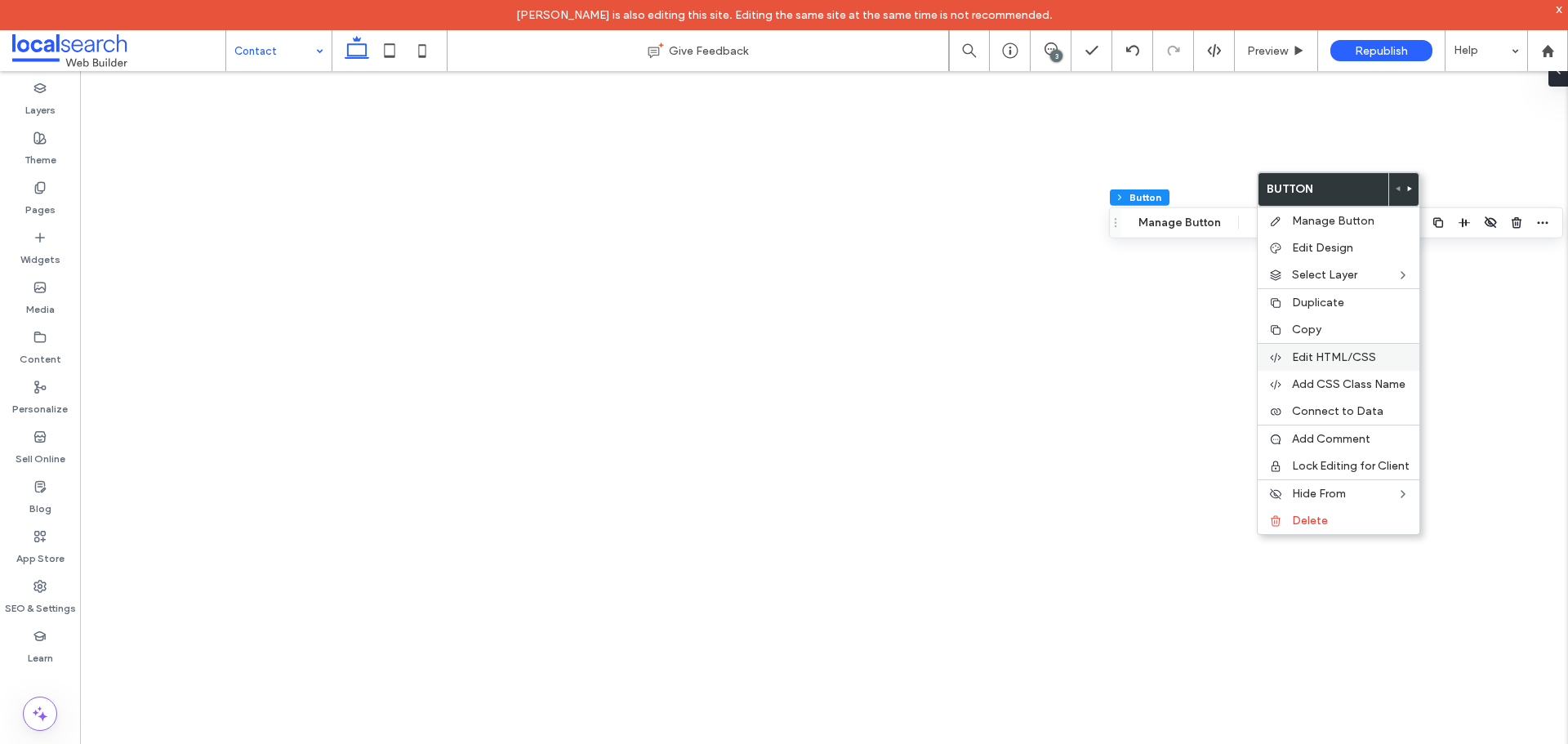
click at [1346, 359] on span "Edit HTML/CSS" at bounding box center [1334, 357] width 84 height 14
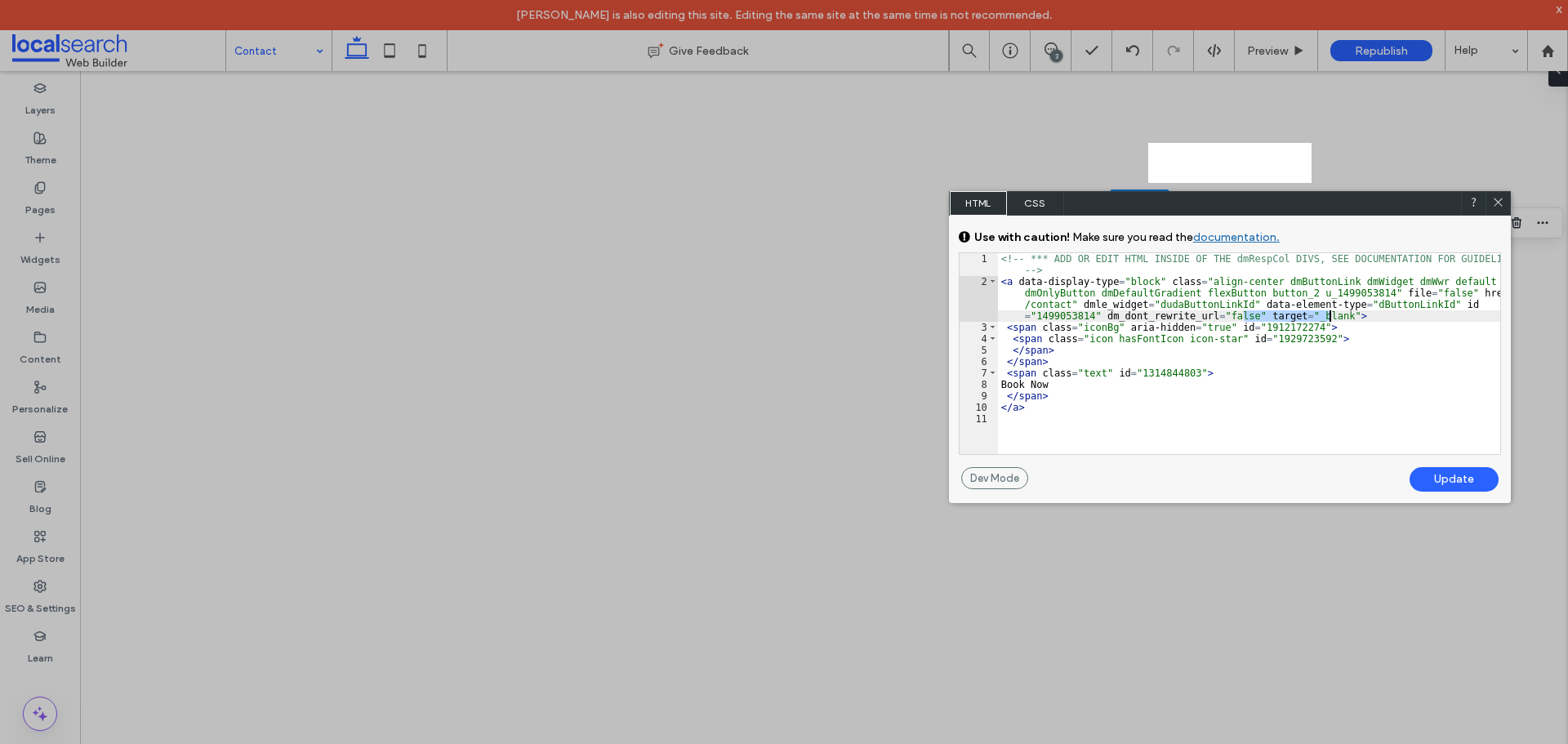
drag, startPoint x: 1246, startPoint y: 317, endPoint x: 1328, endPoint y: 315, distance: 82.0
click at [1328, 315] on div "<!-- *** ADD OR EDIT HTML INSIDE OF THE dmRespCol DIVS, SEE DOCUMENTATION FOR G…" at bounding box center [1249, 370] width 503 height 236
click at [1496, 196] on icon at bounding box center [1498, 202] width 12 height 12
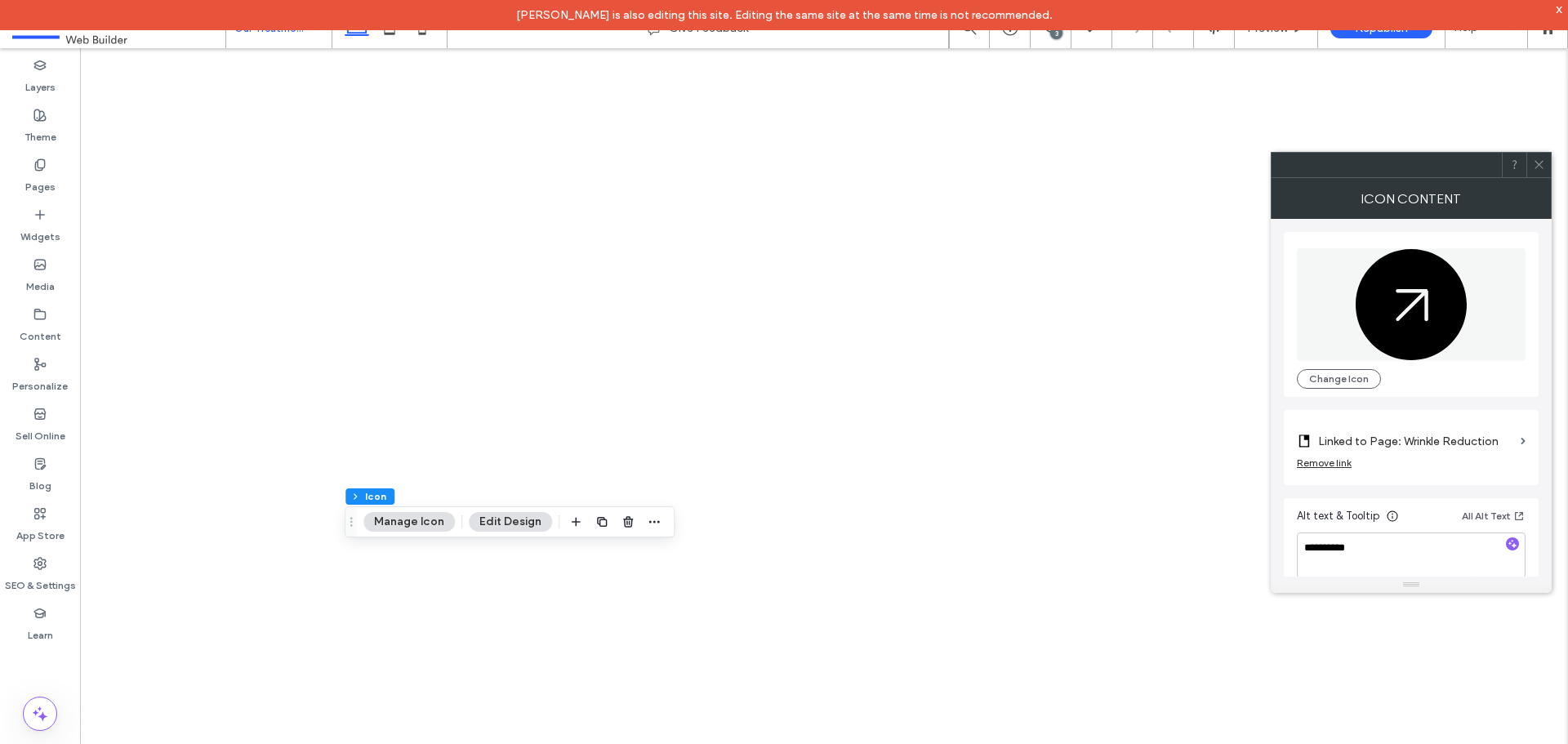
click at [1545, 165] on div at bounding box center [1538, 165] width 25 height 25
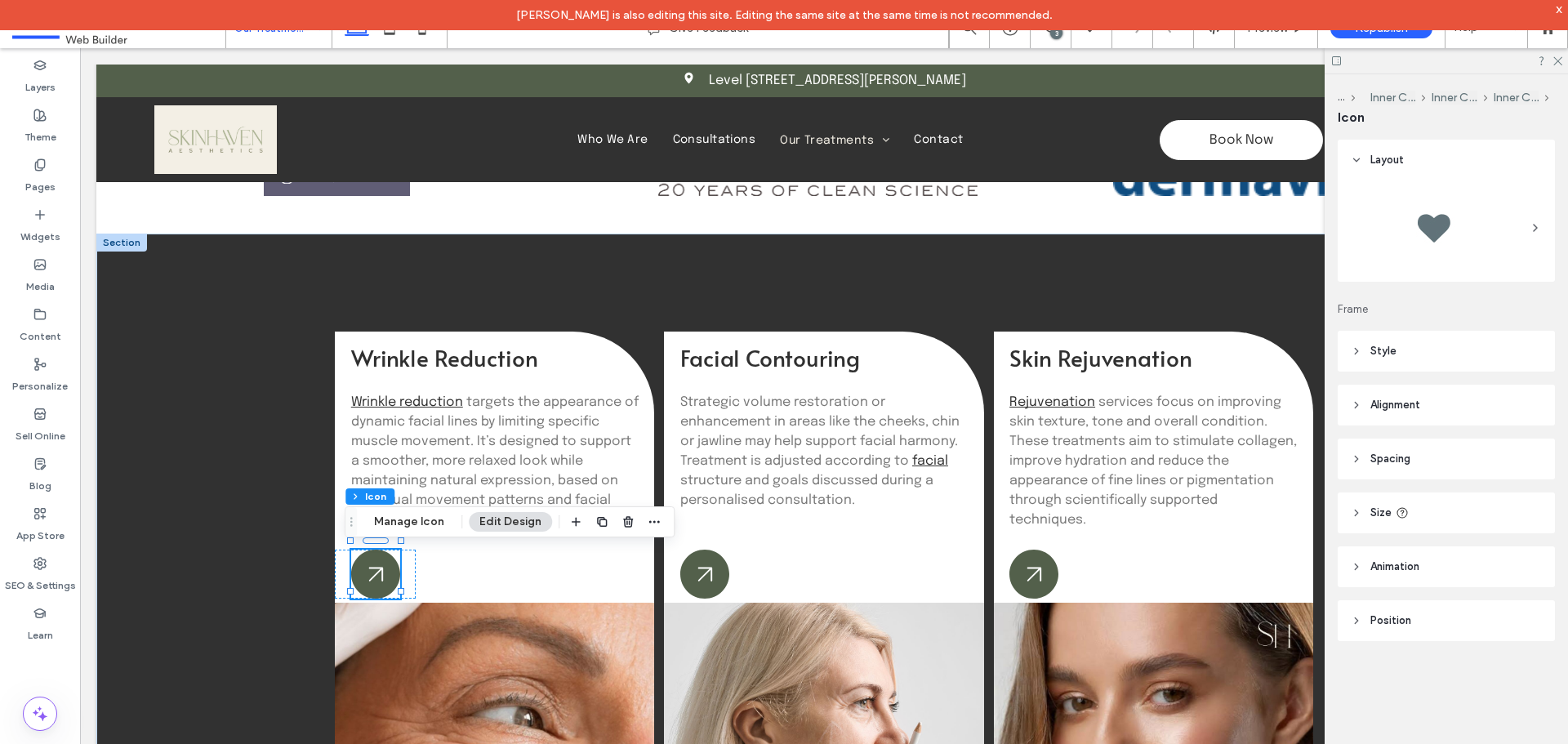
scroll to position [475, 0]
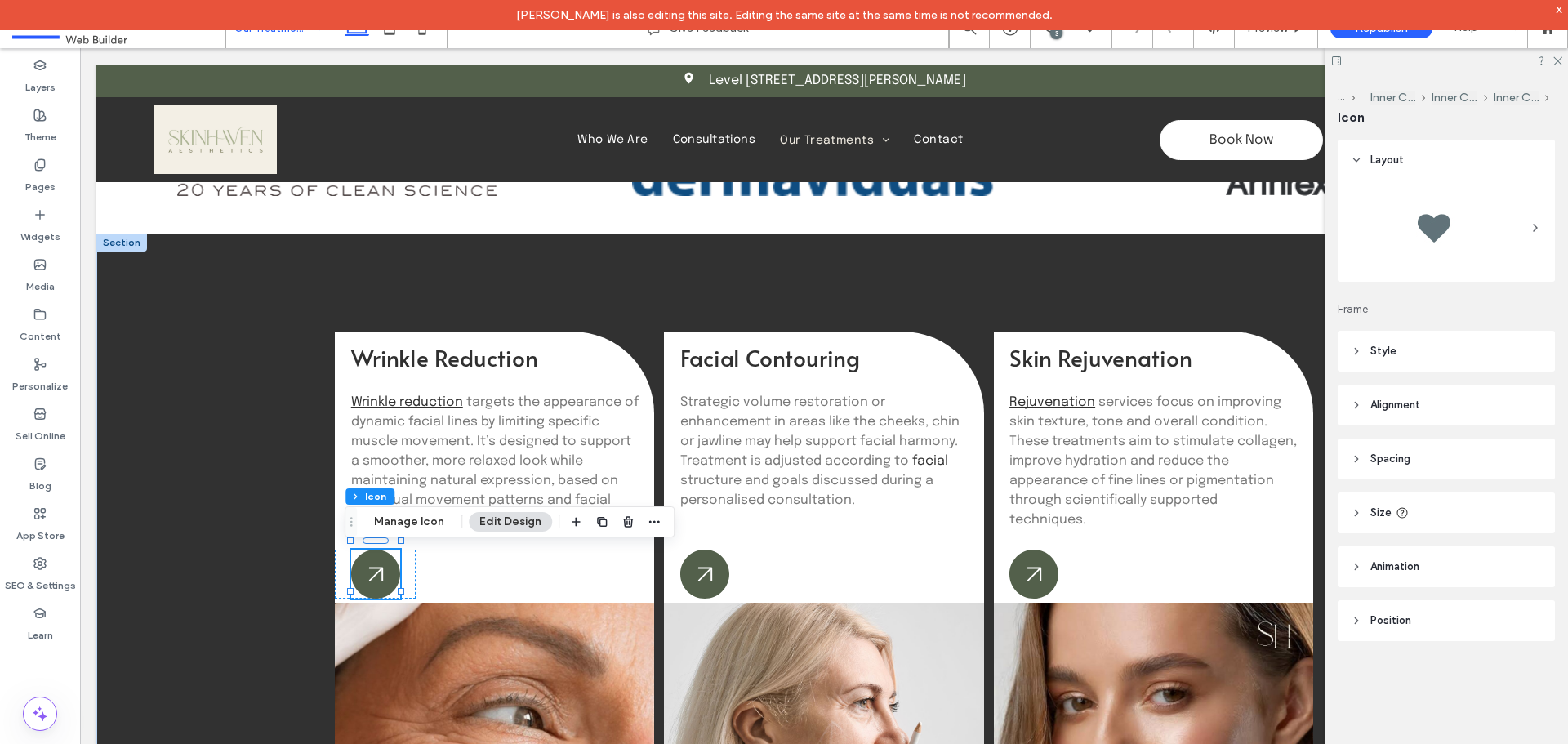
click at [1461, 353] on header "Style" at bounding box center [1446, 351] width 217 height 41
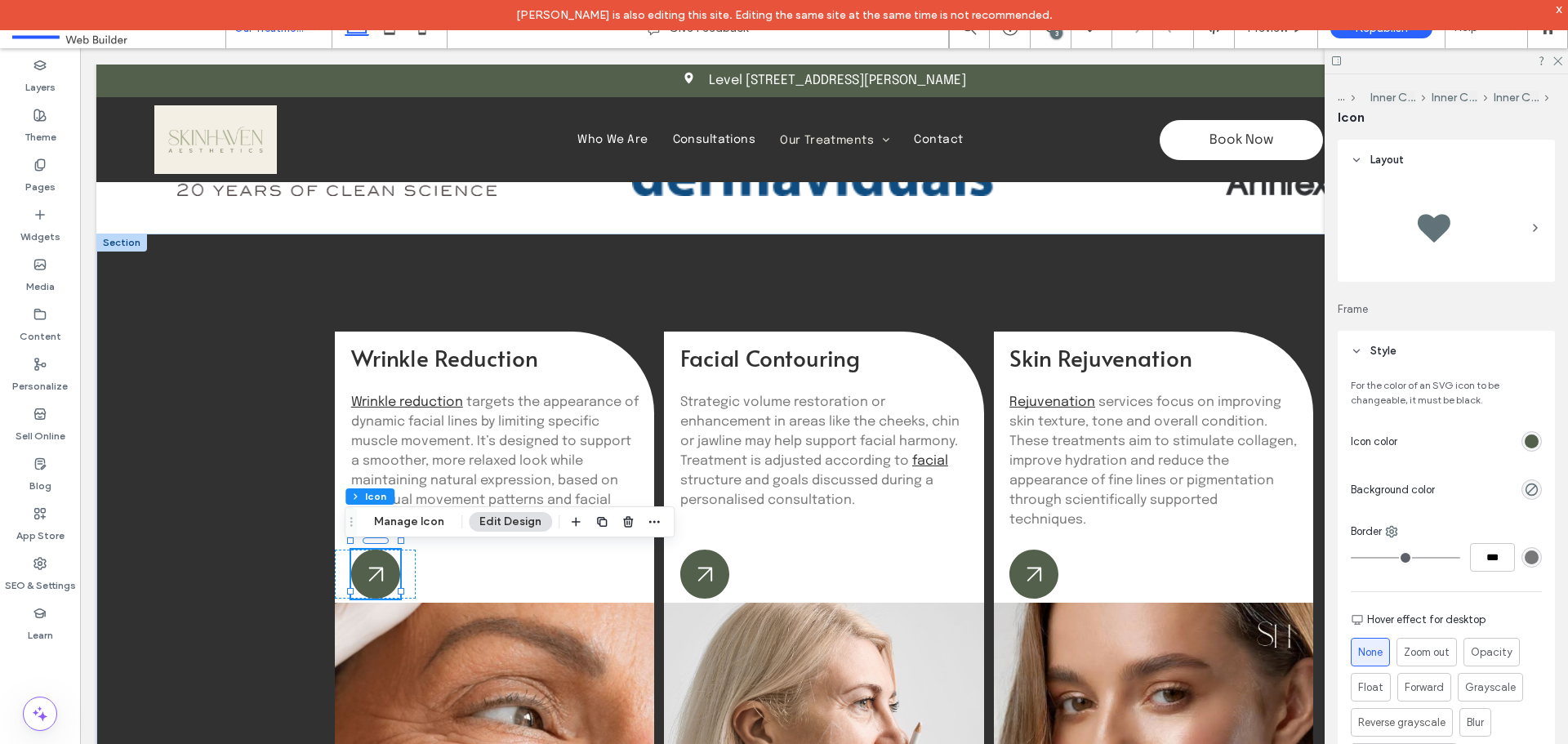
click at [1524, 438] on div "rgb(83, 96, 75)" at bounding box center [1531, 441] width 14 height 14
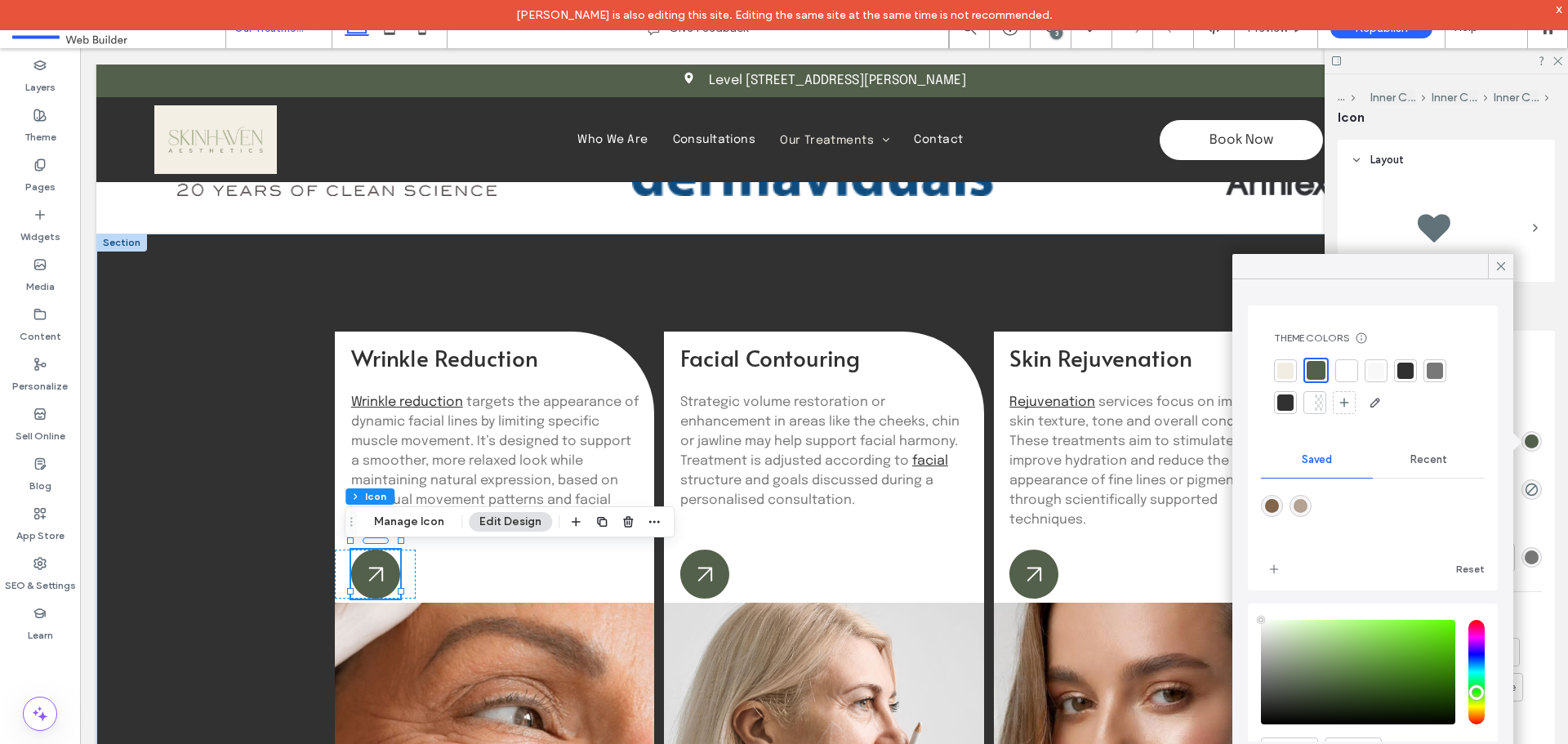
type input "****"
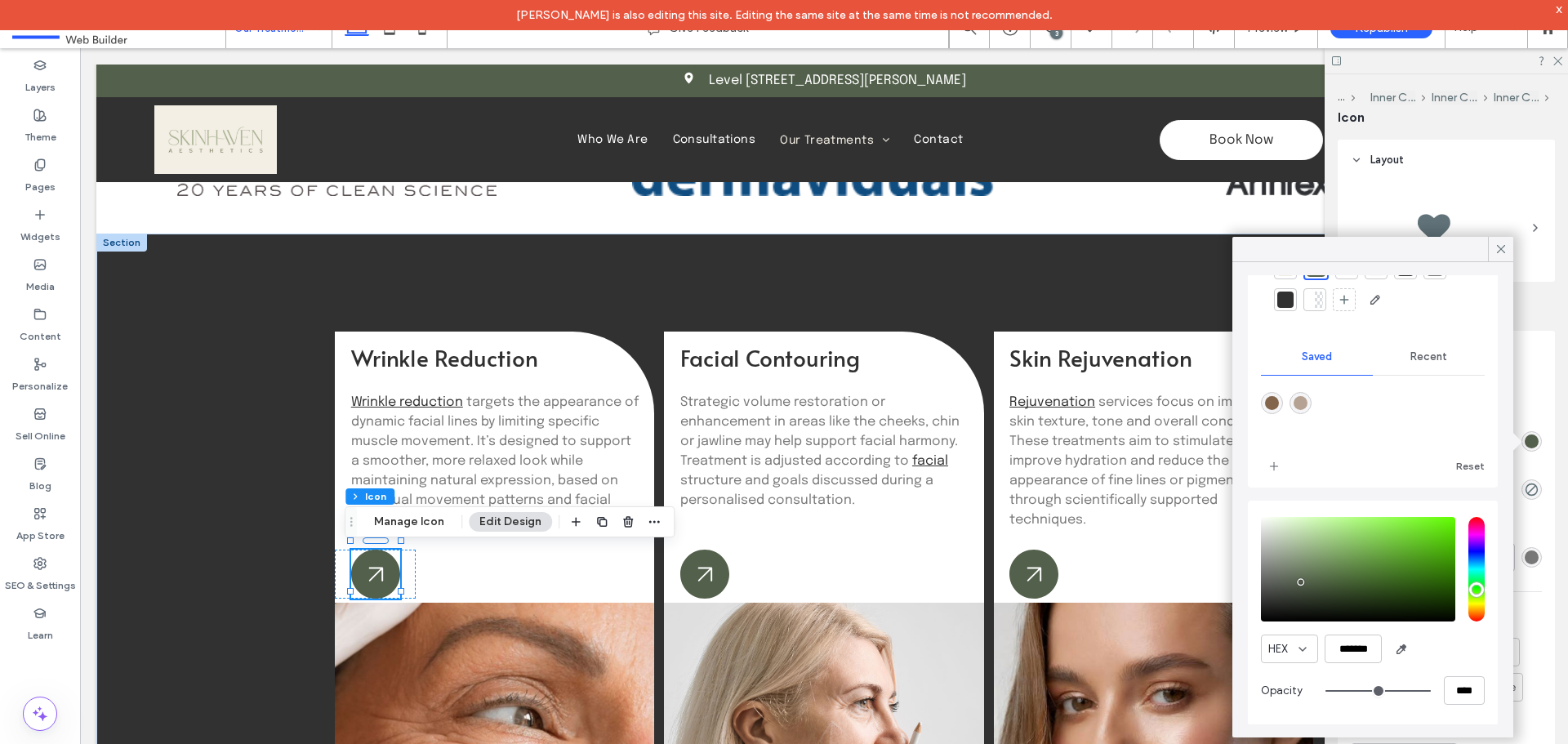
scroll to position [87, 0]
drag, startPoint x: 1375, startPoint y: 642, endPoint x: 1258, endPoint y: 645, distance: 117.0
click at [1258, 645] on div "HEX ******* Opacity ****" at bounding box center [1373, 613] width 250 height 225
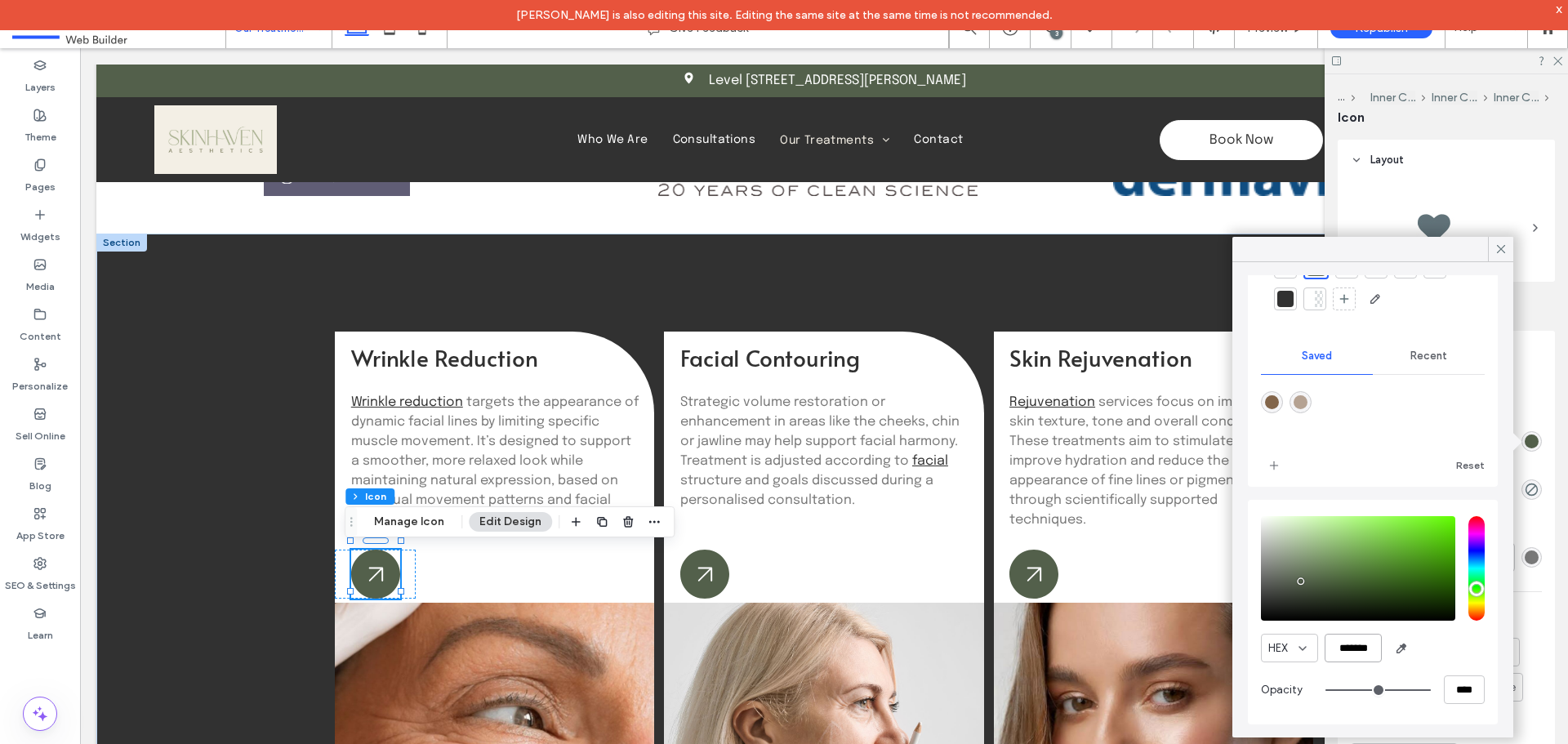
paste input "color picker textbox"
type input "*******"
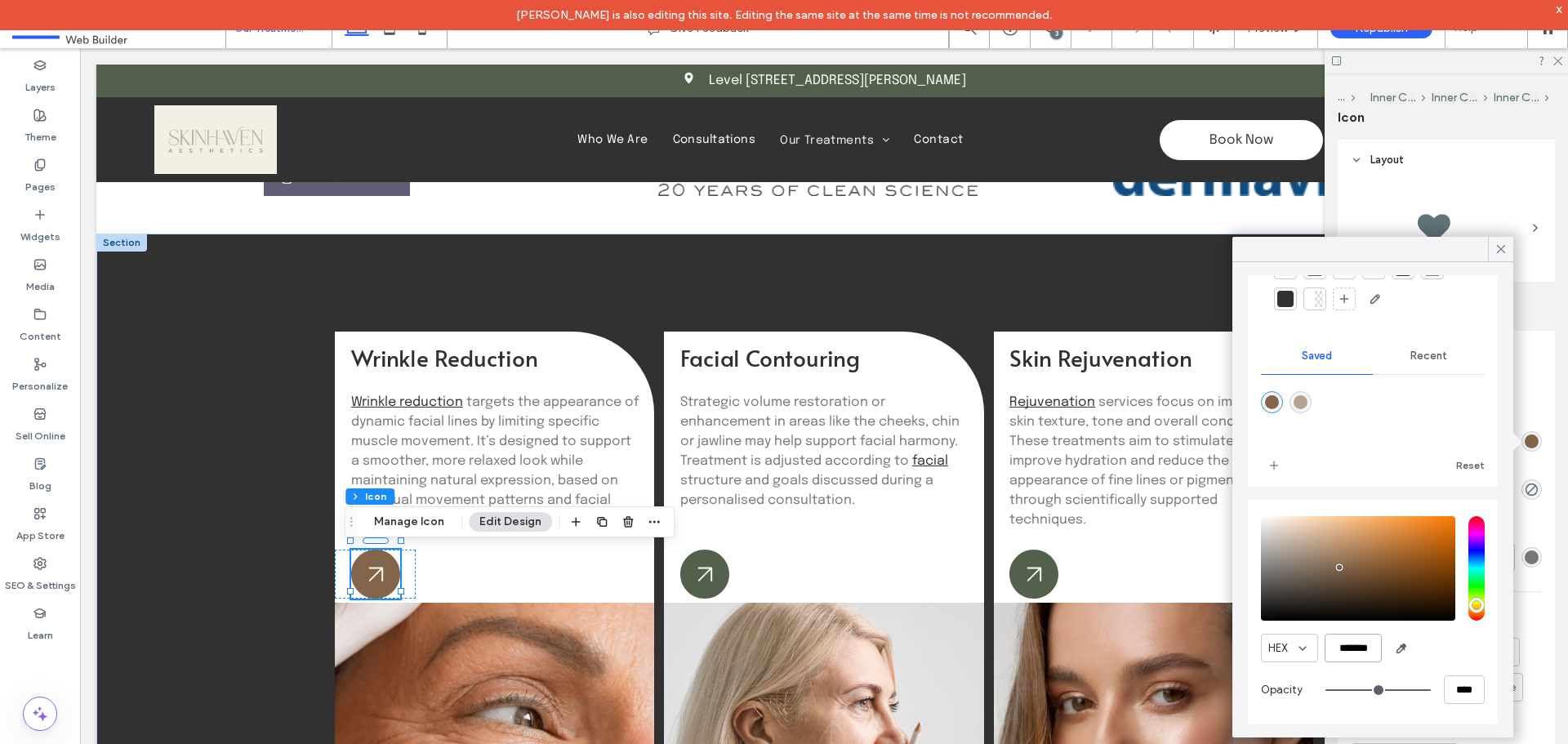
scroll to position [84, 0]
drag, startPoint x: 1502, startPoint y: 246, endPoint x: 1490, endPoint y: 335, distance: 89.8
click at [1502, 246] on icon at bounding box center [1501, 249] width 15 height 15
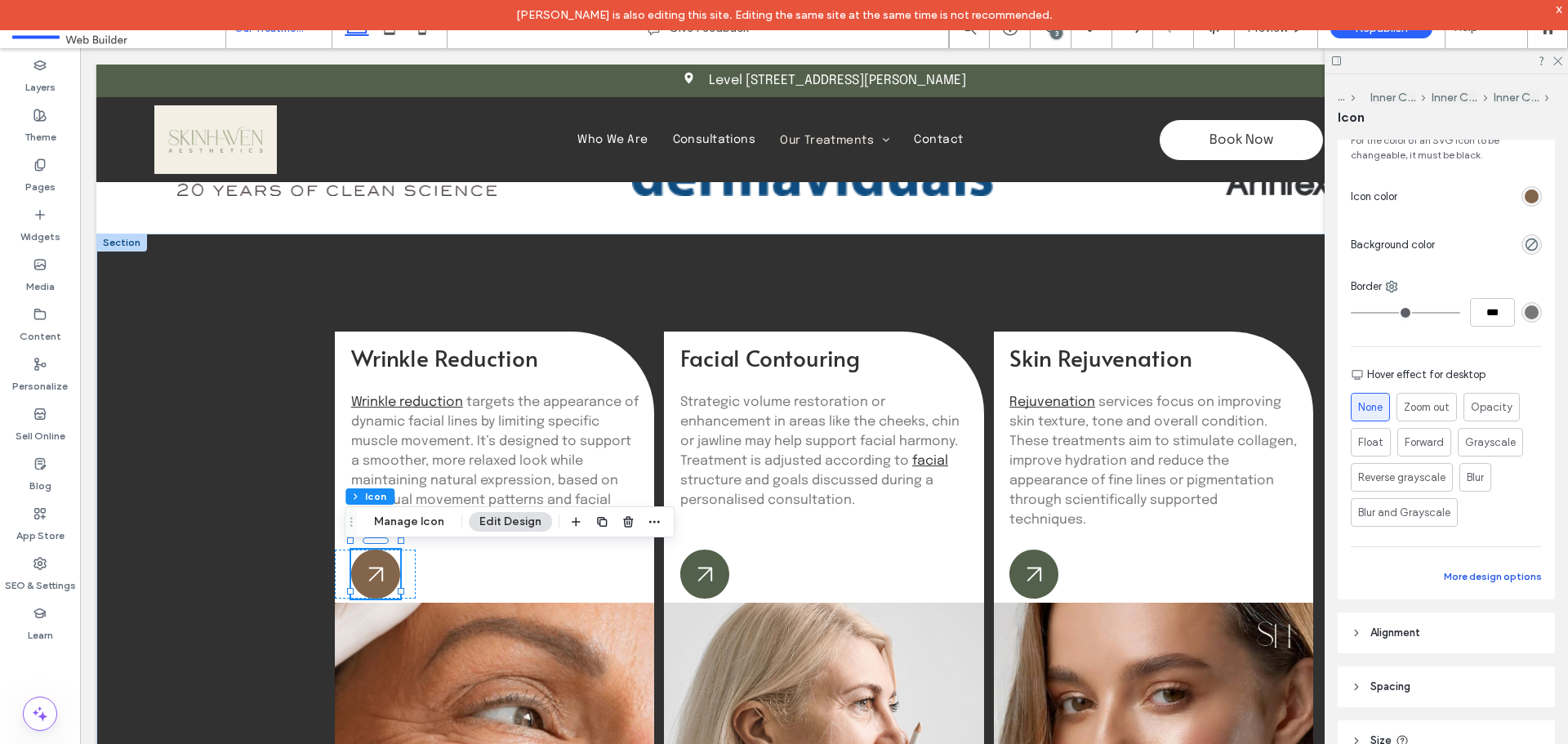
click at [1484, 570] on button "More design options" at bounding box center [1493, 577] width 98 height 20
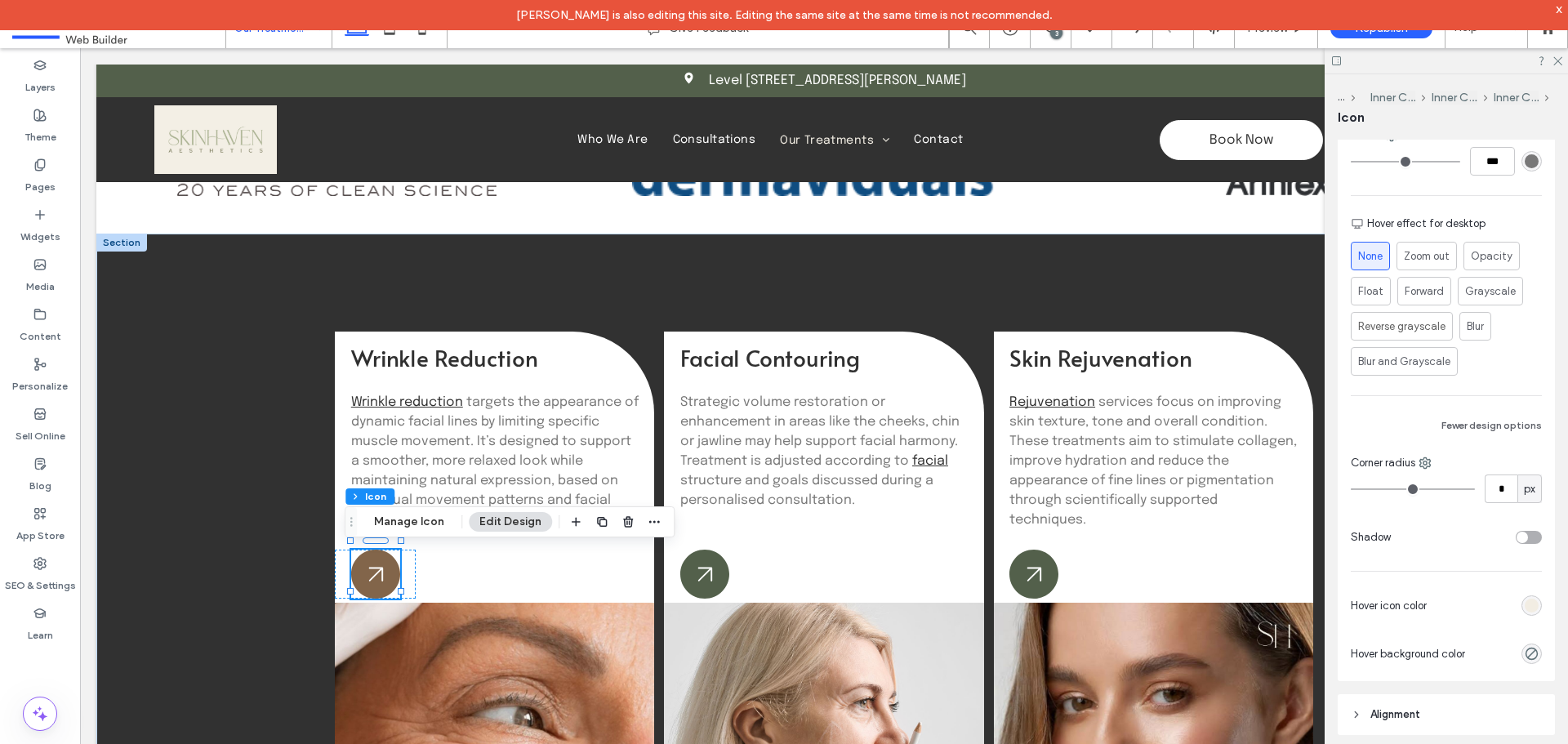
scroll to position [490, 0]
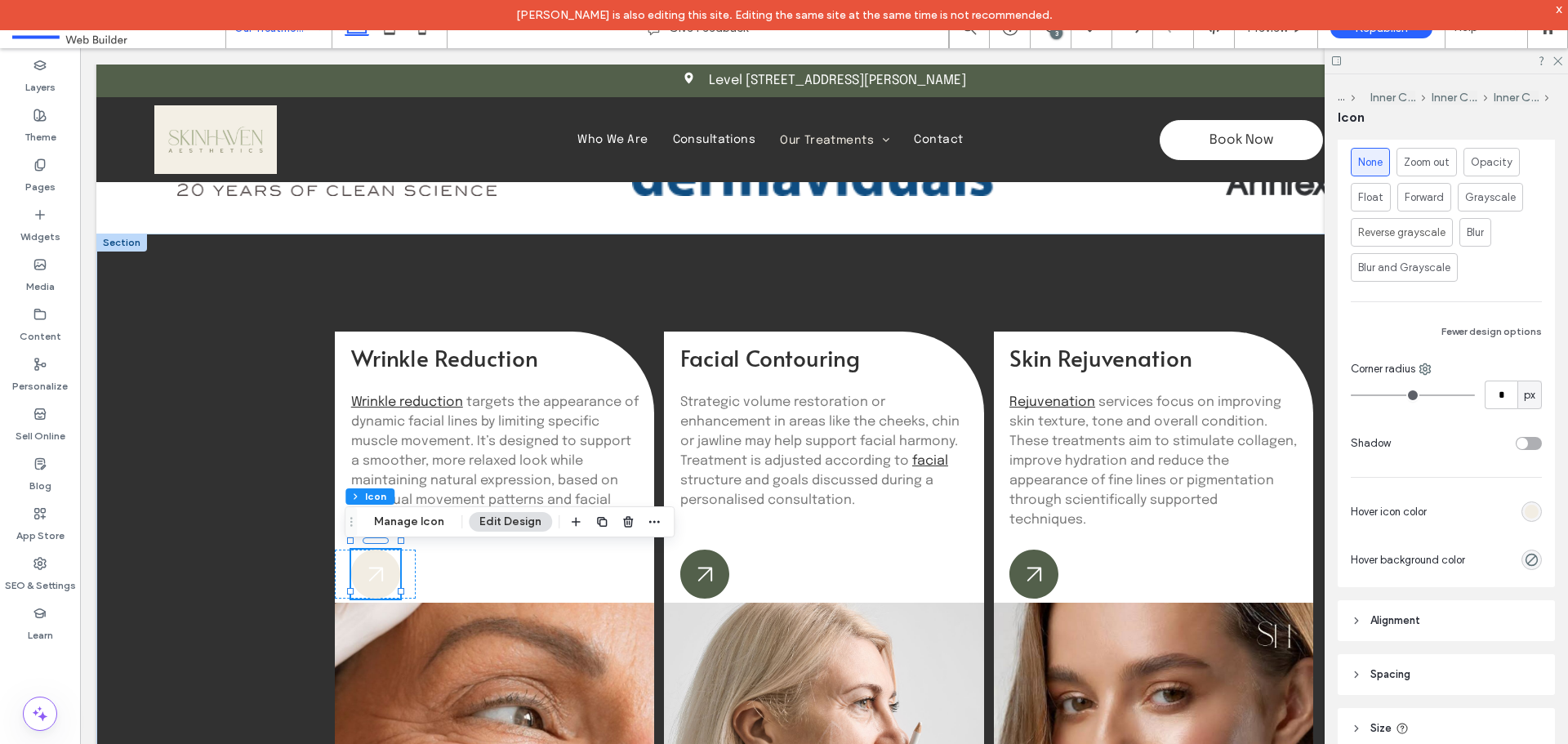
click at [1525, 511] on div "rgb(242, 237, 227)" at bounding box center [1531, 512] width 14 height 14
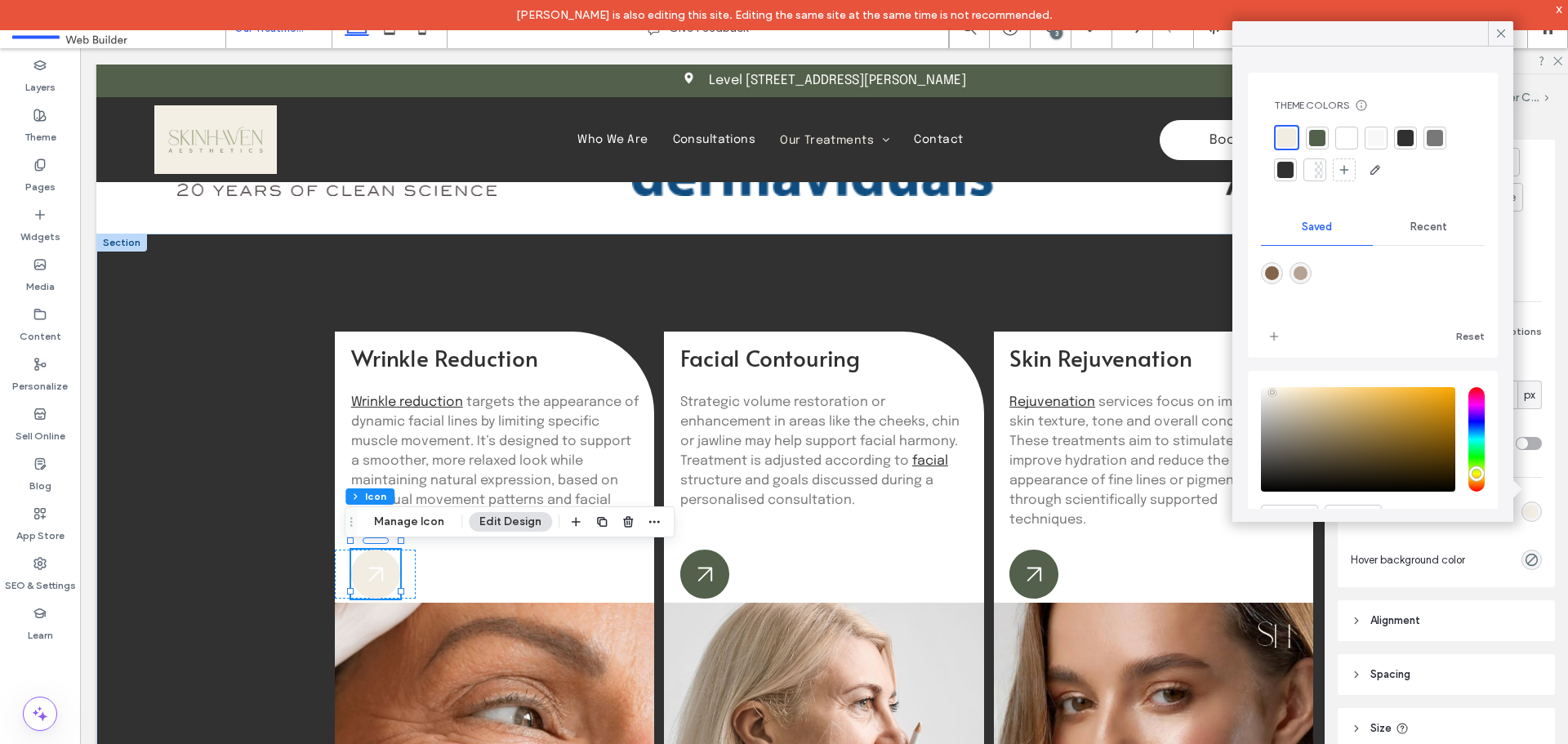
scroll to position [87, 0]
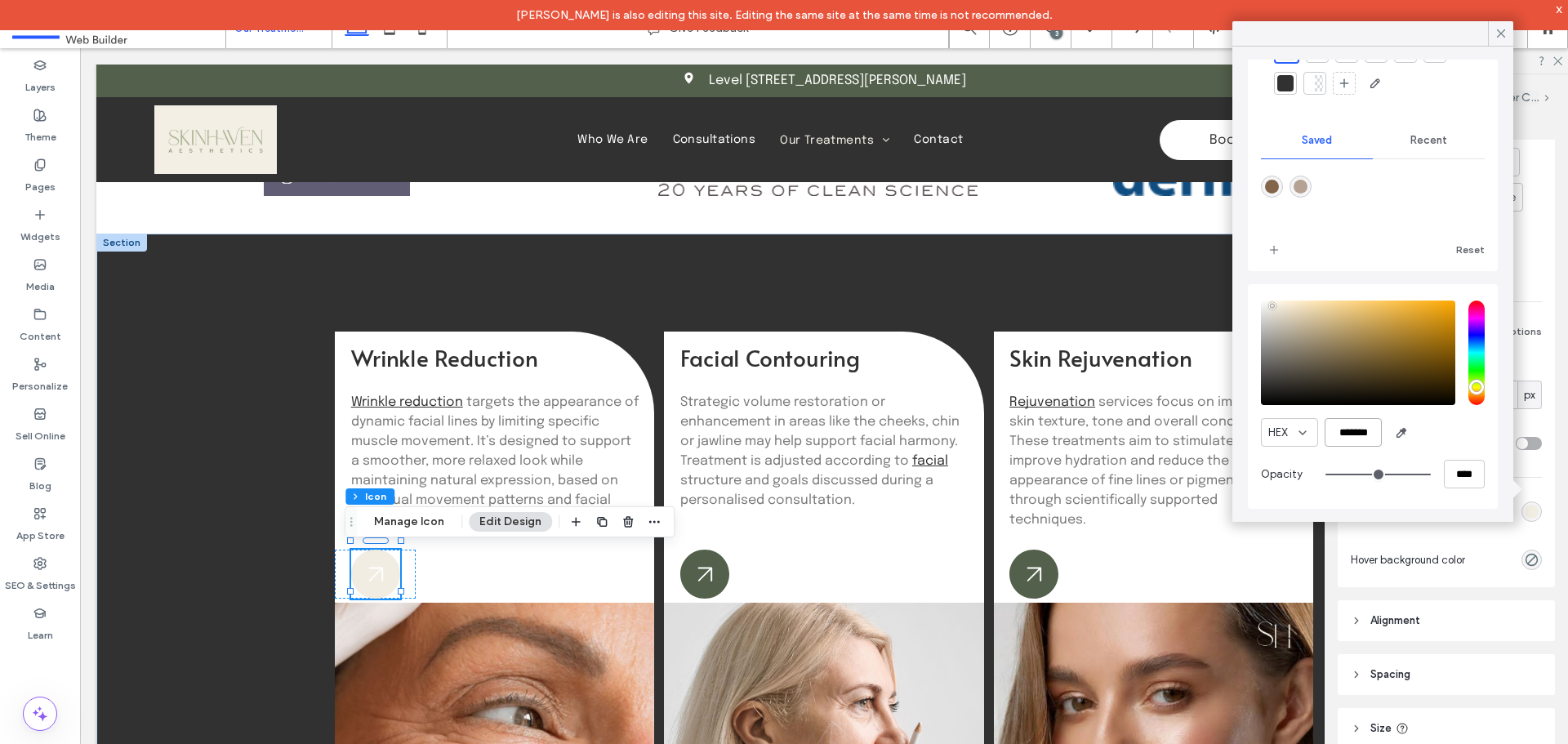
drag, startPoint x: 1375, startPoint y: 435, endPoint x: 1282, endPoint y: 434, distance: 93.0
click at [1294, 434] on div "HEX *******" at bounding box center [1372, 432] width 224 height 29
paste input "color picker textbox"
paste input "*"
type input "*******"
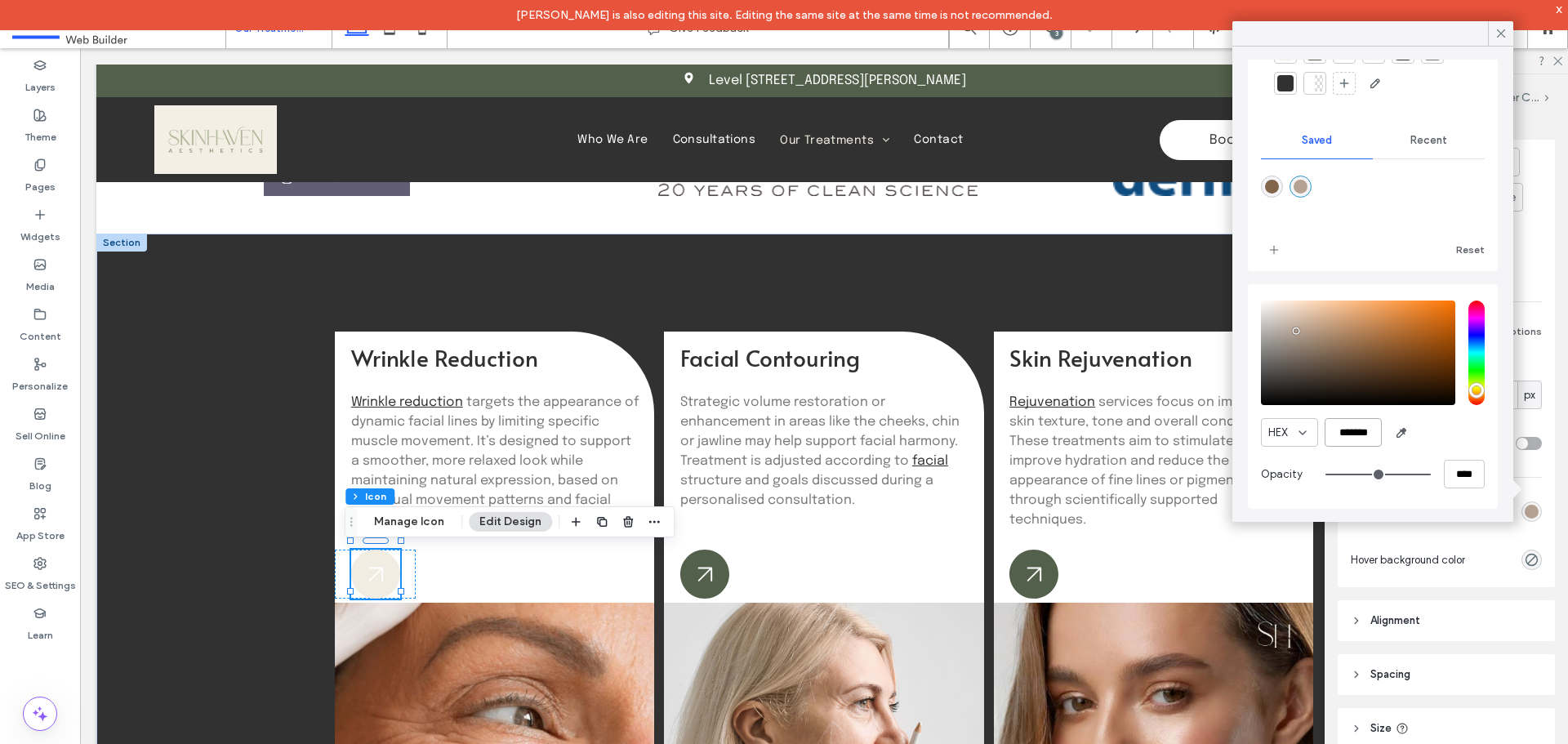
scroll to position [84, 0]
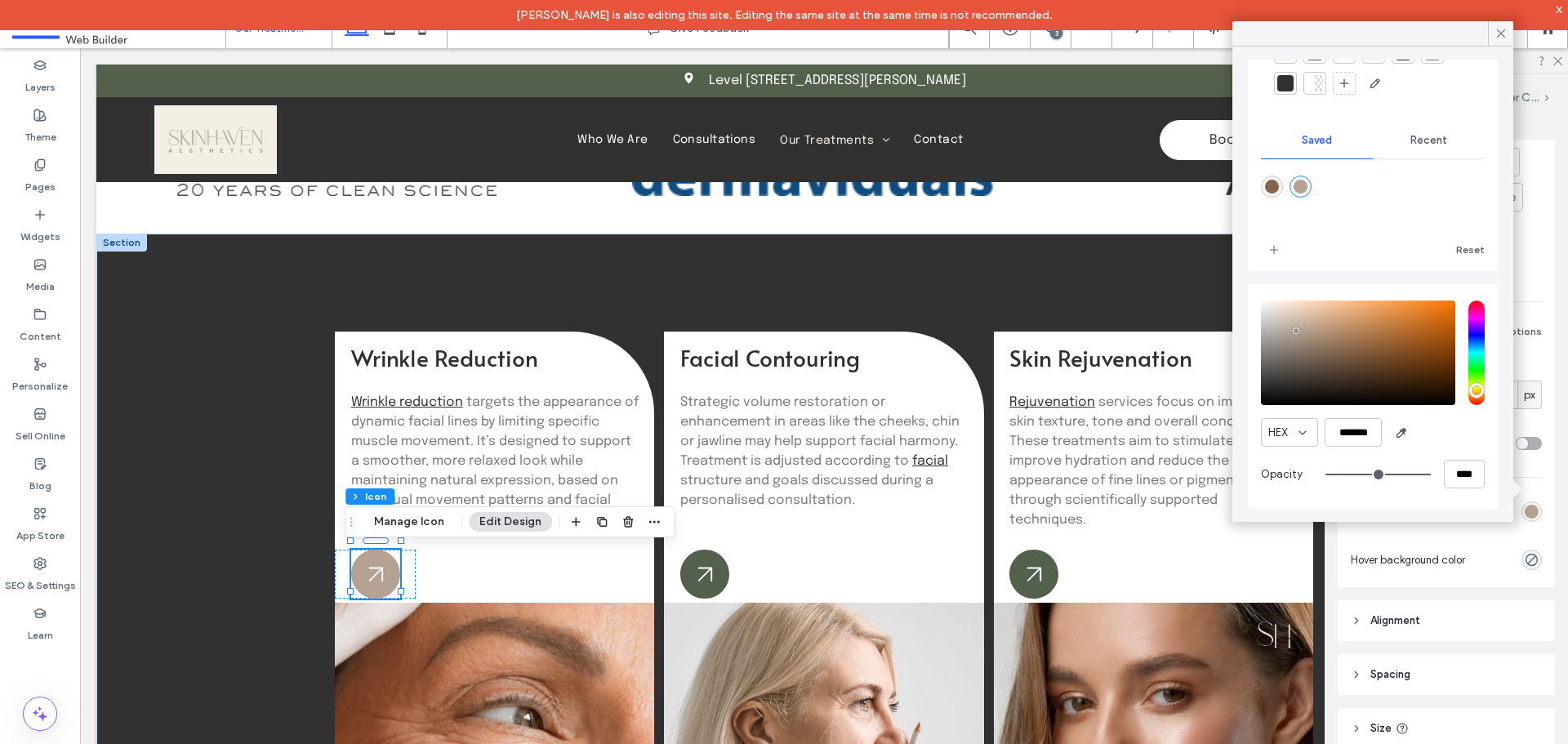
click at [1502, 36] on icon at bounding box center [1501, 34] width 15 height 15
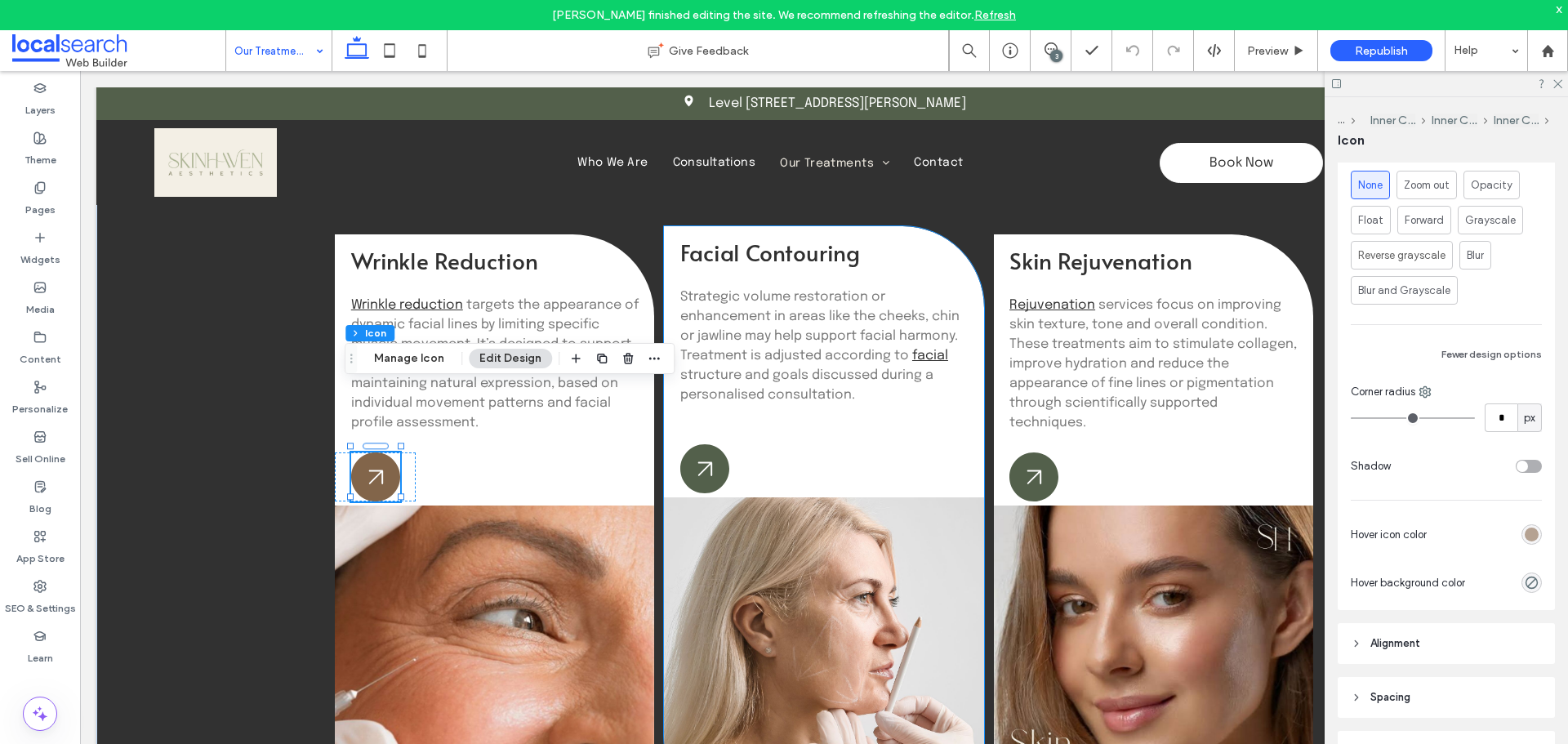
scroll to position [639, 0]
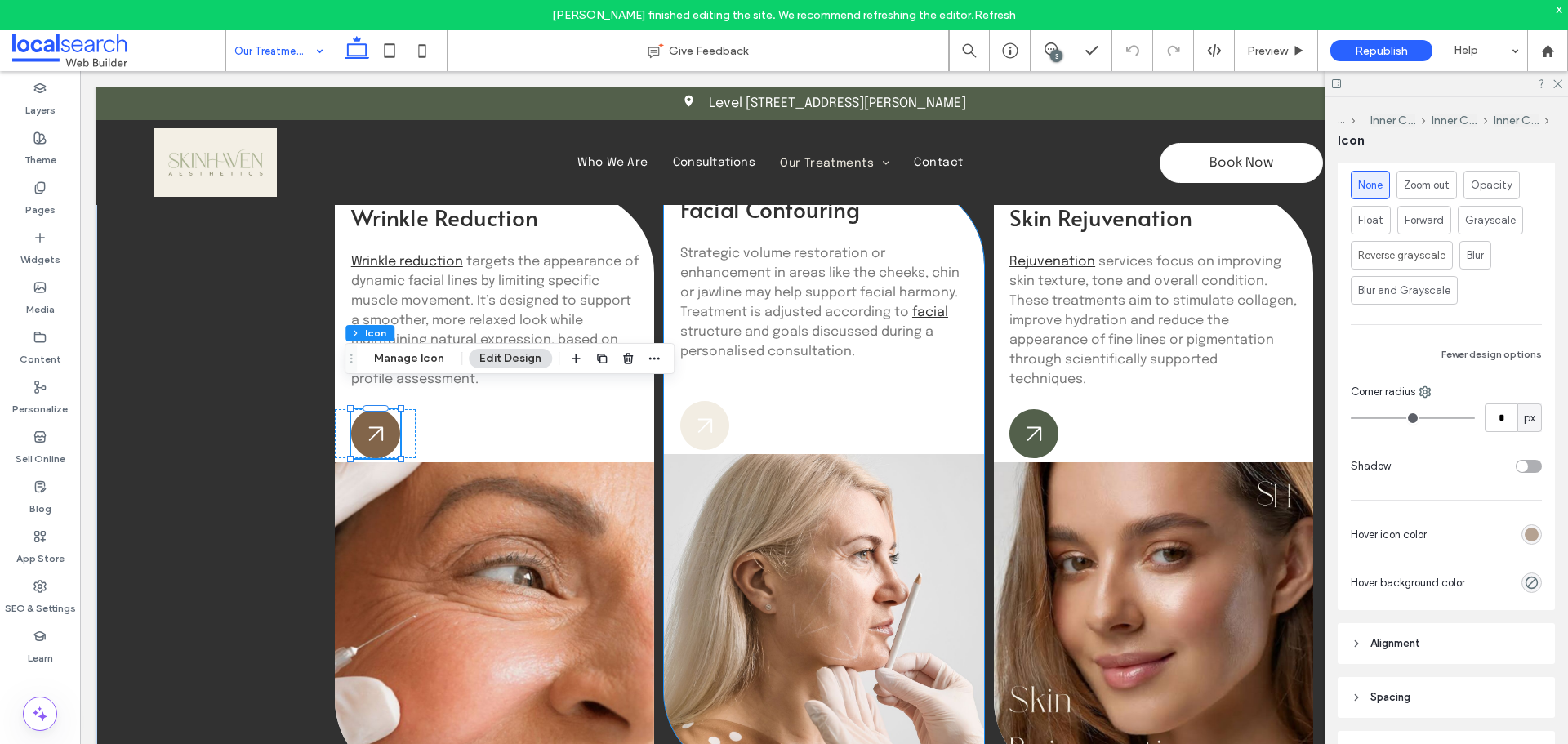
click at [712, 431] on icon at bounding box center [704, 425] width 49 height 49
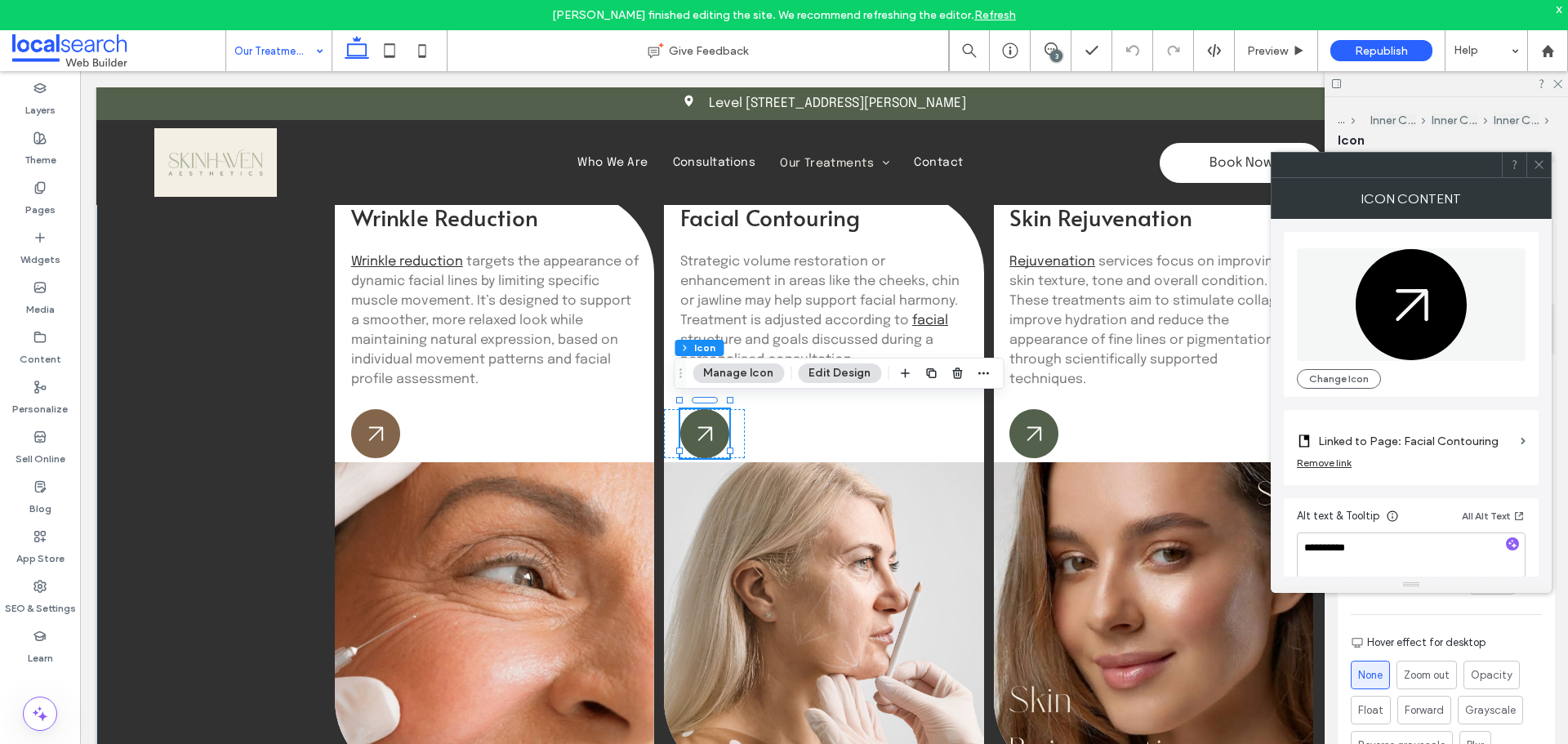
click at [1538, 169] on icon at bounding box center [1538, 165] width 12 height 12
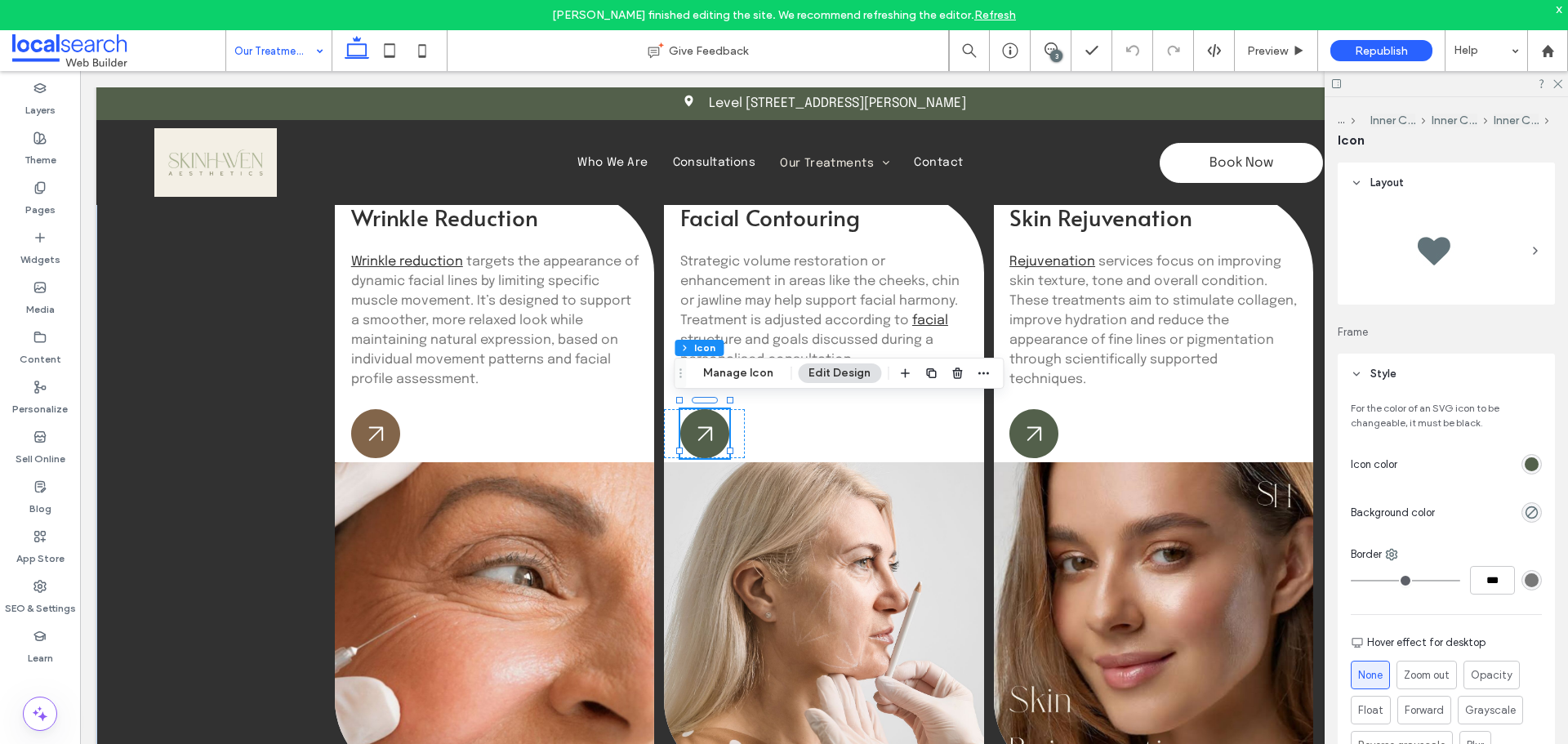
scroll to position [82, 0]
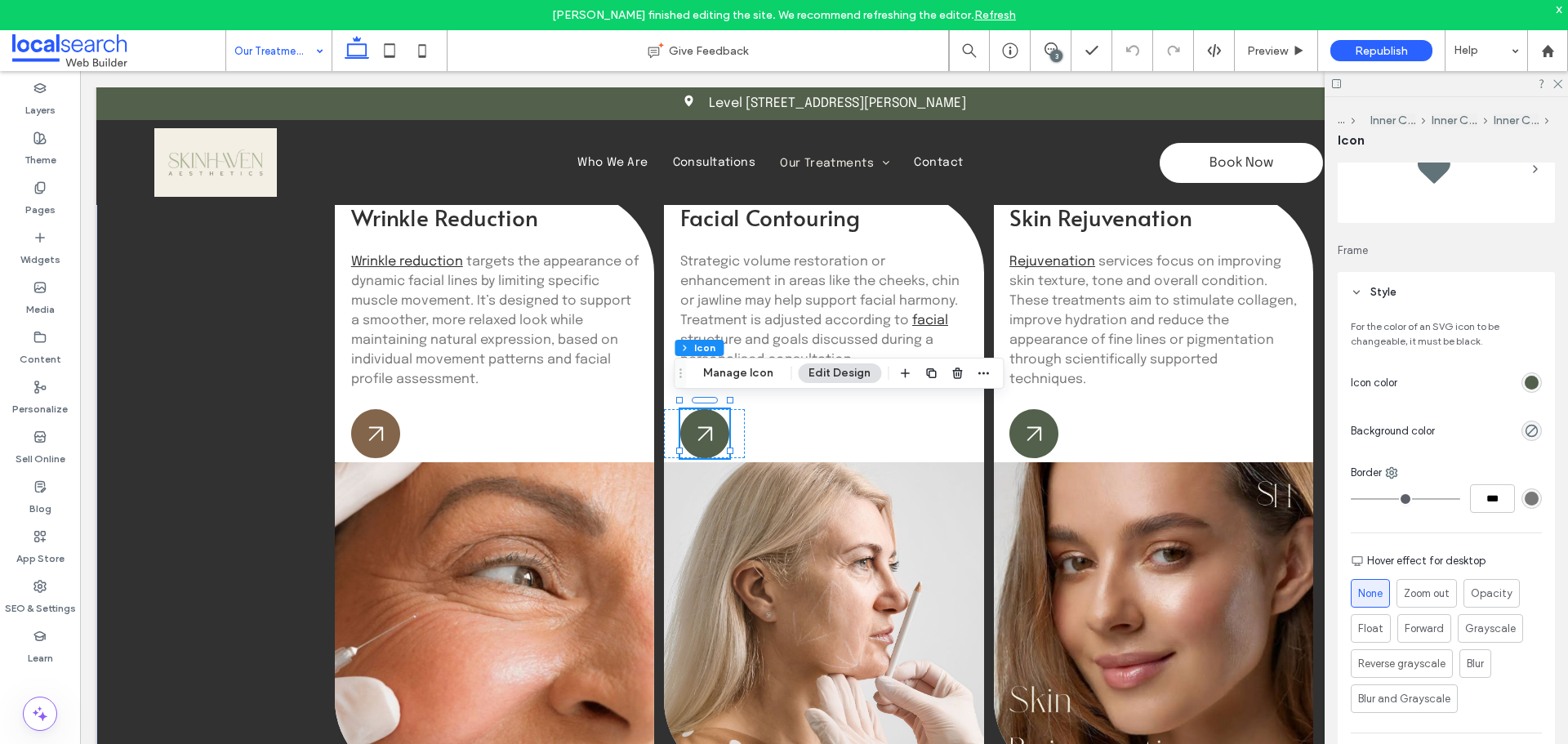
click at [1527, 387] on div "rgb(83, 96, 75)" at bounding box center [1531, 382] width 14 height 14
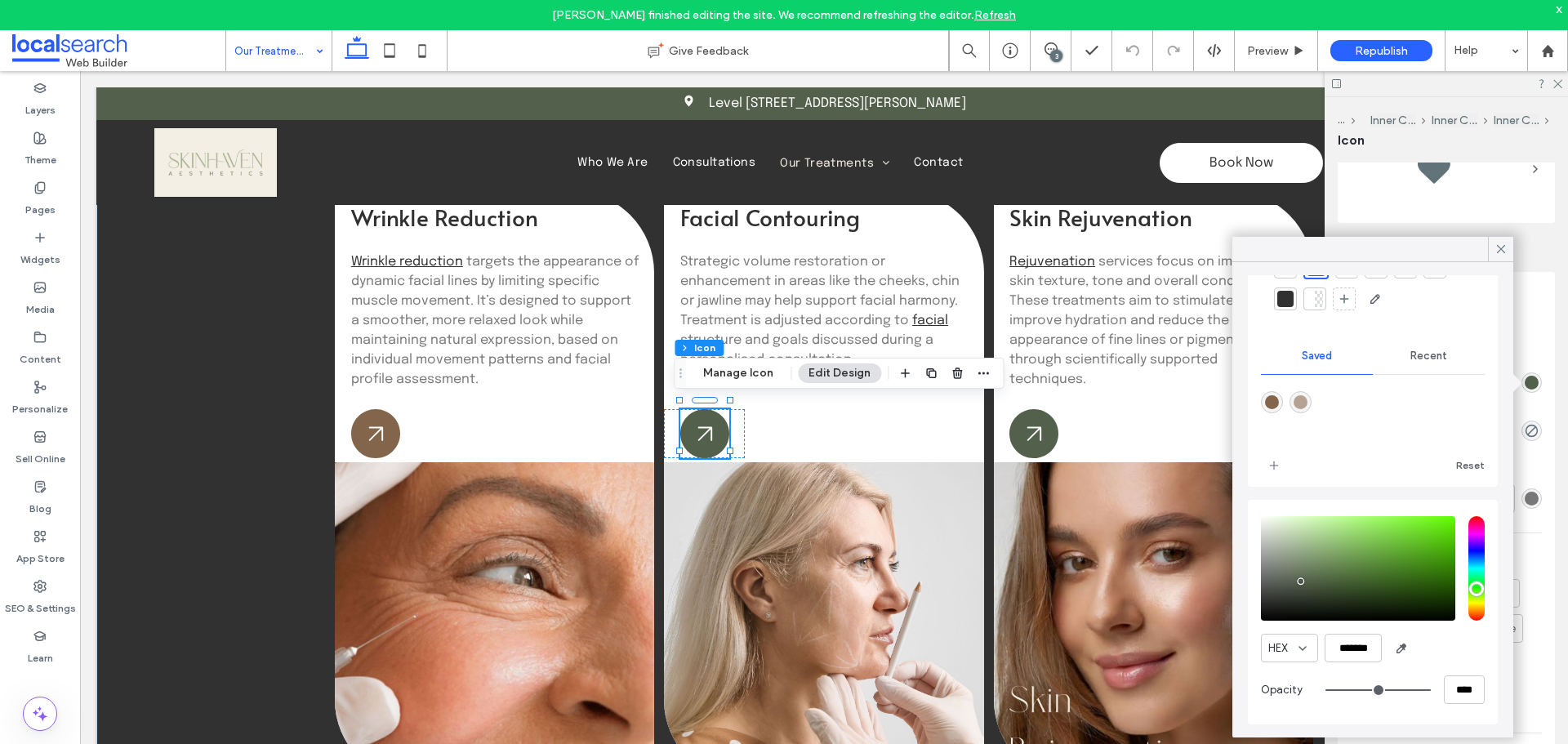
click at [1278, 404] on div "rgba(130,101,74,1)" at bounding box center [1271, 402] width 14 height 14
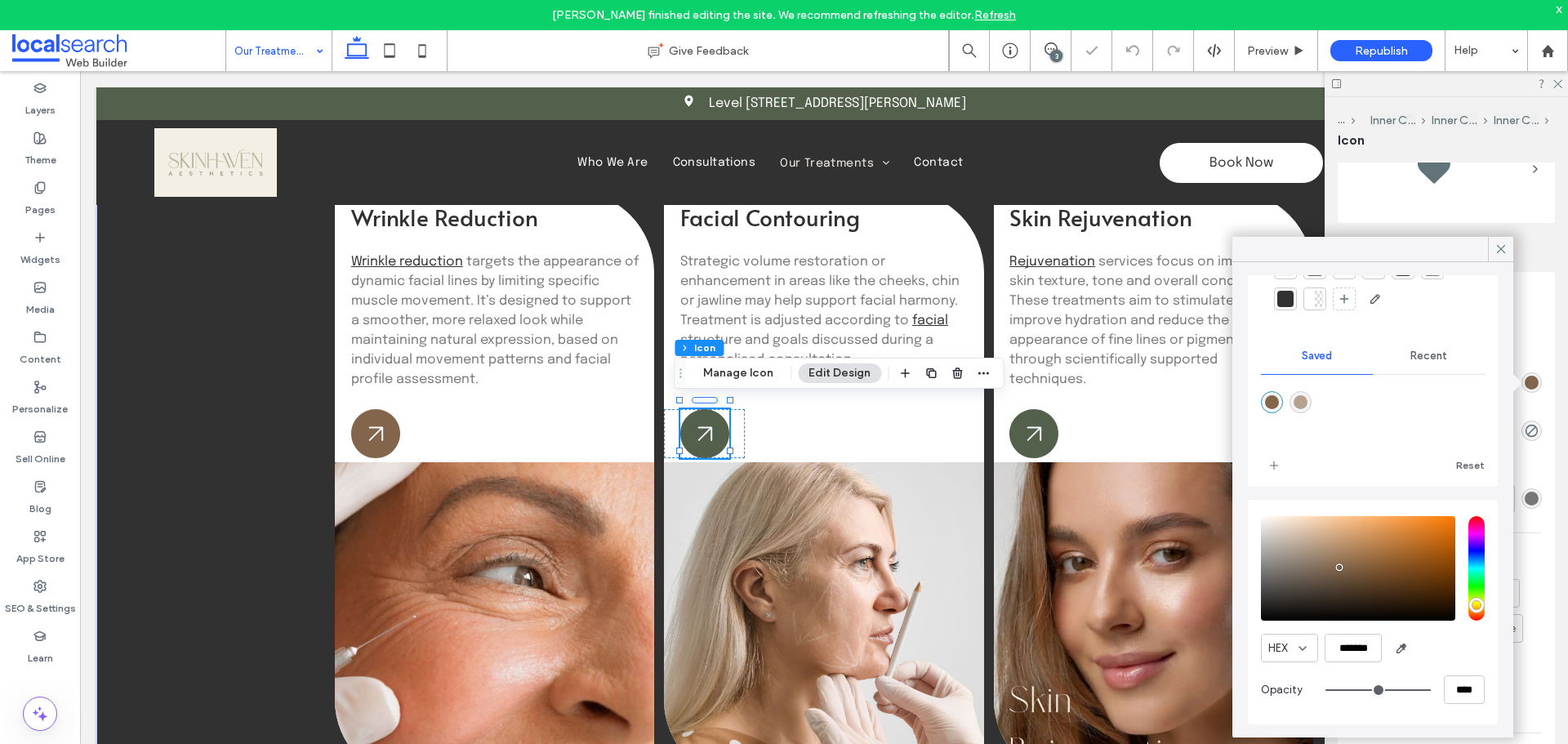
type input "*******"
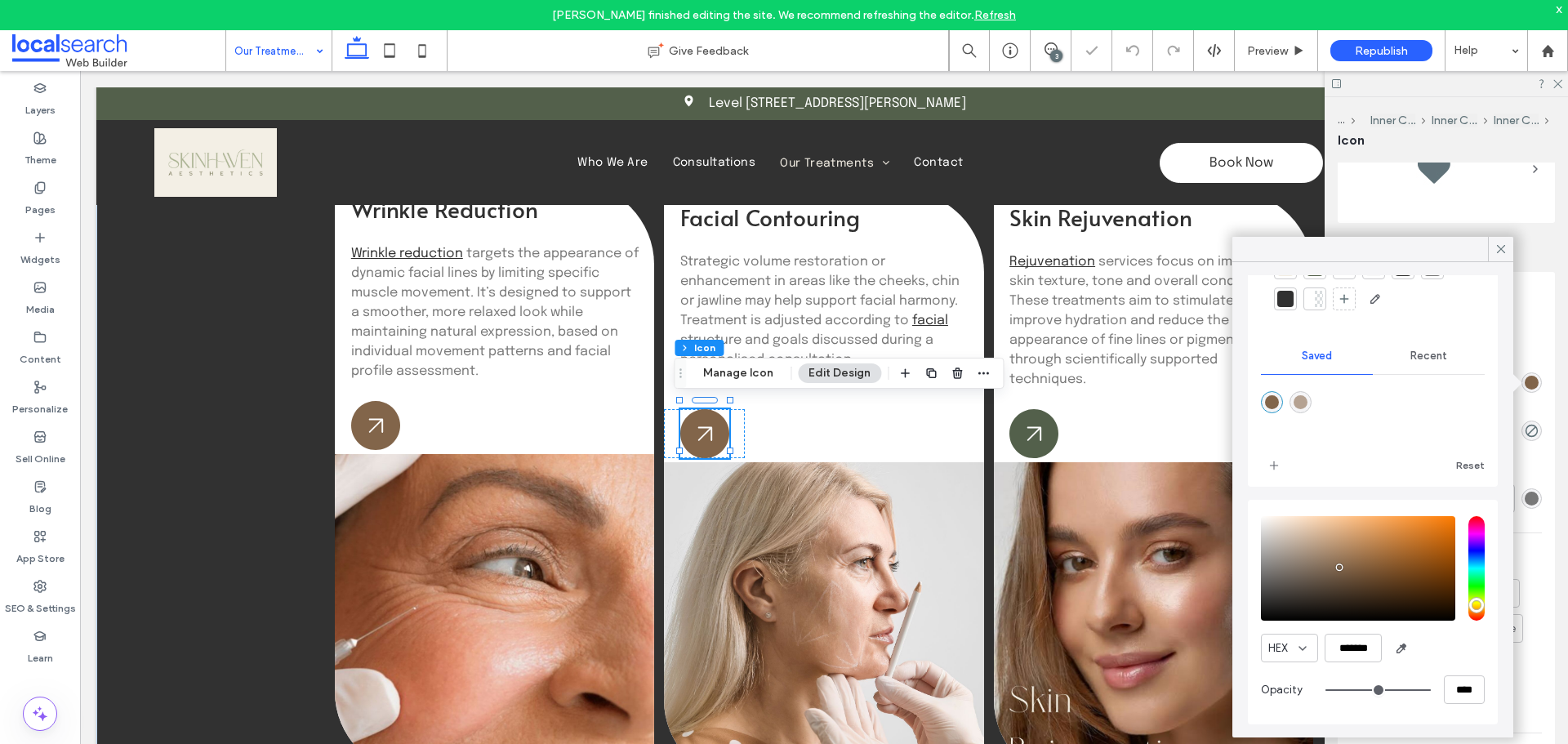
scroll to position [84, 0]
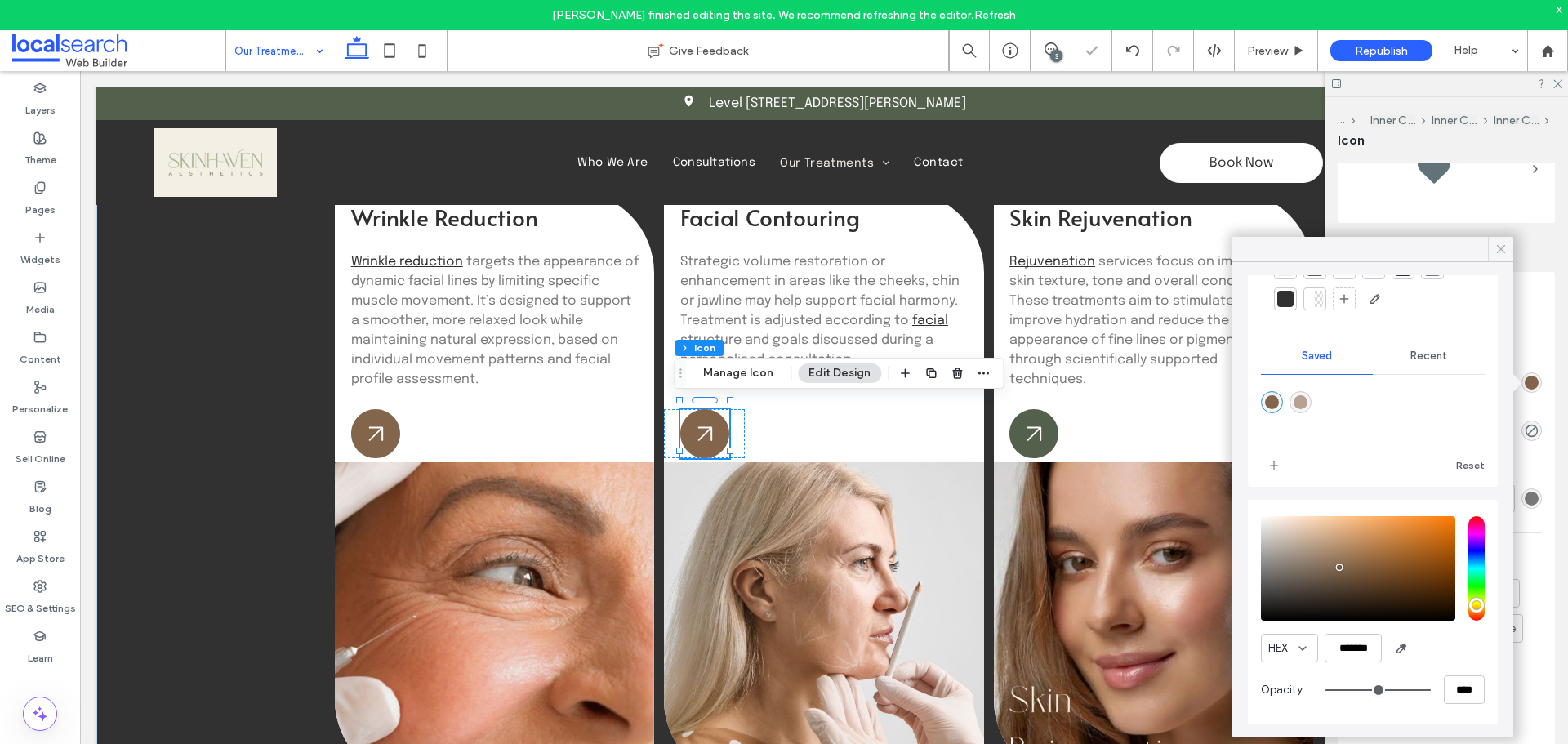
click at [1497, 244] on icon at bounding box center [1501, 249] width 15 height 15
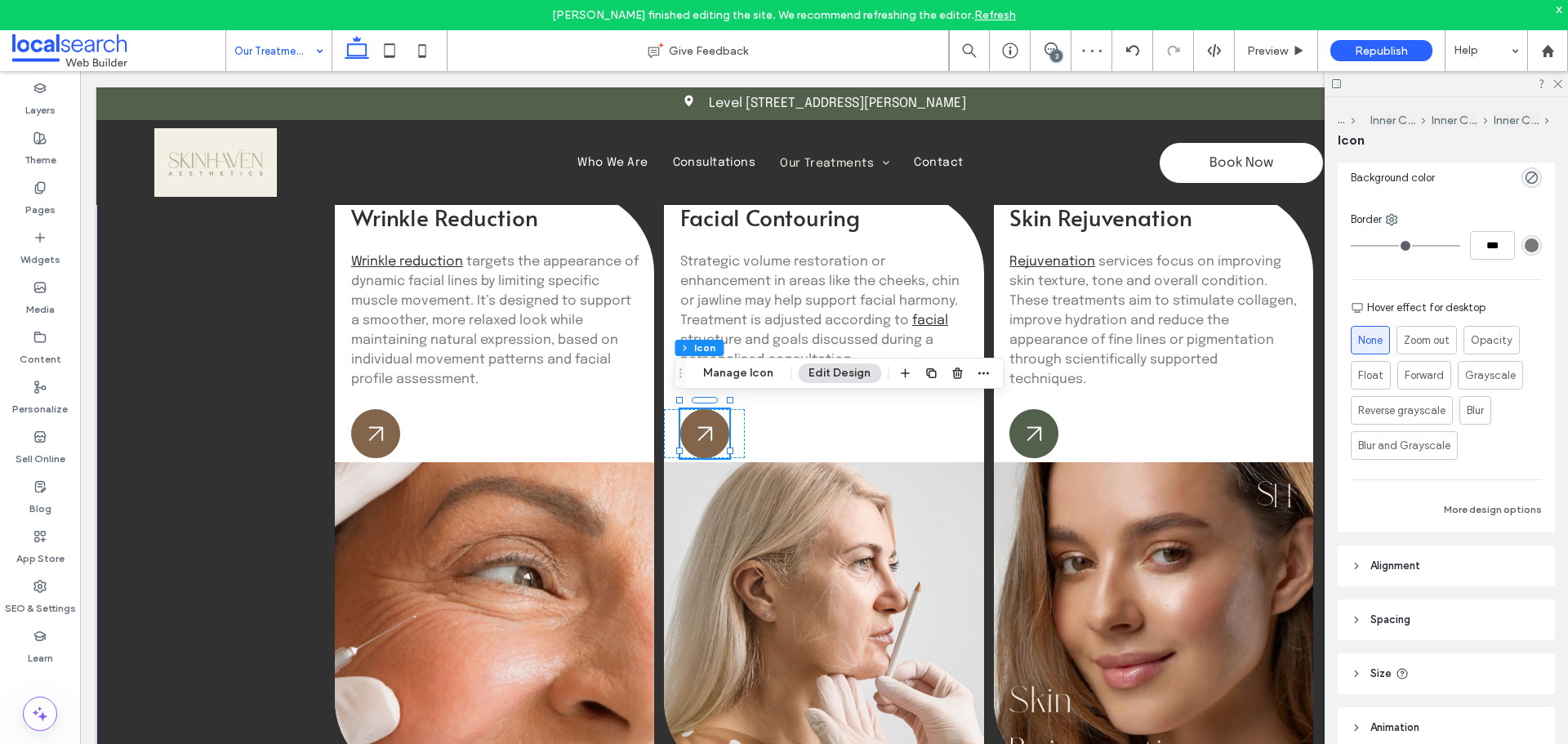
scroll to position [408, 0]
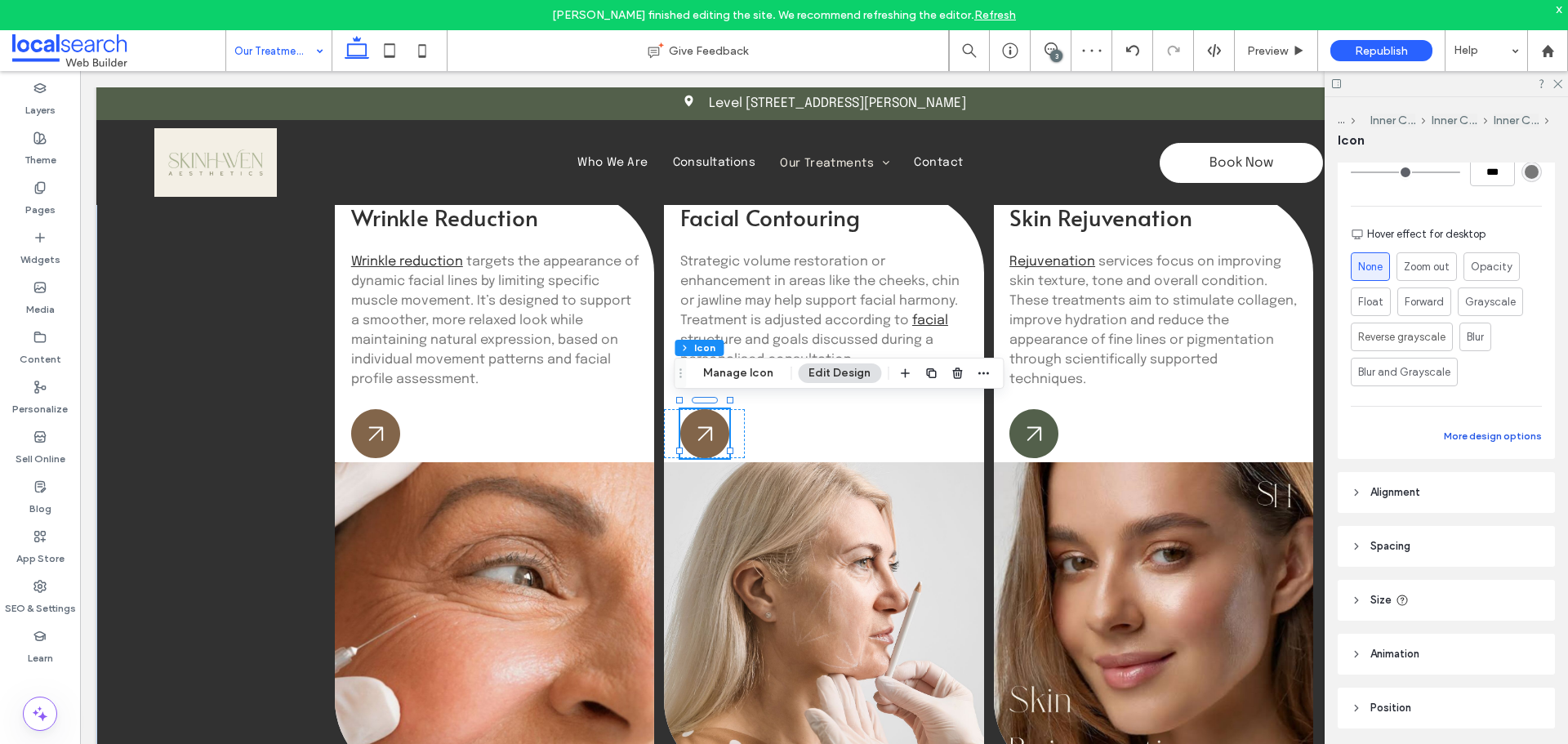
click at [1492, 443] on button "More design options" at bounding box center [1493, 436] width 98 height 20
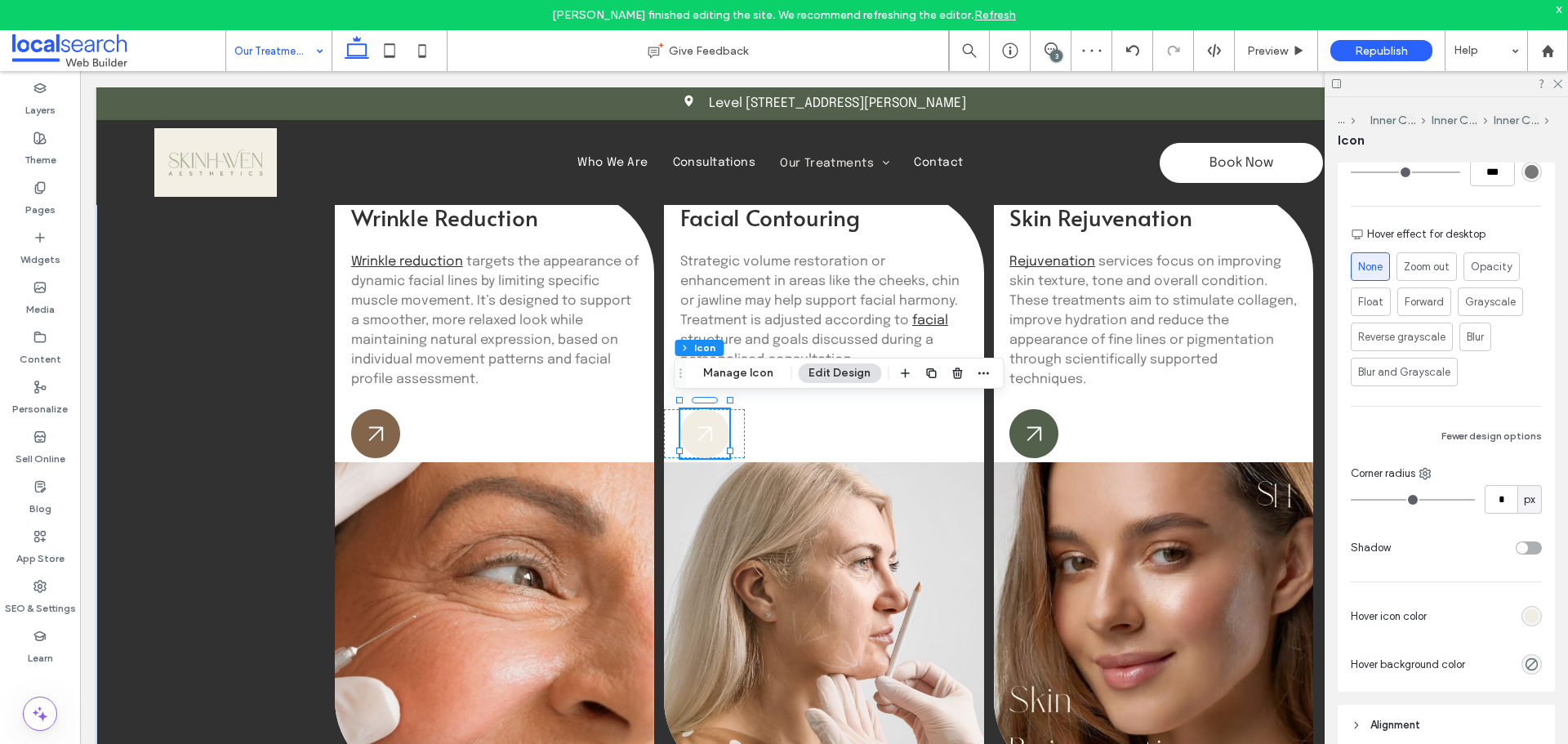
click at [1527, 622] on div "rgb(242, 237, 227)" at bounding box center [1531, 616] width 14 height 14
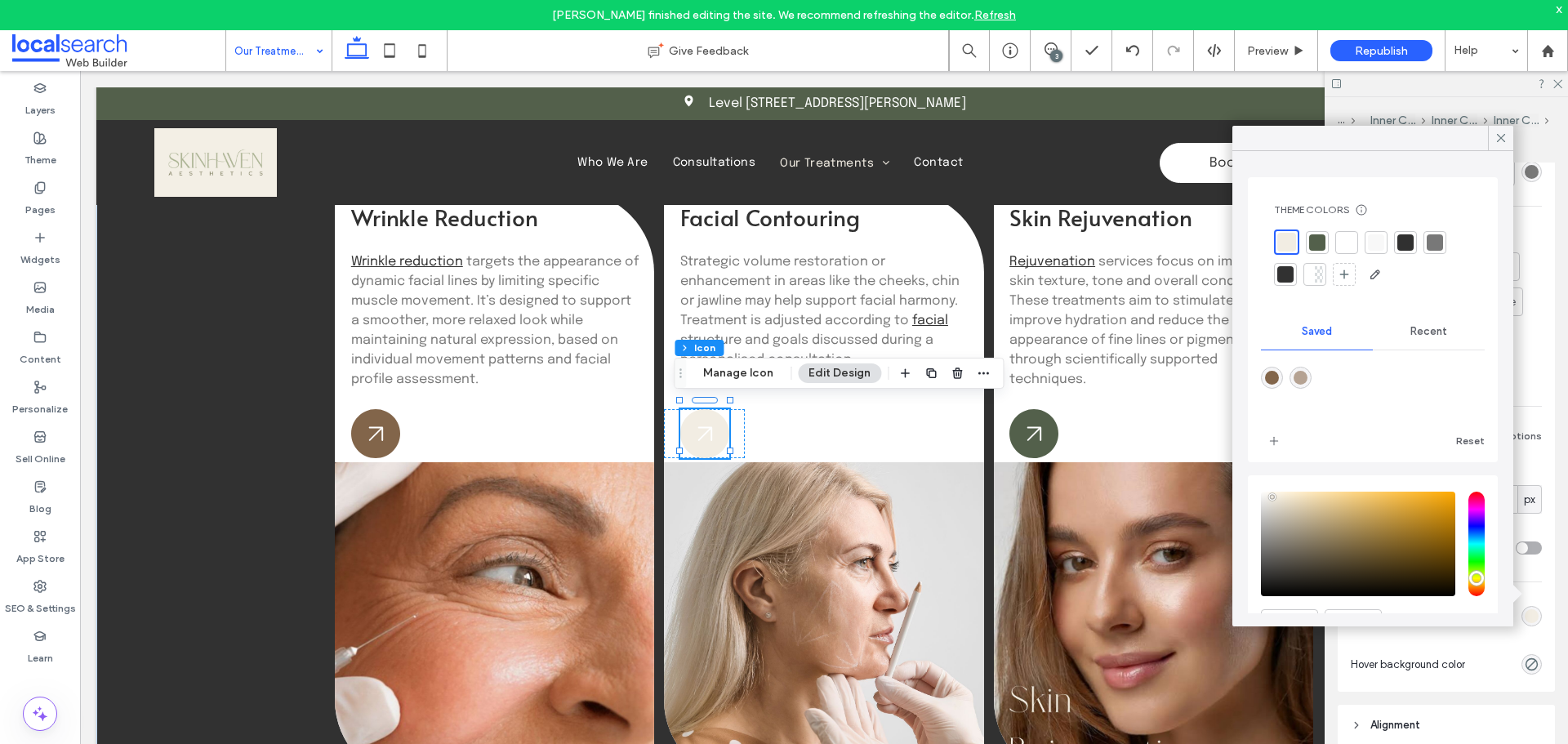
click at [1307, 379] on div "rgba(181,162,146,1)" at bounding box center [1300, 378] width 14 height 14
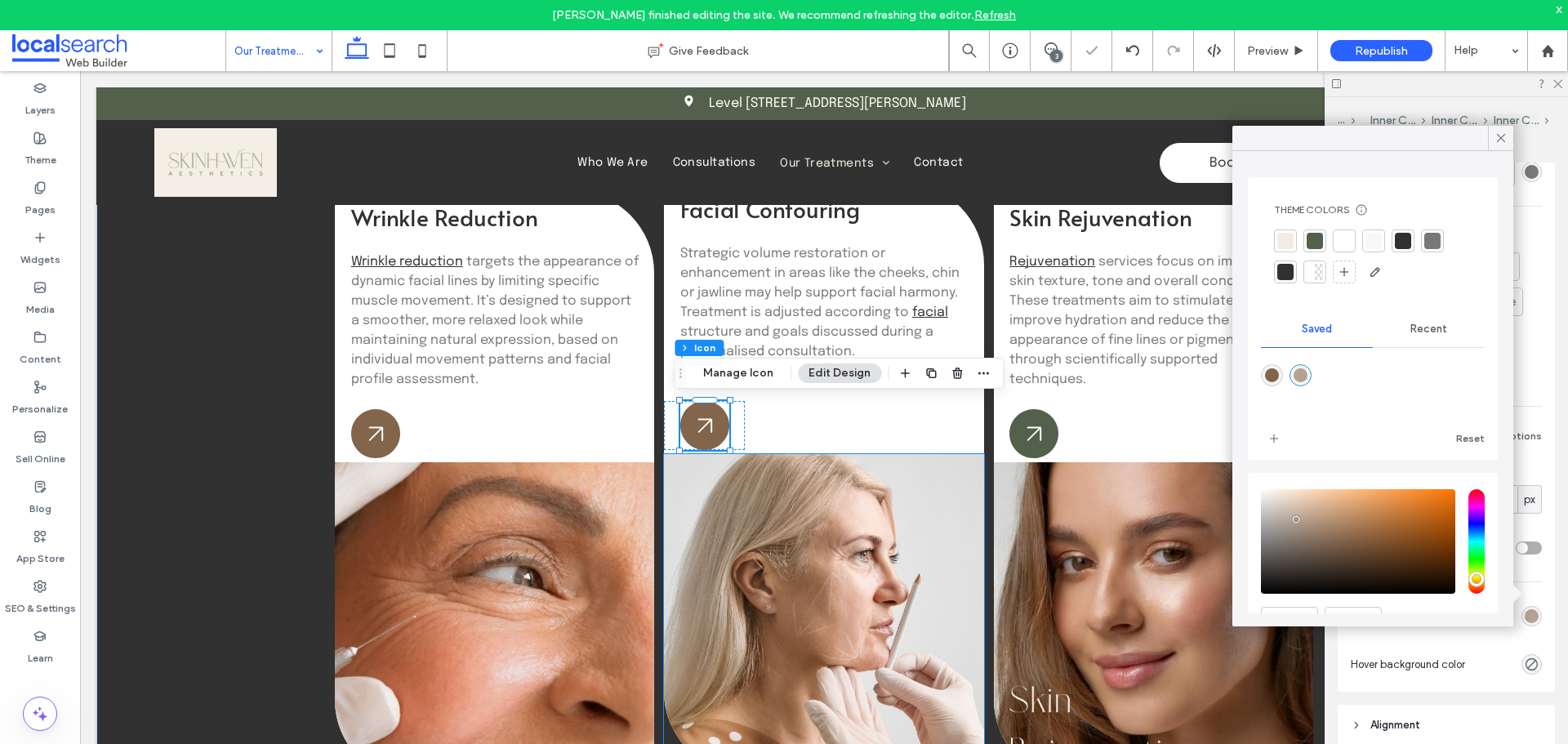
type input "*******"
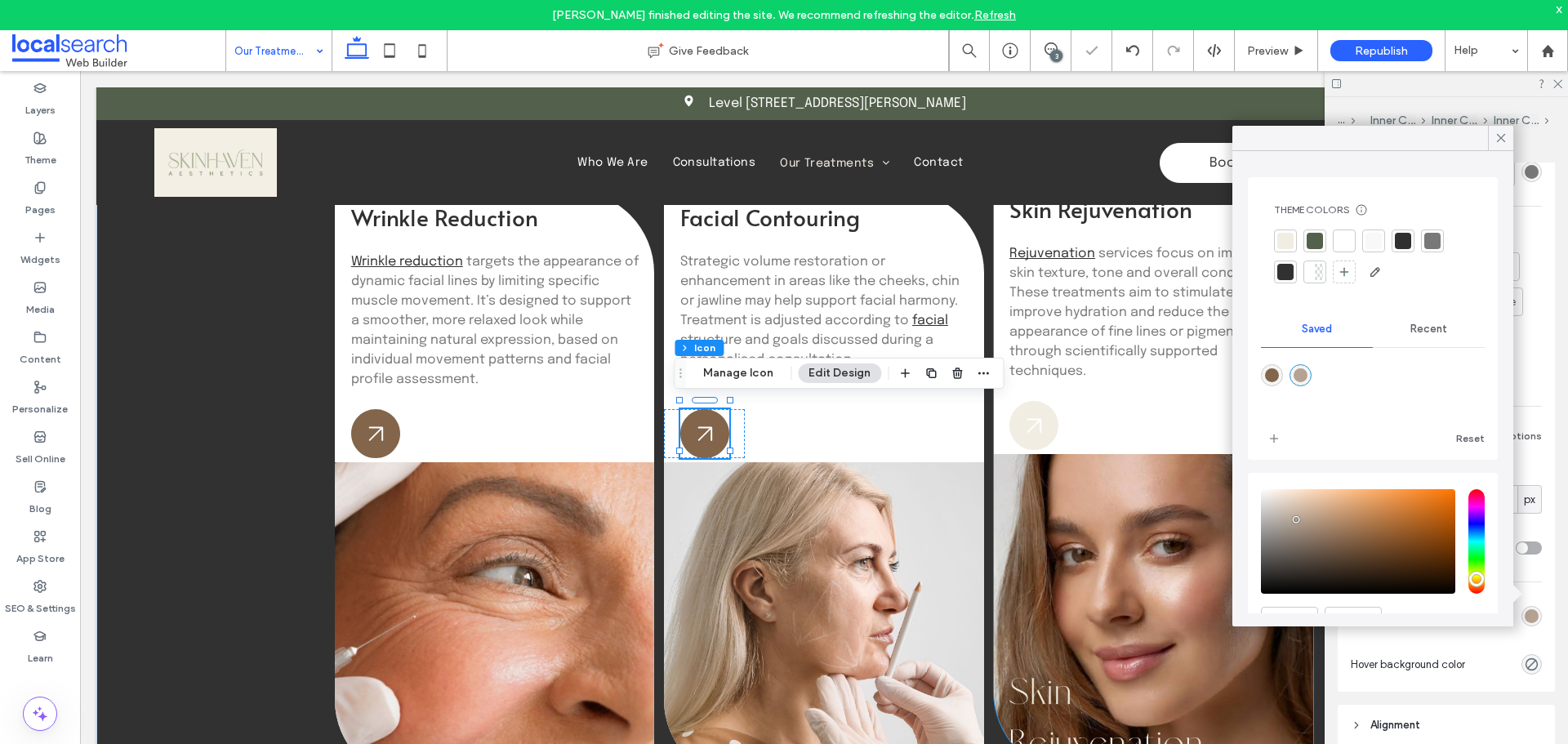
click at [1027, 432] on icon at bounding box center [1033, 425] width 49 height 49
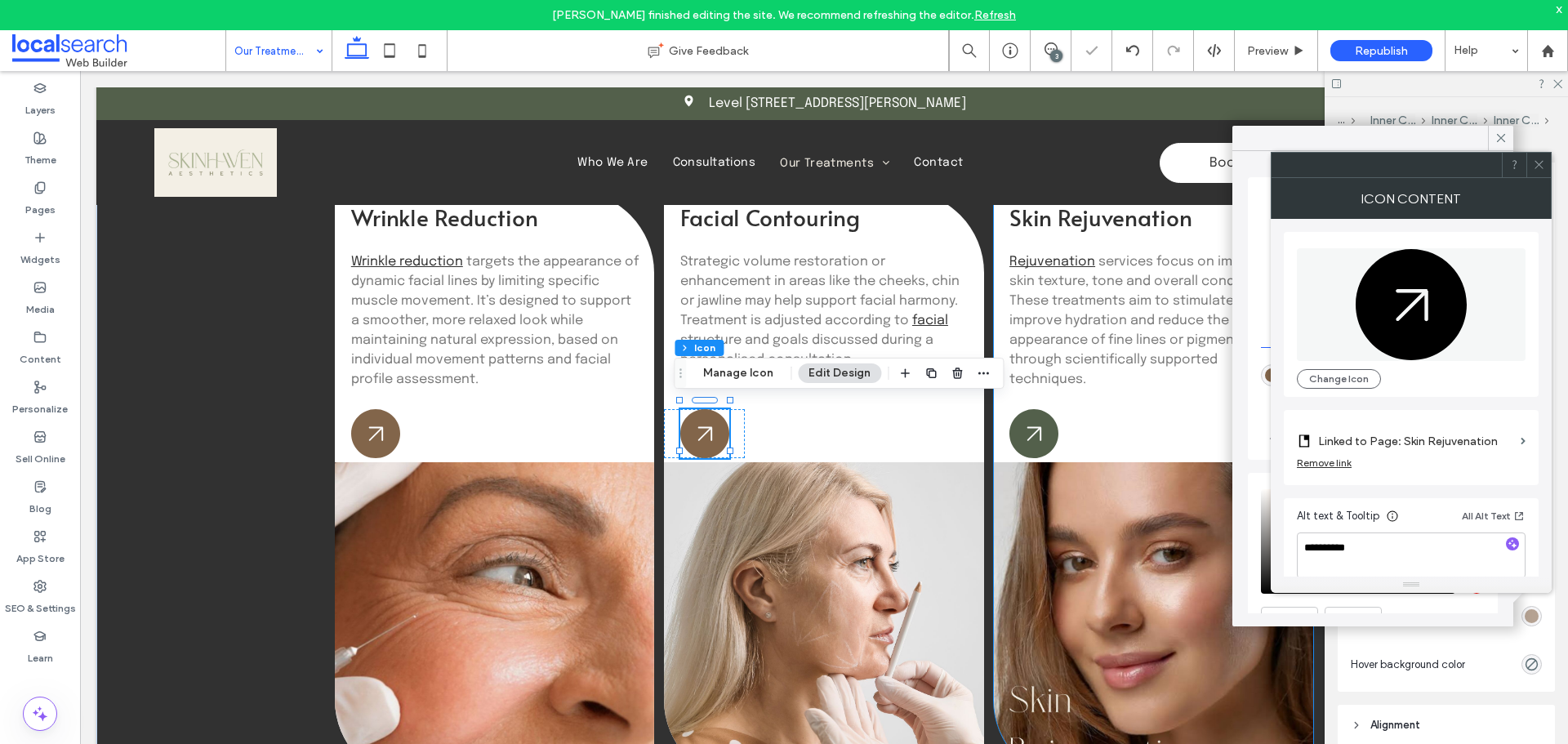
click at [1536, 165] on icon at bounding box center [1538, 165] width 12 height 12
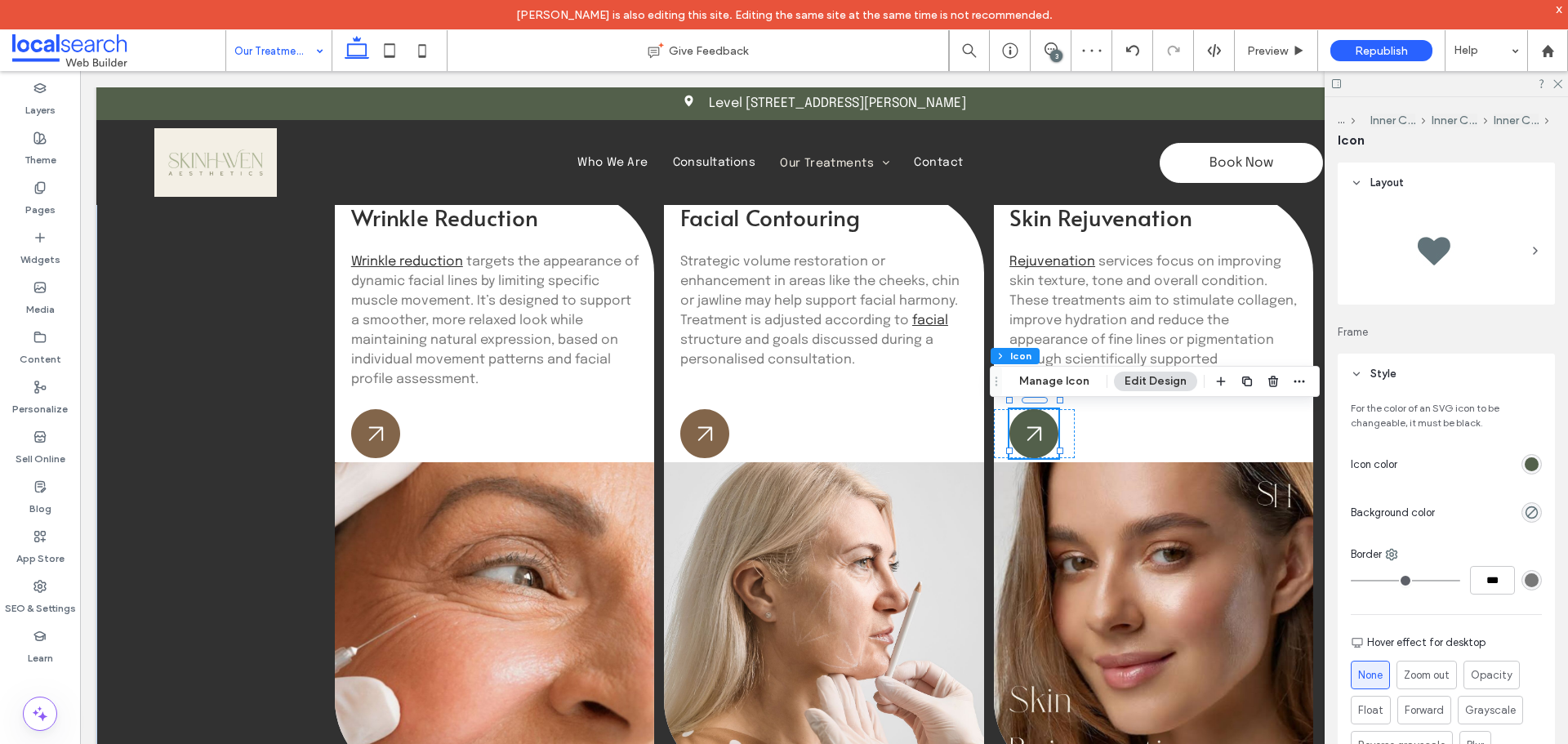
click at [1525, 464] on div "rgb(83, 96, 75)" at bounding box center [1531, 464] width 14 height 14
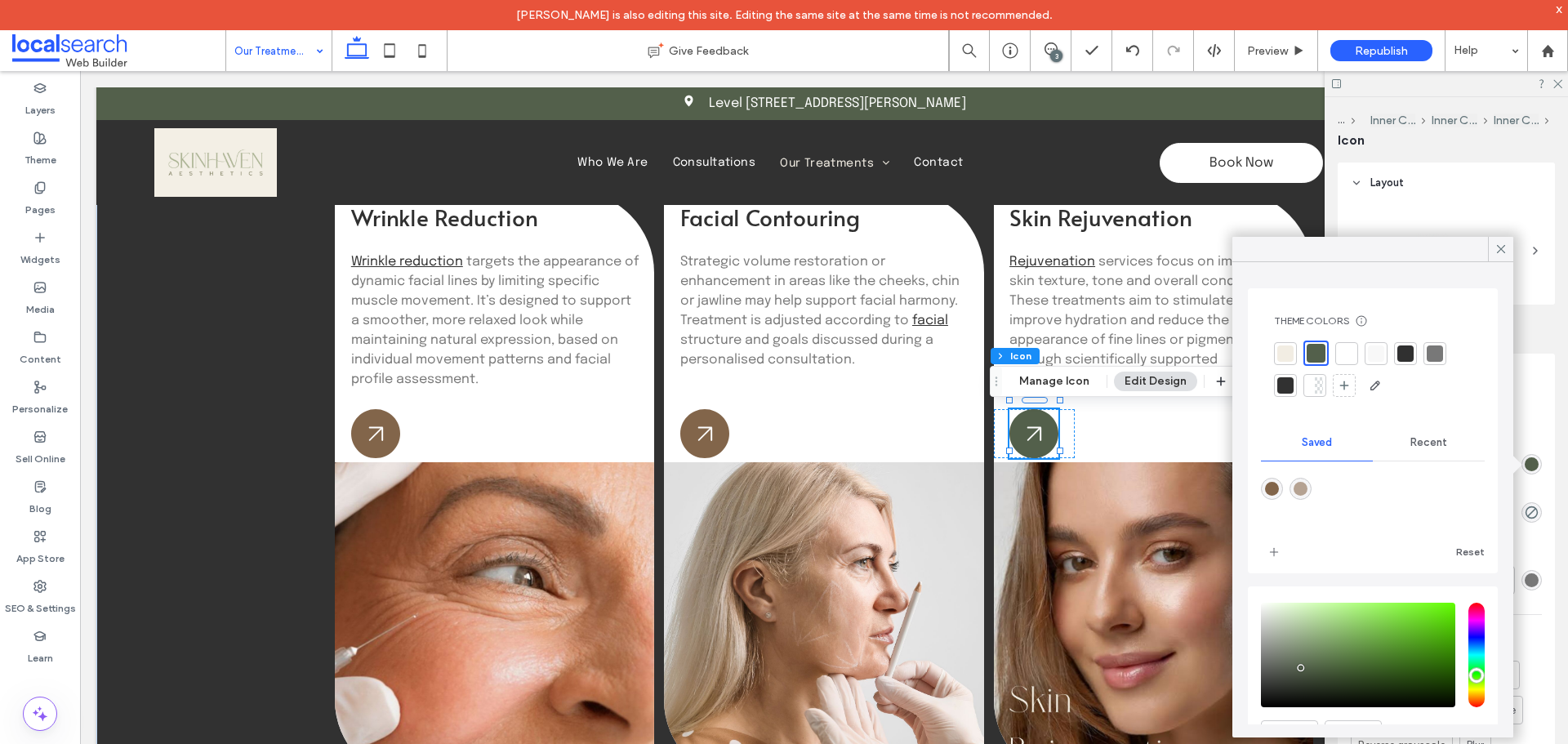
click at [1277, 487] on div "rgba(130,101,74,1)" at bounding box center [1271, 489] width 14 height 14
type input "*******"
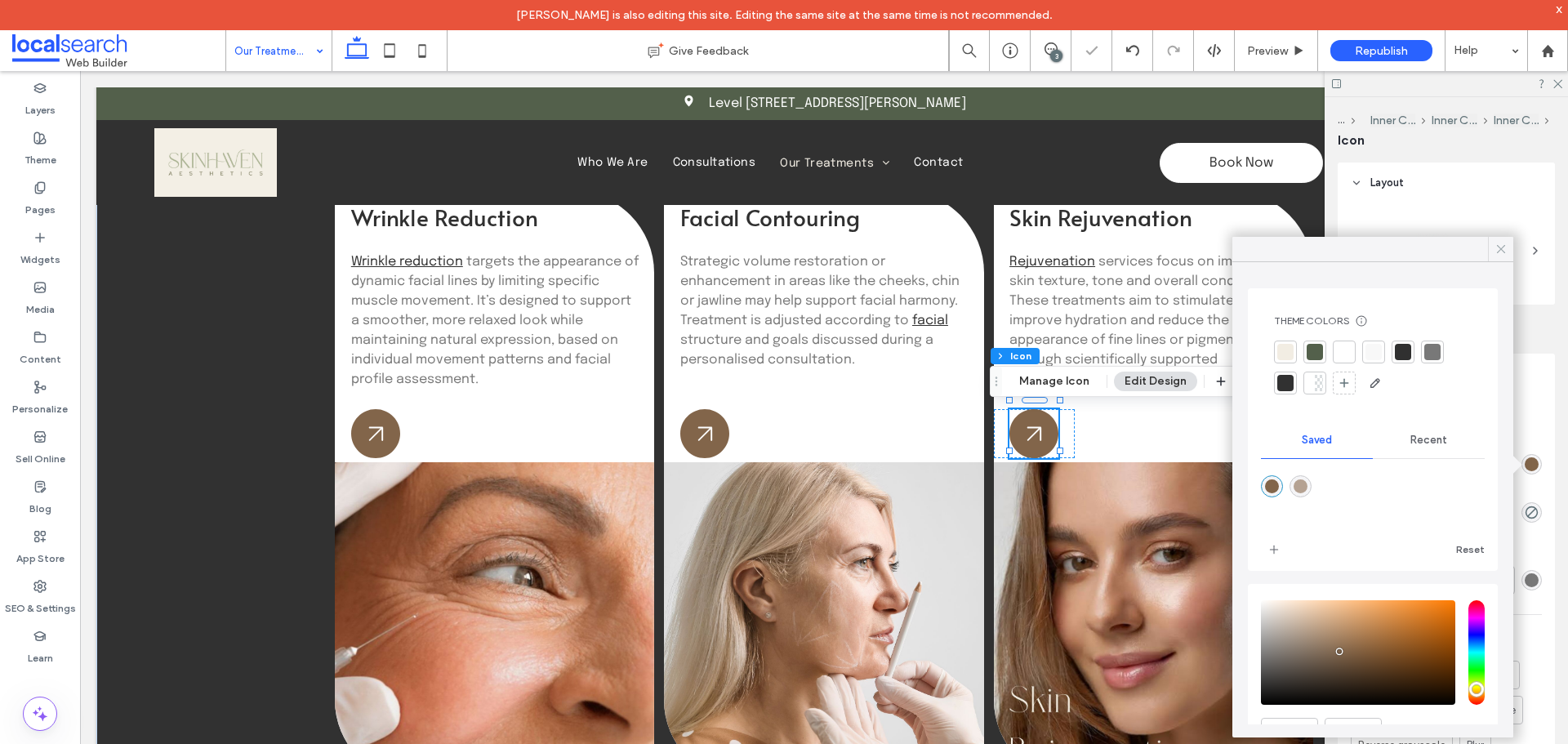
click at [1500, 249] on icon at bounding box center [1501, 249] width 15 height 15
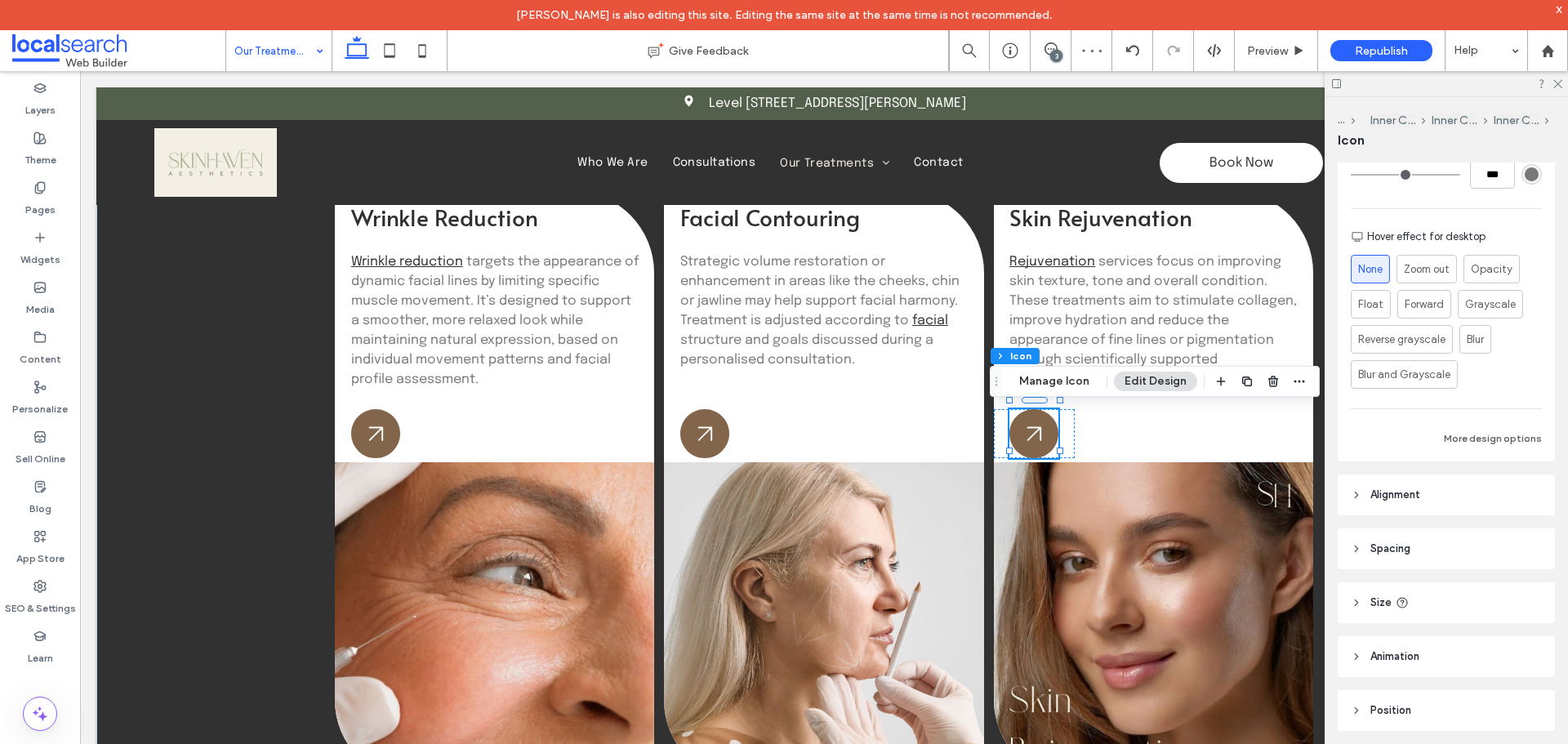
scroll to position [435, 0]
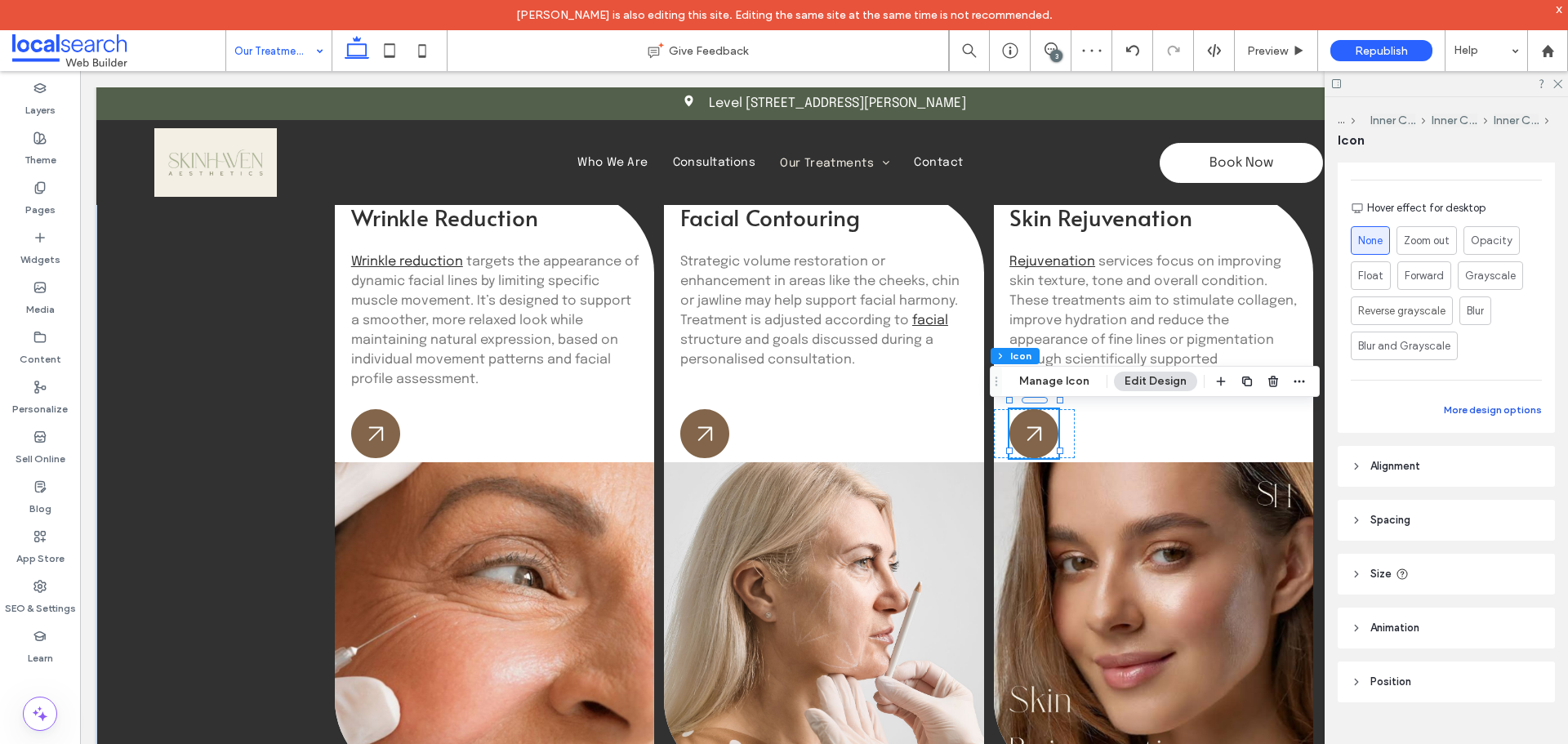
click at [1503, 412] on button "More design options" at bounding box center [1493, 410] width 98 height 20
click at [1524, 586] on div "rgb(242, 237, 227)" at bounding box center [1531, 589] width 14 height 14
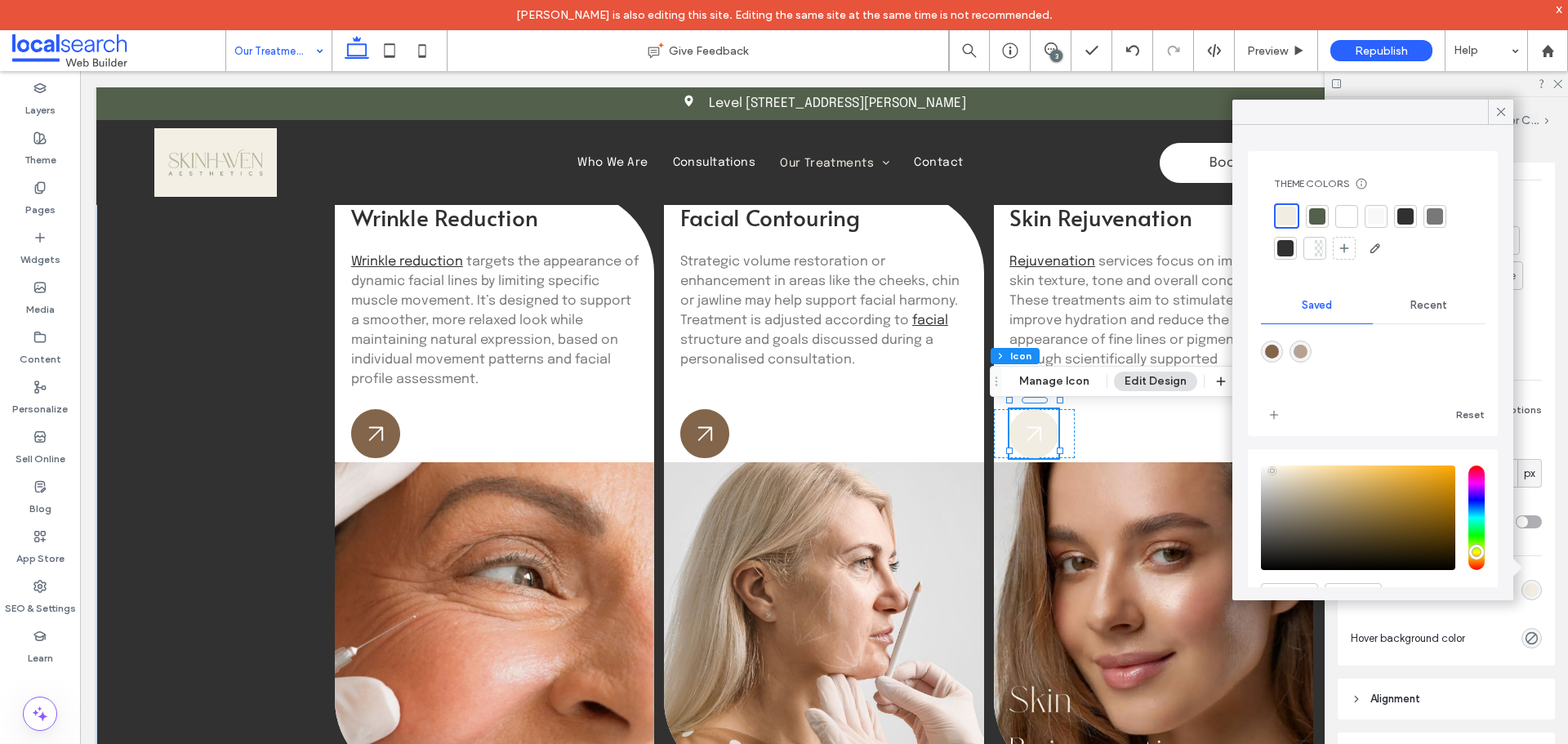
click at [1308, 349] on div "rgba(181,162,146,1)" at bounding box center [1300, 351] width 14 height 14
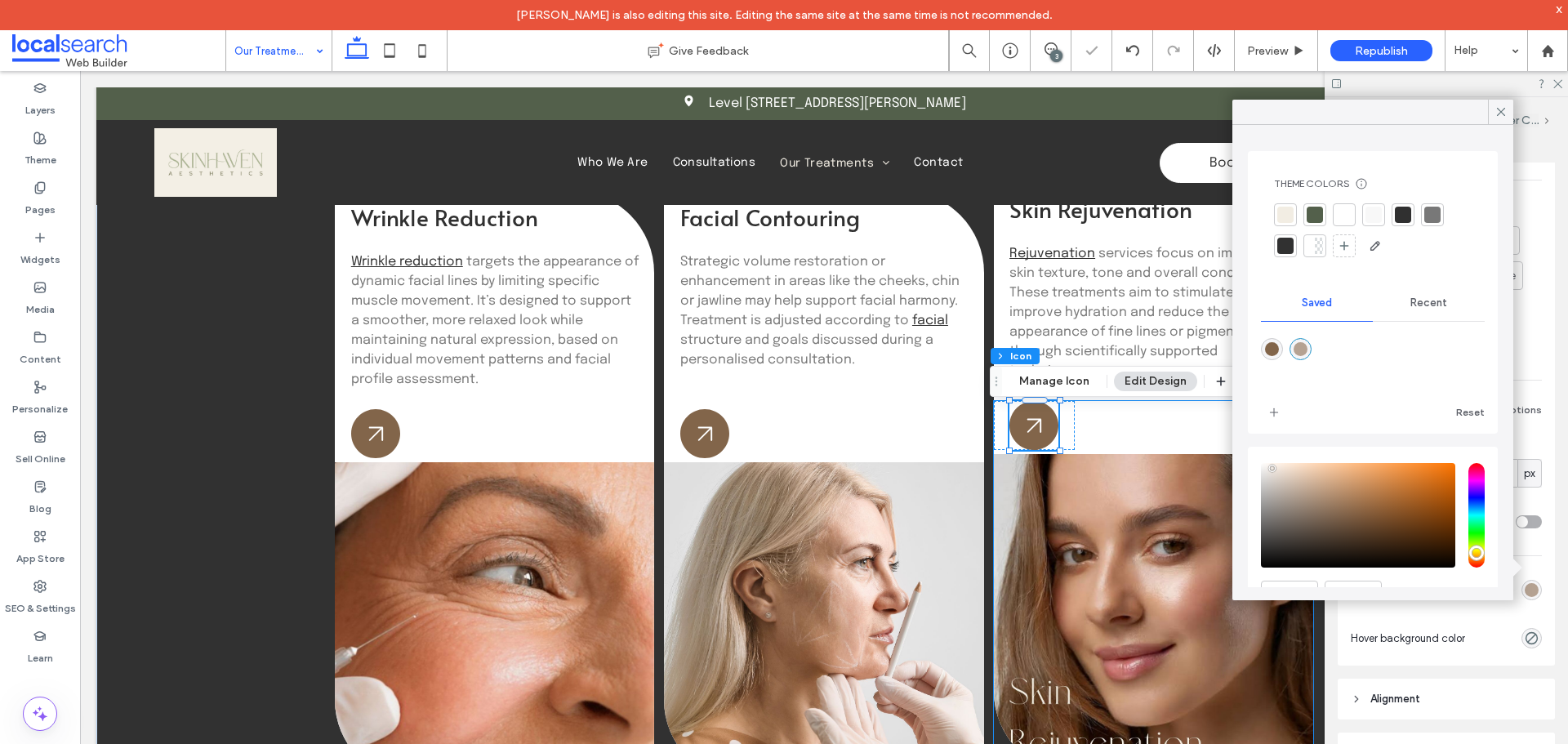
type input "*******"
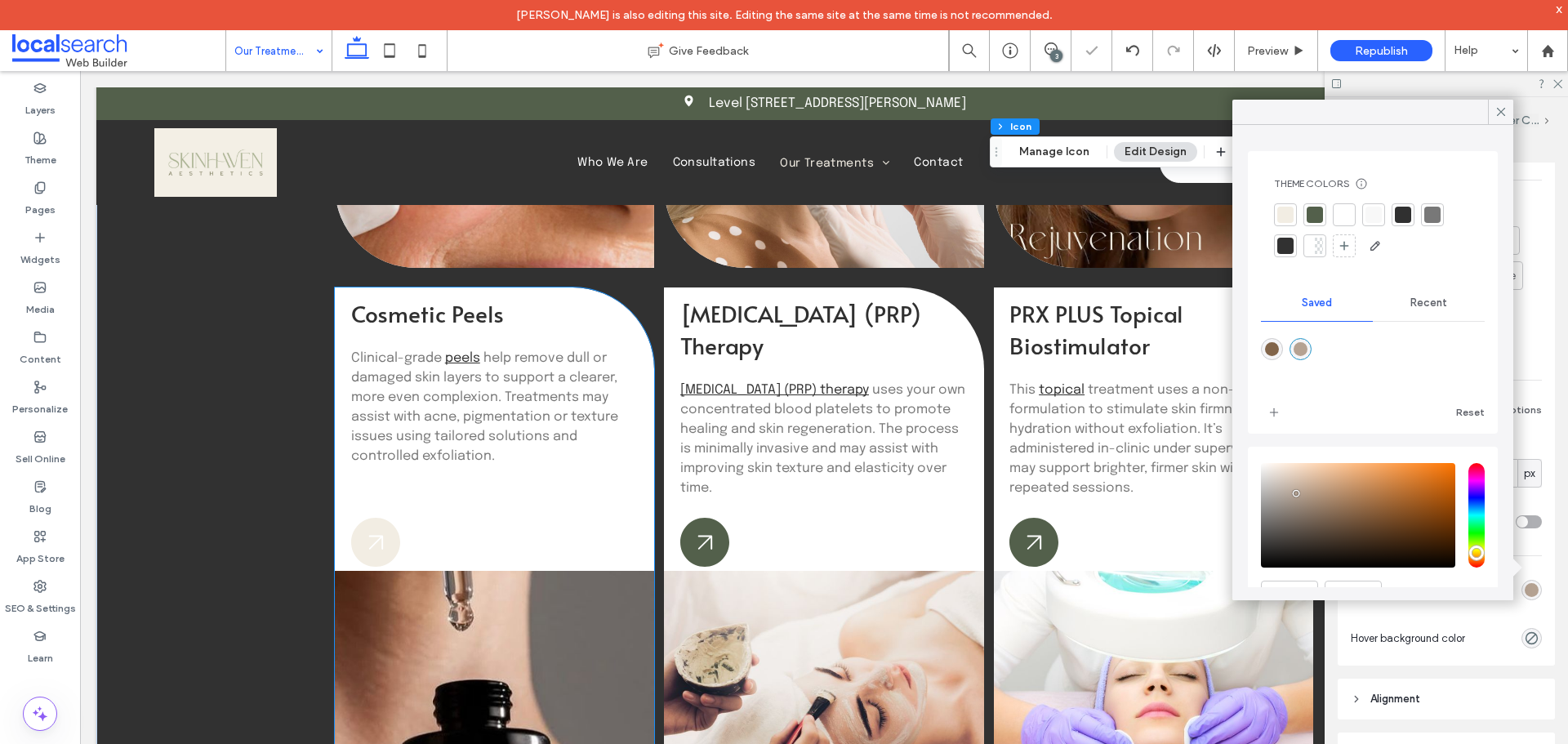
scroll to position [1210, 0]
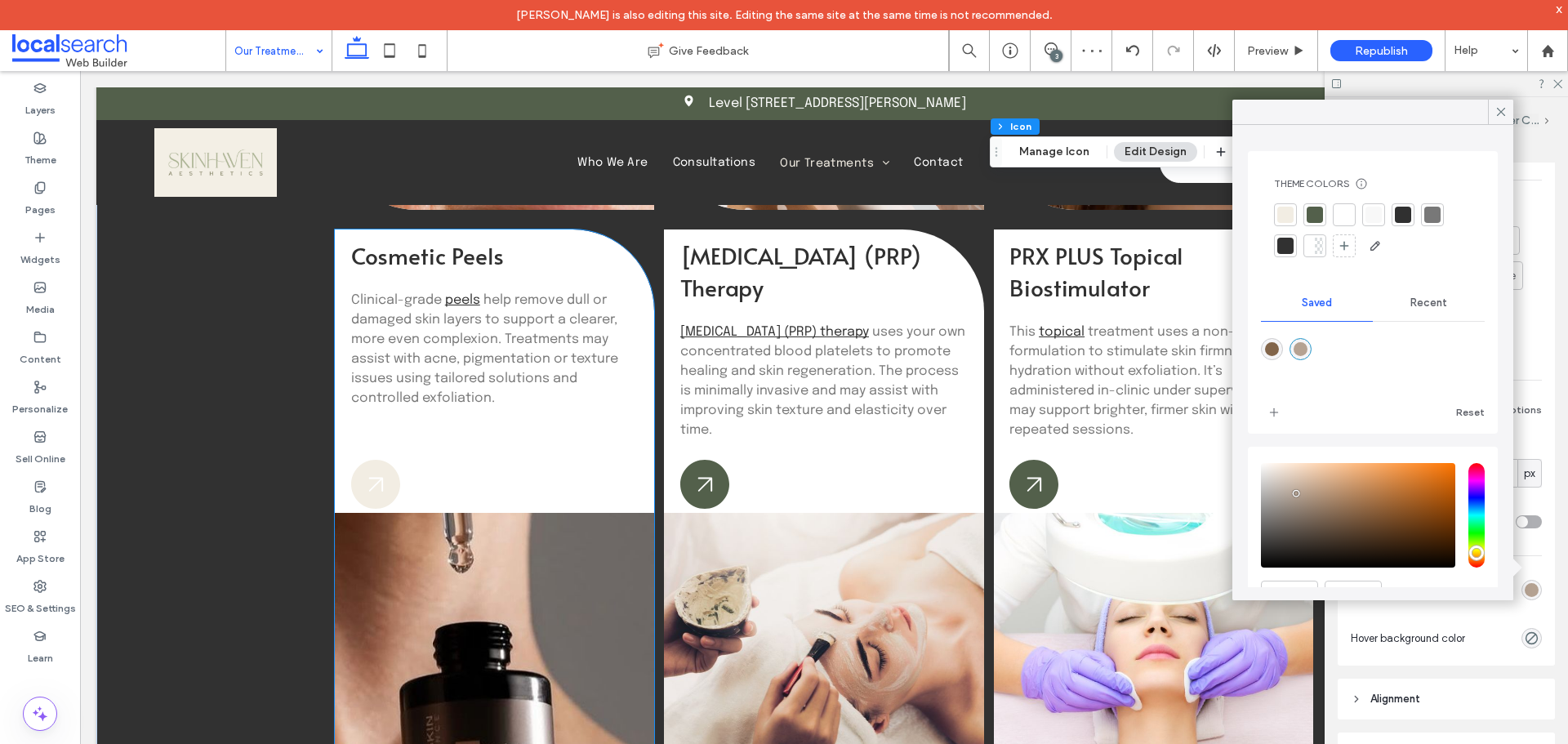
click at [370, 471] on icon at bounding box center [375, 484] width 49 height 49
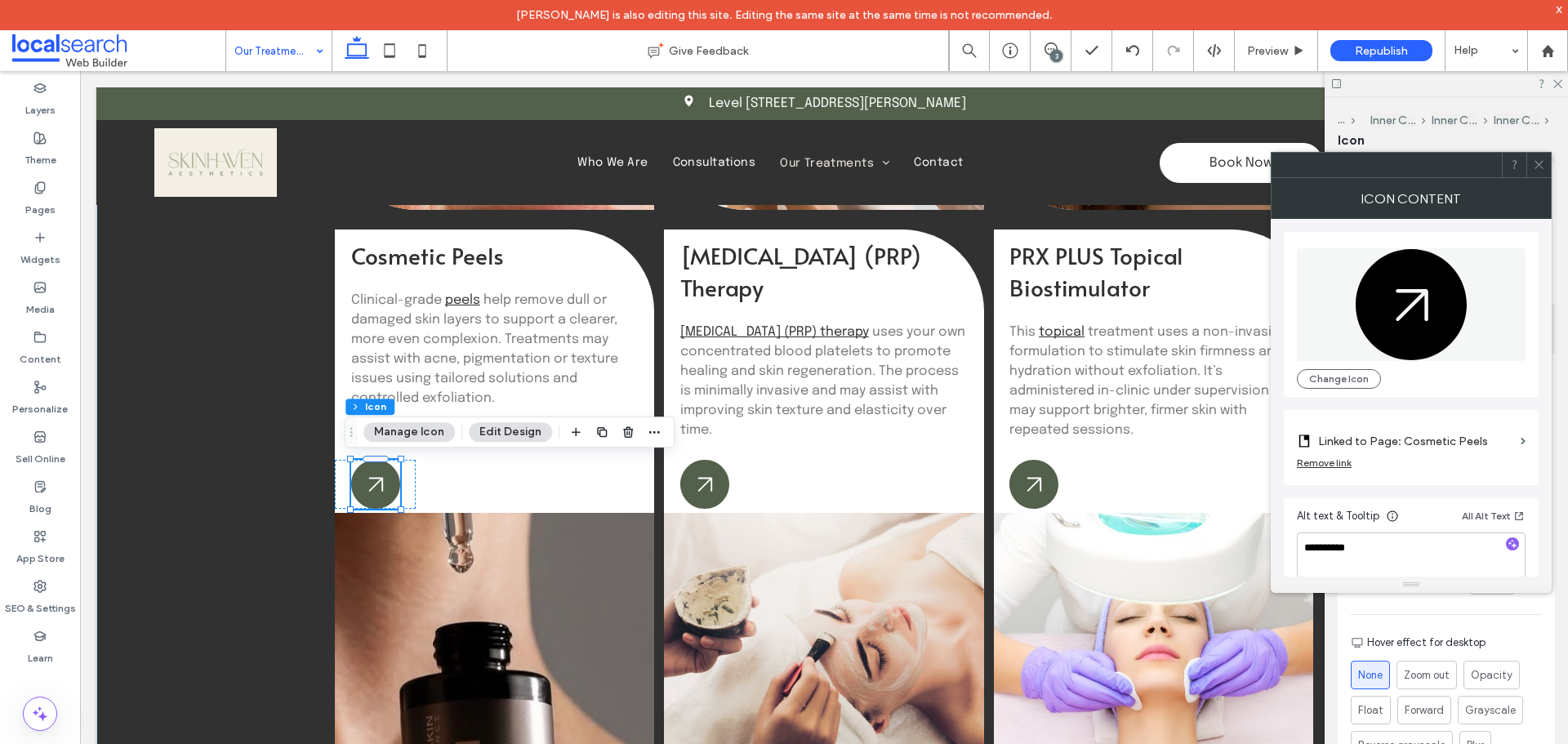
click at [1538, 163] on icon at bounding box center [1538, 165] width 12 height 12
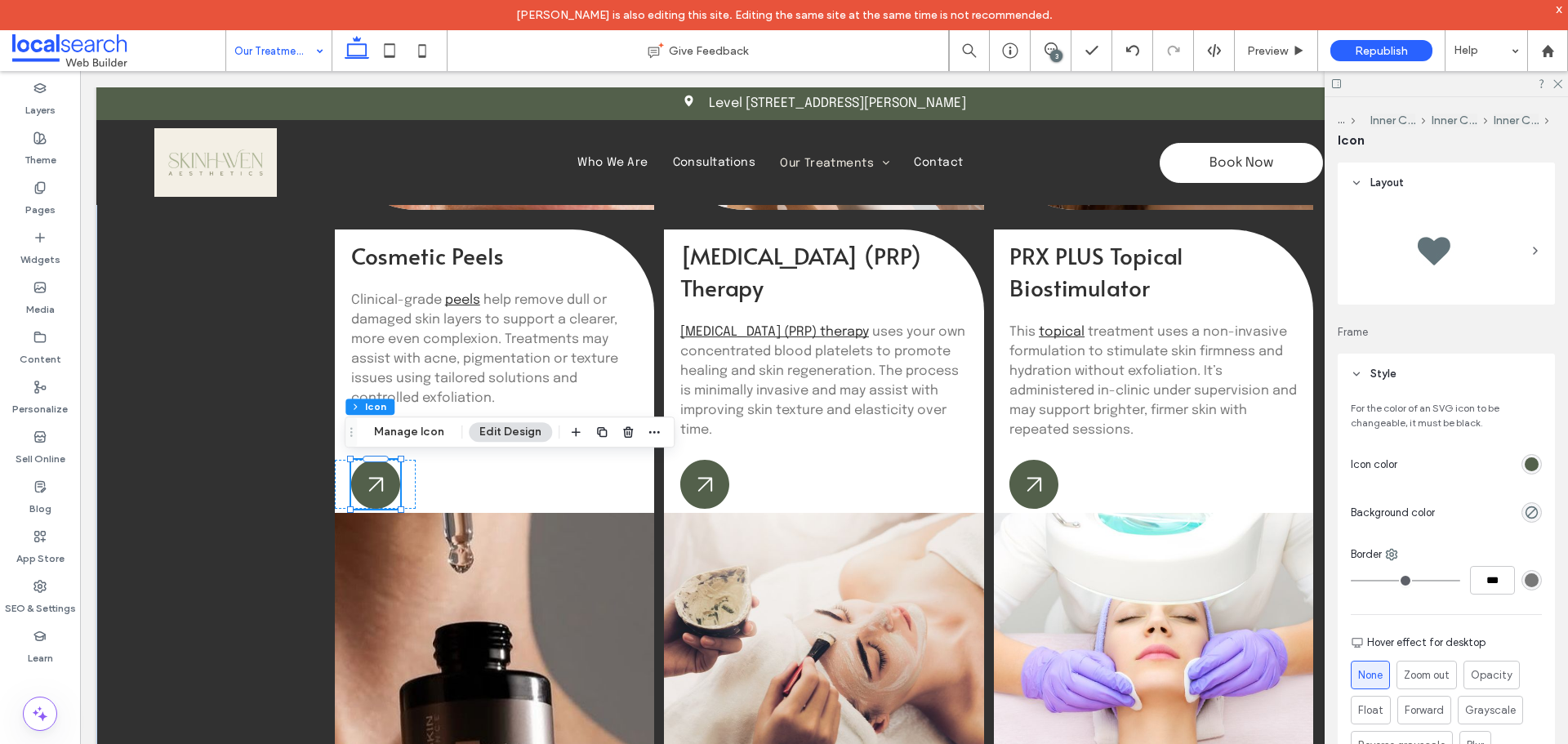
click at [1527, 461] on div "rgb(83, 96, 75)" at bounding box center [1531, 464] width 14 height 14
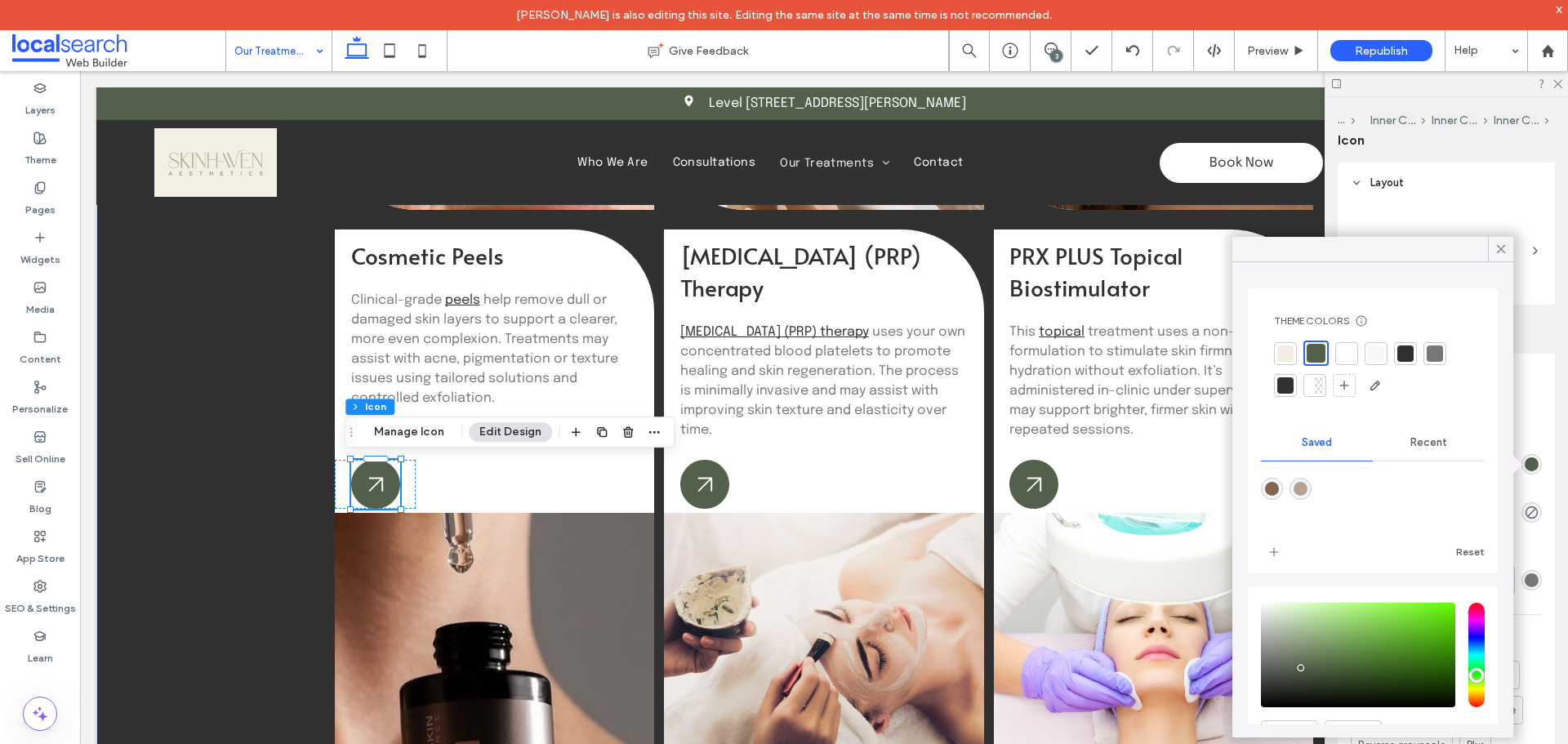
click at [1268, 487] on div "rgba(130,101,74,1)" at bounding box center [1271, 489] width 14 height 14
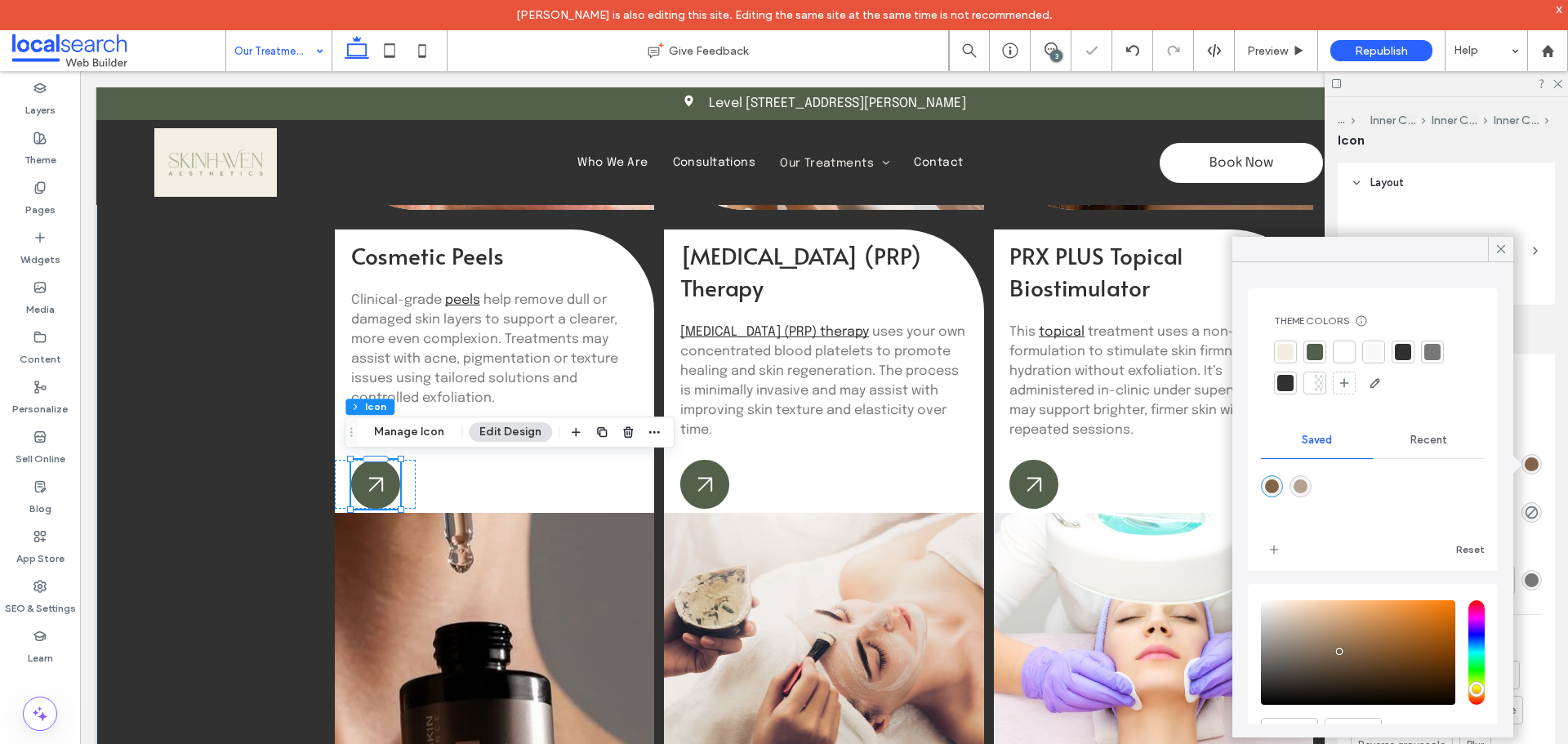
type input "*******"
click at [1499, 248] on icon at bounding box center [1501, 249] width 15 height 15
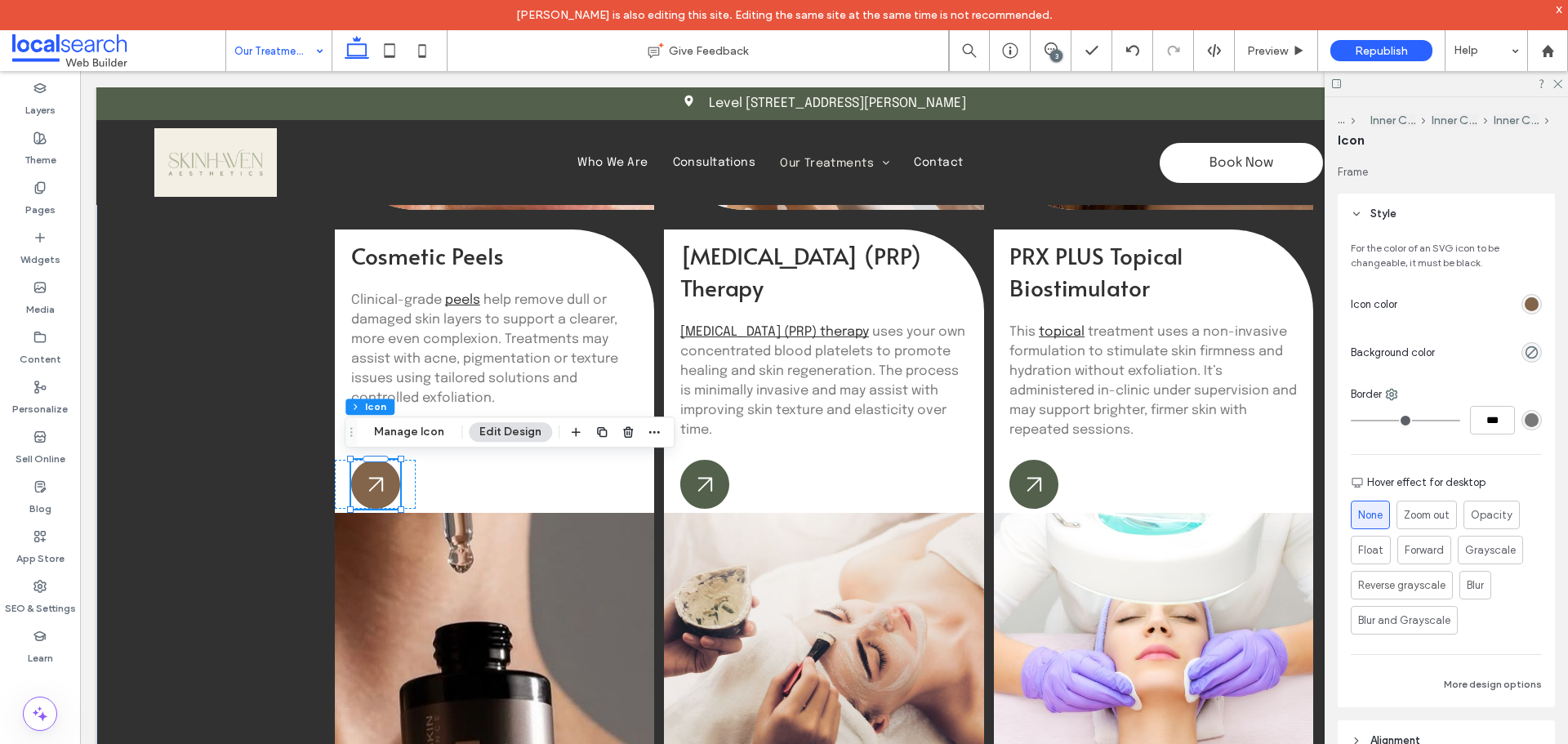
scroll to position [245, 0]
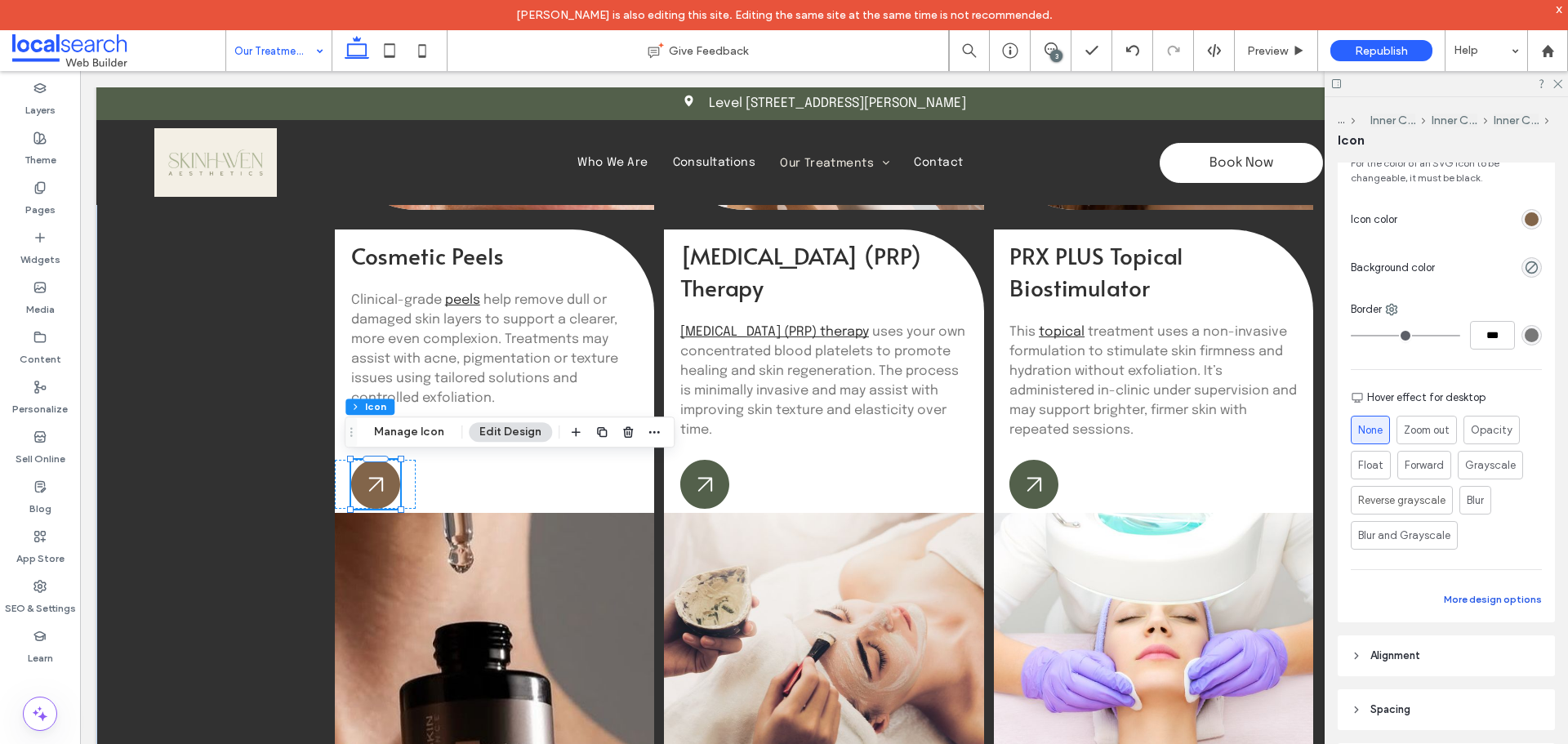
click at [1504, 603] on button "More design options" at bounding box center [1493, 599] width 98 height 20
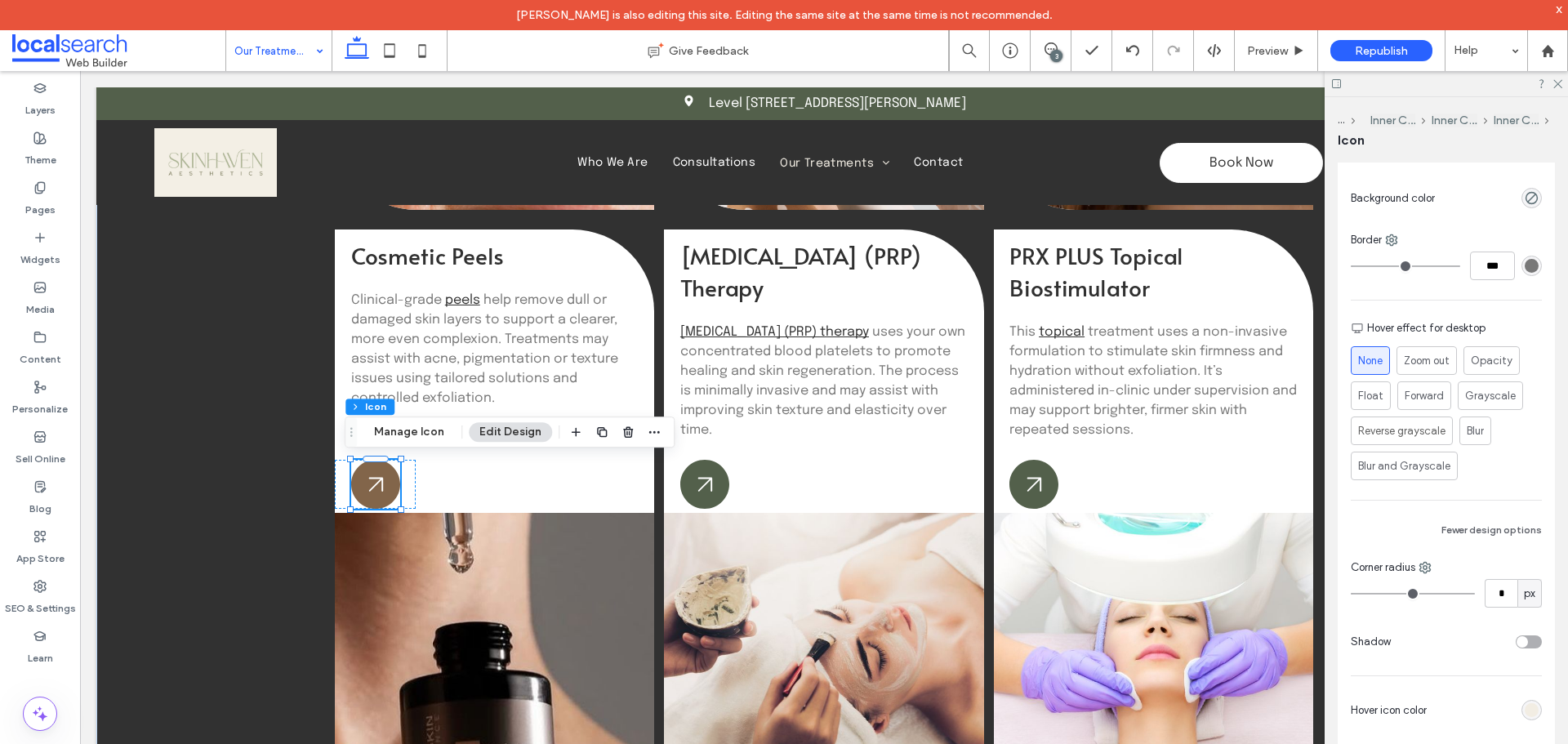
scroll to position [408, 0]
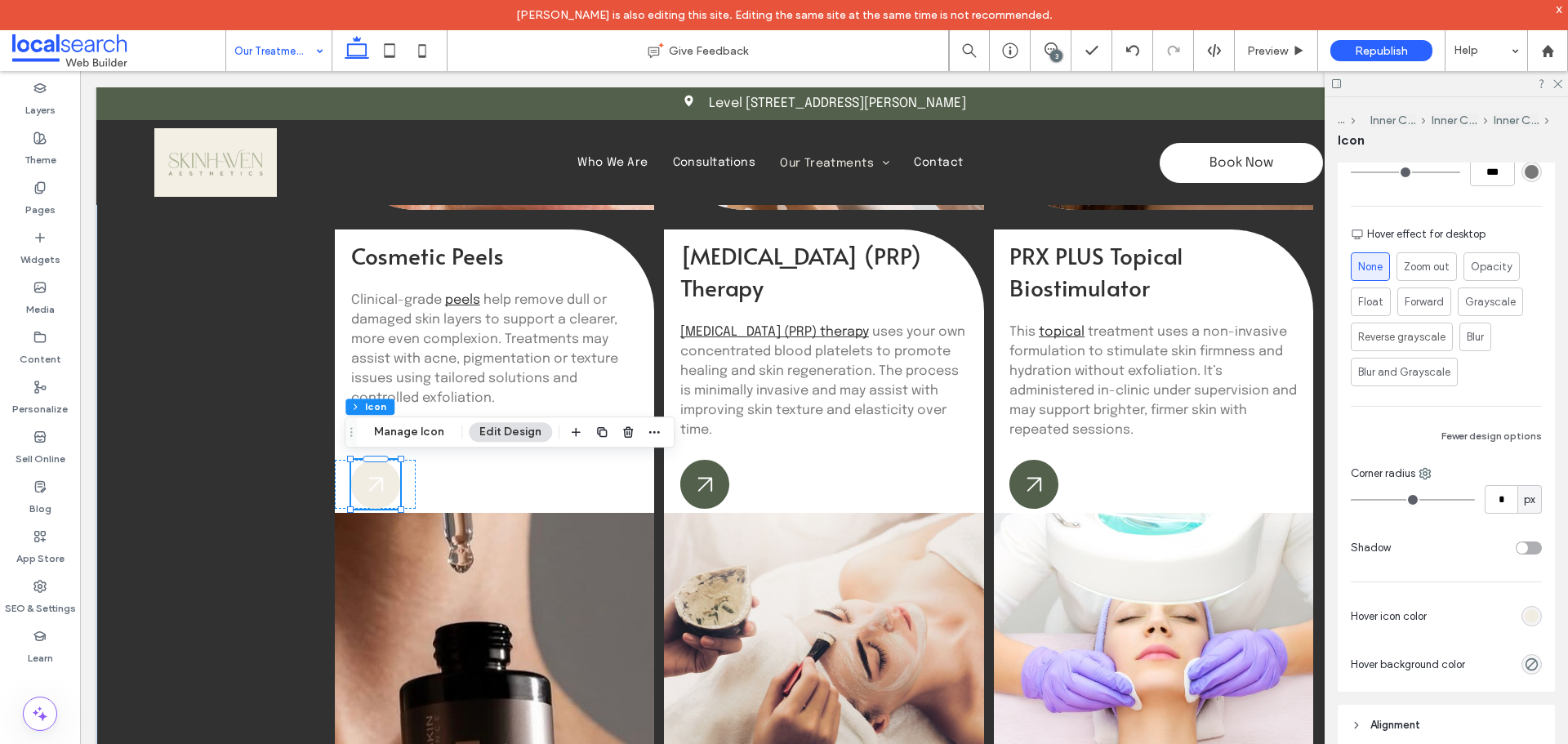
click at [1524, 613] on div "rgb(242, 237, 227)" at bounding box center [1531, 616] width 14 height 14
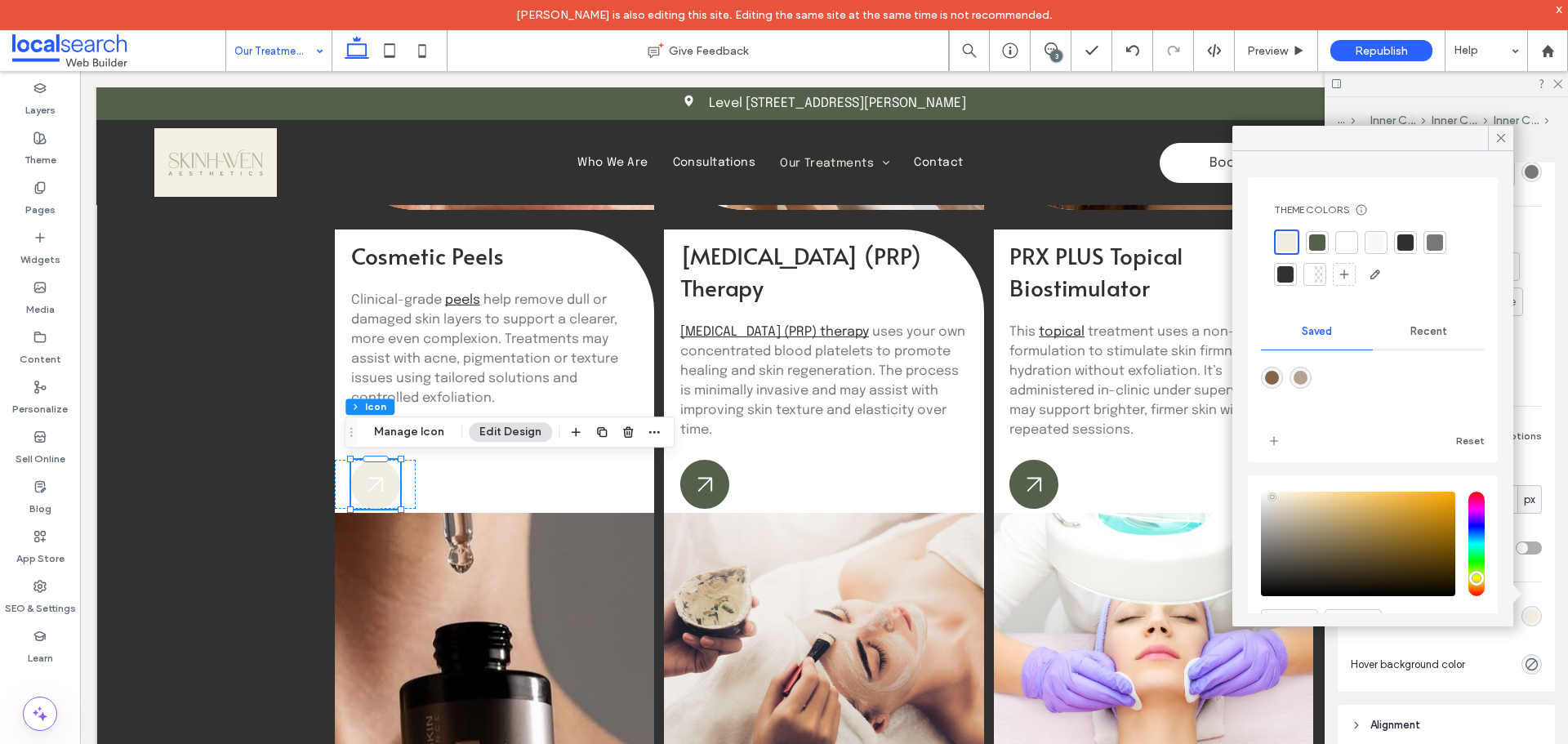
click at [1302, 375] on div "rgba(181,162,146,1)" at bounding box center [1300, 378] width 14 height 14
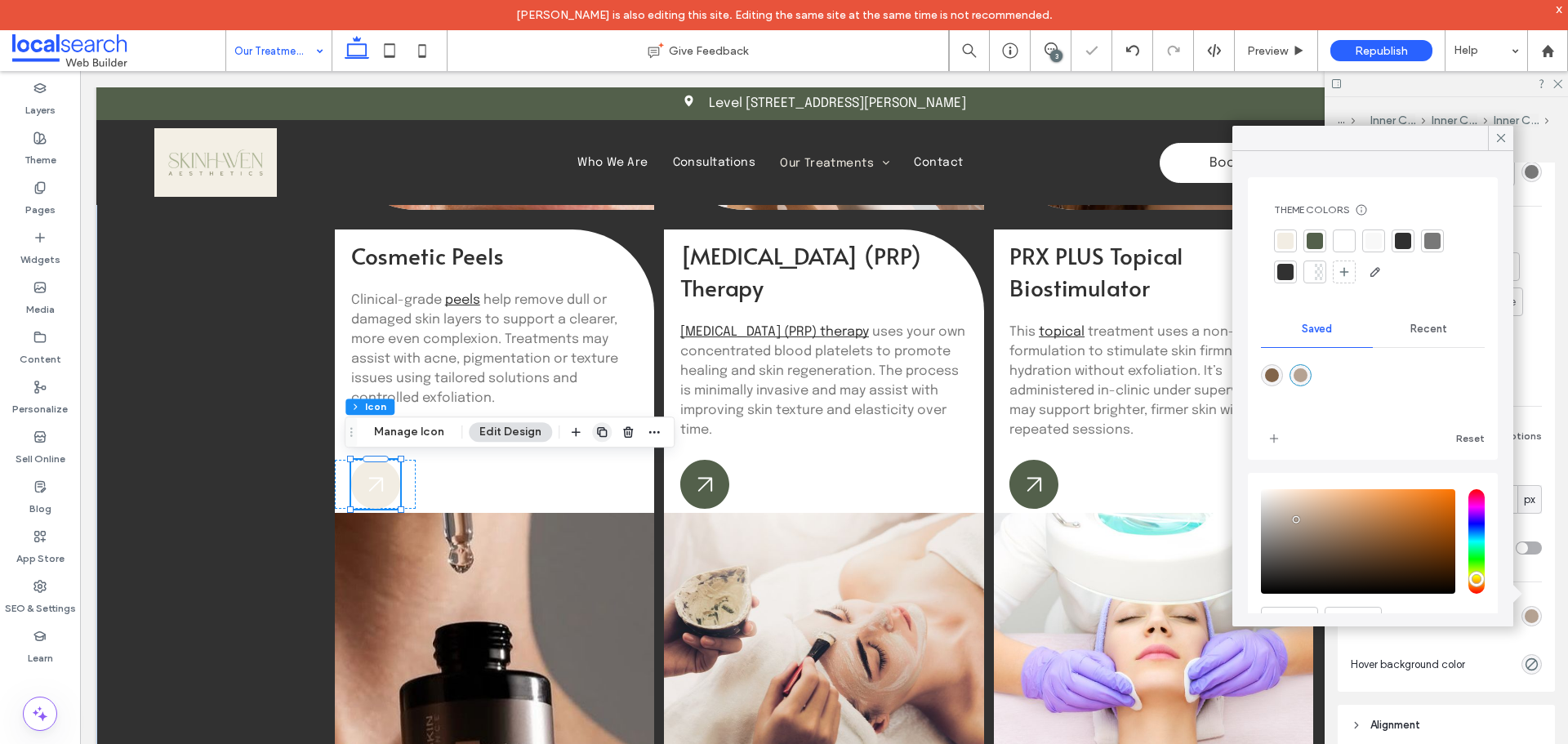
type input "*******"
click at [694, 492] on icon at bounding box center [704, 484] width 49 height 49
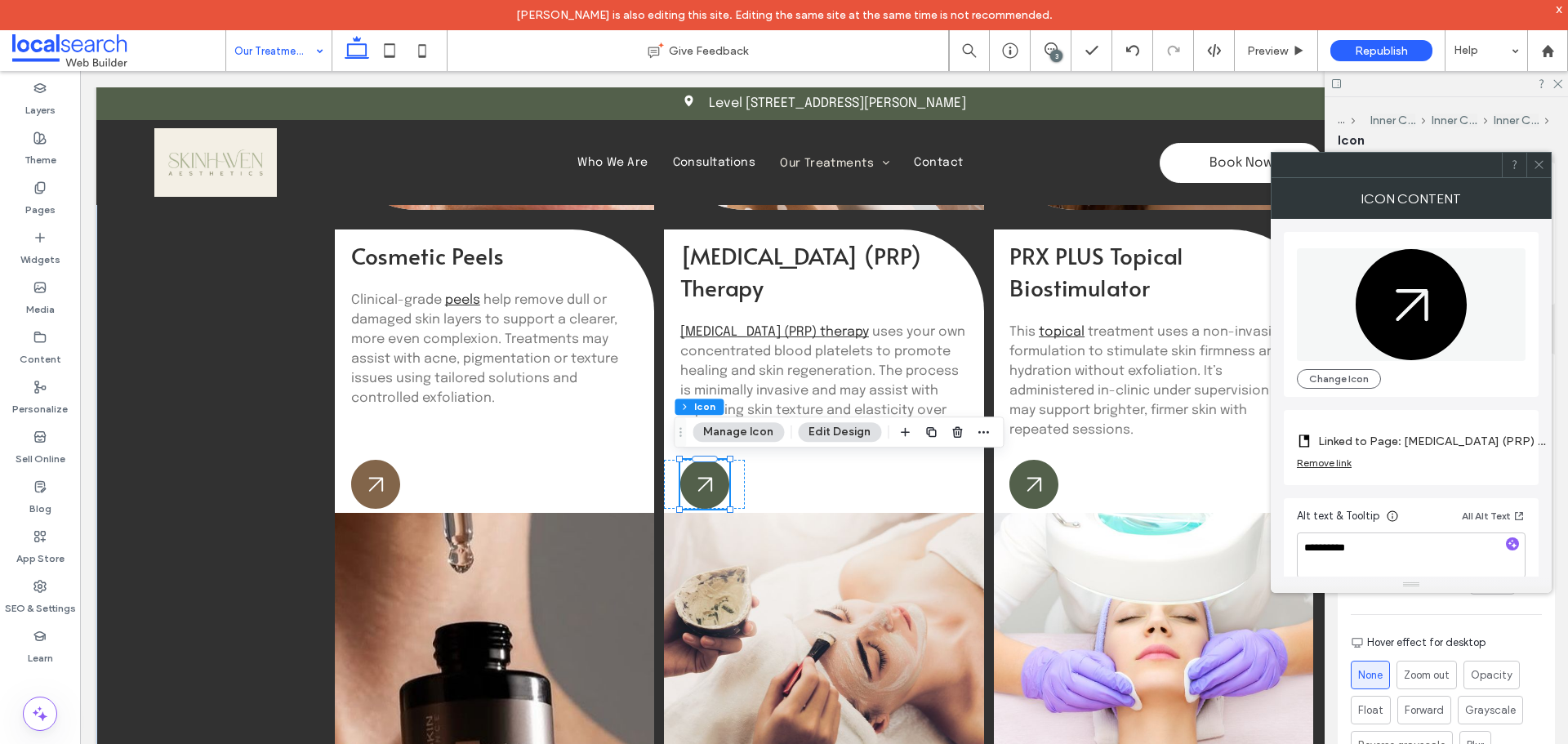
click at [1537, 163] on use at bounding box center [1538, 165] width 8 height 8
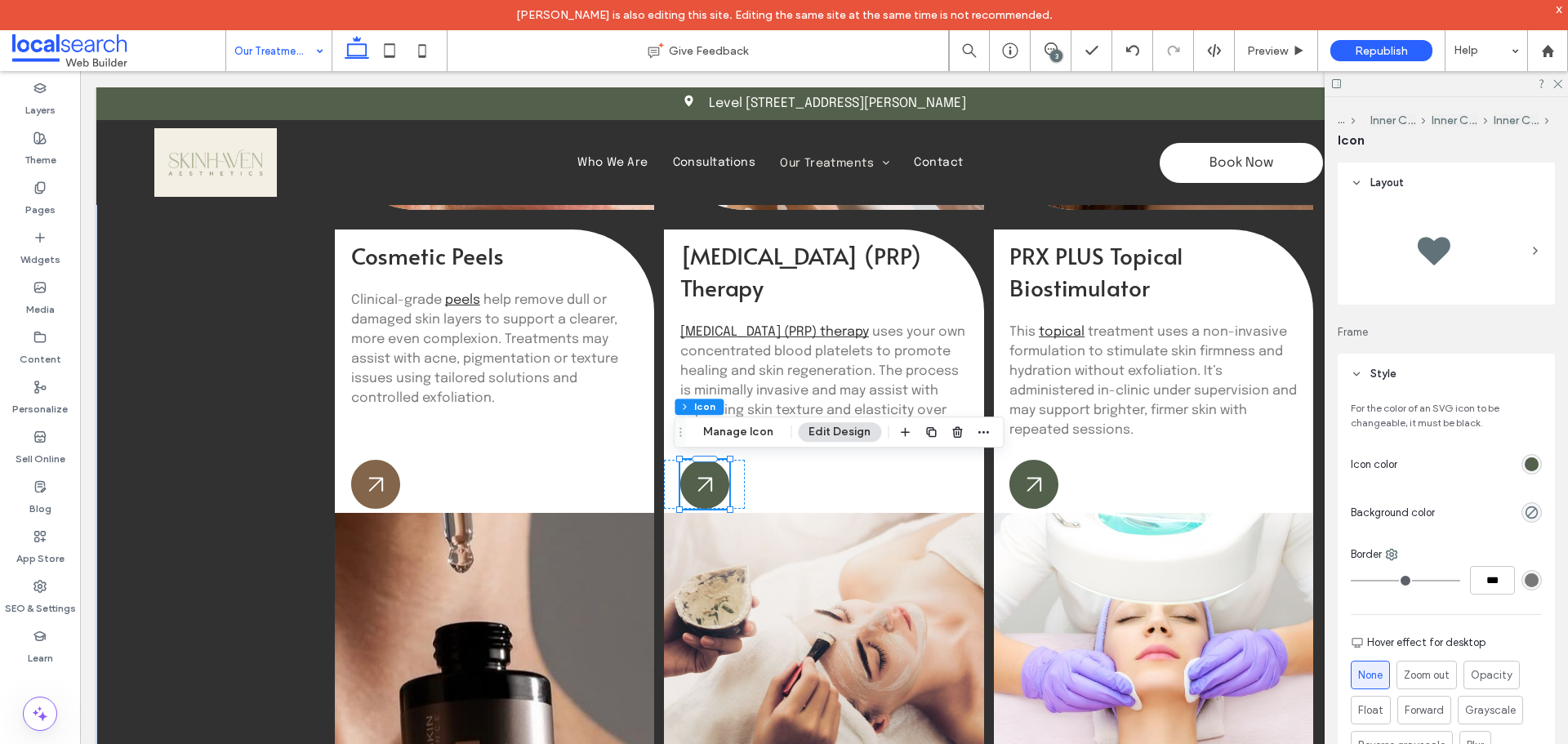
click at [1524, 469] on div "rgb(83, 96, 75)" at bounding box center [1531, 464] width 14 height 14
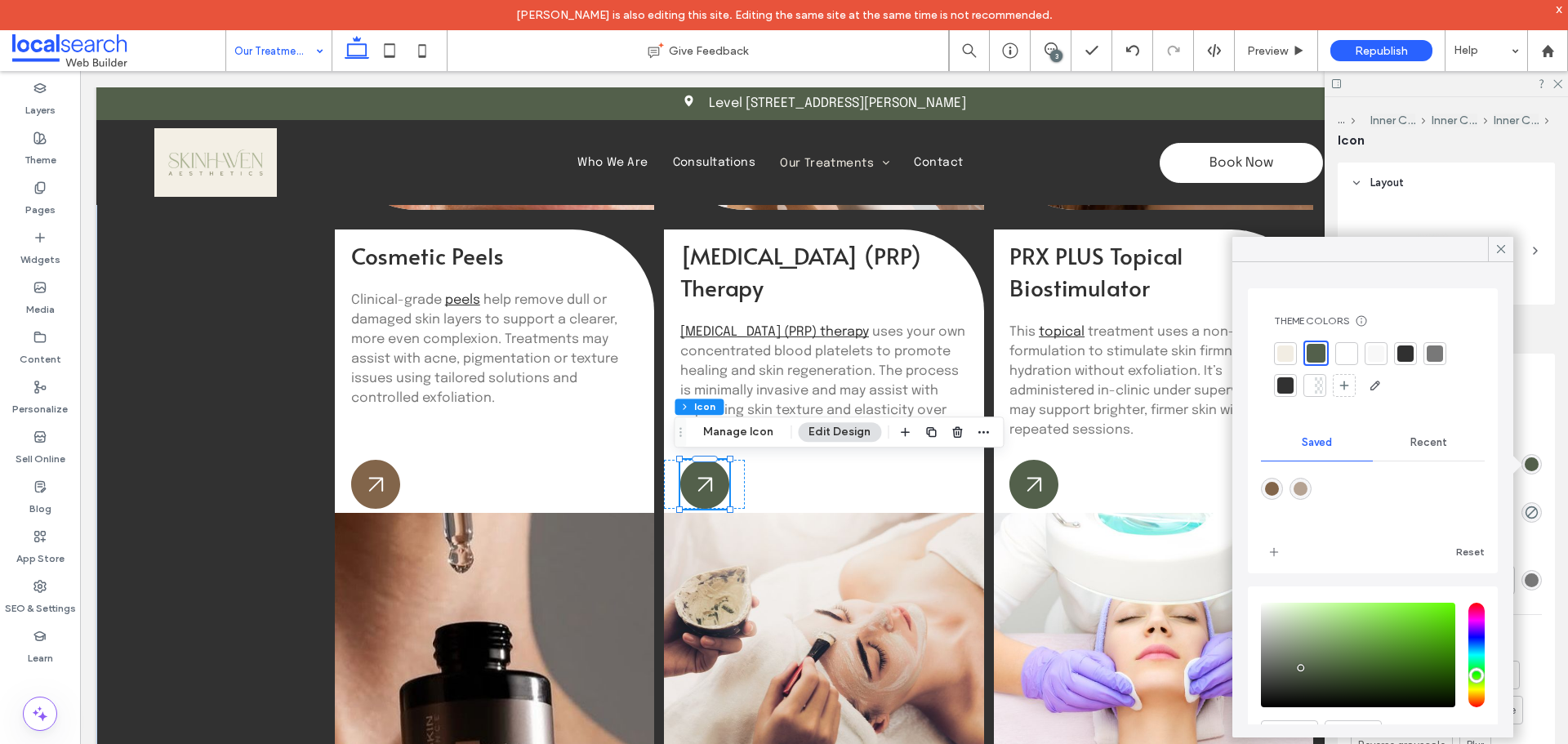
click at [1280, 494] on div "rgba(130,101,74,1)" at bounding box center [1271, 489] width 22 height 22
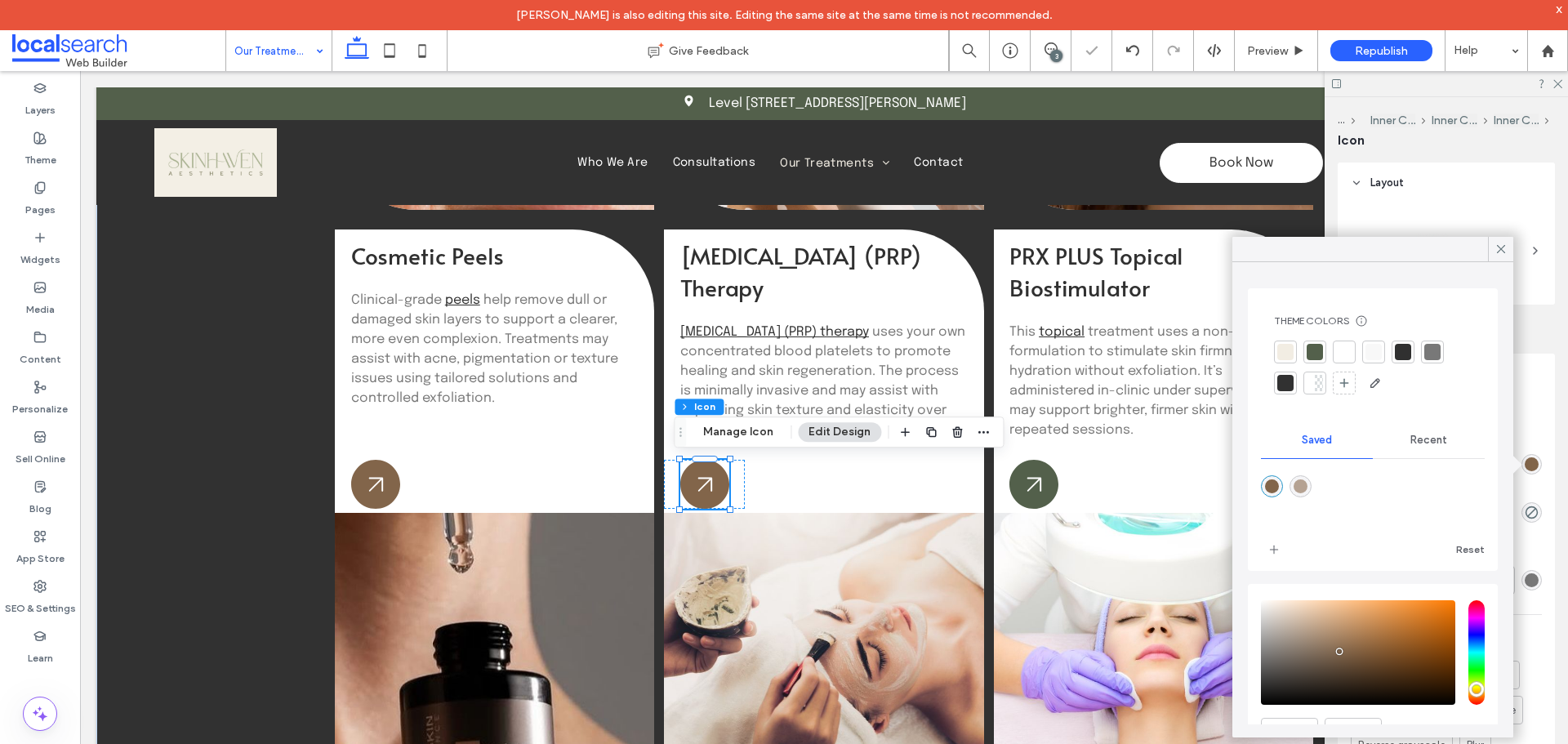
type input "*******"
click at [1496, 253] on icon at bounding box center [1501, 249] width 15 height 15
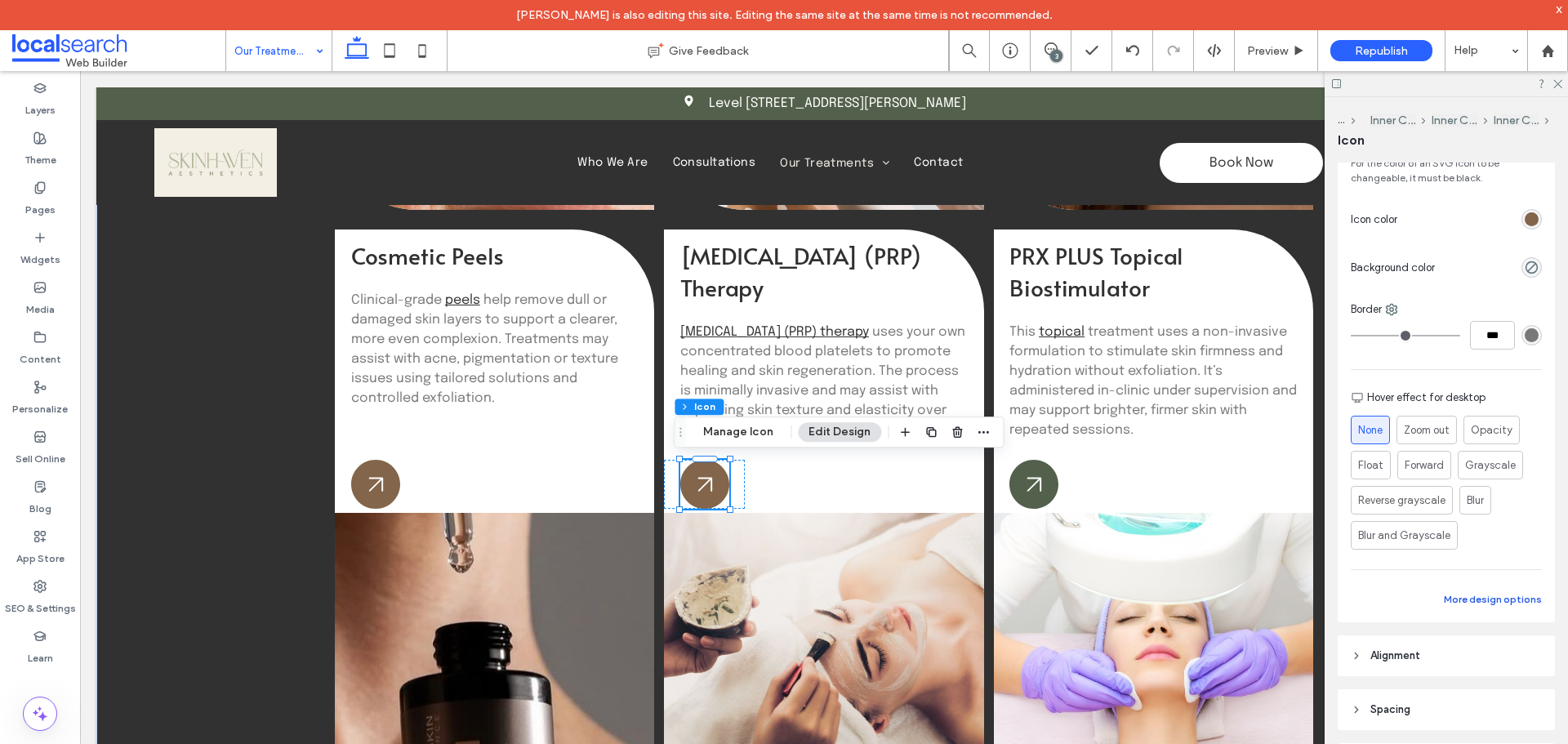
click at [1506, 594] on button "More design options" at bounding box center [1493, 599] width 98 height 20
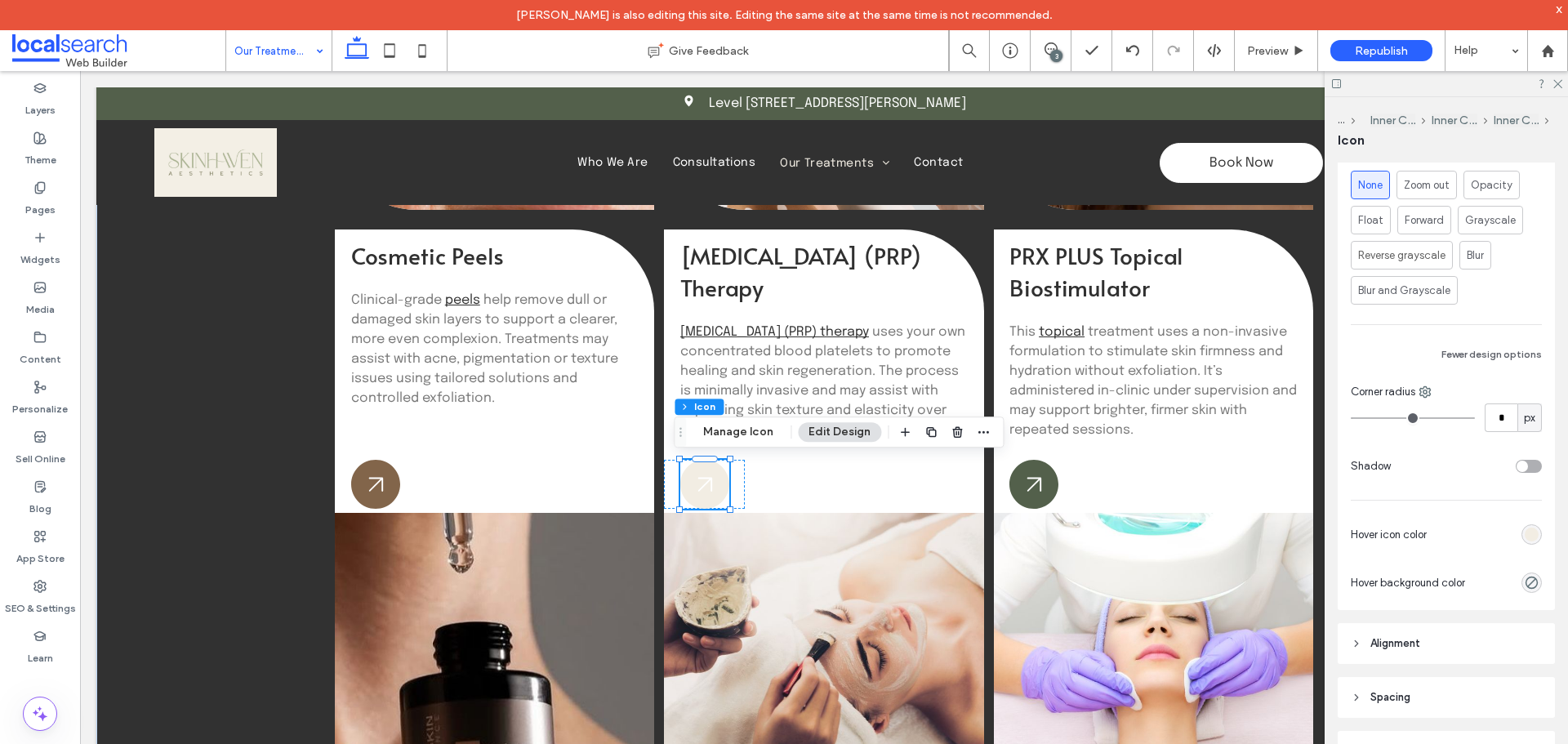
click at [1524, 536] on div "rgb(242, 237, 227)" at bounding box center [1531, 534] width 14 height 14
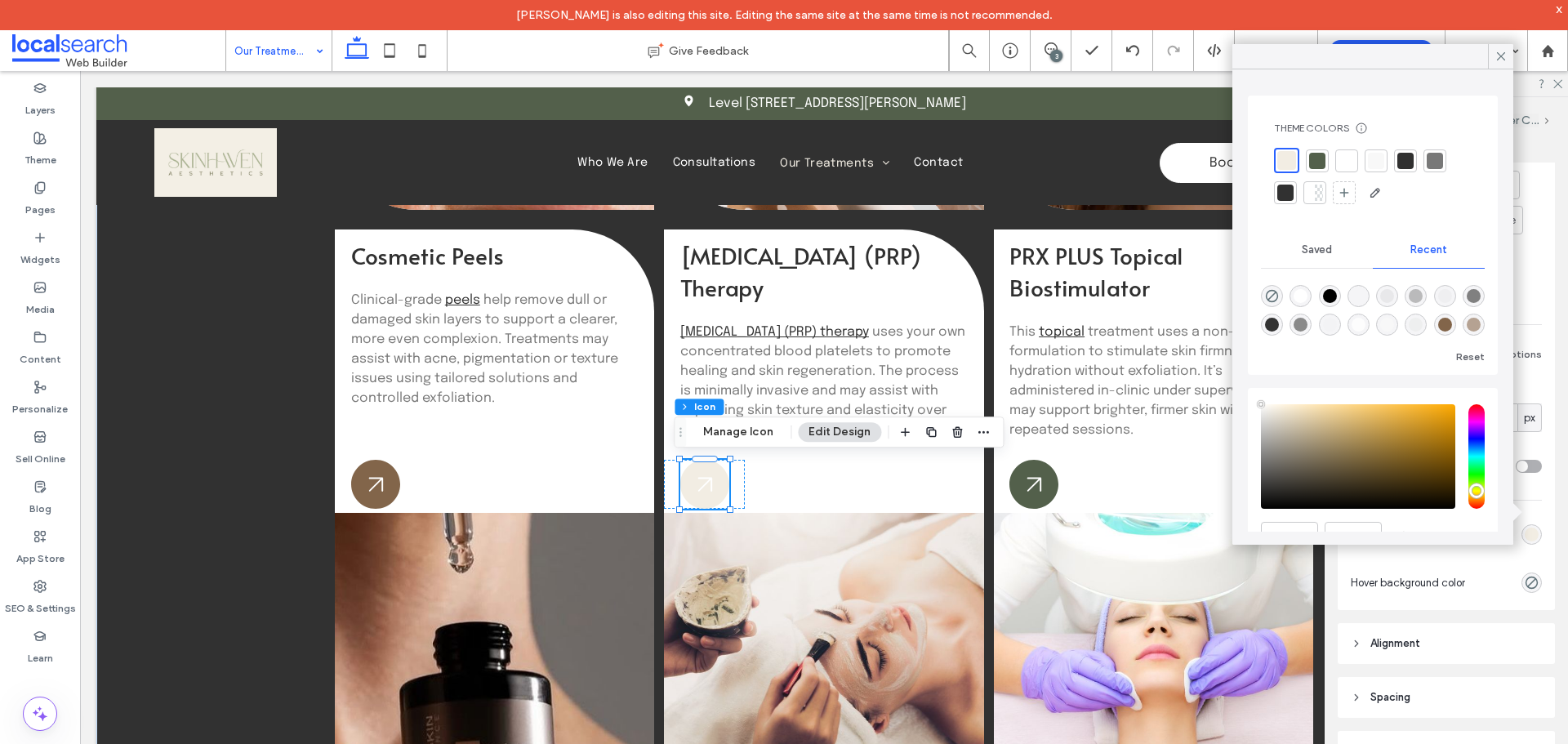
type input "****"
click at [1317, 254] on span "Saved" at bounding box center [1317, 250] width 31 height 13
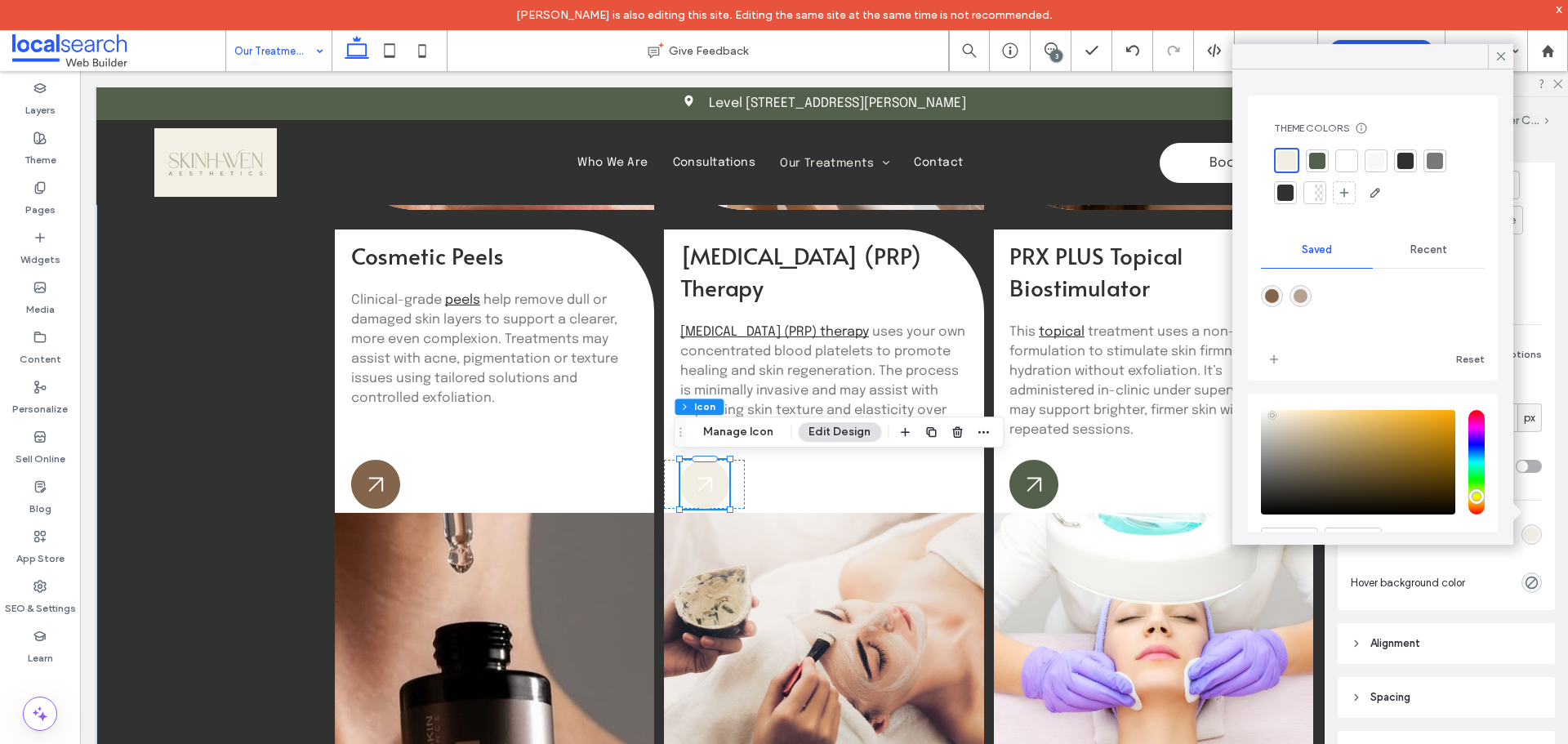
click at [1303, 292] on div "rgba(181,162,146,1)" at bounding box center [1300, 296] width 14 height 14
type input "*******"
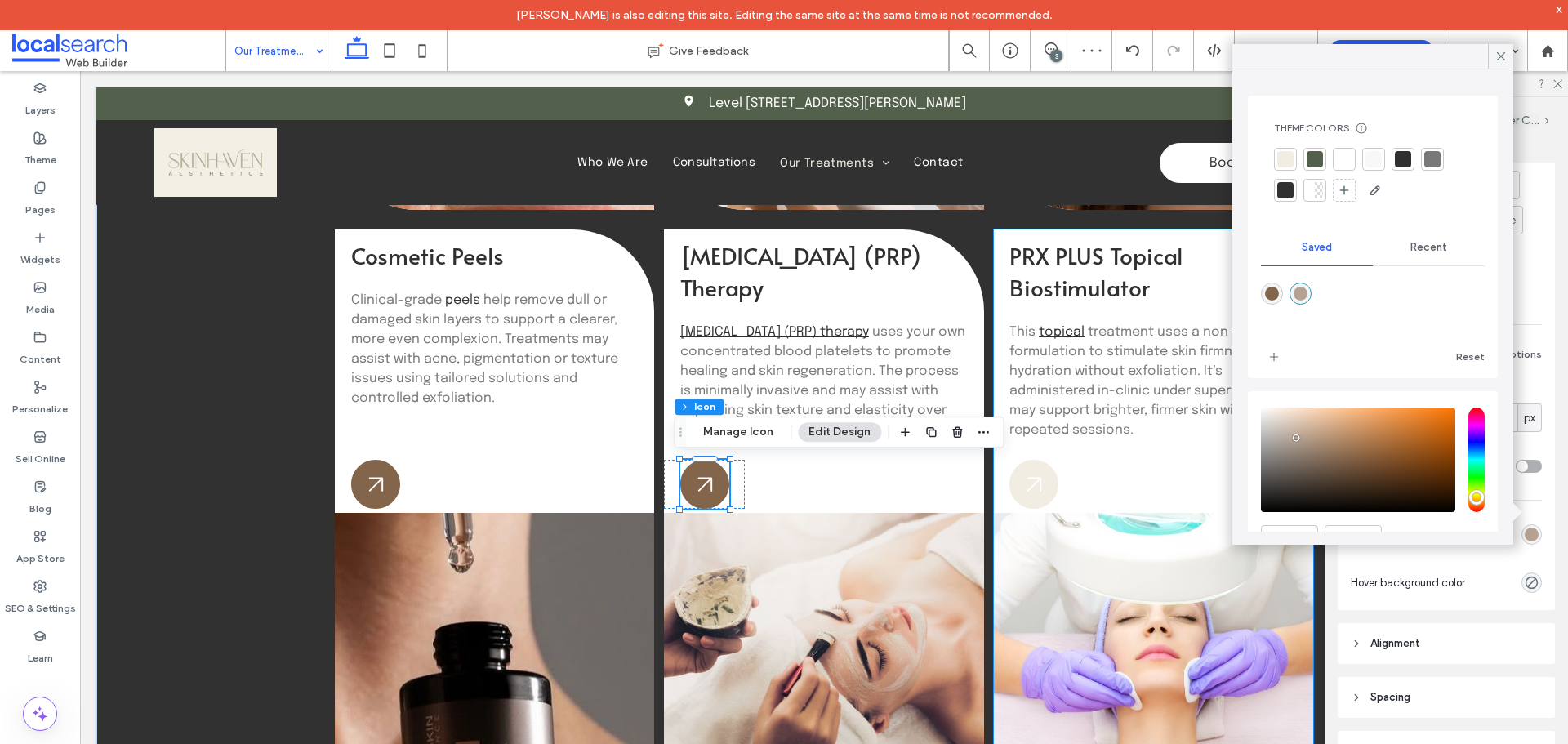
click at [1017, 478] on icon at bounding box center [1033, 484] width 49 height 49
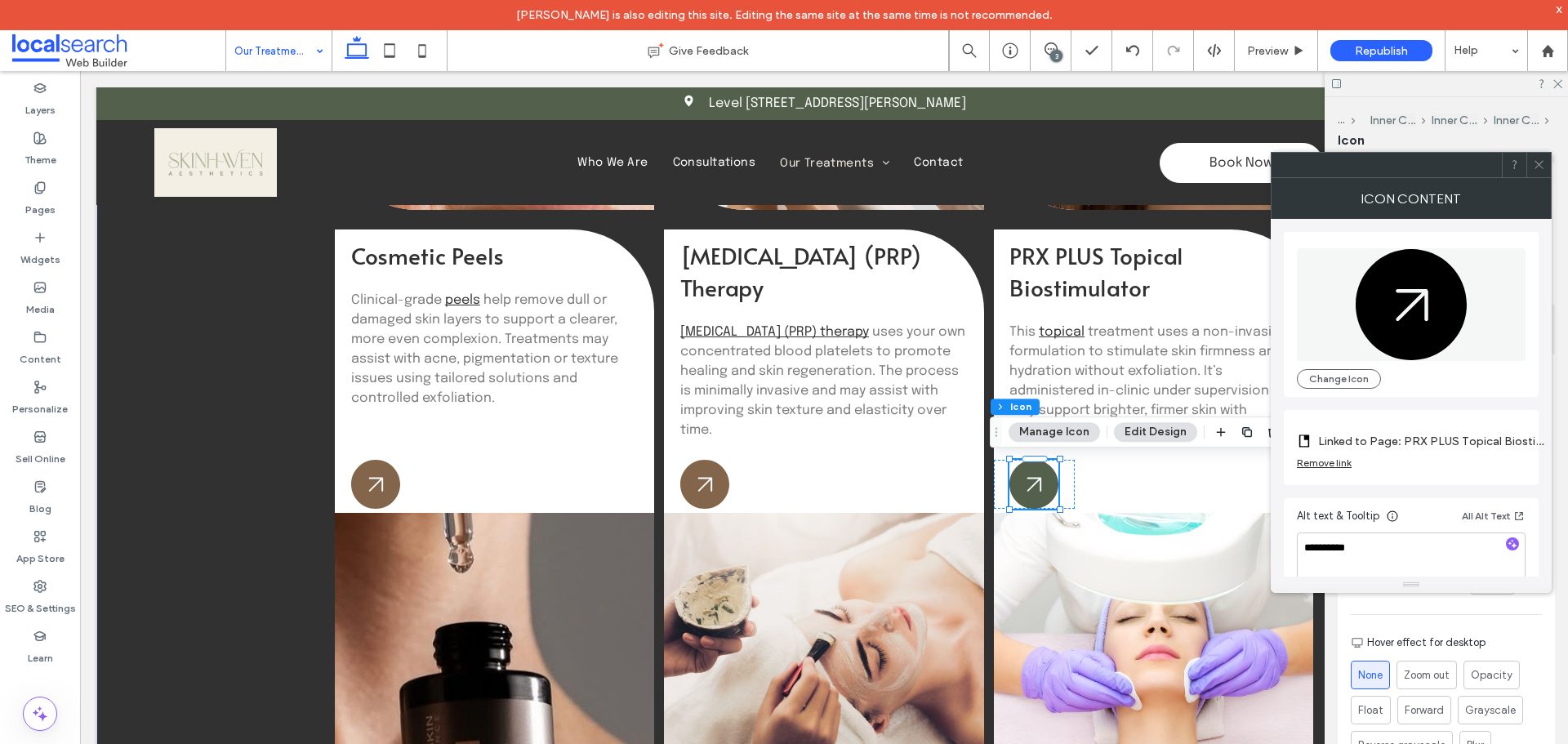
click at [1540, 173] on span at bounding box center [1538, 165] width 12 height 25
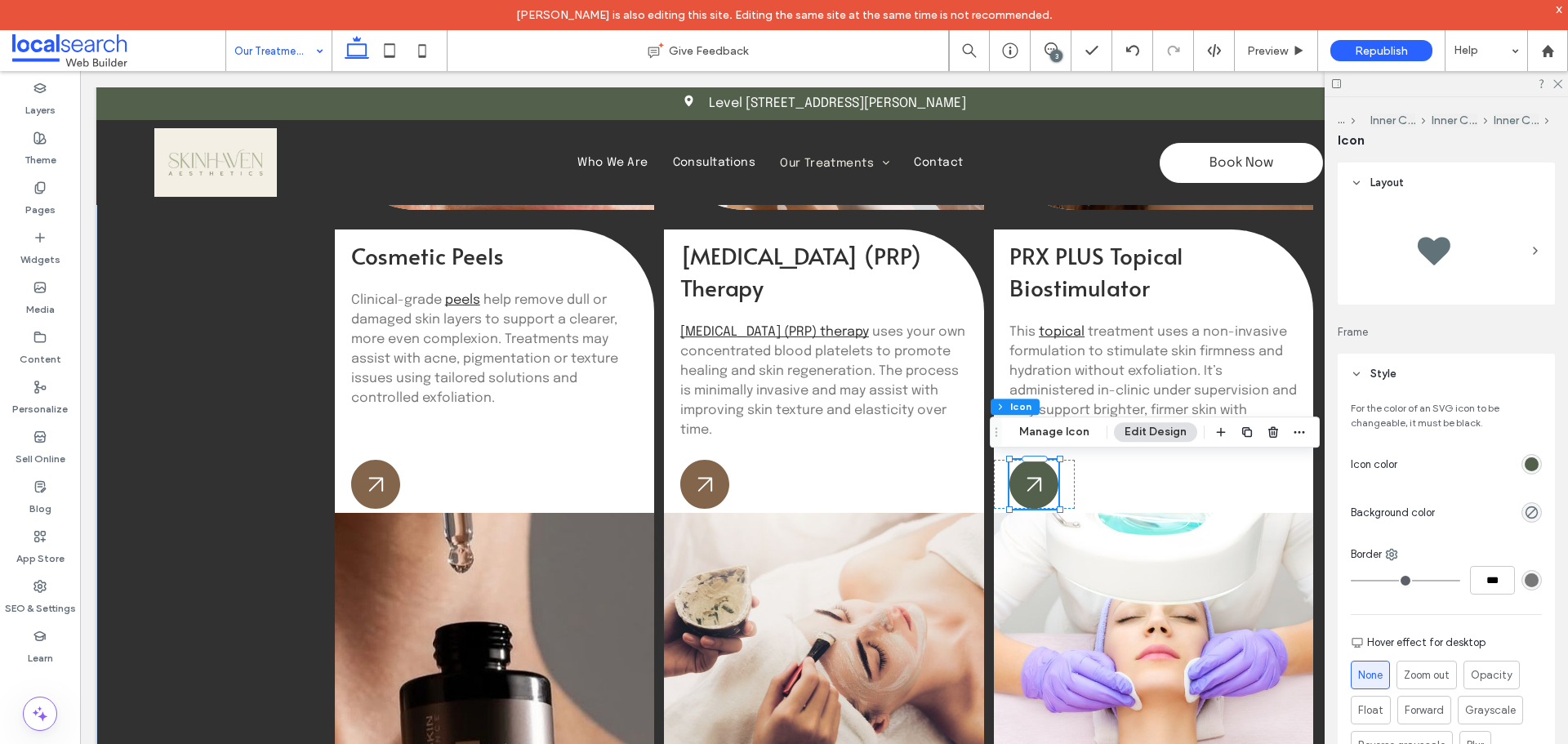
click at [1524, 469] on div "rgb(83, 96, 75)" at bounding box center [1531, 464] width 14 height 14
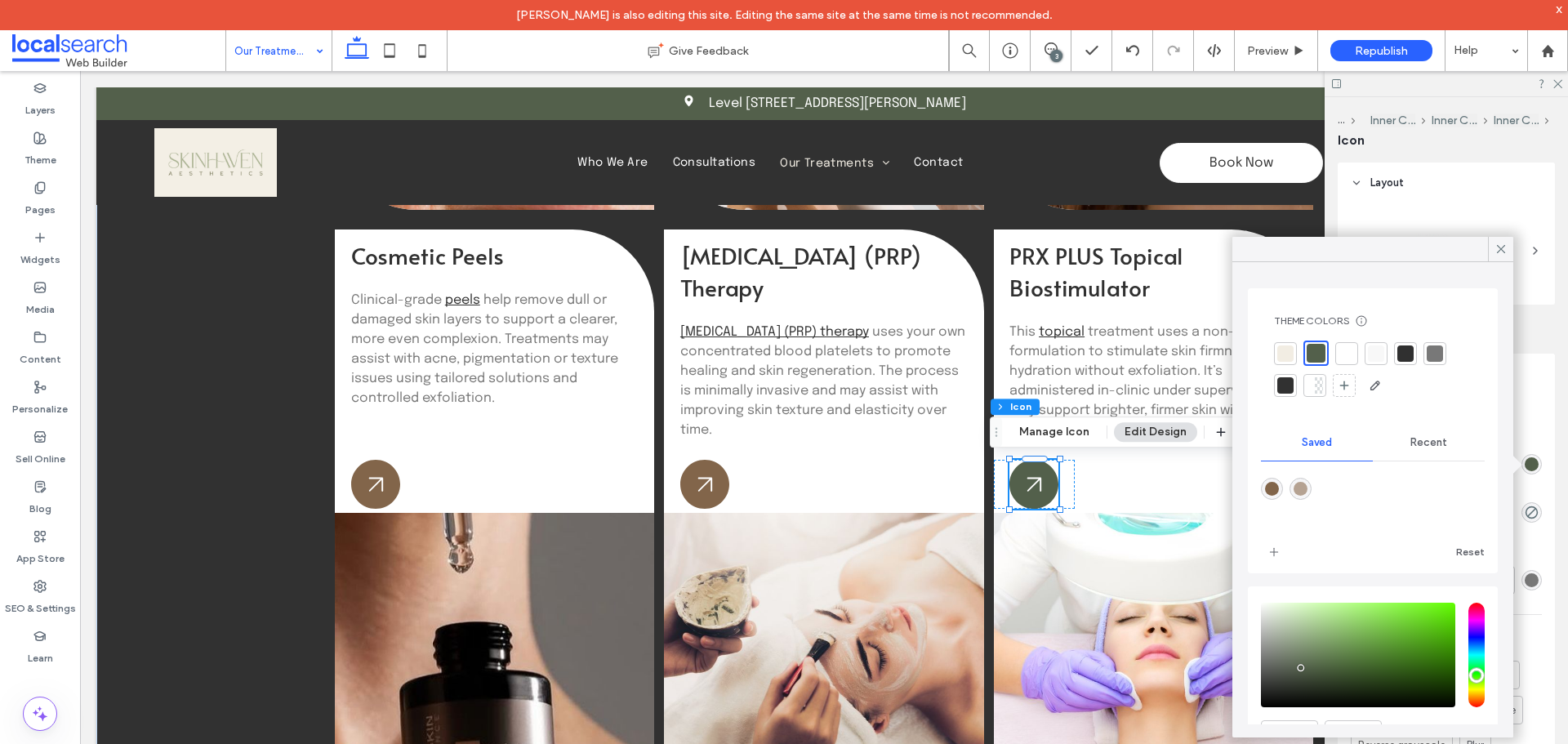
click at [1273, 479] on div "rgba(130,101,74,1)" at bounding box center [1271, 489] width 22 height 22
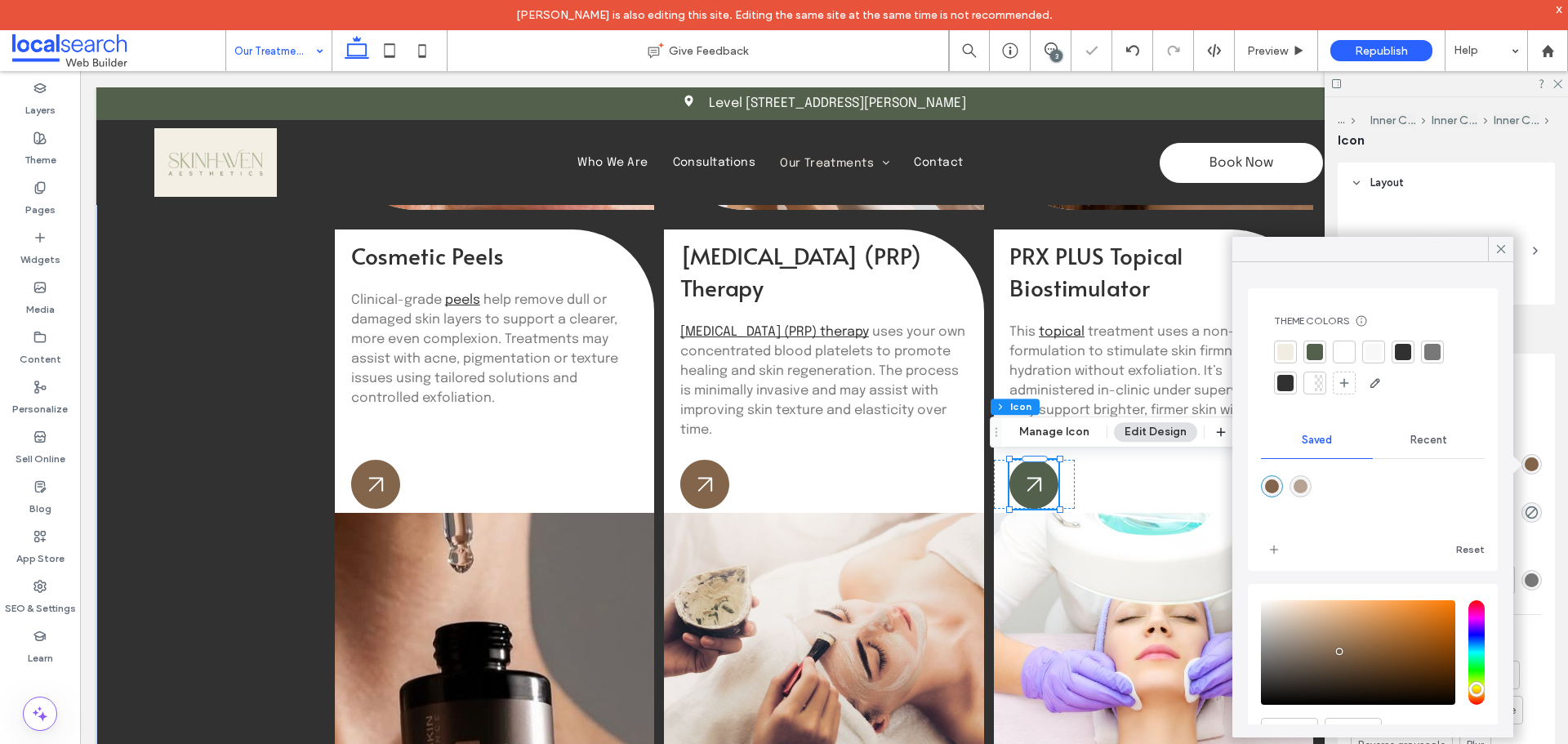
type input "*******"
click at [1499, 248] on icon at bounding box center [1501, 249] width 15 height 15
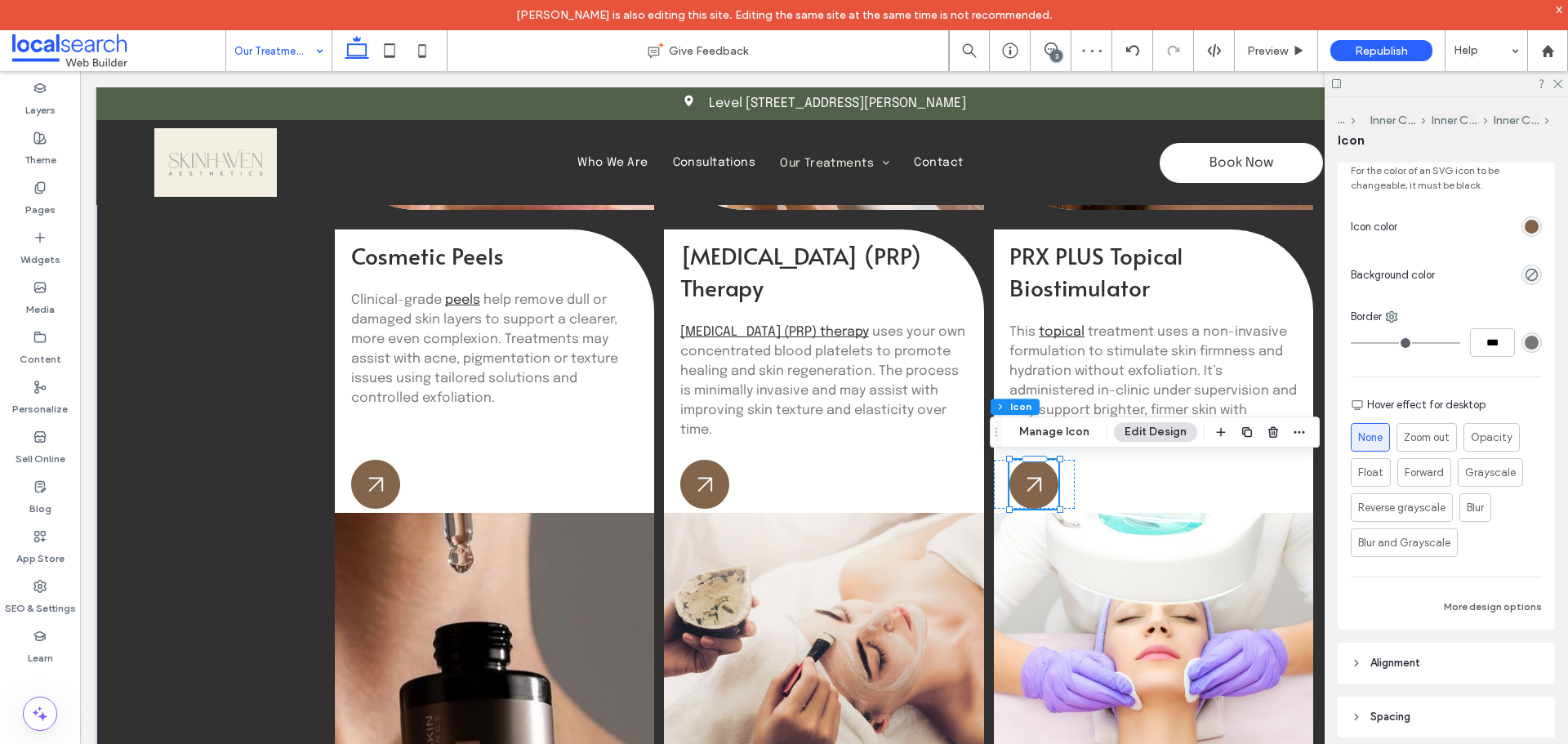
scroll to position [245, 0]
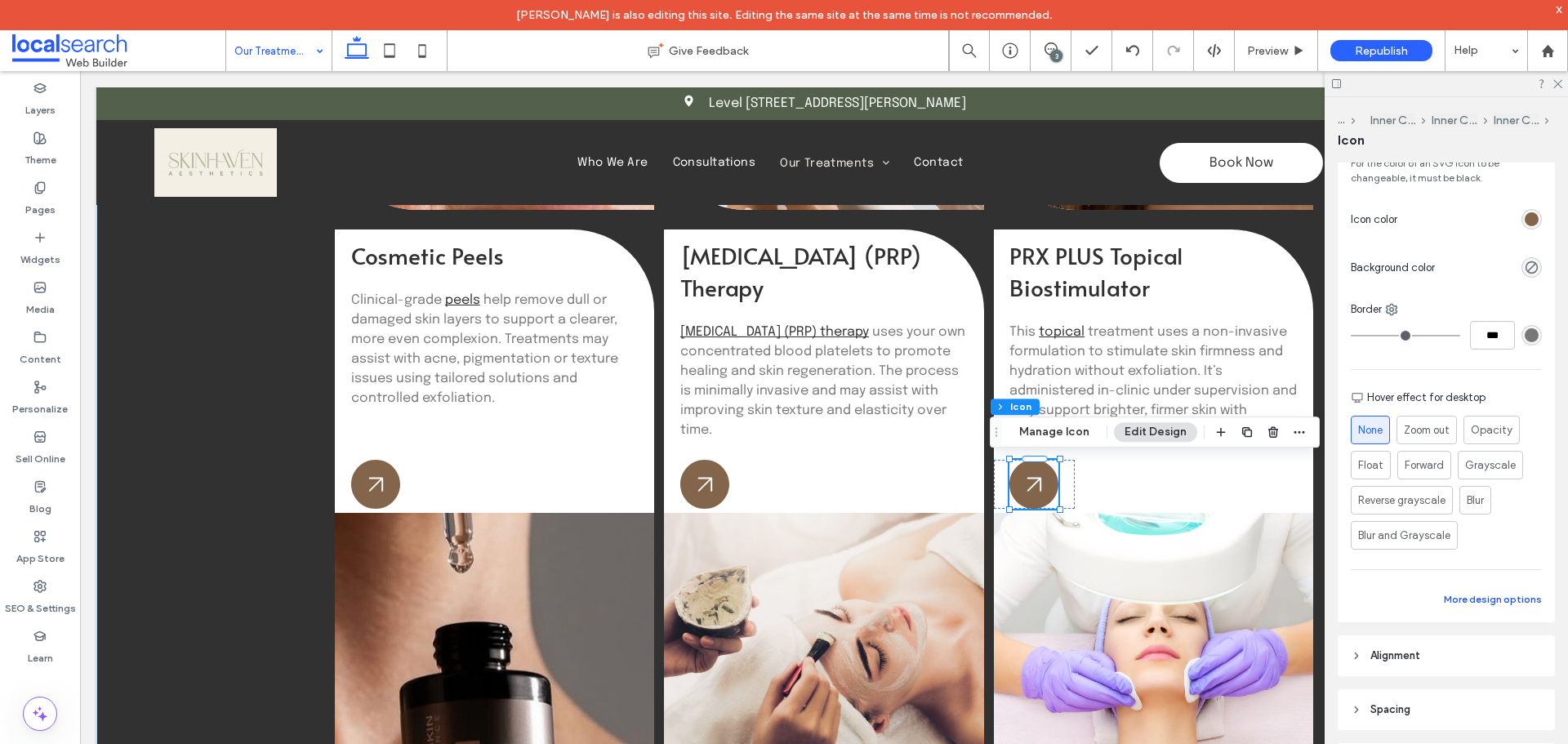
click at [1507, 600] on button "More design options" at bounding box center [1493, 599] width 98 height 20
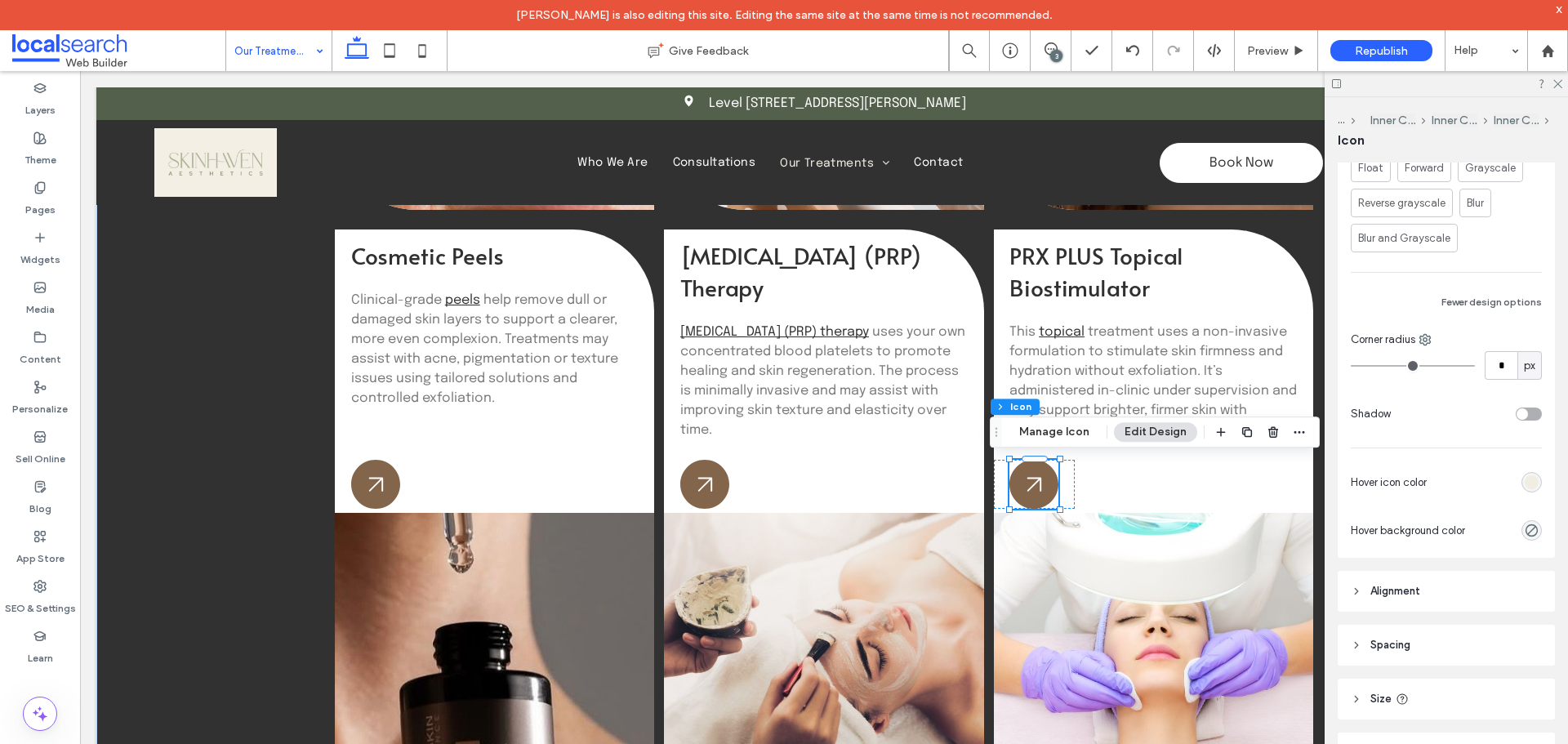
scroll to position [572, 0]
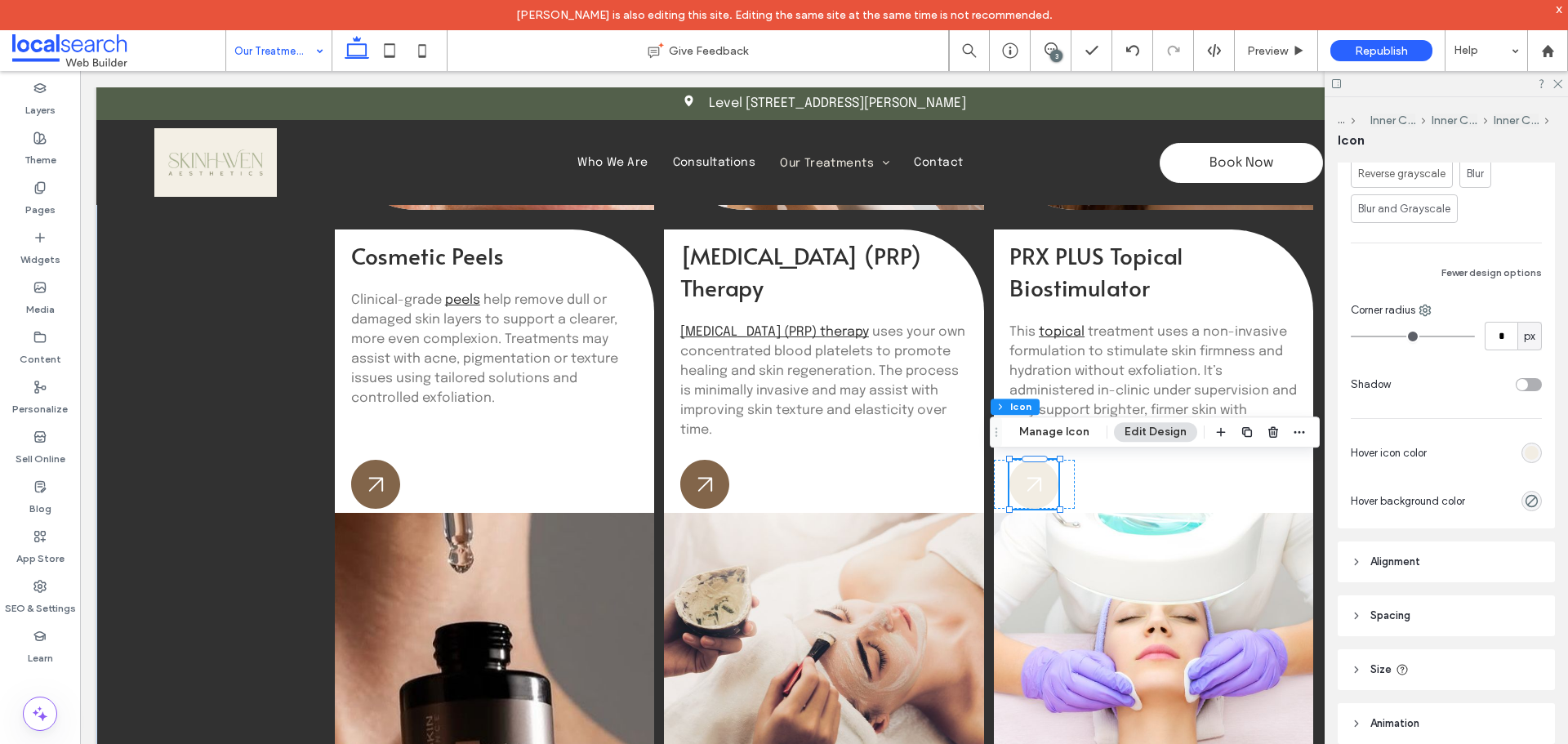
click at [1527, 451] on div "rgb(242, 237, 227)" at bounding box center [1531, 452] width 14 height 14
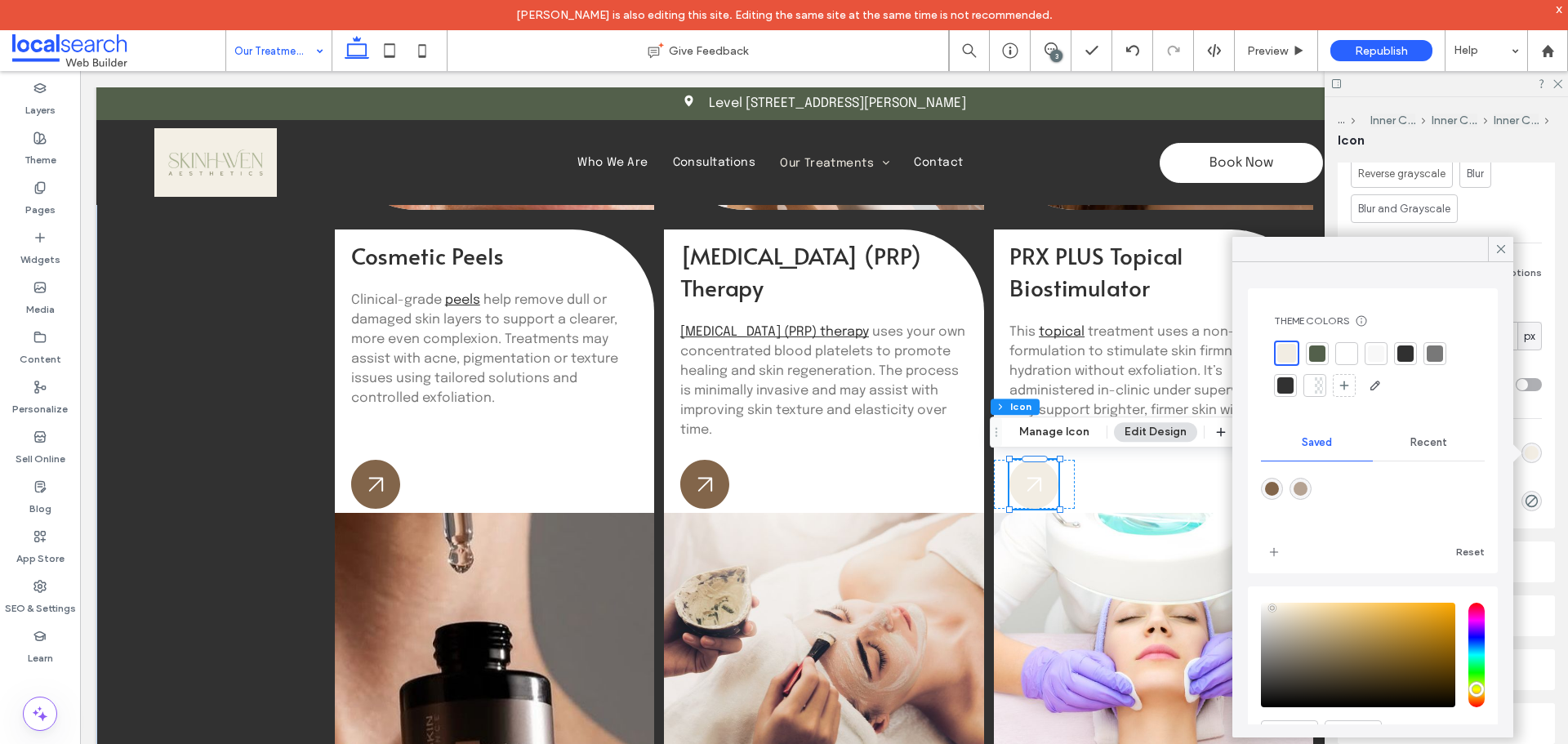
click at [1308, 488] on div "rgba(181,162,146,1)" at bounding box center [1300, 489] width 14 height 14
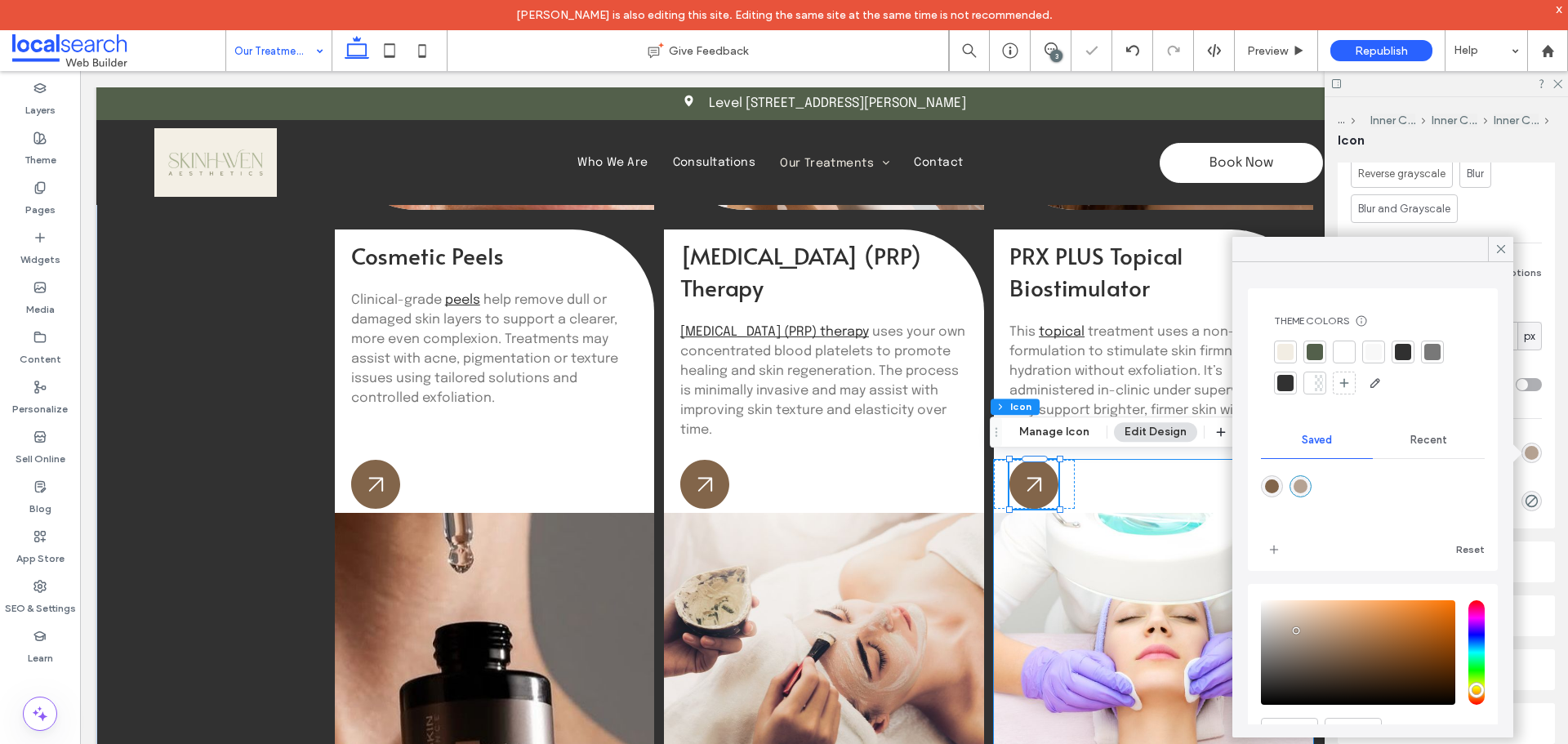
type input "*******"
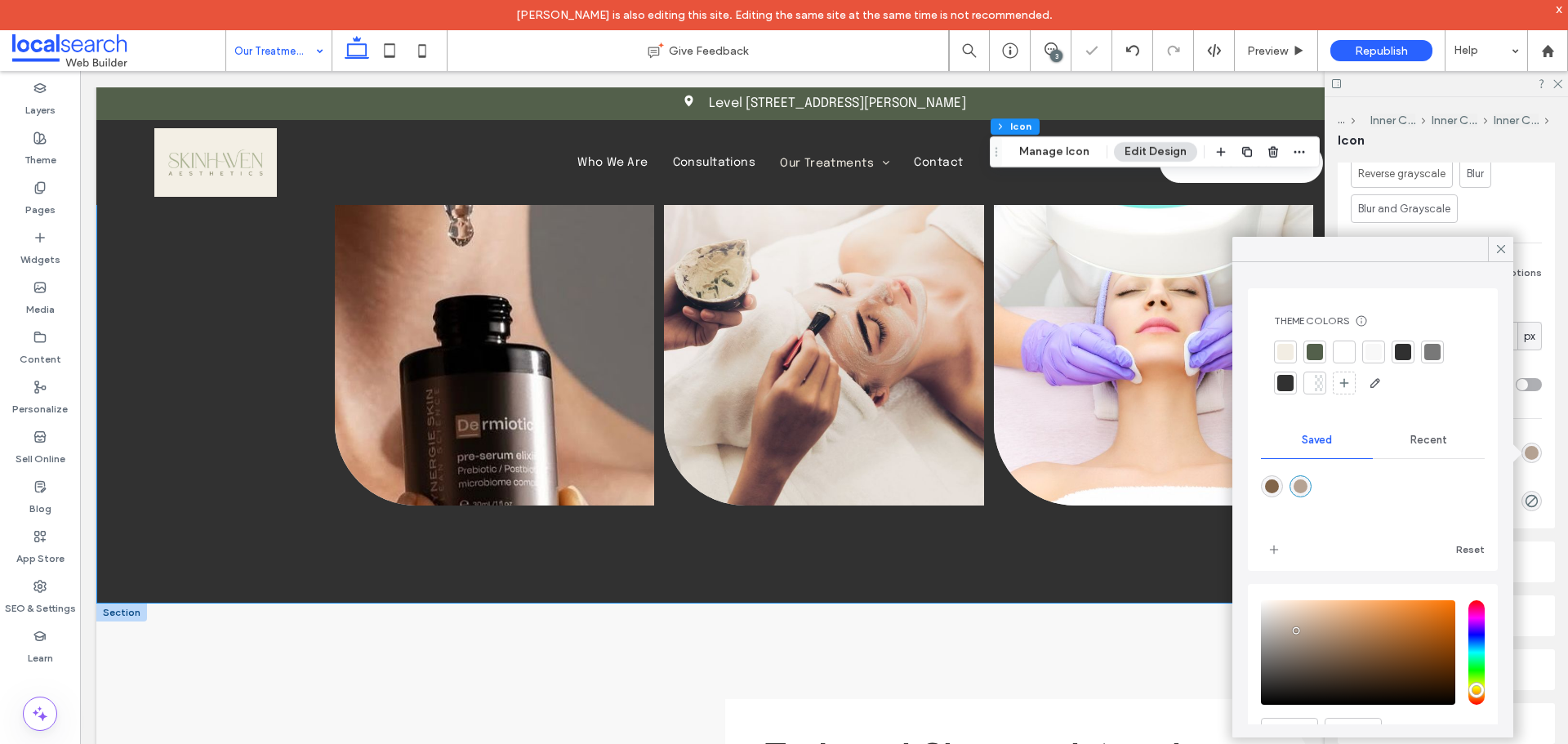
scroll to position [1782, 0]
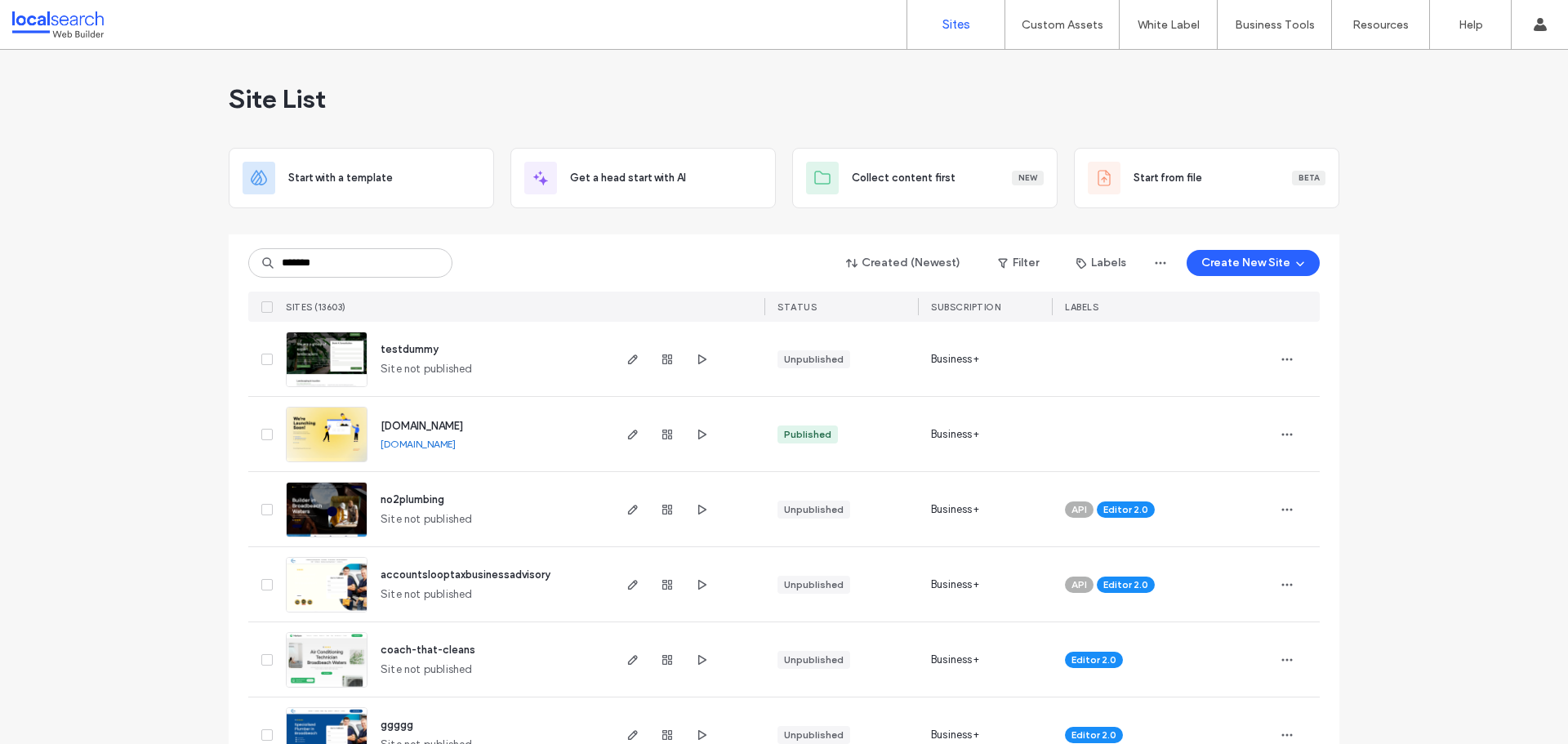
type input "*******"
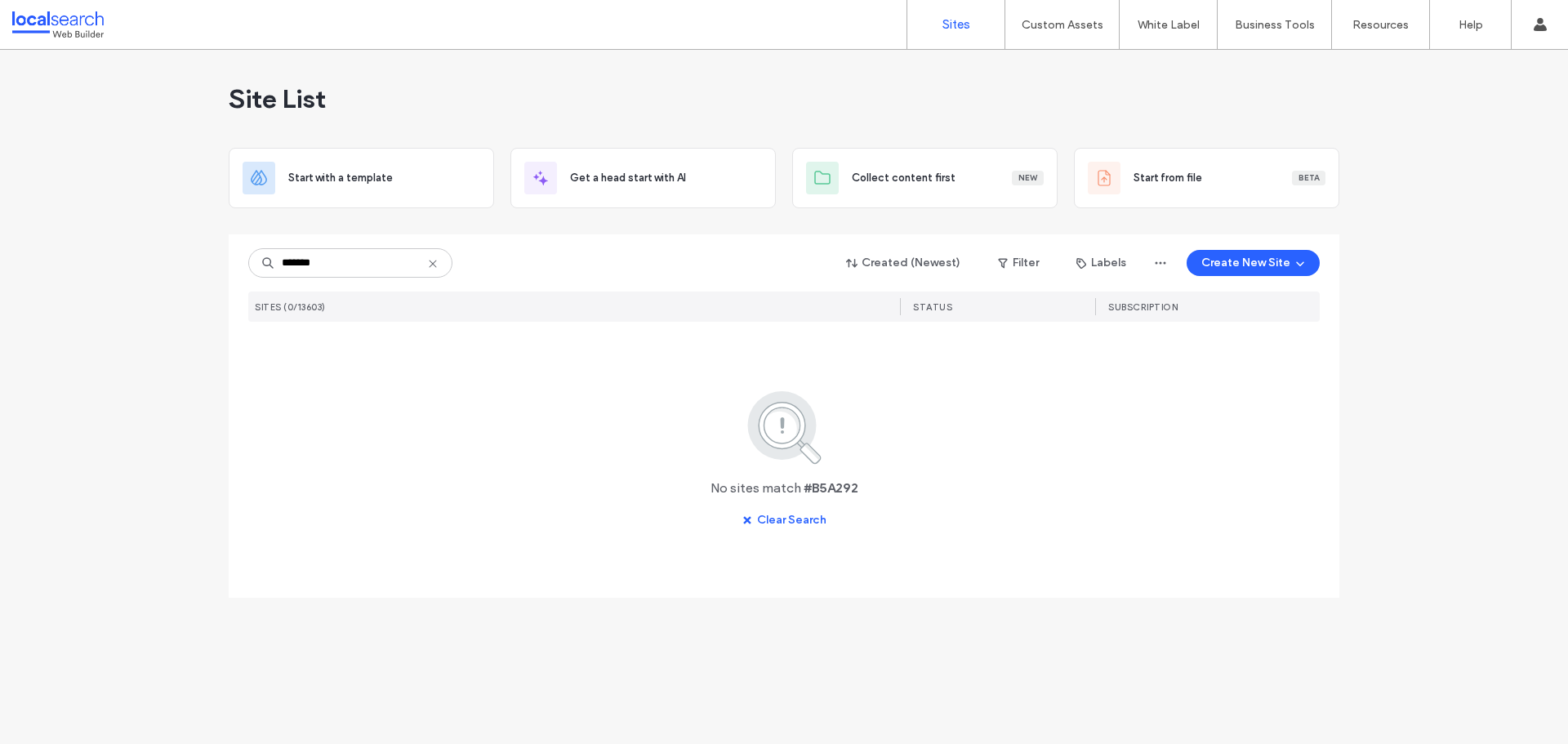
click at [430, 265] on icon at bounding box center [433, 264] width 13 height 13
paste input "********"
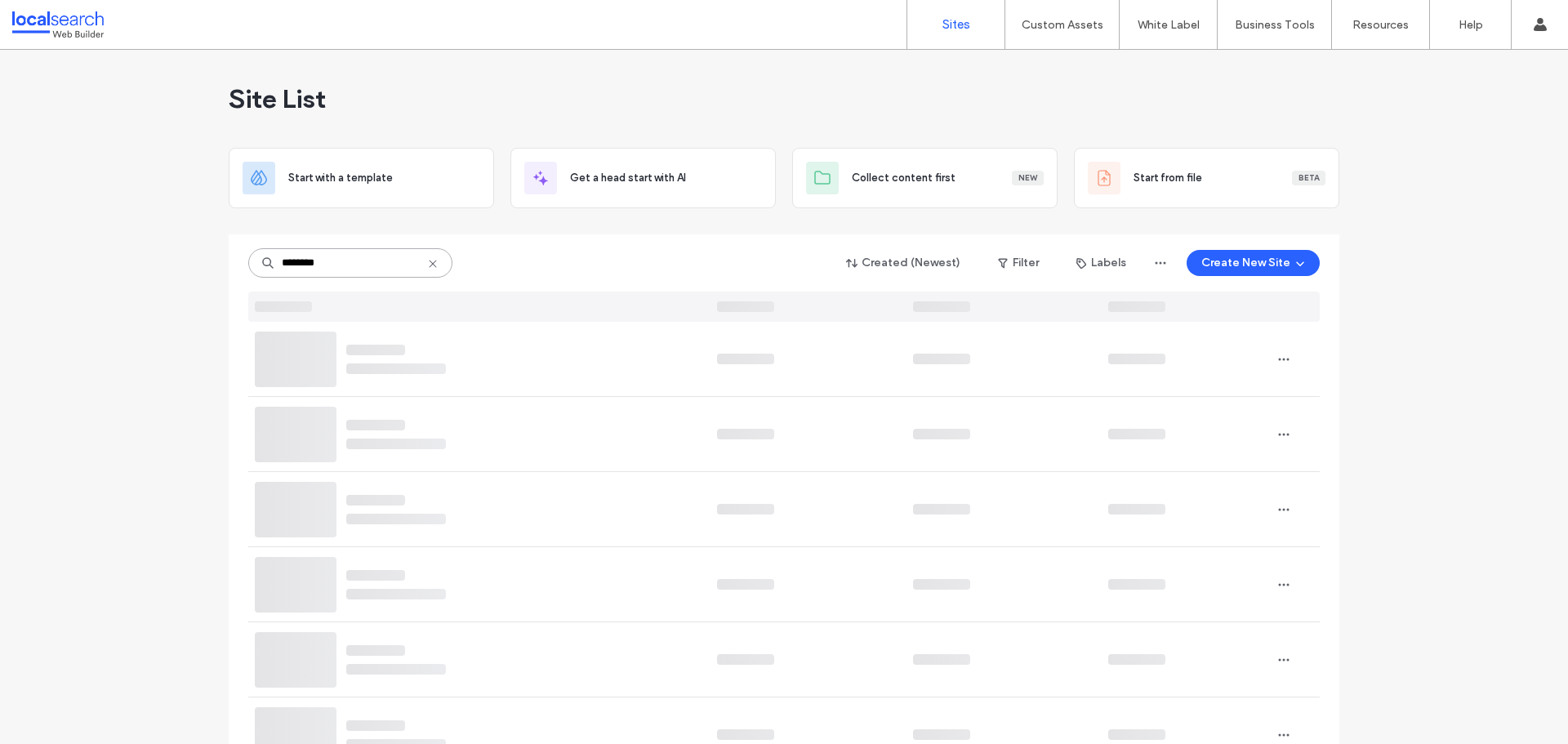
type input "********"
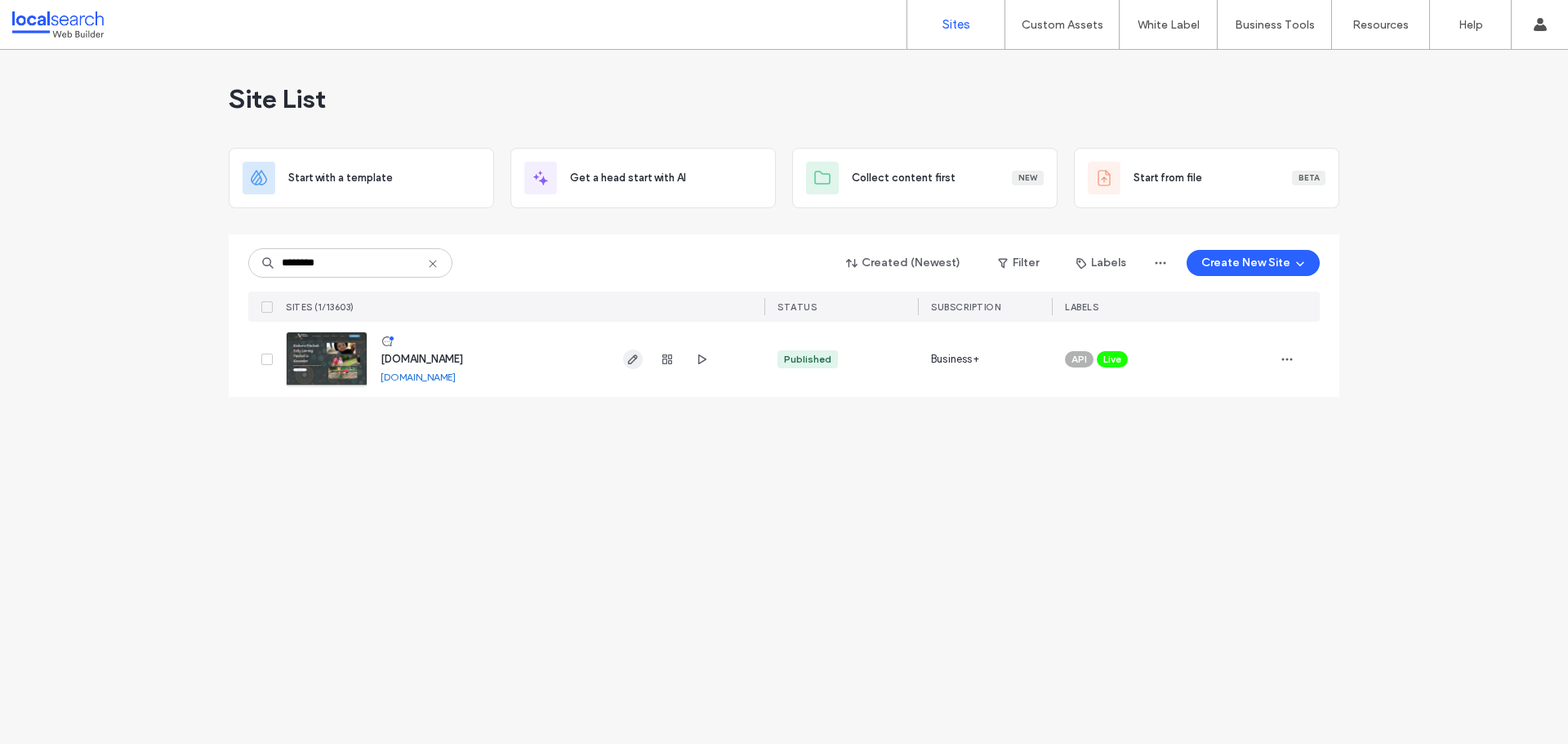
click at [630, 363] on icon "button" at bounding box center [633, 360] width 13 height 13
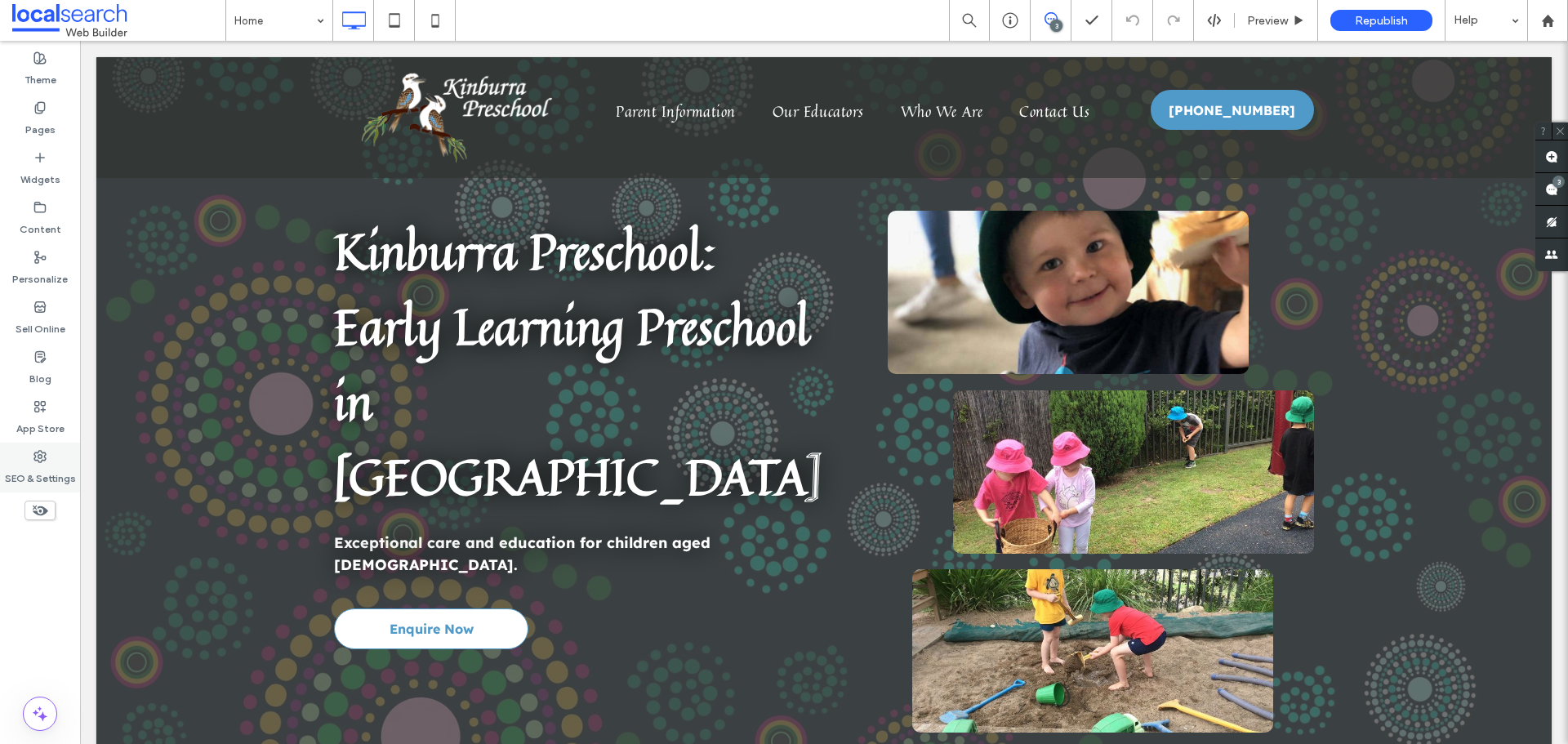
click at [33, 455] on div "SEO & Settings" at bounding box center [40, 467] width 80 height 50
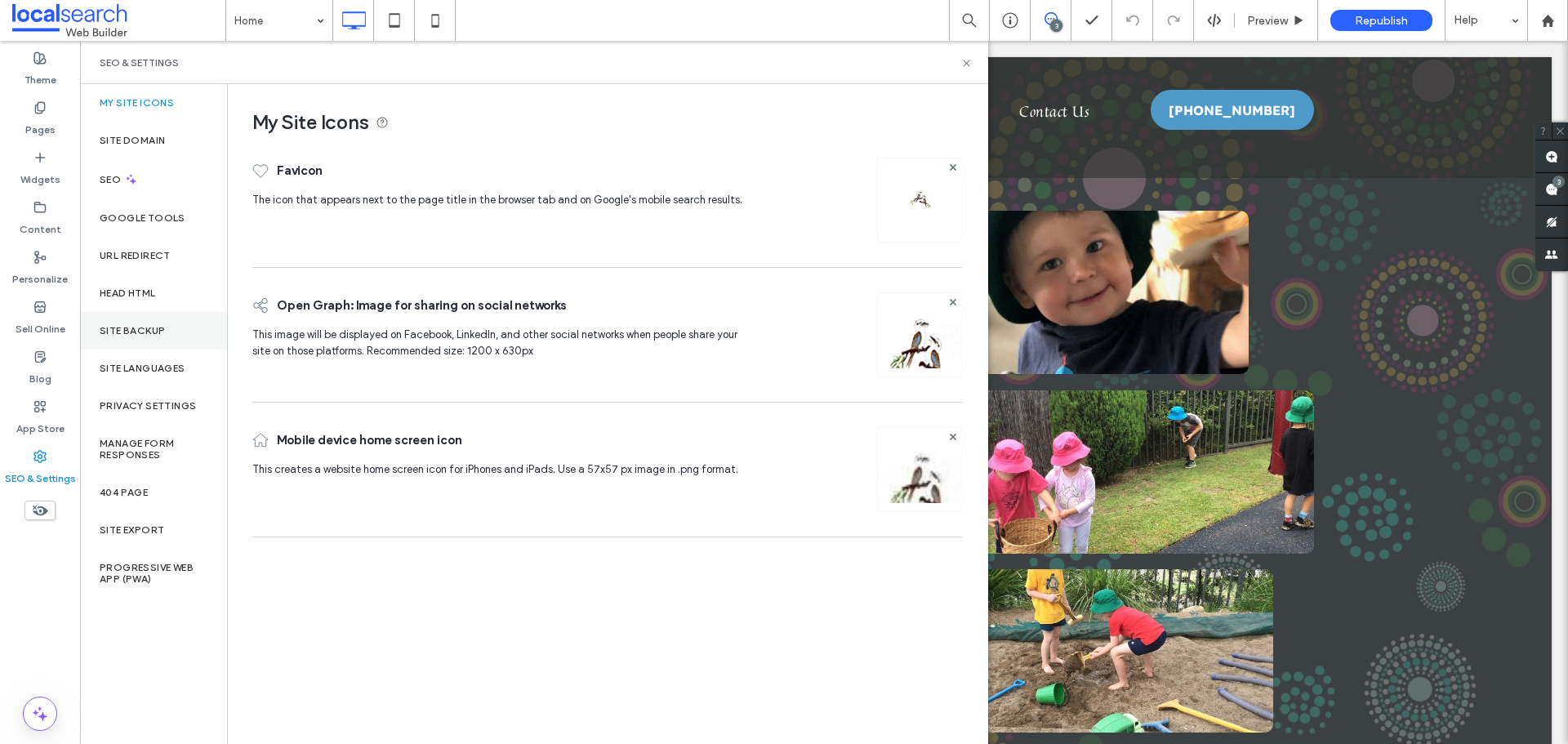
click at [164, 333] on label "Site Backup" at bounding box center [132, 331] width 65 height 12
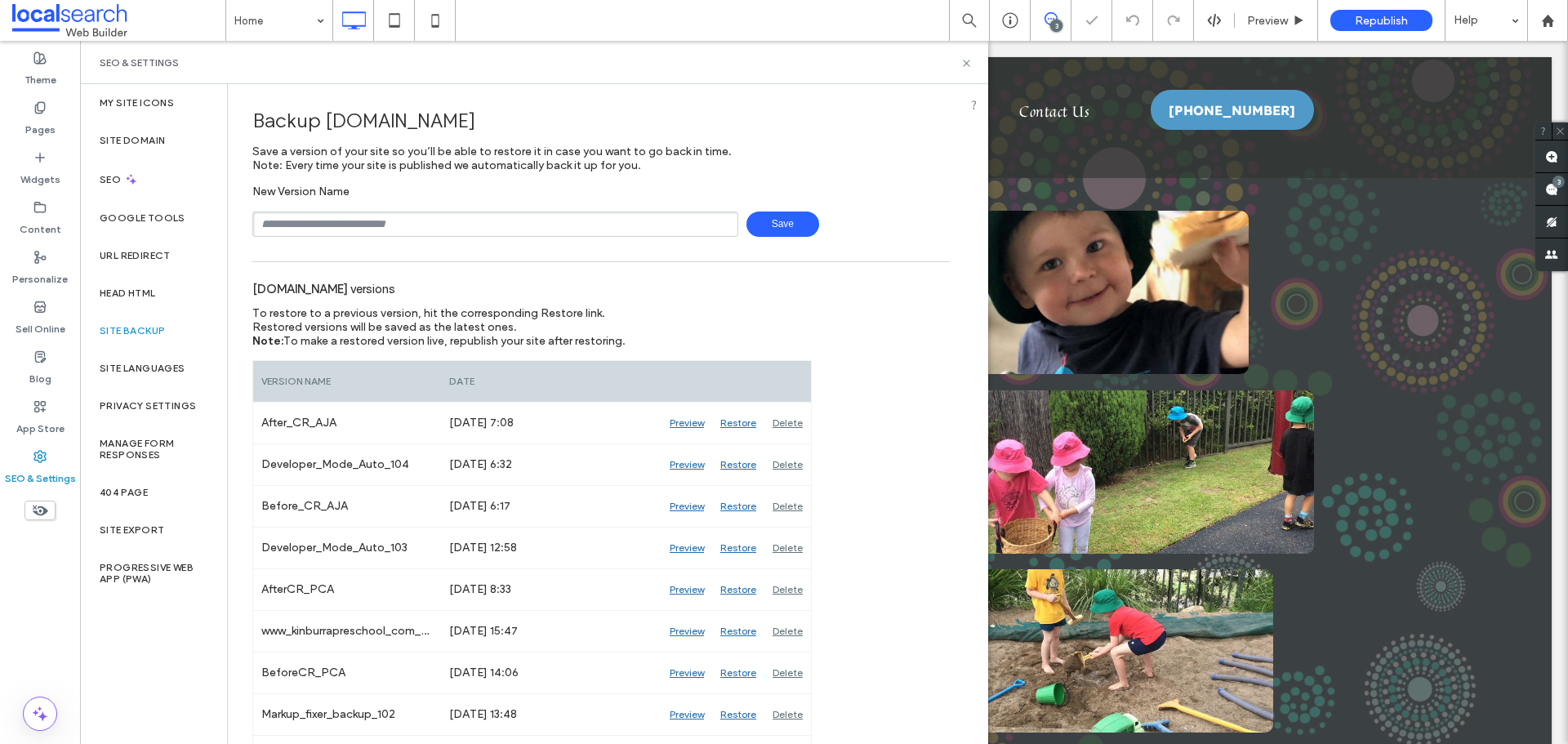
click at [444, 220] on input "text" at bounding box center [495, 224] width 486 height 26
type input "**********"
click at [773, 223] on span "Save" at bounding box center [783, 224] width 73 height 26
click at [1055, 31] on div "3" at bounding box center [1056, 26] width 12 height 12
drag, startPoint x: 1050, startPoint y: 21, endPoint x: 1034, endPoint y: 8, distance: 20.6
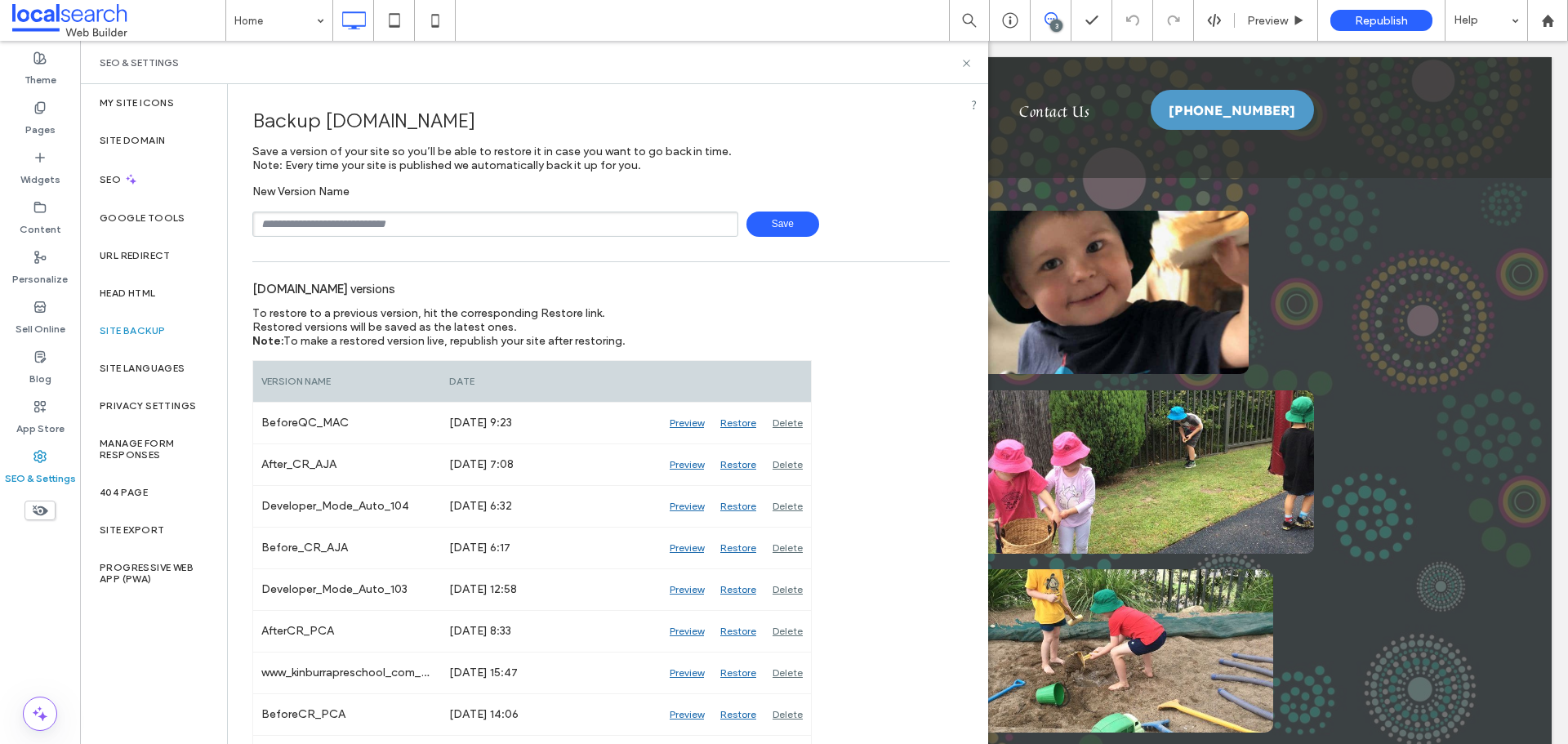
click at [1050, 21] on icon at bounding box center [1051, 19] width 13 height 13
click at [1552, 184] on div "3" at bounding box center [1551, 189] width 33 height 33
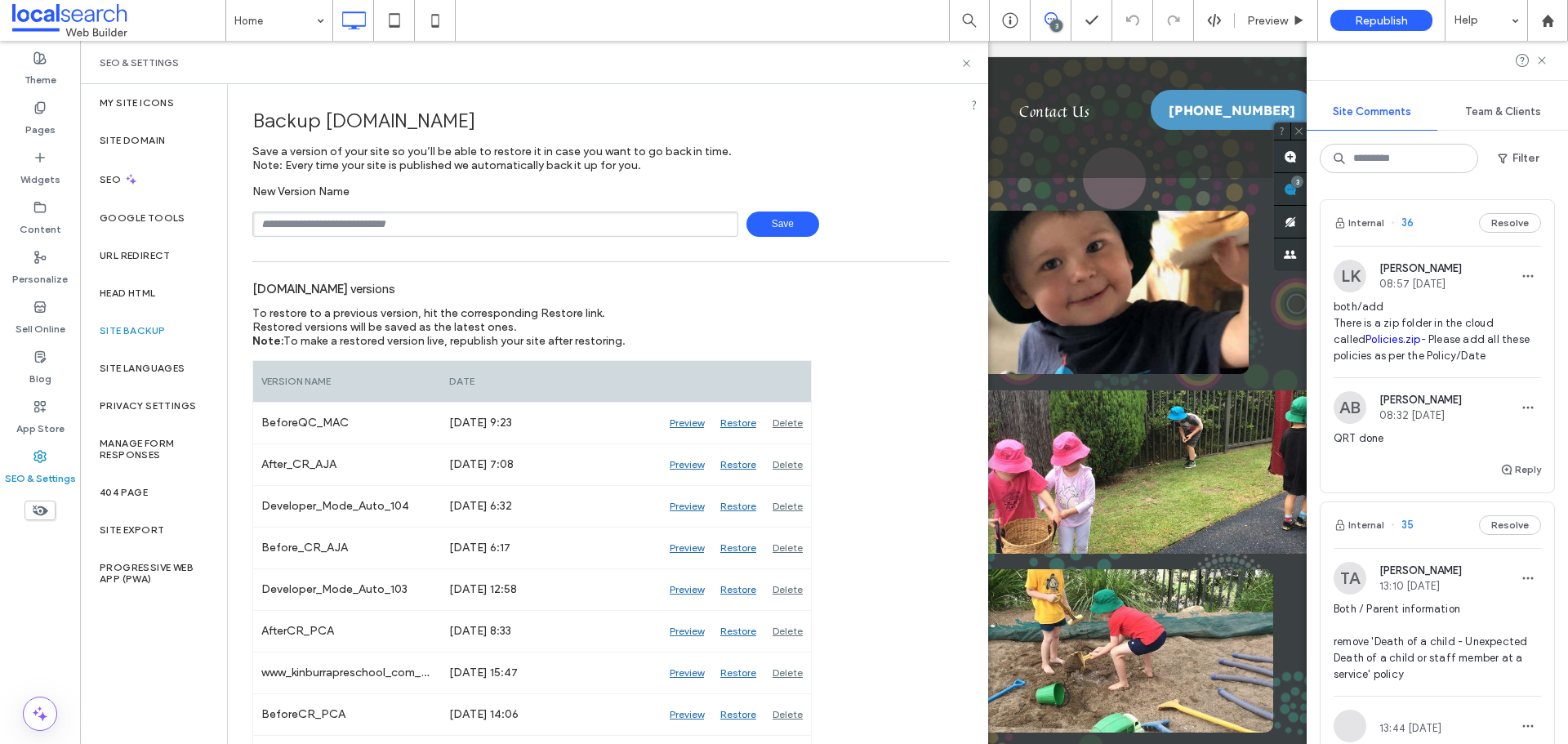
click at [1429, 305] on span "both/add There is a zip folder in the cloud called Policies.zip - Please add al…" at bounding box center [1437, 331] width 207 height 65
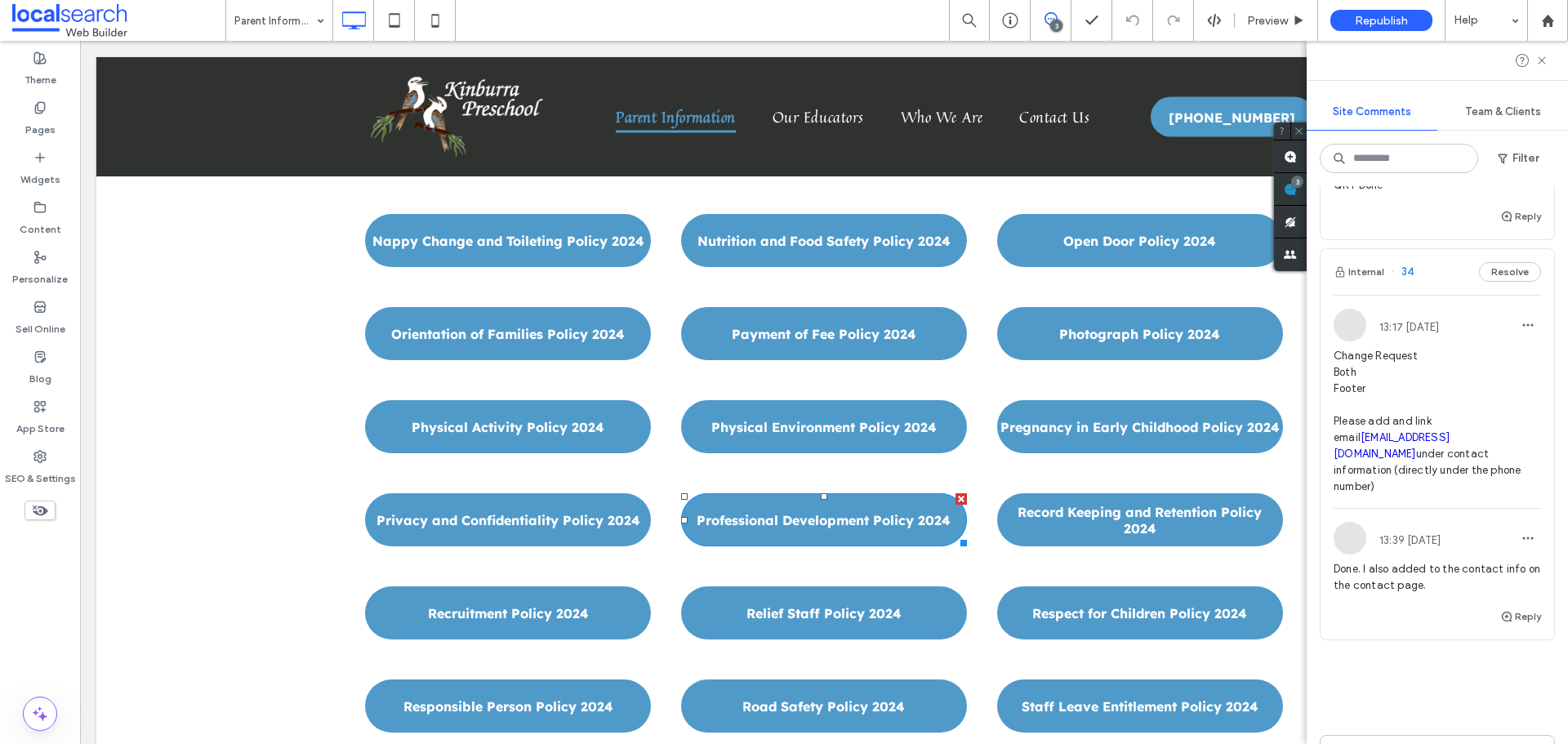
scroll to position [7442, 0]
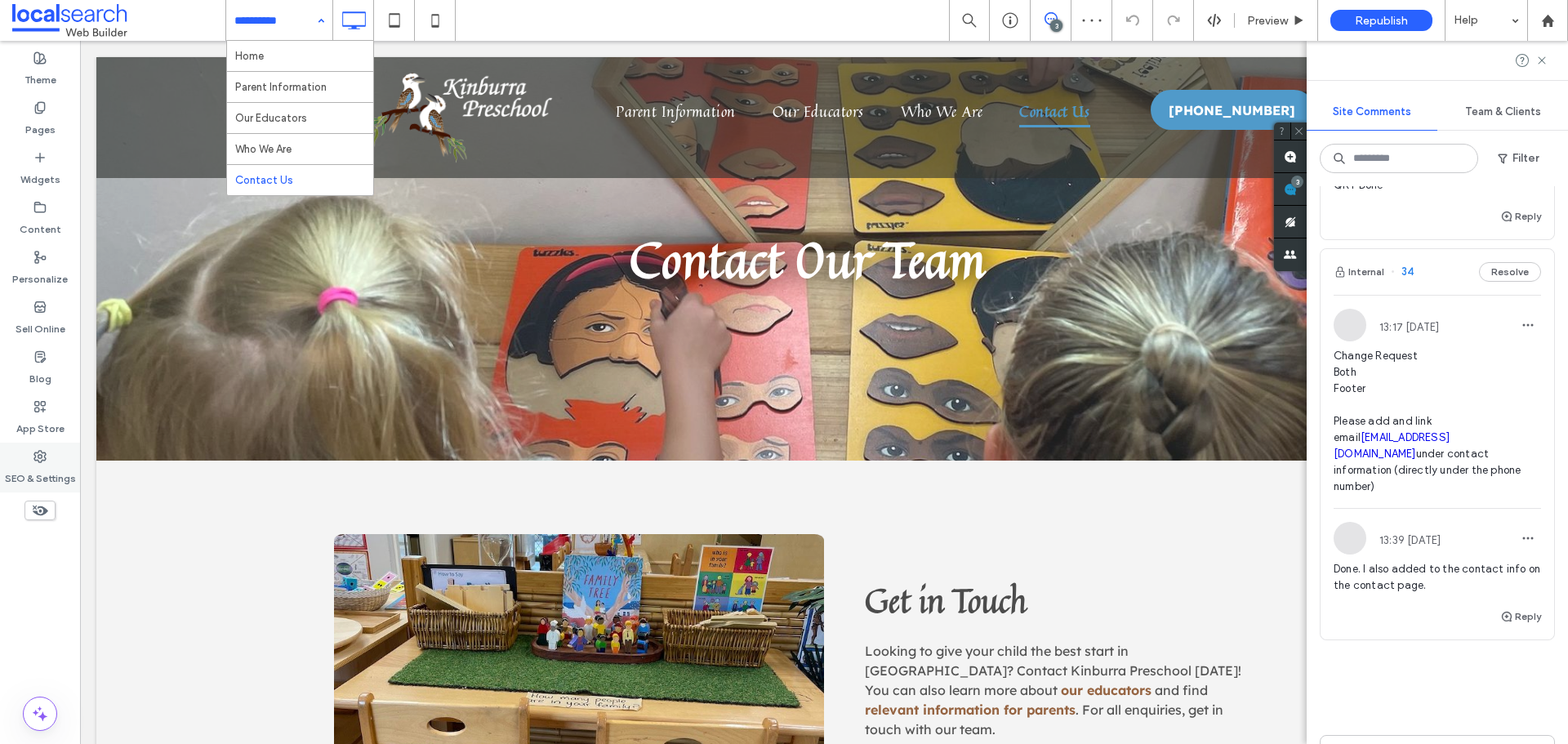
click at [45, 459] on use at bounding box center [40, 456] width 12 height 12
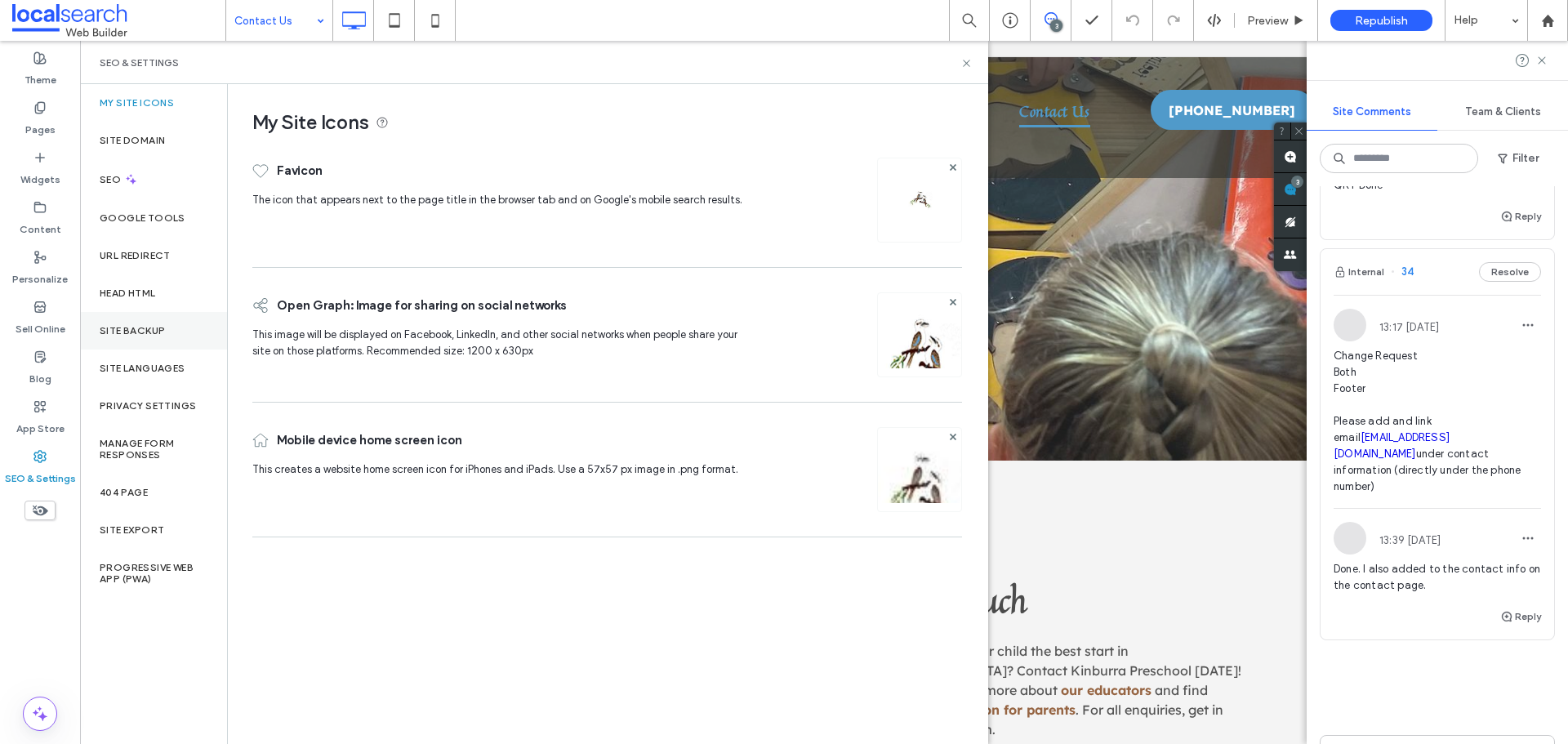
click at [138, 330] on label "Site Backup" at bounding box center [132, 331] width 65 height 12
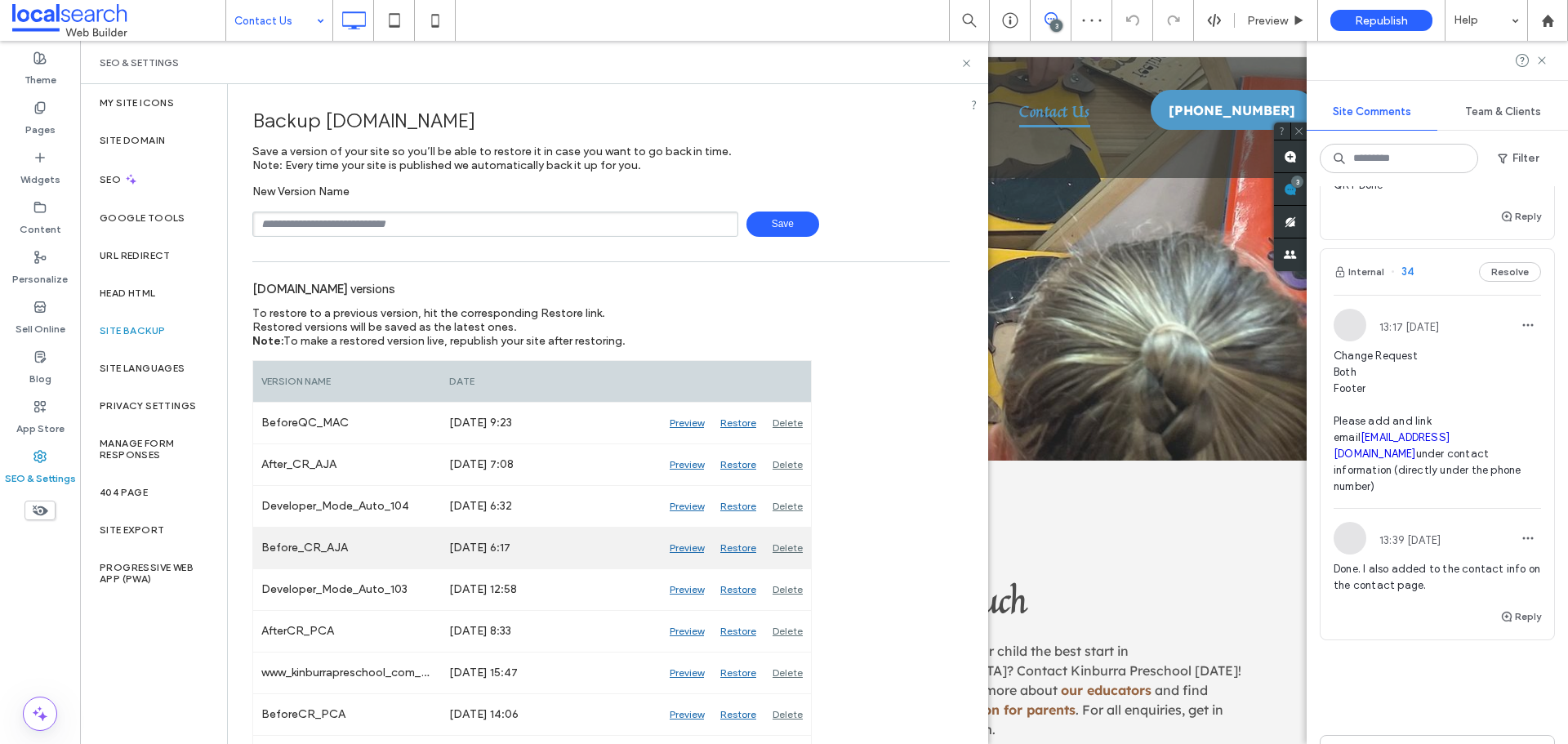
click at [686, 551] on div "Preview" at bounding box center [686, 547] width 50 height 41
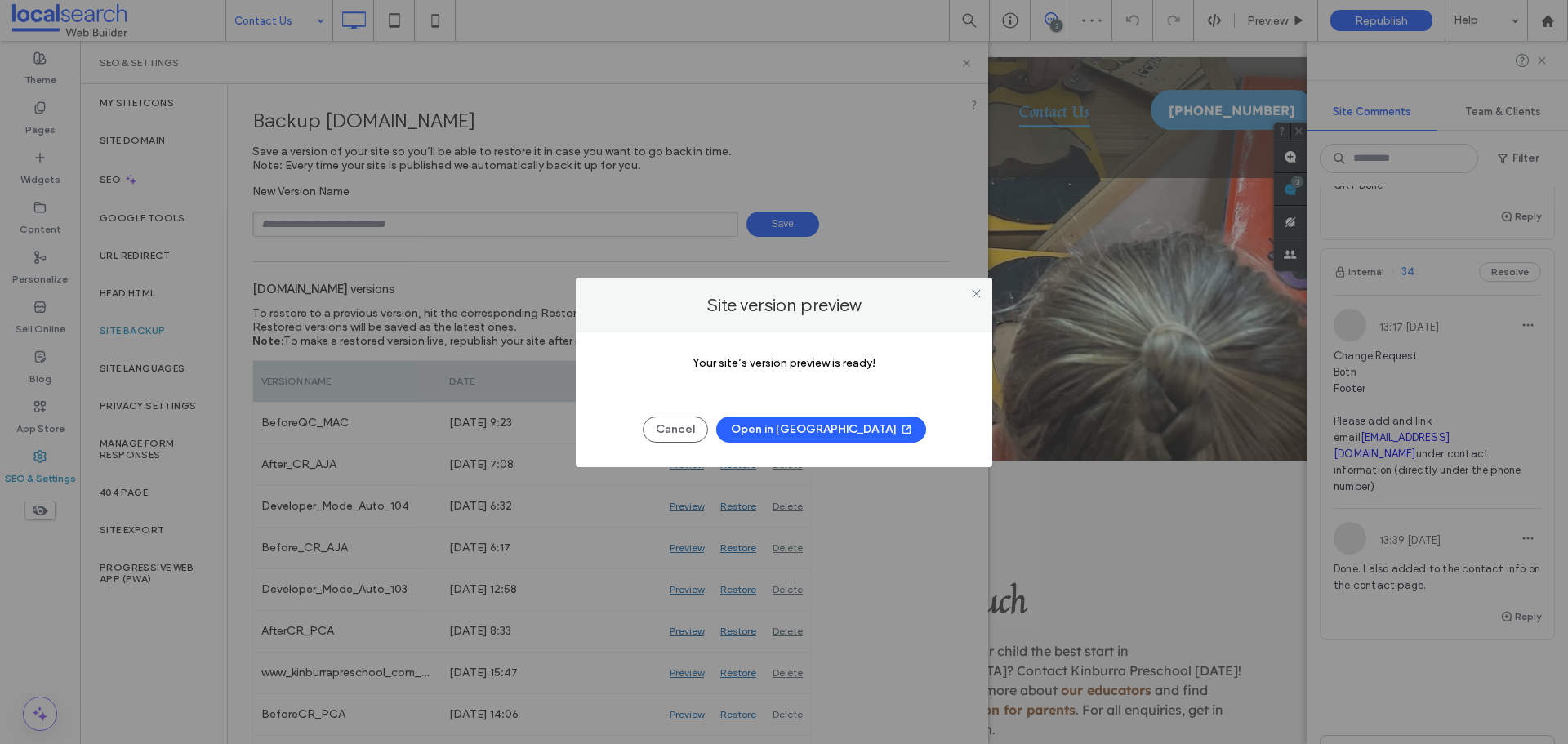
drag, startPoint x: 851, startPoint y: 432, endPoint x: 813, endPoint y: 326, distance: 112.6
click at [849, 433] on button "Open in [GEOGRAPHIC_DATA]" at bounding box center [821, 430] width 210 height 26
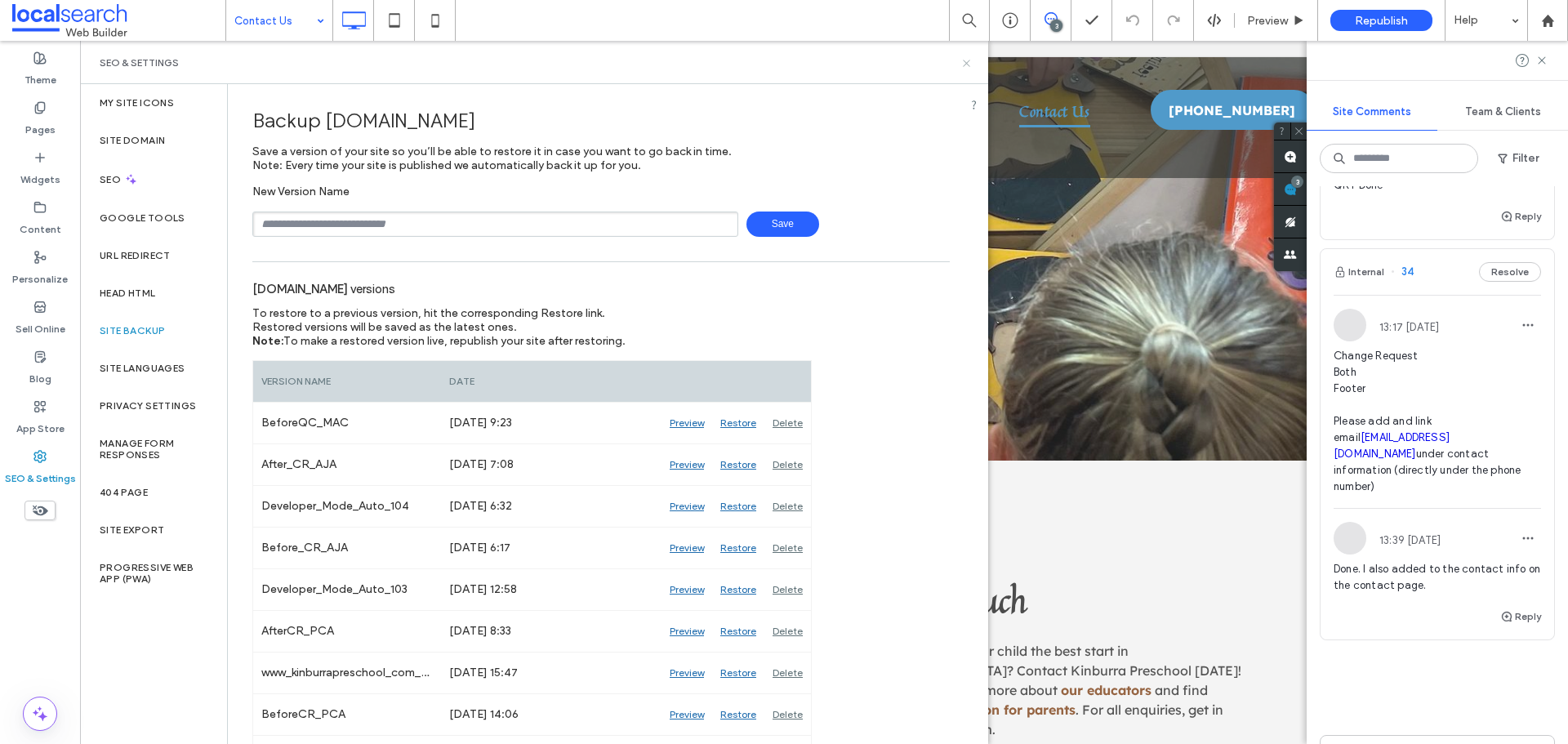
click at [970, 67] on icon at bounding box center [966, 63] width 12 height 12
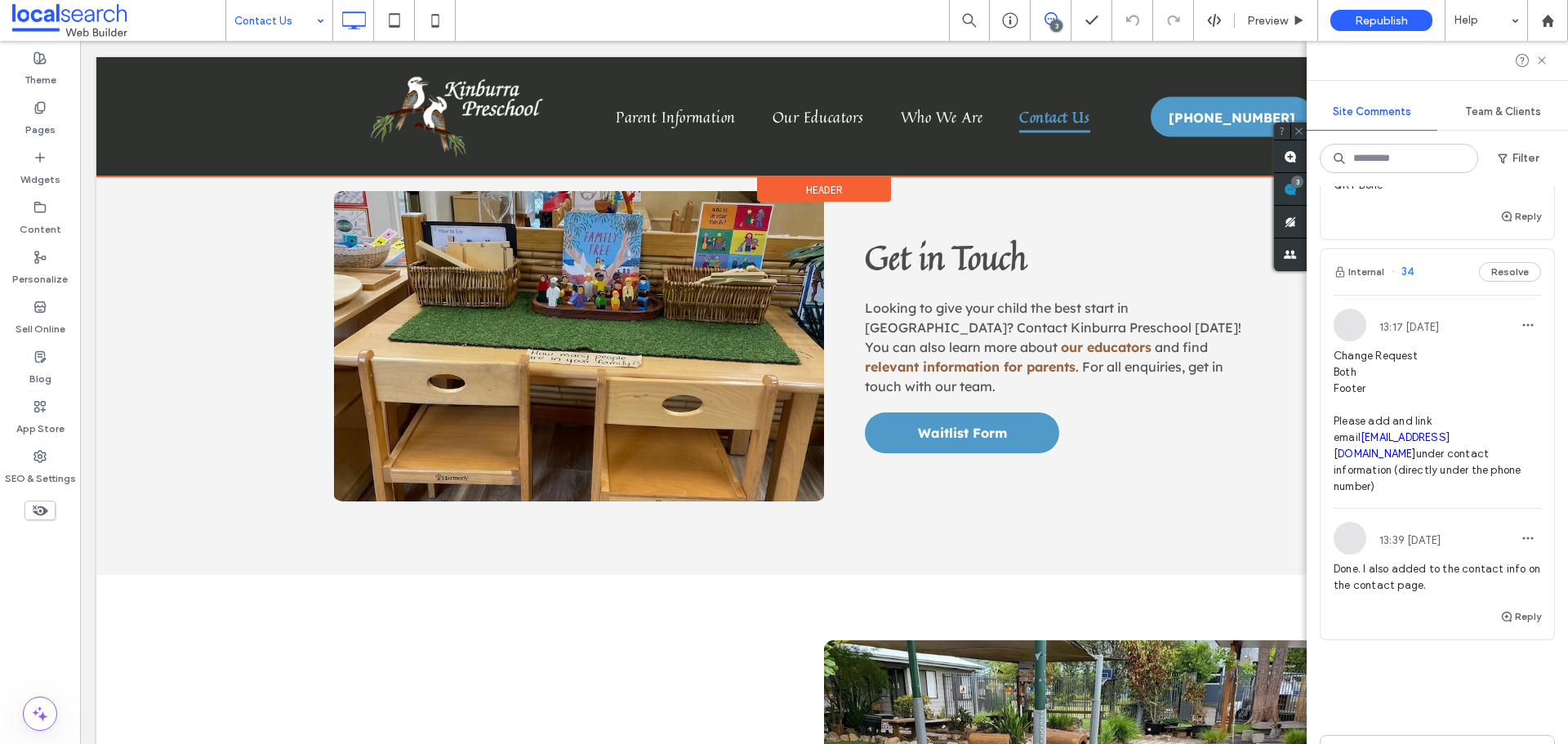
scroll to position [817, 0]
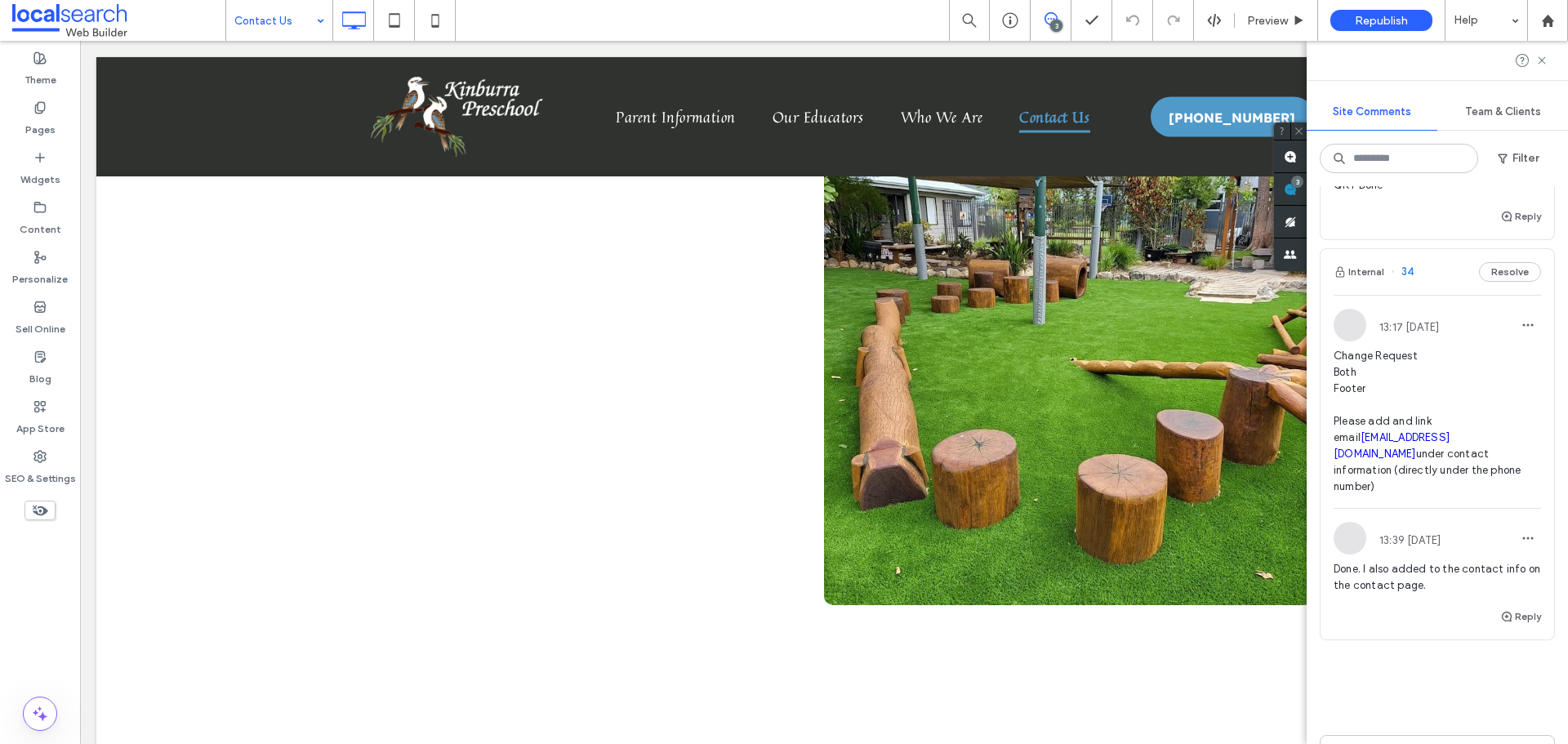
click at [439, 21] on use at bounding box center [435, 21] width 7 height 13
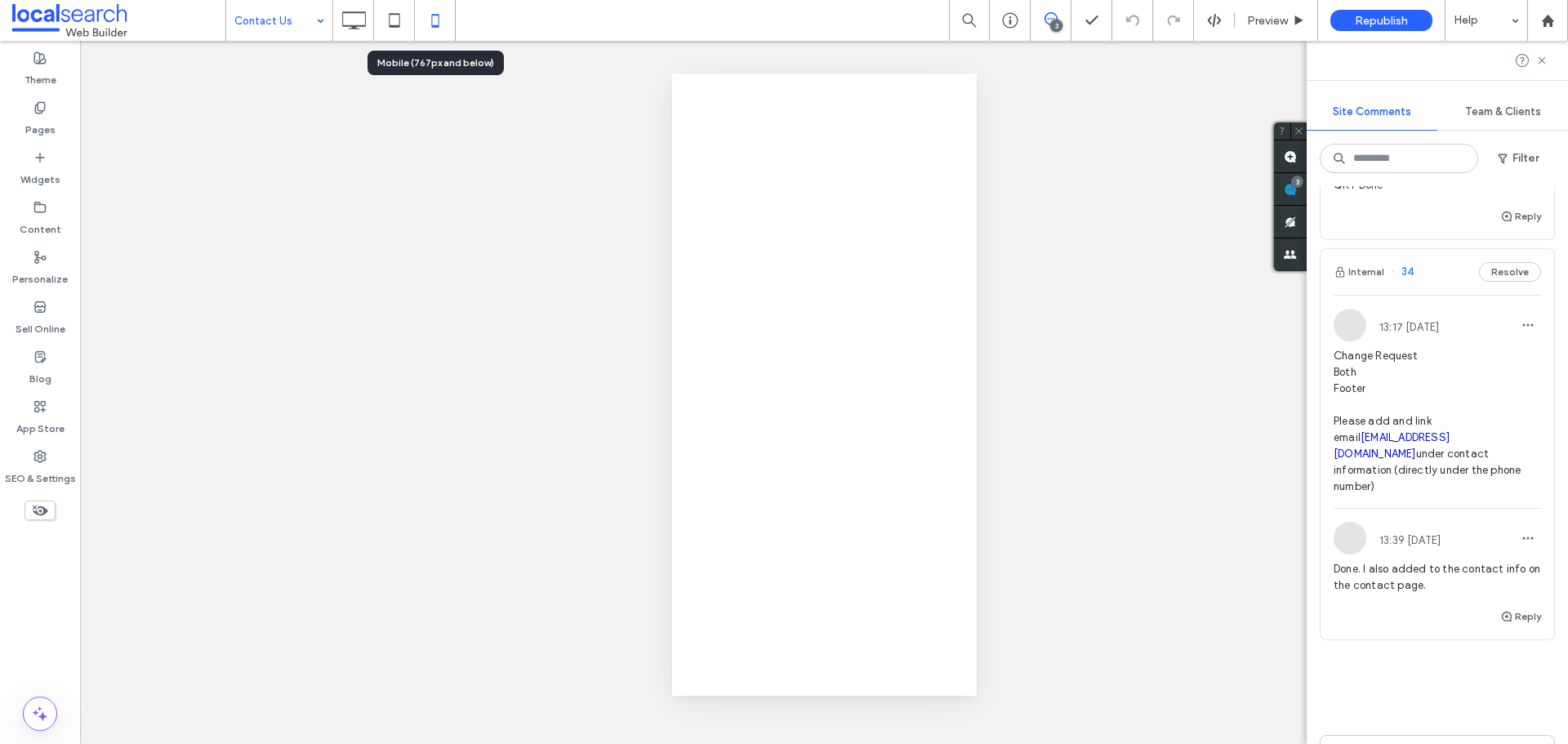
scroll to position [0, 0]
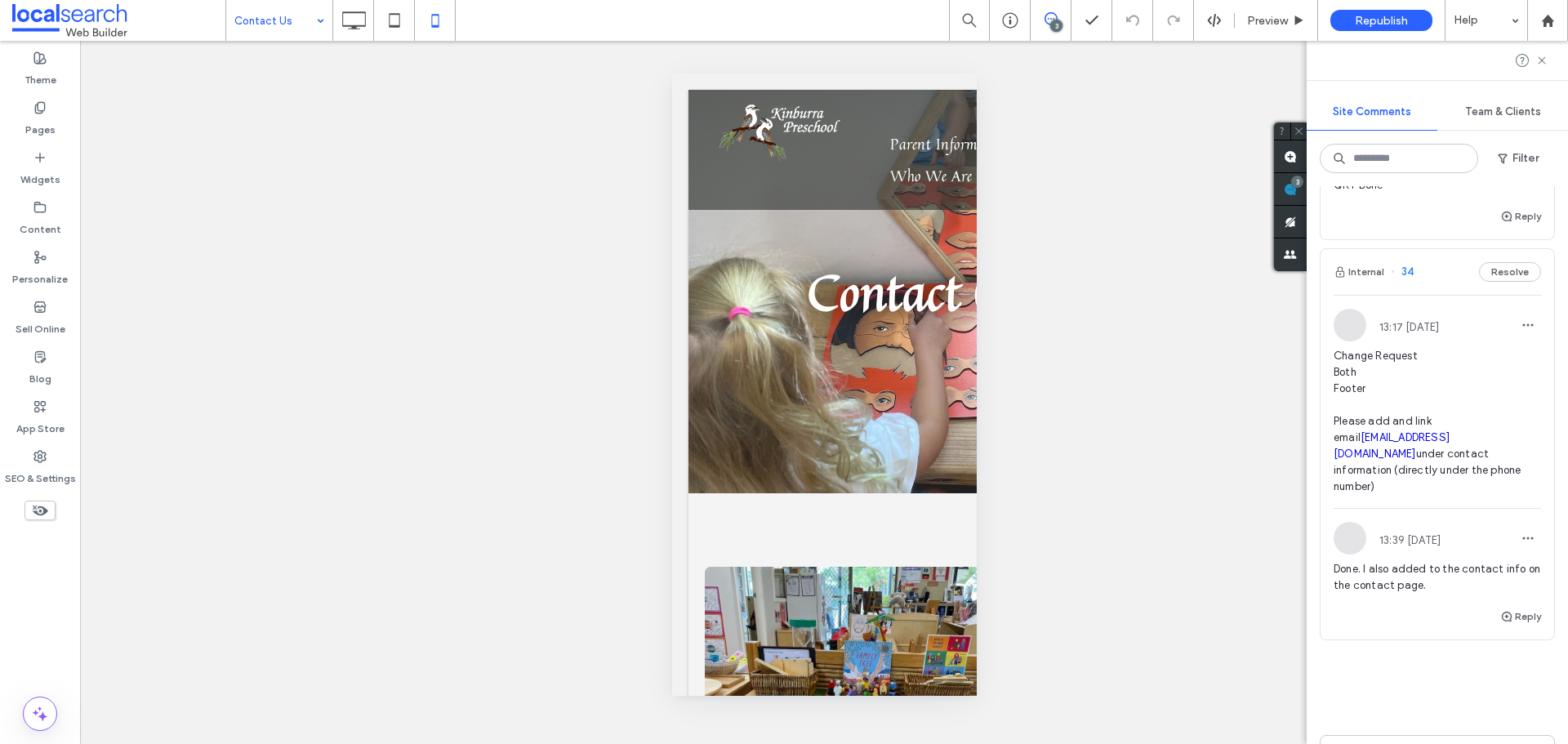
click at [350, 34] on icon at bounding box center [354, 21] width 33 height 33
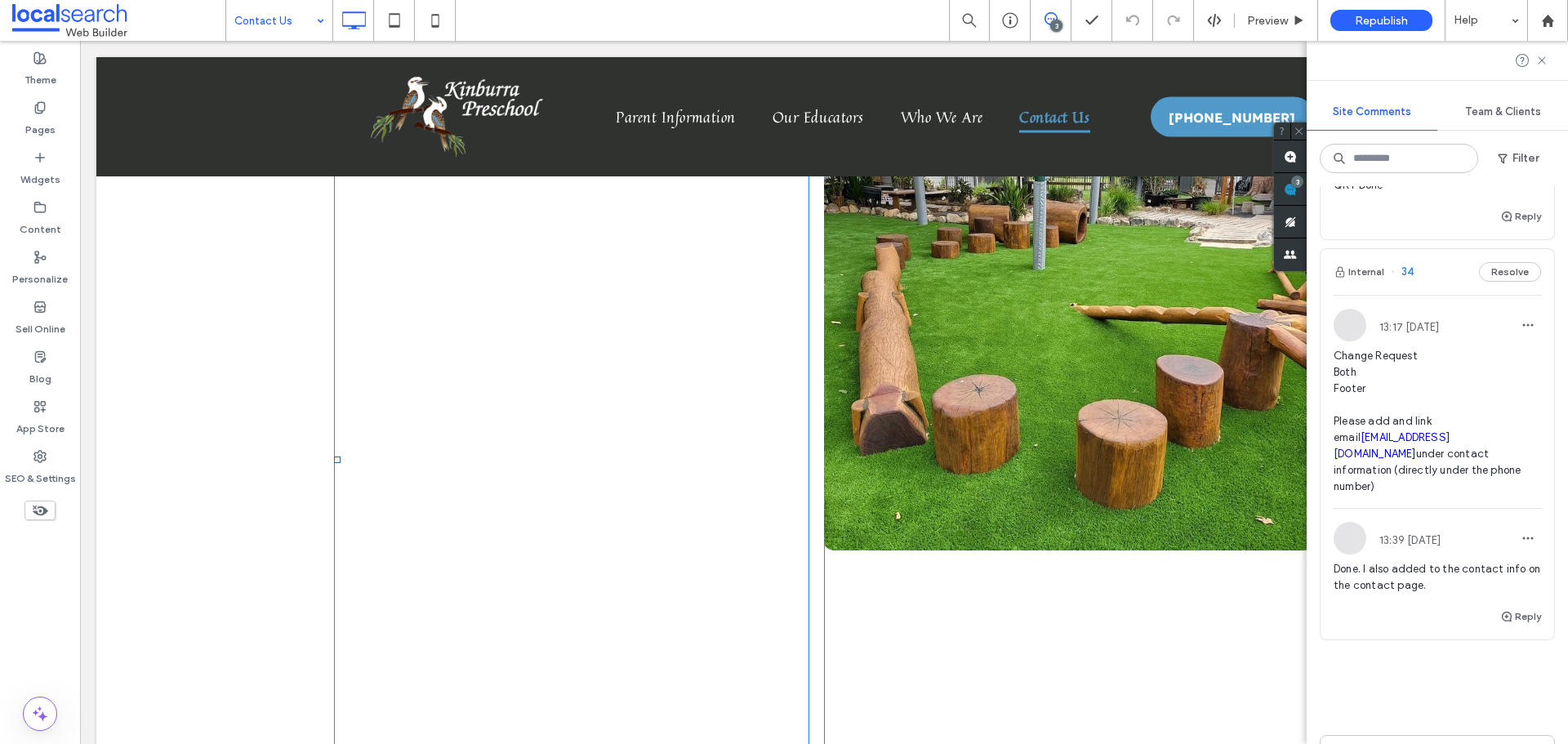
scroll to position [735, 0]
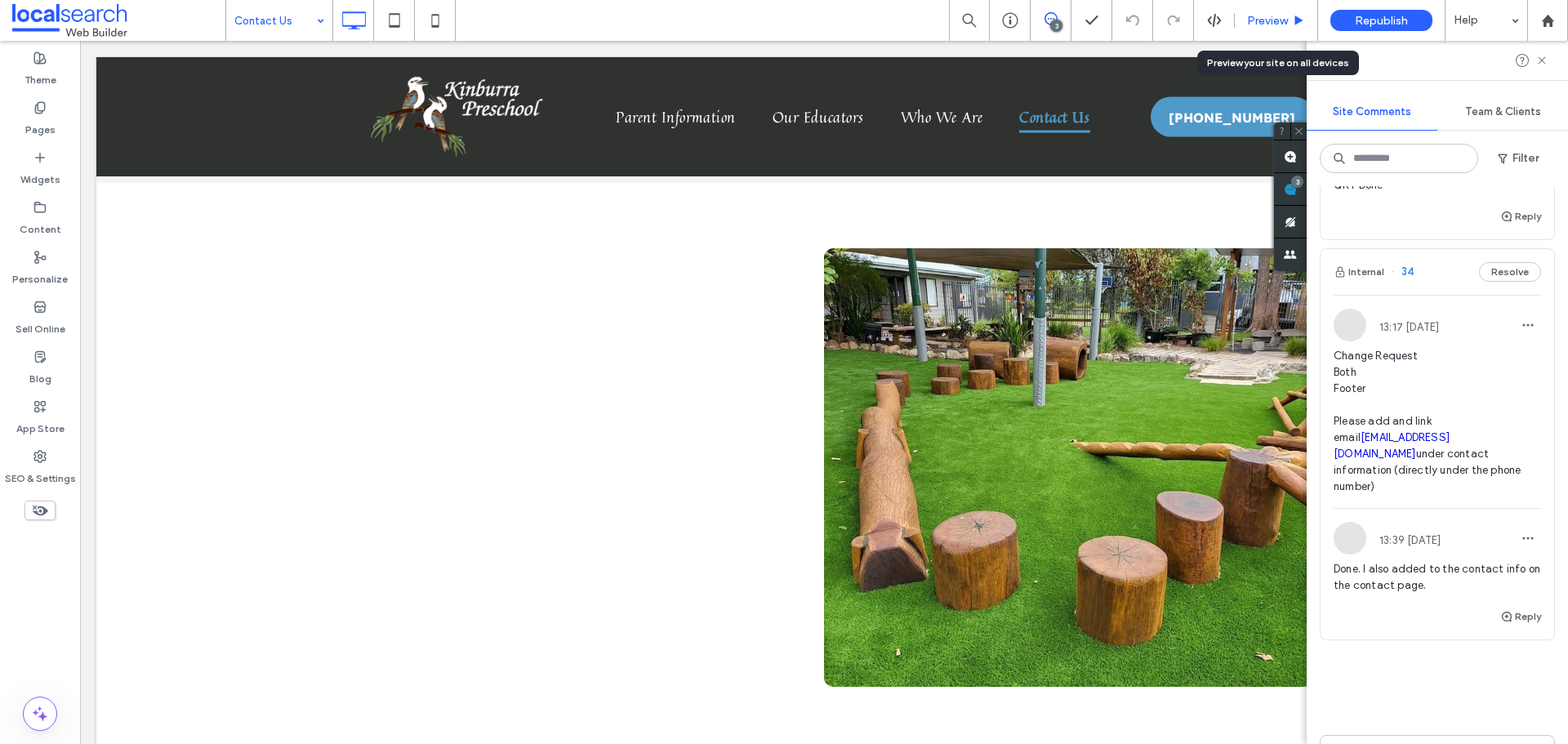
click at [1258, 30] on div "Preview" at bounding box center [1276, 20] width 83 height 41
click at [1265, 24] on span "Preview" at bounding box center [1267, 21] width 41 height 14
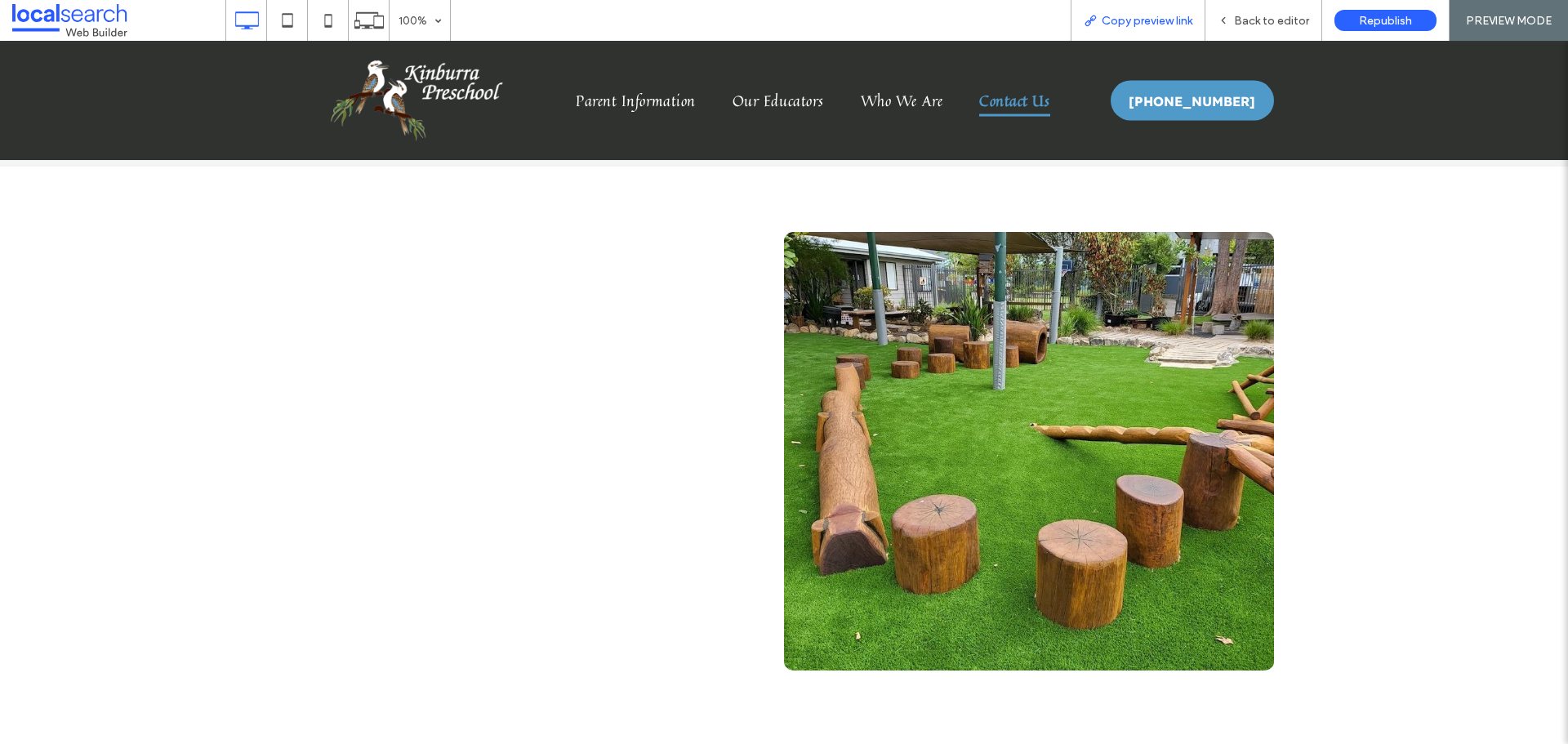
drag, startPoint x: 1134, startPoint y: 18, endPoint x: 1079, endPoint y: 3, distance: 57.0
click at [1133, 18] on span "Copy preview link" at bounding box center [1147, 21] width 91 height 14
click at [1271, 26] on span "Back to editor" at bounding box center [1271, 21] width 75 height 14
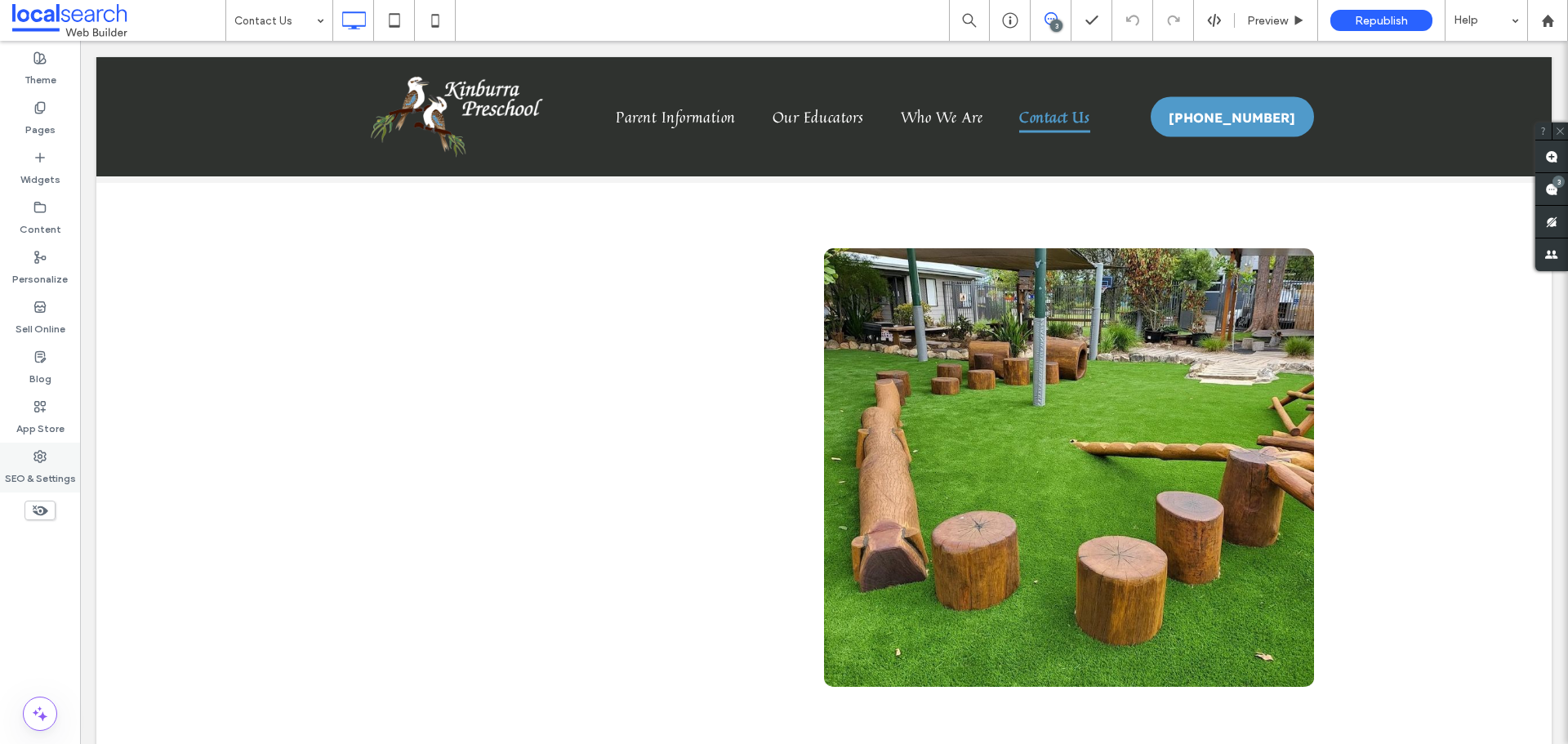
click at [36, 464] on label "SEO & Settings" at bounding box center [41, 475] width 71 height 23
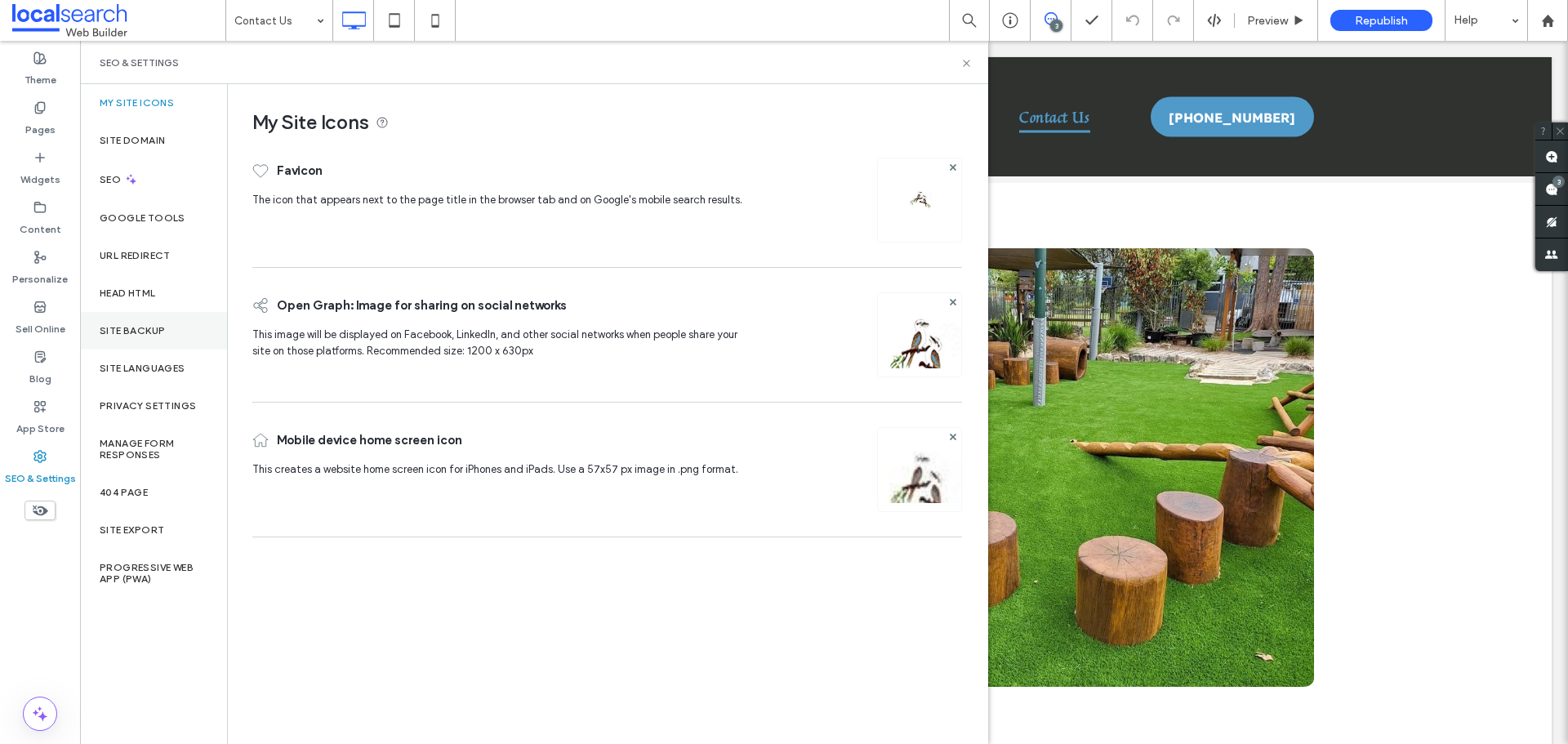
click at [145, 331] on label "Site Backup" at bounding box center [132, 331] width 65 height 12
